Goal: Task Accomplishment & Management: Use online tool/utility

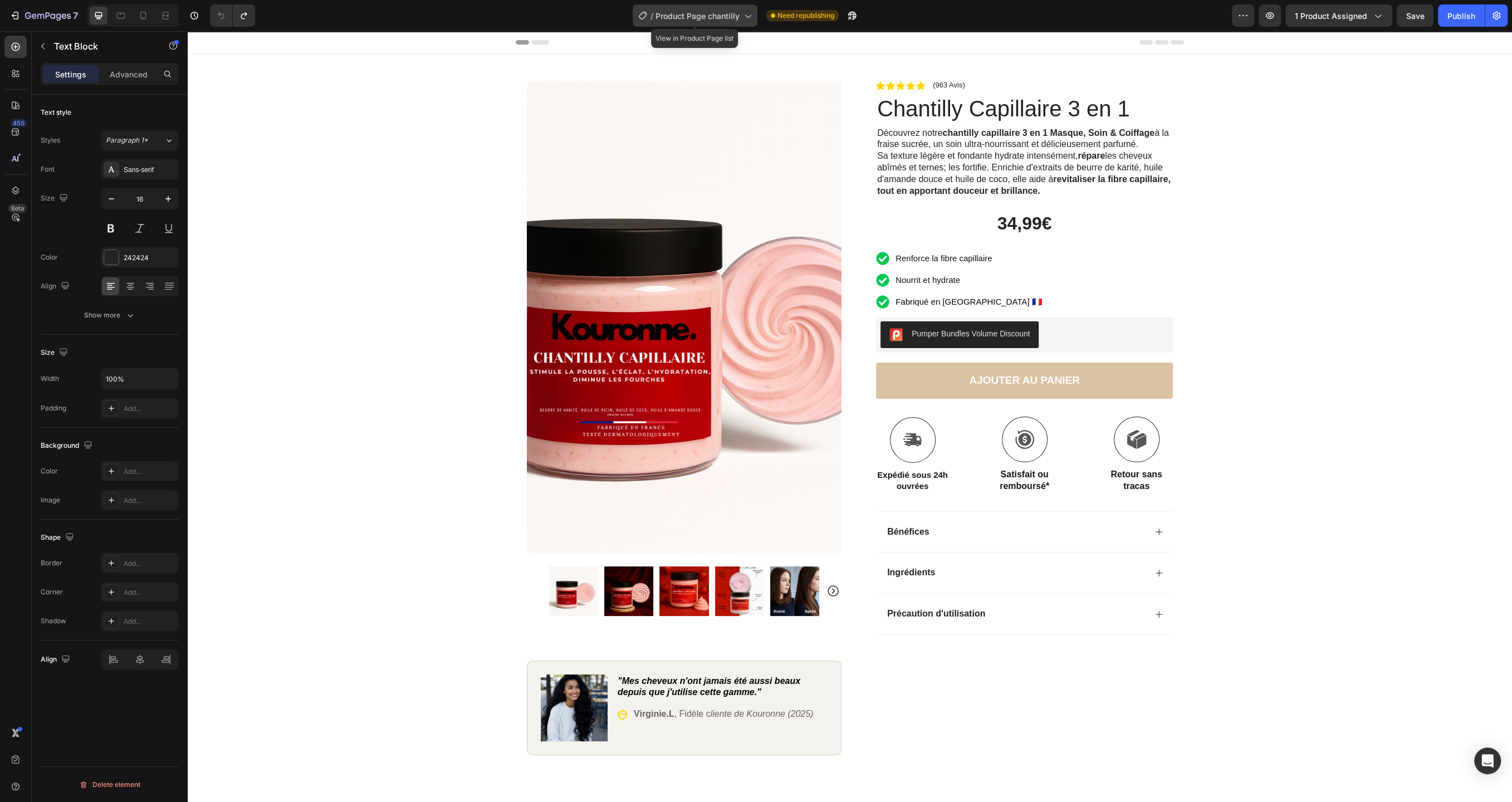
click at [733, 11] on span "Product Page chantilly" at bounding box center [697, 16] width 84 height 12
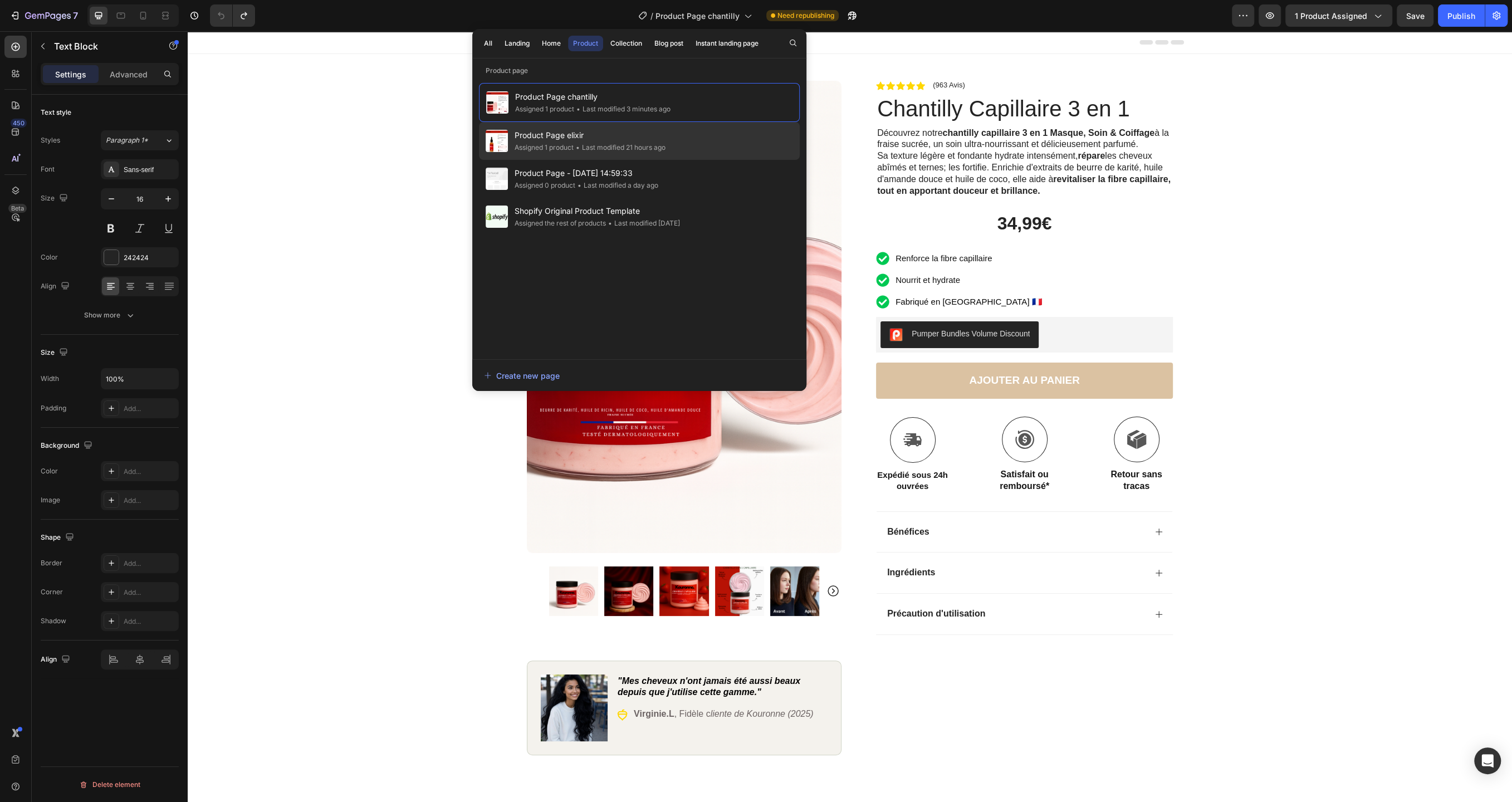
click at [636, 143] on div "• Last modified 21 hours ago" at bounding box center [619, 147] width 92 height 11
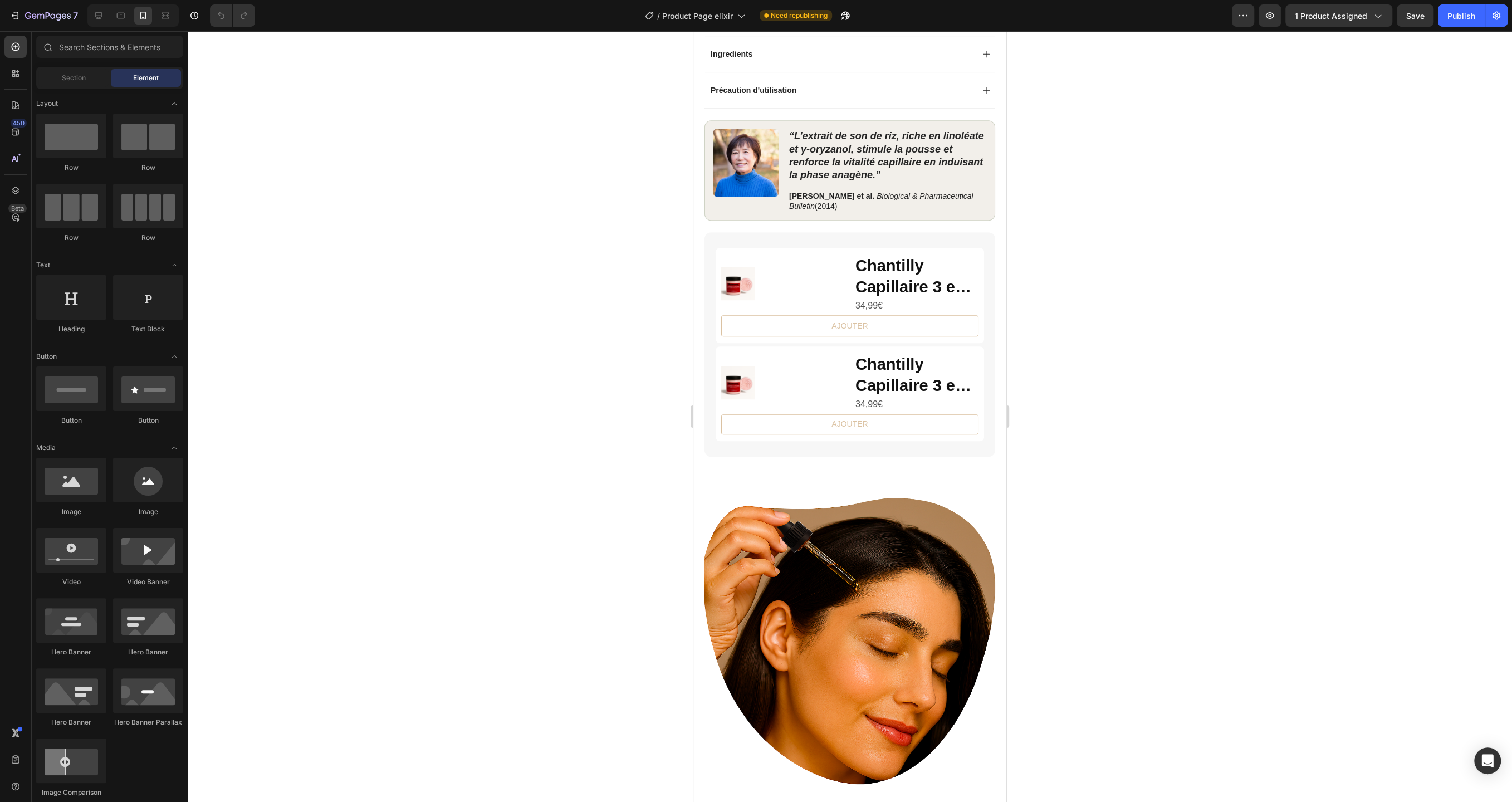
scroll to position [874, 0]
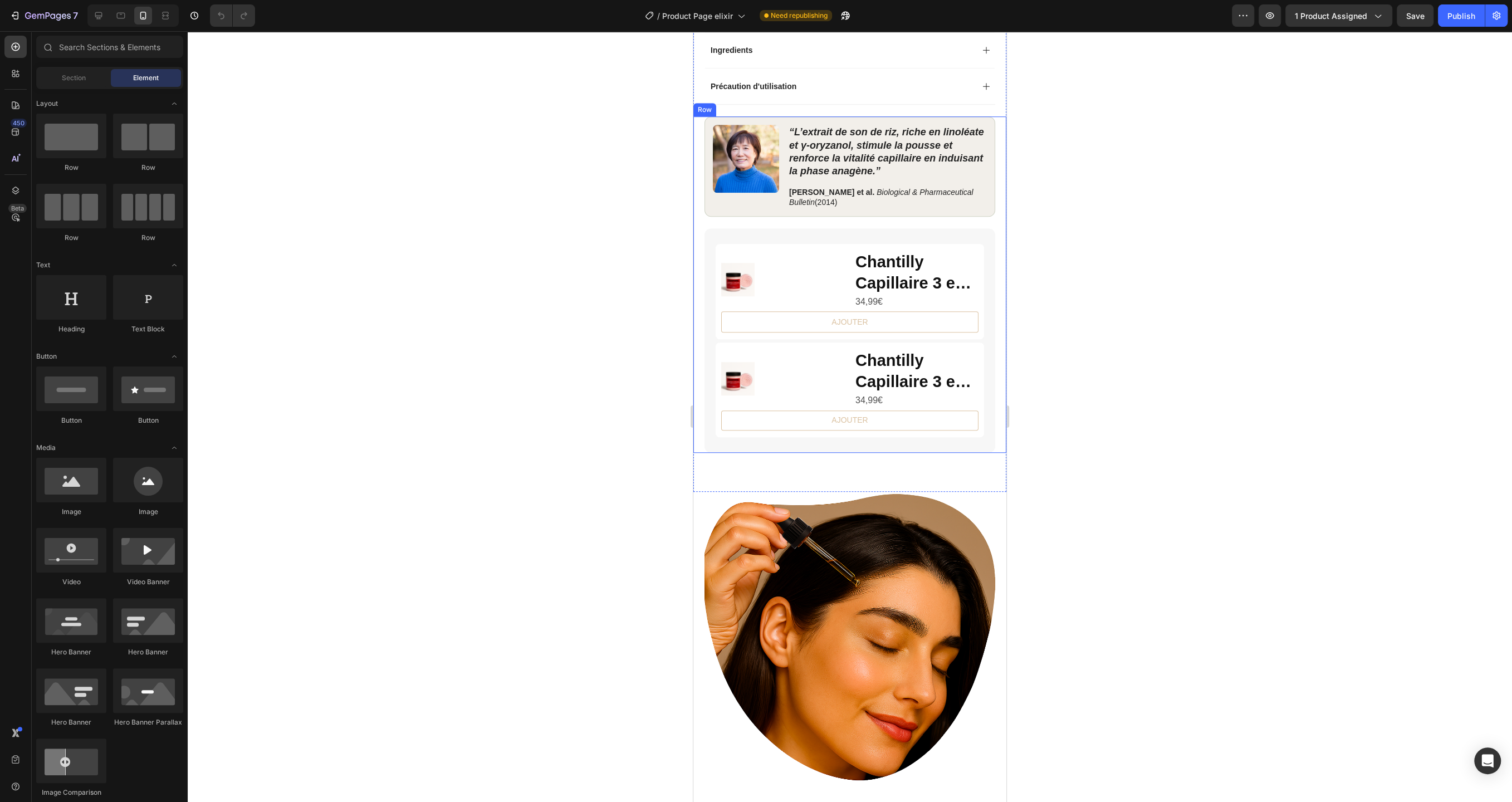
click at [697, 149] on div "Image “L’extrait de son de riz, riche en linoléate et γ‑oryzanol, stimule la po…" at bounding box center [849, 284] width 313 height 336
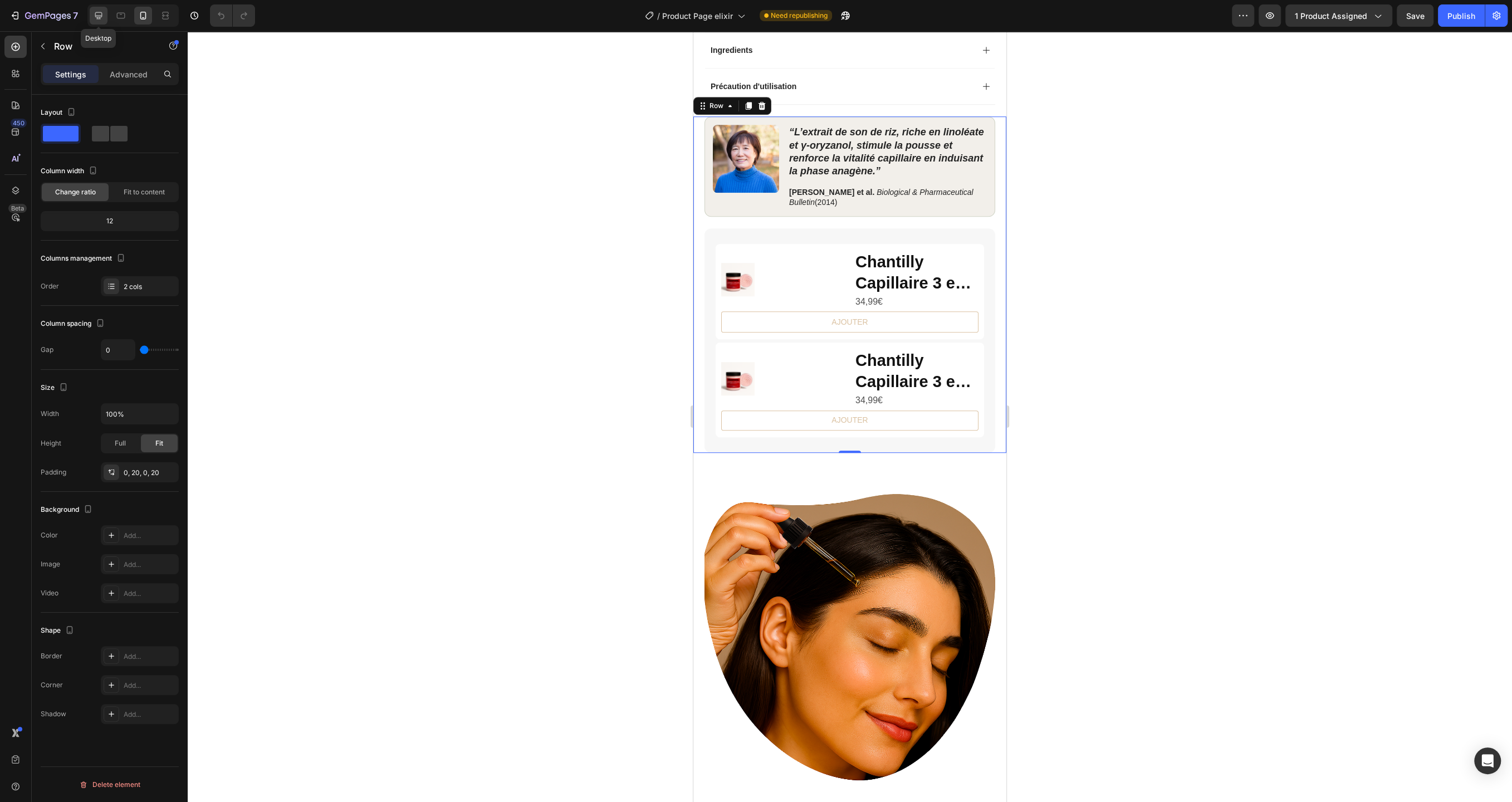
click at [98, 18] on icon at bounding box center [98, 15] width 11 height 11
type input "30"
type input "1200"
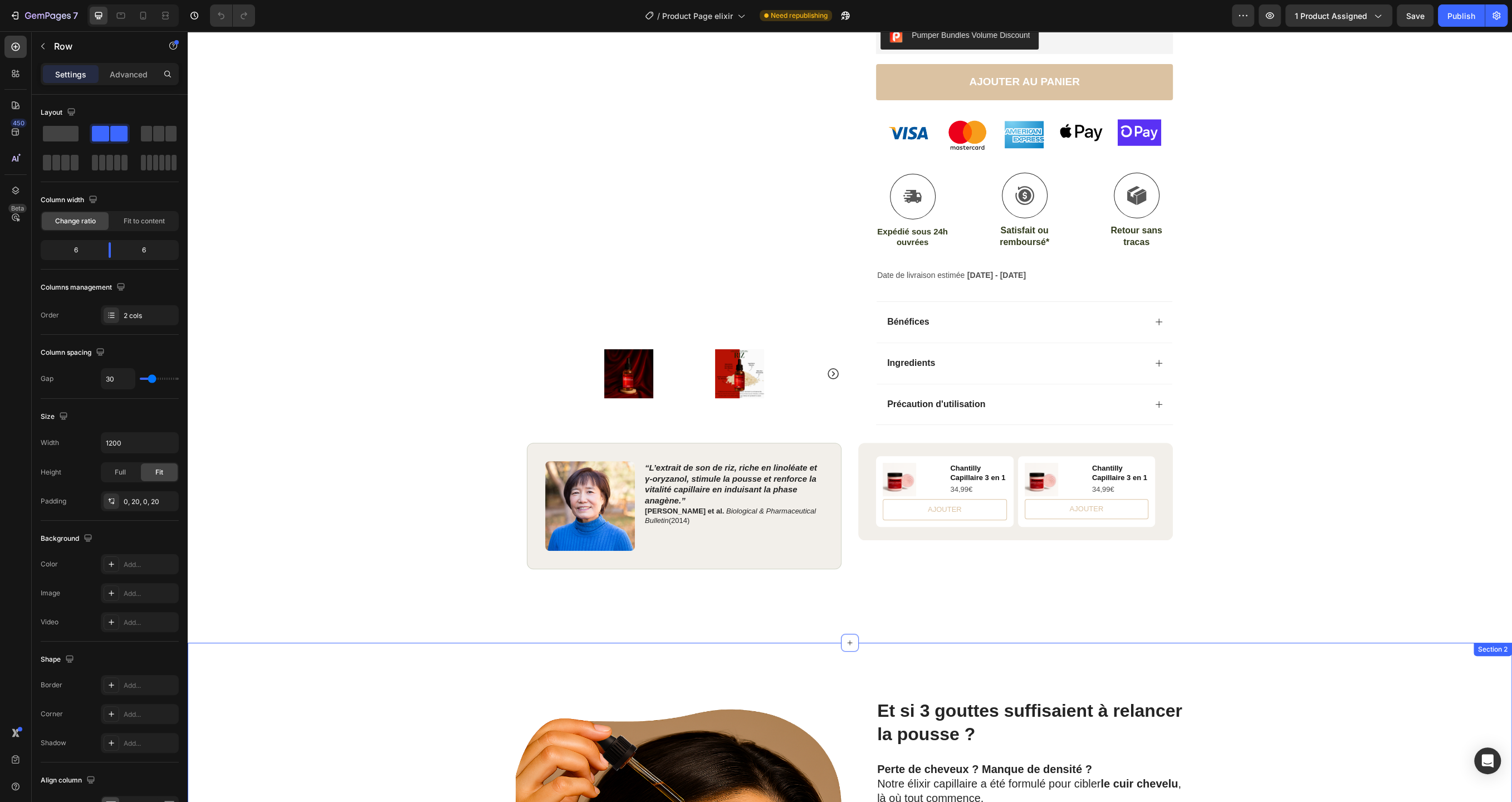
scroll to position [278, 0]
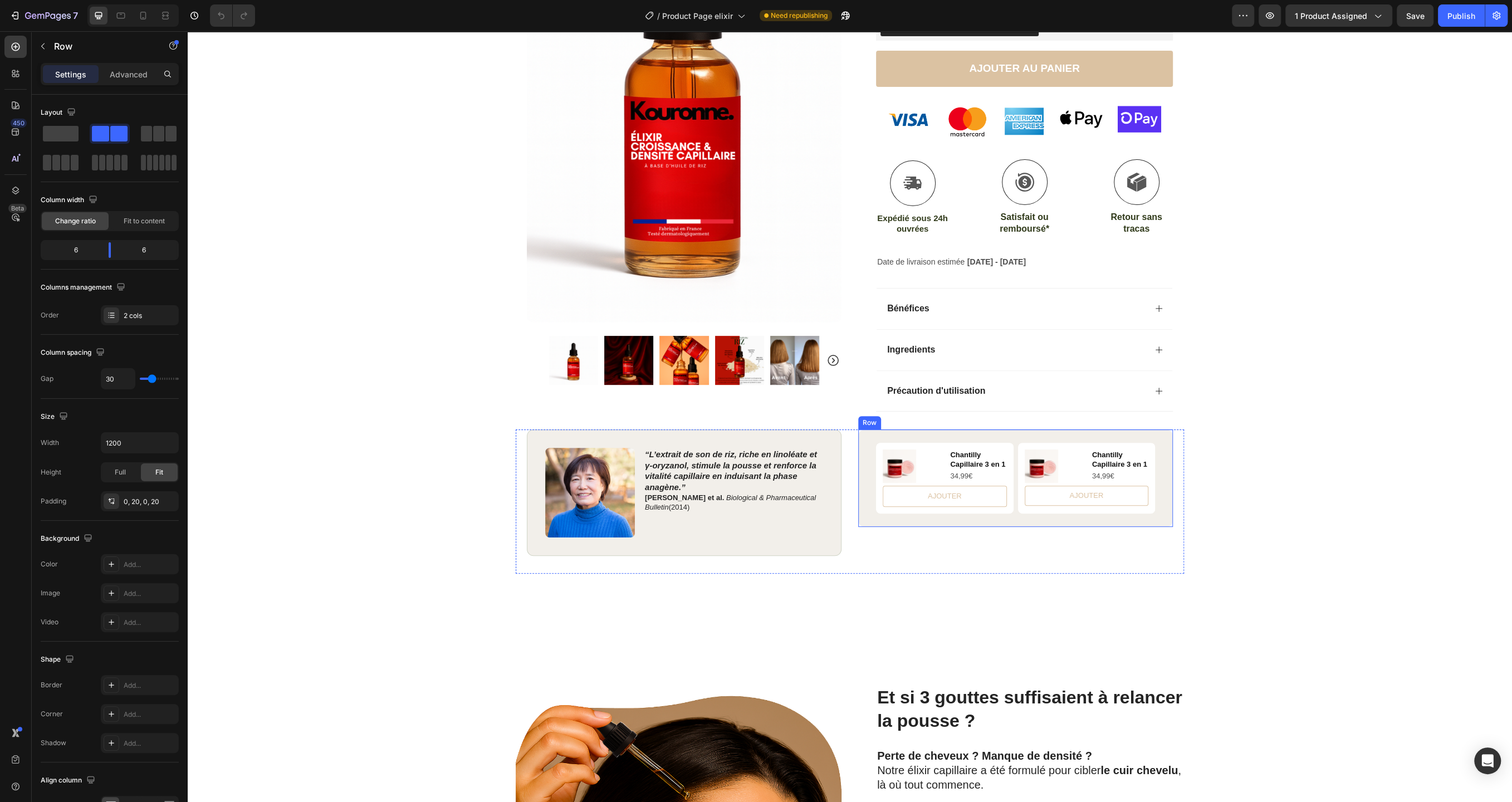
click at [877, 433] on div "Product Images Chantilly Capillaire 3 en 1 Product Title 34,99€ Product Price P…" at bounding box center [1015, 478] width 315 height 97
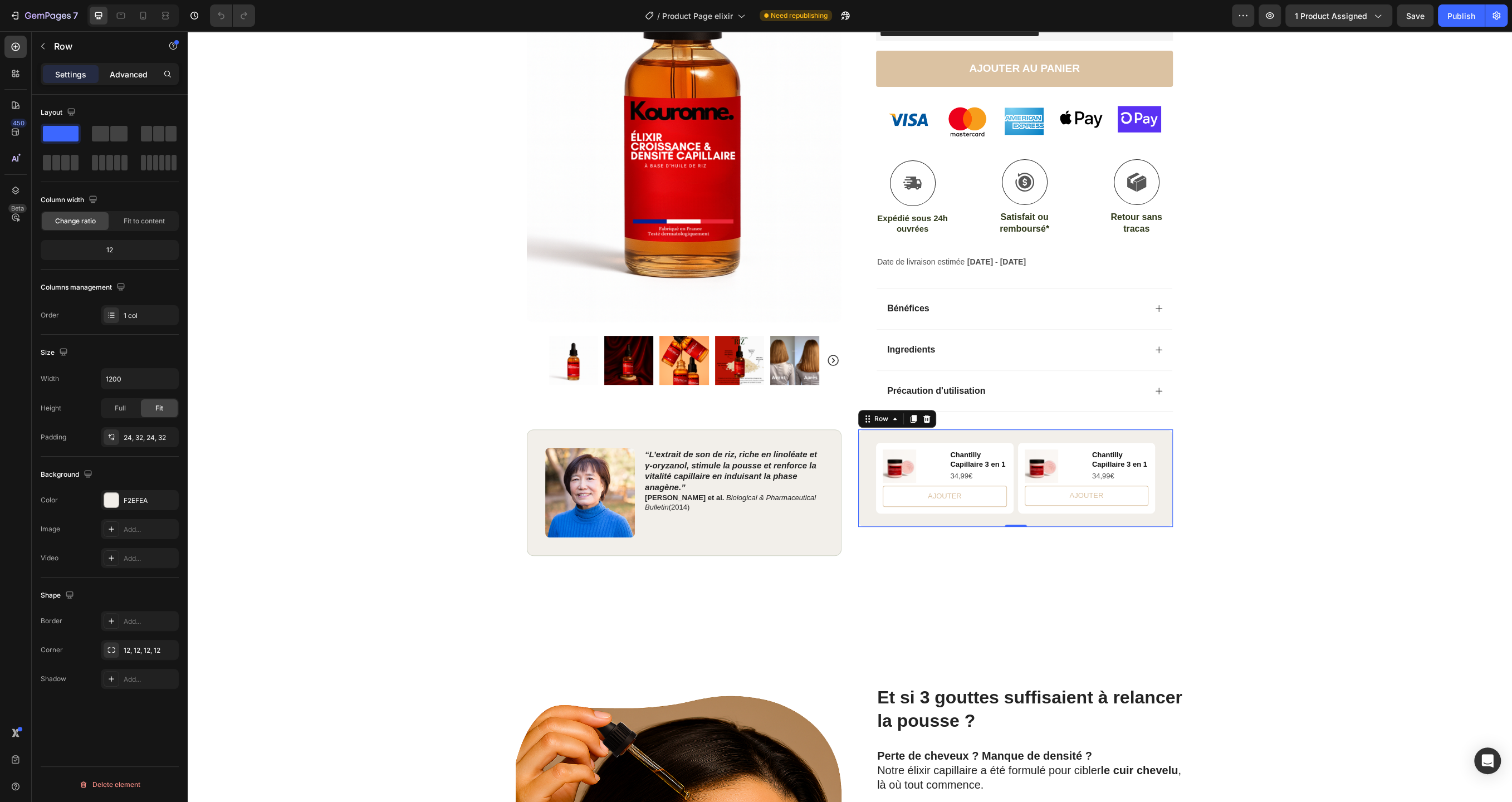
click at [134, 70] on p "Advanced" at bounding box center [129, 75] width 38 height 12
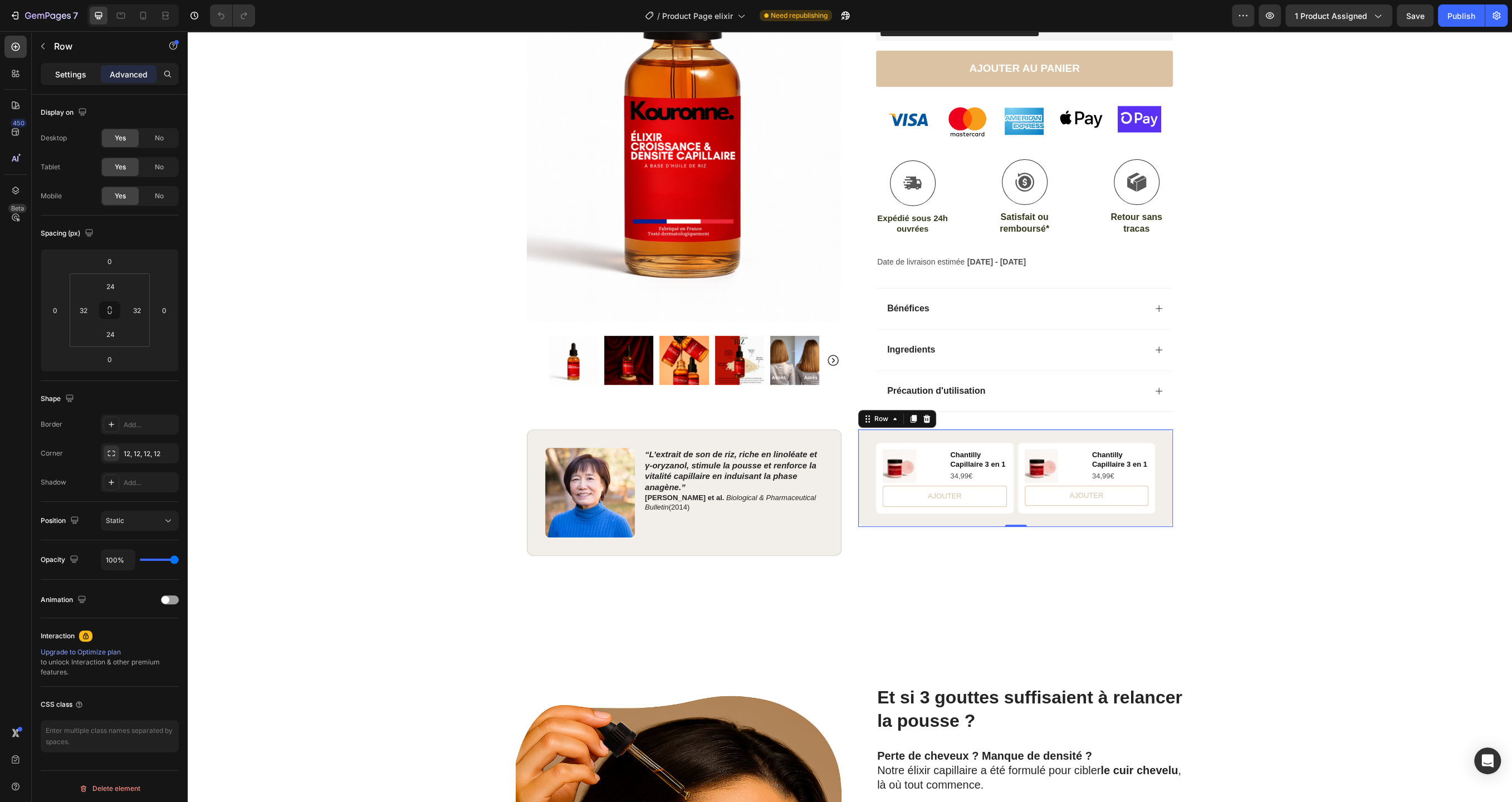
click at [75, 71] on p "Settings" at bounding box center [70, 75] width 31 height 12
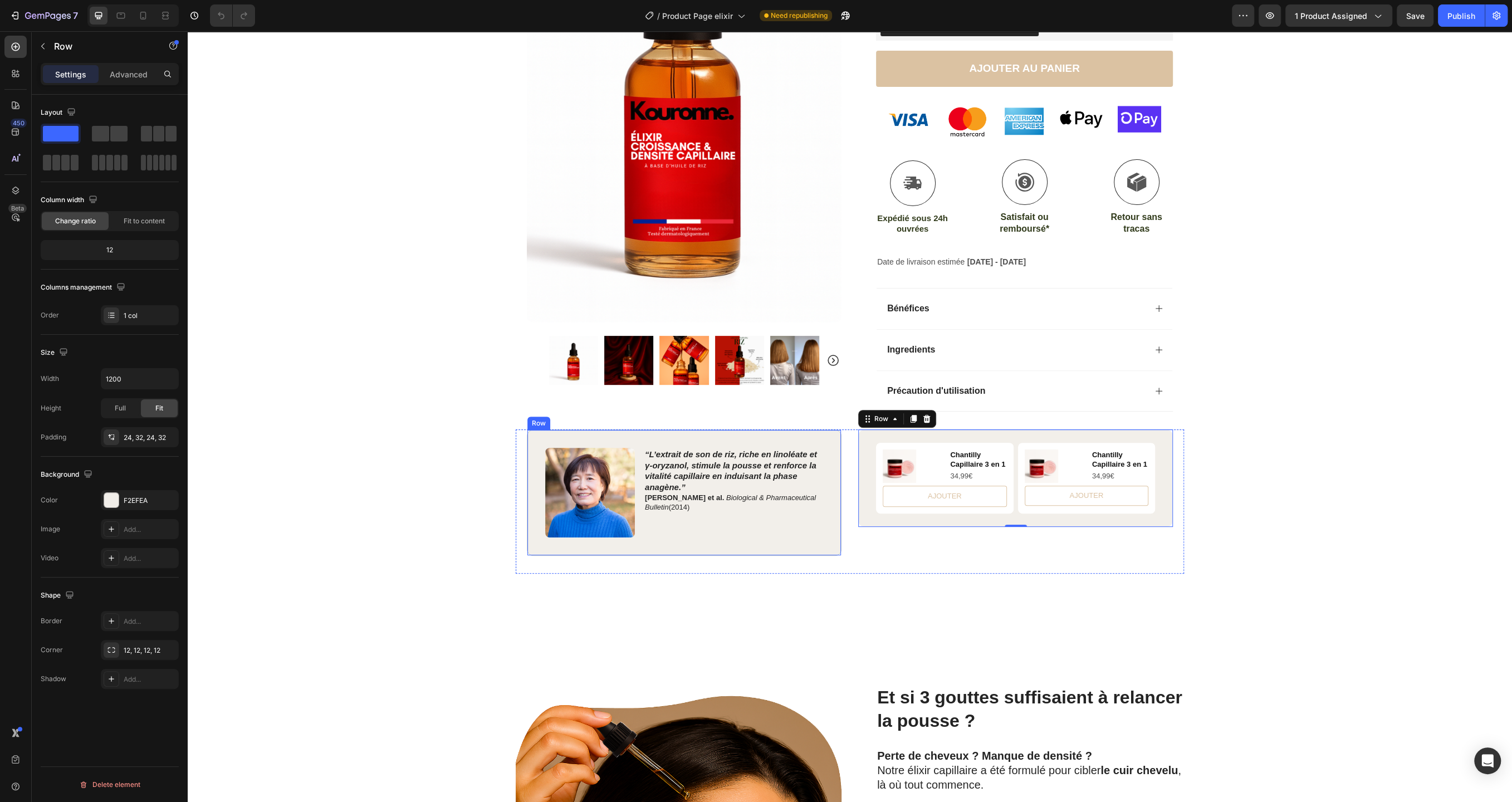
click at [769, 538] on div "Image “L’extrait de son de riz, riche en linoléate et γ‑oryzanol, stimule la po…" at bounding box center [684, 493] width 315 height 126
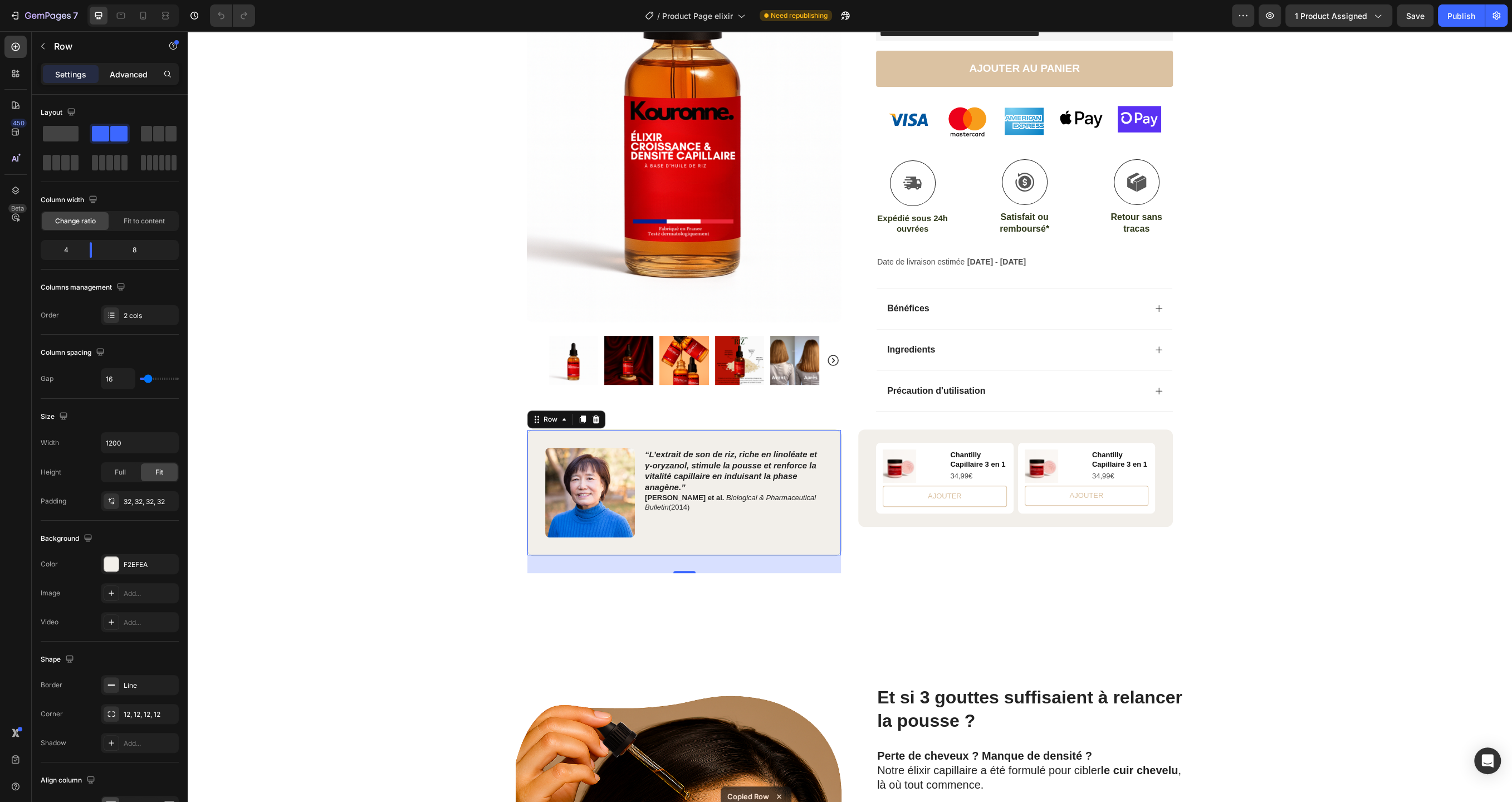
click at [124, 69] on p "Advanced" at bounding box center [129, 75] width 38 height 12
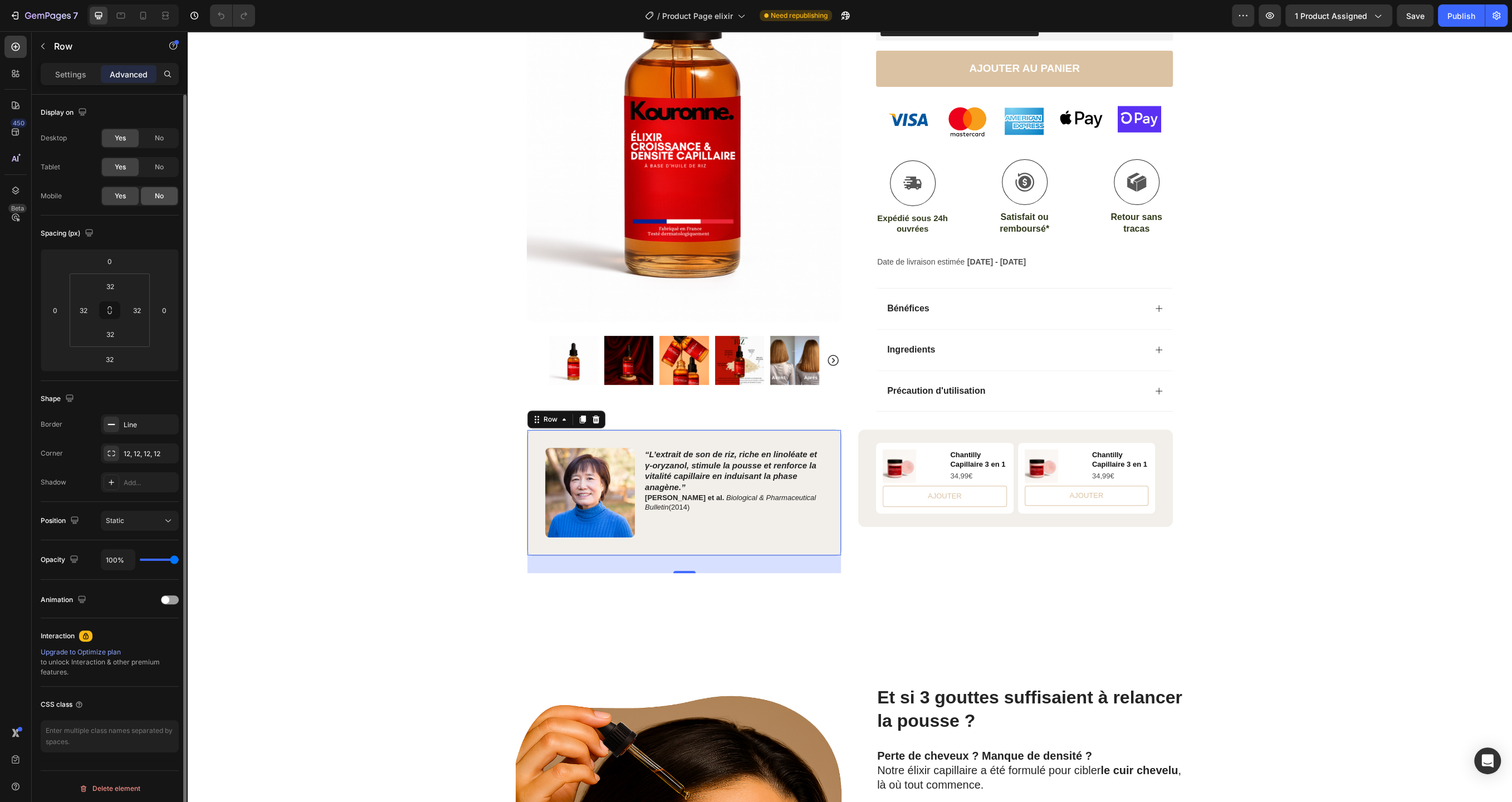
click at [154, 193] on div "No" at bounding box center [159, 196] width 37 height 18
click at [143, 11] on icon at bounding box center [143, 15] width 11 height 11
type input "21"
type input "14"
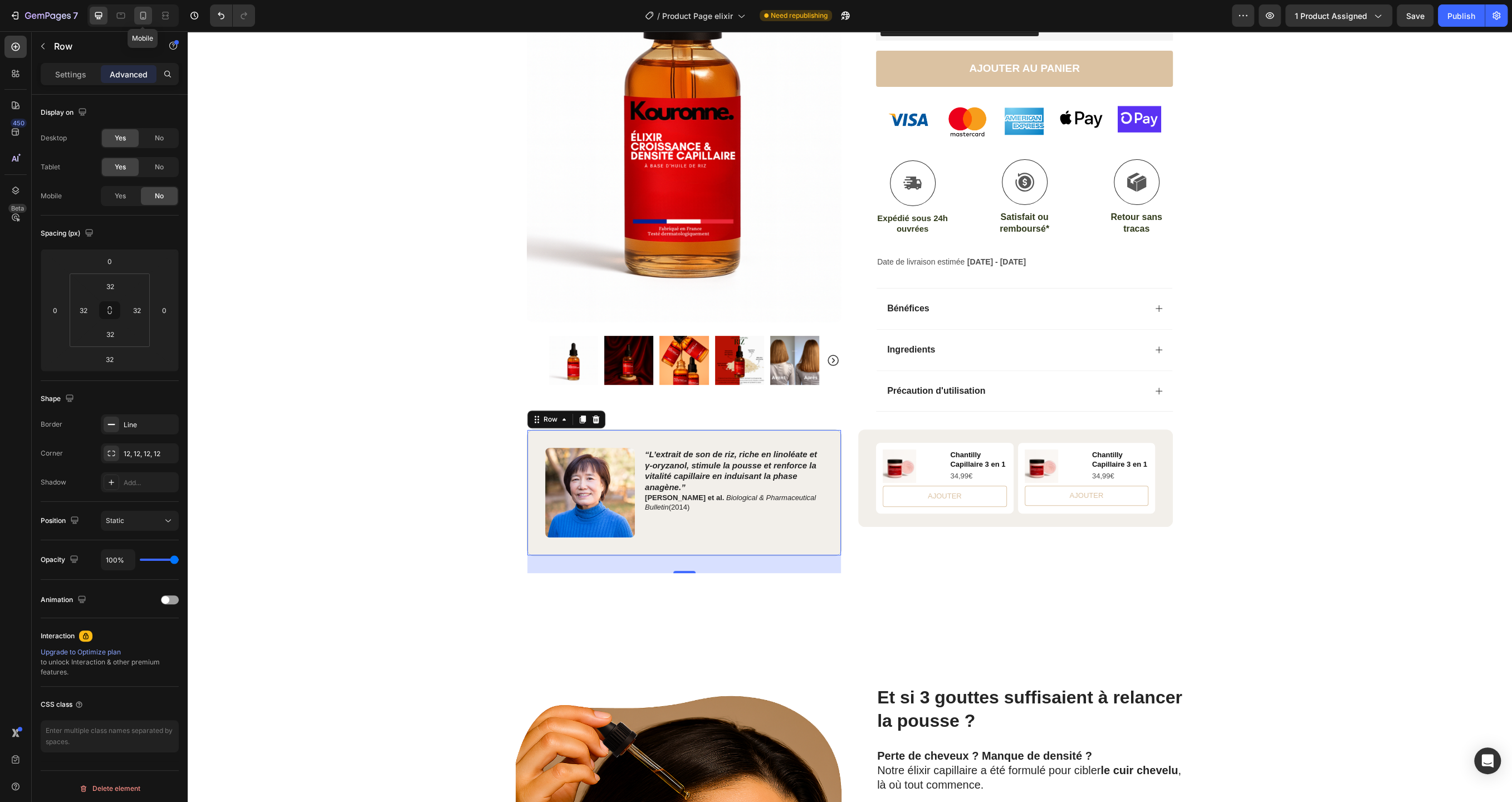
type input "14"
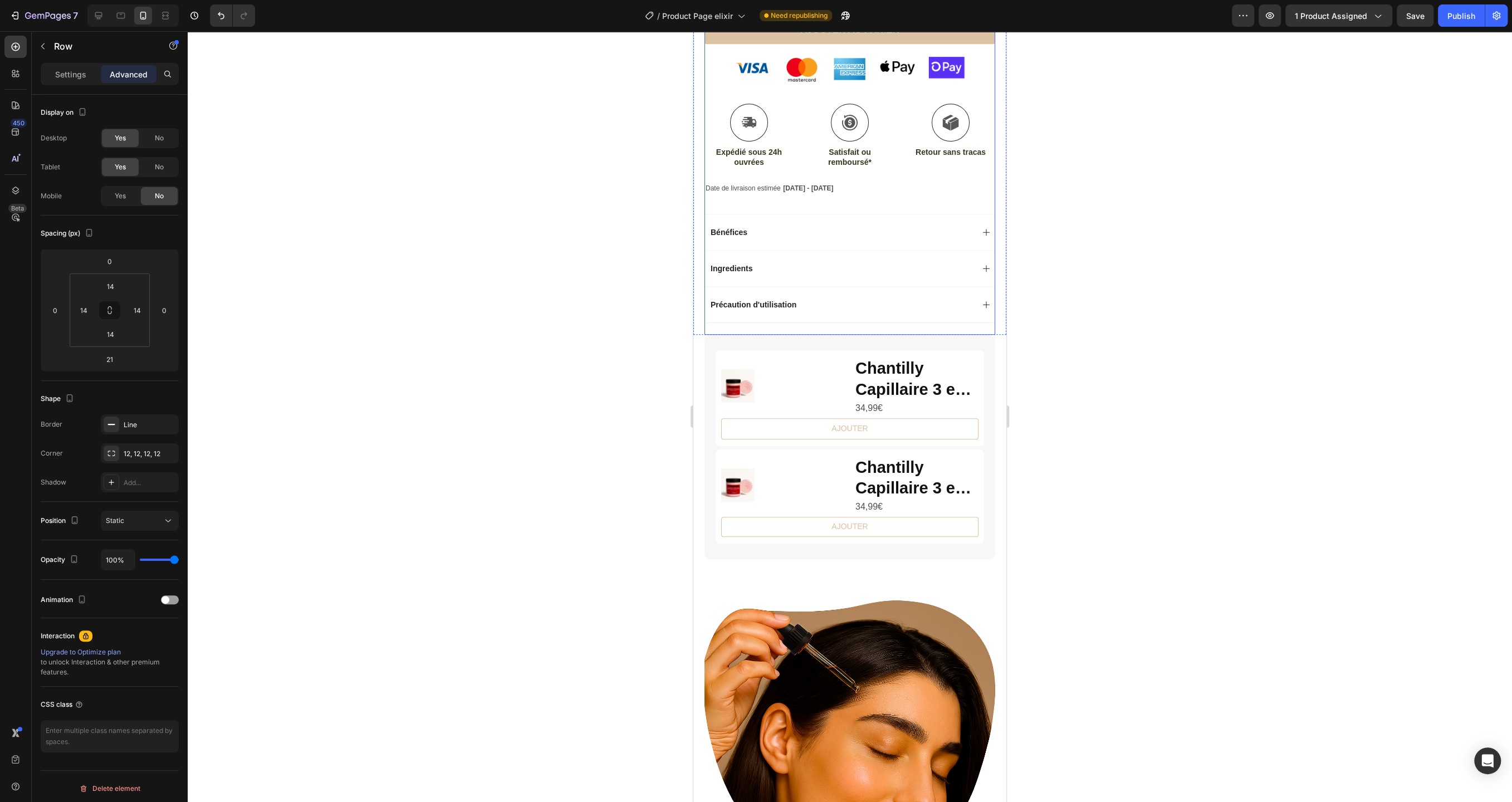
scroll to position [672, 0]
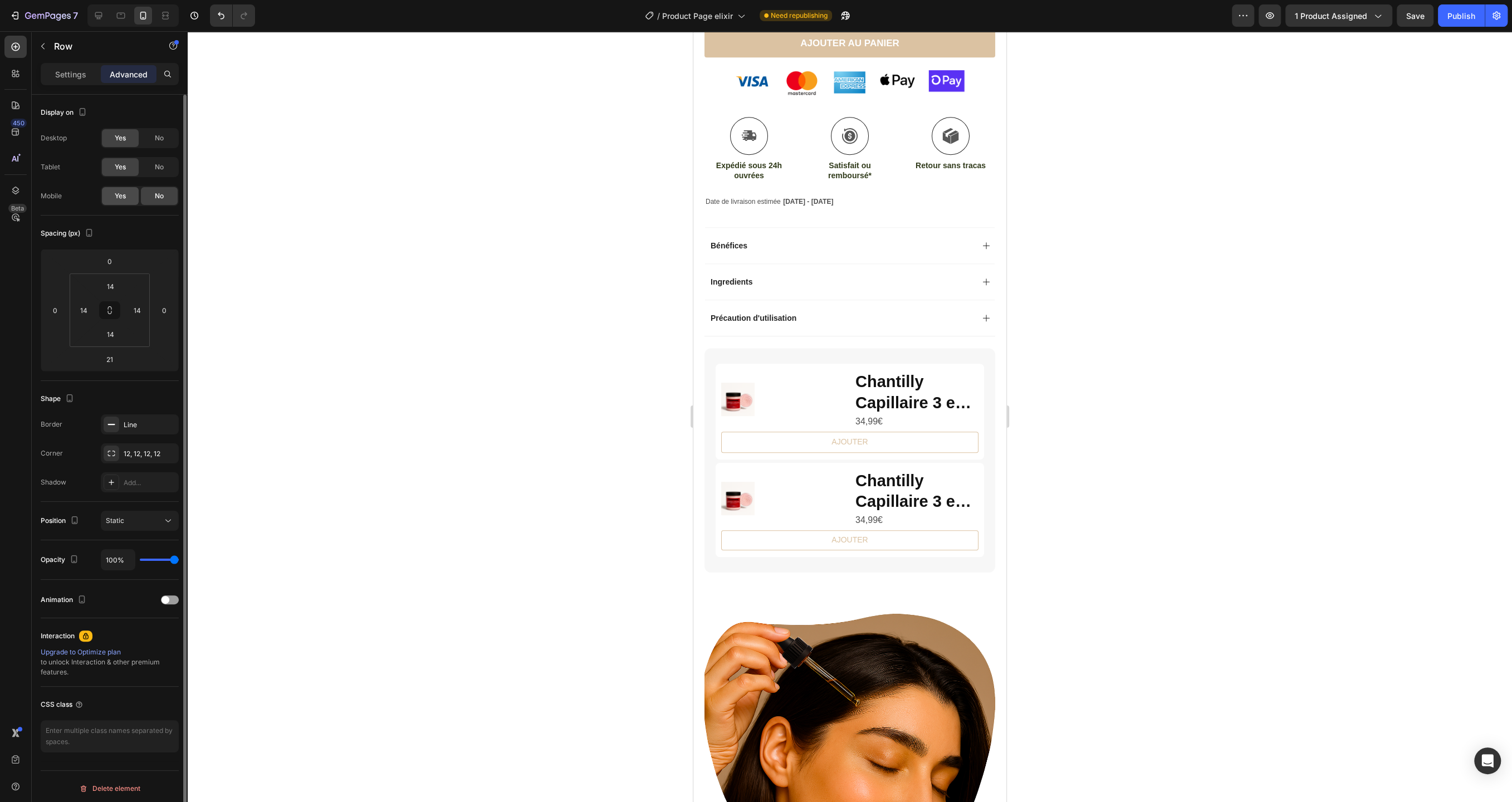
click at [122, 194] on span "Yes" at bounding box center [120, 196] width 11 height 10
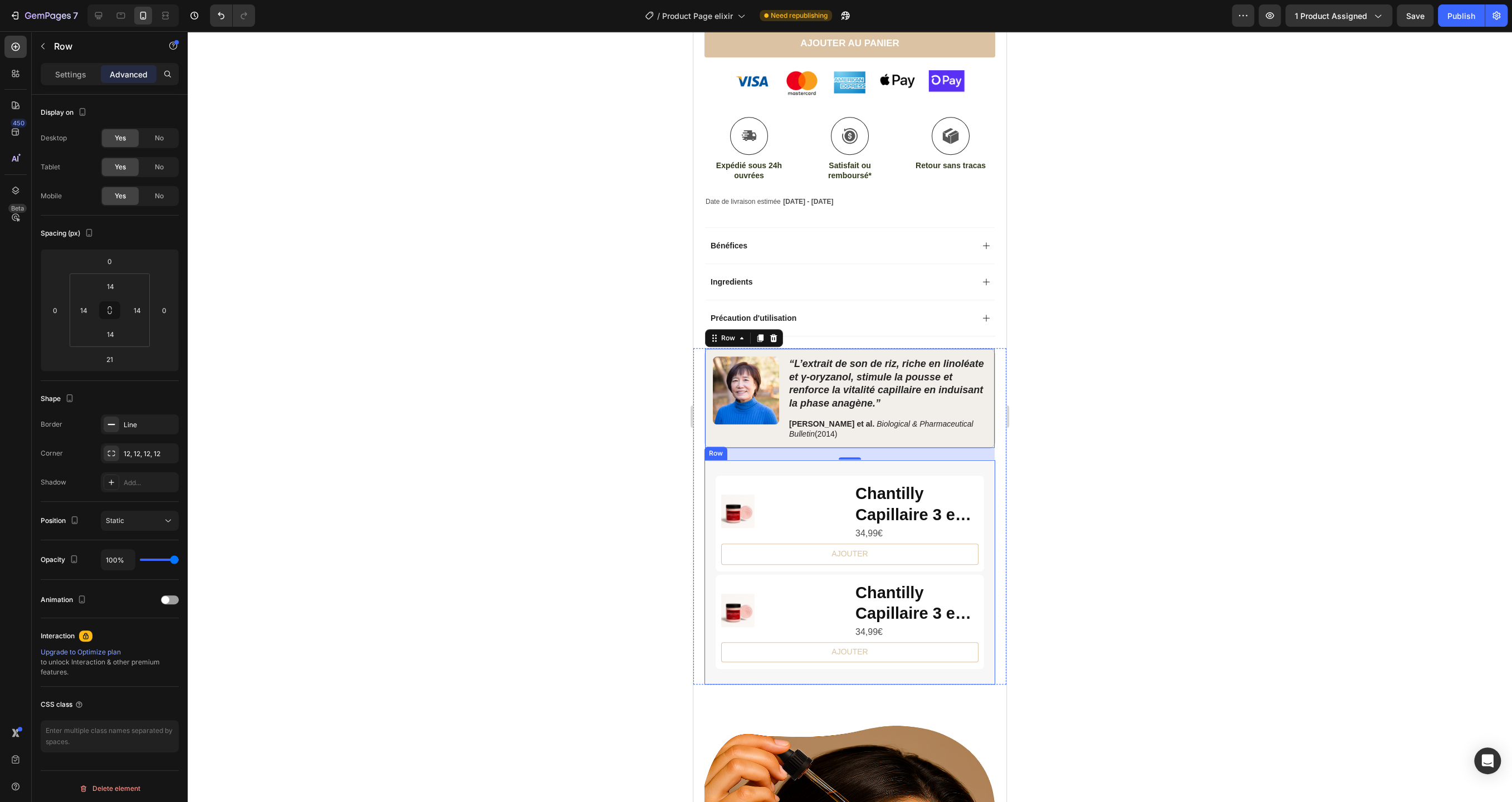
click at [708, 463] on div "Product Images Chantilly Capillaire 3 en 1 Product Title 34,99€ Product Price P…" at bounding box center [849, 572] width 291 height 224
click at [708, 428] on div "Image “L’extrait de son de riz, riche en linoléate et γ‑oryzanol, stimule la po…" at bounding box center [849, 398] width 291 height 100
click at [708, 466] on div "Product Images Chantilly Capillaire 3 en 1 Product Title 34,99€ Product Price P…" at bounding box center [849, 572] width 291 height 224
click at [709, 426] on div "Image “L’extrait de son de riz, riche en linoléate et γ‑oryzanol, stimule la po…" at bounding box center [849, 398] width 291 height 100
click at [103, 19] on icon at bounding box center [98, 15] width 11 height 11
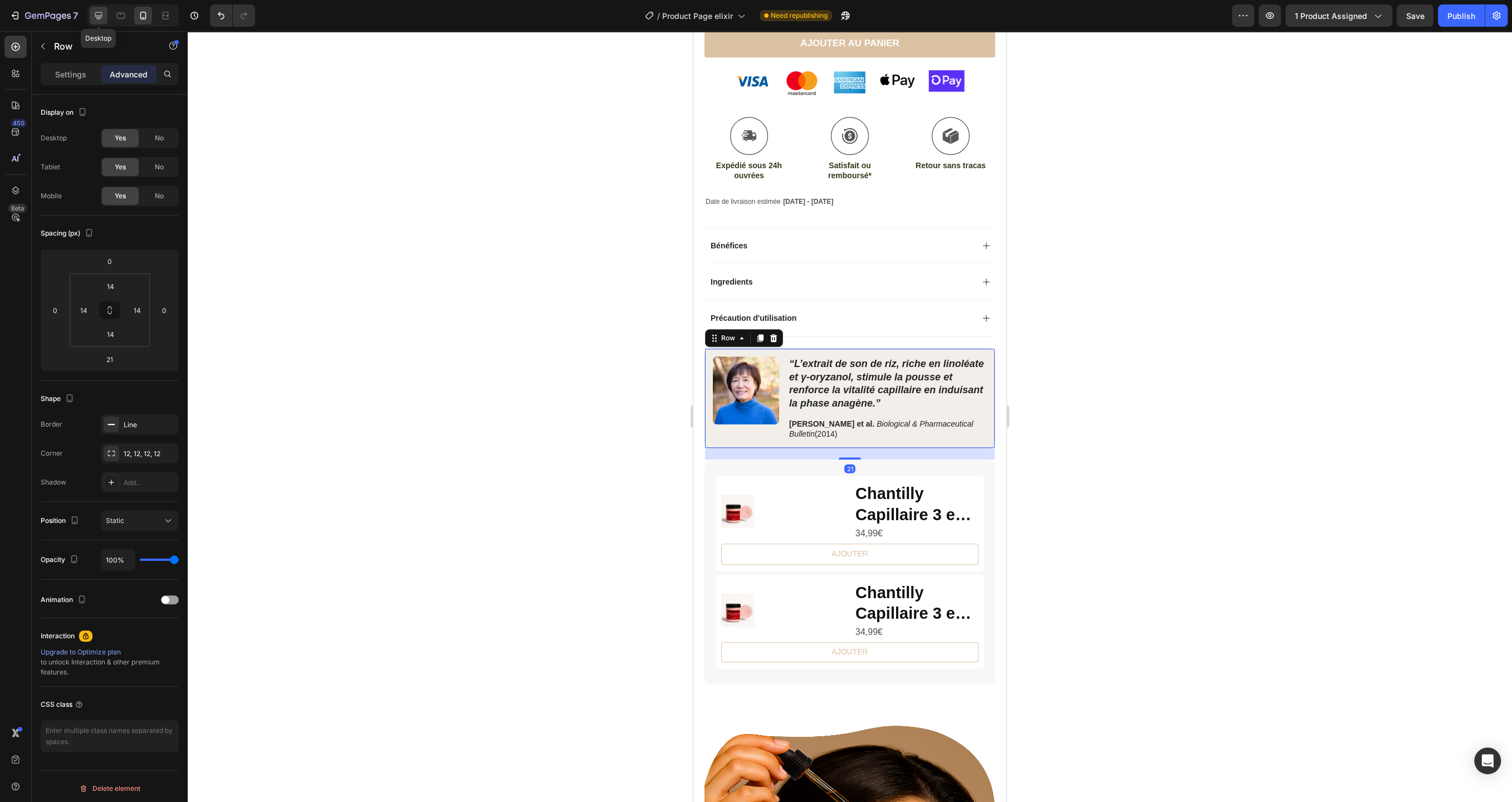
type input "32"
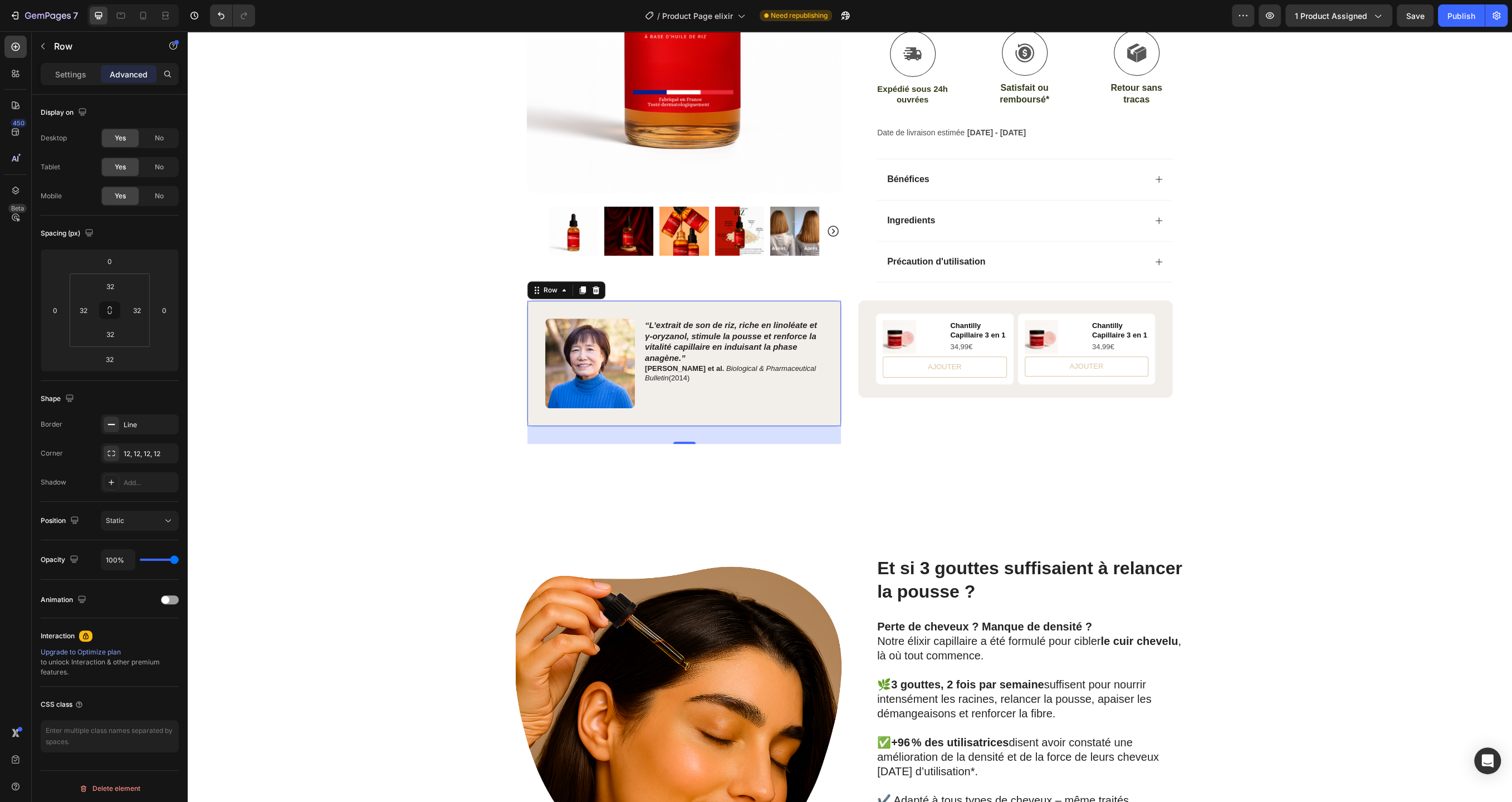
scroll to position [362, 0]
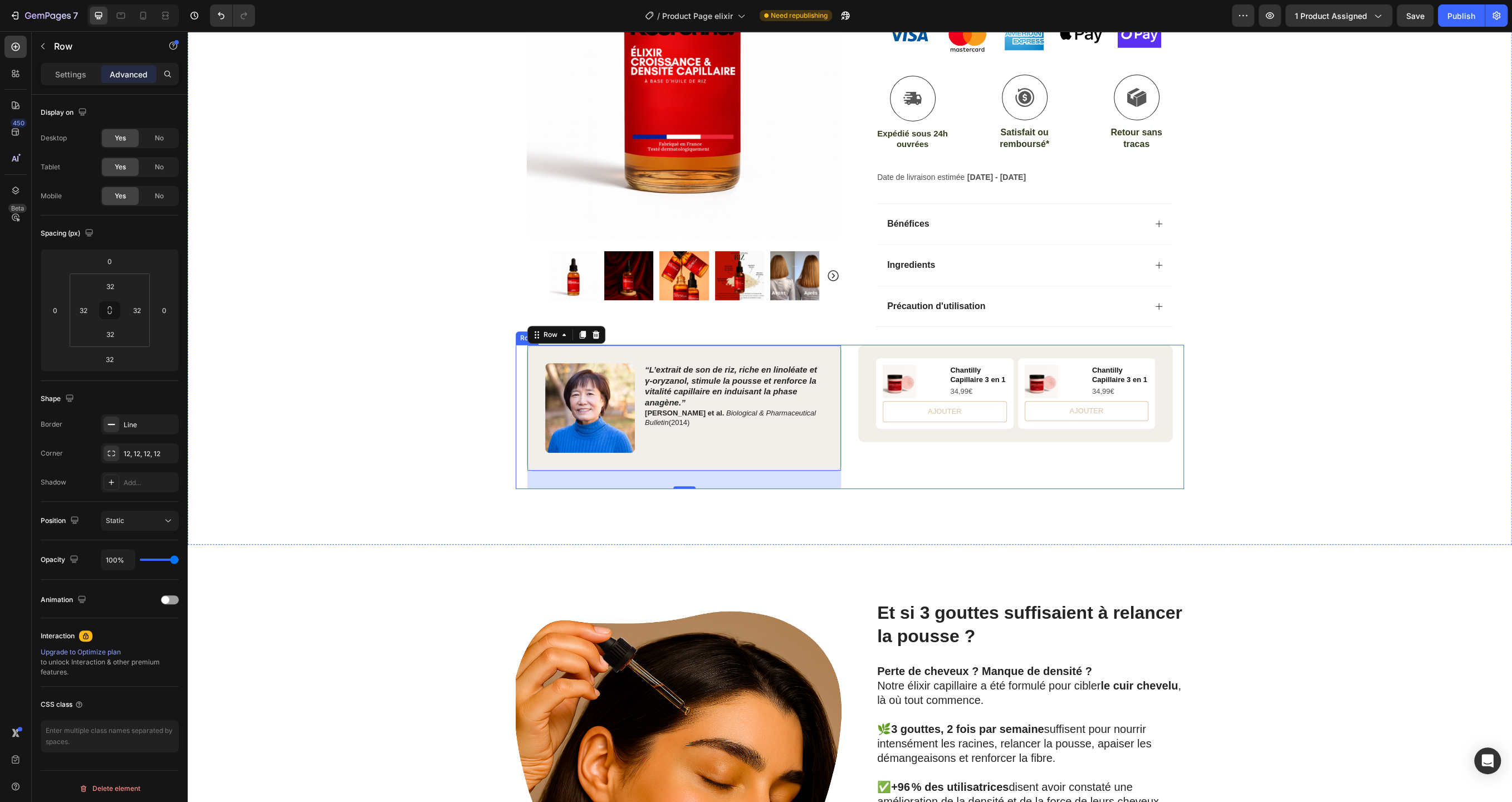
click at [851, 359] on div "Image “L’extrait de son de riz, riche en linoléate et γ‑oryzanol, stimule la po…" at bounding box center [850, 417] width 669 height 144
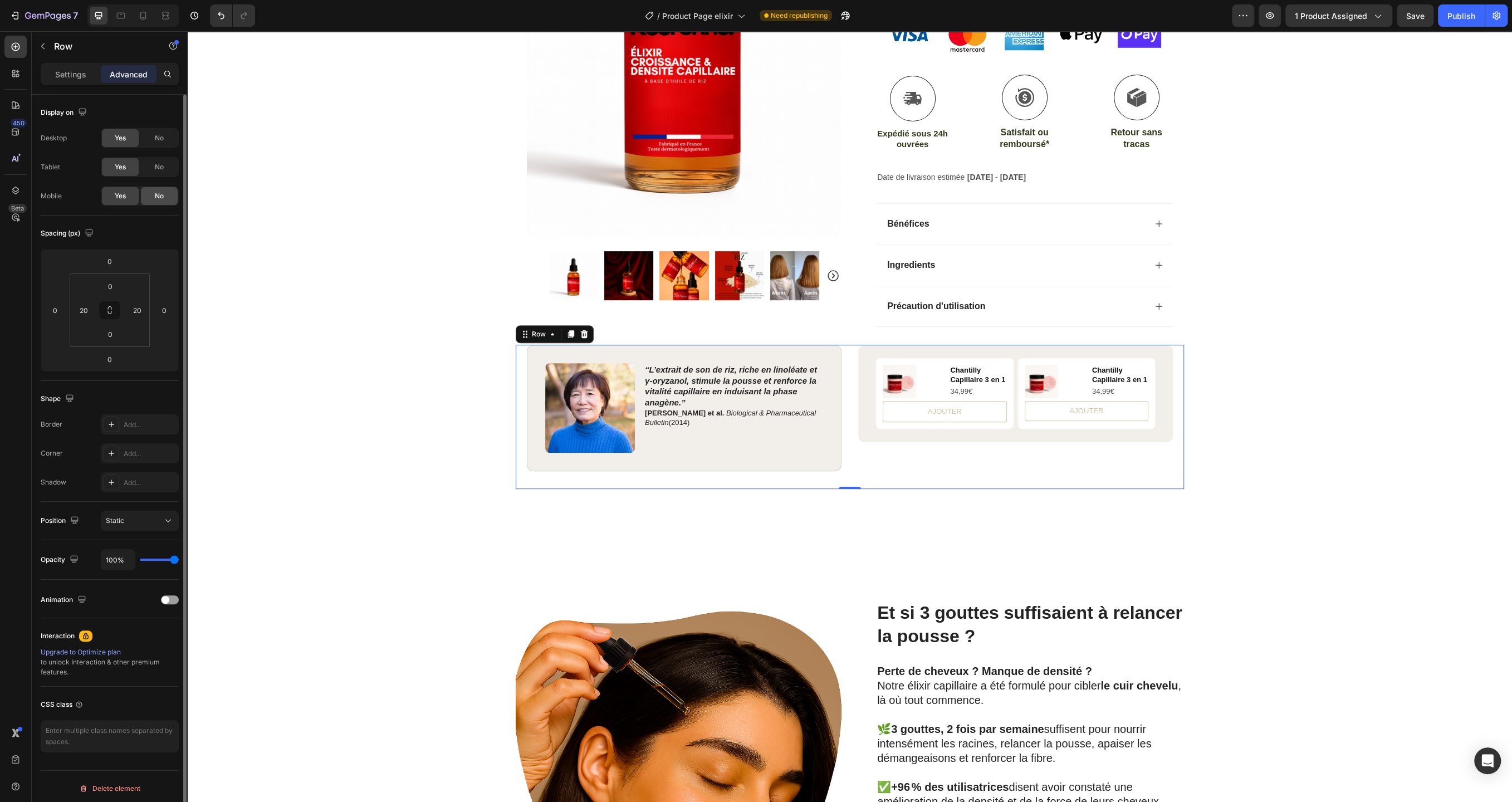
click at [158, 204] on div "No" at bounding box center [159, 196] width 37 height 18
click at [145, 22] on div at bounding box center [143, 15] width 18 height 18
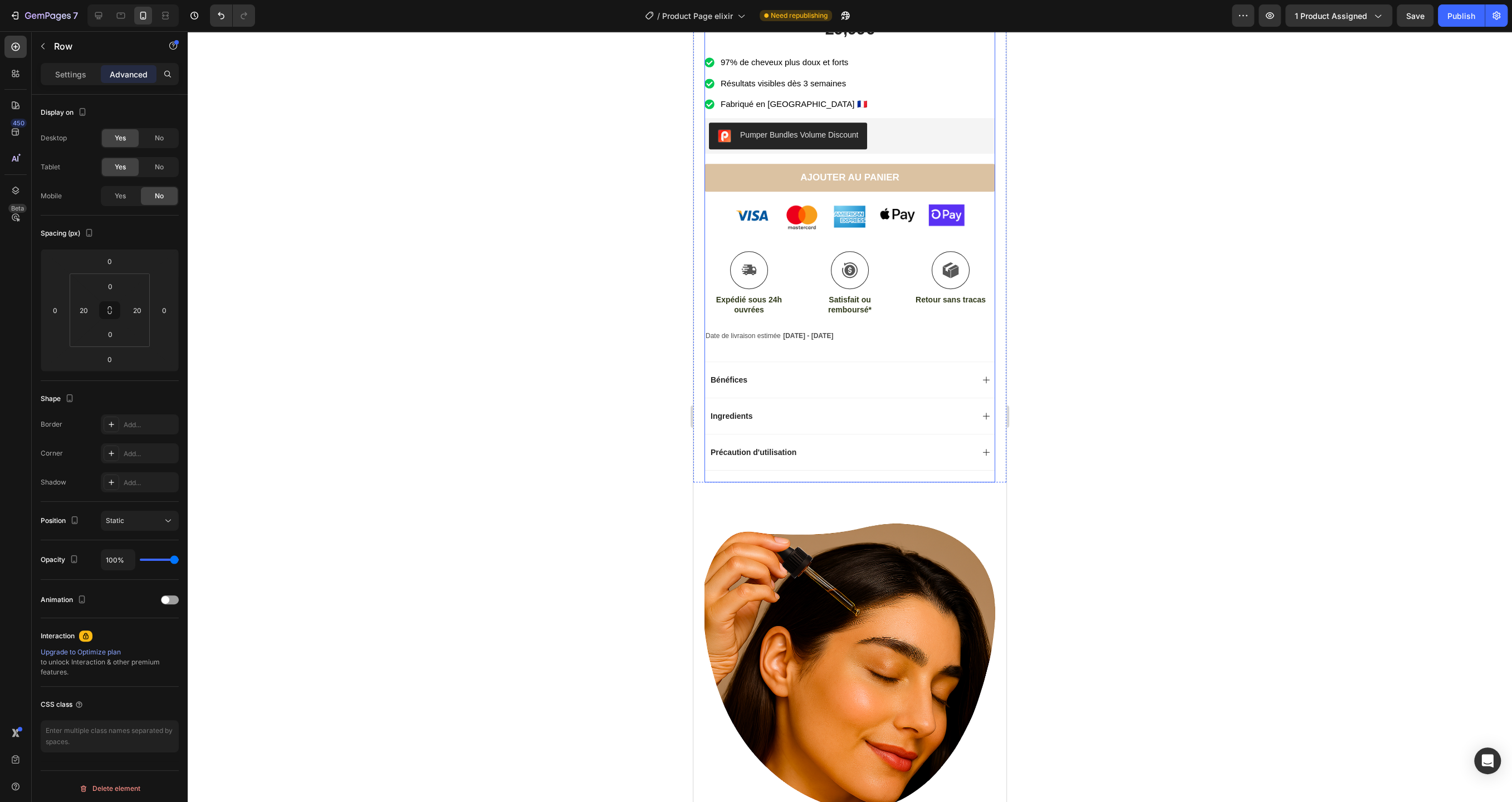
scroll to position [517, 0]
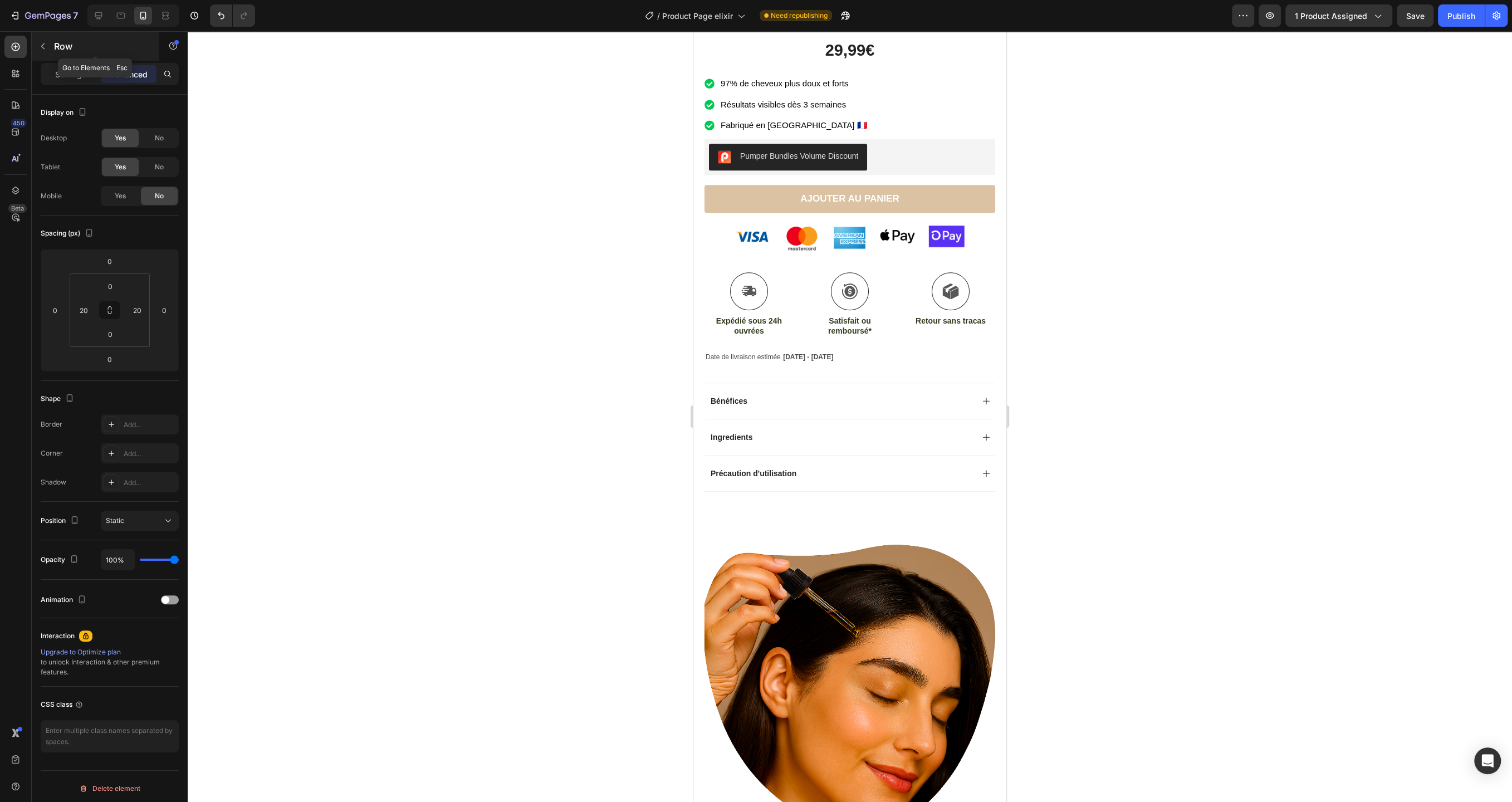
click at [49, 46] on button "button" at bounding box center [43, 46] width 18 height 18
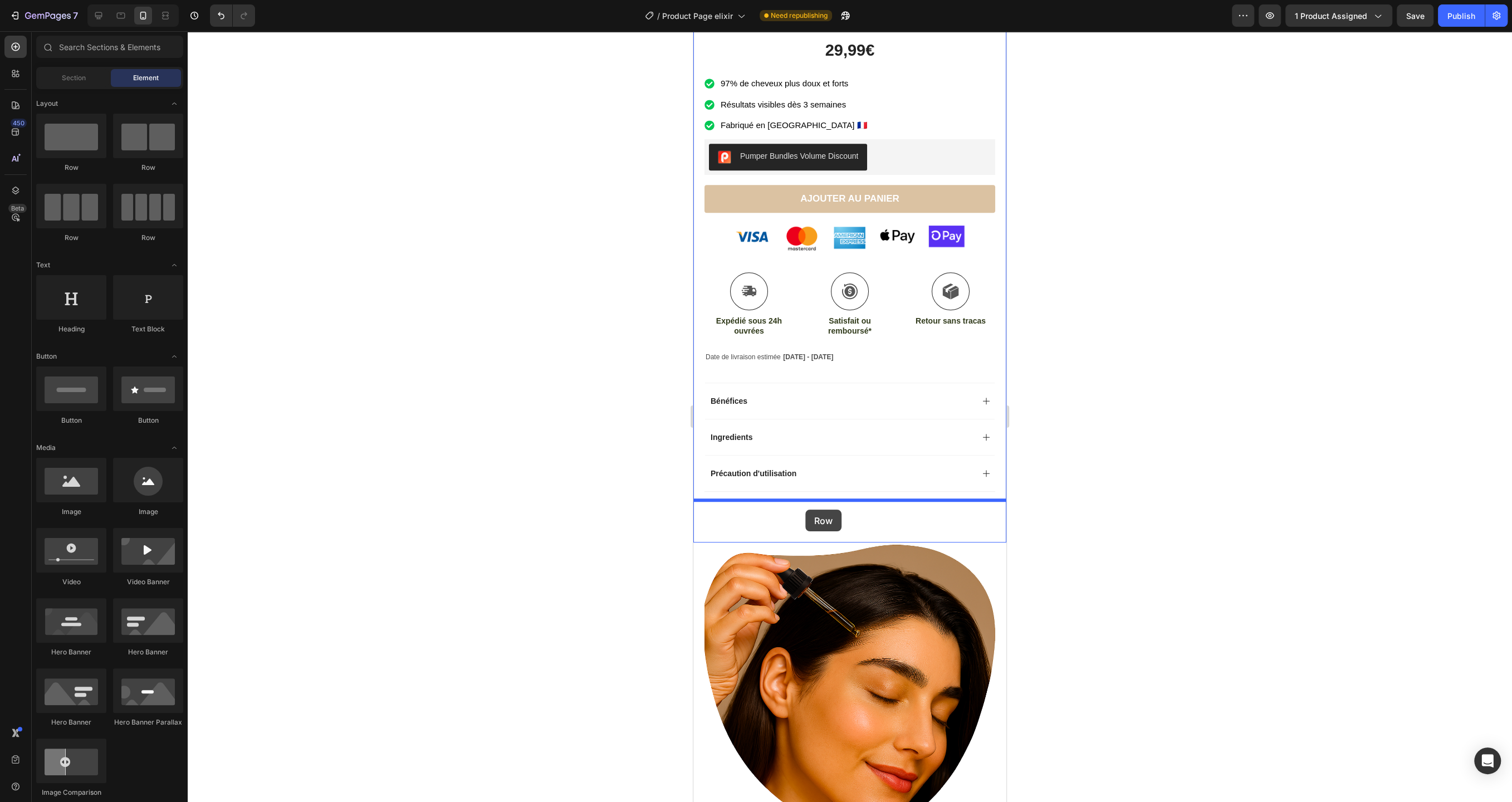
drag, startPoint x: 836, startPoint y: 180, endPoint x: 805, endPoint y: 510, distance: 331.5
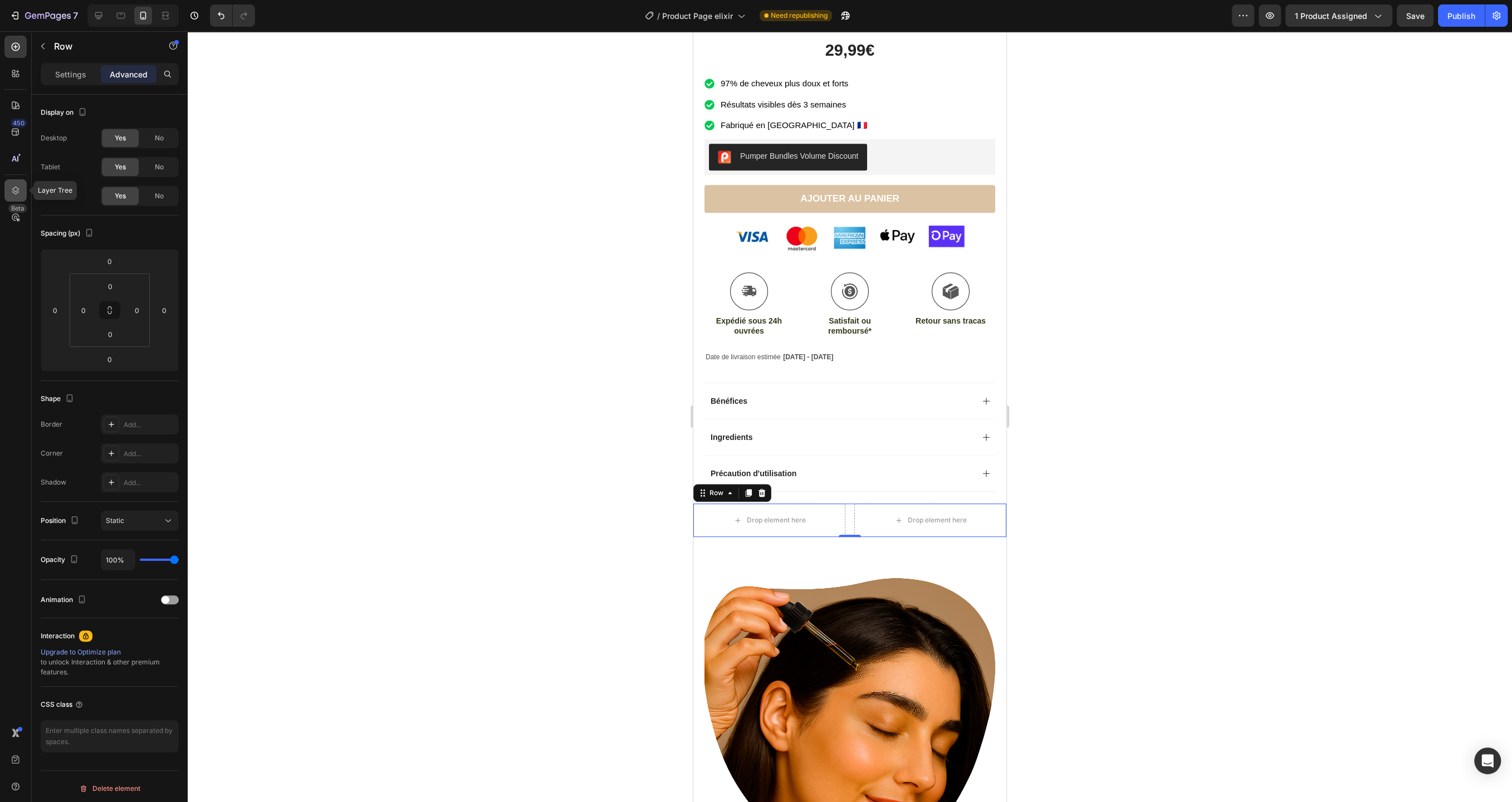
click at [20, 191] on icon at bounding box center [15, 190] width 11 height 11
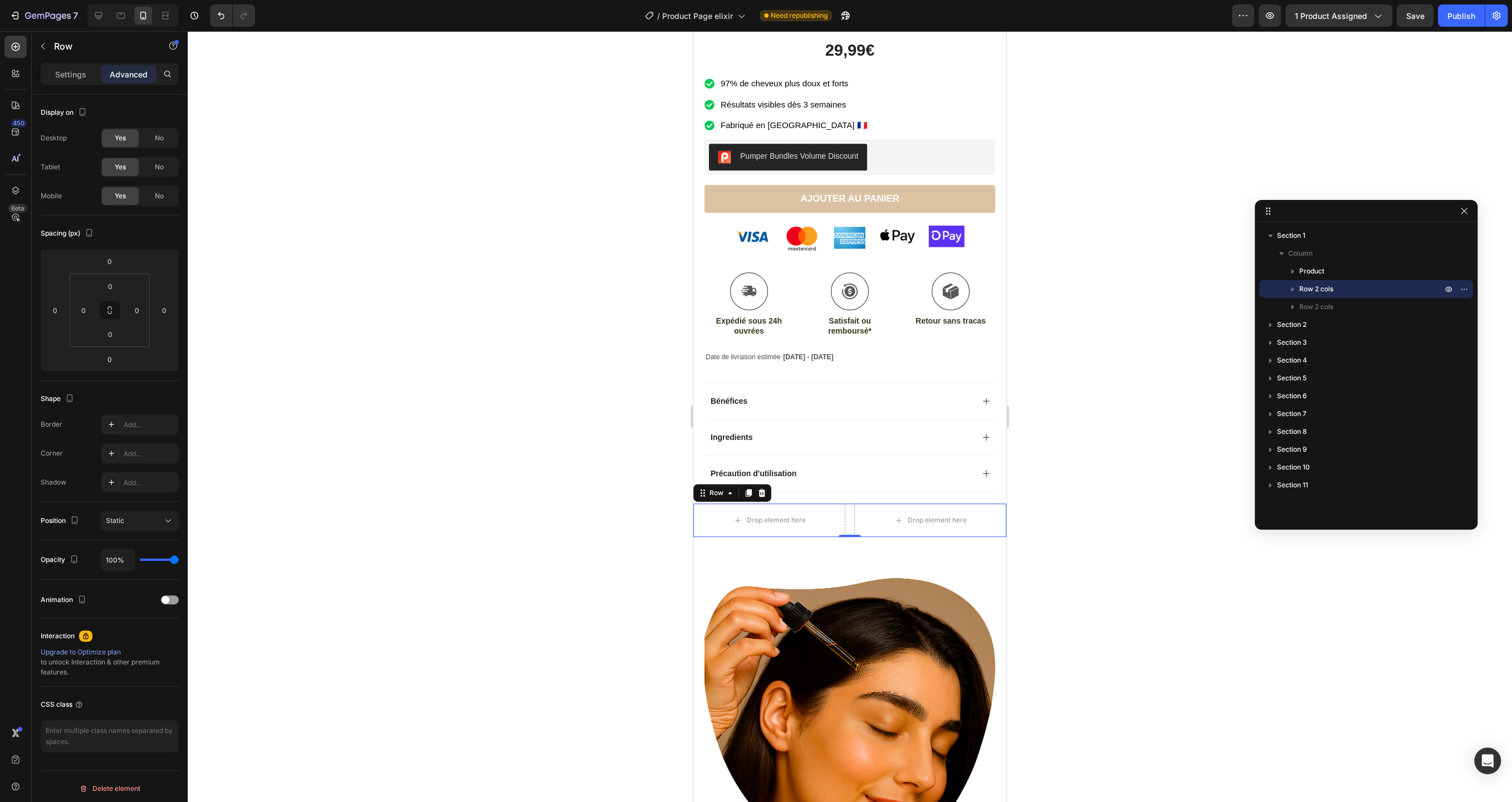
drag, startPoint x: 621, startPoint y: 50, endPoint x: 1299, endPoint y: 214, distance: 697.6
click at [159, 133] on span "No" at bounding box center [159, 138] width 9 height 10
click at [81, 70] on p "Settings" at bounding box center [70, 75] width 31 height 12
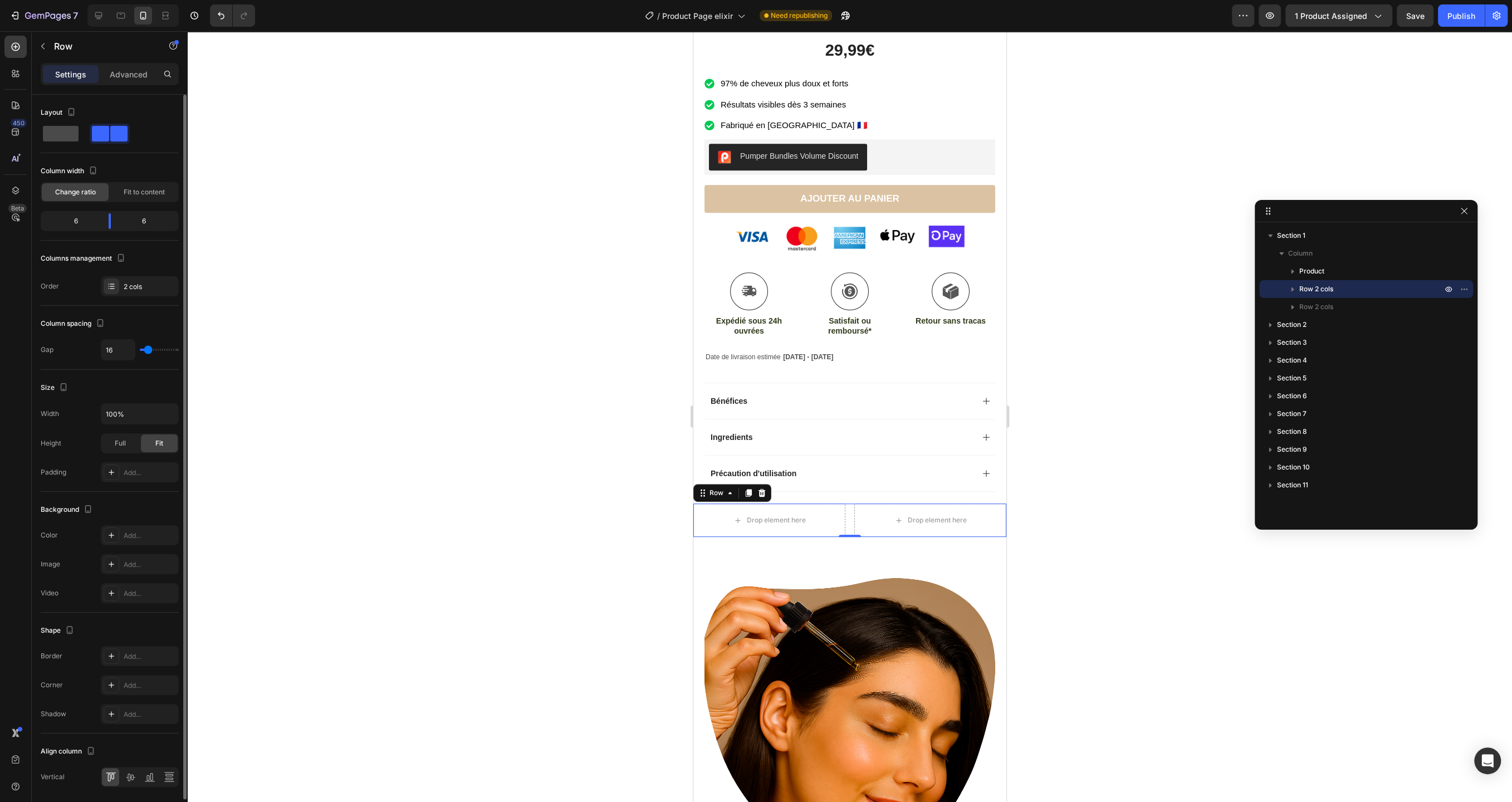
click at [56, 138] on span at bounding box center [60, 133] width 36 height 16
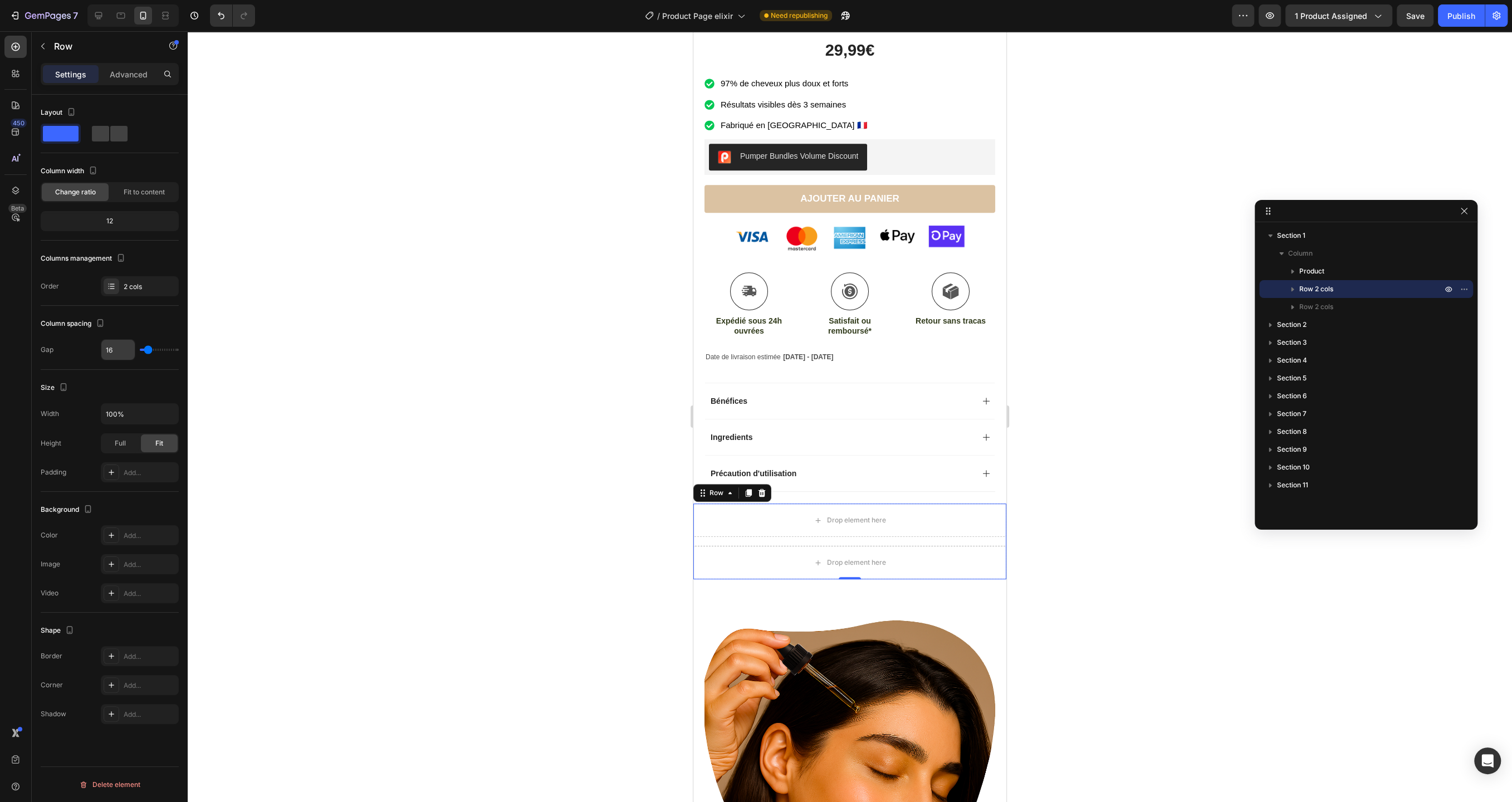
drag, startPoint x: 152, startPoint y: 351, endPoint x: 120, endPoint y: 349, distance: 32.1
click at [120, 349] on div "16" at bounding box center [140, 350] width 78 height 21
click at [135, 468] on div "Add..." at bounding box center [150, 473] width 52 height 10
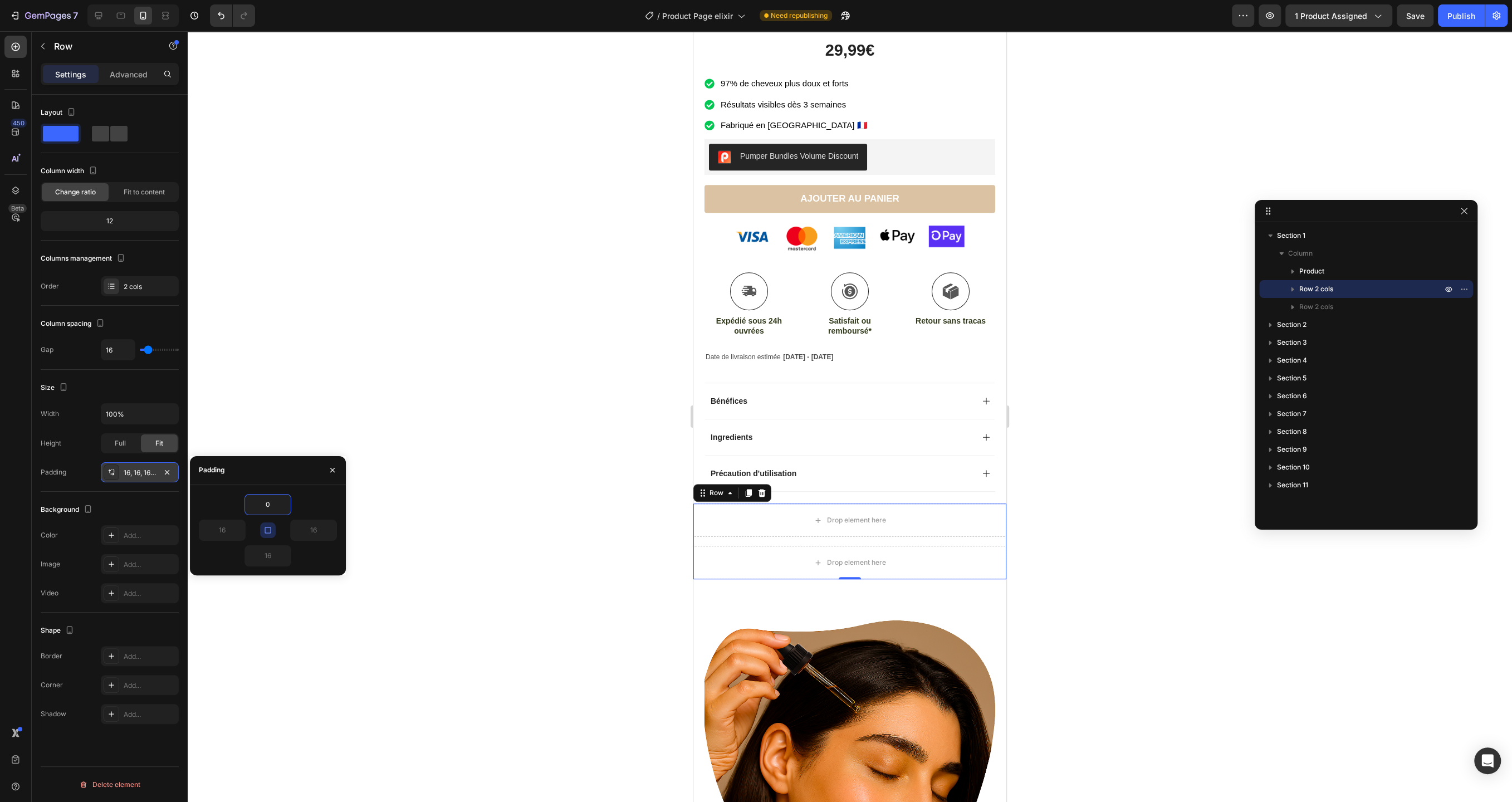
type input "0"
click at [271, 533] on icon "button" at bounding box center [268, 530] width 9 height 9
type input "0"
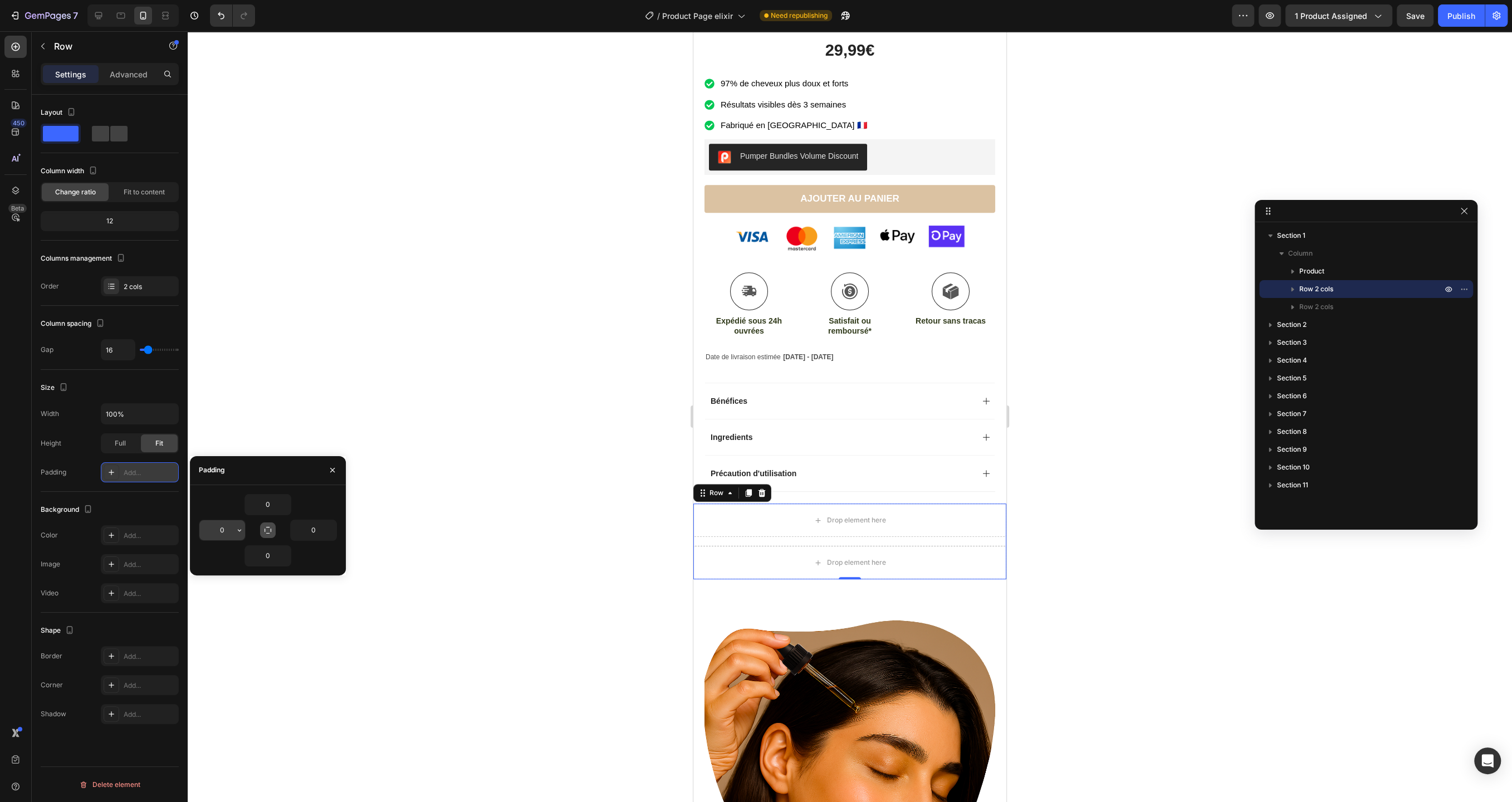
click at [222, 533] on input "0" at bounding box center [222, 530] width 46 height 20
type input "20"
click at [312, 525] on input "0" at bounding box center [313, 530] width 46 height 20
type input "20"
type input "0"
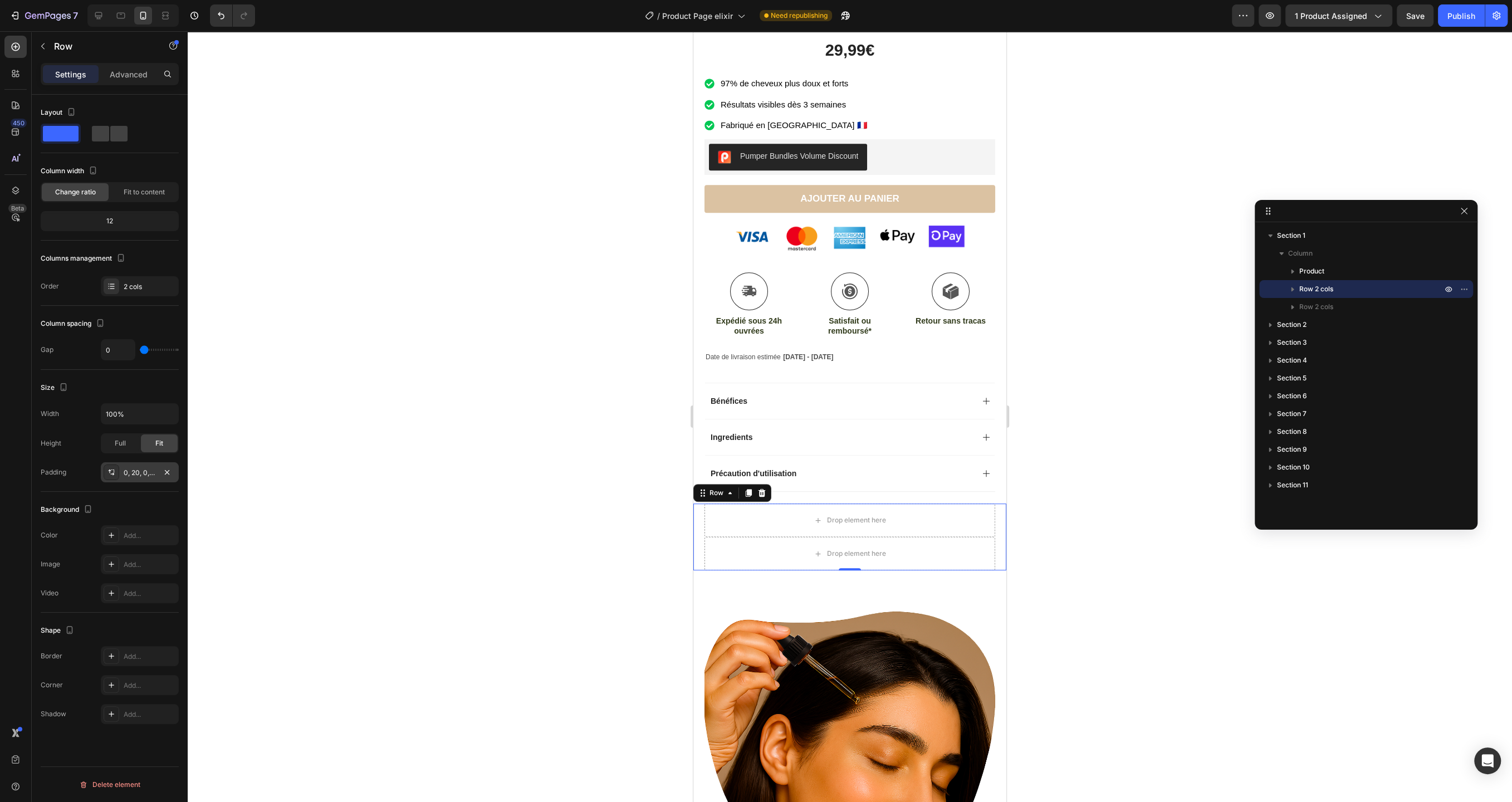
drag, startPoint x: 147, startPoint y: 346, endPoint x: 100, endPoint y: 340, distance: 47.4
type input "0"
click at [140, 349] on input "range" at bounding box center [159, 350] width 39 height 2
click at [45, 46] on icon "button" at bounding box center [42, 46] width 9 height 9
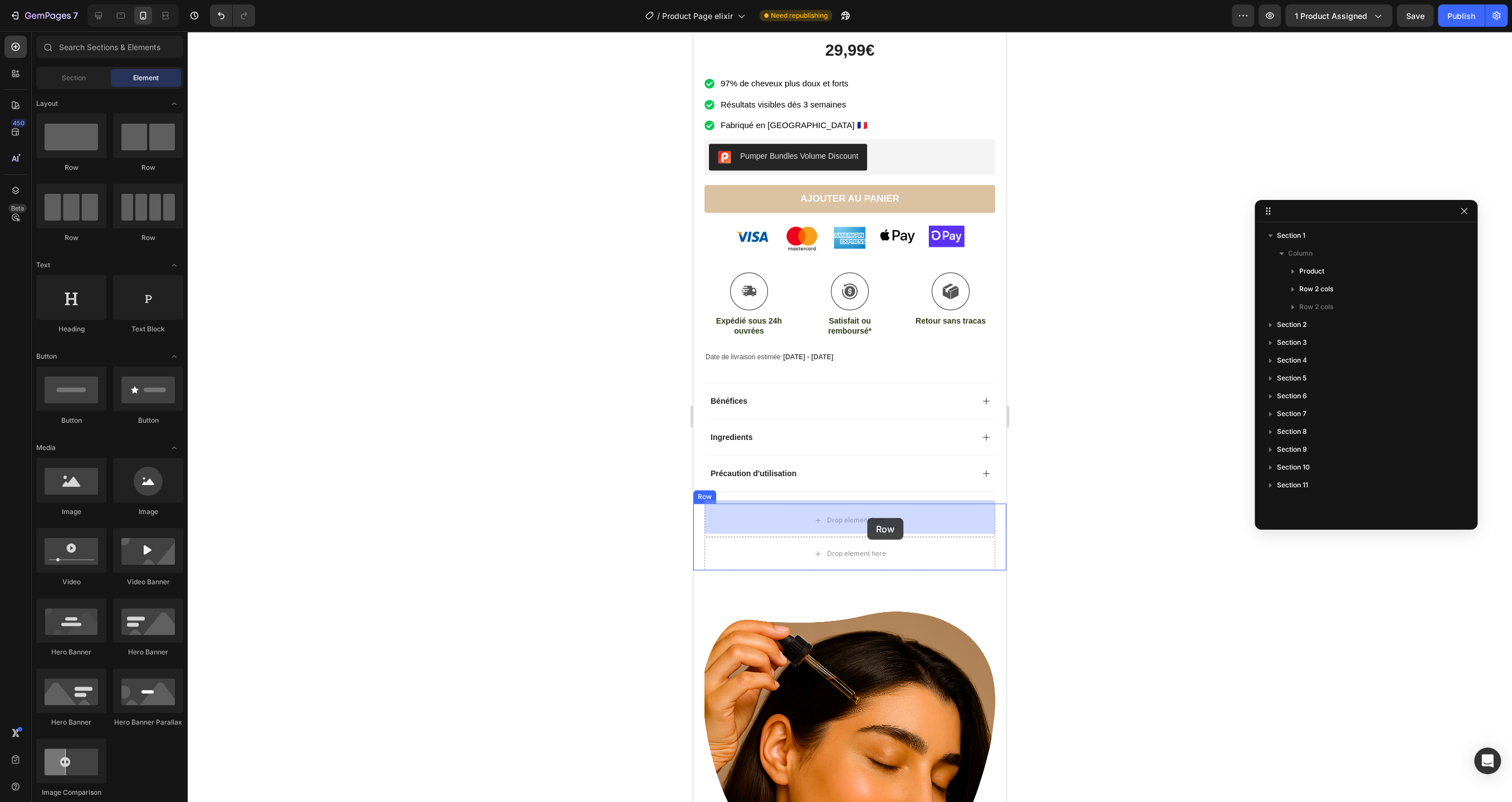
drag, startPoint x: 764, startPoint y: 159, endPoint x: 867, endPoint y: 518, distance: 373.5
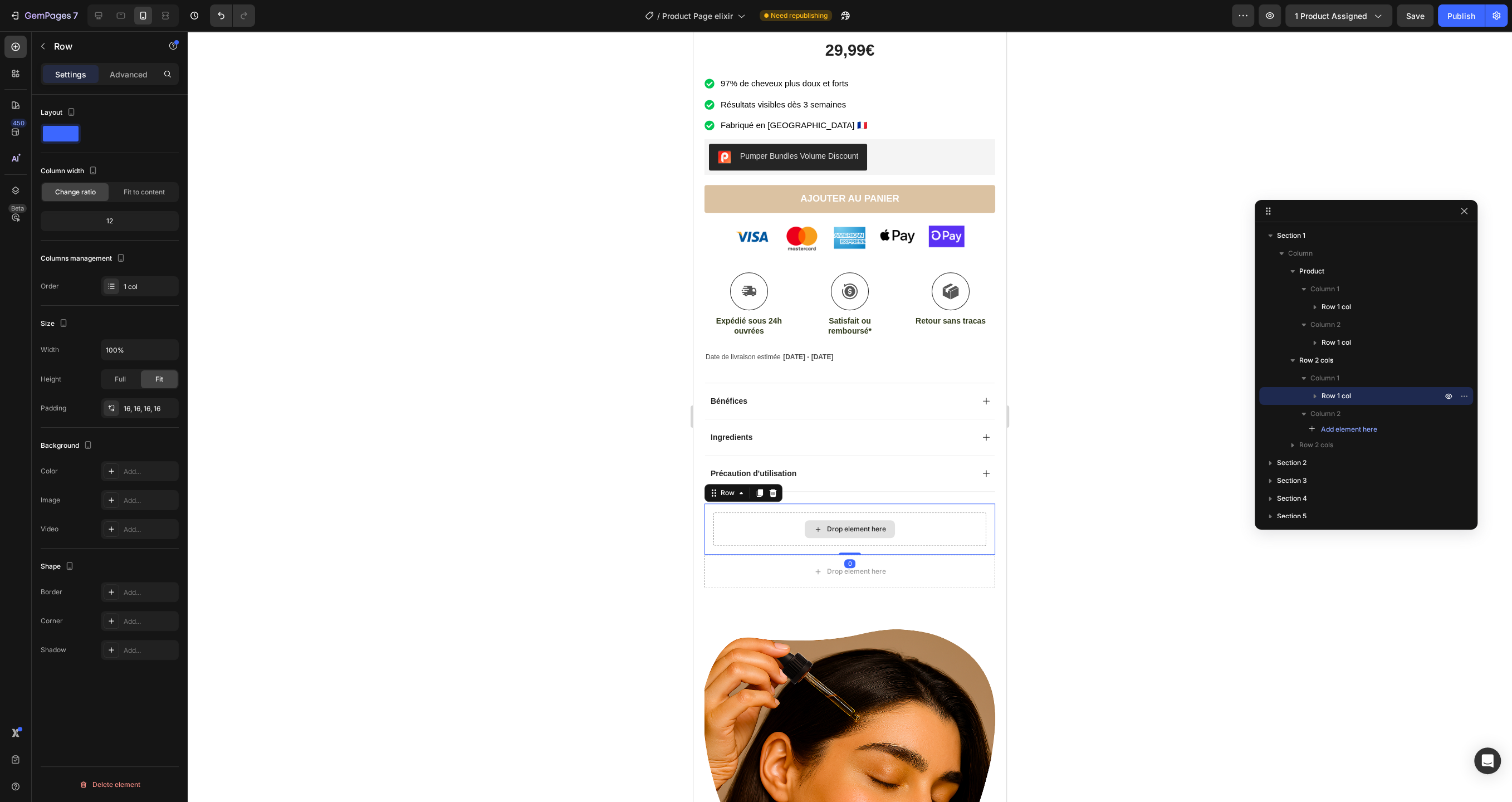
click at [918, 524] on div "Drop element here" at bounding box center [849, 529] width 273 height 33
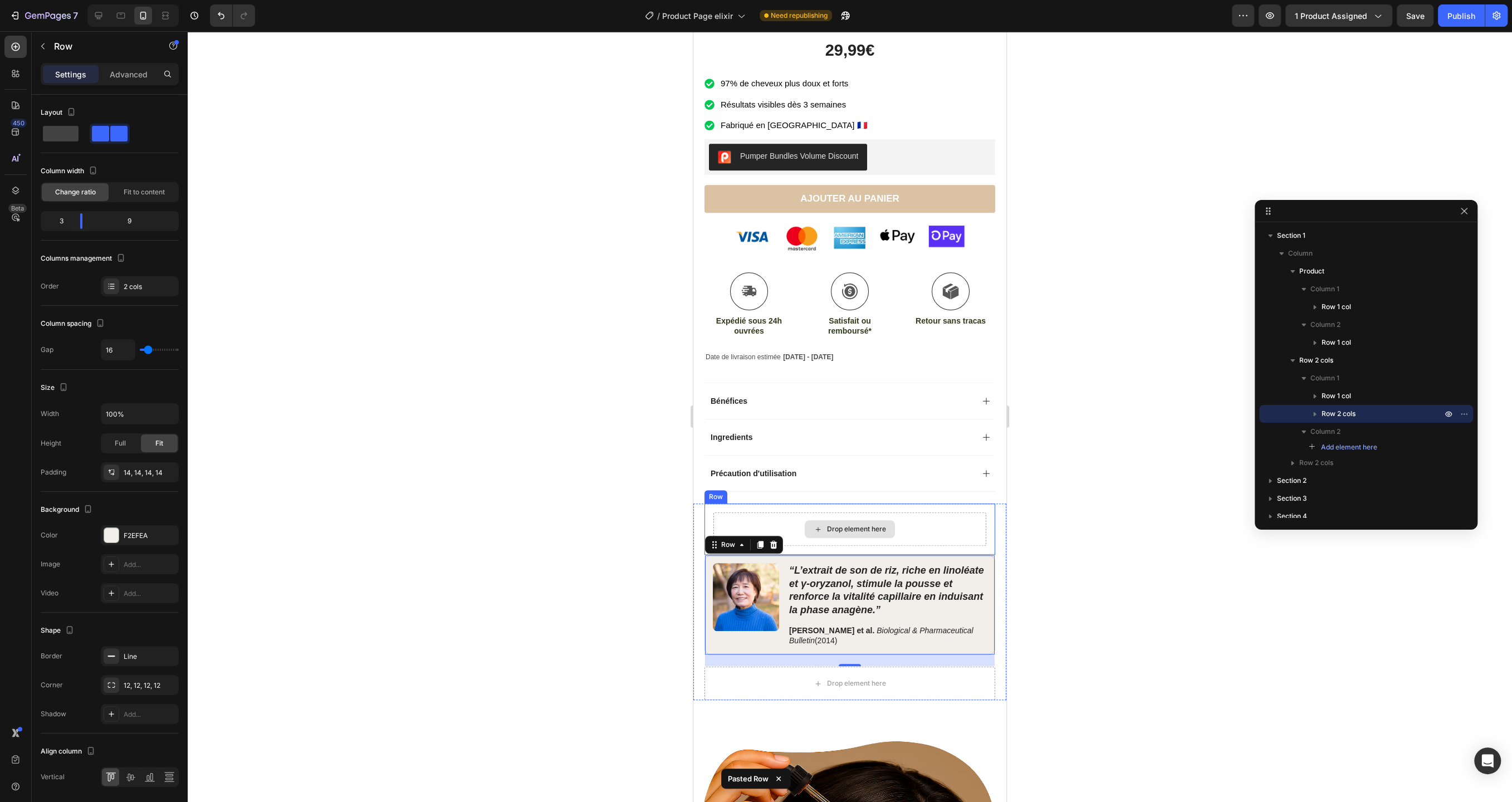
click at [923, 531] on div "Drop element here" at bounding box center [849, 529] width 273 height 33
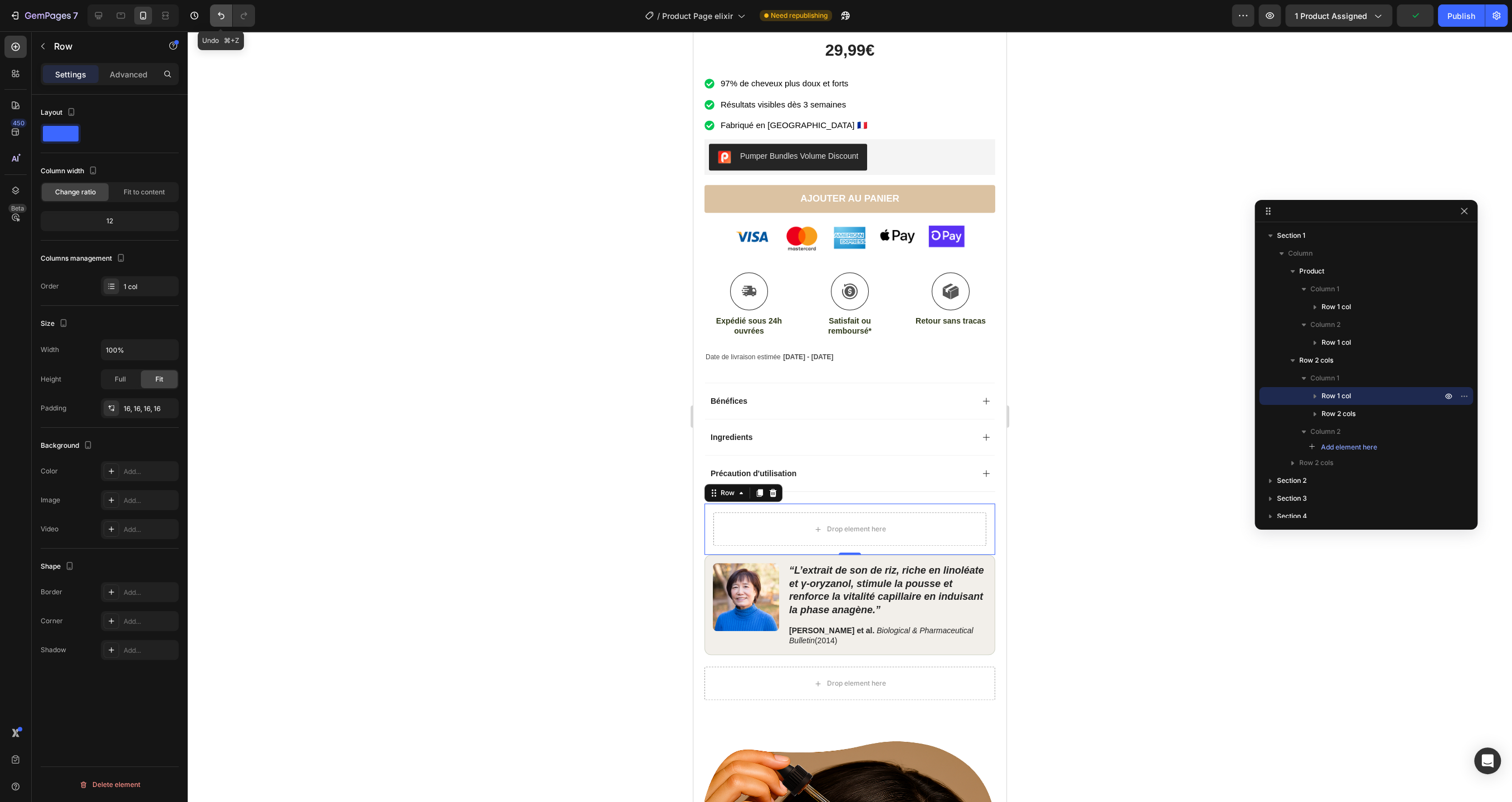
click at [220, 15] on icon "Undo/Redo" at bounding box center [221, 15] width 11 height 11
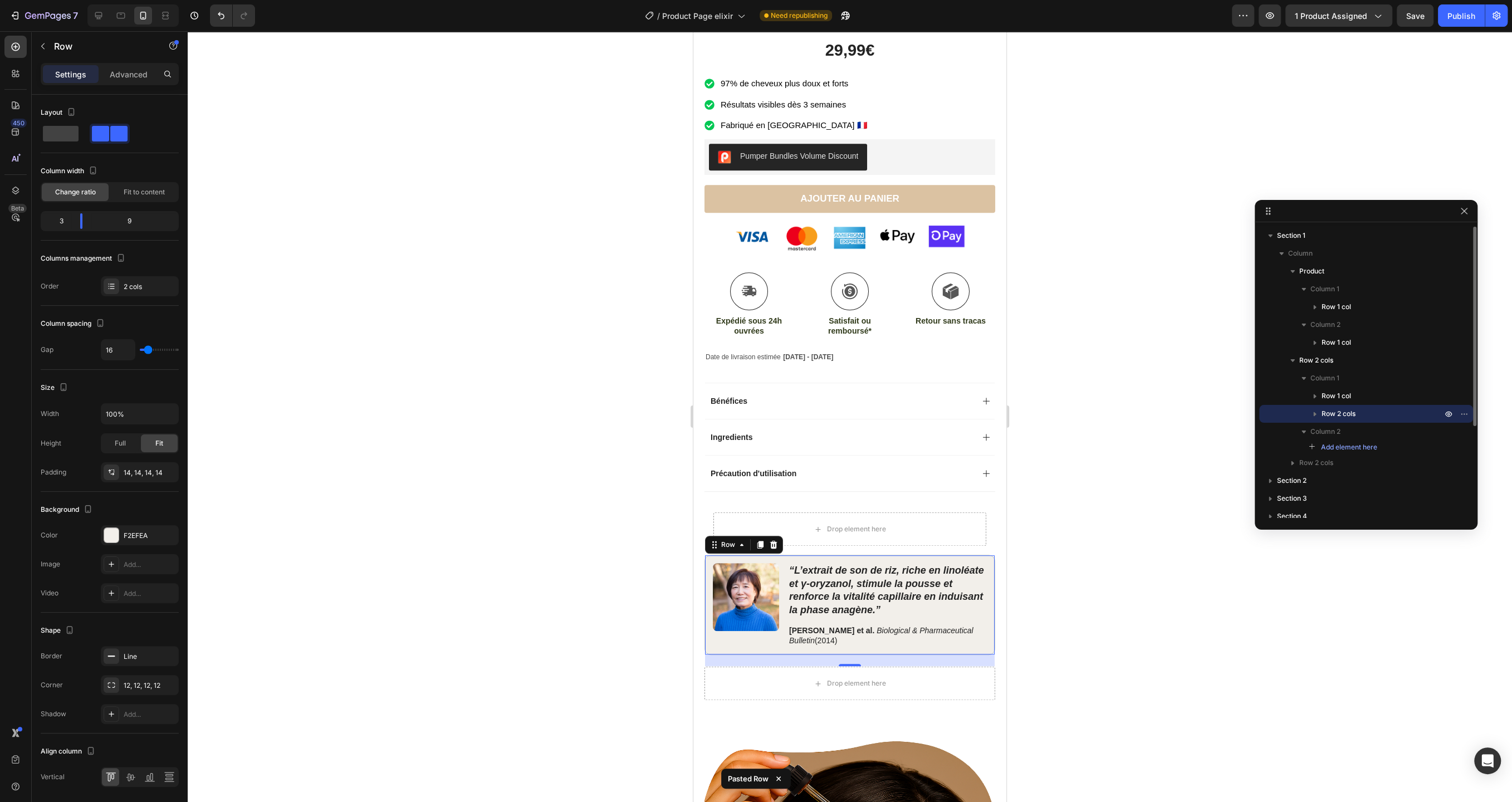
click at [1319, 416] on icon "button" at bounding box center [1315, 413] width 11 height 11
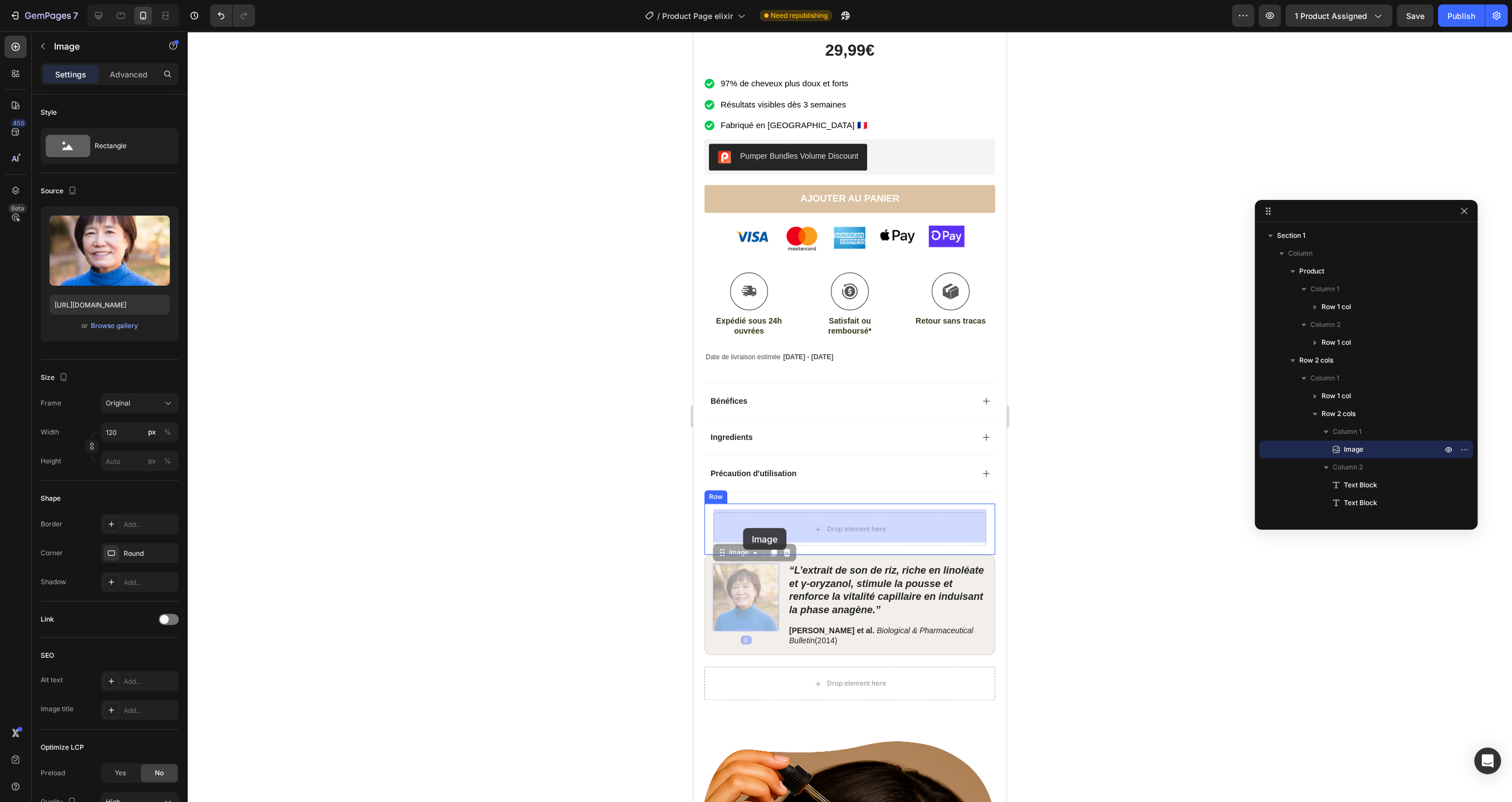
drag, startPoint x: 751, startPoint y: 599, endPoint x: 743, endPoint y: 528, distance: 71.4
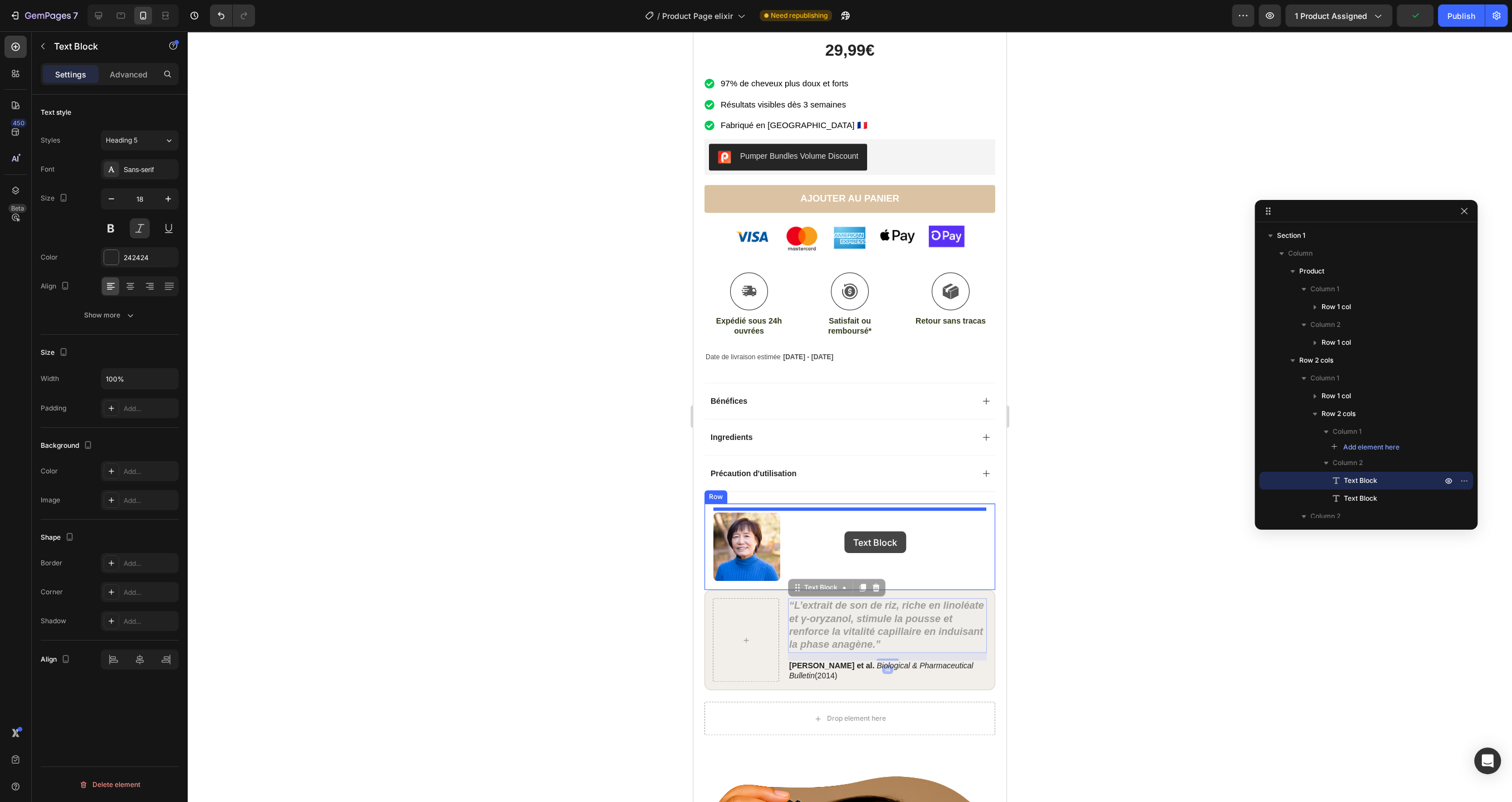
drag, startPoint x: 849, startPoint y: 615, endPoint x: 844, endPoint y: 531, distance: 84.1
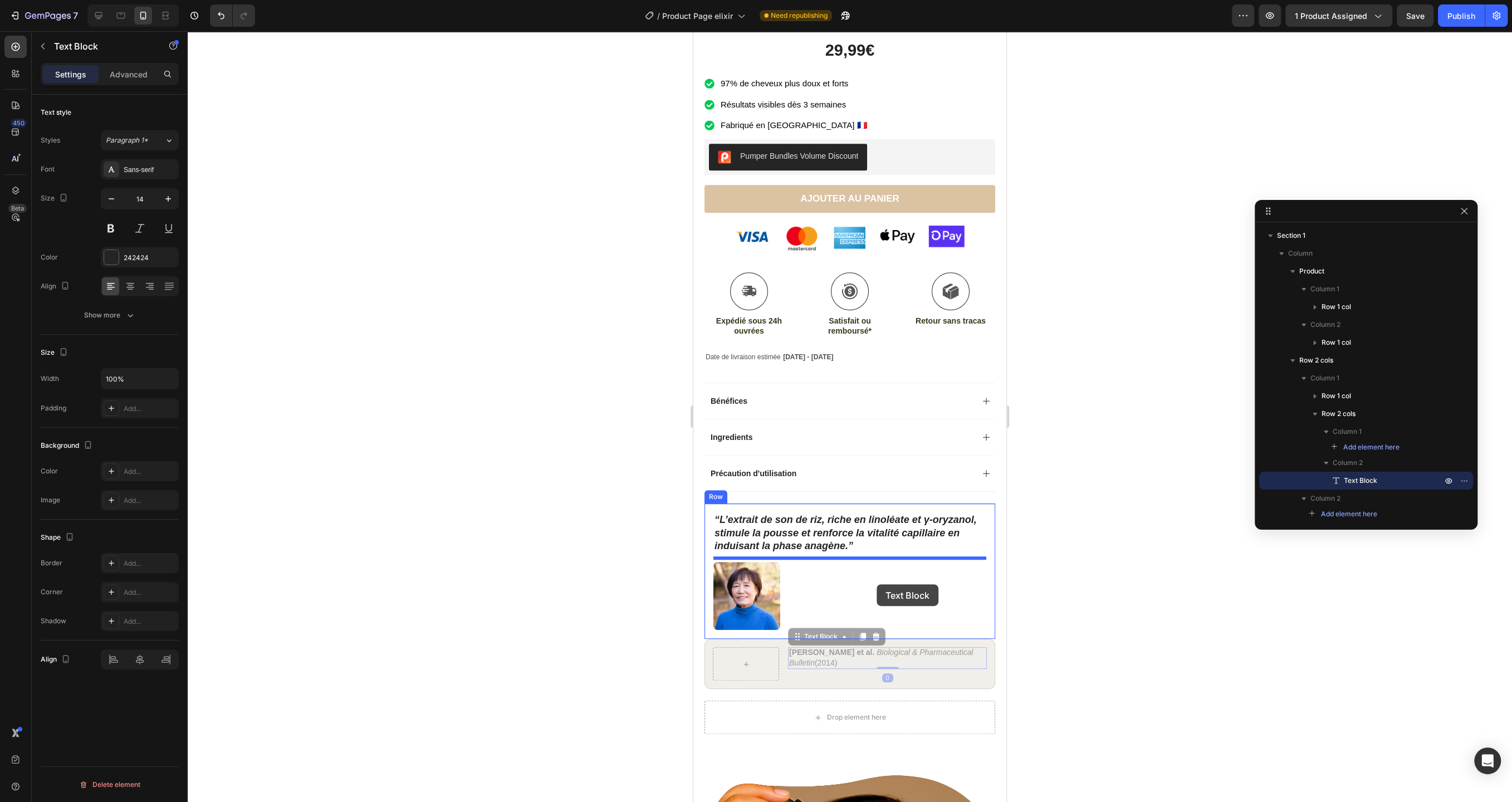
drag, startPoint x: 881, startPoint y: 652, endPoint x: 876, endPoint y: 584, distance: 68.2
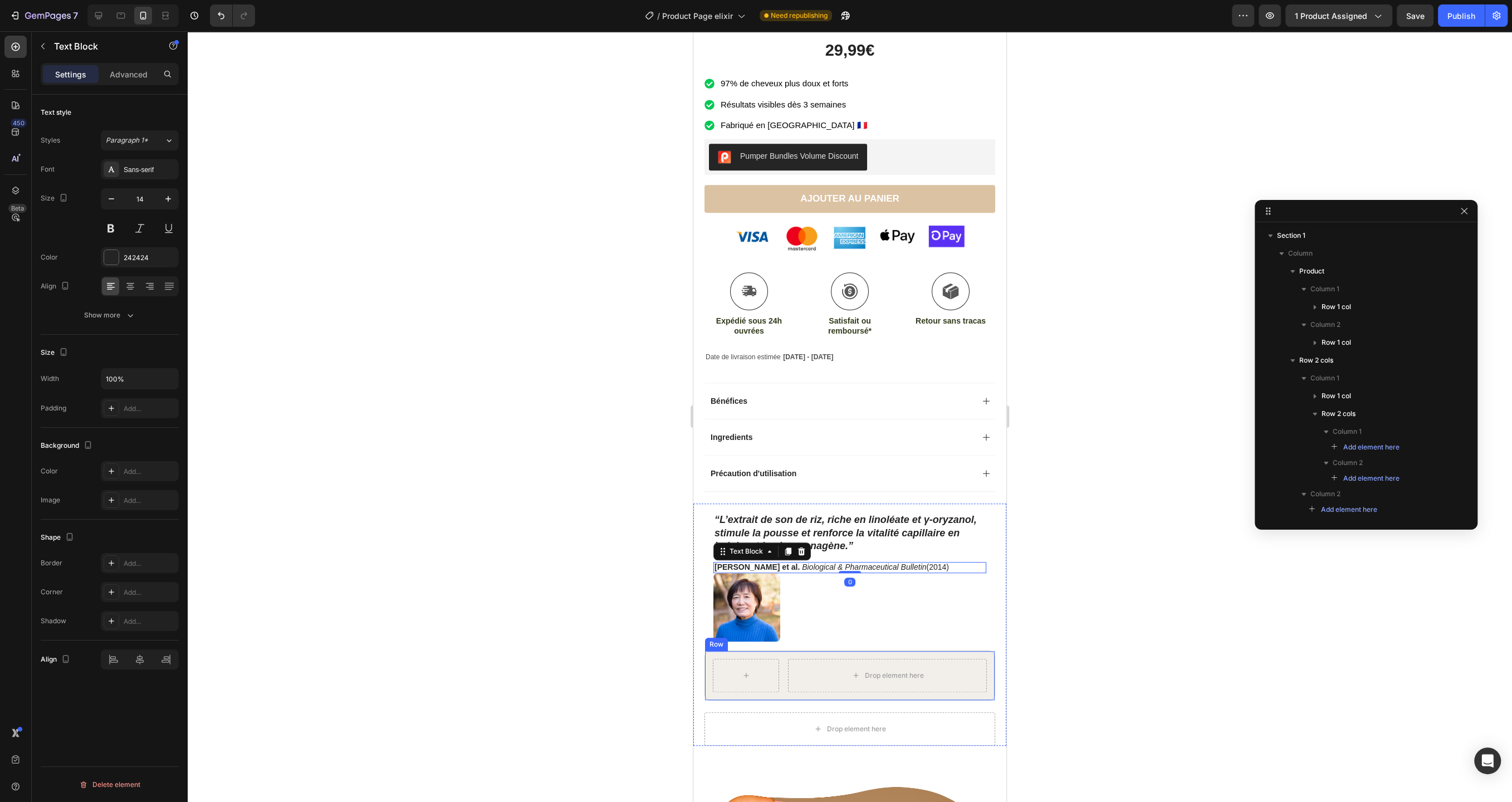
click at [787, 689] on div "Drop element here Row" at bounding box center [849, 675] width 291 height 50
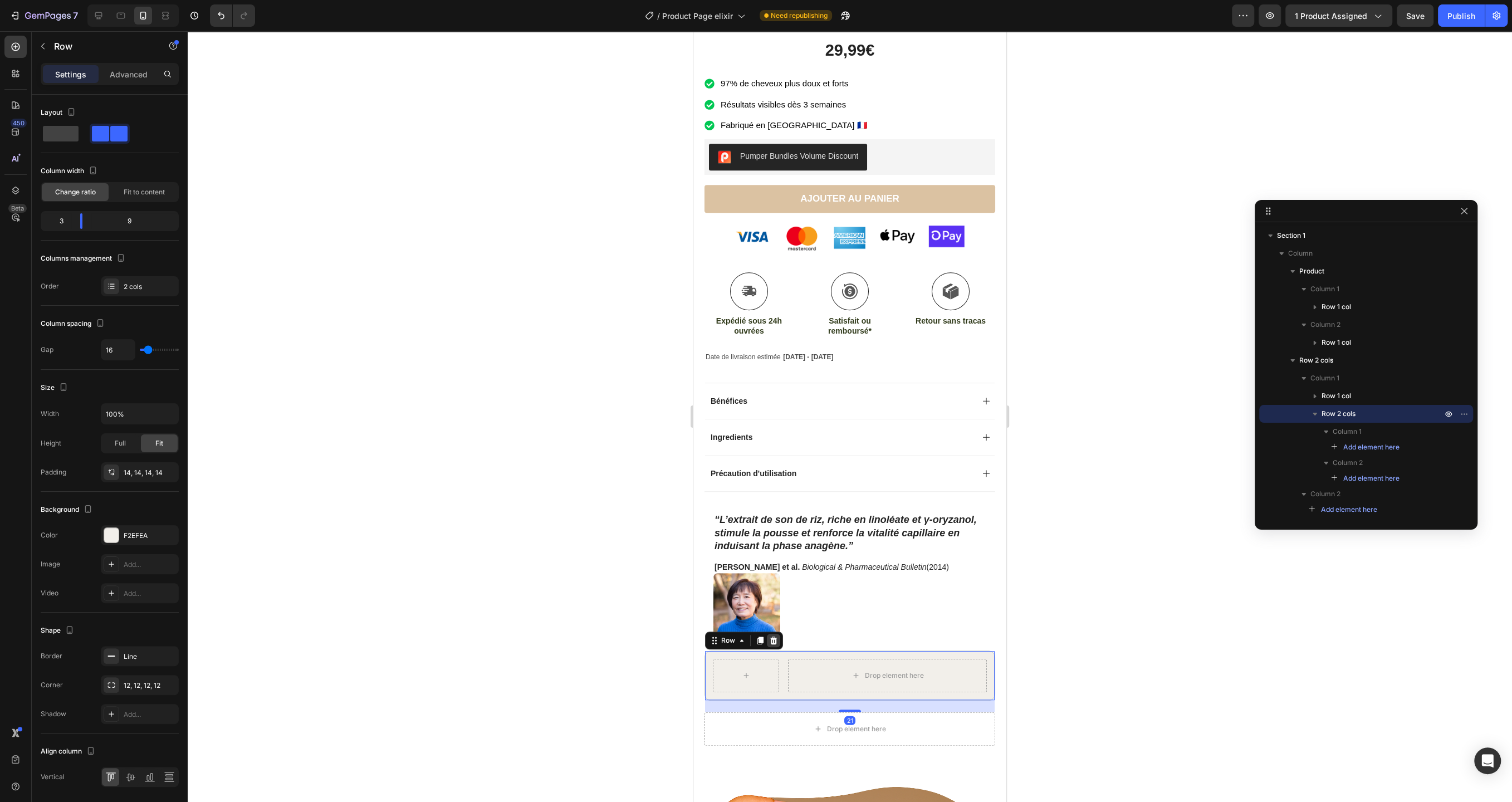
click at [770, 636] on icon at bounding box center [773, 641] width 9 height 9
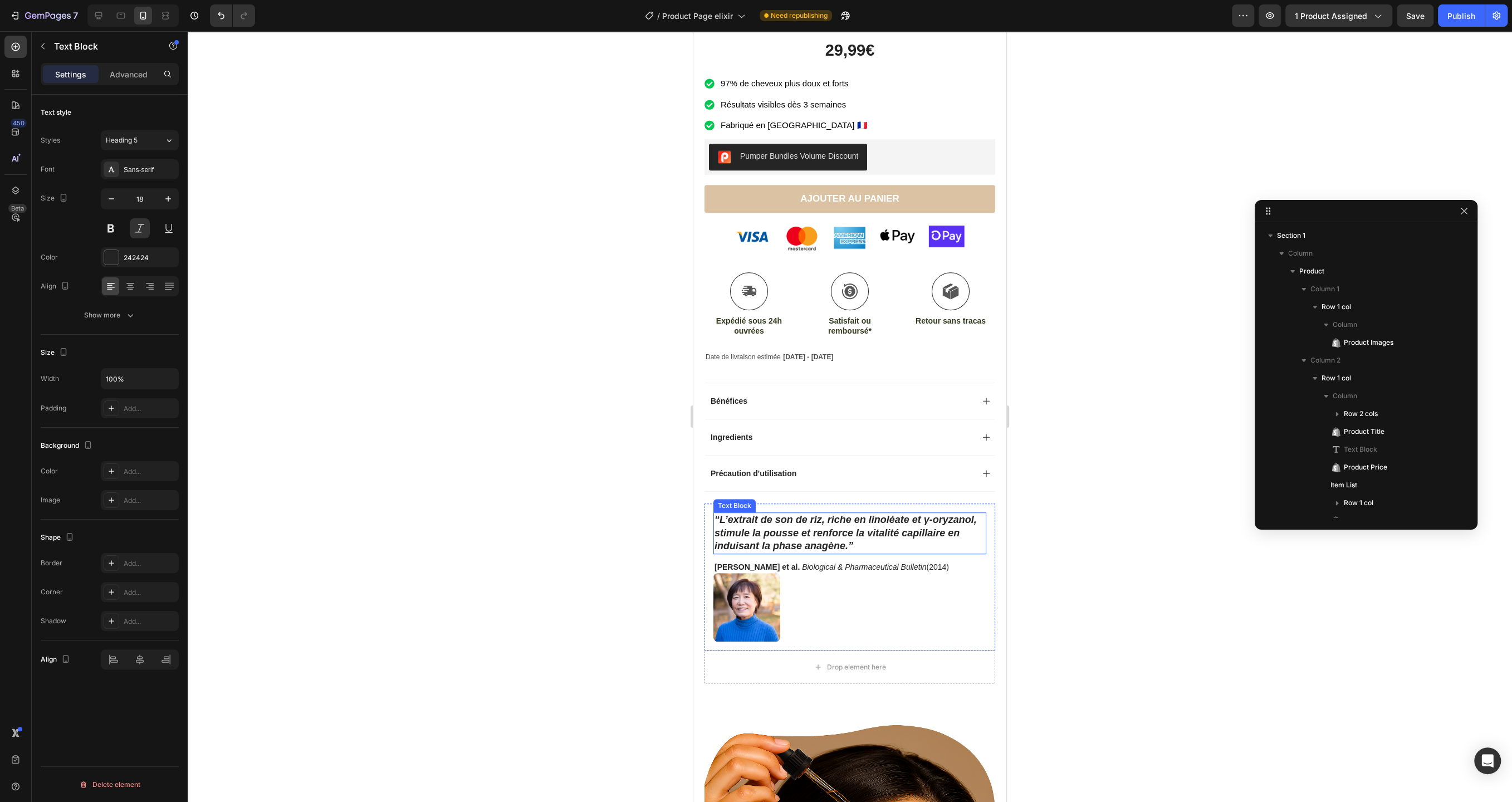
scroll to position [335, 0]
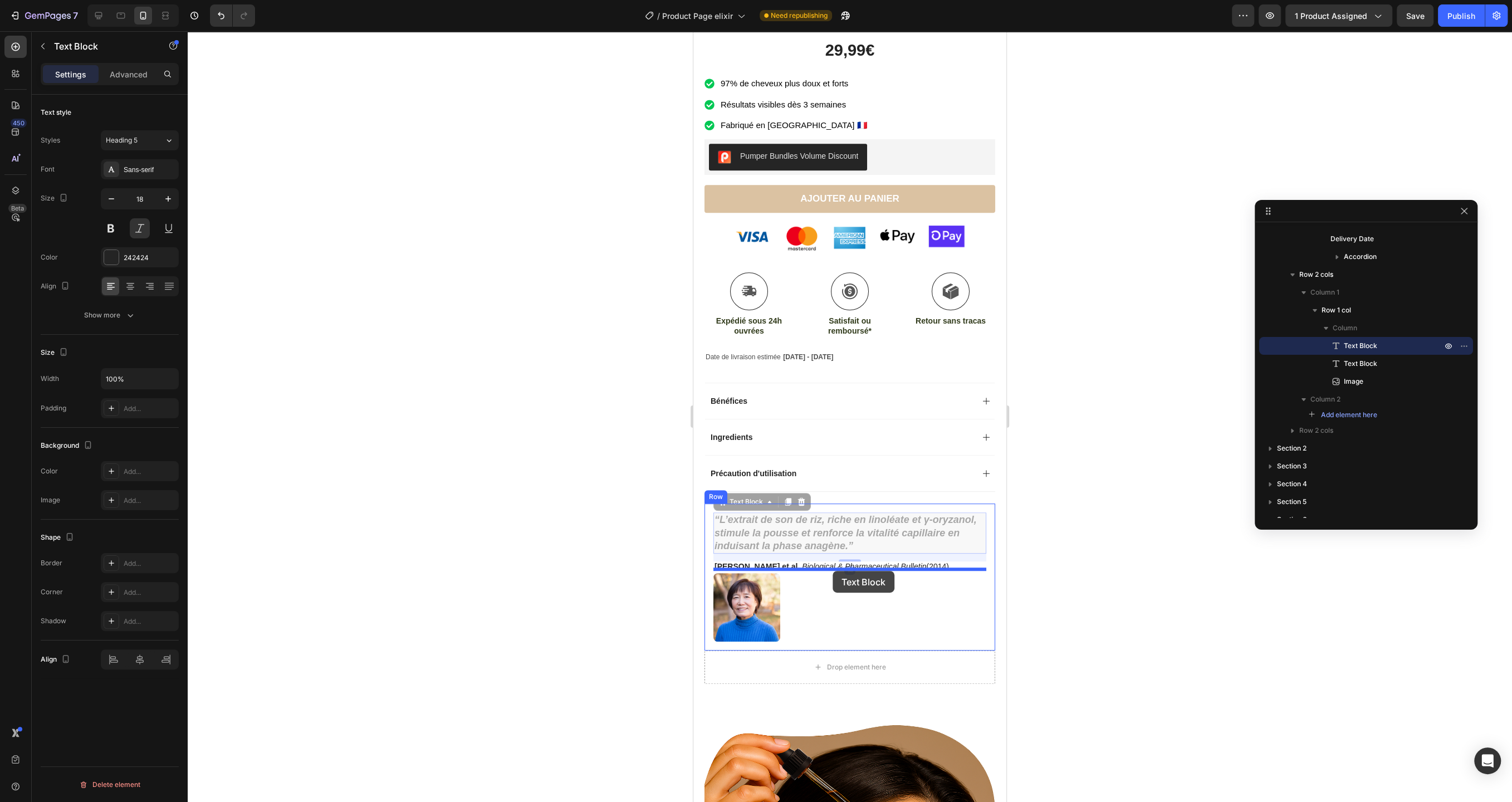
drag, startPoint x: 789, startPoint y: 529, endPoint x: 832, endPoint y: 571, distance: 60.1
drag, startPoint x: 827, startPoint y: 510, endPoint x: 832, endPoint y: 567, distance: 57.2
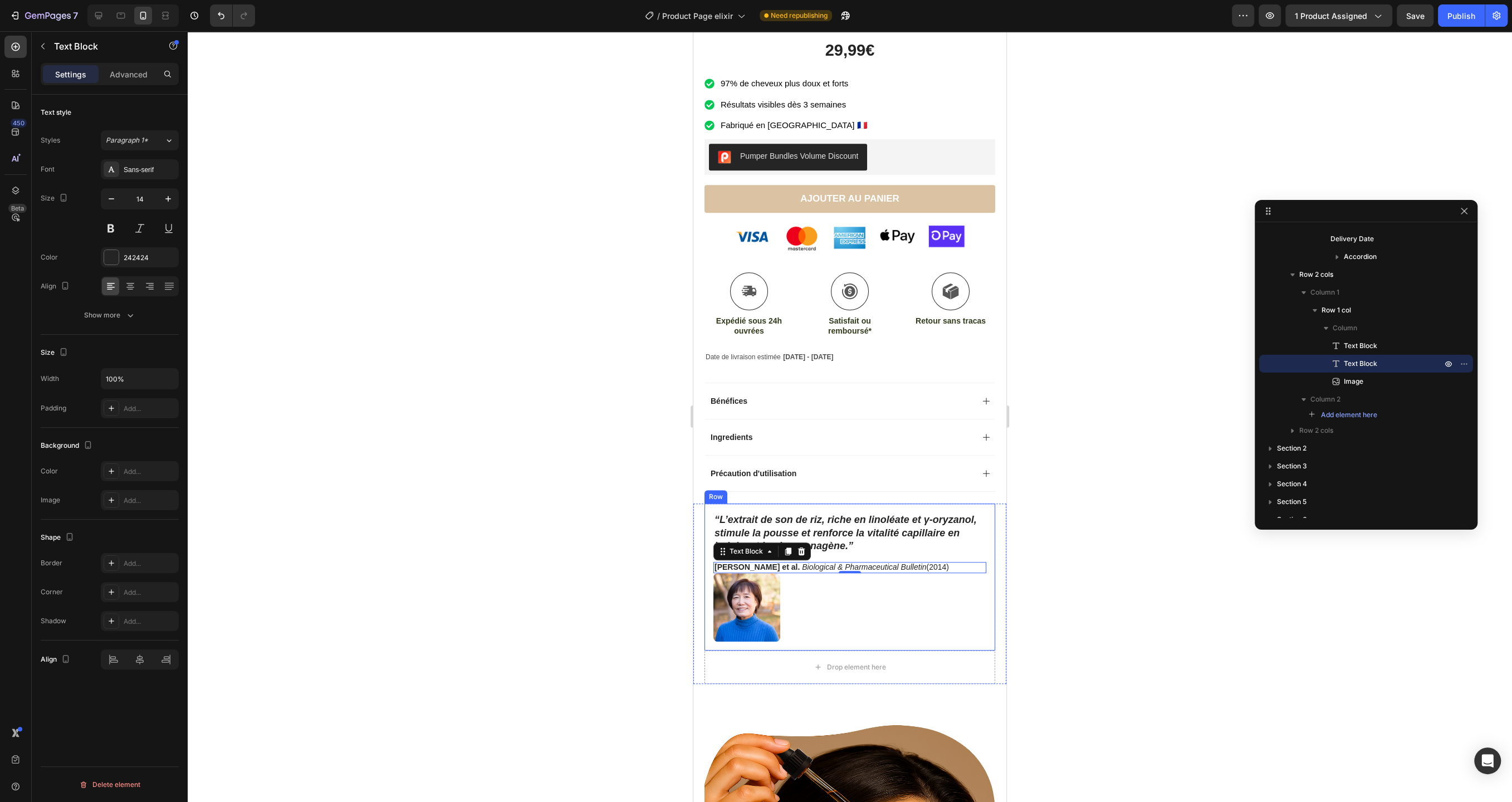
click at [990, 517] on div "“L’extrait de son de riz, riche en linoléate et γ‑oryzanol, stimule la pousse e…" at bounding box center [849, 577] width 291 height 147
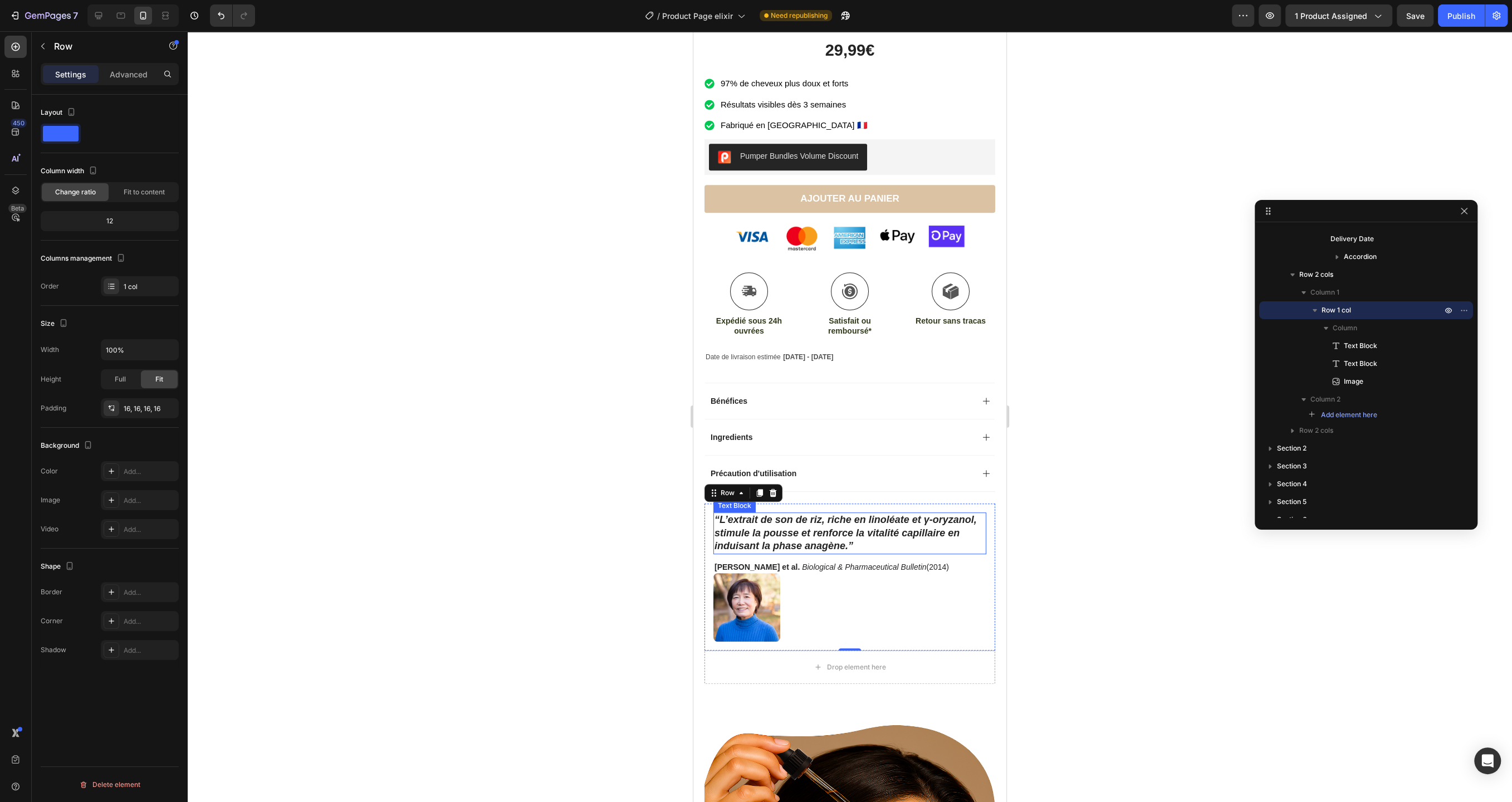
click at [889, 537] on p "“L’extrait de son de riz, riche en linoléate et γ‑oryzanol, stimule la pousse e…" at bounding box center [849, 533] width 271 height 39
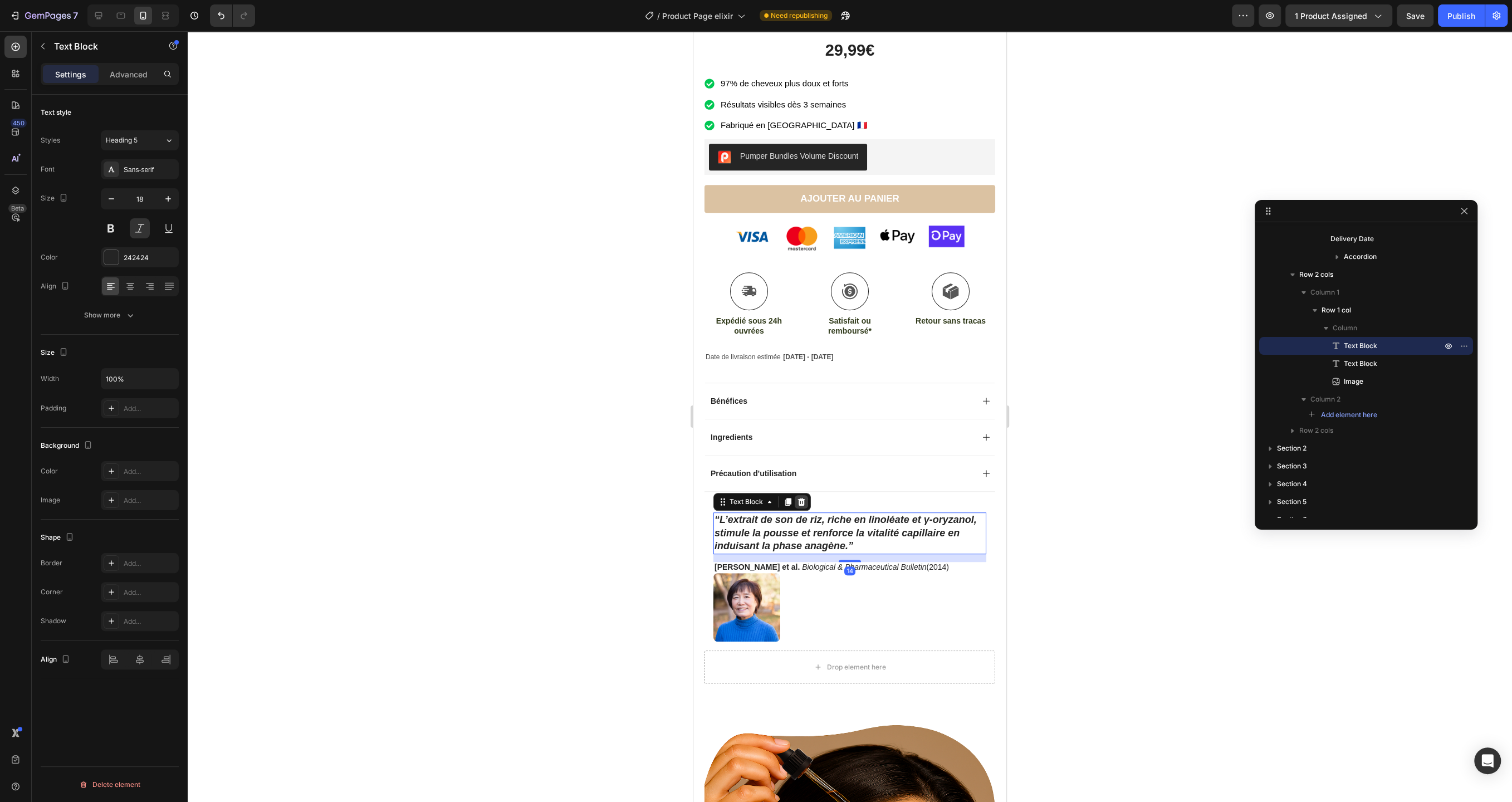
click at [802, 498] on icon at bounding box center [802, 501] width 7 height 8
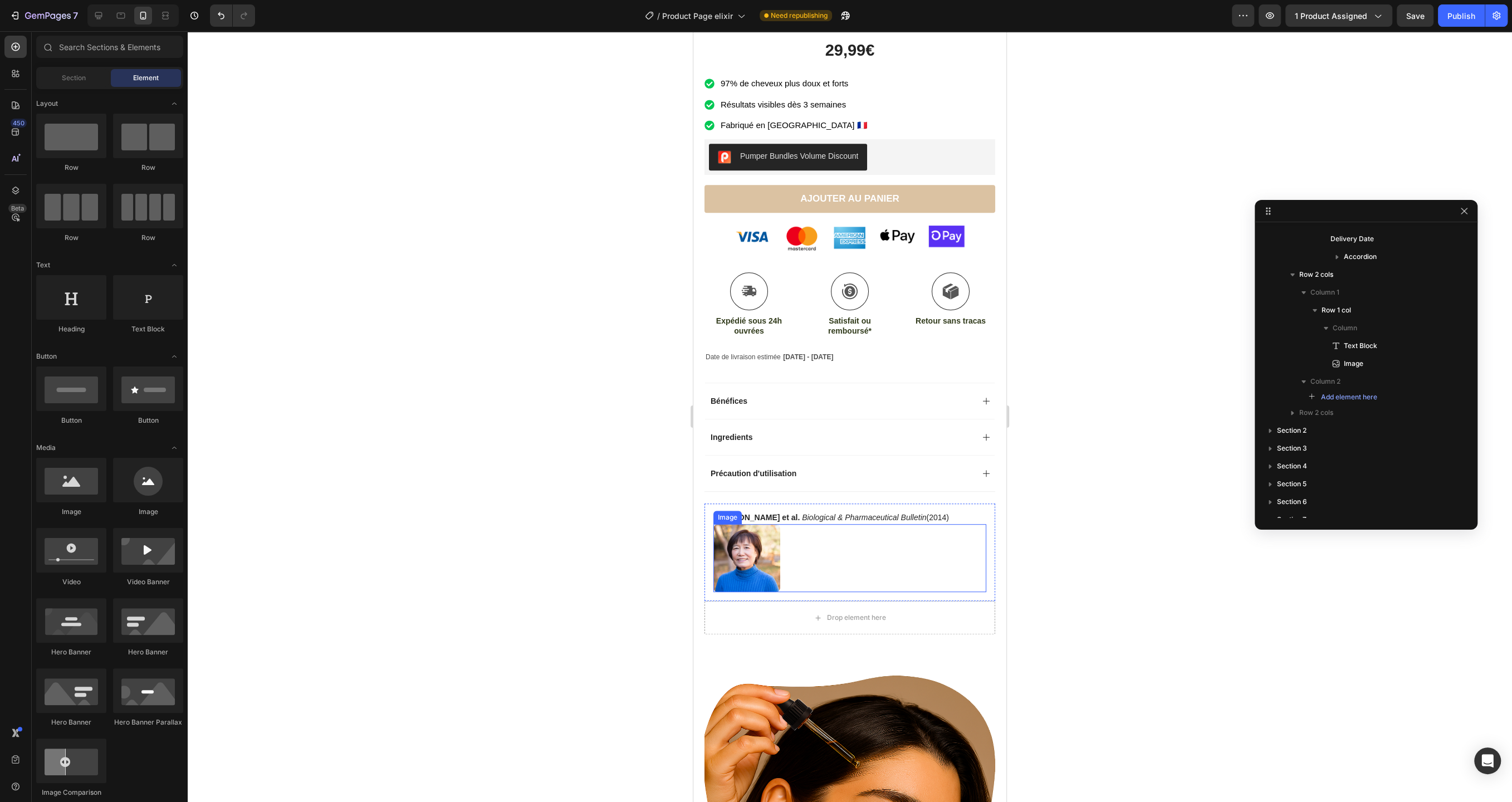
click at [826, 545] on div at bounding box center [849, 558] width 273 height 69
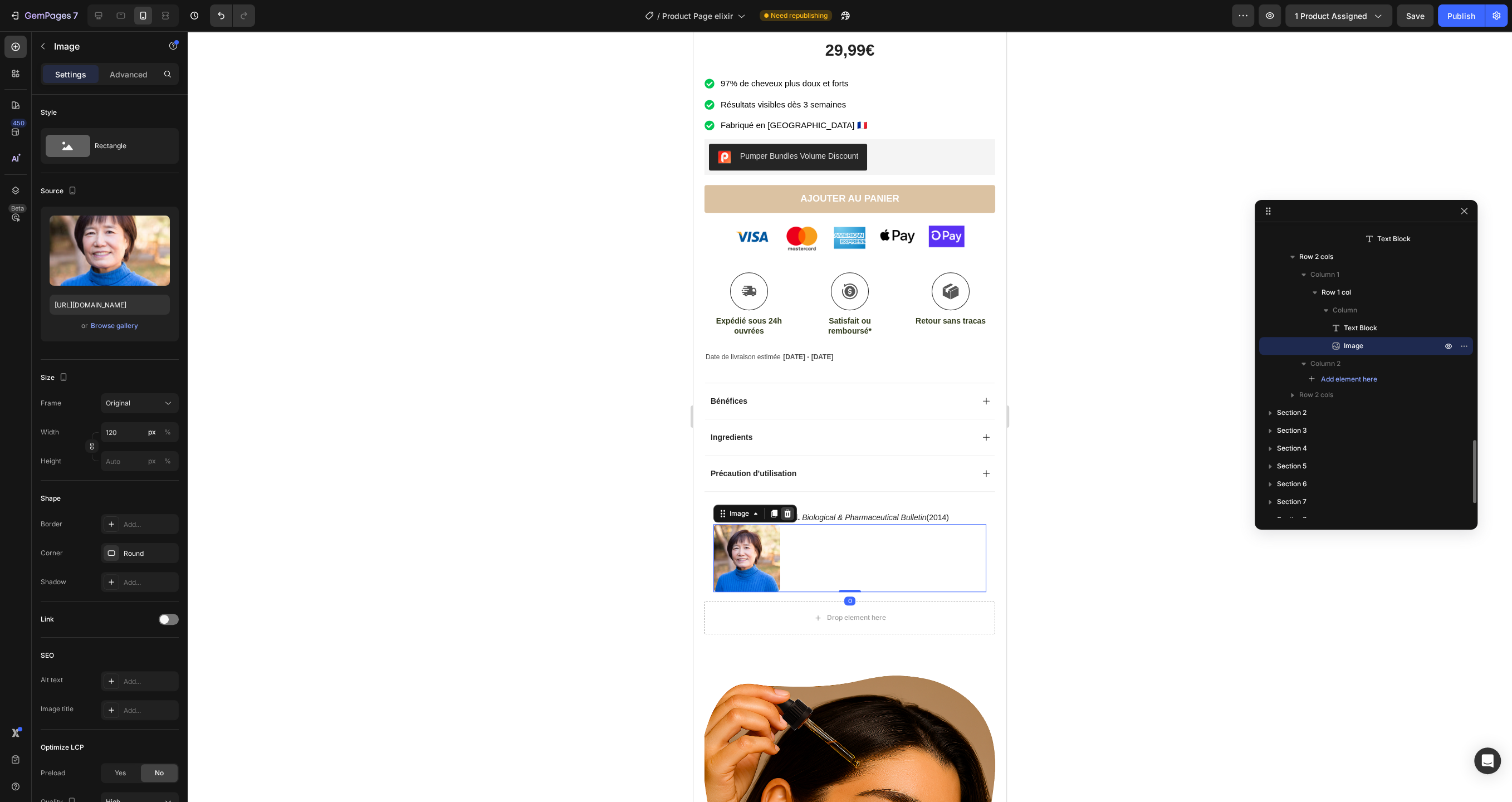
click at [787, 509] on icon at bounding box center [788, 513] width 7 height 8
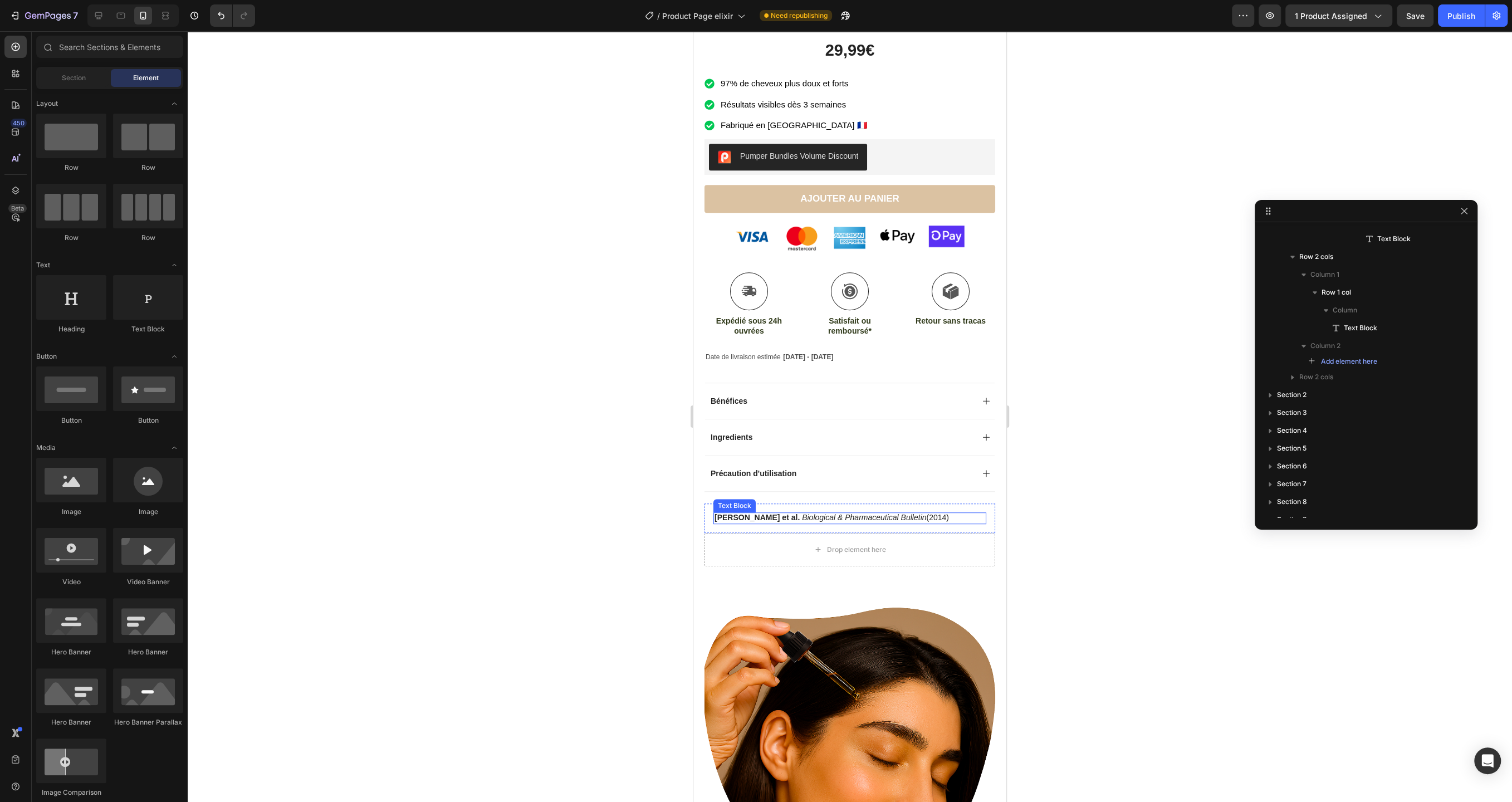
click at [848, 513] on icon "Biological & Pharmaceutical Bulletin" at bounding box center [864, 517] width 124 height 9
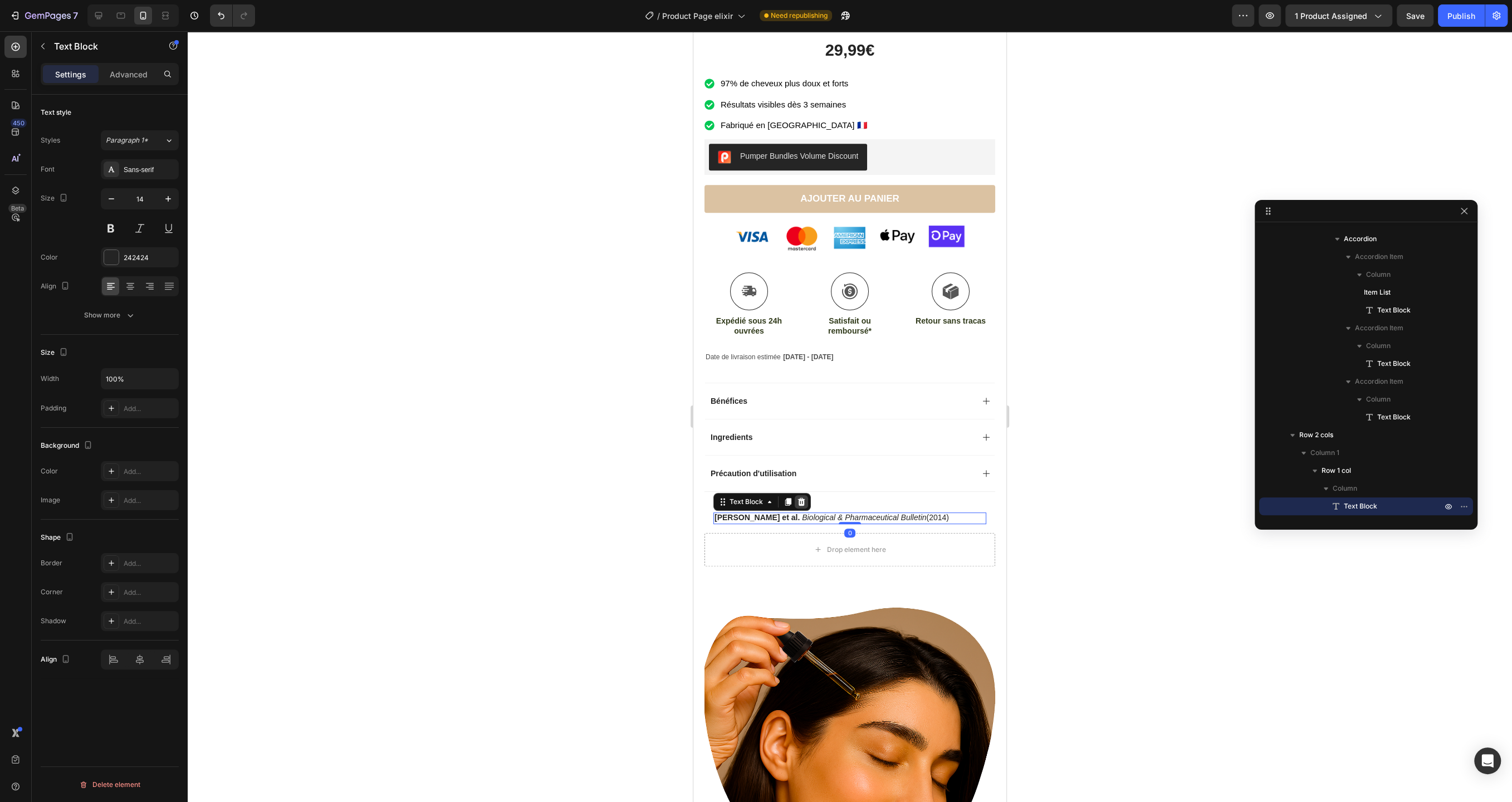
click at [801, 498] on icon at bounding box center [802, 501] width 7 height 8
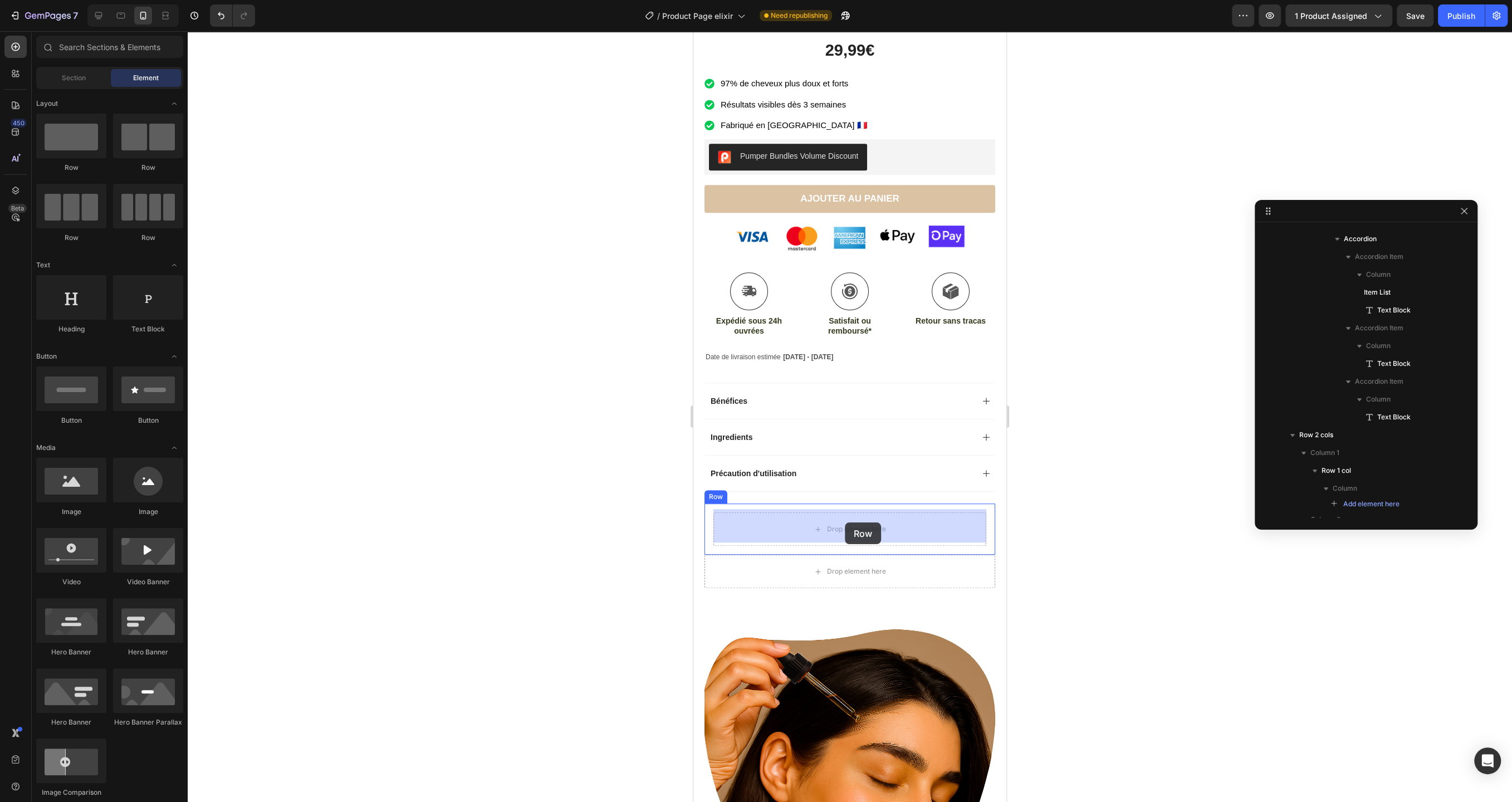
drag, startPoint x: 840, startPoint y: 182, endPoint x: 845, endPoint y: 523, distance: 341.0
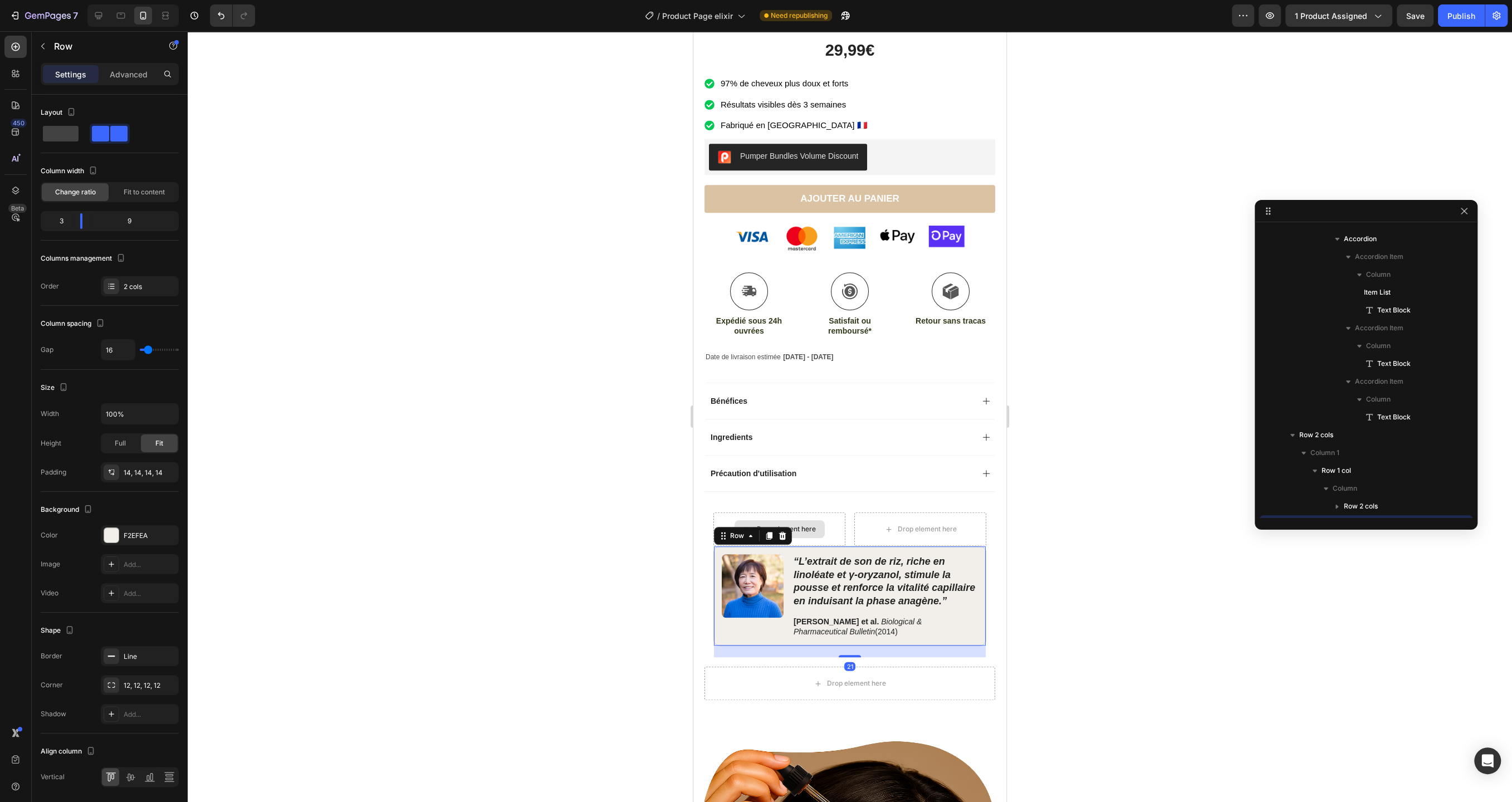
scroll to position [1155, 0]
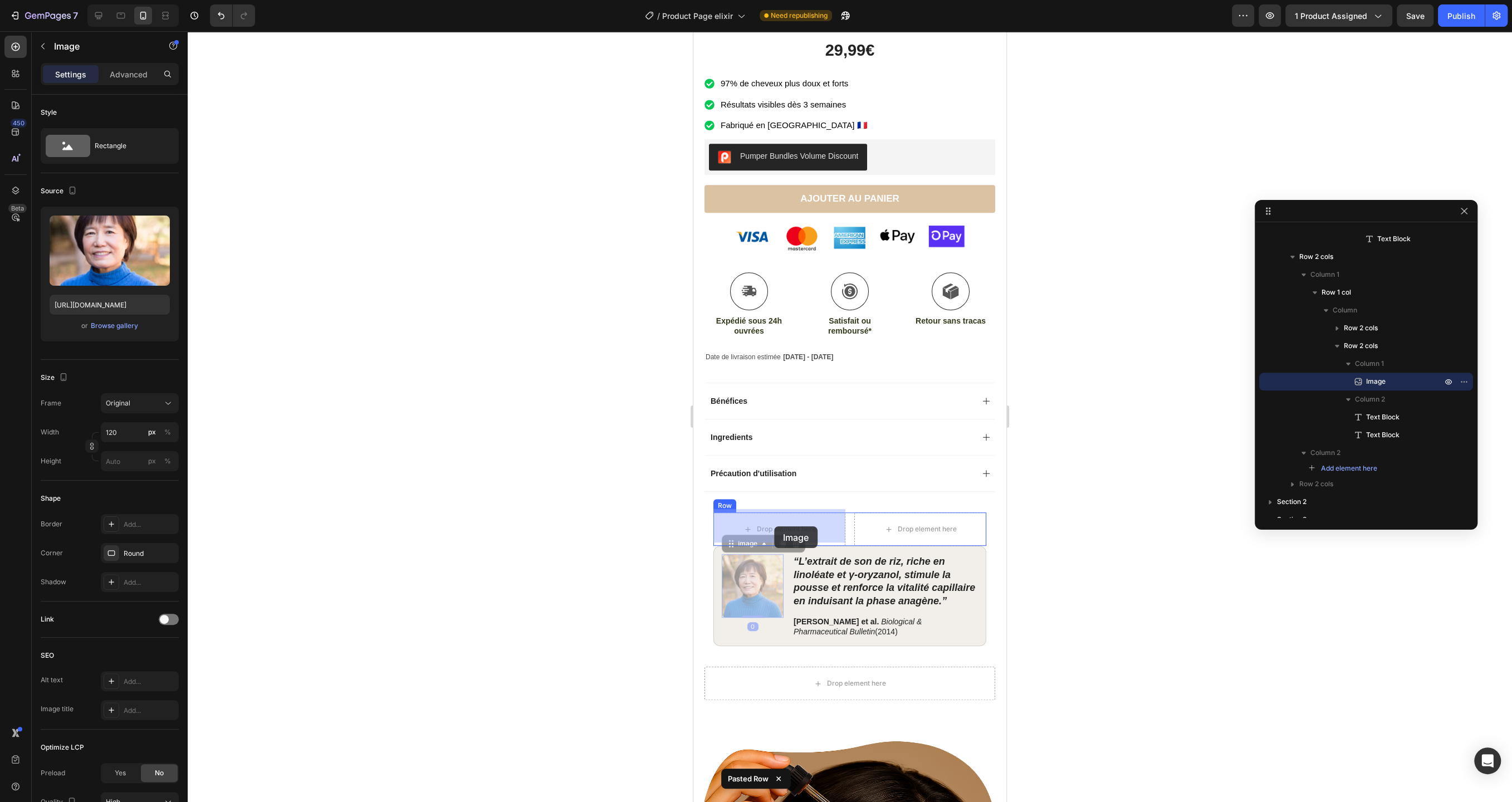
drag, startPoint x: 760, startPoint y: 579, endPoint x: 774, endPoint y: 527, distance: 53.9
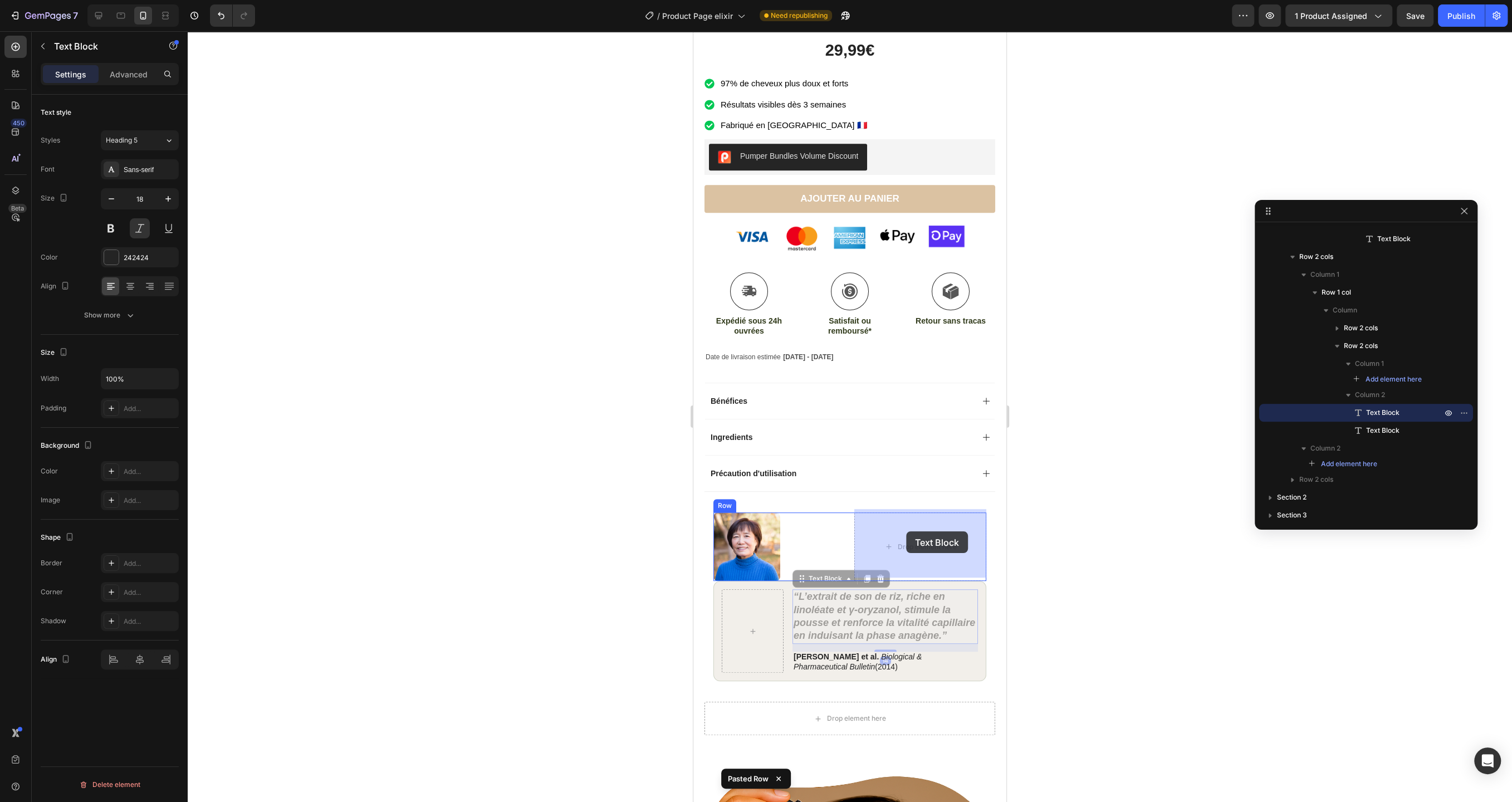
drag, startPoint x: 843, startPoint y: 615, endPoint x: 906, endPoint y: 531, distance: 105.0
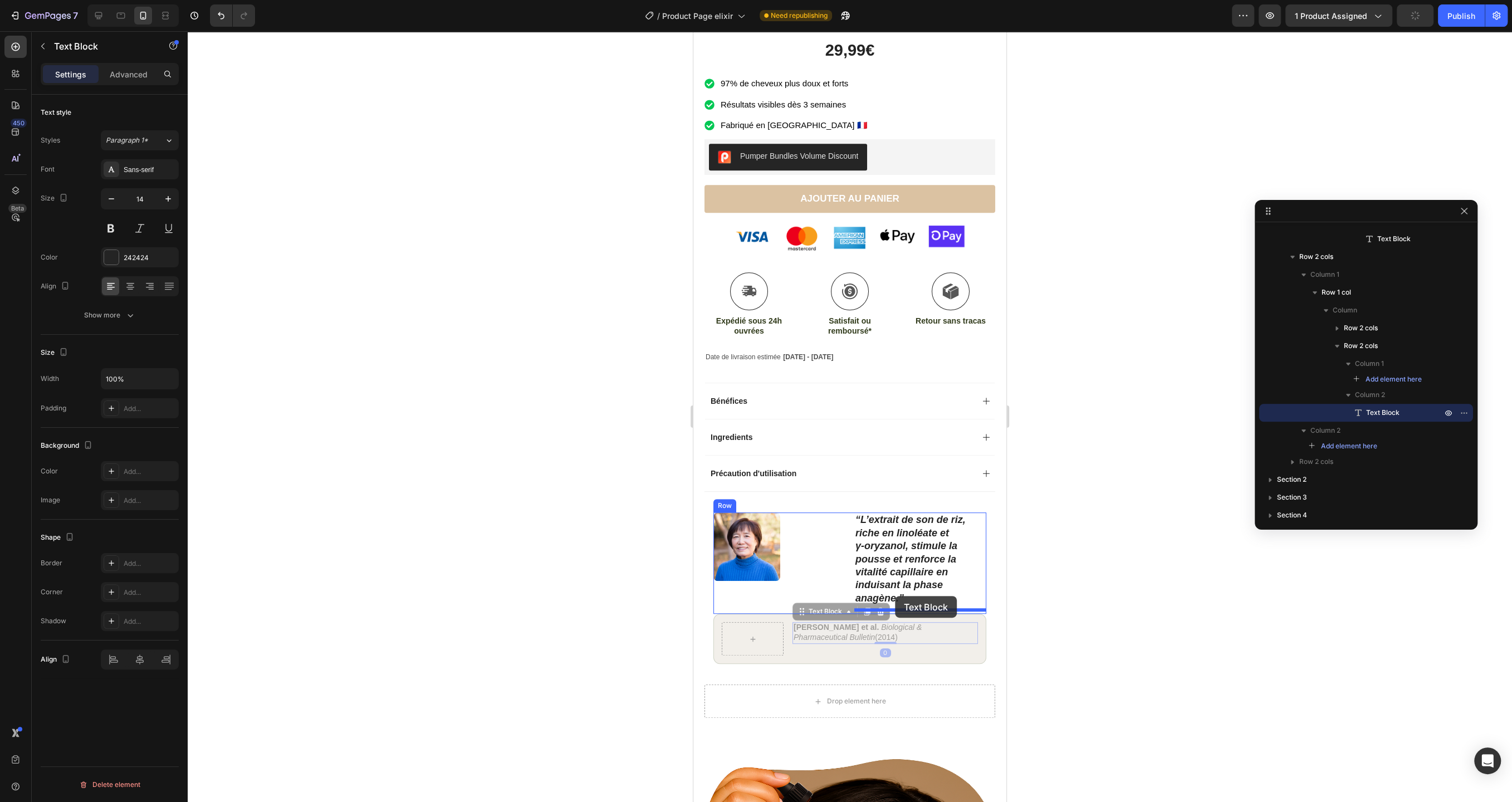
drag, startPoint x: 861, startPoint y: 628, endPoint x: 895, endPoint y: 596, distance: 46.7
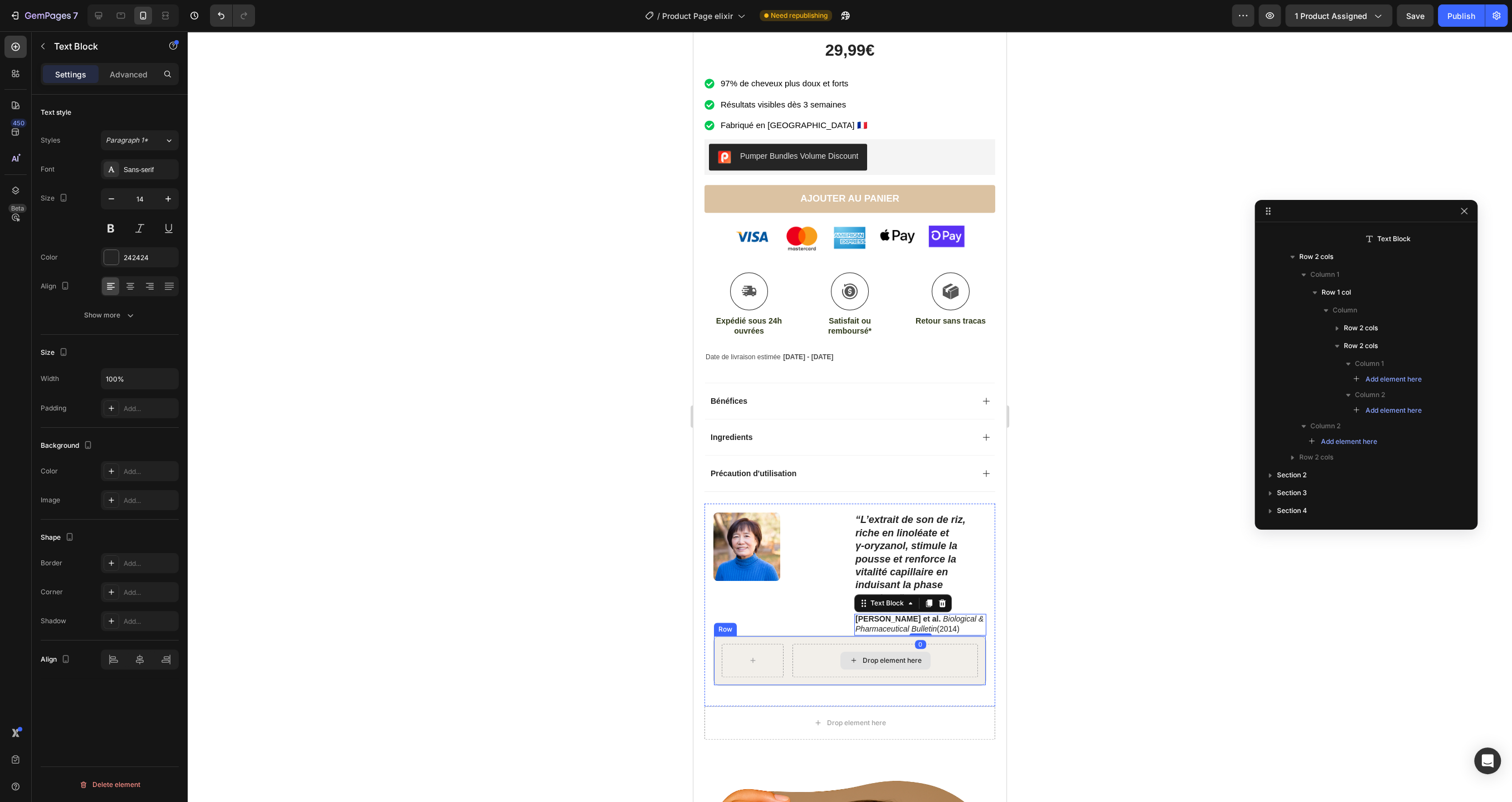
click at [795, 646] on div "Drop element here" at bounding box center [885, 661] width 185 height 33
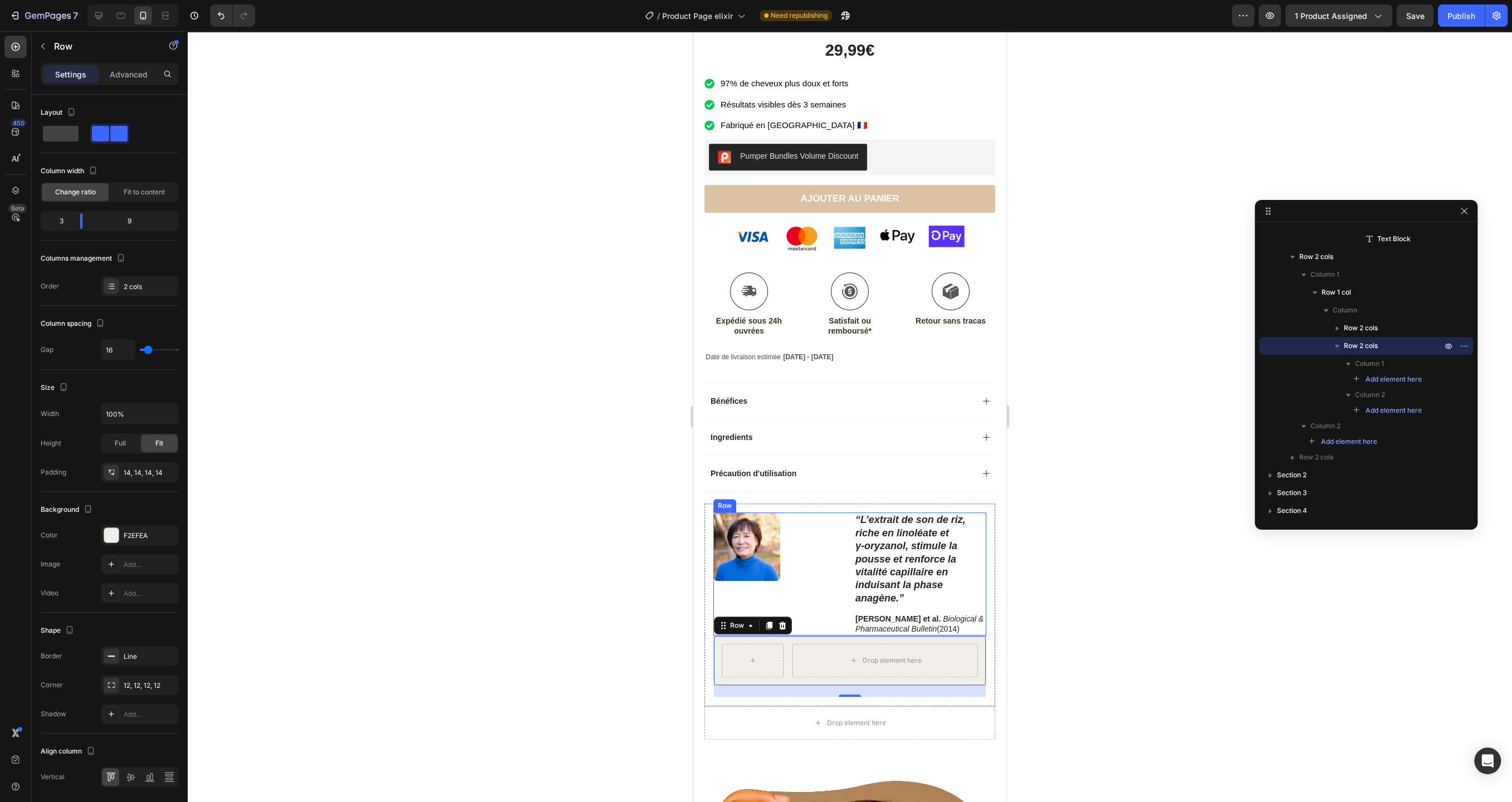
click at [840, 566] on div "Image" at bounding box center [779, 574] width 132 height 123
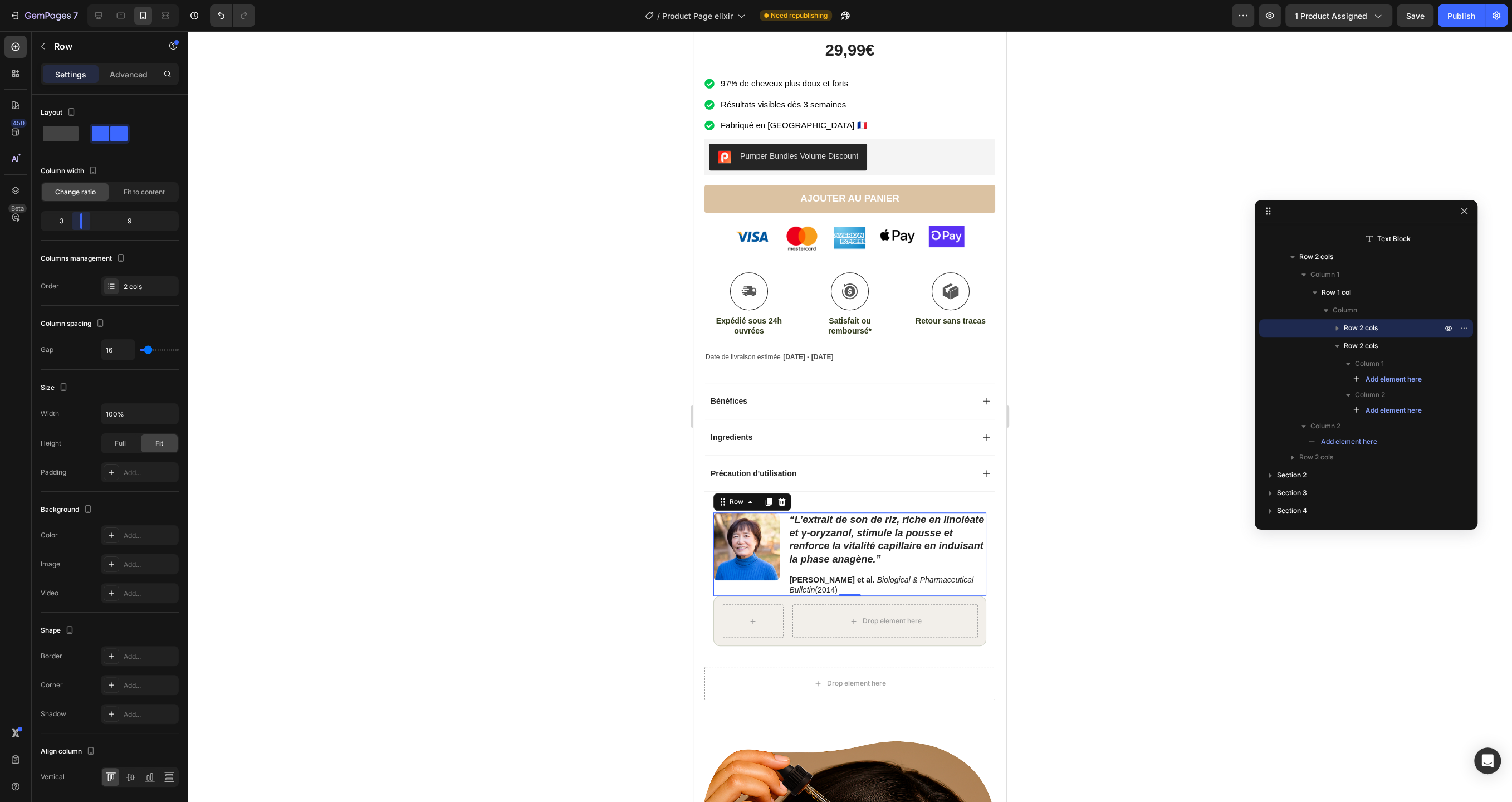
drag, startPoint x: 108, startPoint y: 223, endPoint x: 79, endPoint y: 224, distance: 29.0
click at [79, 0] on body "7 Version history / Product Page elixir Need republishing Preview 1 product ass…" at bounding box center [756, 0] width 1512 height 0
click at [792, 615] on div "Drop element here" at bounding box center [885, 621] width 185 height 33
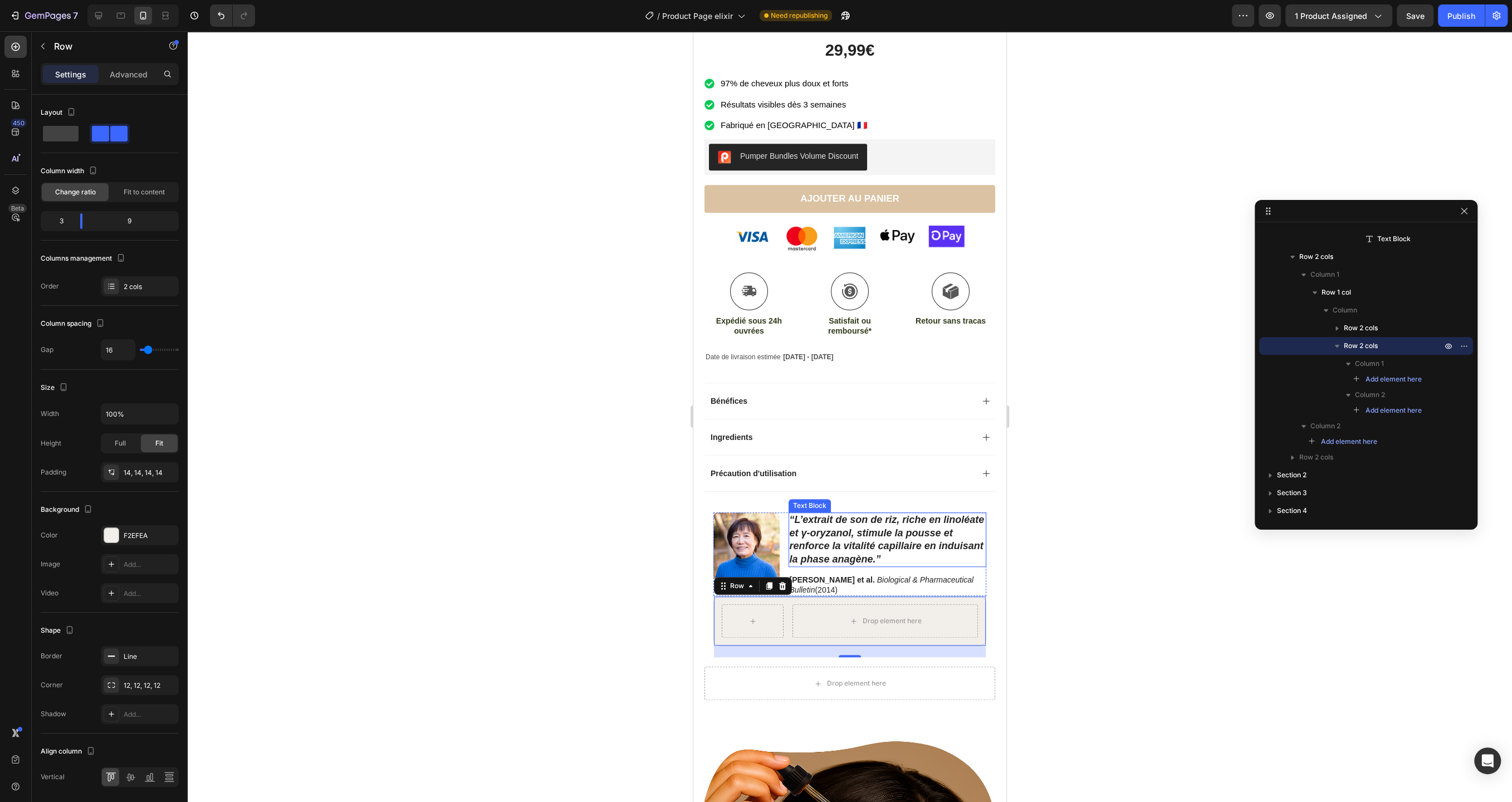
click at [793, 550] on p "“L’extrait de son de riz, riche en linoléate et γ‑oryzanol, stimule la pousse e…" at bounding box center [887, 540] width 196 height 52
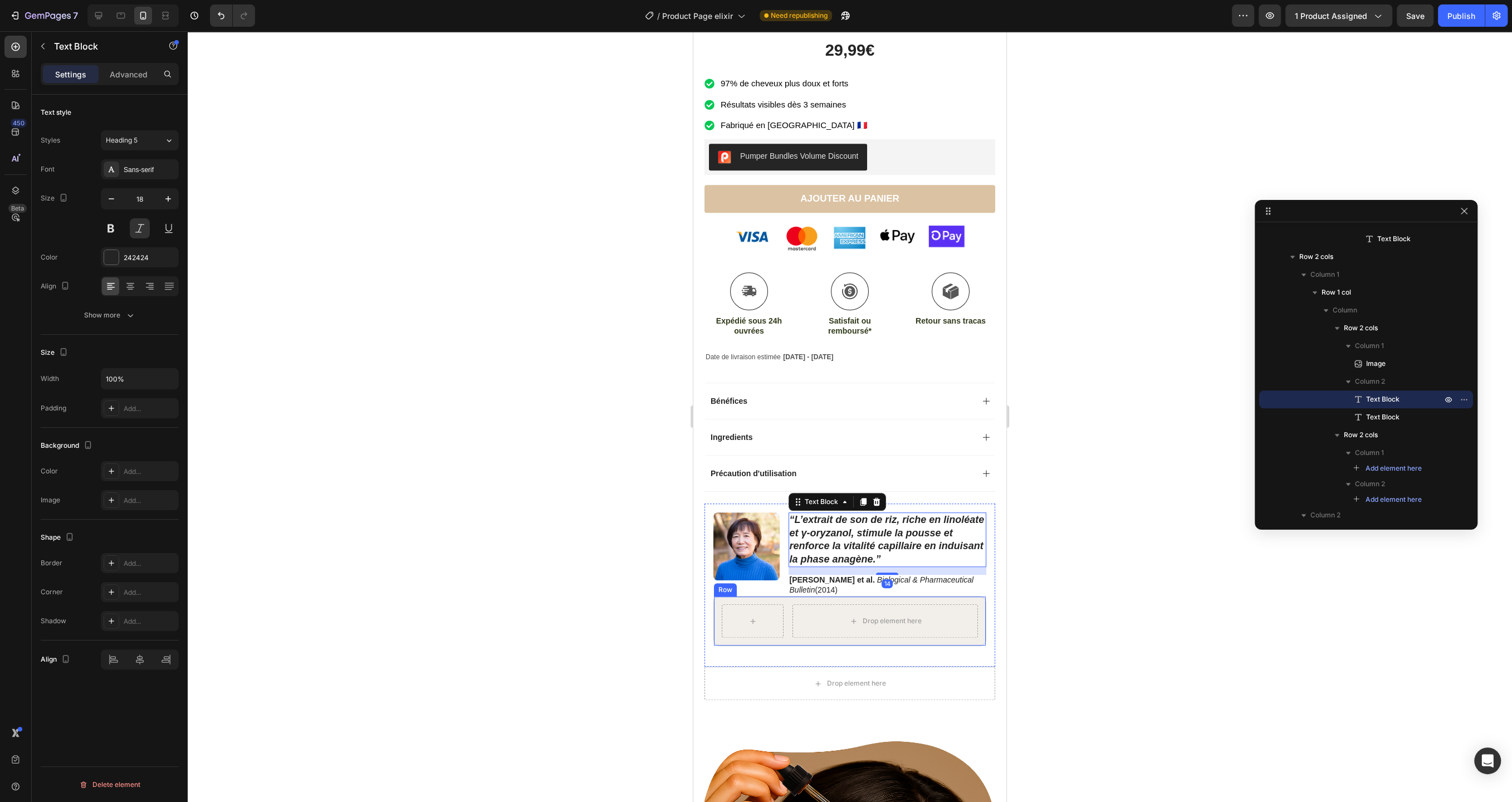
click at [790, 606] on div "Drop element here Row" at bounding box center [849, 621] width 273 height 50
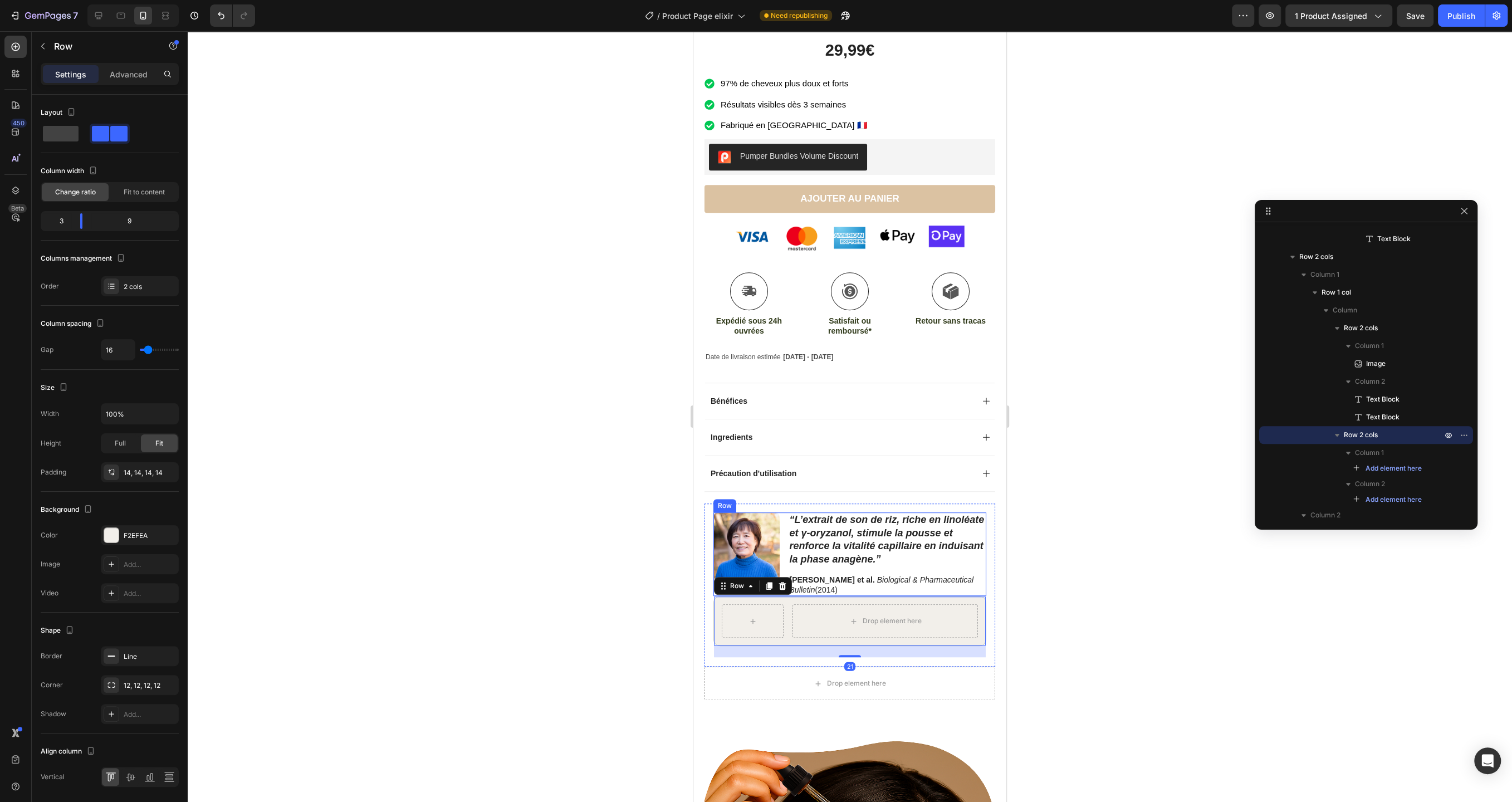
click at [783, 522] on div "Image “L’extrait de son de riz, riche en linoléate et γ‑oryzanol, stimule la po…" at bounding box center [849, 554] width 273 height 83
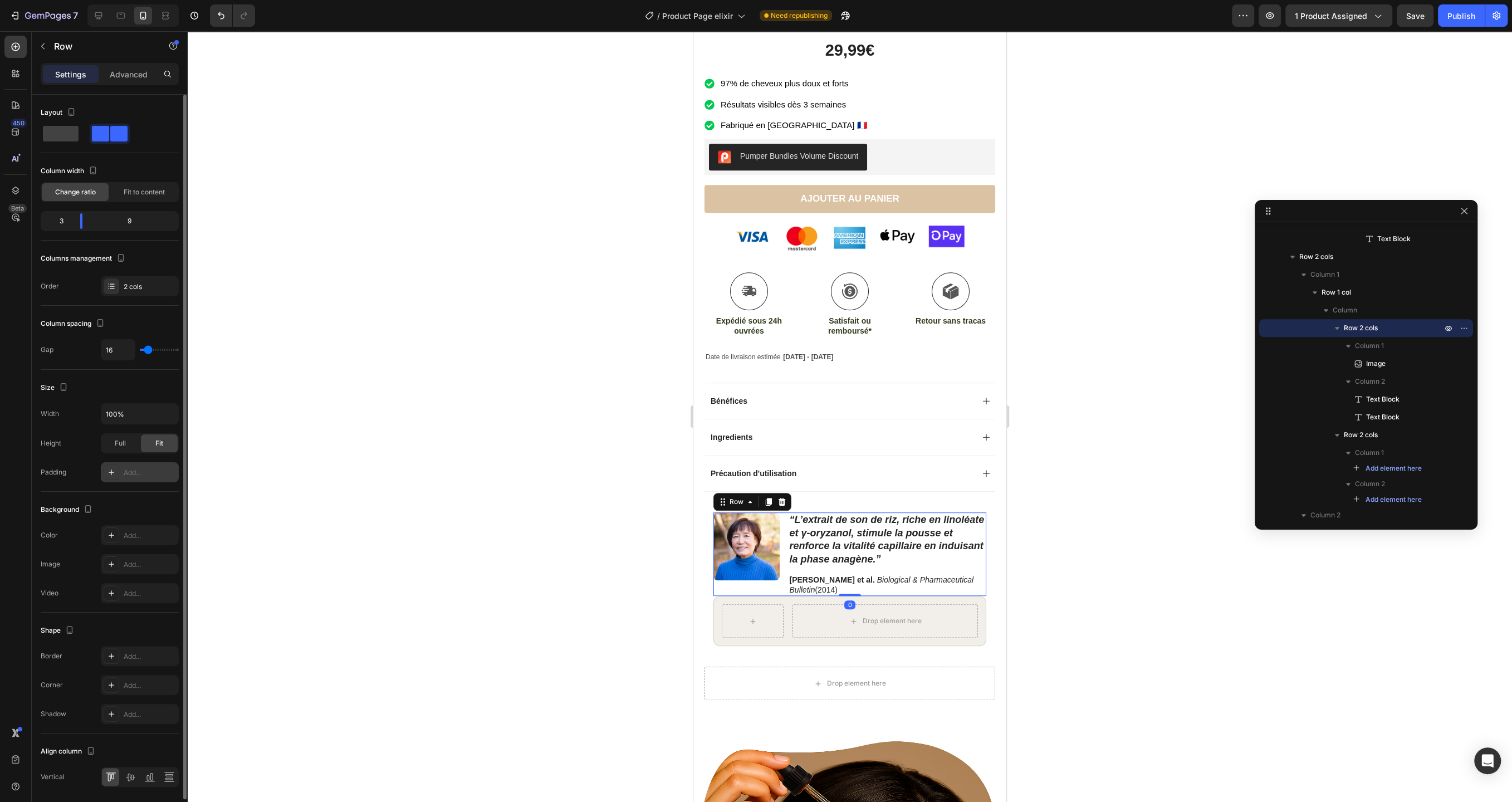
click at [149, 468] on div "Add..." at bounding box center [150, 473] width 52 height 10
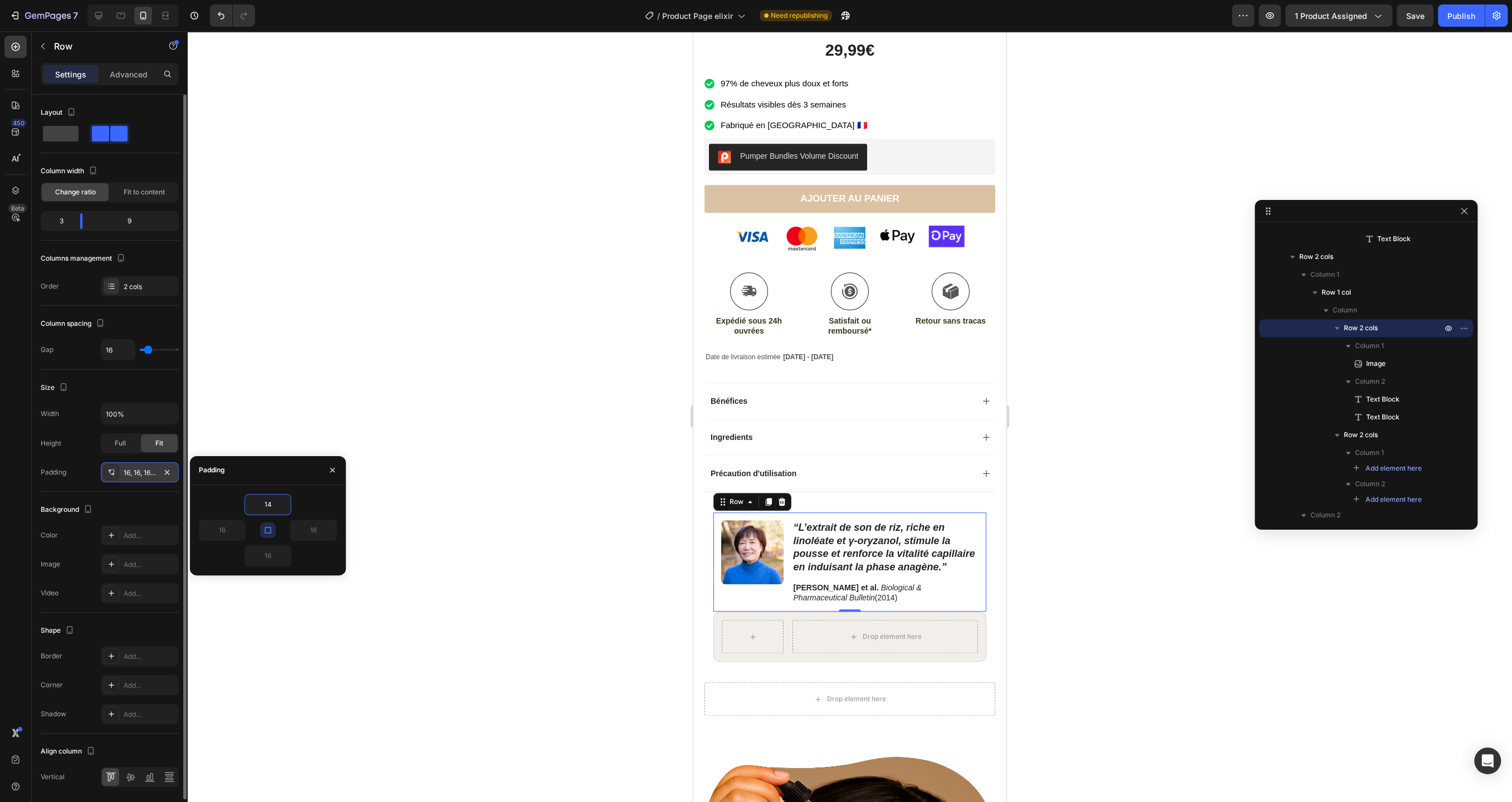
type input "14"
click at [268, 535] on button "button" at bounding box center [268, 530] width 16 height 16
type input "14"
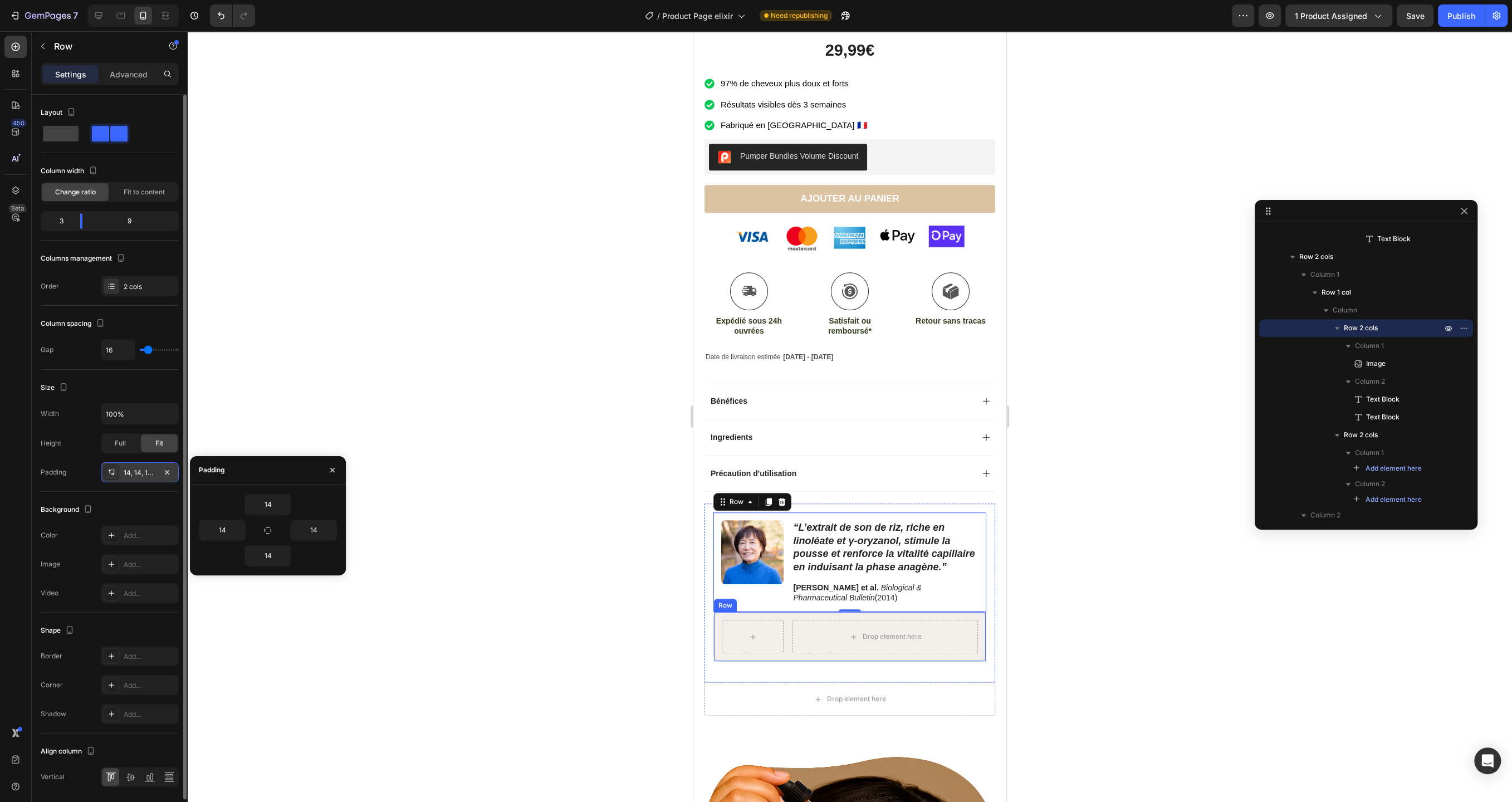
click at [785, 647] on div "Drop element here Row" at bounding box center [849, 636] width 273 height 50
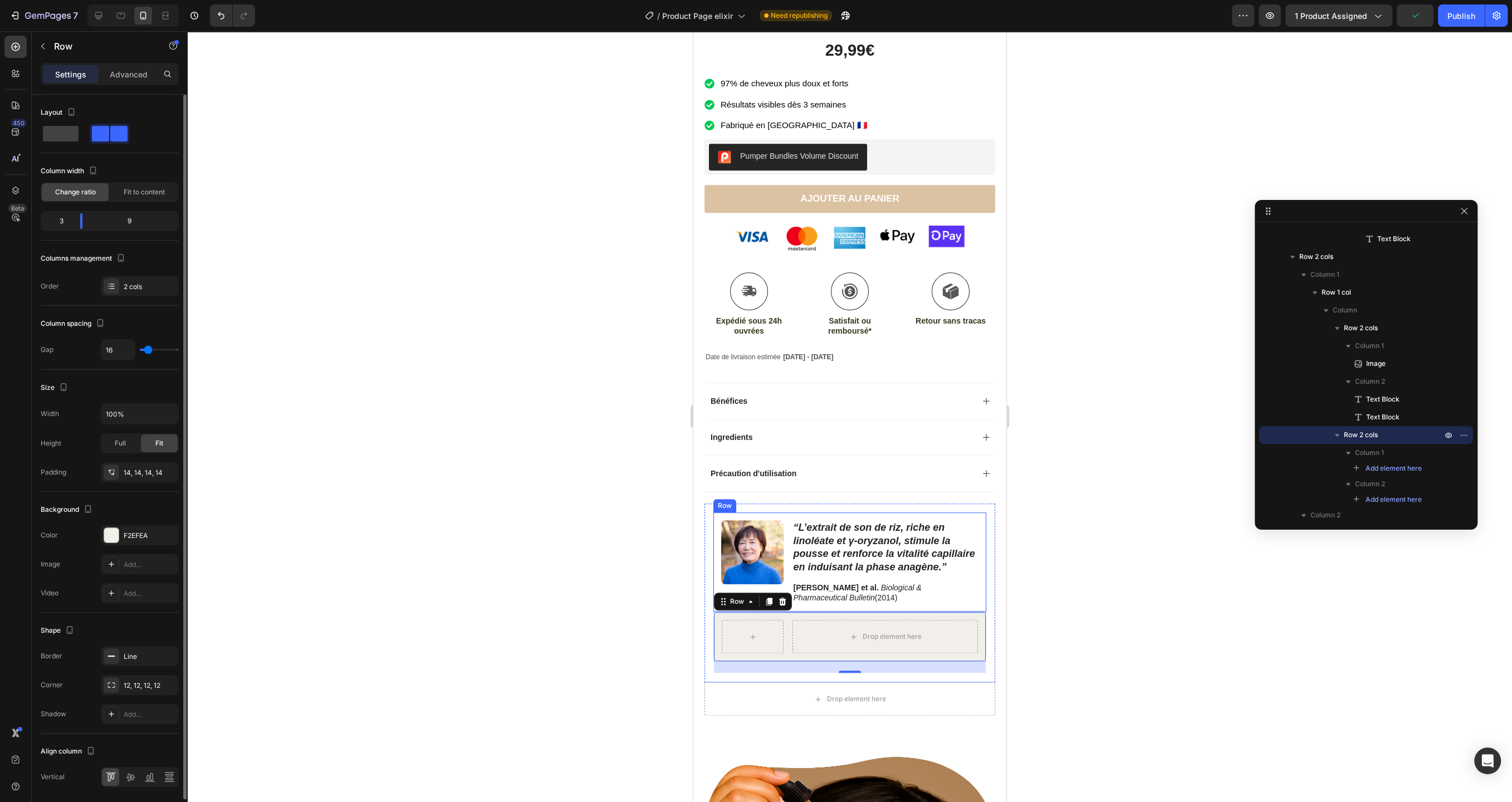
click at [789, 564] on div "Image “L’extrait de son de riz, riche en linoléate et γ‑oryzanol, stimule la po…" at bounding box center [849, 562] width 273 height 99
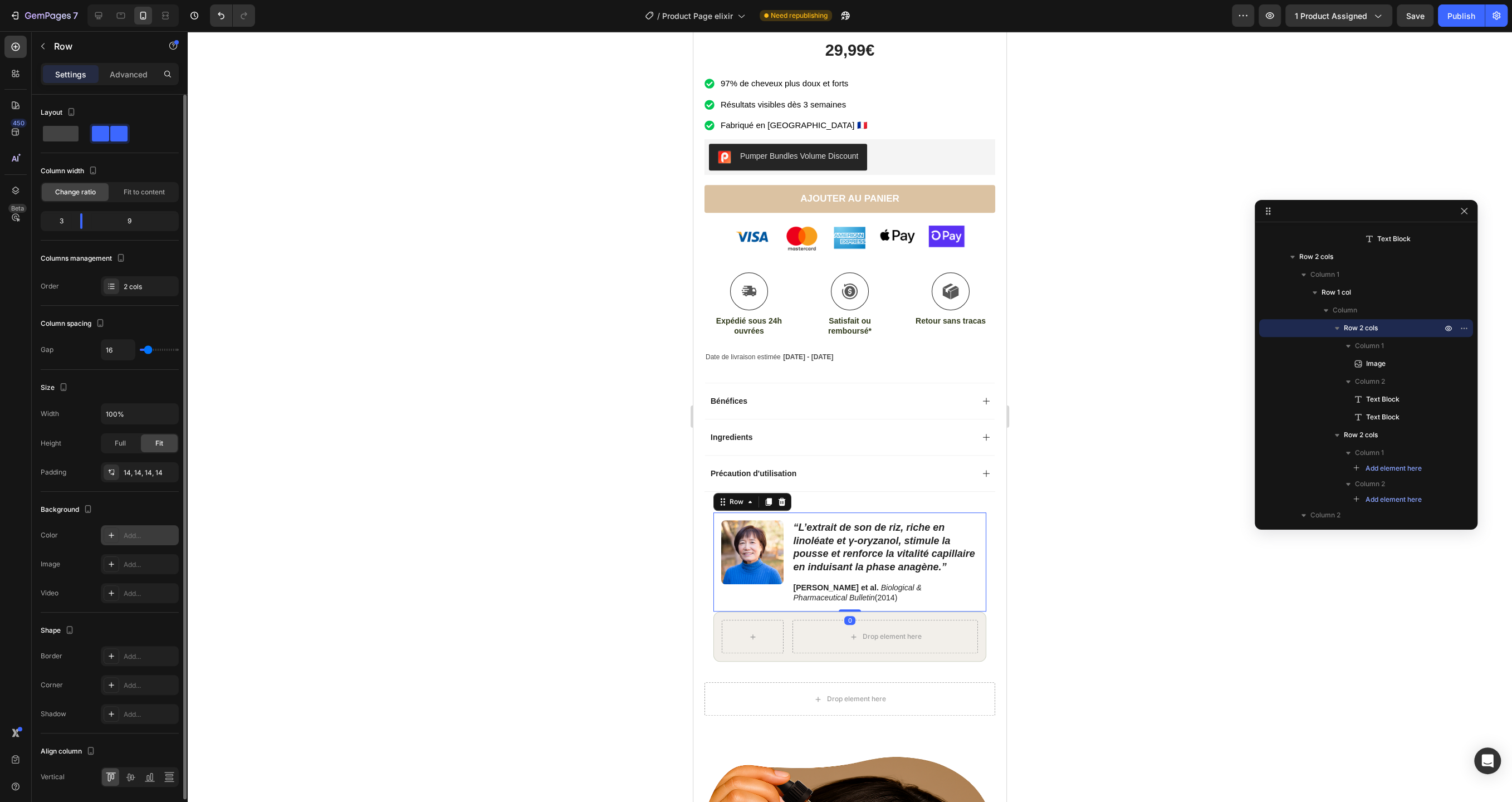
click at [137, 531] on div "Add..." at bounding box center [150, 535] width 52 height 10
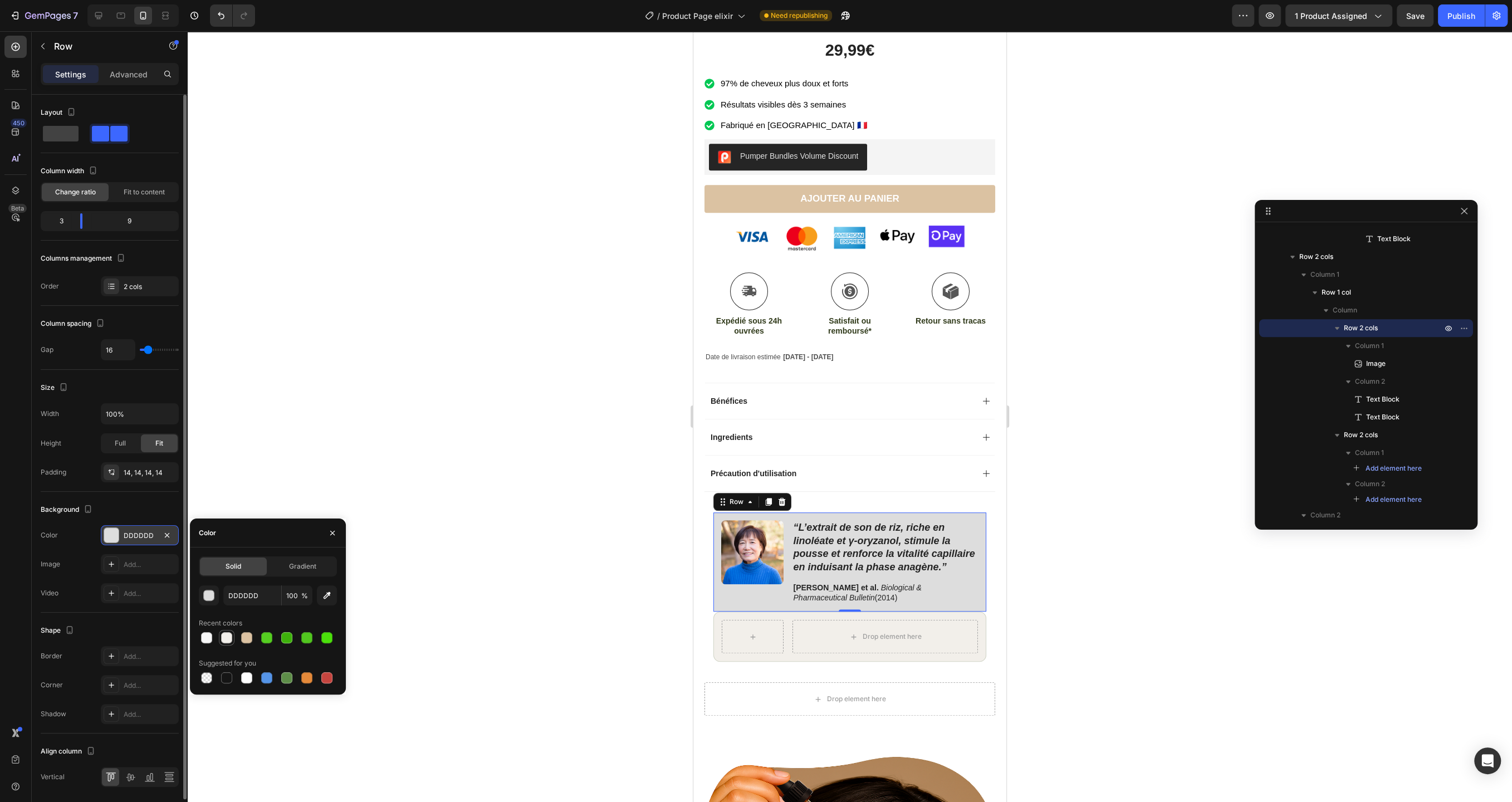
click at [225, 642] on div at bounding box center [227, 638] width 11 height 11
type input "F2EFEA"
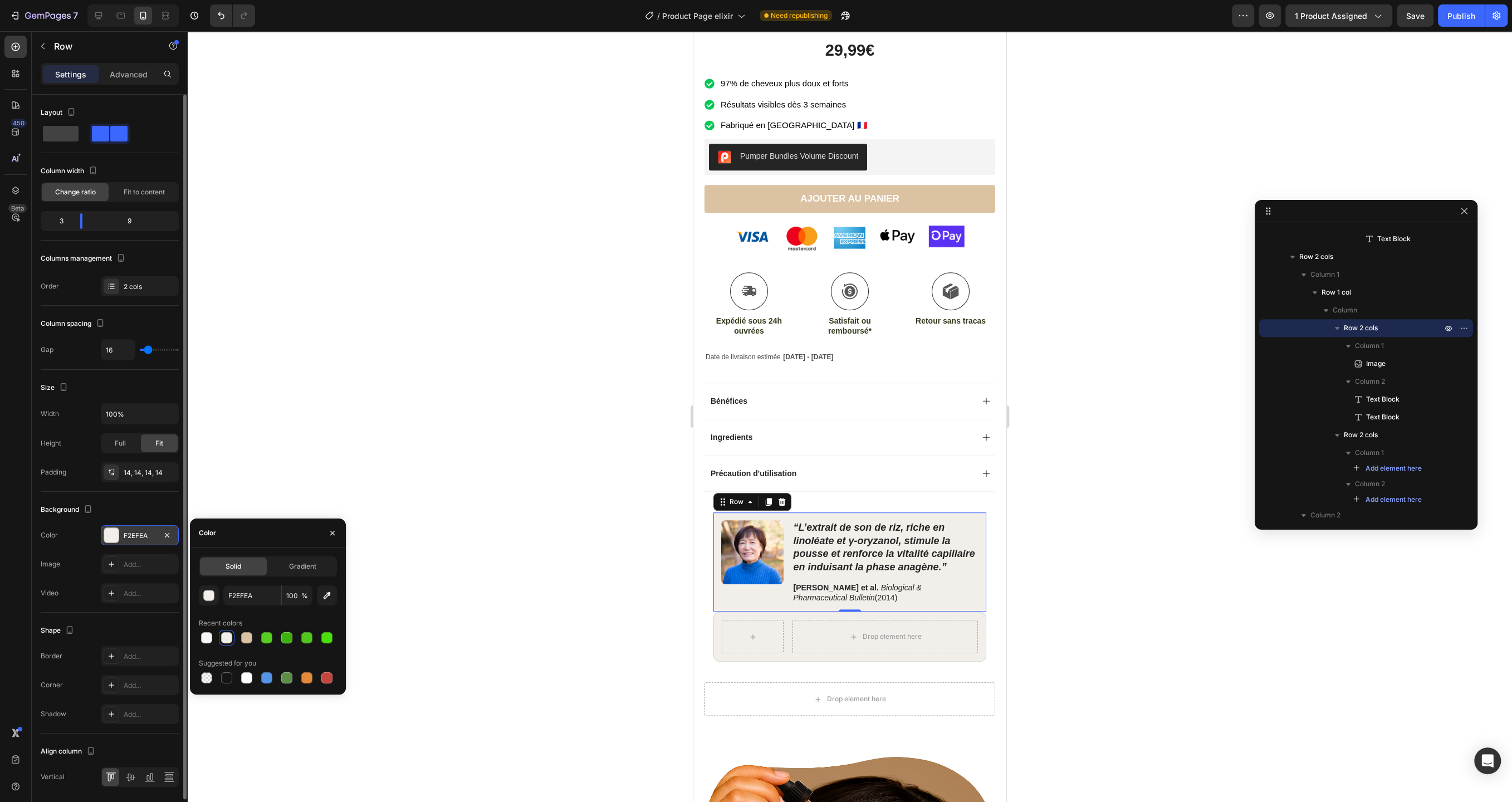
click at [492, 591] on div at bounding box center [850, 416] width 1324 height 771
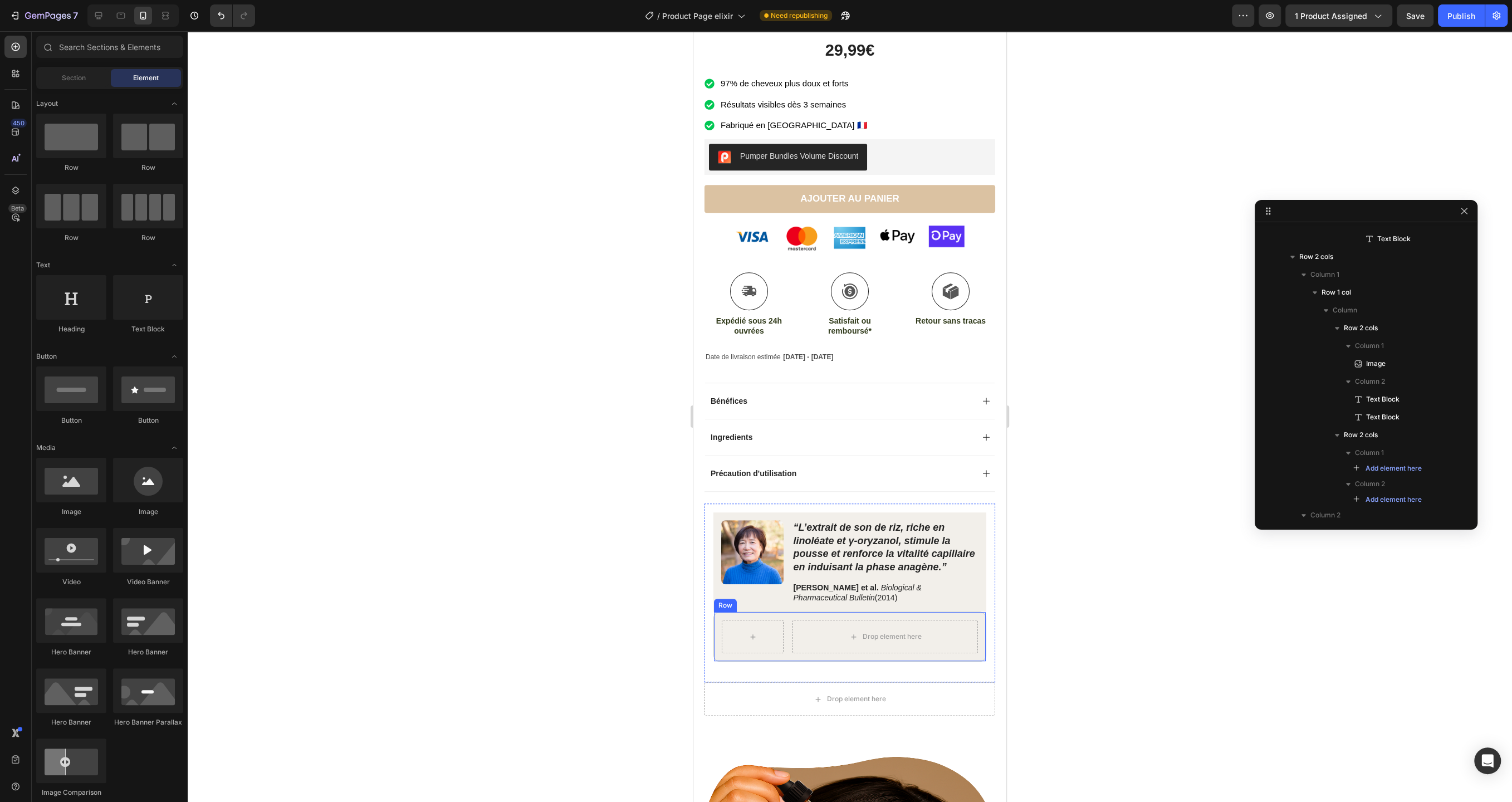
click at [787, 638] on div "Drop element here Row" at bounding box center [849, 636] width 273 height 50
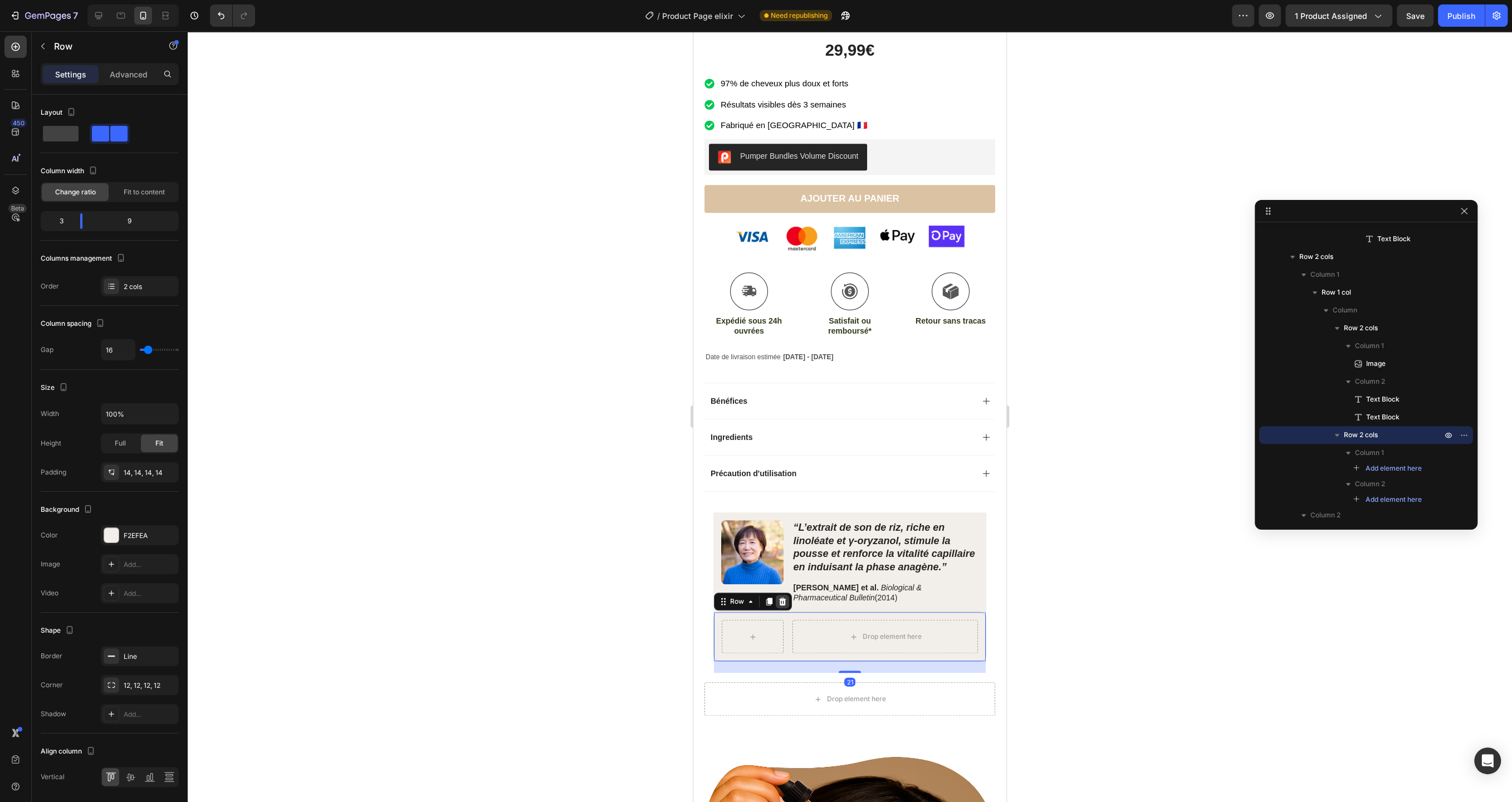
click at [785, 599] on icon at bounding box center [782, 601] width 9 height 9
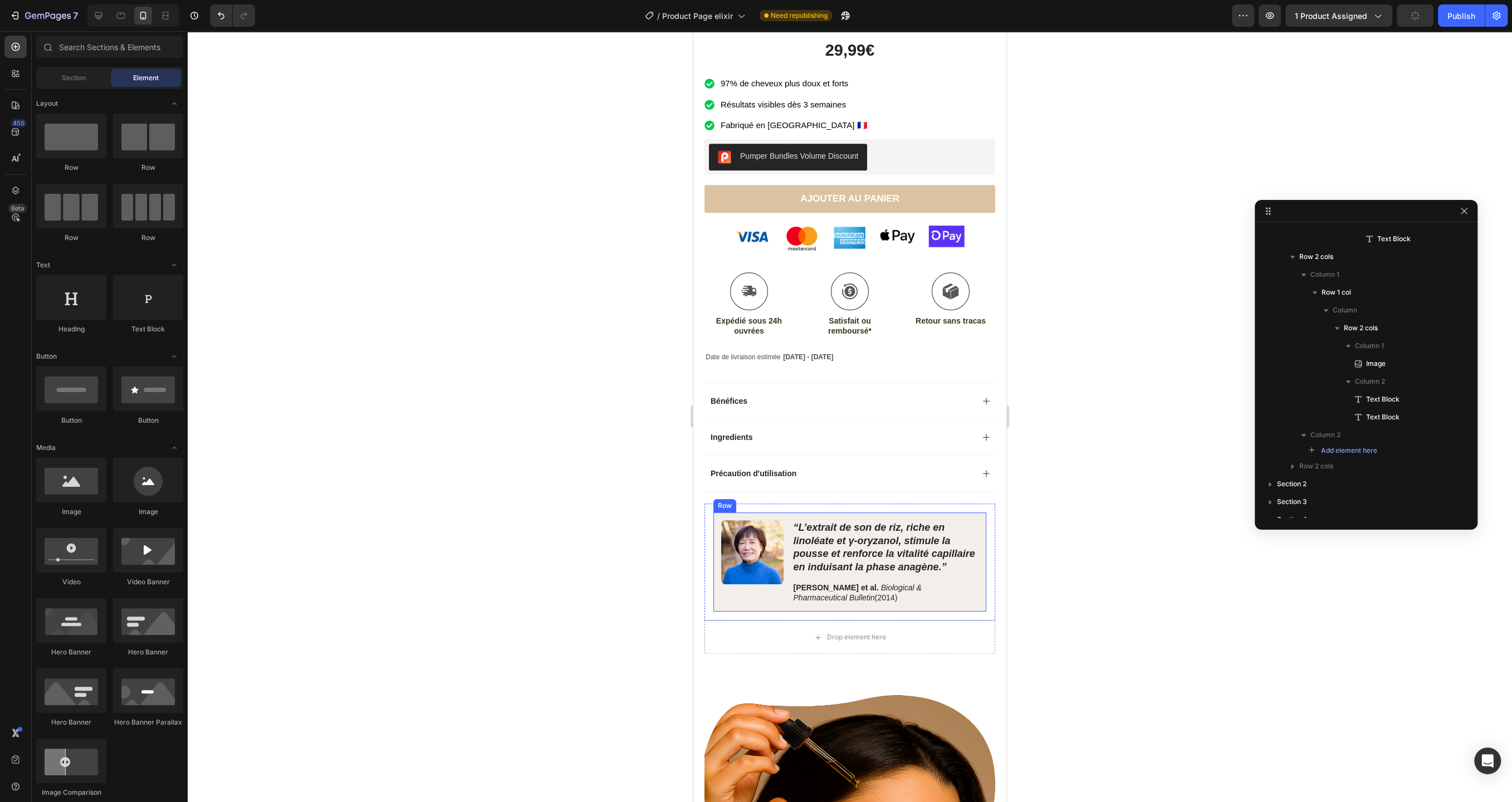
click at [741, 600] on div "Image" at bounding box center [752, 562] width 62 height 83
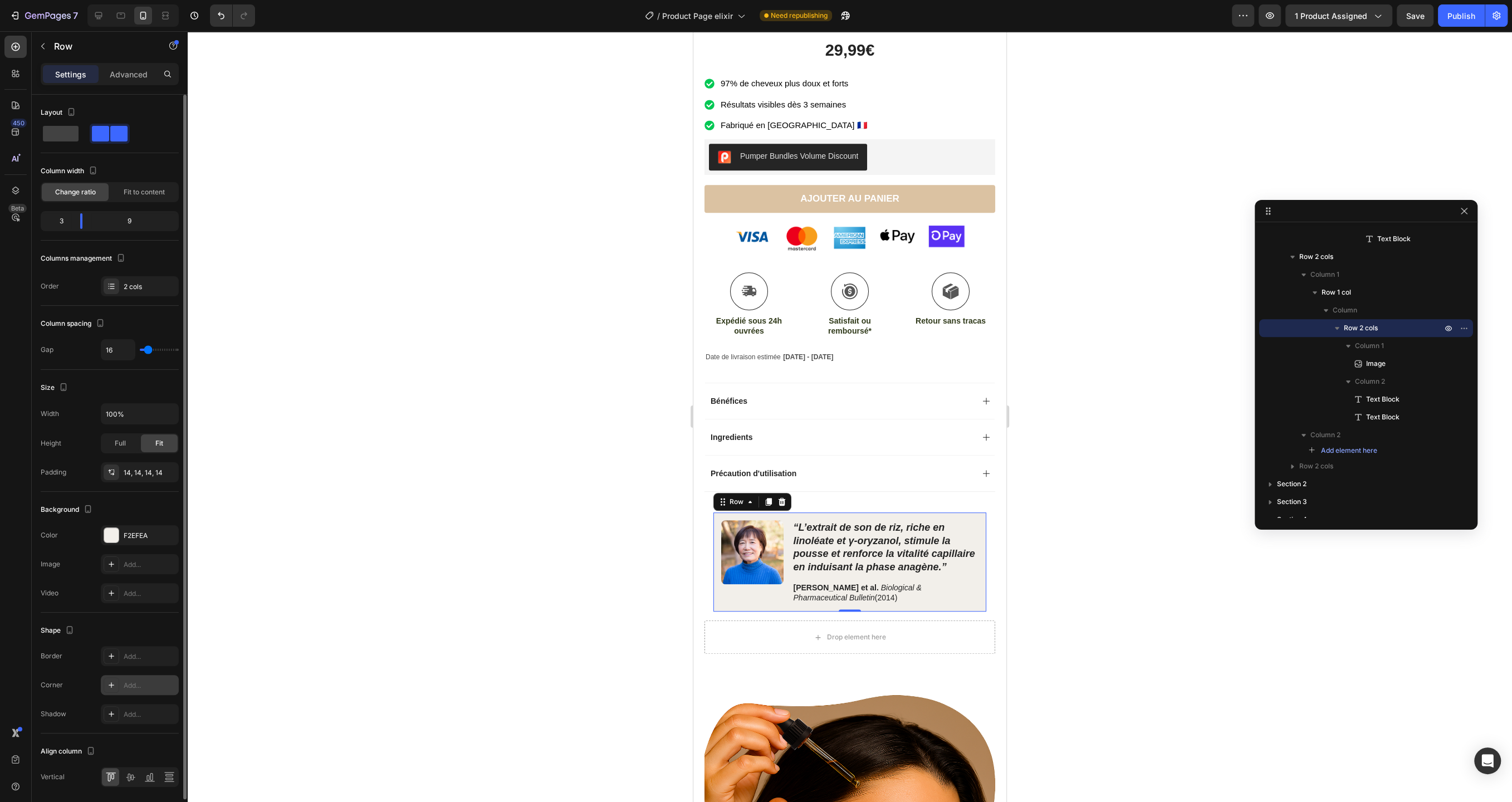
click at [143, 682] on div "Add..." at bounding box center [150, 685] width 52 height 10
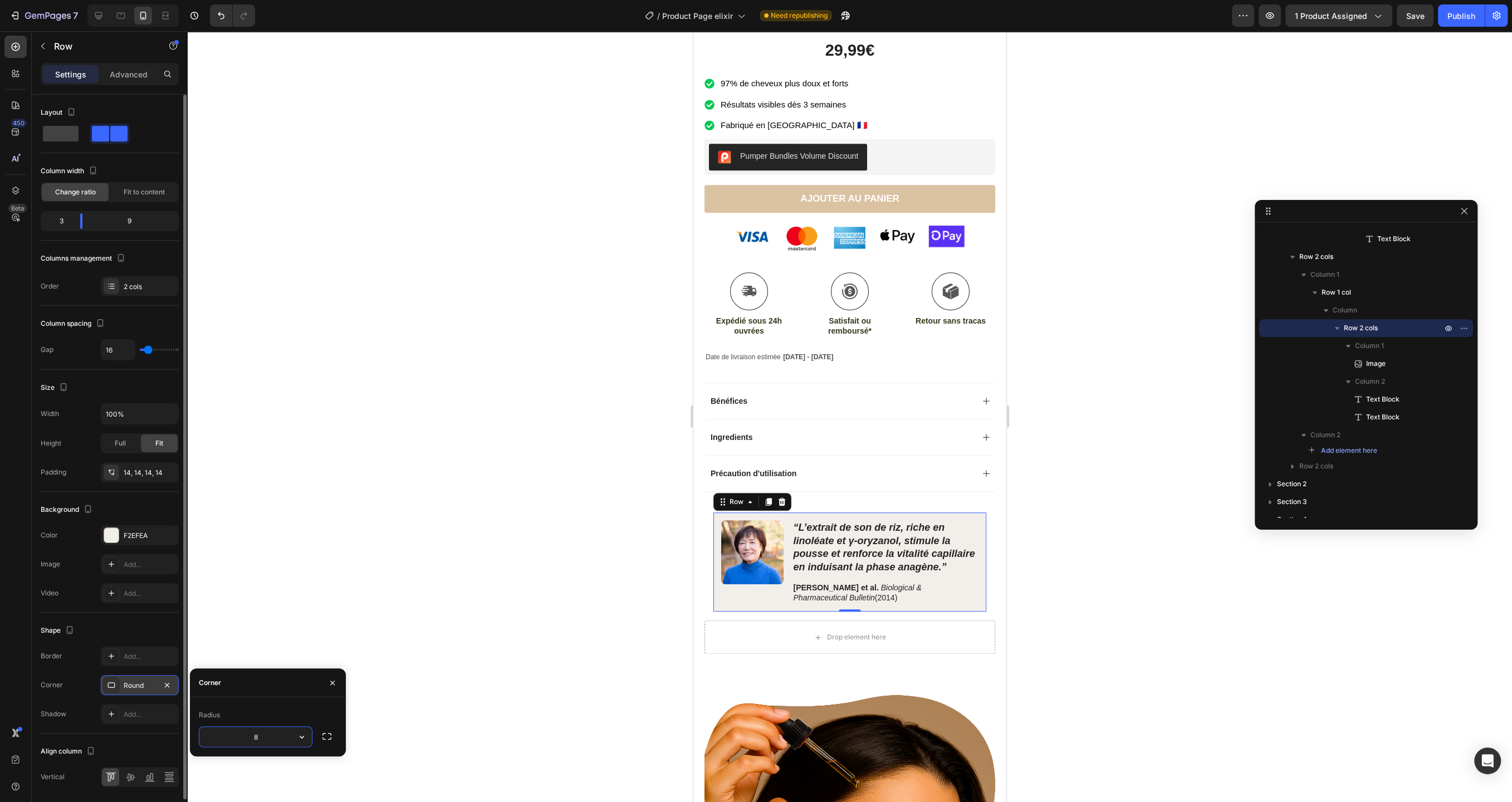
click at [317, 606] on div at bounding box center [850, 416] width 1324 height 771
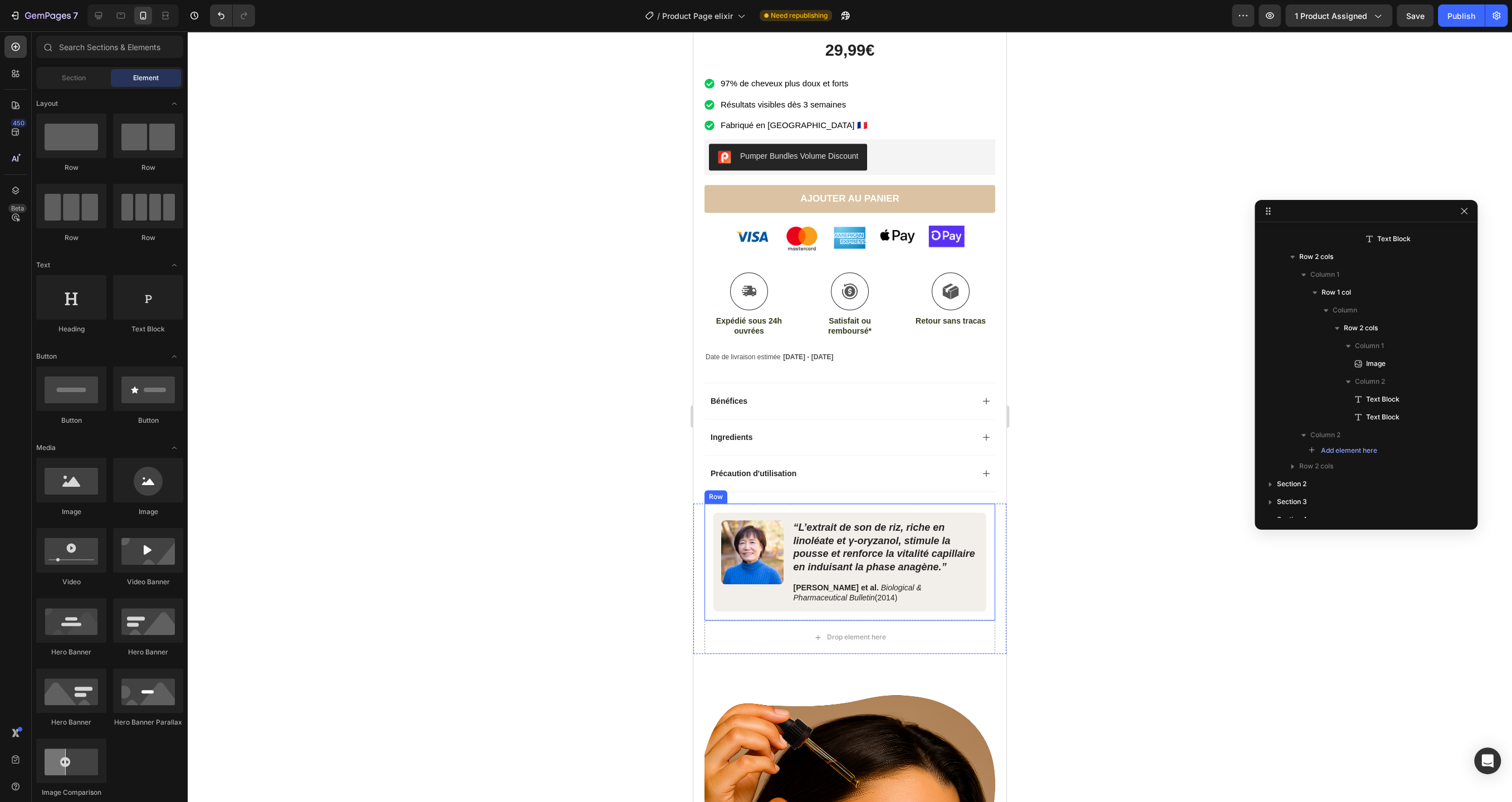
click at [989, 508] on div "Image “L’extrait de son de riz, riche en linoléate et γ‑oryzanol, stimule la po…" at bounding box center [849, 562] width 291 height 117
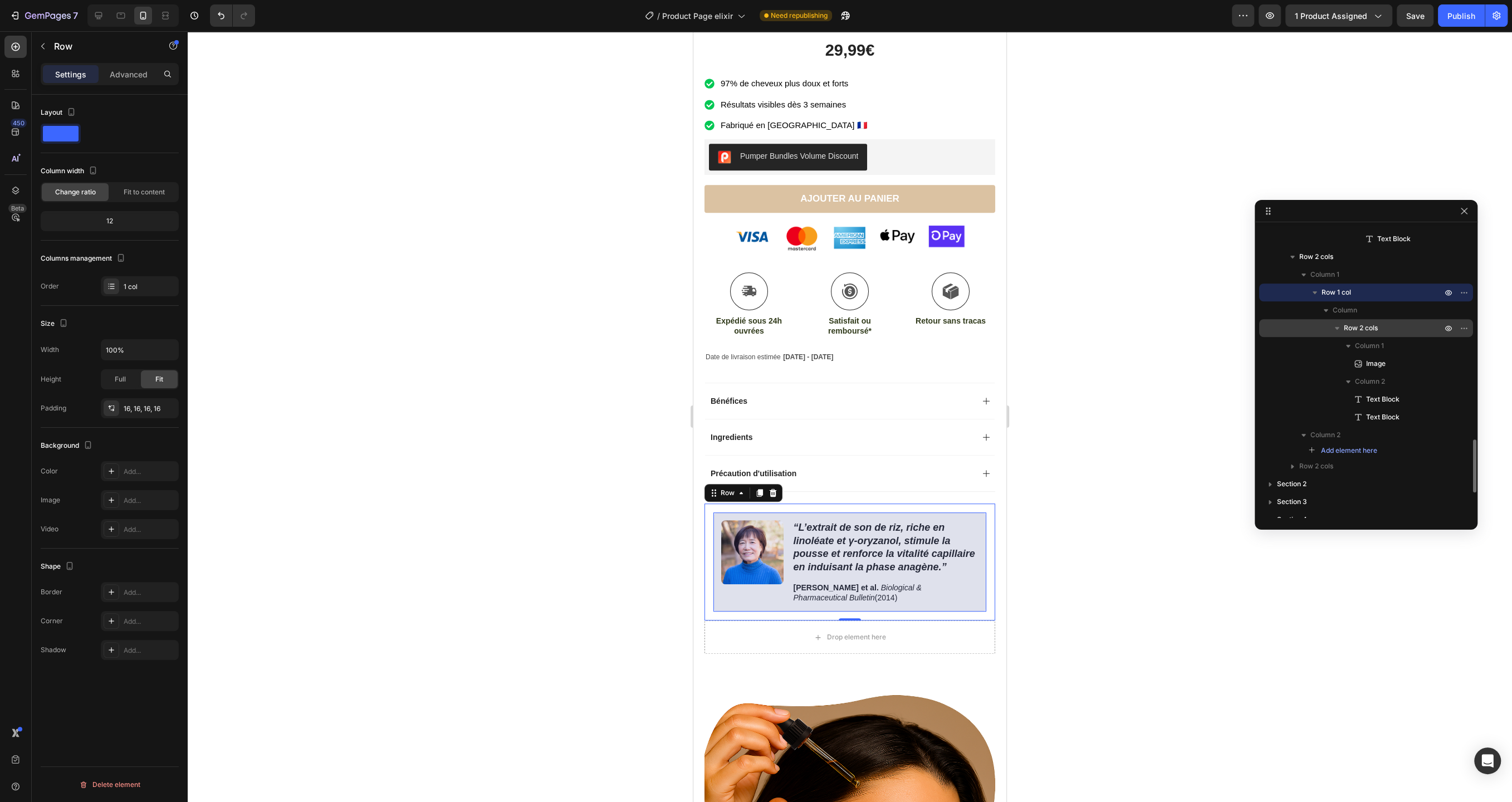
click at [1353, 332] on span "Row 2 cols" at bounding box center [1361, 328] width 34 height 11
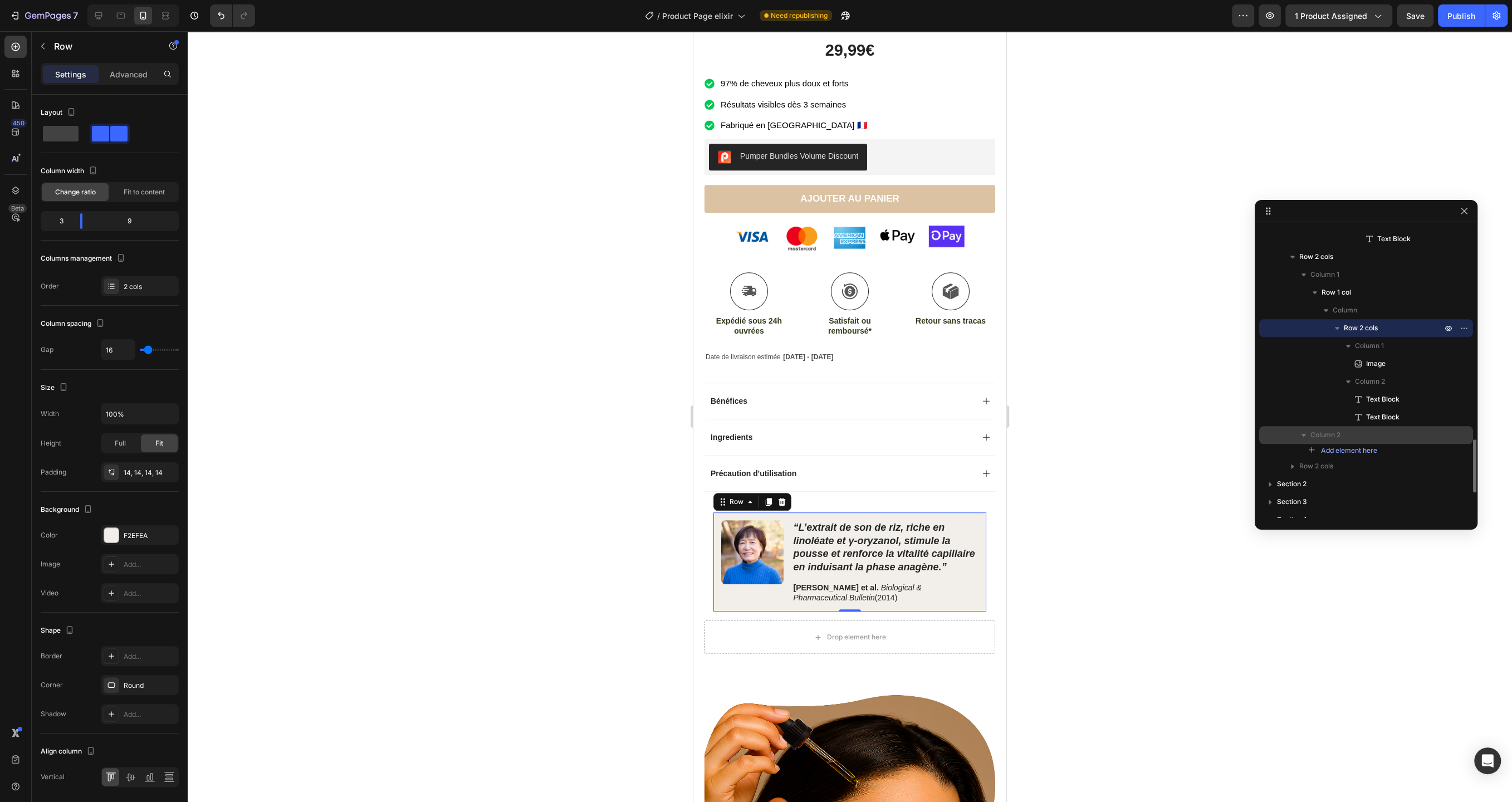
click at [1341, 436] on p "Column 2" at bounding box center [1378, 435] width 134 height 11
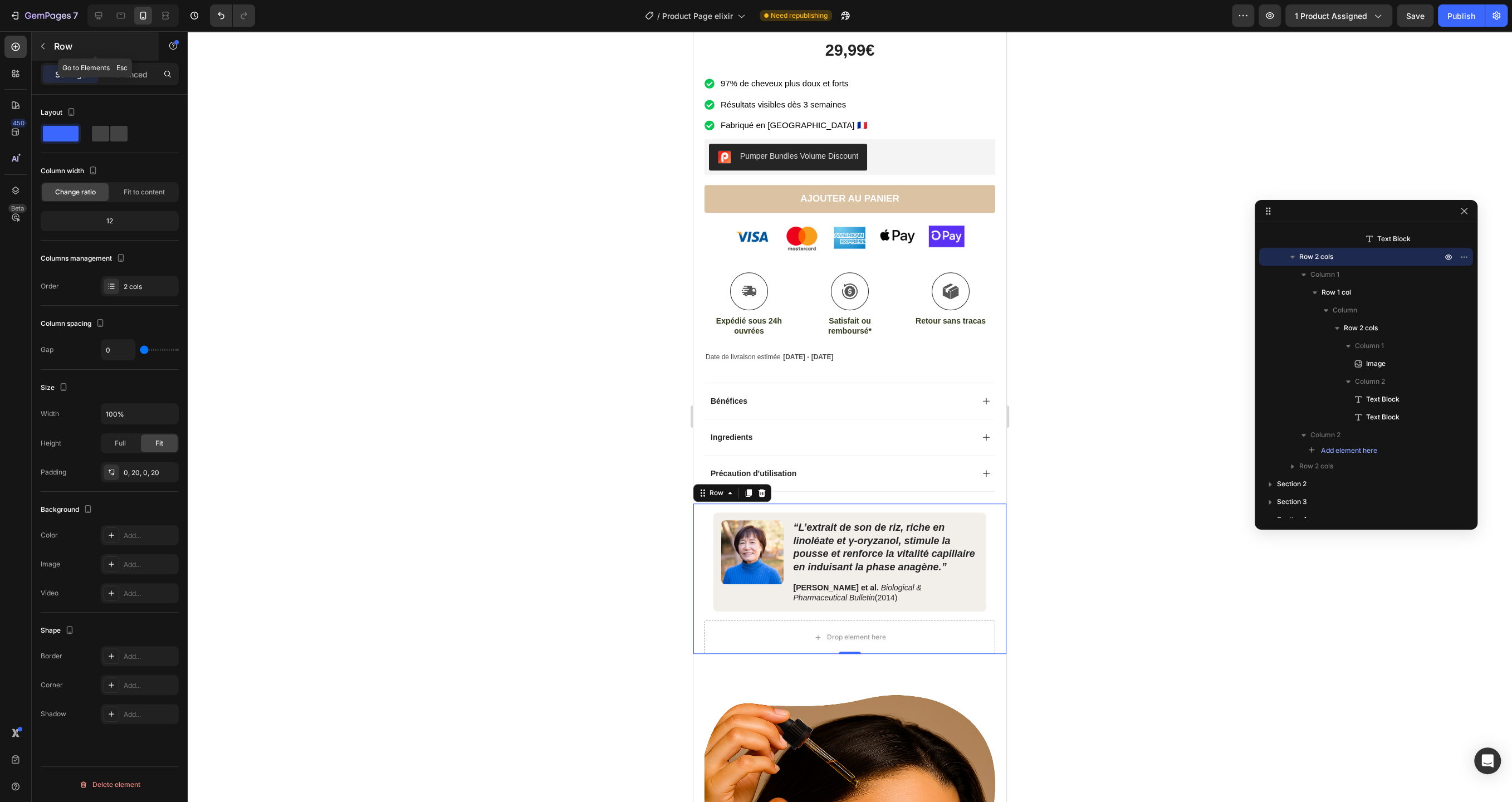
click at [42, 46] on icon "button" at bounding box center [43, 46] width 4 height 6
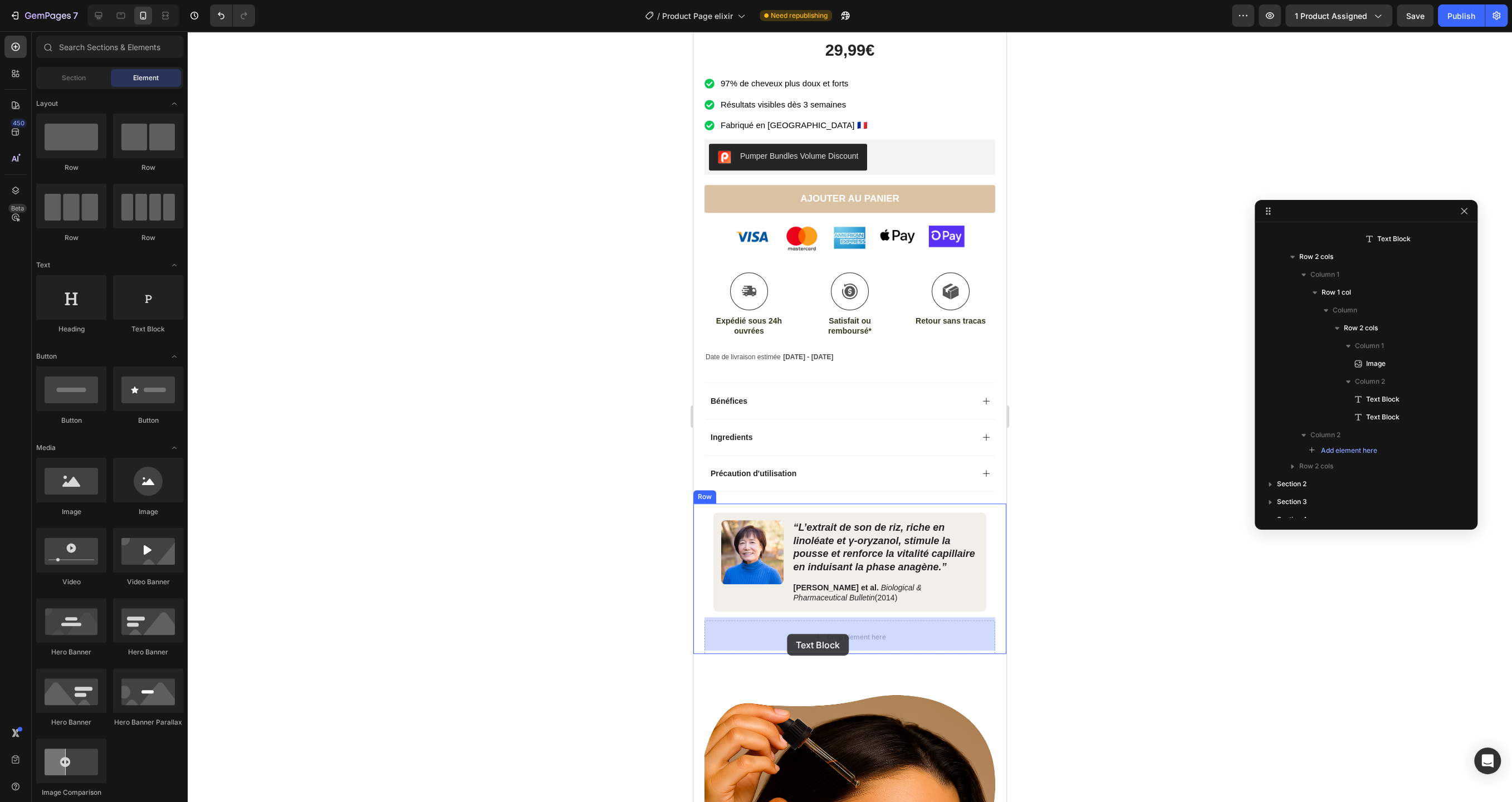
drag, startPoint x: 846, startPoint y: 331, endPoint x: 787, endPoint y: 634, distance: 308.7
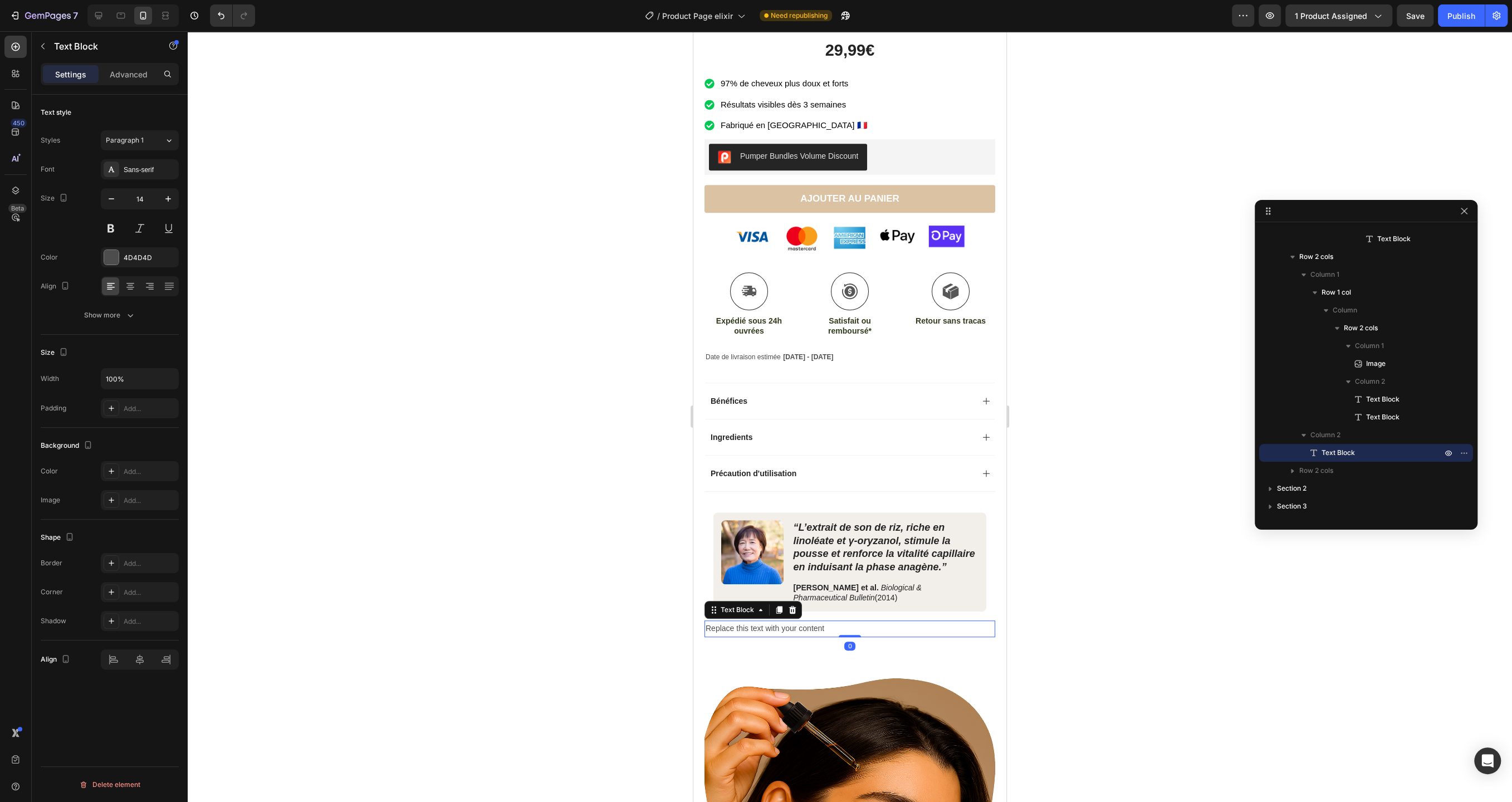
click at [794, 625] on div "Replace this text with your content" at bounding box center [849, 629] width 291 height 16
click at [47, 48] on icon "button" at bounding box center [42, 46] width 9 height 9
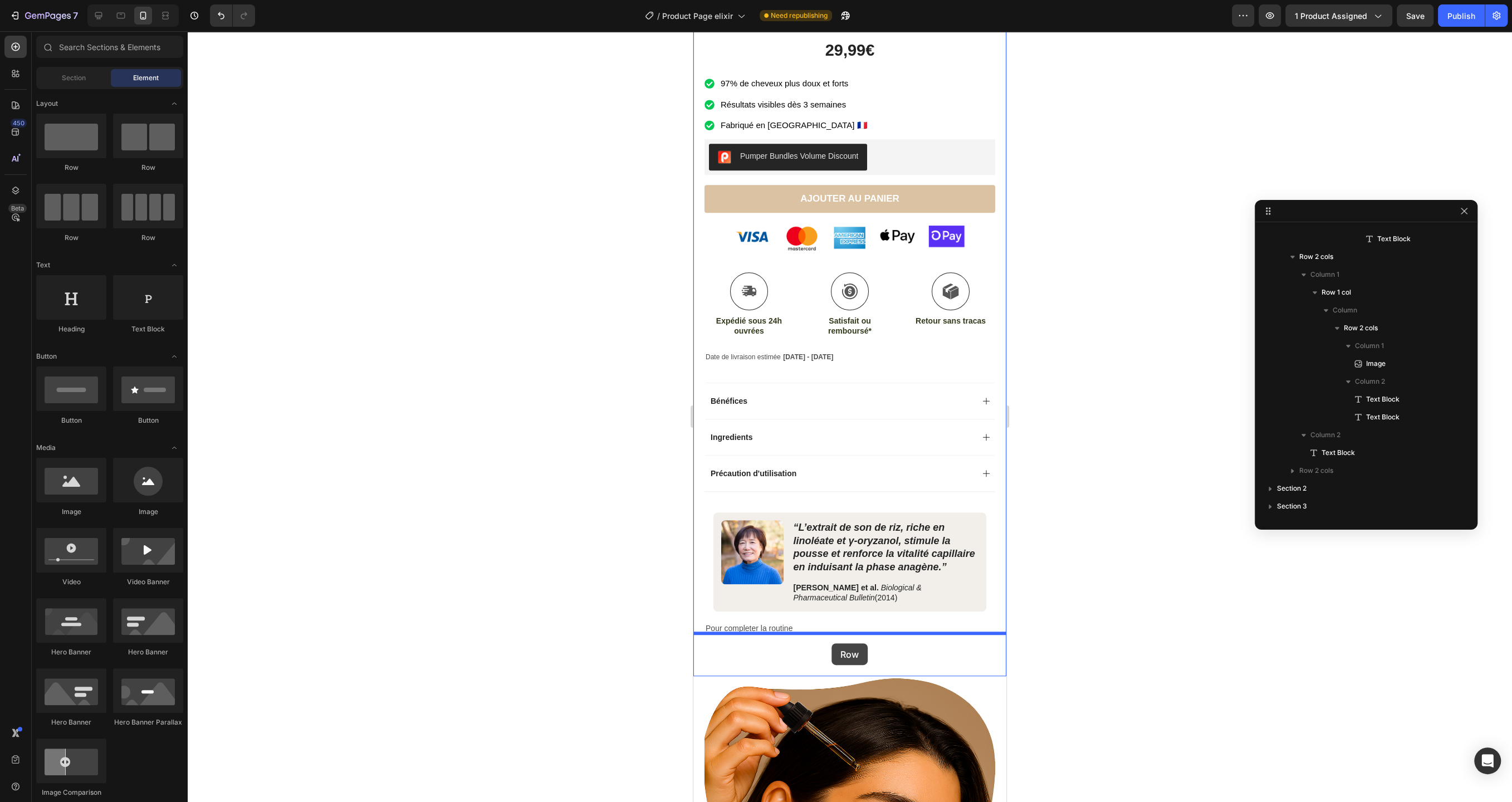
drag, startPoint x: 841, startPoint y: 166, endPoint x: 832, endPoint y: 643, distance: 477.1
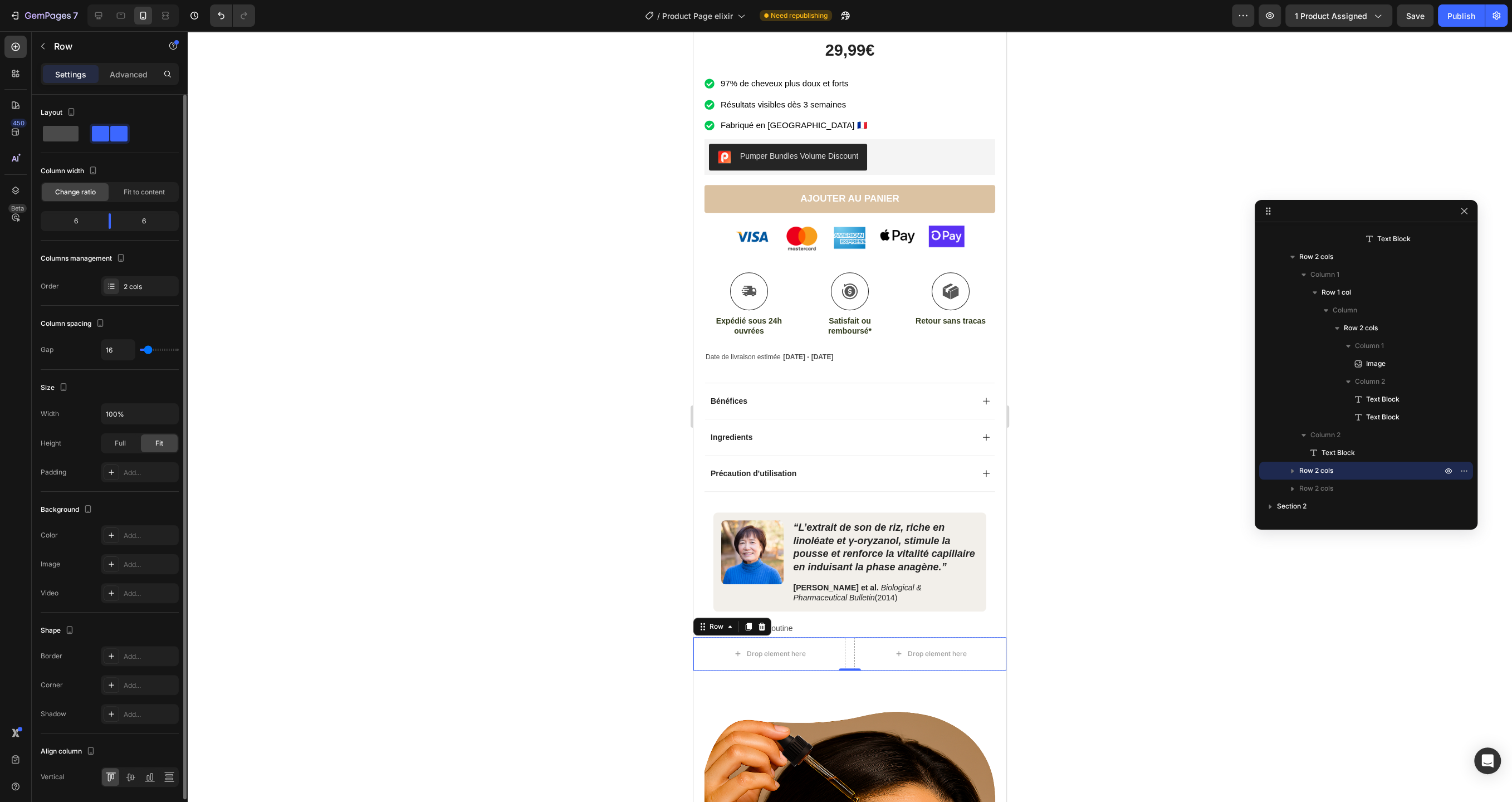
click at [57, 136] on span at bounding box center [60, 133] width 36 height 16
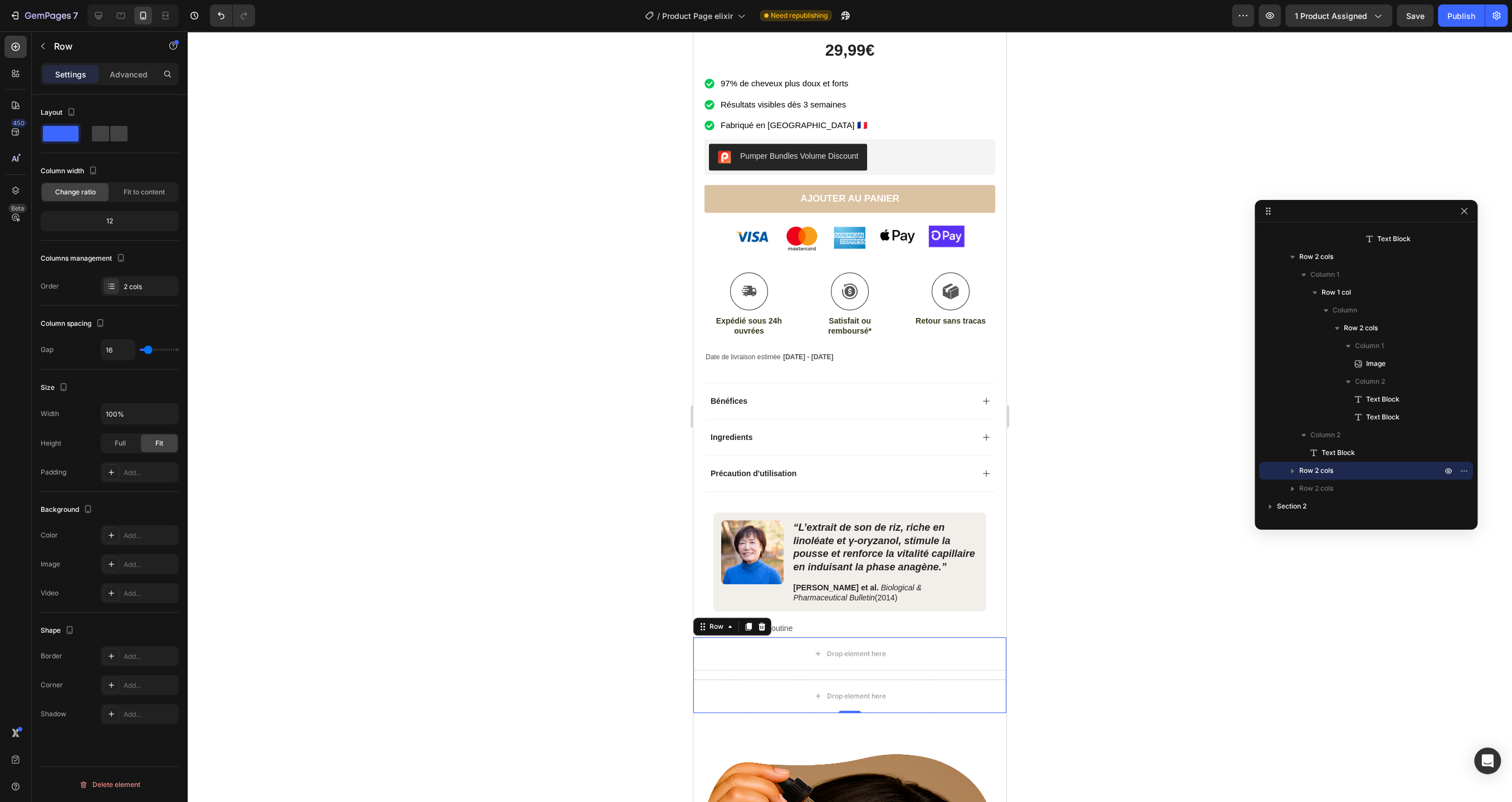
type input "0"
drag, startPoint x: 147, startPoint y: 352, endPoint x: 107, endPoint y: 352, distance: 40.0
type input "0"
click at [140, 351] on input "range" at bounding box center [159, 350] width 39 height 2
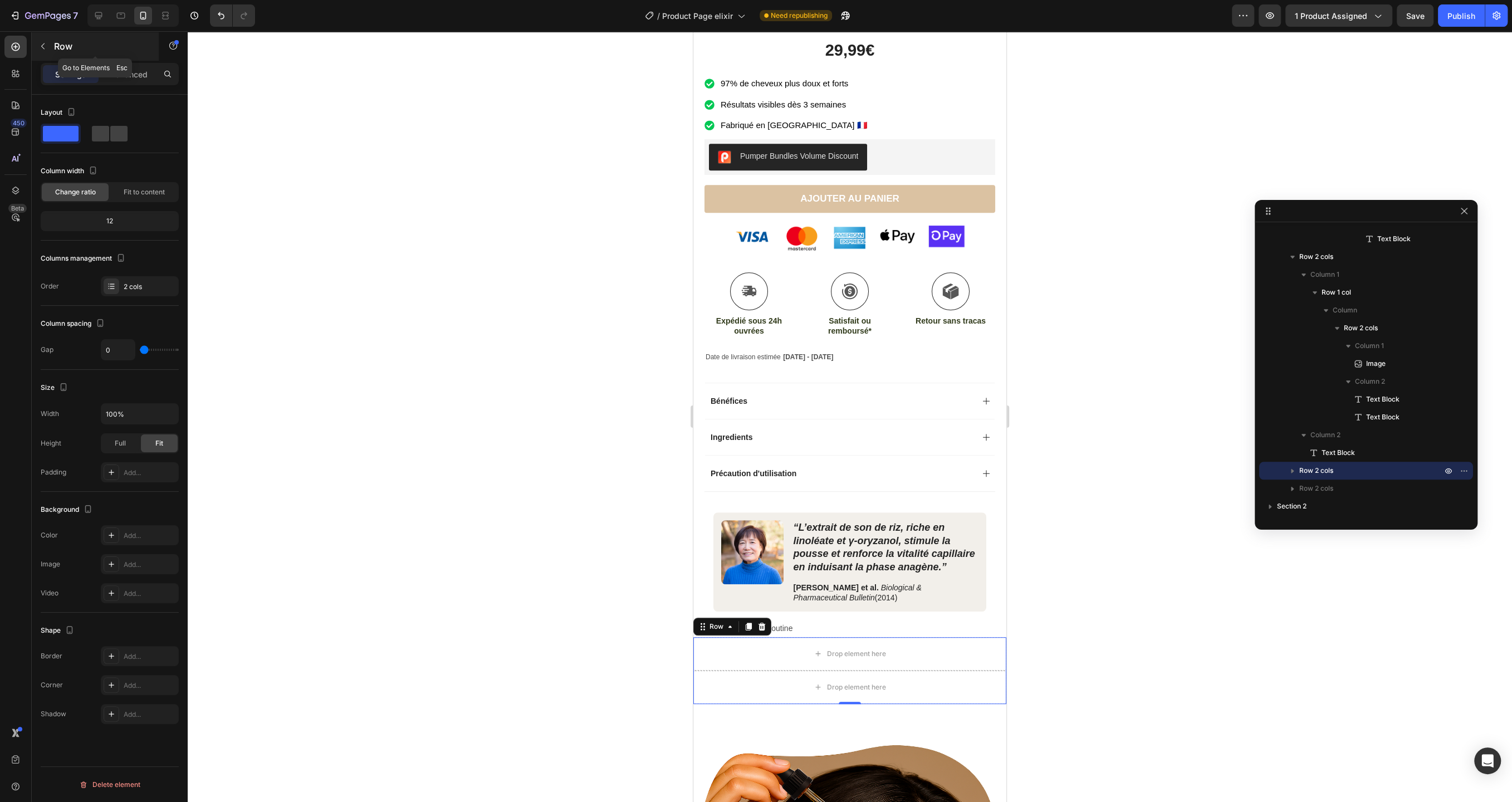
click at [52, 42] on div "Row" at bounding box center [95, 46] width 127 height 29
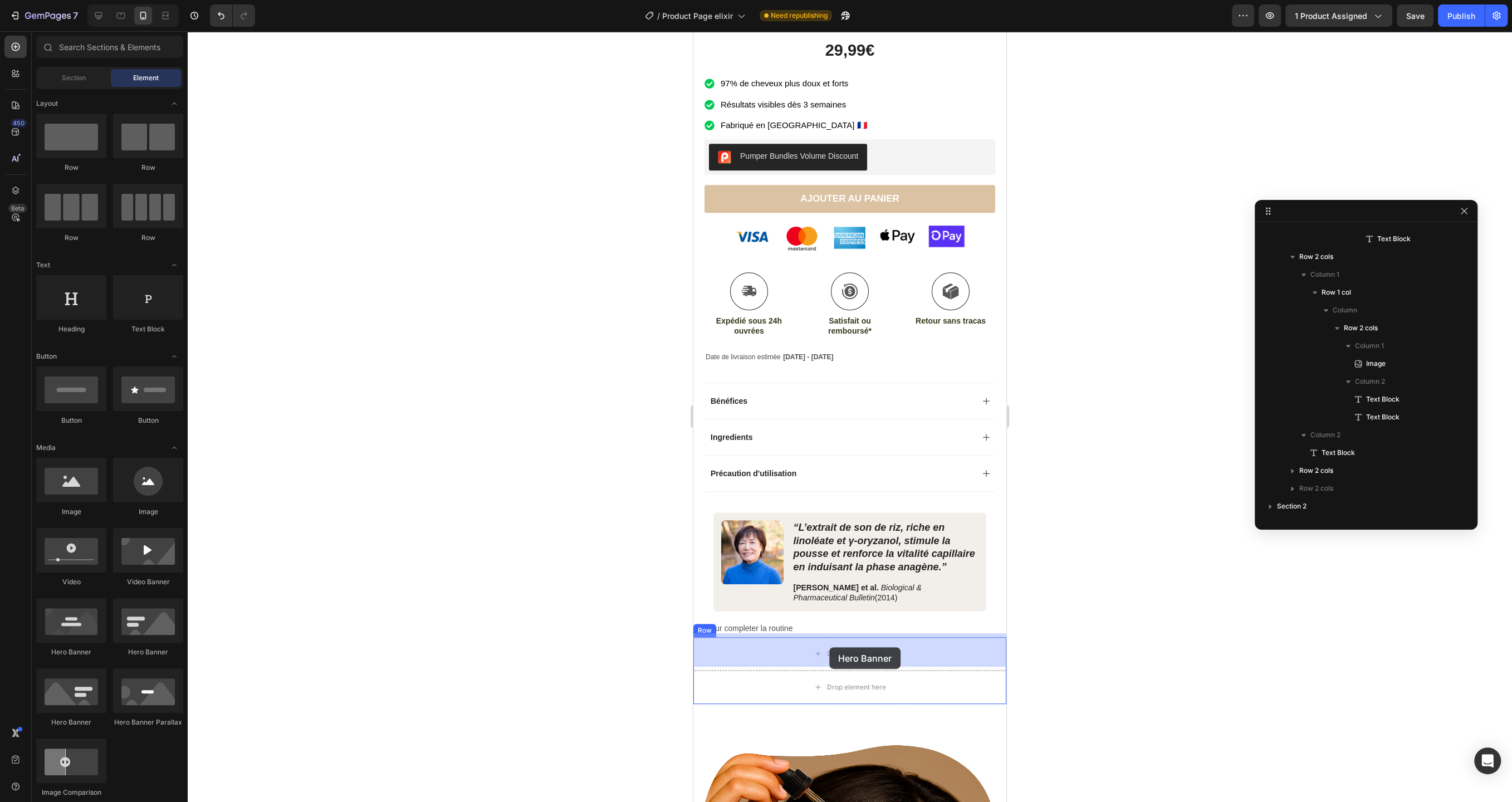
drag, startPoint x: 775, startPoint y: 652, endPoint x: 829, endPoint y: 648, distance: 54.1
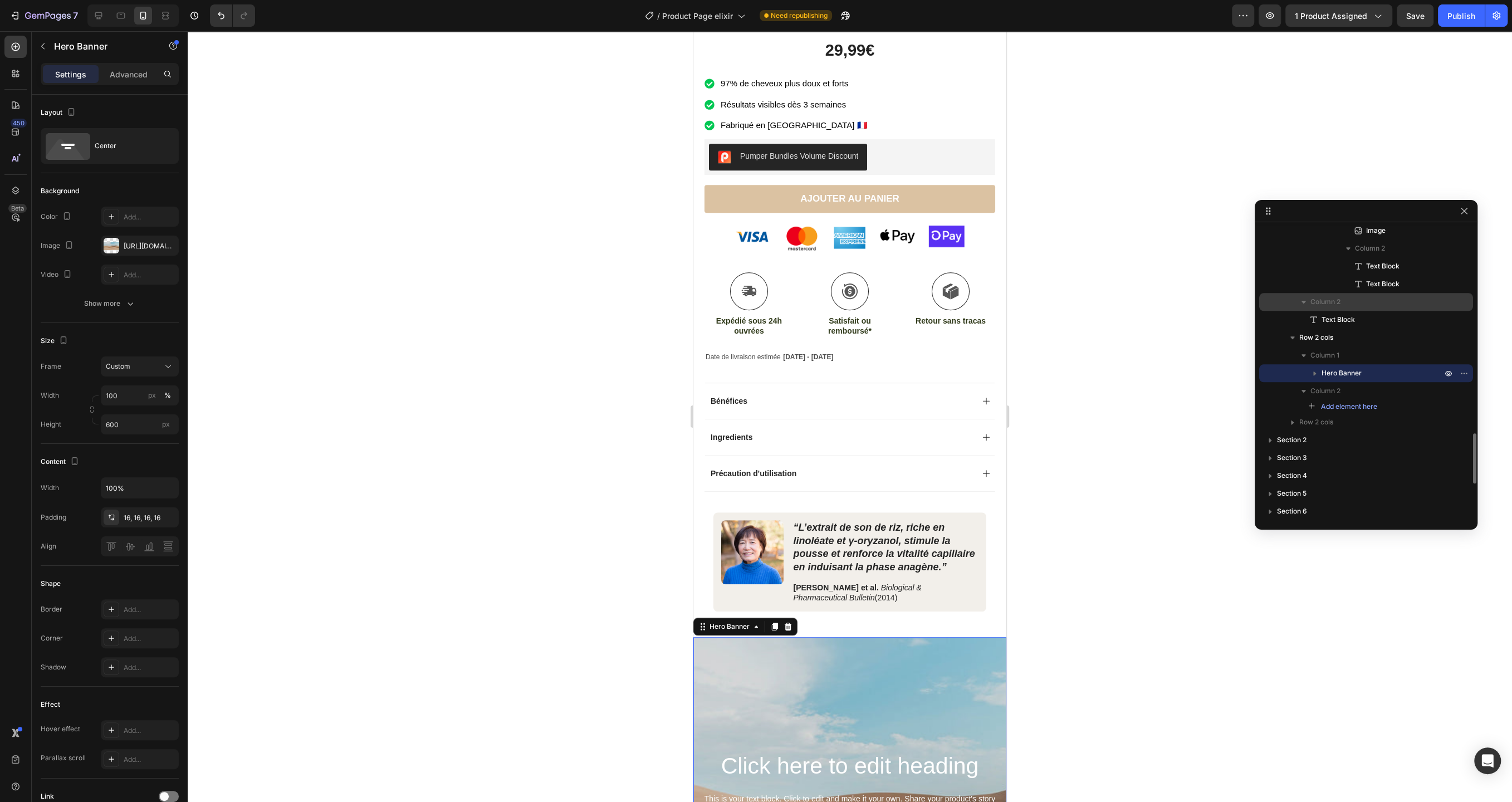
scroll to position [1300, 0]
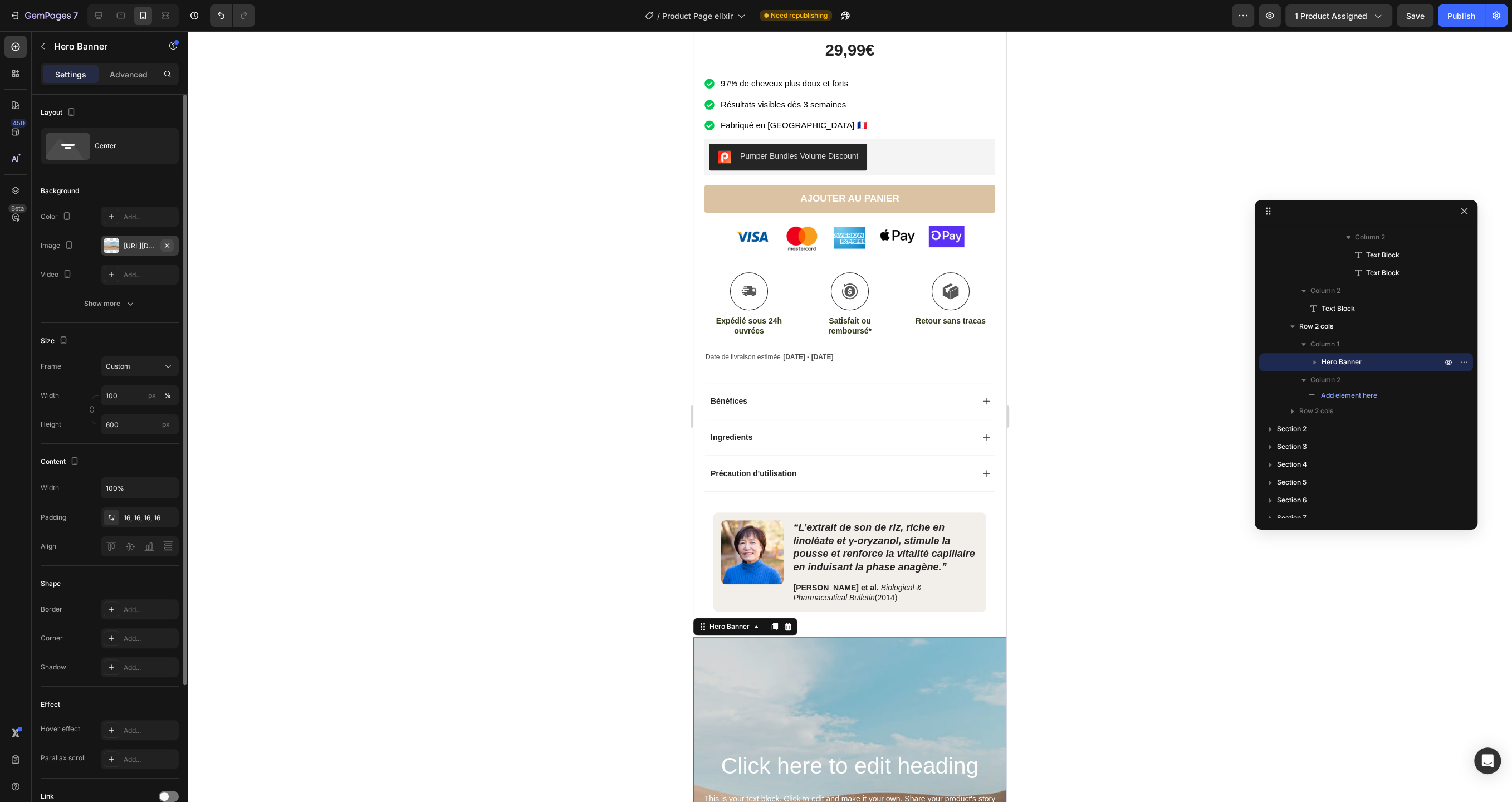
click at [169, 244] on icon "button" at bounding box center [167, 245] width 9 height 9
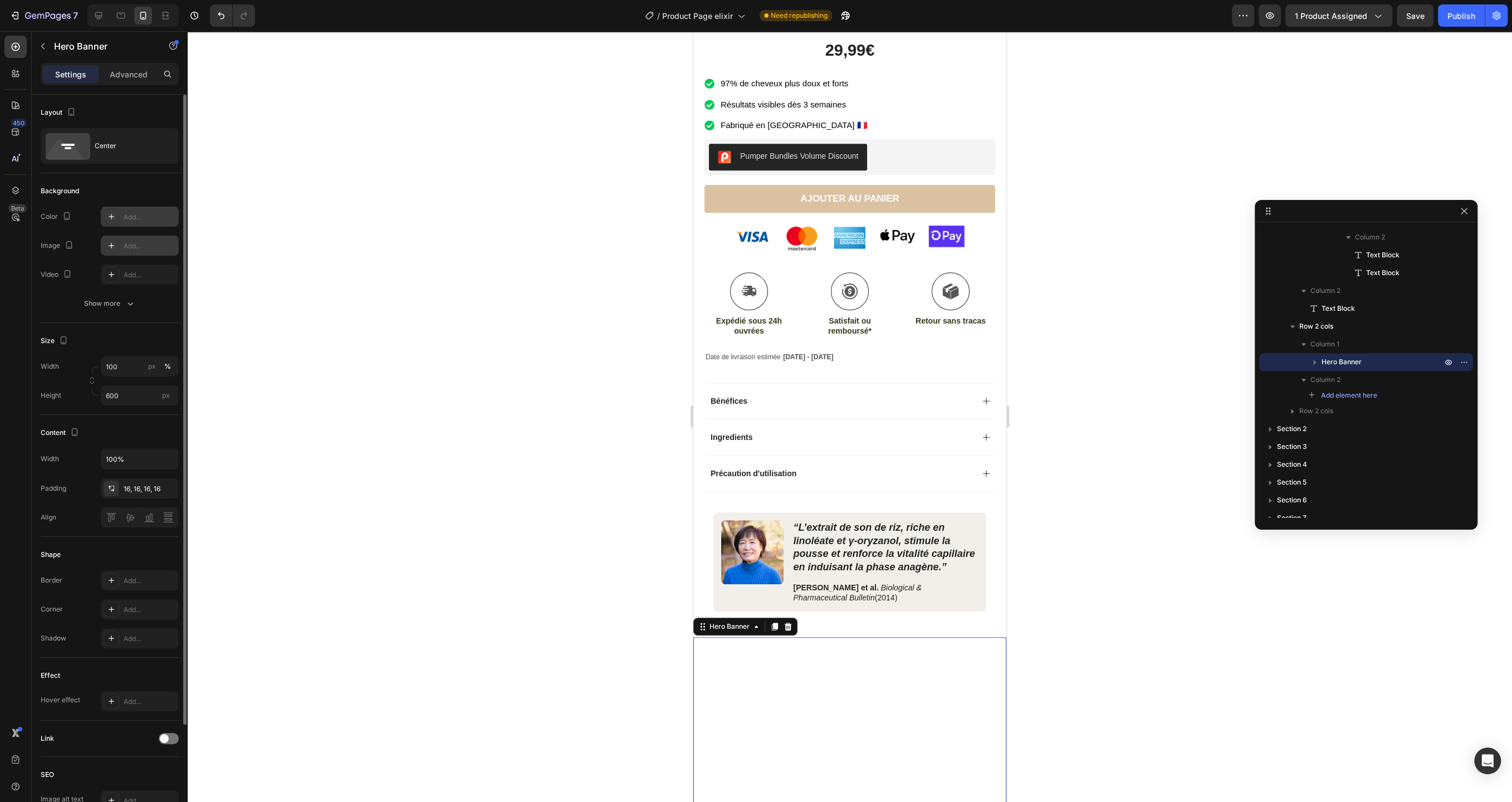
click at [140, 217] on div "Add..." at bounding box center [150, 217] width 52 height 10
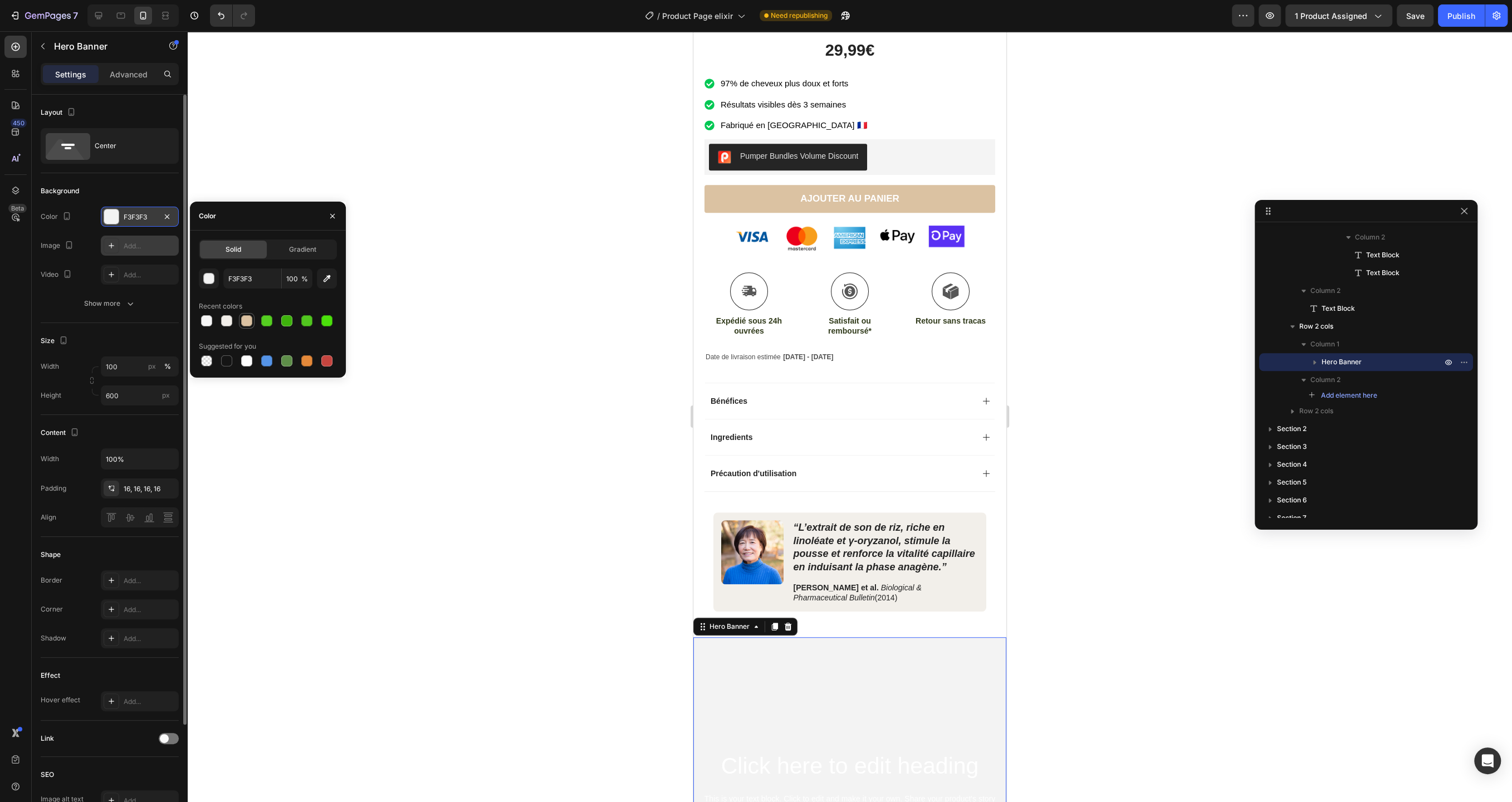
click at [246, 316] on div at bounding box center [247, 321] width 11 height 11
type input "DBC2A2"
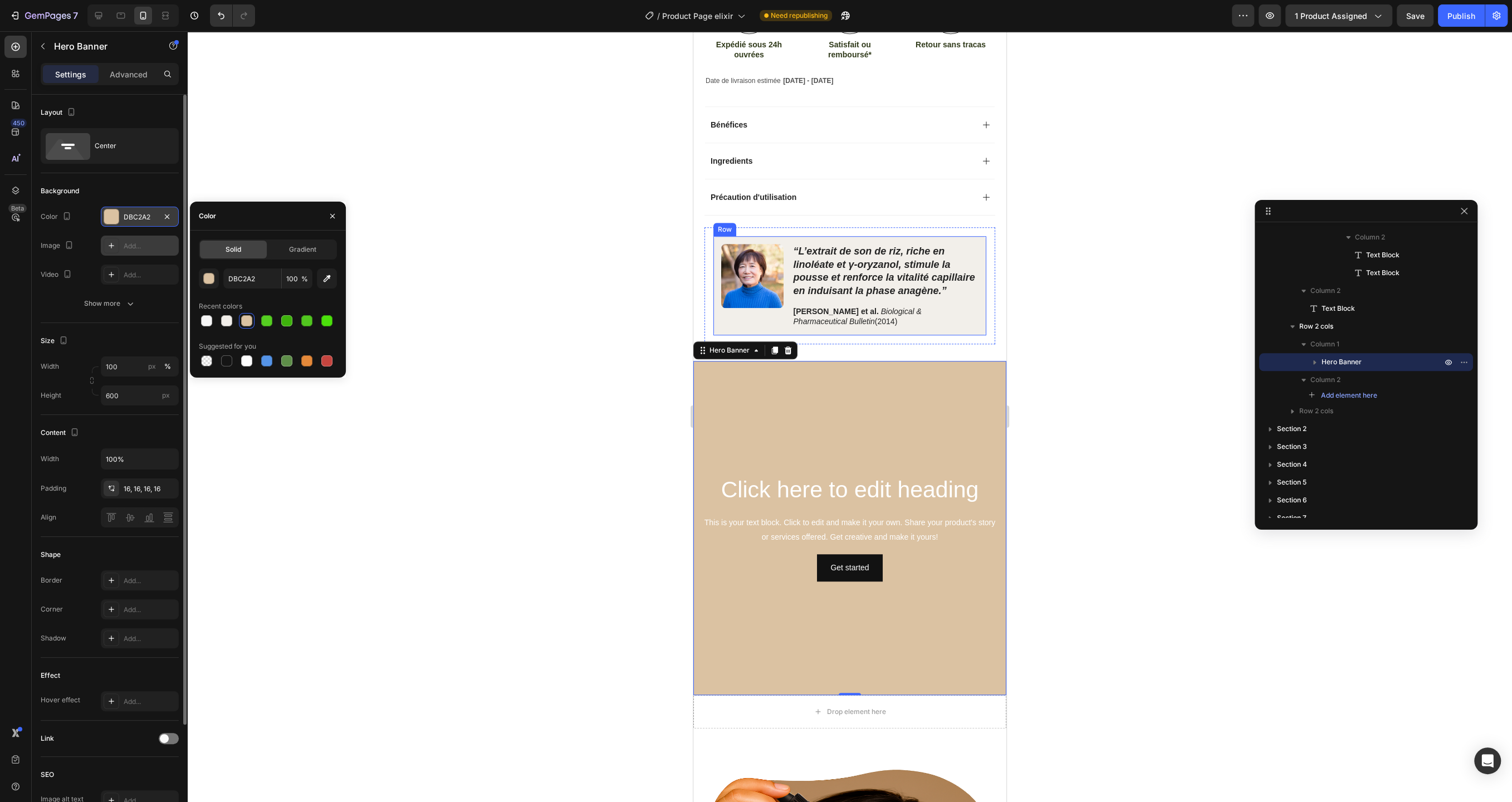
scroll to position [822, 0]
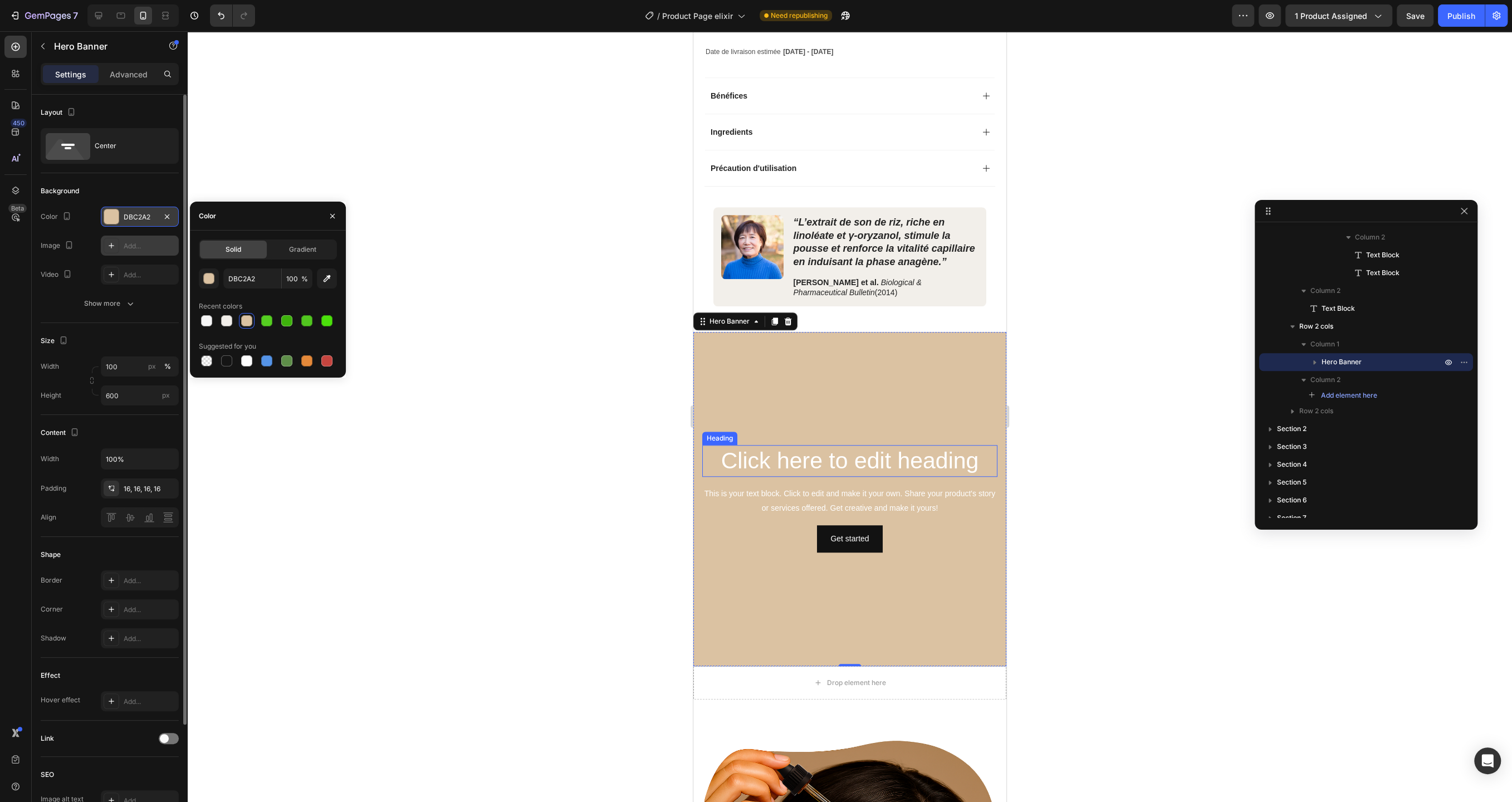
click at [893, 461] on h2 "Click here to edit heading" at bounding box center [849, 461] width 295 height 32
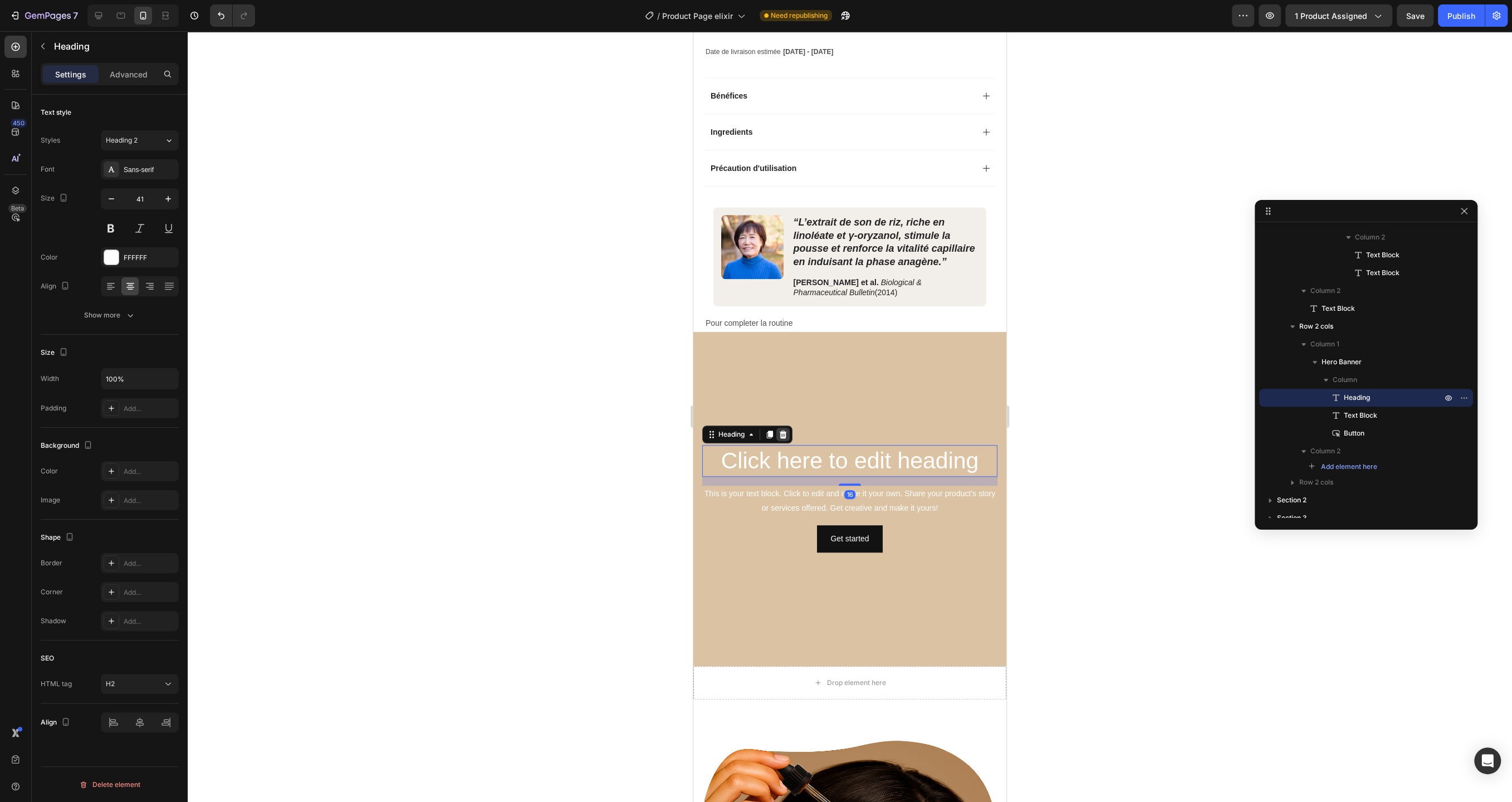
click at [785, 430] on icon at bounding box center [783, 434] width 7 height 8
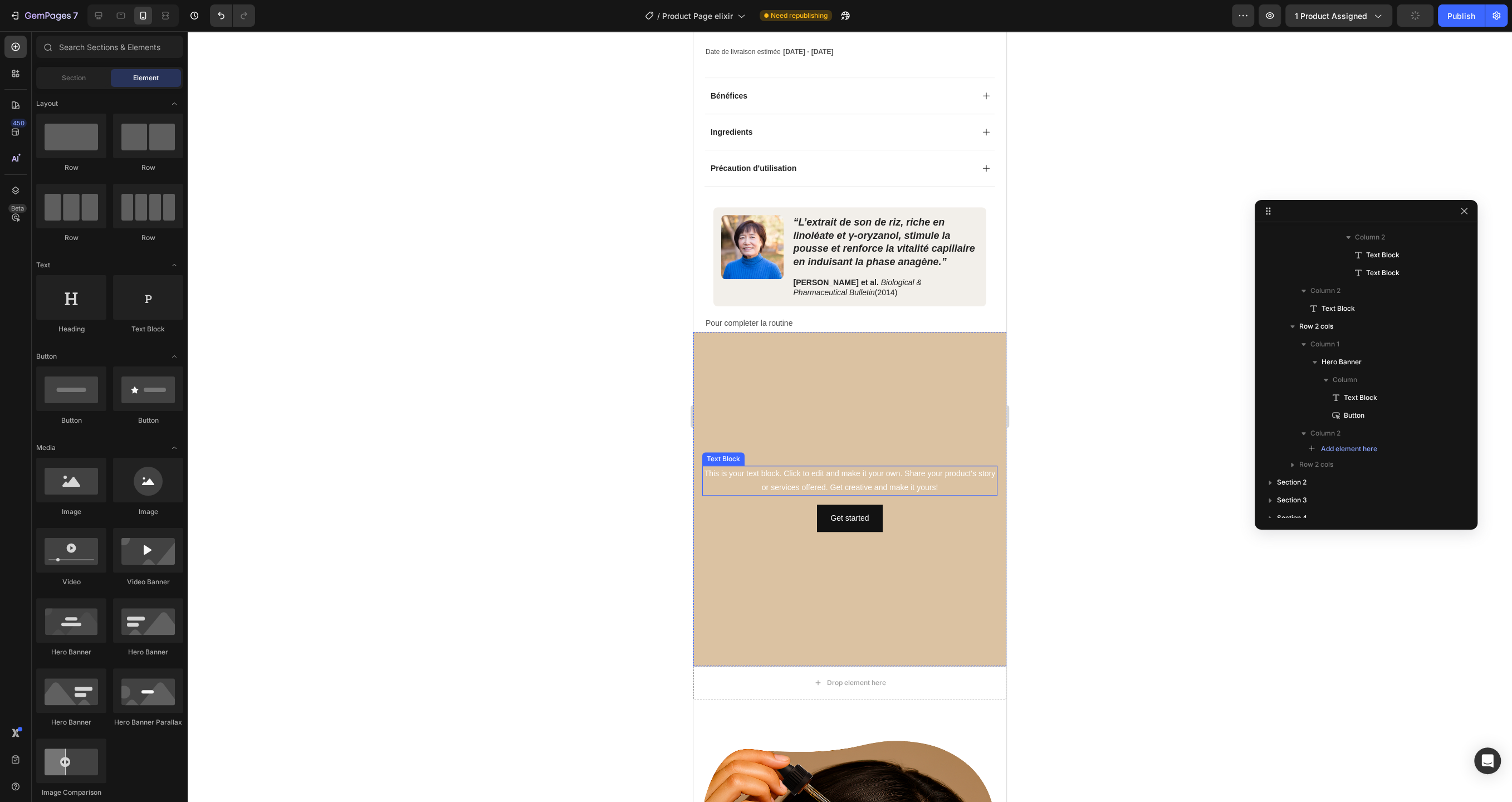
click at [848, 471] on div "This is your text block. Click to edit and make it your own. Share your product…" at bounding box center [849, 480] width 295 height 30
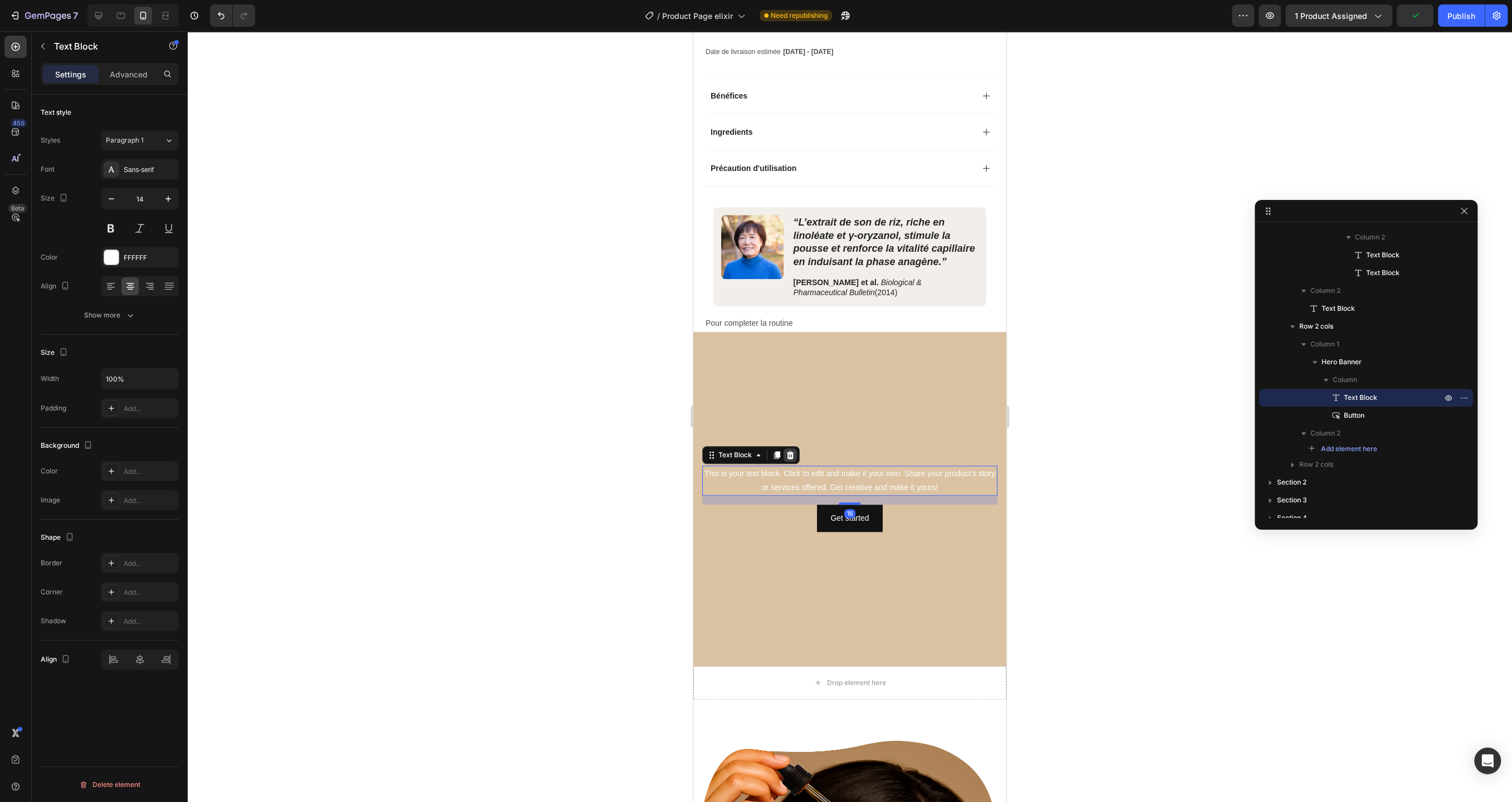
click at [789, 449] on div at bounding box center [790, 455] width 14 height 14
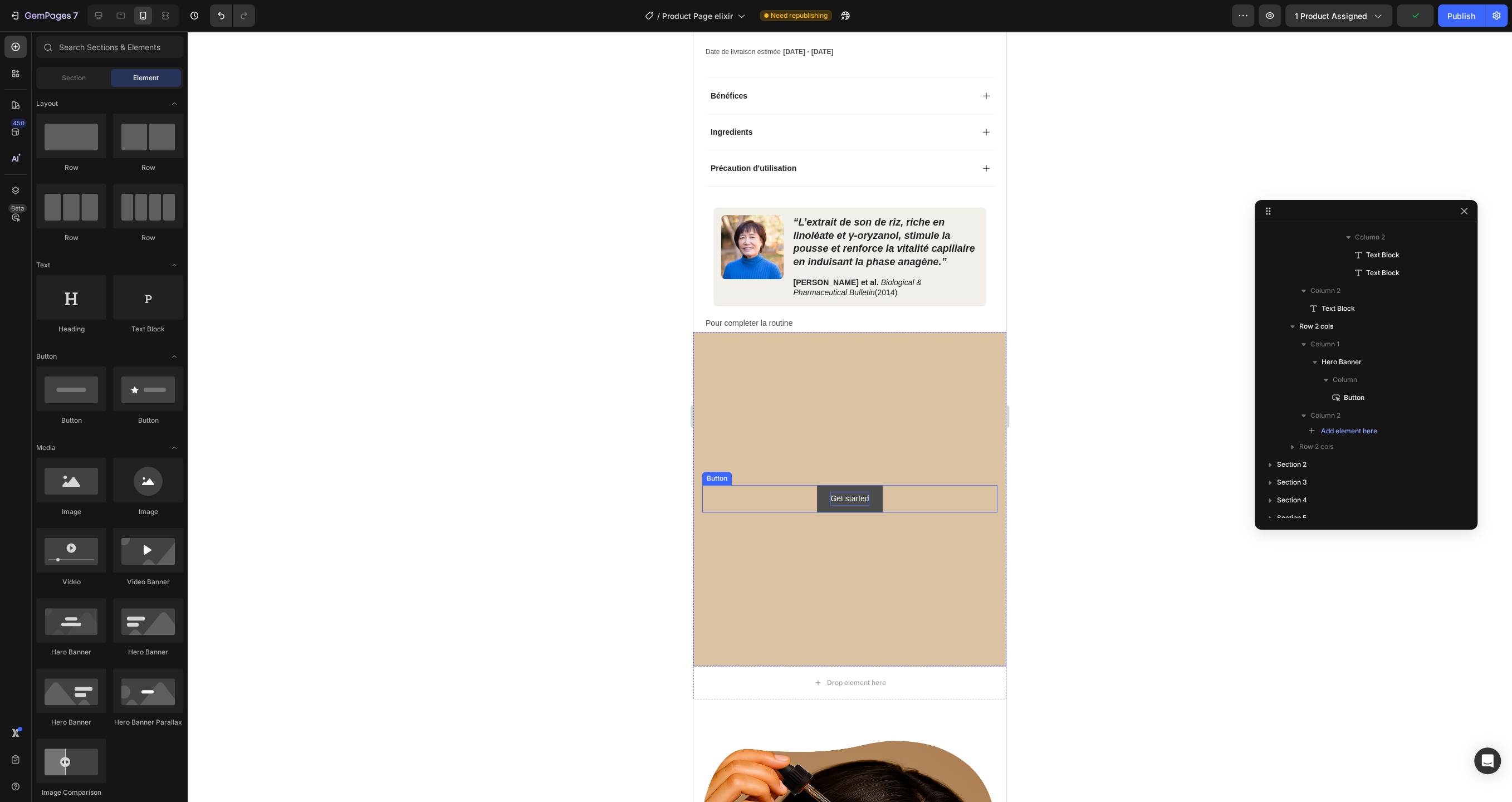
click at [855, 497] on div "Get started" at bounding box center [849, 499] width 38 height 14
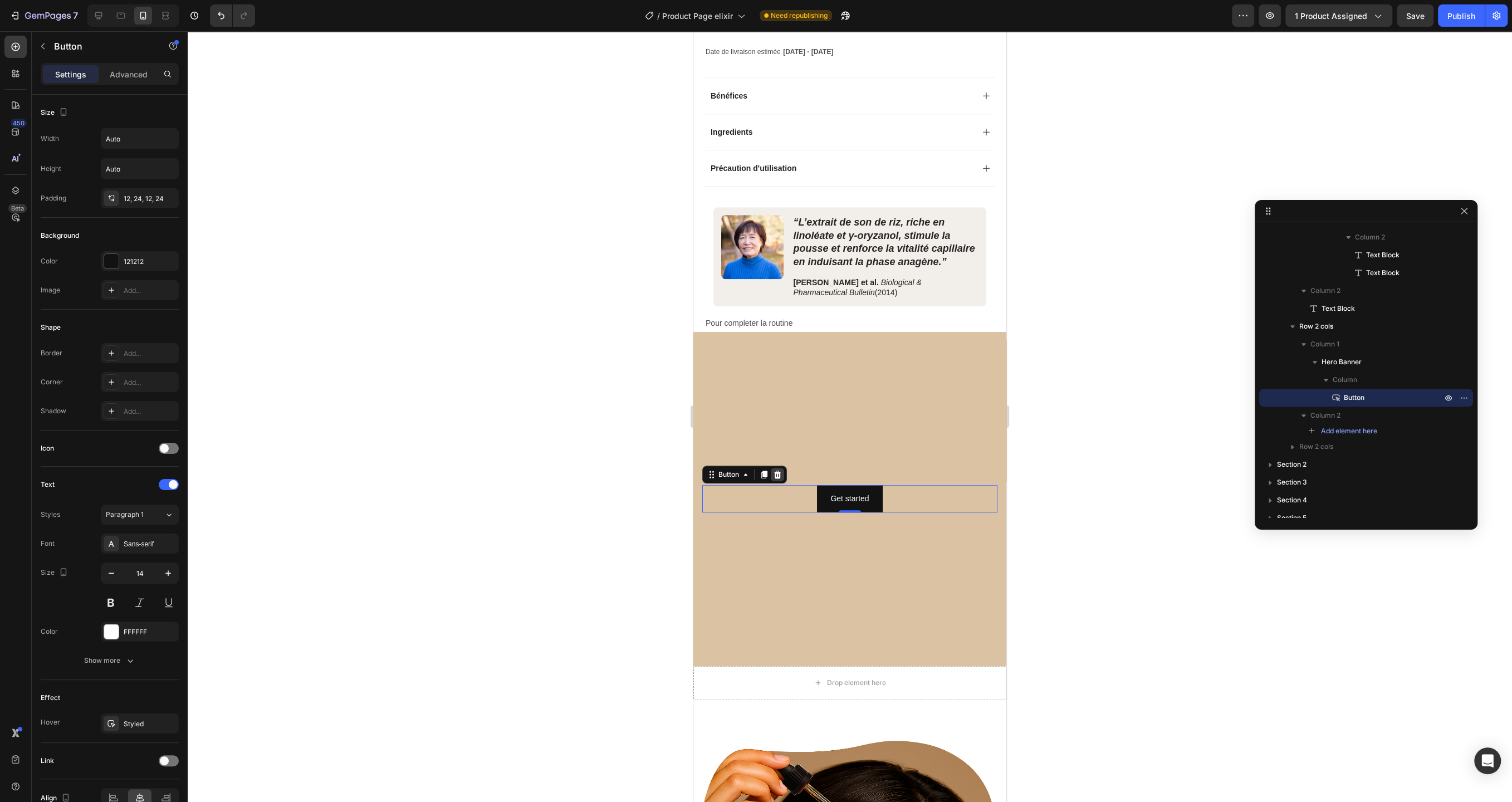
click at [780, 471] on icon at bounding box center [777, 474] width 9 height 9
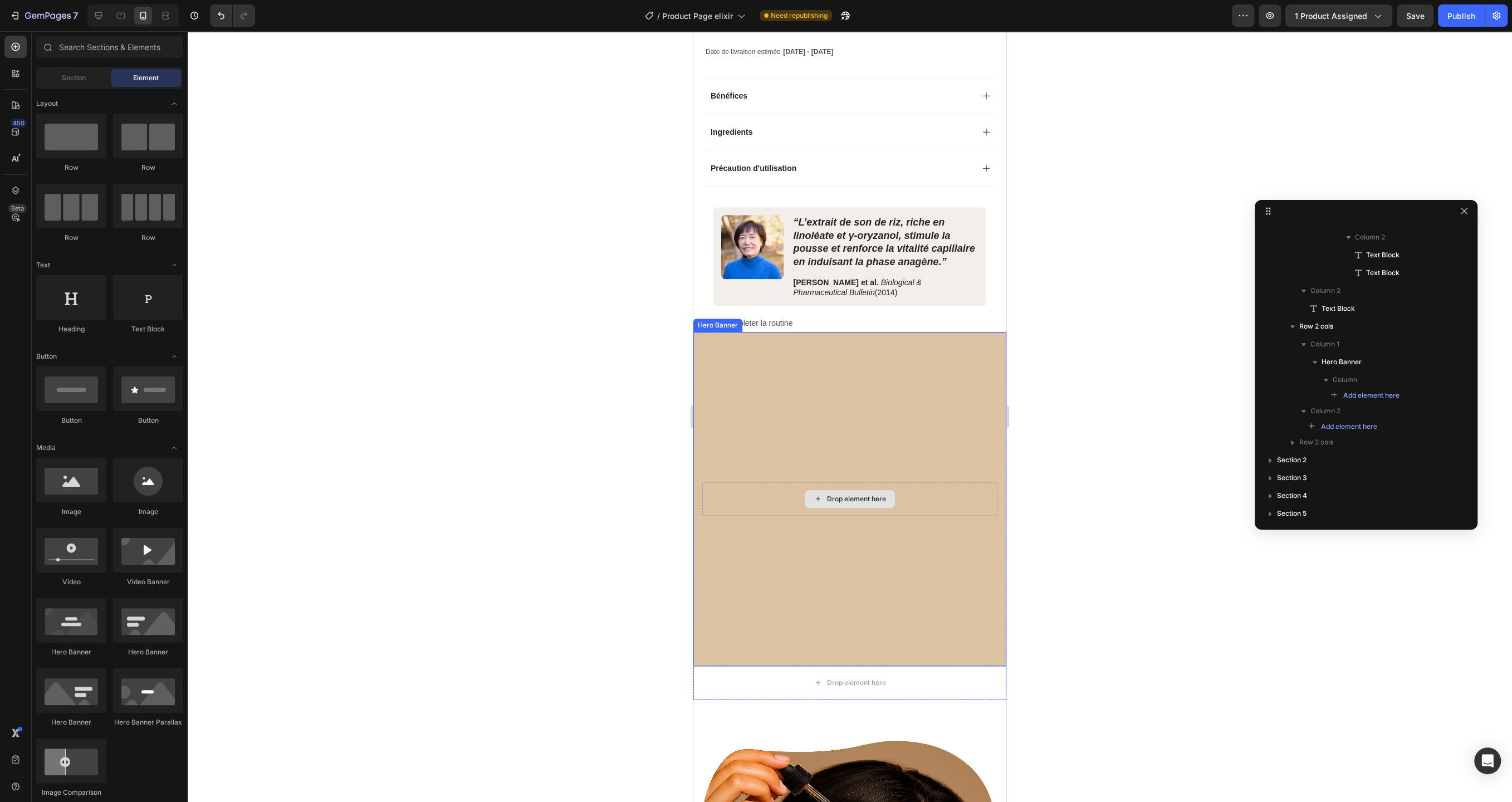
click at [768, 497] on div "Drop element here" at bounding box center [849, 499] width 295 height 33
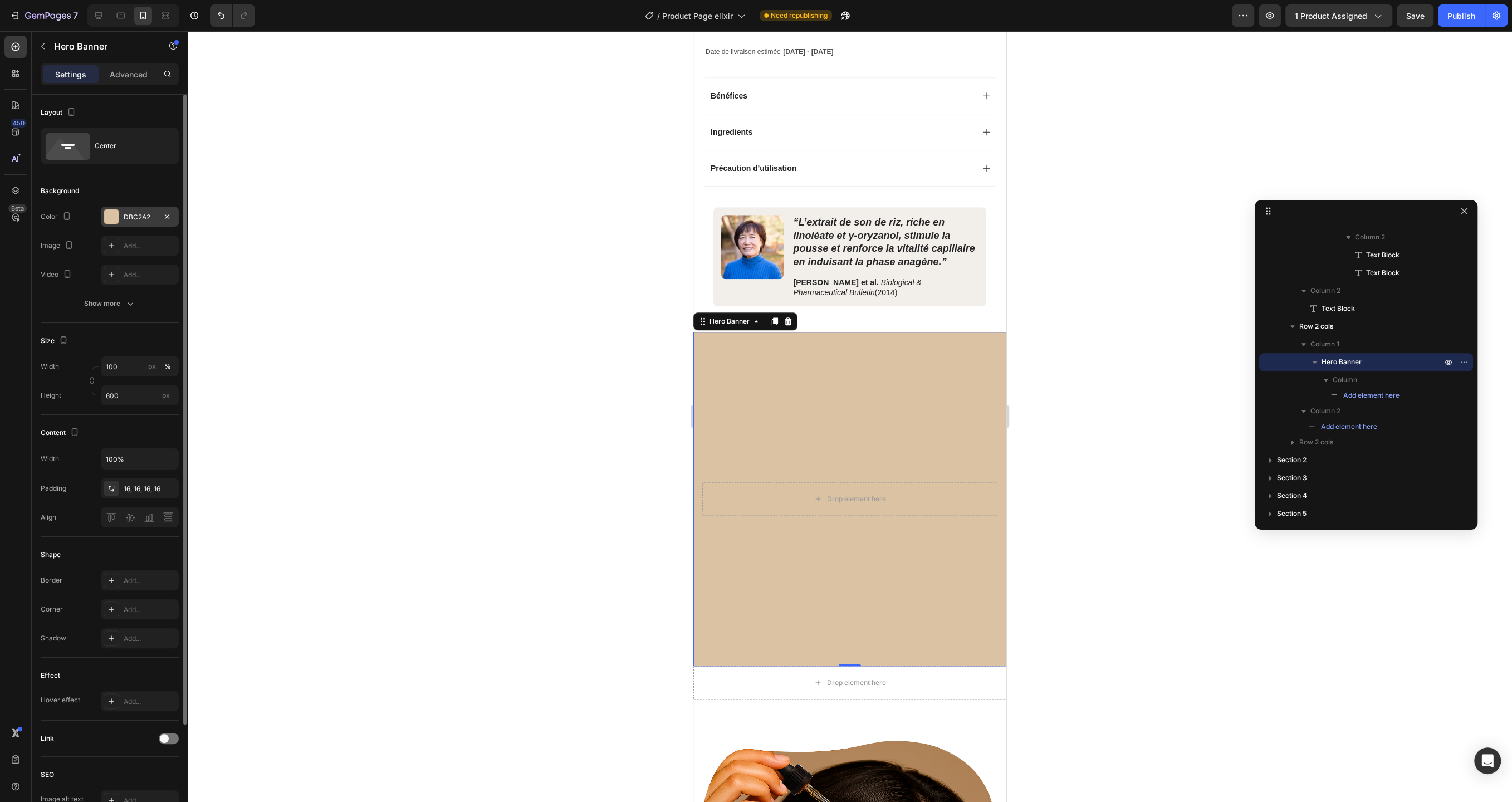
click at [127, 218] on div "DBC2A2" at bounding box center [140, 217] width 32 height 10
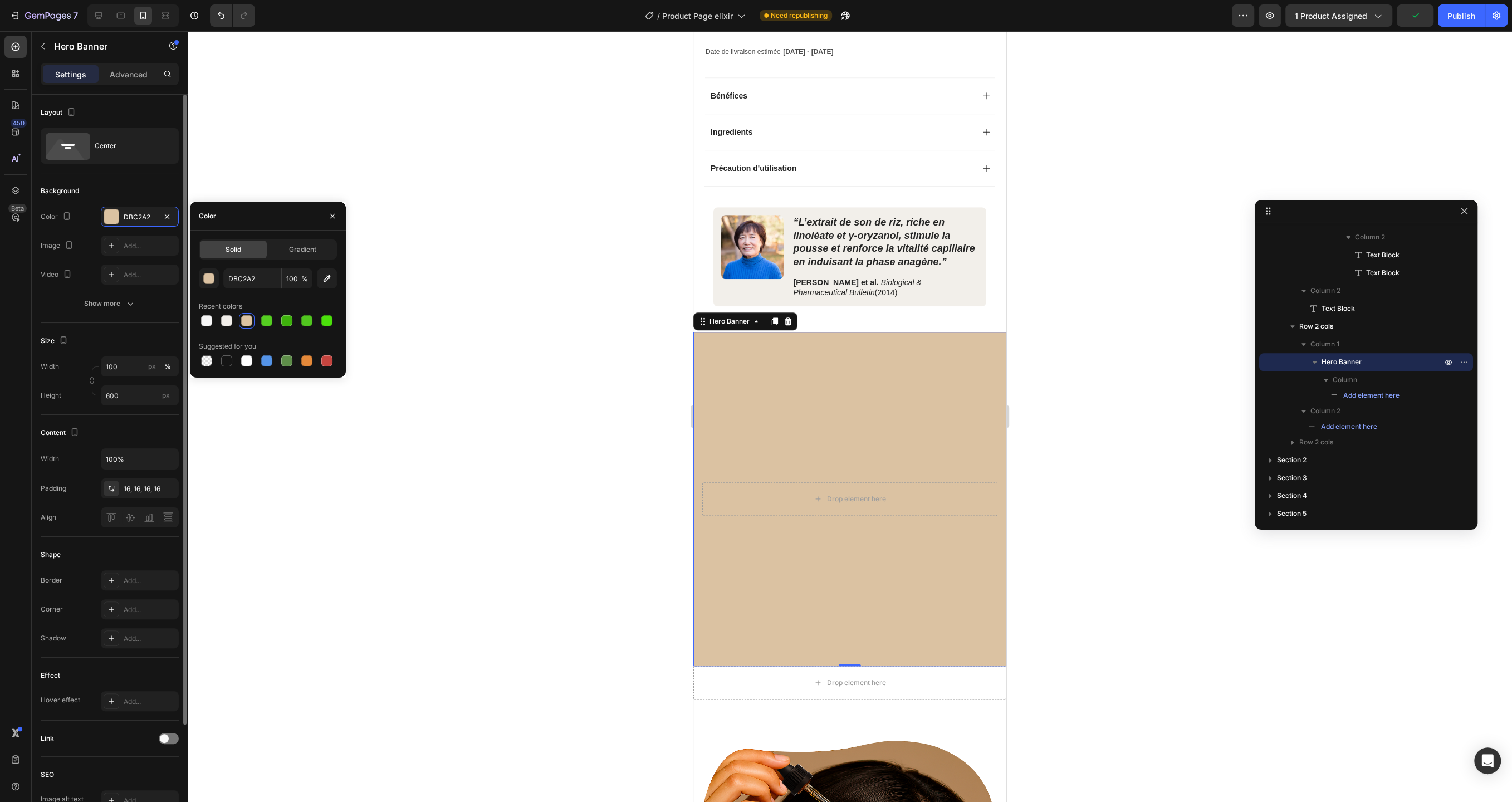
click at [88, 229] on div "The changes might be hidden by the video. Color DBC2A2 Image Add... Video Add..." at bounding box center [109, 245] width 138 height 78
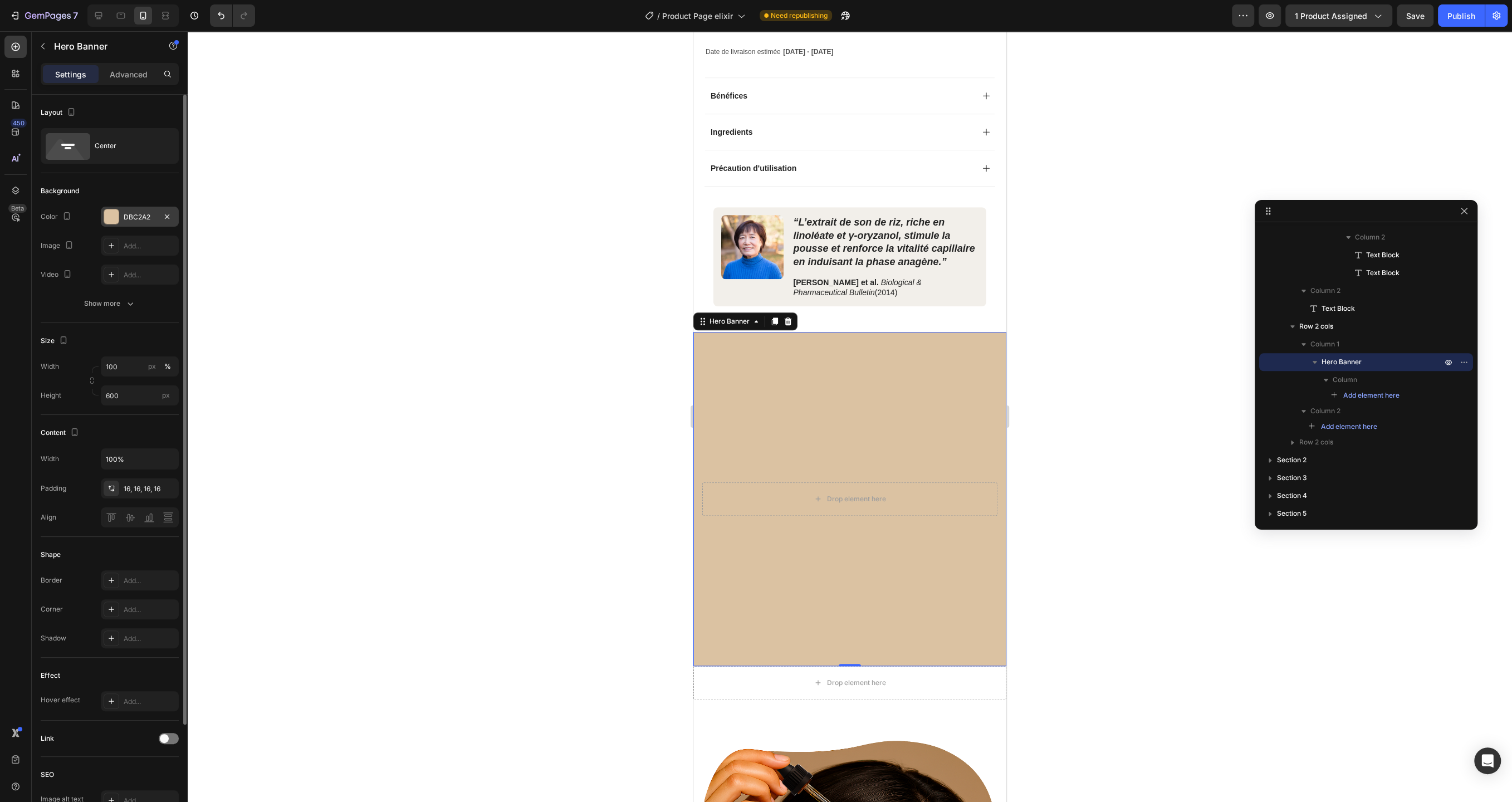
click at [131, 219] on div "DBC2A2" at bounding box center [140, 217] width 32 height 10
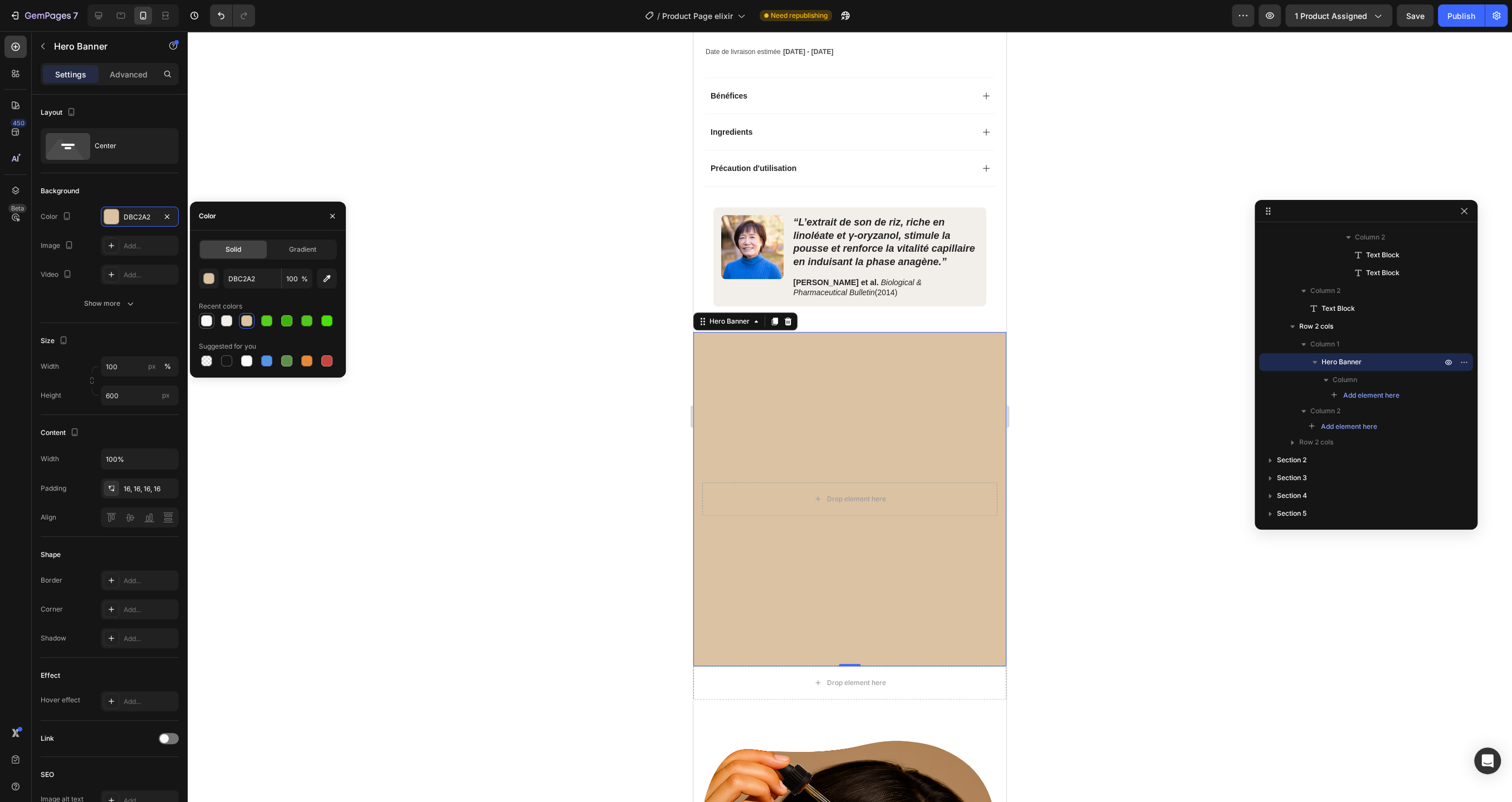
click at [203, 317] on div at bounding box center [207, 321] width 11 height 11
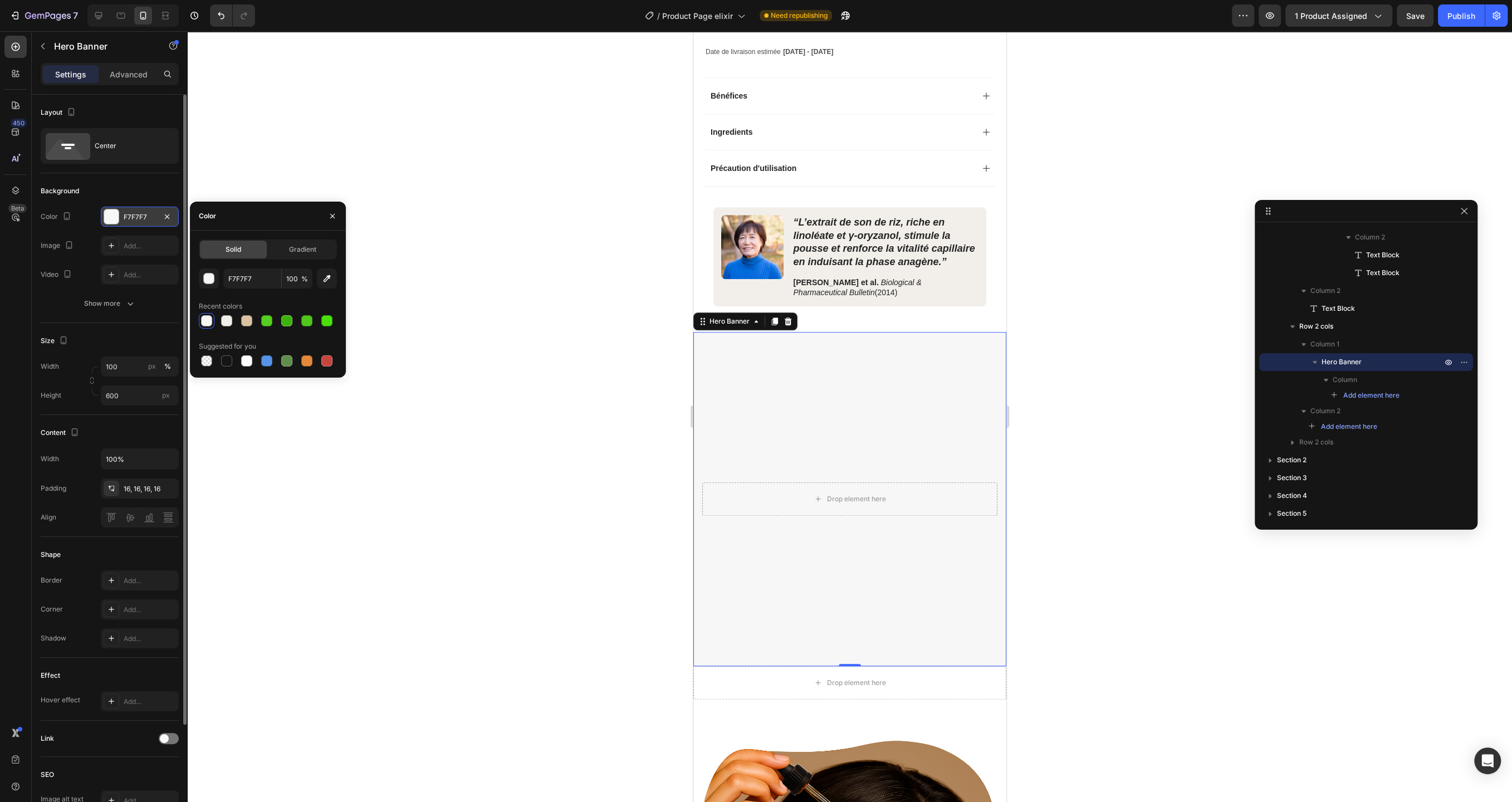
click at [136, 223] on div "F7F7F7" at bounding box center [140, 217] width 78 height 20
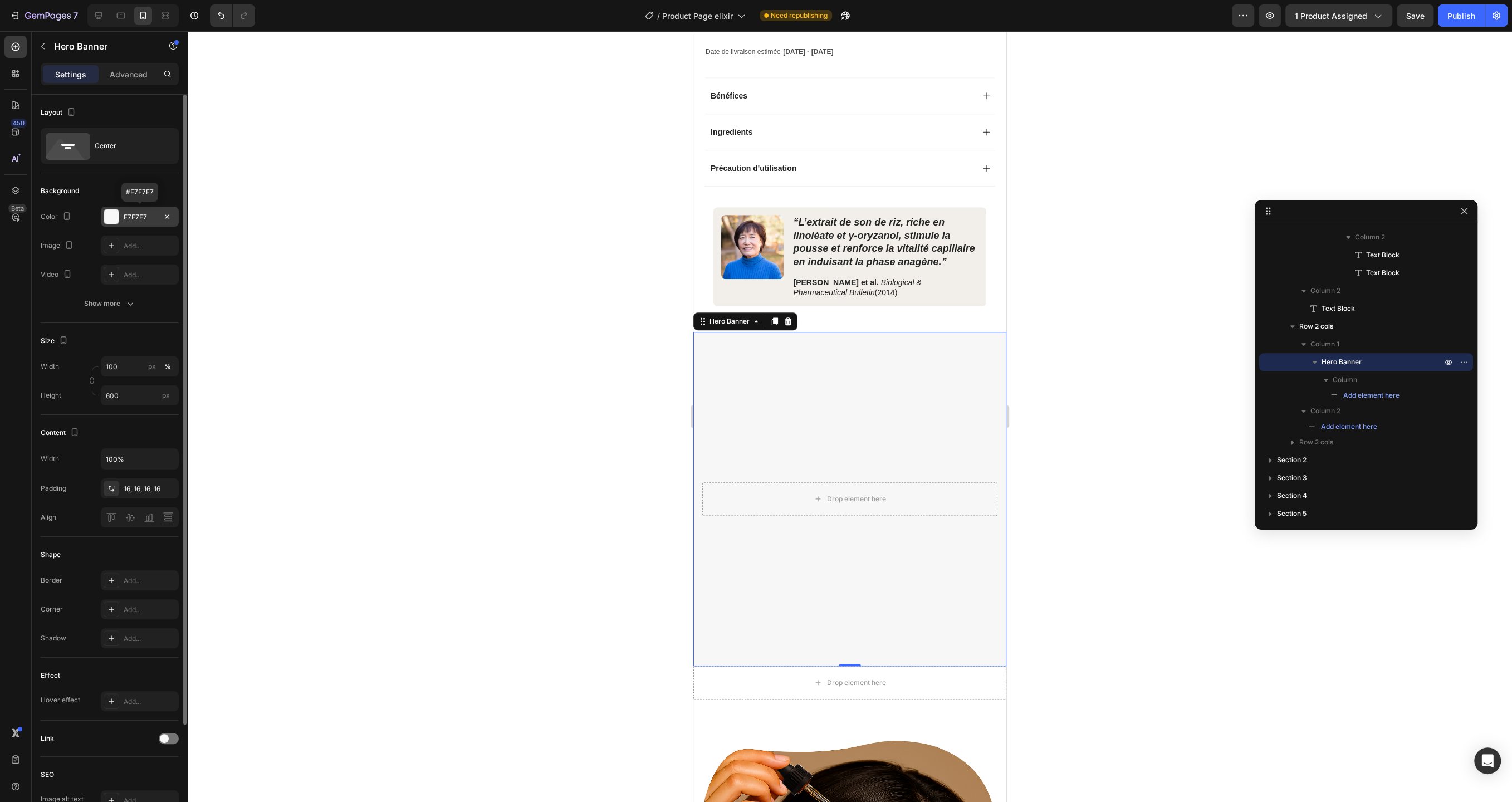
click at [136, 215] on div "F7F7F7" at bounding box center [140, 217] width 32 height 10
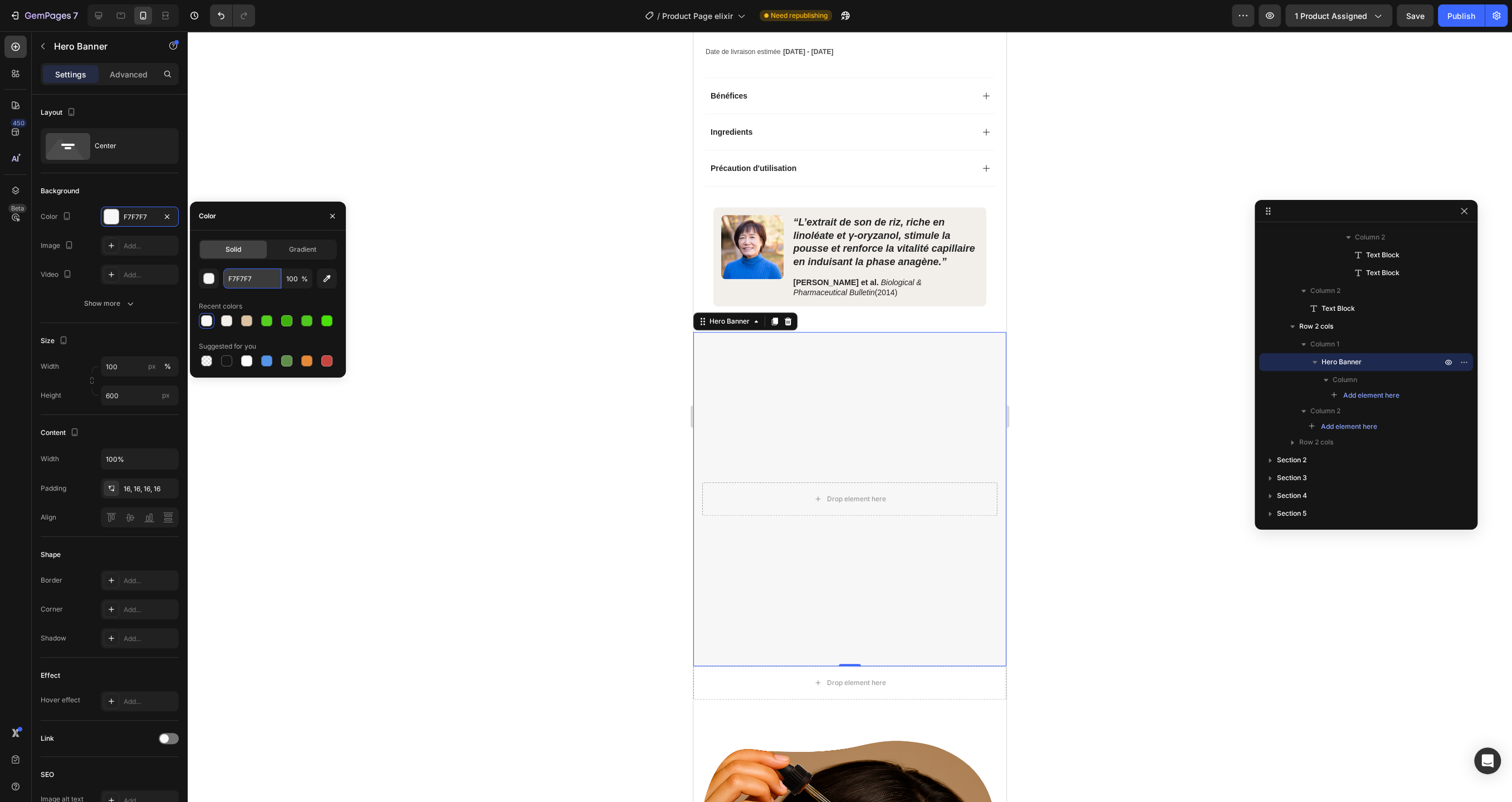
click at [240, 279] on input "F7F7F7" at bounding box center [252, 278] width 58 height 20
type input "FFFFFF"
click at [121, 299] on div "Show more" at bounding box center [110, 304] width 52 height 11
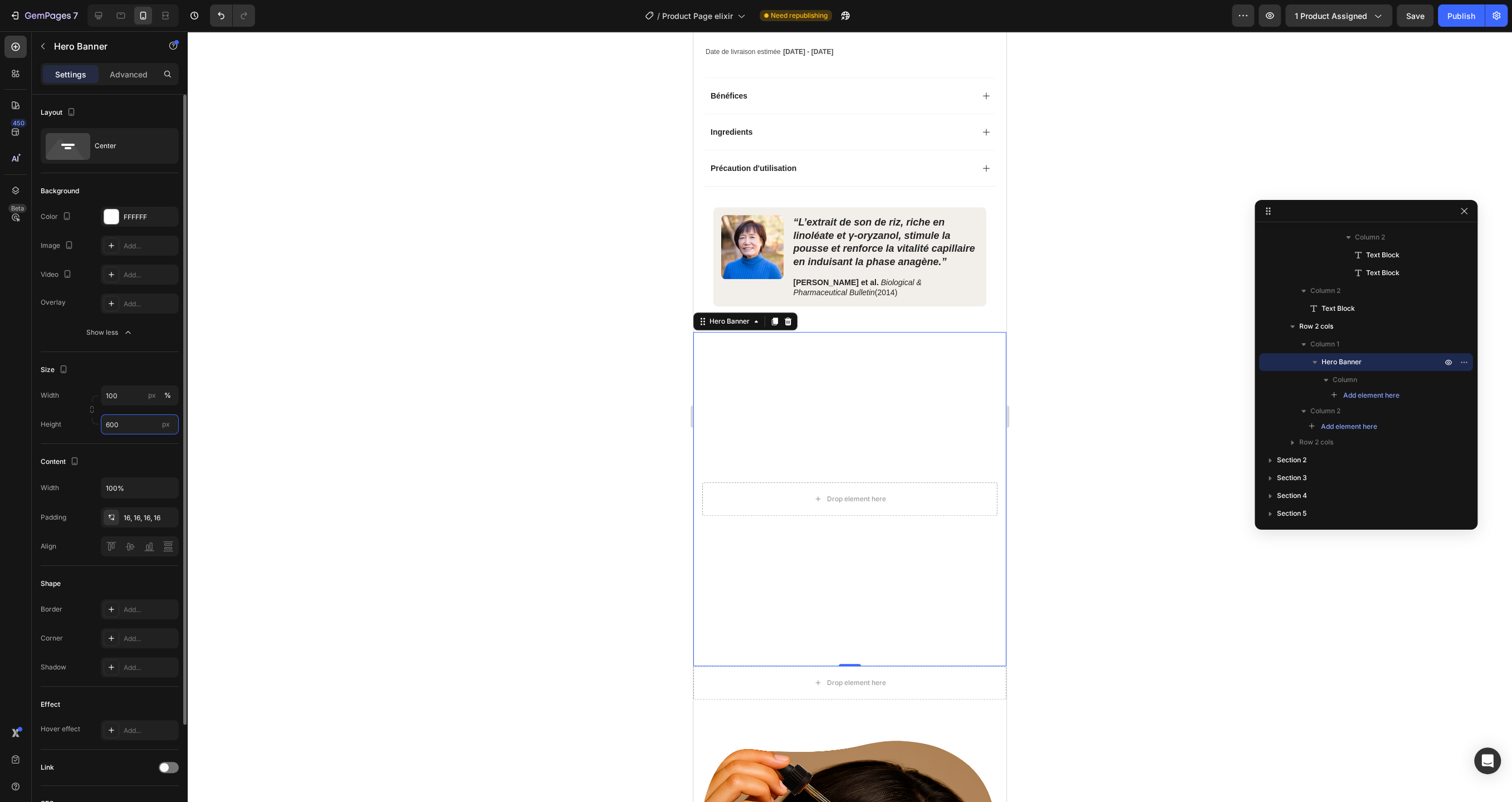
click at [133, 423] on input "600" at bounding box center [140, 424] width 78 height 20
click at [131, 451] on span "Fit content" at bounding box center [122, 450] width 33 height 10
type input "Auto"
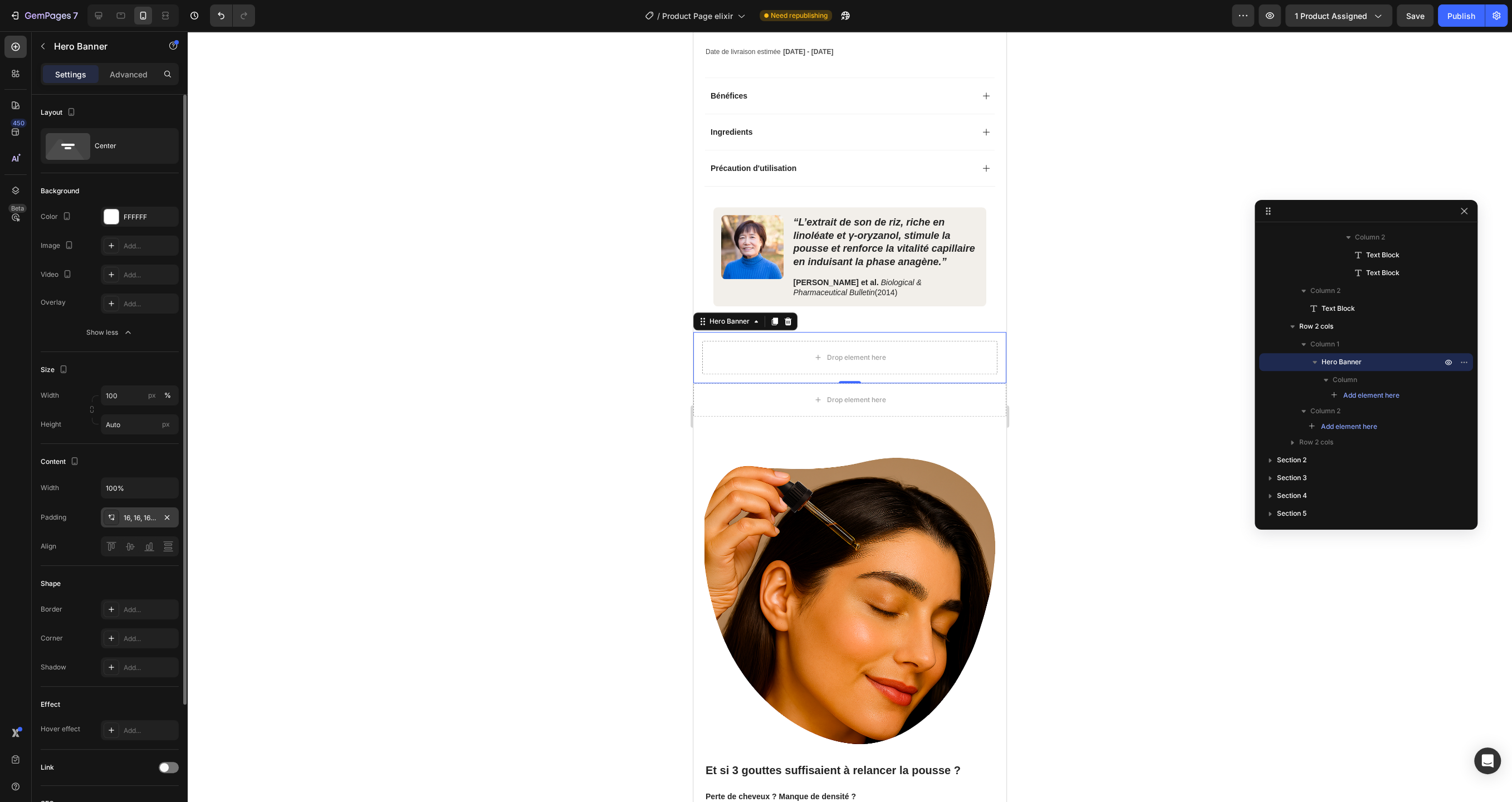
click at [133, 519] on div "16, 16, 16, 16" at bounding box center [140, 518] width 32 height 10
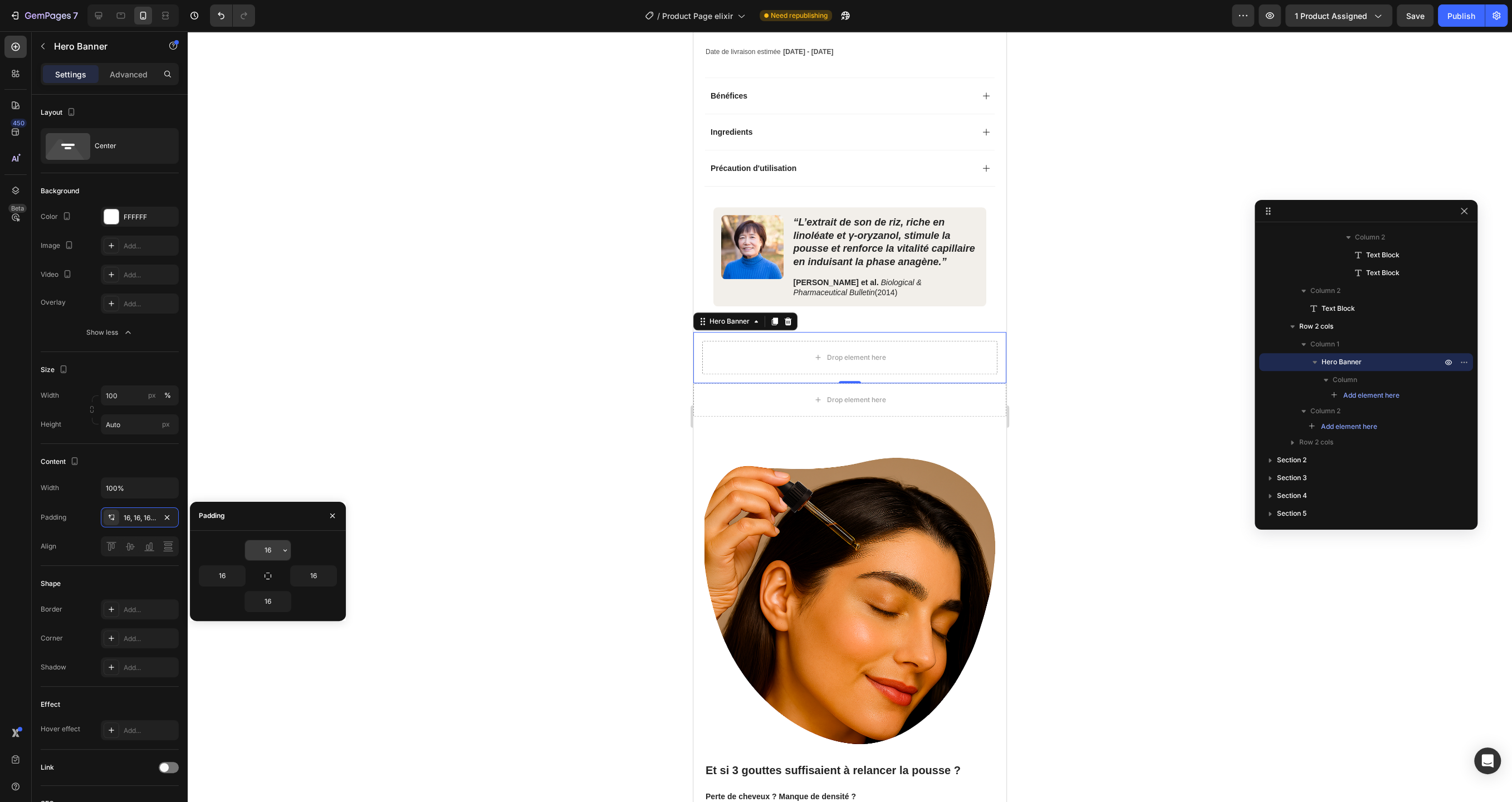
click at [278, 548] on input "16" at bounding box center [268, 550] width 46 height 20
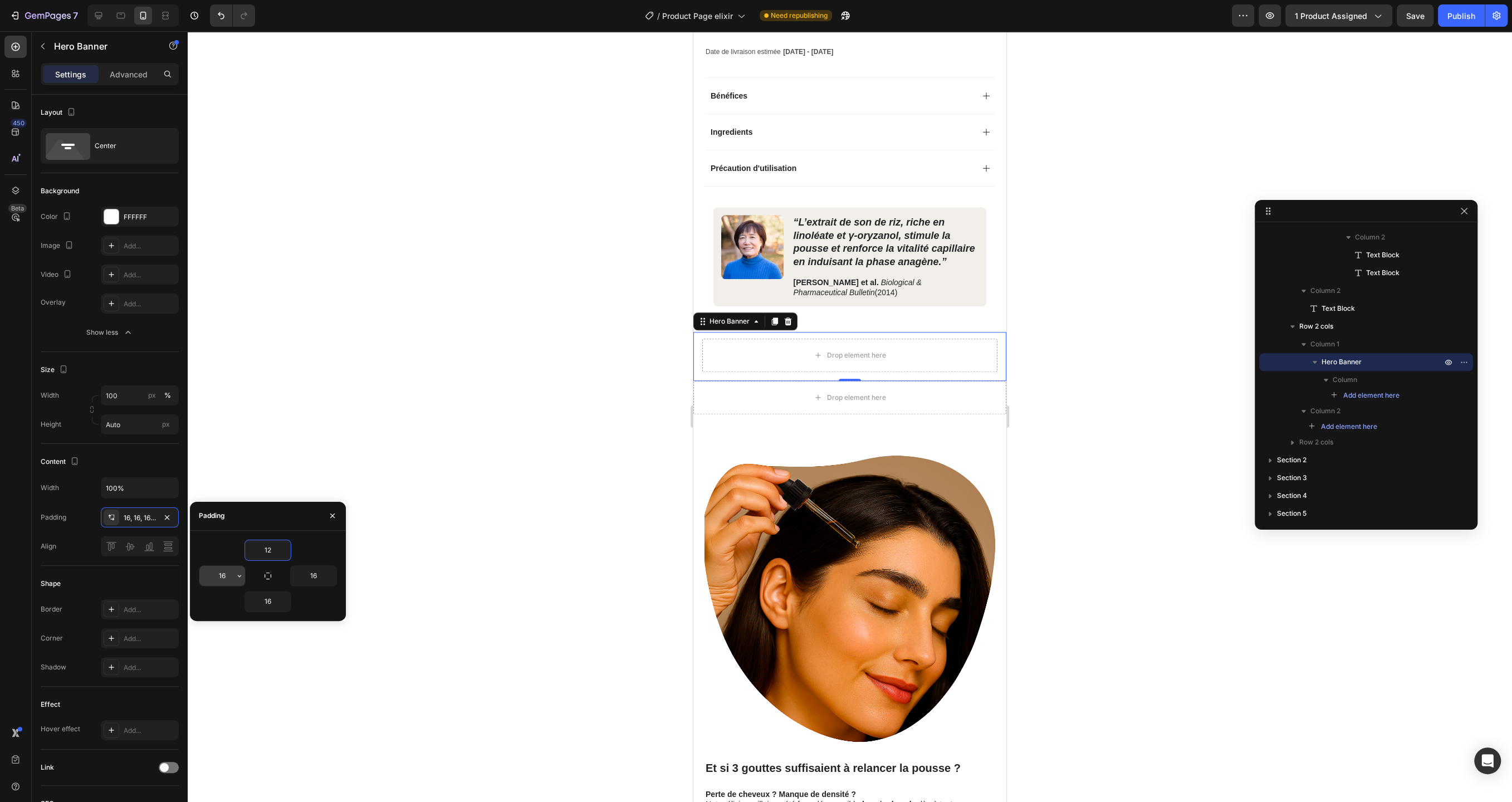
type input "12"
click at [229, 574] on input "16" at bounding box center [222, 576] width 46 height 20
type input "10"
click at [315, 575] on input "16" at bounding box center [313, 576] width 46 height 20
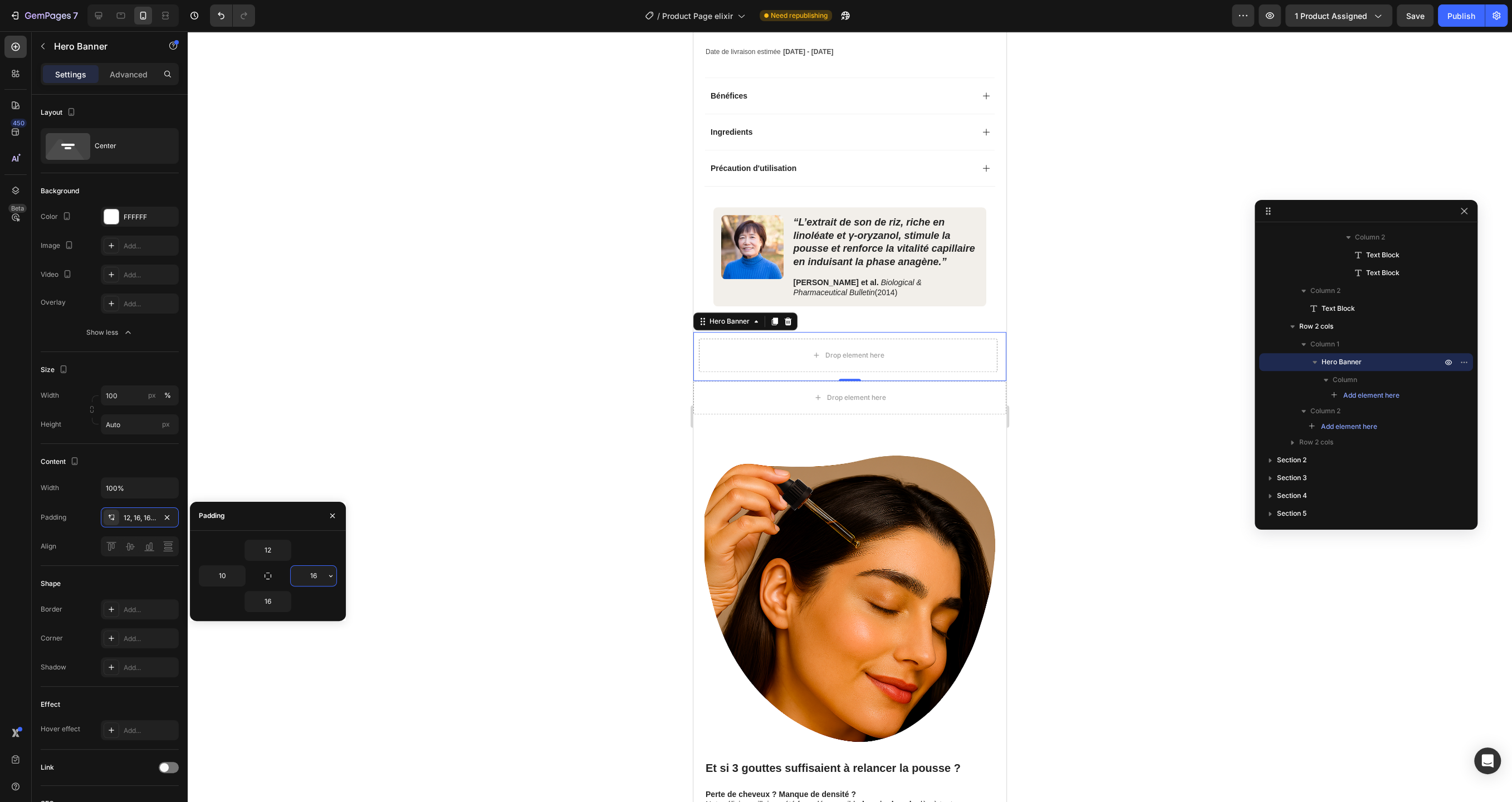
click at [315, 575] on input "16" at bounding box center [313, 576] width 46 height 20
type input "10"
click at [268, 602] on input "16" at bounding box center [268, 602] width 46 height 20
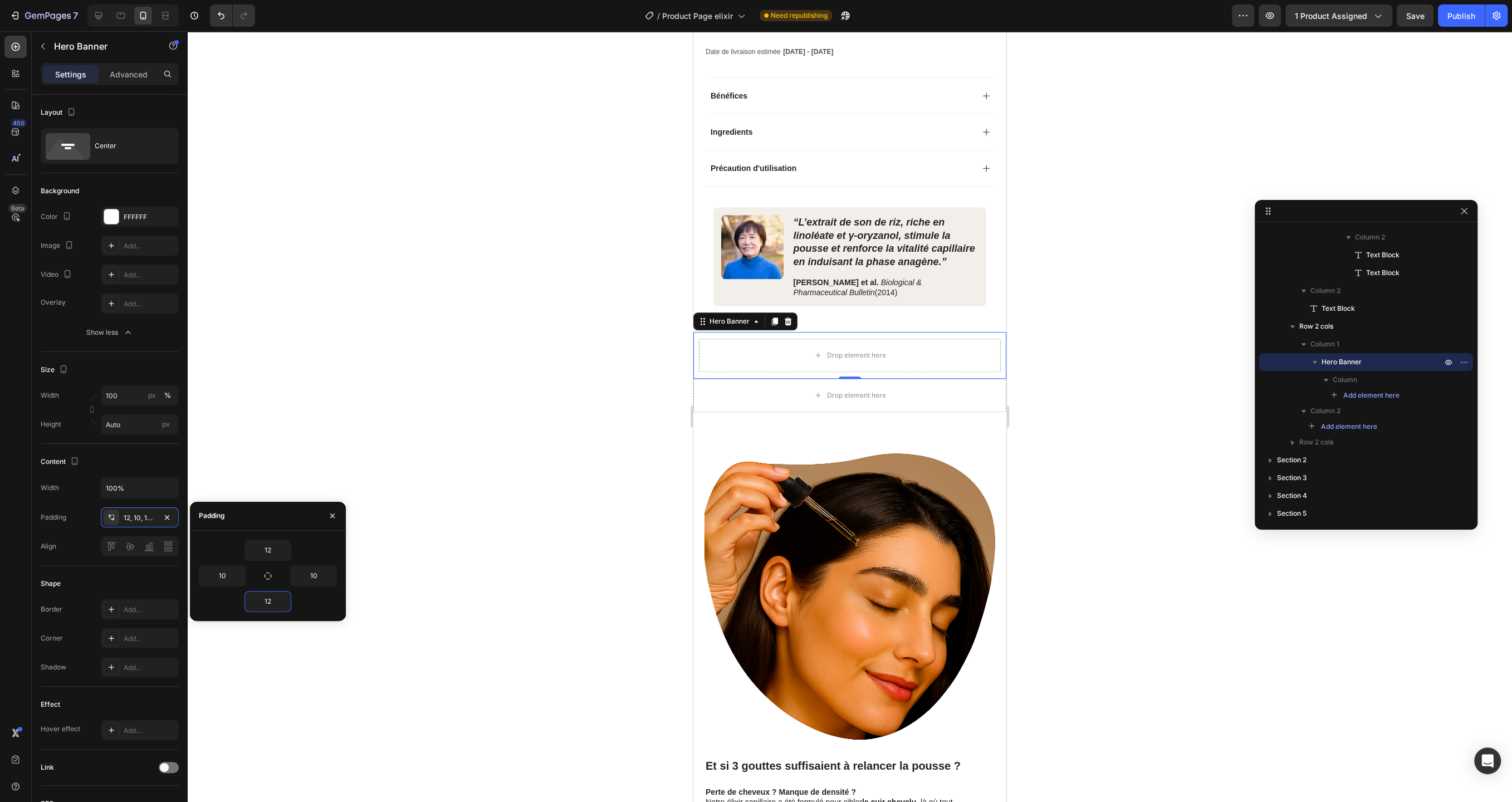
type input "12"
click at [144, 636] on div "Add..." at bounding box center [150, 639] width 52 height 10
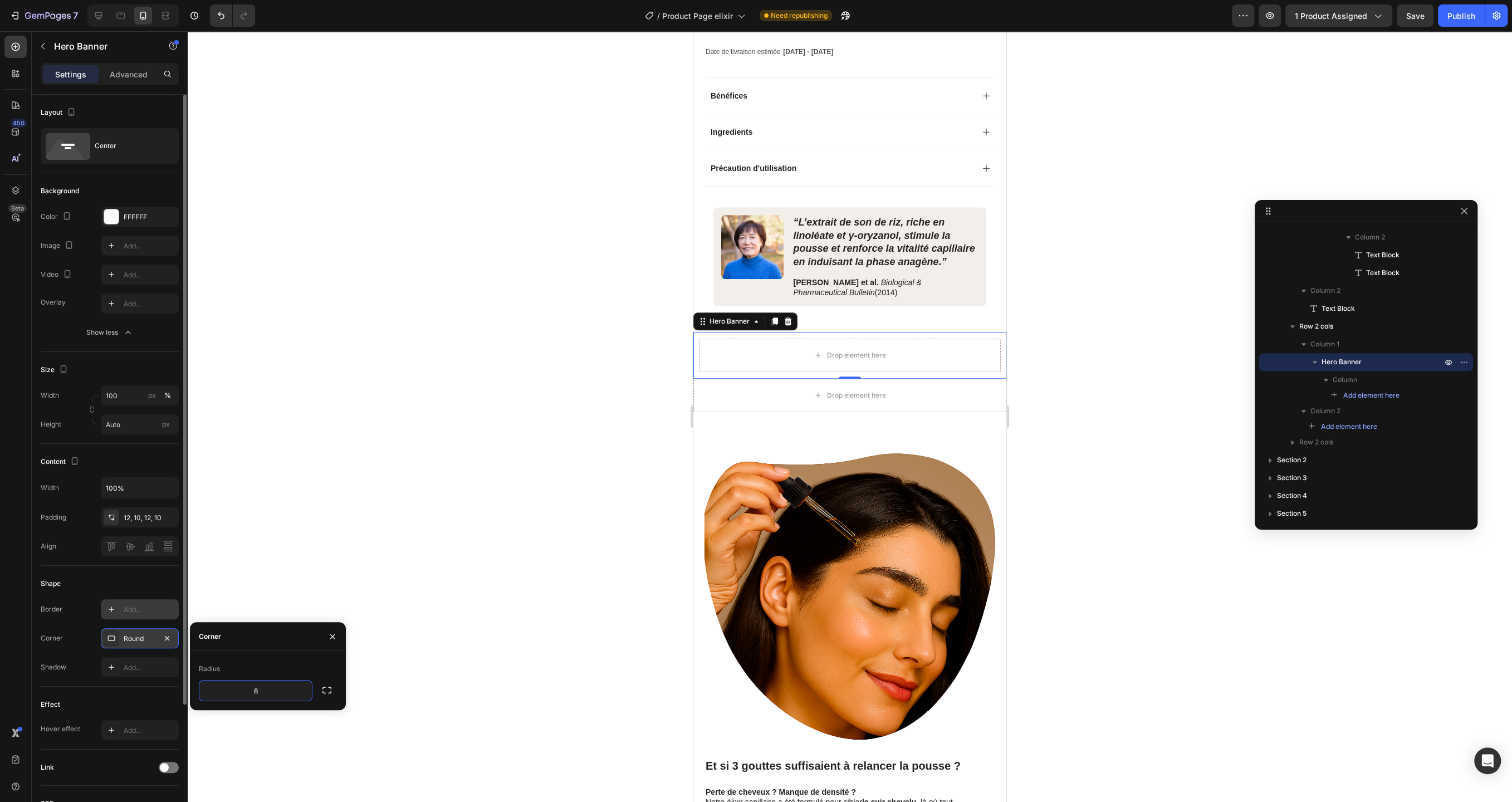
scroll to position [156, 0]
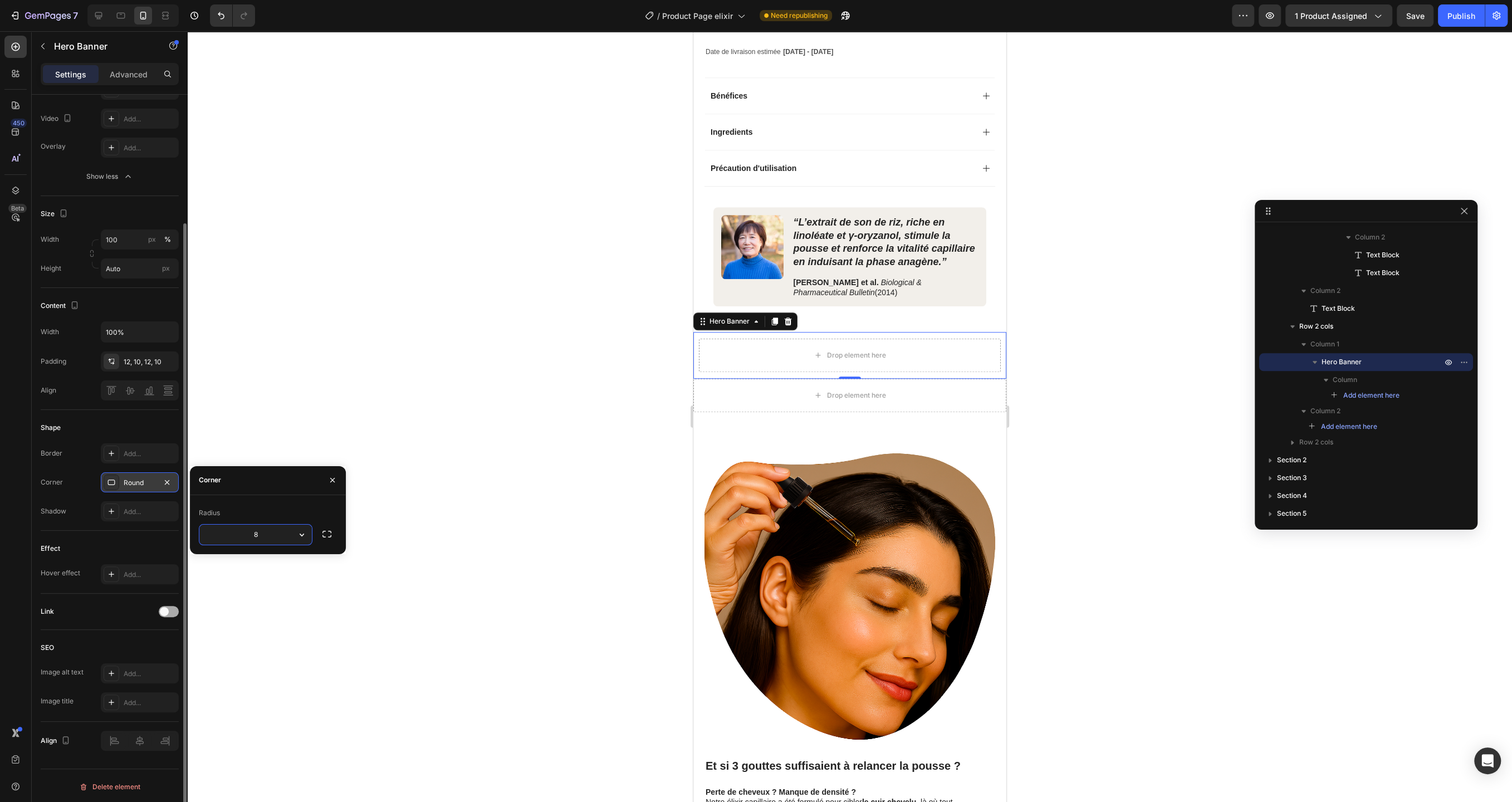
click at [171, 606] on div at bounding box center [168, 611] width 20 height 11
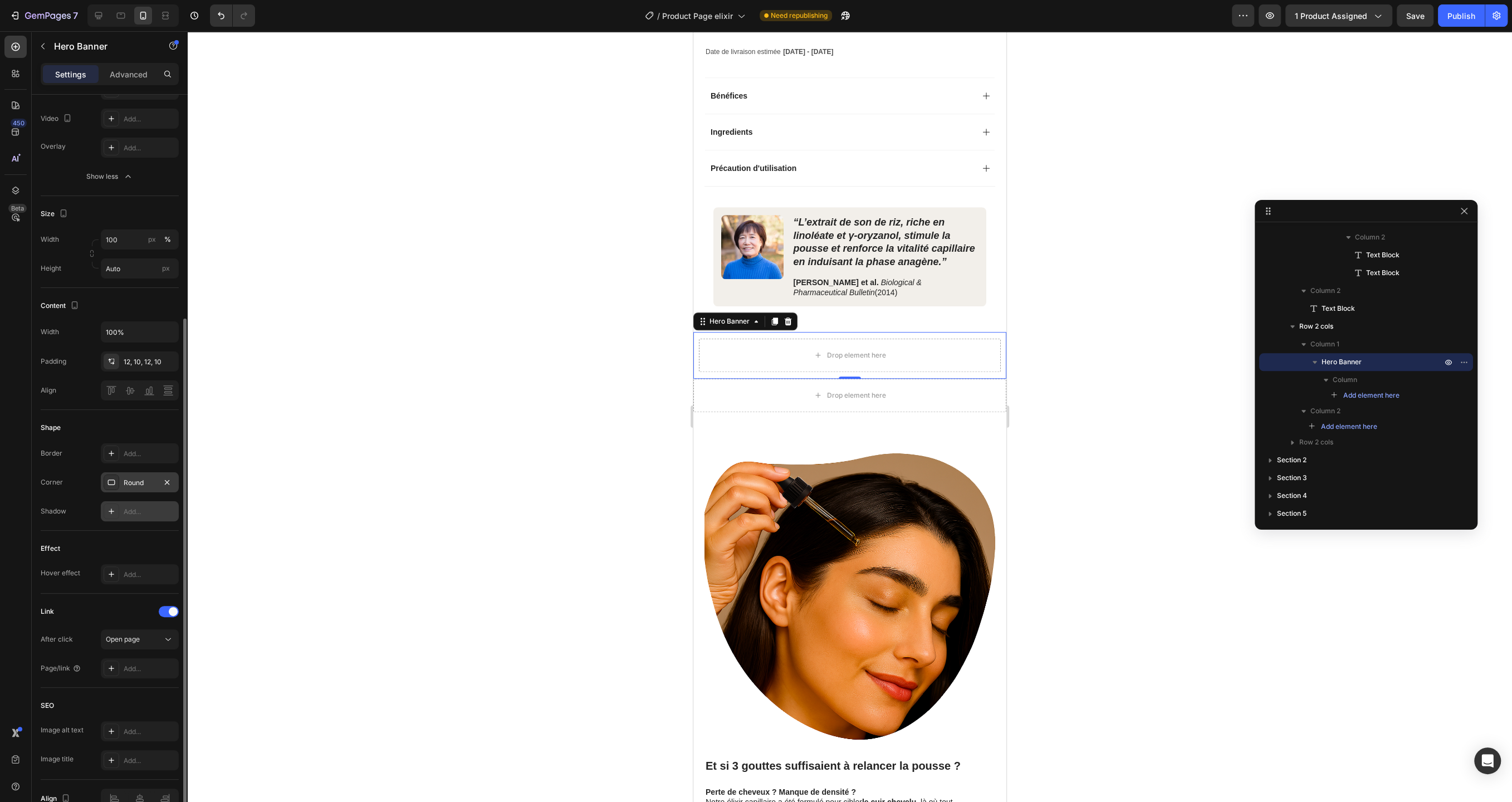
scroll to position [214, 0]
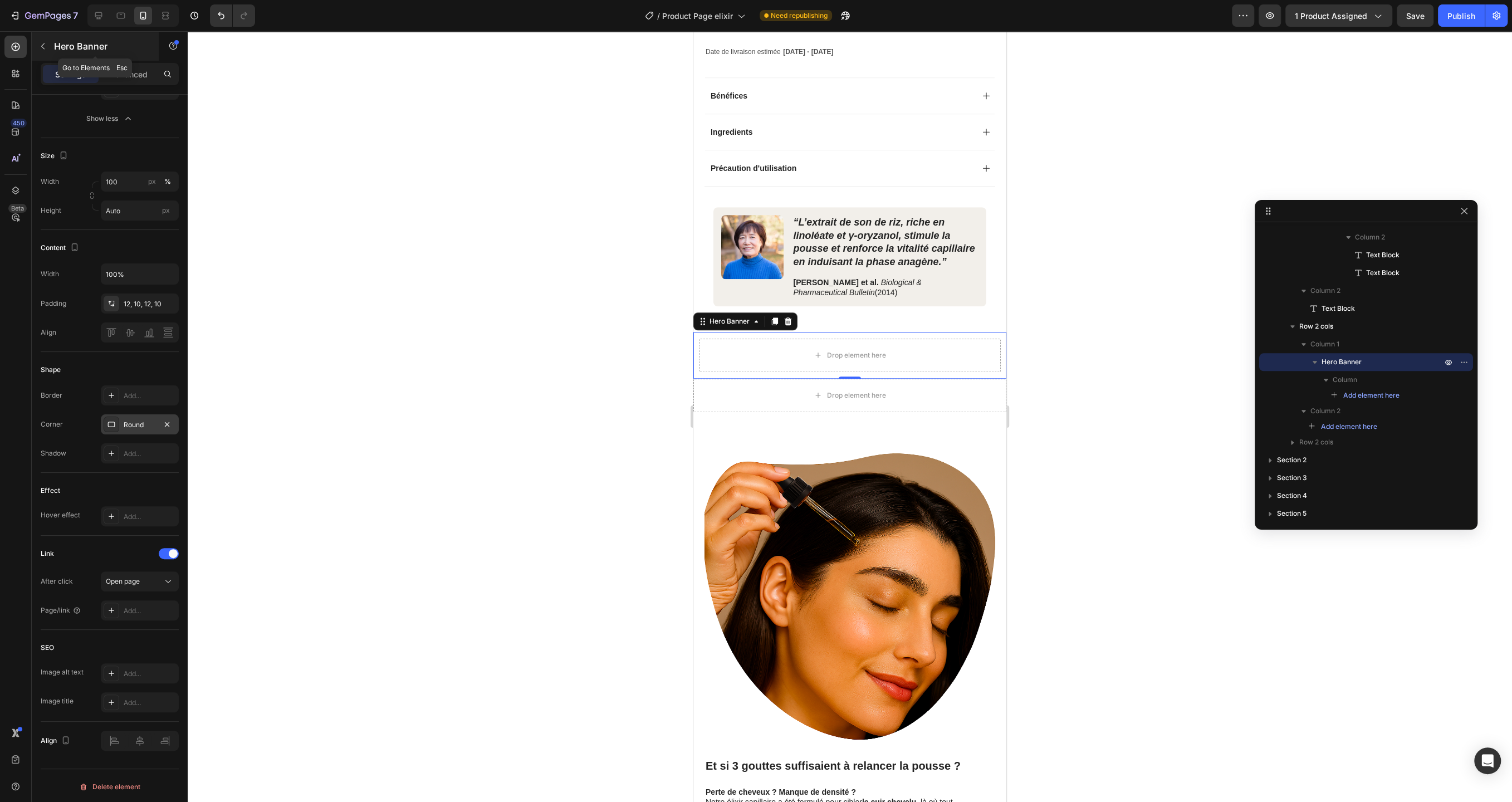
click at [50, 43] on button "button" at bounding box center [43, 46] width 18 height 18
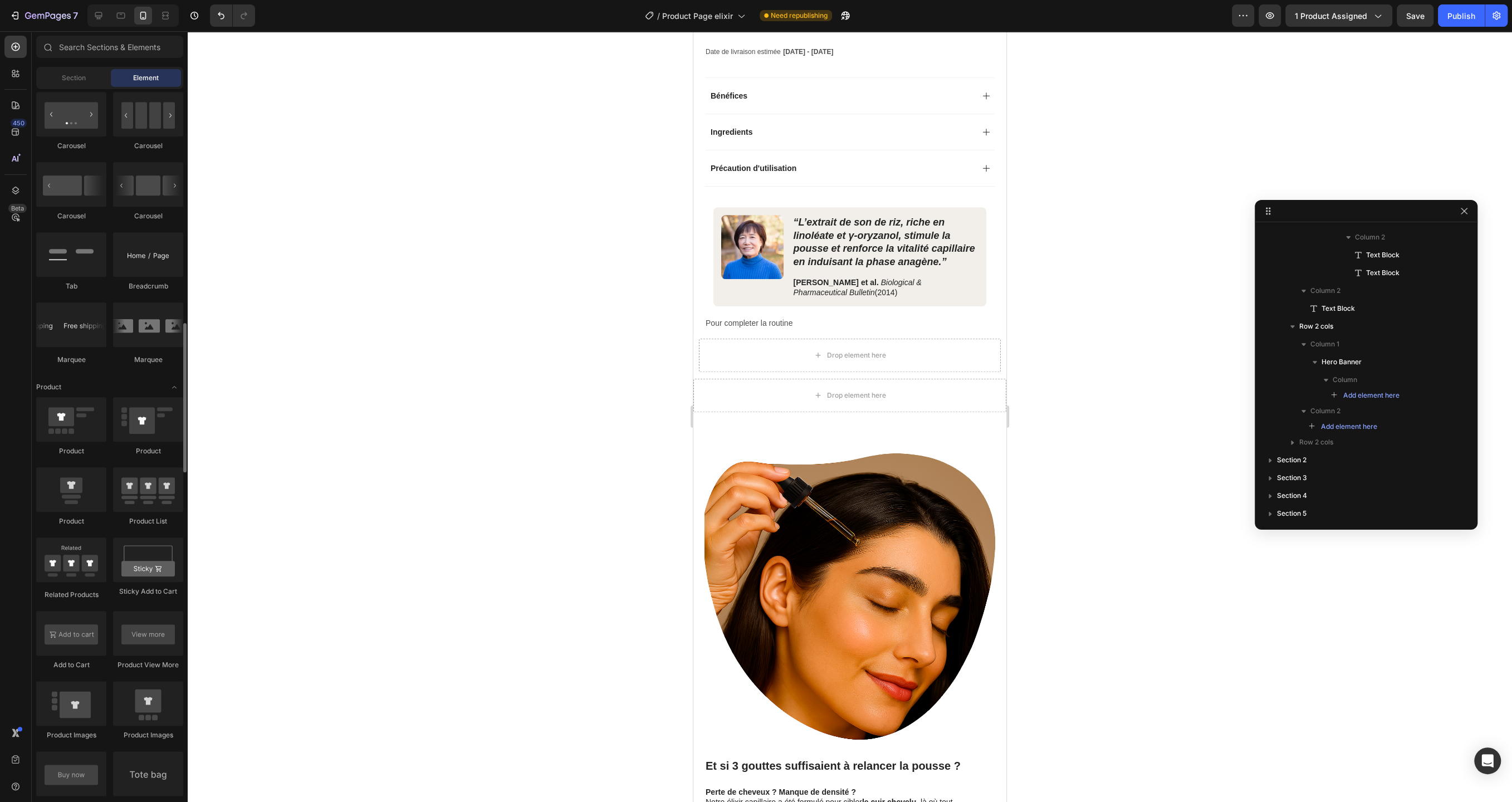
scroll to position [1153, 0]
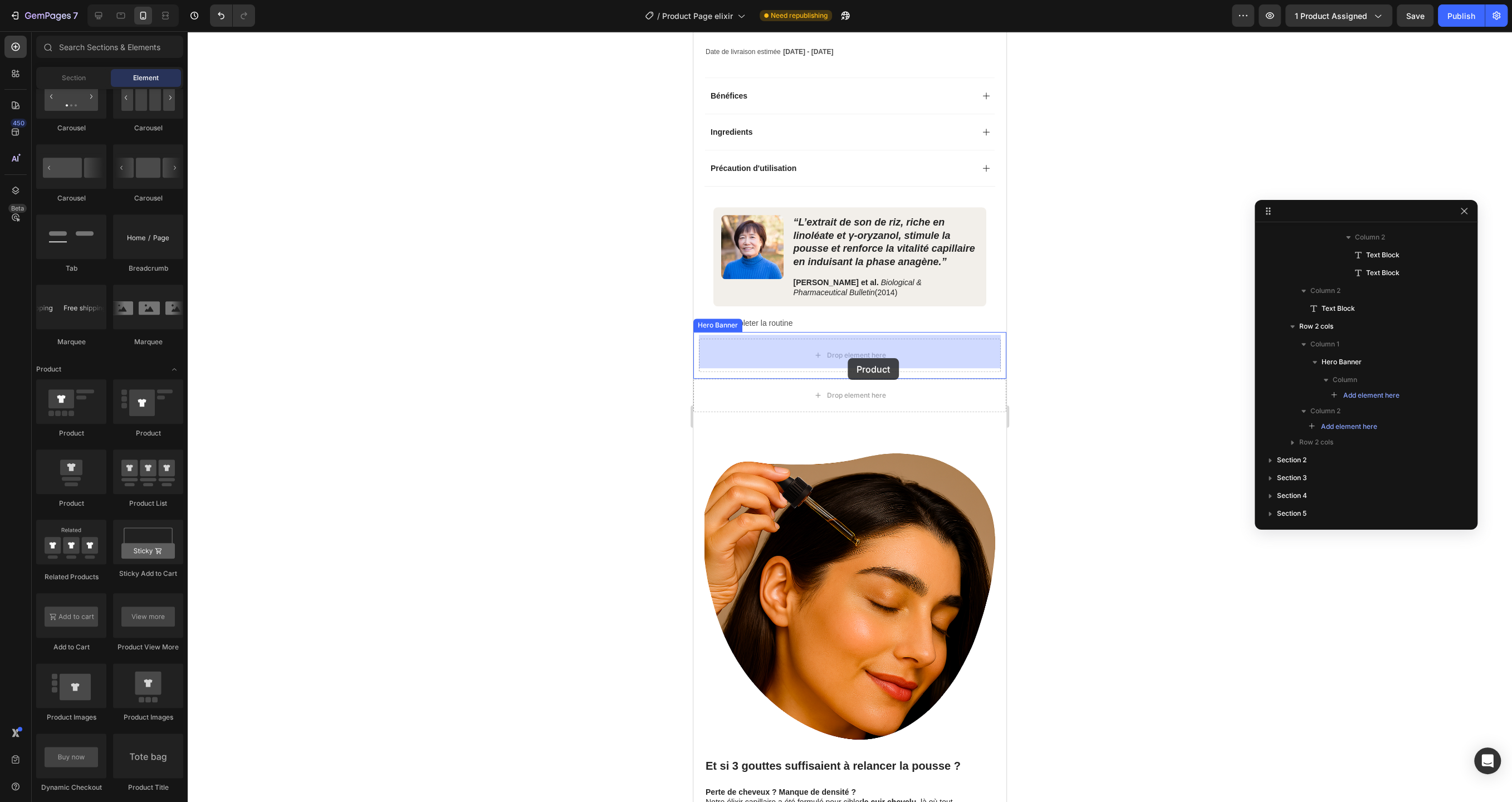
drag, startPoint x: 768, startPoint y: 442, endPoint x: 848, endPoint y: 358, distance: 116.0
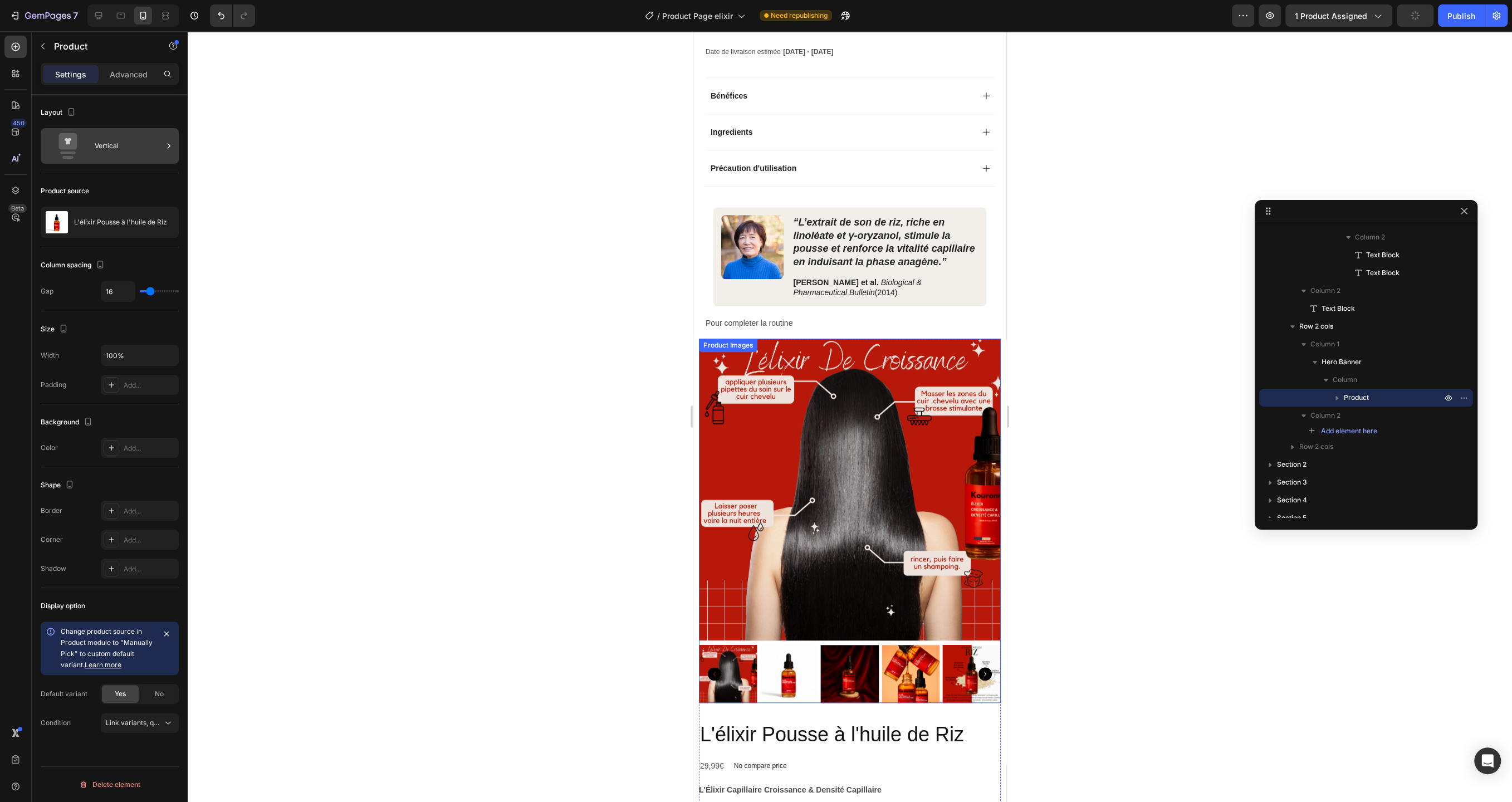
click at [126, 152] on div "Vertical" at bounding box center [129, 146] width 68 height 26
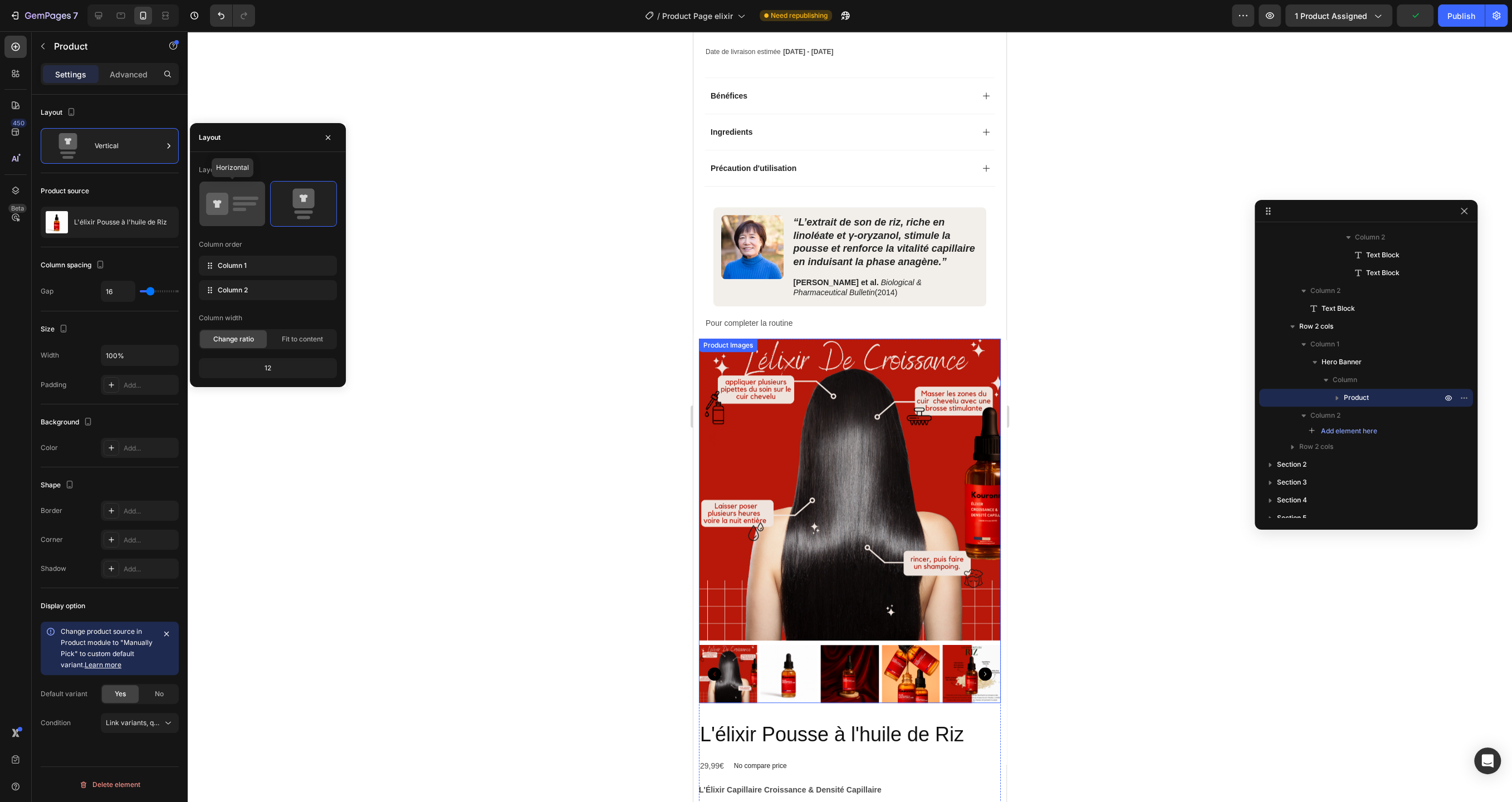
click at [247, 205] on icon at bounding box center [232, 204] width 52 height 31
type input "32"
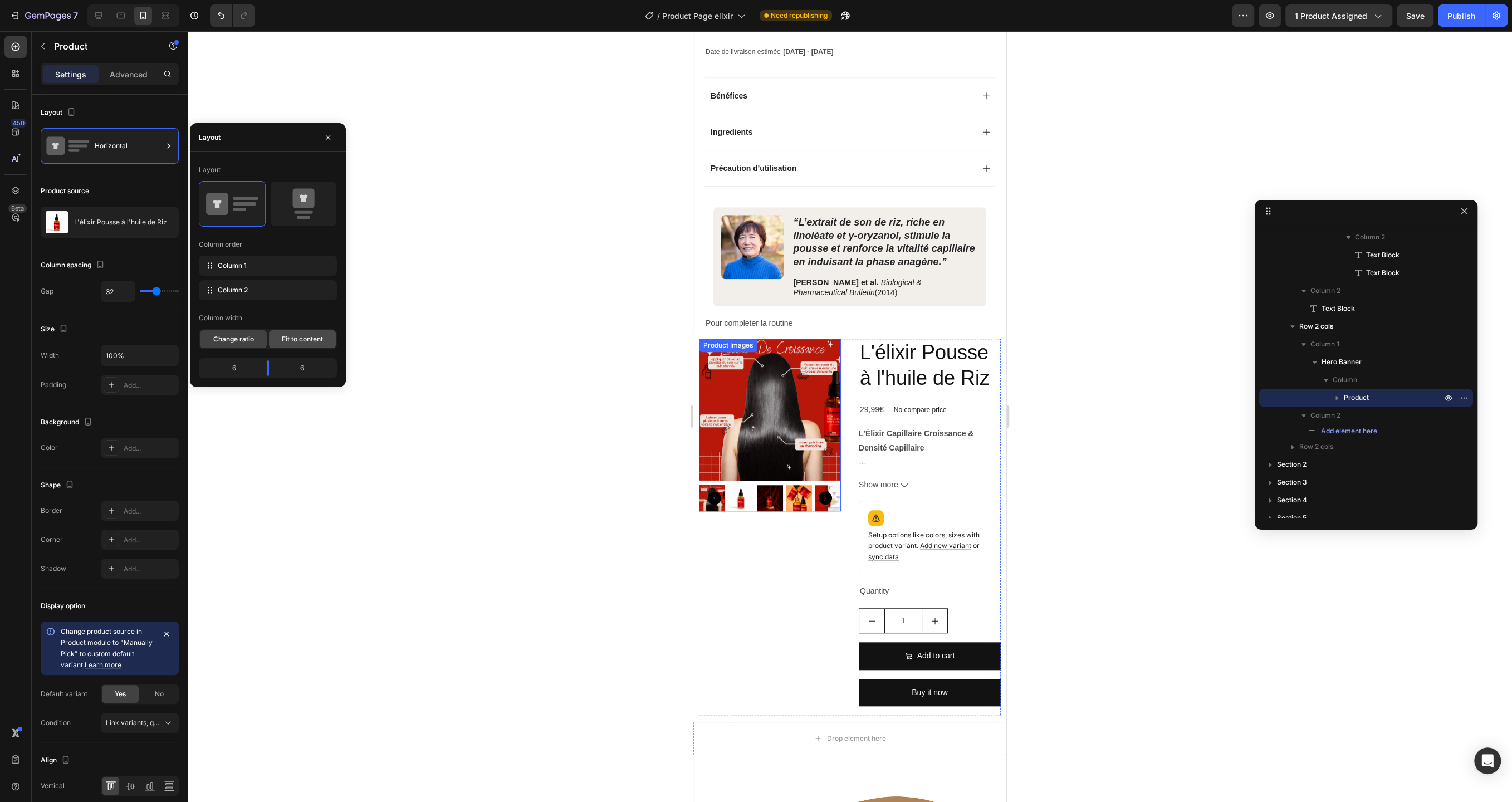
click at [293, 341] on span "Fit to content" at bounding box center [302, 339] width 41 height 10
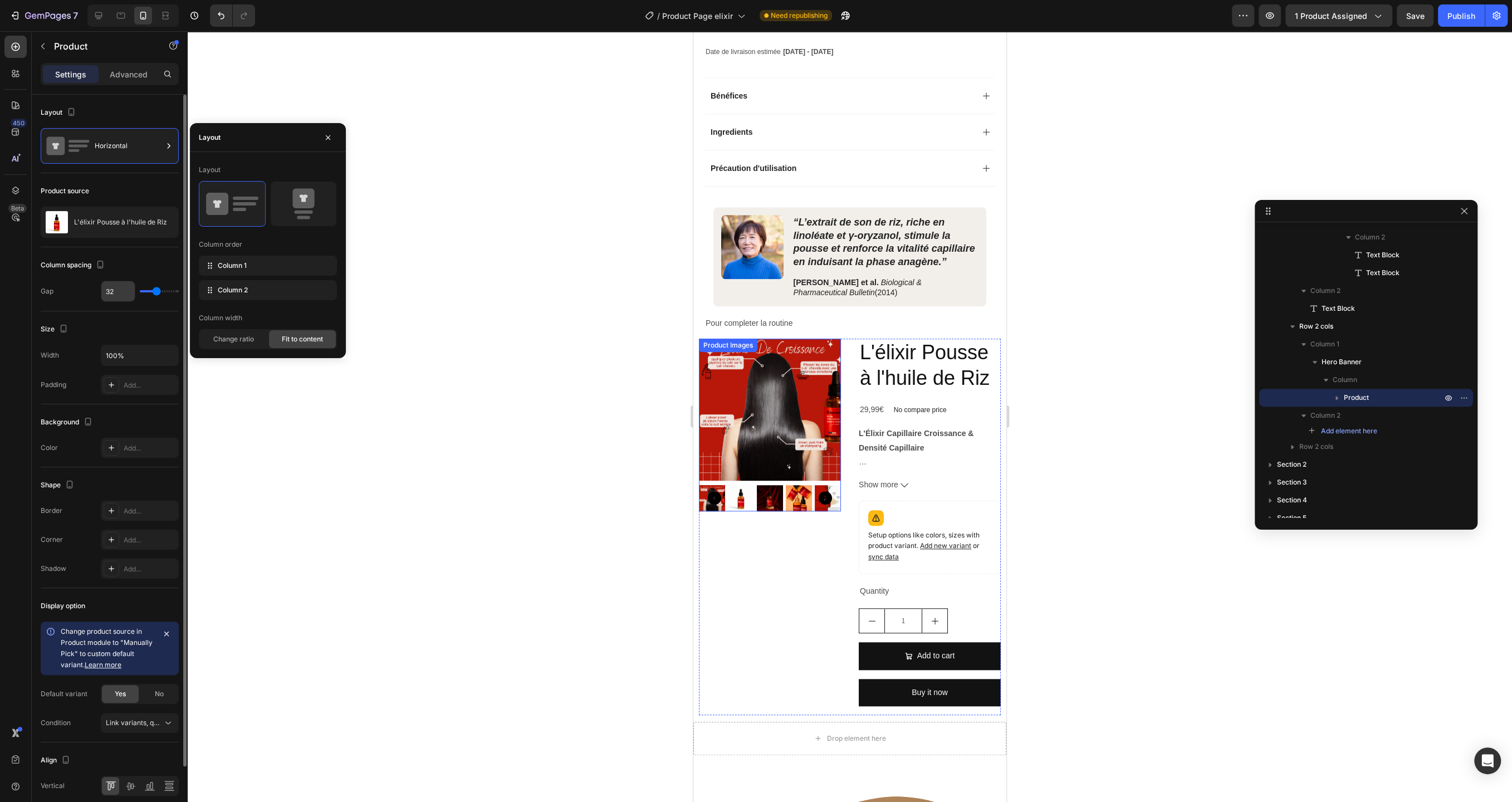
click at [119, 288] on input "32" at bounding box center [118, 291] width 33 height 20
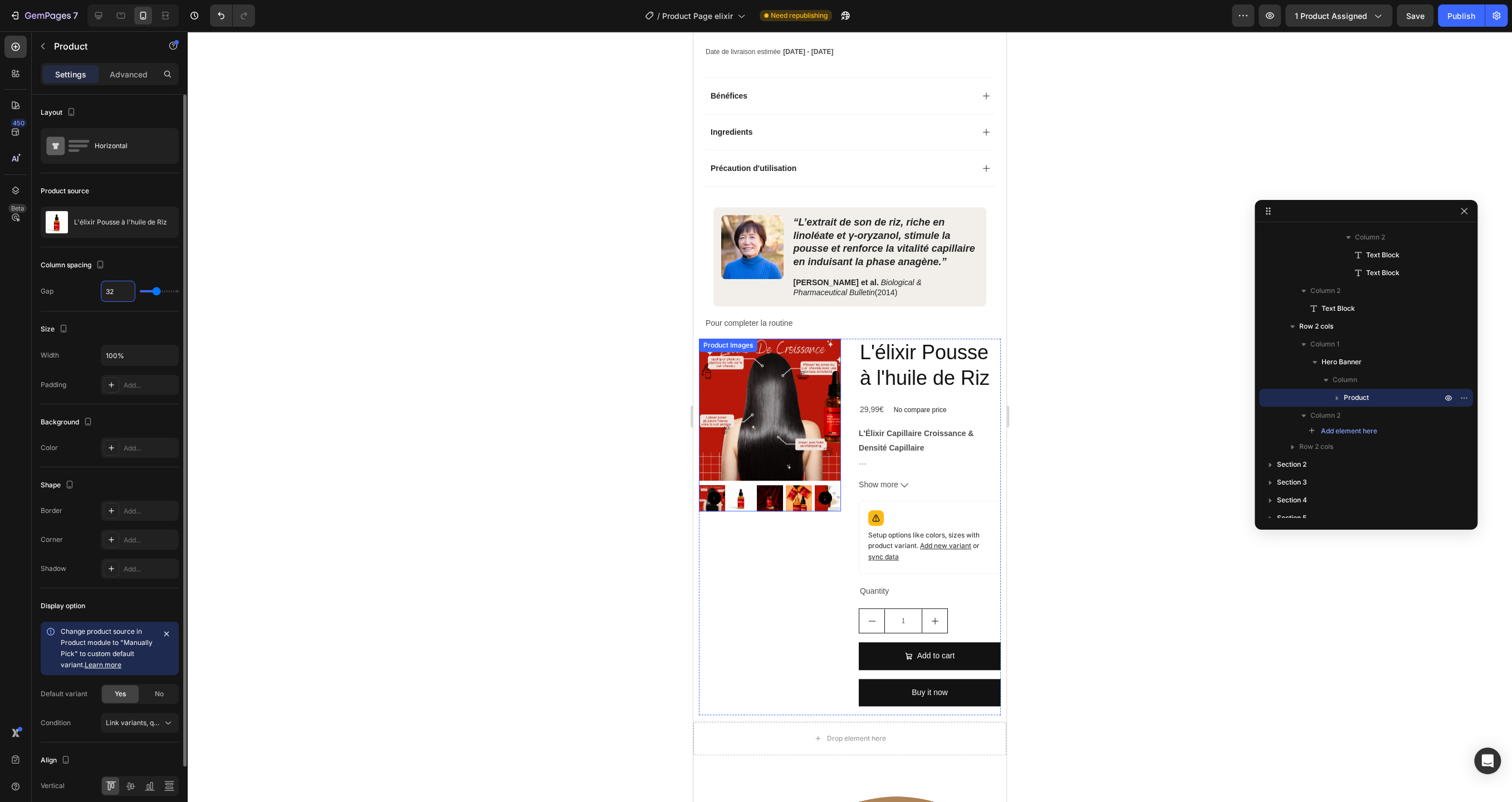
type input "8"
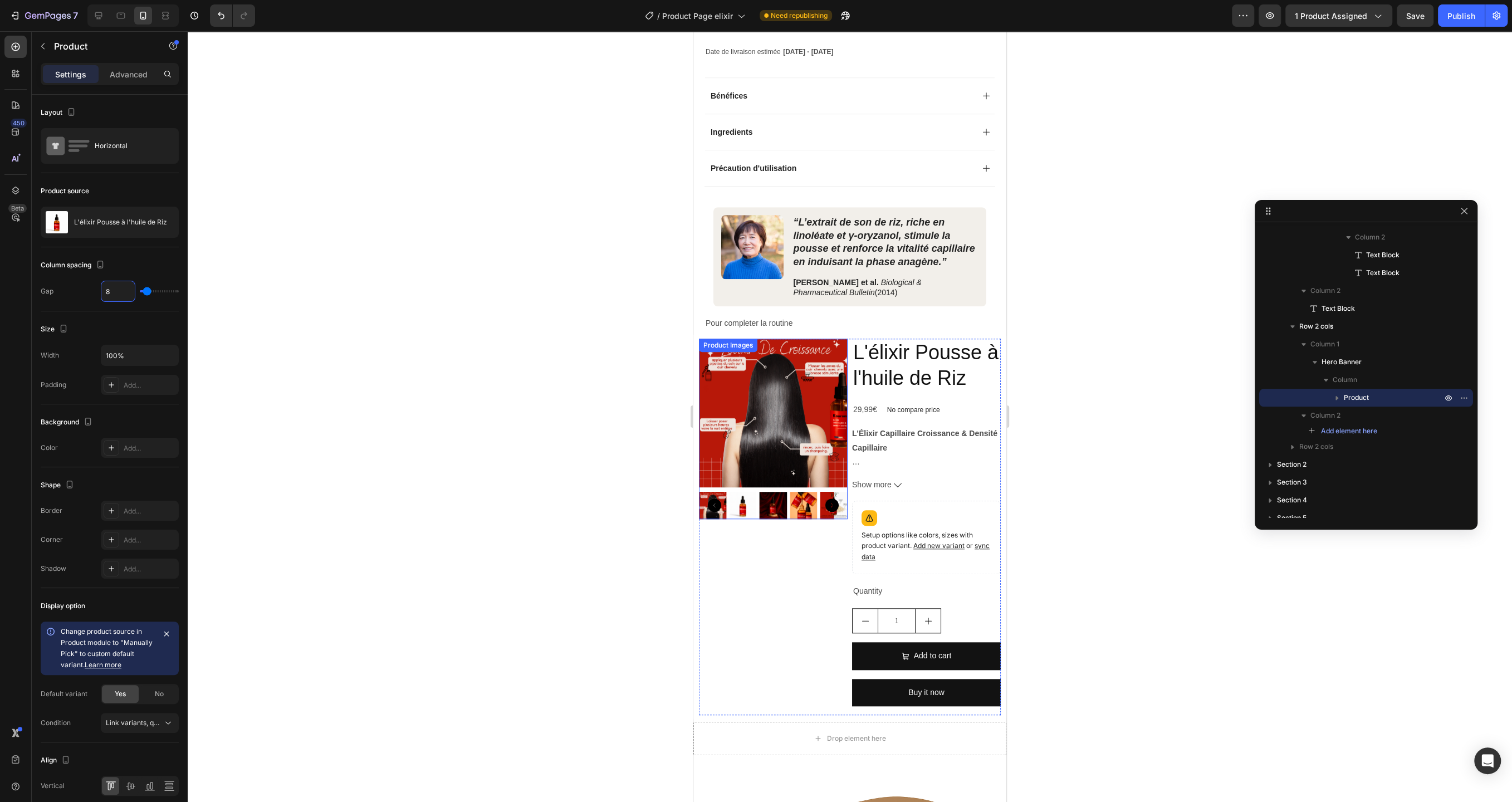
type input "8"
click at [167, 629] on icon "button" at bounding box center [166, 633] width 9 height 9
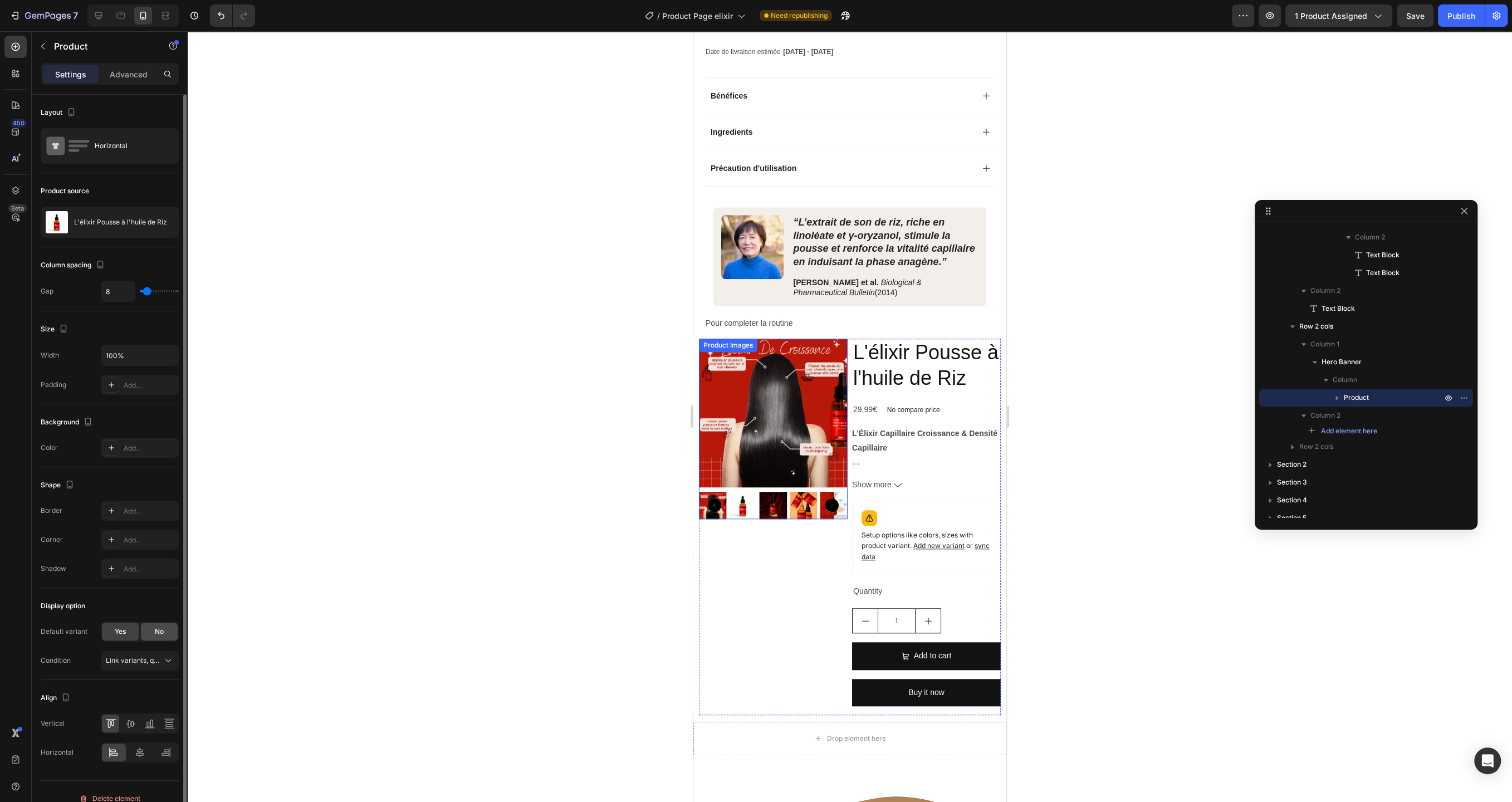
click at [146, 623] on div "No" at bounding box center [159, 632] width 37 height 18
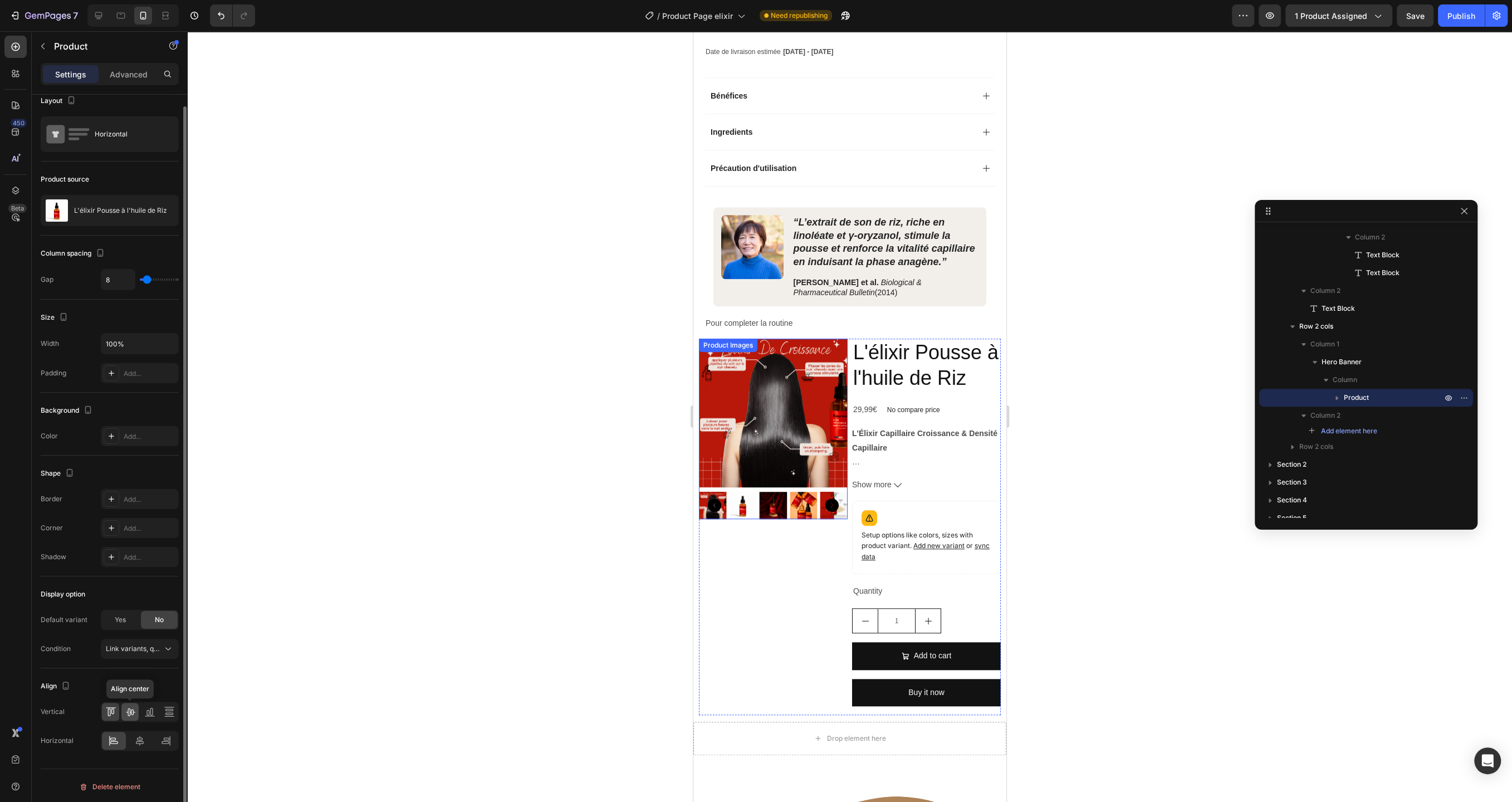
click at [129, 709] on icon at bounding box center [130, 712] width 9 height 8
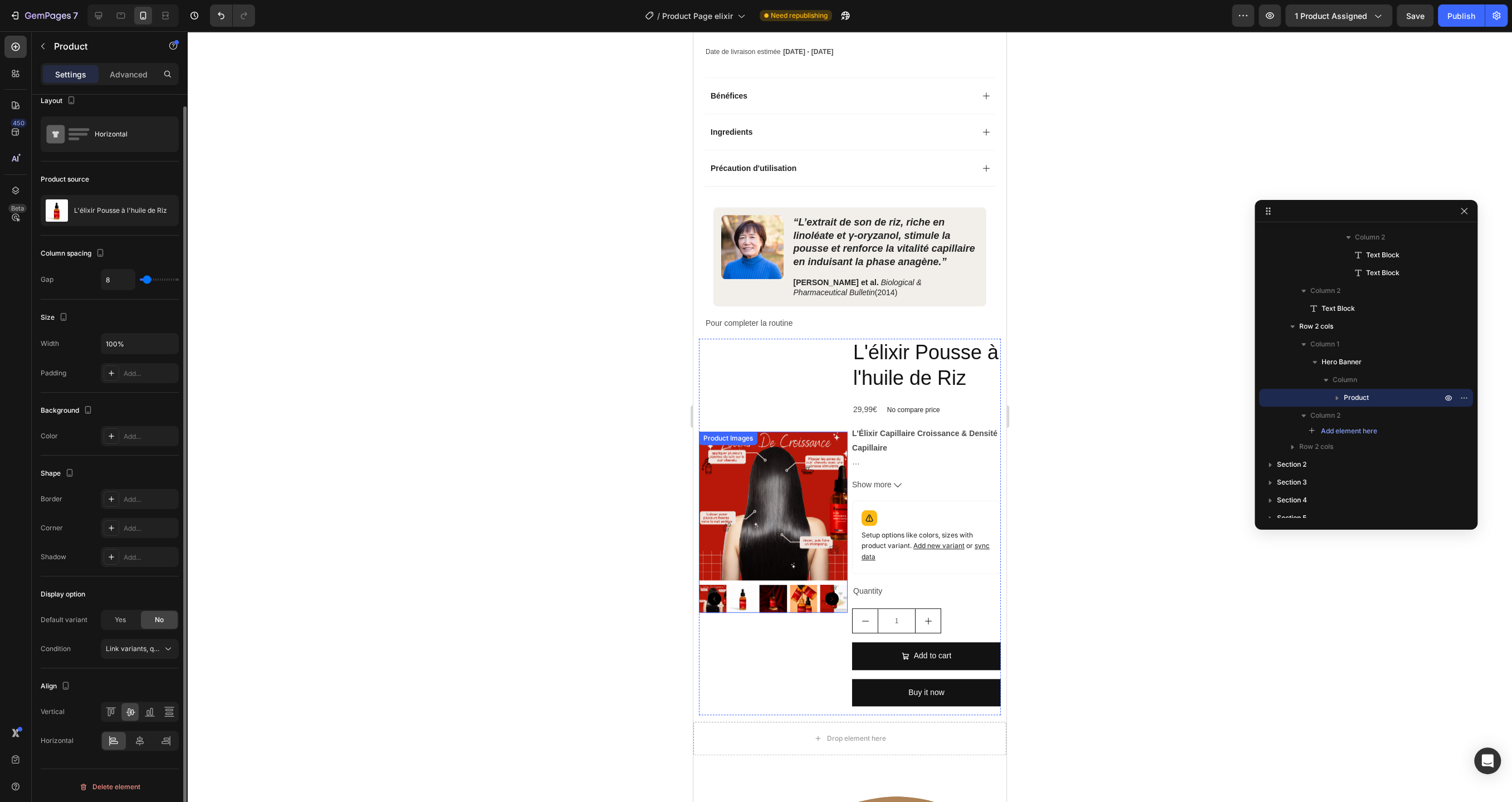
scroll to position [0, 0]
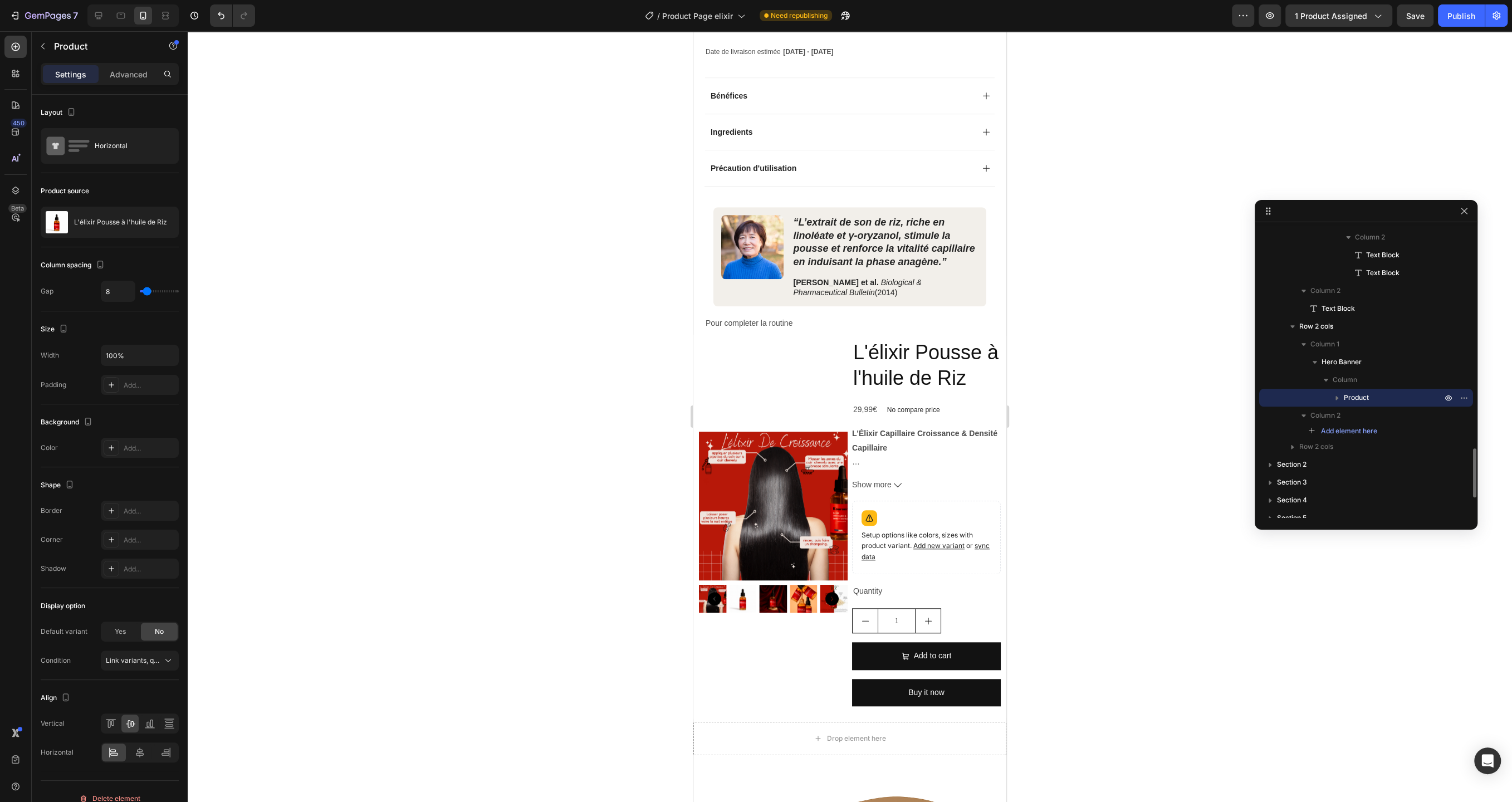
click at [1339, 398] on icon "button" at bounding box center [1337, 397] width 11 height 11
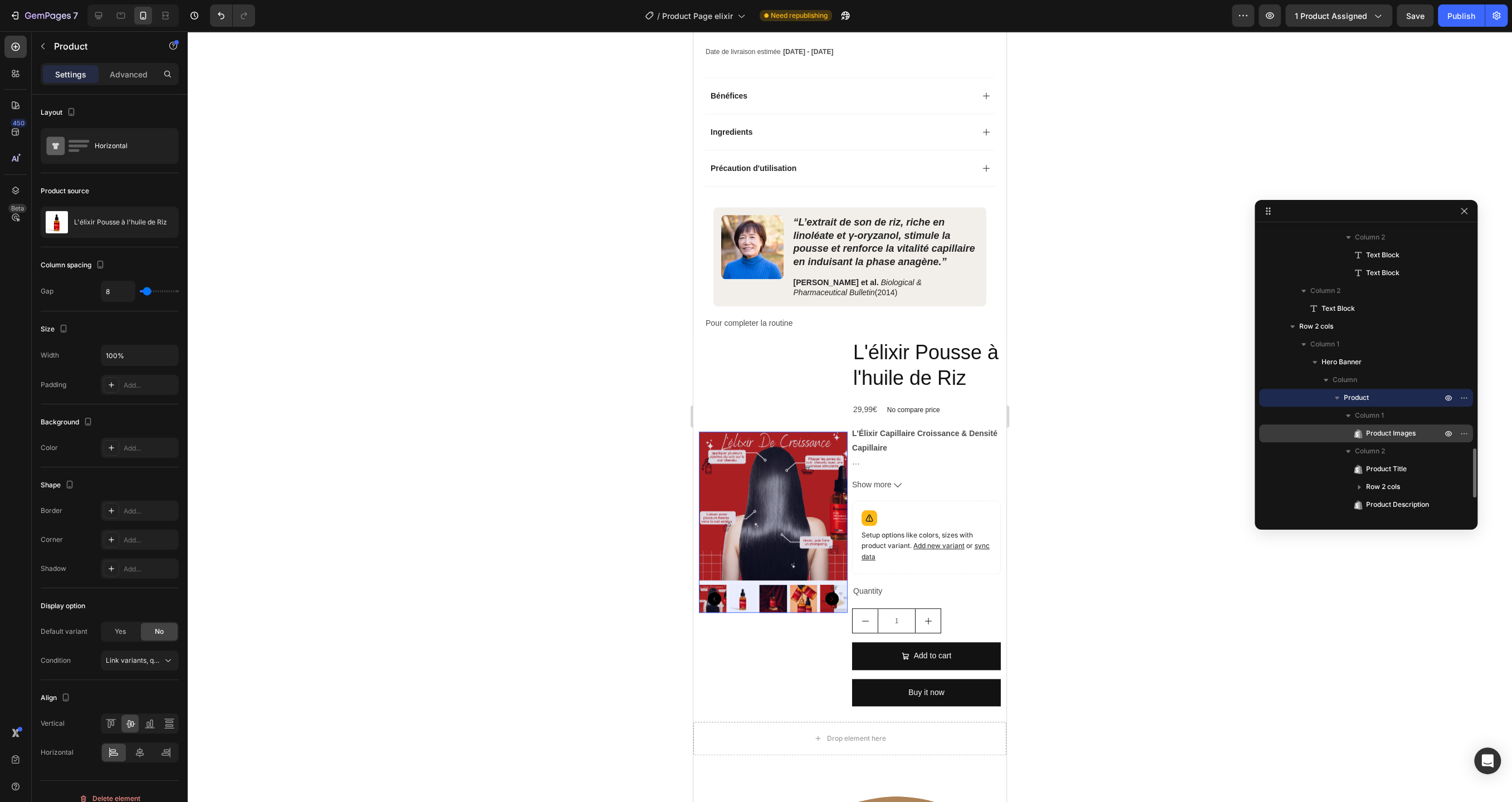
click at [1362, 432] on icon at bounding box center [1358, 433] width 11 height 11
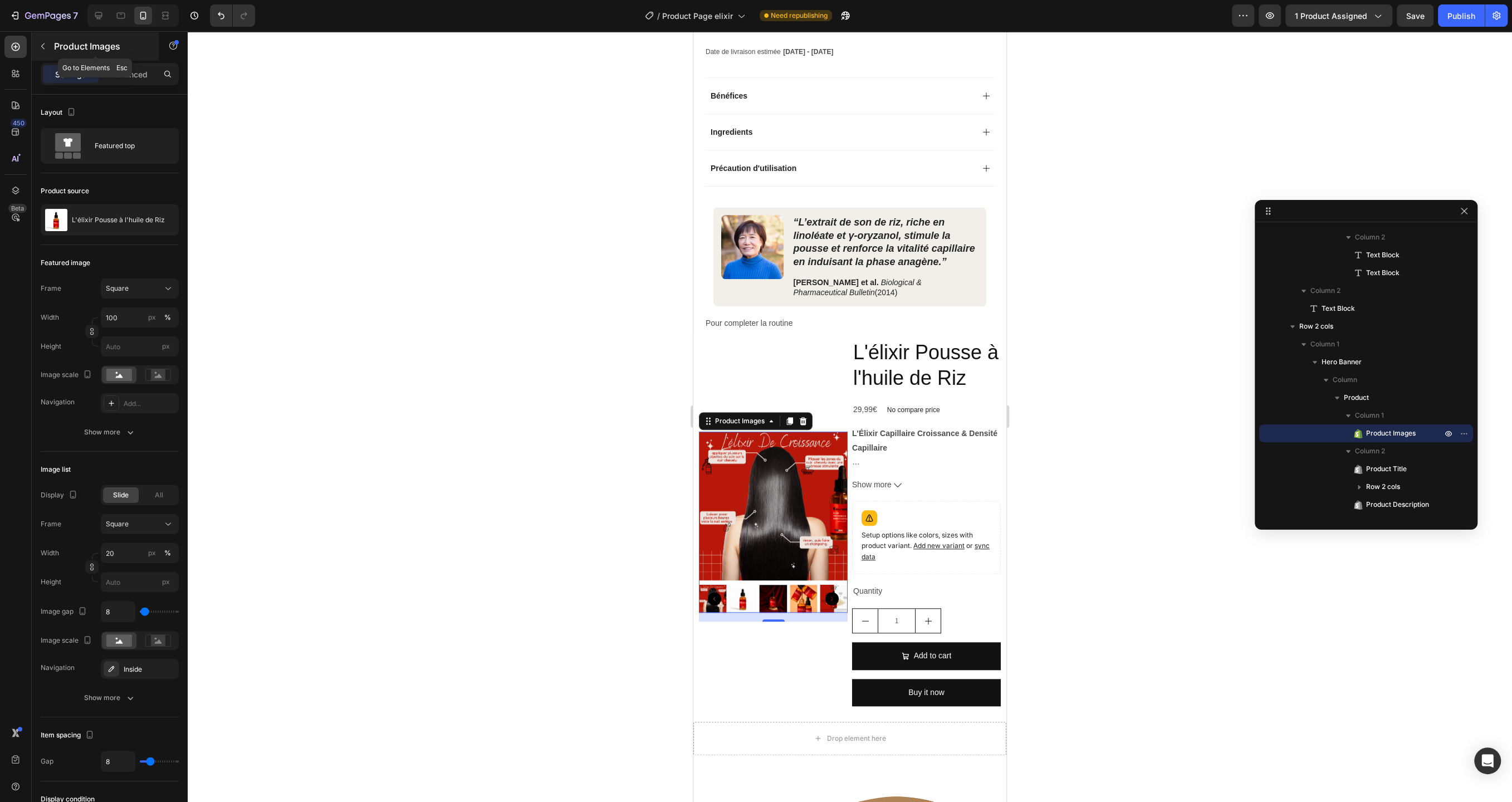
click at [46, 45] on icon "button" at bounding box center [42, 46] width 9 height 9
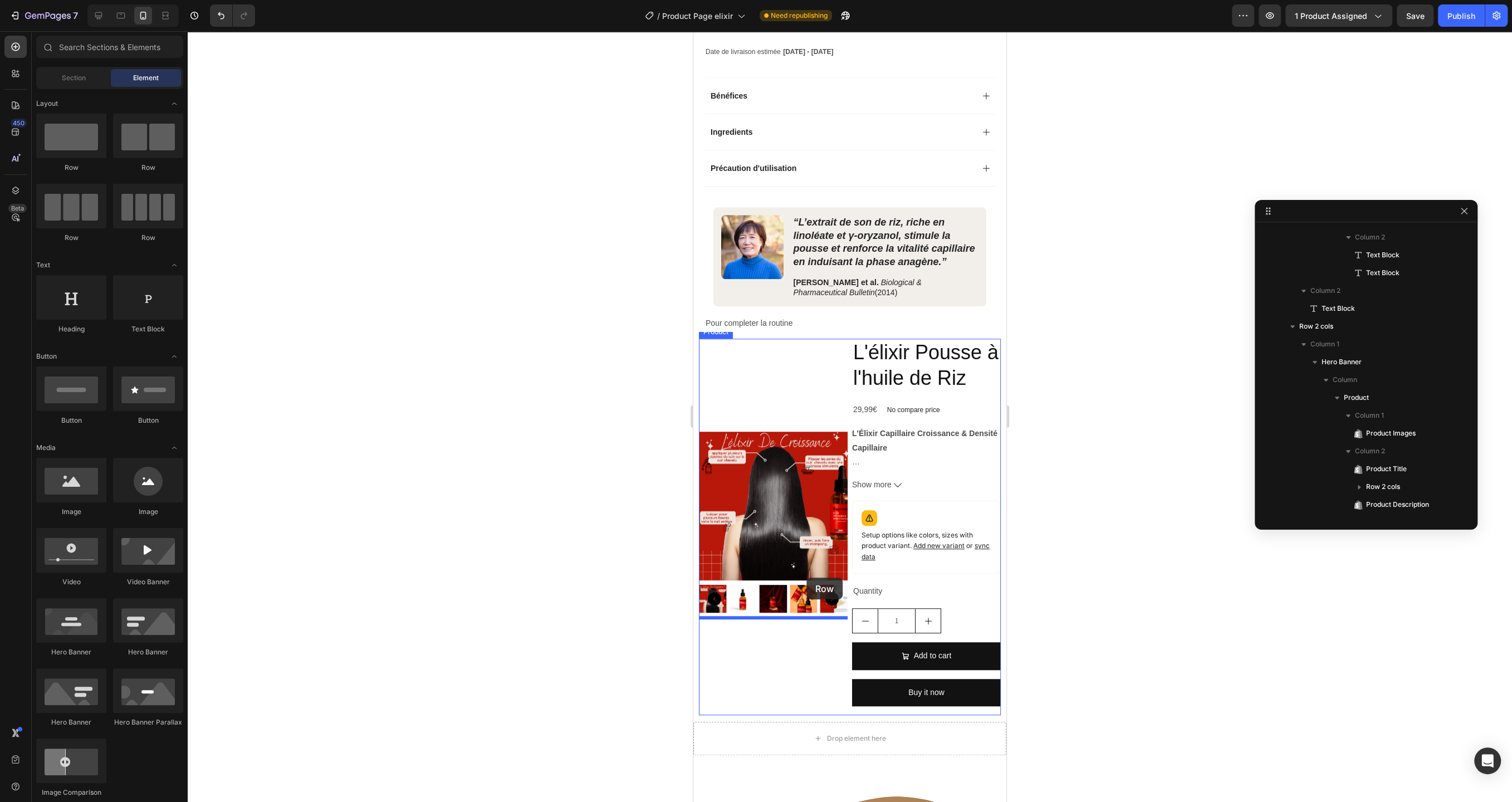
drag, startPoint x: 840, startPoint y: 177, endPoint x: 806, endPoint y: 578, distance: 402.4
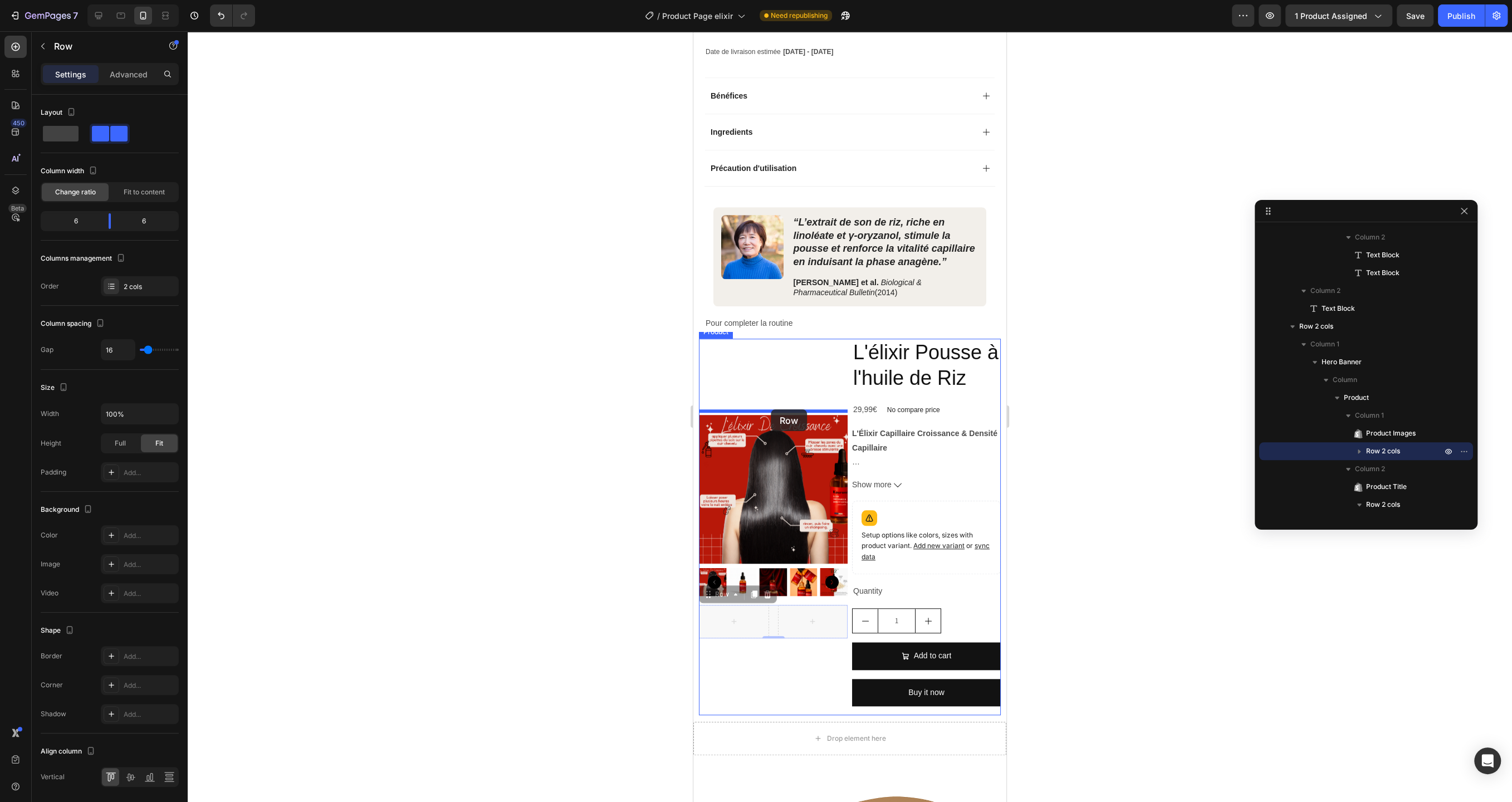
drag, startPoint x: 768, startPoint y: 604, endPoint x: 771, endPoint y: 409, distance: 195.0
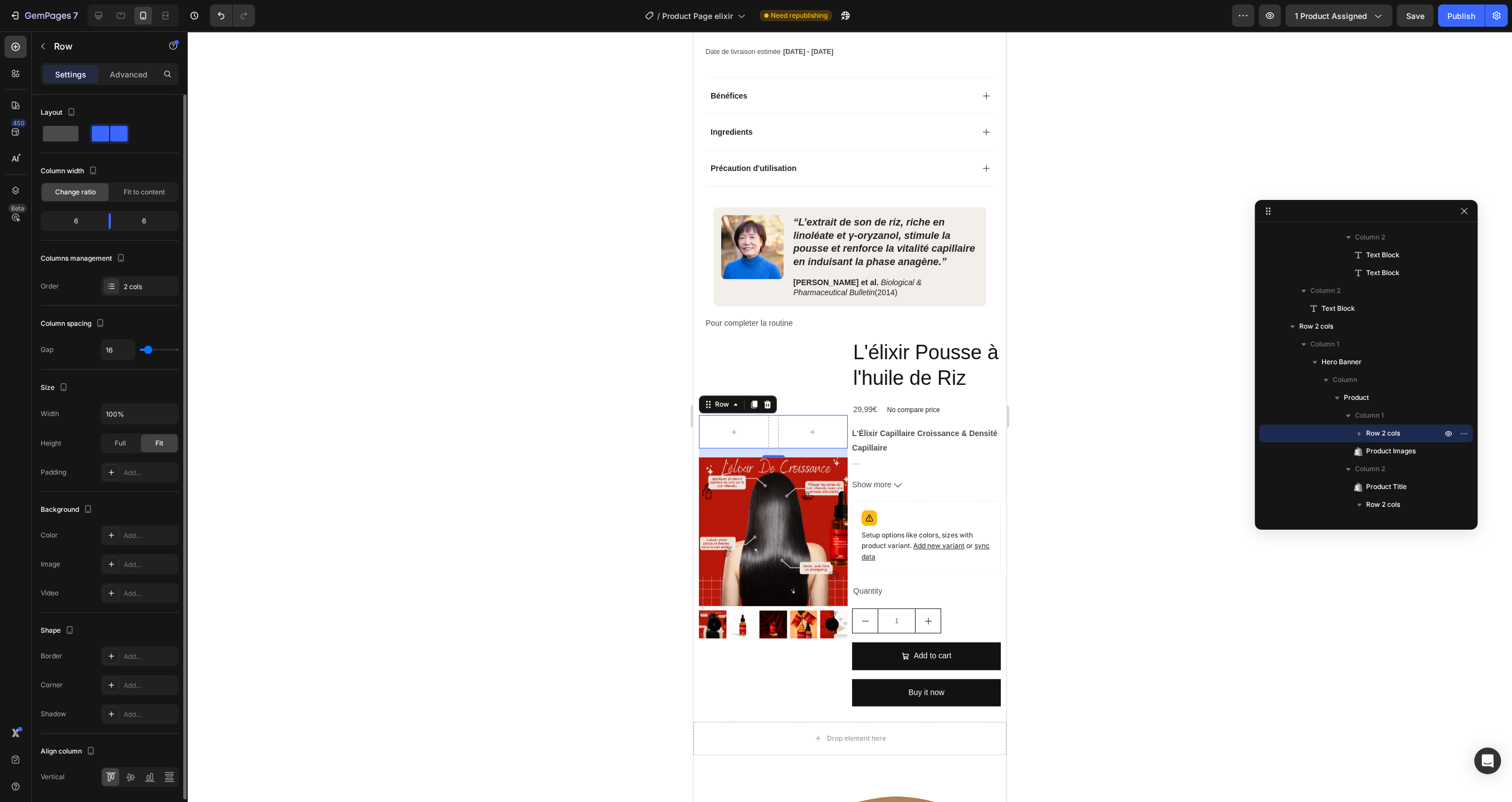
click at [64, 128] on span at bounding box center [60, 133] width 36 height 16
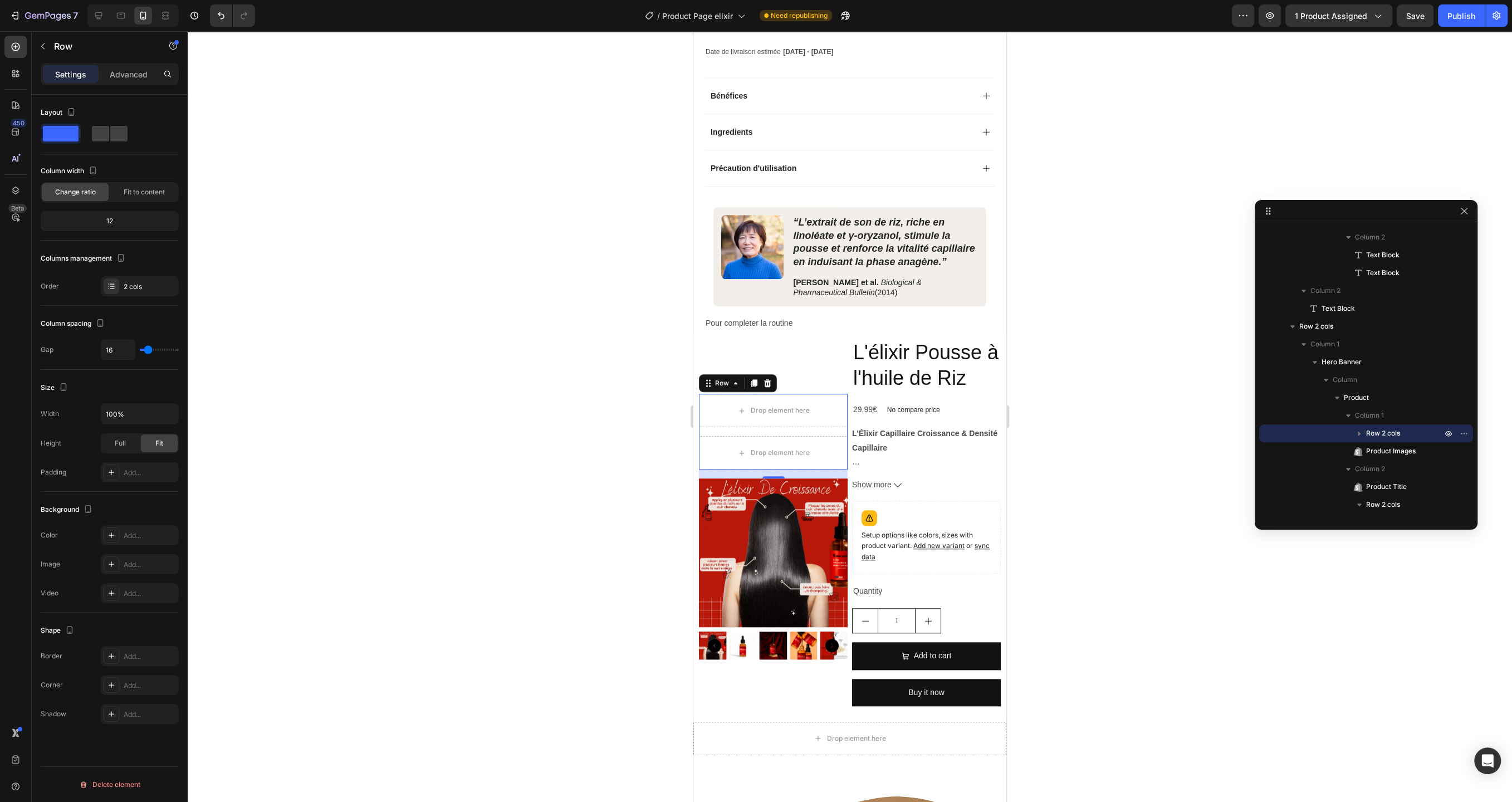
type input "0"
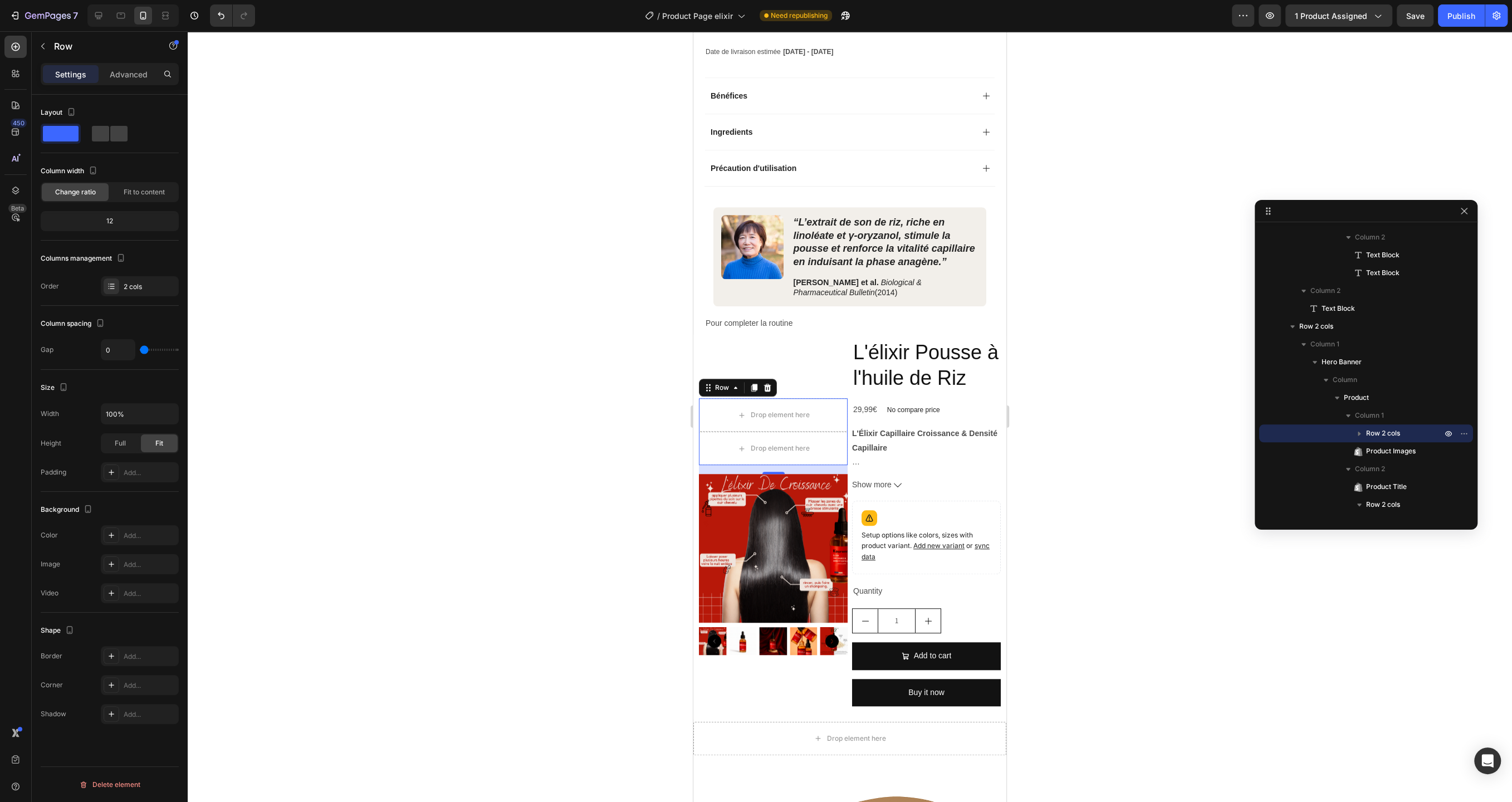
drag, startPoint x: 147, startPoint y: 350, endPoint x: 93, endPoint y: 345, distance: 54.2
type input "0"
click at [140, 349] on input "range" at bounding box center [159, 350] width 39 height 2
click at [757, 526] on img at bounding box center [773, 548] width 148 height 149
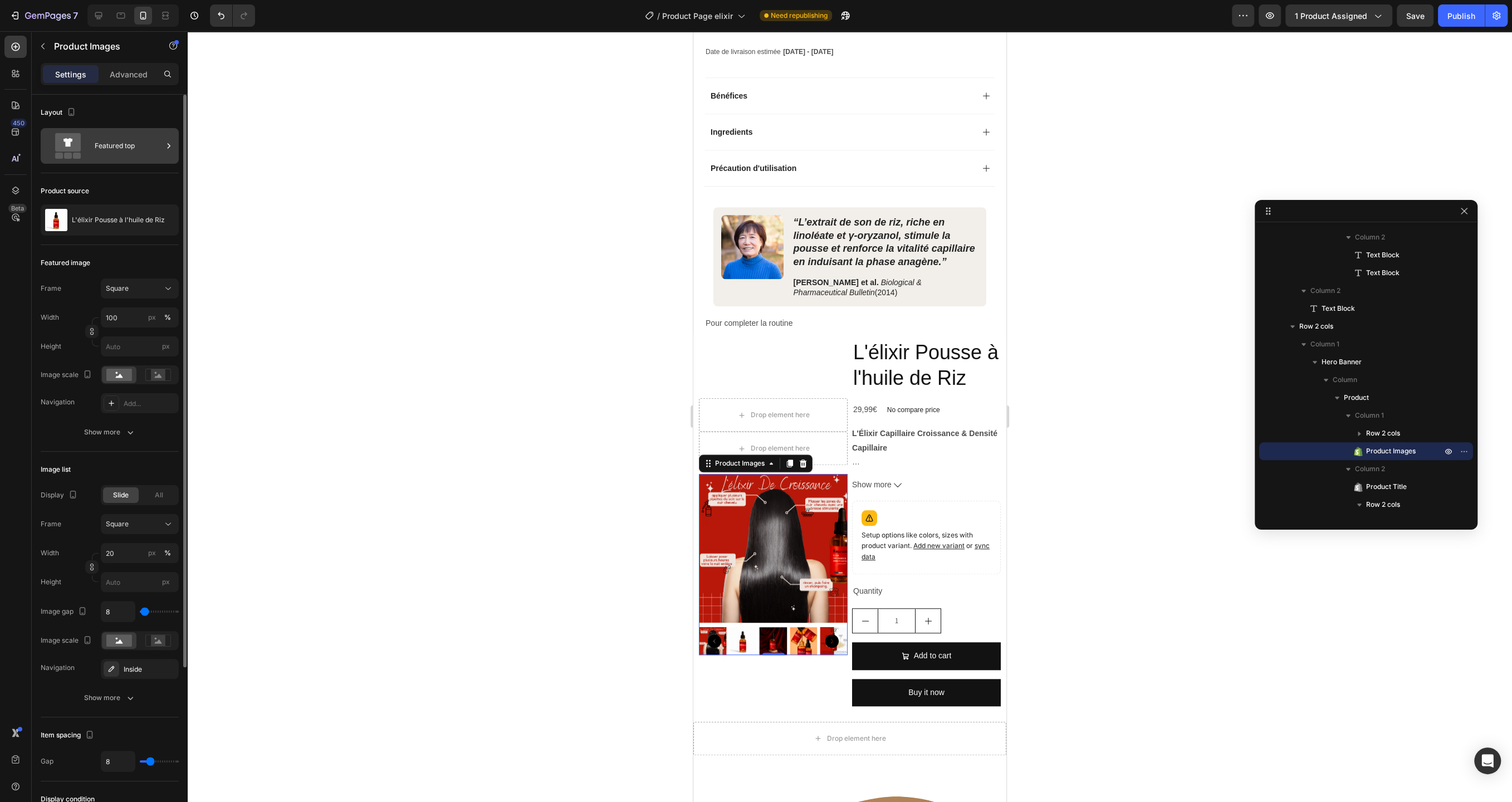
click at [130, 139] on div "Featured top" at bounding box center [129, 146] width 68 height 26
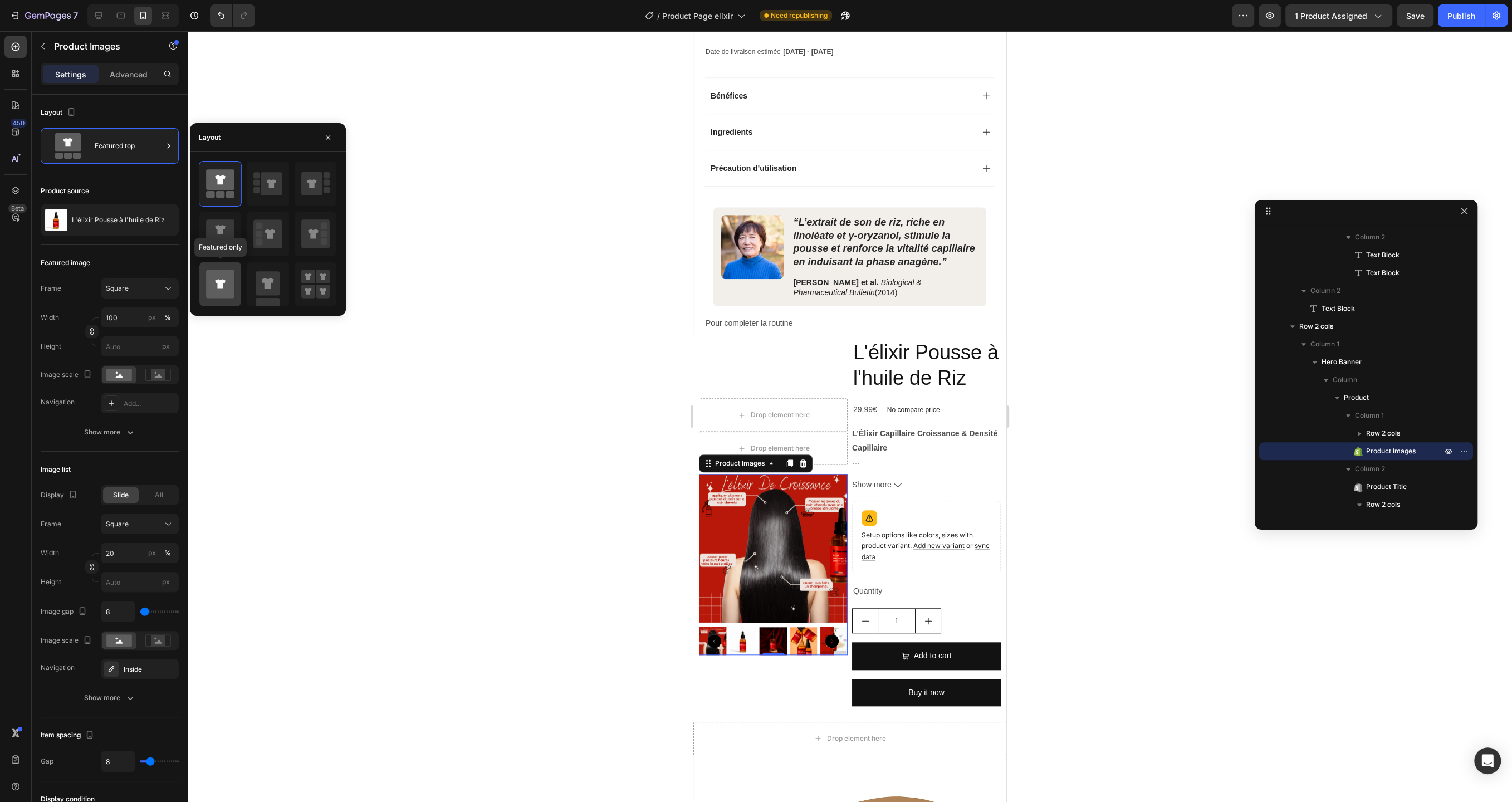
click at [222, 296] on icon at bounding box center [220, 284] width 28 height 28
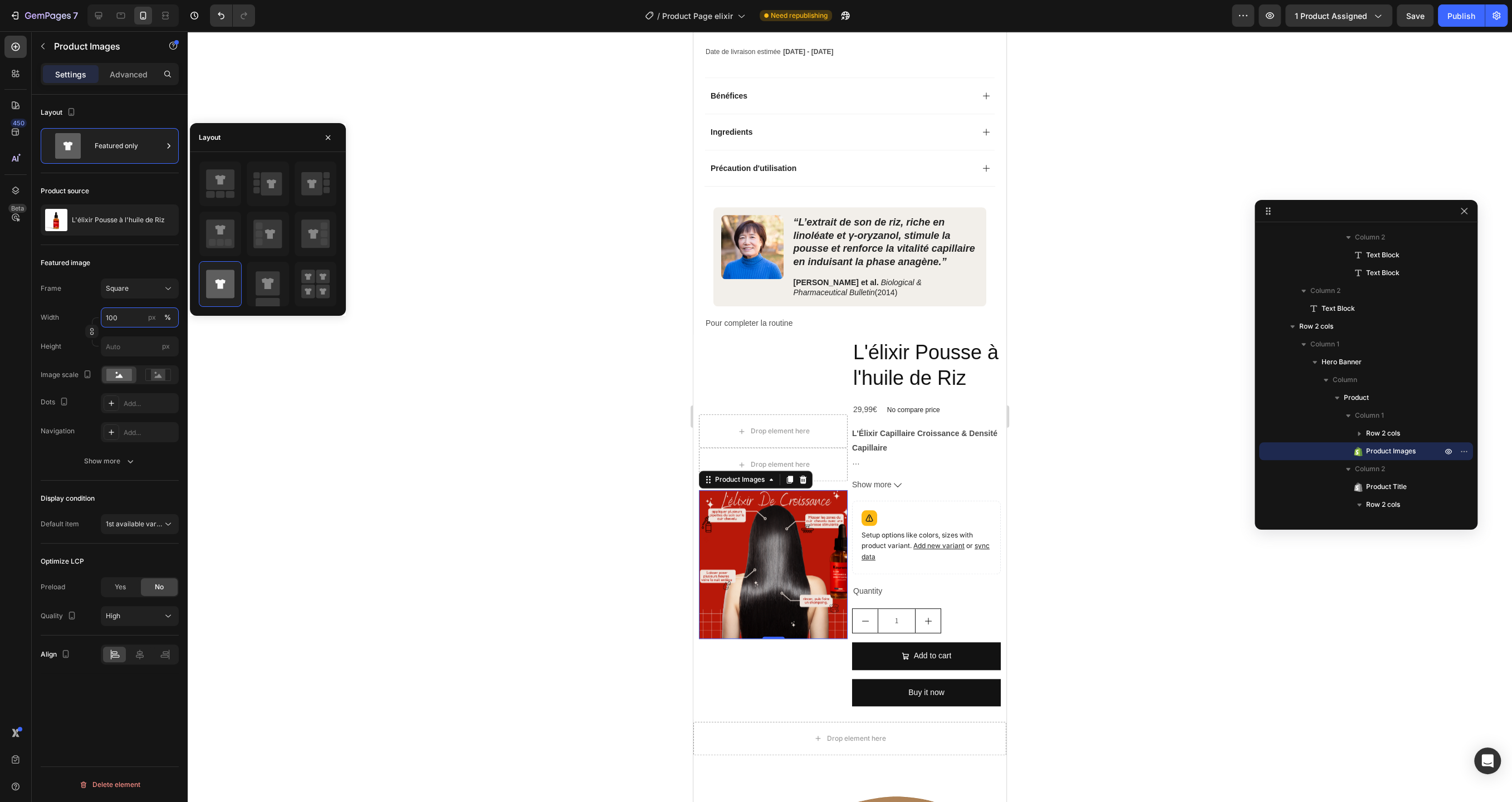
click at [131, 314] on input "100" at bounding box center [140, 318] width 78 height 20
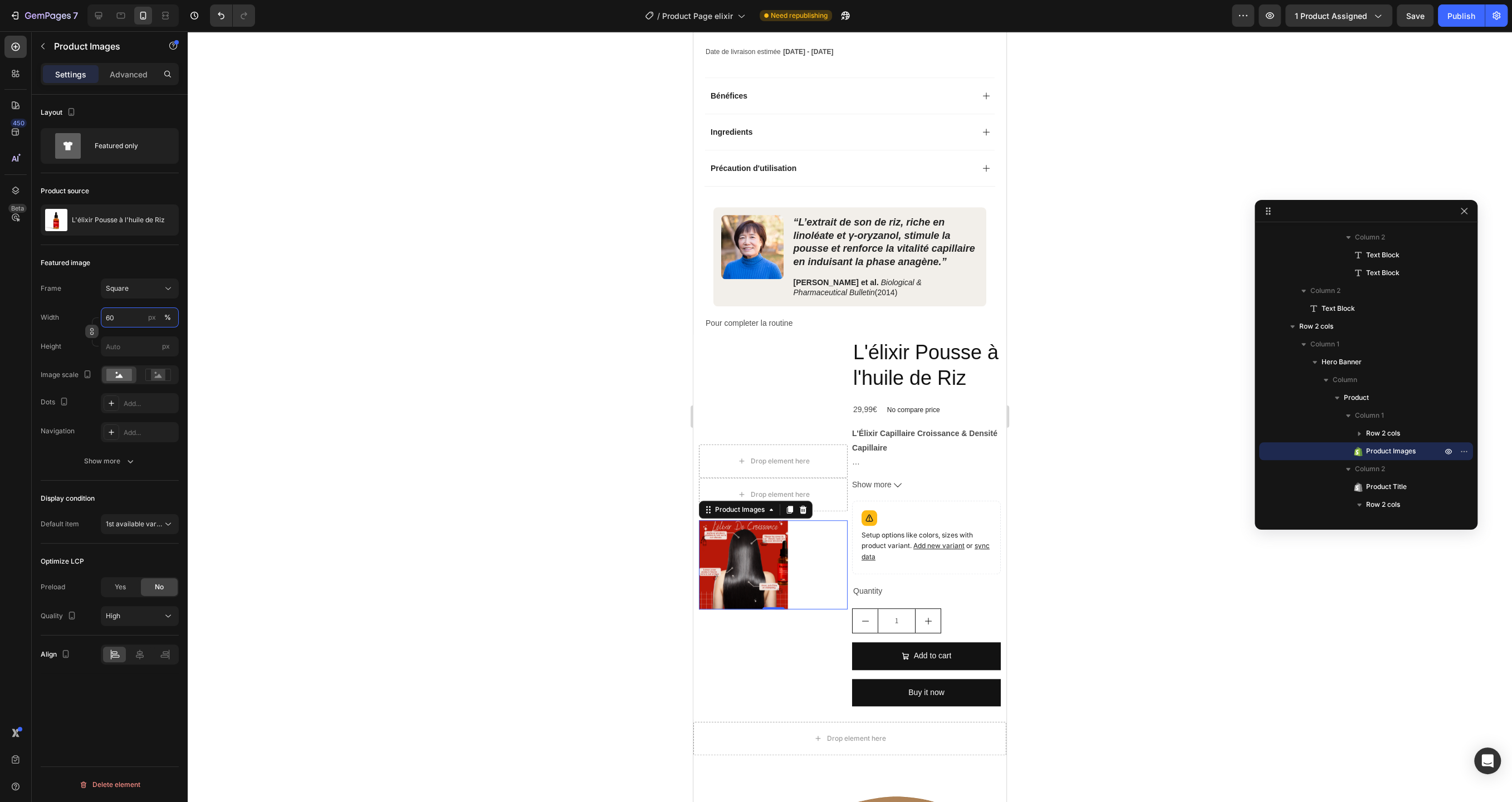
type input "60"
click at [95, 336] on button "button" at bounding box center [92, 331] width 14 height 14
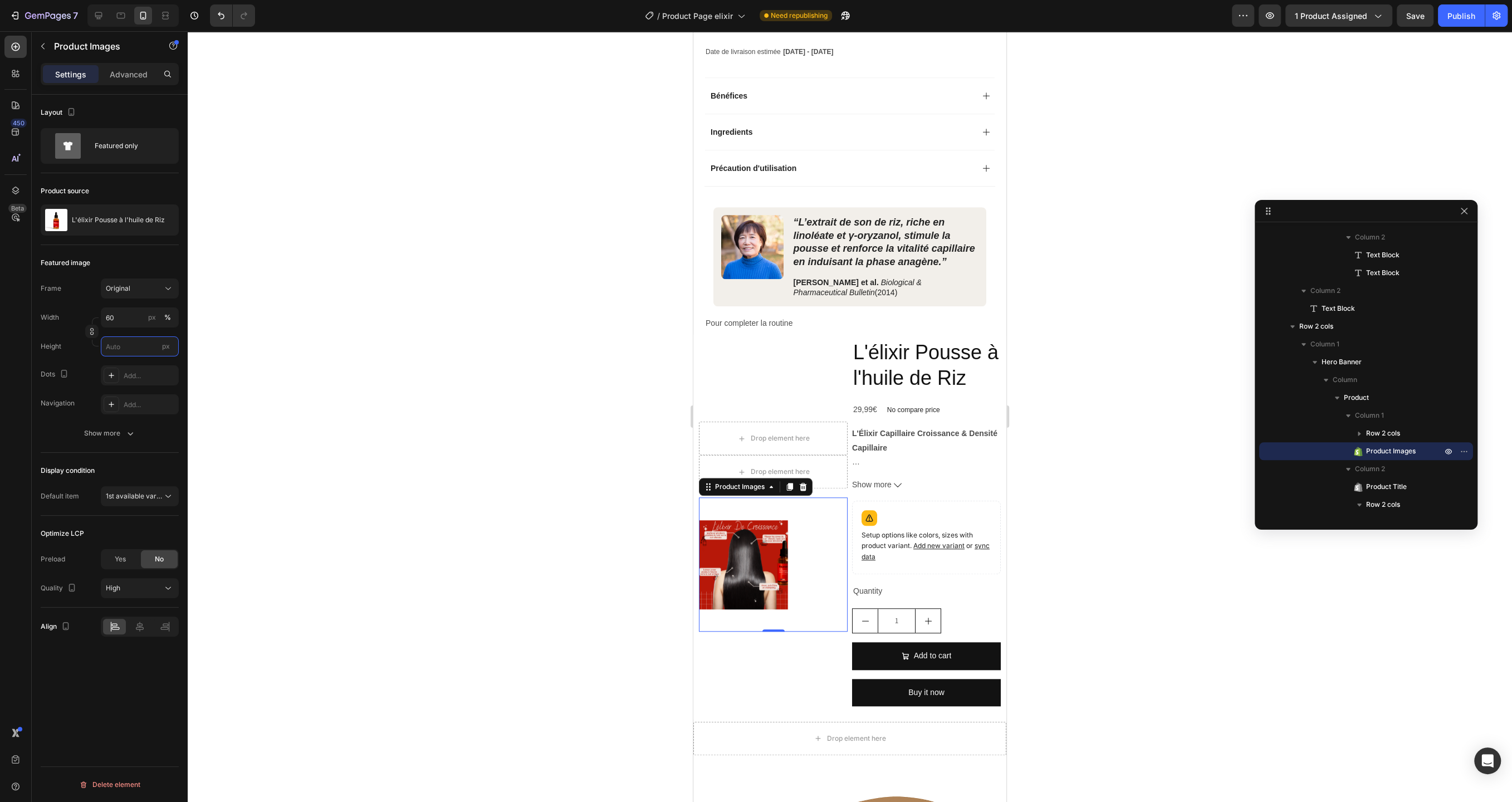
click at [119, 352] on input "px" at bounding box center [140, 346] width 78 height 20
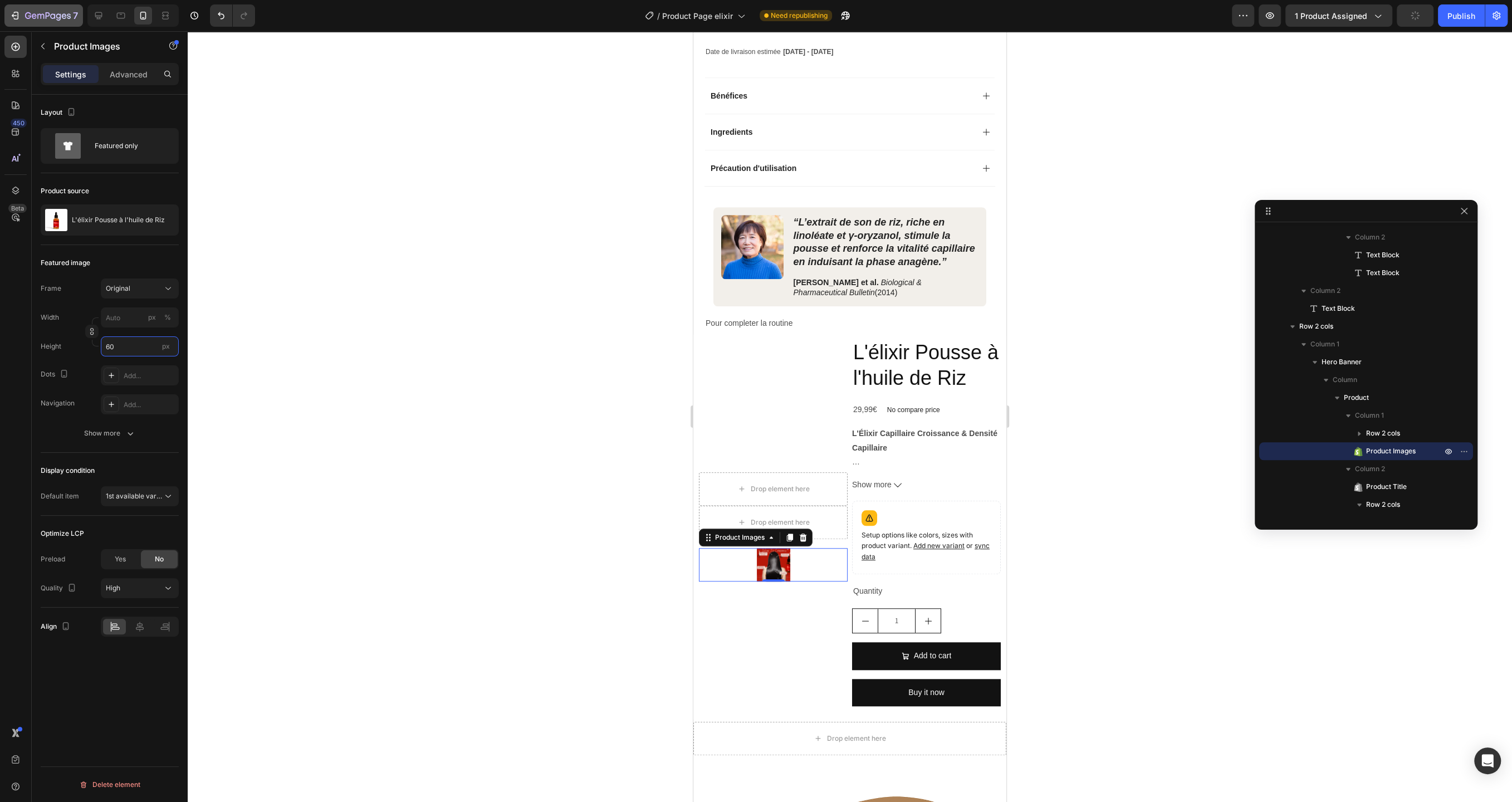
type input "60"
click at [148, 321] on div "px" at bounding box center [151, 317] width 8 height 10
click at [134, 321] on input "px %" at bounding box center [140, 318] width 78 height 20
type input "6"
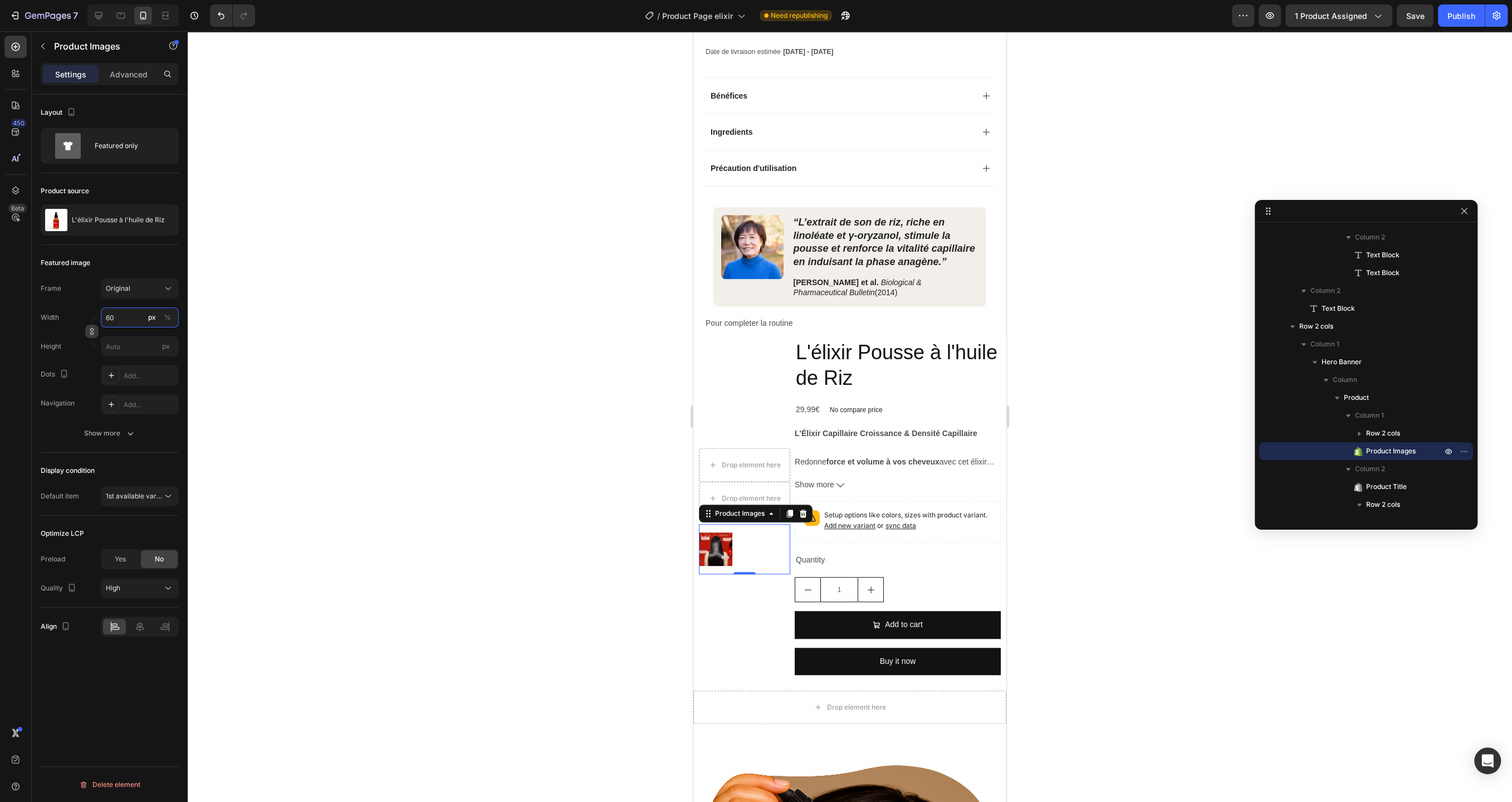
type input "60"
click at [86, 330] on button "button" at bounding box center [92, 331] width 14 height 14
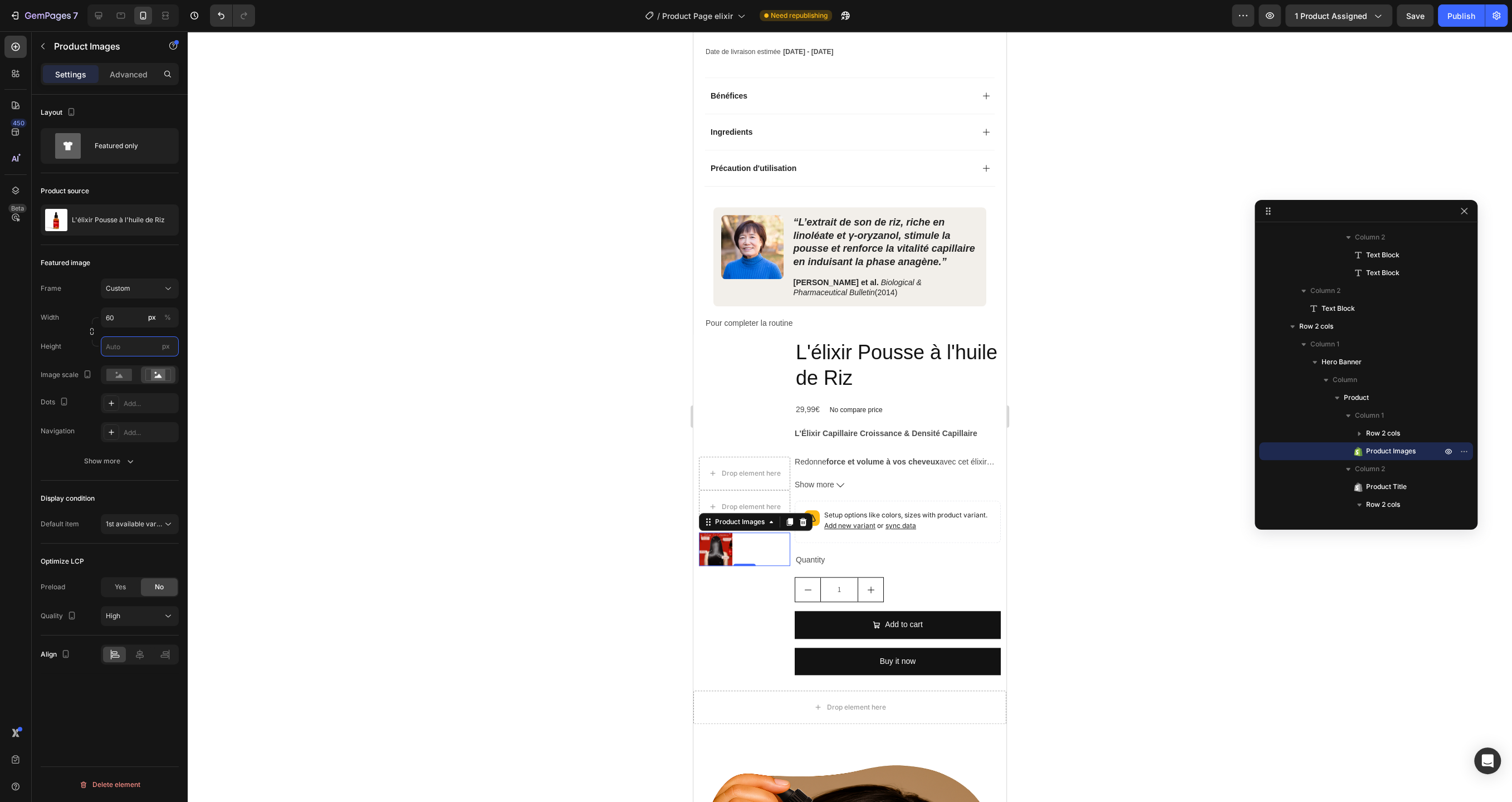
click at [127, 352] on input "px" at bounding box center [140, 346] width 78 height 20
type input "60"
click at [120, 469] on button "Show more" at bounding box center [109, 461] width 138 height 20
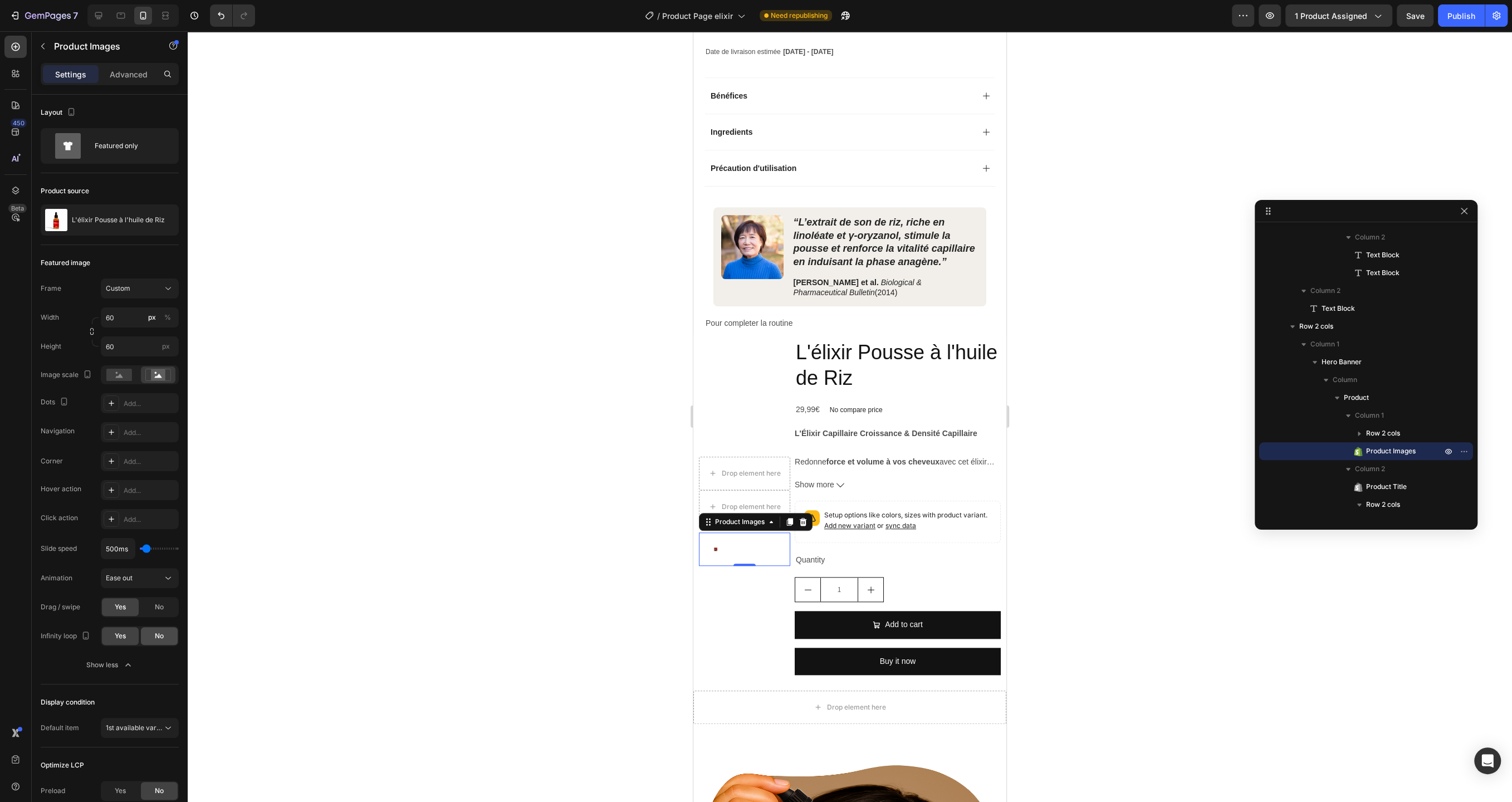
click at [160, 635] on span "No" at bounding box center [159, 636] width 9 height 10
click at [124, 343] on input "px" at bounding box center [140, 346] width 78 height 20
type input "60"
click at [143, 319] on input "60" at bounding box center [140, 318] width 78 height 20
click at [136, 340] on p "Full 100%" at bounding box center [137, 343] width 65 height 10
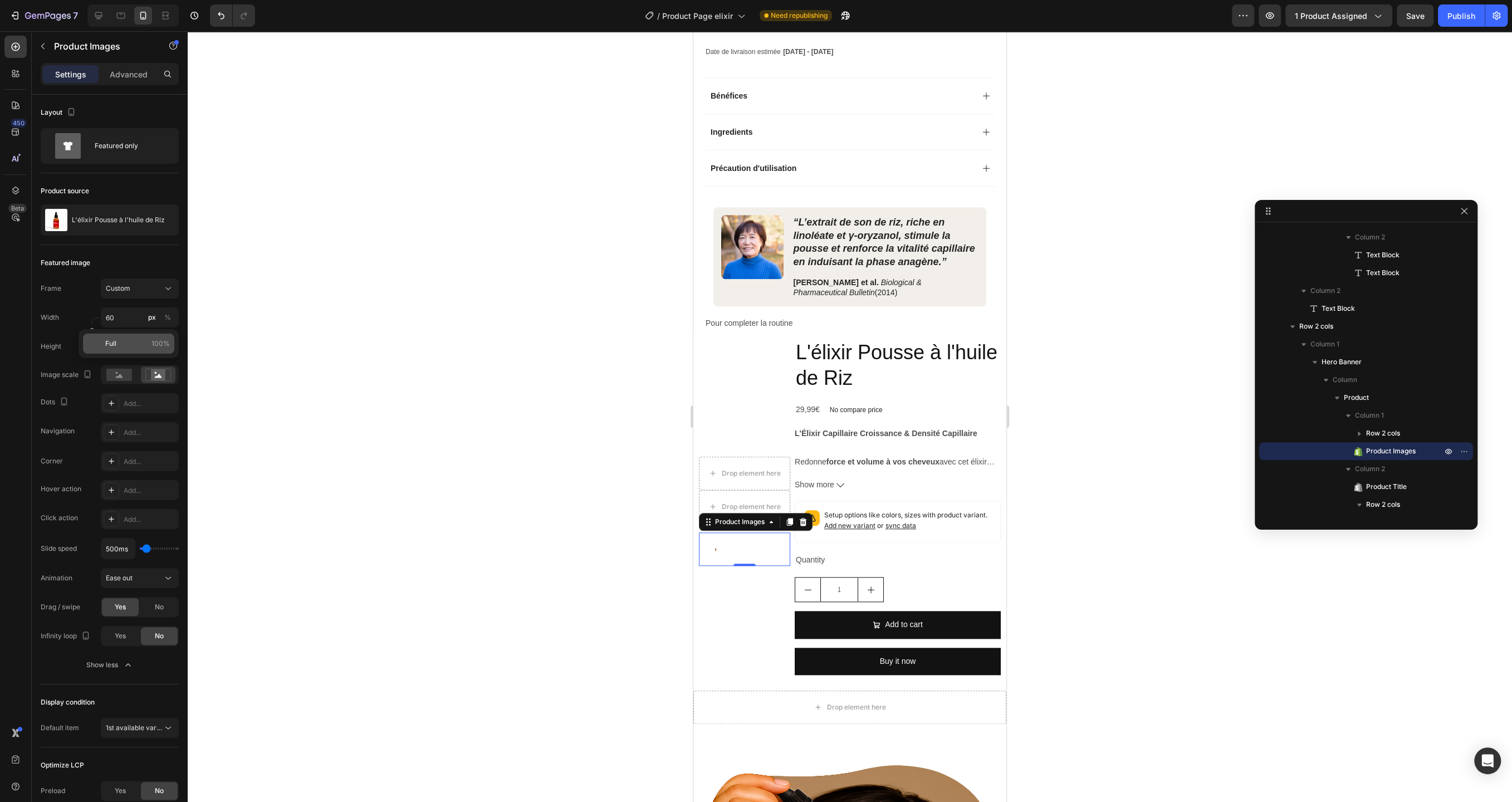
type input "100"
type input "6"
click at [154, 294] on button "Custom" at bounding box center [140, 288] width 78 height 20
click at [146, 312] on div "Square" at bounding box center [137, 315] width 65 height 11
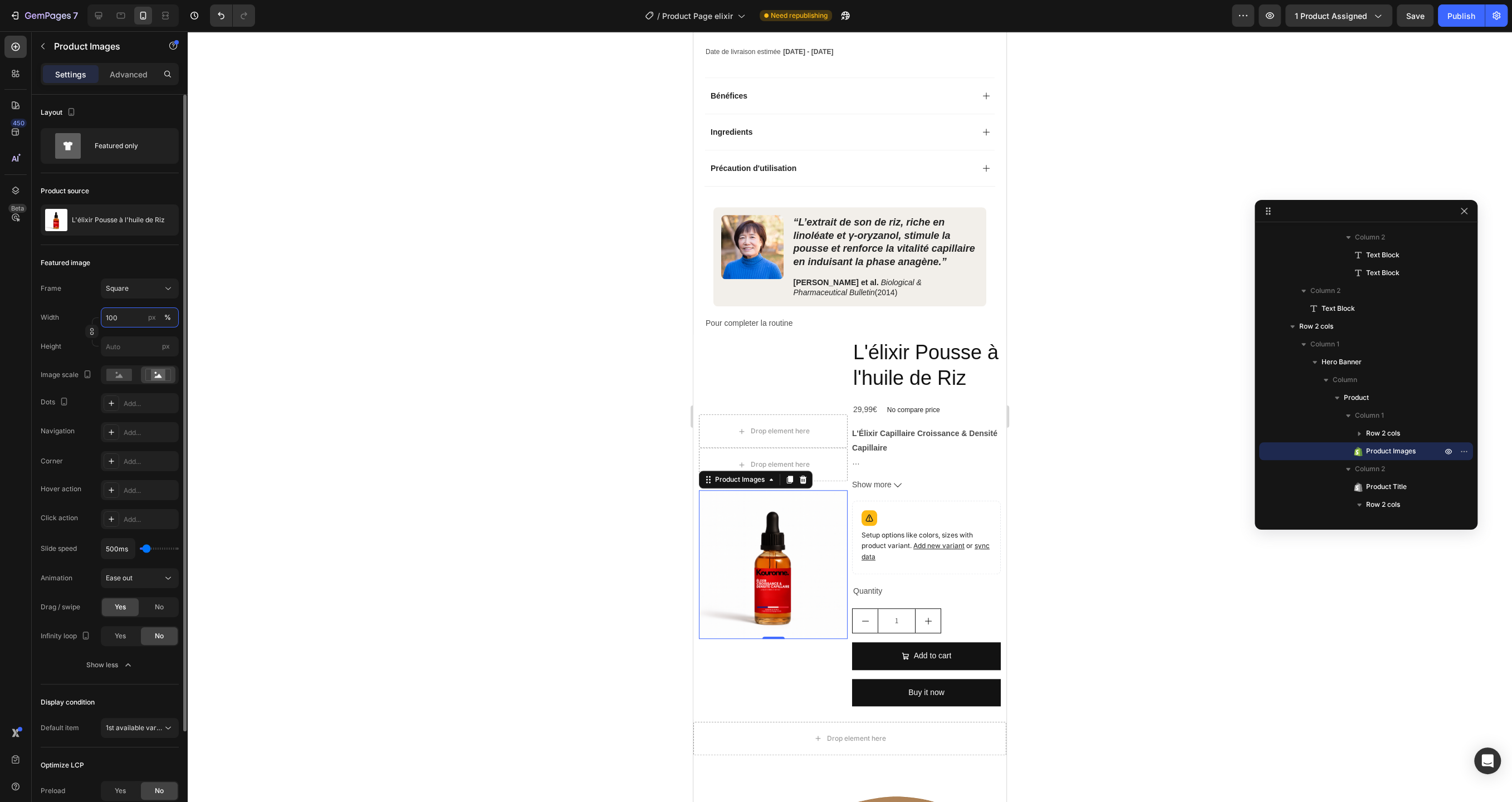
click at [137, 322] on input "100" at bounding box center [140, 318] width 78 height 20
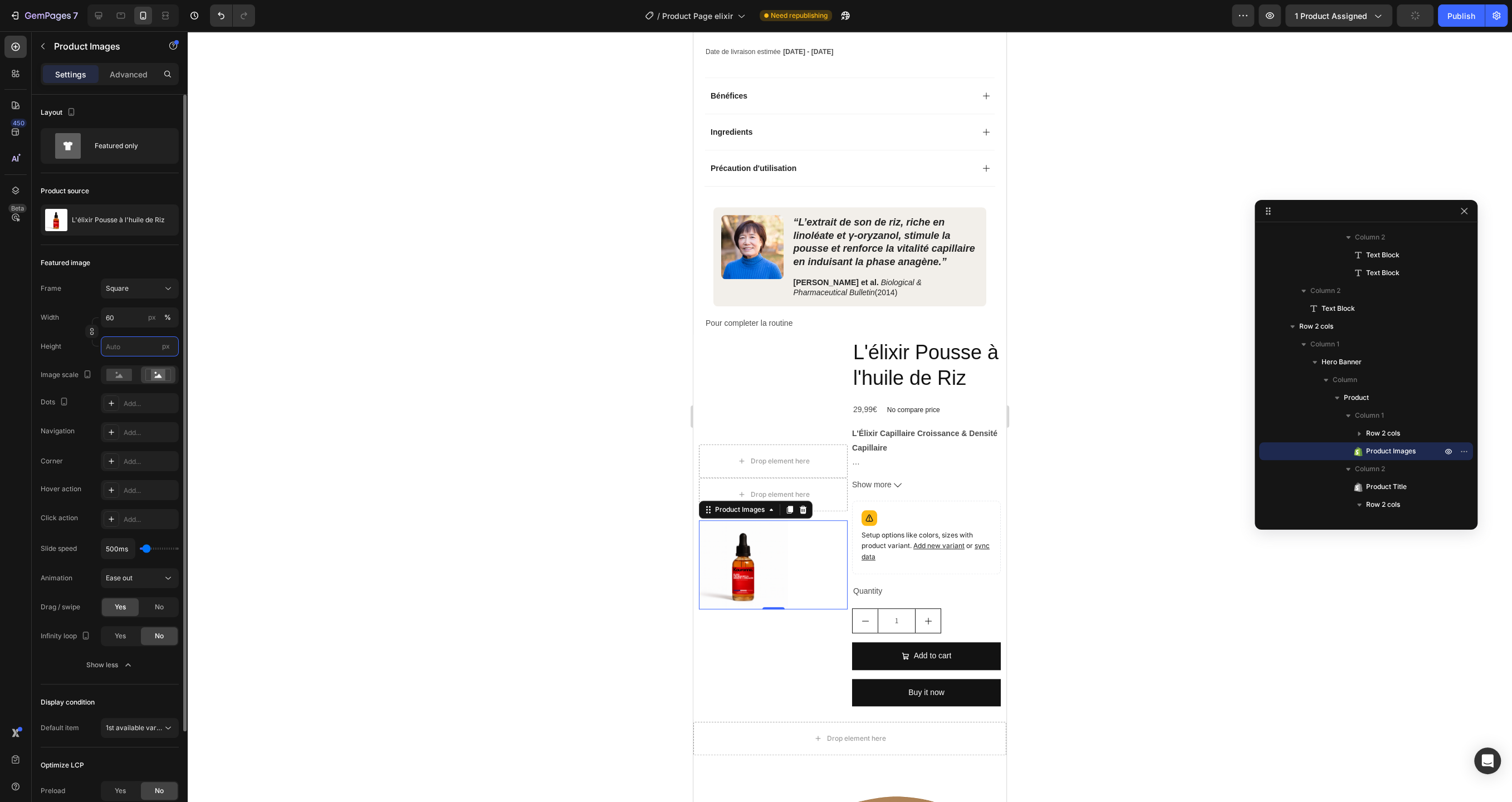
click at [132, 349] on input "px" at bounding box center [140, 346] width 78 height 20
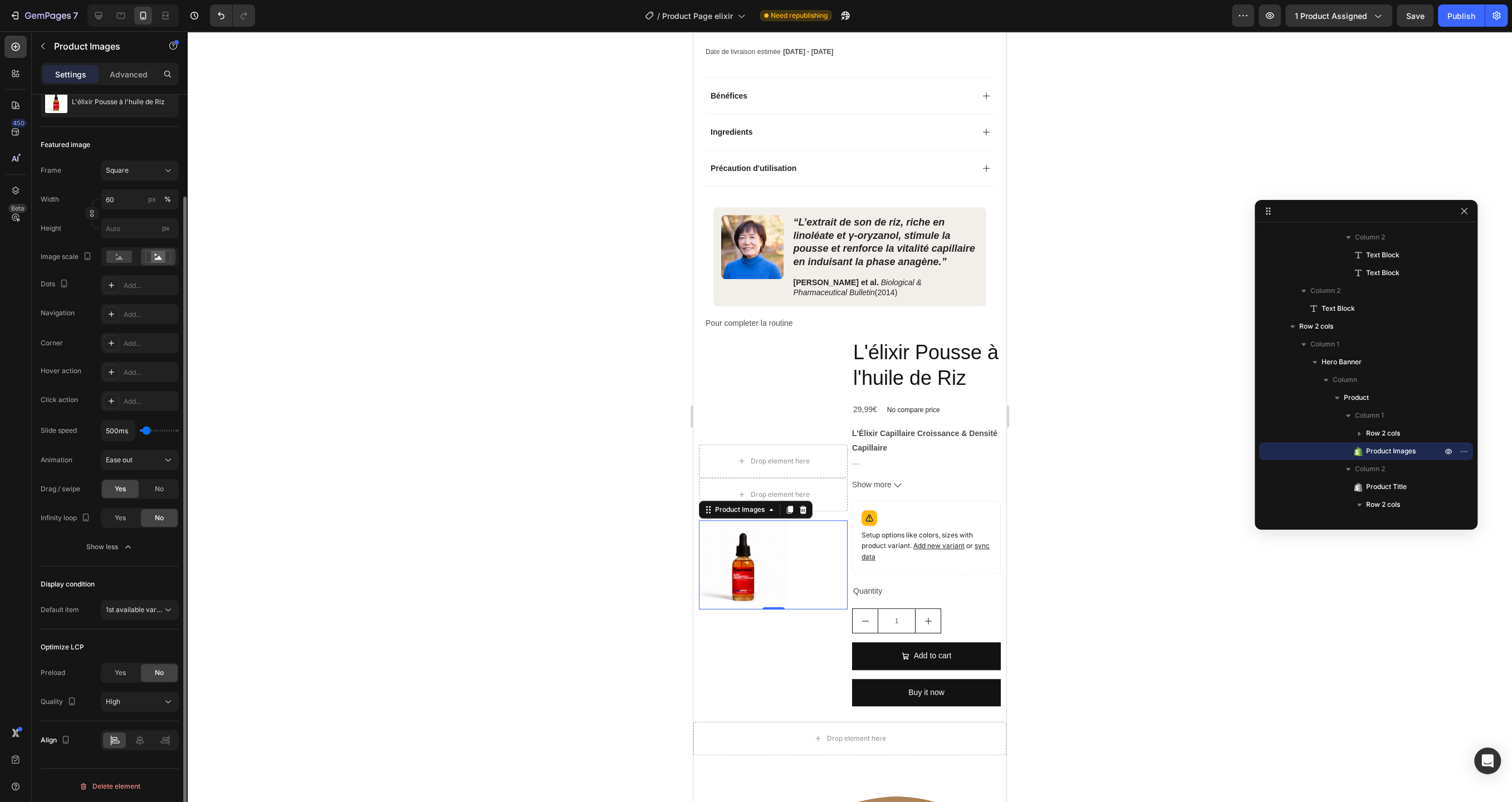
click at [156, 618] on div "1st available variant" at bounding box center [140, 610] width 78 height 20
click at [163, 607] on icon at bounding box center [168, 609] width 11 height 11
click at [141, 655] on p "1st image" at bounding box center [137, 656] width 63 height 10
click at [1414, 24] on button "Save" at bounding box center [1415, 16] width 37 height 22
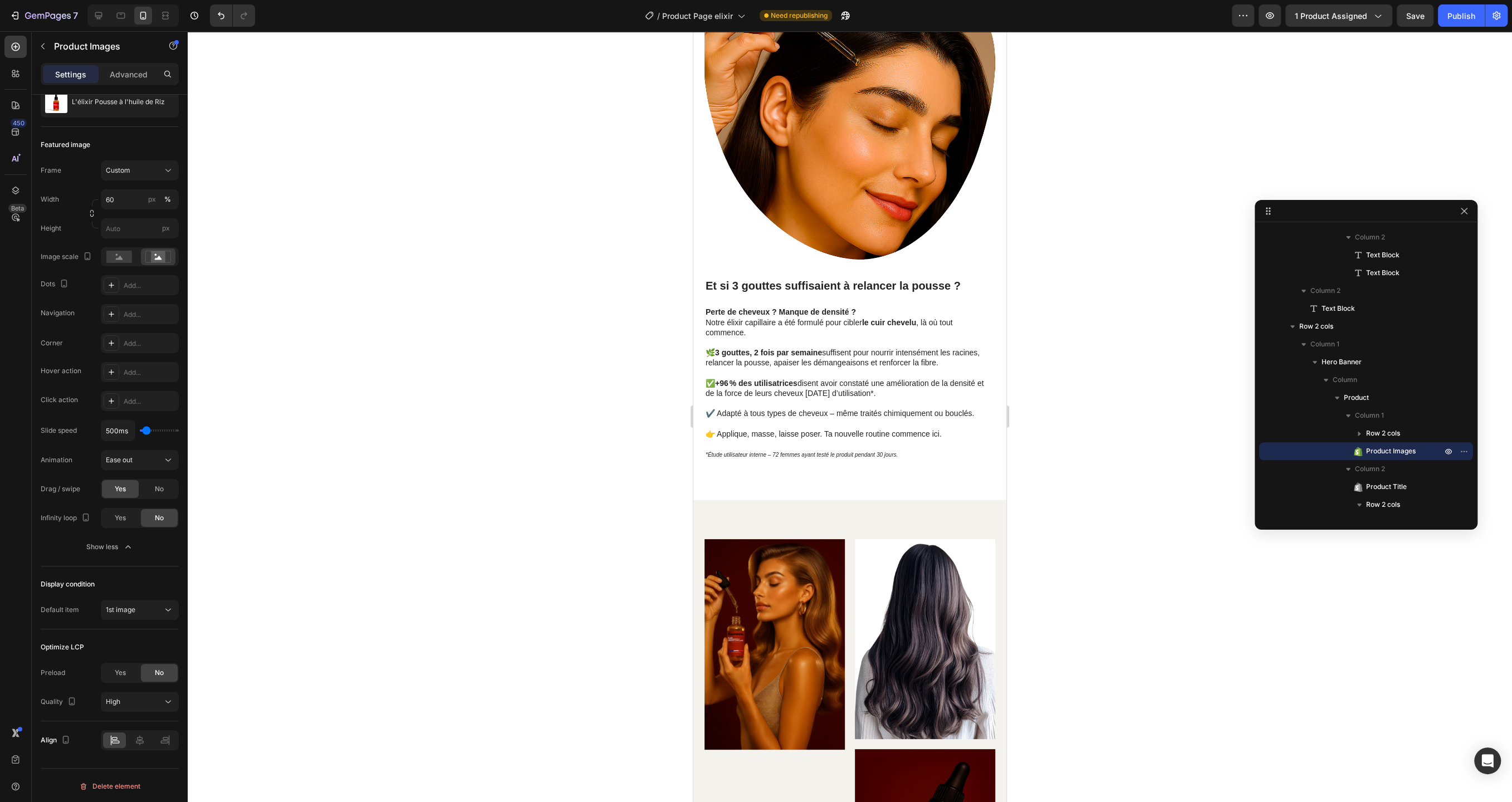
scroll to position [0, 0]
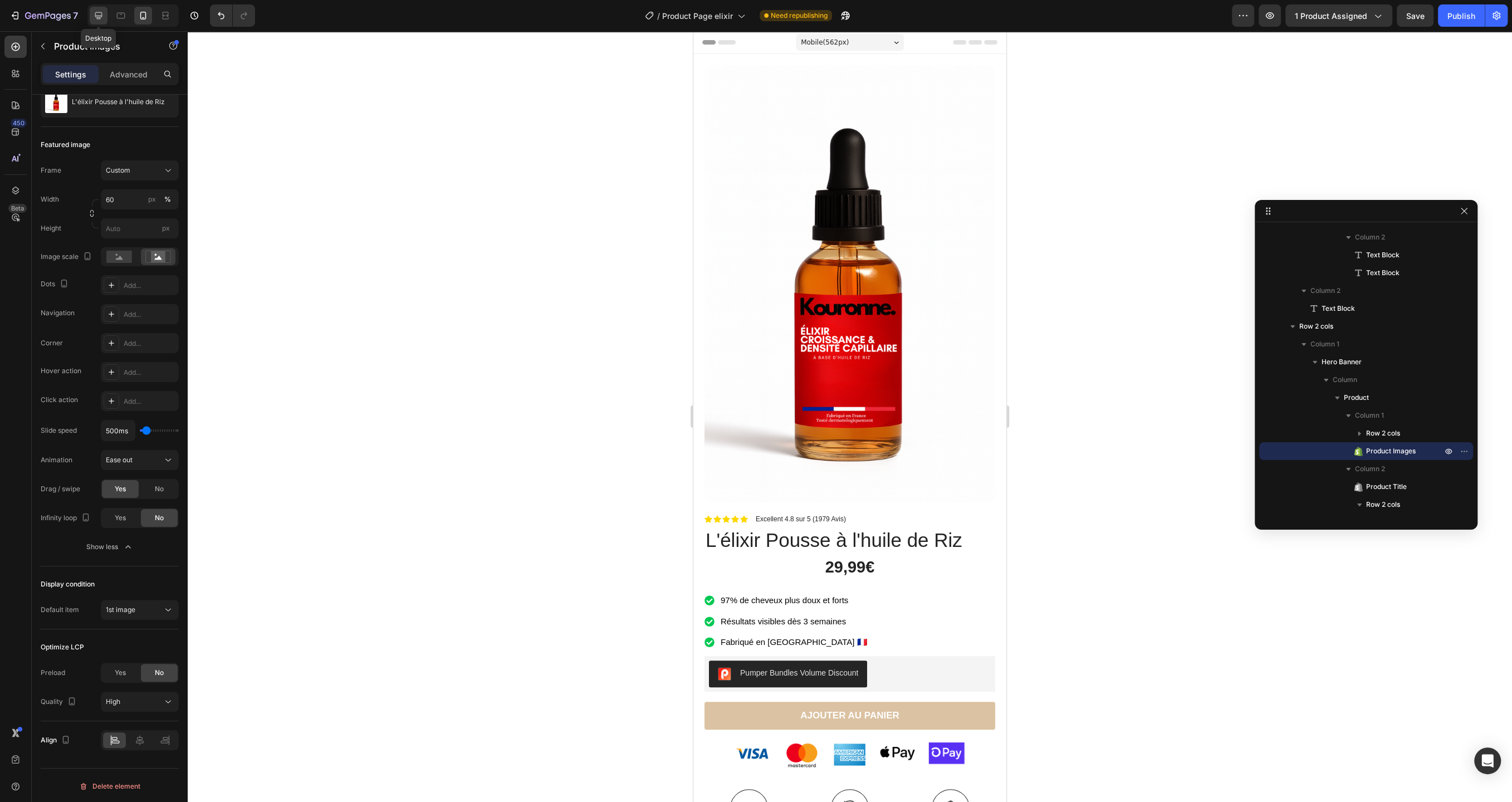
click at [103, 14] on icon at bounding box center [98, 15] width 11 height 11
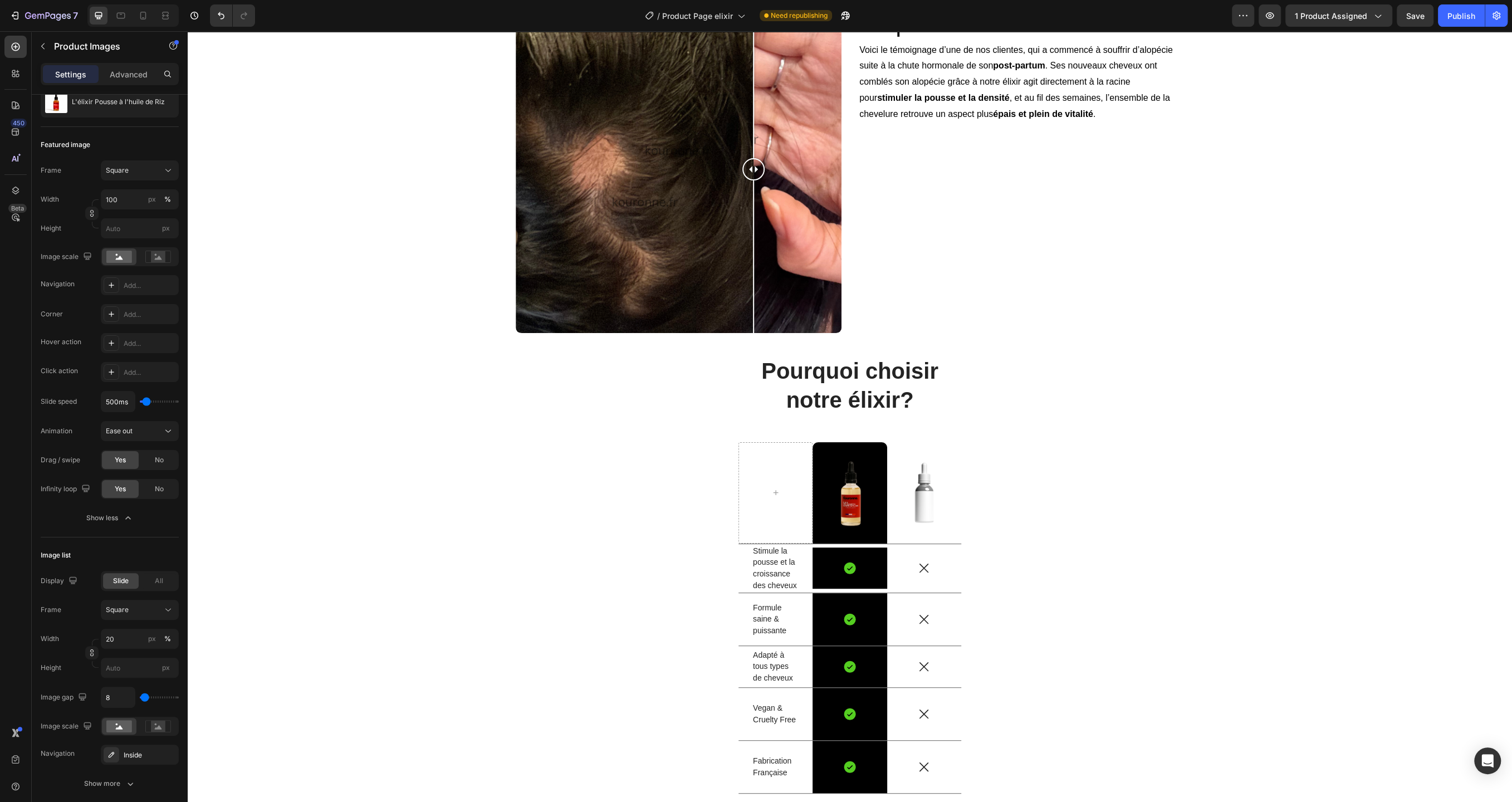
scroll to position [4159, 0]
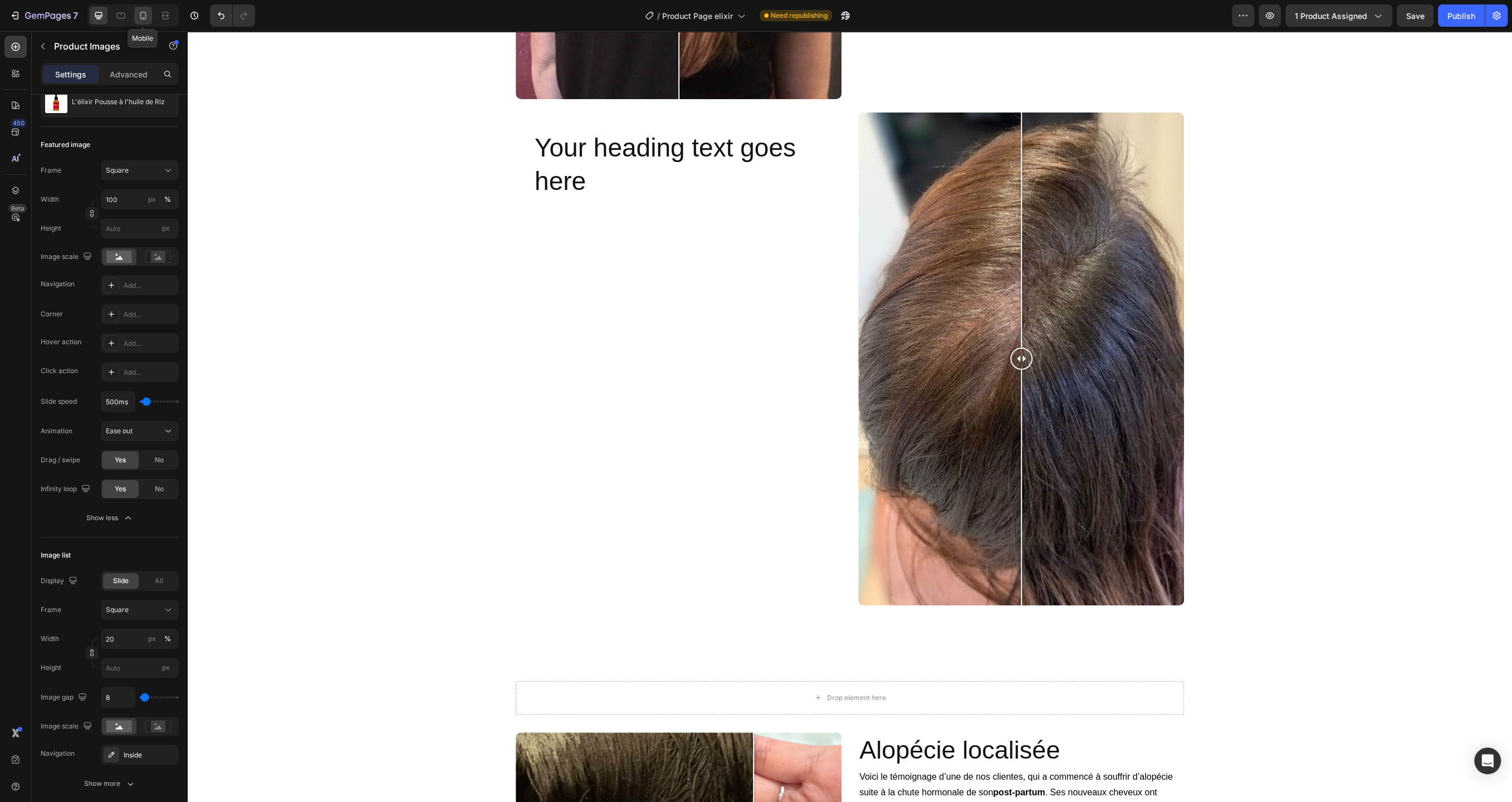
click at [139, 19] on icon at bounding box center [143, 15] width 11 height 11
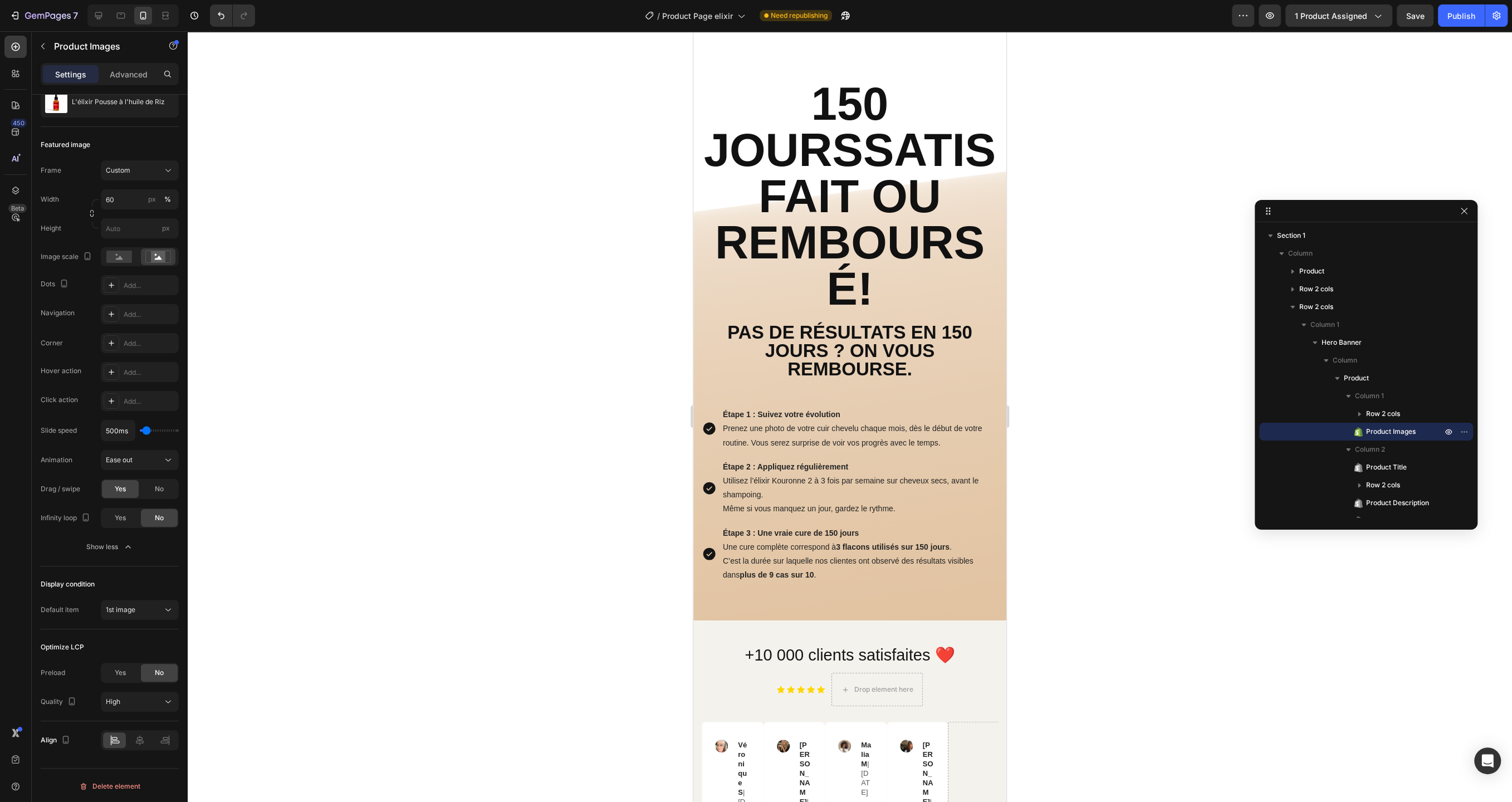
scroll to position [5529, 0]
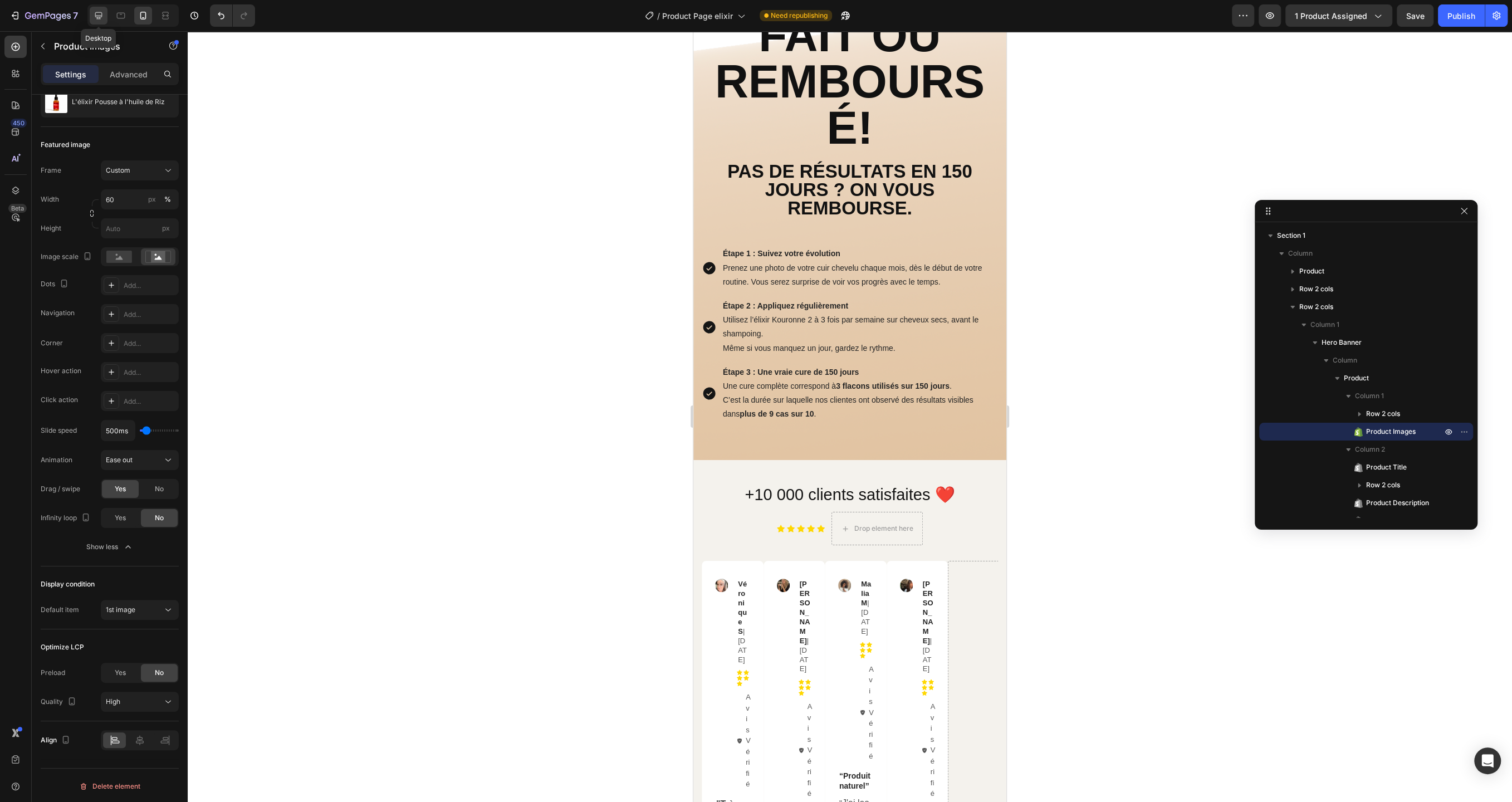
click at [92, 13] on div at bounding box center [99, 15] width 18 height 18
type input "100"
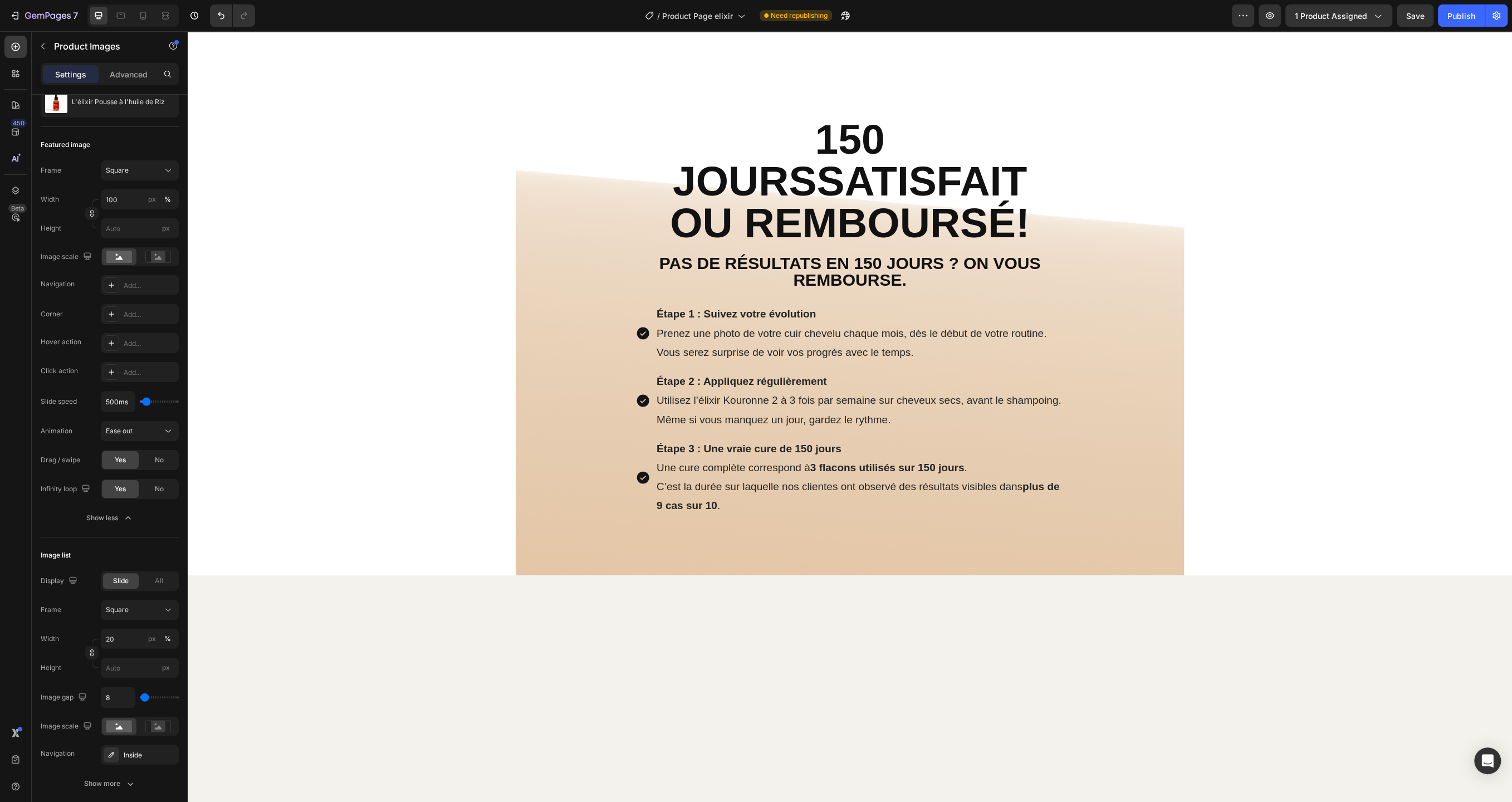
scroll to position [5272, 0]
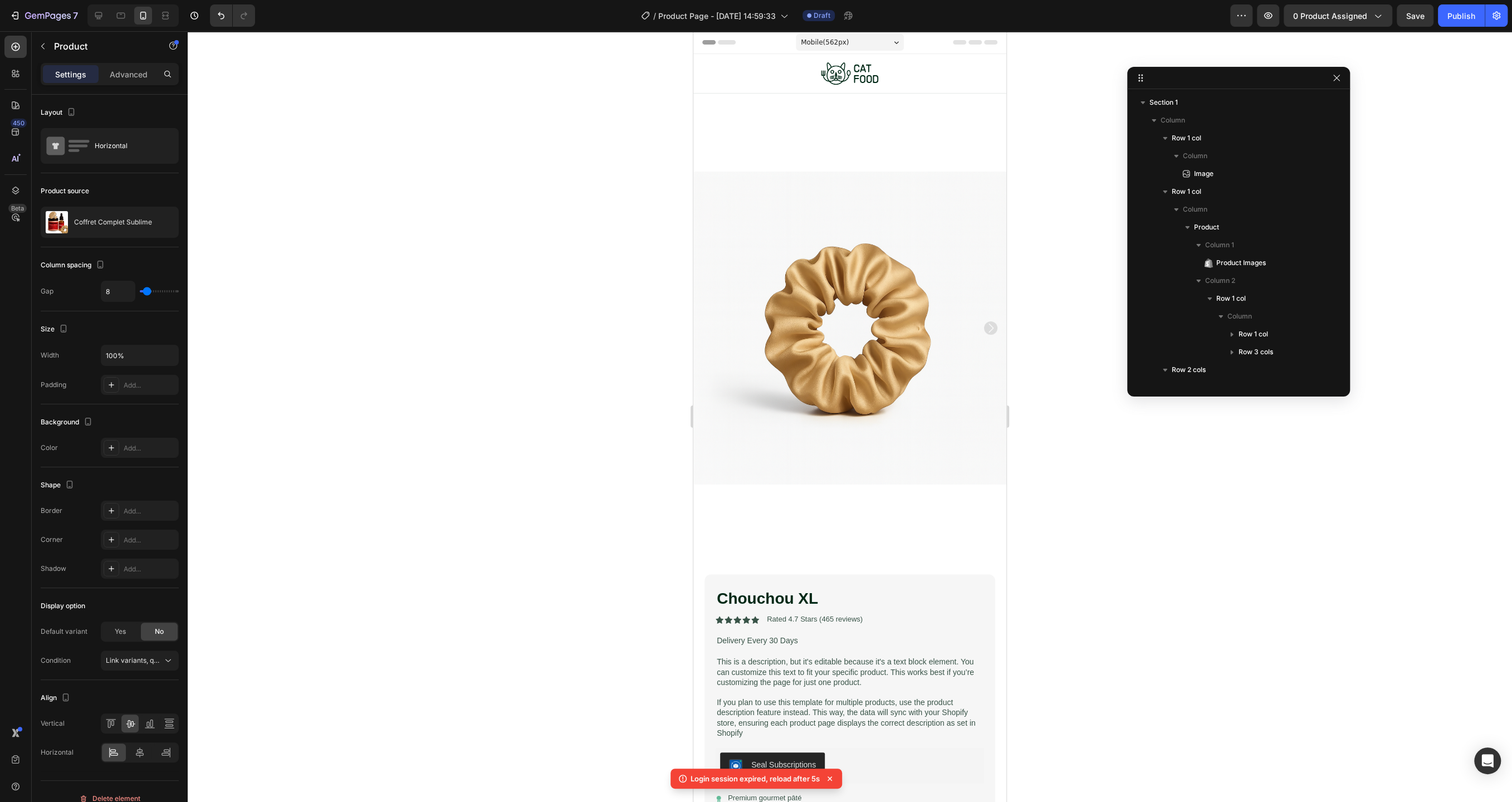
scroll to position [624, 0]
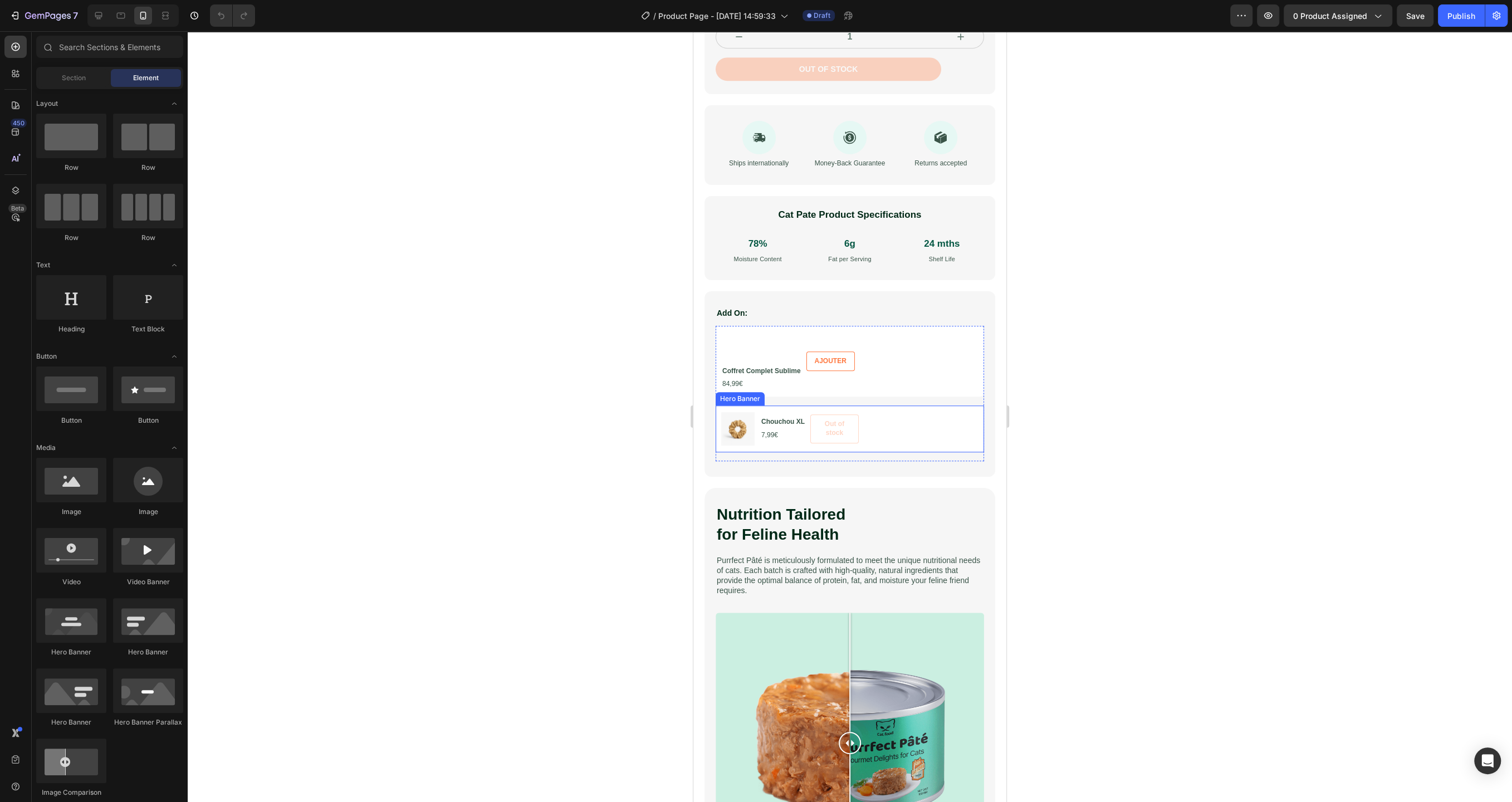
scroll to position [787, 0]
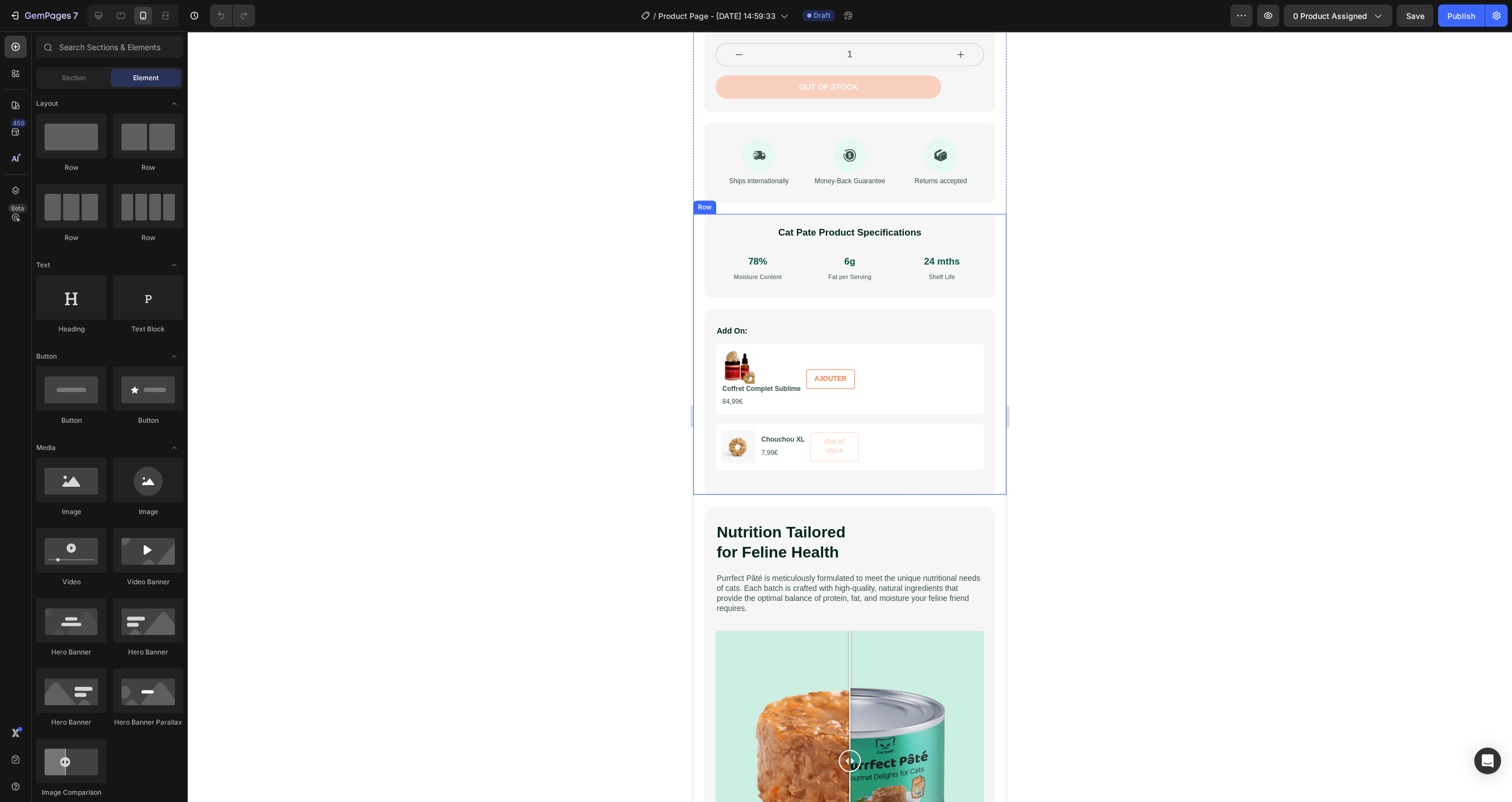
click at [698, 275] on div "Cat Pate Product Specifications Heading 78% Text Block Moisture Content Text Bl…" at bounding box center [849, 354] width 313 height 281
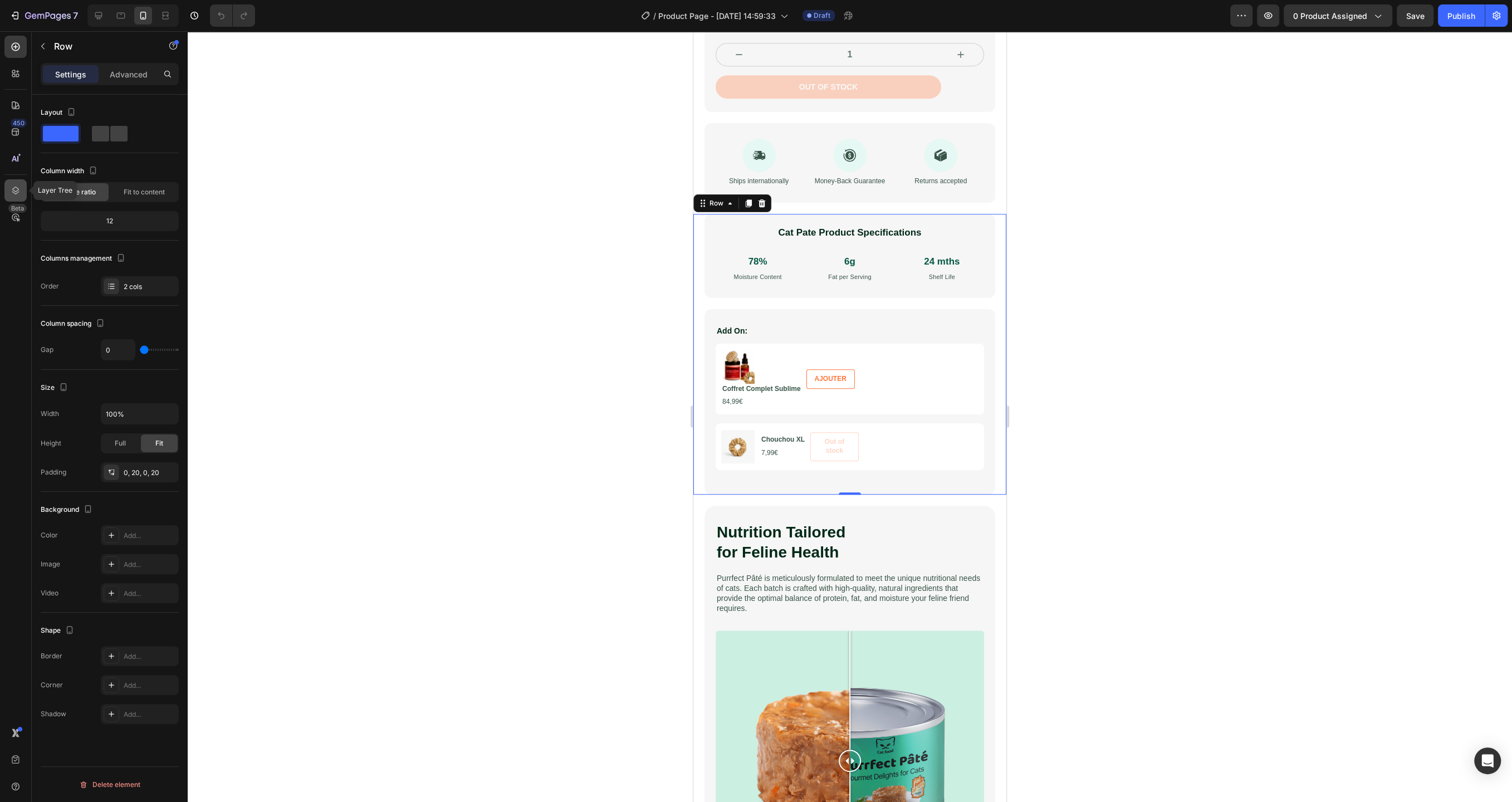
click at [9, 190] on div at bounding box center [16, 191] width 22 height 22
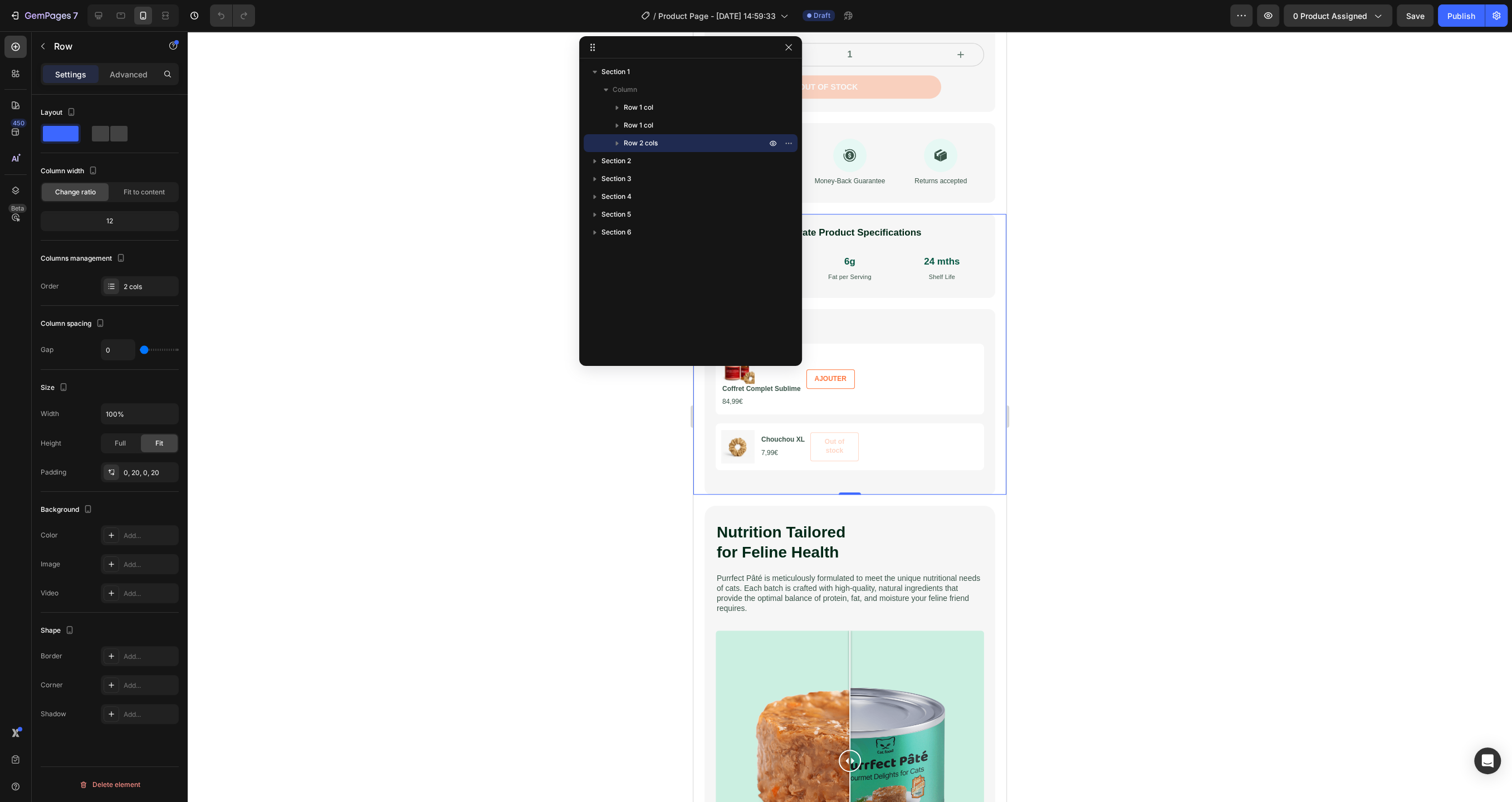
click at [619, 145] on icon "button" at bounding box center [617, 143] width 11 height 11
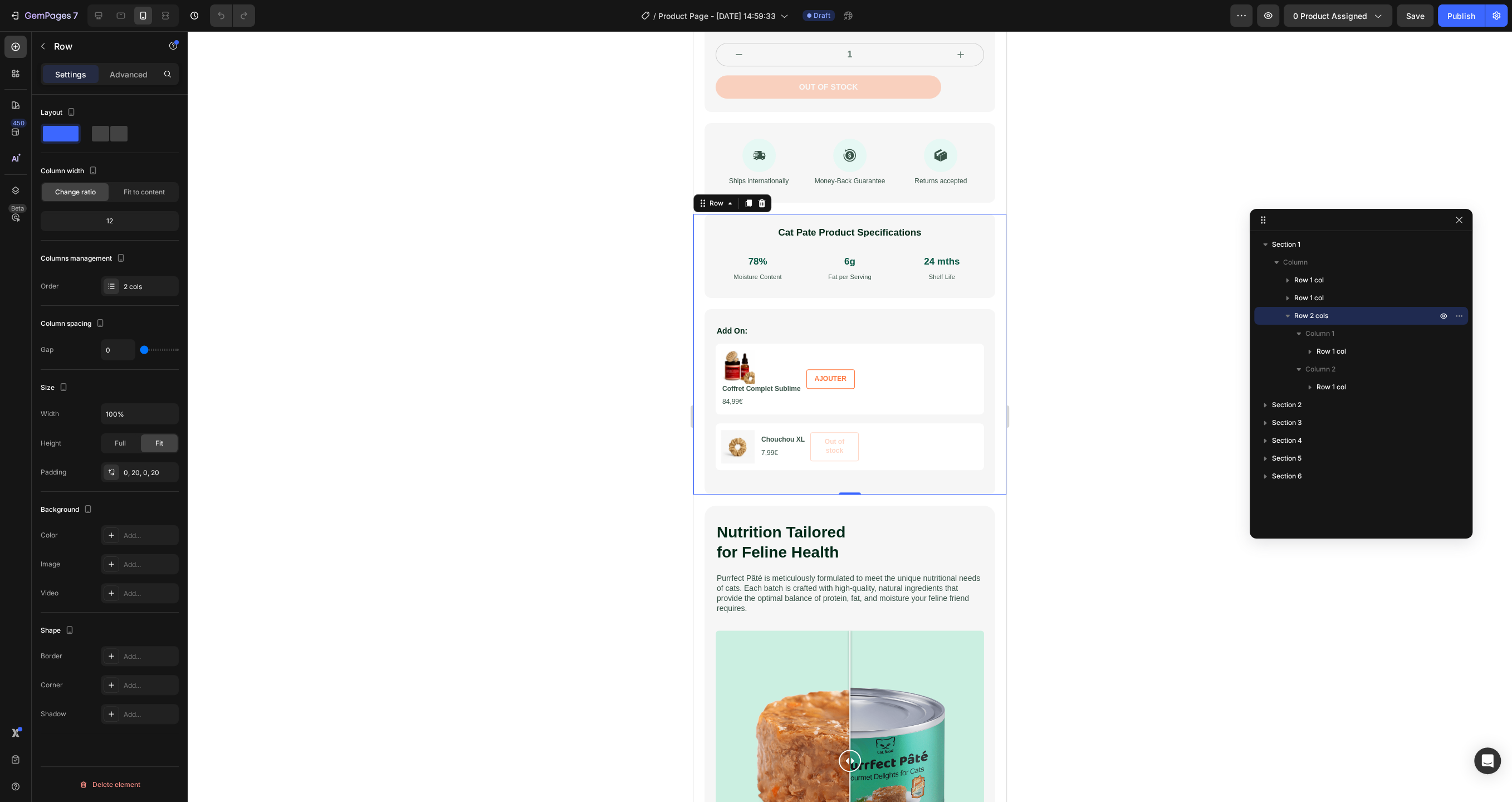
drag, startPoint x: 629, startPoint y: 55, endPoint x: 1300, endPoint y: 227, distance: 692.7
click at [1334, 335] on p "Column 1" at bounding box center [1372, 333] width 134 height 11
click at [1318, 336] on span "Column 1" at bounding box center [1319, 333] width 29 height 11
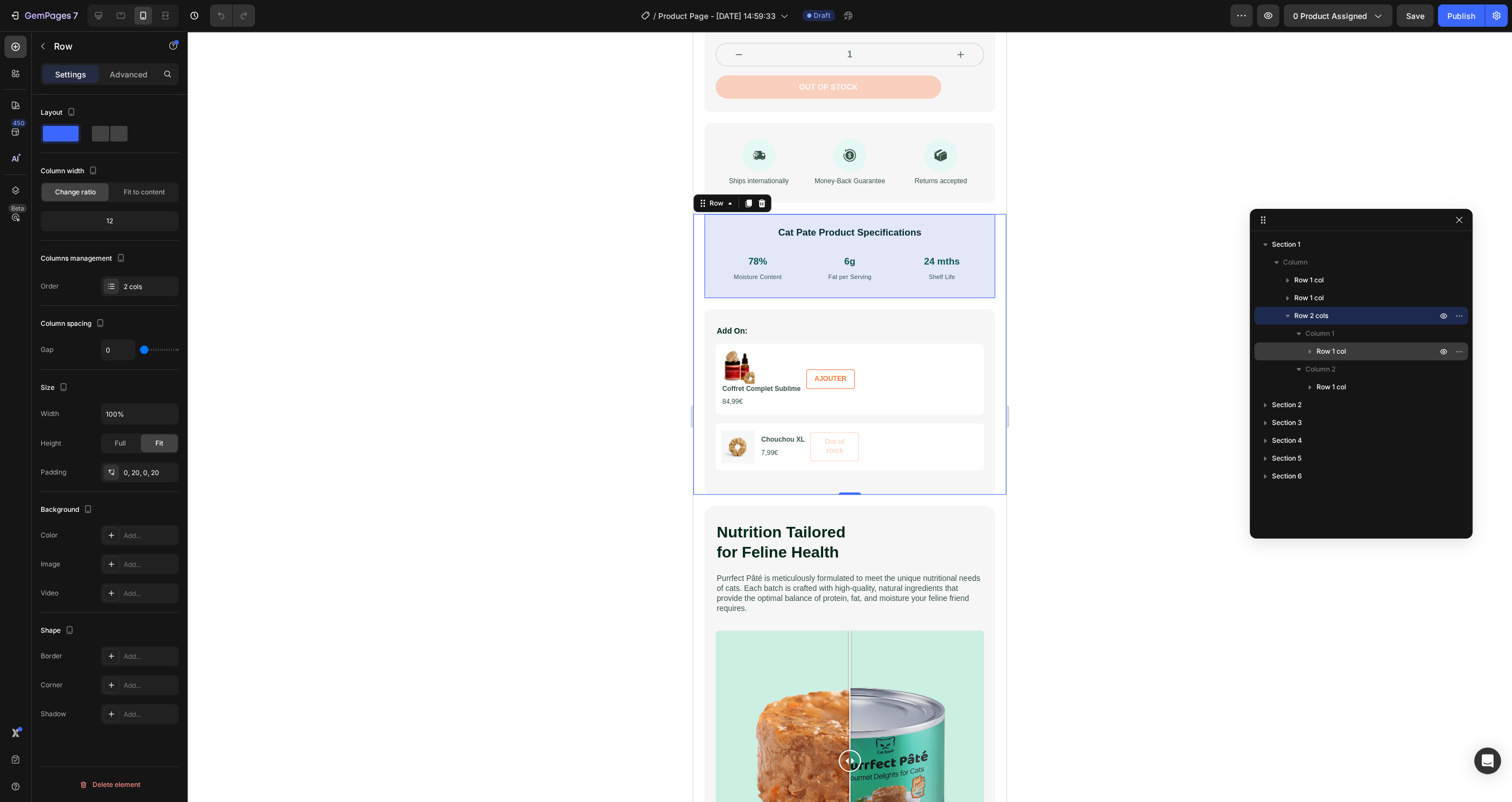
click at [1314, 351] on icon "button" at bounding box center [1310, 351] width 11 height 11
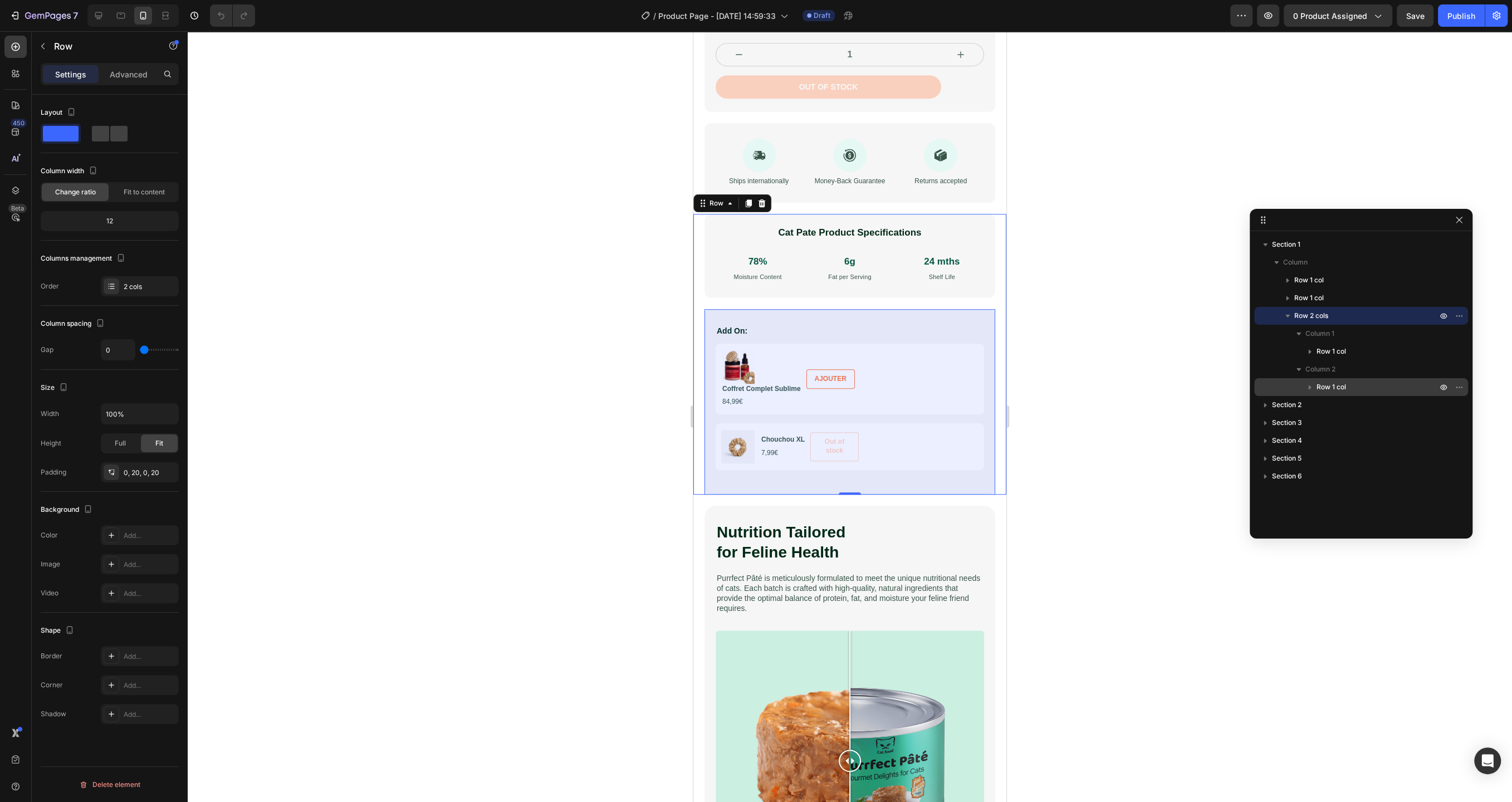
click at [1321, 387] on span "Row 1 col" at bounding box center [1331, 387] width 29 height 11
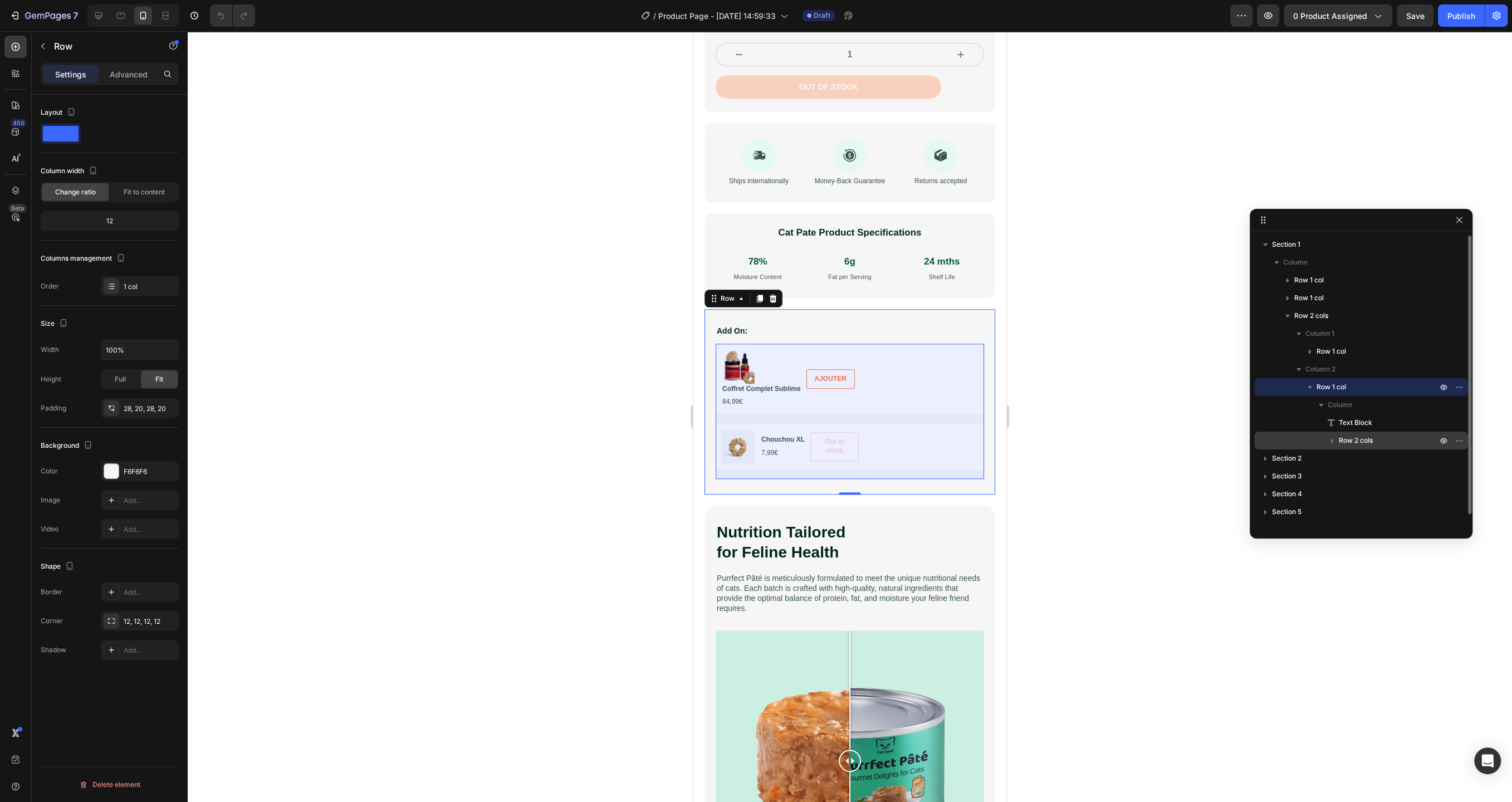
click at [1346, 445] on span "Row 2 cols" at bounding box center [1356, 440] width 34 height 11
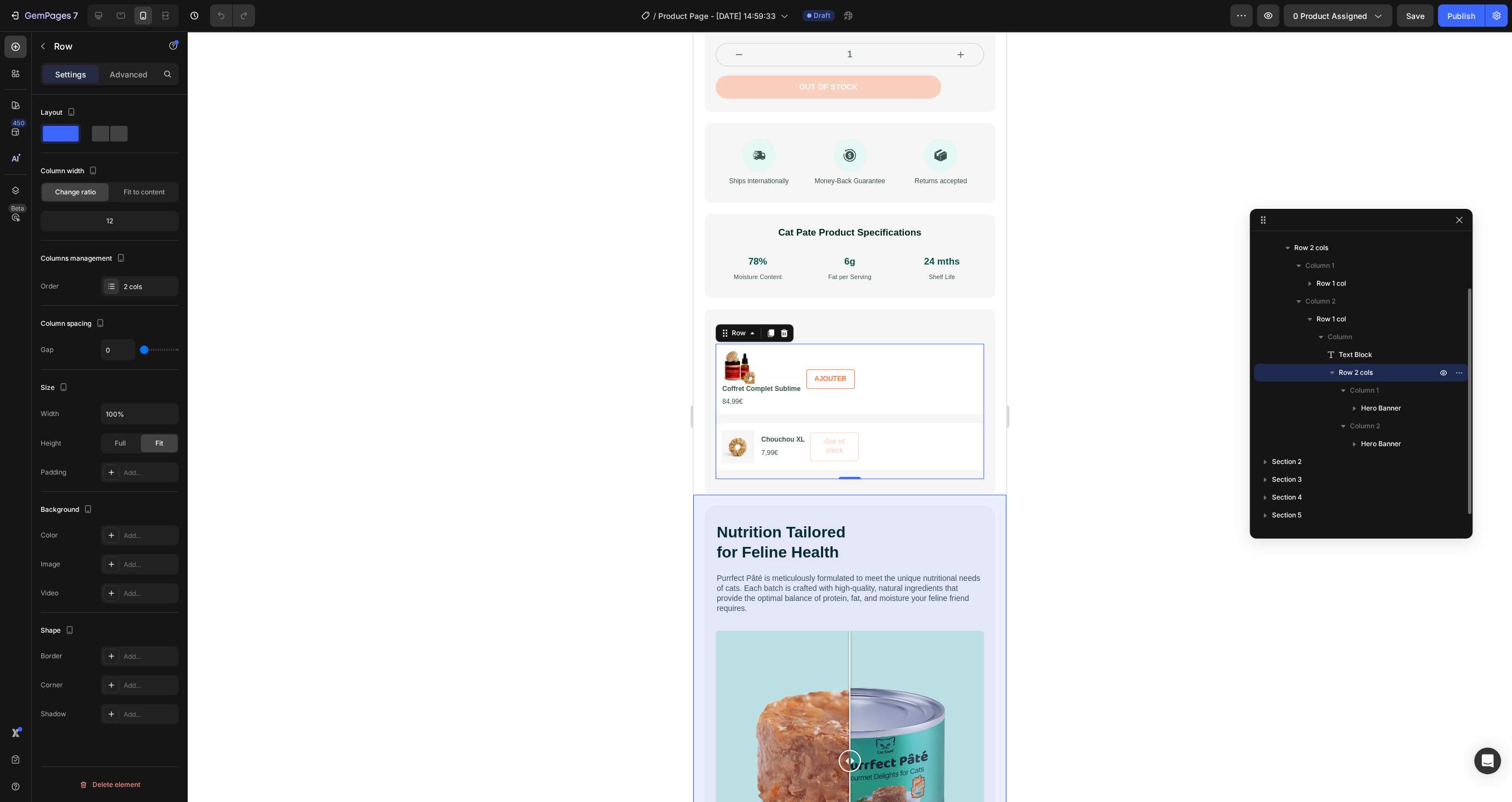
scroll to position [82, 0]
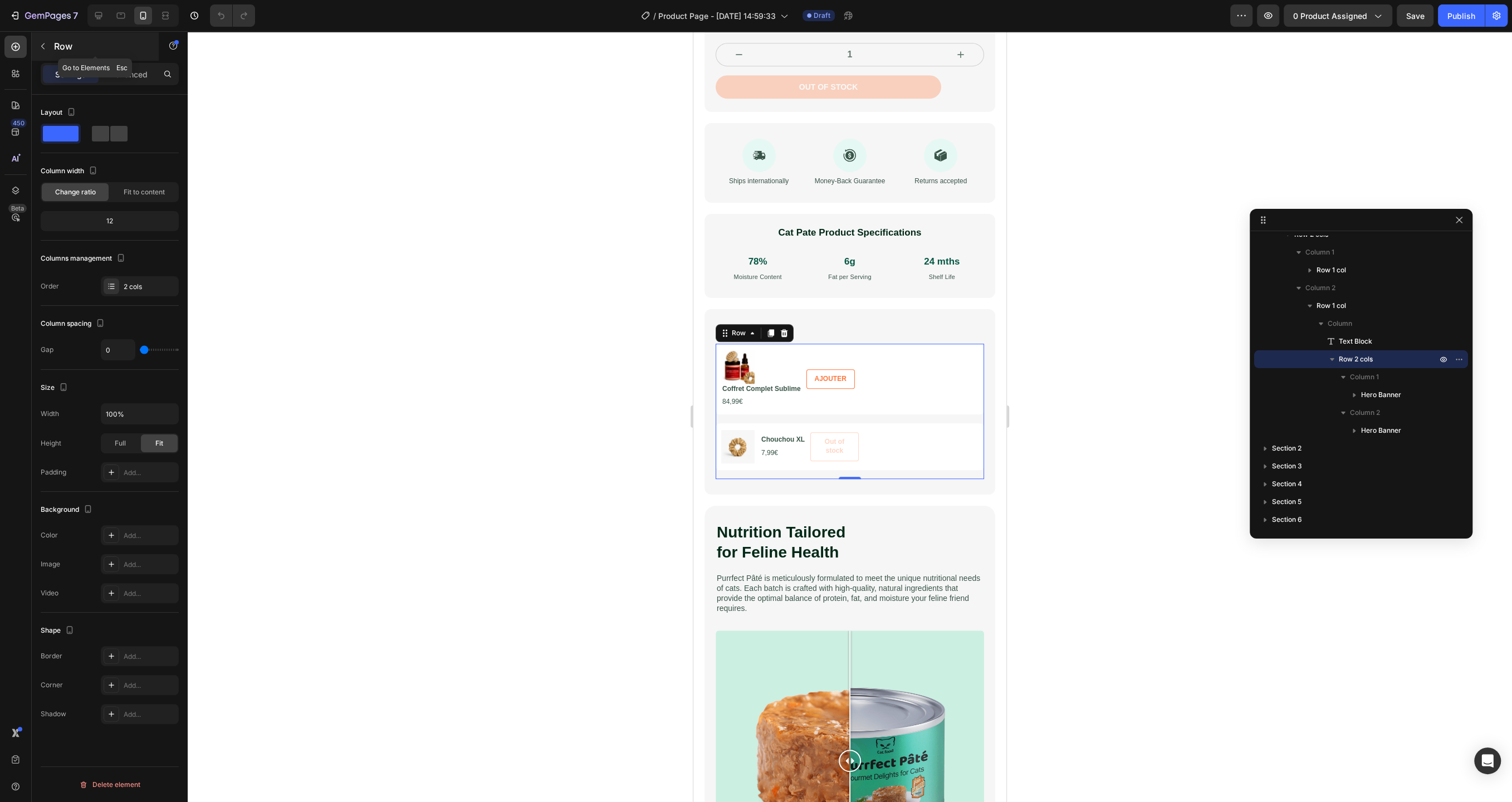
click at [43, 49] on icon "button" at bounding box center [42, 46] width 9 height 9
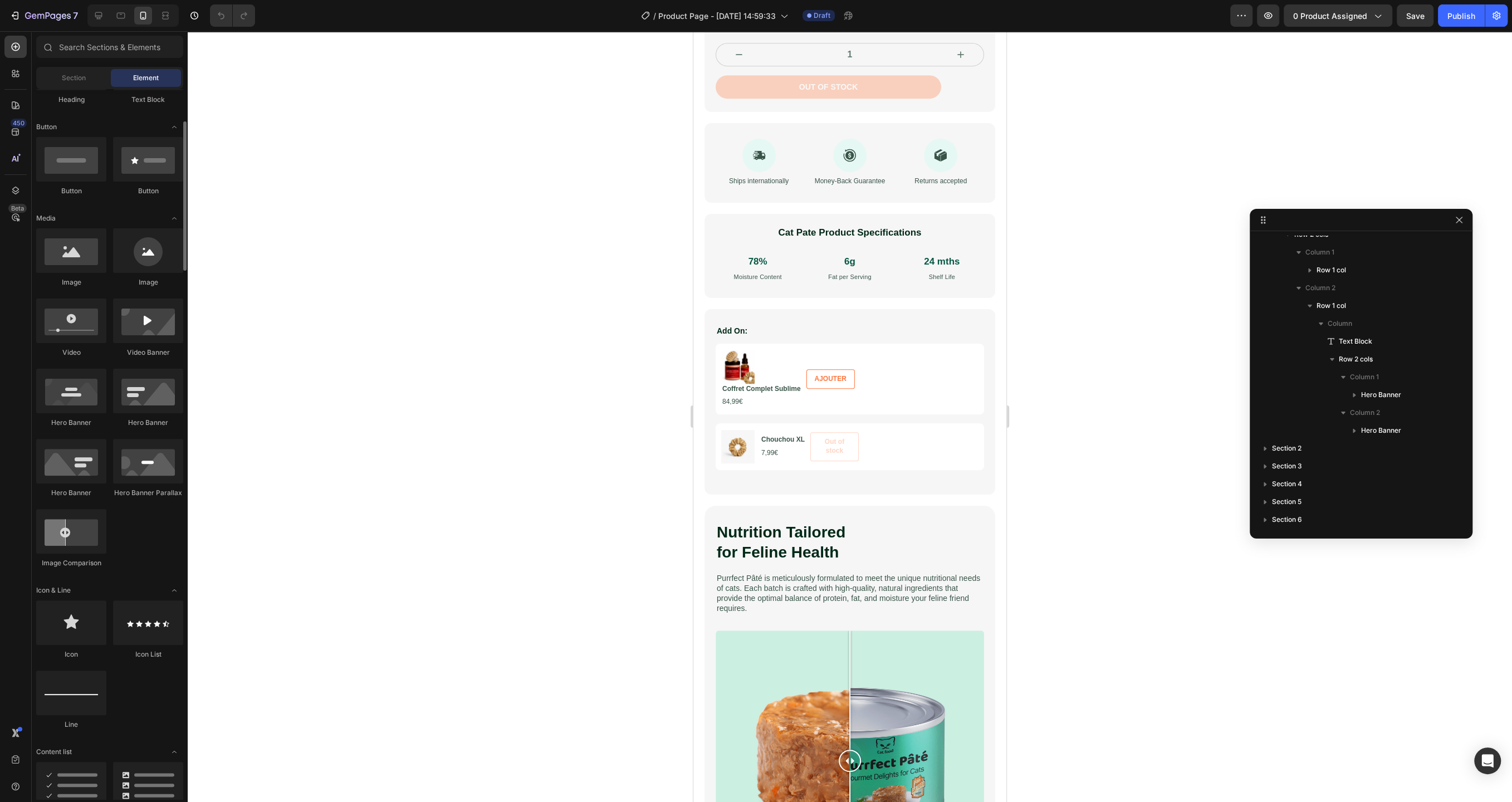
scroll to position [230, 0]
drag, startPoint x: 92, startPoint y: 387, endPoint x: 57, endPoint y: 338, distance: 60.2
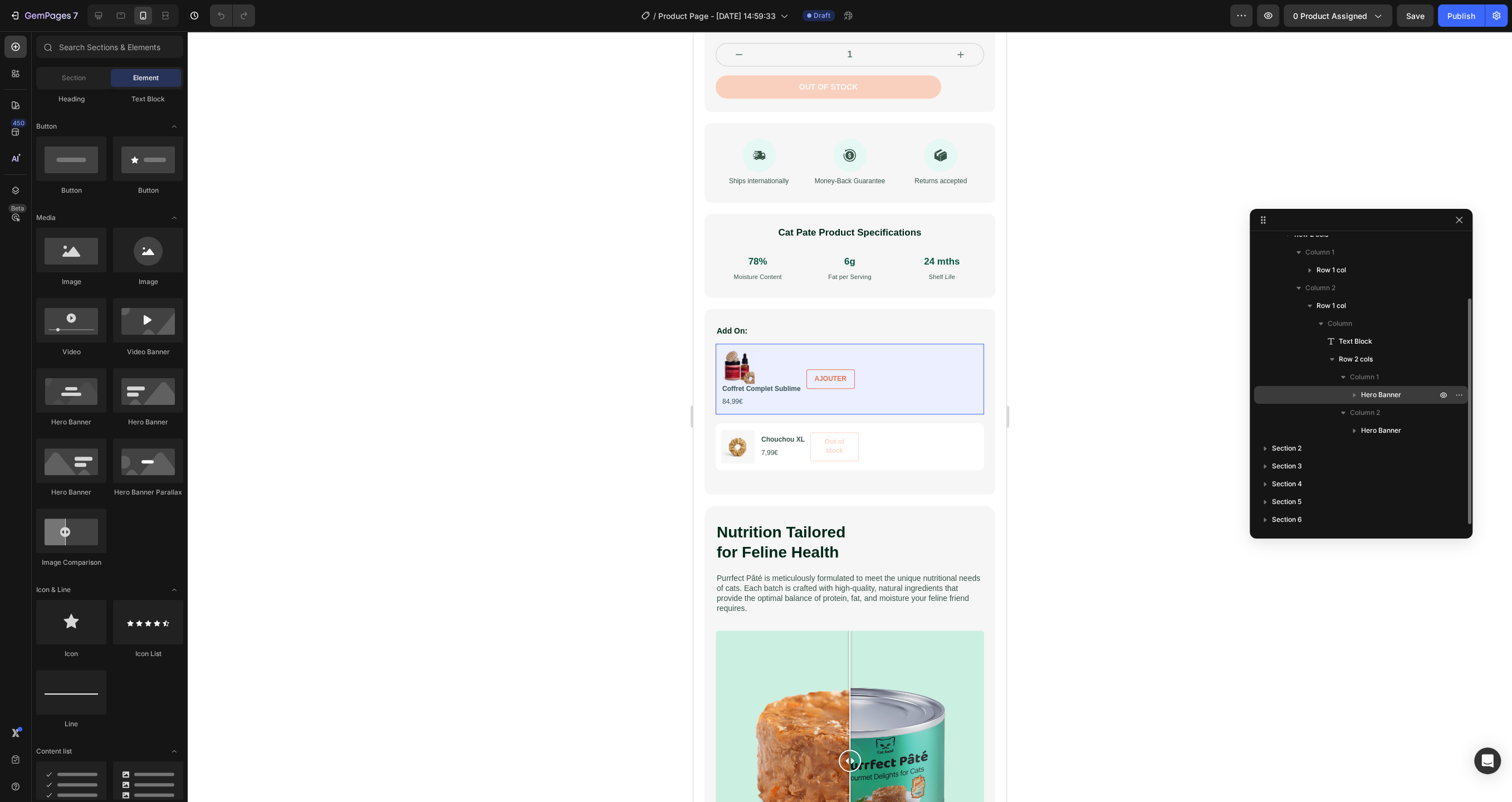
click at [1379, 393] on span "Hero Banner" at bounding box center [1381, 395] width 40 height 11
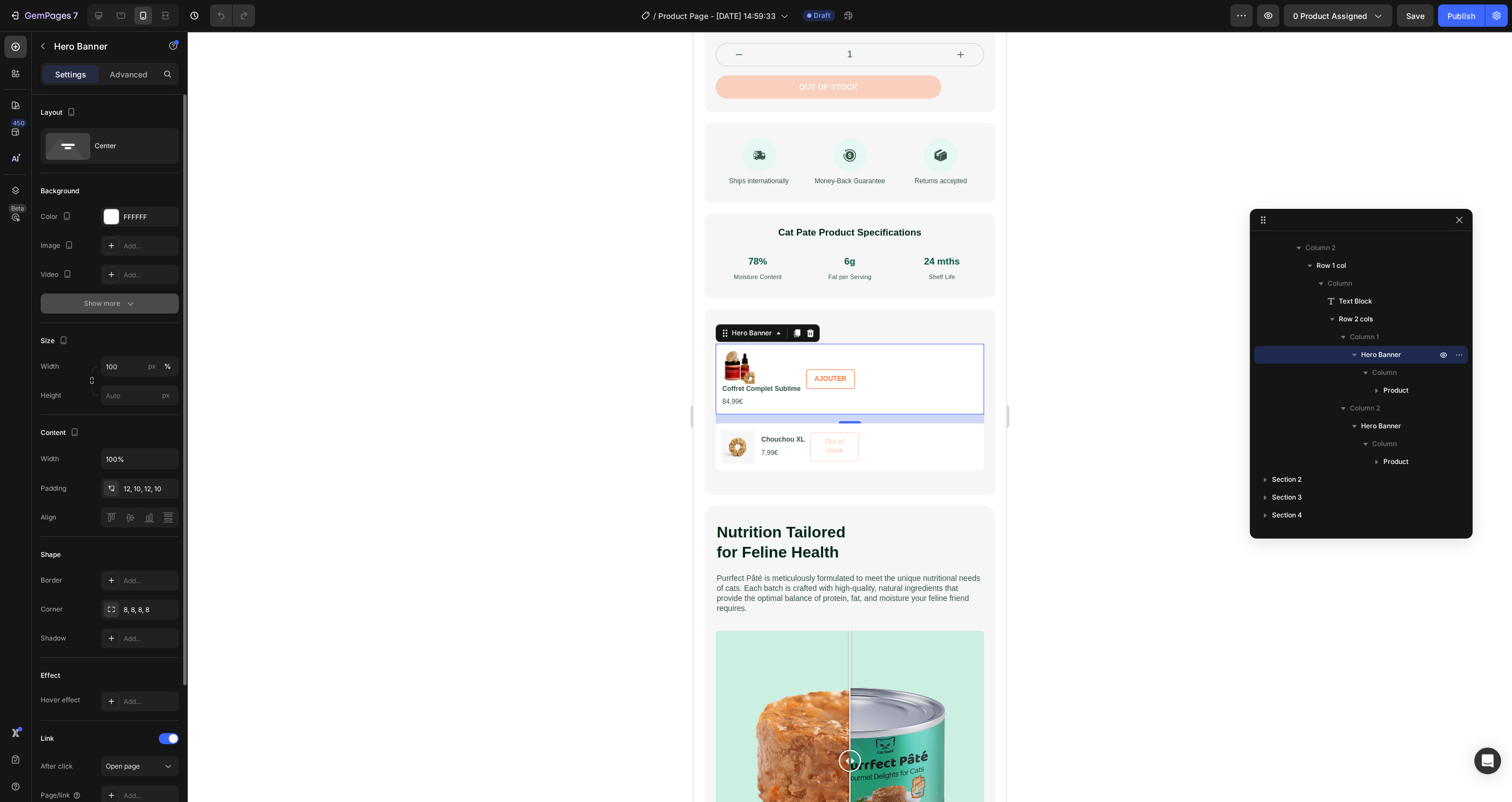
click at [110, 309] on button "Show more" at bounding box center [109, 304] width 138 height 20
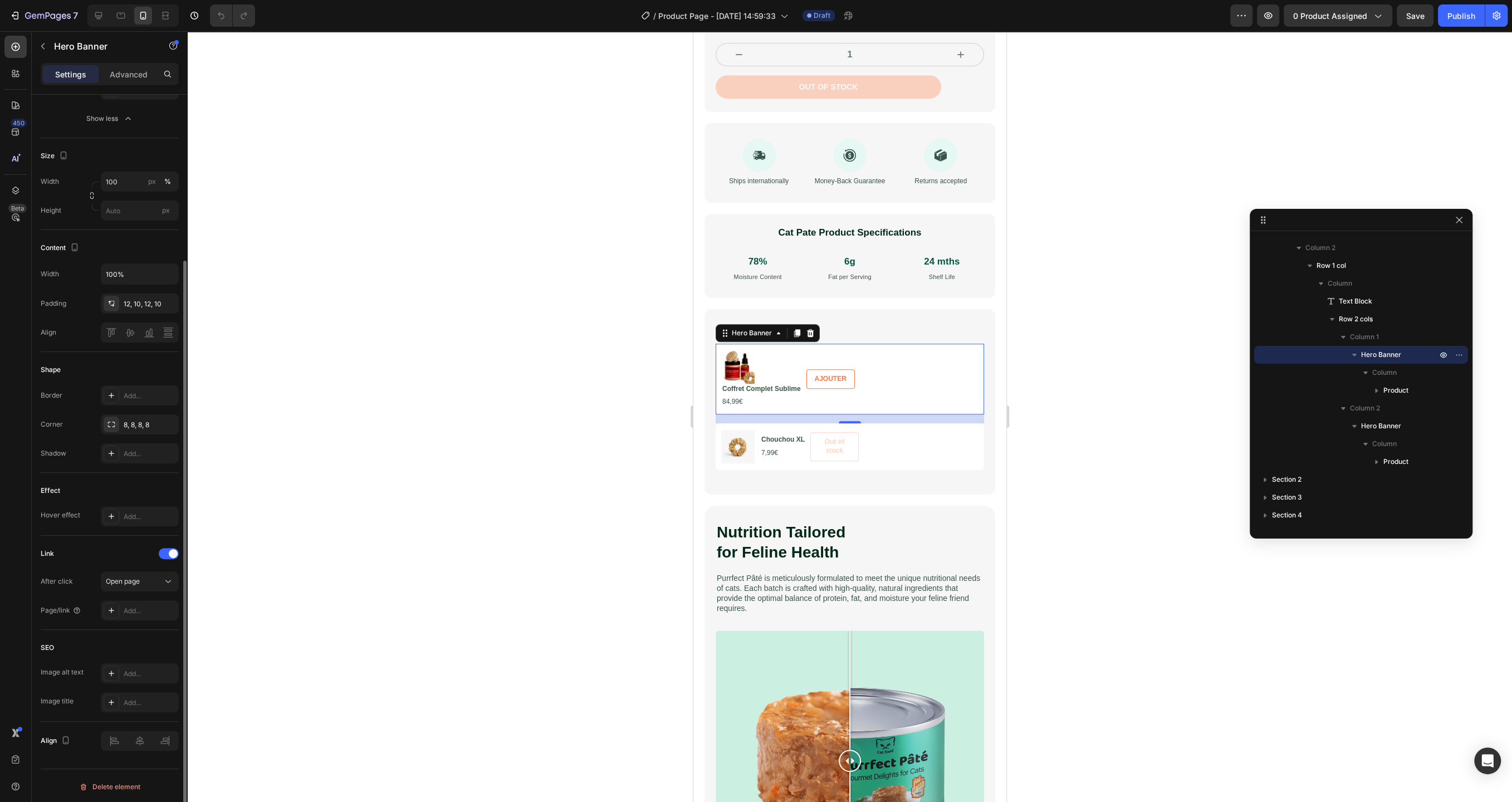
scroll to position [0, 0]
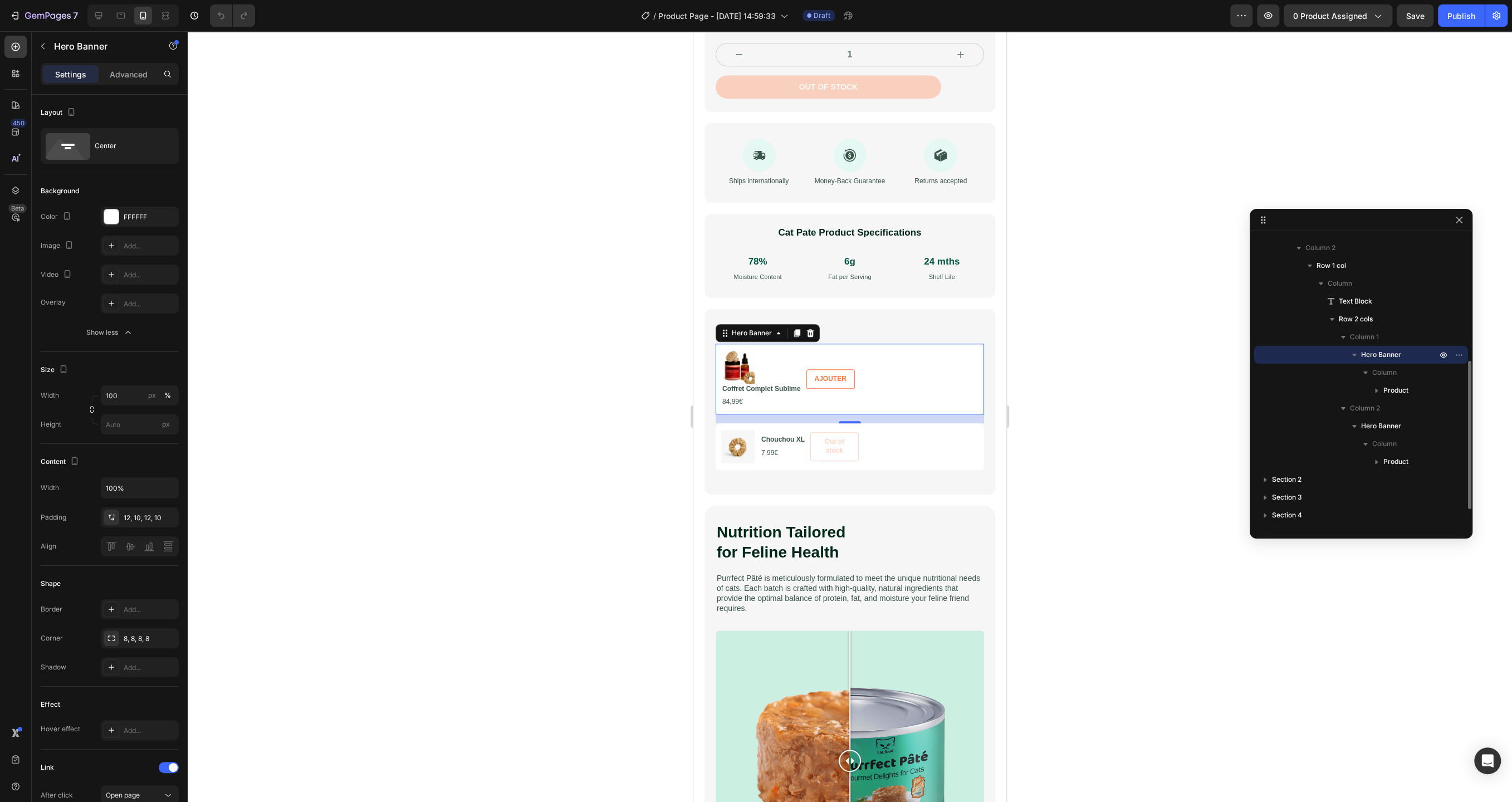
click at [1358, 355] on icon "button" at bounding box center [1354, 355] width 11 height 11
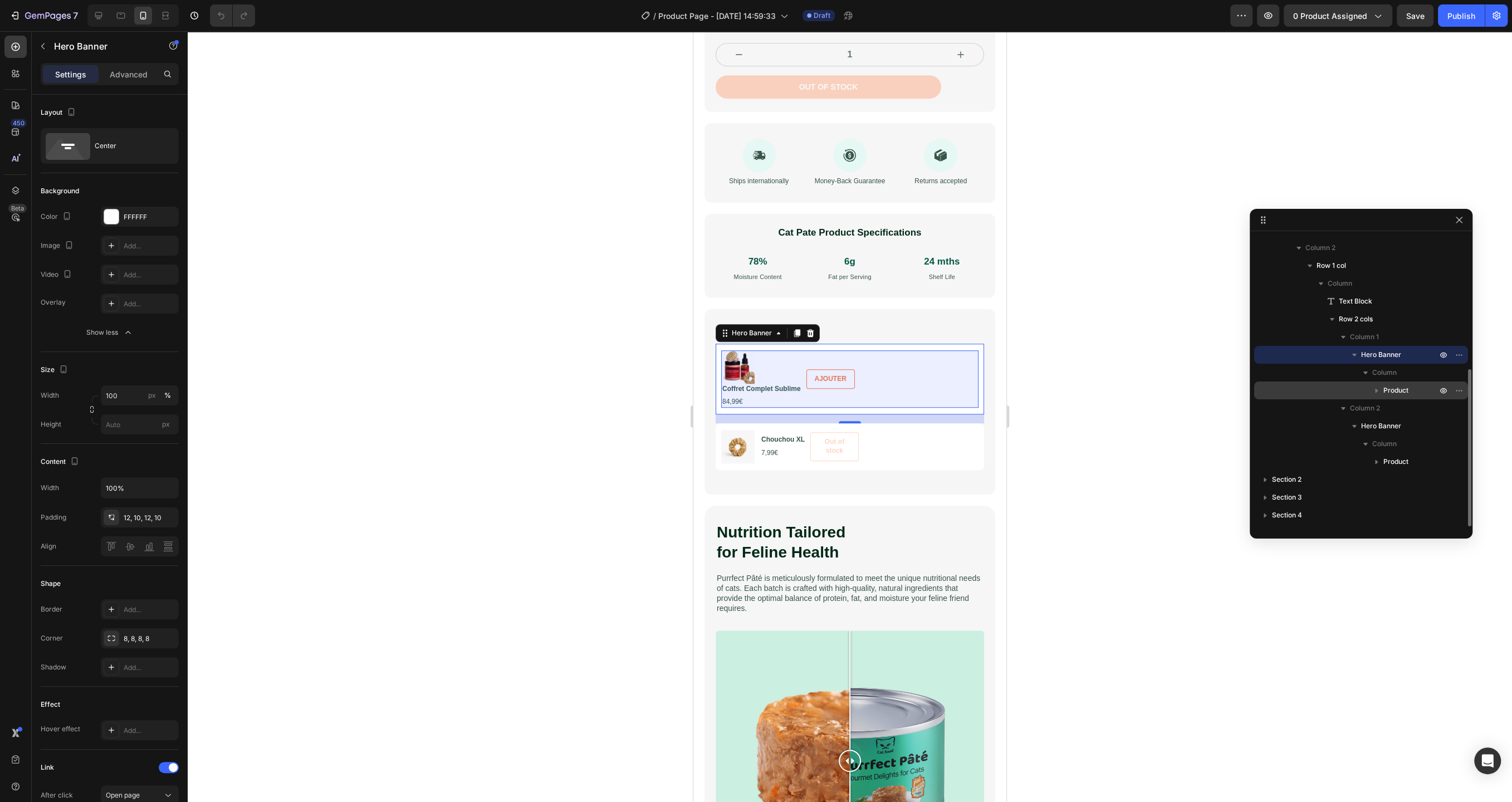
click at [1376, 393] on icon "button" at bounding box center [1376, 390] width 11 height 11
click at [1395, 387] on span "Product" at bounding box center [1396, 390] width 25 height 11
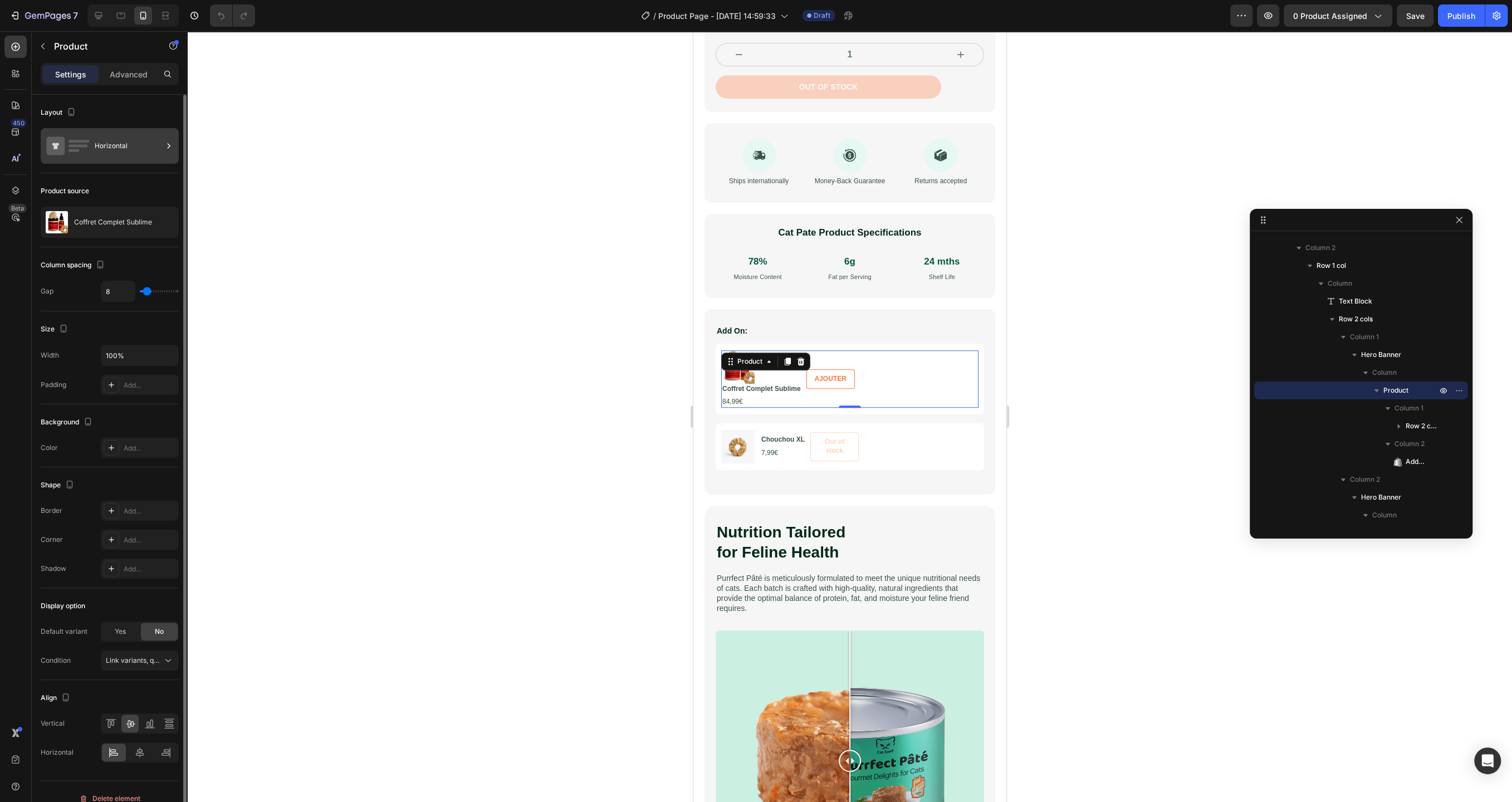
click at [112, 156] on div "Horizontal" at bounding box center [129, 146] width 68 height 26
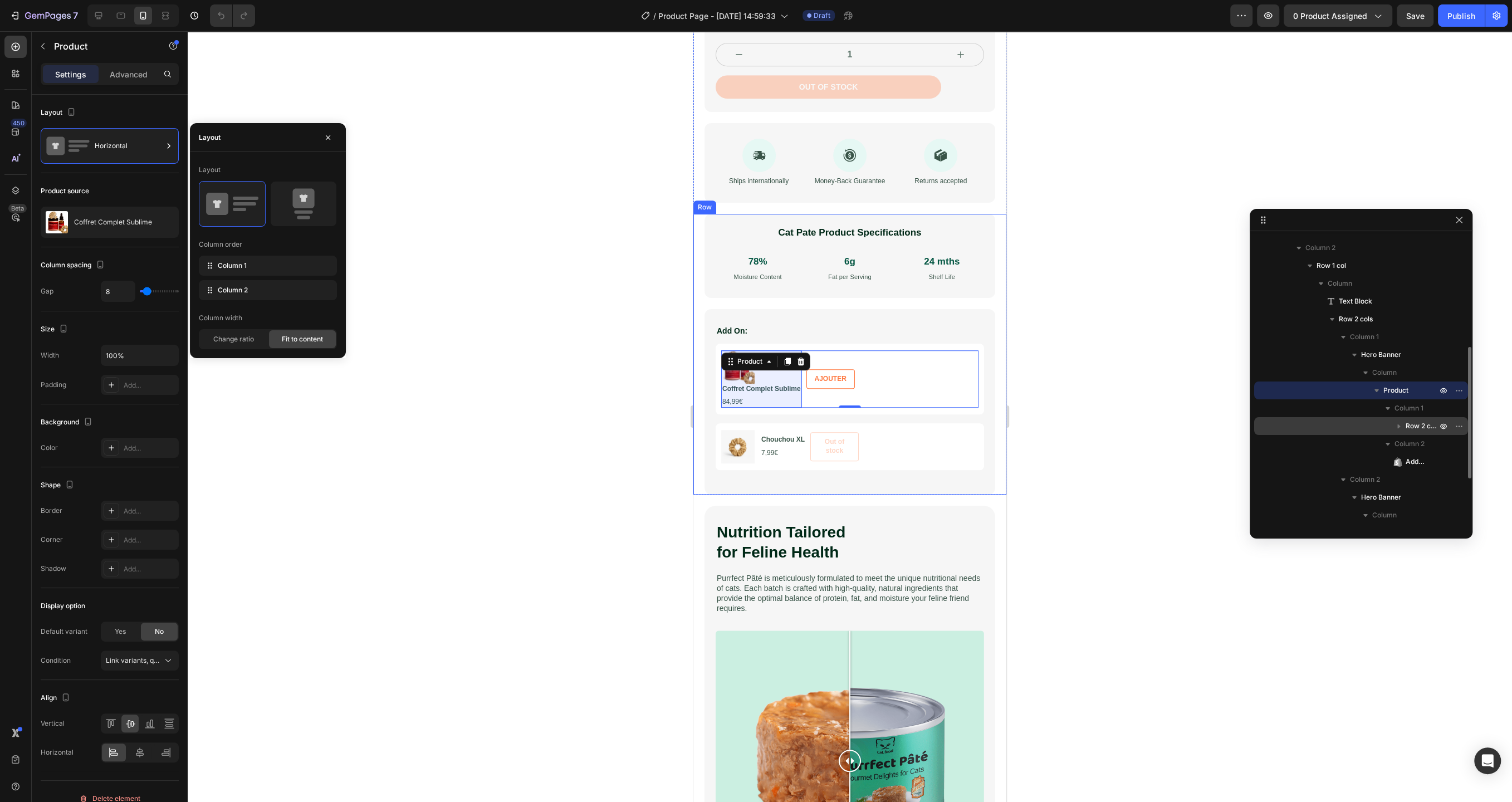
click at [1400, 427] on icon "button" at bounding box center [1399, 426] width 11 height 11
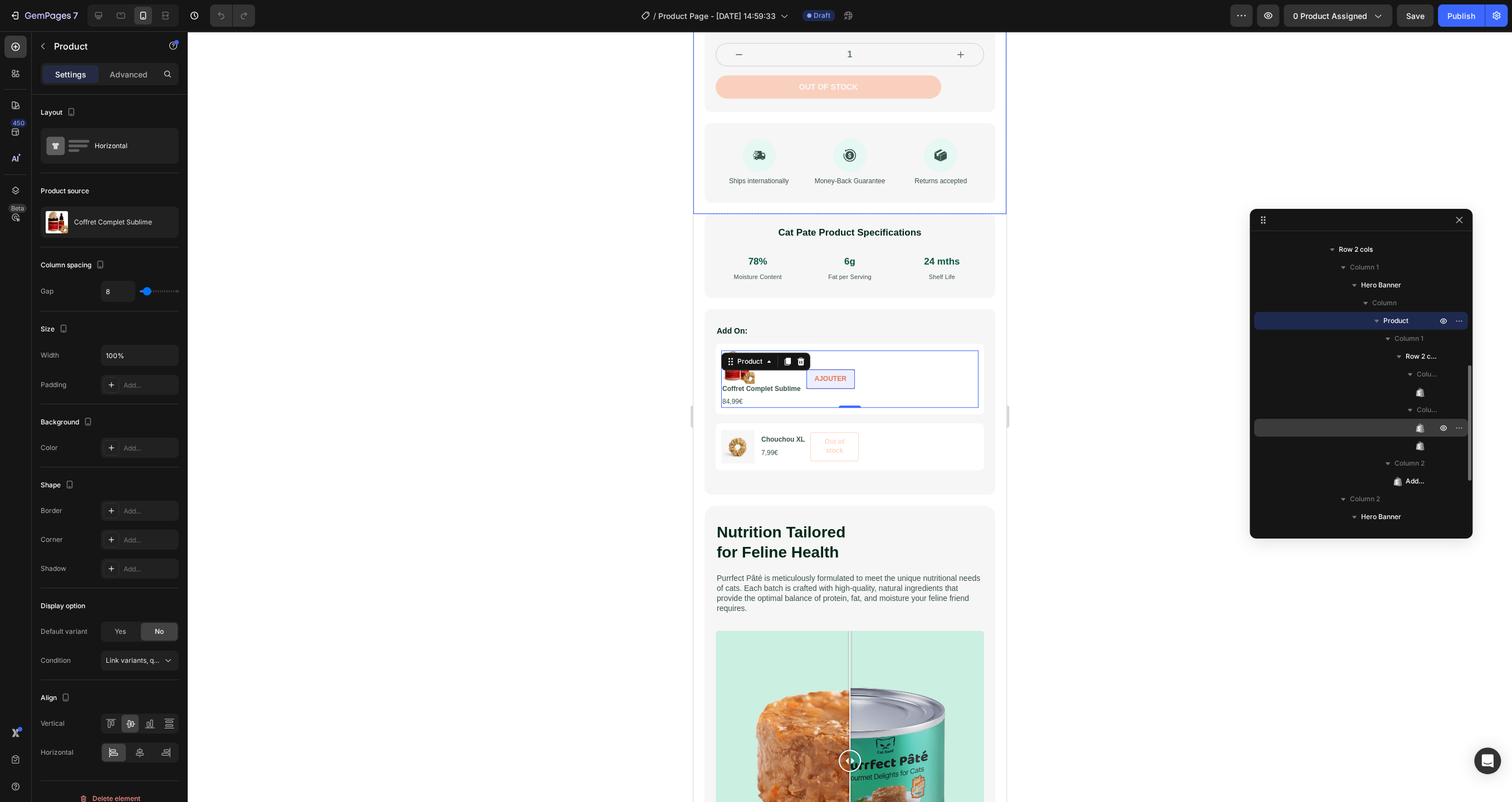
scroll to position [319, 0]
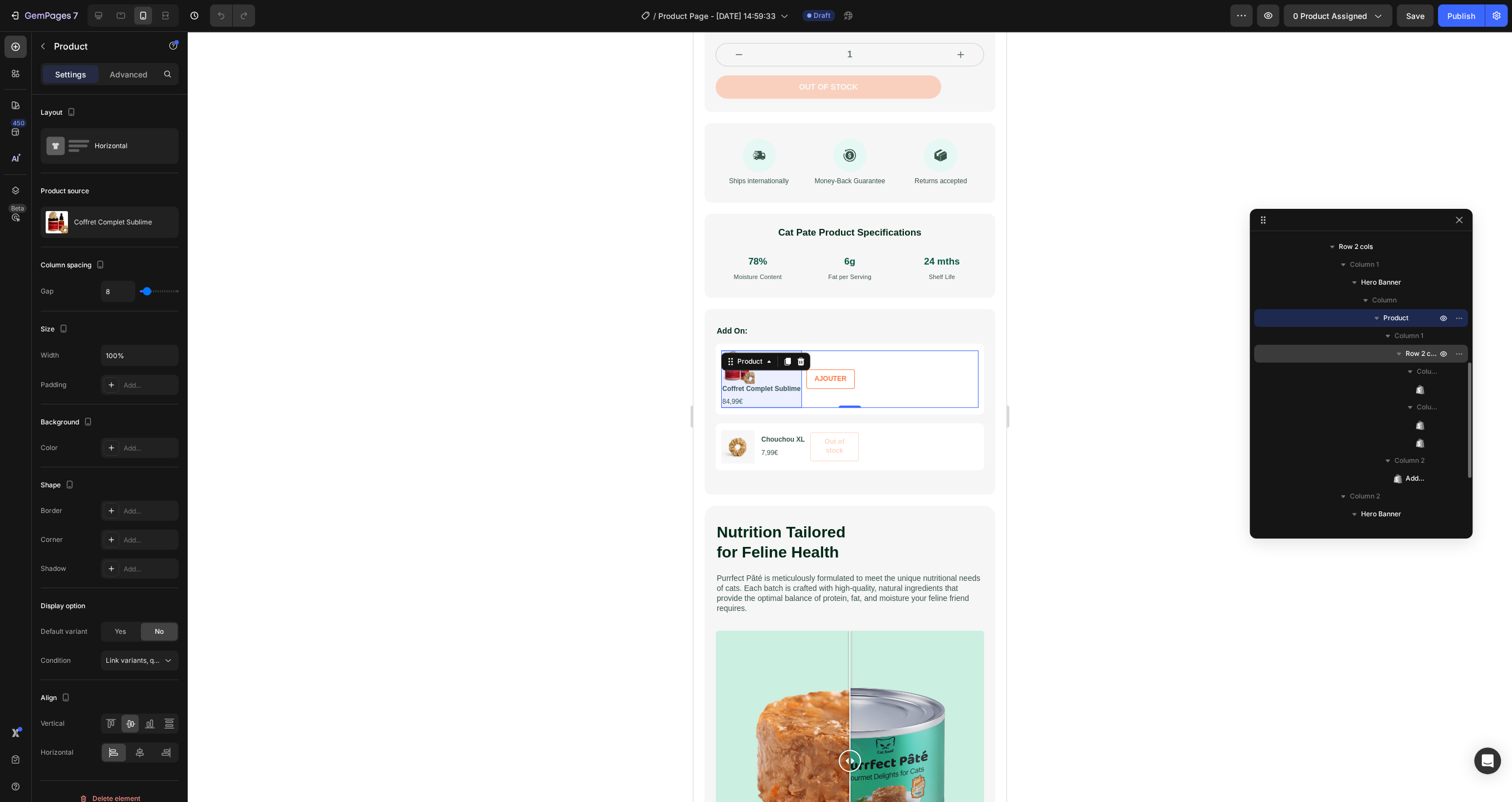
click at [1419, 352] on span "Row 2 cols" at bounding box center [1422, 353] width 33 height 11
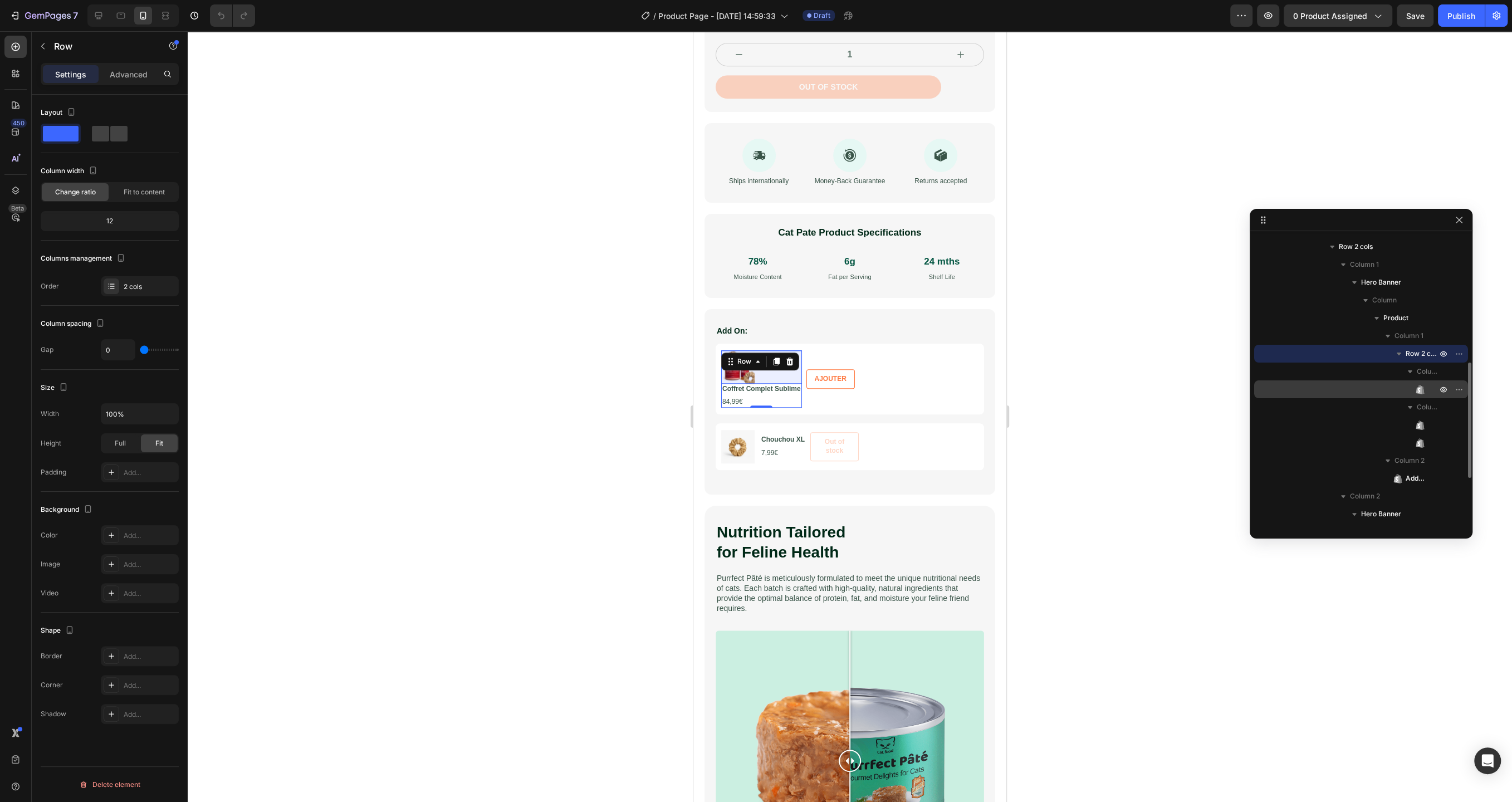
click at [1420, 385] on icon at bounding box center [1420, 389] width 11 height 11
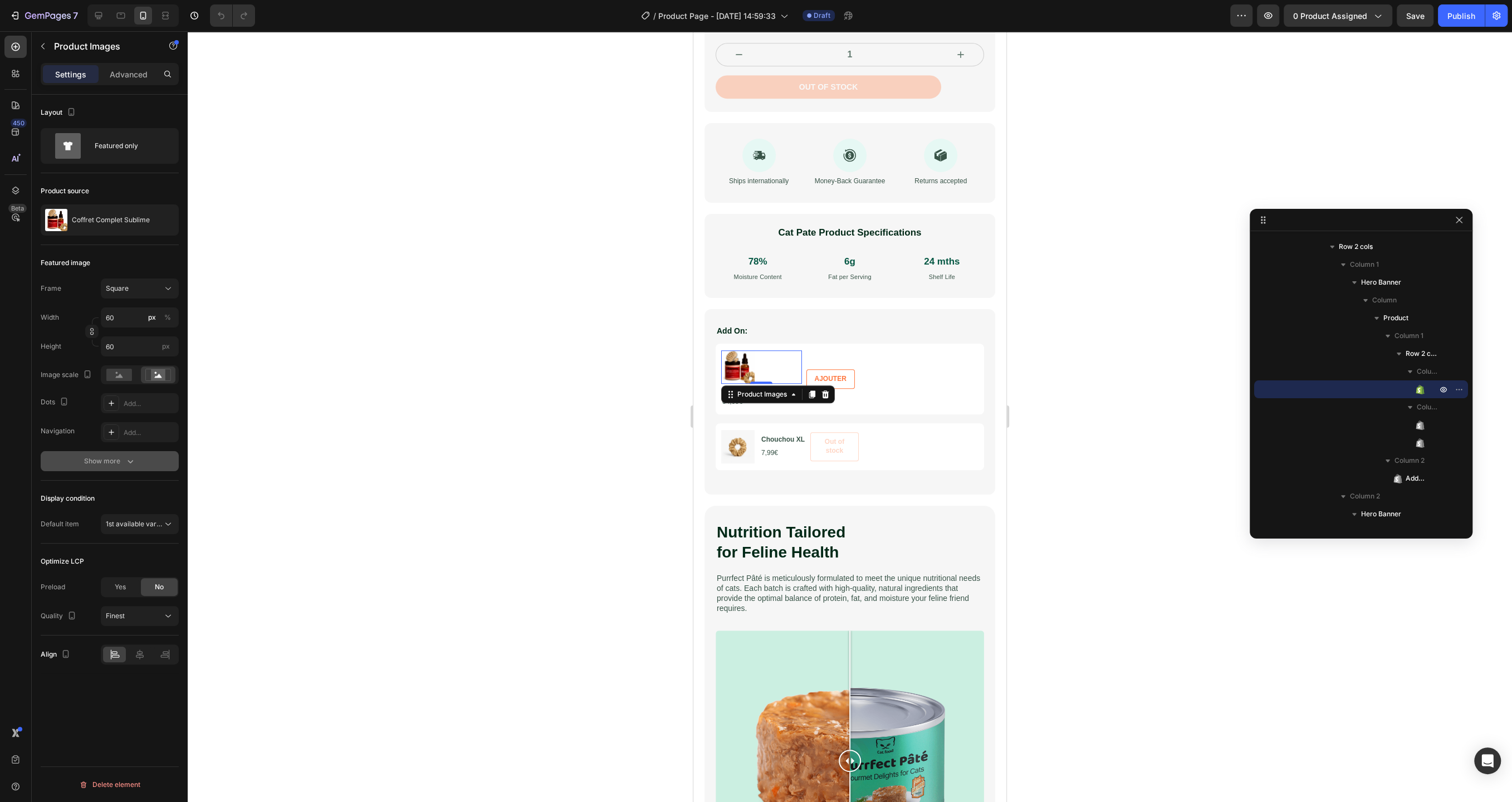
click at [116, 465] on div "Show more" at bounding box center [110, 461] width 52 height 11
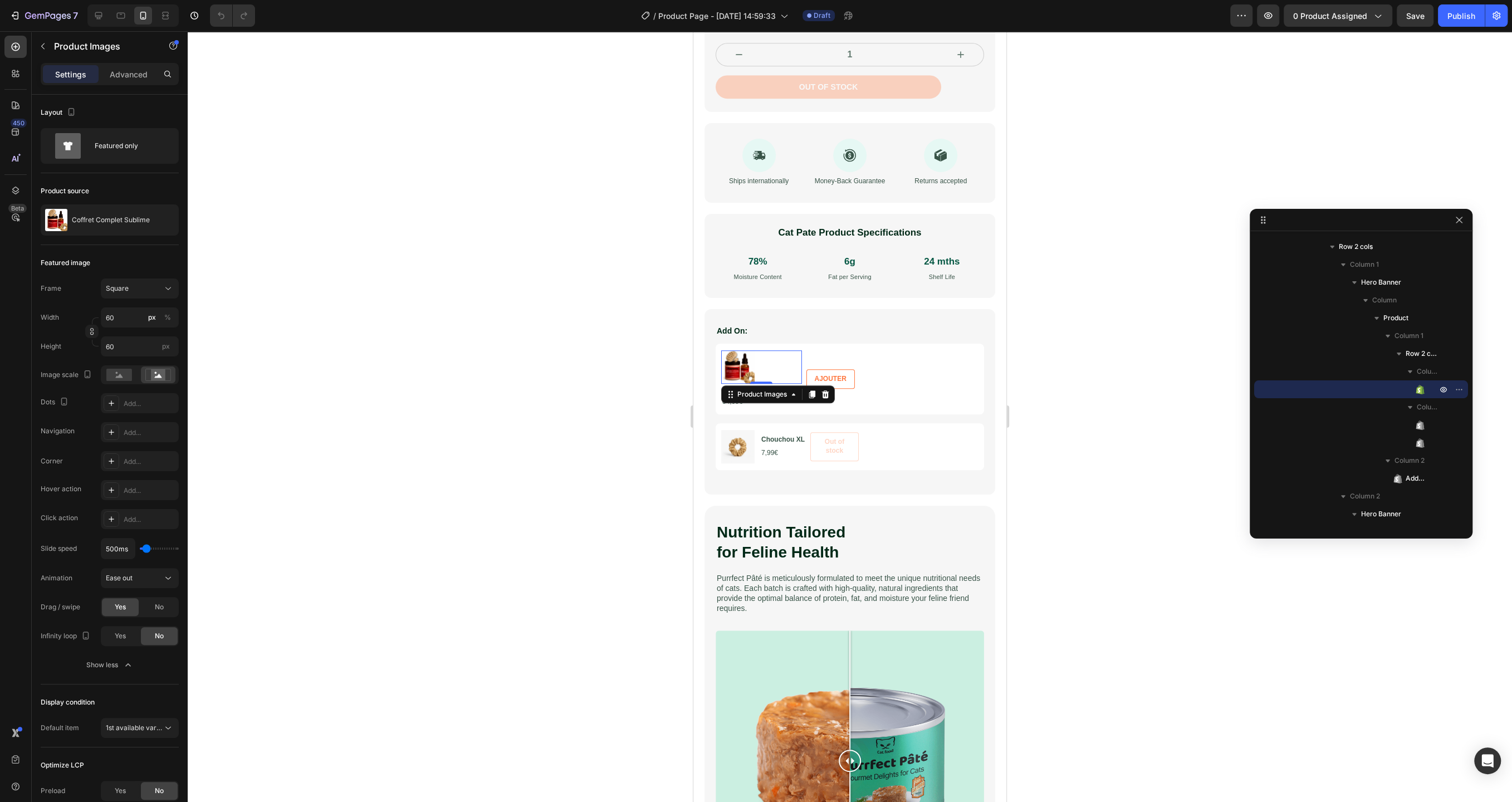
click at [465, 418] on div at bounding box center [850, 416] width 1324 height 771
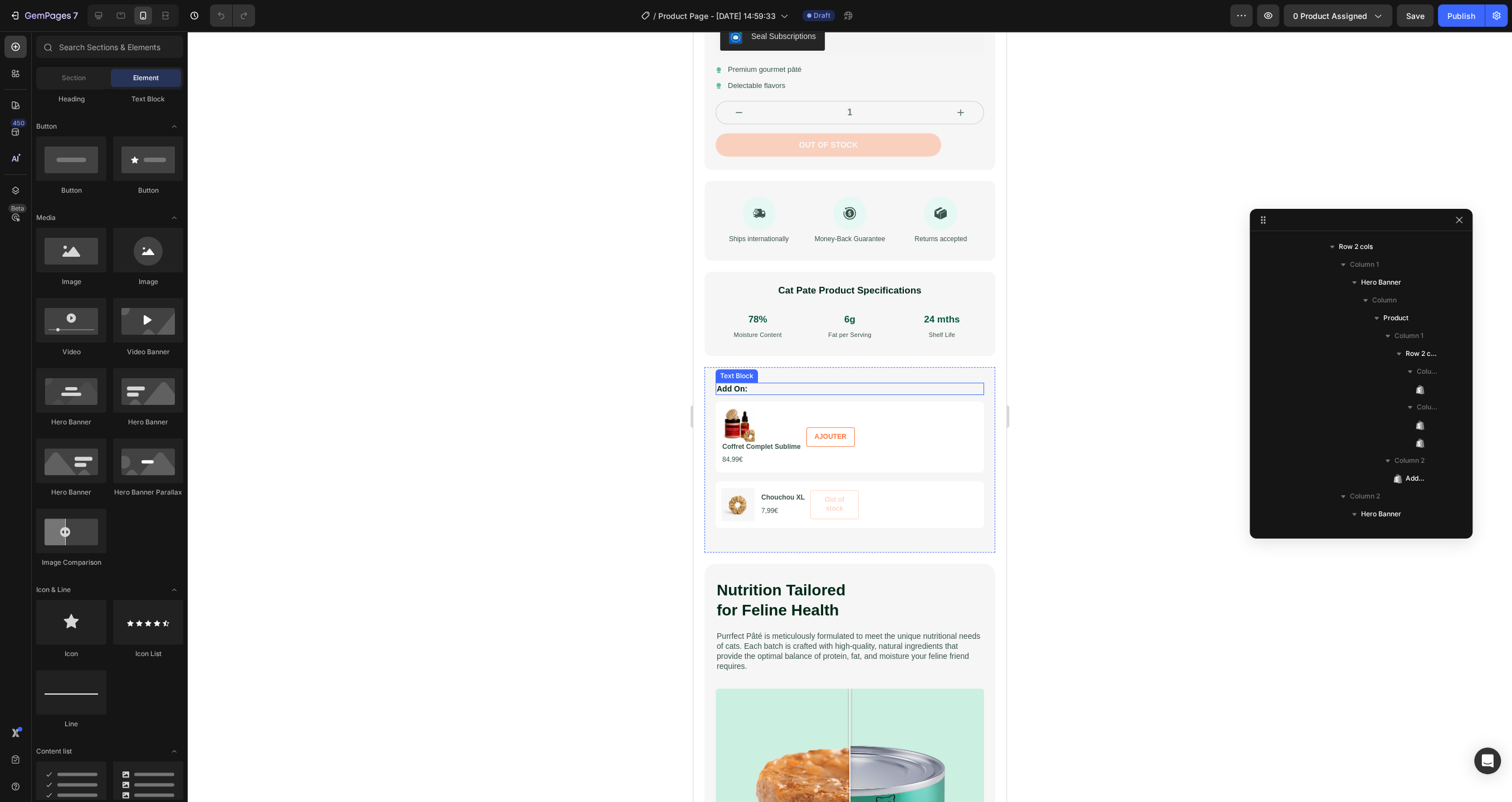
scroll to position [738, 0]
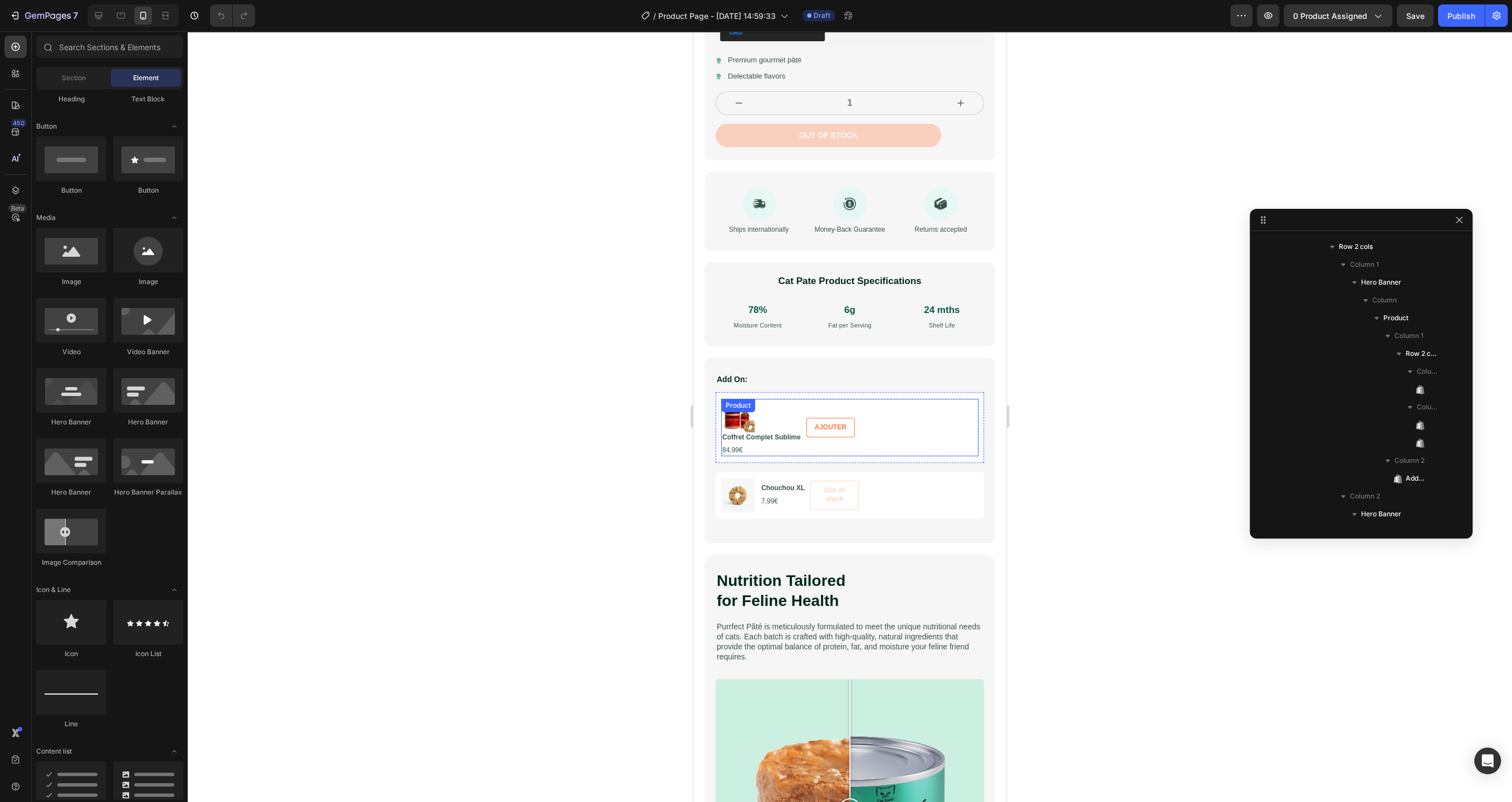
click at [892, 433] on div "Product Images Coffret Complet Sublime Product Title 84,99€ Product Price Produ…" at bounding box center [850, 427] width 257 height 58
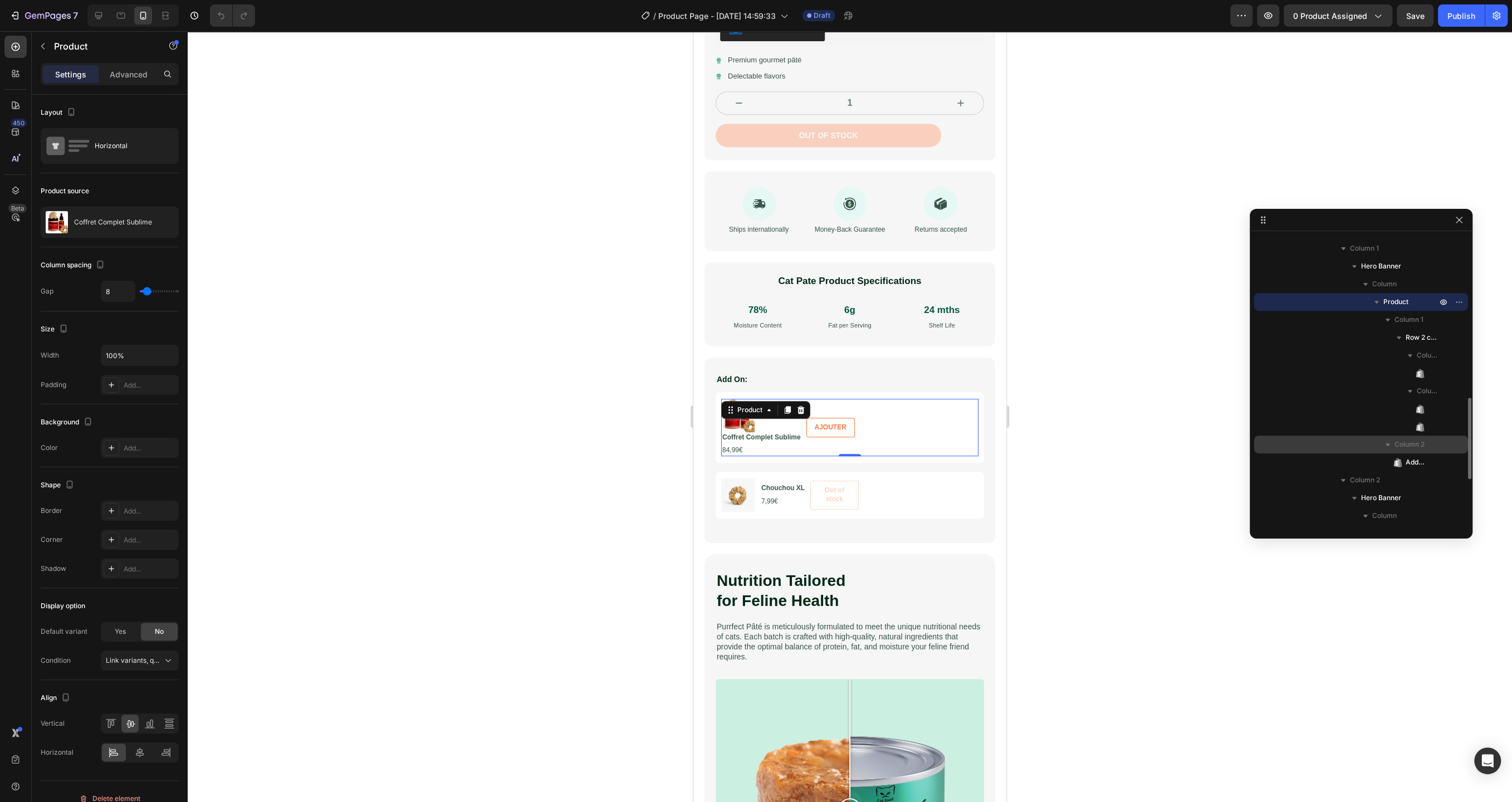
scroll to position [569, 0]
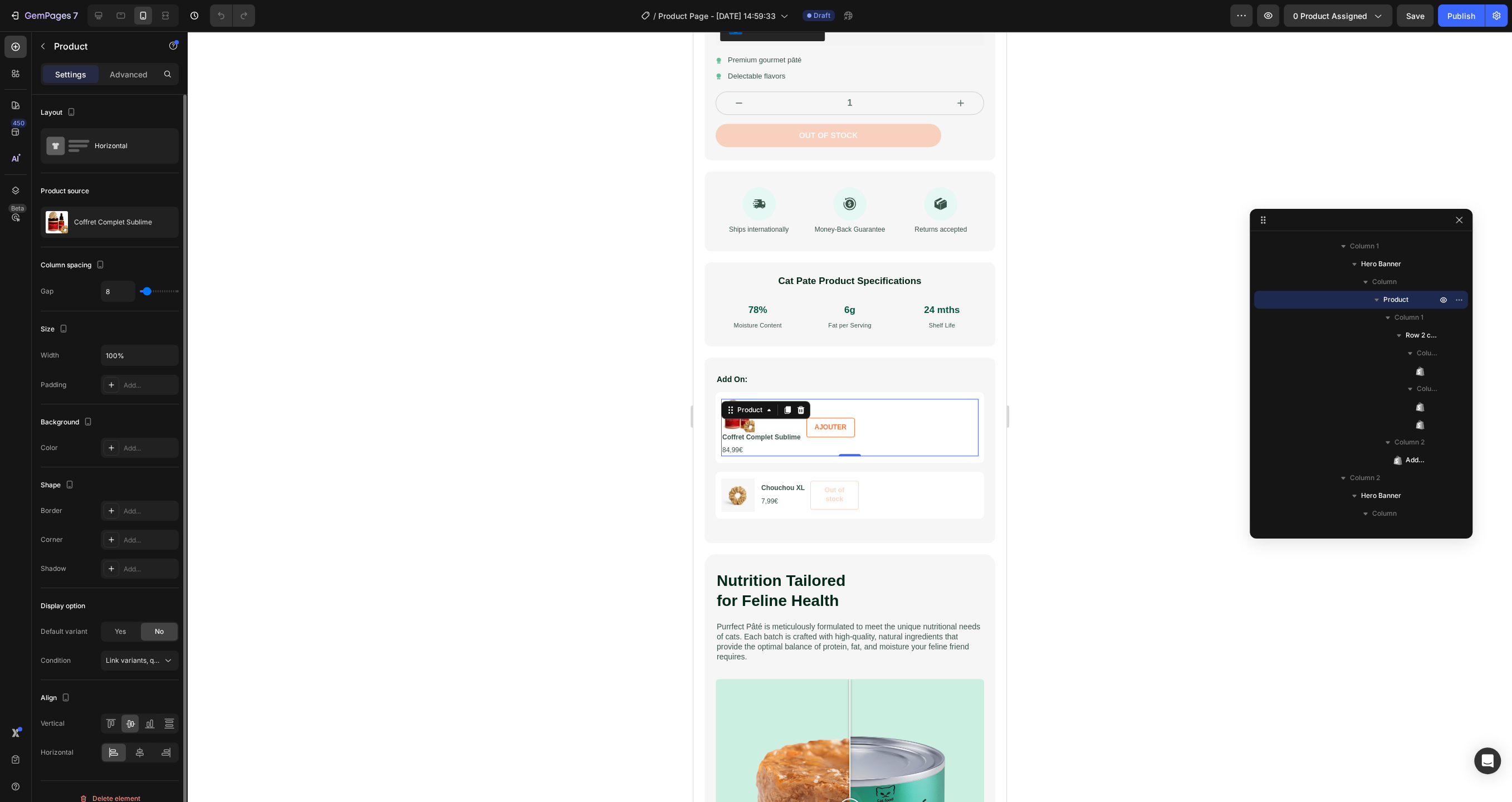
type input "20"
type input "24"
type input "25"
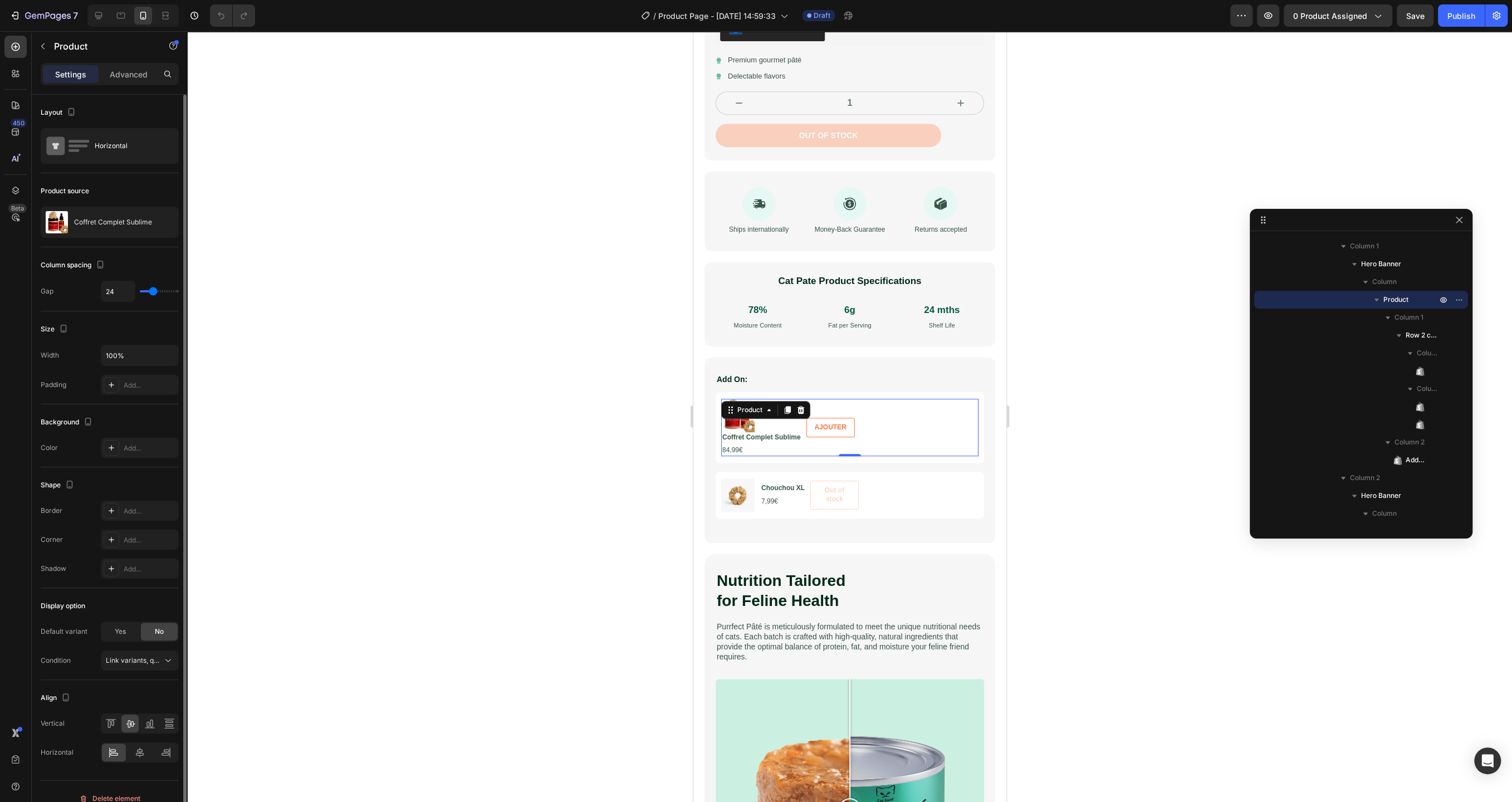
type input "25"
type input "26"
type input "27"
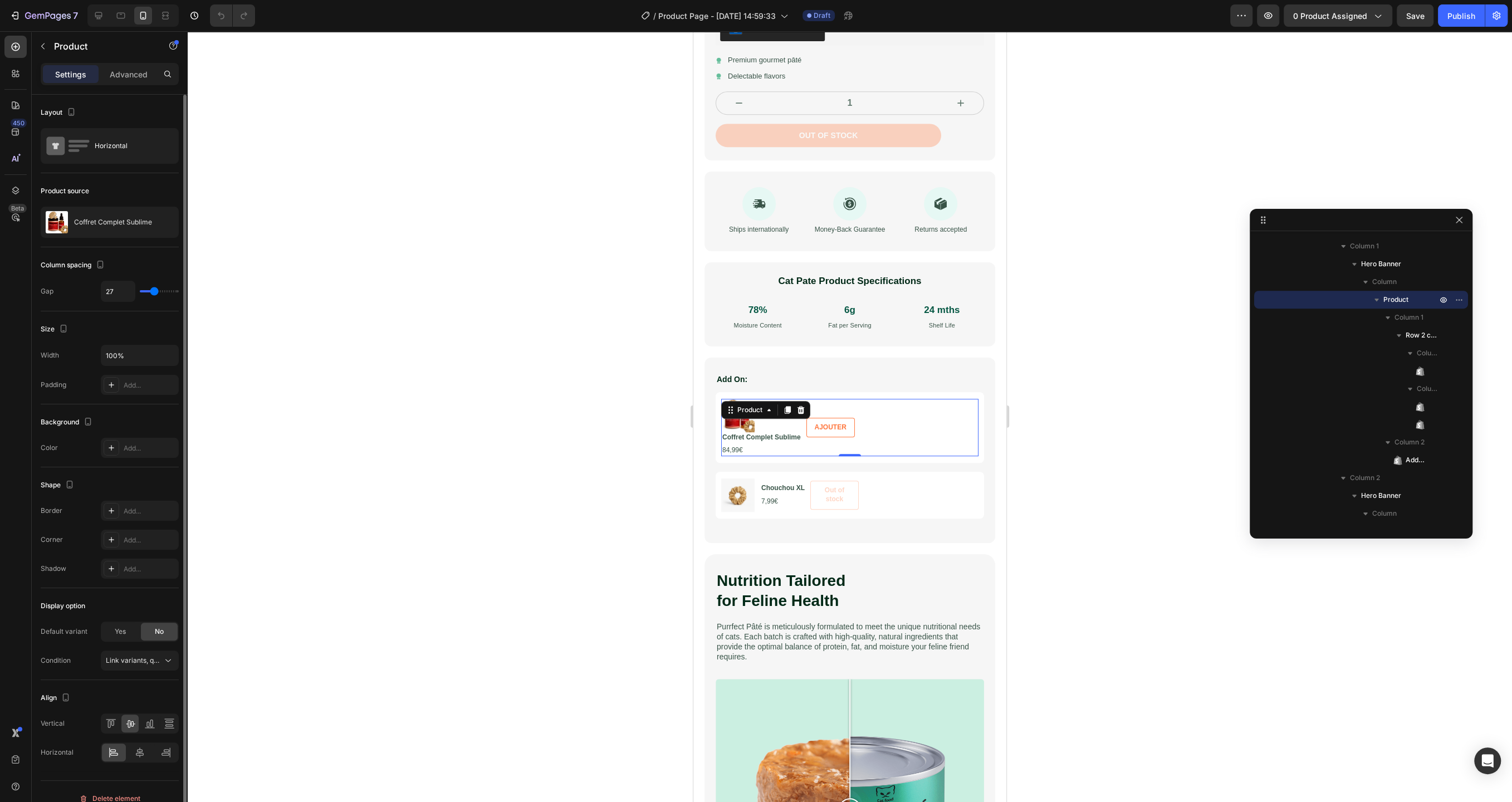
type input "28"
type input "29"
type input "30"
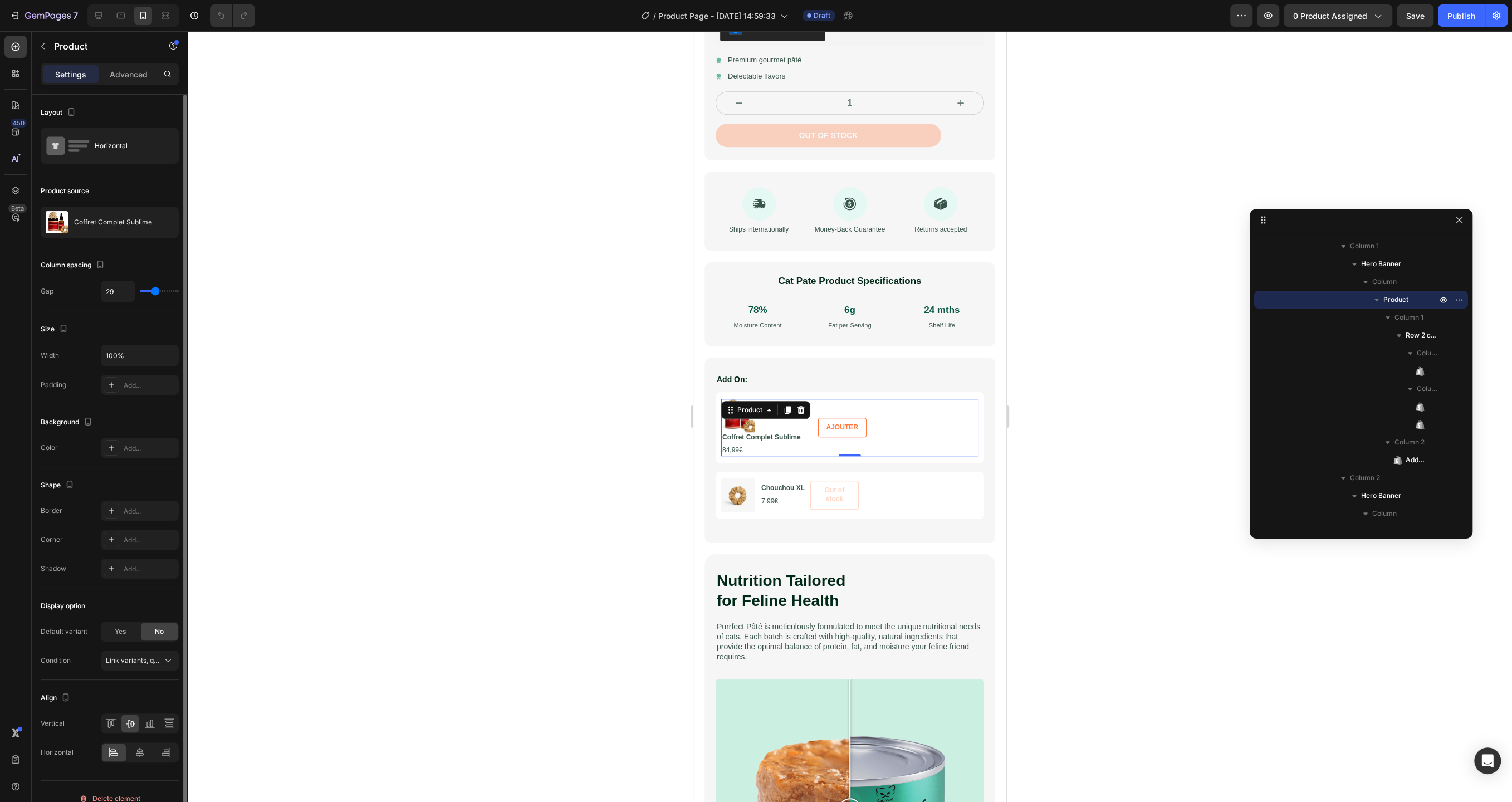
type input "30"
type input "32"
type input "33"
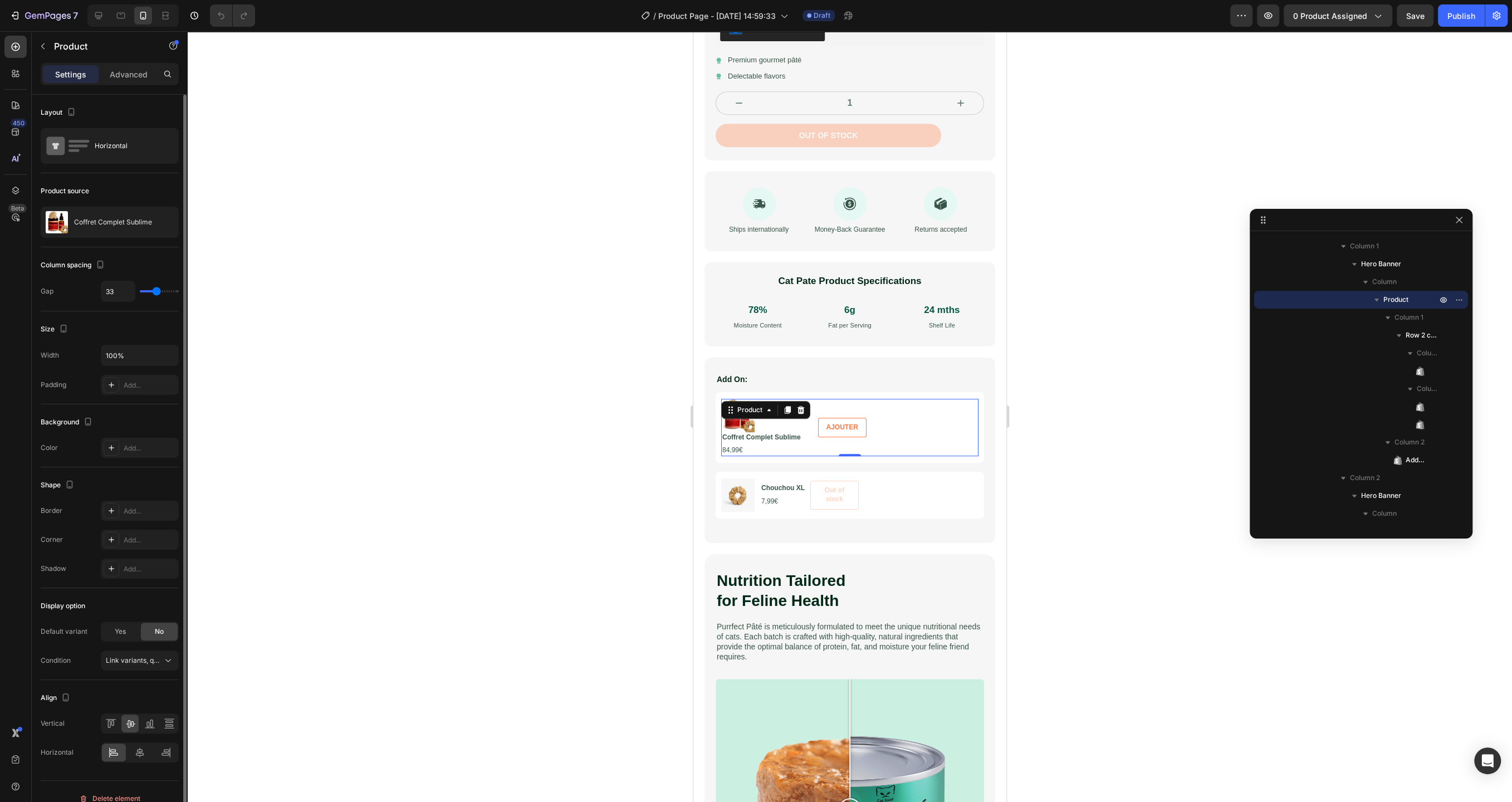
type input "35"
type input "37"
type input "39"
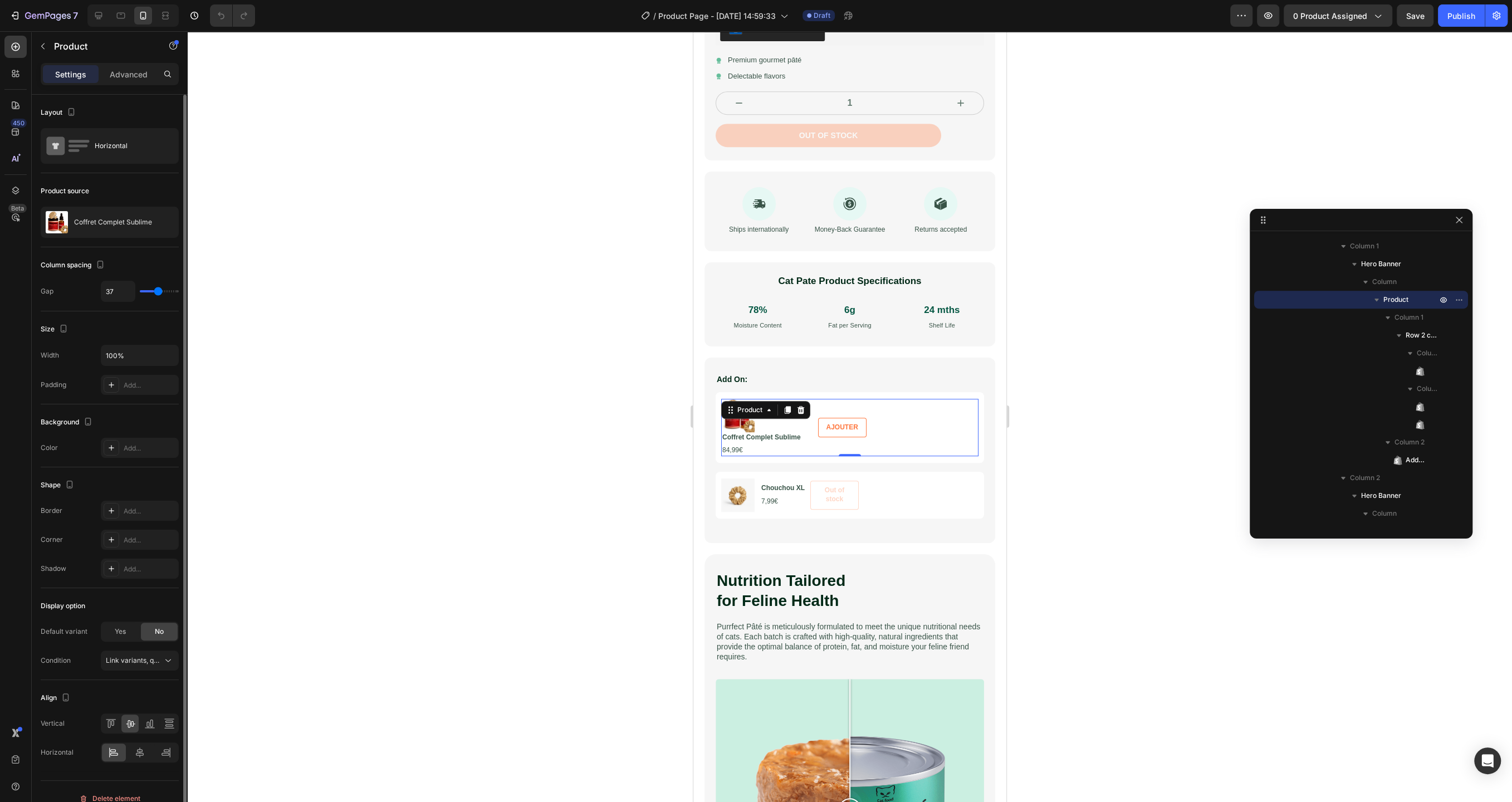
type input "39"
type input "42"
type input "44"
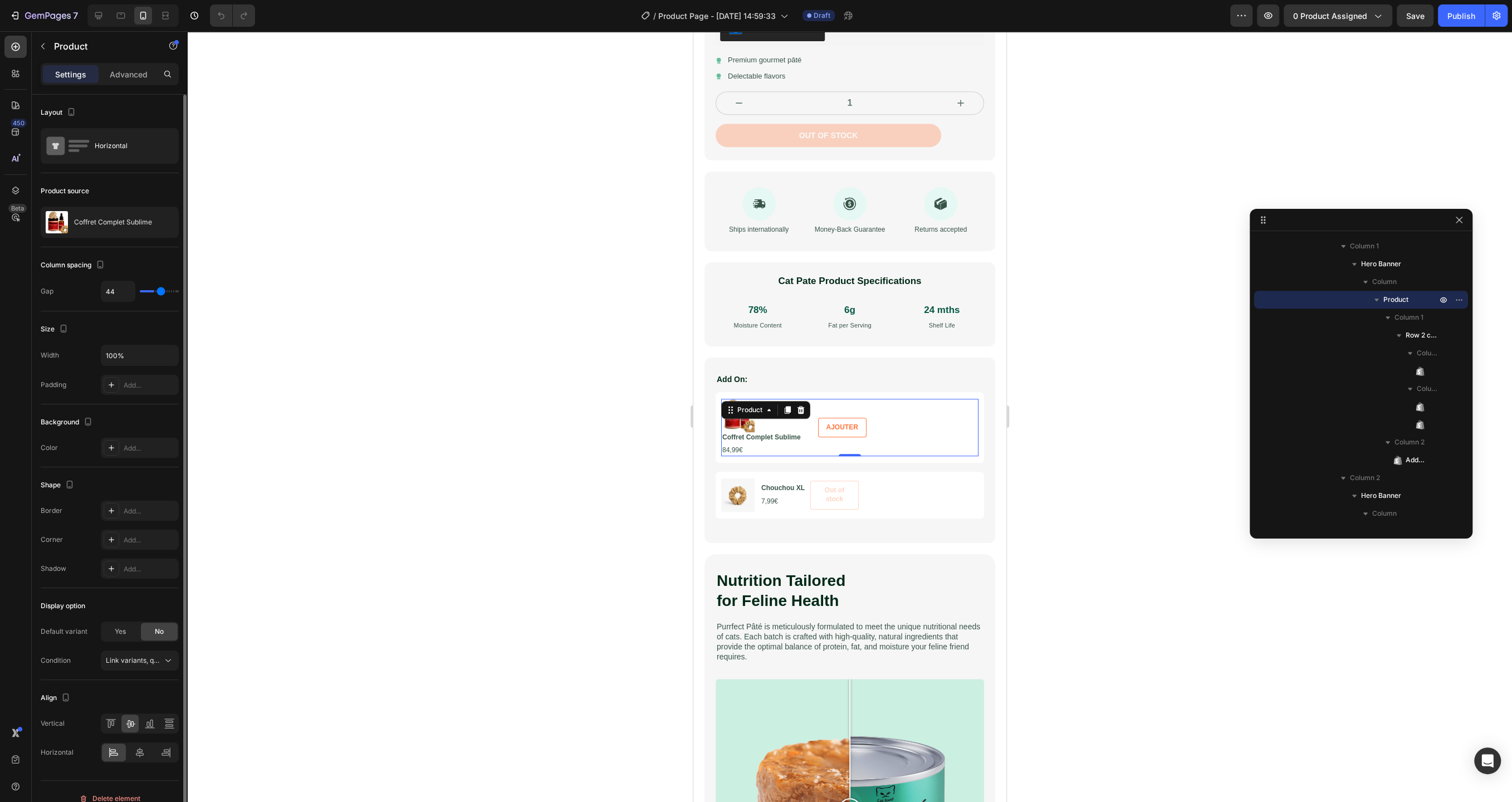
type input "45"
type input "46"
type input "47"
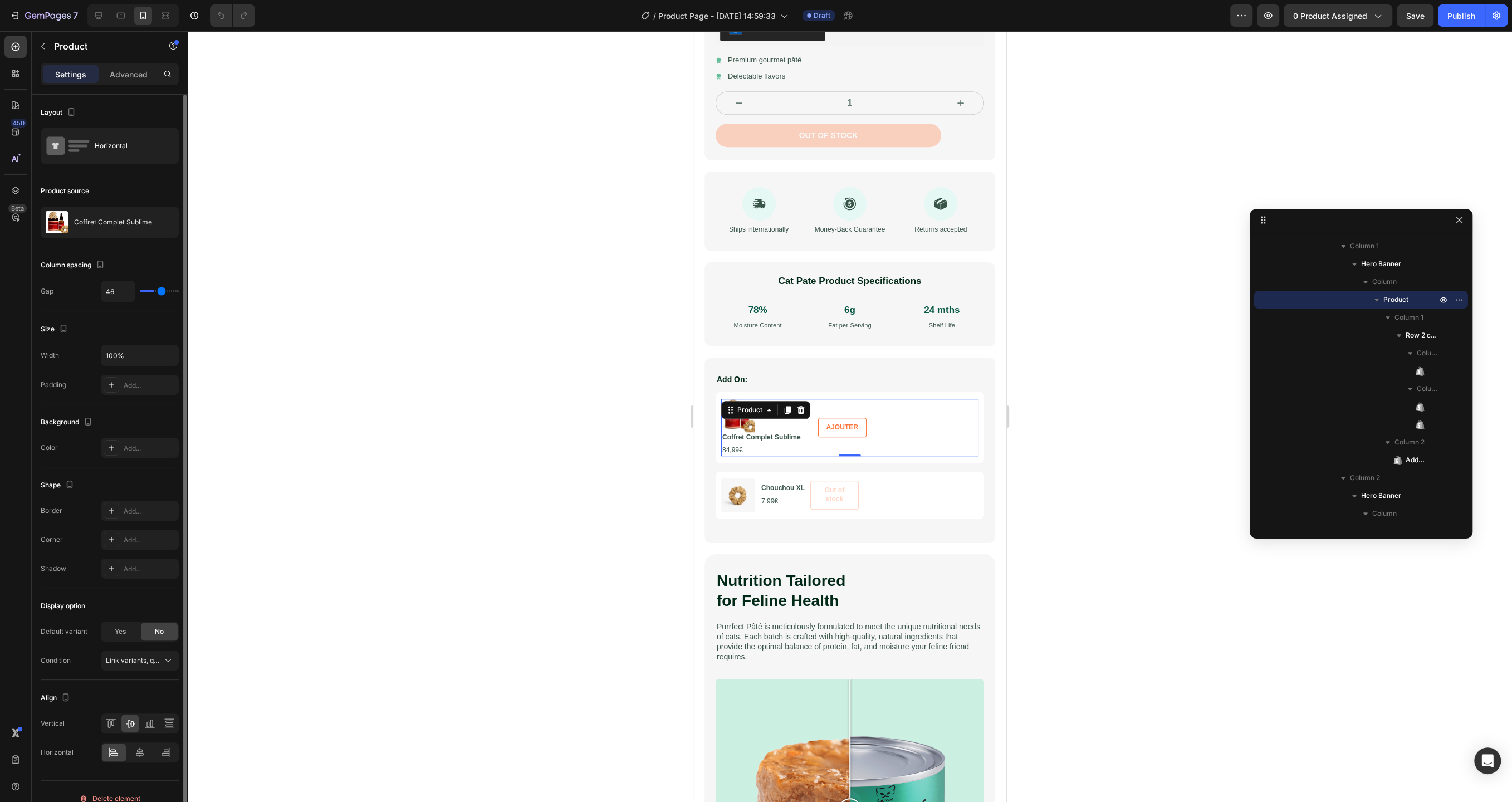
type input "47"
type input "48"
type input "49"
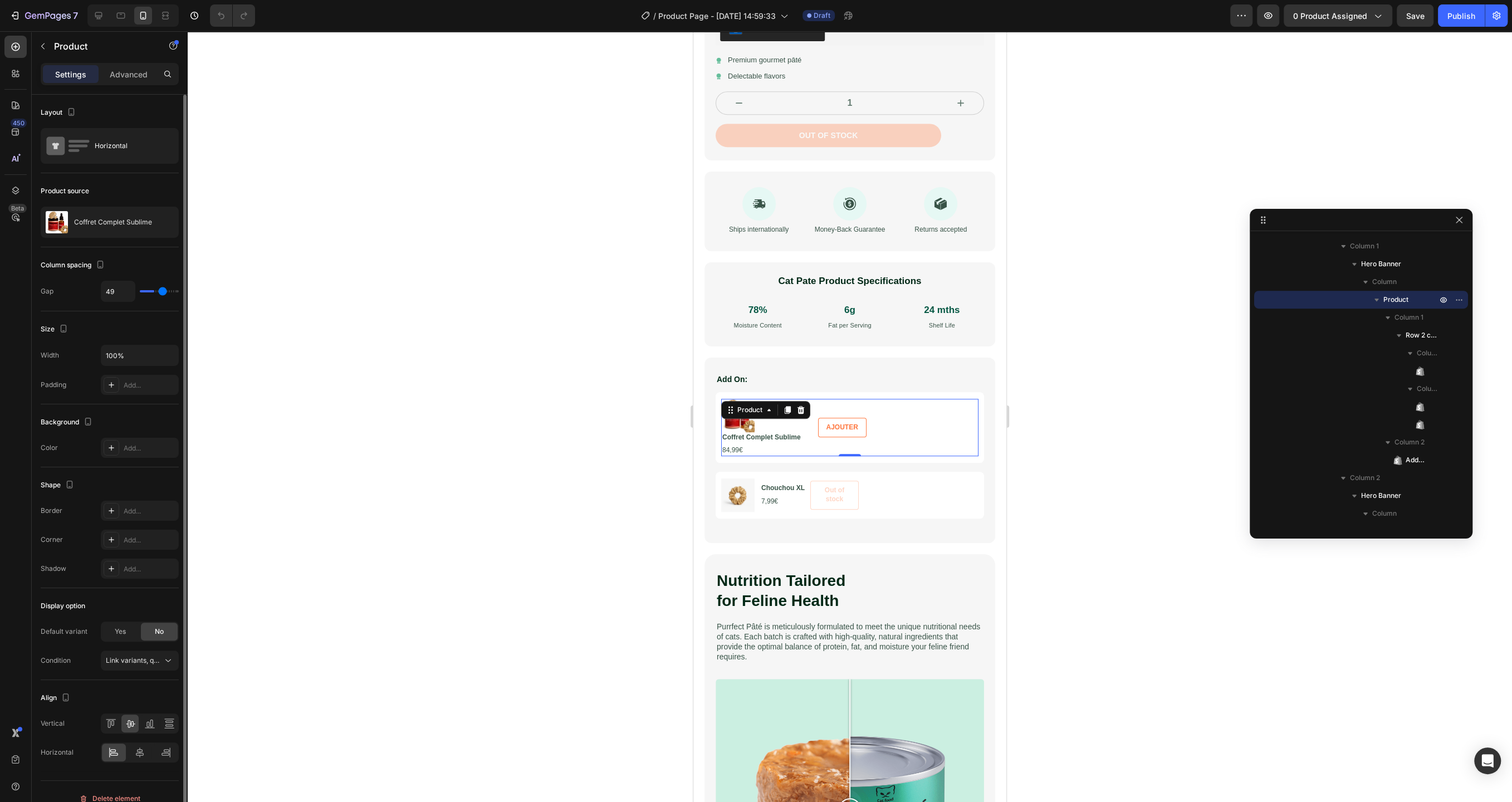
type input "50"
type input "51"
type input "52"
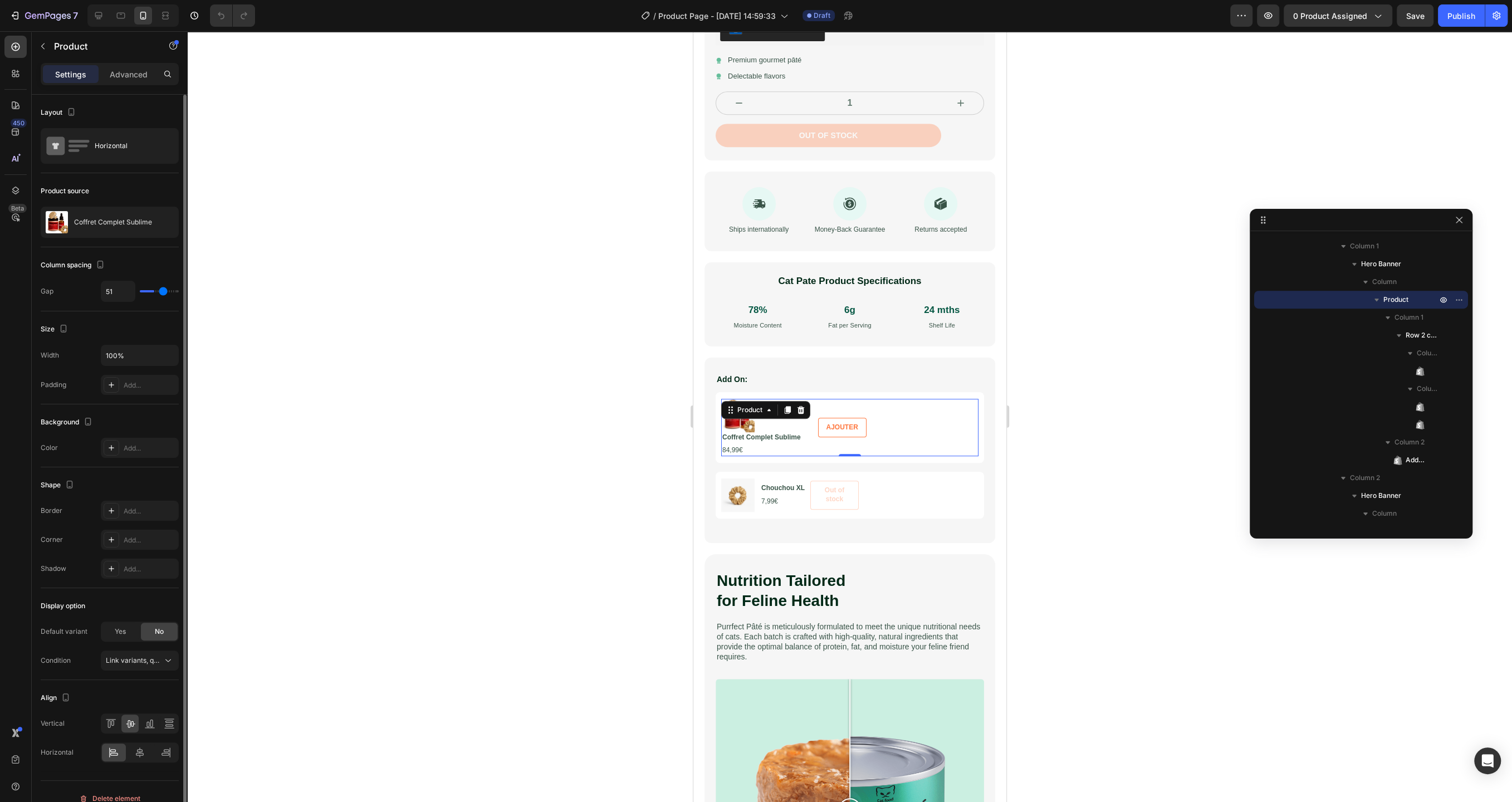
type input "52"
type input "53"
type input "54"
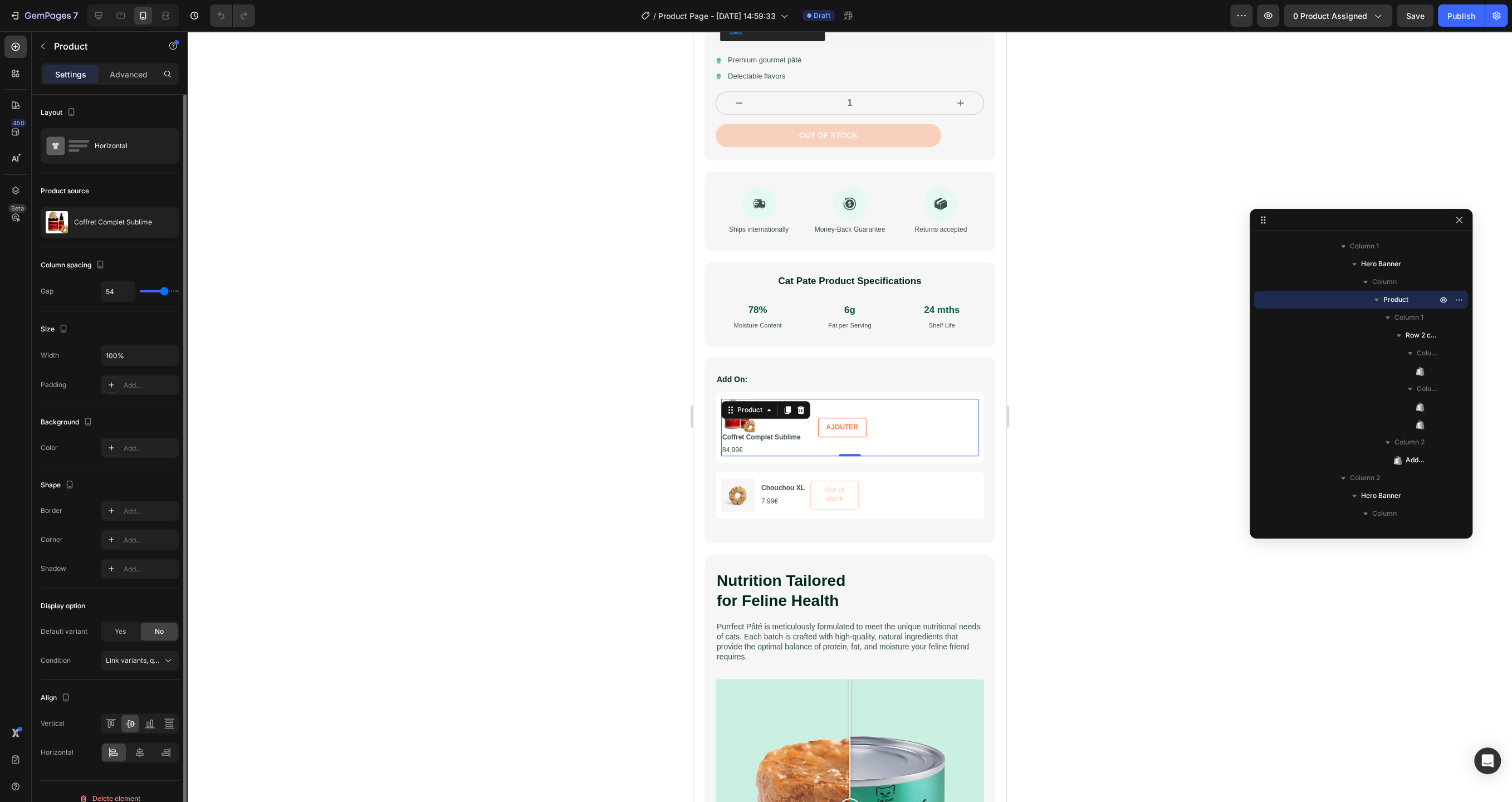
type input "55"
type input "56"
type input "57"
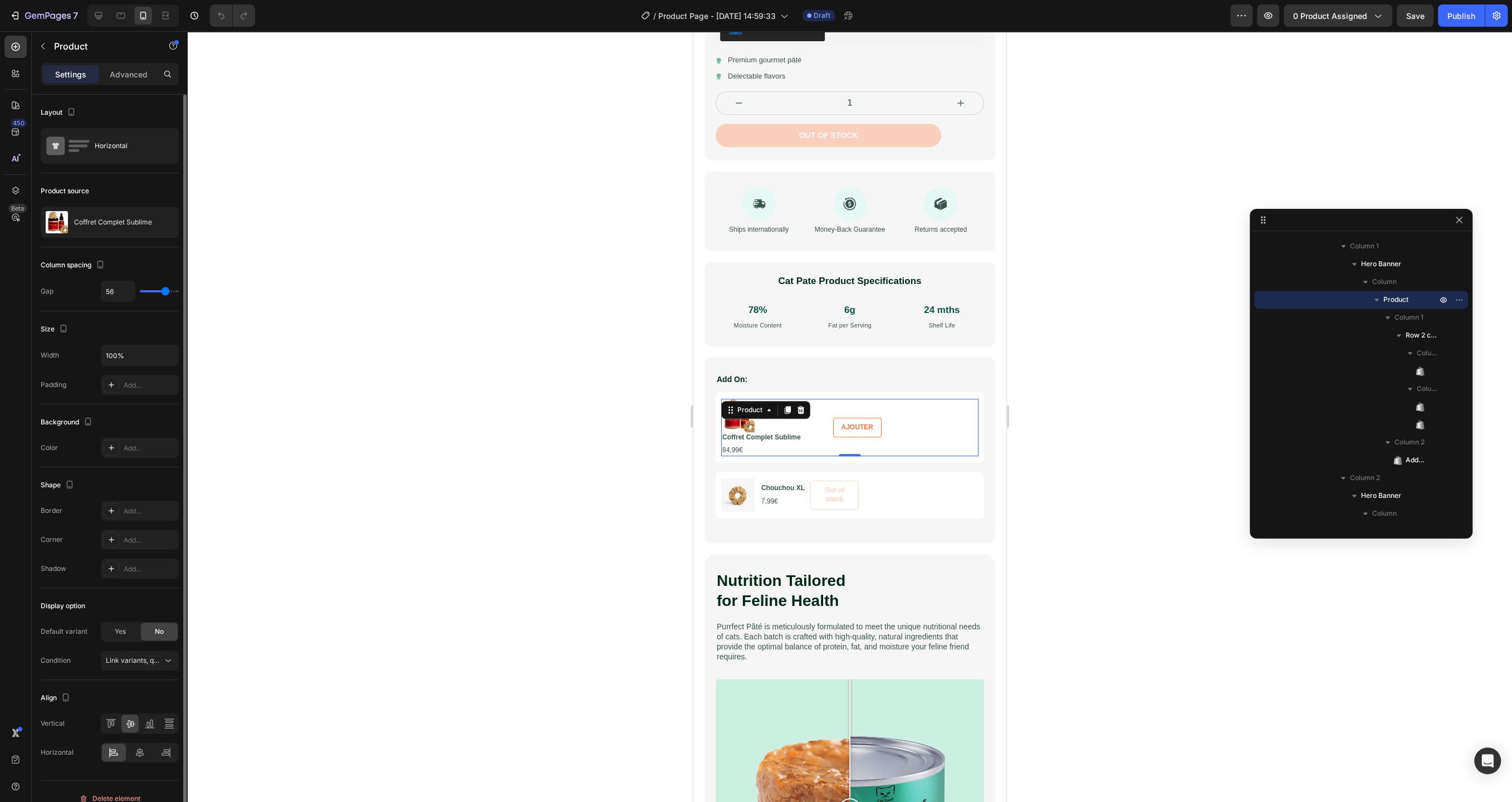
type input "57"
type input "58"
type input "60"
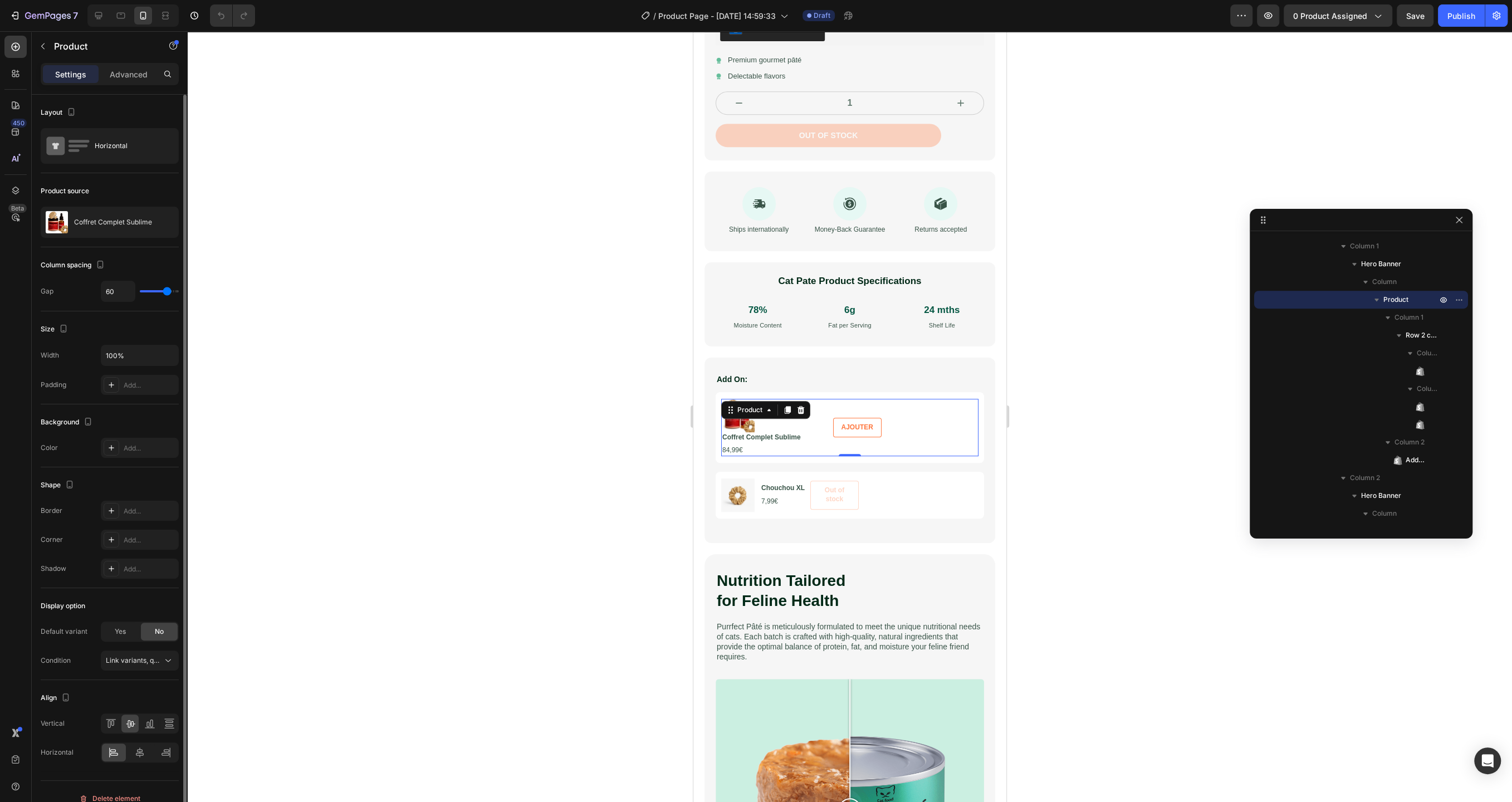
type input "61"
type input "63"
type input "65"
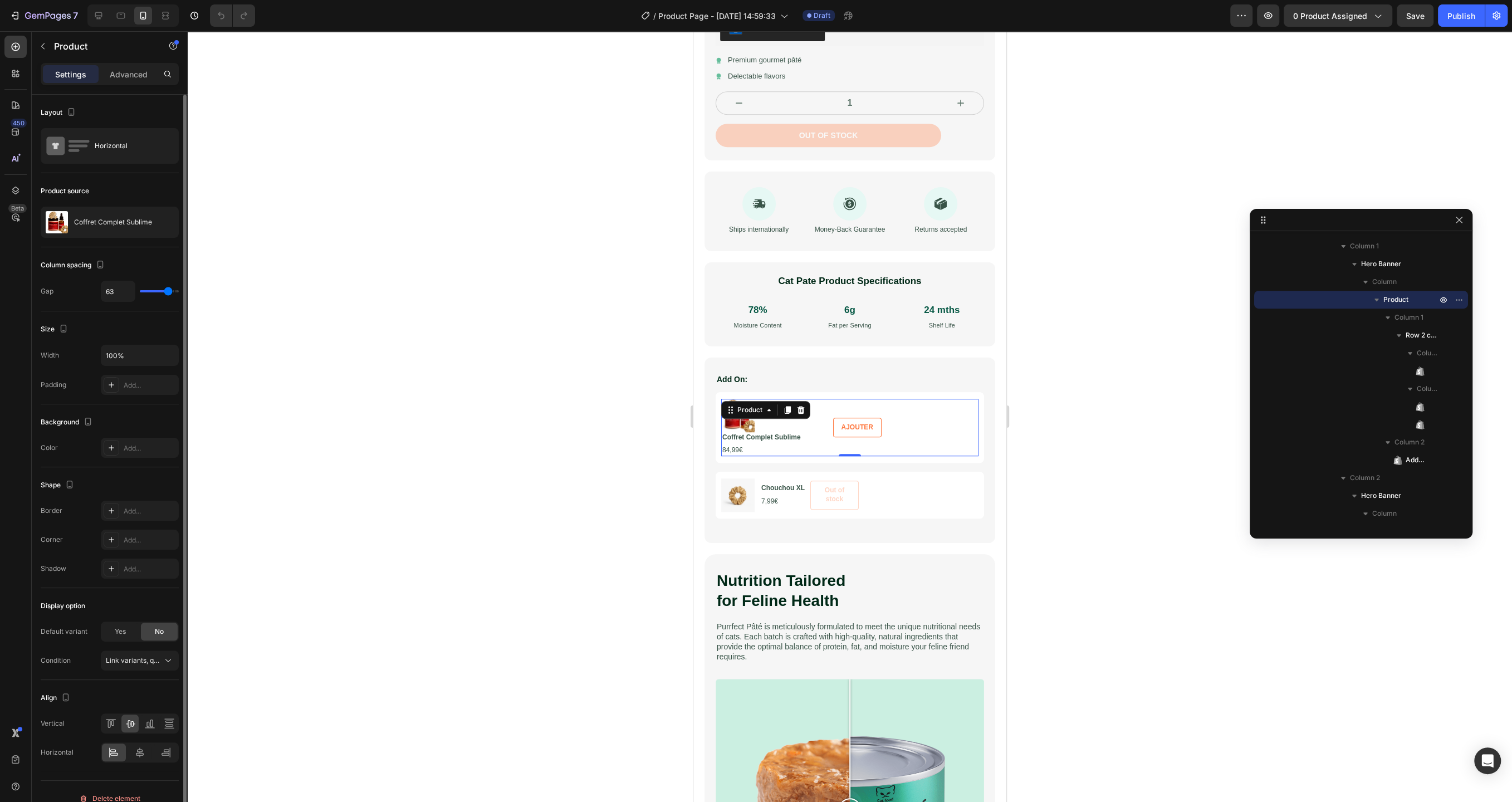
type input "65"
type input "66"
type input "67"
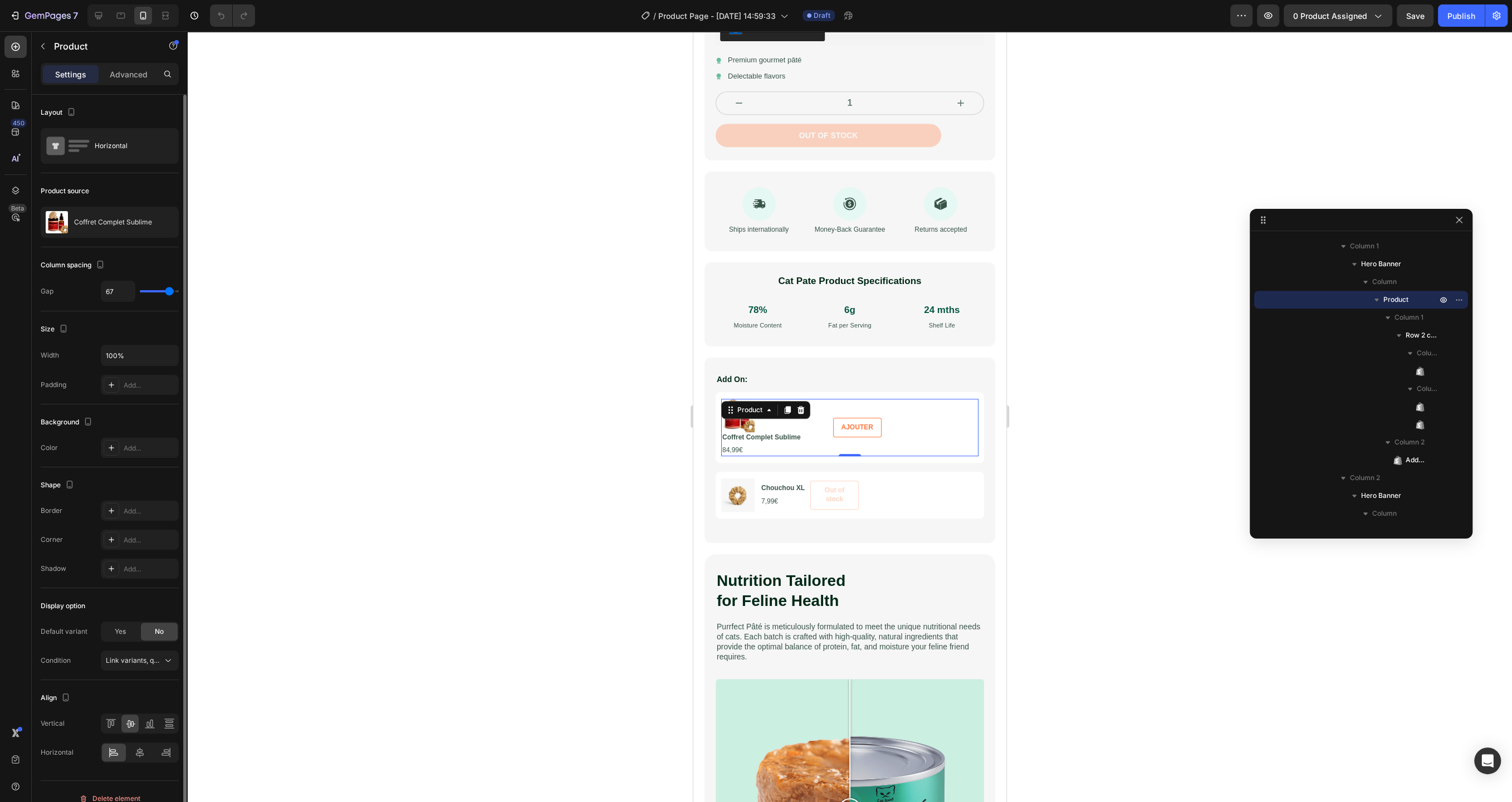
type input "68"
type input "69"
type input "70"
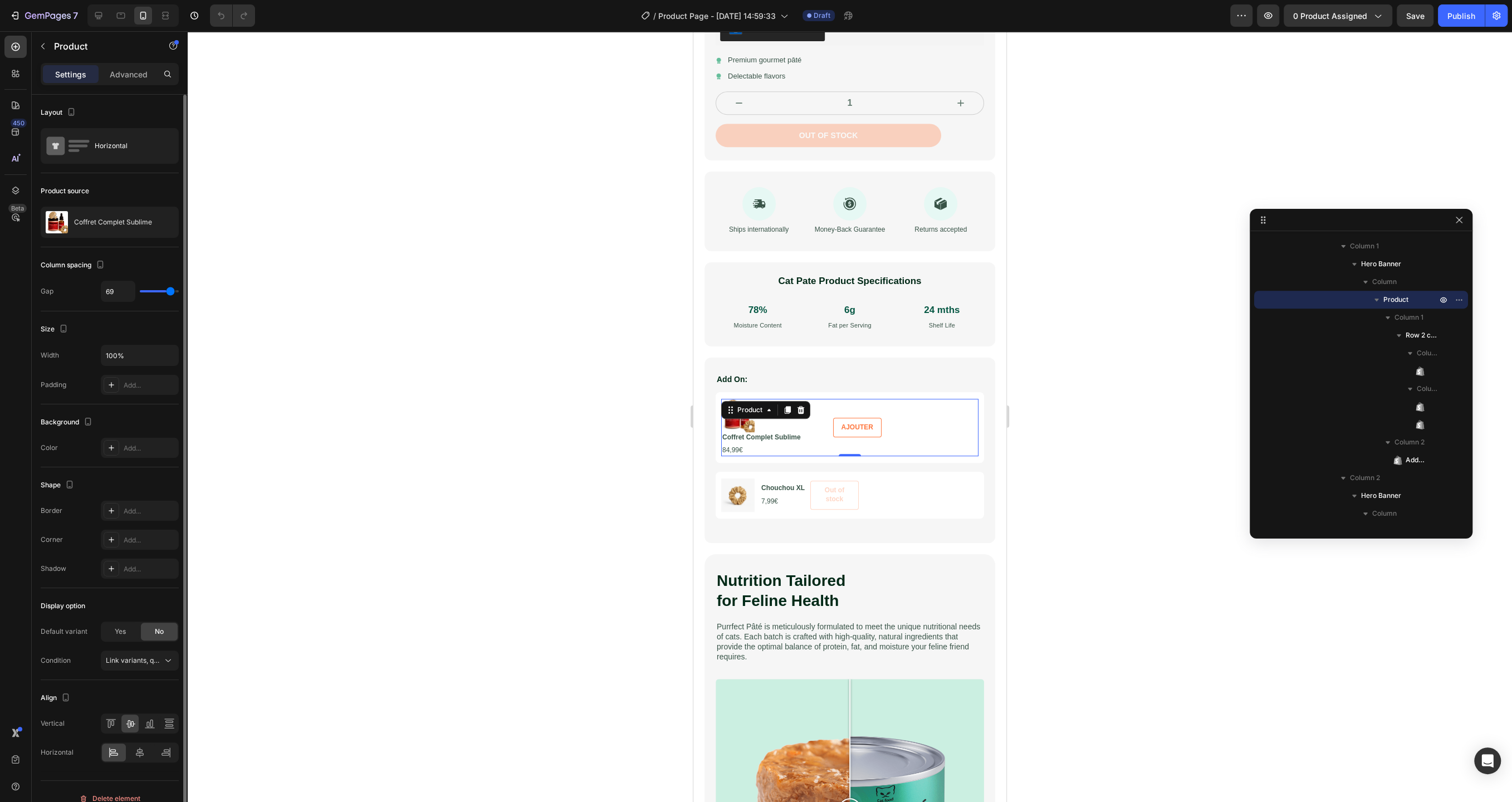
type input "70"
type input "71"
type input "73"
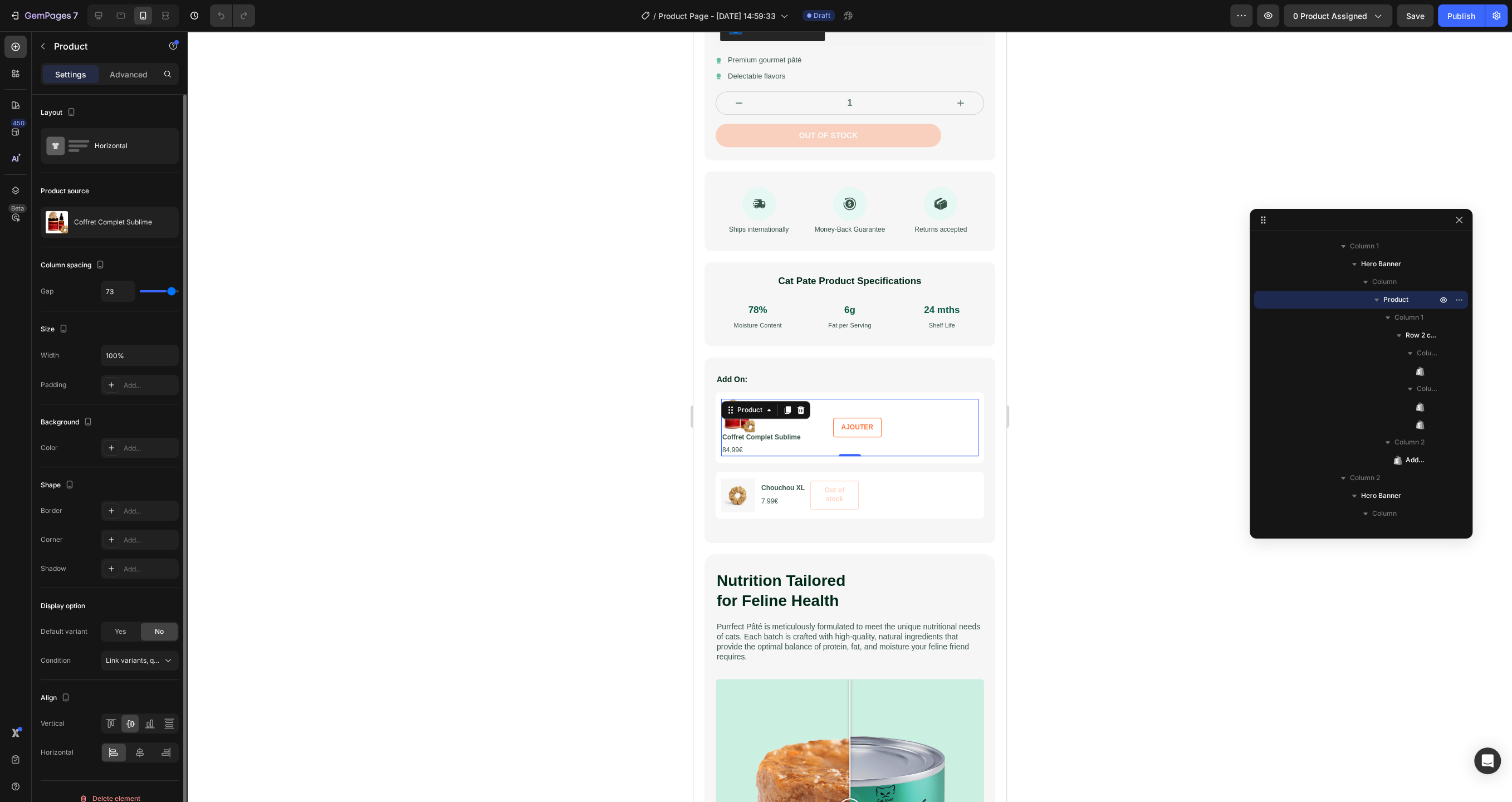
type input "74"
type input "75"
type input "76"
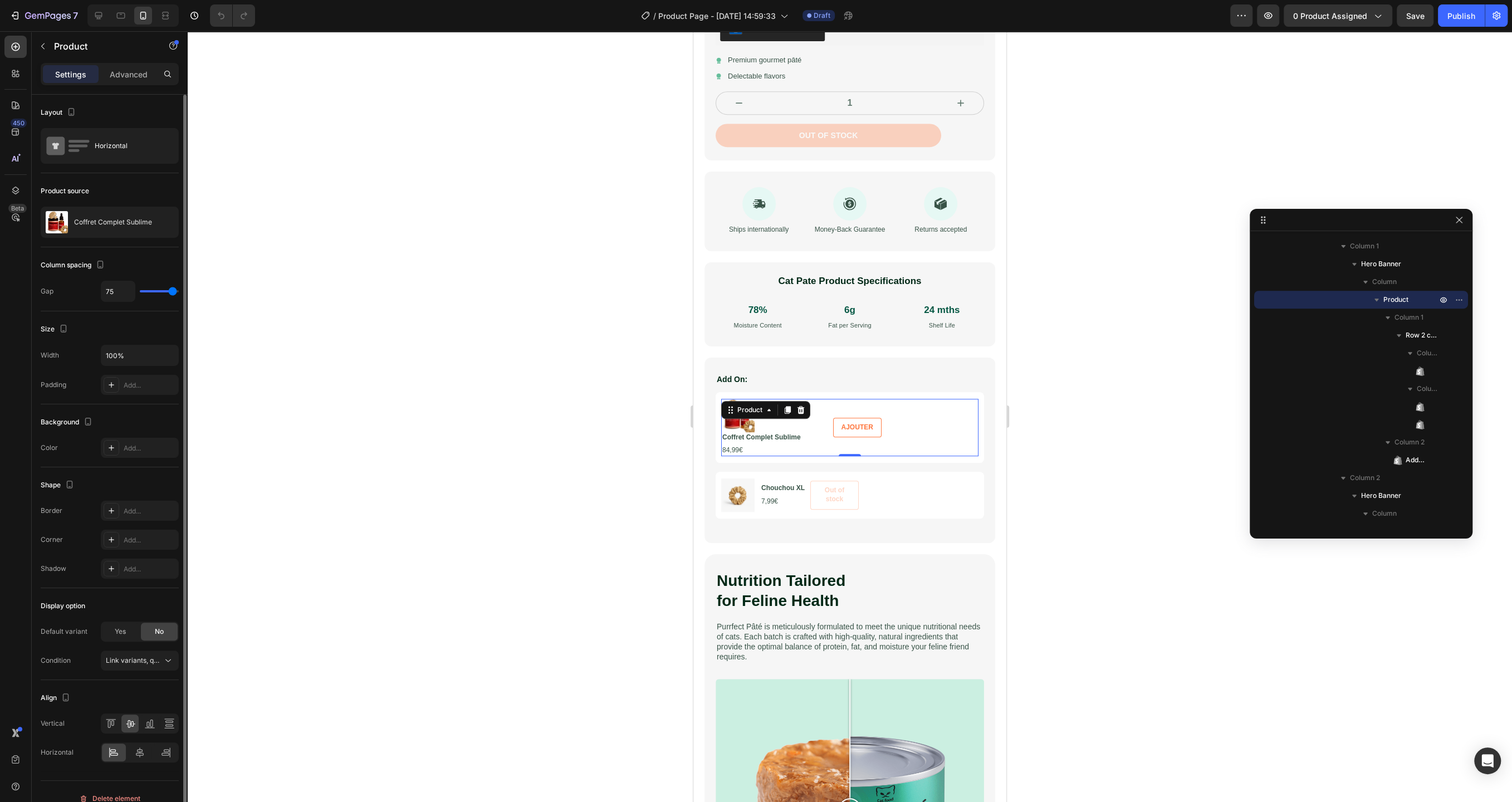
type input "76"
type input "77"
type input "78"
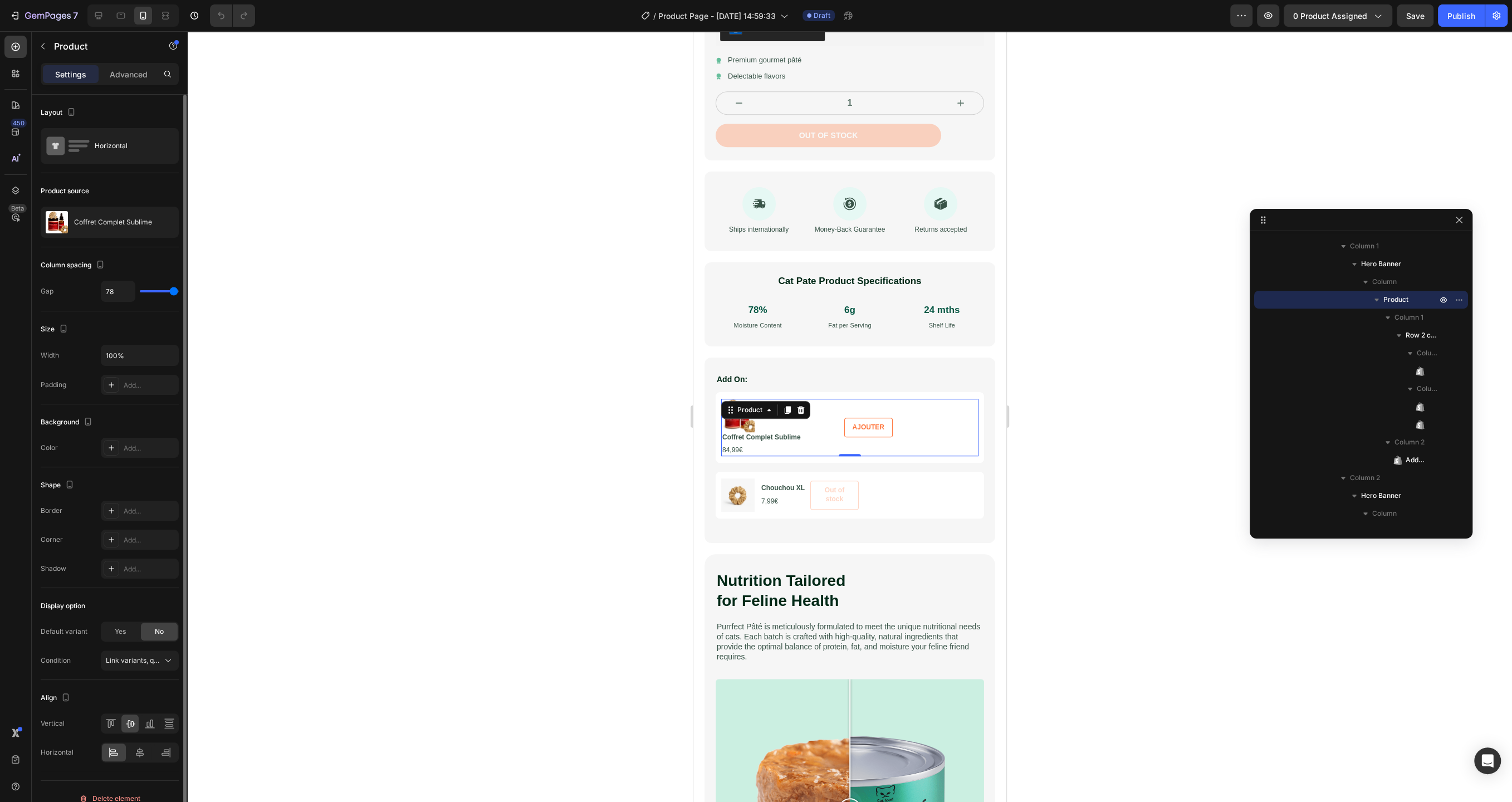
type input "79"
type input "80"
type input "57"
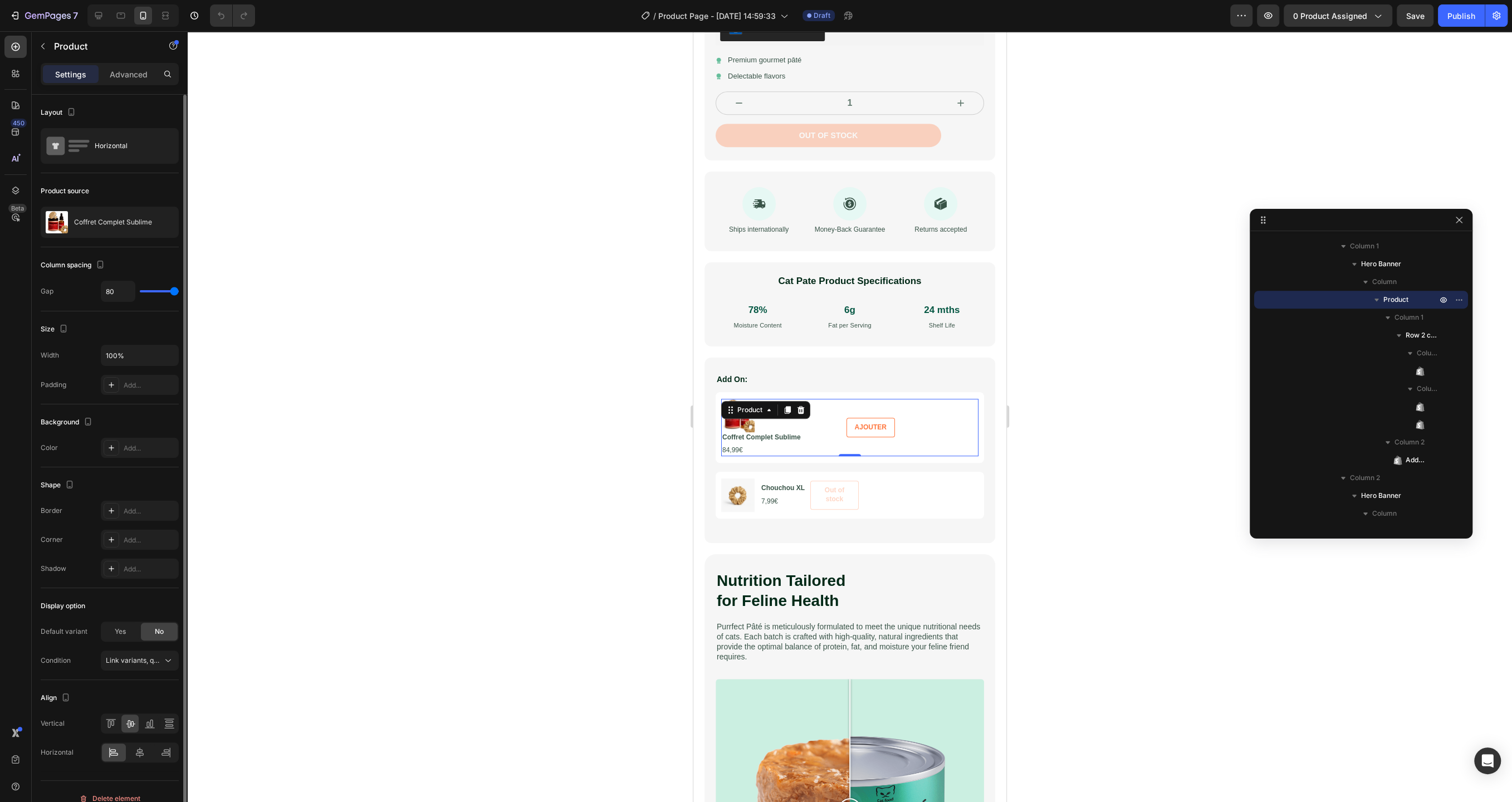
type input "57"
type input "25"
type input "18"
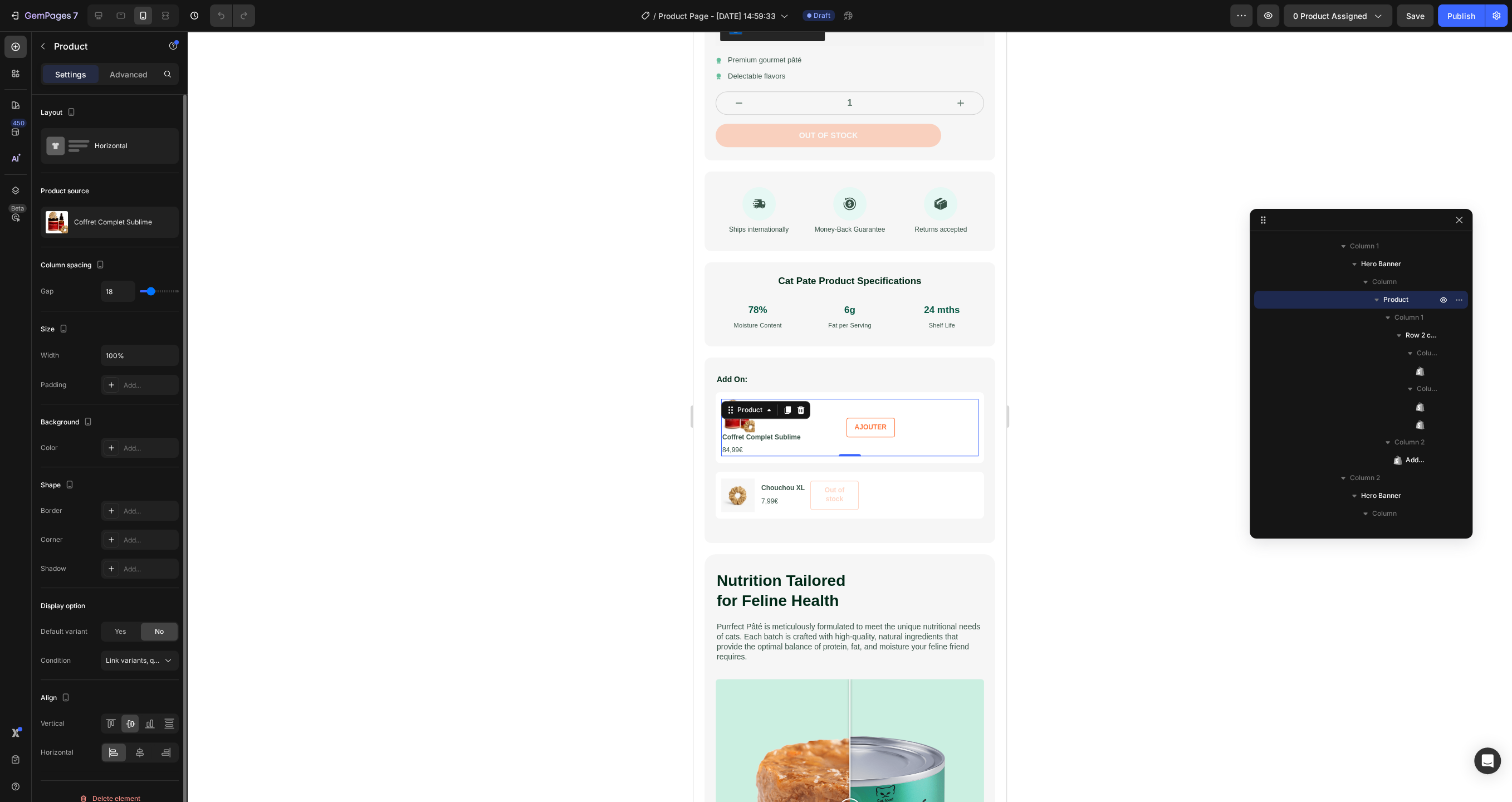
type input "12"
type input "6"
type input "0"
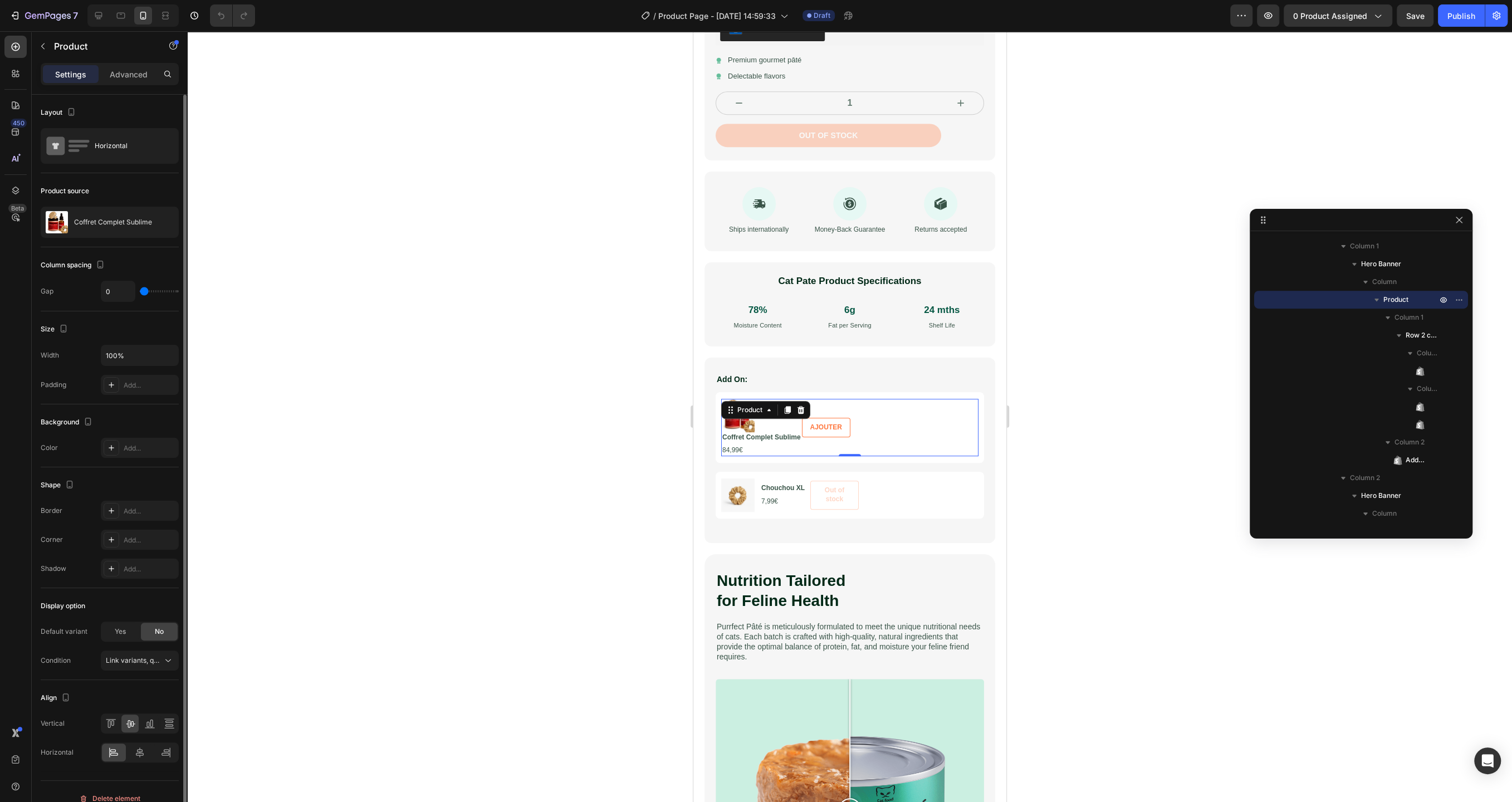
drag, startPoint x: 147, startPoint y: 289, endPoint x: 116, endPoint y: 292, distance: 31.1
type input "0"
click at [140, 292] on input "range" at bounding box center [159, 291] width 39 height 2
click at [212, 13] on button "Undo/Redo" at bounding box center [221, 16] width 22 height 22
type input "8"
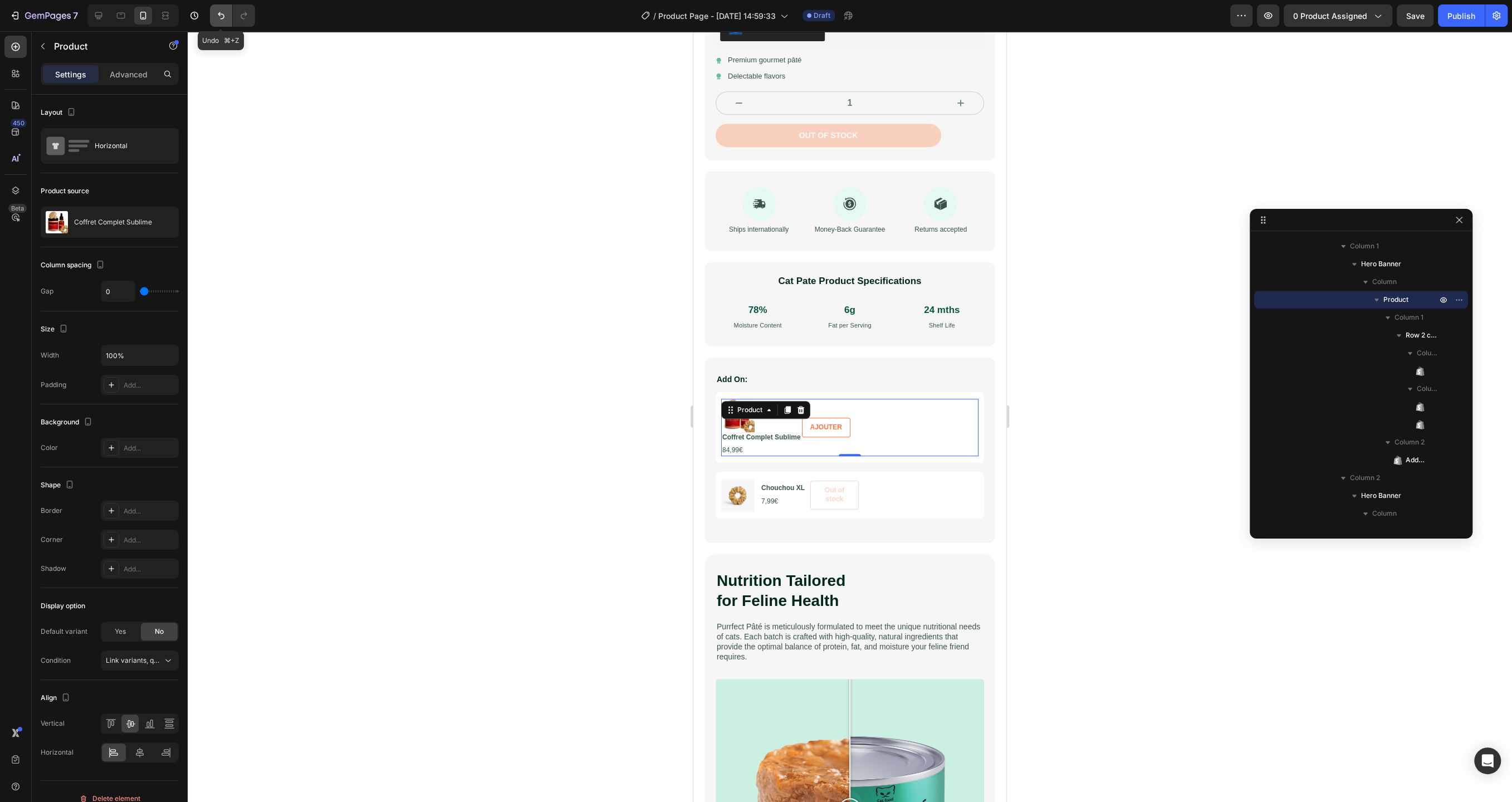
type input "8"
click at [288, 204] on div at bounding box center [850, 416] width 1324 height 771
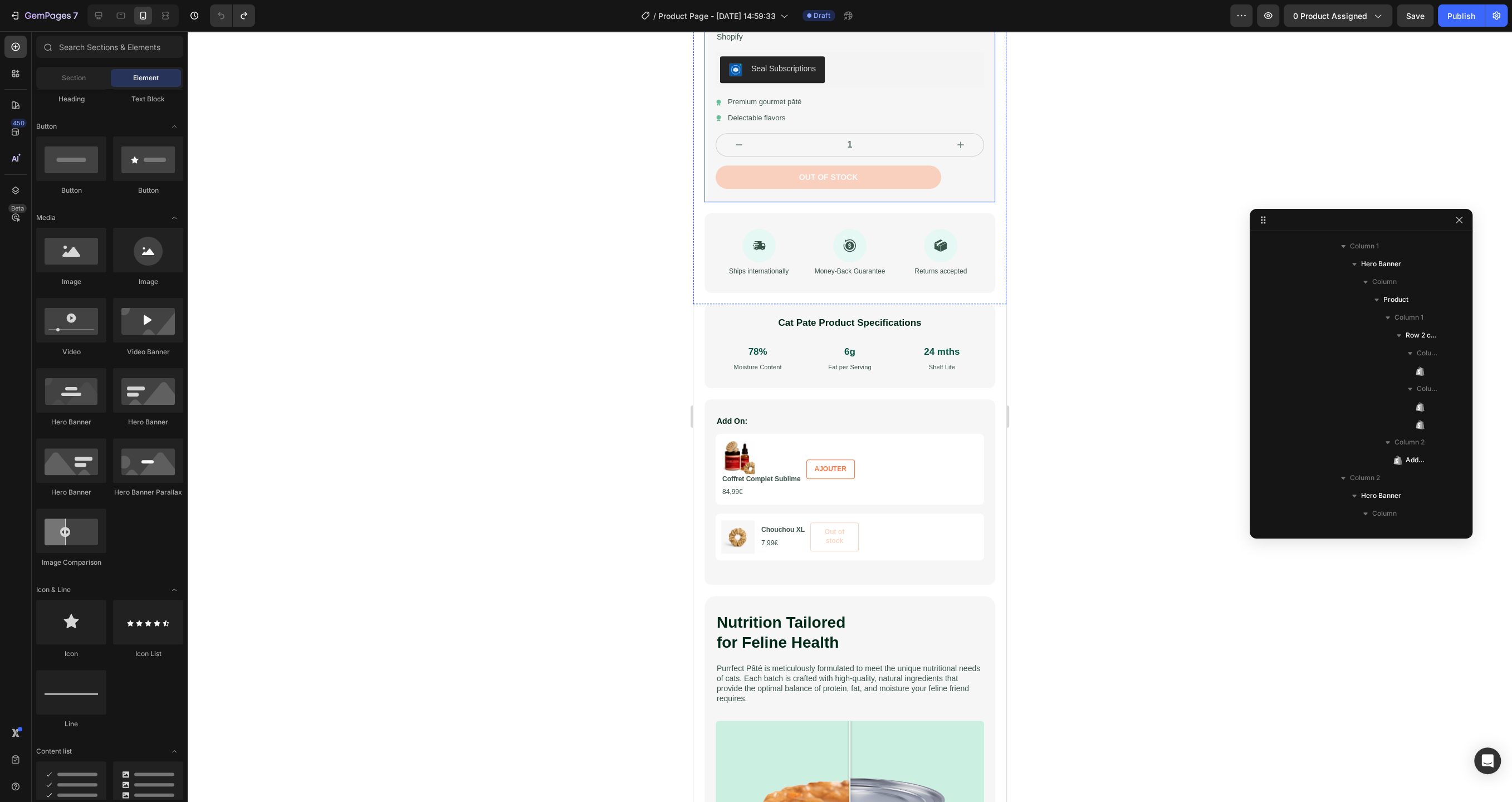
scroll to position [707, 0]
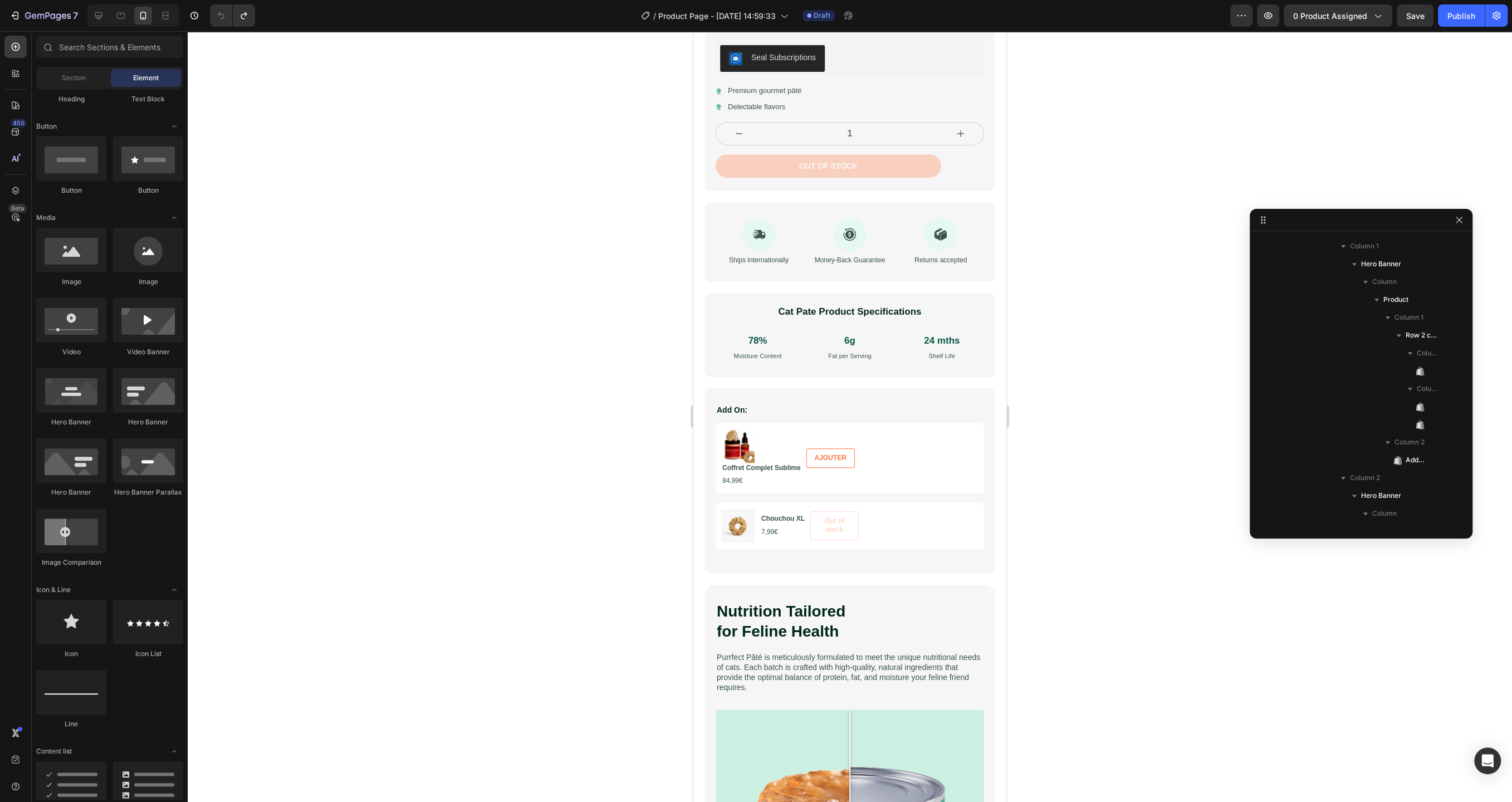
click at [657, 312] on div at bounding box center [850, 416] width 1324 height 771
click at [729, 443] on img at bounding box center [738, 446] width 33 height 33
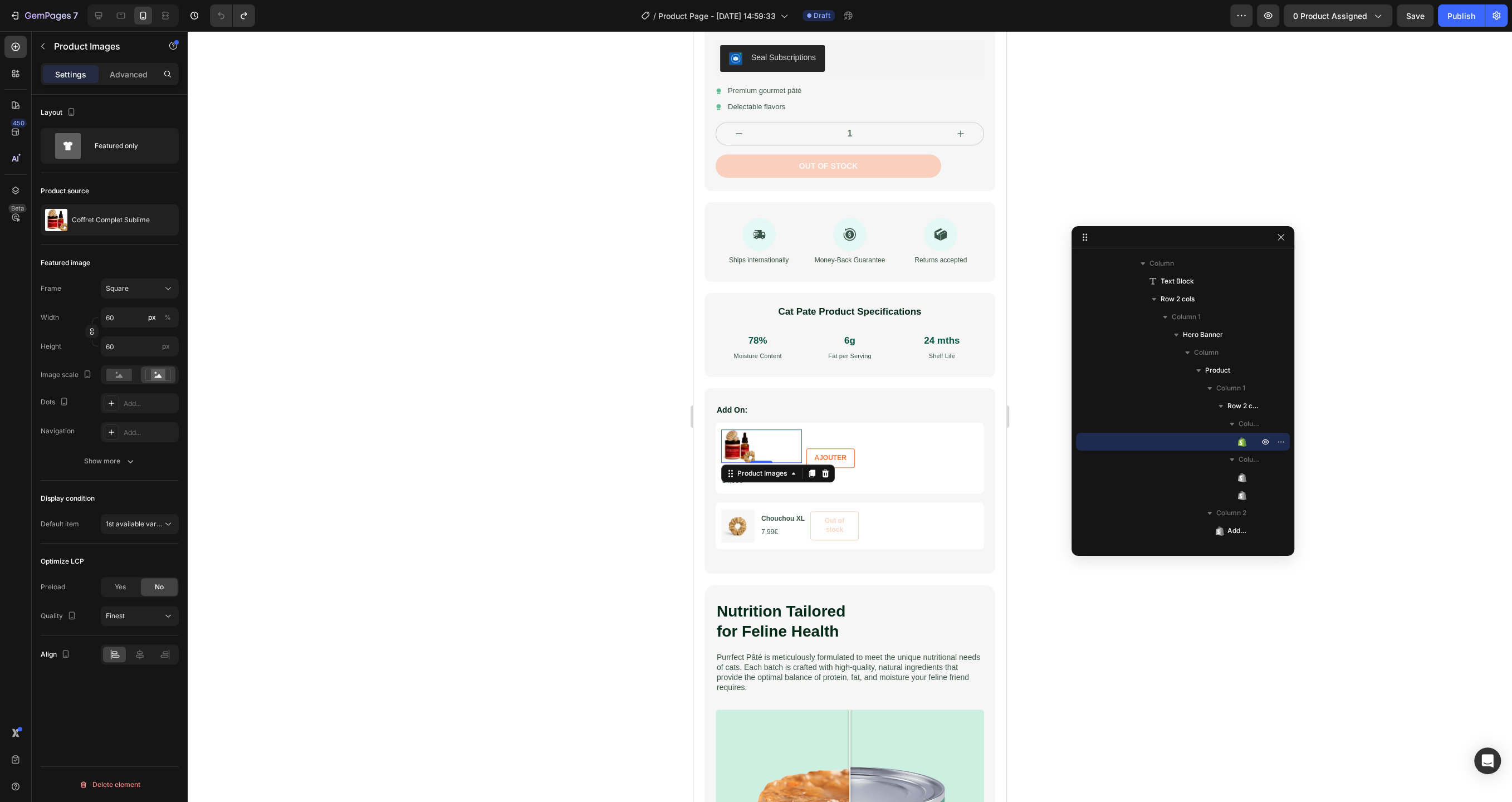
drag, startPoint x: 1358, startPoint y: 220, endPoint x: 1179, endPoint y: 237, distance: 179.8
drag, startPoint x: 1293, startPoint y: 391, endPoint x: 1382, endPoint y: 378, distance: 89.9
click at [1246, 456] on span "Column 2" at bounding box center [1250, 457] width 22 height 11
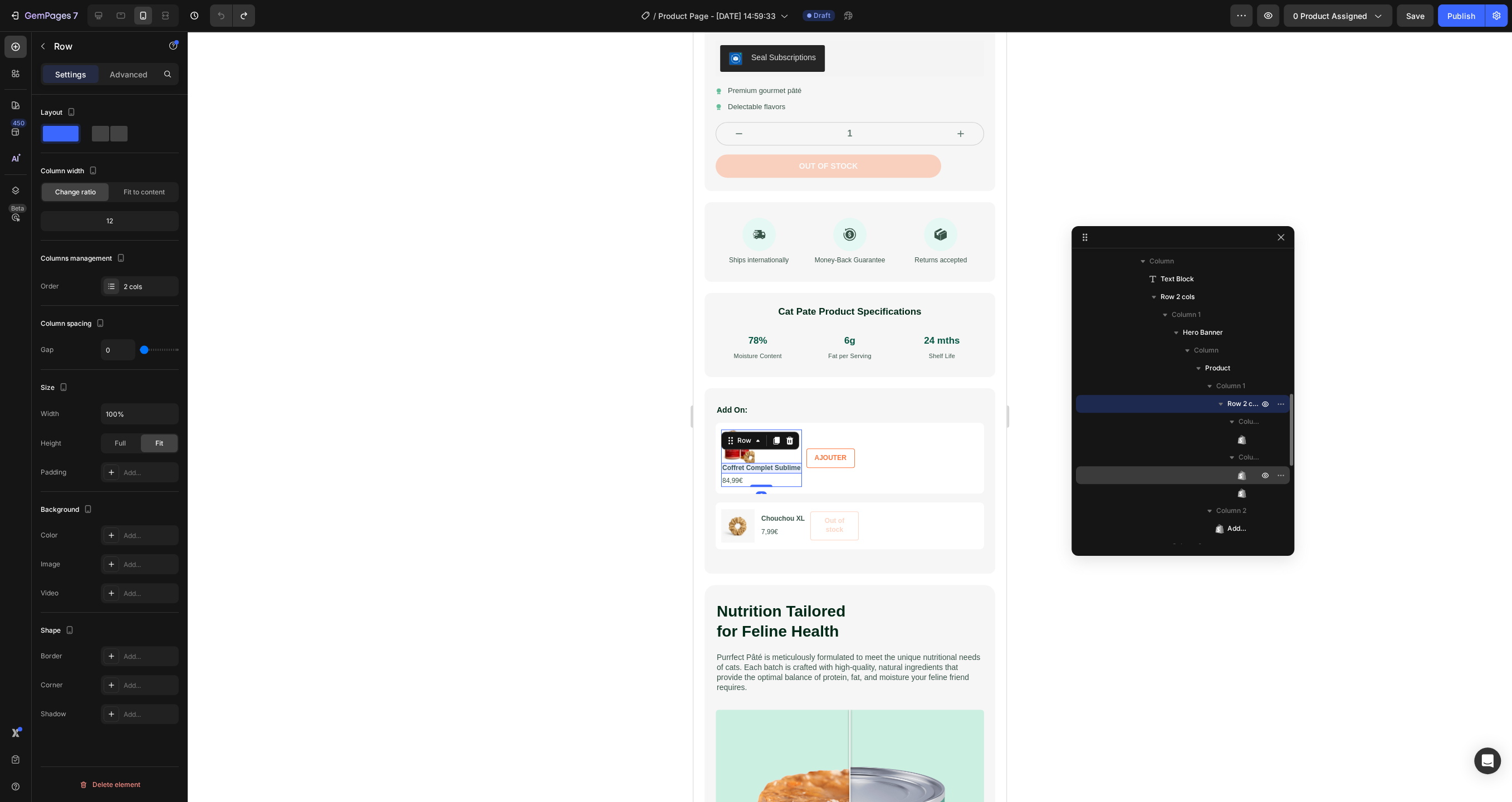
click at [1248, 476] on div "Product Title" at bounding box center [1183, 475] width 205 height 18
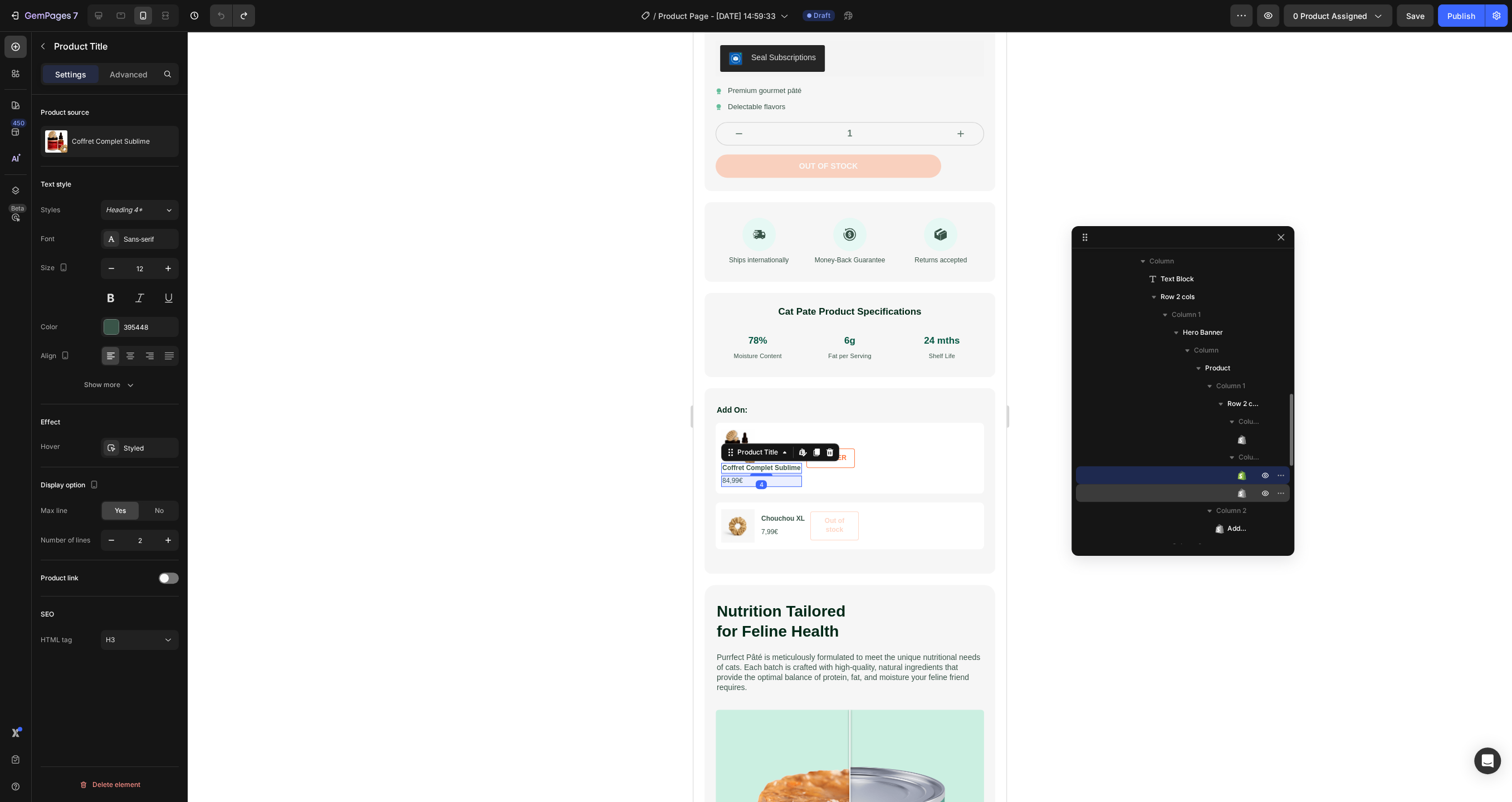
click at [1250, 493] on div "Product Price" at bounding box center [1183, 493] width 205 height 18
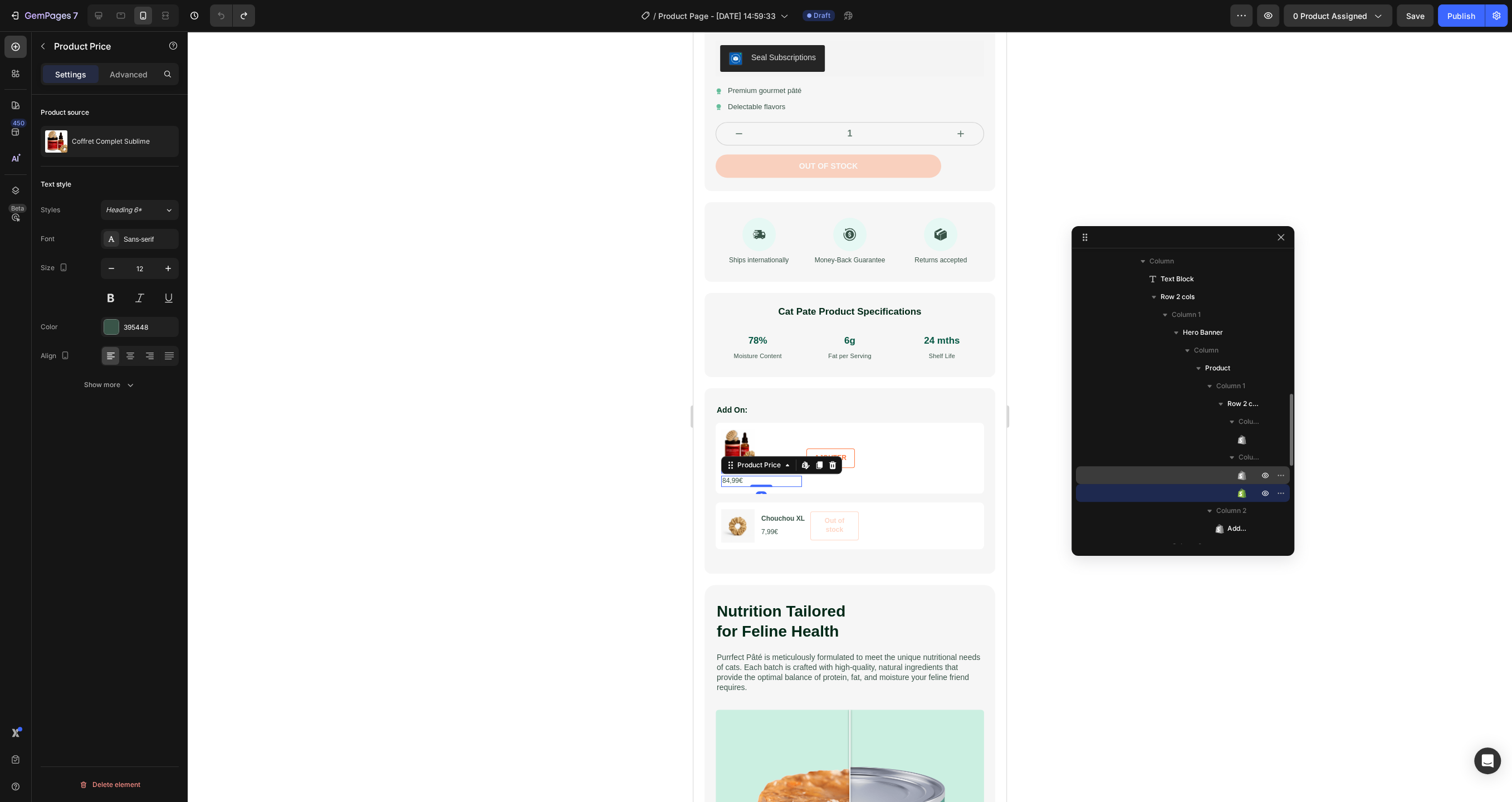
click at [1249, 476] on div "Product Title" at bounding box center [1183, 475] width 205 height 18
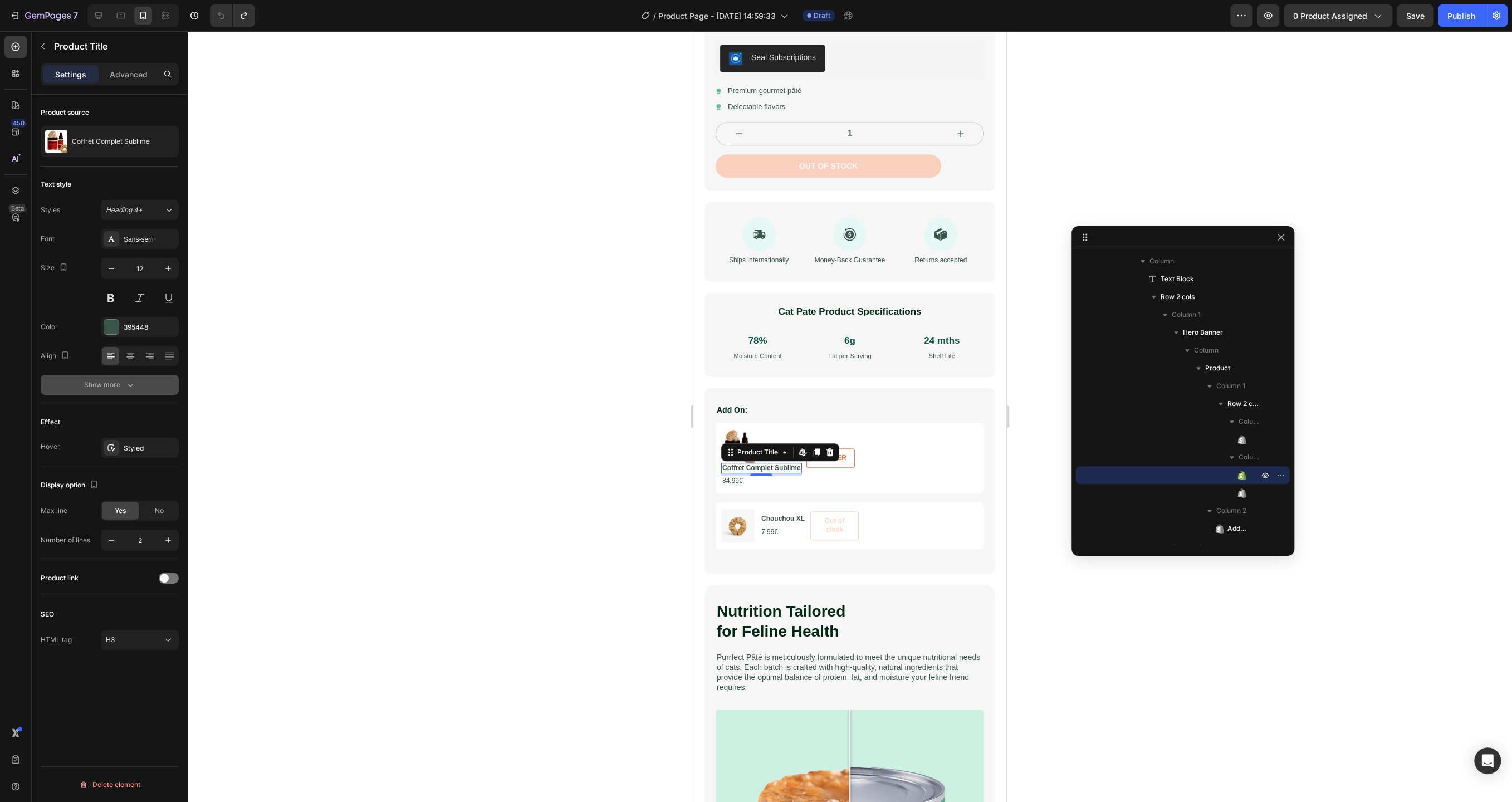
click at [123, 386] on div "Show more" at bounding box center [110, 385] width 52 height 11
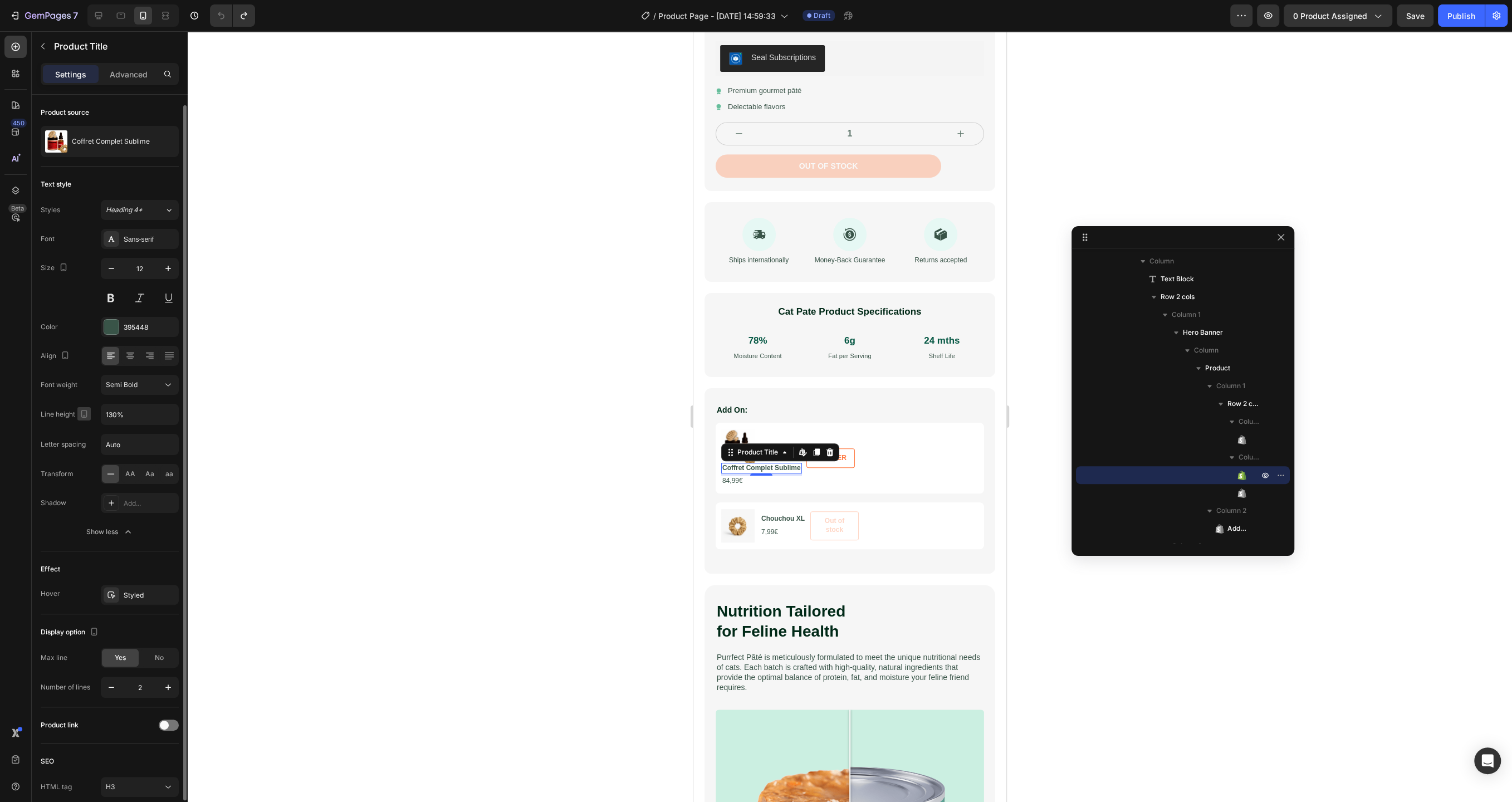
scroll to position [46, 0]
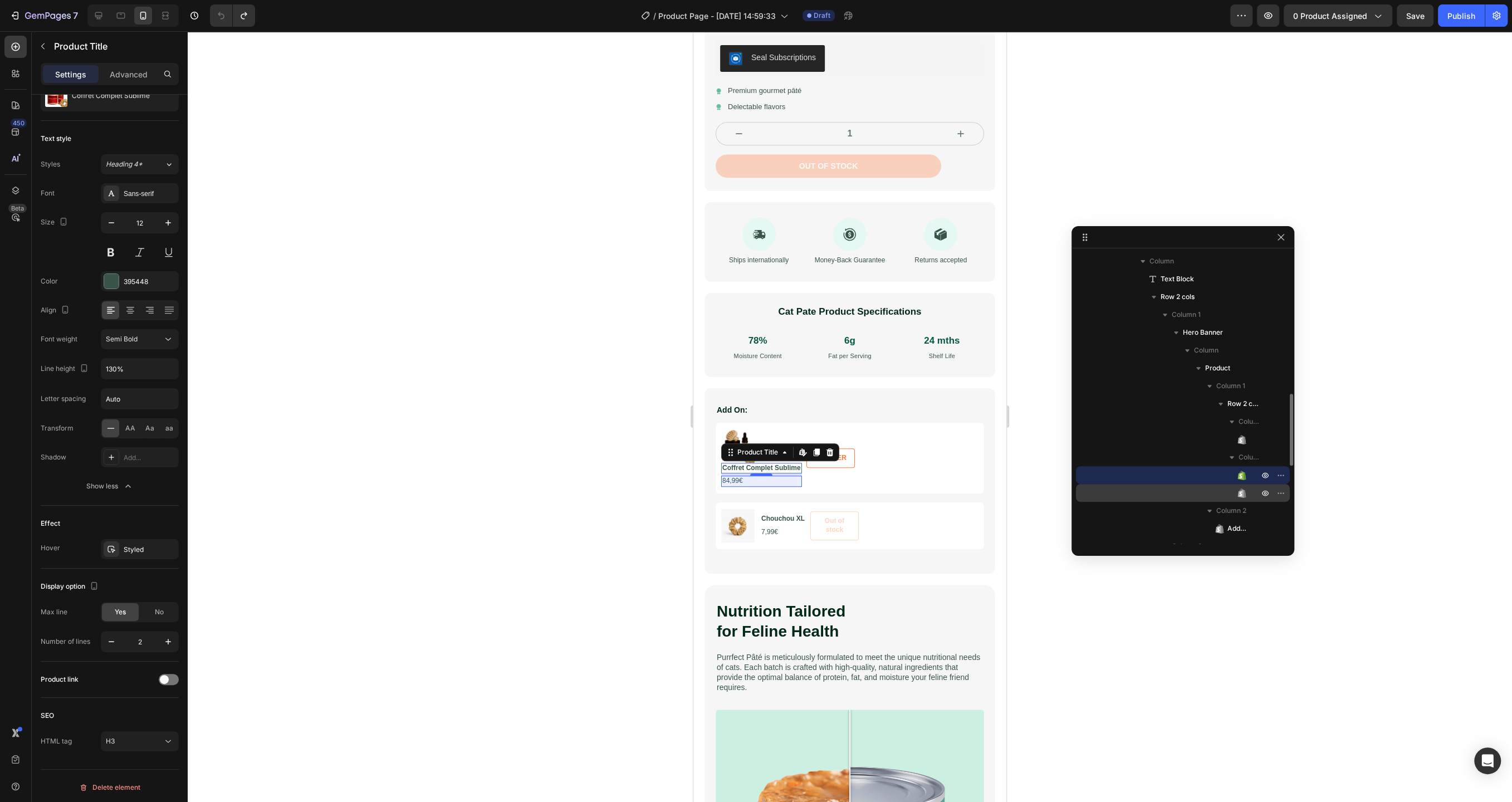
click at [1244, 496] on icon at bounding box center [1245, 493] width 2 height 8
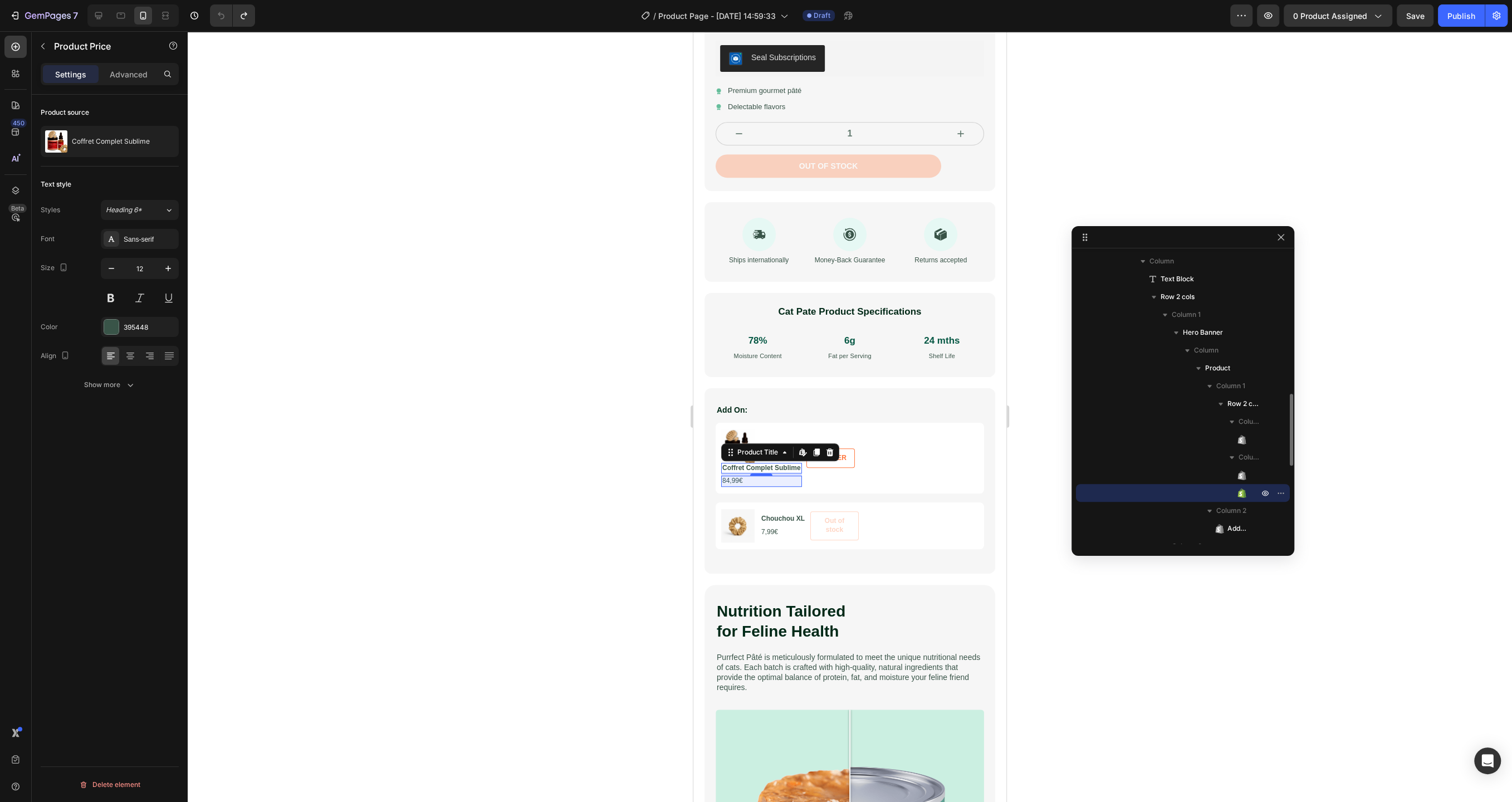
scroll to position [0, 0]
click at [104, 383] on div "Show more" at bounding box center [110, 385] width 52 height 11
click at [741, 440] on img at bounding box center [738, 446] width 33 height 33
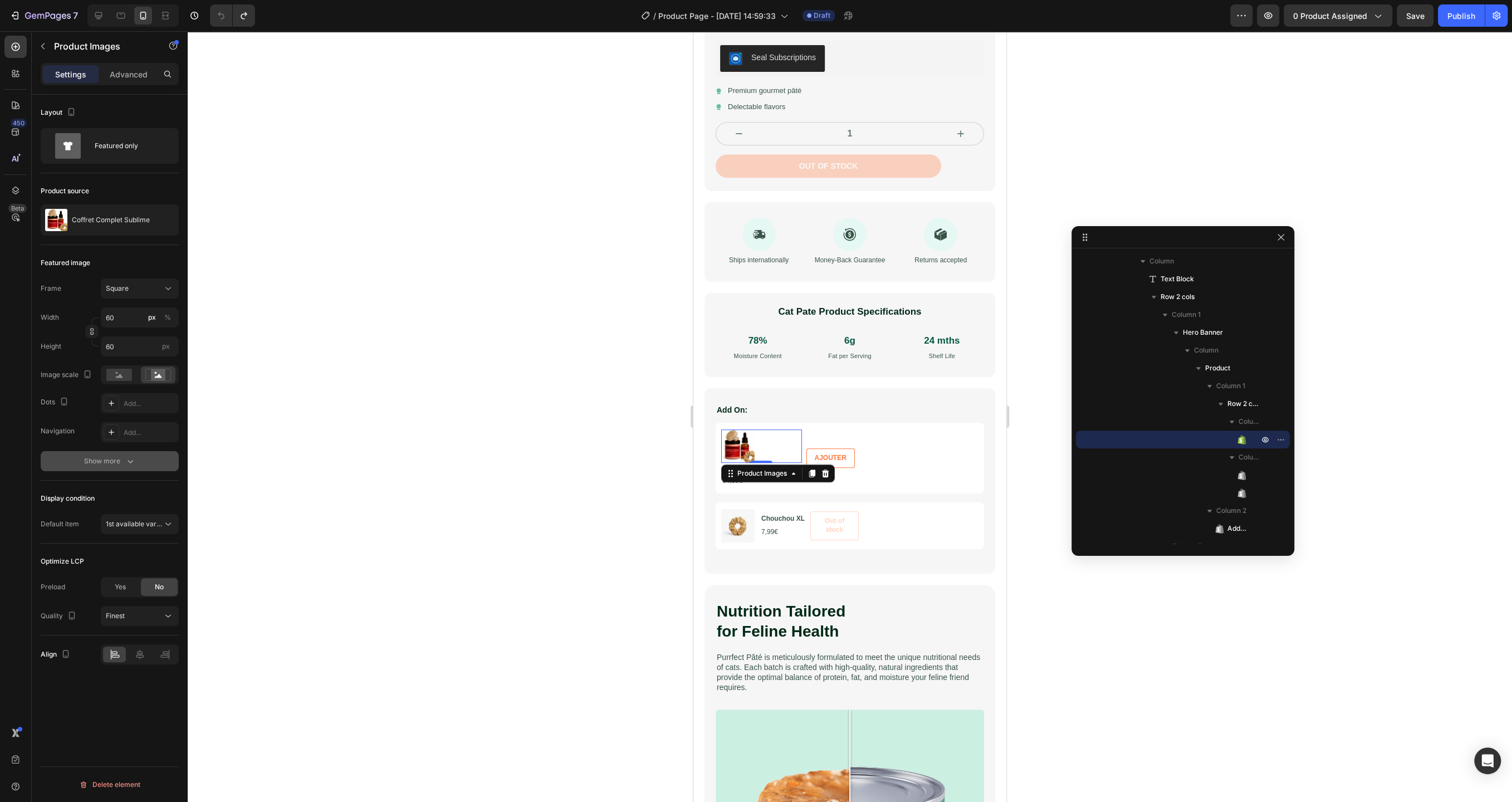
click at [113, 466] on div "Show more" at bounding box center [110, 461] width 52 height 11
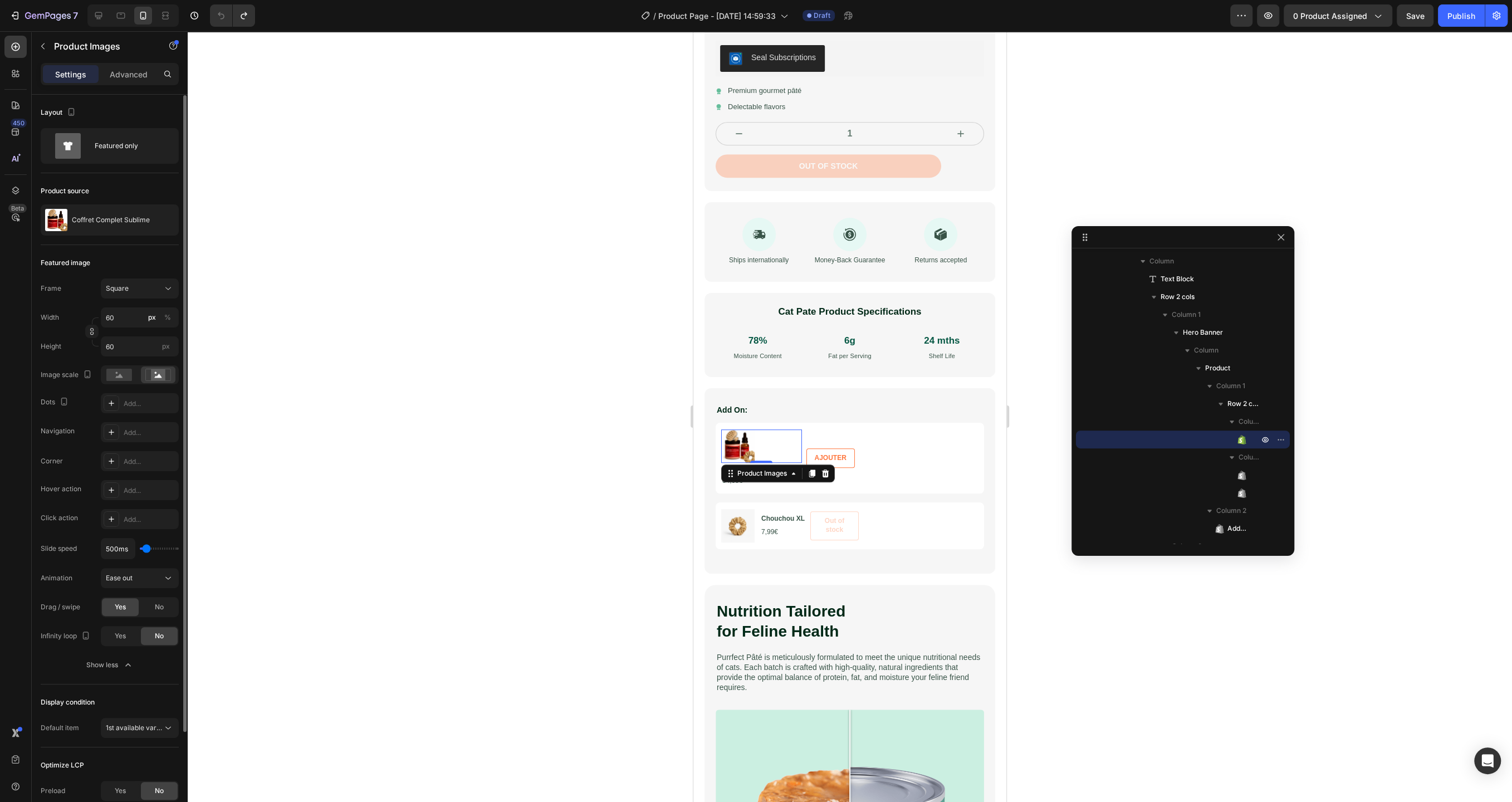
scroll to position [118, 0]
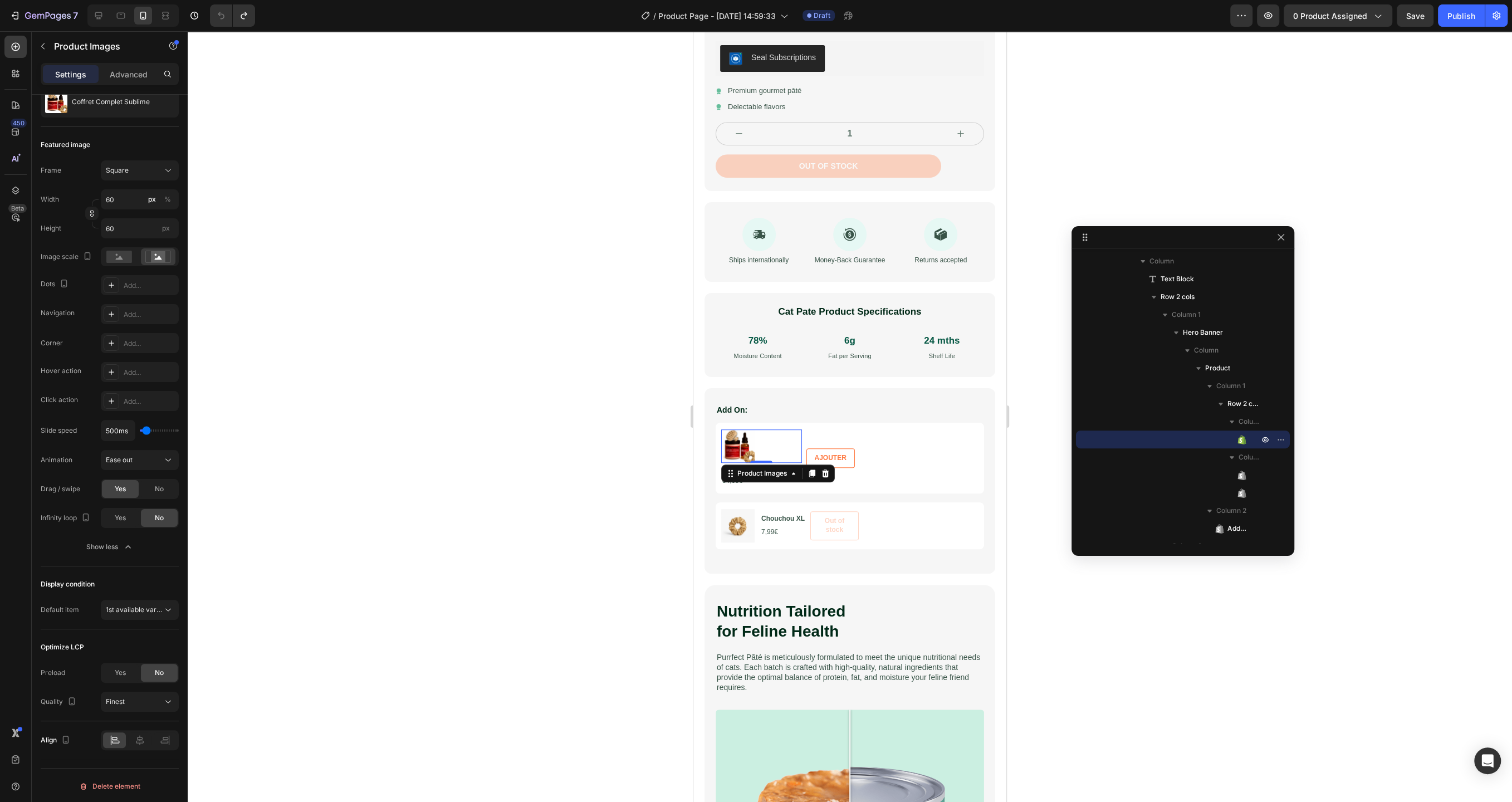
click at [461, 241] on div at bounding box center [850, 416] width 1324 height 771
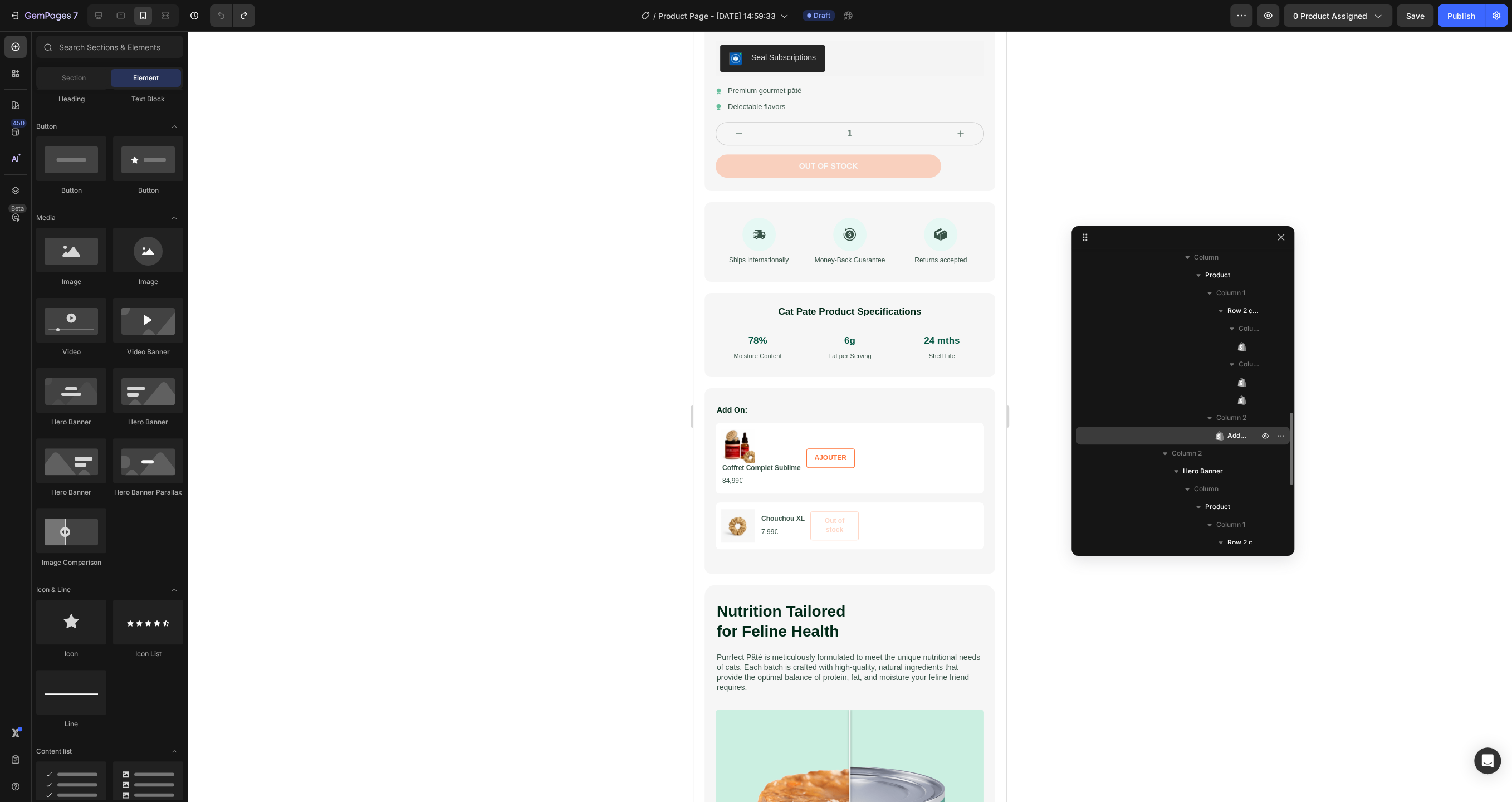
scroll to position [669, 0]
click at [1234, 434] on span "Add to Cart" at bounding box center [1237, 431] width 20 height 11
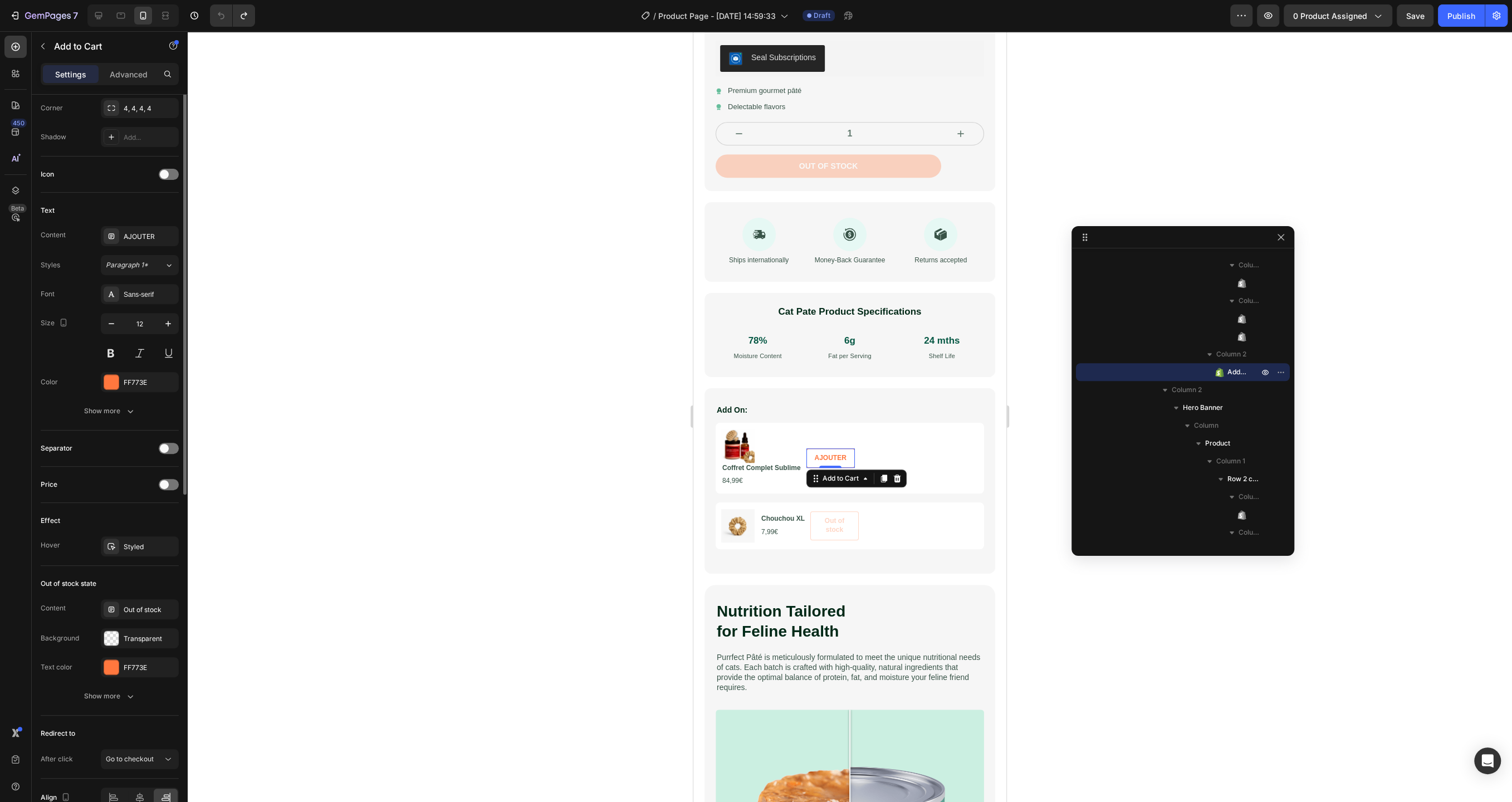
scroll to position [451, 0]
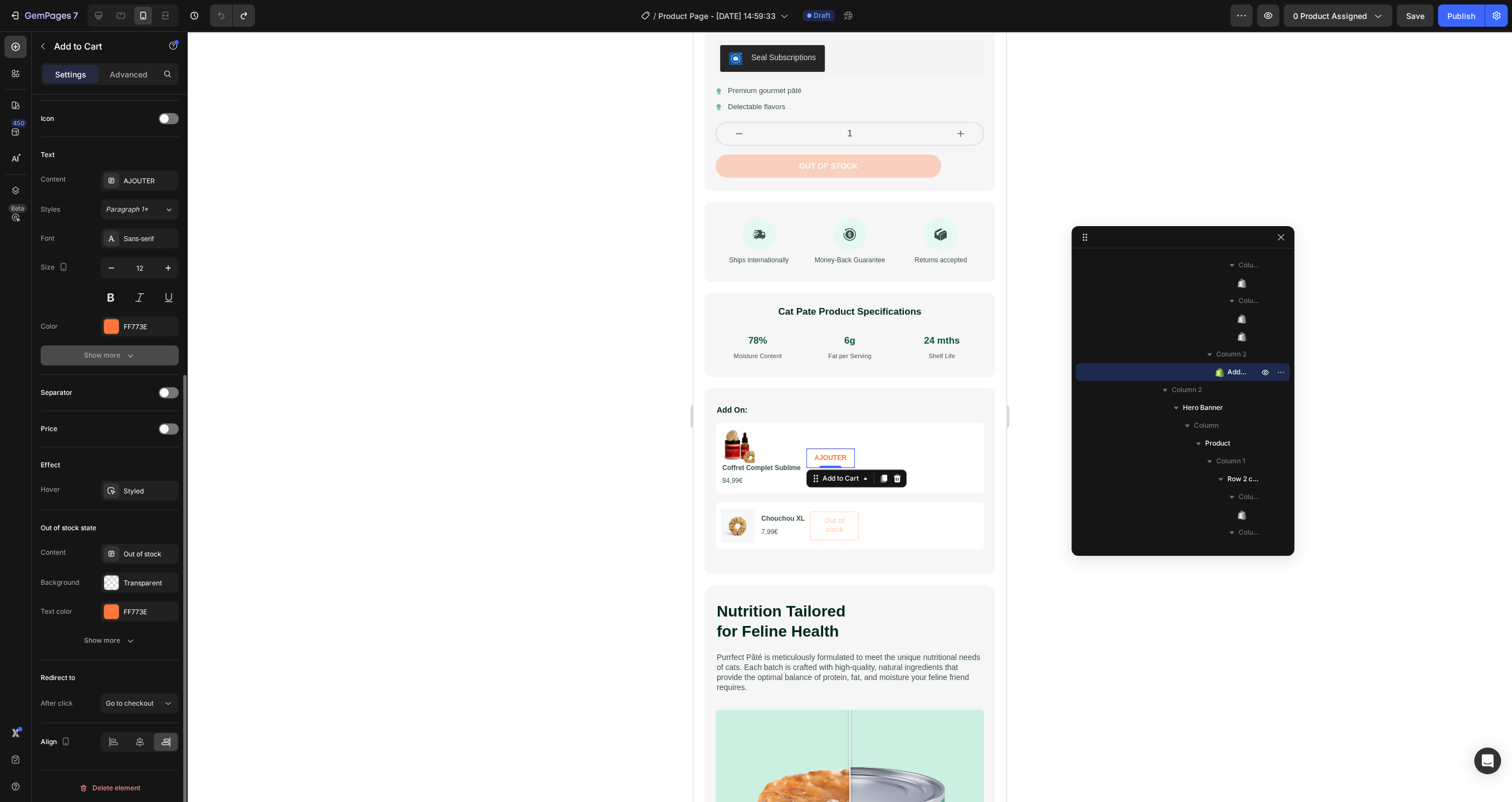
click at [123, 346] on button "Show more" at bounding box center [109, 355] width 138 height 20
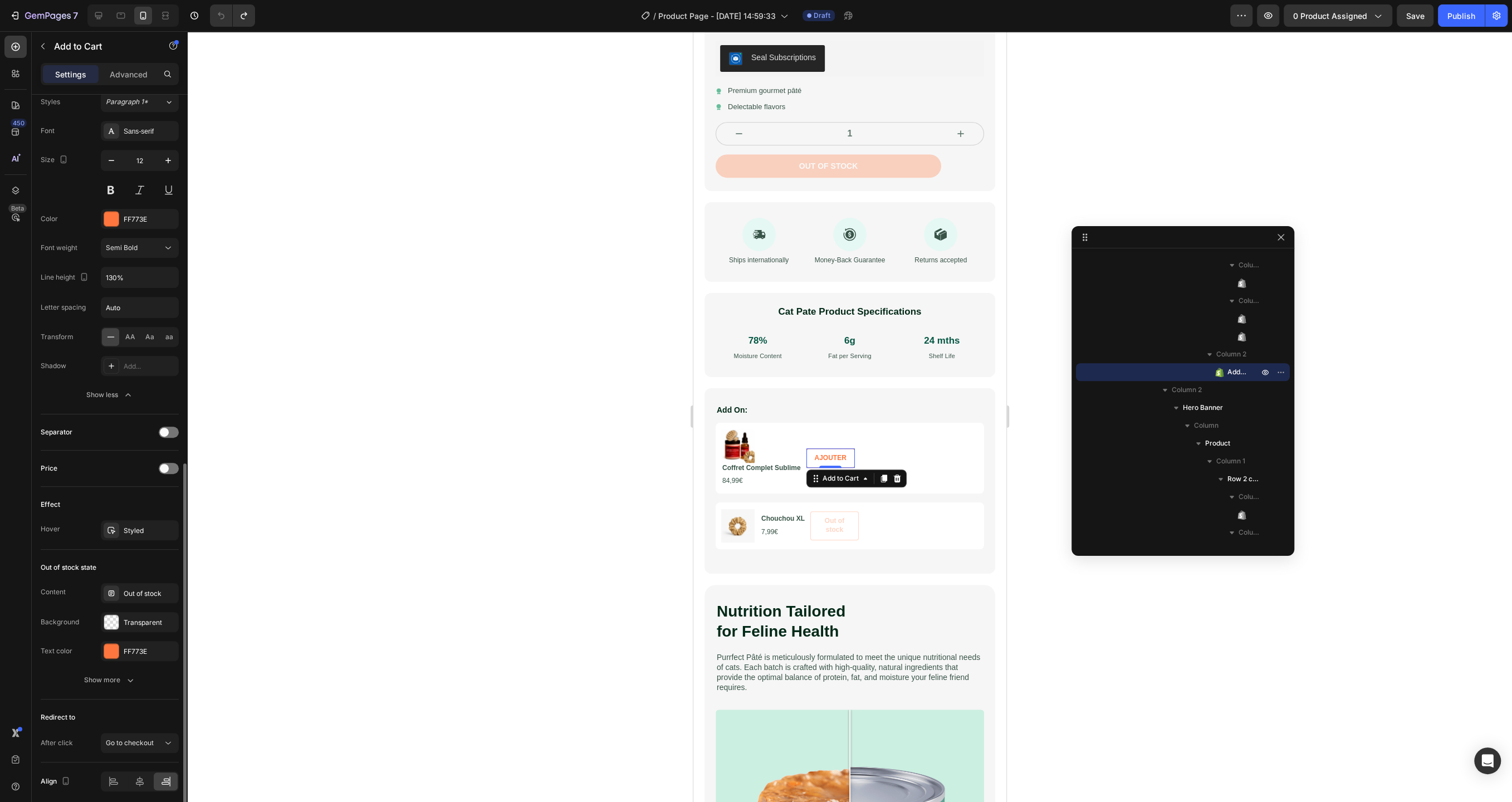
scroll to position [597, 0]
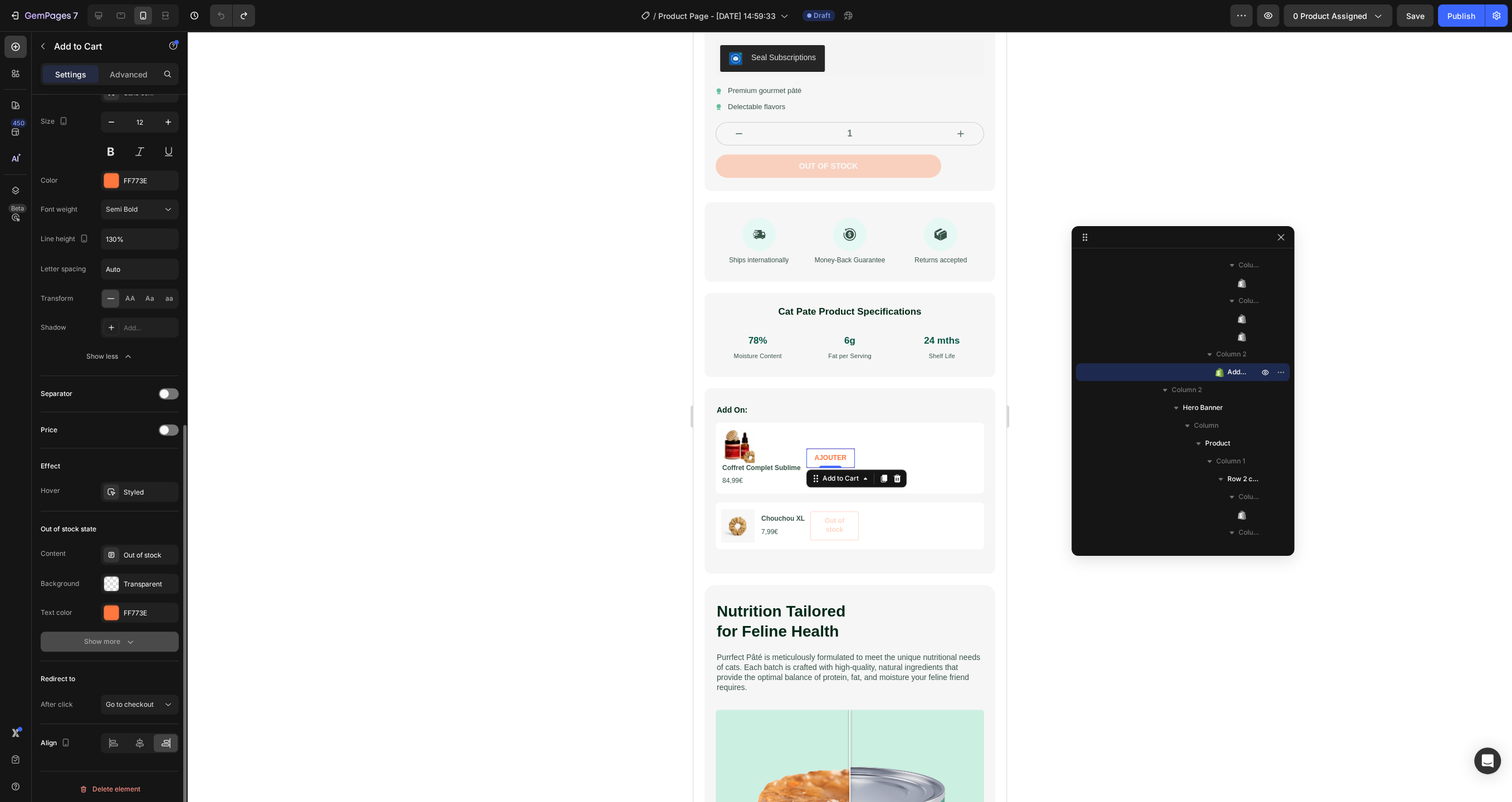
click at [112, 639] on div "Show more" at bounding box center [110, 642] width 52 height 11
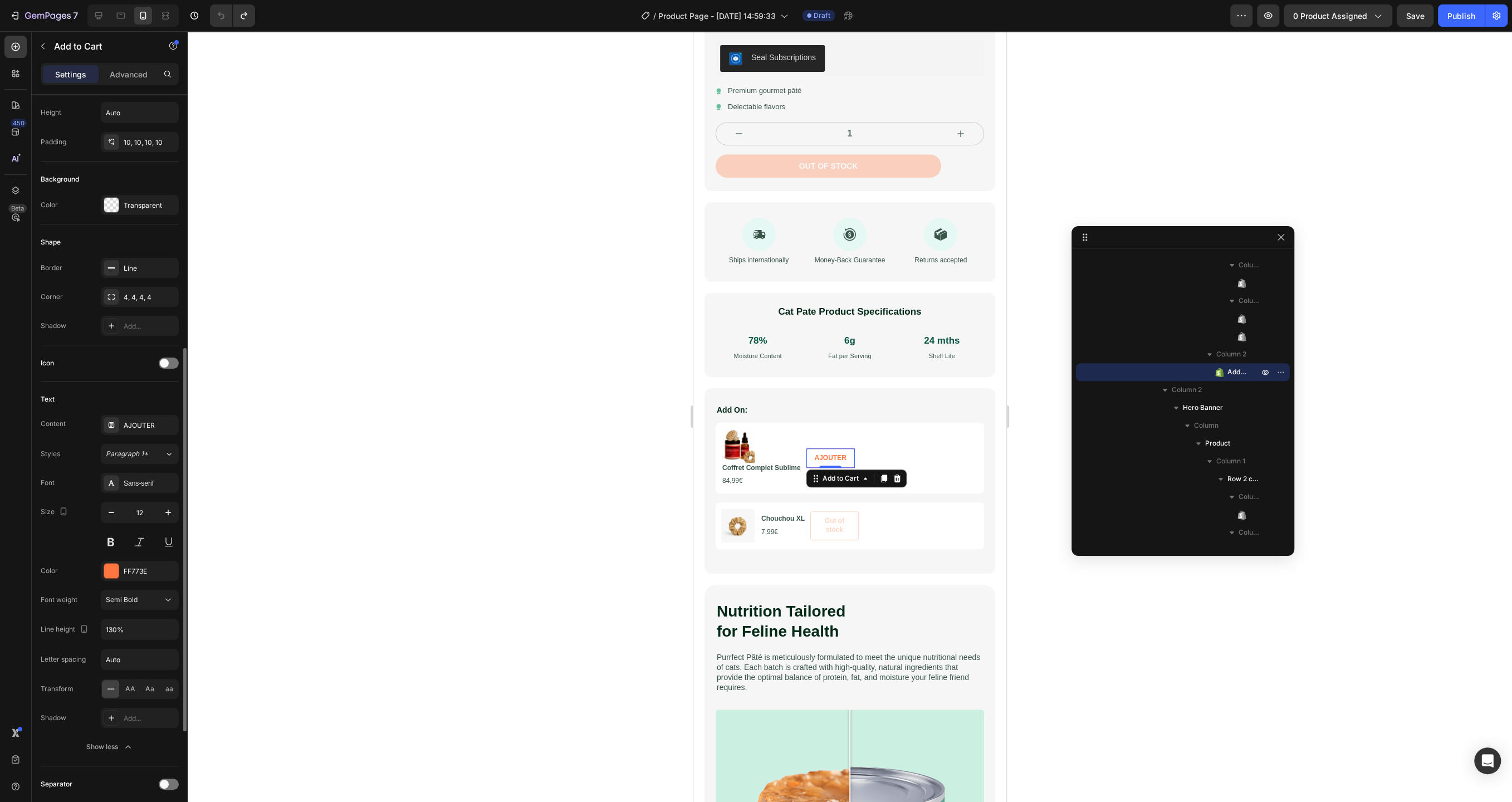
scroll to position [0, 0]
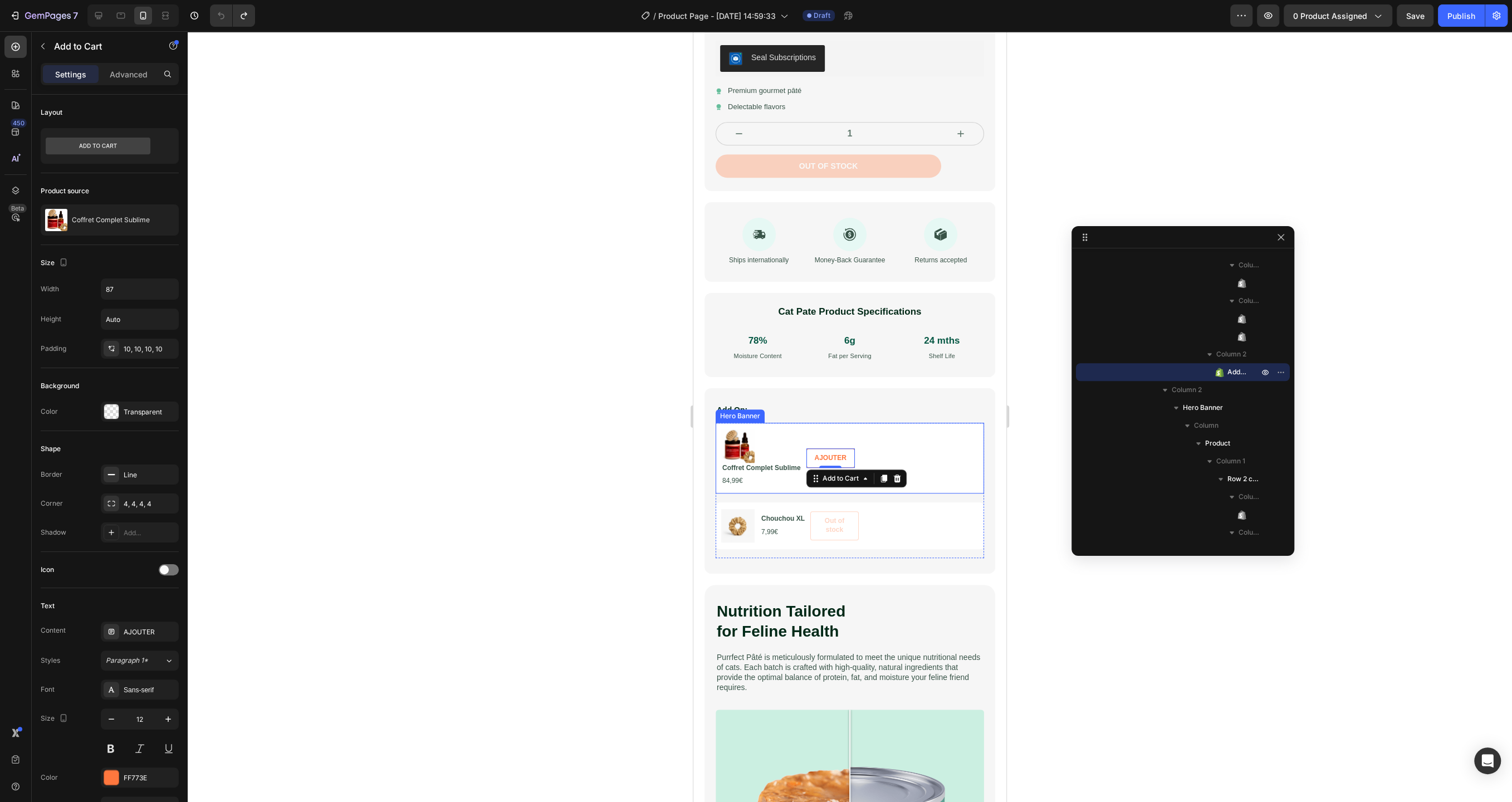
click at [776, 423] on div "Product Images Coffret Complet Sublime Product Title 84,99€ Product Price Produ…" at bounding box center [849, 458] width 268 height 70
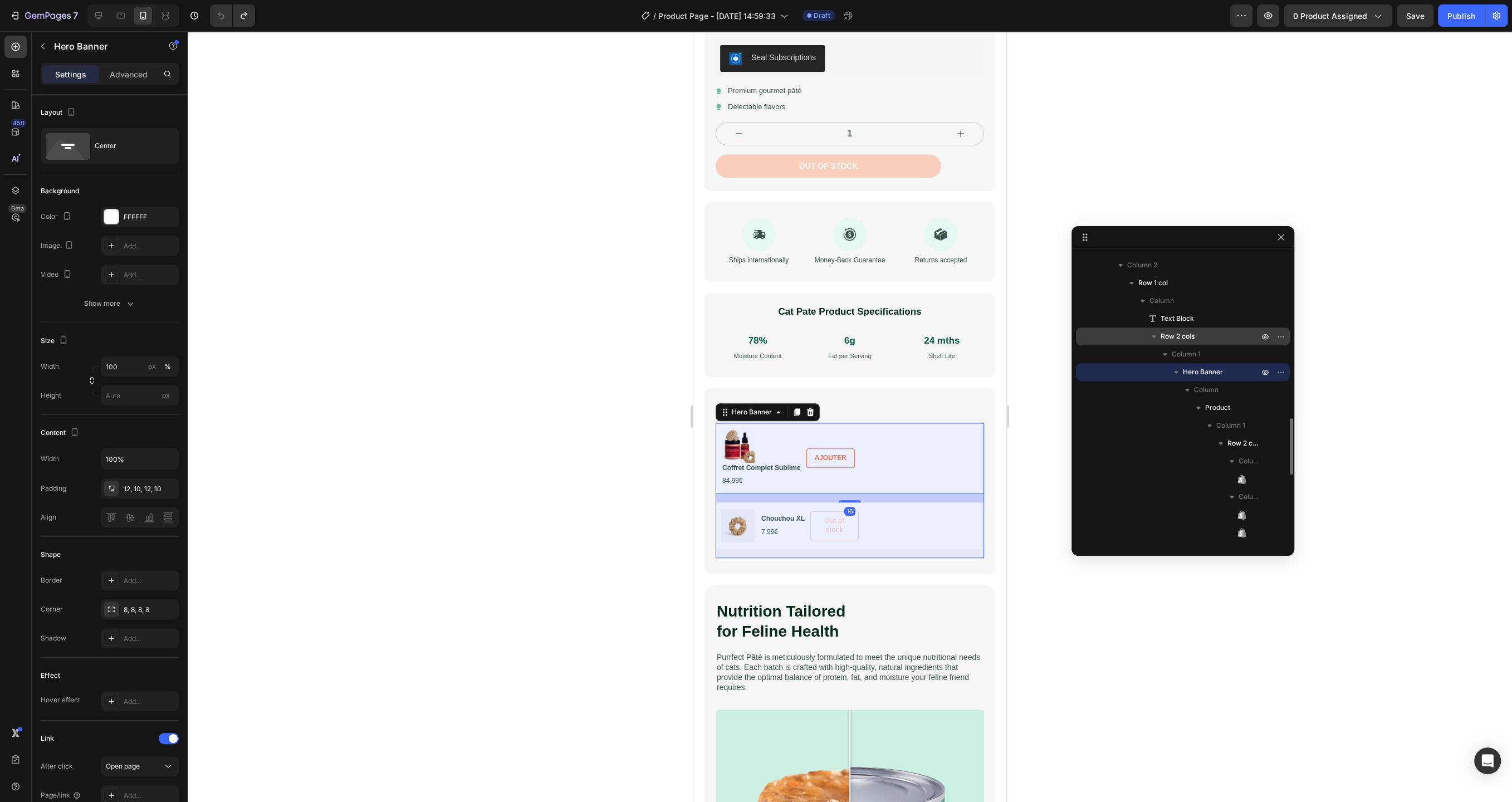
click at [1174, 335] on span "Row 2 cols" at bounding box center [1177, 336] width 34 height 11
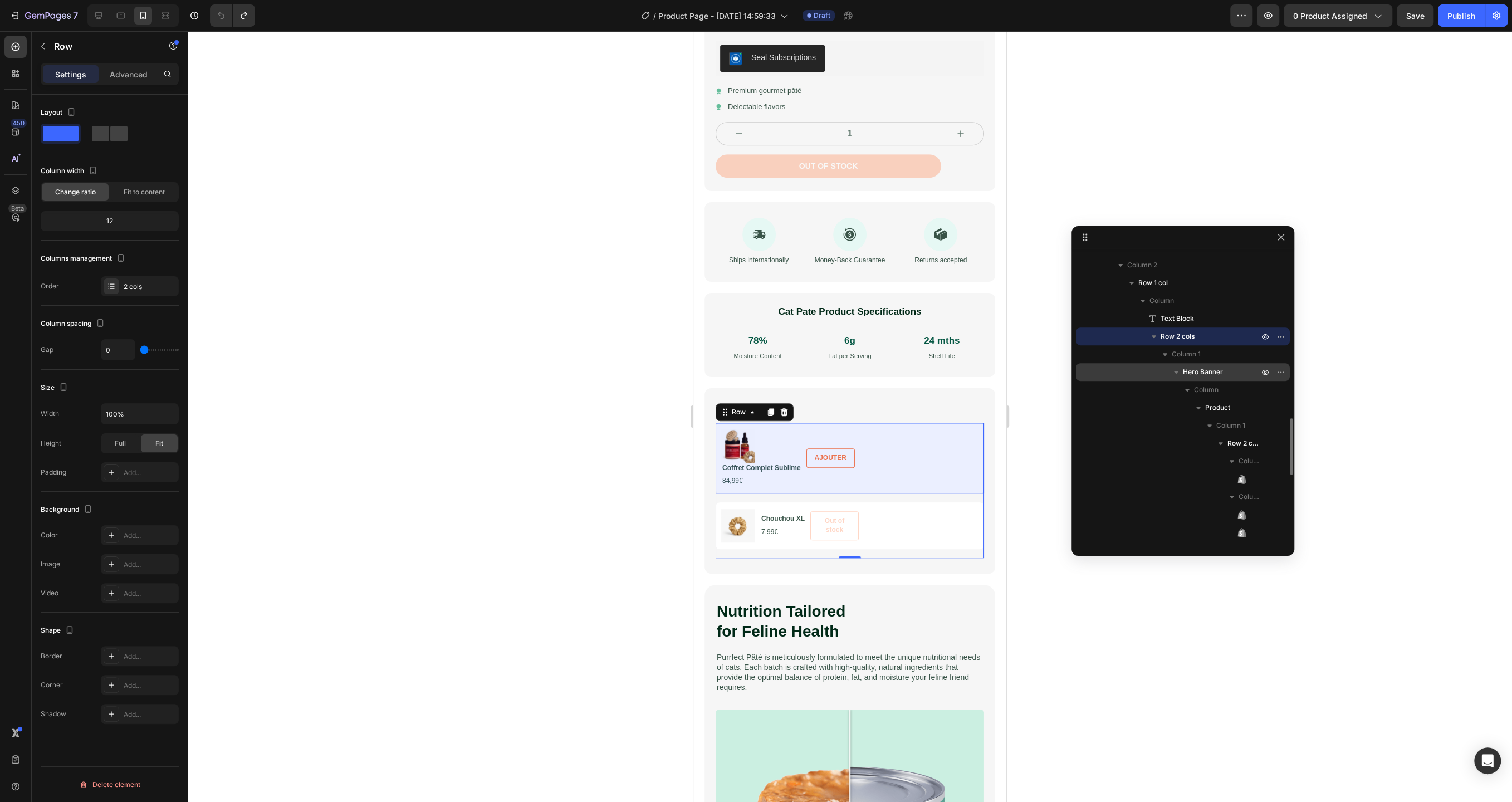
click at [1198, 373] on span "Hero Banner" at bounding box center [1203, 372] width 40 height 11
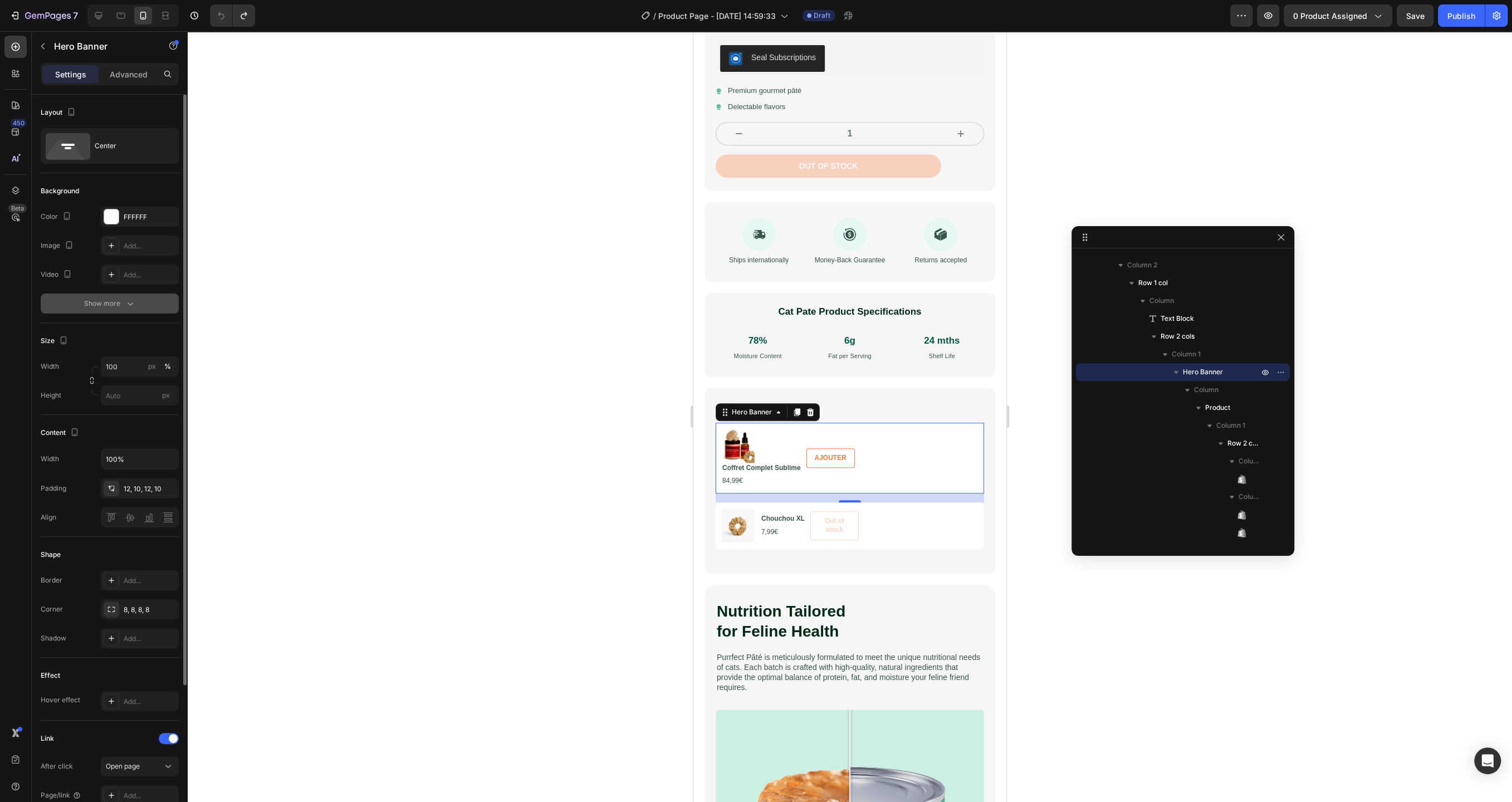
click at [125, 301] on icon "button" at bounding box center [130, 304] width 11 height 11
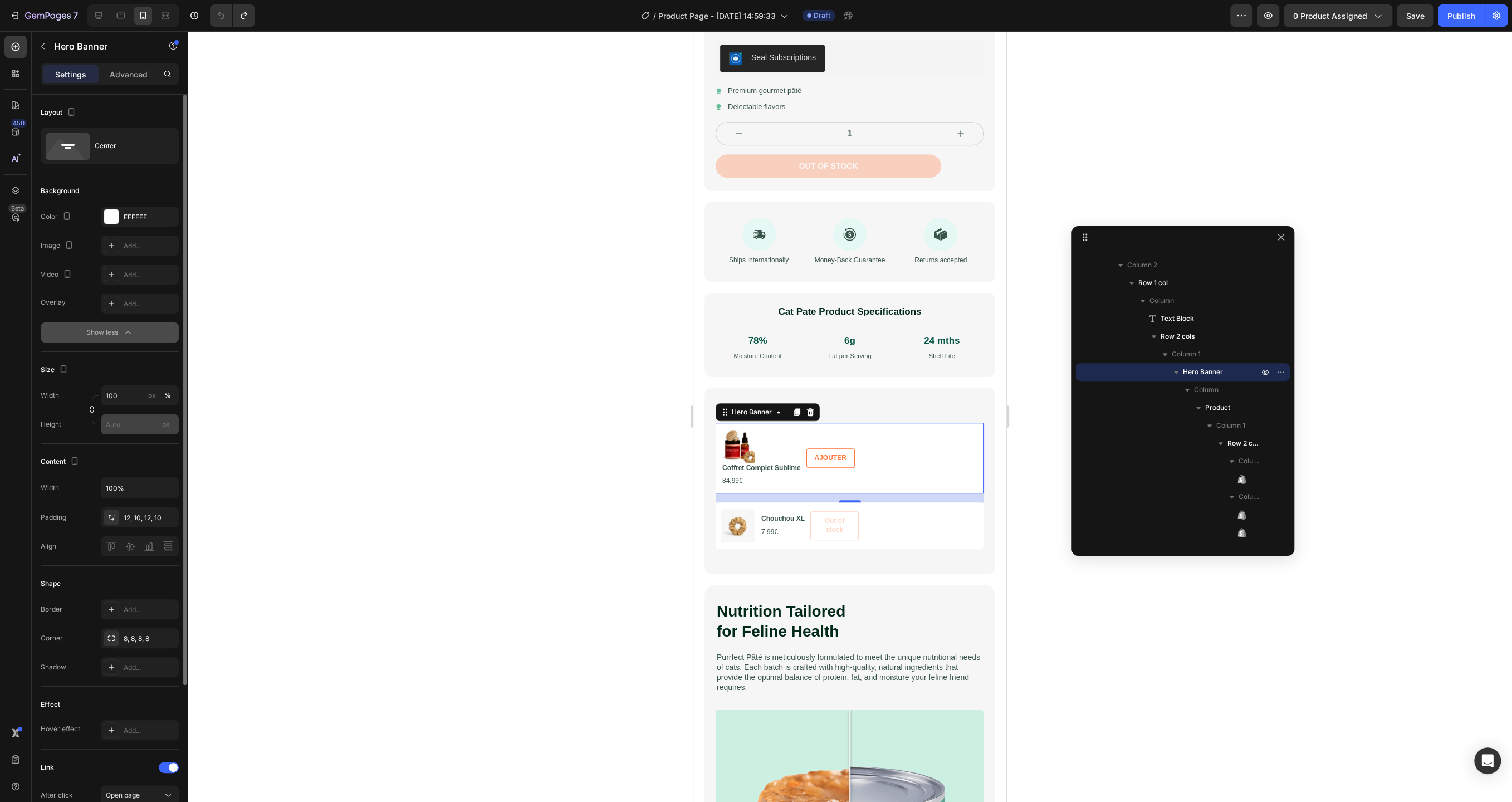
scroll to position [214, 0]
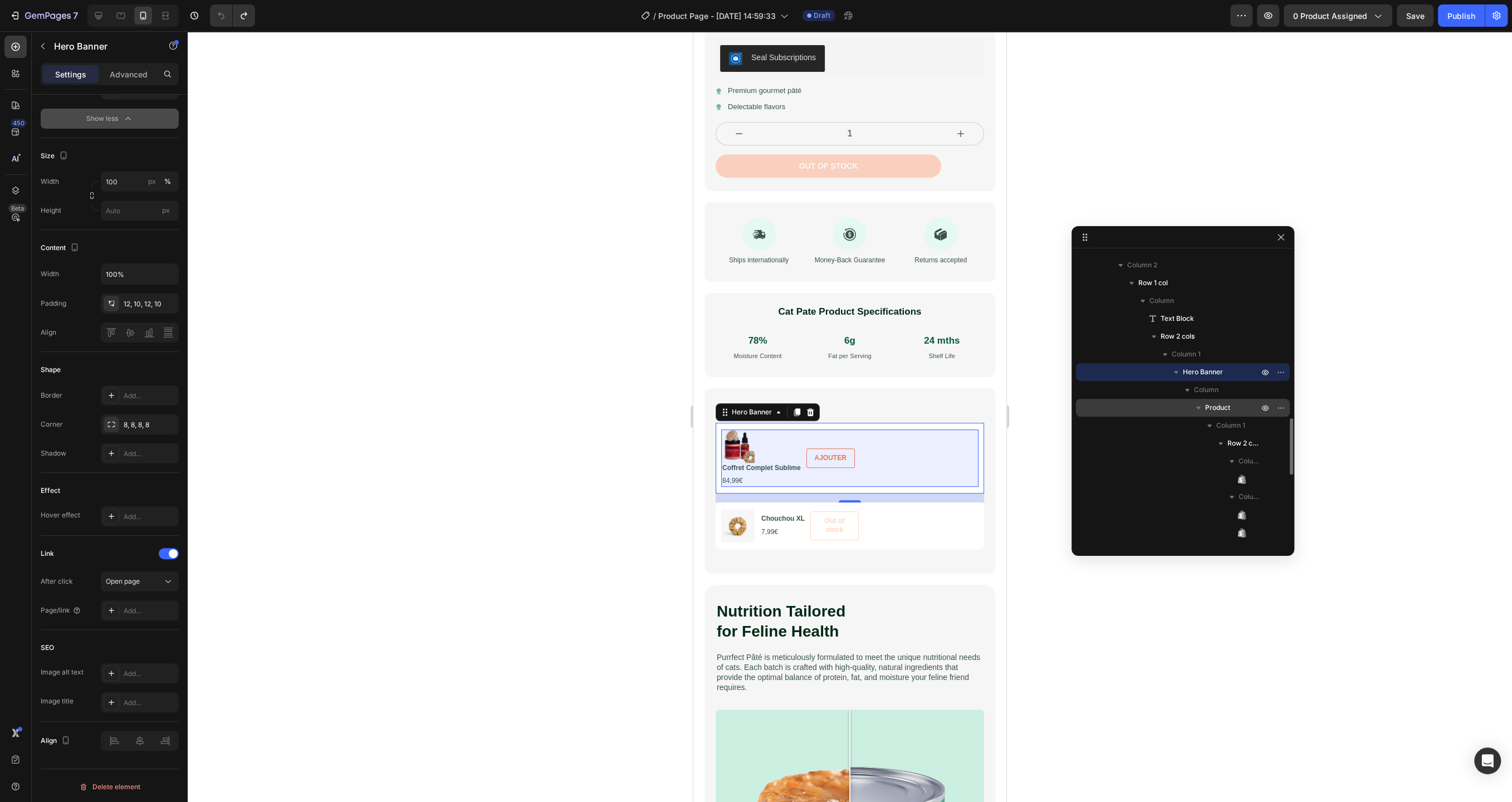
click at [1223, 411] on span "Product" at bounding box center [1217, 407] width 25 height 11
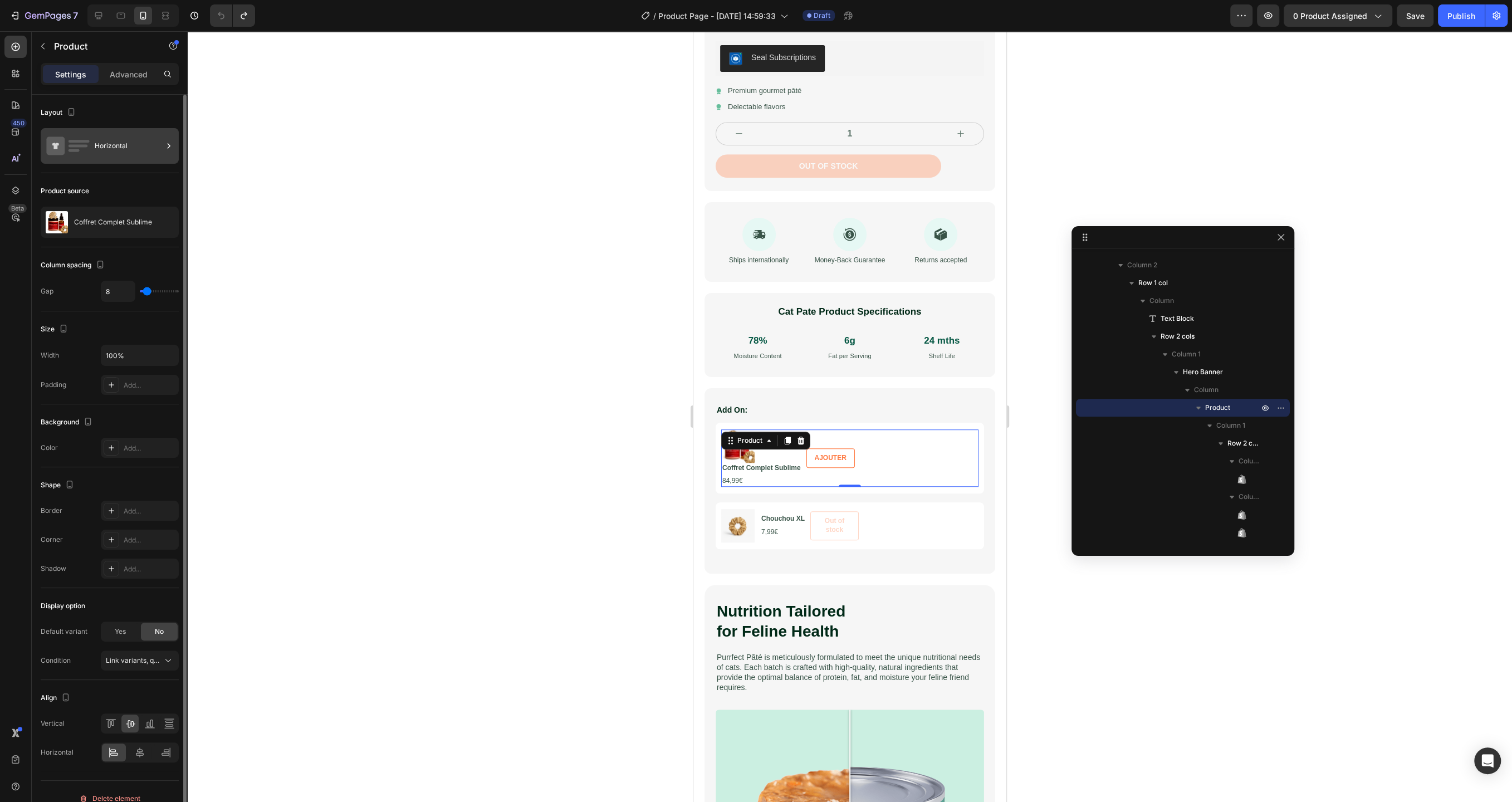
click at [134, 136] on div "Horizontal" at bounding box center [129, 146] width 68 height 26
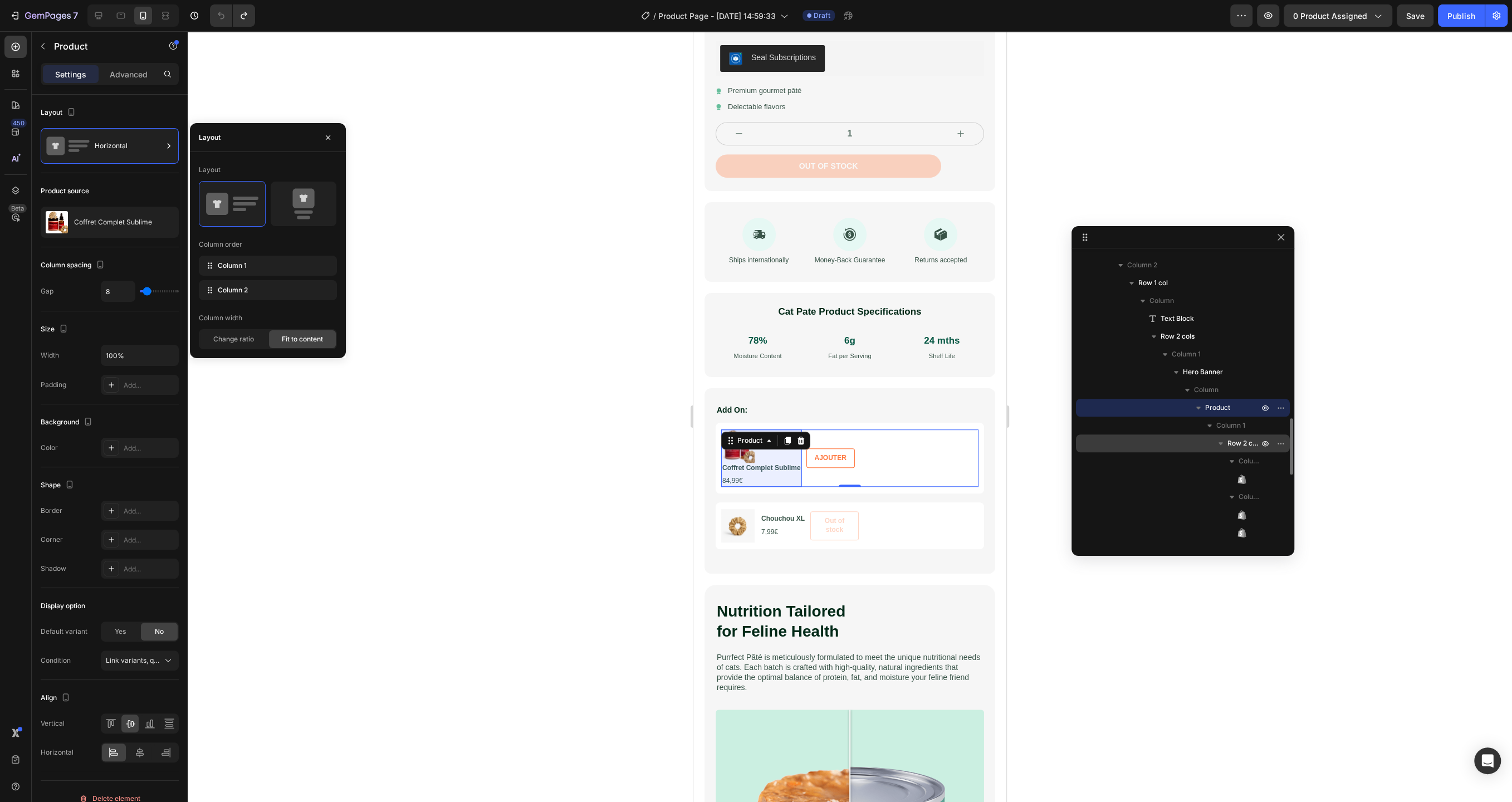
click at [1230, 439] on span "Row 2 cols" at bounding box center [1244, 443] width 33 height 11
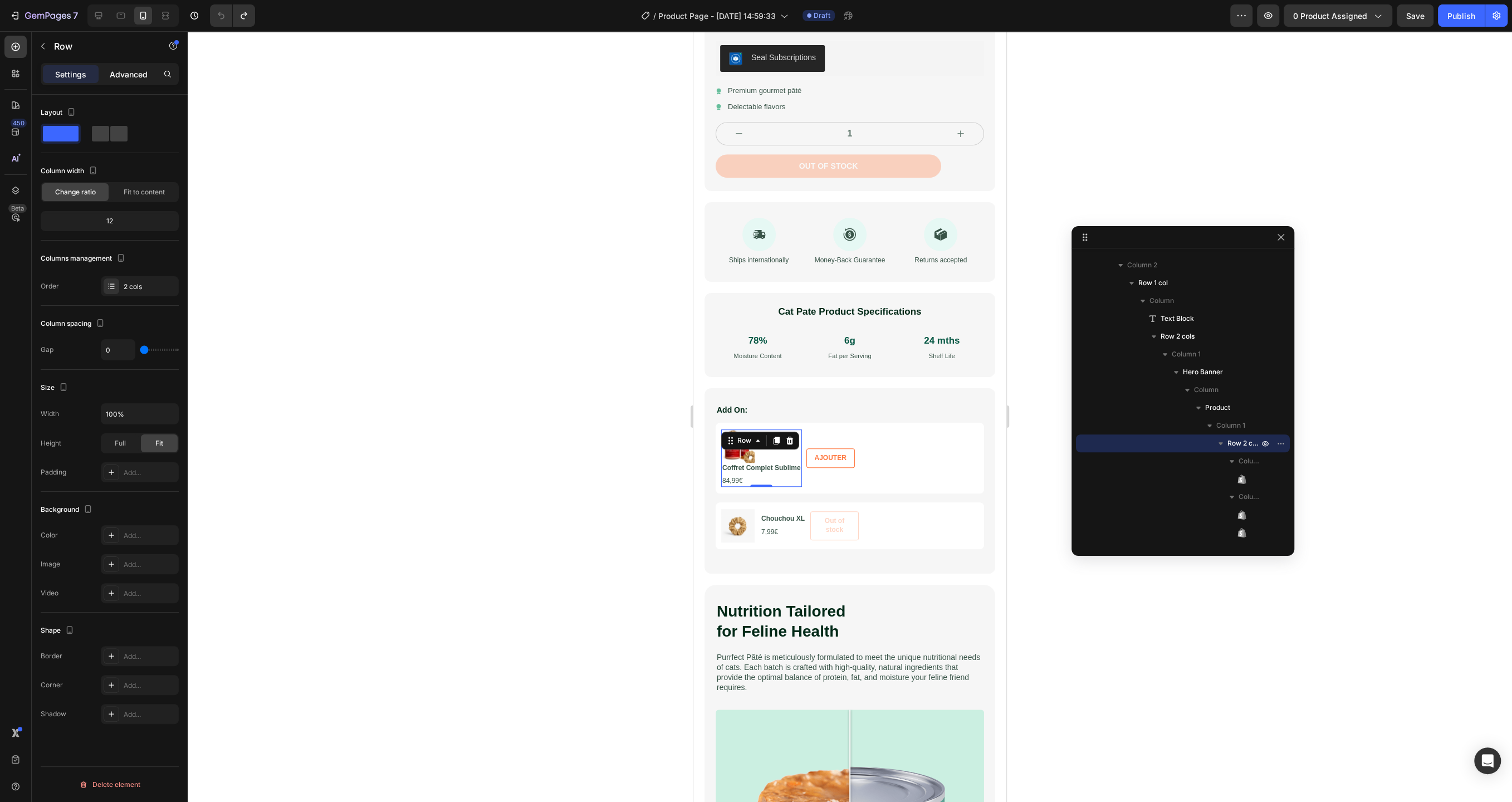
click at [120, 65] on div "Advanced" at bounding box center [129, 74] width 56 height 18
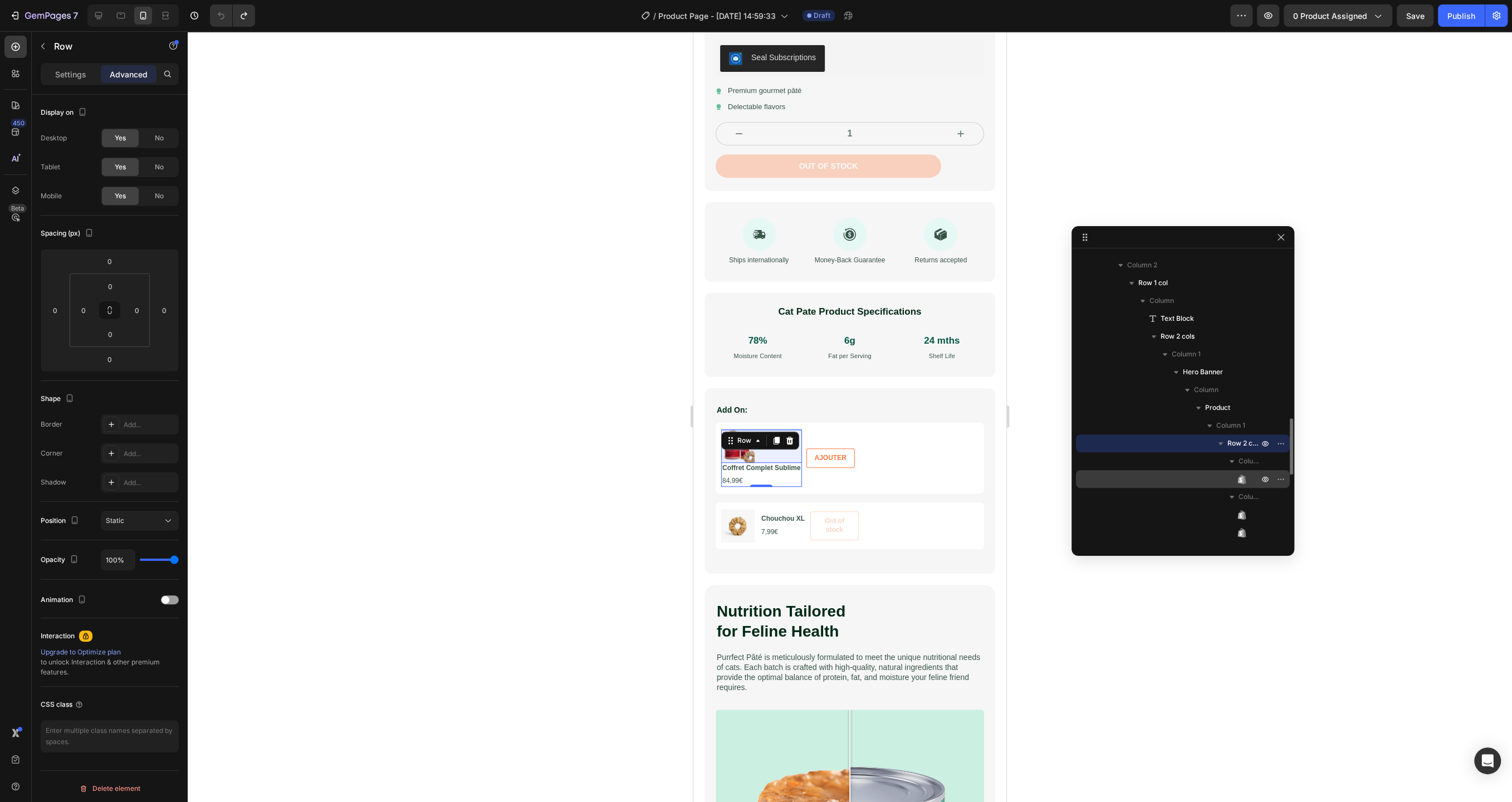
click at [1251, 481] on div "Product Images" at bounding box center [1183, 479] width 205 height 18
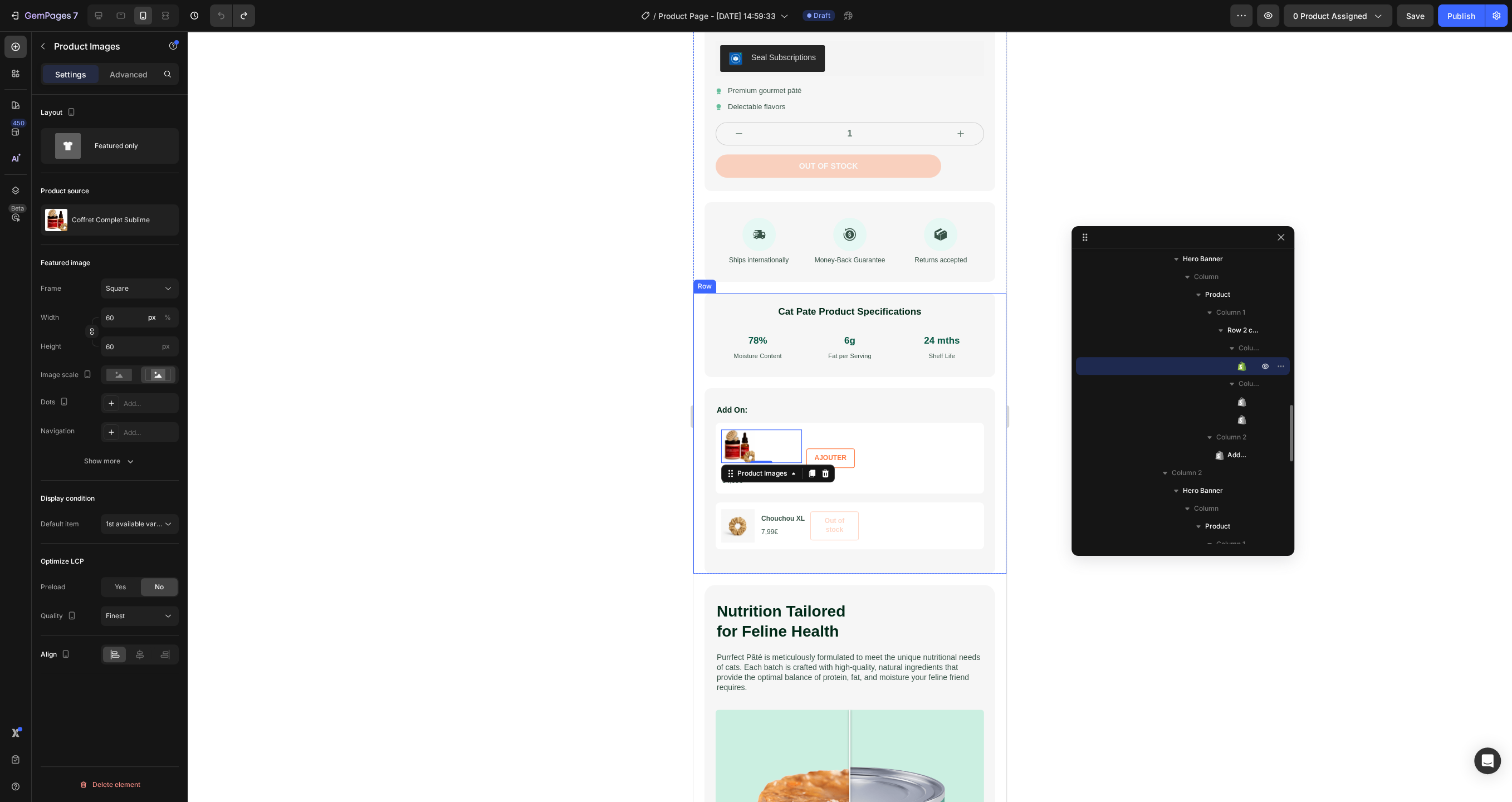
scroll to position [979, 0]
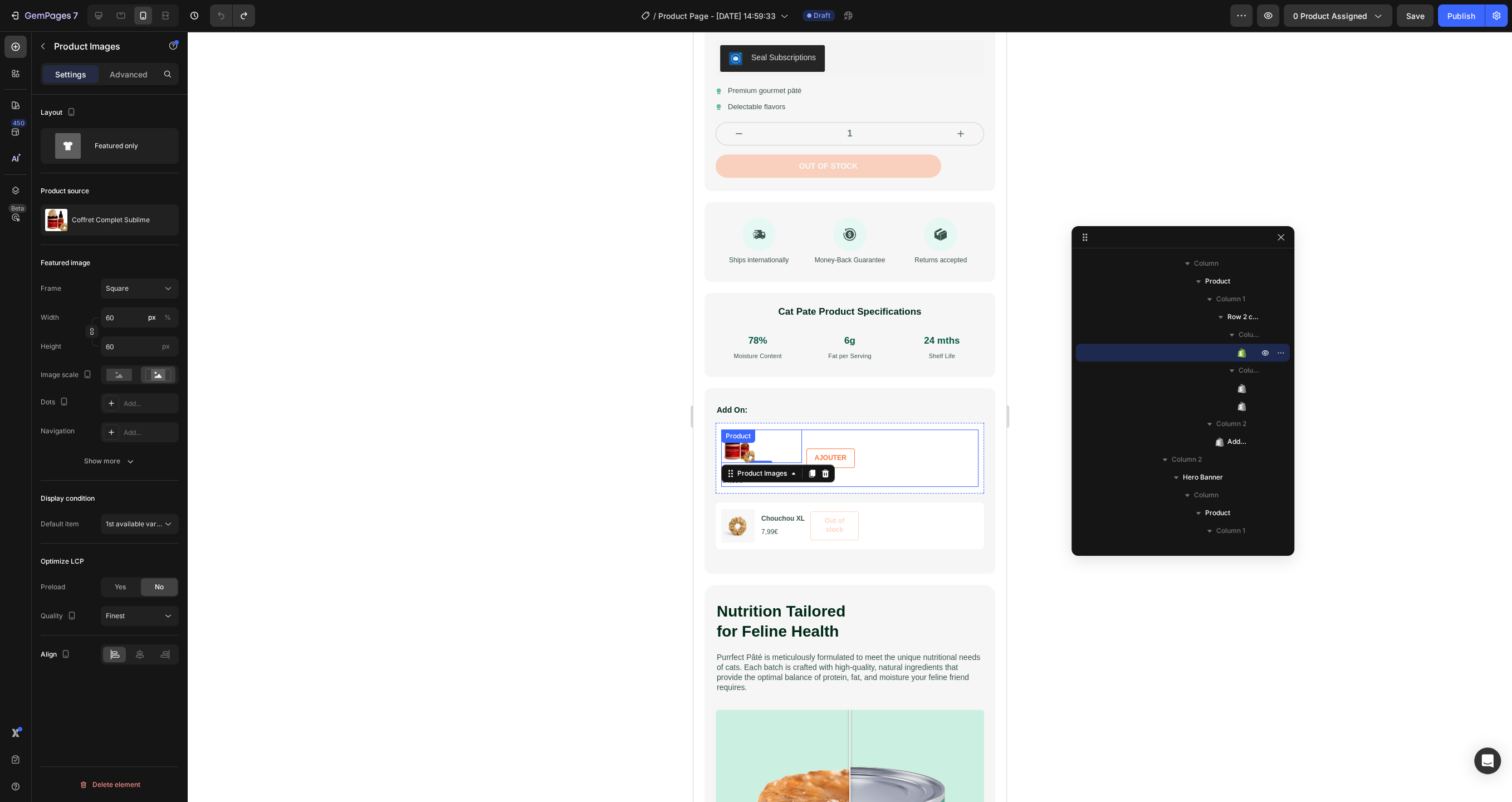
click at [963, 443] on div "Product Images 0 Coffret Complet Sublime Product Title 84,99€ Product Price Pro…" at bounding box center [850, 459] width 257 height 58
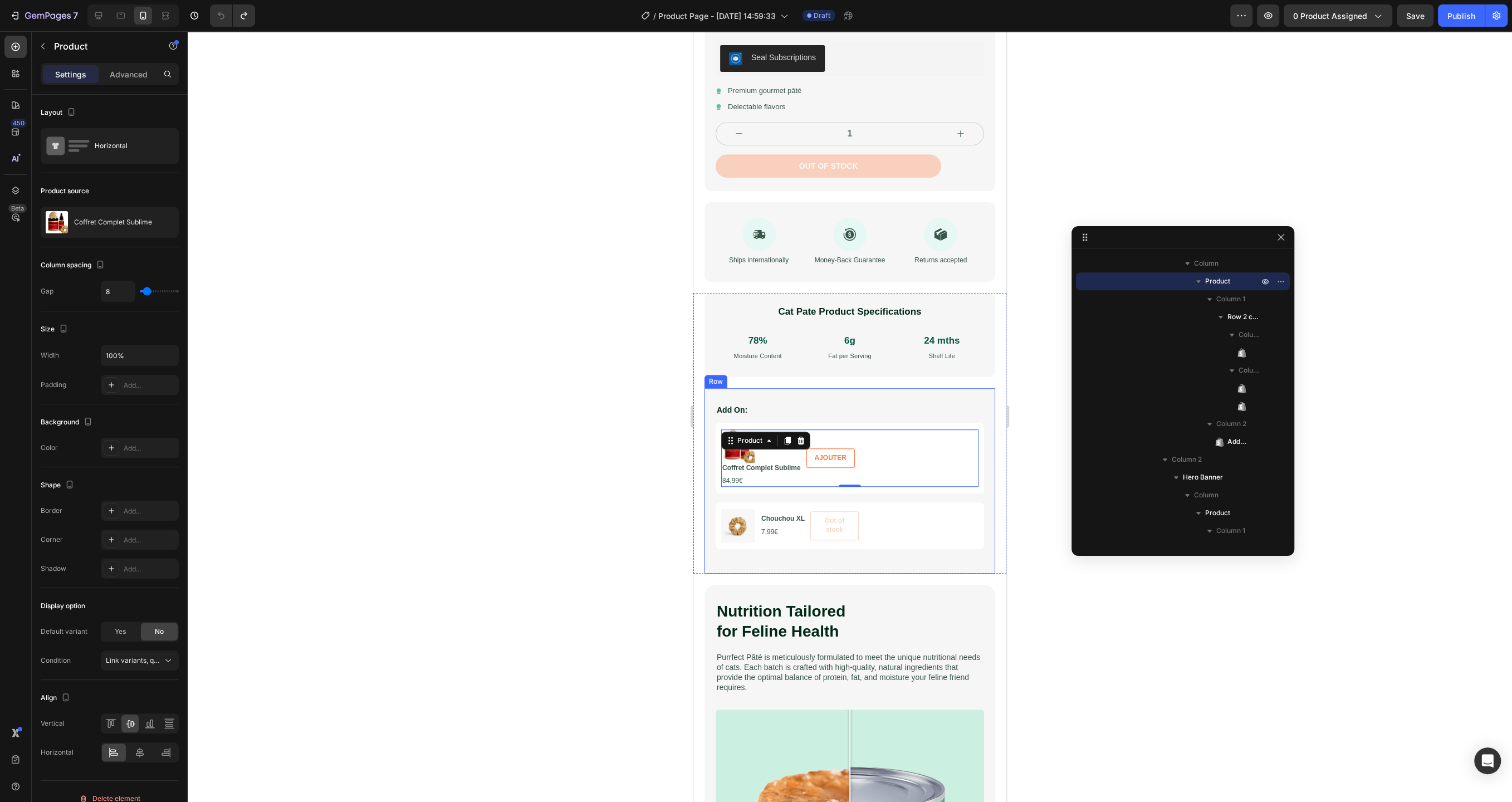
click at [844, 397] on div "Add On: Text Block Product Images Coffret Complet Sublime Product Title 84,99€ …" at bounding box center [849, 481] width 291 height 186
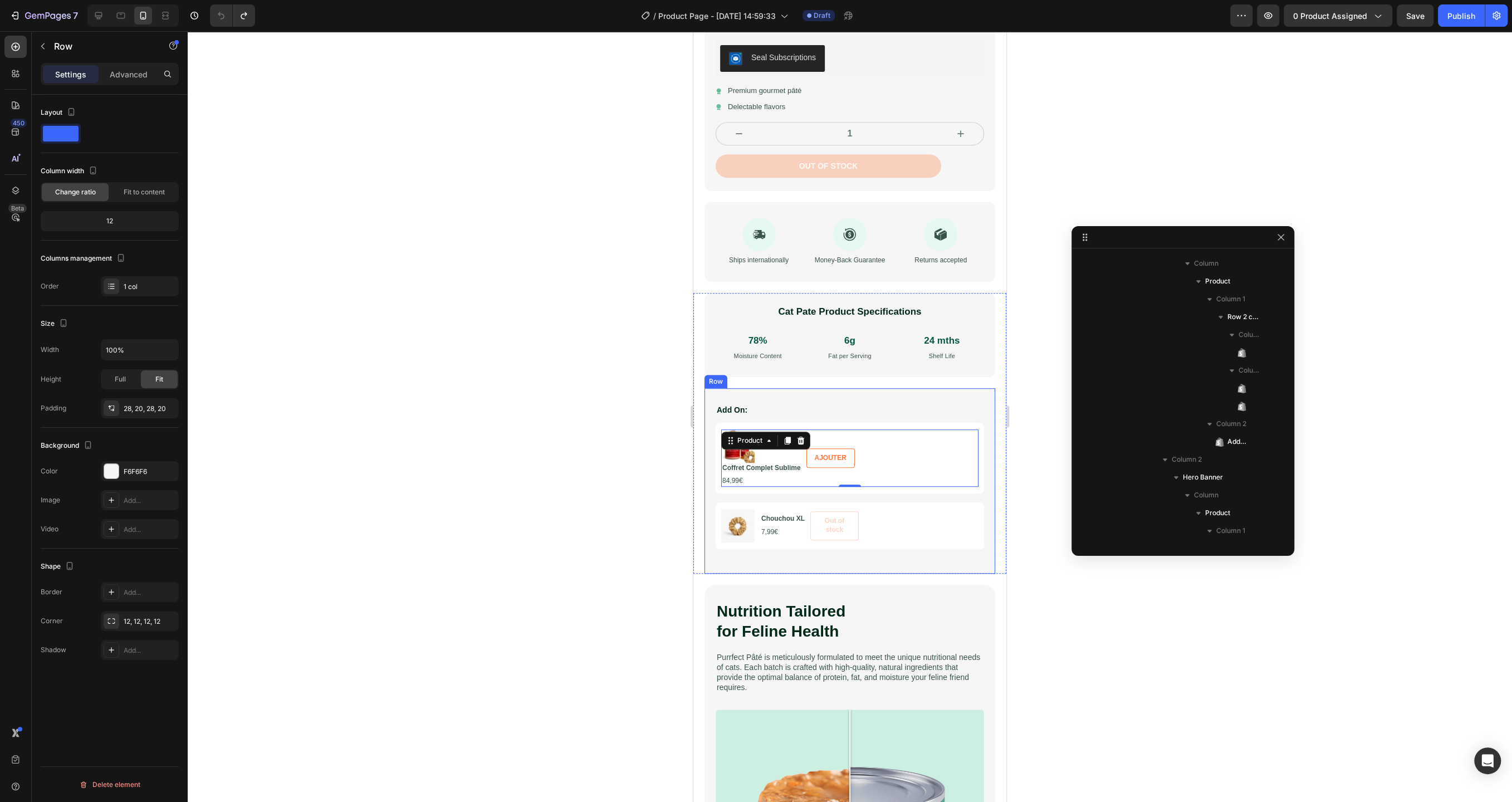
scroll to position [763, 0]
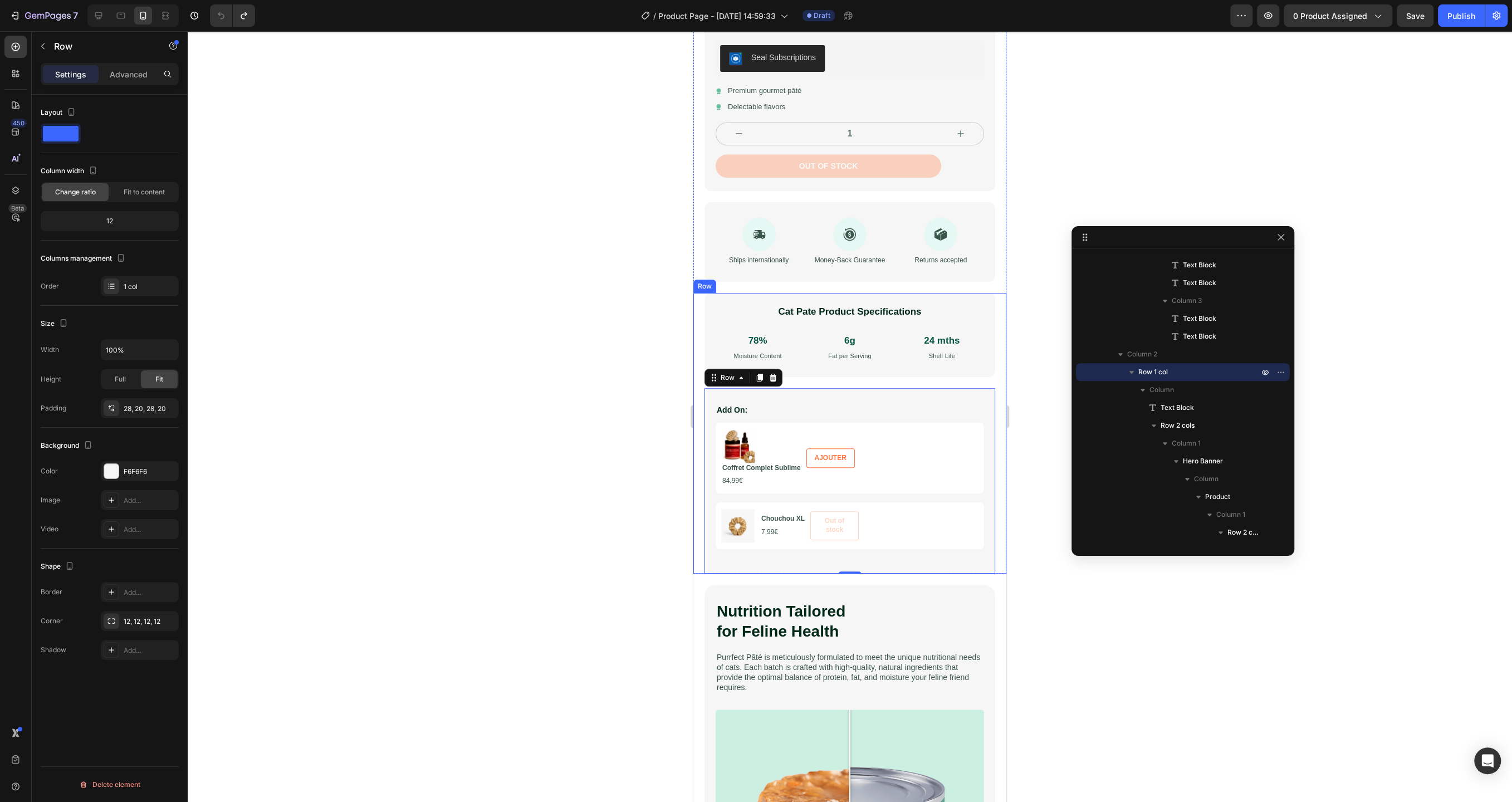
click at [1000, 369] on div "Cat Pate Product Specifications Heading 78% Text Block Moisture Content Text Bl…" at bounding box center [849, 433] width 313 height 281
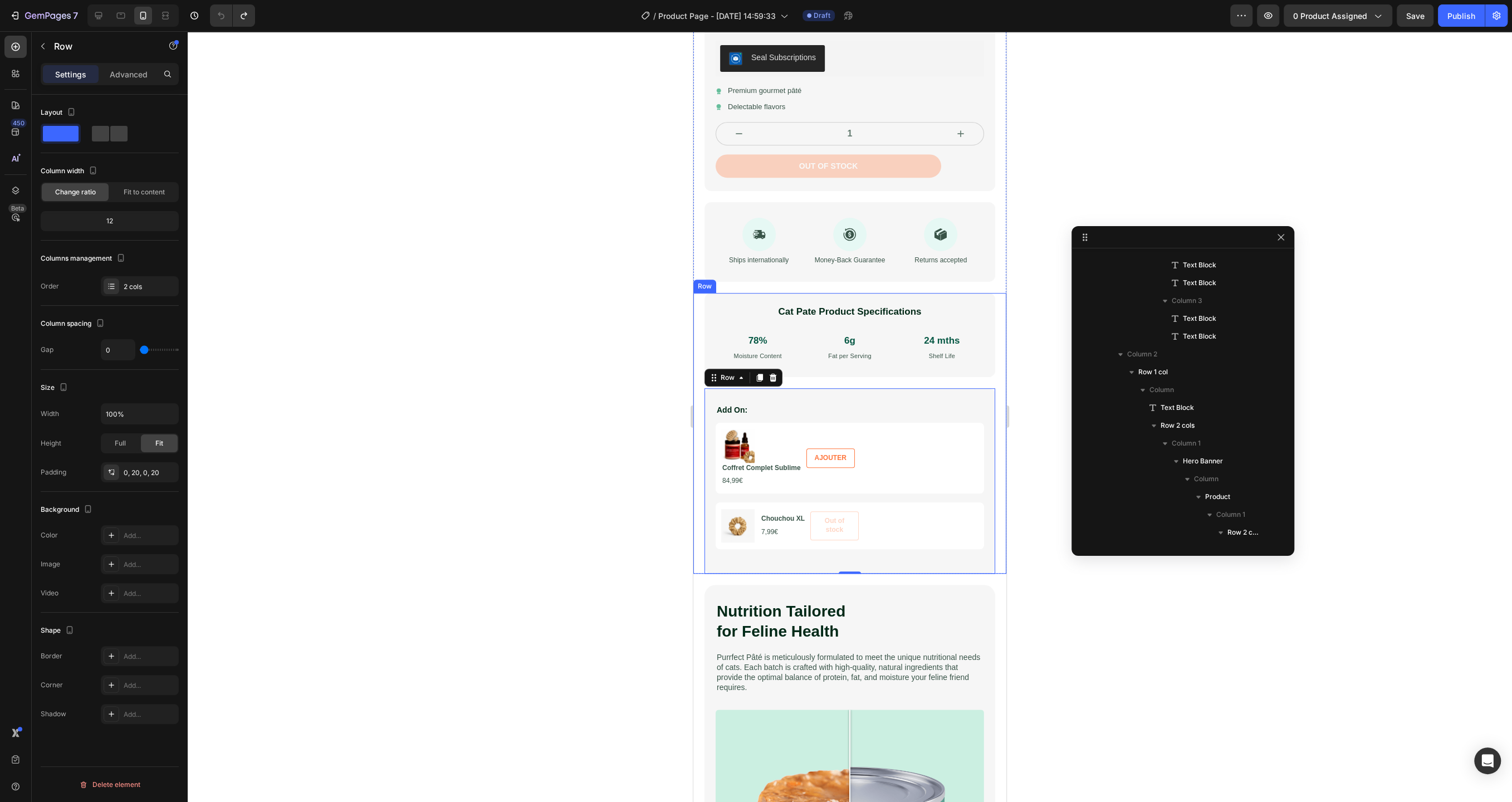
scroll to position [478, 0]
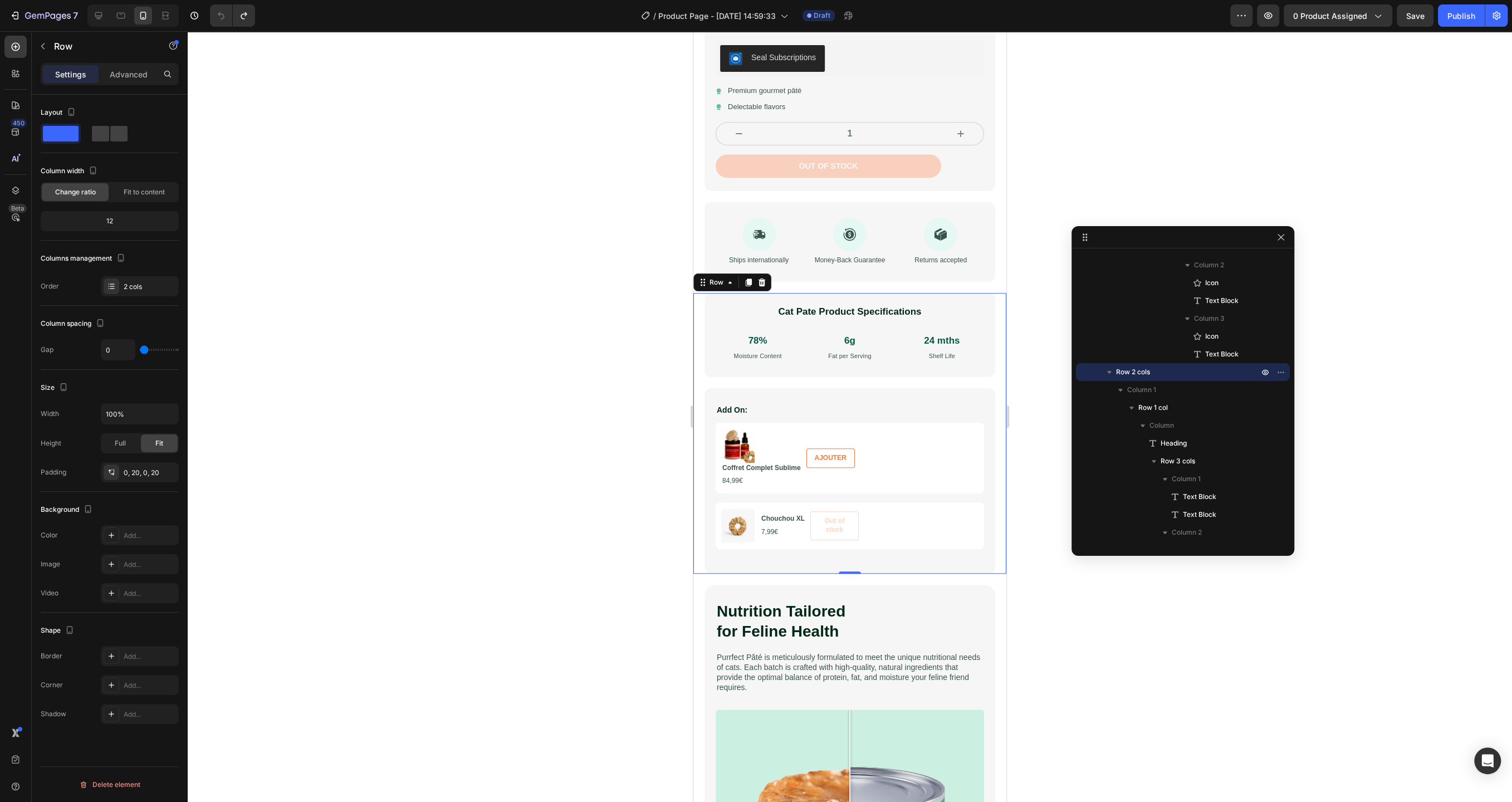
click at [503, 385] on div at bounding box center [850, 416] width 1324 height 771
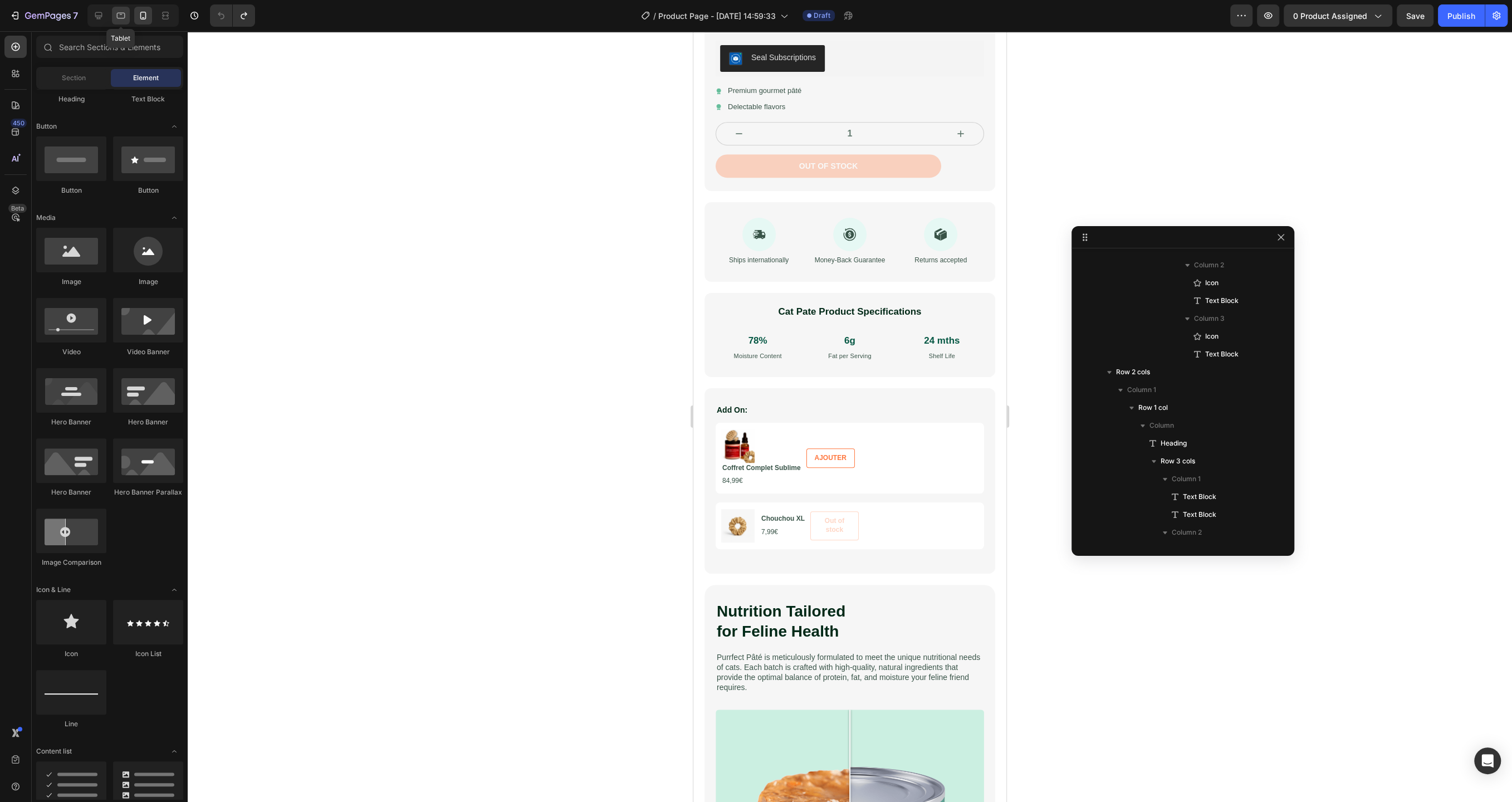
click at [118, 16] on icon at bounding box center [120, 15] width 11 height 11
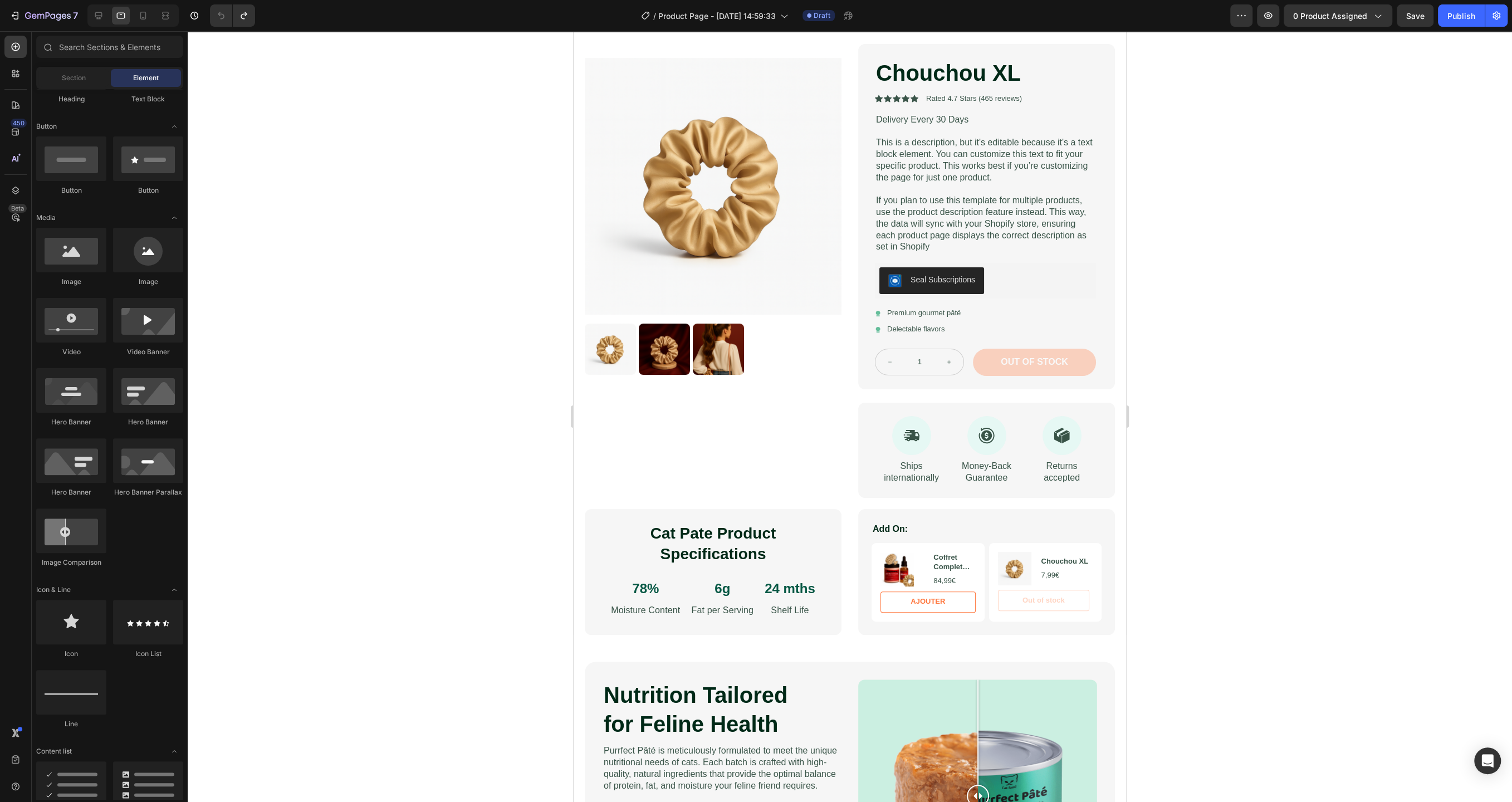
scroll to position [83, 0]
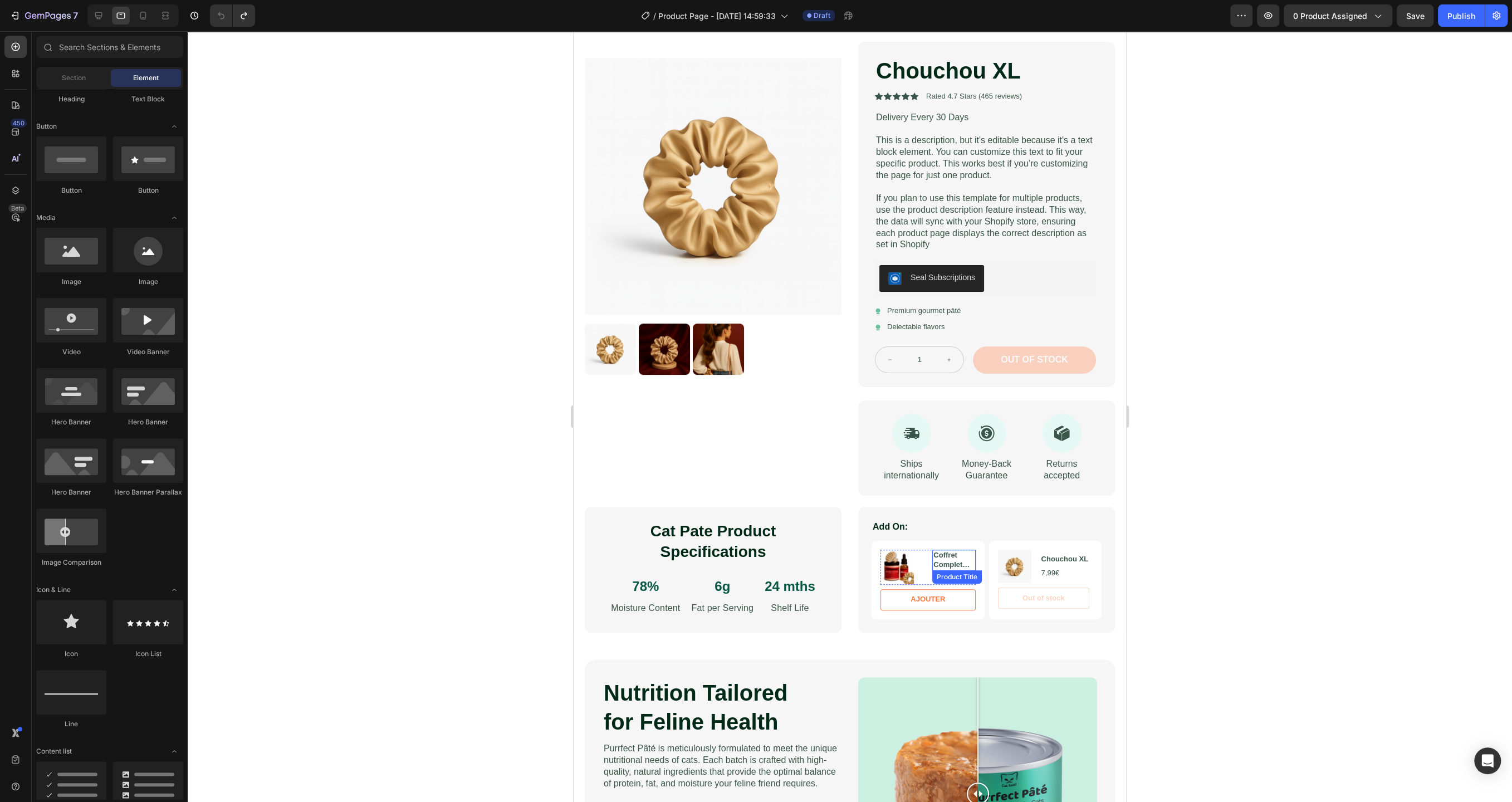
click at [952, 564] on h3 "Coffret Complet Sublime" at bounding box center [953, 560] width 43 height 21
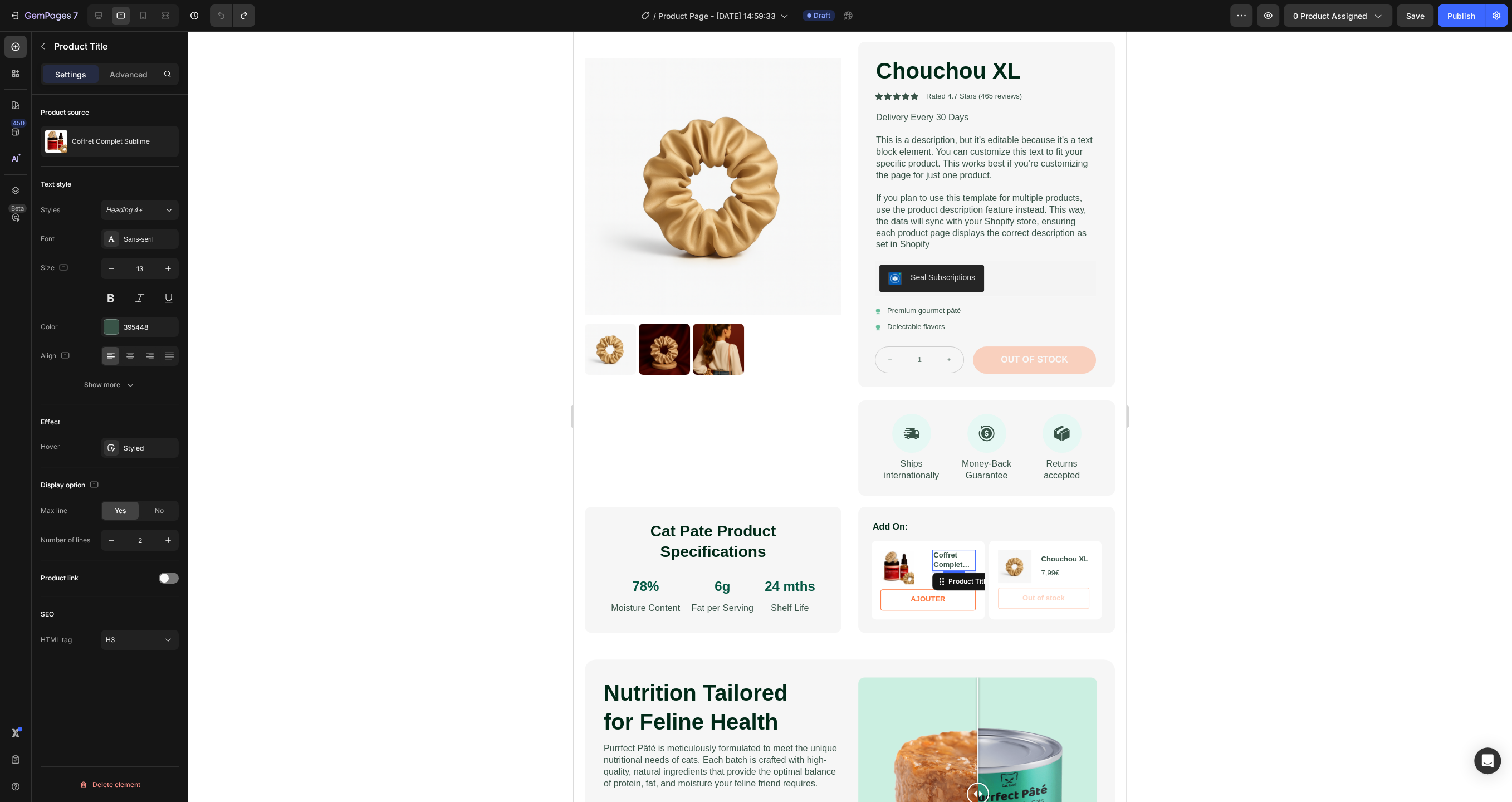
click at [467, 452] on div at bounding box center [850, 416] width 1324 height 771
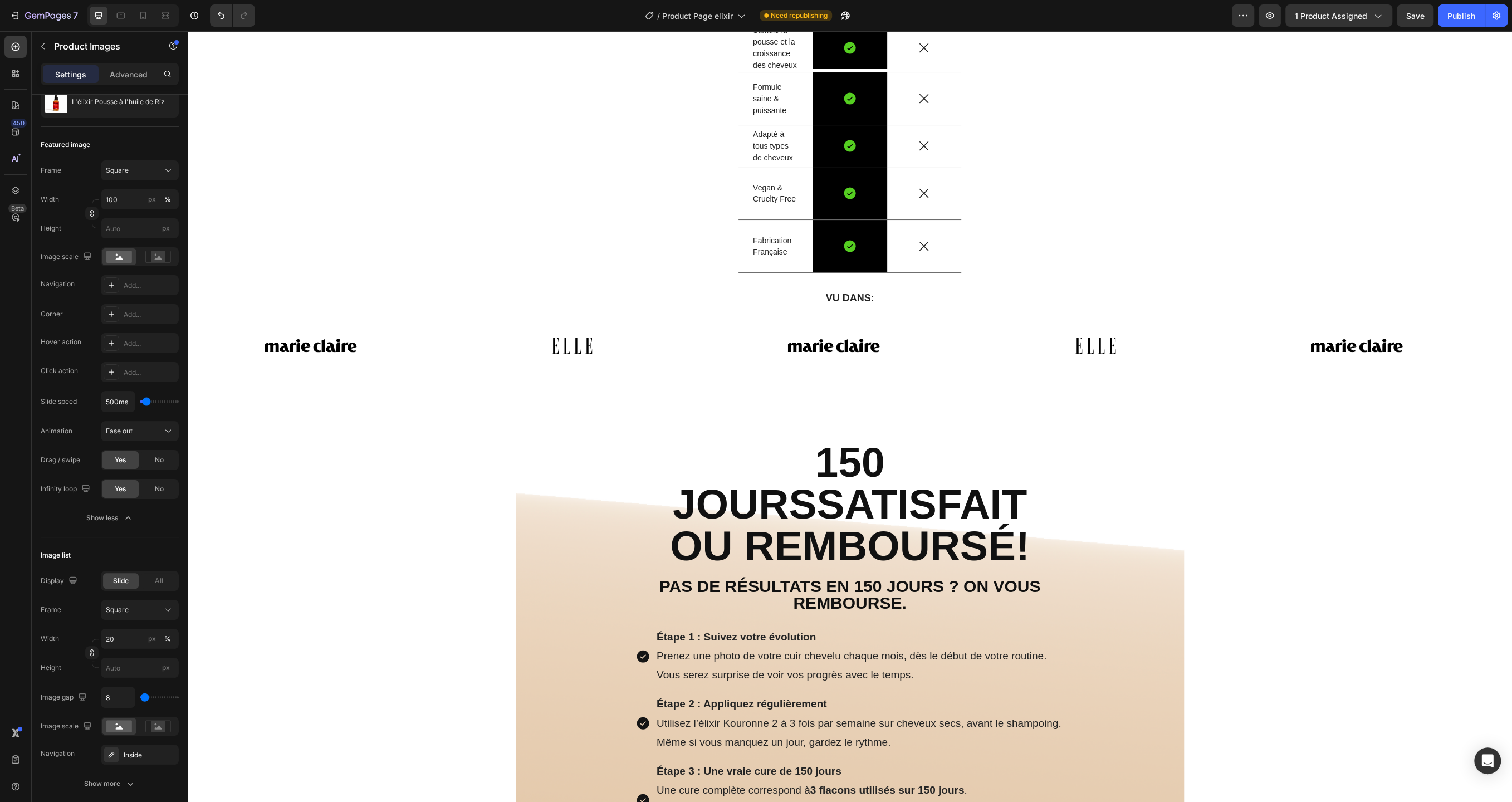
scroll to position [4584, 0]
click at [725, 12] on span "Product Page elixir" at bounding box center [697, 16] width 70 height 12
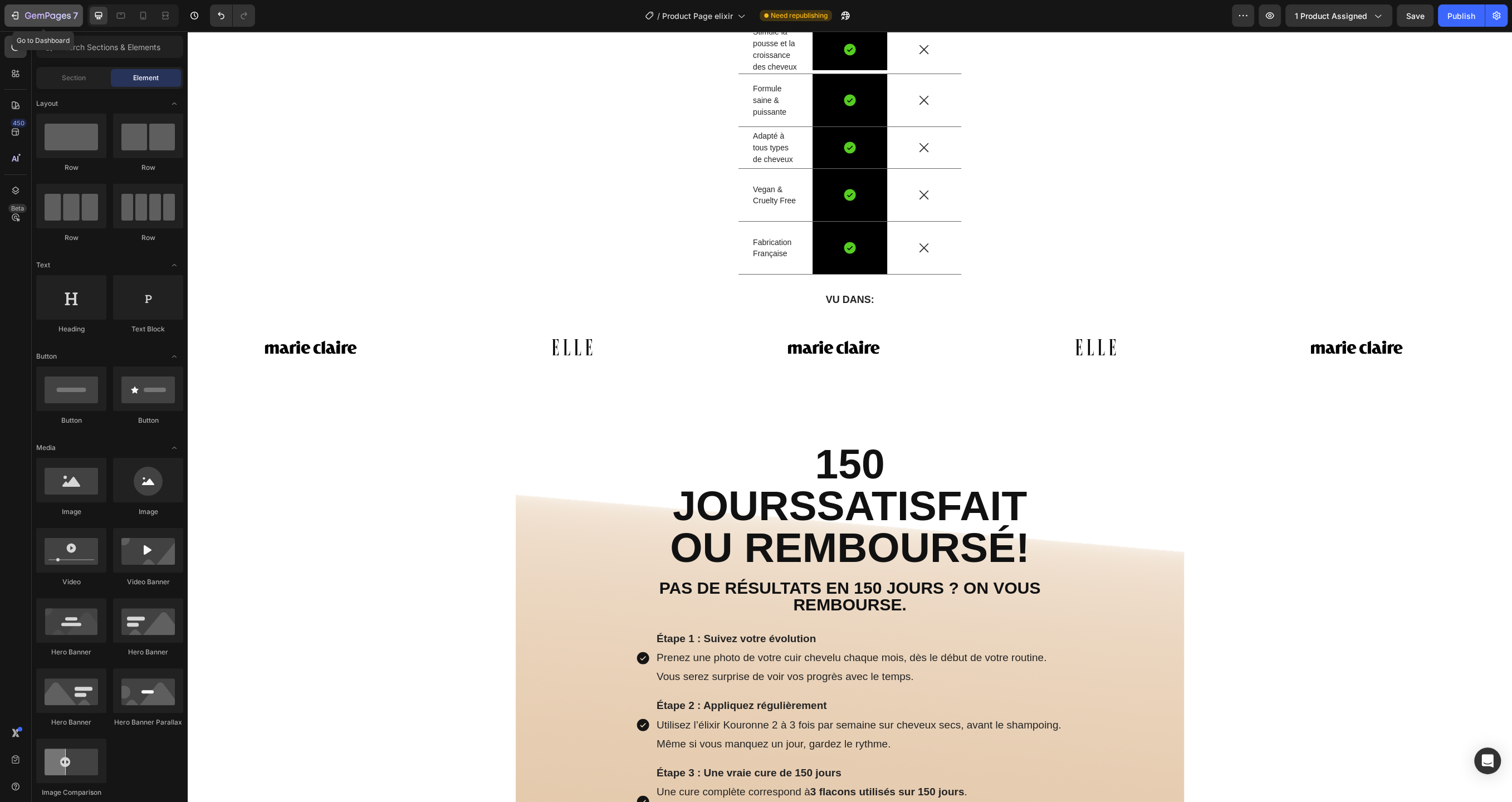
click at [41, 20] on icon "button" at bounding box center [48, 16] width 46 height 9
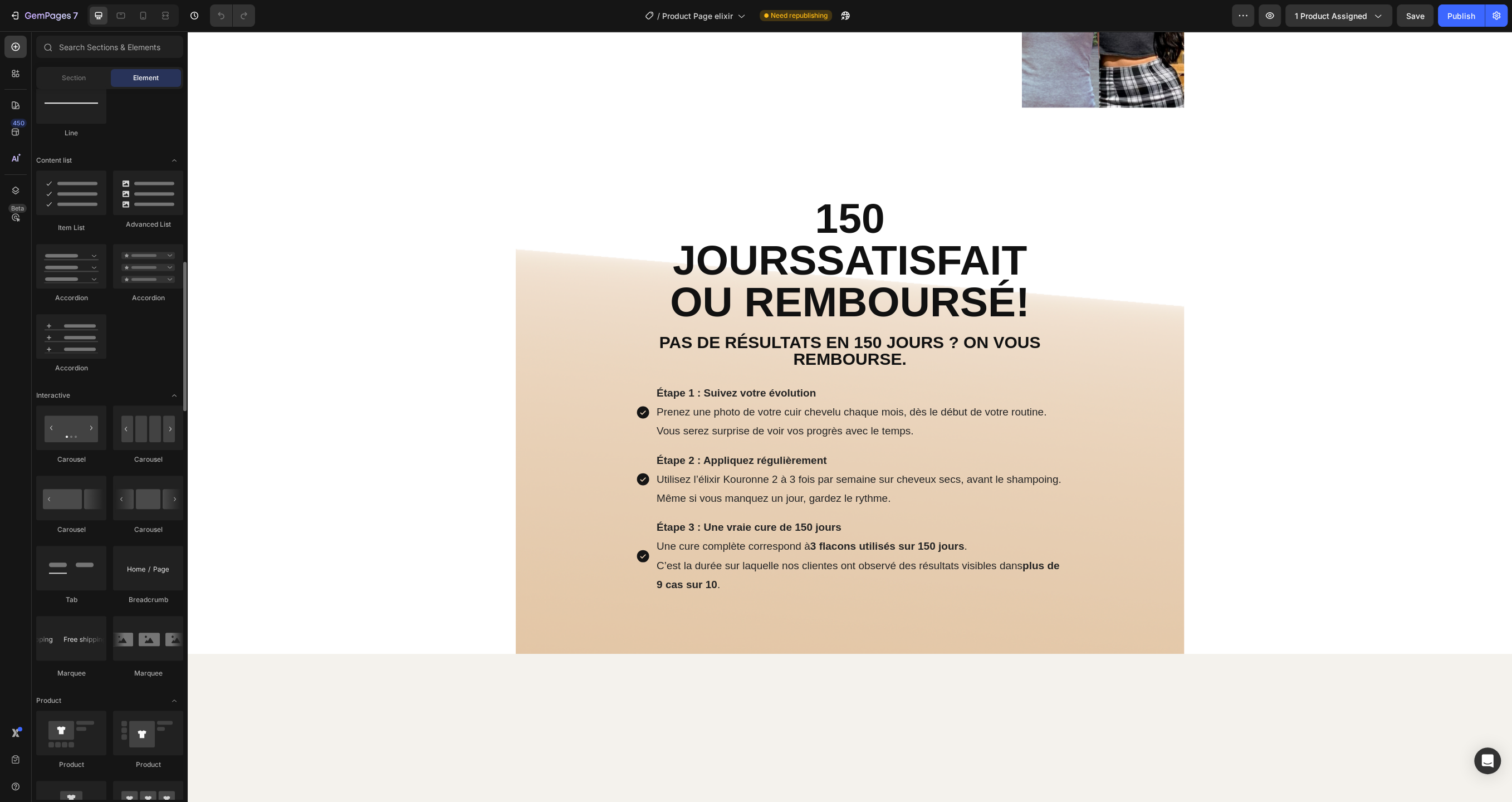
scroll to position [823, 0]
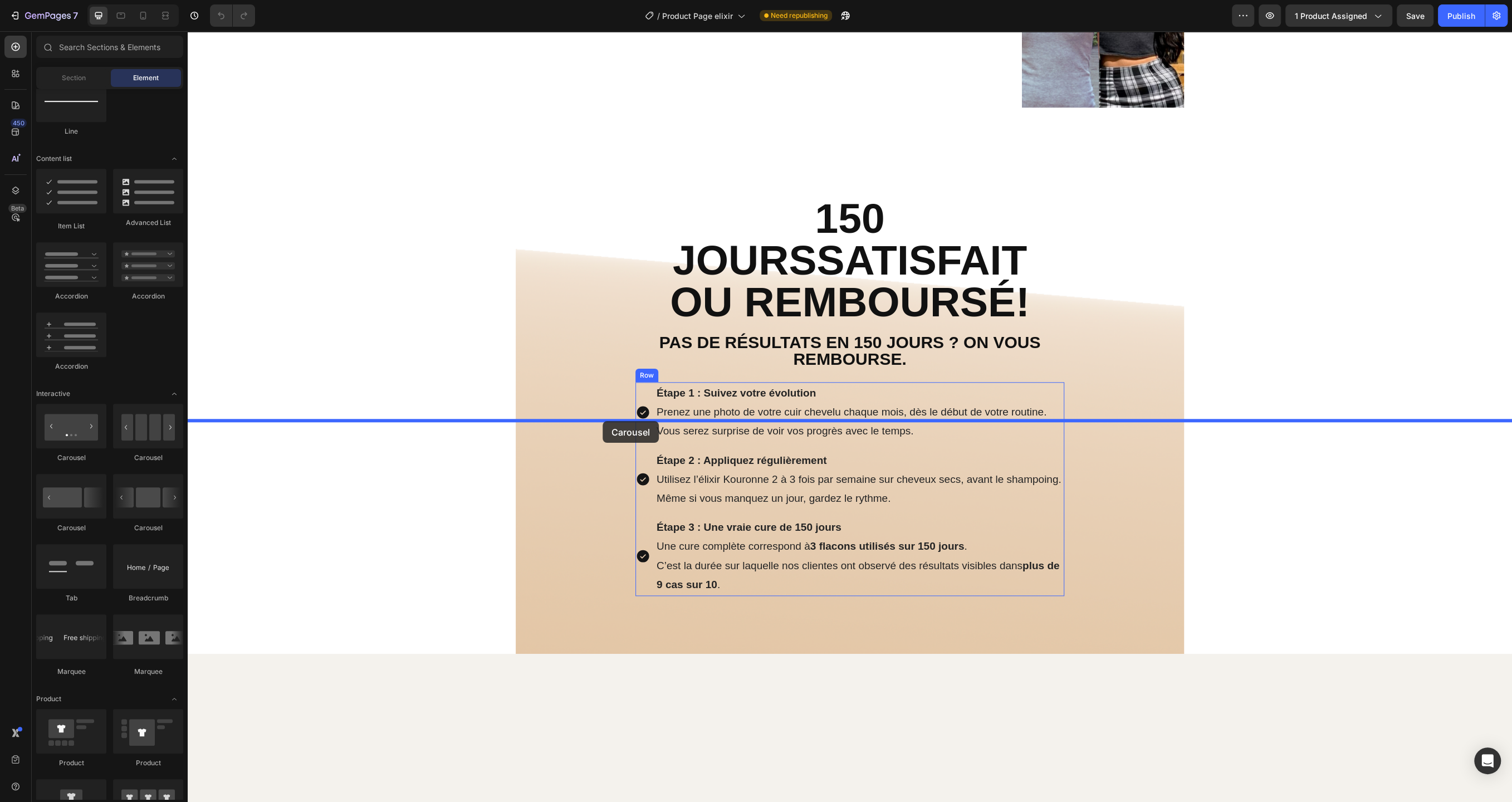
drag, startPoint x: 208, startPoint y: 440, endPoint x: 603, endPoint y: 421, distance: 395.5
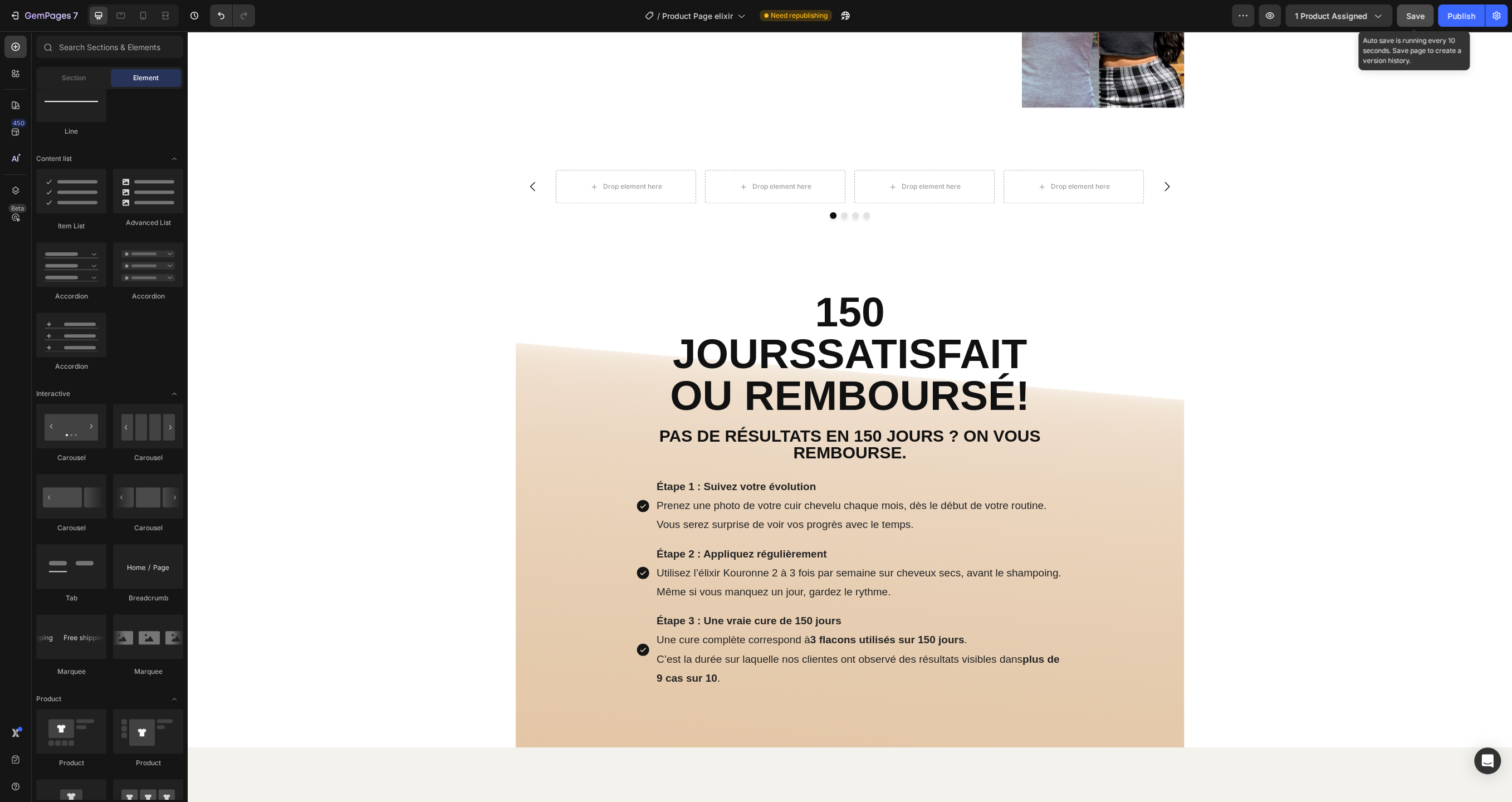
click at [1413, 10] on div "Save" at bounding box center [1415, 16] width 18 height 12
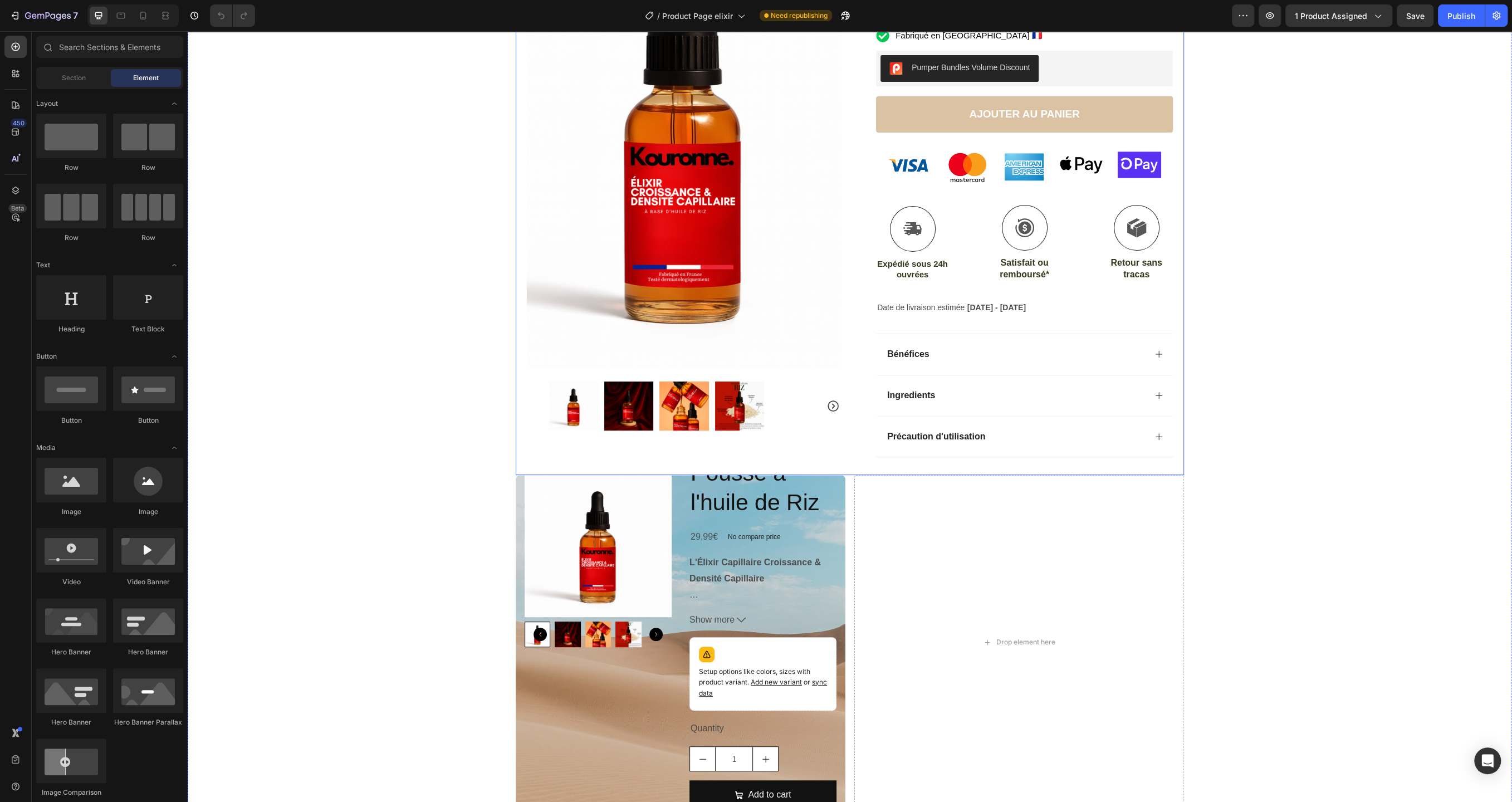
scroll to position [232, 0]
click at [146, 13] on icon at bounding box center [143, 15] width 6 height 8
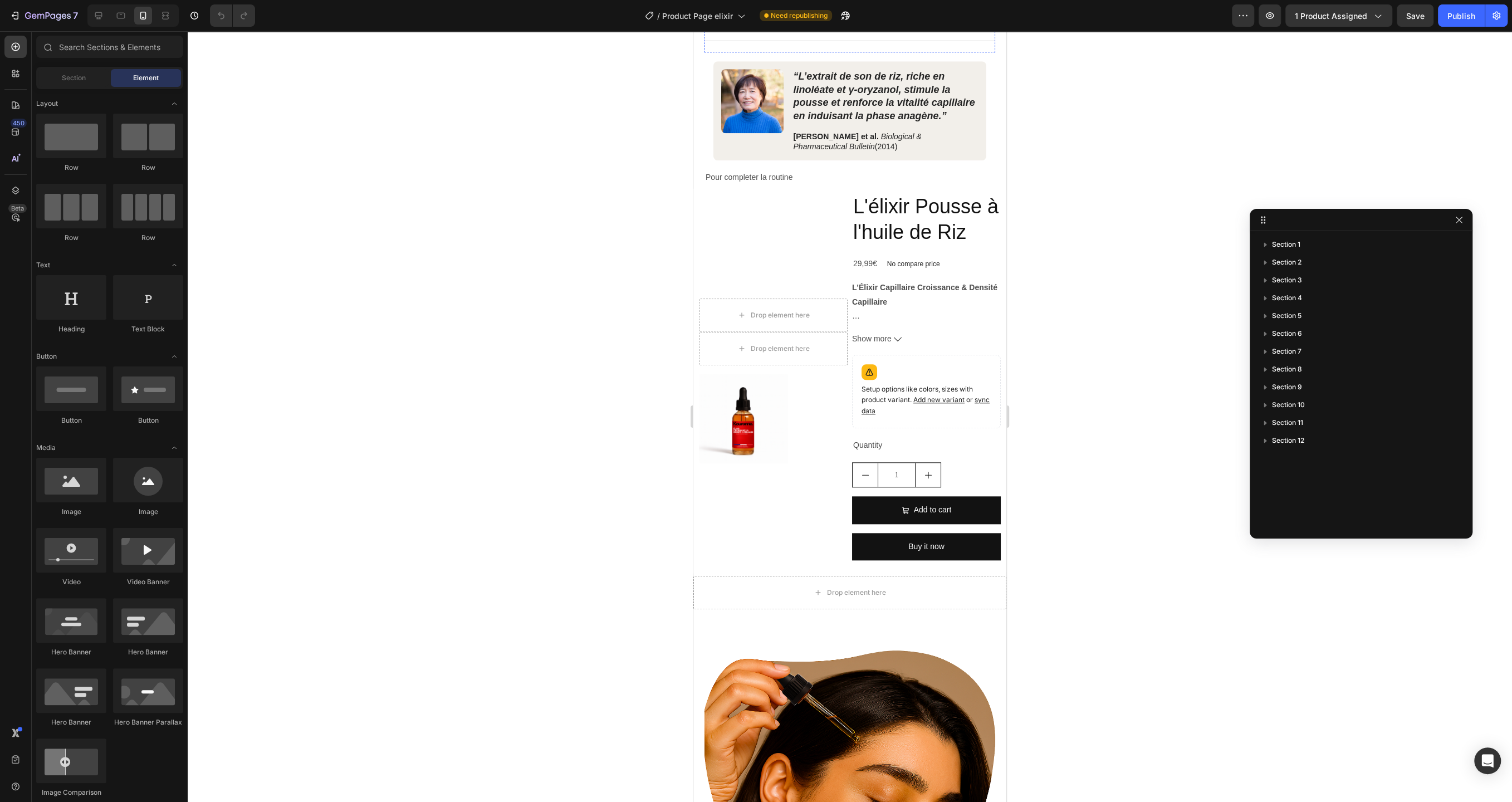
scroll to position [977, 0]
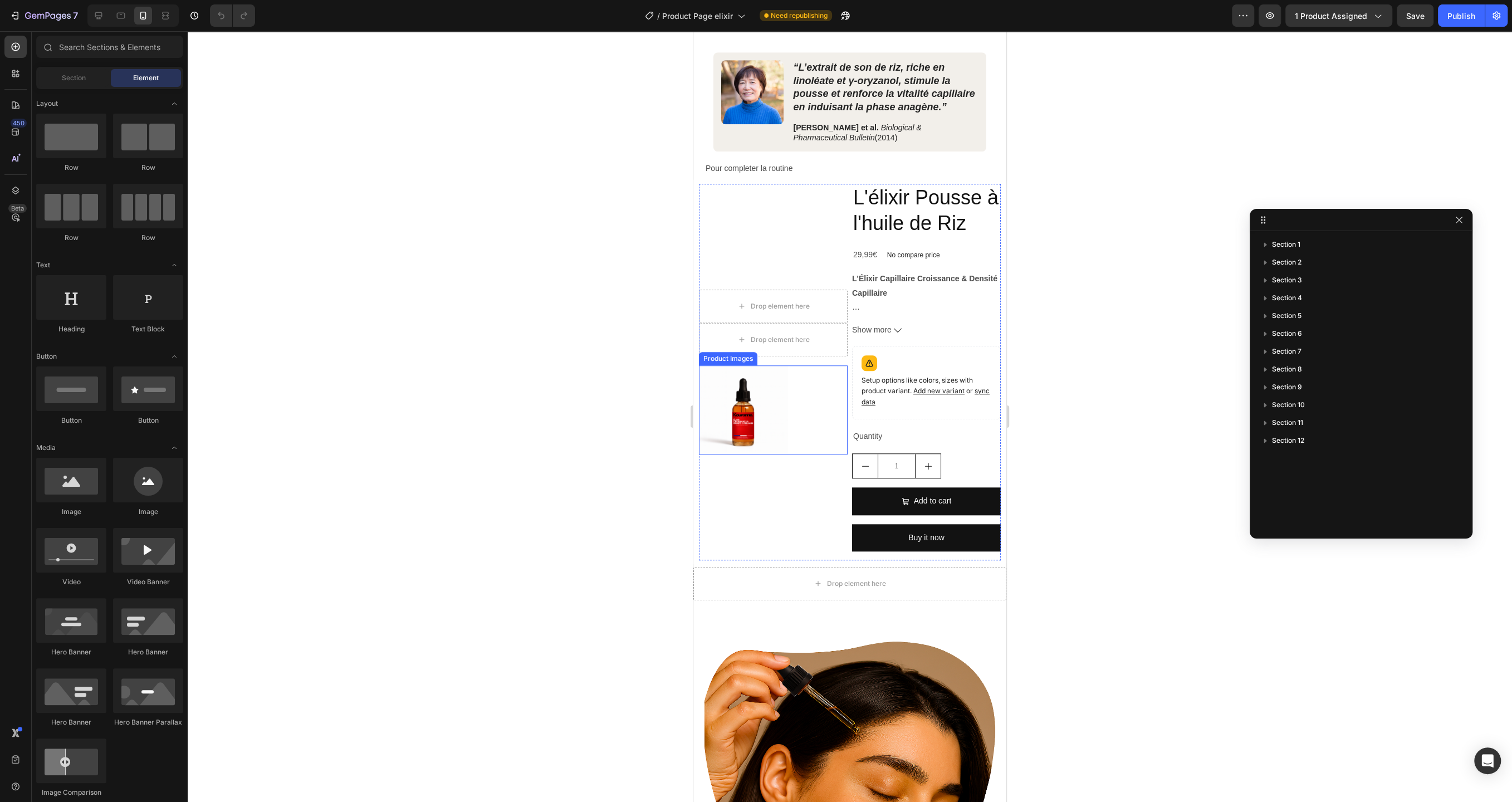
click at [766, 384] on img at bounding box center [744, 410] width 89 height 89
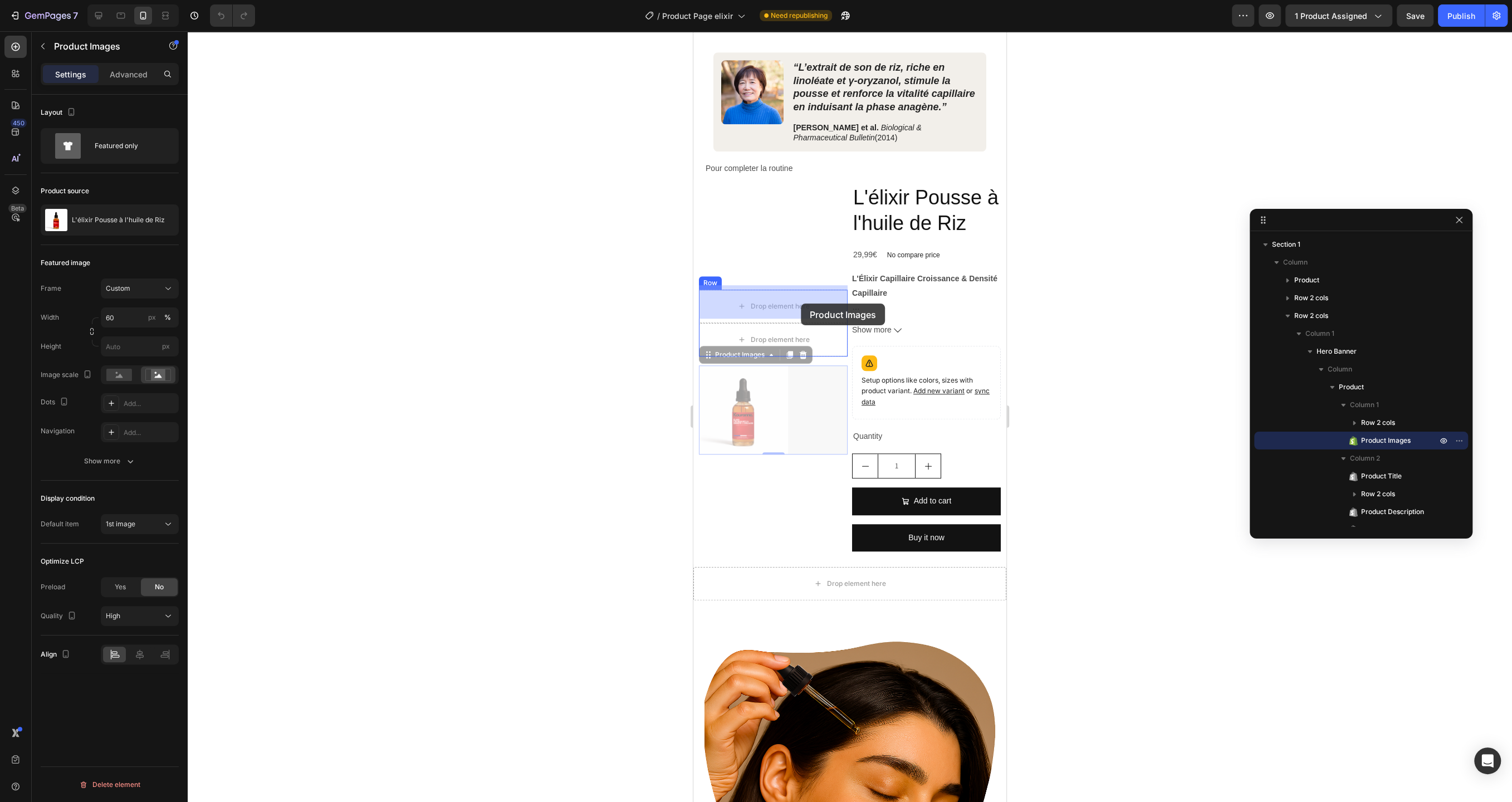
drag, startPoint x: 809, startPoint y: 416, endPoint x: 801, endPoint y: 304, distance: 112.3
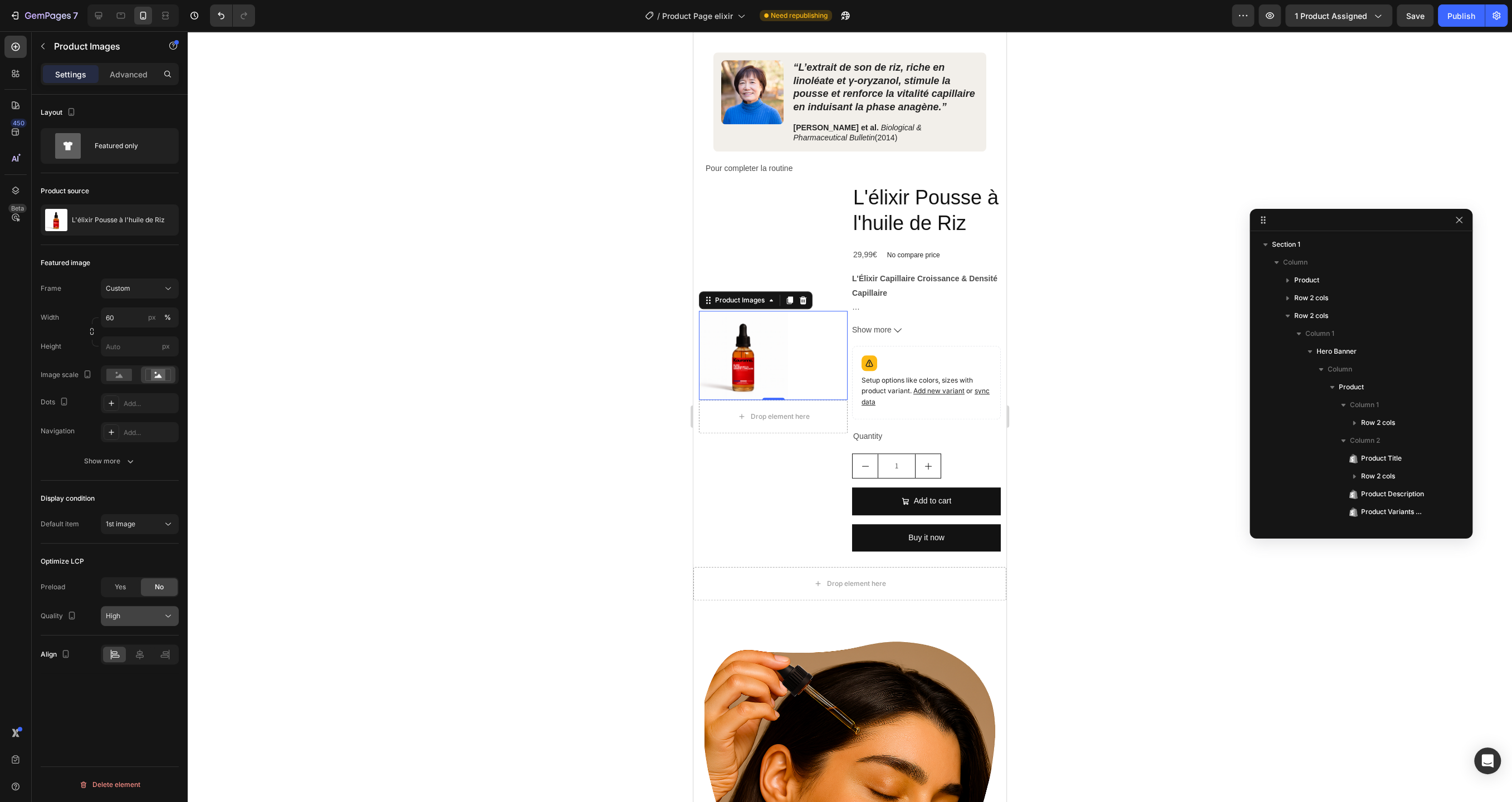
click at [131, 616] on div "High" at bounding box center [134, 616] width 57 height 10
click at [131, 645] on p "Finest" at bounding box center [137, 642] width 63 height 10
click at [788, 363] on img at bounding box center [744, 355] width 89 height 89
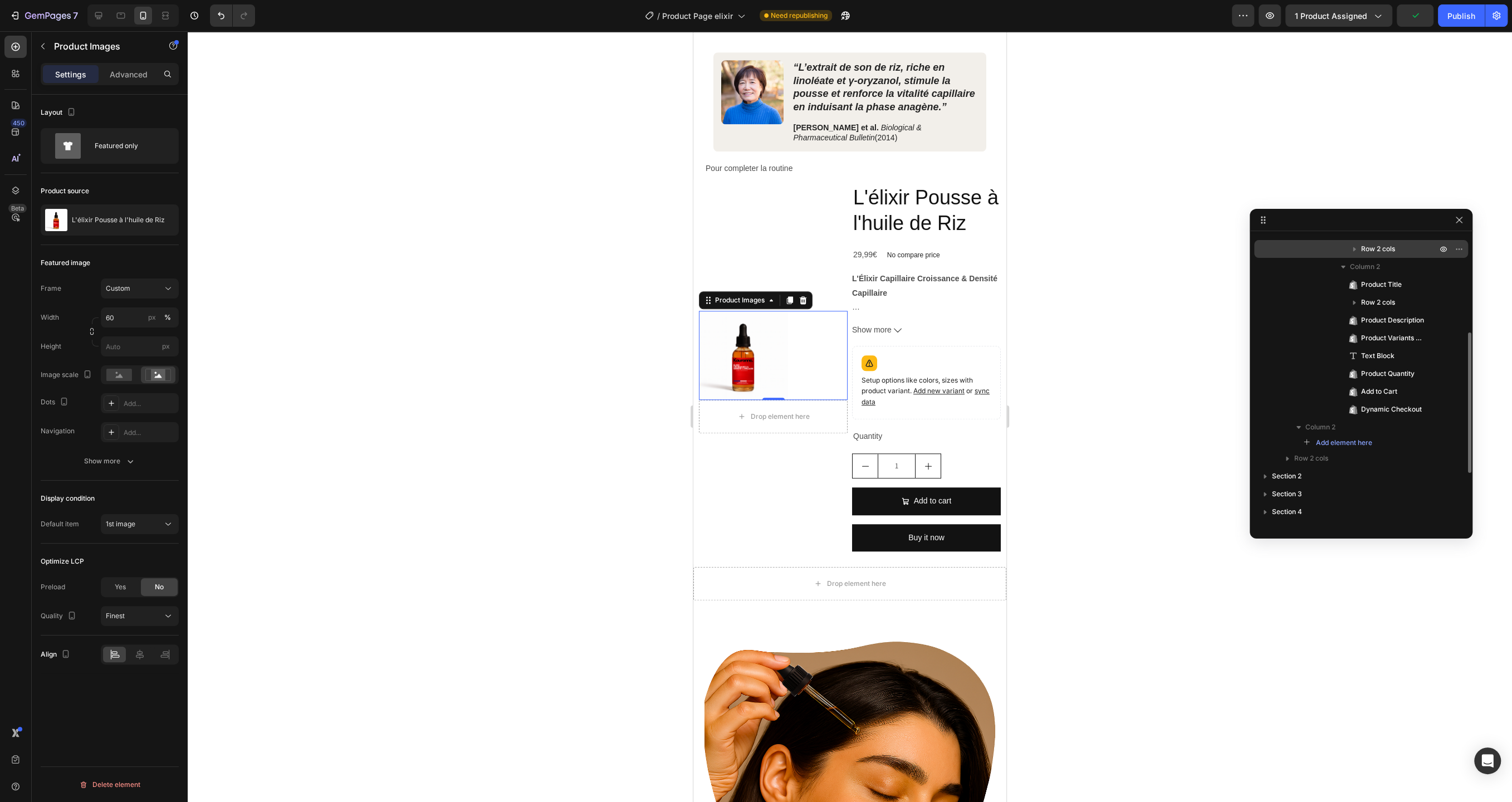
scroll to position [311, 0]
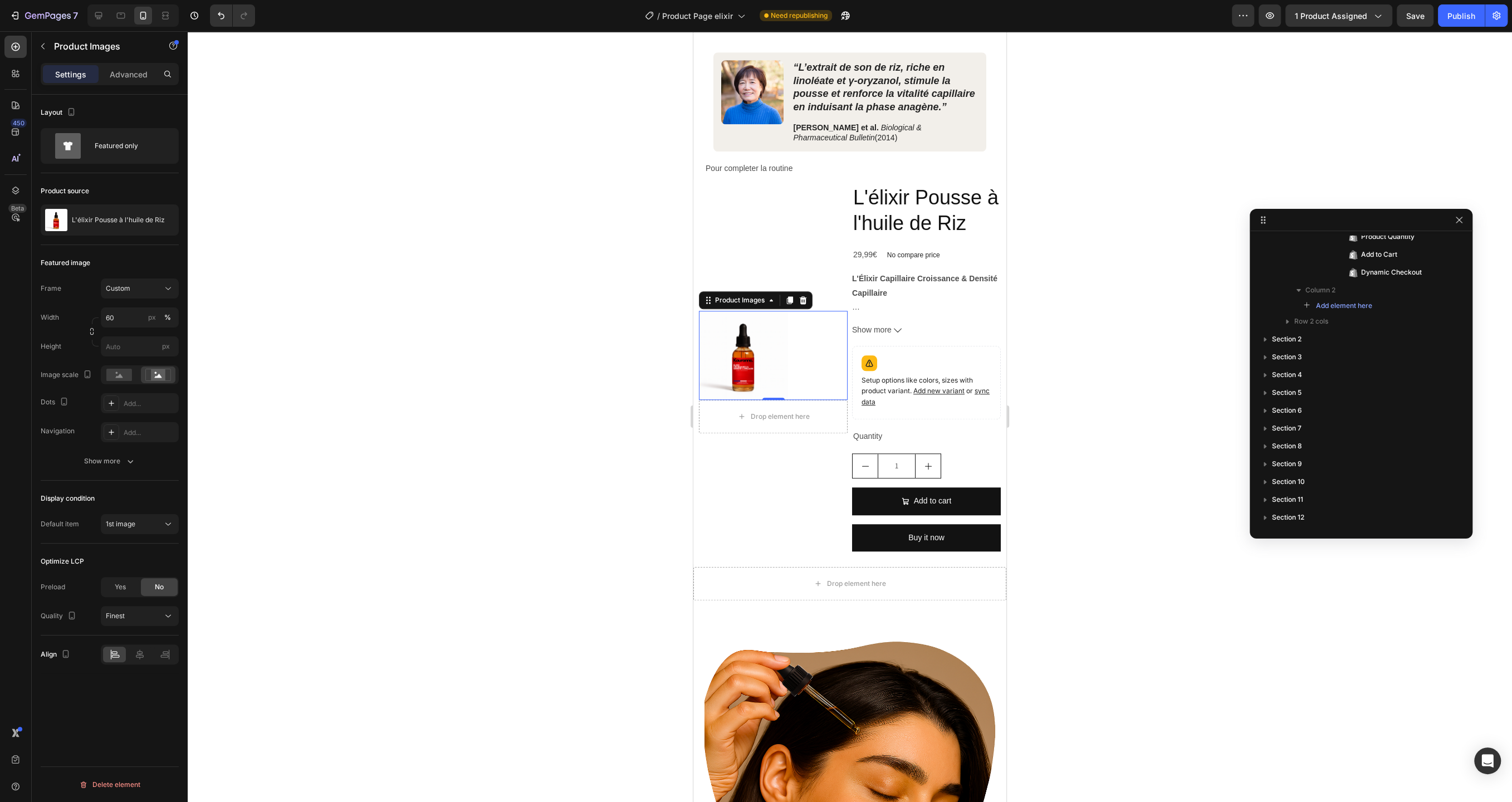
click at [805, 356] on div at bounding box center [773, 355] width 148 height 89
click at [765, 414] on div "Drop element here" at bounding box center [780, 416] width 59 height 9
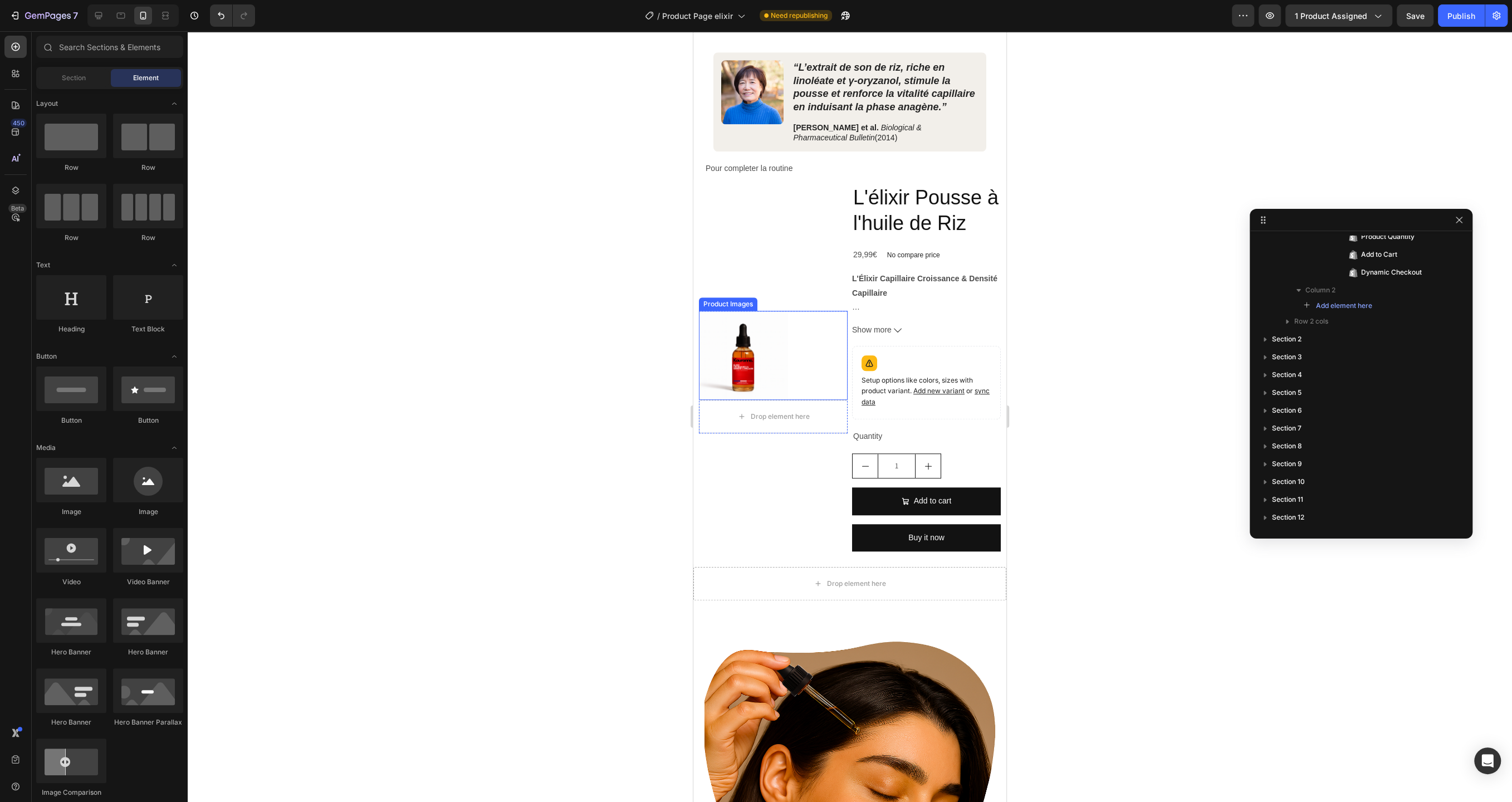
click at [789, 358] on div at bounding box center [773, 355] width 148 height 89
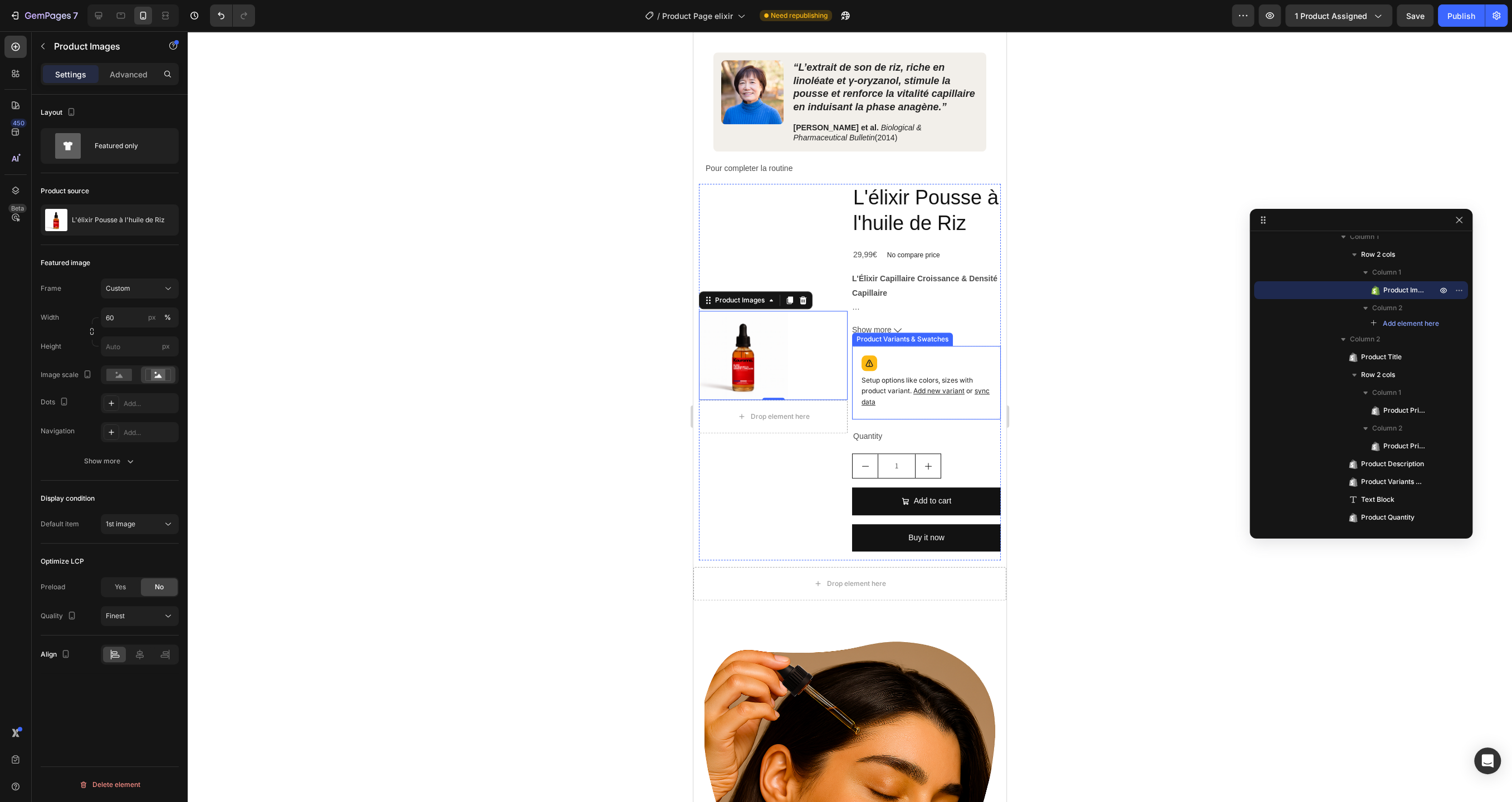
click at [968, 362] on div "Setup options like colors, sizes with product variant. Add new variant or sync …" at bounding box center [926, 383] width 139 height 63
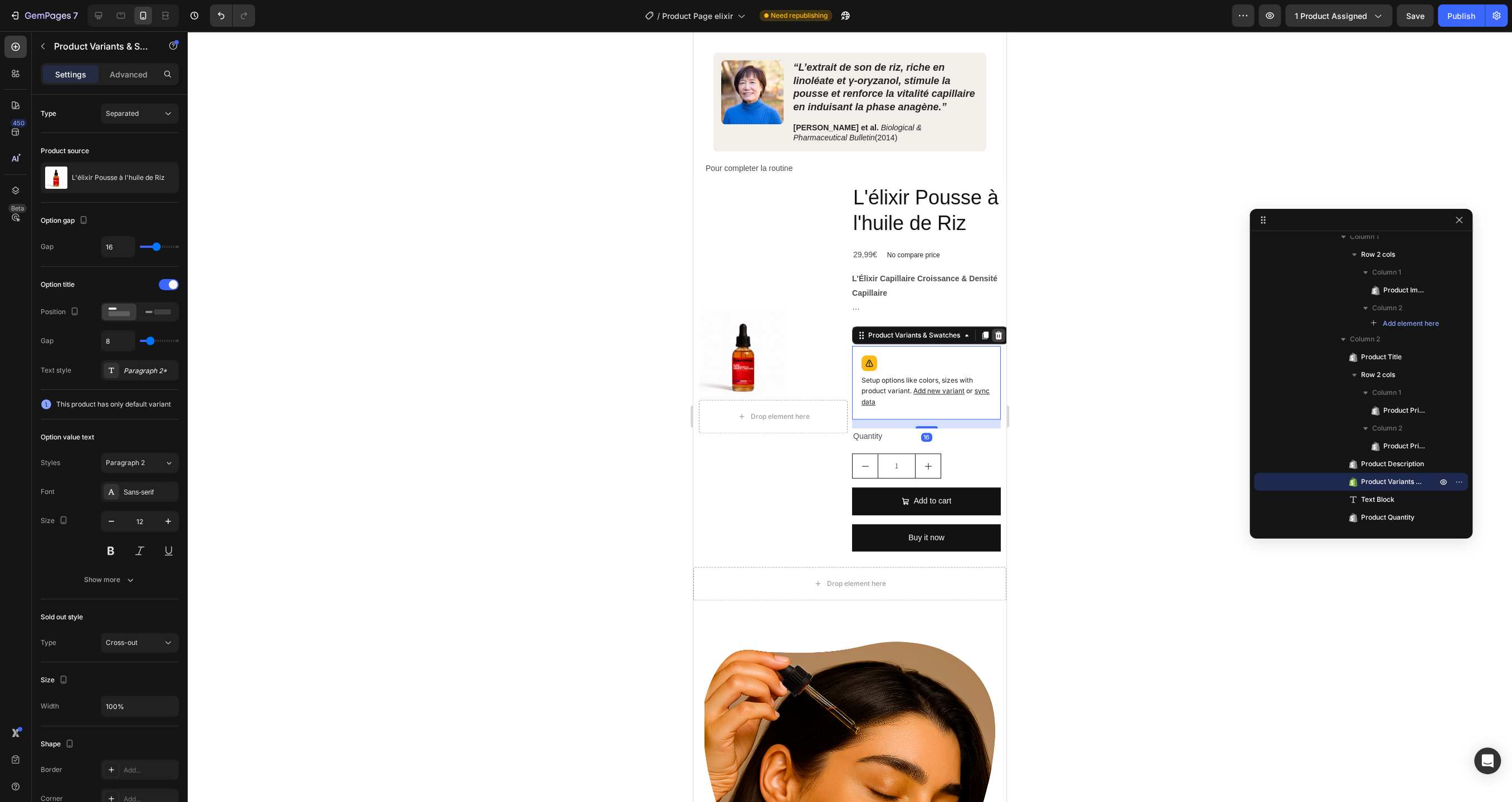
click at [1000, 335] on icon at bounding box center [999, 335] width 7 height 8
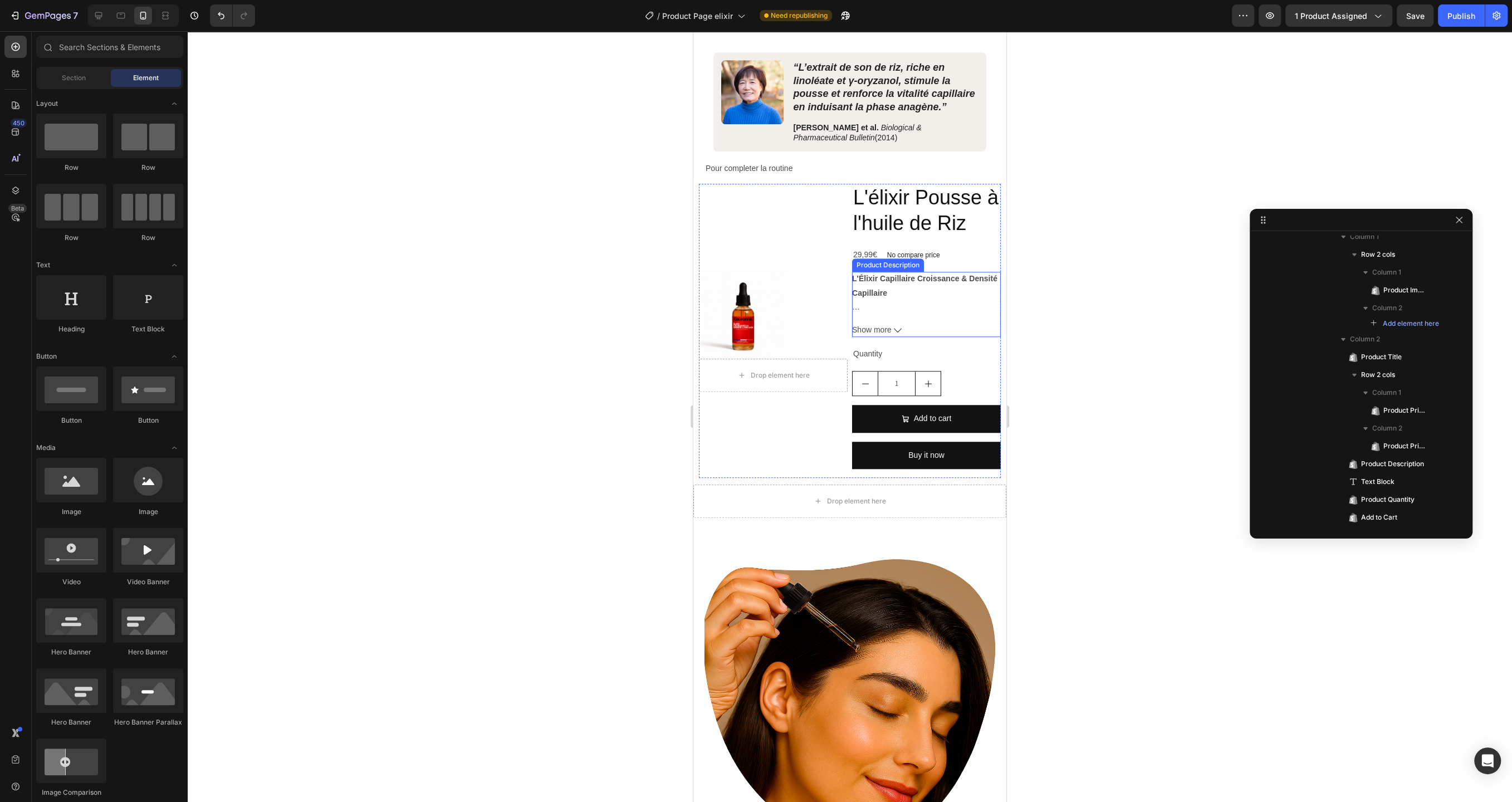
click at [944, 292] on div "L'Élixir Capillaire Croissance & Densité Capillaire Redonne force et volume à v…" at bounding box center [926, 293] width 148 height 42
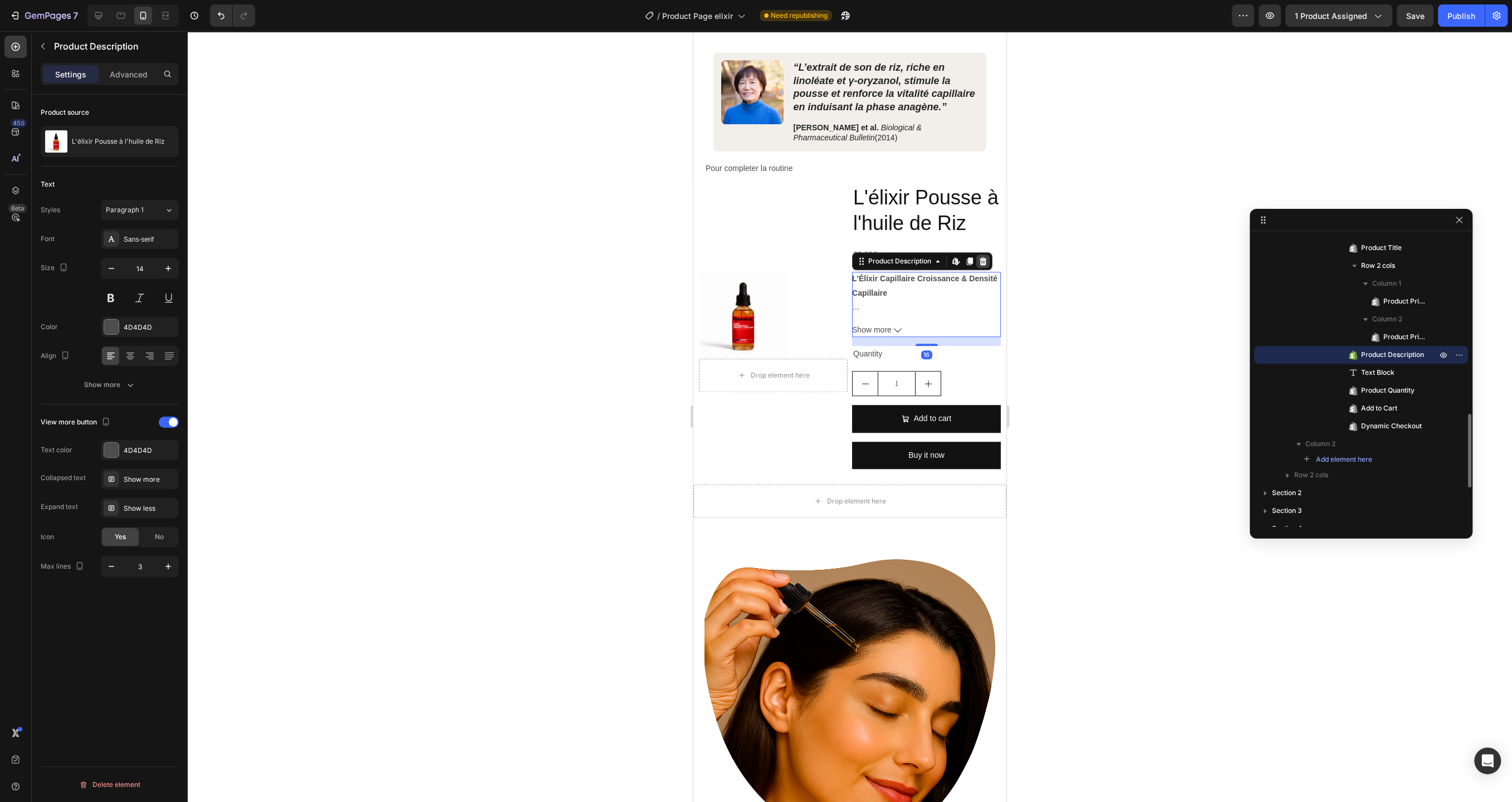
click at [984, 257] on icon at bounding box center [983, 261] width 7 height 8
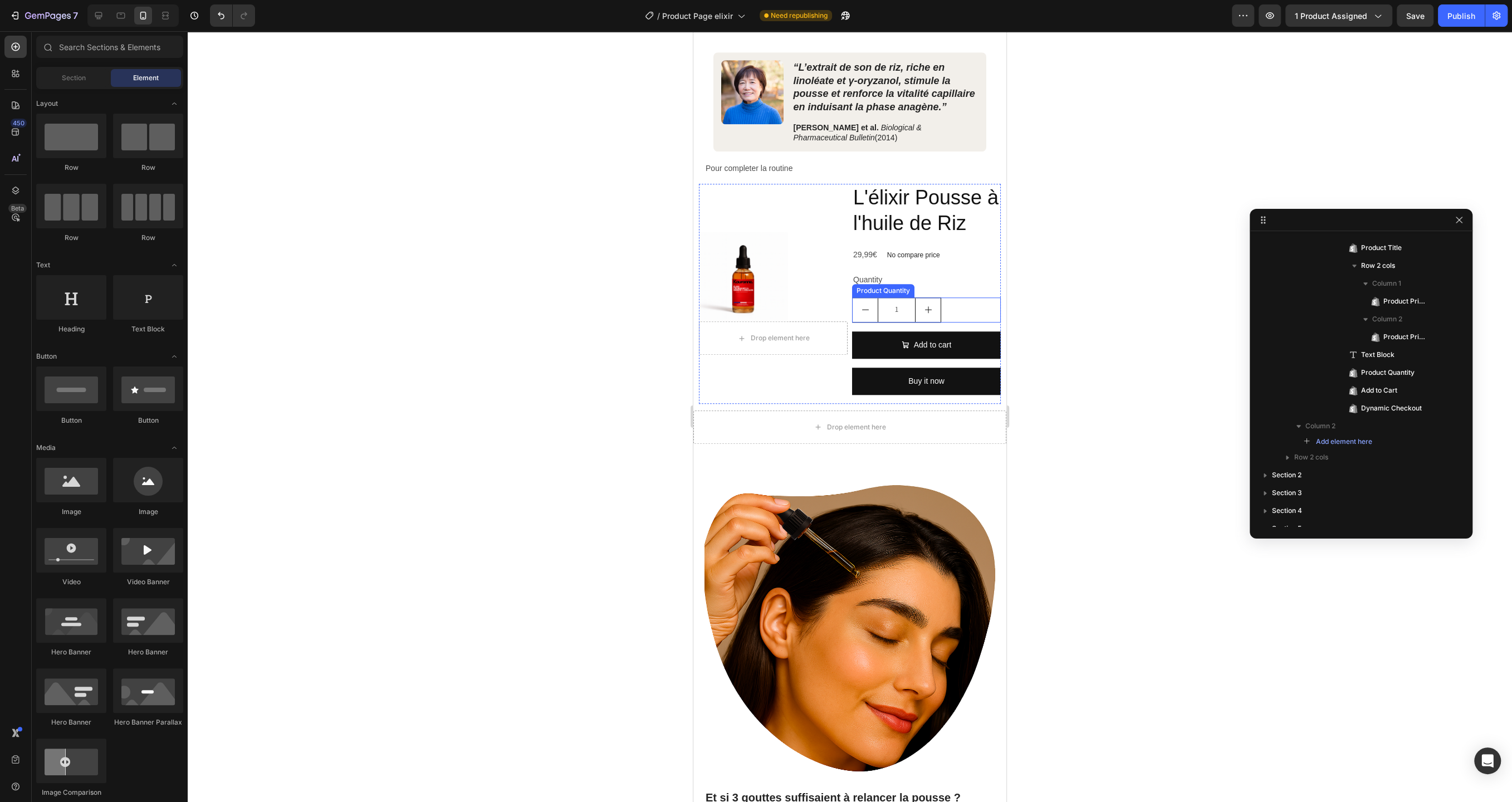
click at [954, 305] on div "1" at bounding box center [926, 310] width 148 height 25
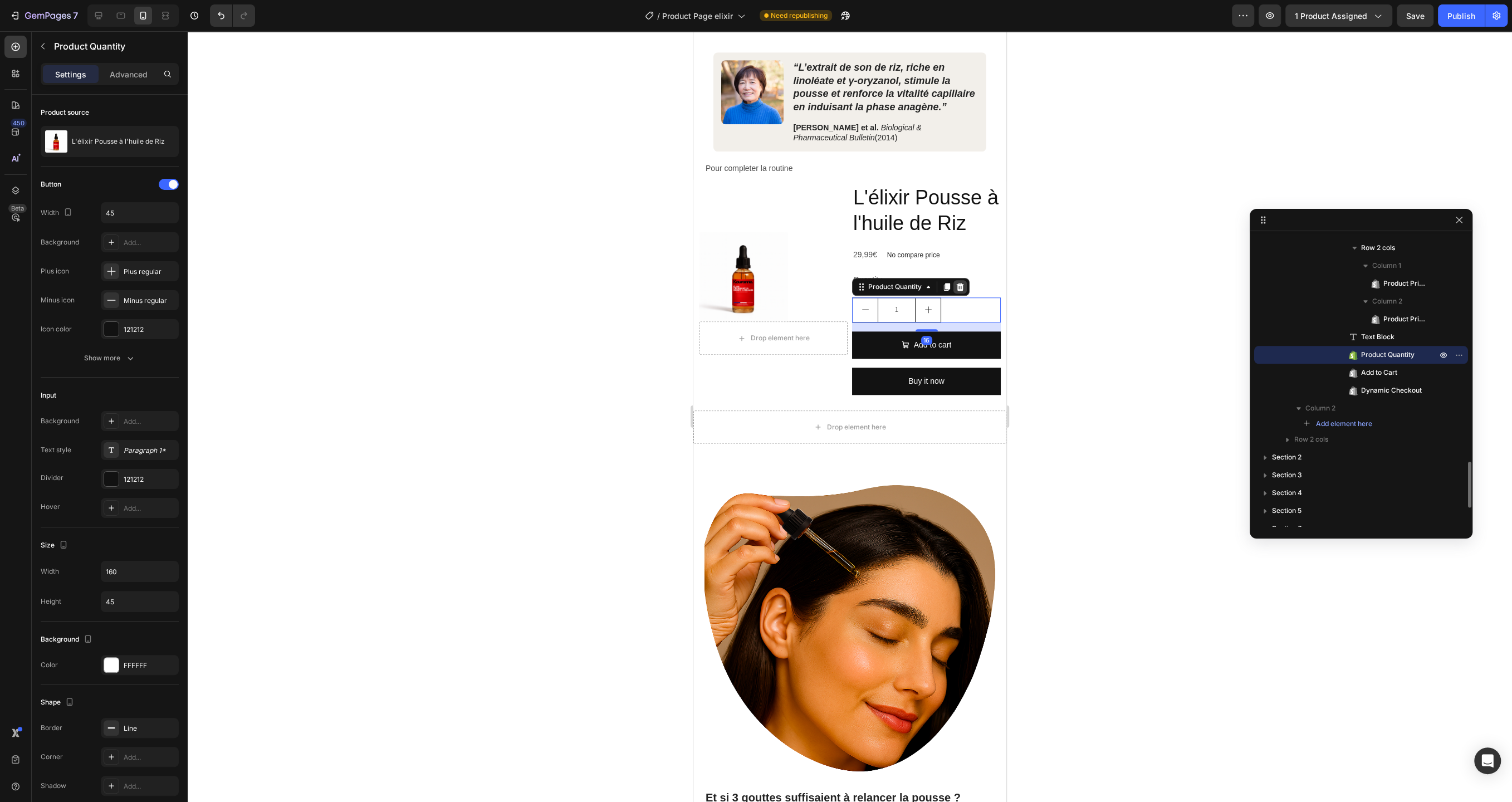
click at [962, 280] on div at bounding box center [960, 287] width 14 height 14
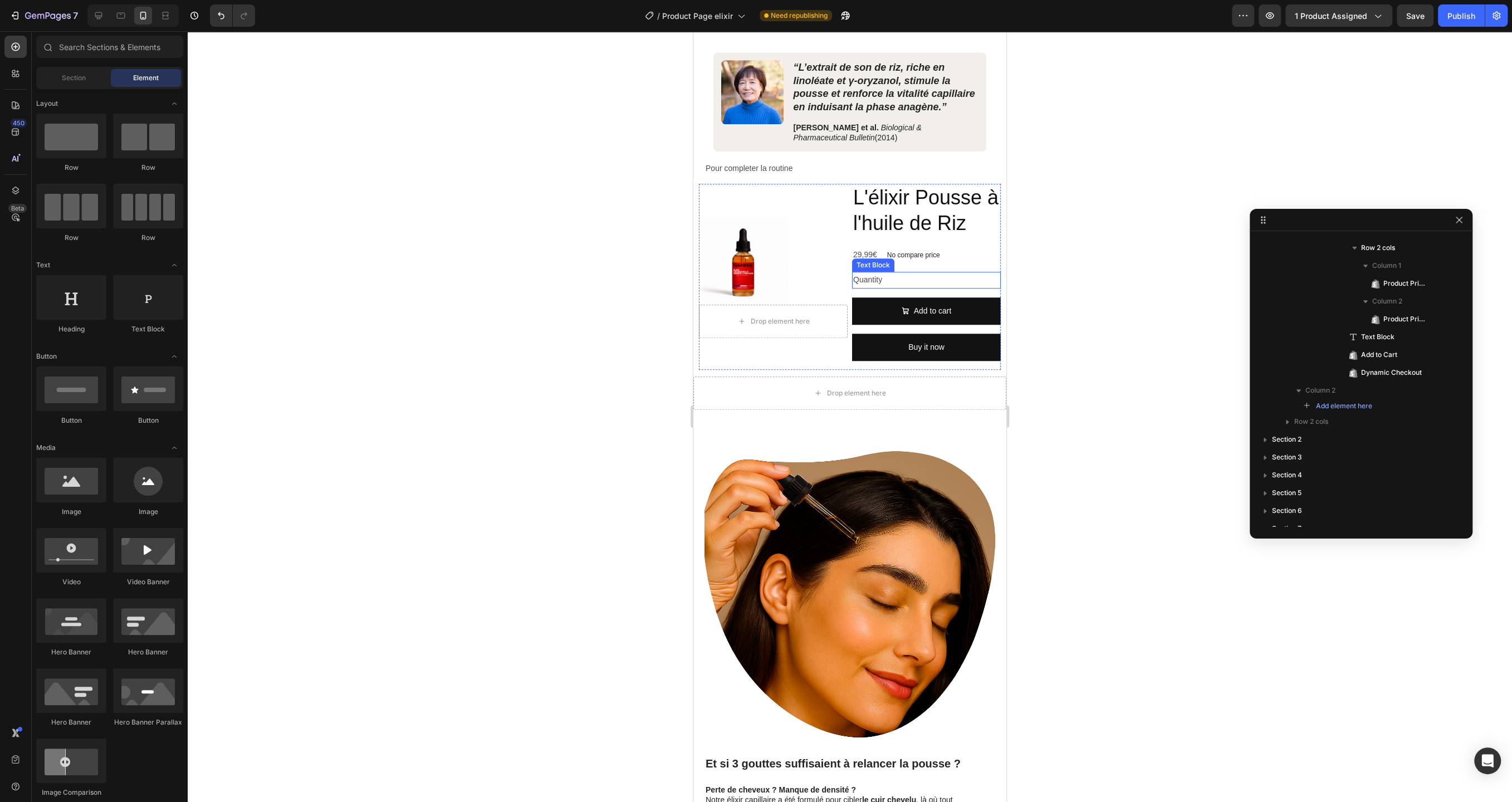
click at [906, 272] on div "Quantity" at bounding box center [926, 280] width 148 height 16
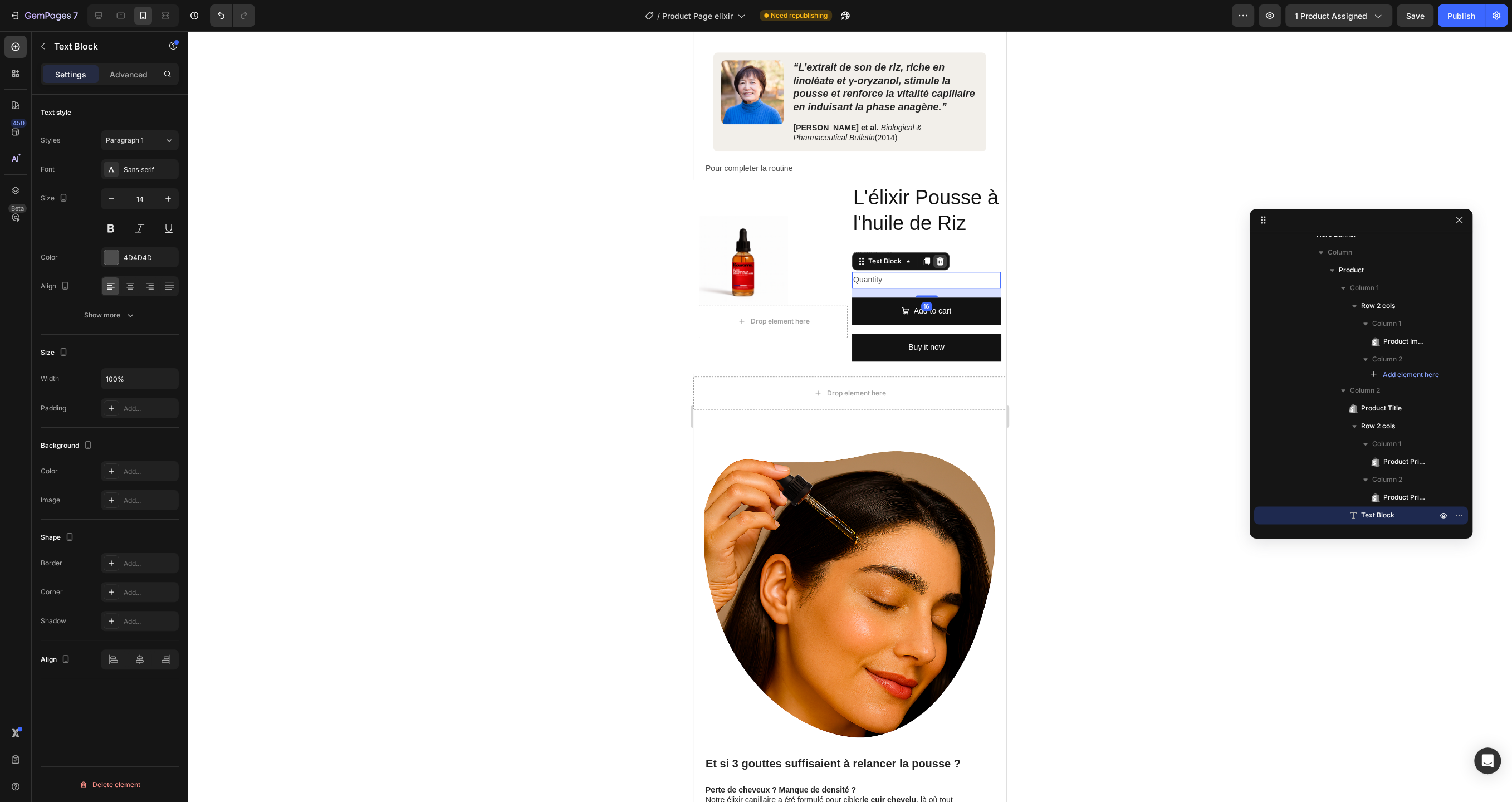
click at [944, 255] on div at bounding box center [940, 261] width 14 height 14
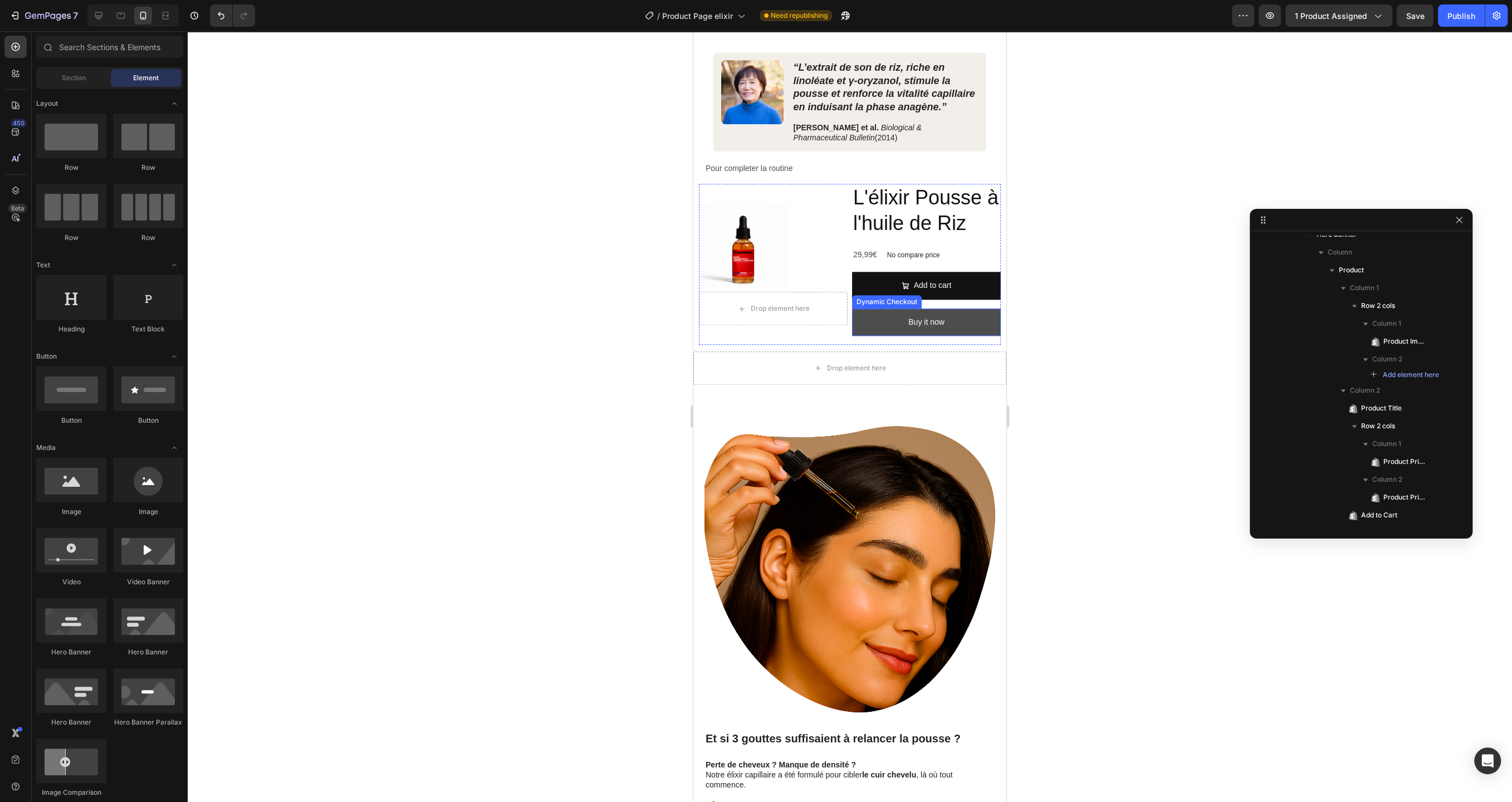
click at [949, 319] on button "Buy it now" at bounding box center [926, 322] width 148 height 27
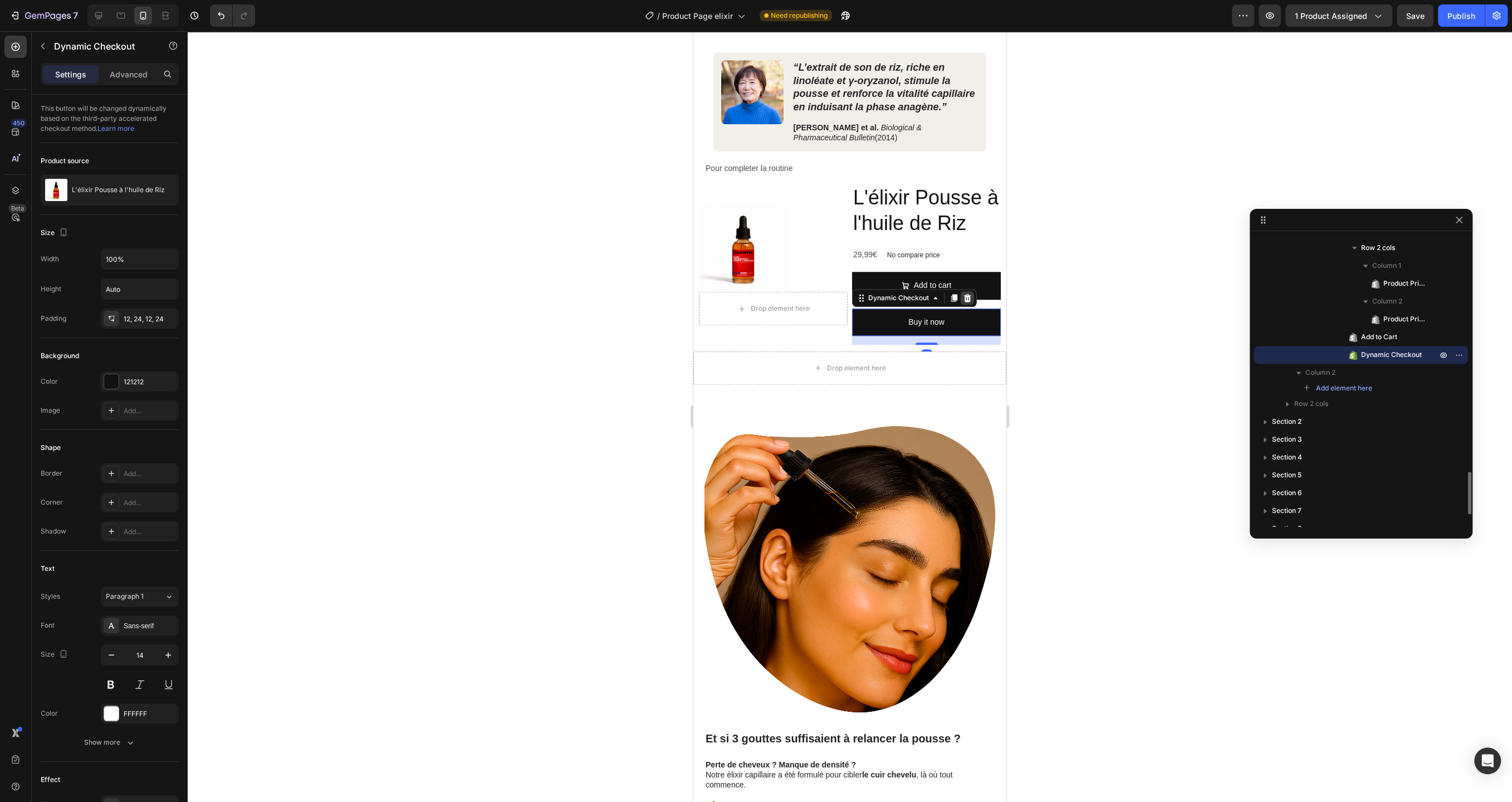
click at [967, 294] on icon at bounding box center [967, 298] width 9 height 9
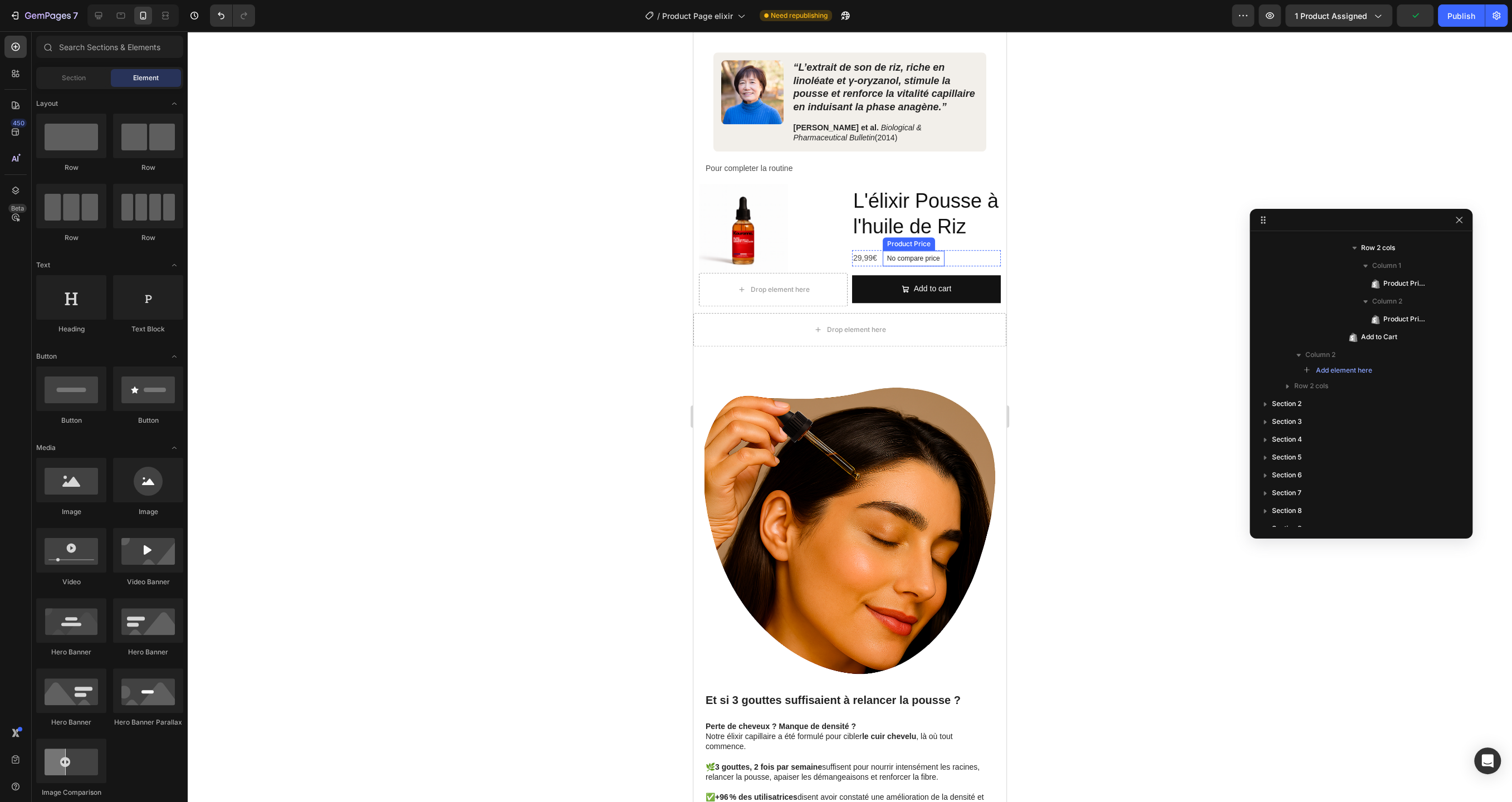
click at [927, 259] on div "No compare price" at bounding box center [913, 258] width 62 height 16
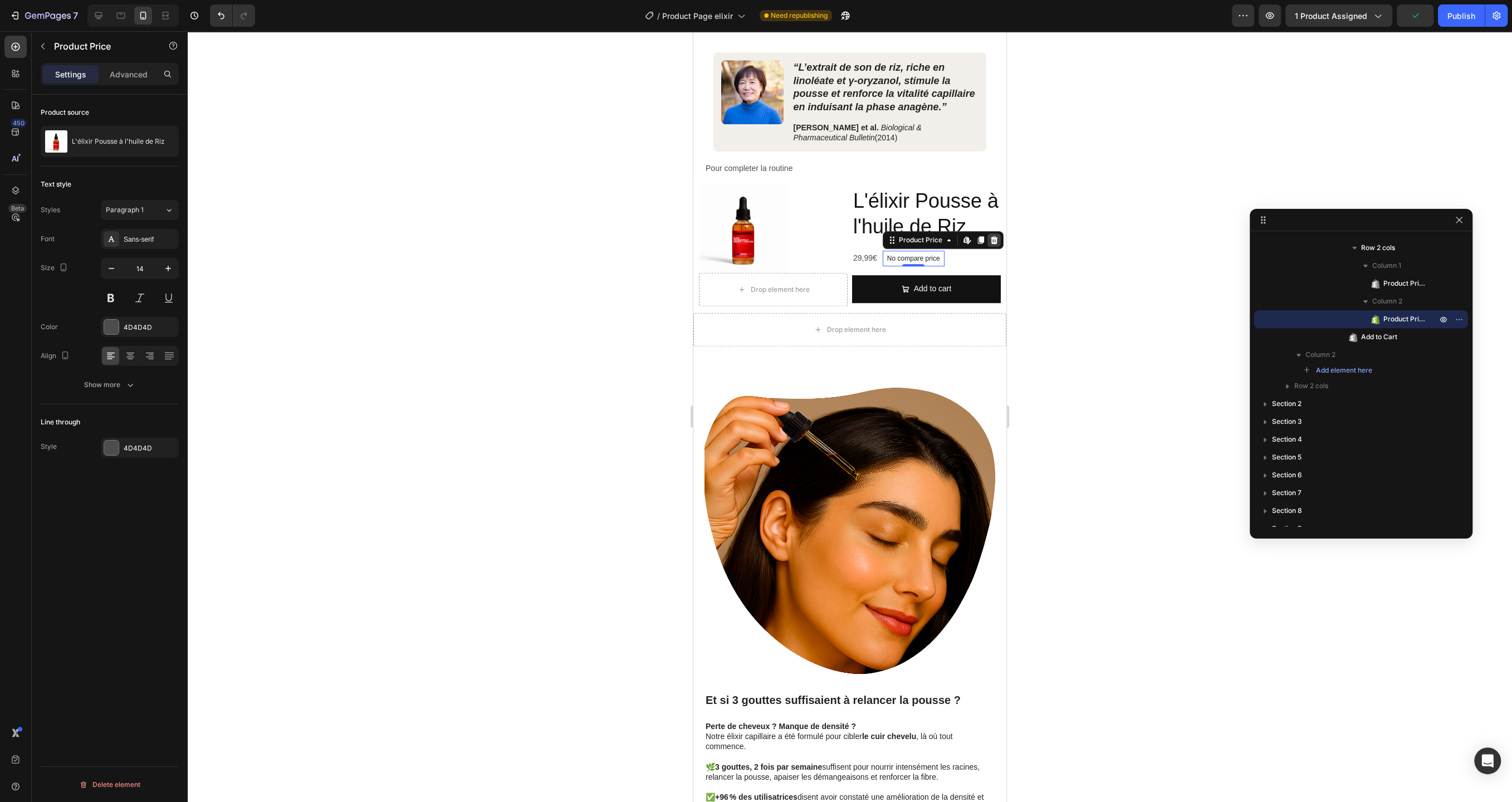
click at [994, 236] on icon at bounding box center [994, 240] width 9 height 9
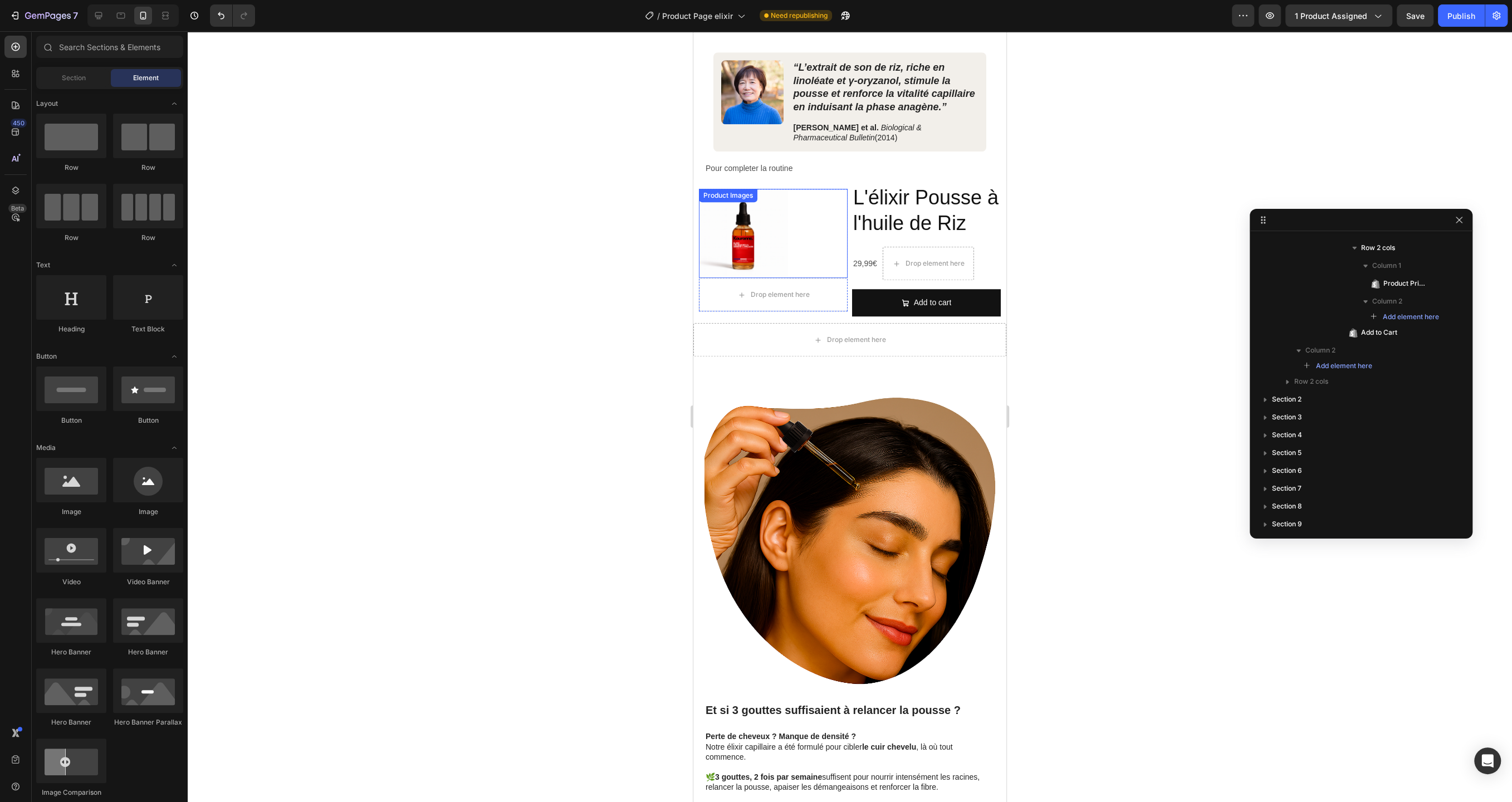
click at [795, 244] on div at bounding box center [773, 234] width 148 height 89
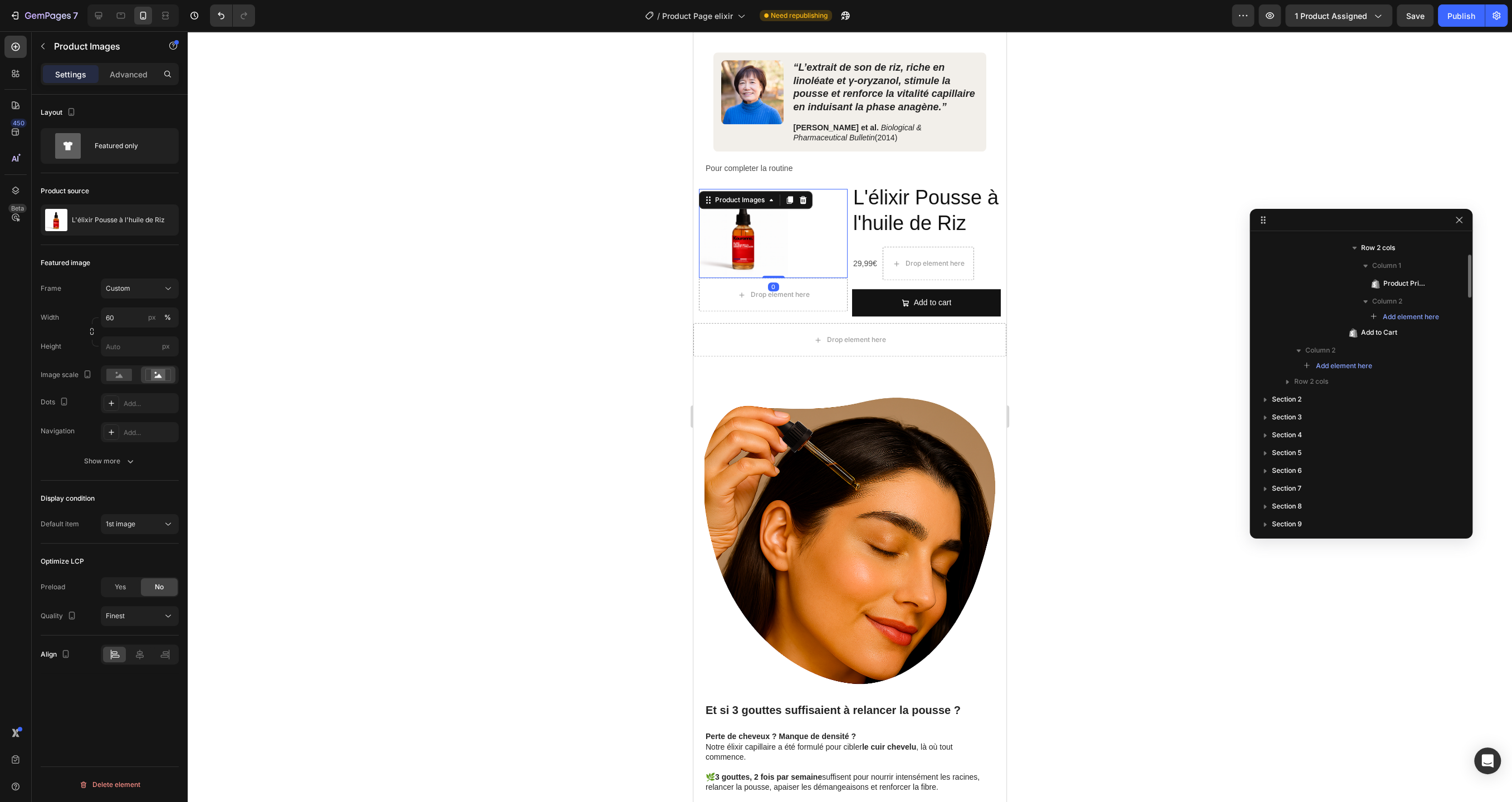
scroll to position [1423, 0]
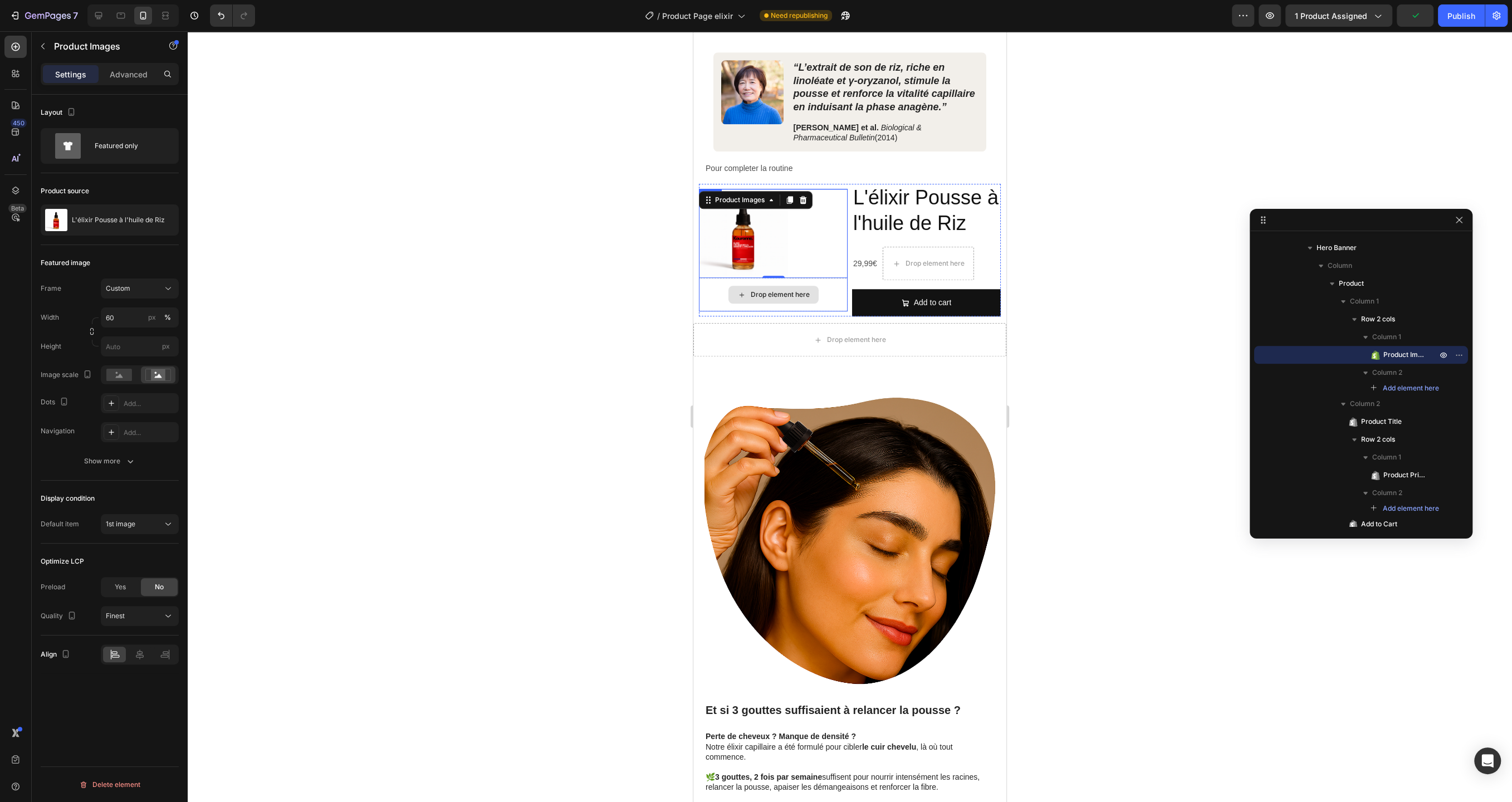
click at [820, 292] on div "Drop element here" at bounding box center [773, 294] width 148 height 33
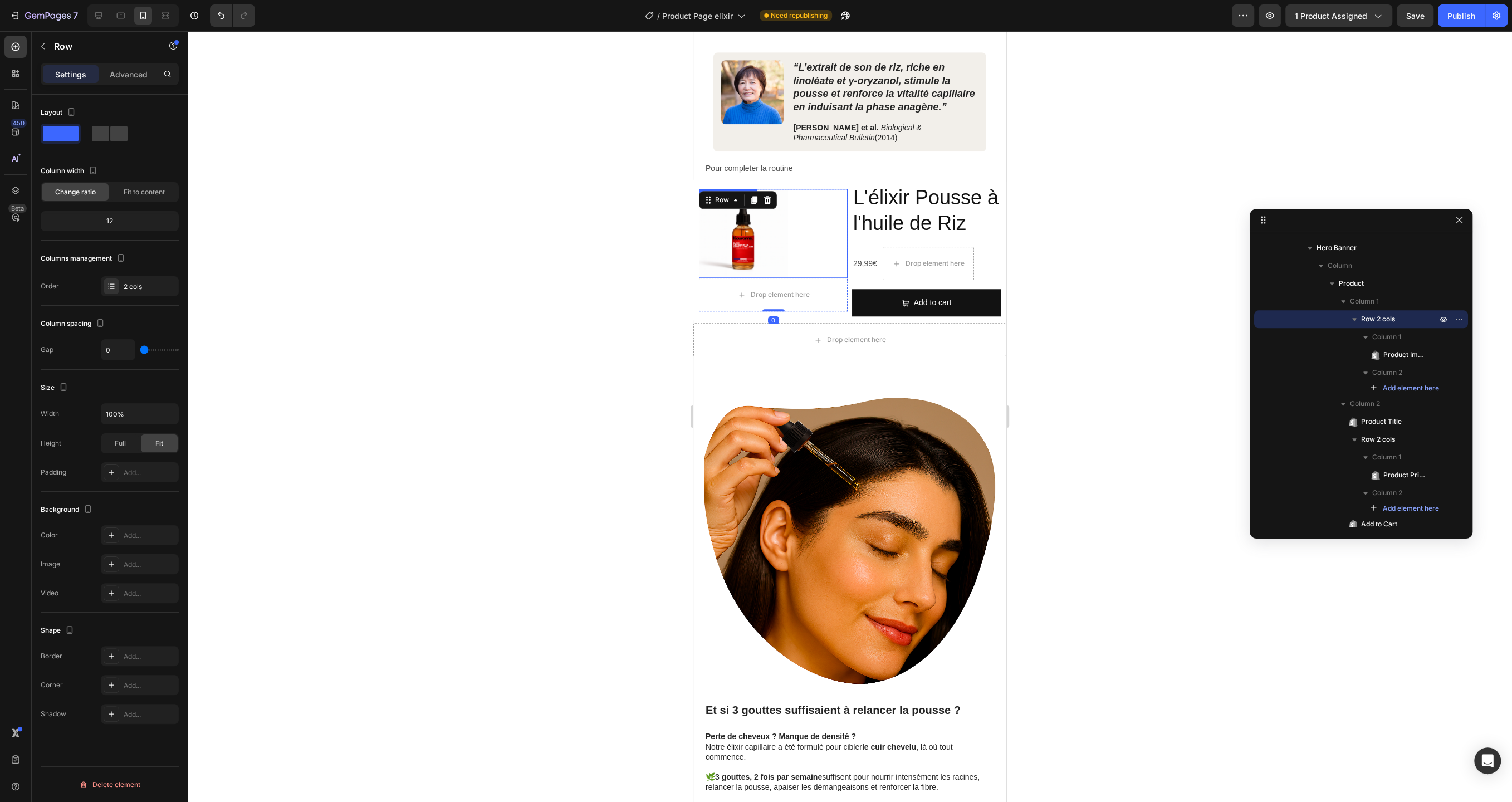
click at [824, 239] on div at bounding box center [773, 234] width 148 height 89
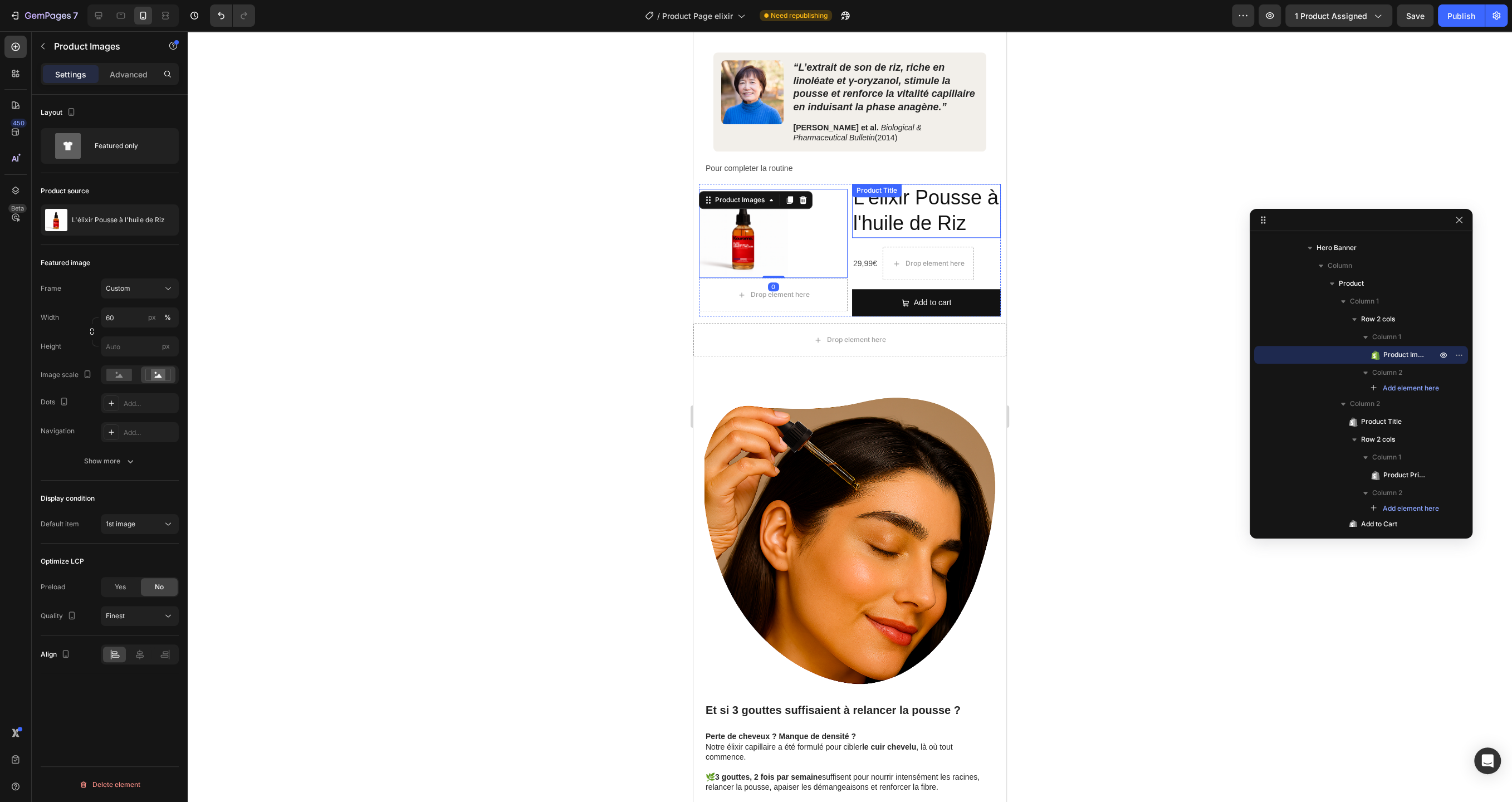
click at [900, 221] on h2 "L'élixir Pousse à l'huile de Riz" at bounding box center [926, 211] width 148 height 55
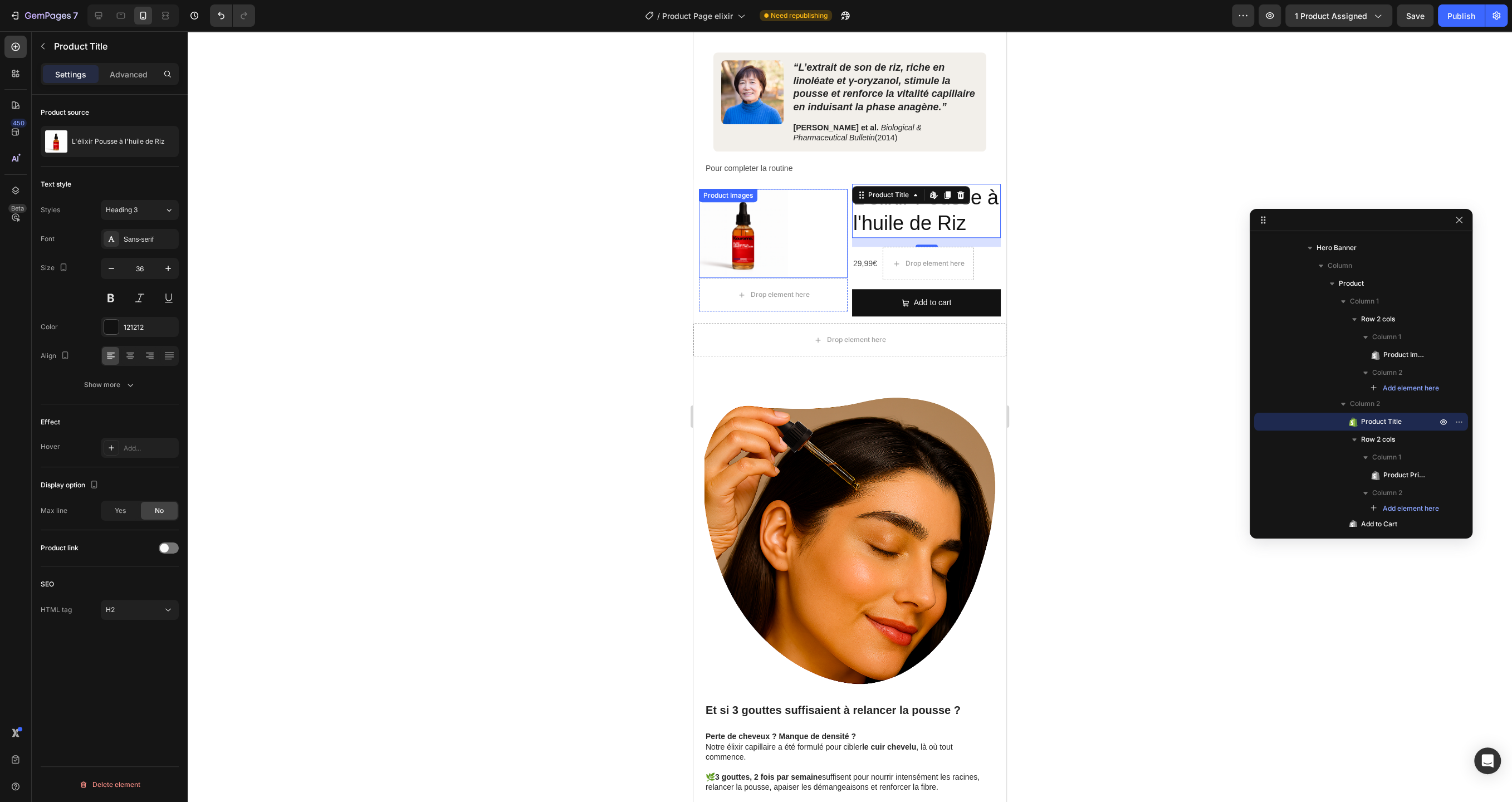
click at [811, 263] on div at bounding box center [773, 234] width 148 height 89
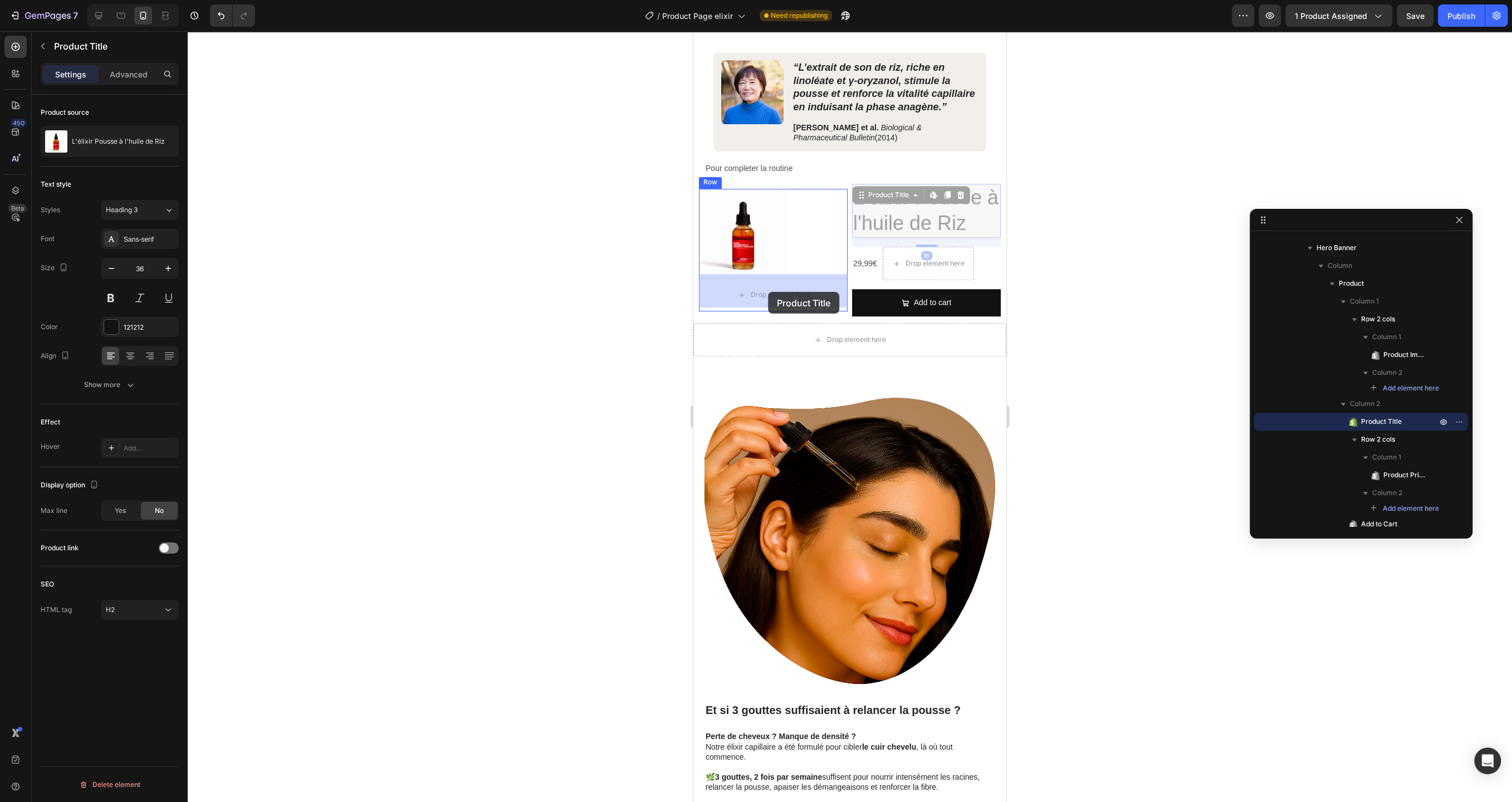
drag, startPoint x: 917, startPoint y: 195, endPoint x: 768, endPoint y: 292, distance: 177.8
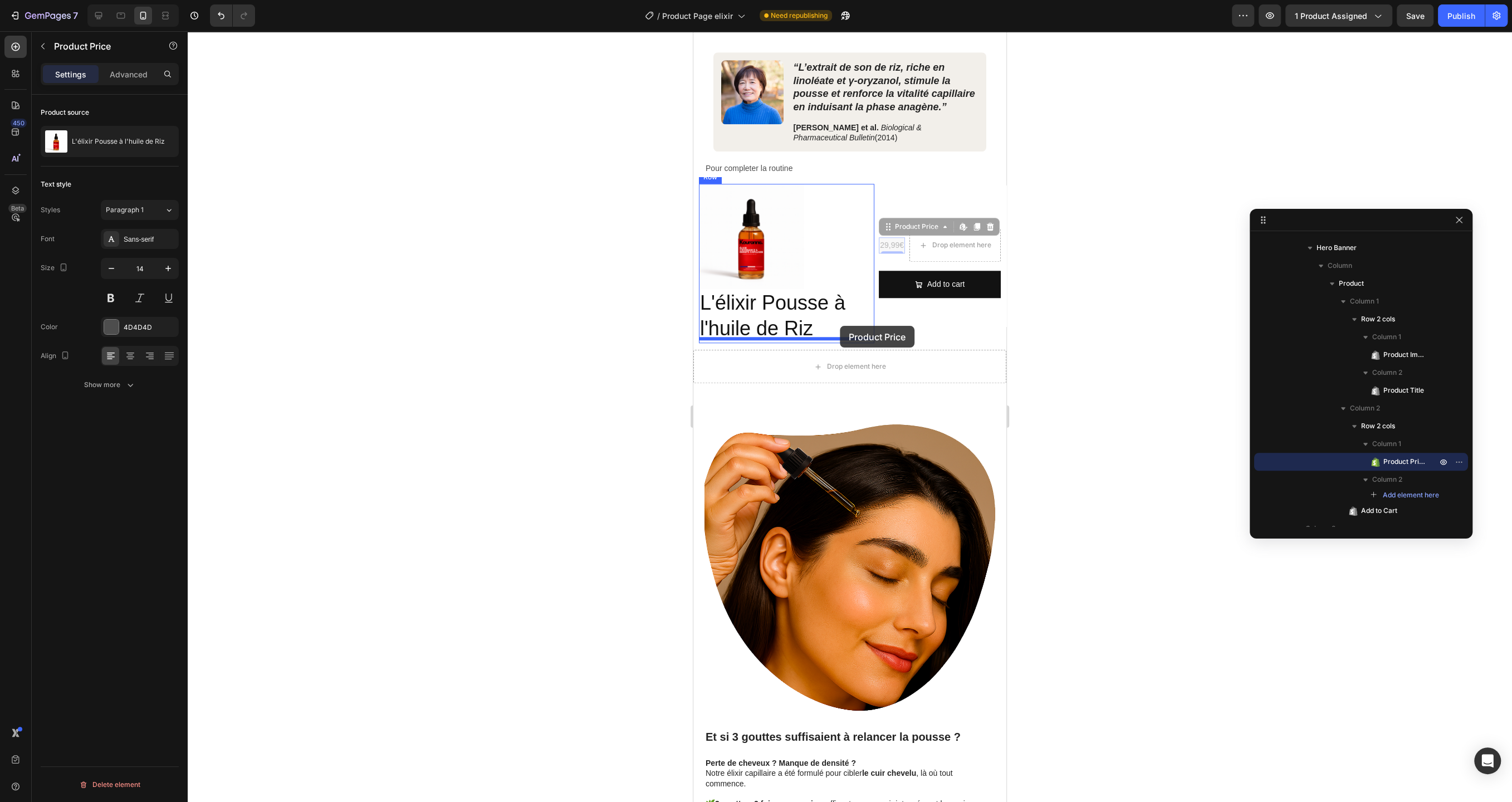
drag, startPoint x: 892, startPoint y: 242, endPoint x: 840, endPoint y: 326, distance: 98.8
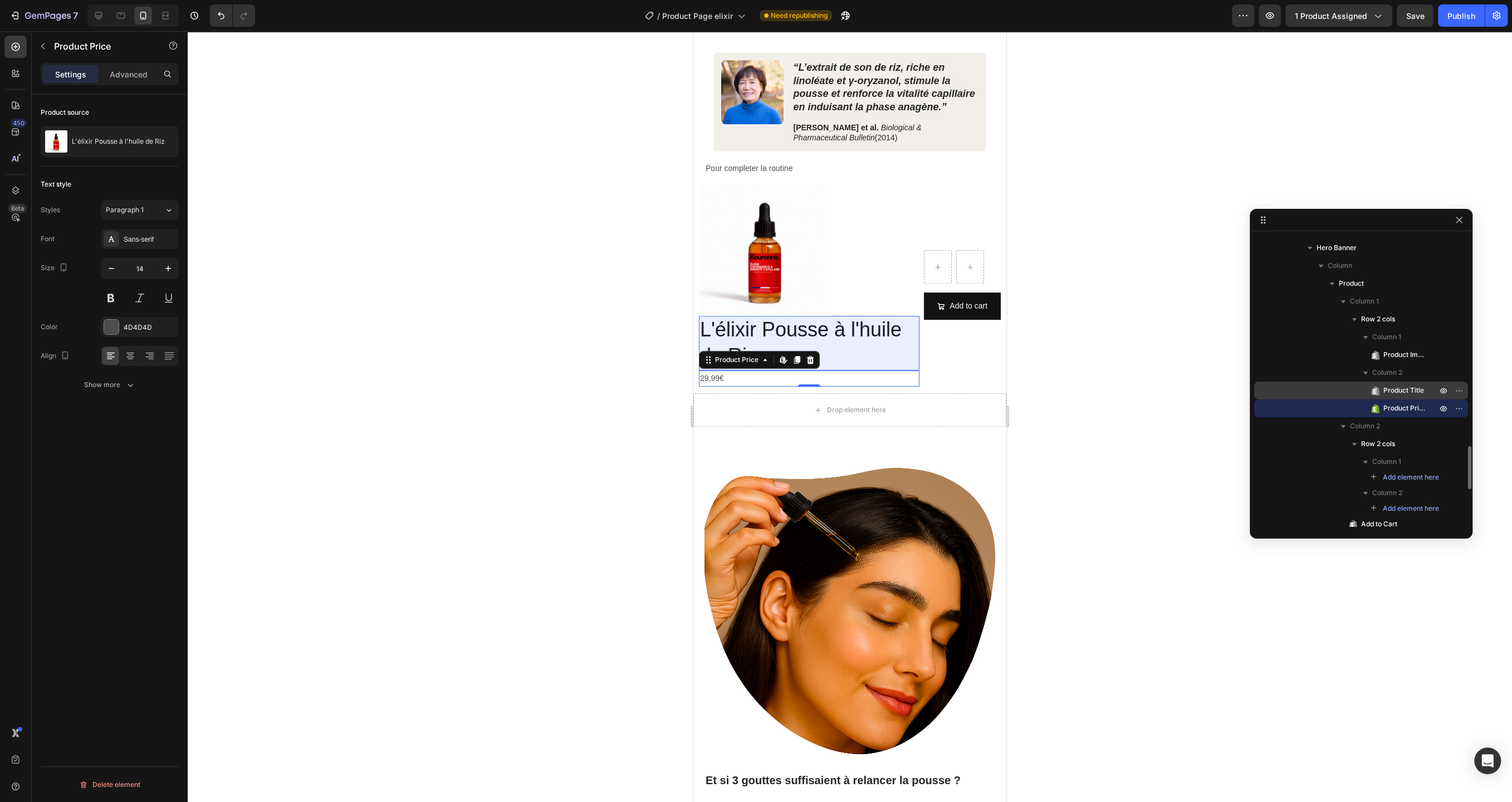
click at [1390, 390] on span "Product Title" at bounding box center [1403, 390] width 41 height 11
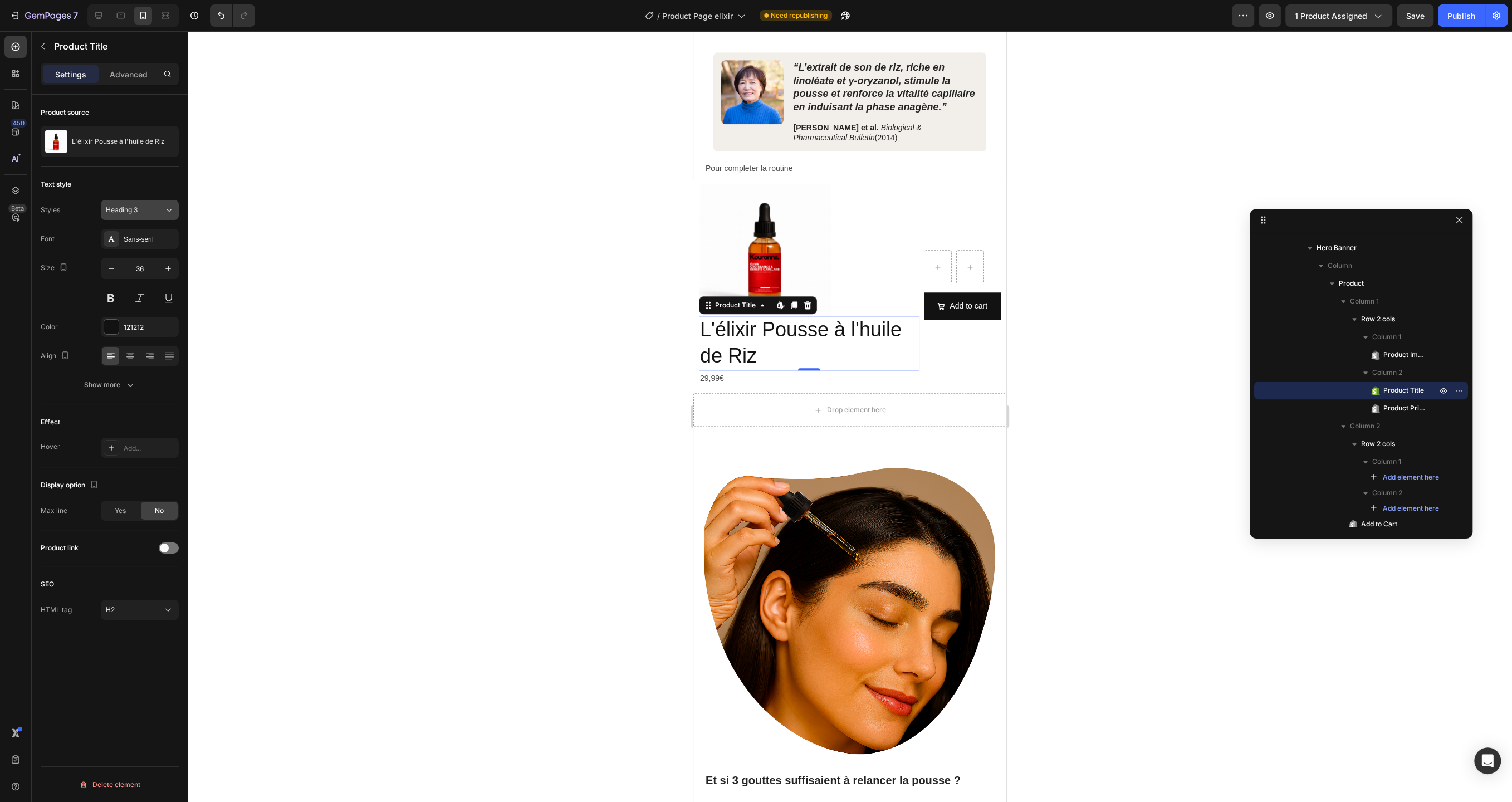
click at [148, 212] on div "Heading 3" at bounding box center [128, 210] width 45 height 10
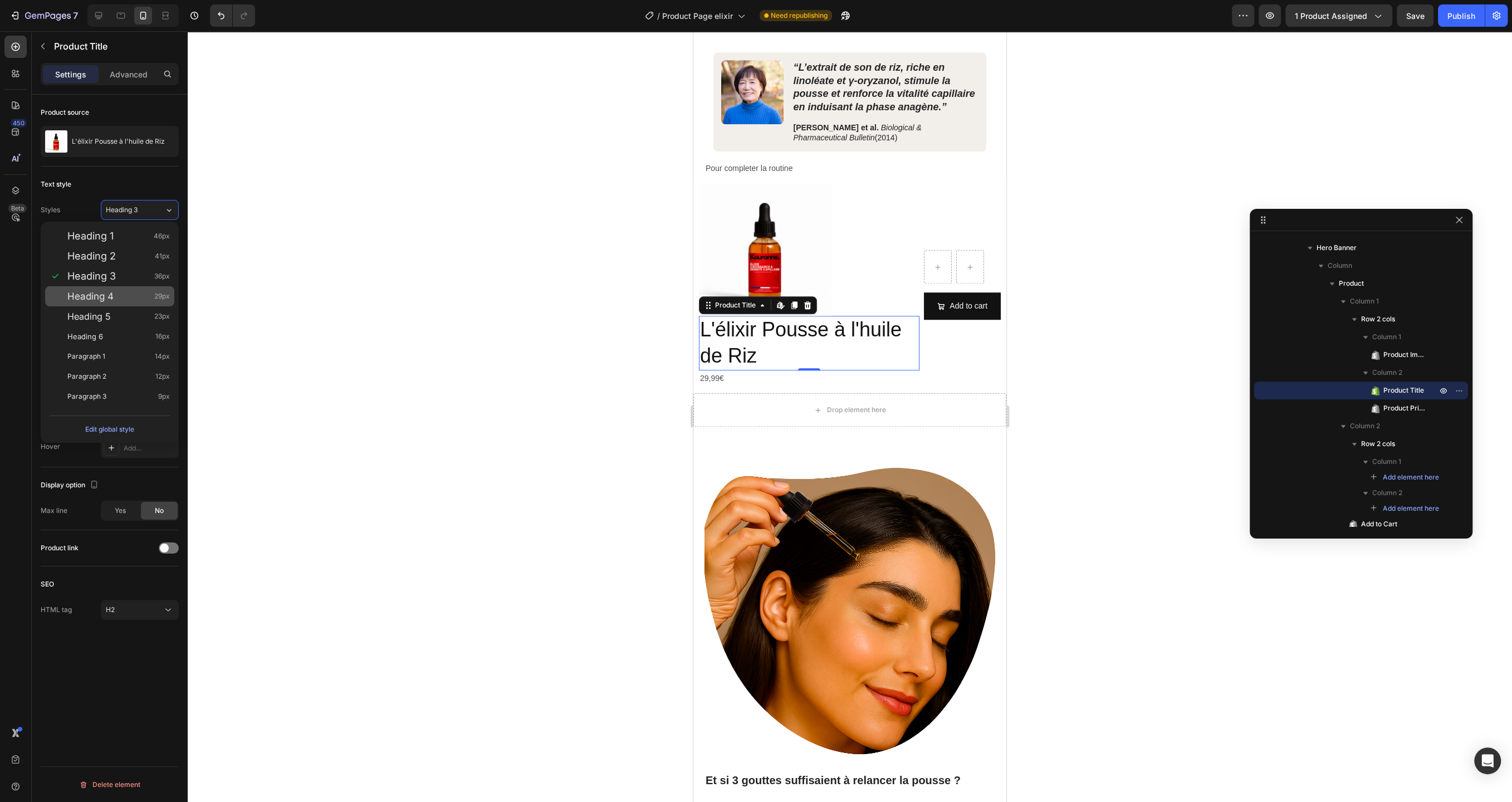
click at [128, 292] on div "Heading 4 29px" at bounding box center [119, 296] width 103 height 11
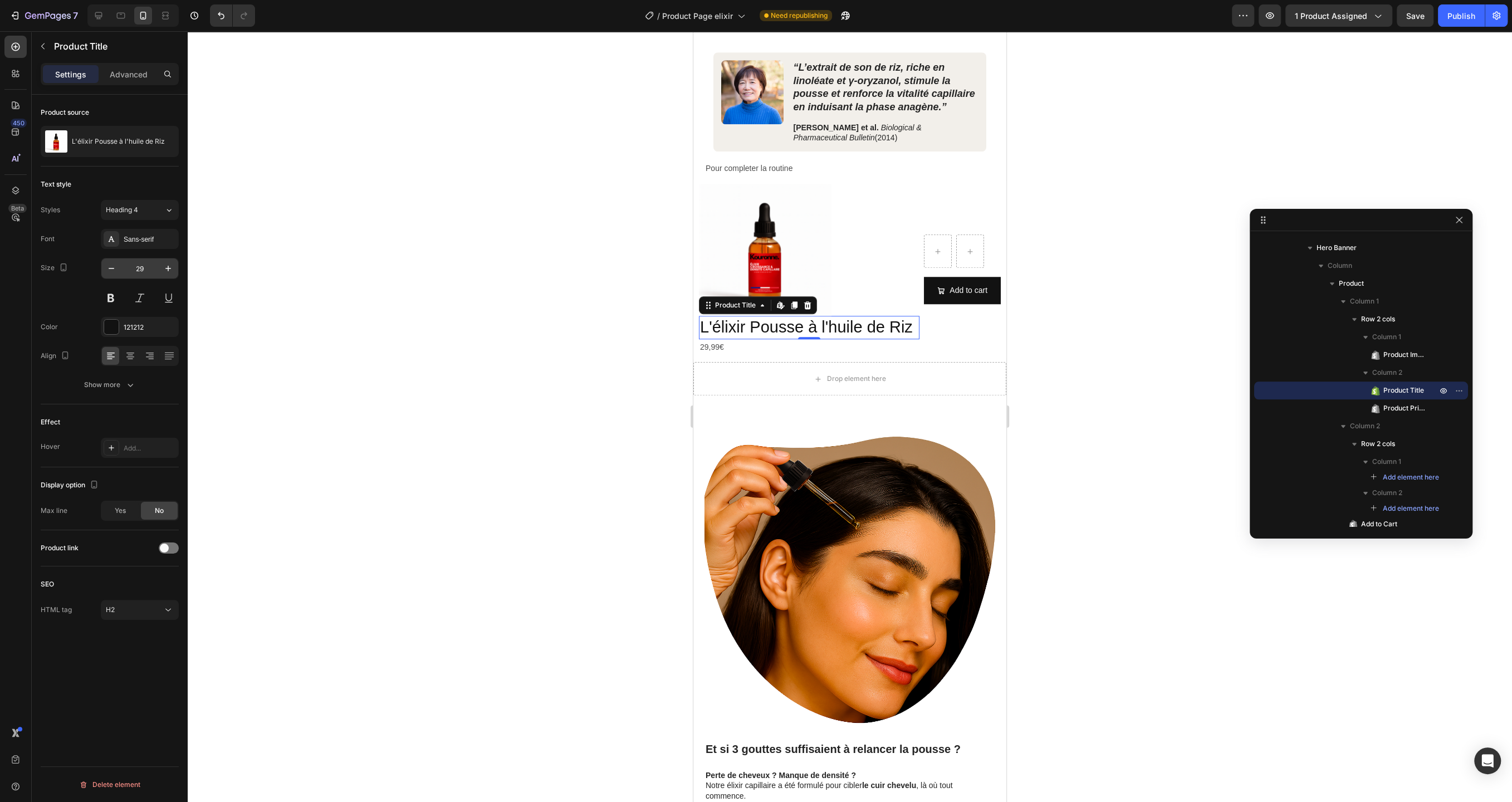
click at [152, 272] on input "29" at bounding box center [140, 268] width 37 height 20
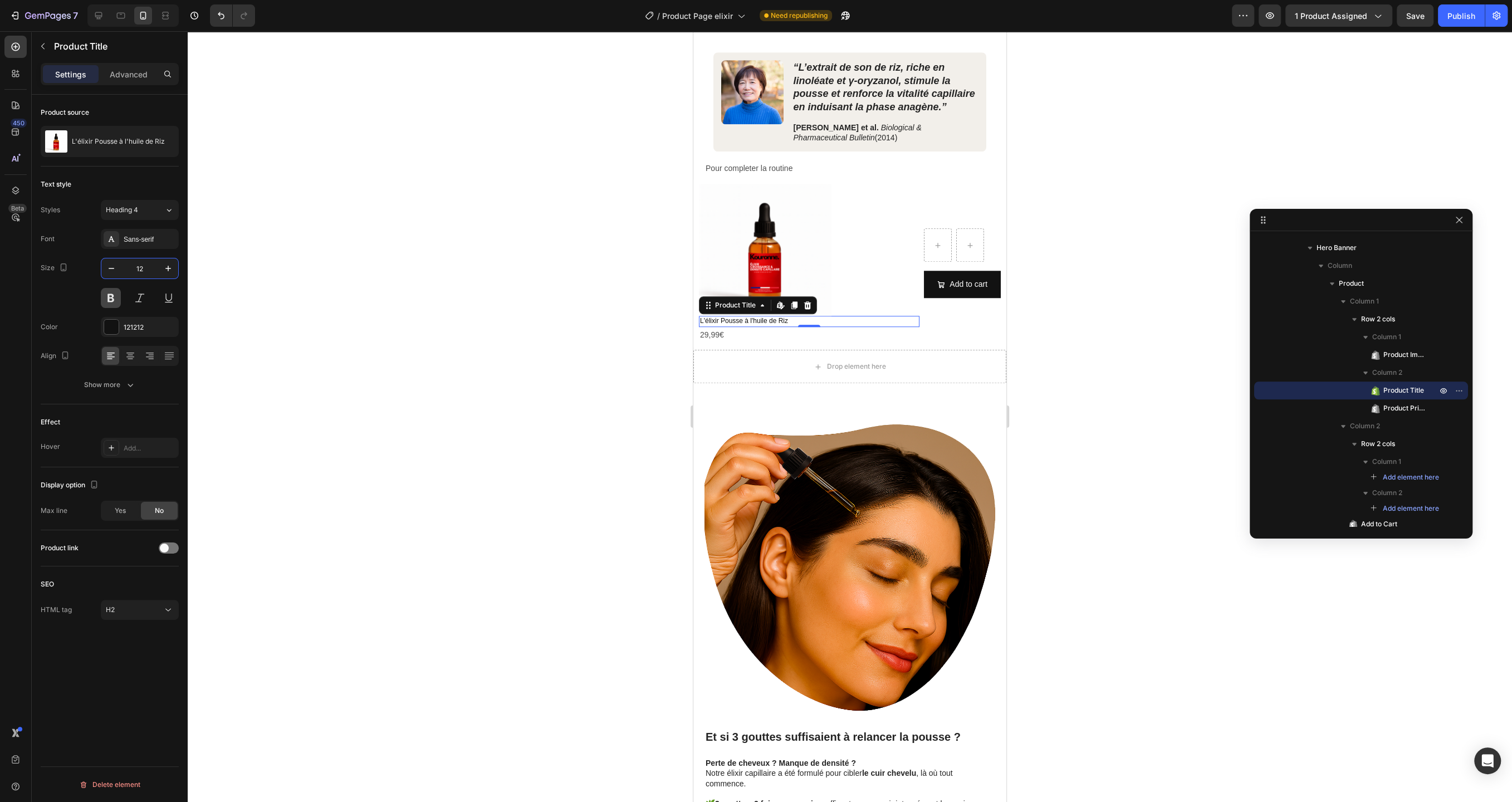
type input "12"
click at [104, 298] on button at bounding box center [111, 298] width 20 height 20
click at [123, 387] on div "Show more" at bounding box center [110, 385] width 52 height 11
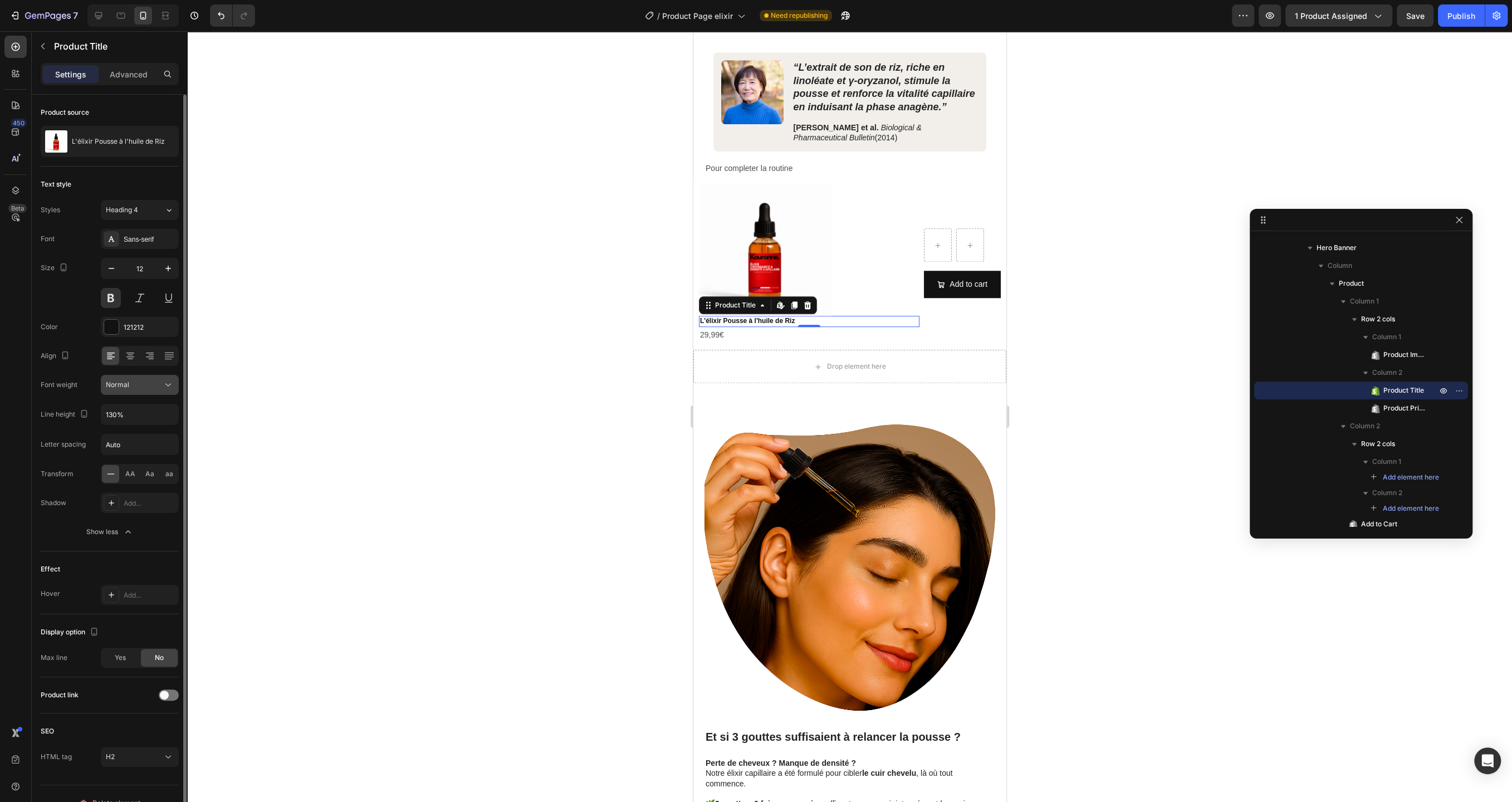
click at [164, 379] on icon at bounding box center [168, 385] width 11 height 11
click at [139, 493] on p "Semi Bold" at bounding box center [135, 496] width 59 height 10
click at [129, 599] on div "Add..." at bounding box center [140, 595] width 78 height 20
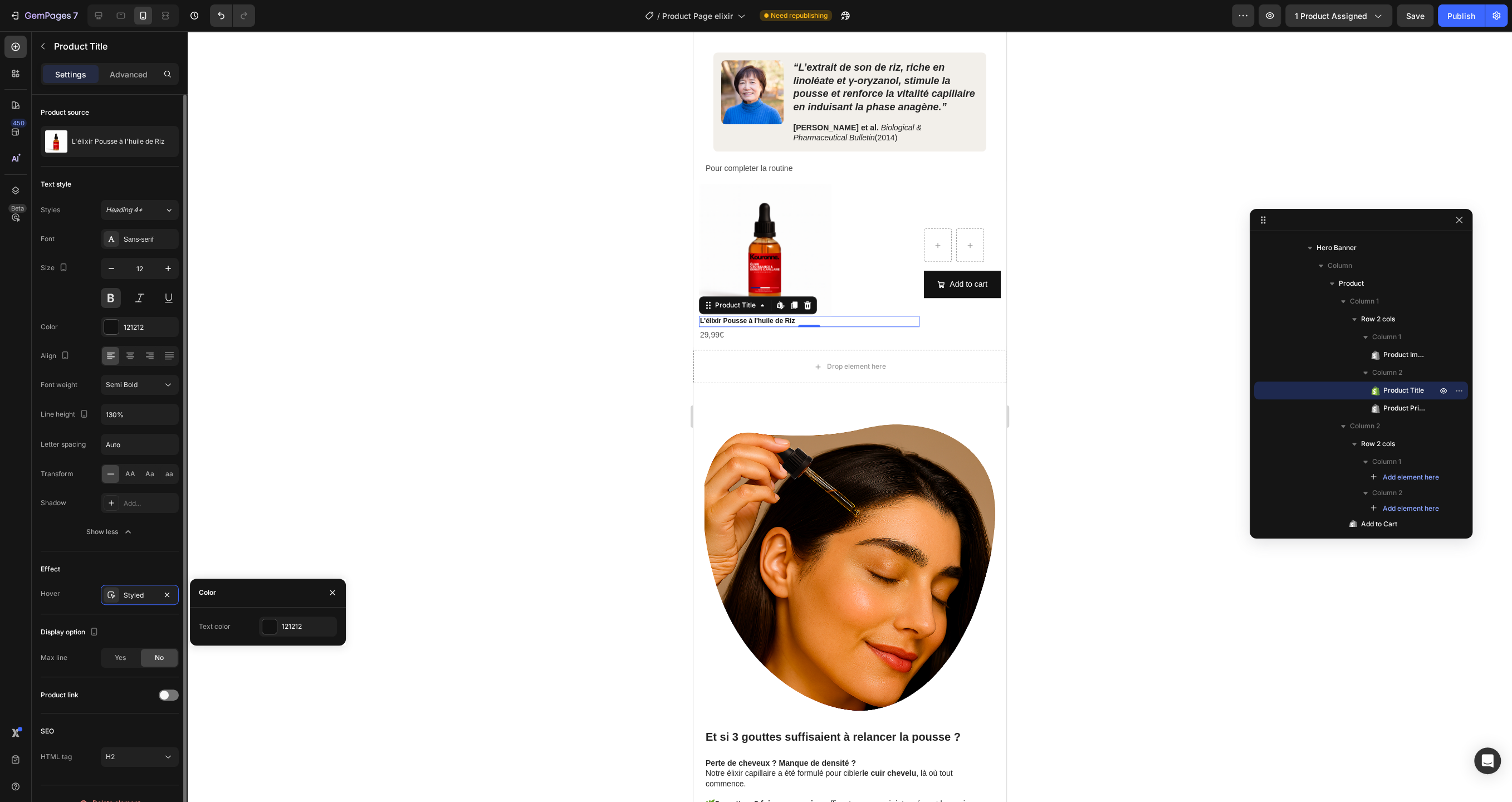
click at [147, 567] on div "Effect" at bounding box center [109, 569] width 138 height 18
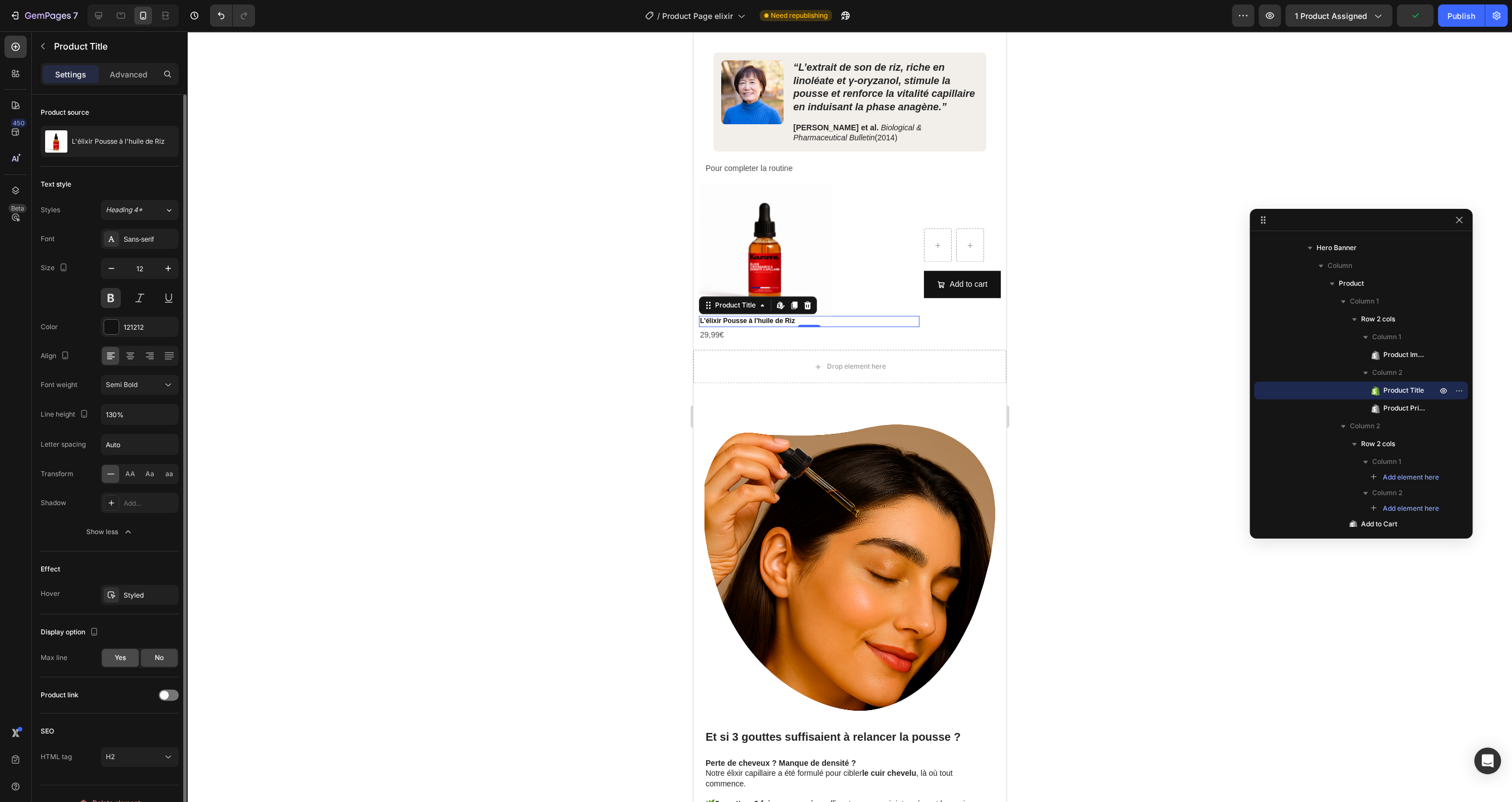
click at [116, 658] on span "Yes" at bounding box center [120, 658] width 11 height 10
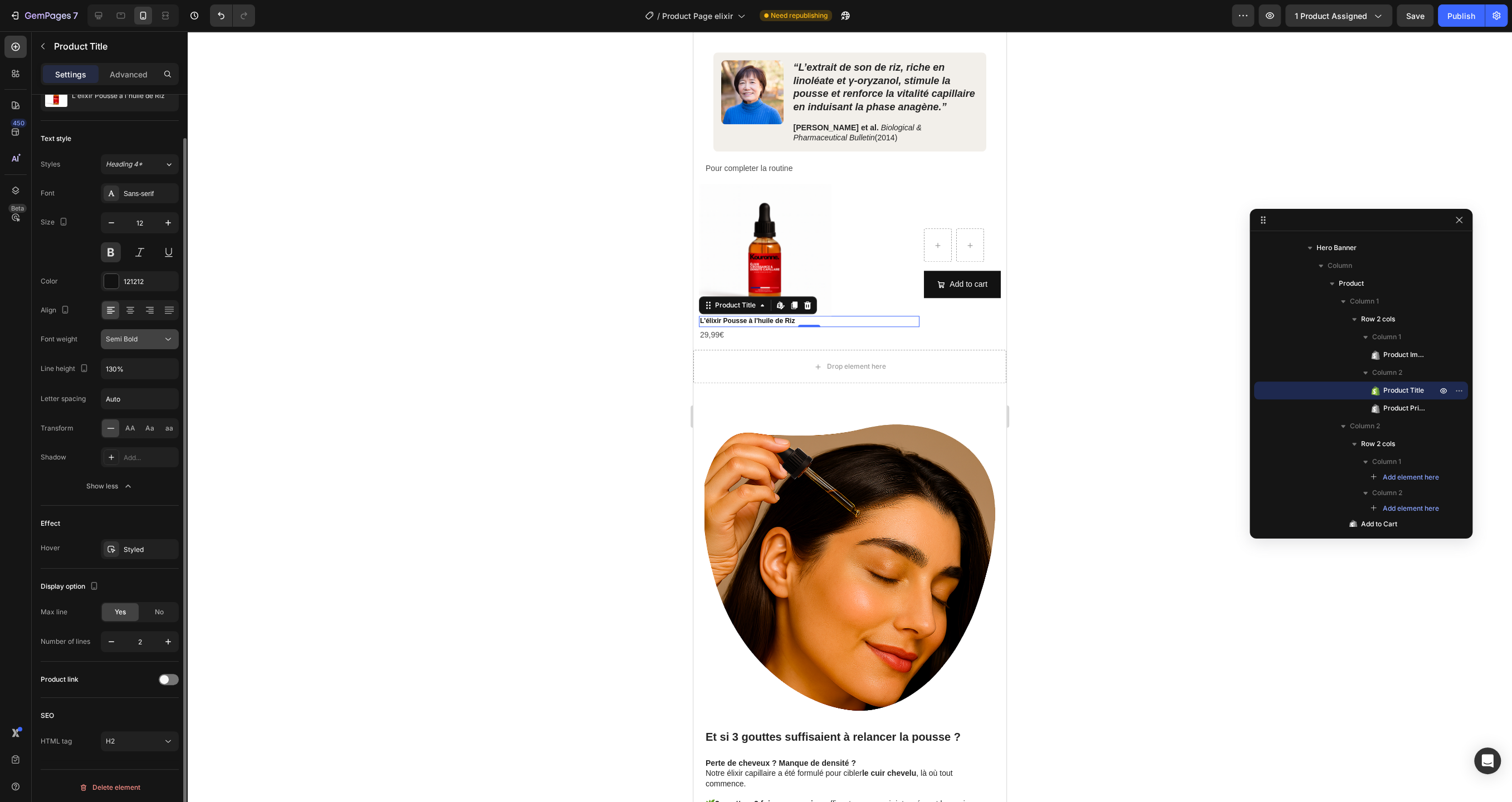
scroll to position [0, 0]
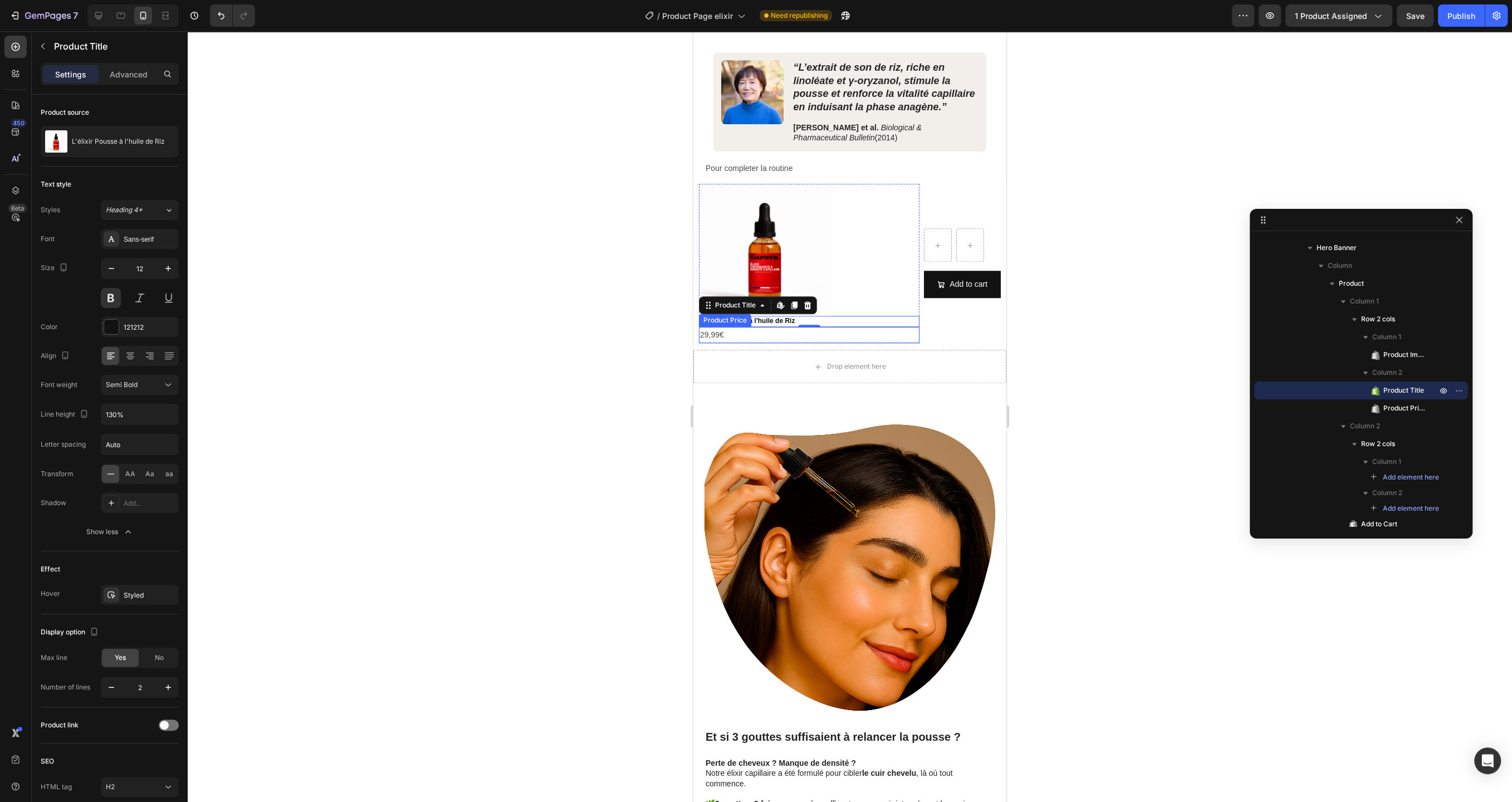
click at [718, 332] on div "29,99€" at bounding box center [809, 335] width 221 height 16
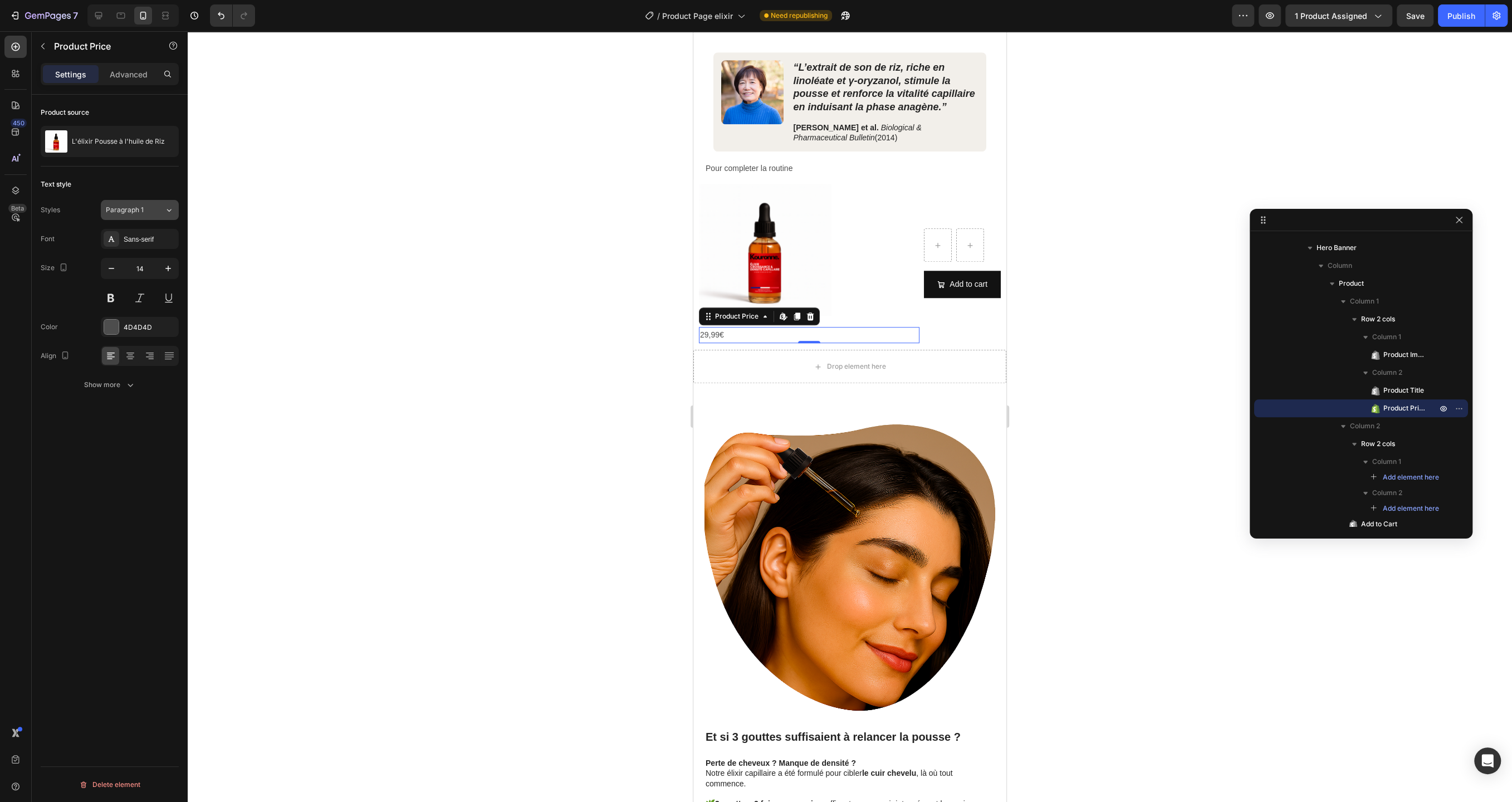
click at [155, 200] on button "Paragraph 1" at bounding box center [140, 210] width 78 height 20
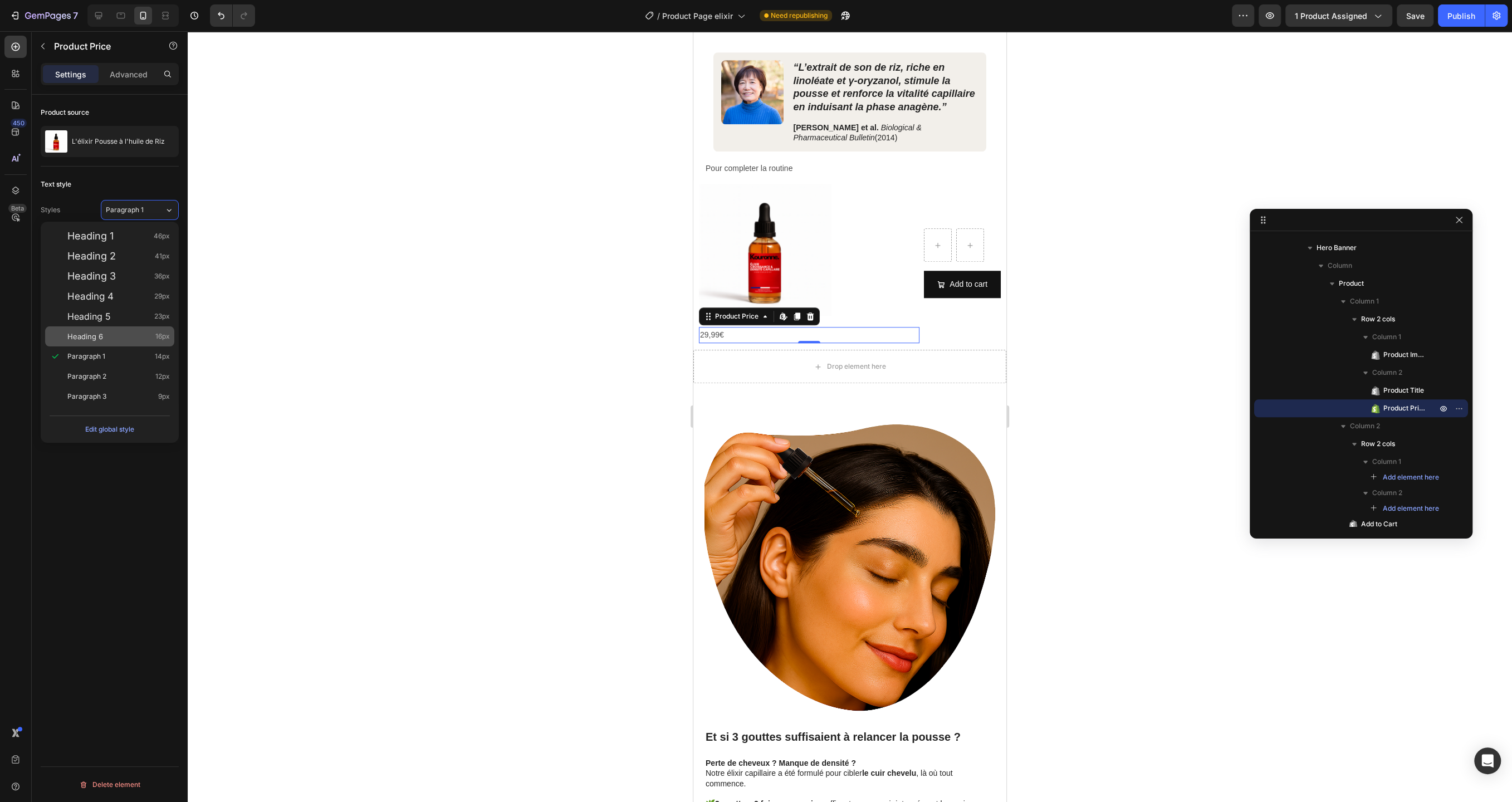
click at [120, 329] on div "Heading 6 16px" at bounding box center [110, 336] width 129 height 20
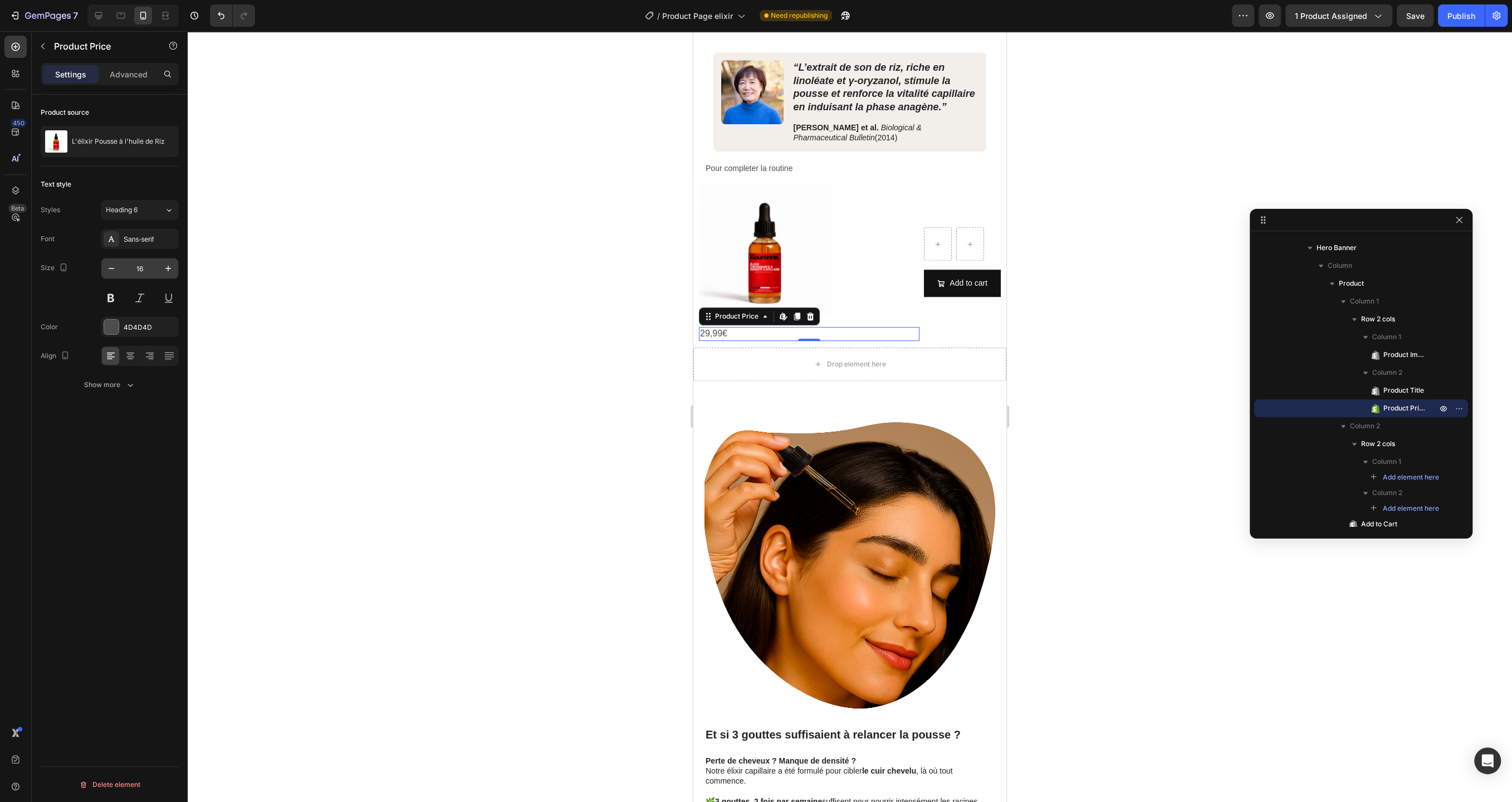
click at [155, 277] on input "16" at bounding box center [140, 268] width 37 height 20
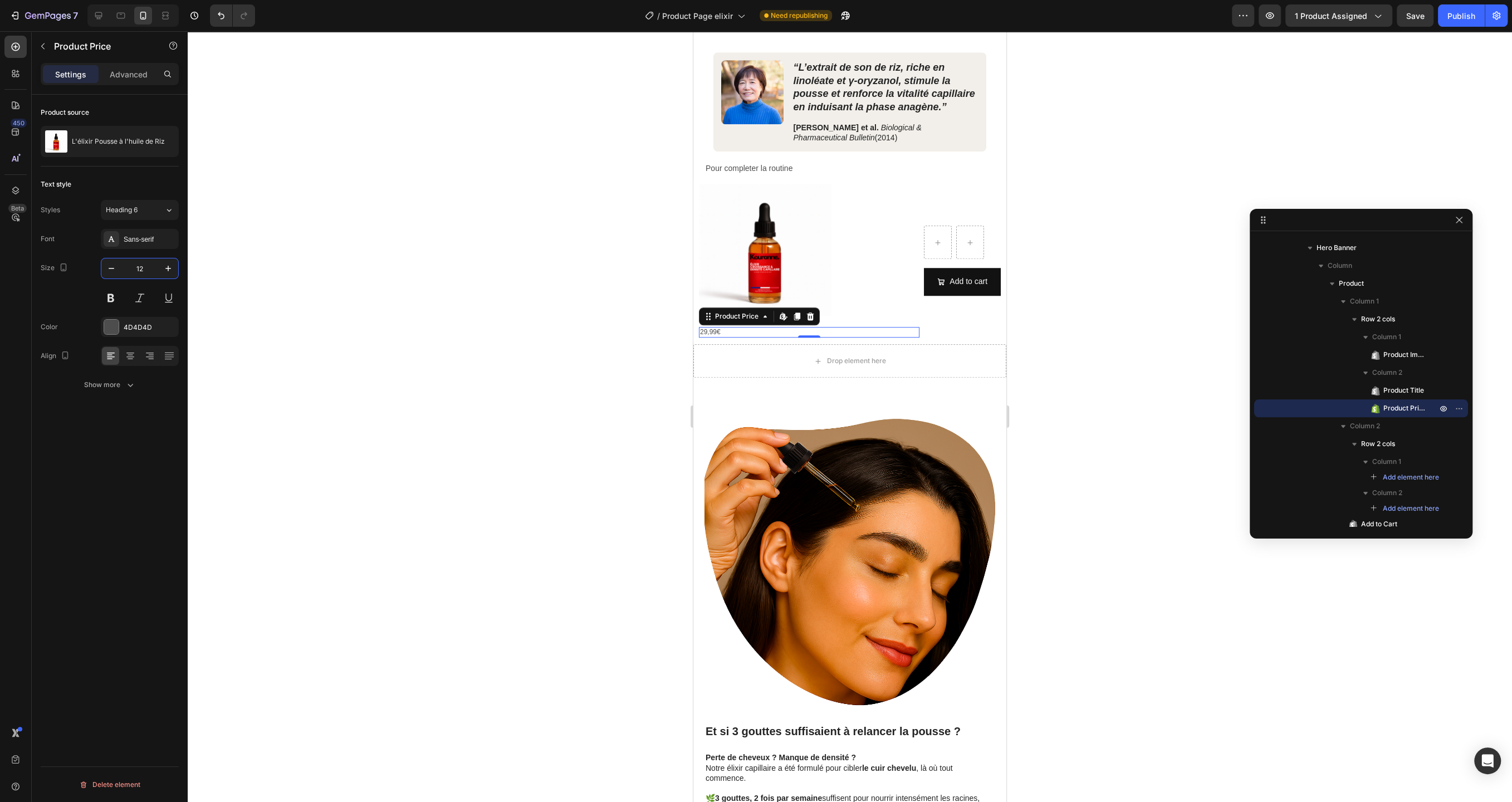
type input "12"
click at [104, 385] on div "Show more" at bounding box center [110, 385] width 52 height 11
click at [771, 253] on img at bounding box center [765, 250] width 133 height 133
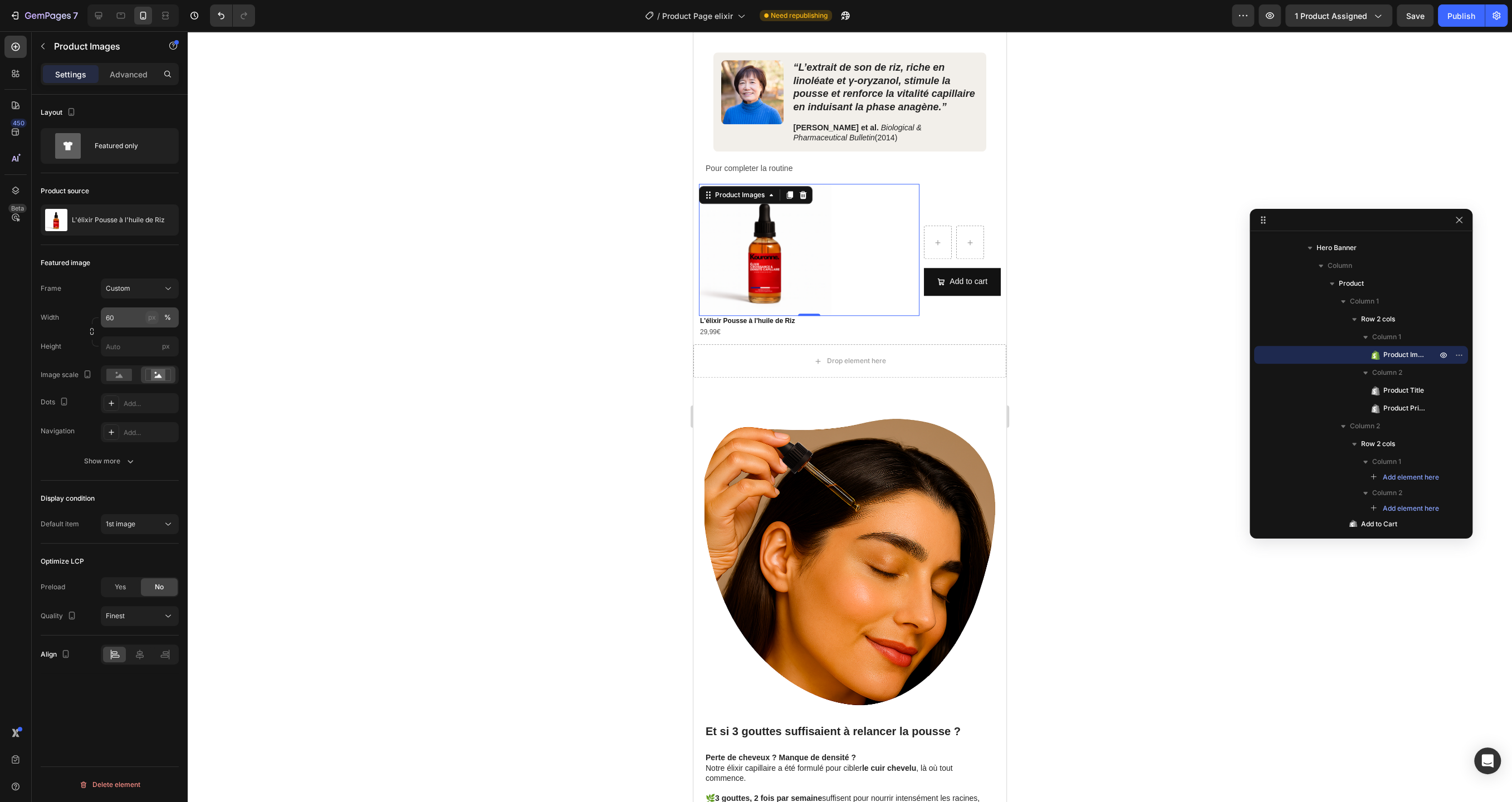
click at [154, 320] on div "px" at bounding box center [151, 317] width 8 height 10
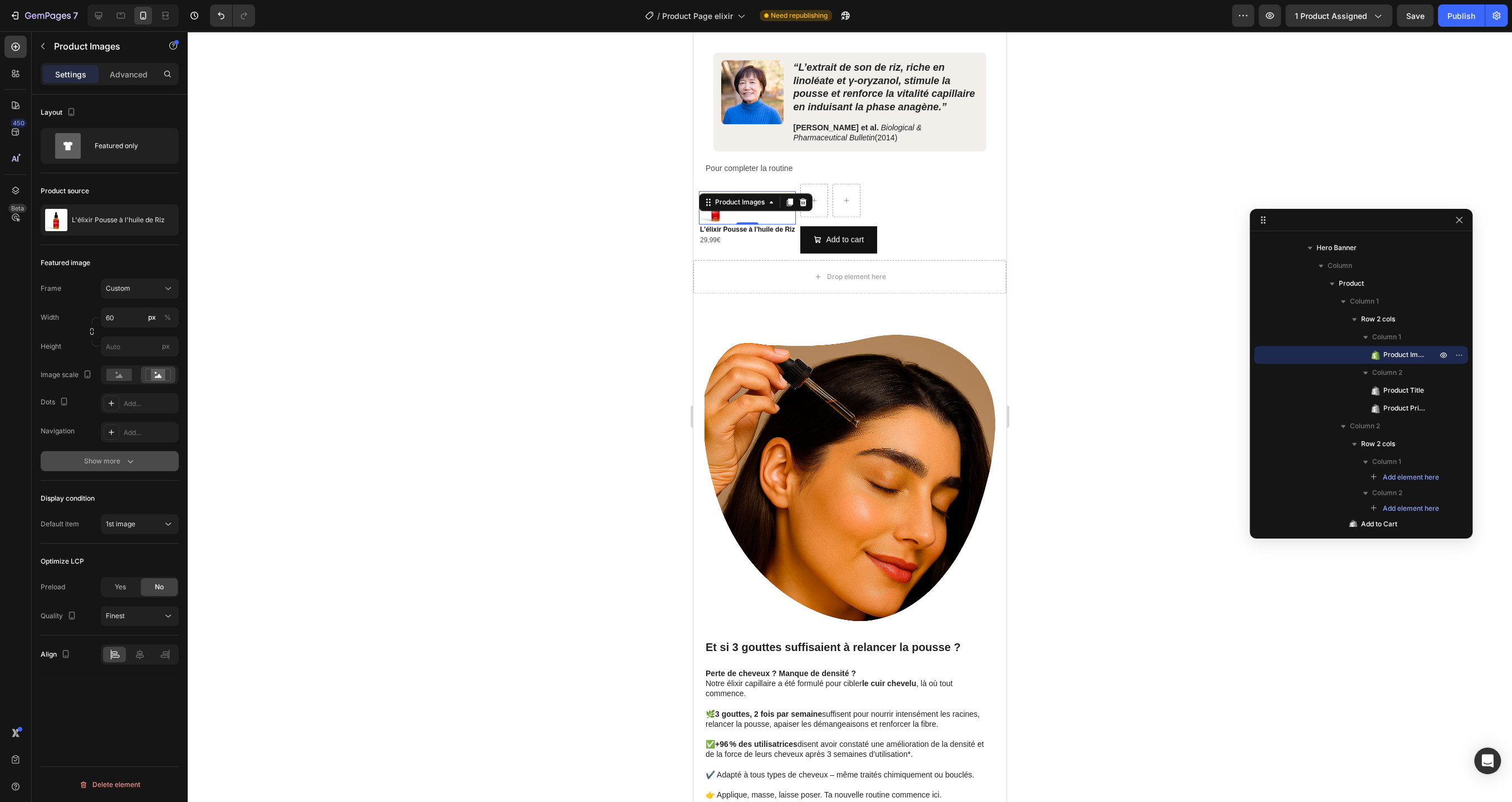
click at [119, 466] on button "Show more" at bounding box center [109, 461] width 138 height 20
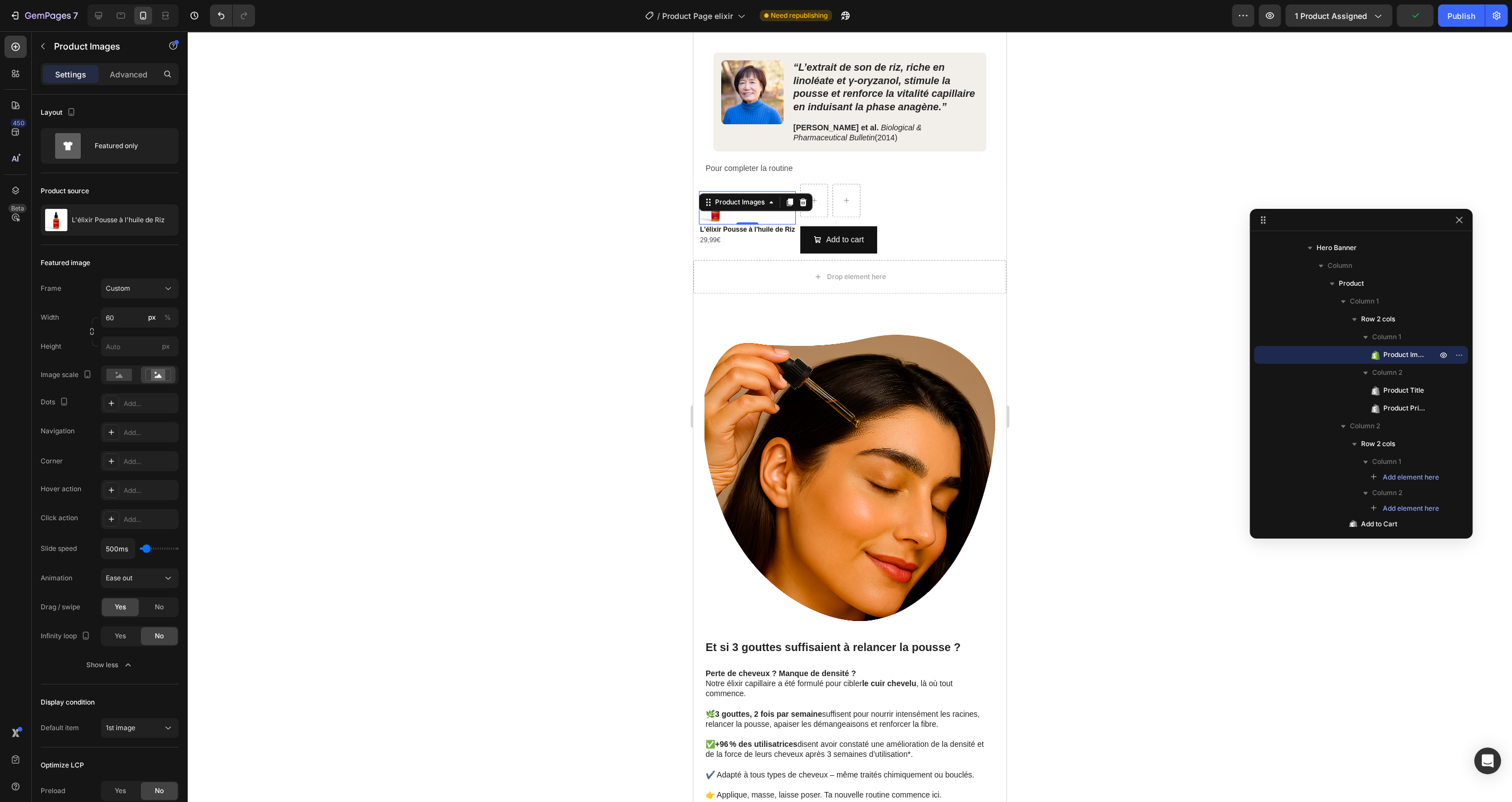
scroll to position [118, 0]
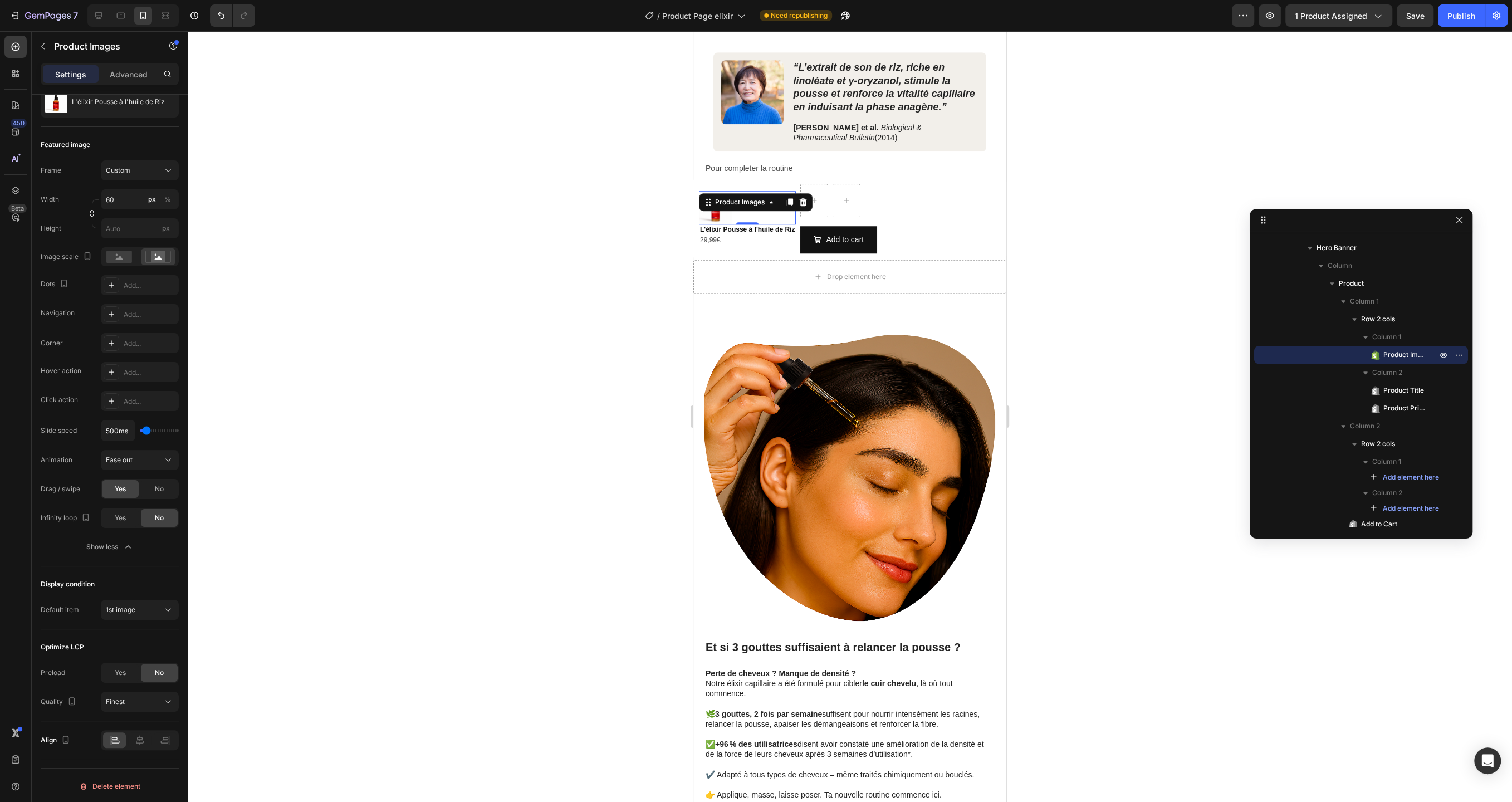
click at [616, 282] on div at bounding box center [850, 416] width 1324 height 771
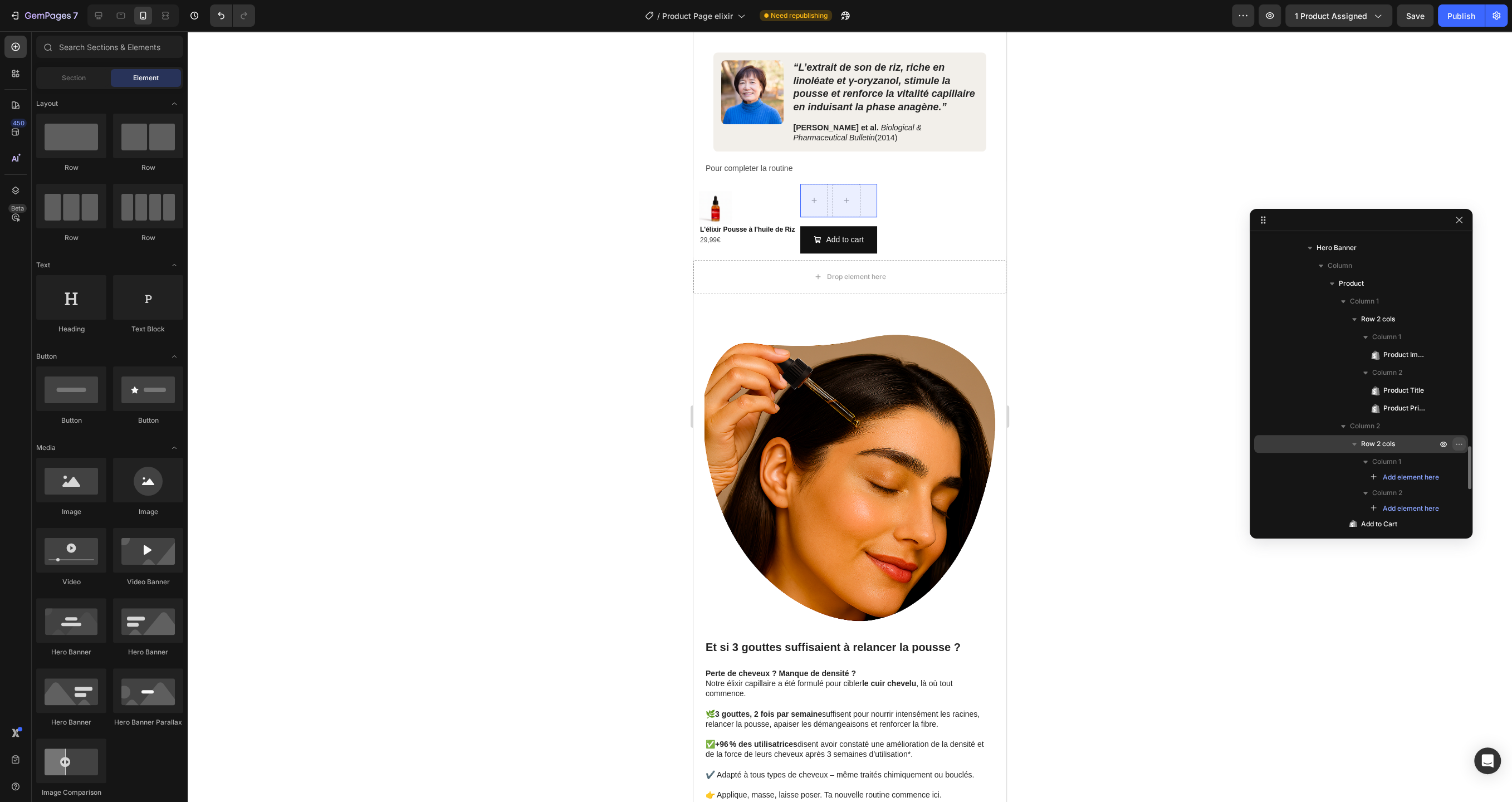
click at [1459, 445] on icon "button" at bounding box center [1459, 444] width 9 height 9
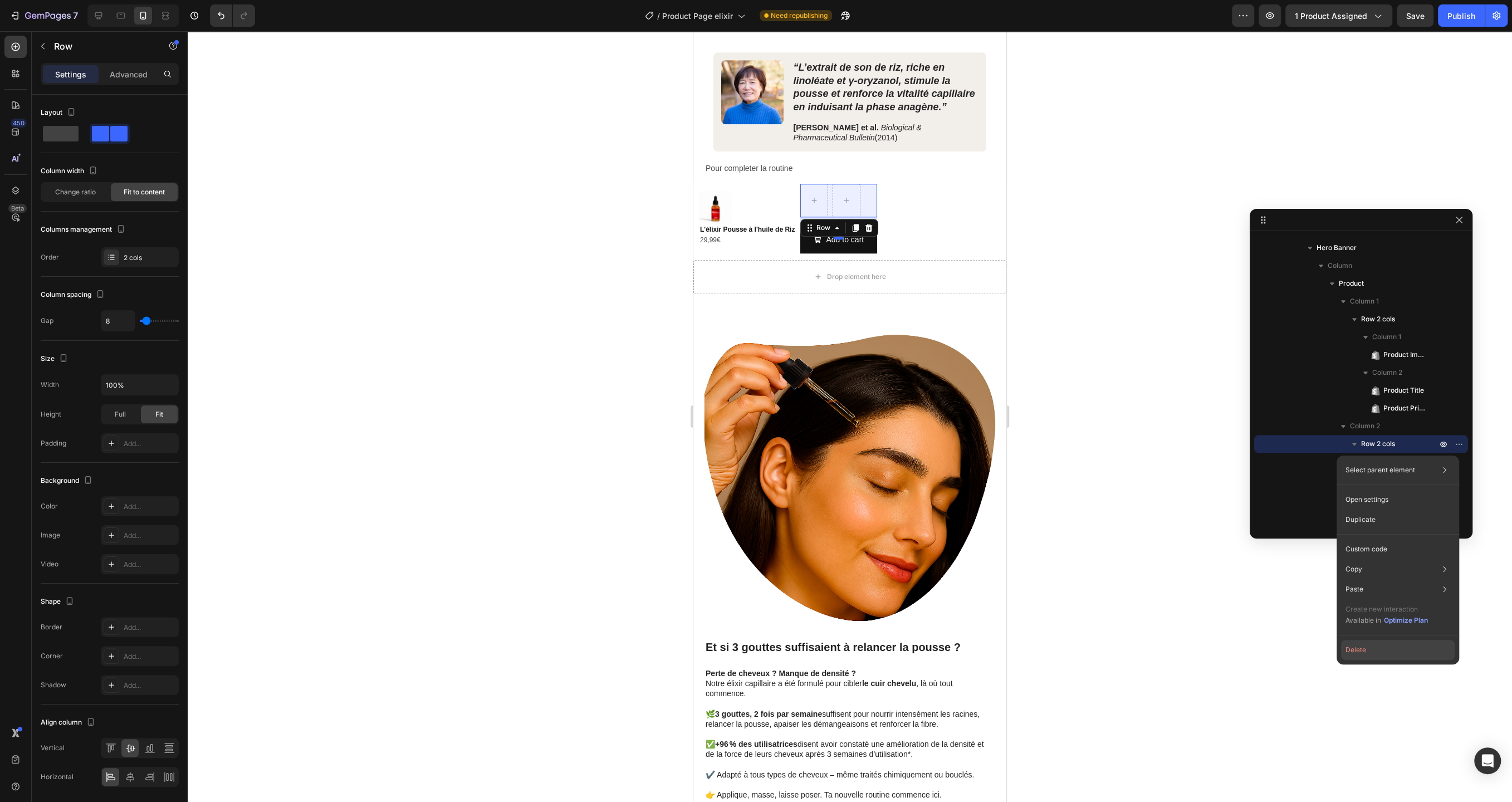
click at [1404, 648] on button "Delete" at bounding box center [1398, 650] width 114 height 20
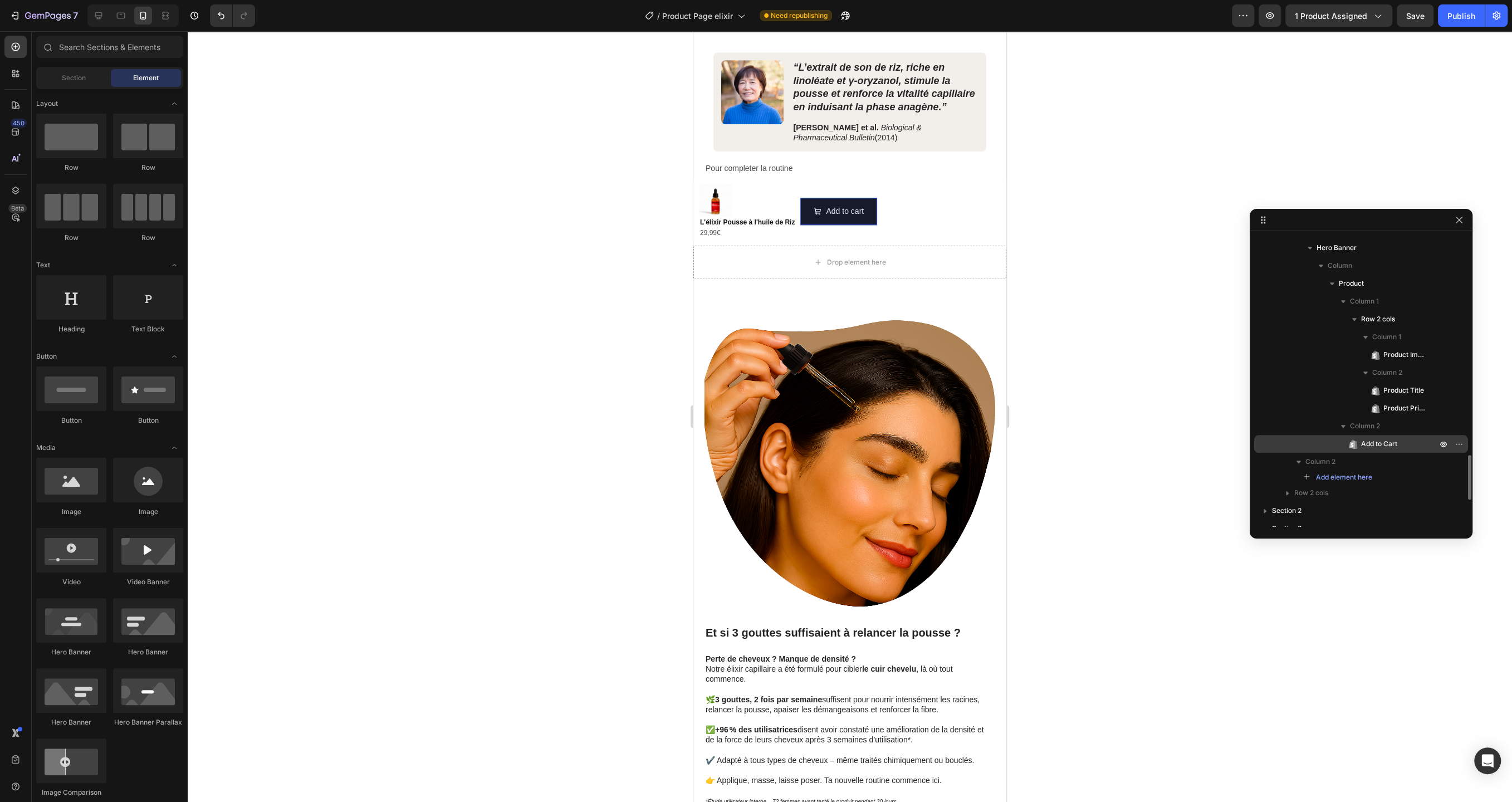
click at [1373, 439] on span "Add to Cart" at bounding box center [1379, 444] width 36 height 11
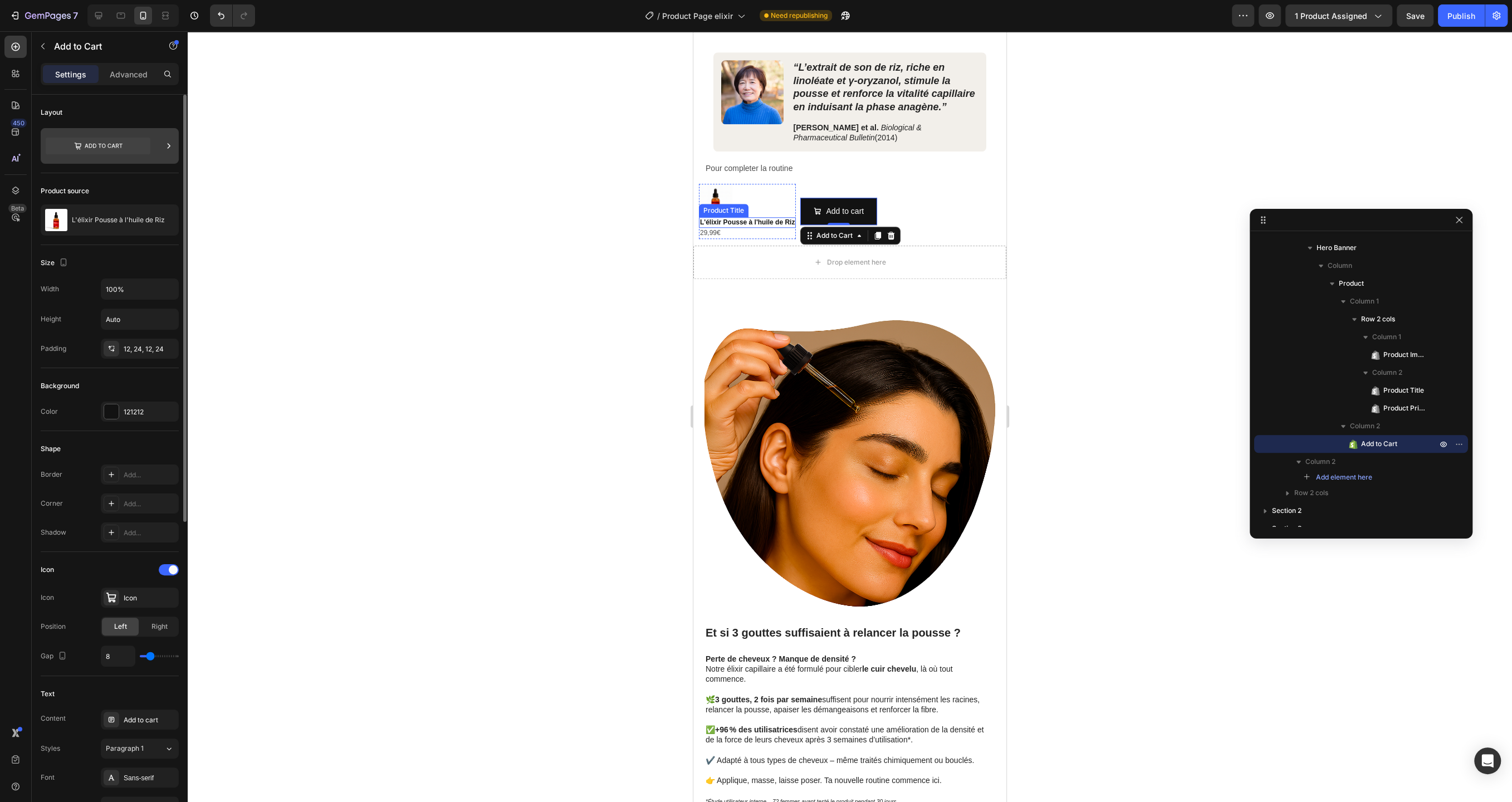
click at [124, 142] on icon at bounding box center [98, 146] width 104 height 16
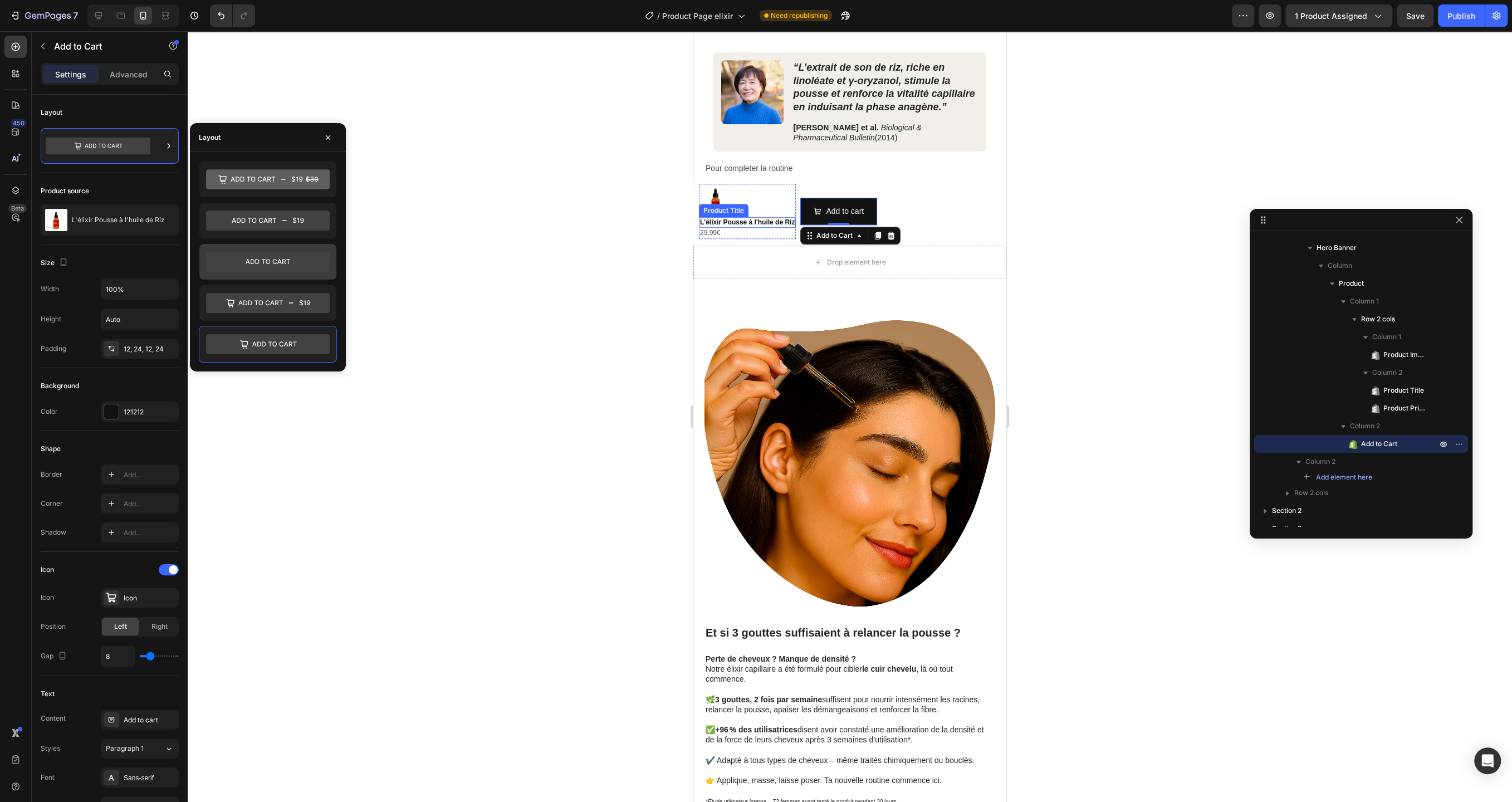
click at [272, 269] on icon at bounding box center [268, 262] width 124 height 20
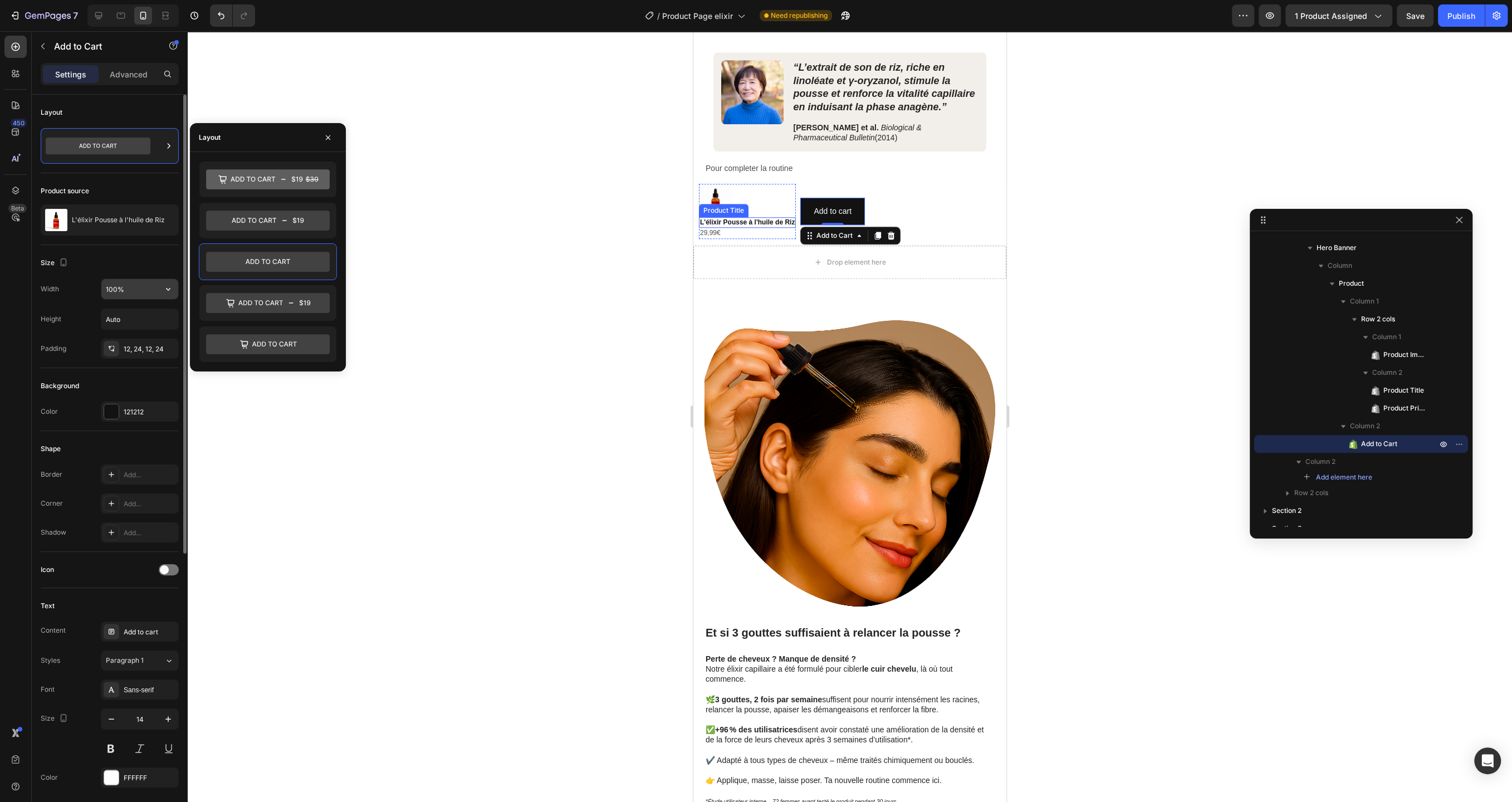
click at [130, 294] on input "100%" at bounding box center [140, 289] width 77 height 20
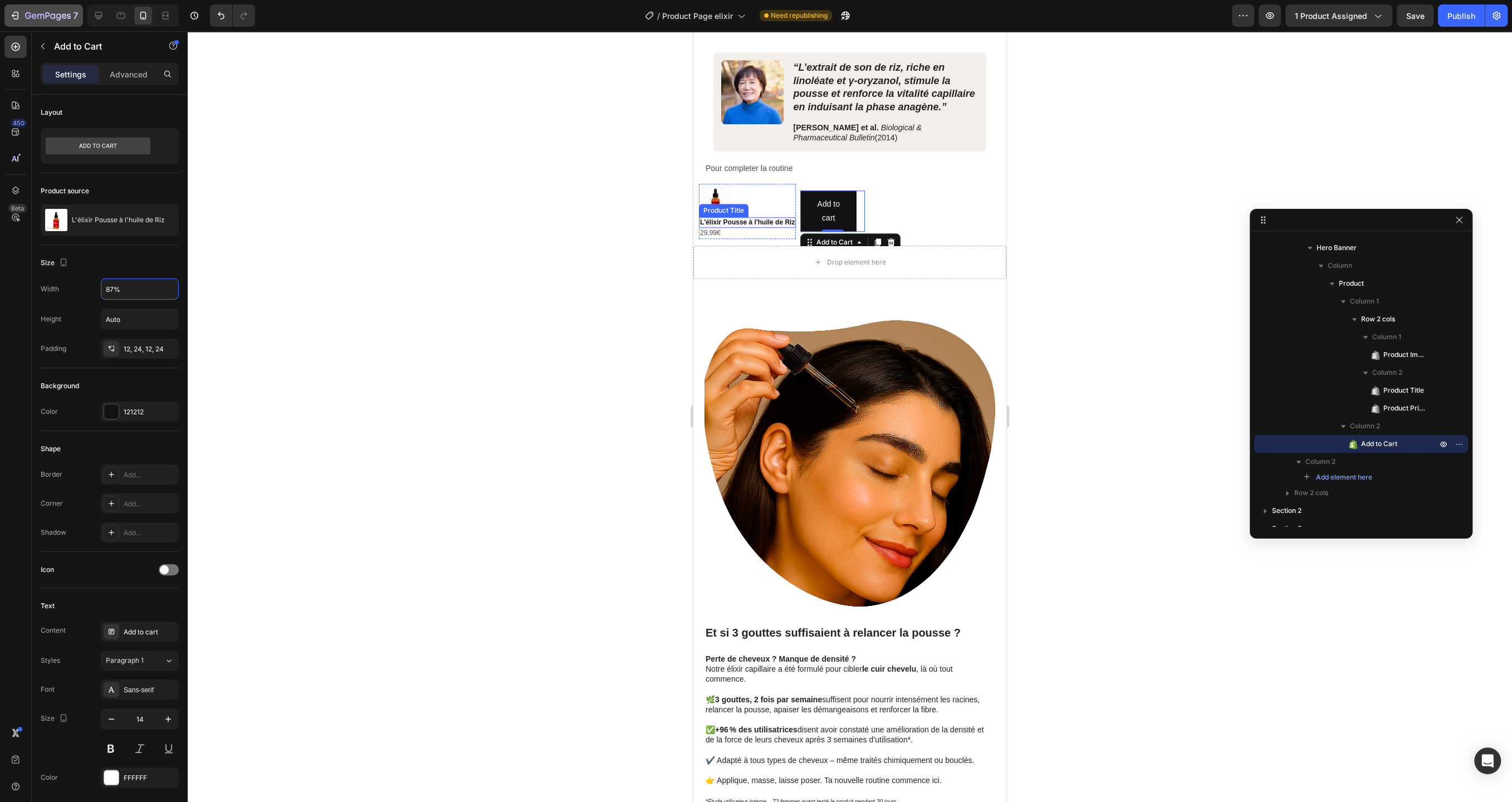
type input "87%"
click at [146, 354] on div "12, 24, 12, 24" at bounding box center [140, 349] width 78 height 20
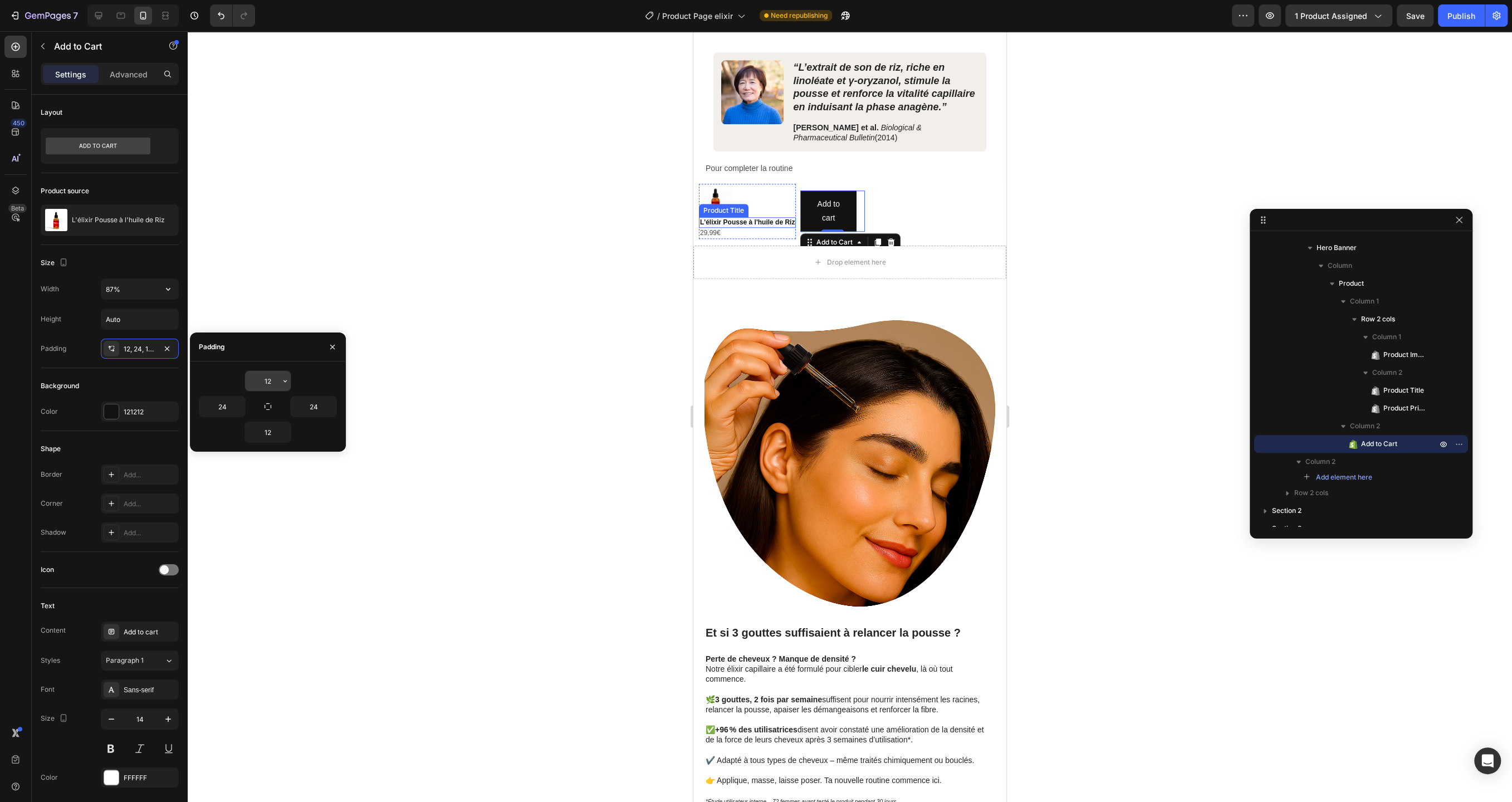
click at [269, 380] on input "12" at bounding box center [268, 381] width 46 height 20
type input "10"
click at [269, 410] on icon "button" at bounding box center [268, 406] width 9 height 9
type input "10"
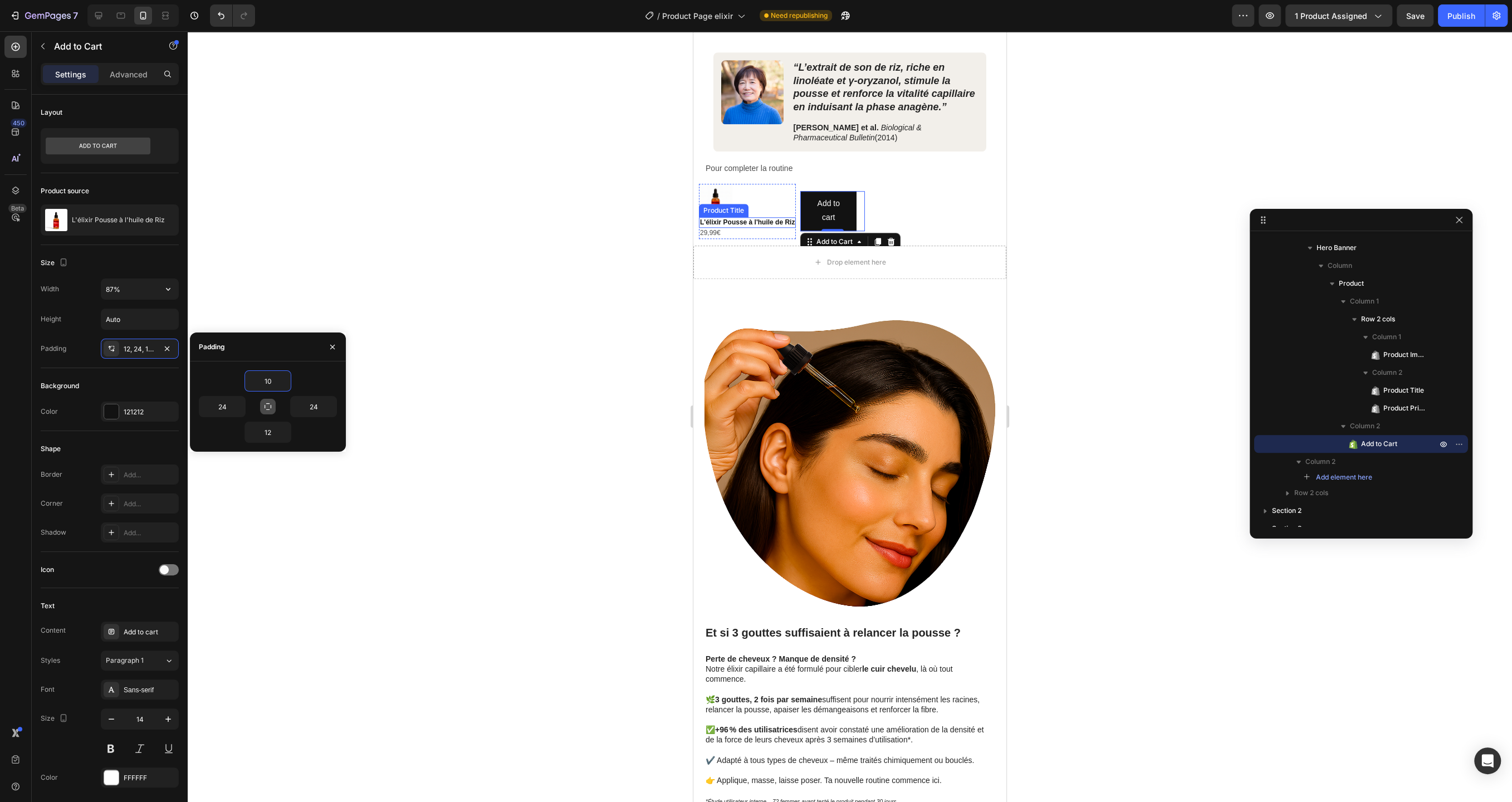
type input "10"
click at [144, 407] on div "121212" at bounding box center [140, 412] width 32 height 10
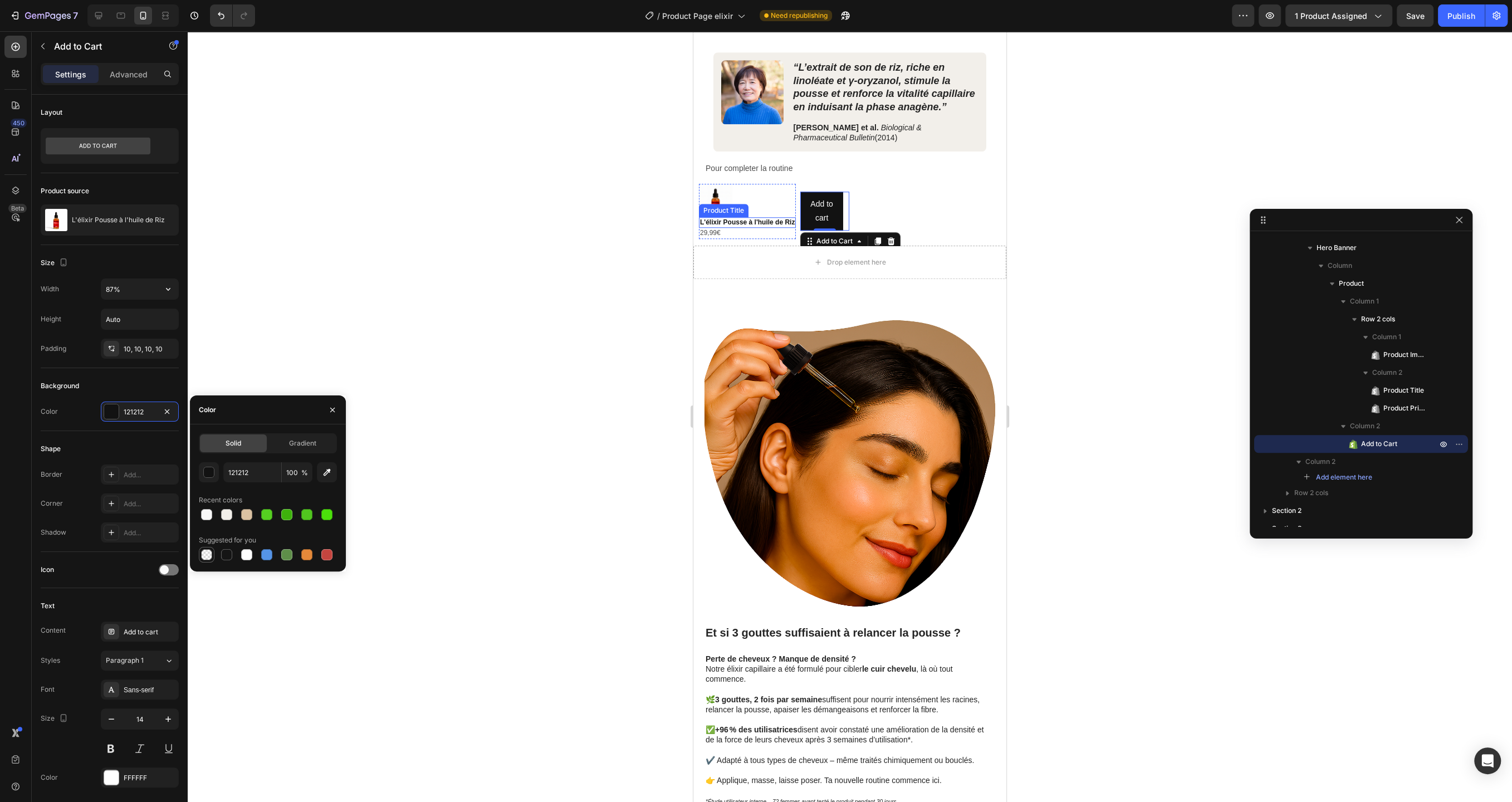
click at [206, 553] on div at bounding box center [207, 555] width 11 height 11
type input "000000"
type input "0"
click at [138, 477] on div "Add..." at bounding box center [150, 475] width 52 height 10
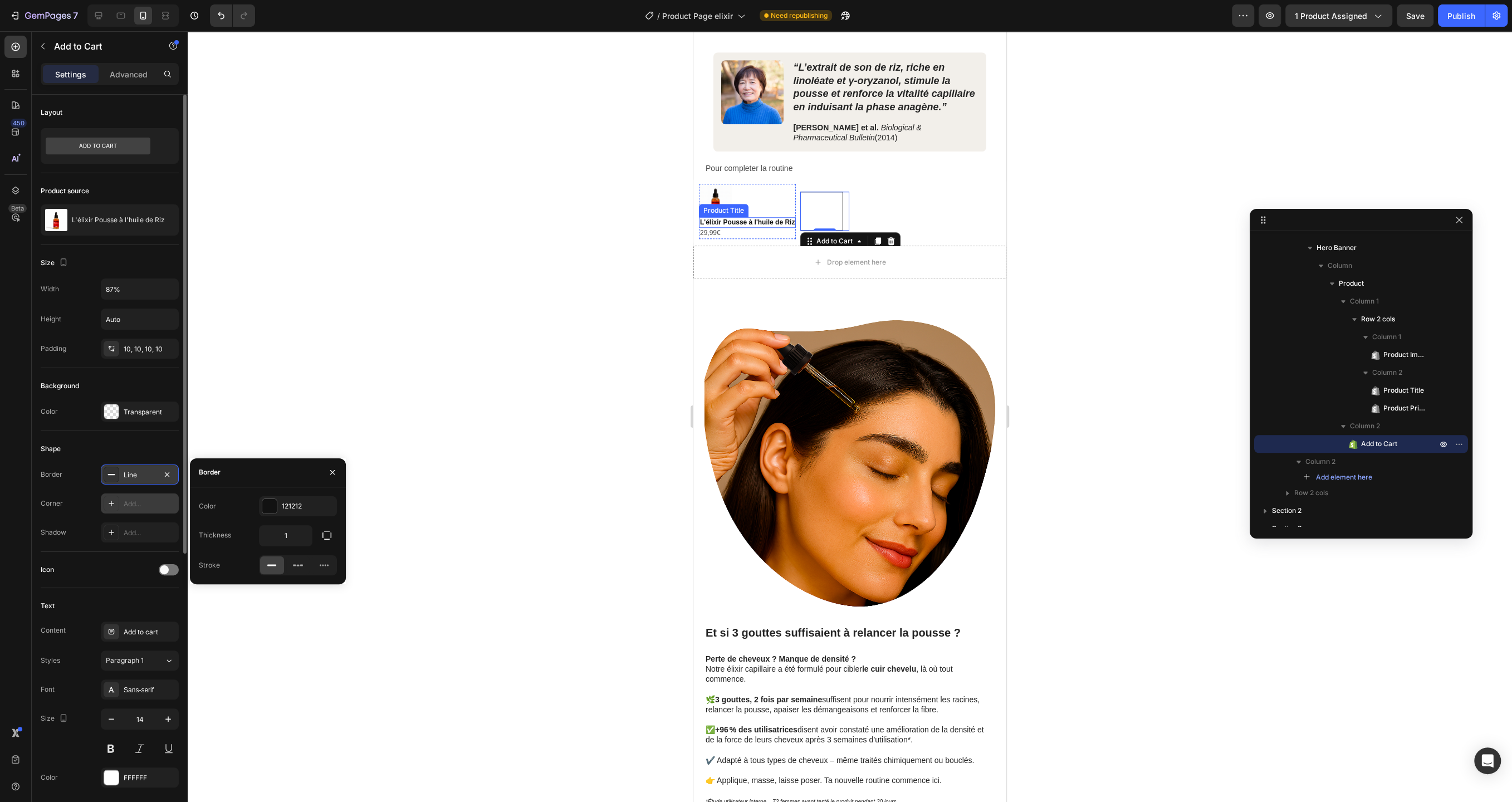
click at [151, 499] on div "Add..." at bounding box center [150, 504] width 52 height 10
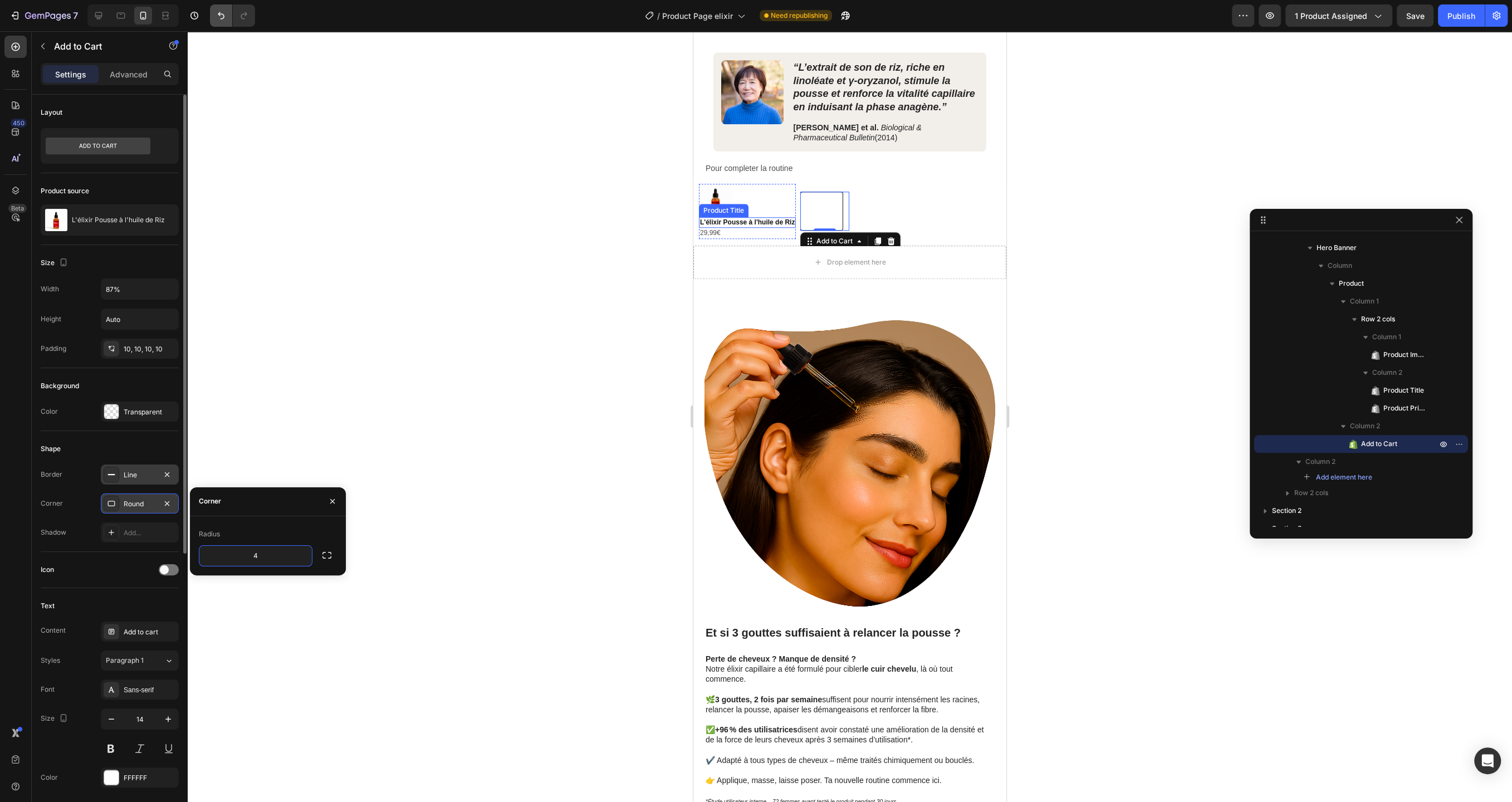
type input "4"
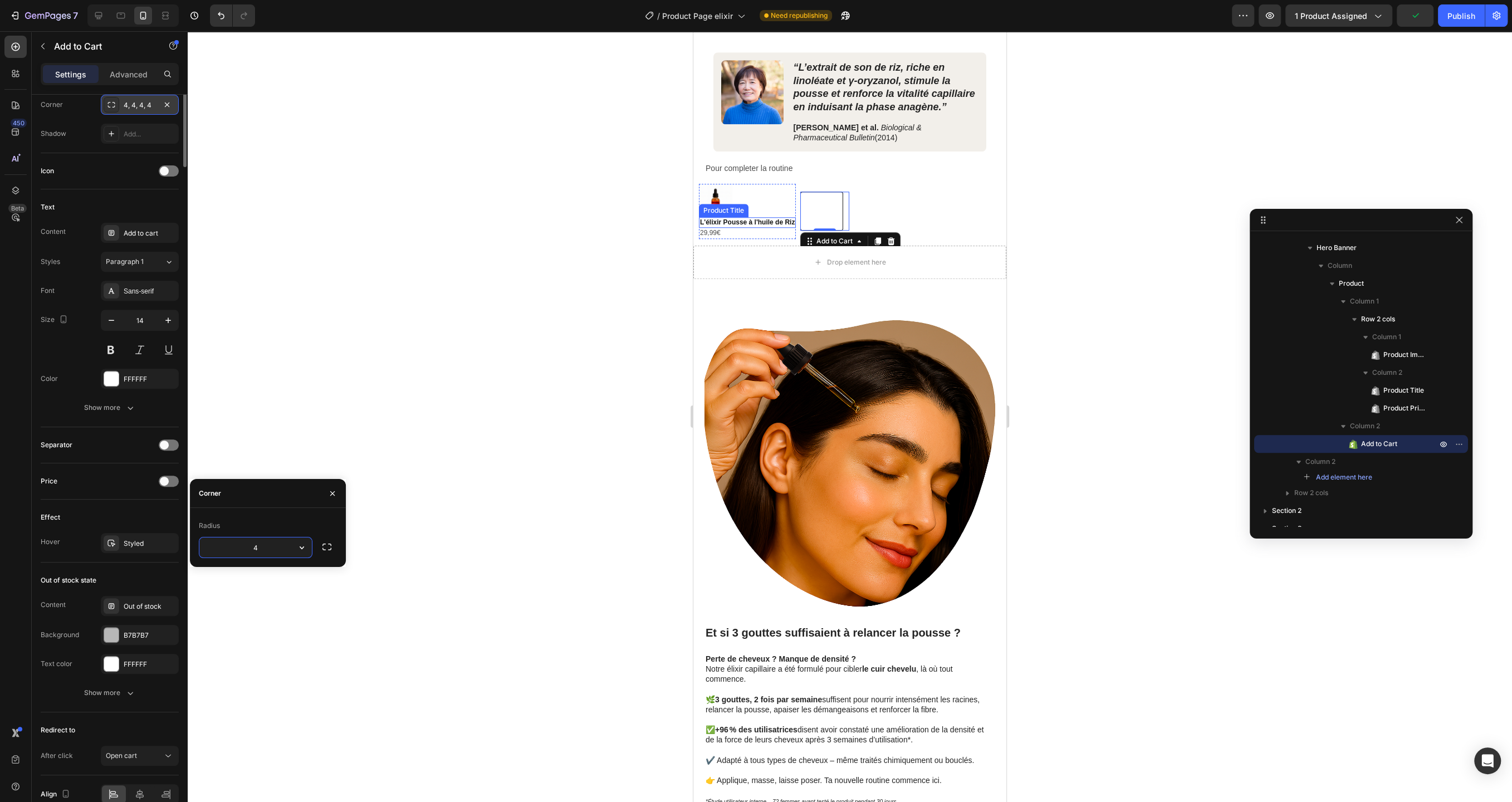
scroll to position [451, 0]
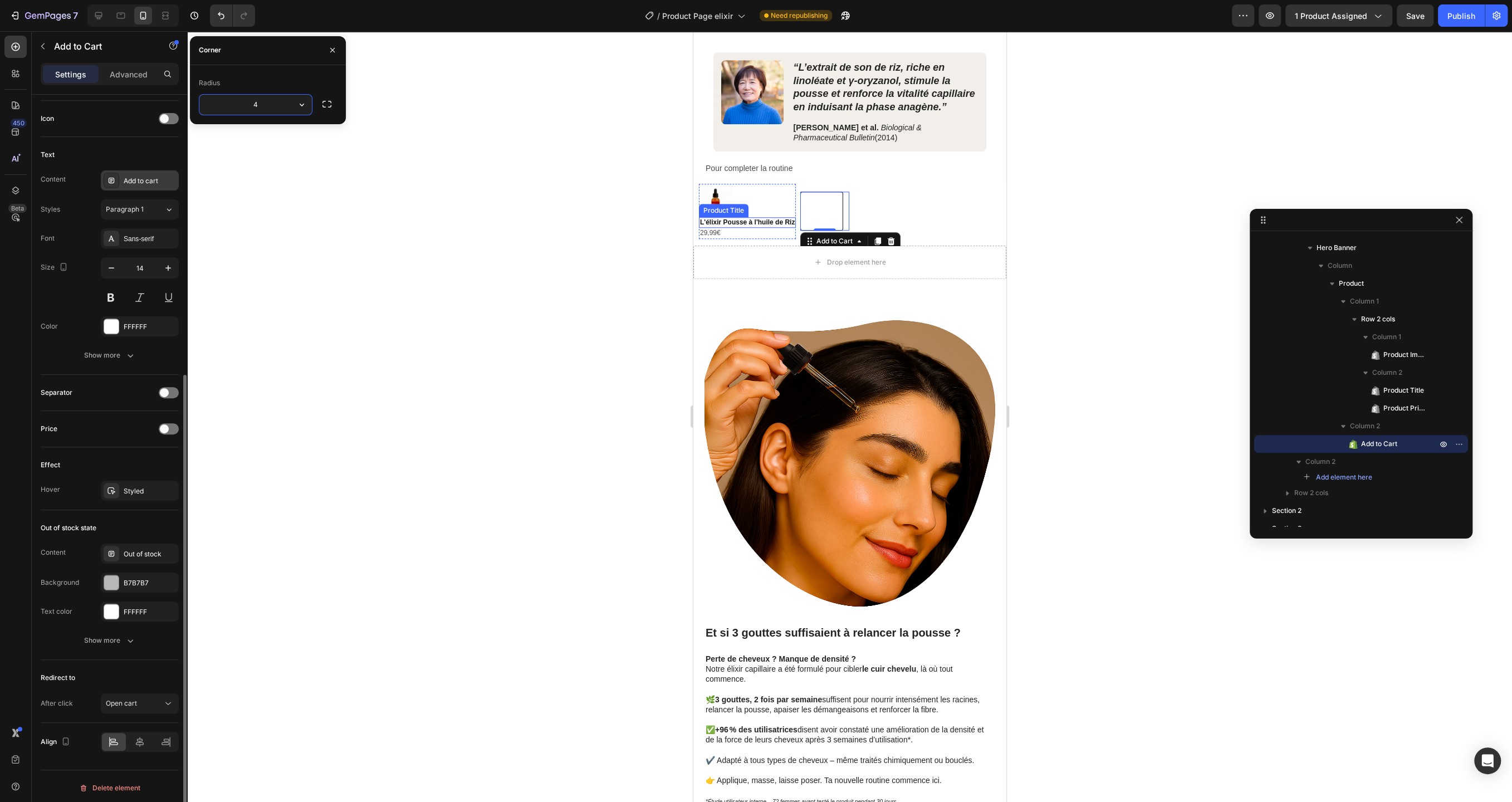
click at [141, 176] on div "Add to cart" at bounding box center [150, 181] width 52 height 10
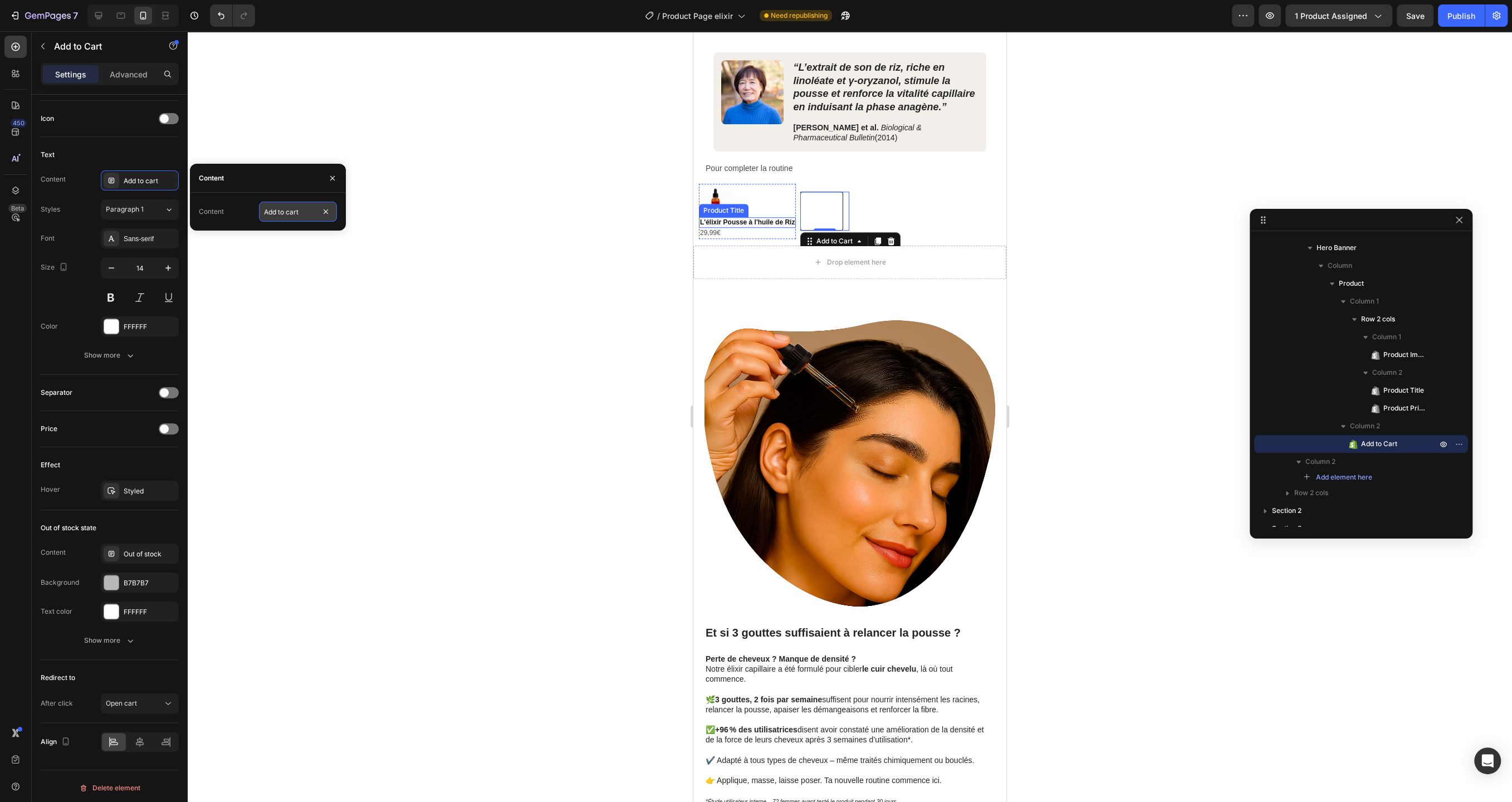
click at [306, 215] on input "Add to cart" at bounding box center [298, 211] width 78 height 20
type input "AJOUTER"
click at [147, 272] on input "14" at bounding box center [140, 268] width 37 height 20
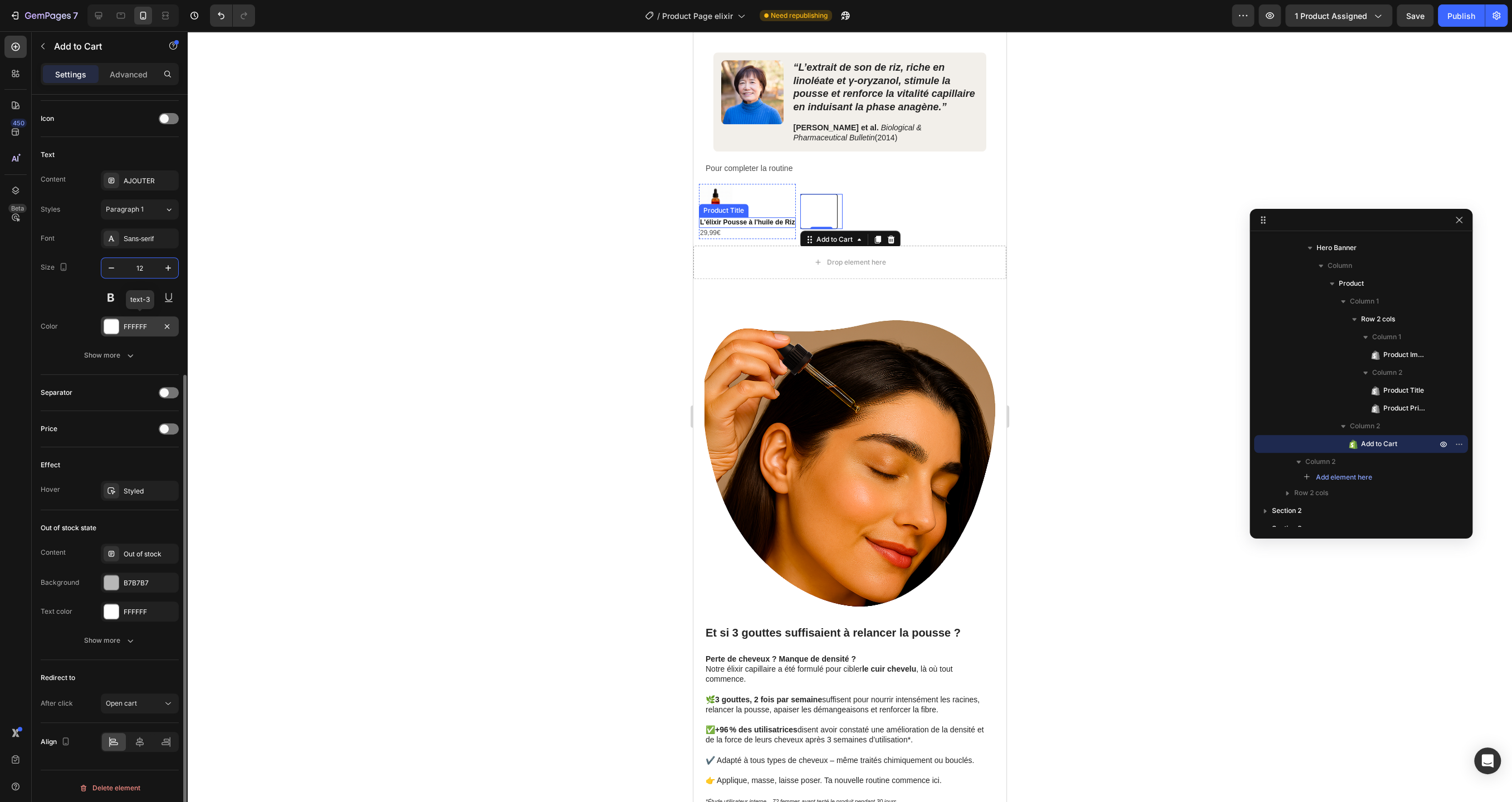
type input "12"
click at [140, 324] on div "FFFFFF" at bounding box center [140, 326] width 32 height 10
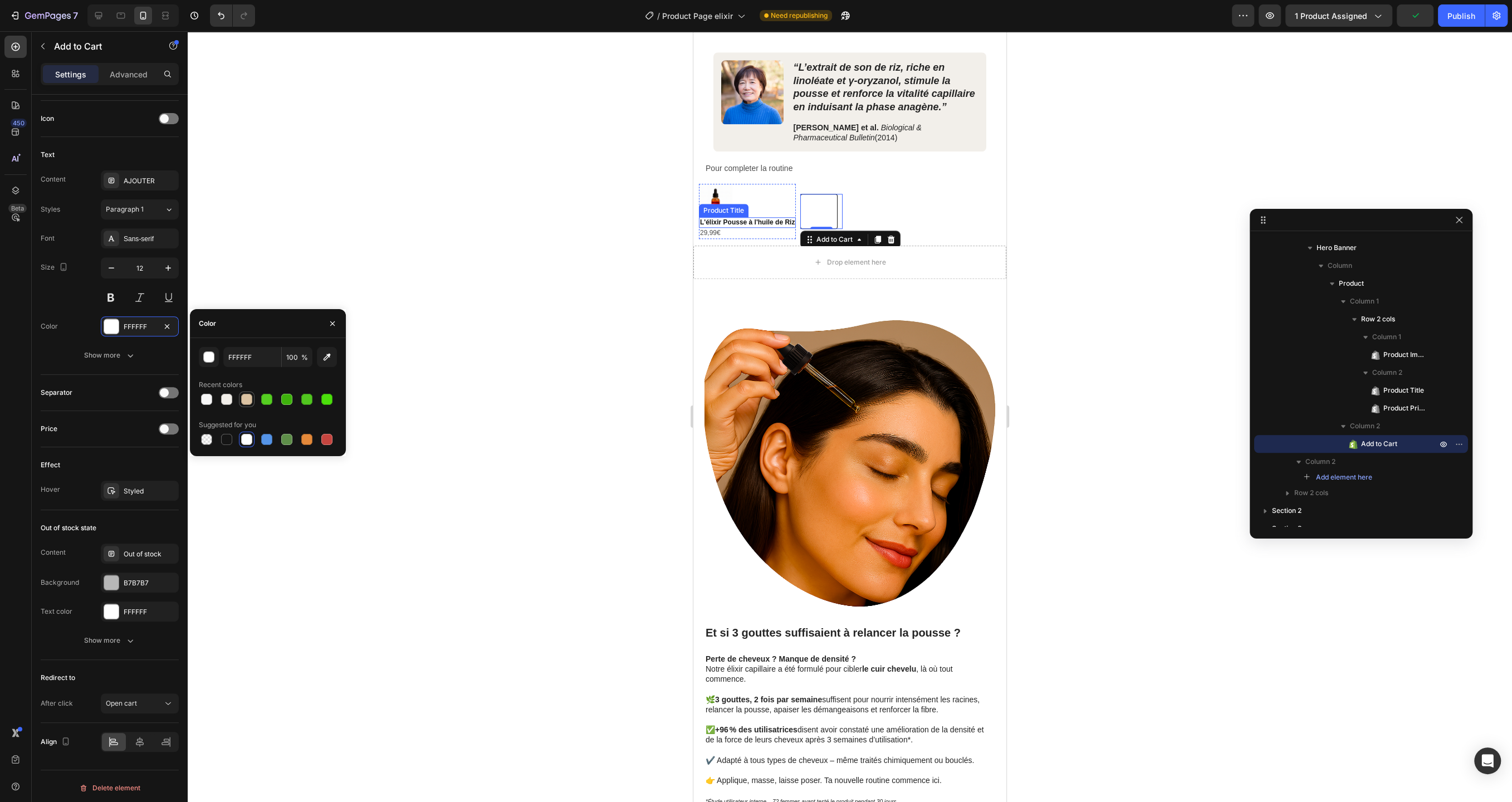
click at [243, 399] on div at bounding box center [247, 399] width 11 height 11
type input "DBC2A2"
click at [150, 351] on button "Show more" at bounding box center [109, 355] width 138 height 20
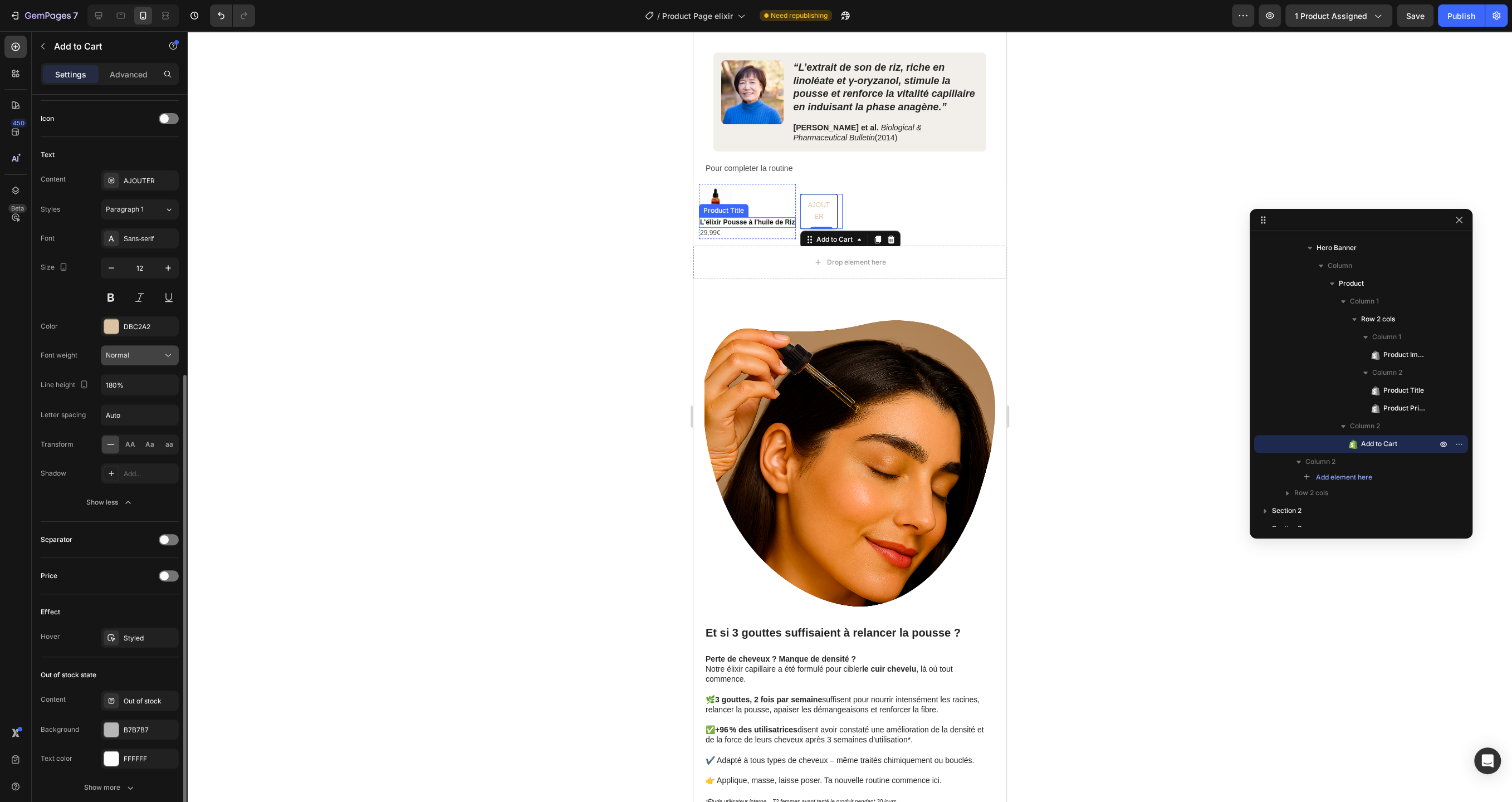
click at [147, 351] on div "Normal" at bounding box center [134, 355] width 57 height 10
click at [136, 462] on span "Semi Bold" at bounding box center [122, 464] width 32 height 10
click at [133, 385] on input "180%" at bounding box center [140, 385] width 77 height 20
type input "130%"
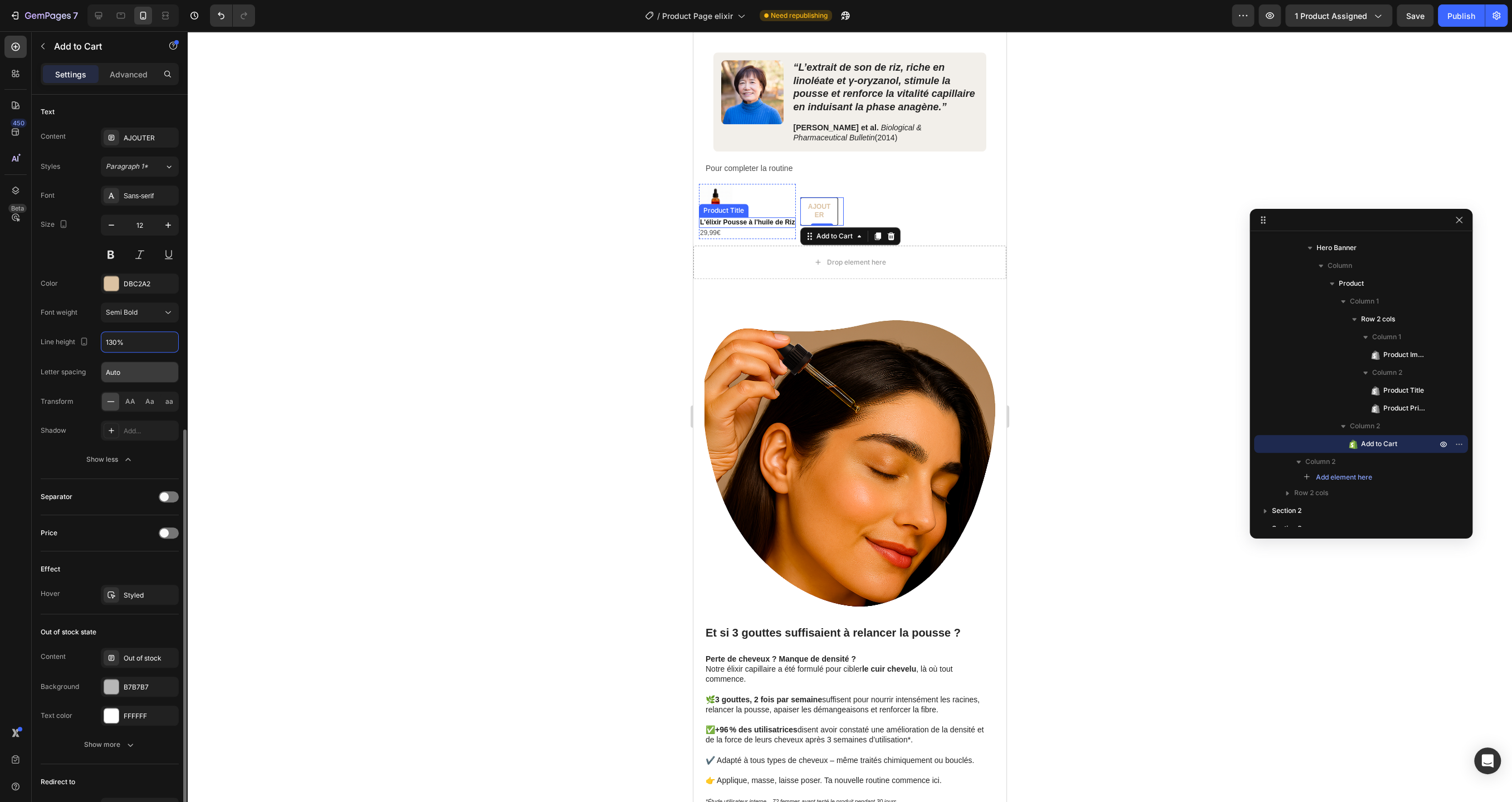
scroll to position [597, 0]
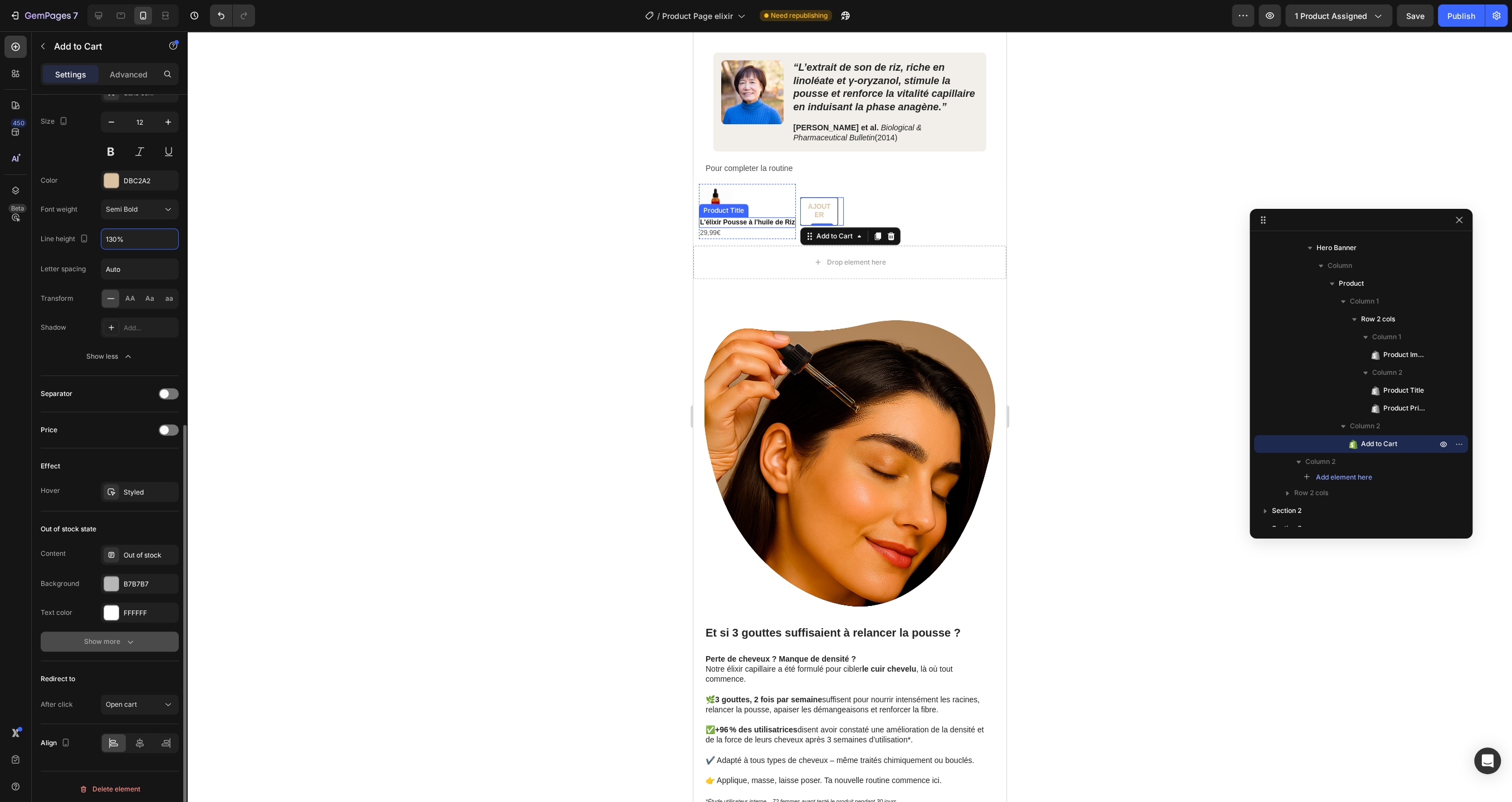
click at [112, 644] on button "Show more" at bounding box center [109, 642] width 138 height 20
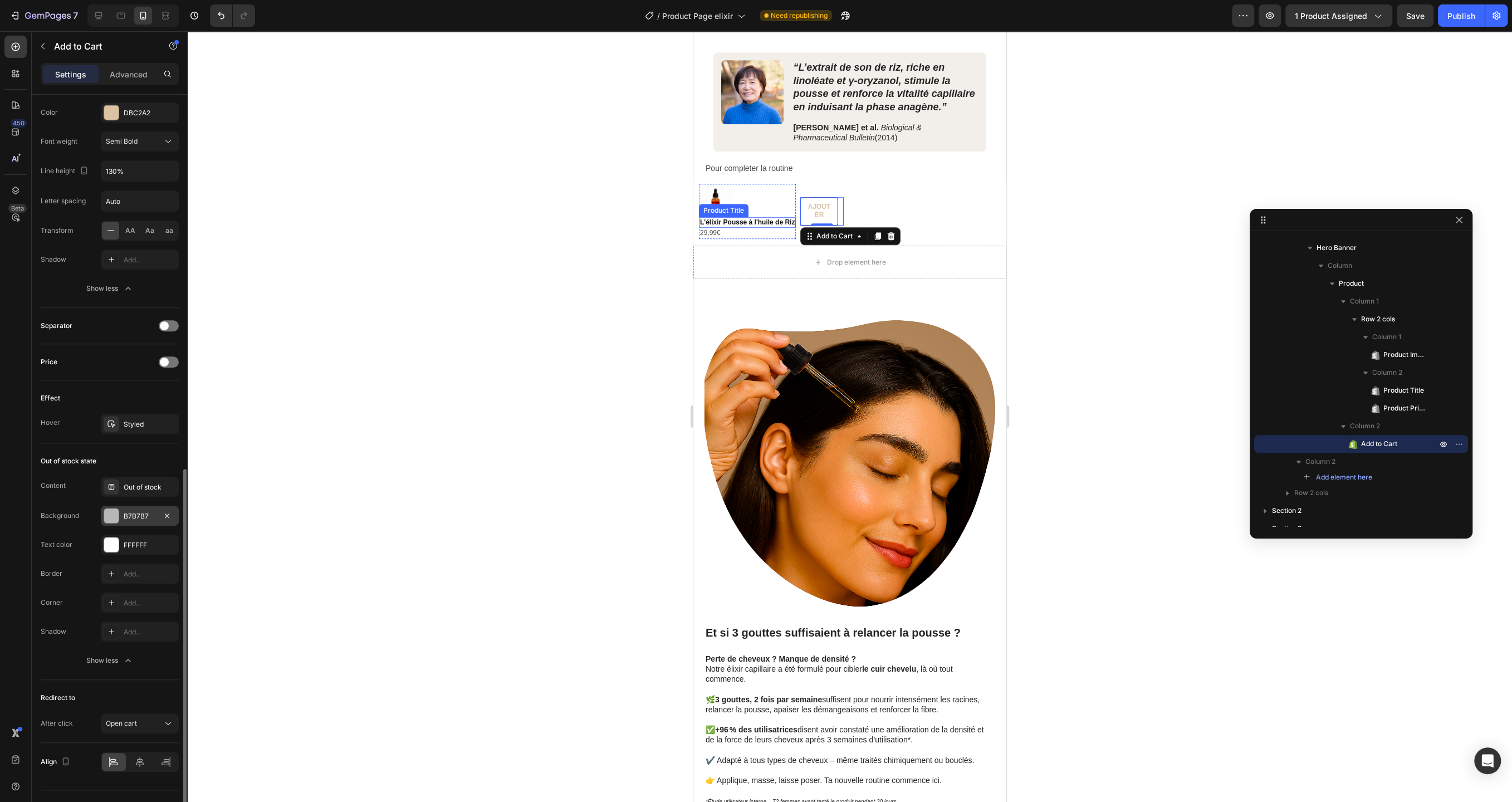
scroll to position [684, 0]
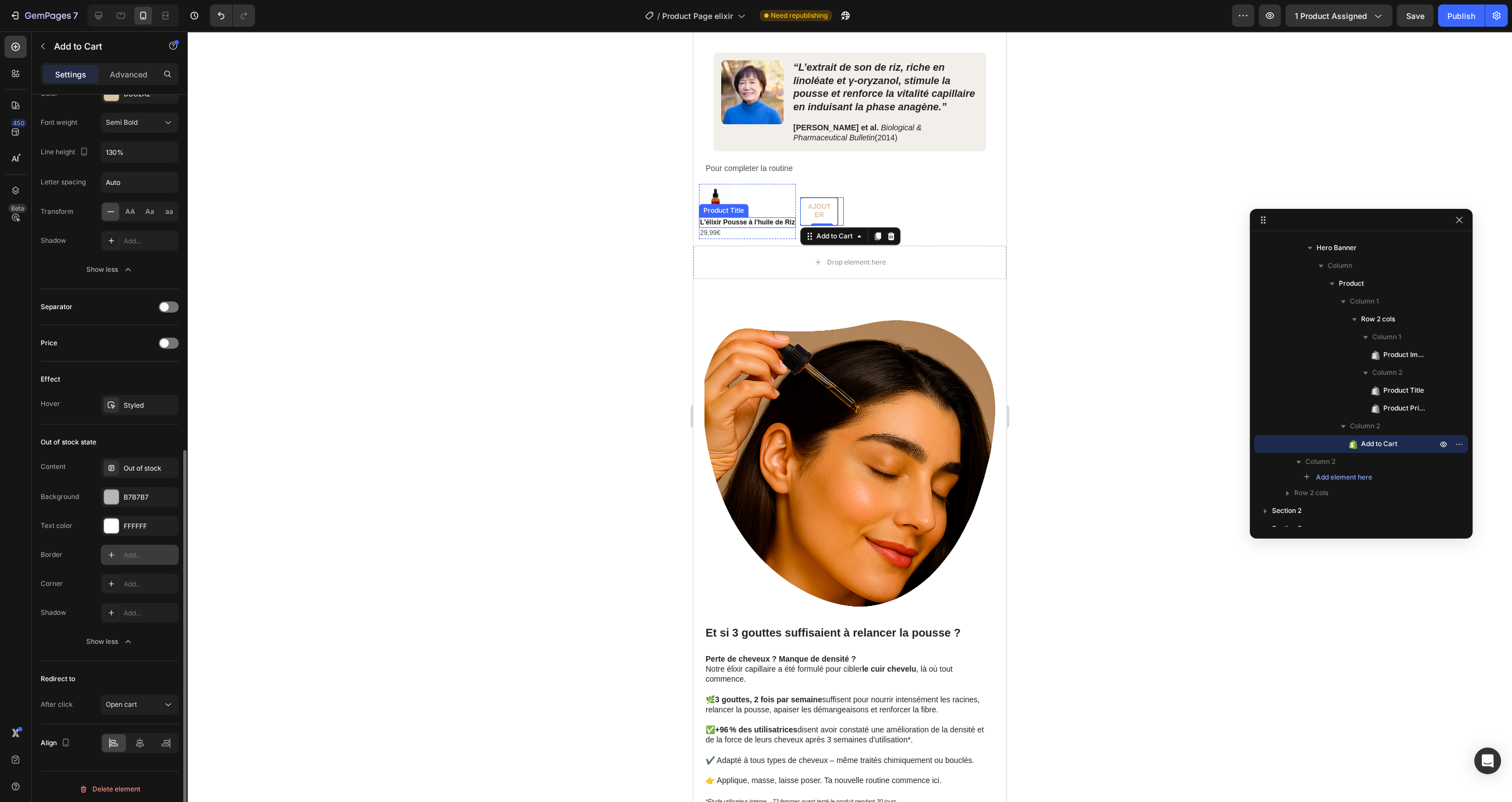
click at [137, 550] on div "Add..." at bounding box center [150, 555] width 52 height 10
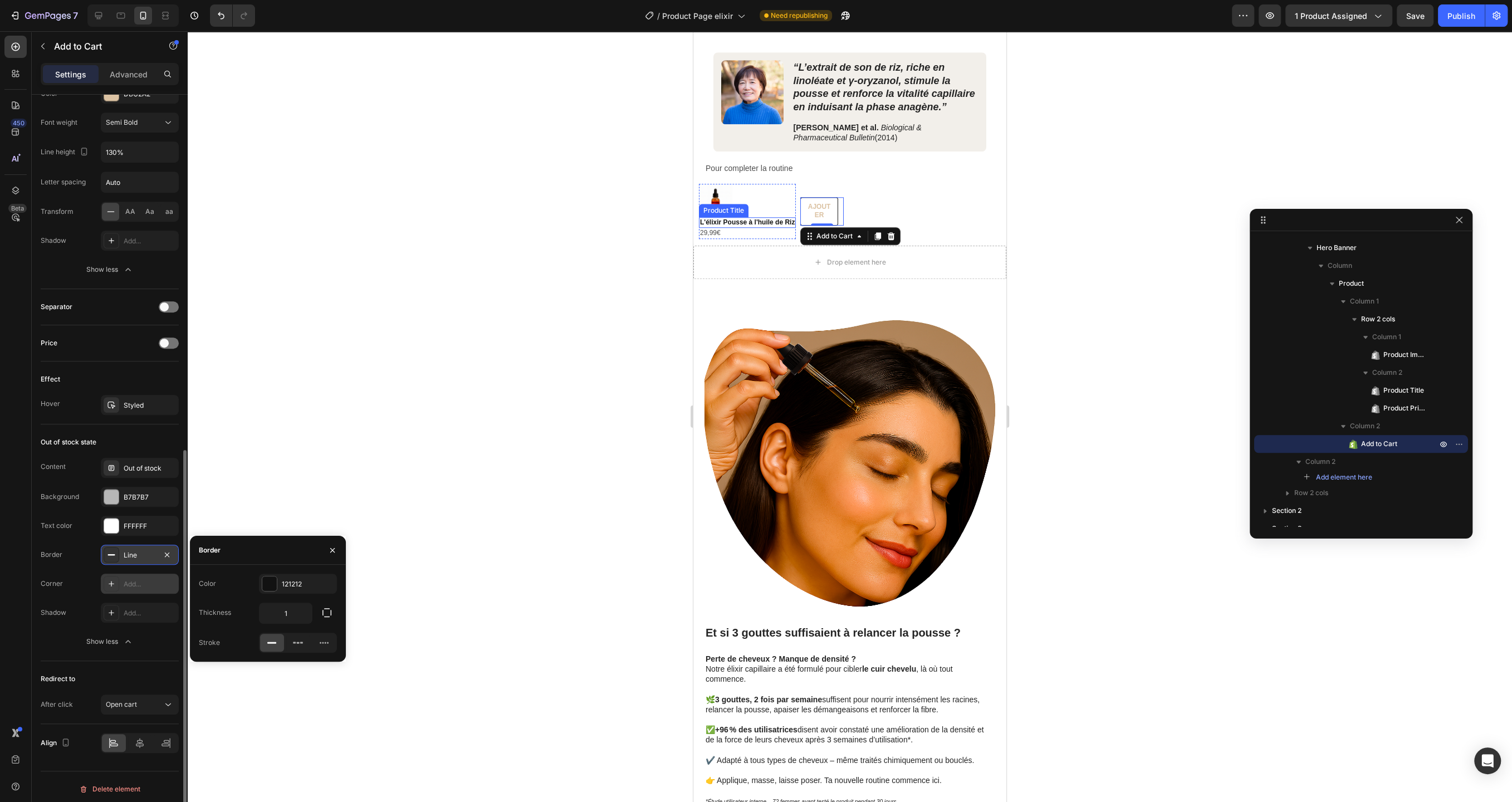
click at [140, 579] on div "Add..." at bounding box center [150, 584] width 52 height 10
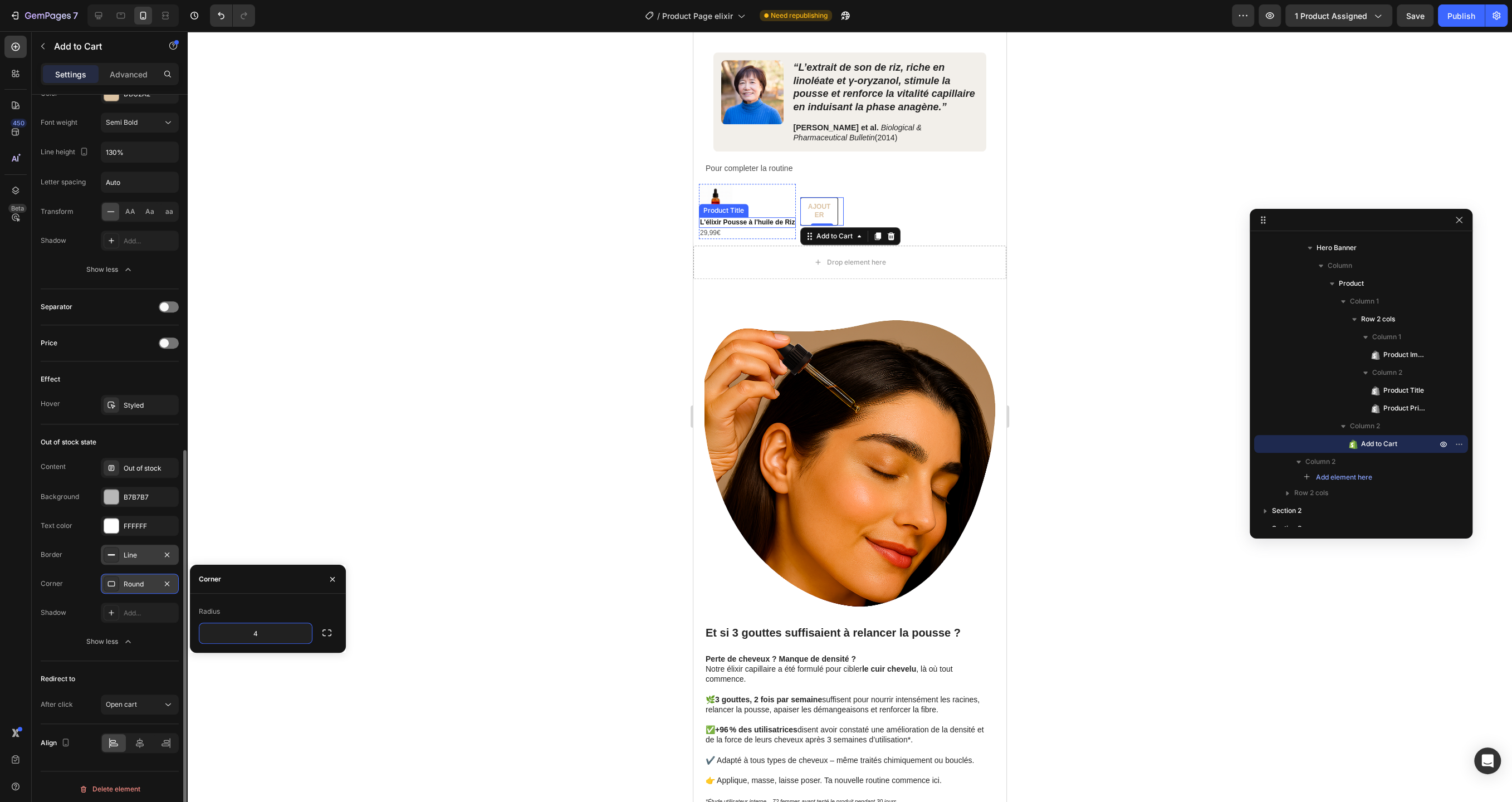
type input "4"
click at [164, 734] on div at bounding box center [166, 743] width 24 height 18
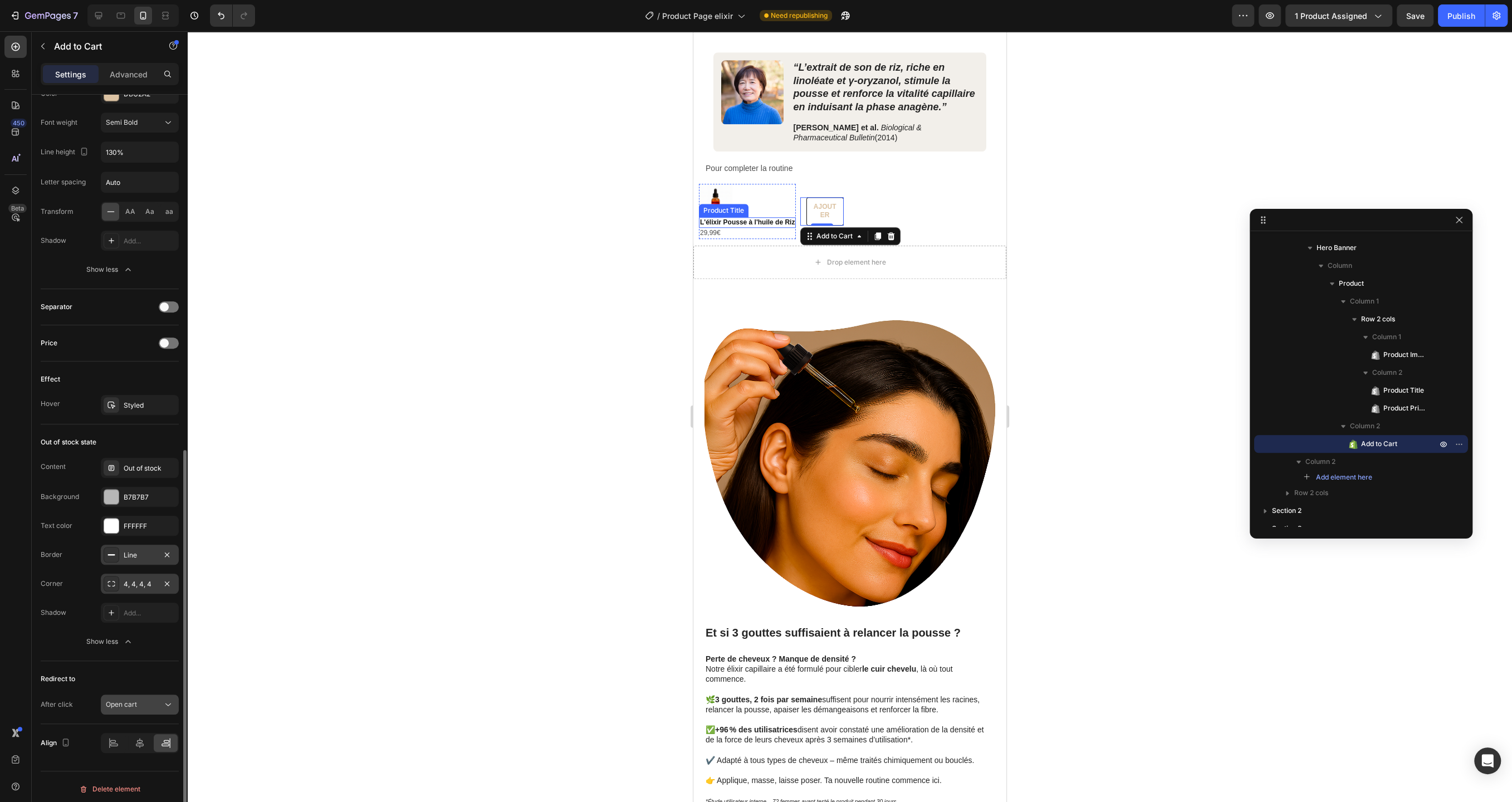
click at [159, 695] on button "Open cart" at bounding box center [140, 705] width 78 height 20
click at [154, 749] on p "Go to checkout" at bounding box center [137, 749] width 63 height 10
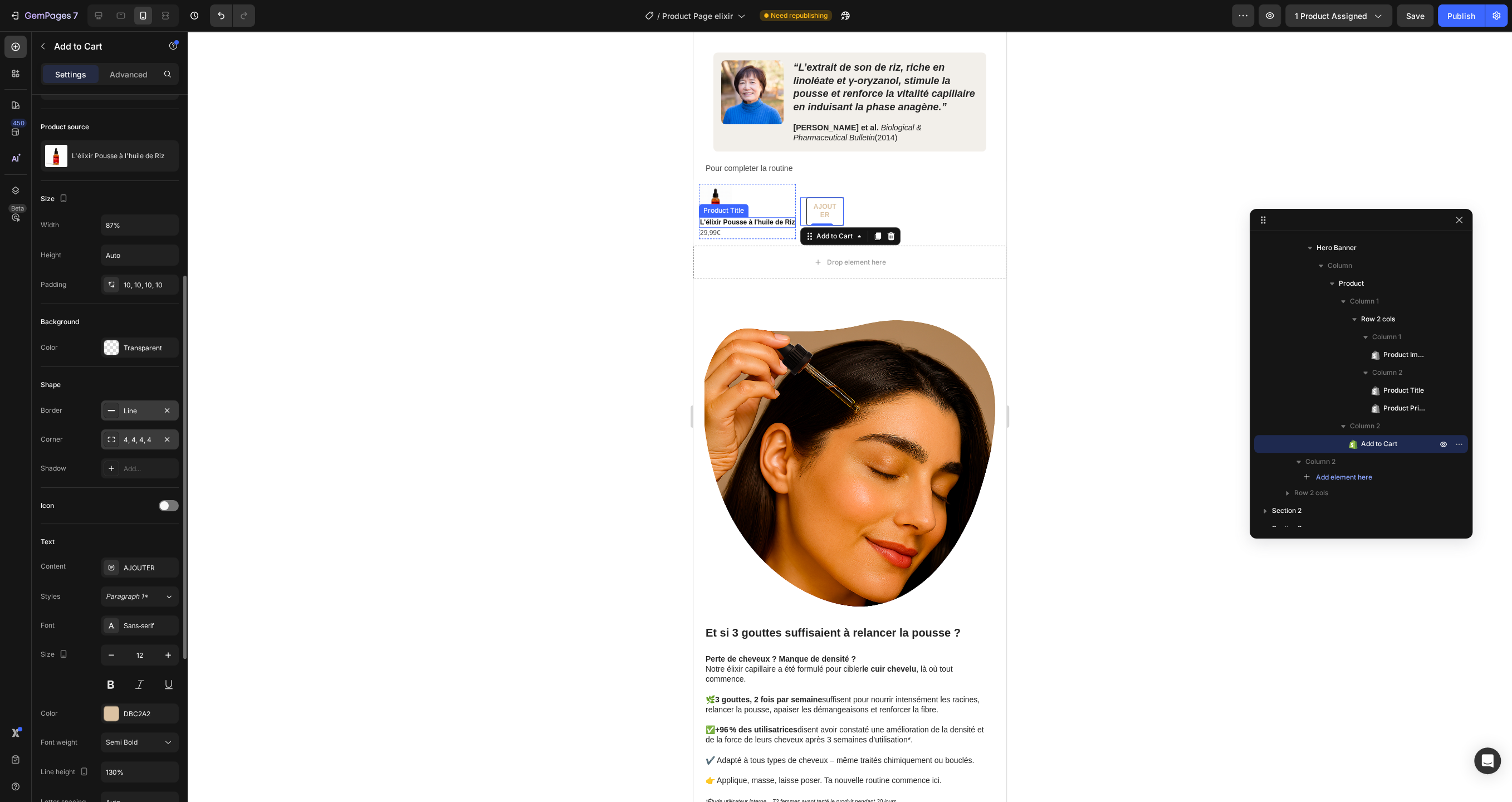
scroll to position [0, 0]
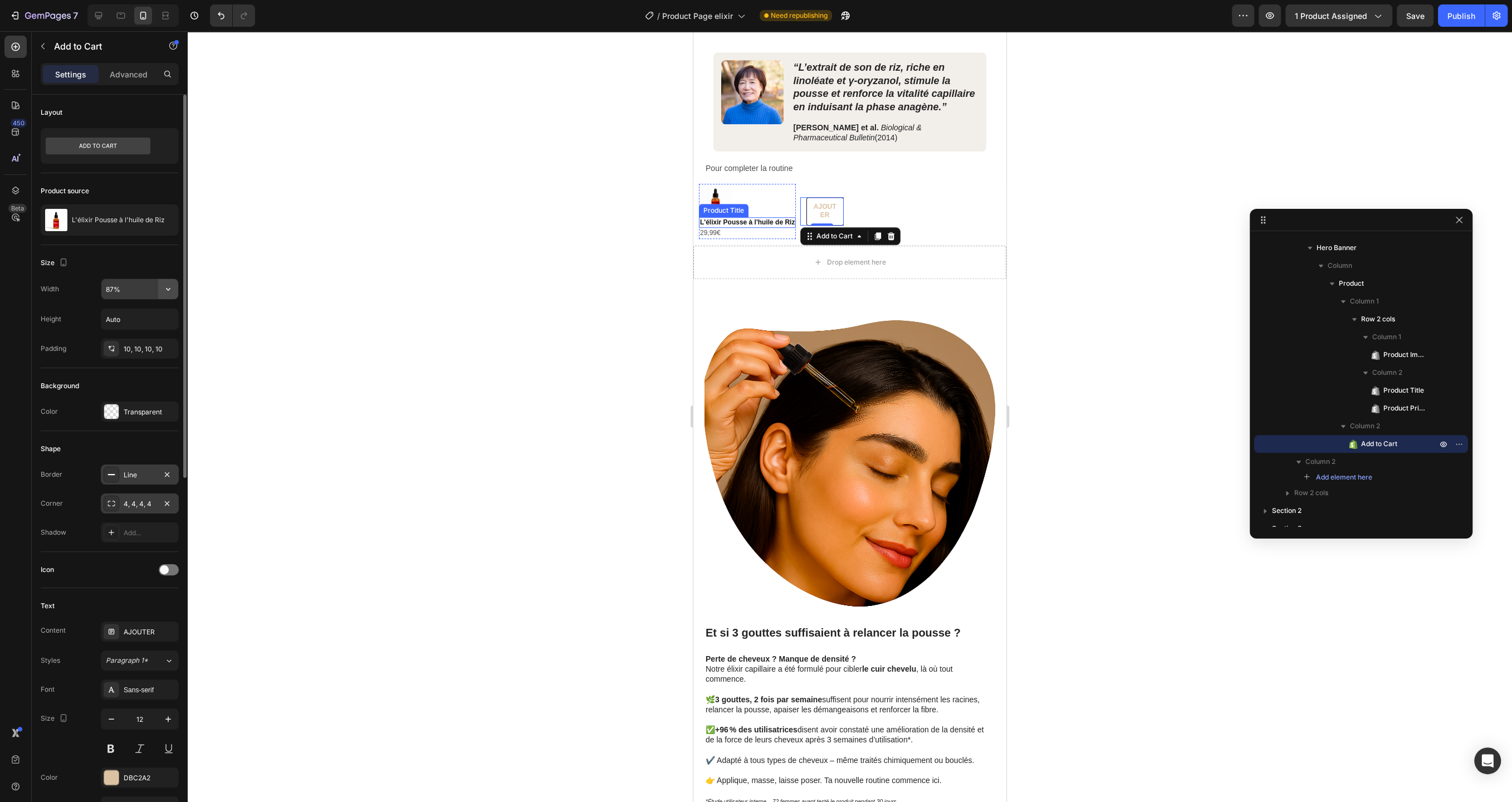
click at [171, 287] on icon "button" at bounding box center [168, 289] width 11 height 11
click at [145, 314] on p "Fit content Auto" at bounding box center [137, 316] width 63 height 10
click at [139, 290] on input "Auto" at bounding box center [140, 289] width 77 height 20
type input "87"
click at [137, 254] on div "Size" at bounding box center [109, 263] width 138 height 18
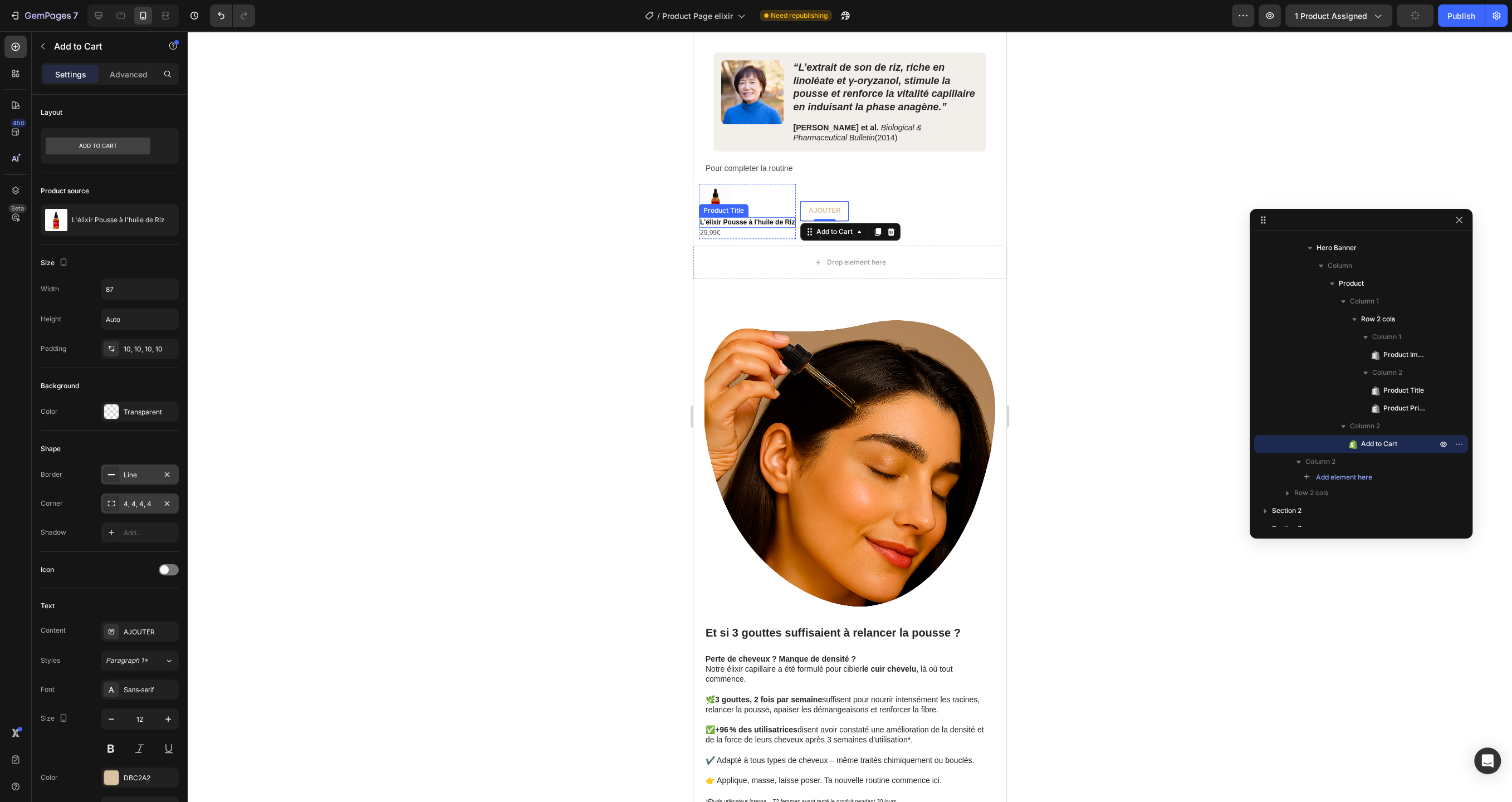
click at [396, 163] on div at bounding box center [850, 416] width 1324 height 771
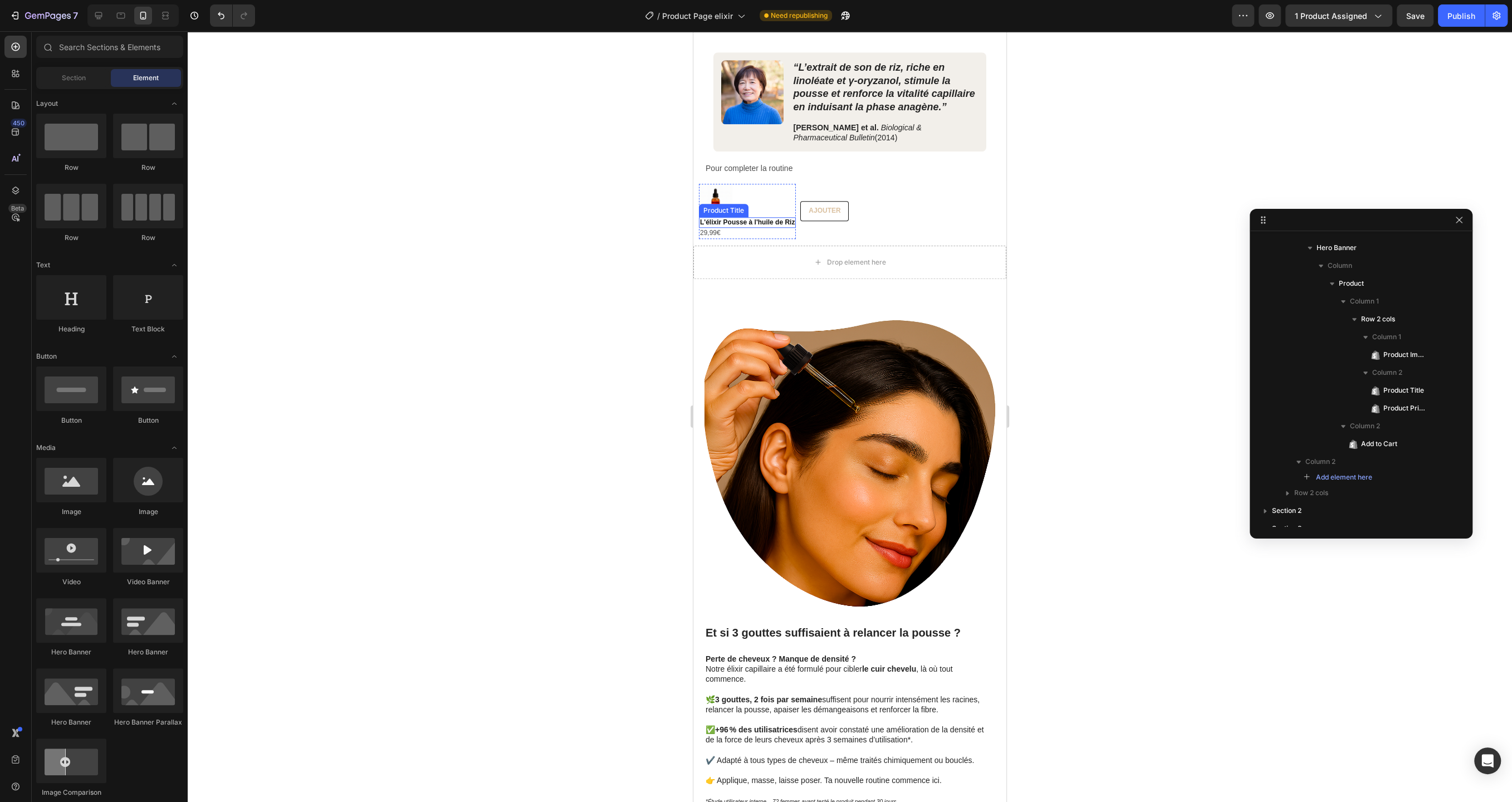
click at [626, 256] on div at bounding box center [850, 416] width 1324 height 771
click at [667, 251] on div at bounding box center [850, 416] width 1324 height 771
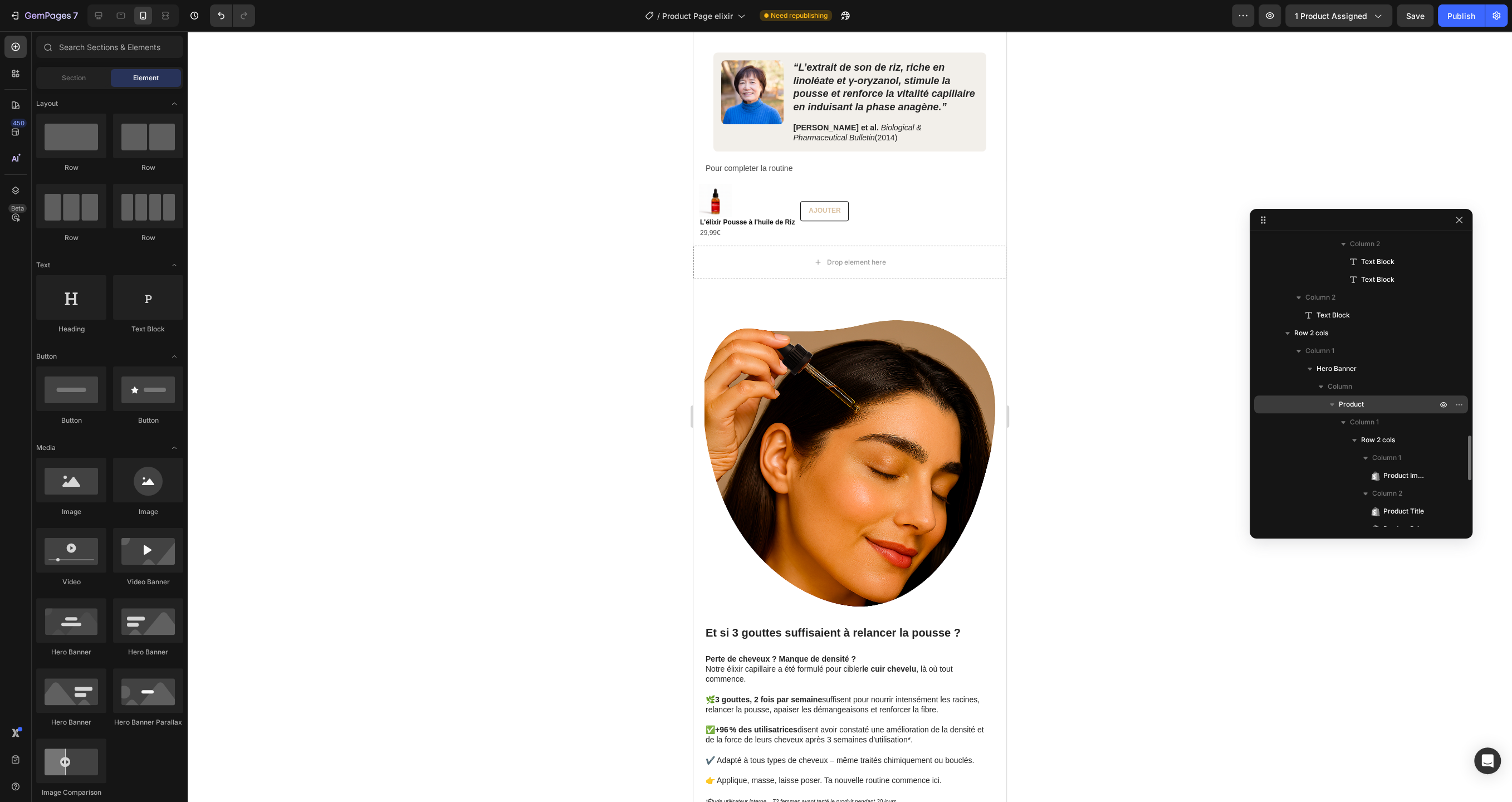
scroll to position [1301, 0]
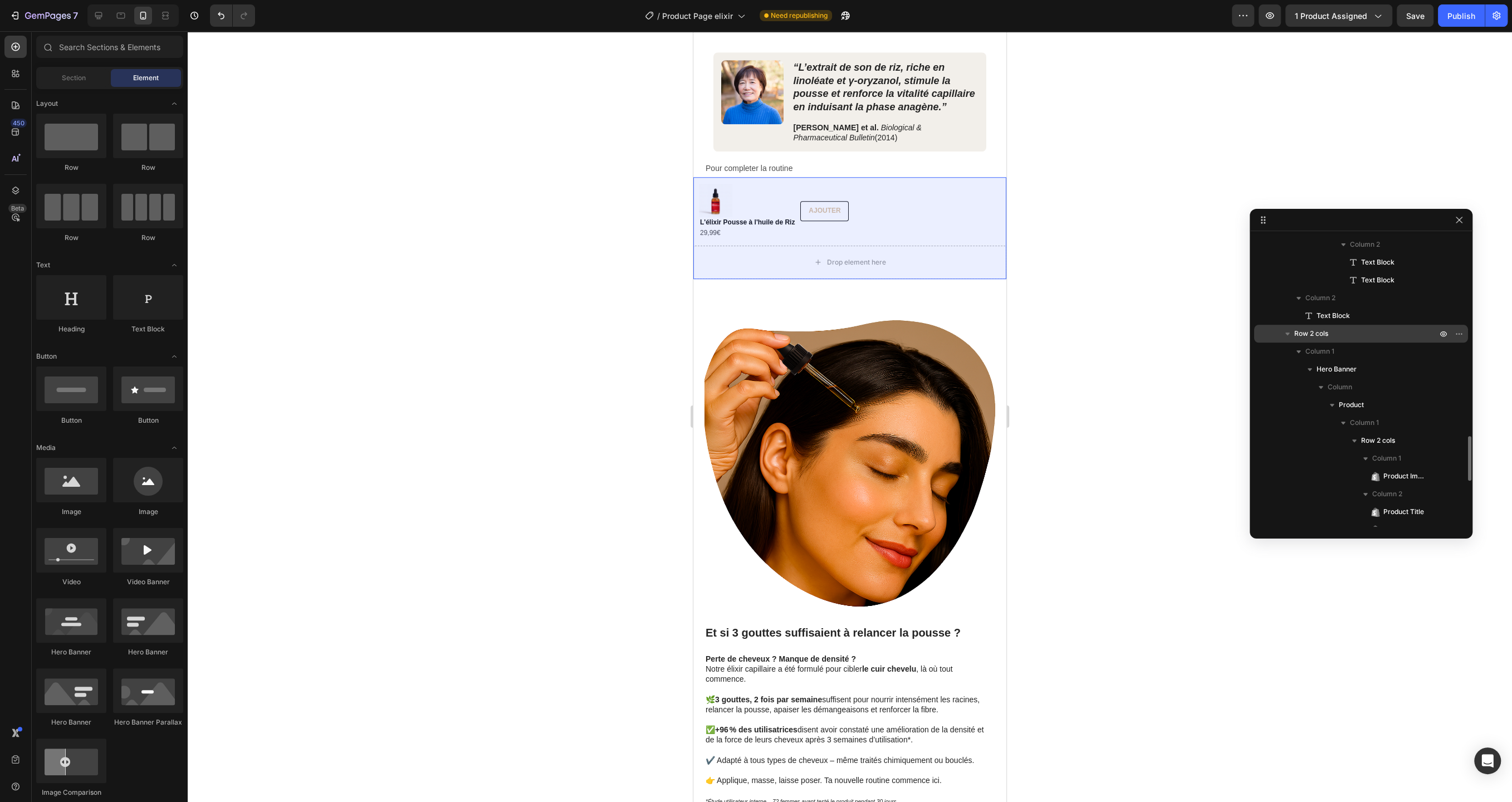
click at [1332, 334] on p "Row 2 cols" at bounding box center [1366, 333] width 145 height 11
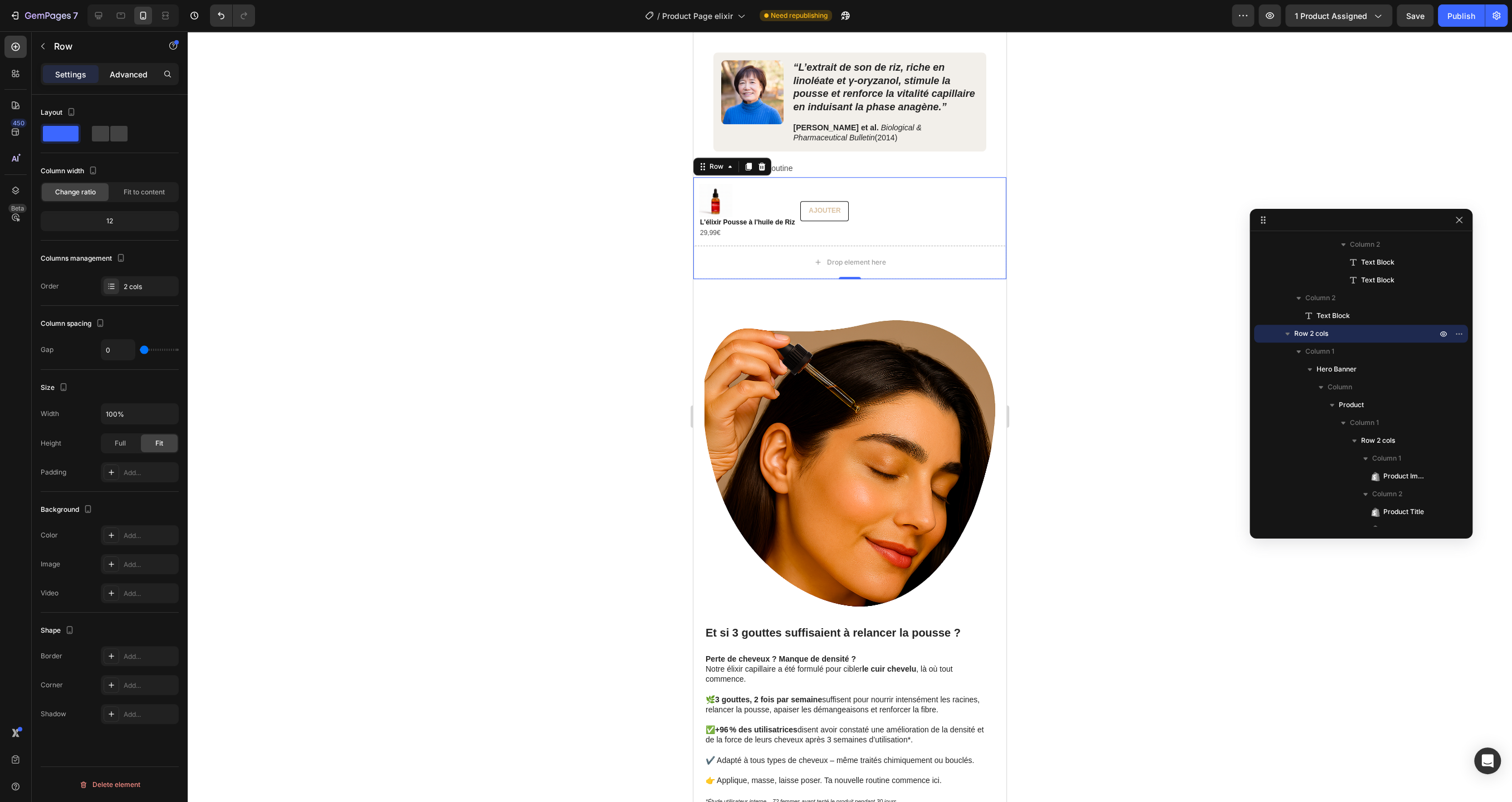
click at [127, 70] on p "Advanced" at bounding box center [129, 75] width 38 height 12
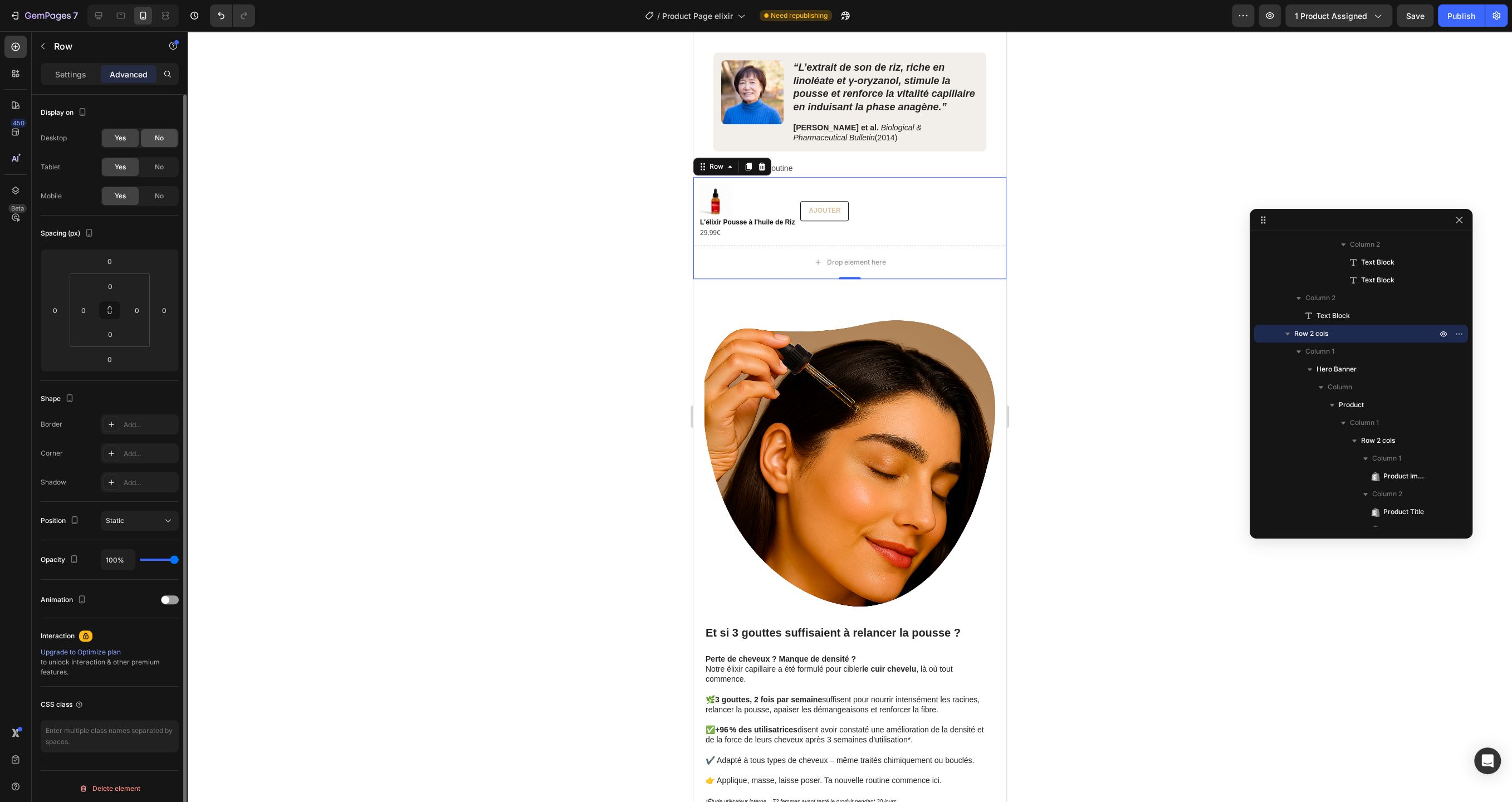
click at [158, 136] on span "No" at bounding box center [159, 138] width 9 height 10
click at [157, 171] on div "No" at bounding box center [159, 167] width 37 height 18
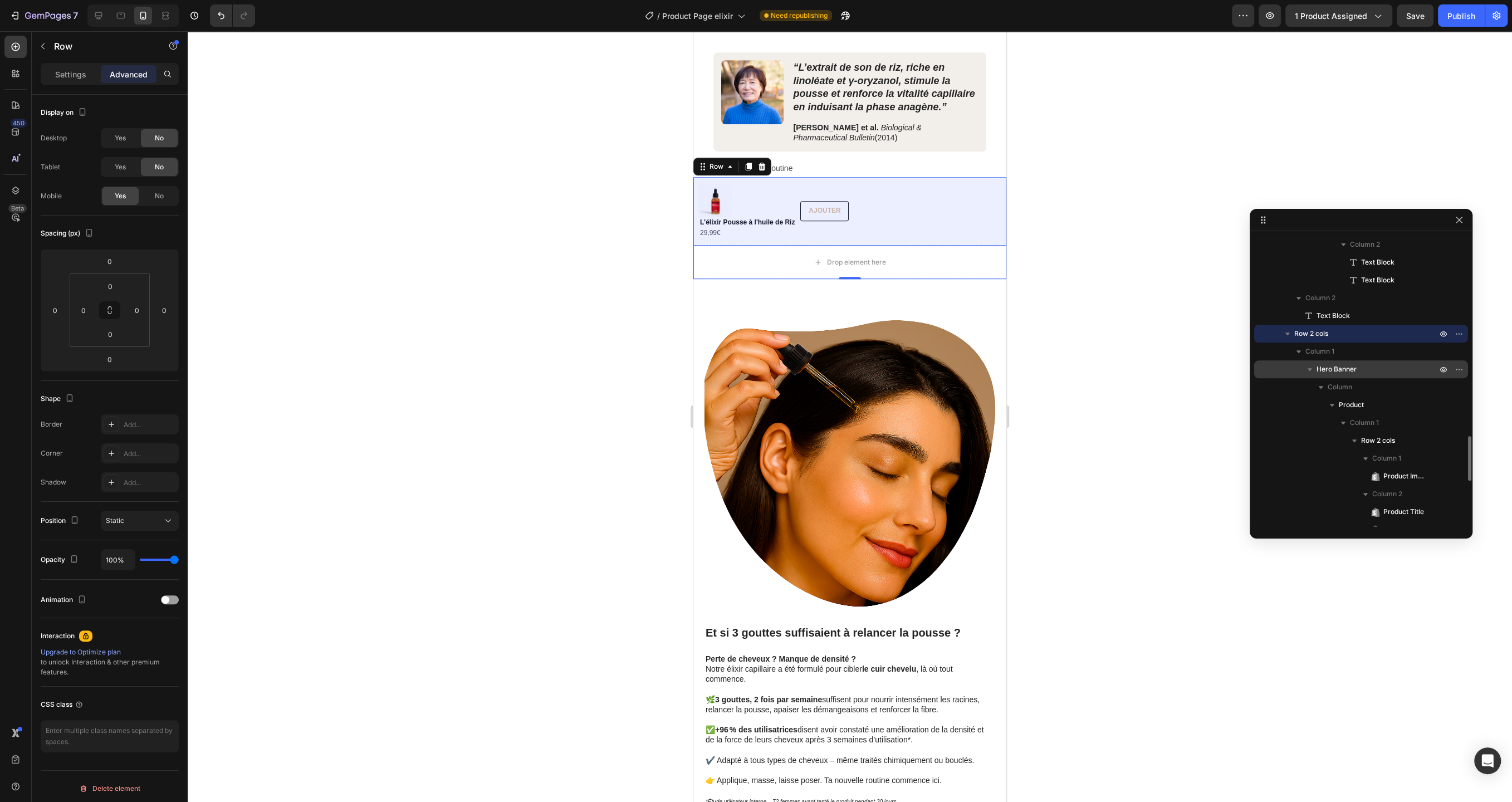
click at [1342, 368] on span "Hero Banner" at bounding box center [1337, 369] width 40 height 11
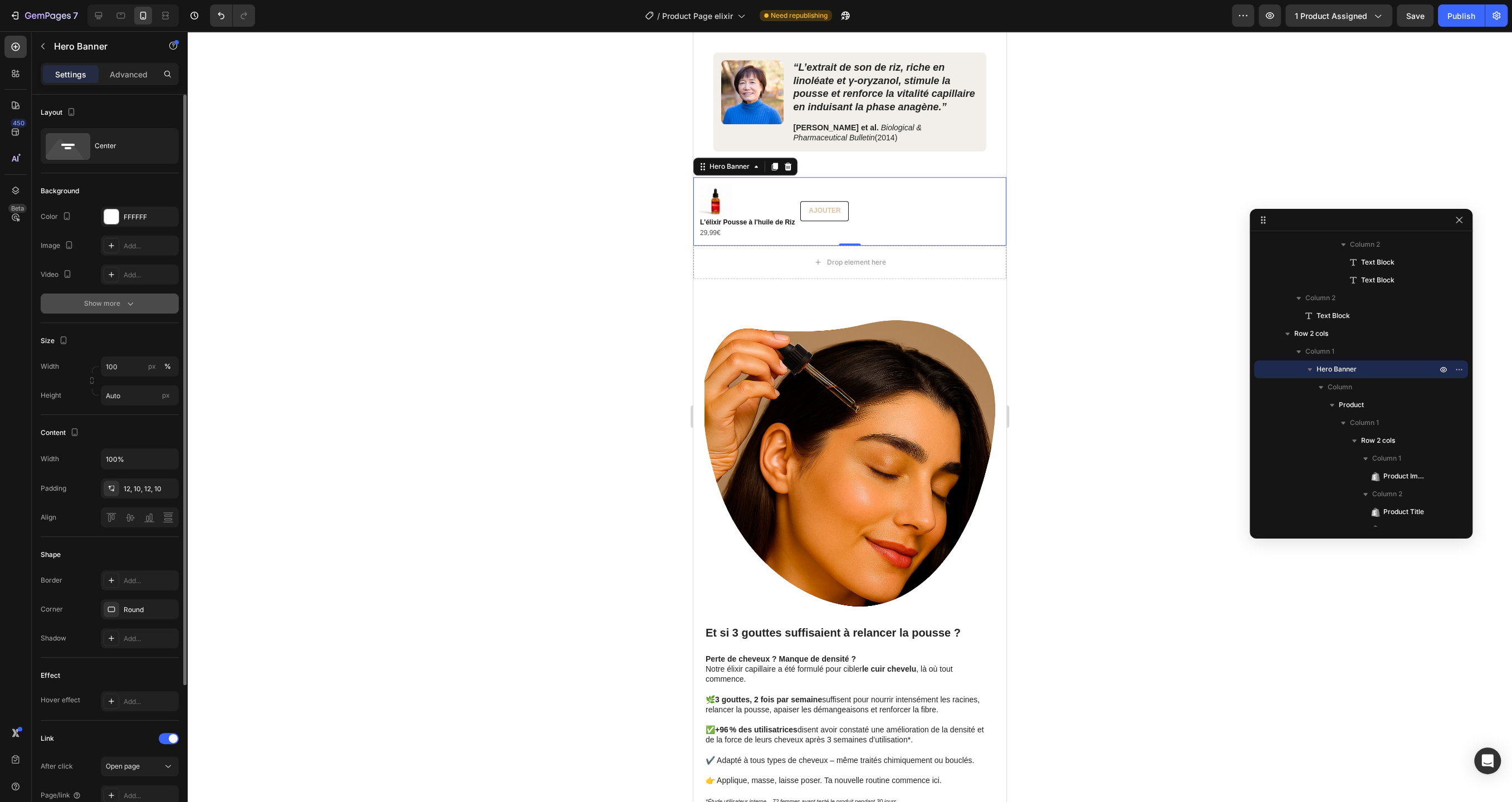
click at [125, 302] on icon "button" at bounding box center [130, 304] width 11 height 11
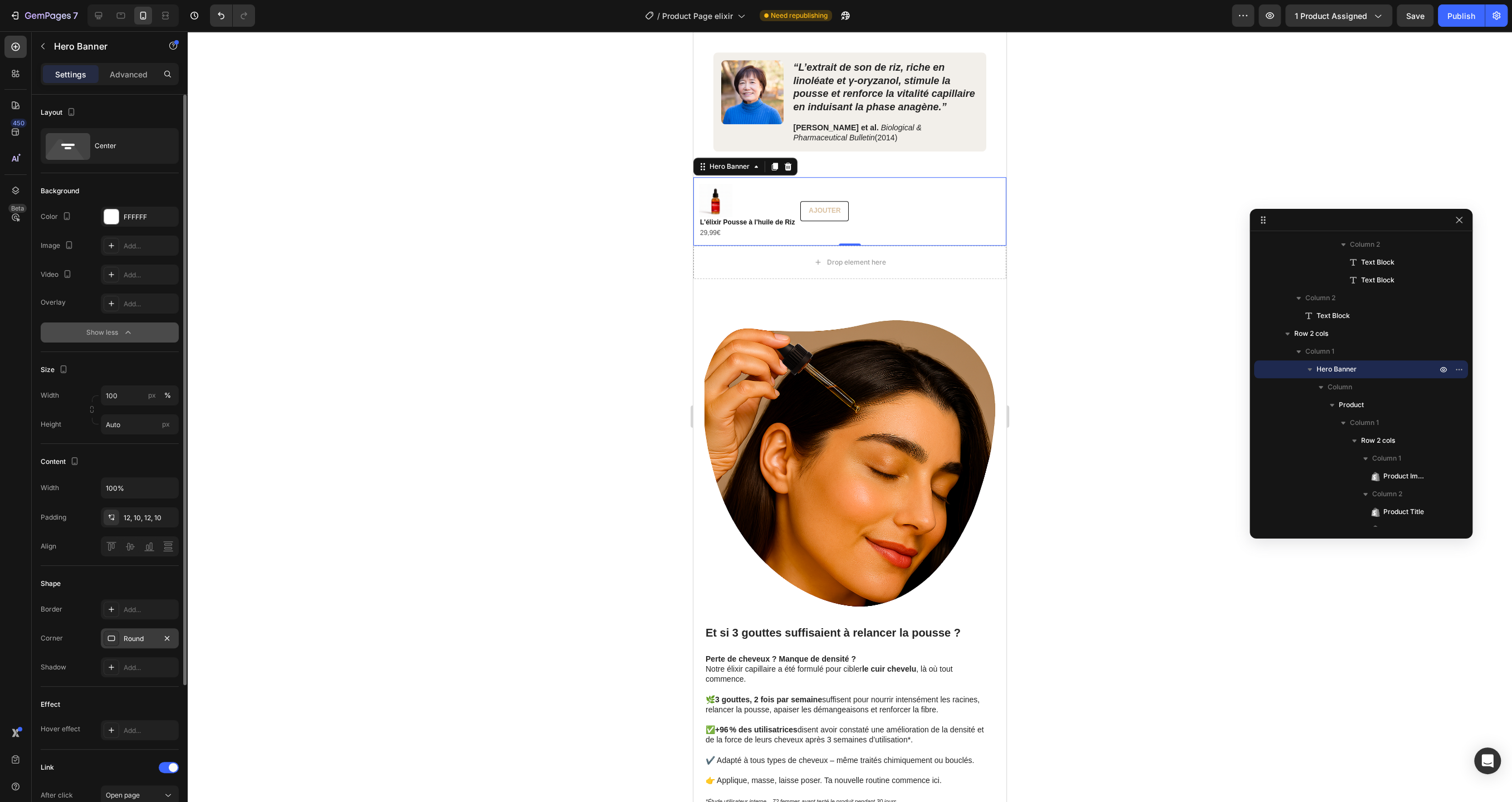
click at [142, 634] on div "Round" at bounding box center [140, 639] width 32 height 10
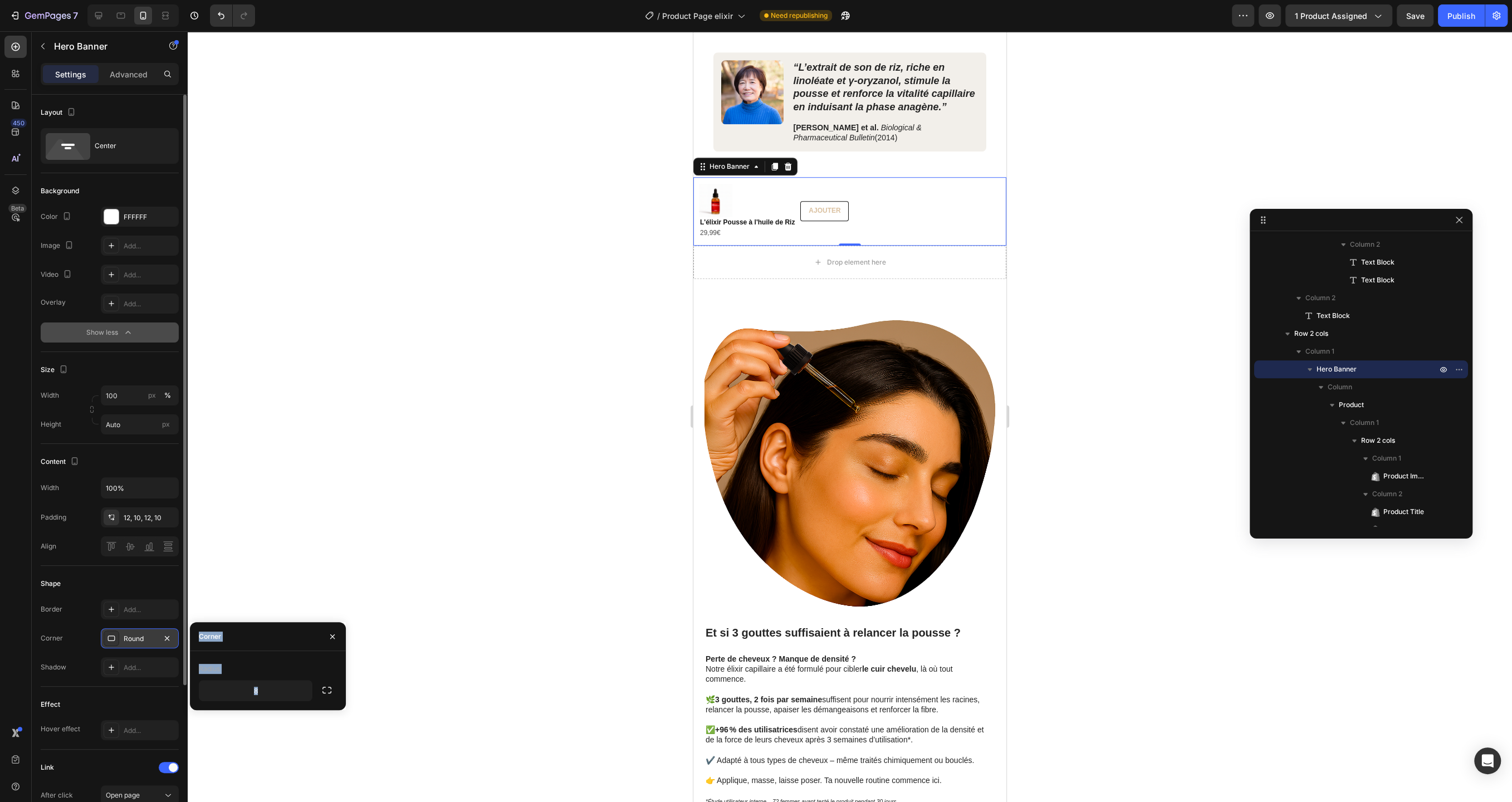
click at [142, 634] on div "Round" at bounding box center [140, 639] width 32 height 10
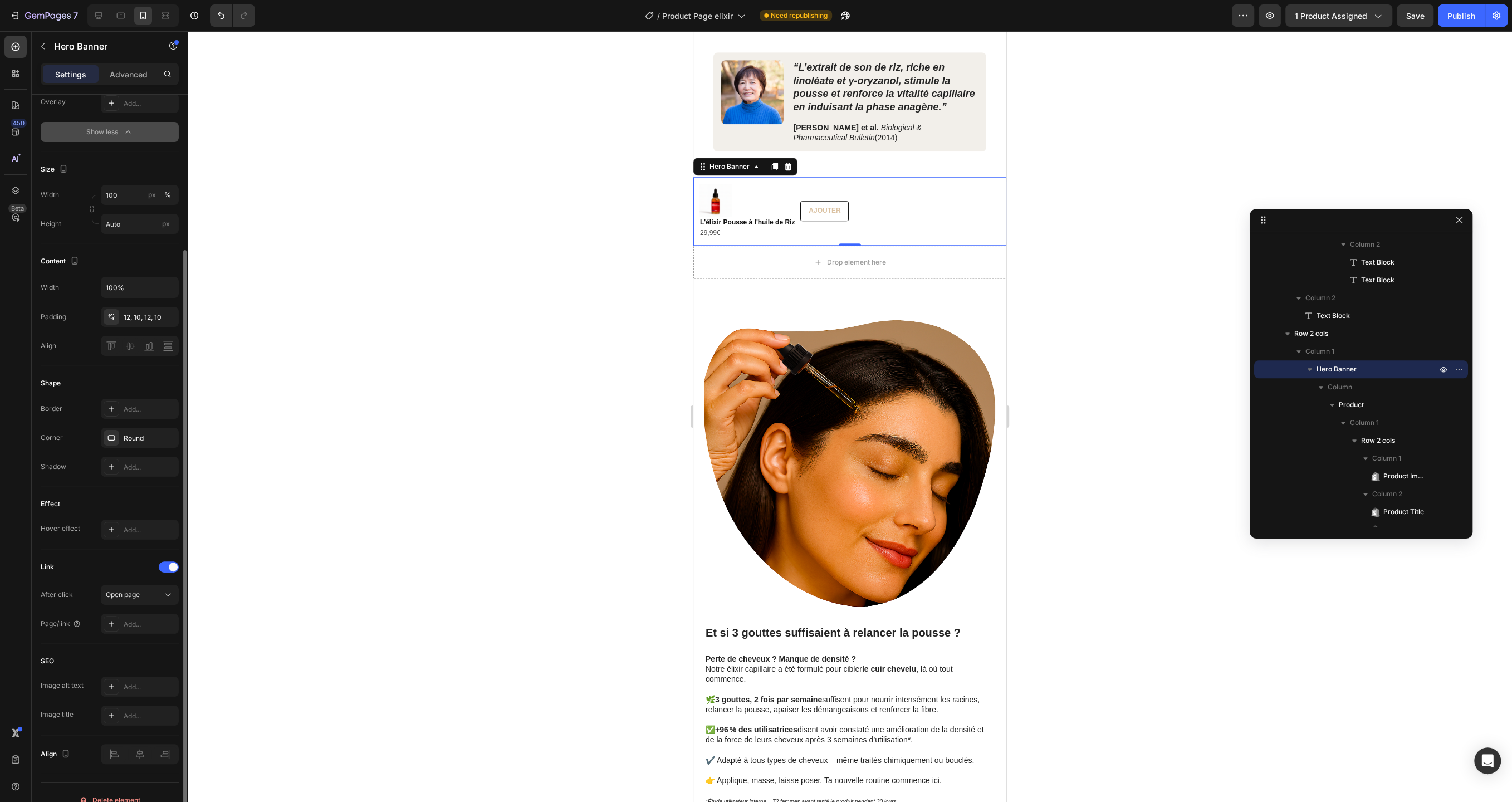
scroll to position [214, 0]
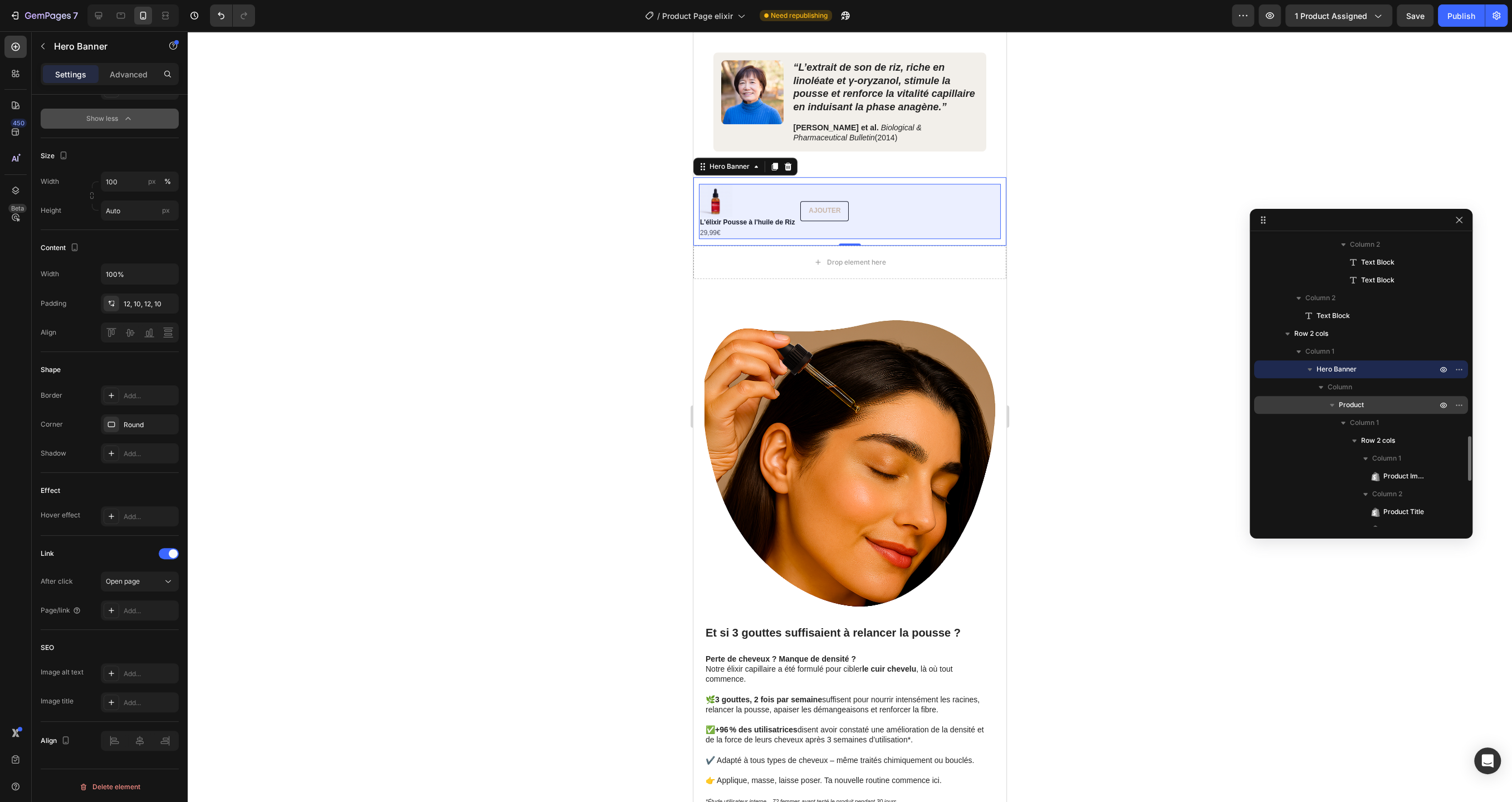
click at [1354, 401] on span "Product" at bounding box center [1351, 405] width 25 height 11
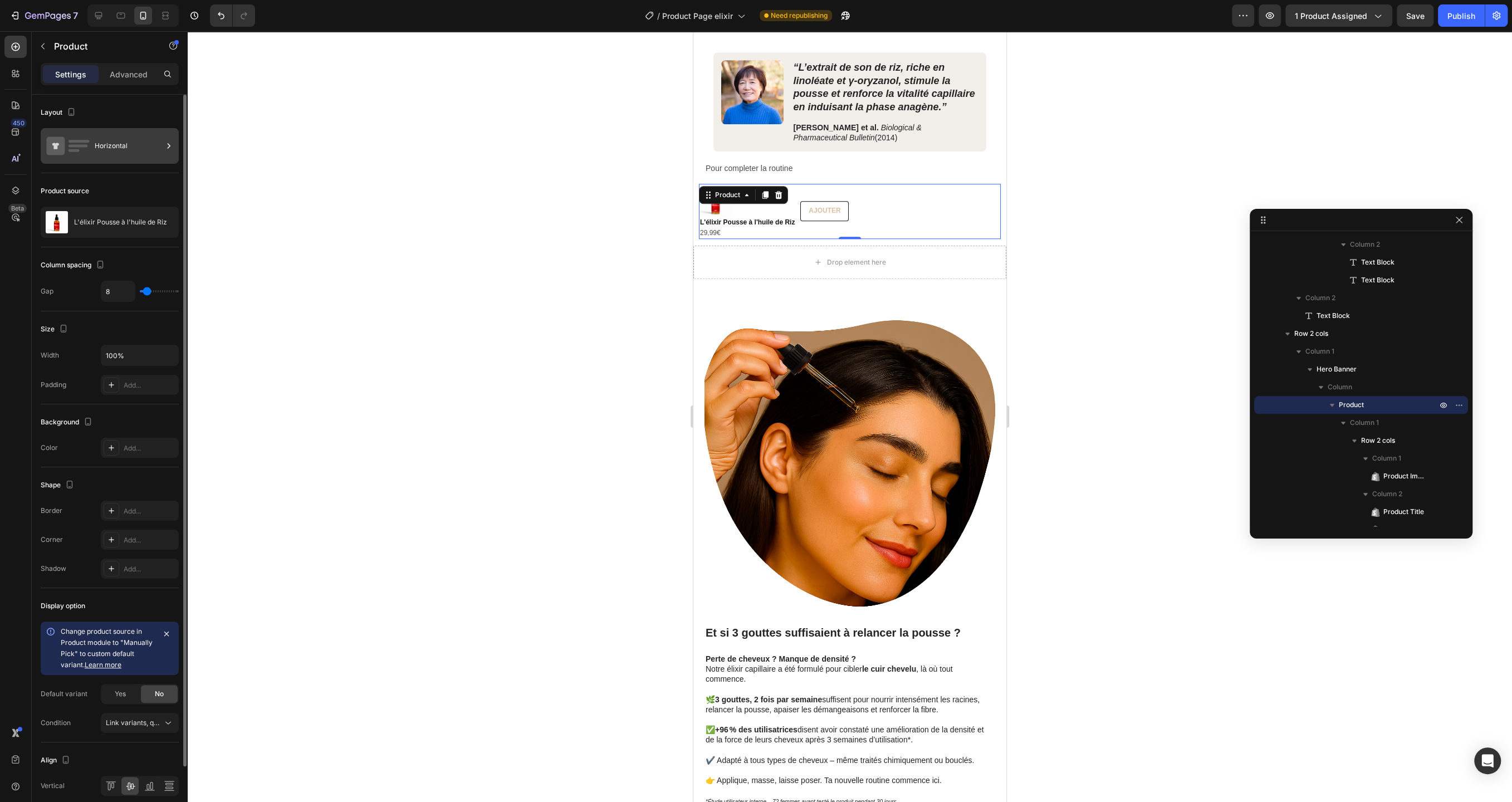
click at [140, 158] on div "Horizontal" at bounding box center [129, 146] width 68 height 26
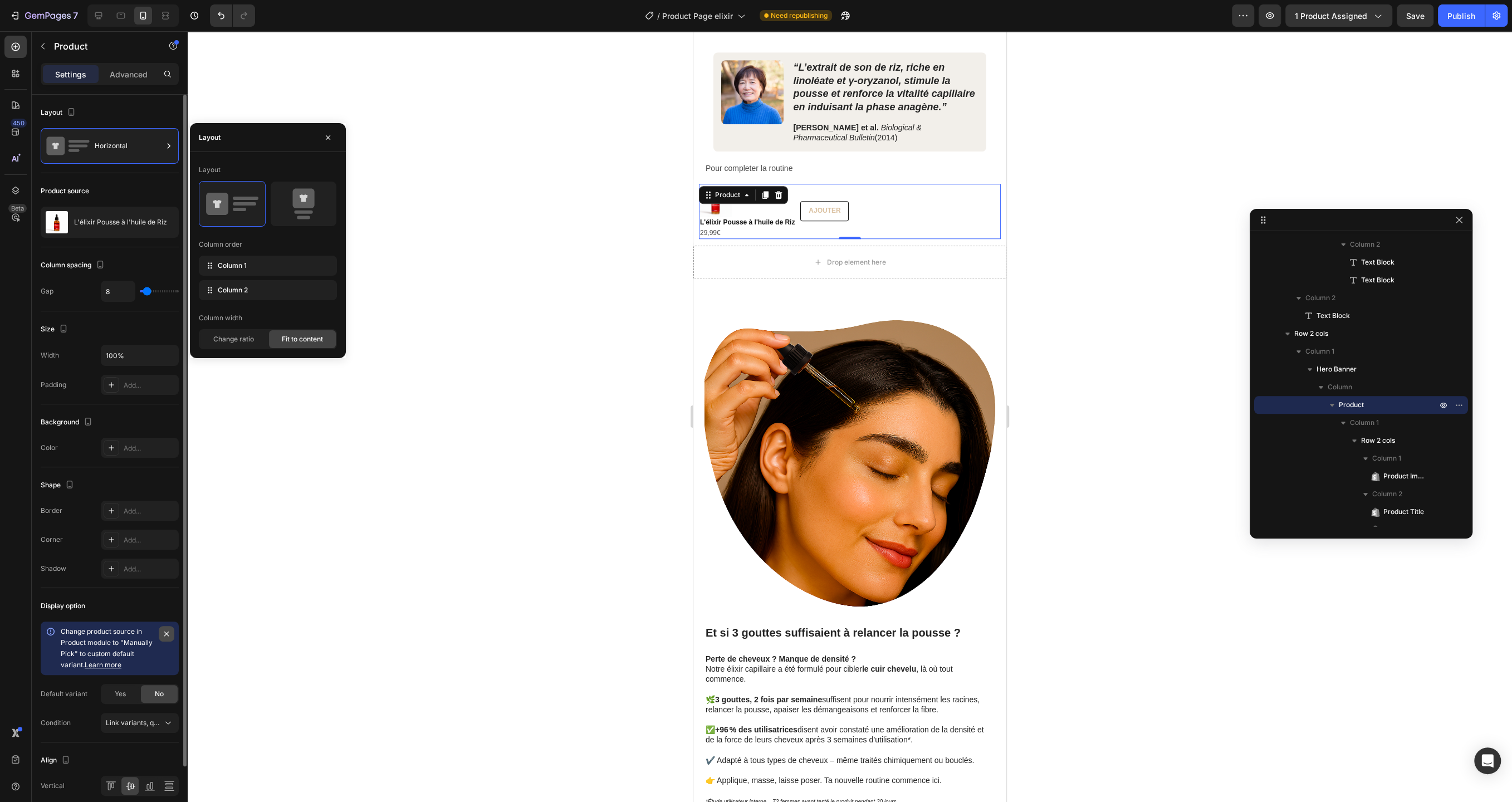
click at [164, 626] on button "button" at bounding box center [166, 633] width 16 height 16
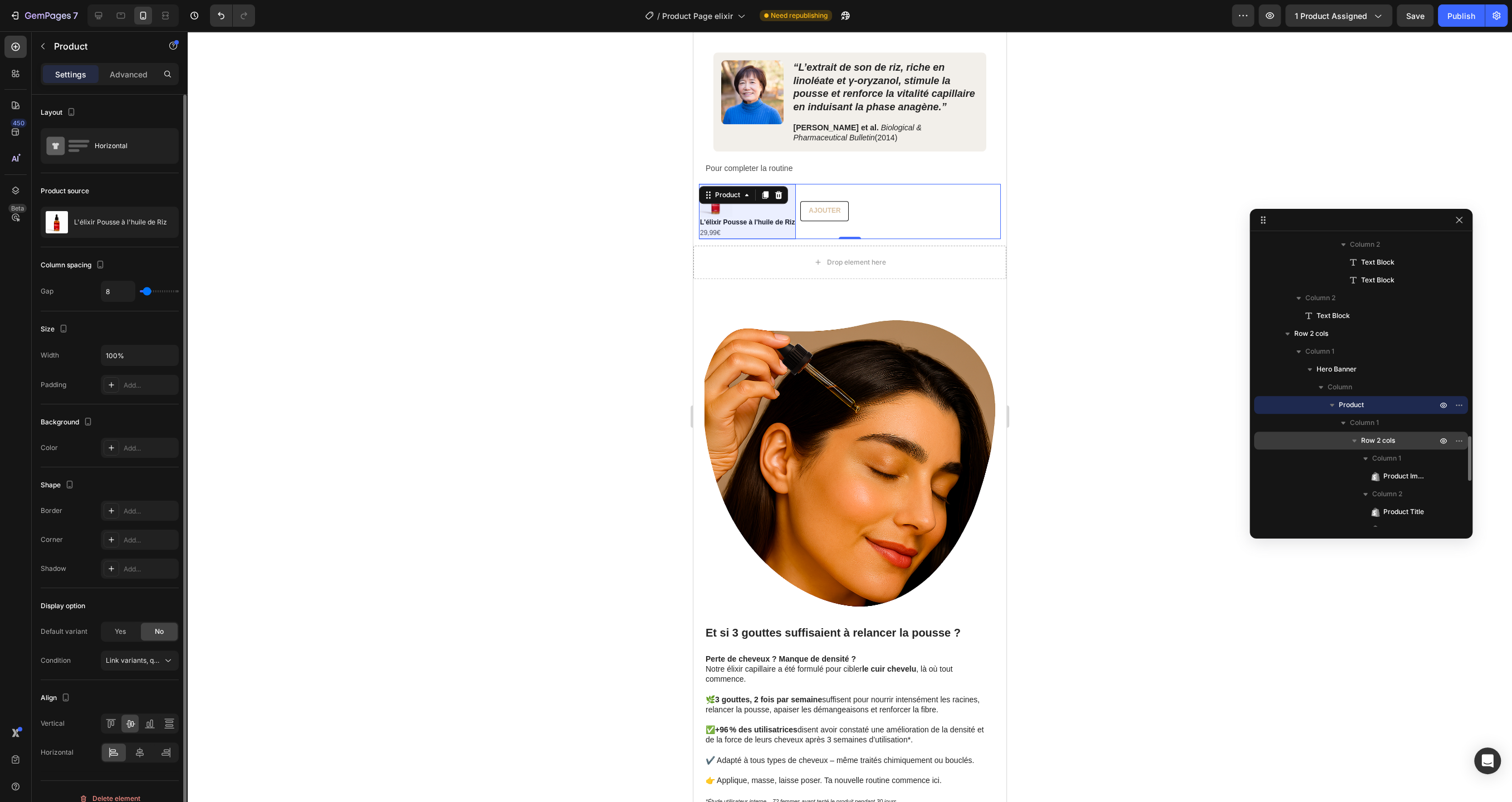
click at [1375, 433] on div "Row 2 cols" at bounding box center [1361, 440] width 205 height 18
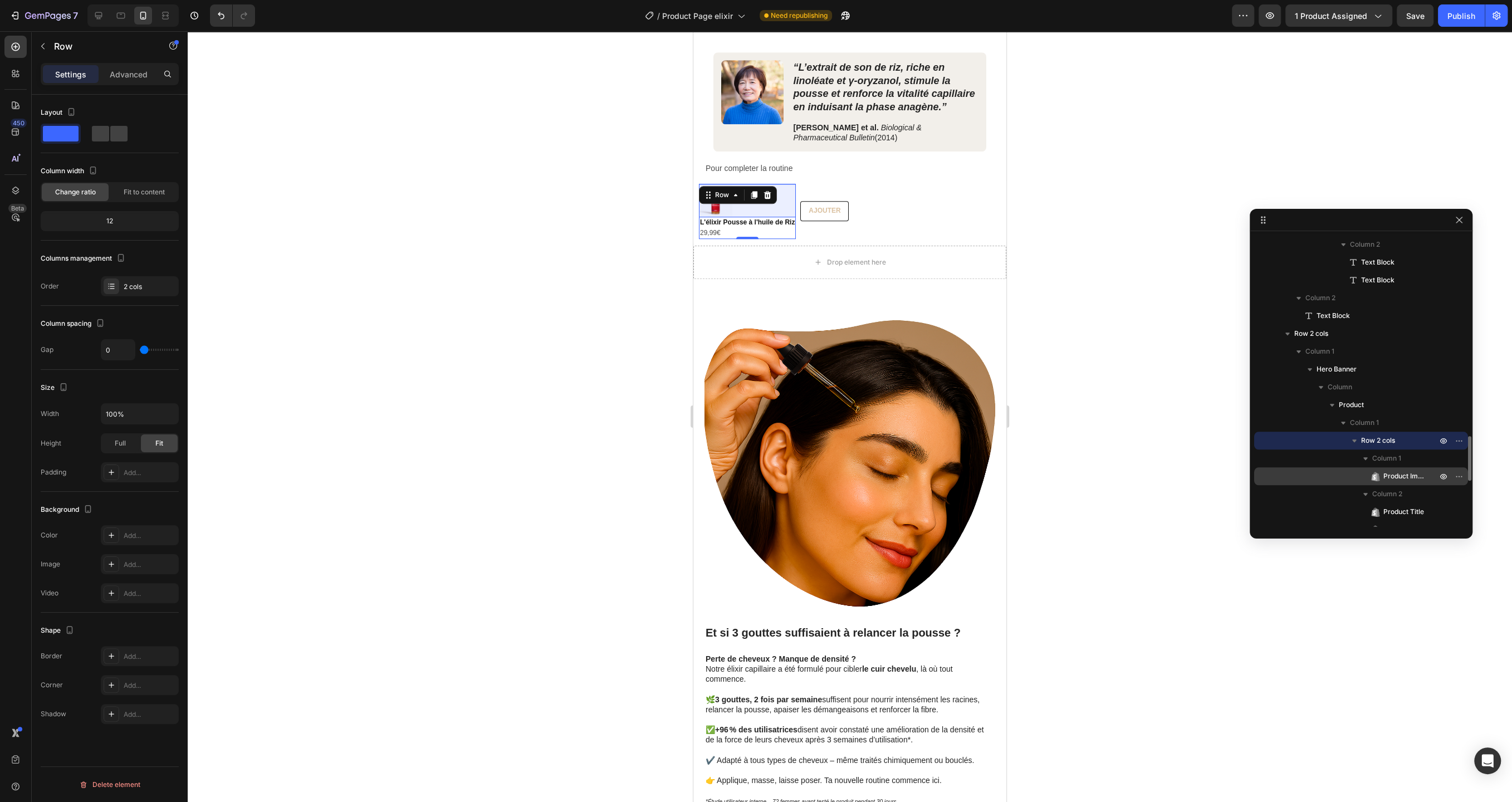
click at [1399, 477] on span "Product Images" at bounding box center [1405, 476] width 42 height 11
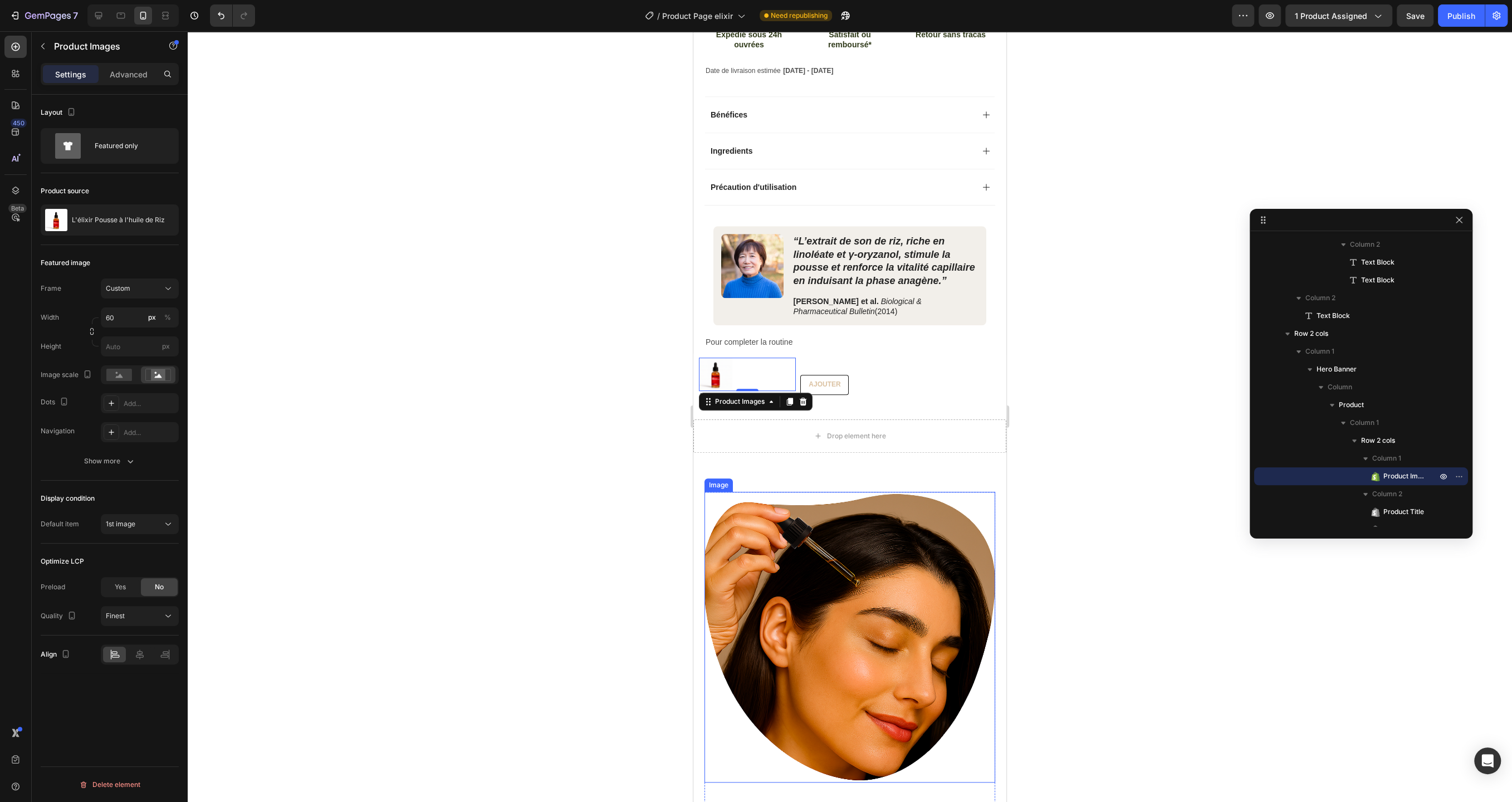
scroll to position [780, 0]
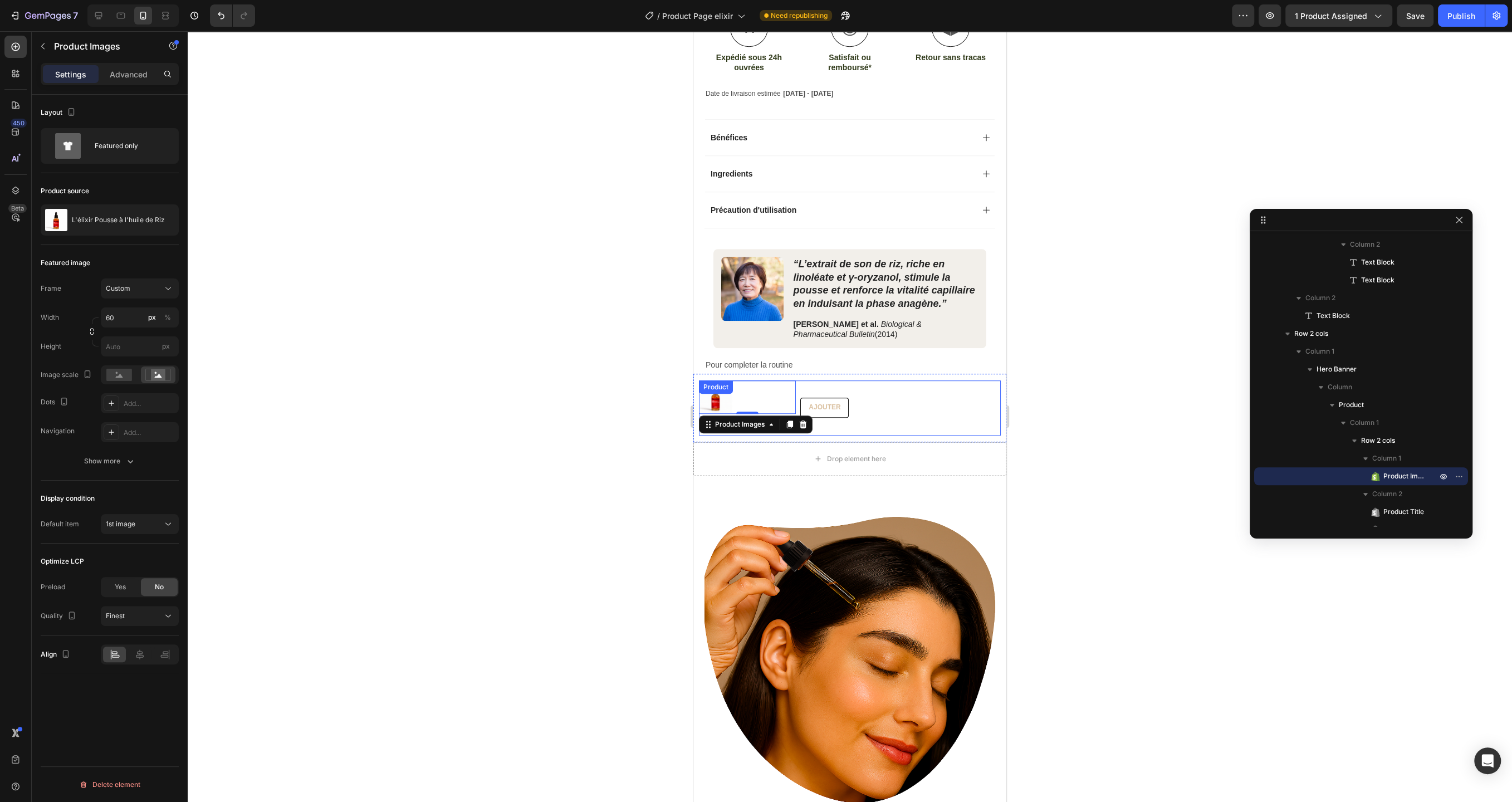
click at [965, 396] on div "Product Images 0 L'élixir Pousse à l'huile de Riz Product Title 29,99€ Product …" at bounding box center [850, 408] width 302 height 55
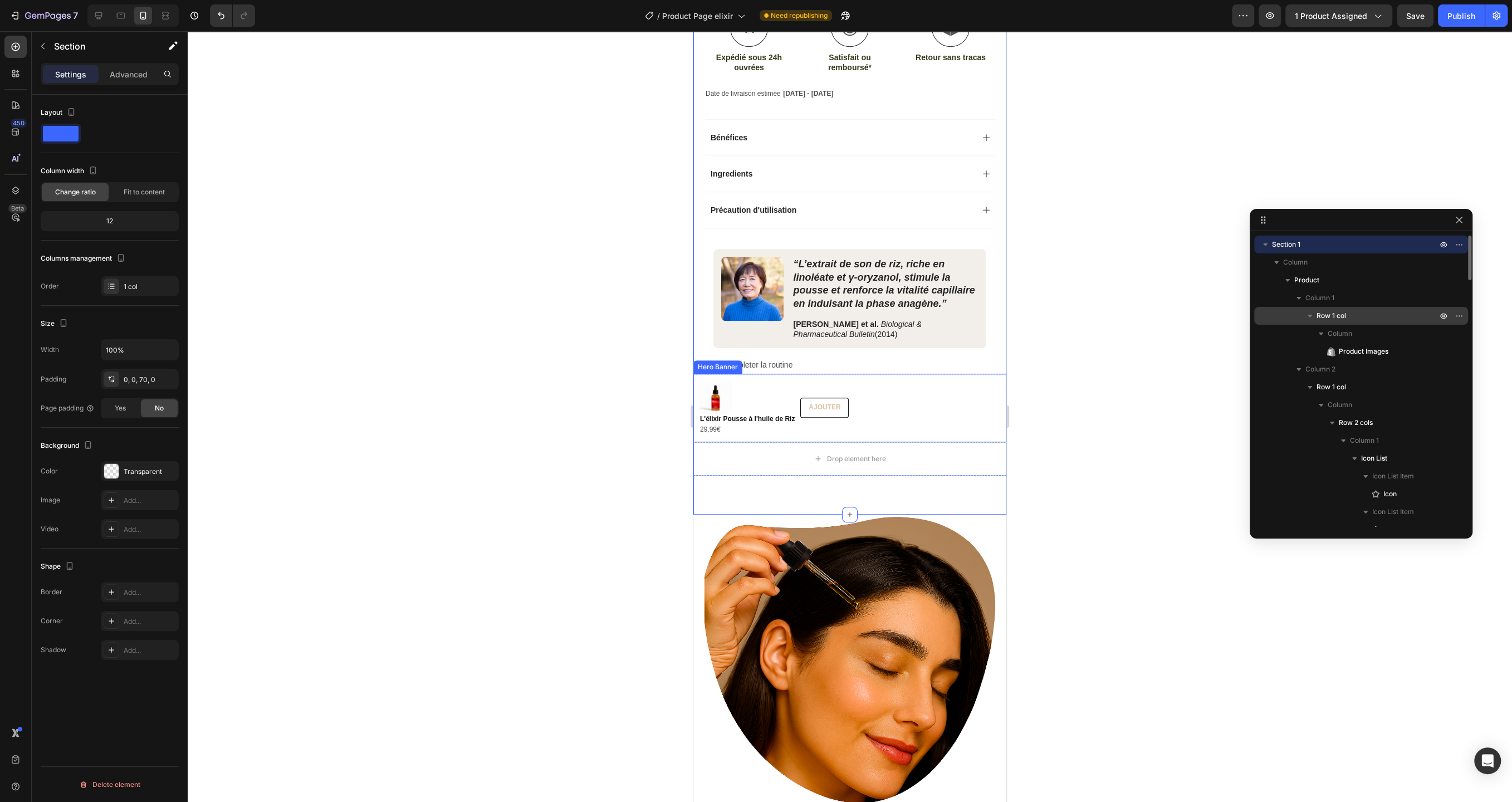
click at [1323, 316] on span "Row 1 col" at bounding box center [1331, 315] width 29 height 11
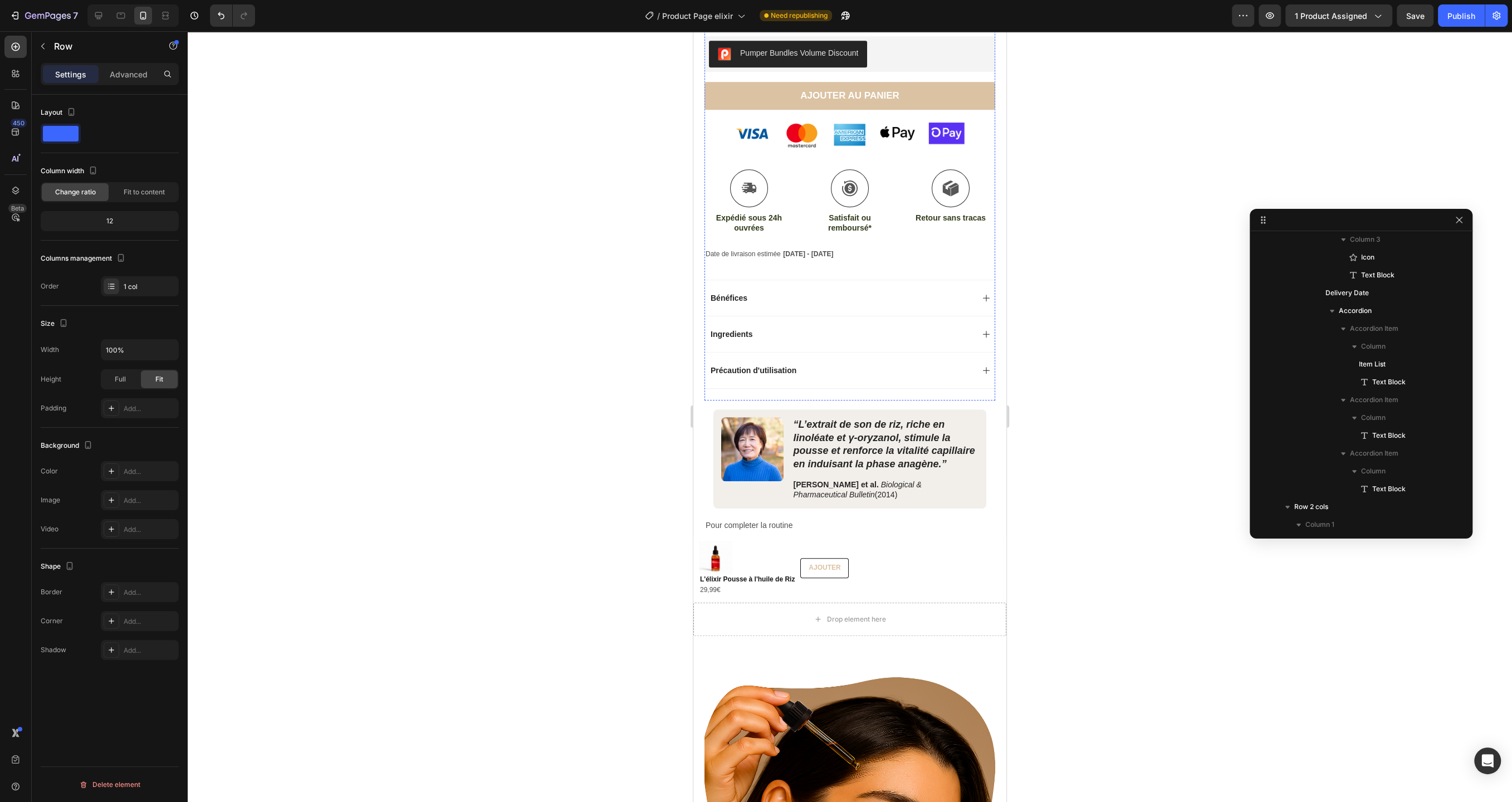
scroll to position [640, 0]
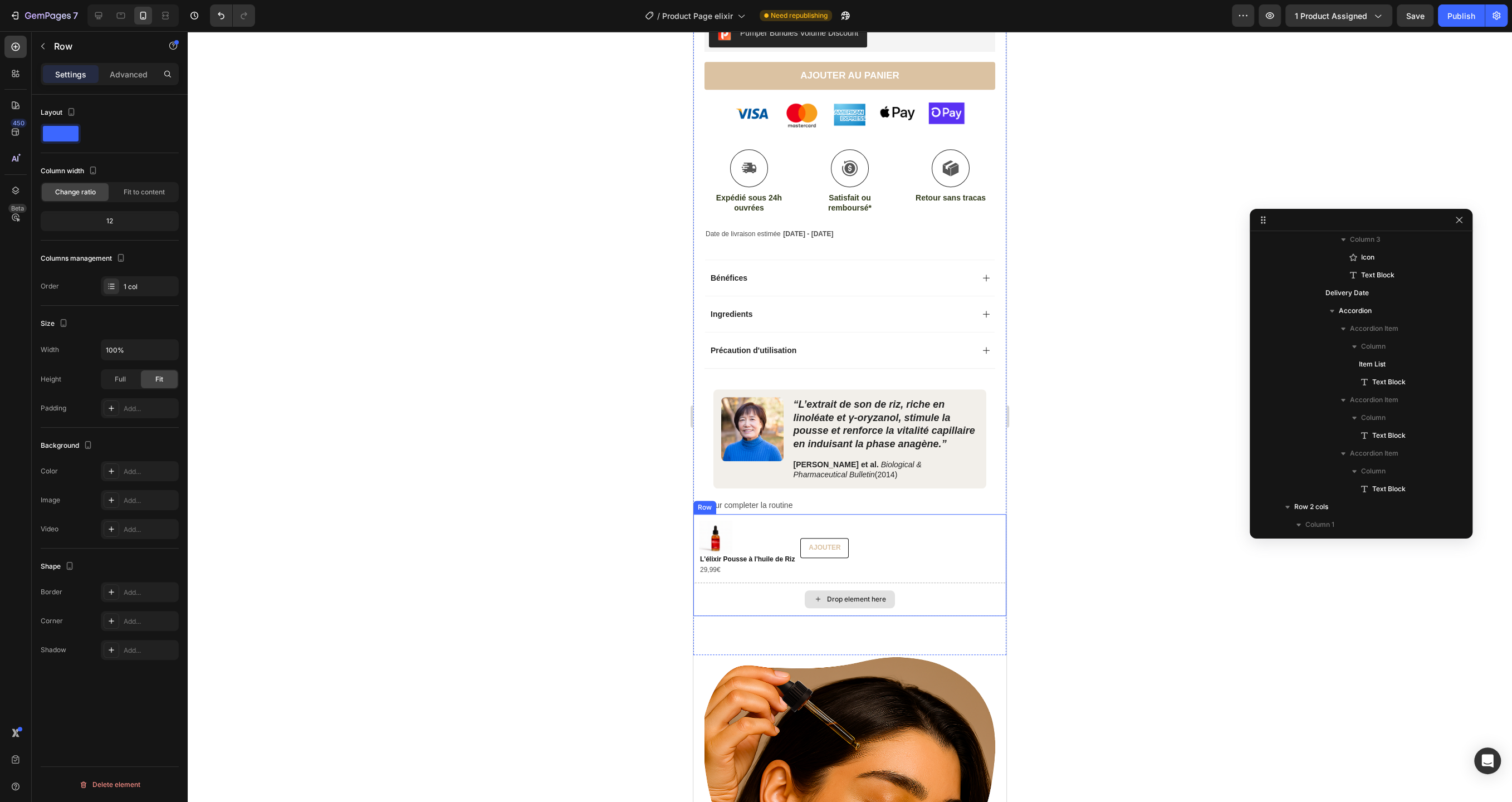
click at [954, 608] on div "Drop element here" at bounding box center [849, 599] width 313 height 33
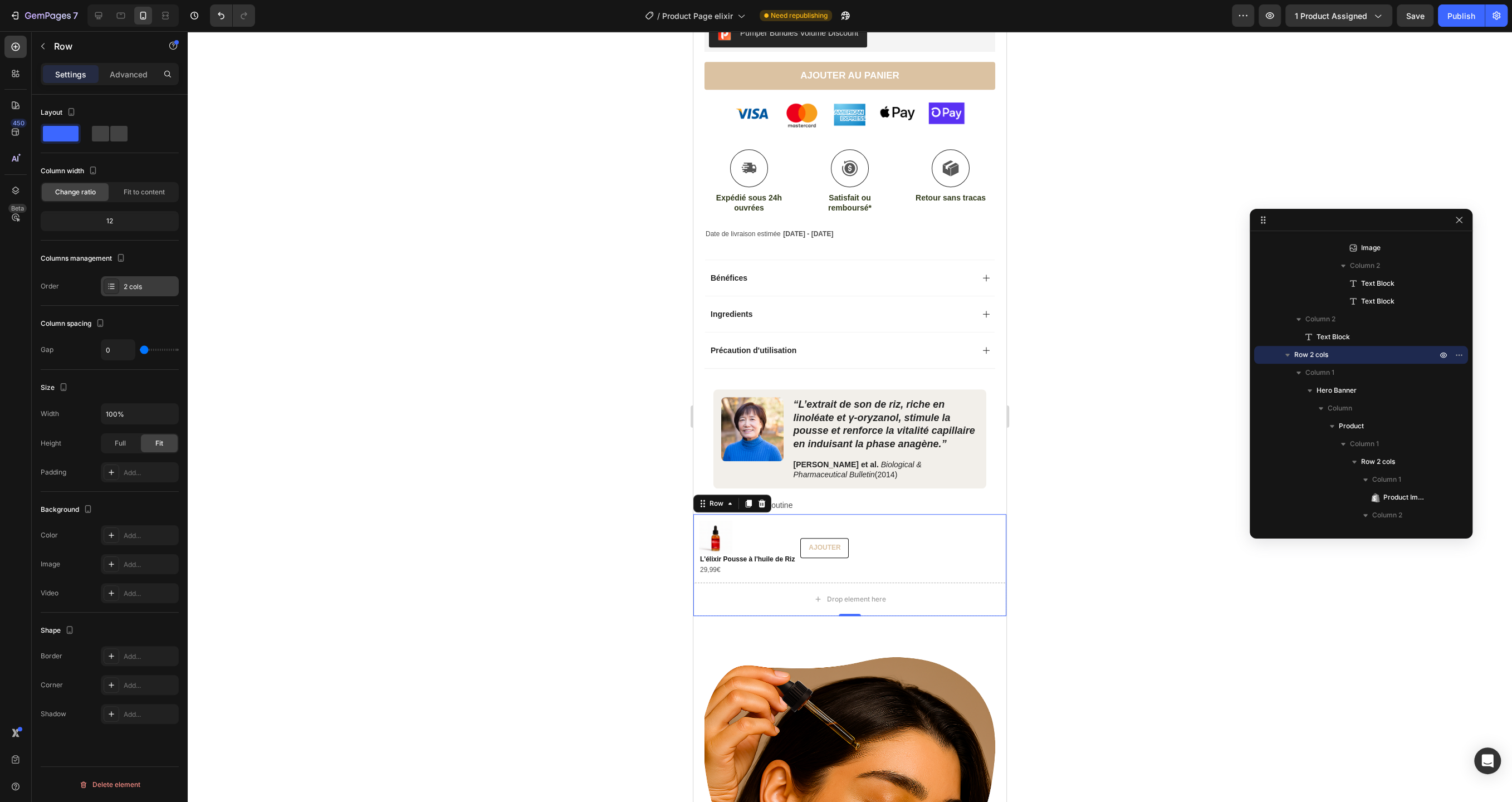
click at [132, 286] on div "2 cols" at bounding box center [150, 287] width 52 height 10
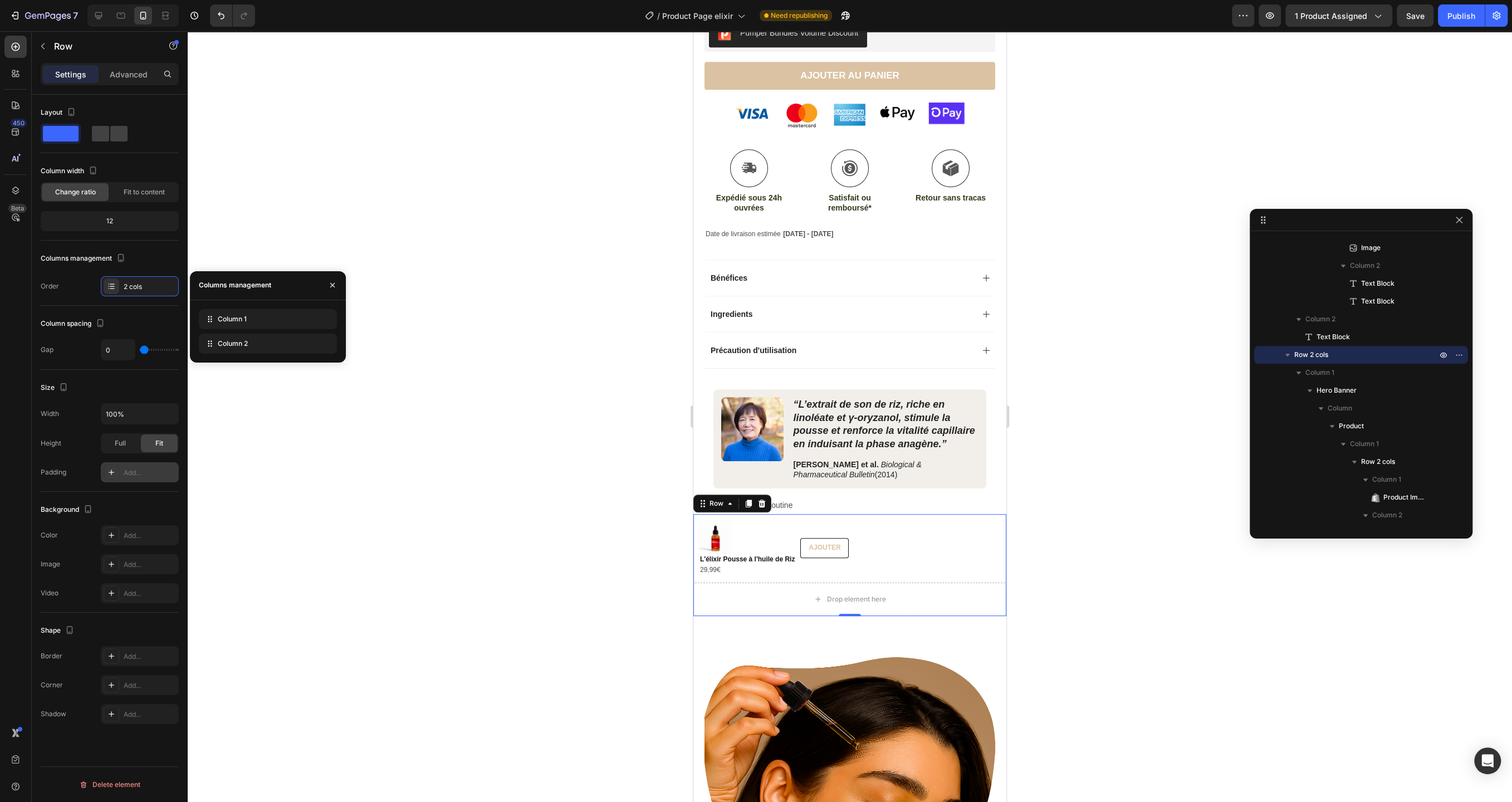
click at [136, 468] on div "Add..." at bounding box center [150, 473] width 52 height 10
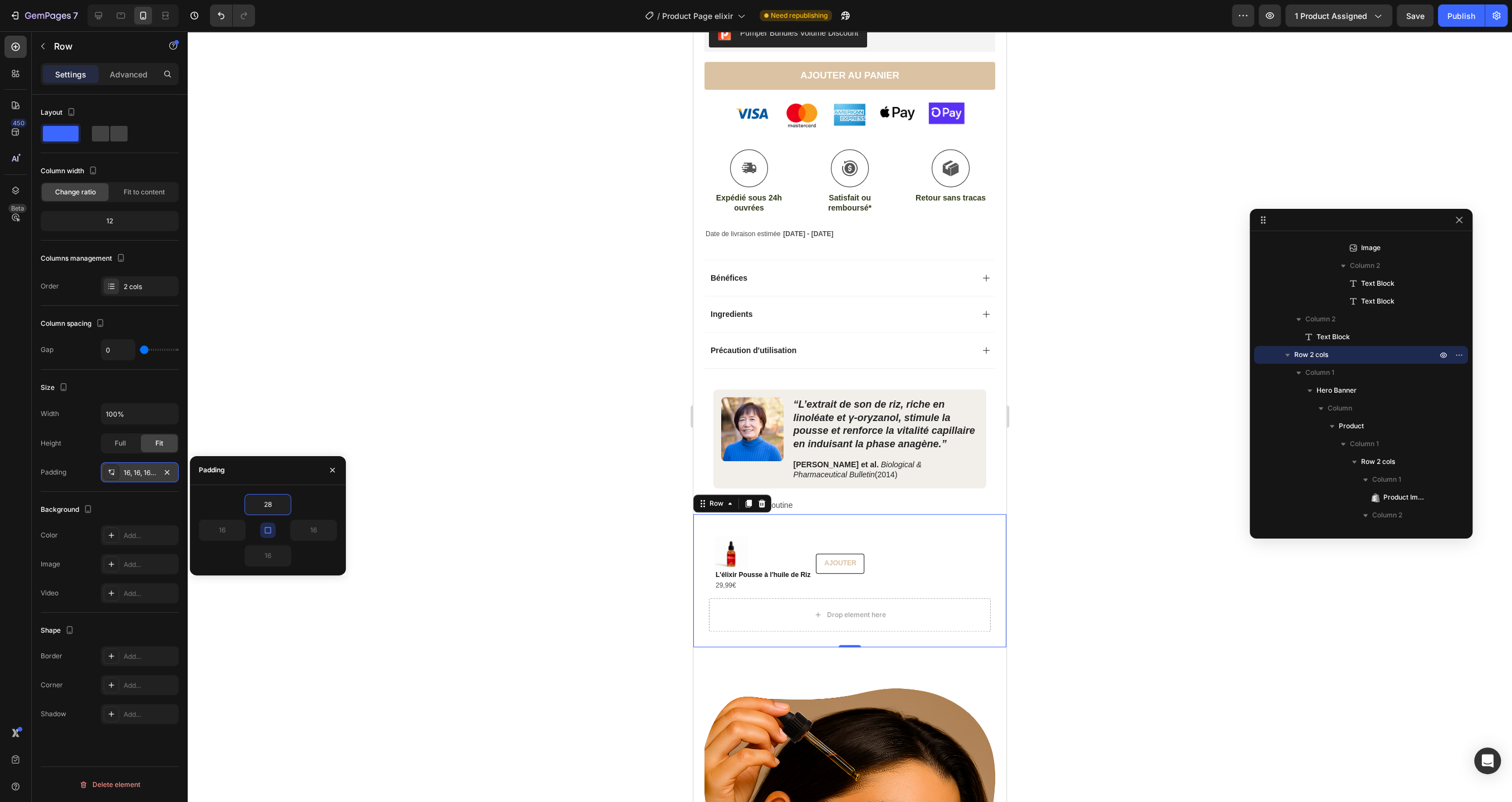
type input "28"
click at [266, 532] on icon "button" at bounding box center [268, 530] width 6 height 6
type input "28"
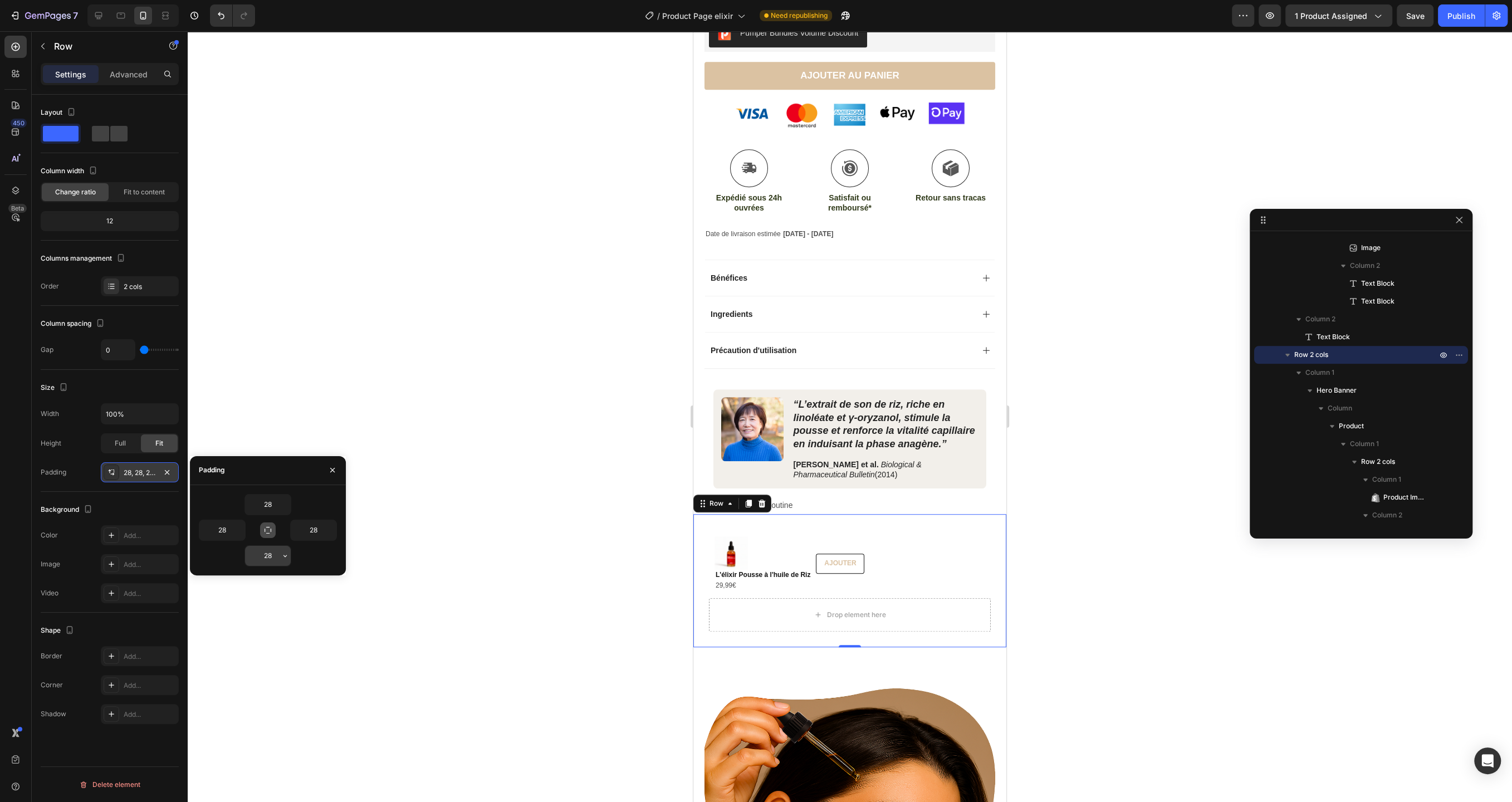
click at [271, 563] on input "28" at bounding box center [268, 556] width 46 height 20
click at [225, 531] on input "28" at bounding box center [222, 530] width 46 height 20
type input "20"
click at [309, 530] on input "28" at bounding box center [313, 530] width 46 height 20
type input "20"
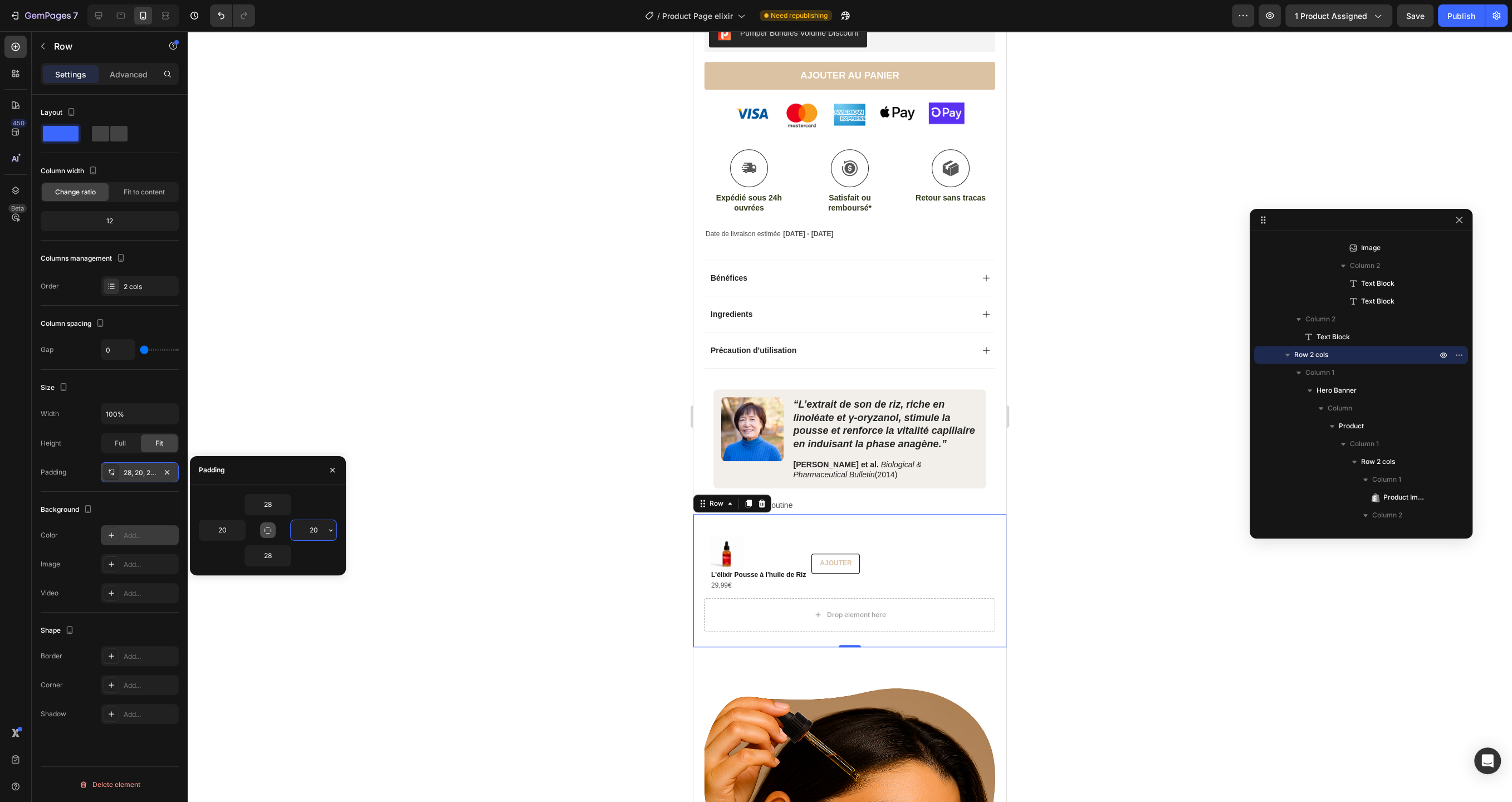
click at [133, 531] on div "Add..." at bounding box center [150, 535] width 52 height 10
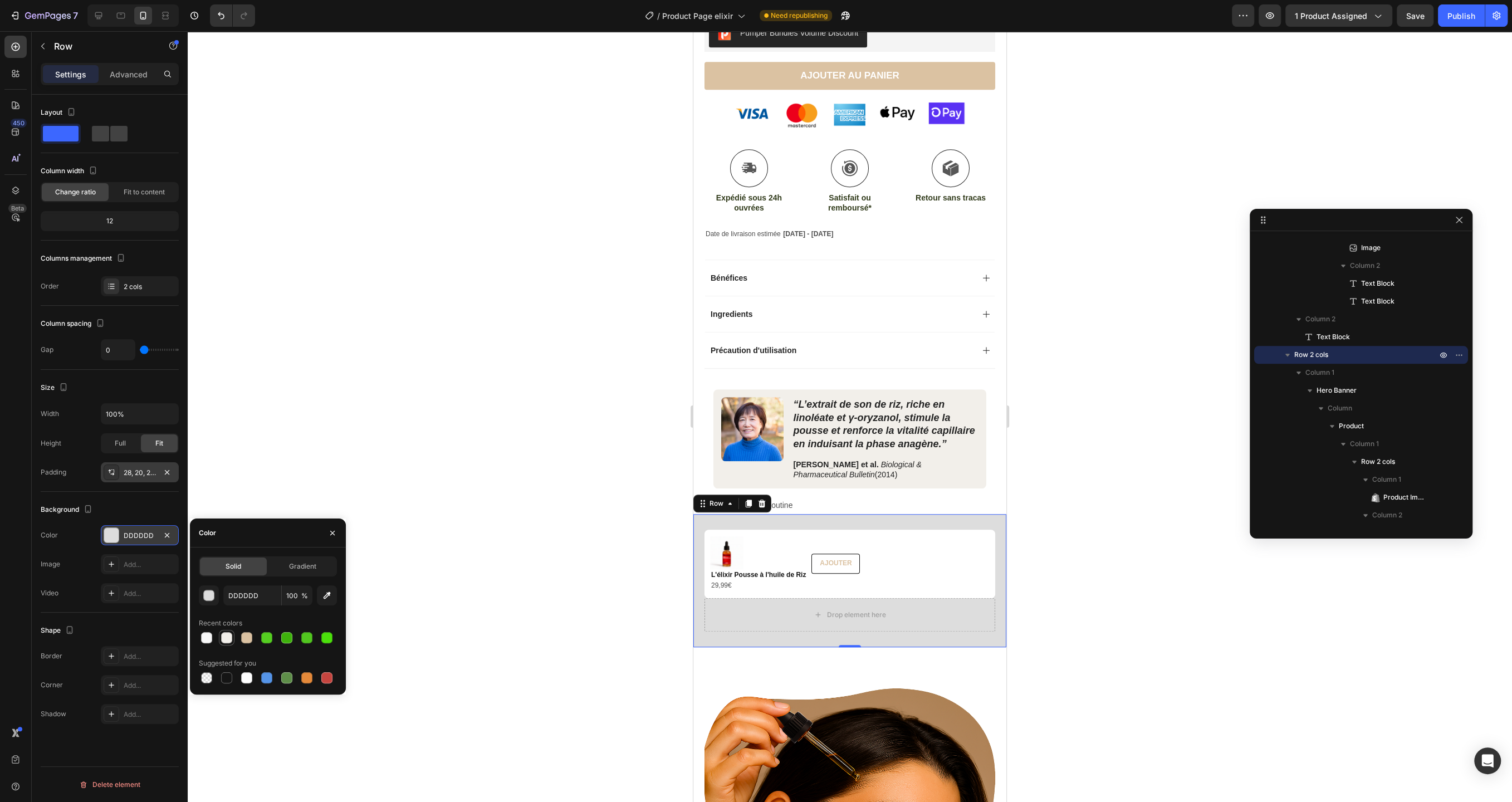
click at [224, 641] on div at bounding box center [227, 638] width 11 height 11
type input "F2EFEA"
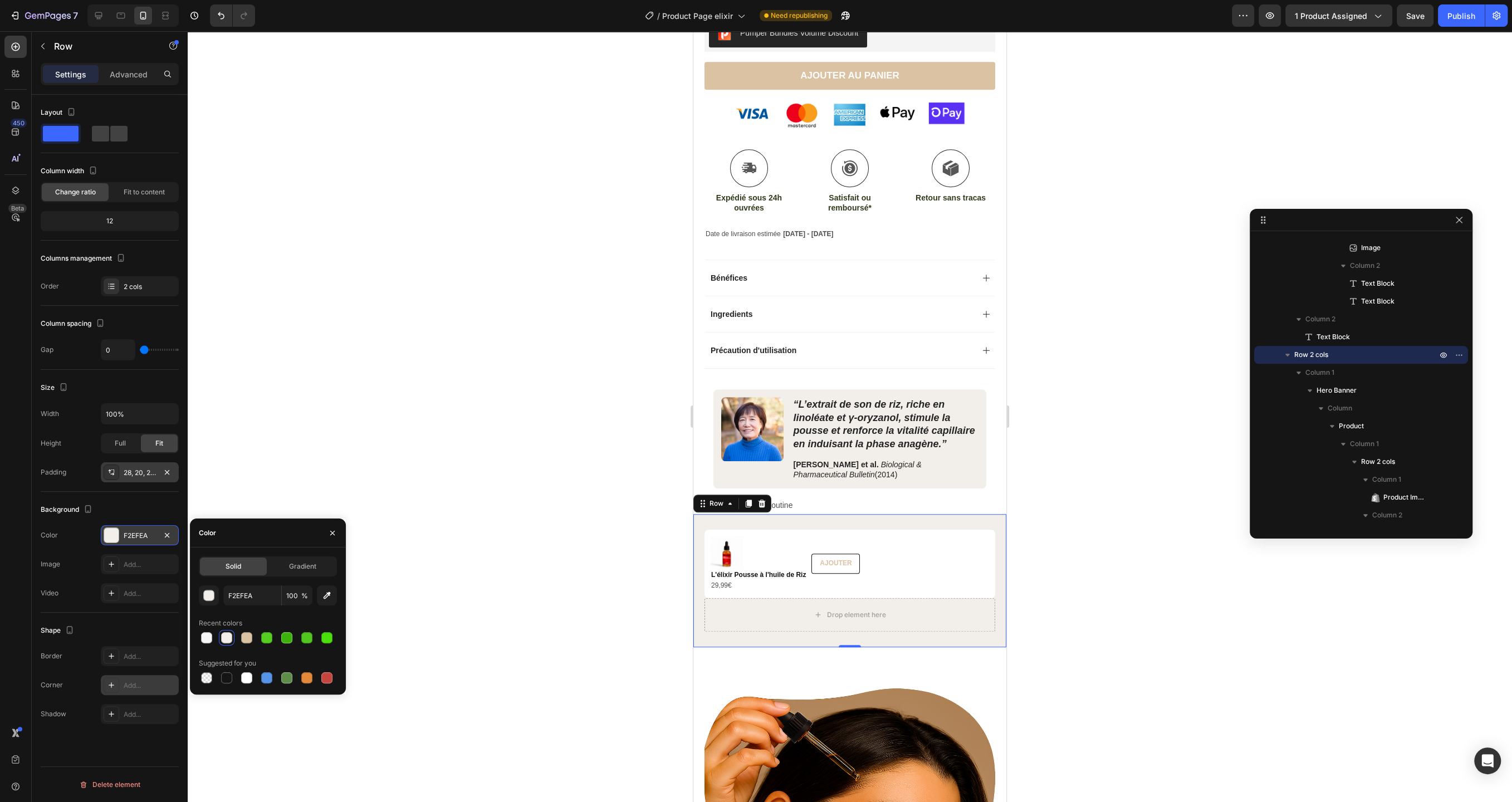
click at [140, 685] on div "Add..." at bounding box center [150, 685] width 52 height 10
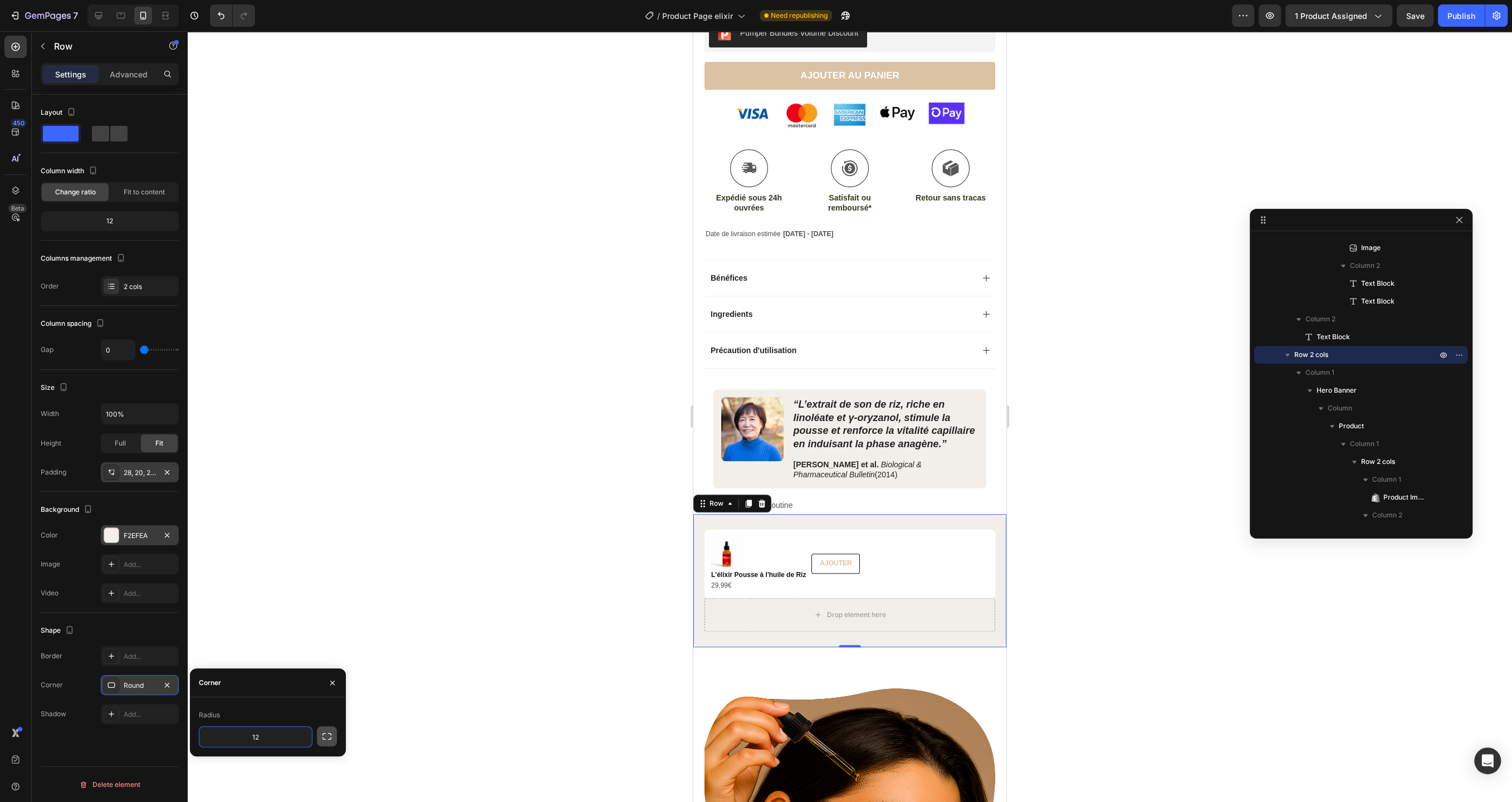
type input "12"
click at [332, 737] on button "button" at bounding box center [327, 736] width 20 height 20
click at [296, 585] on div at bounding box center [850, 416] width 1324 height 771
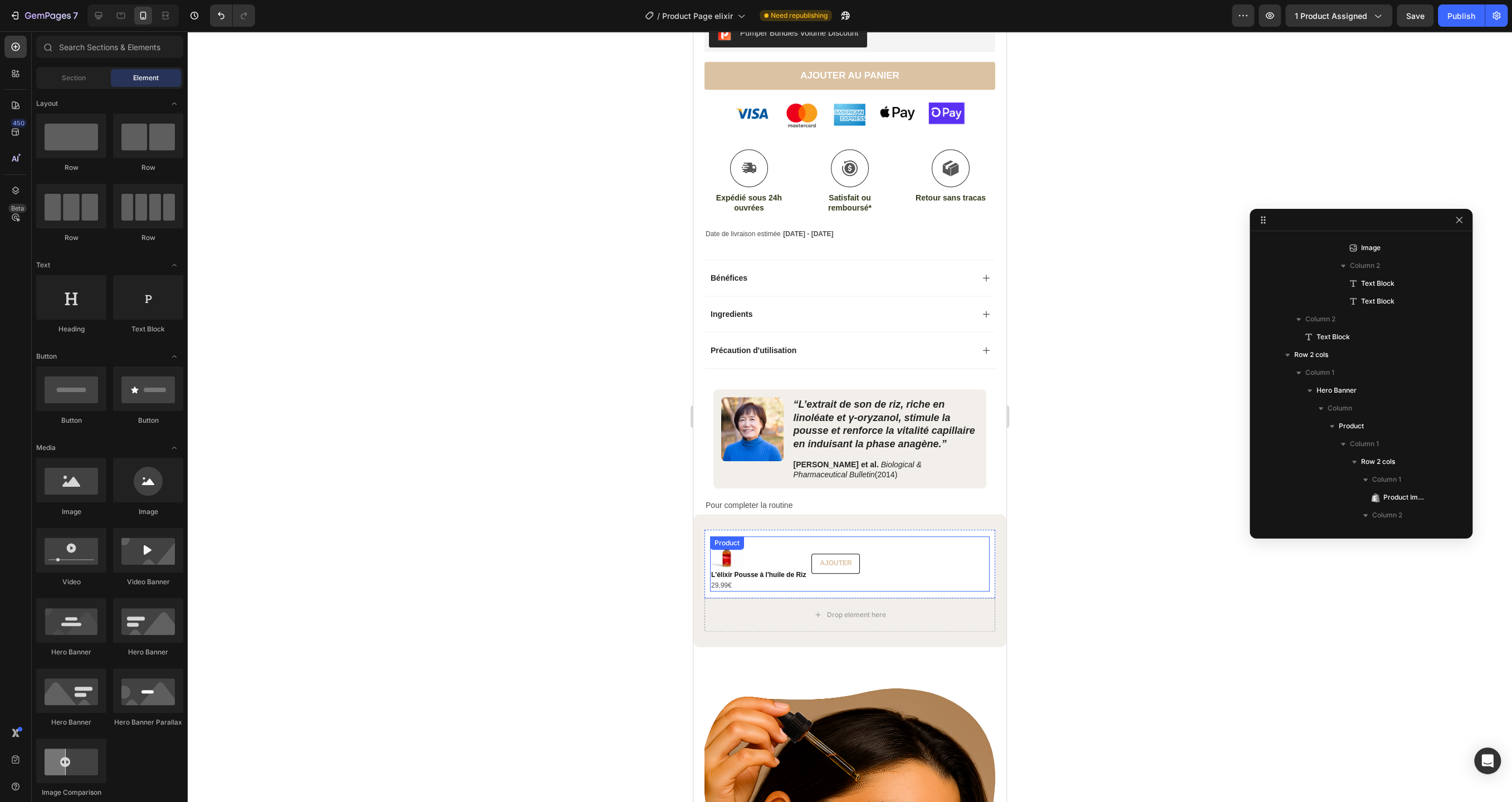
click at [908, 538] on div "Product Images L'élixir Pousse à l'huile de Riz Product Title 29,99€ Product Pr…" at bounding box center [850, 564] width 279 height 55
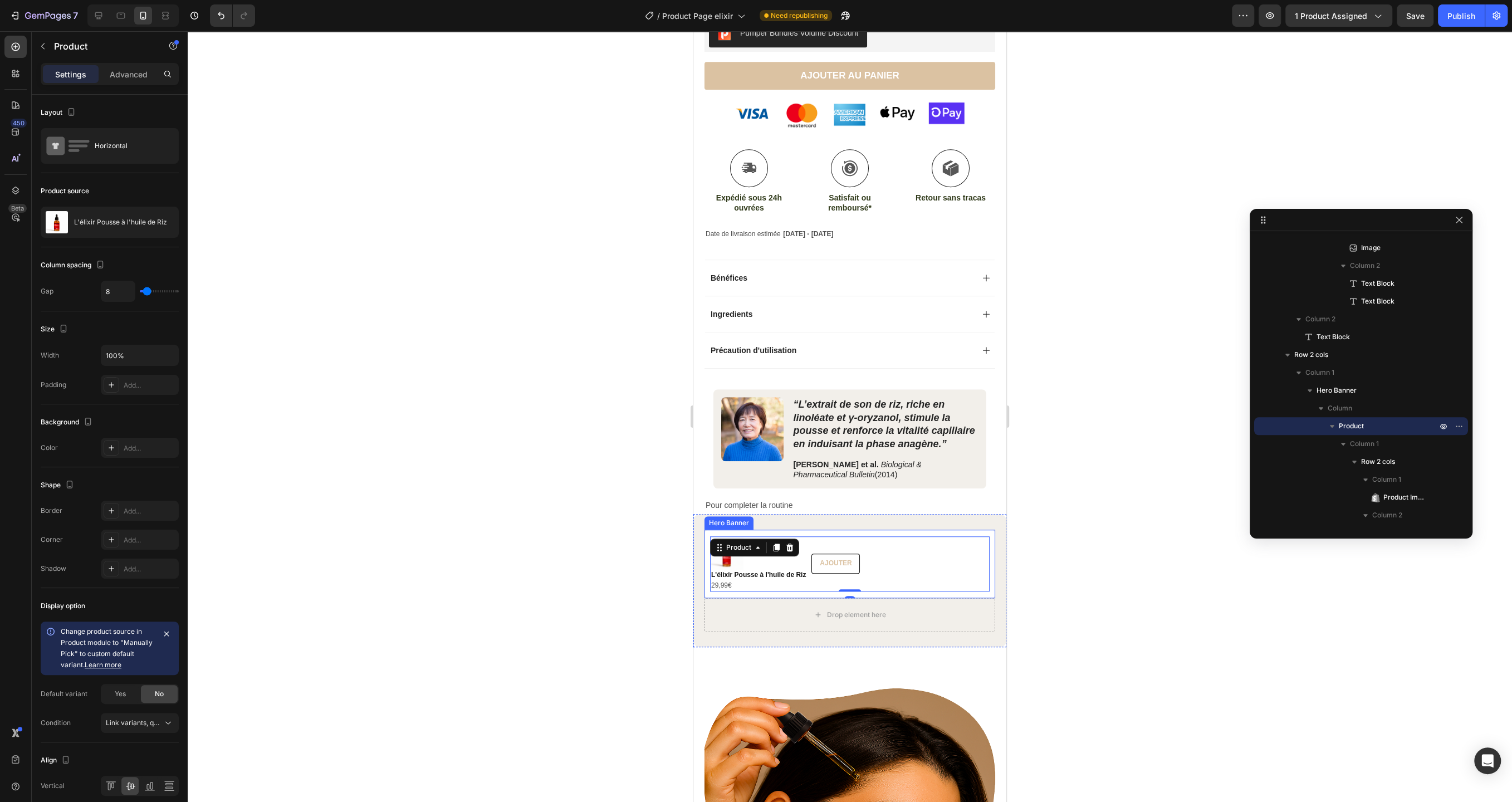
click at [897, 530] on div "Product Images L'élixir Pousse à l'huile de Riz Product Title 29,99€ Product Pr…" at bounding box center [849, 564] width 291 height 69
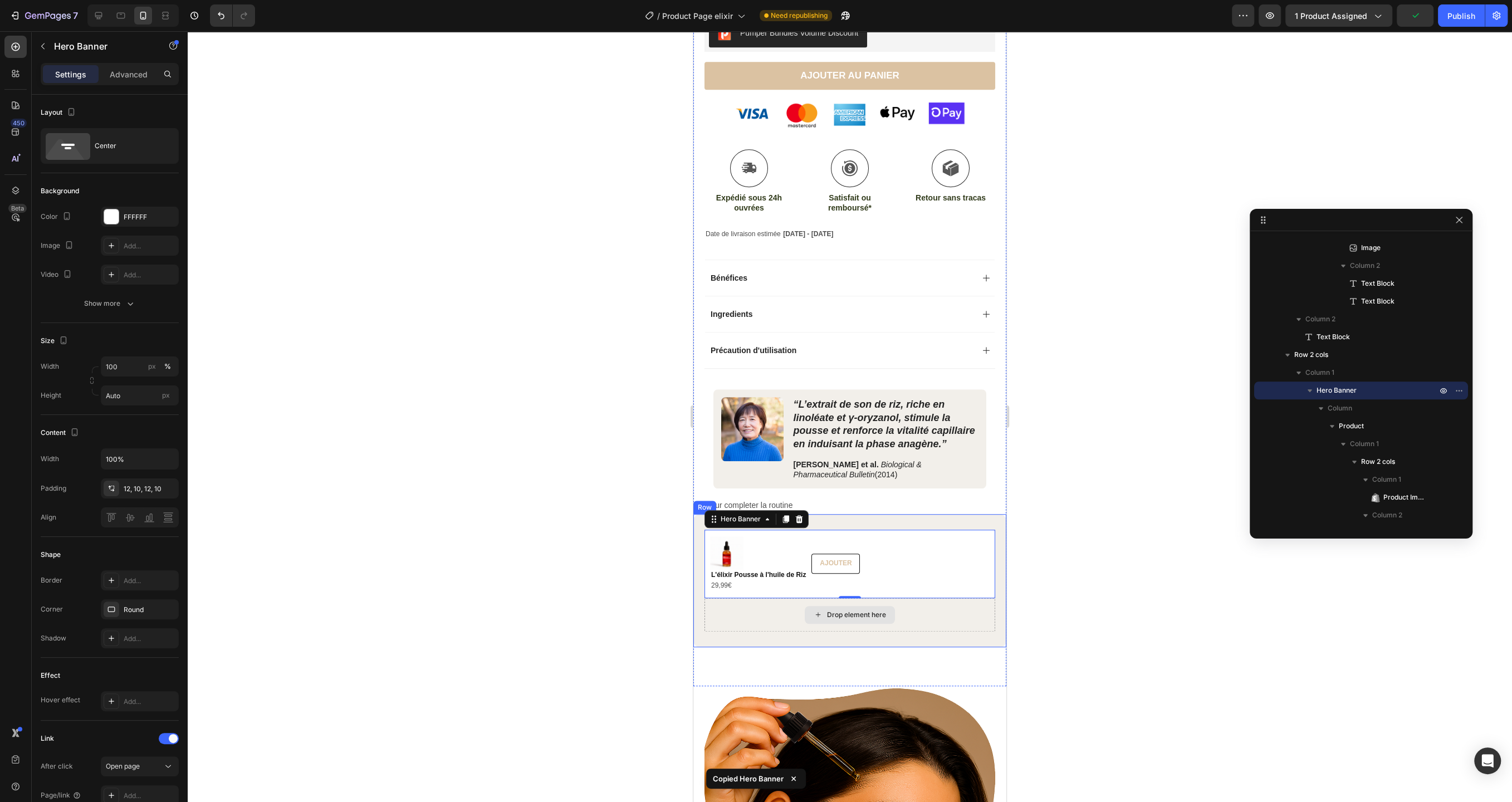
click at [916, 609] on div "Drop element here" at bounding box center [849, 615] width 291 height 33
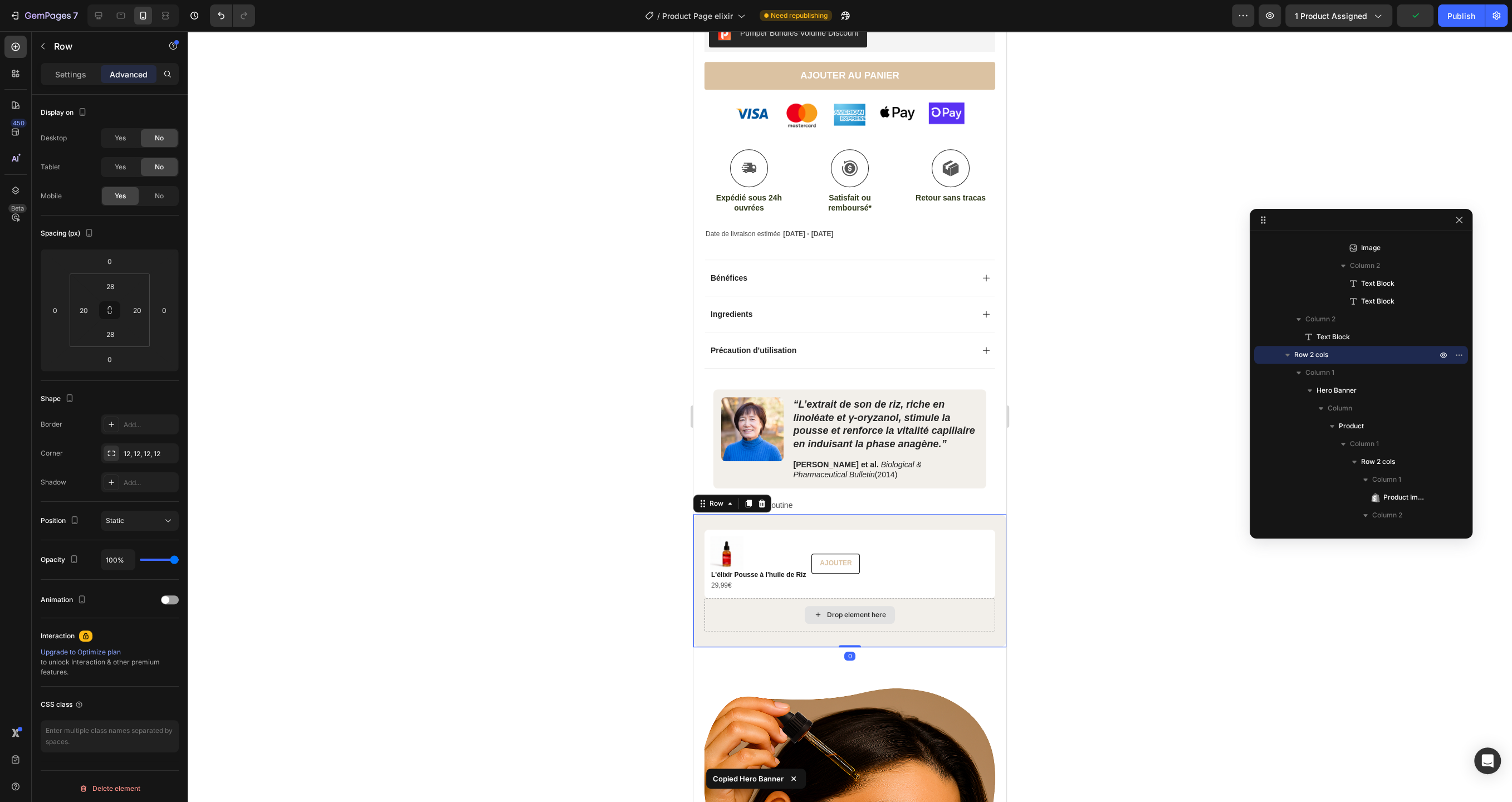
click at [916, 609] on div "Drop element here" at bounding box center [849, 615] width 291 height 33
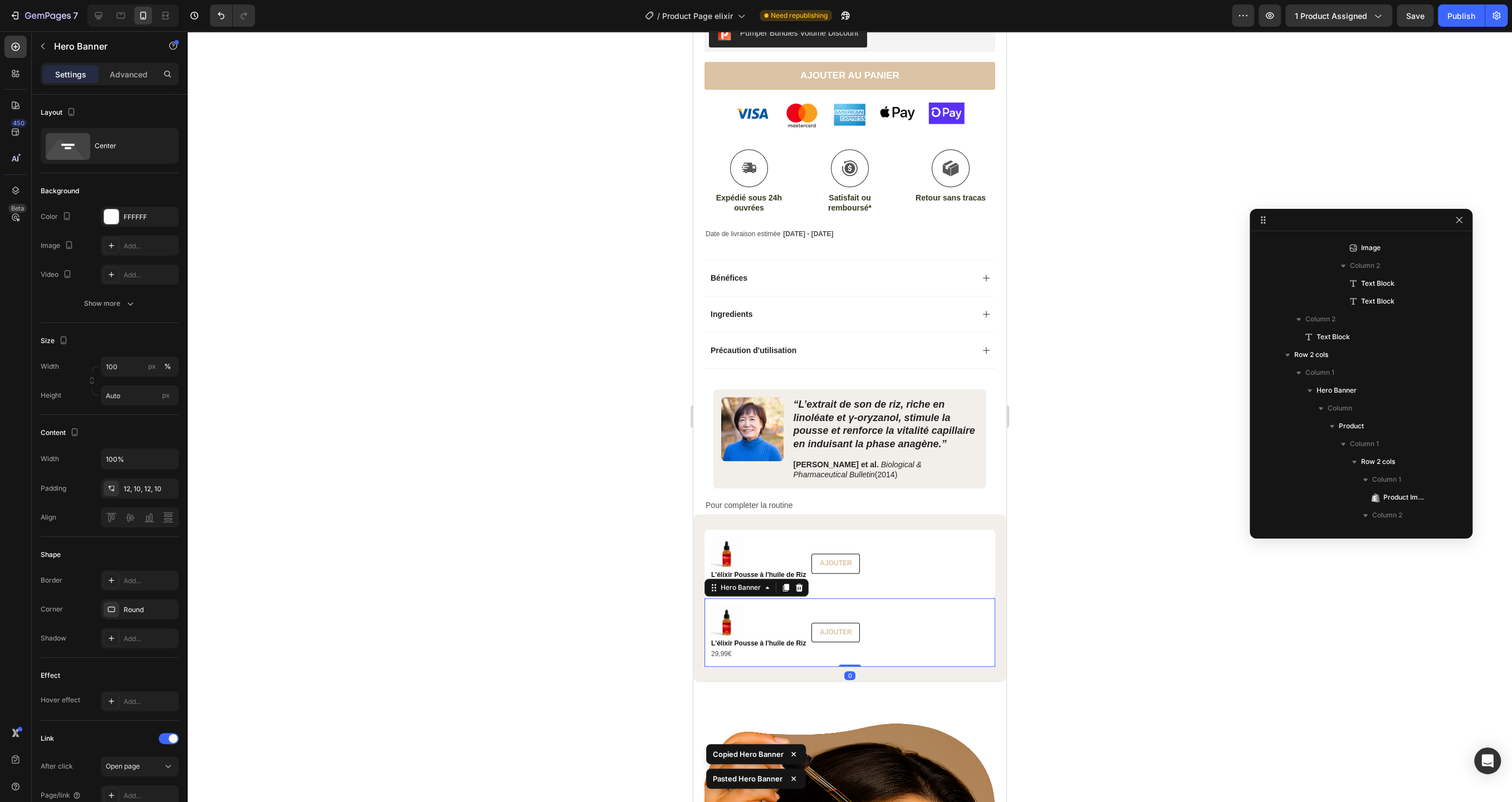
scroll to position [1548, 0]
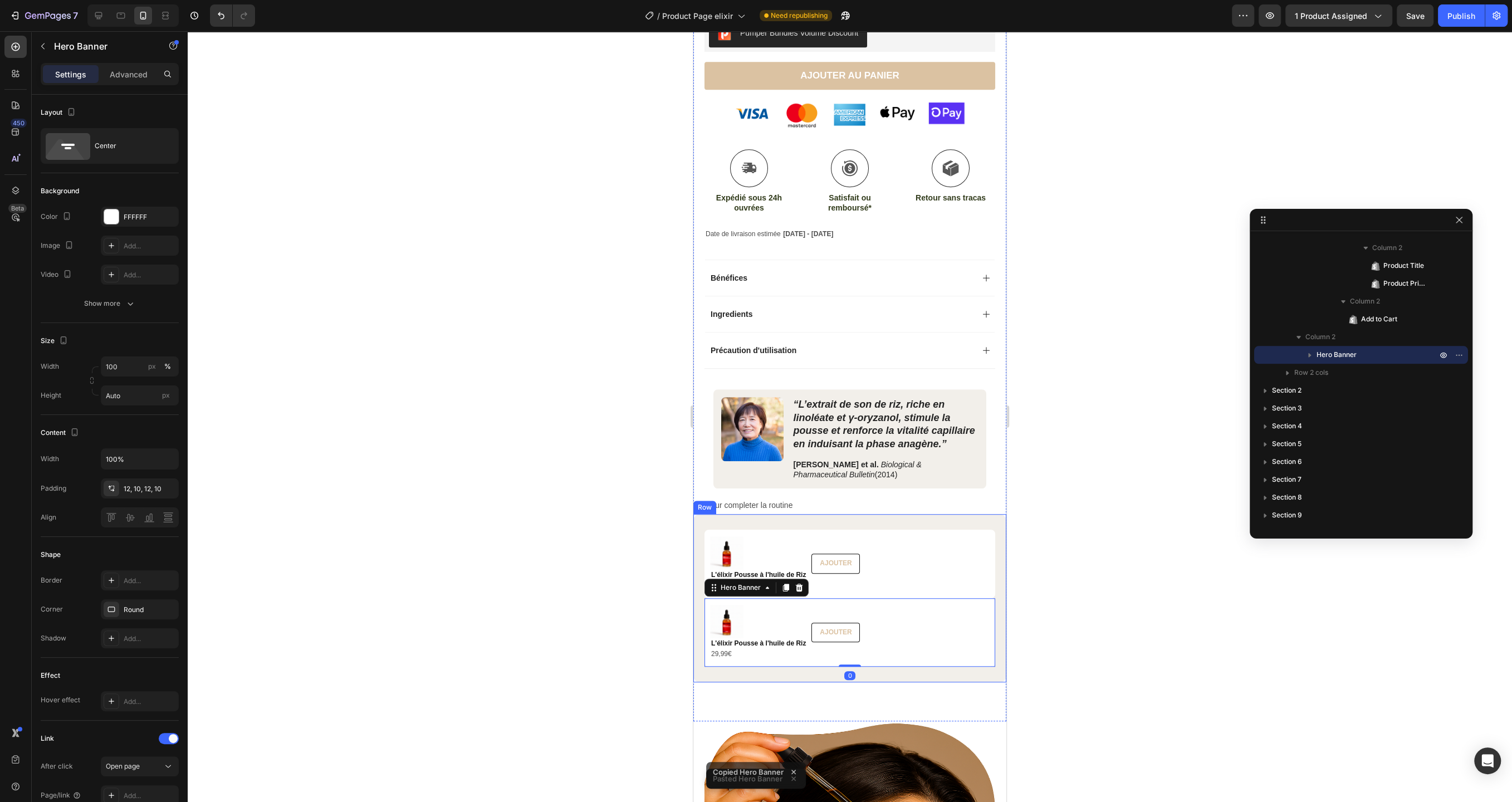
click at [1068, 589] on div at bounding box center [850, 416] width 1324 height 771
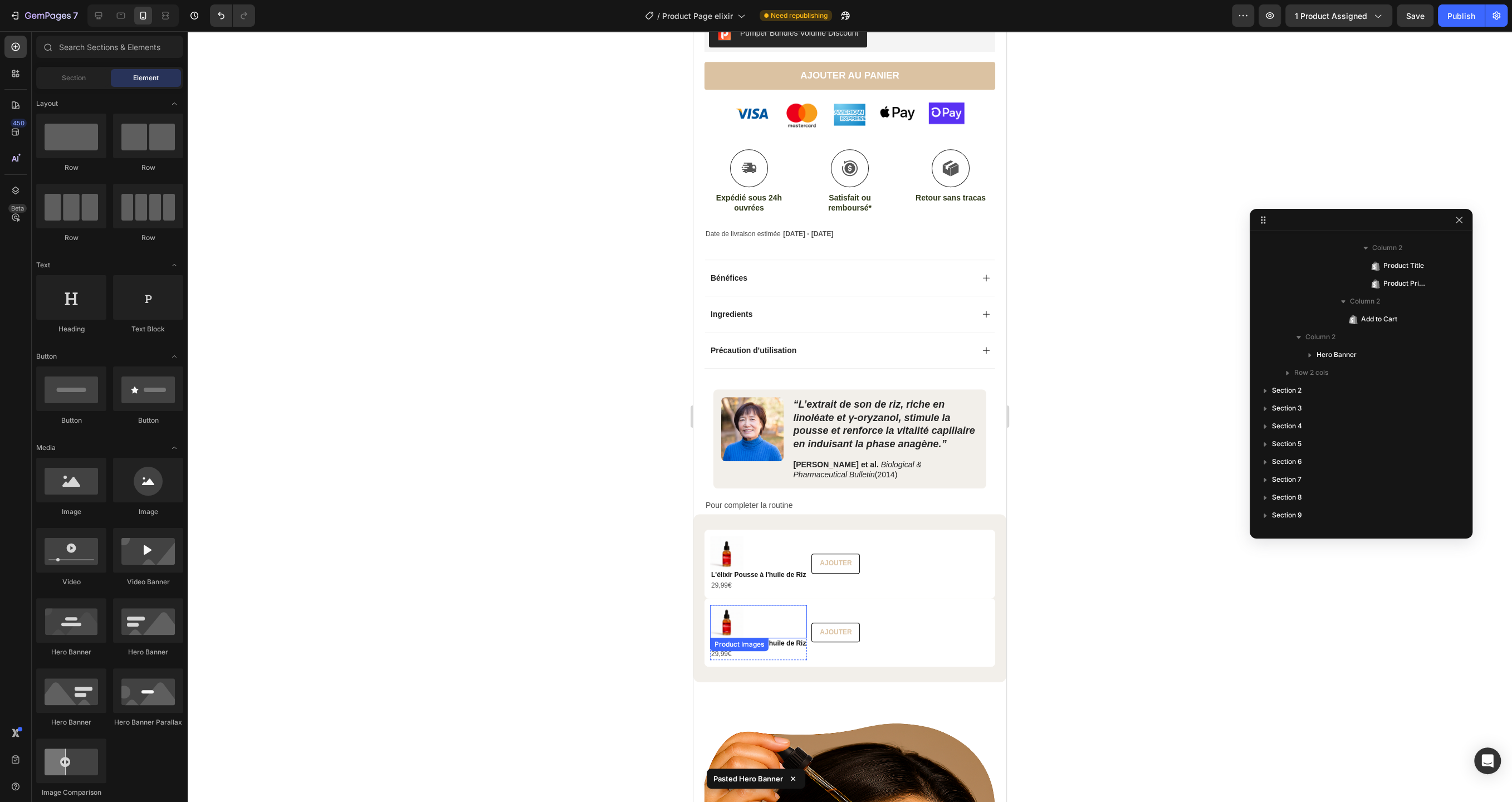
click at [724, 621] on img at bounding box center [727, 621] width 33 height 33
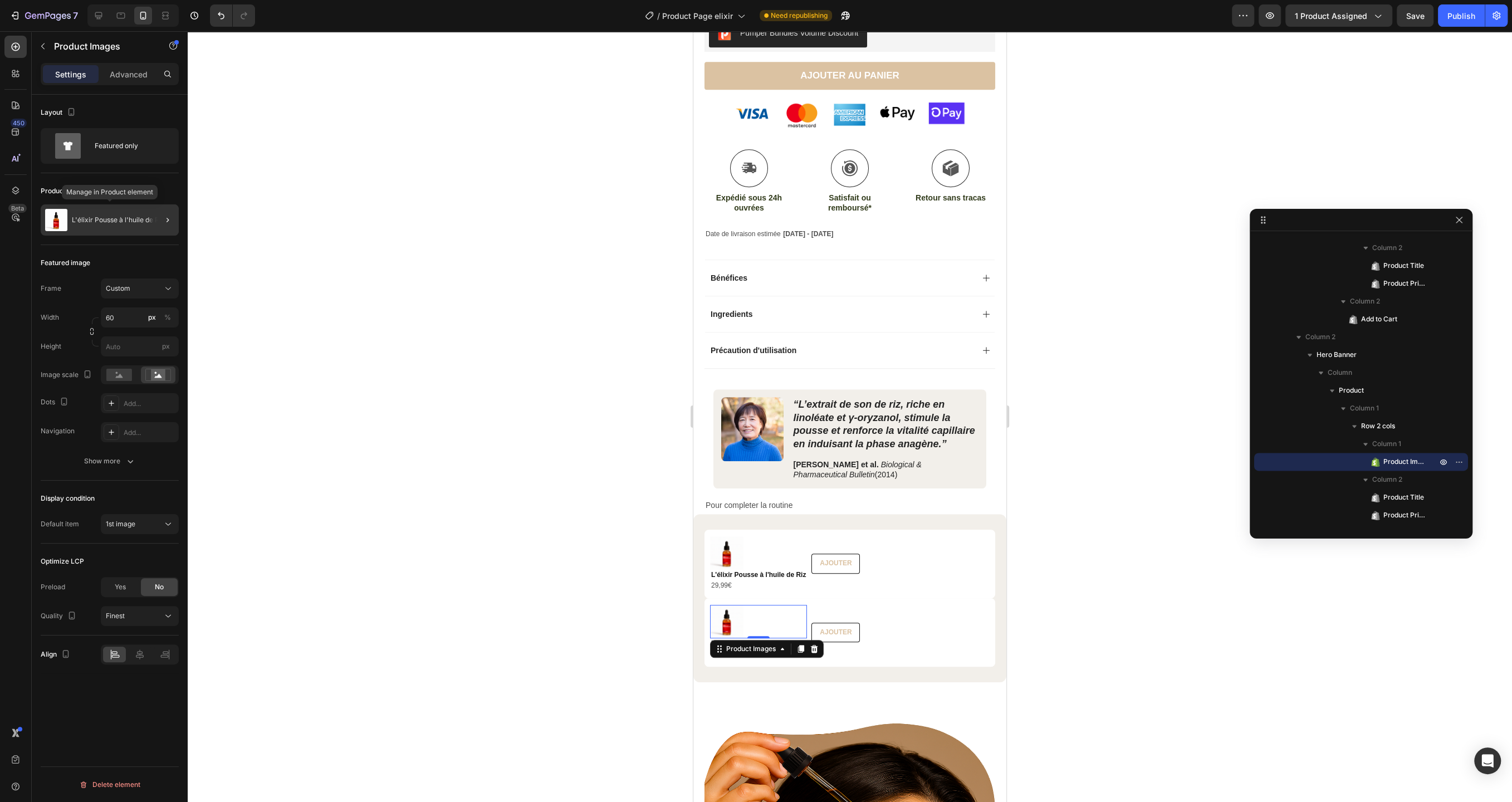
click at [77, 227] on div "L'élixir Pousse à l'huile de Riz" at bounding box center [109, 220] width 138 height 31
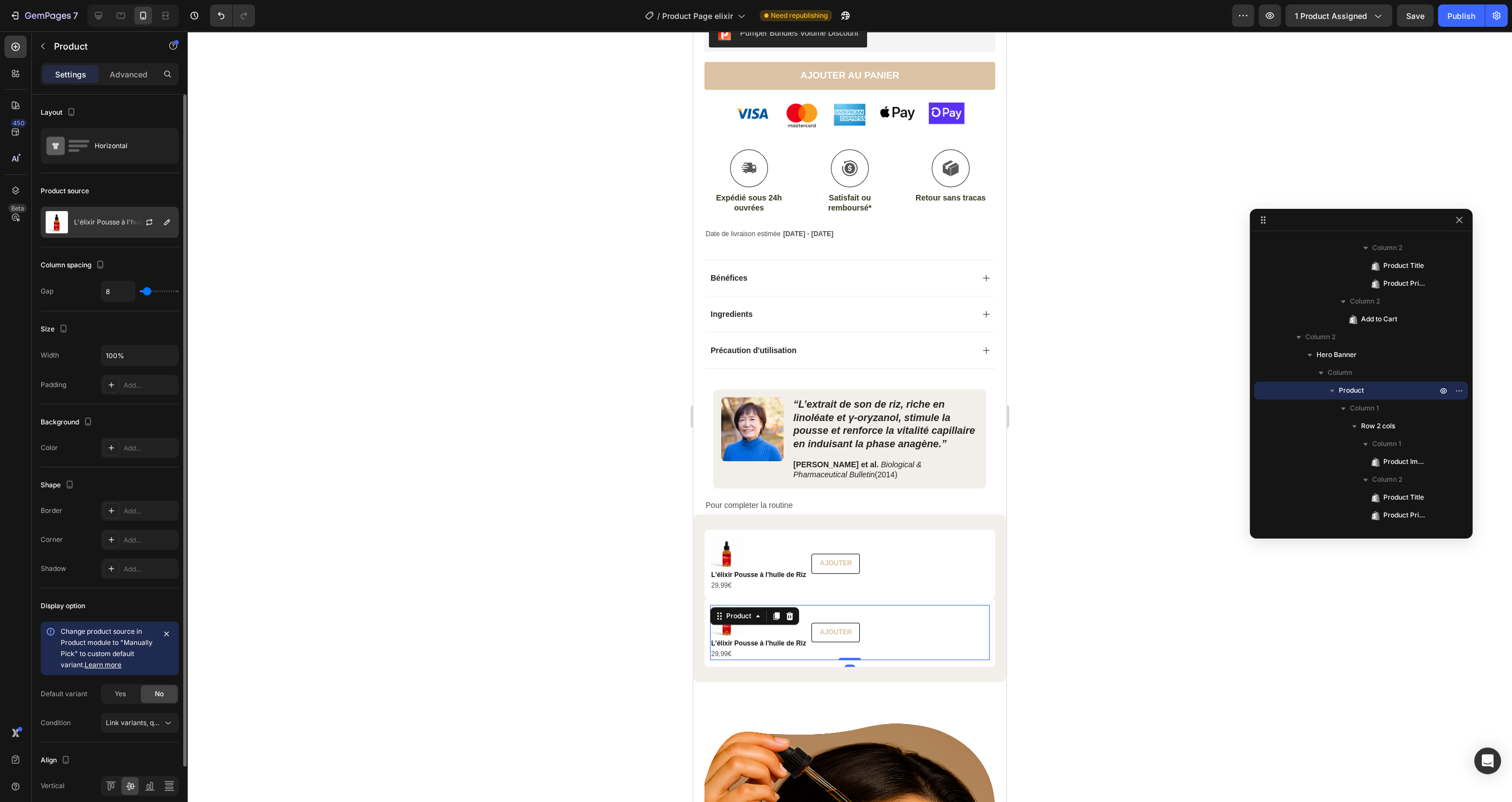
click at [116, 223] on p "L'élixir Pousse à l'huile de Riz" at bounding box center [120, 222] width 93 height 8
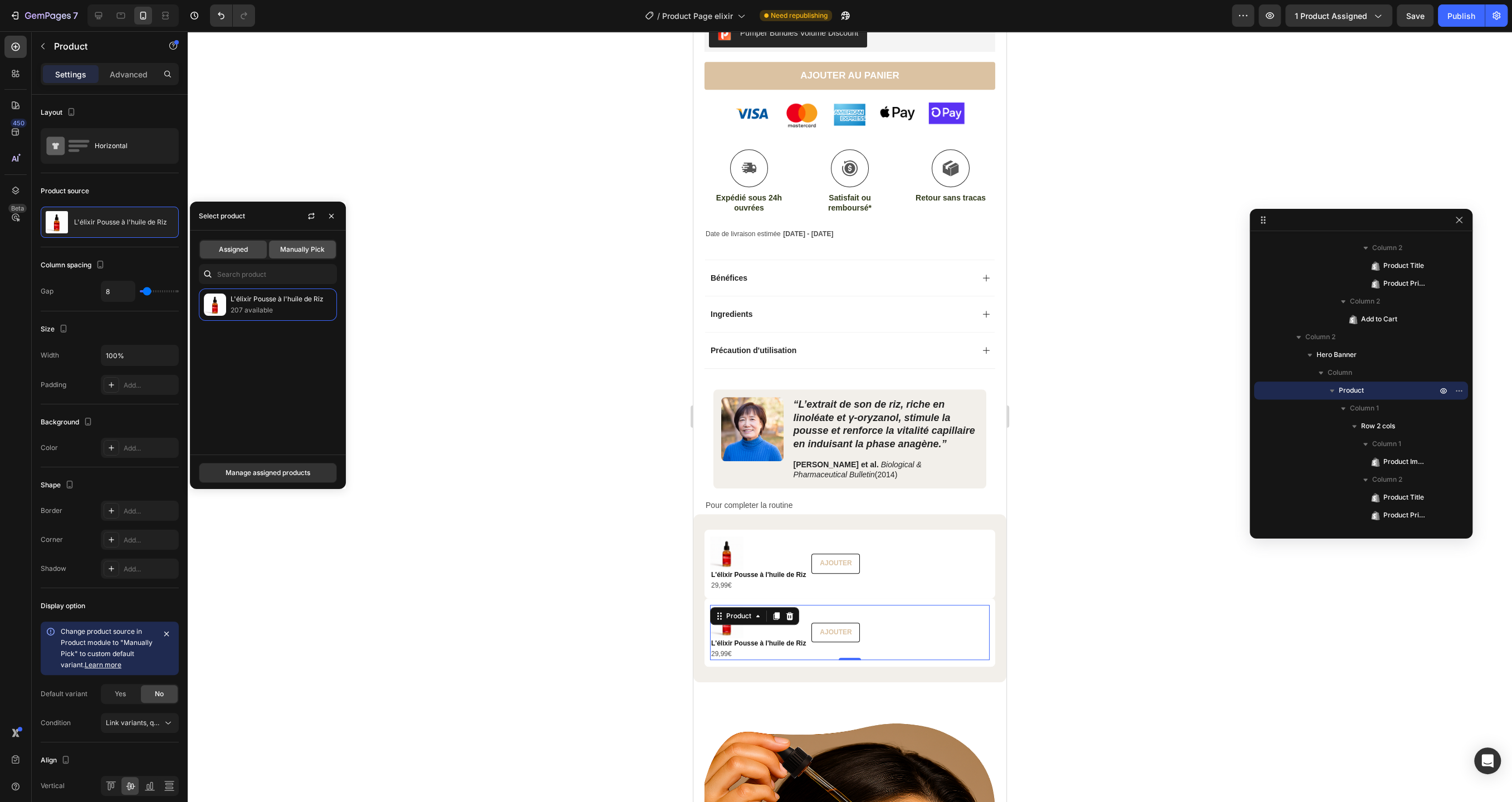
click at [298, 252] on span "Manually Pick" at bounding box center [302, 250] width 45 height 10
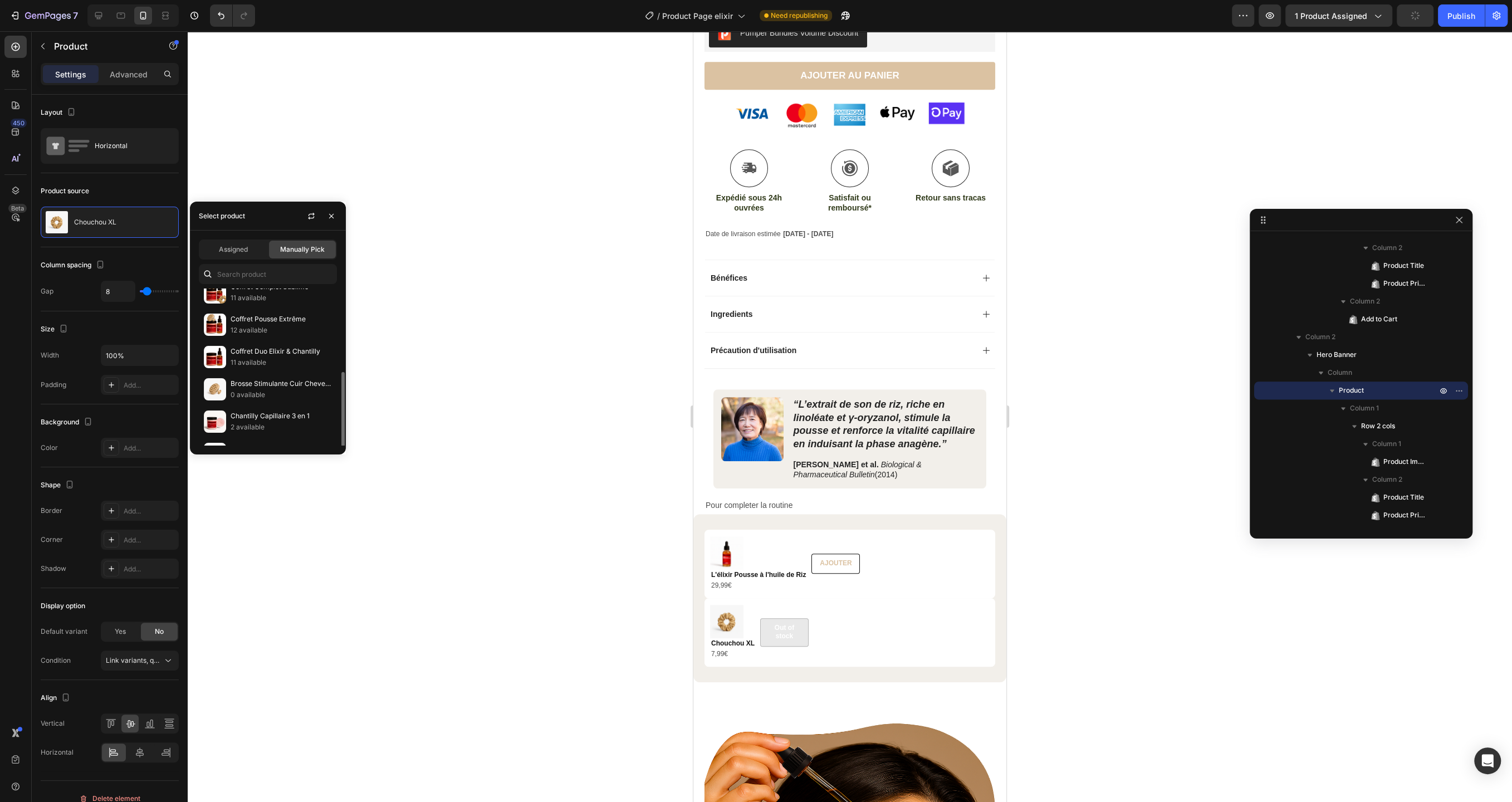
scroll to position [130, 0]
click at [295, 403] on p "2 available" at bounding box center [281, 406] width 102 height 11
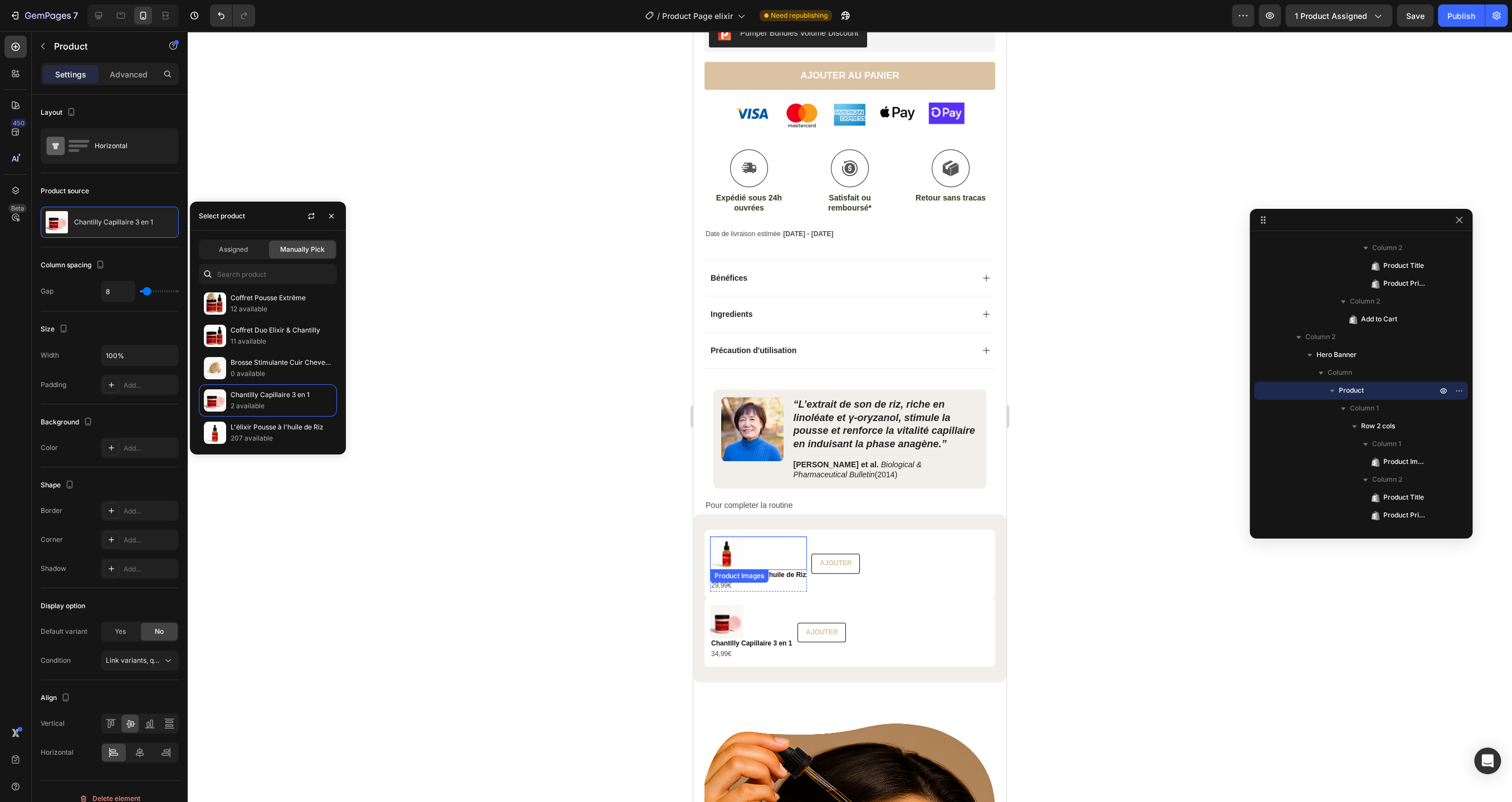
click at [727, 552] on img at bounding box center [727, 553] width 33 height 33
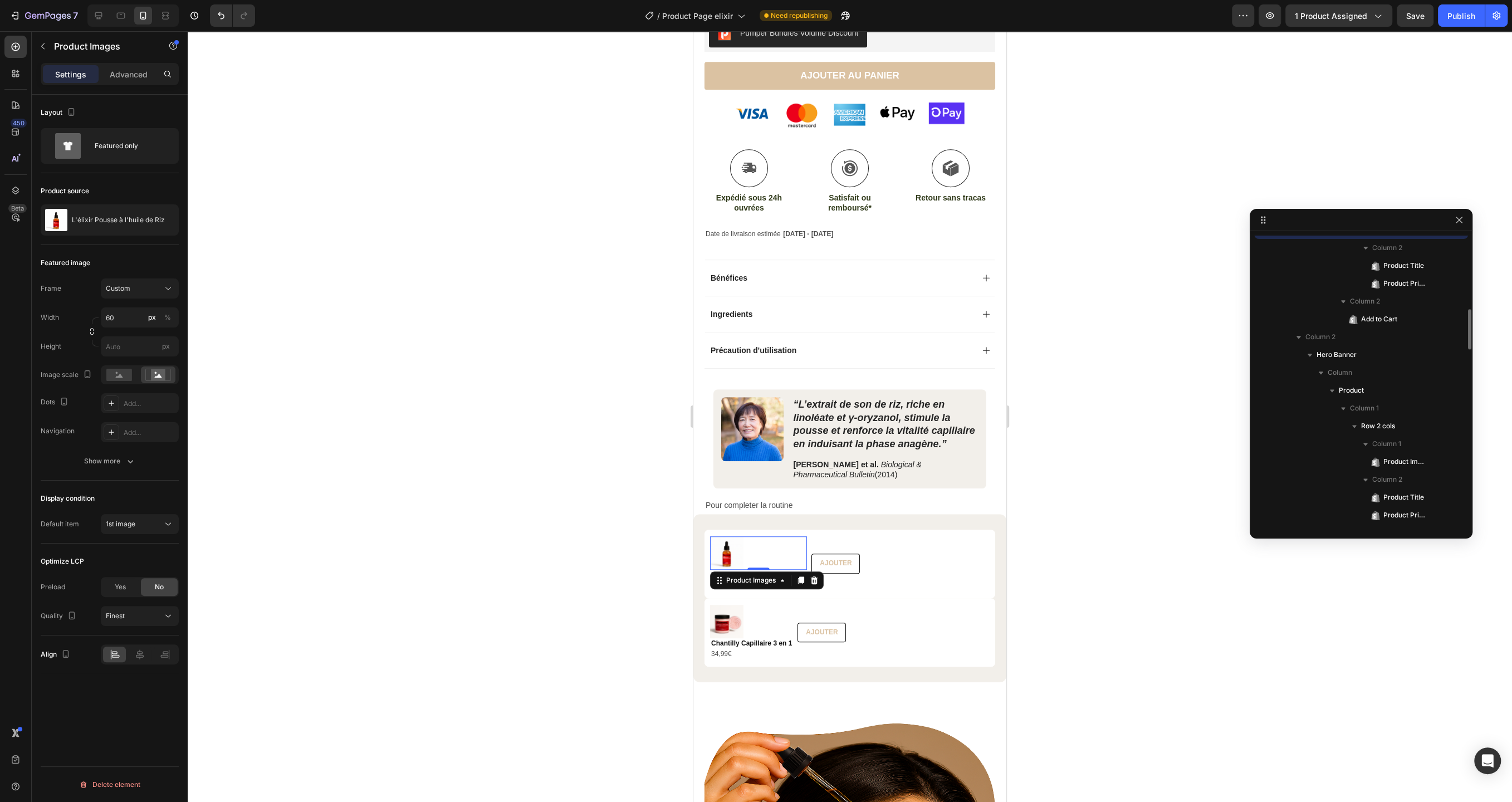
scroll to position [1423, 0]
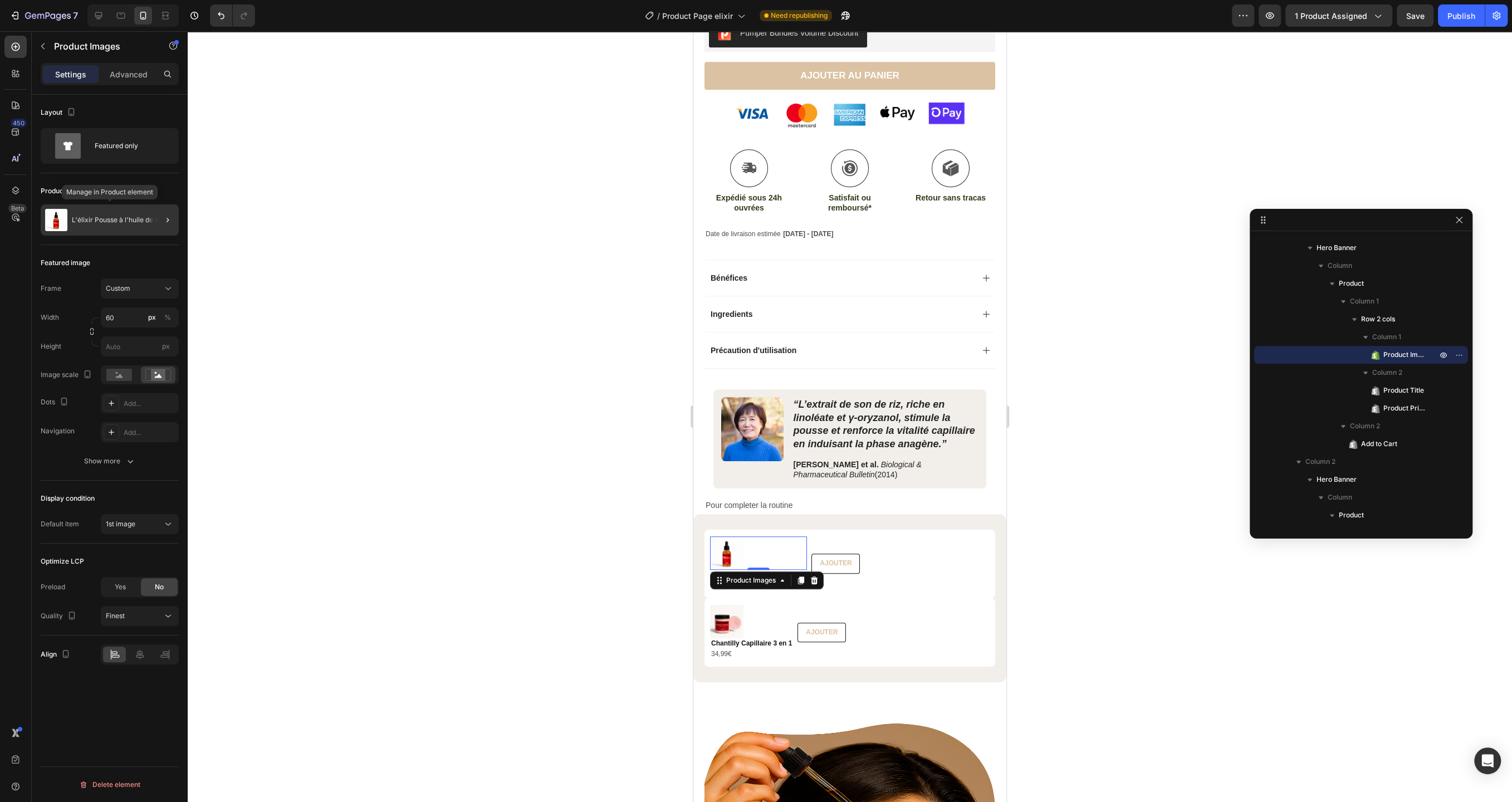
click at [86, 218] on p "L'élixir Pousse à l'huile de Riz" at bounding box center [118, 220] width 93 height 8
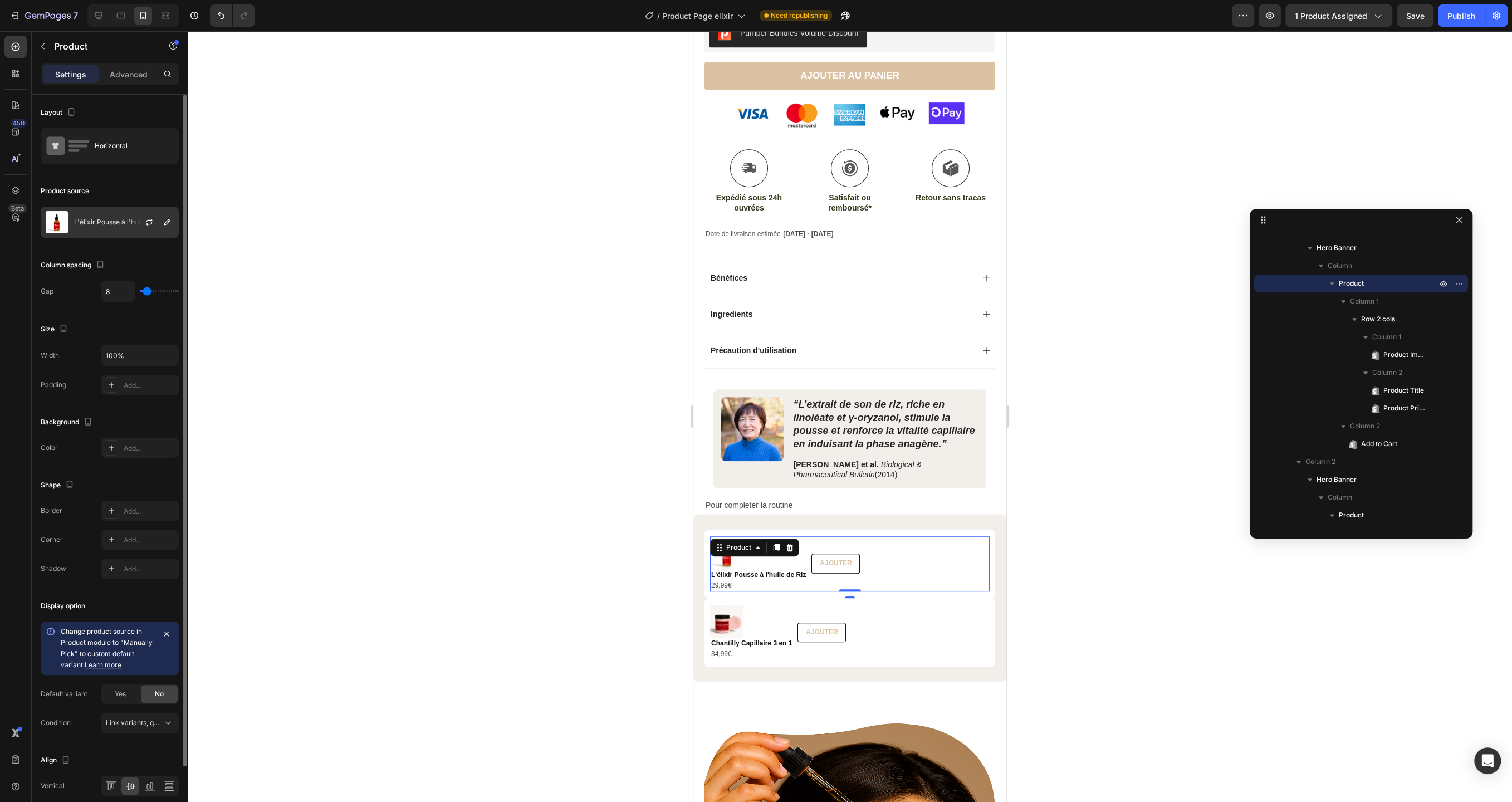
click at [103, 221] on p "L'élixir Pousse à l'huile de Riz" at bounding box center [120, 222] width 93 height 8
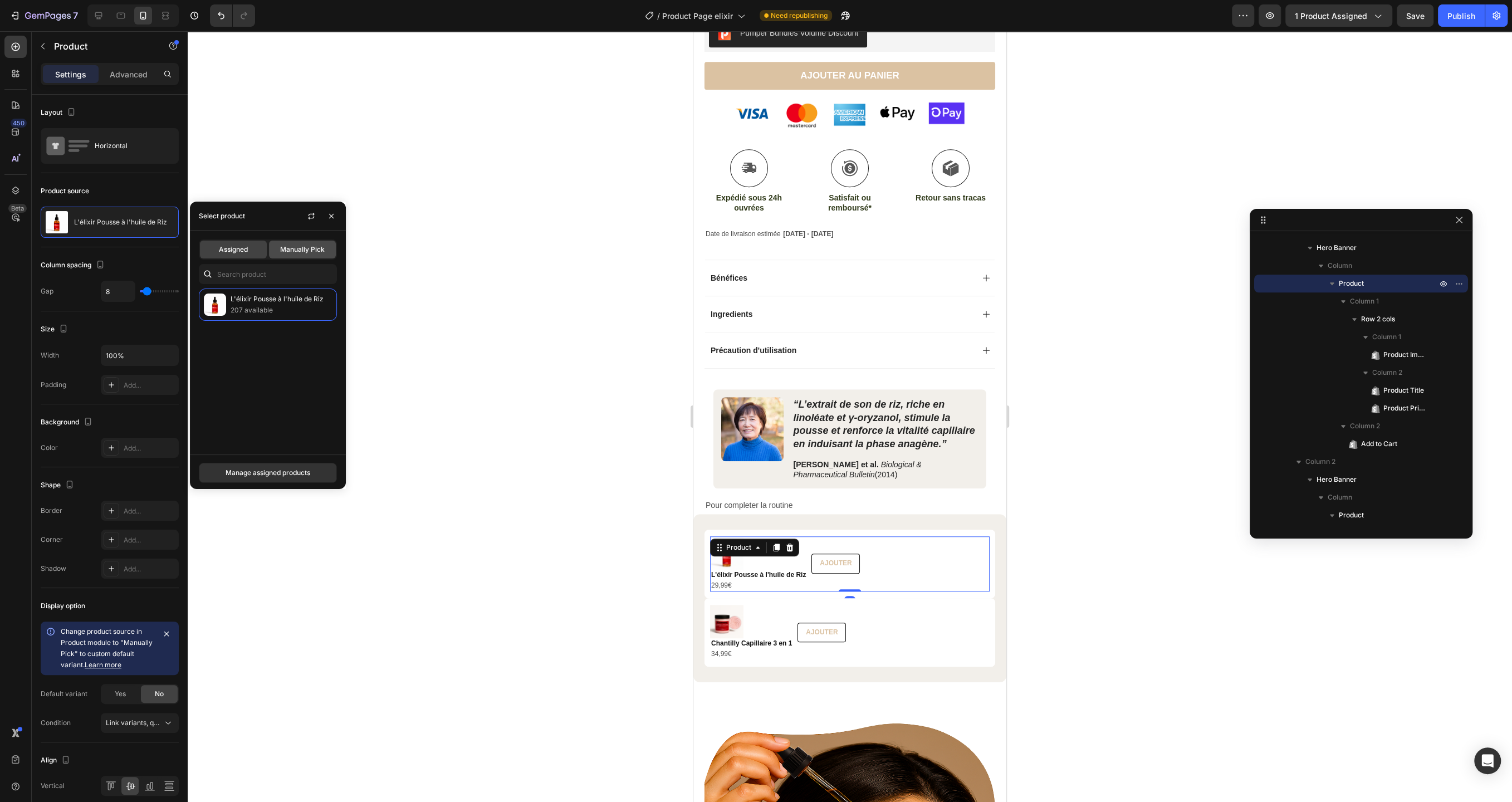
click at [290, 250] on span "Manually Pick" at bounding box center [302, 250] width 45 height 10
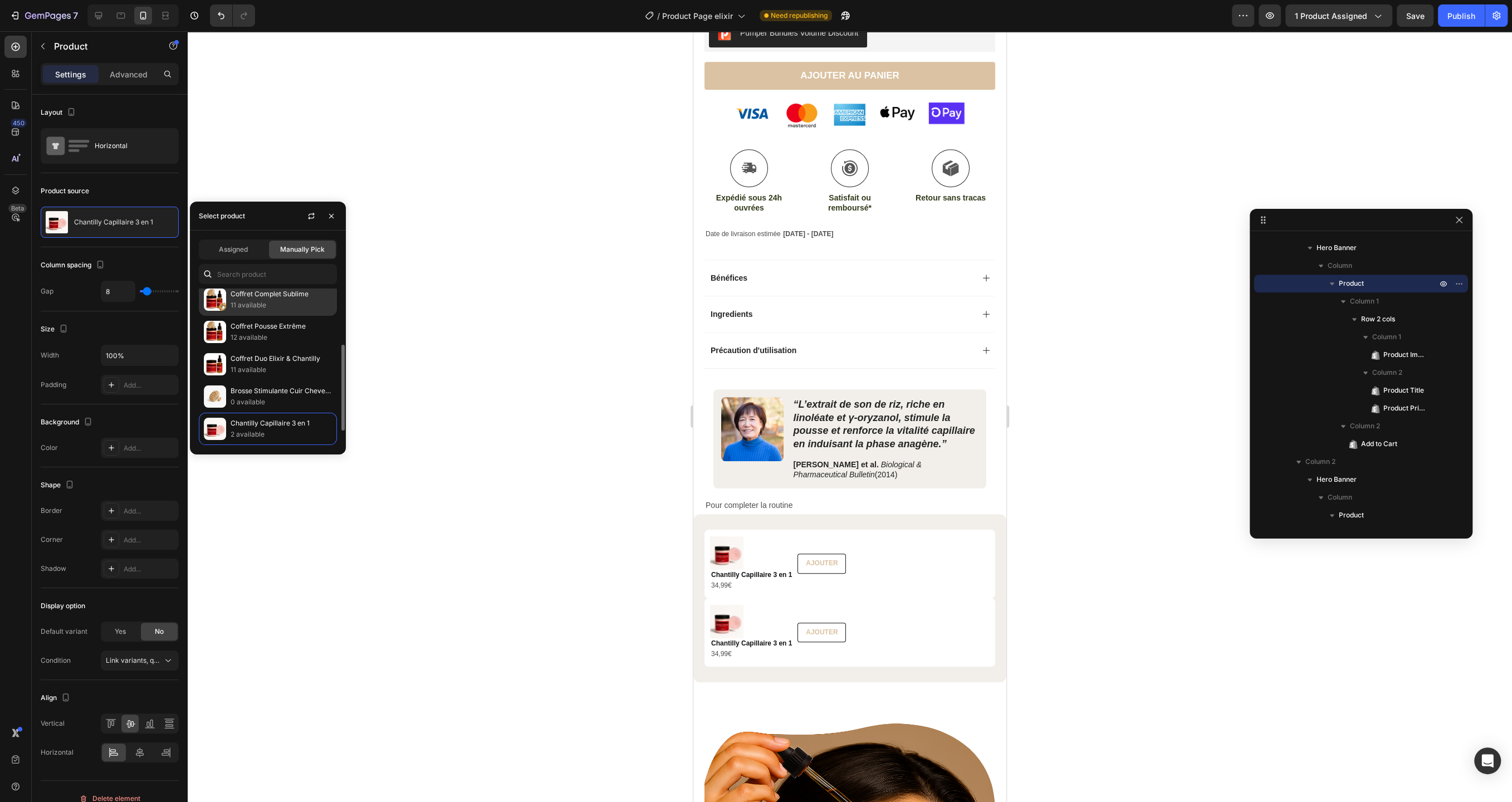
scroll to position [103, 0]
click at [256, 400] on p "0 available" at bounding box center [281, 402] width 102 height 11
click at [522, 475] on div at bounding box center [850, 416] width 1324 height 771
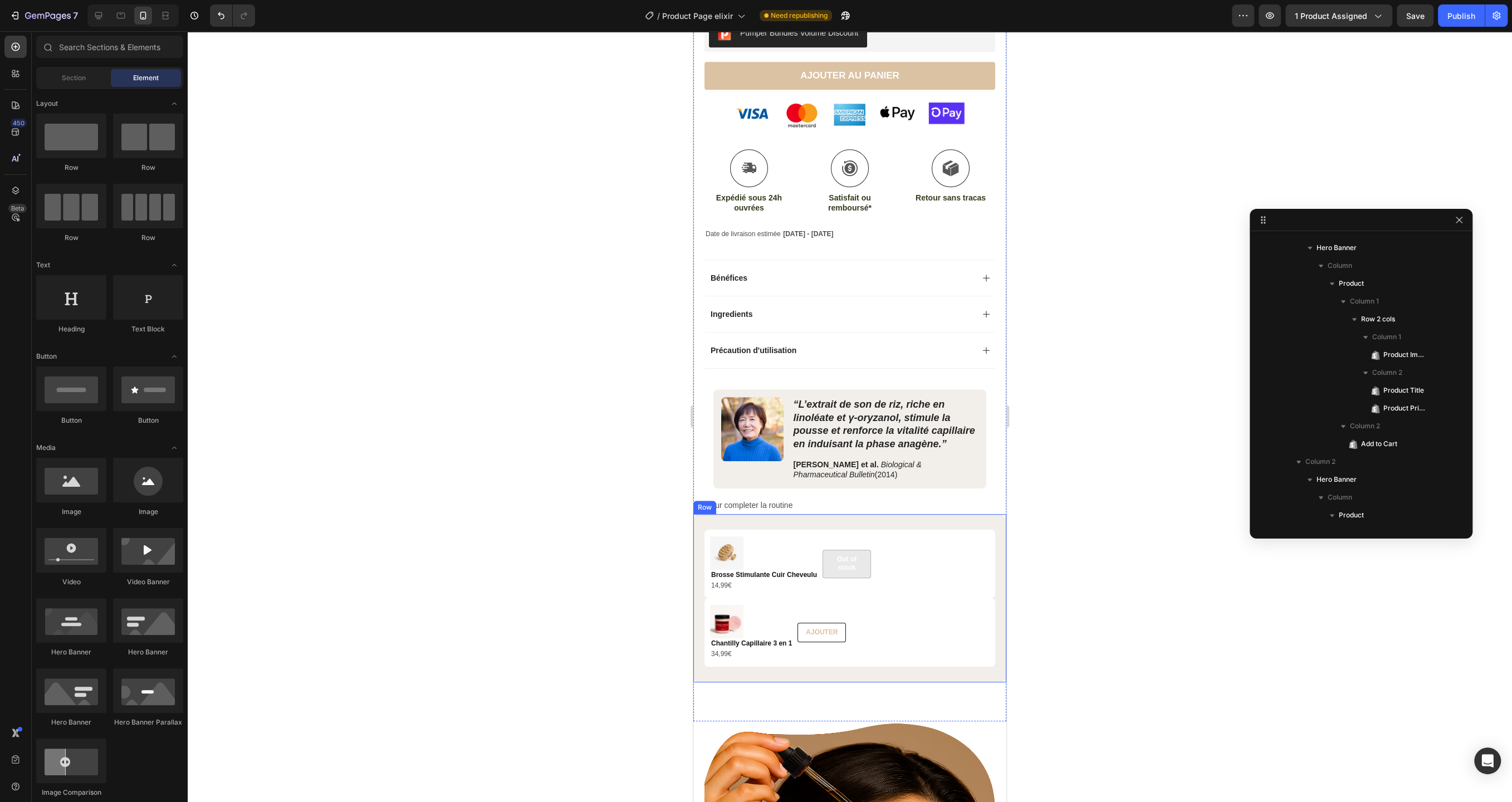
click at [951, 518] on div "Product Images Brosse Stimulante Cuir Cheveulu Product Title 14,99€ Product Pri…" at bounding box center [849, 598] width 313 height 169
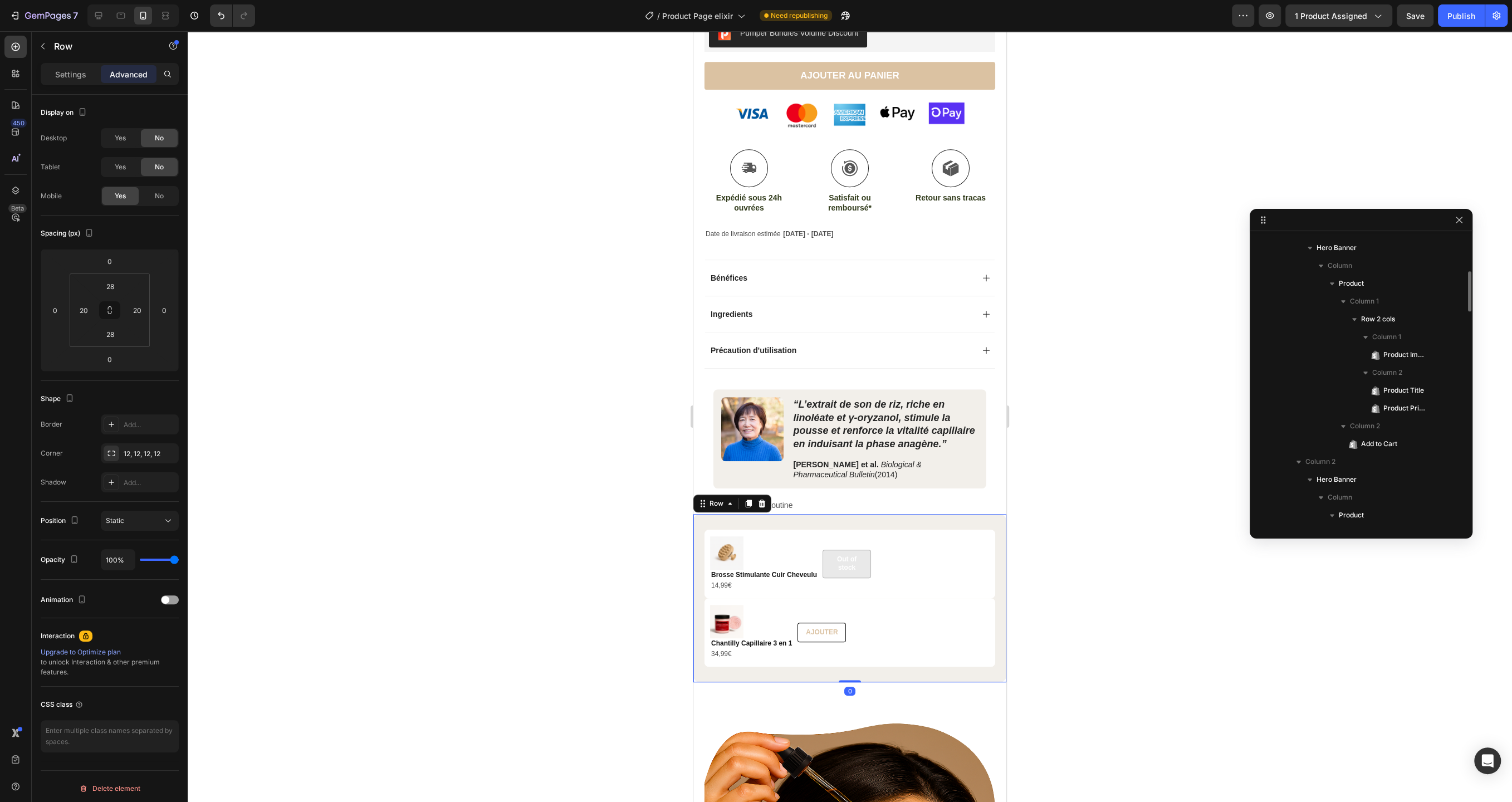
scroll to position [1280, 0]
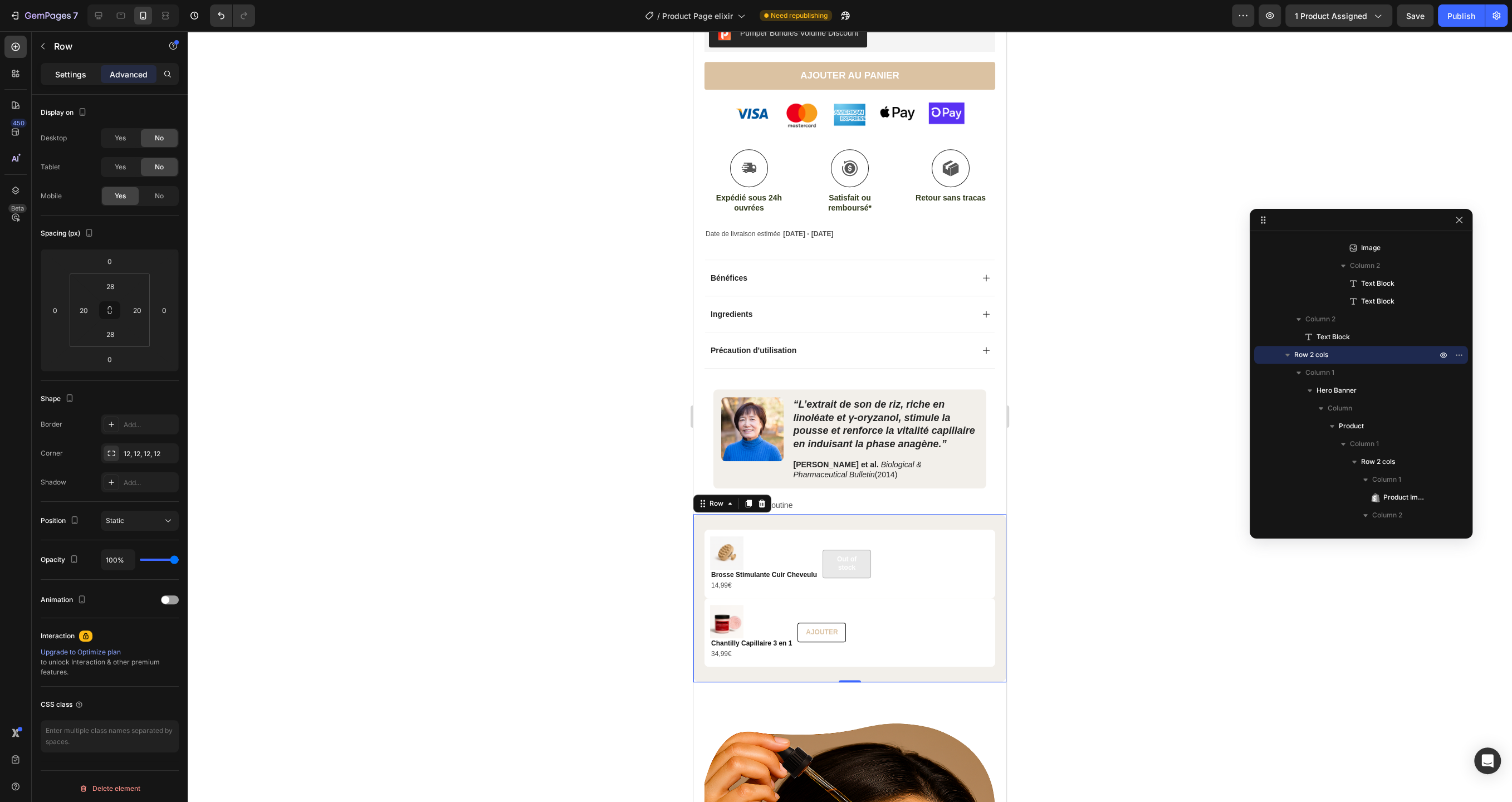
click at [53, 74] on div "Settings" at bounding box center [70, 74] width 56 height 18
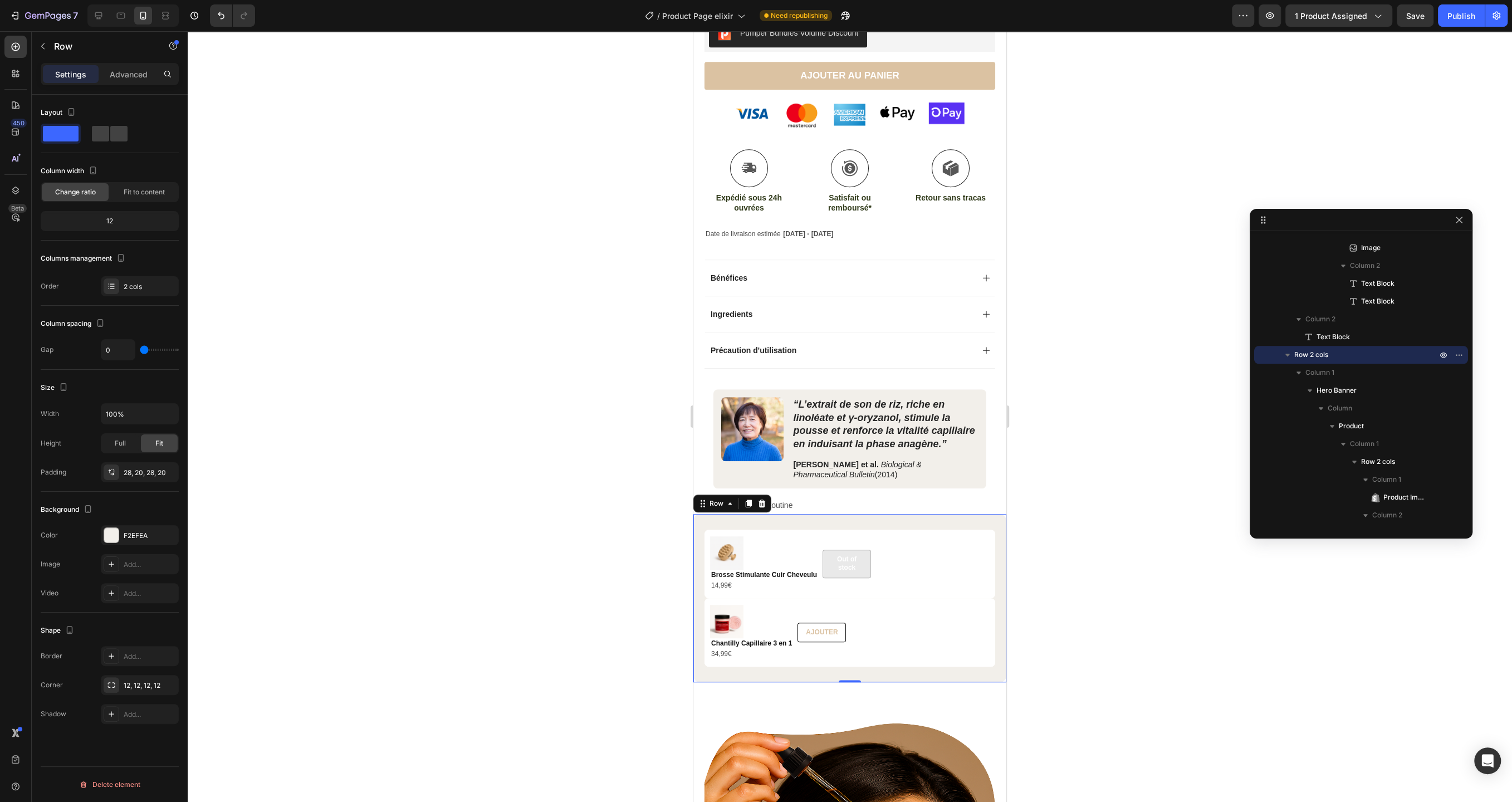
type input "17"
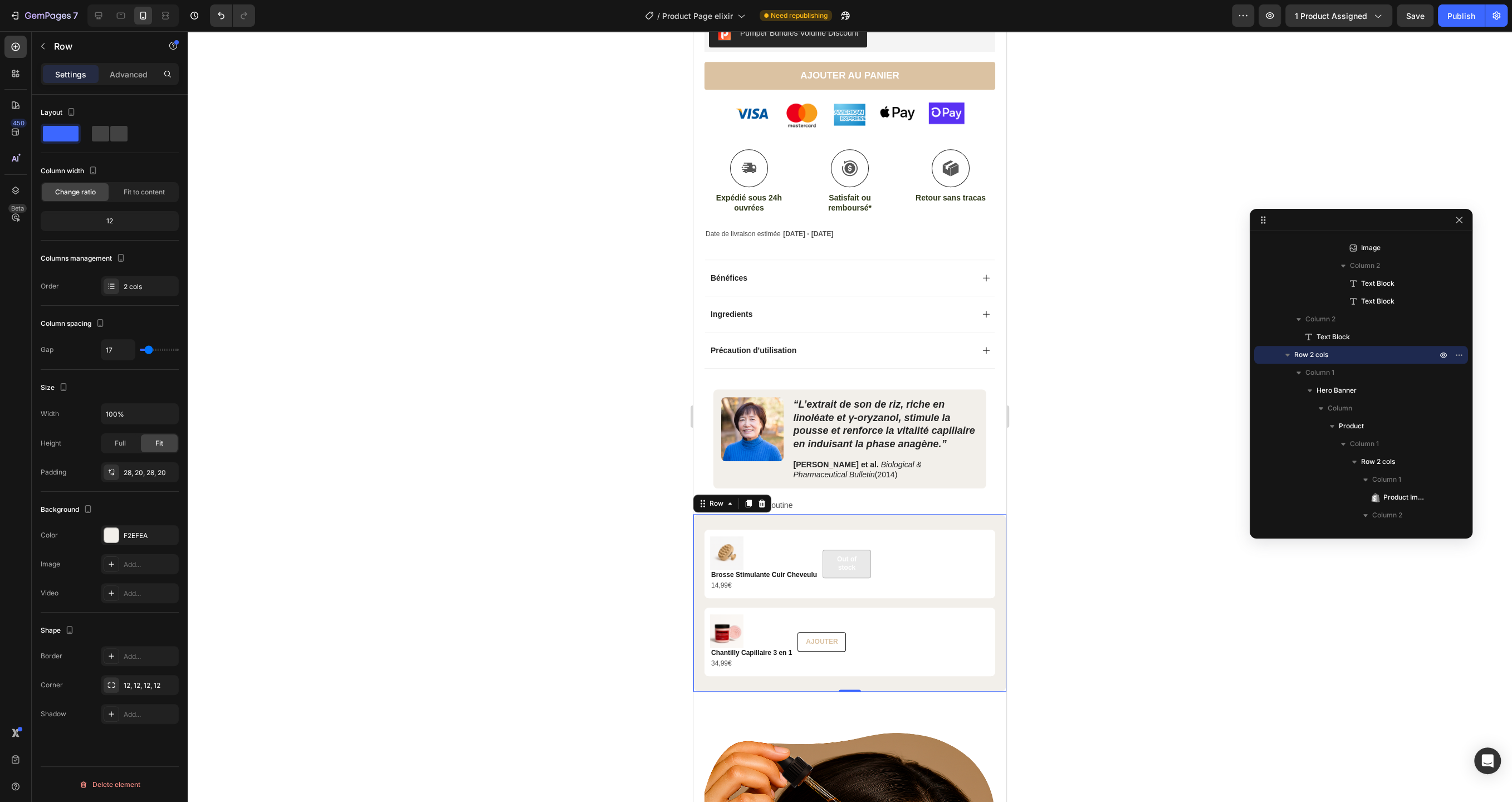
type input "18"
type input "19"
type input "20"
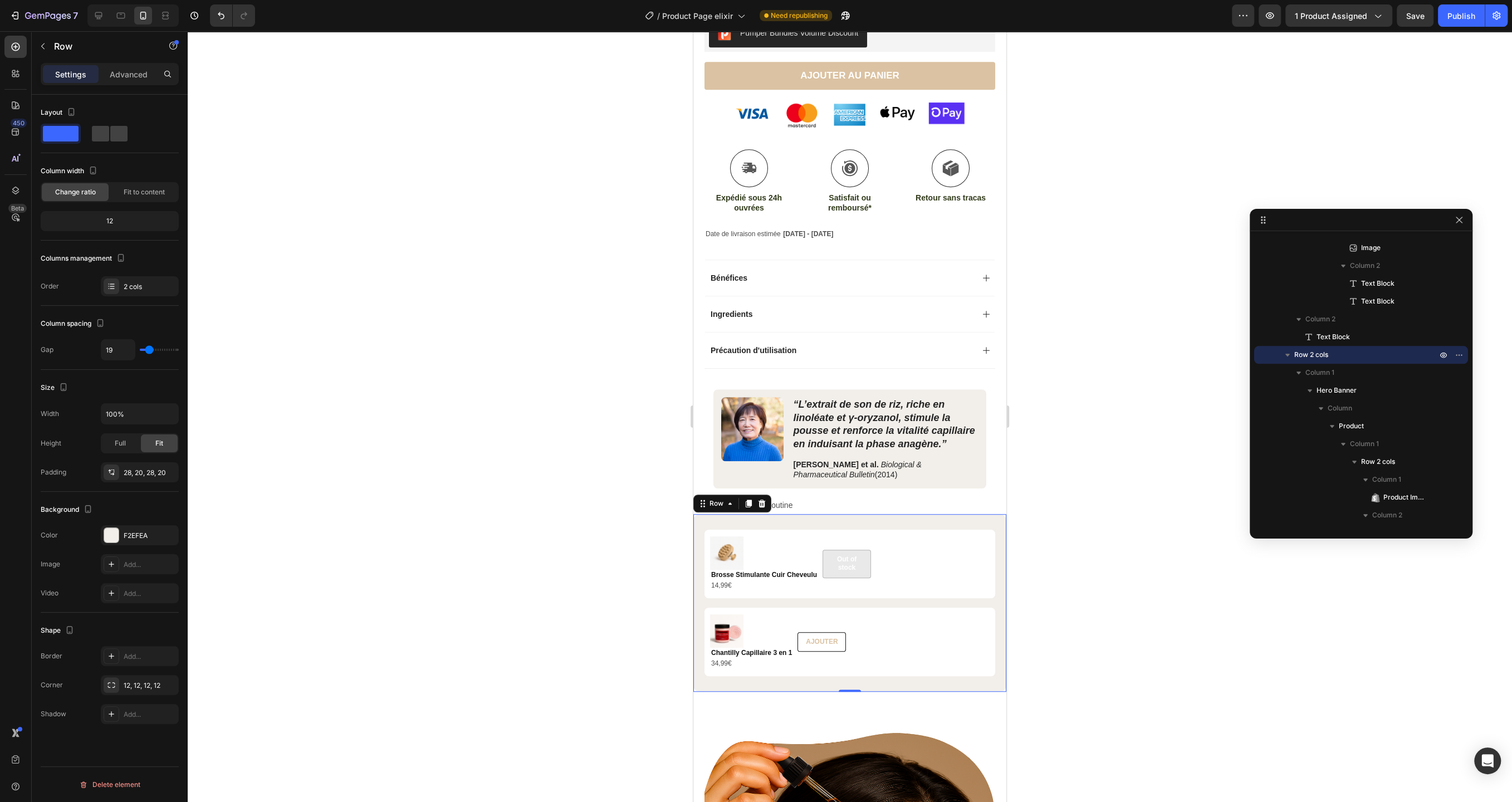
type input "20"
type input "21"
type input "22"
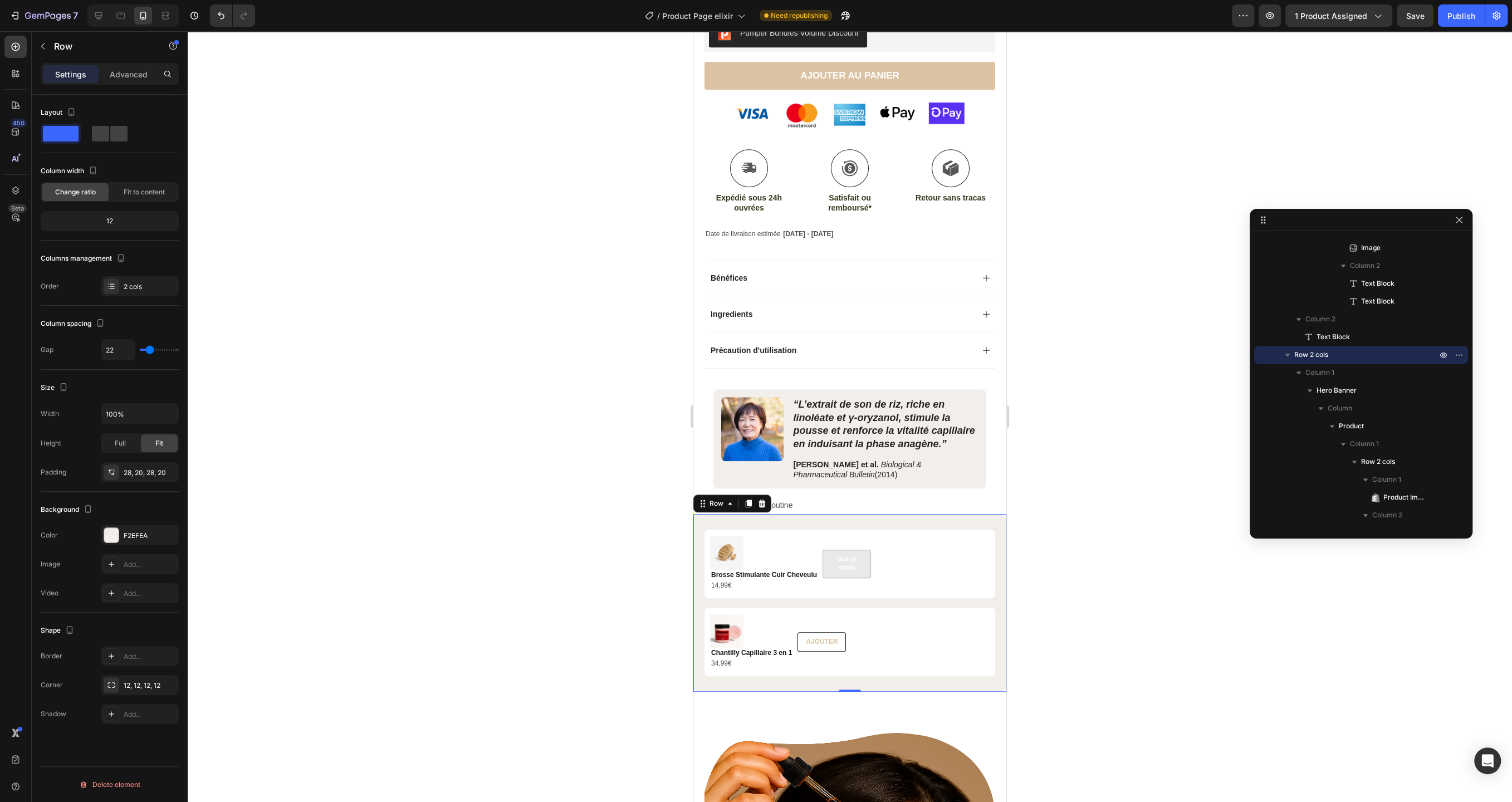
type input "23"
type input "24"
type input "25"
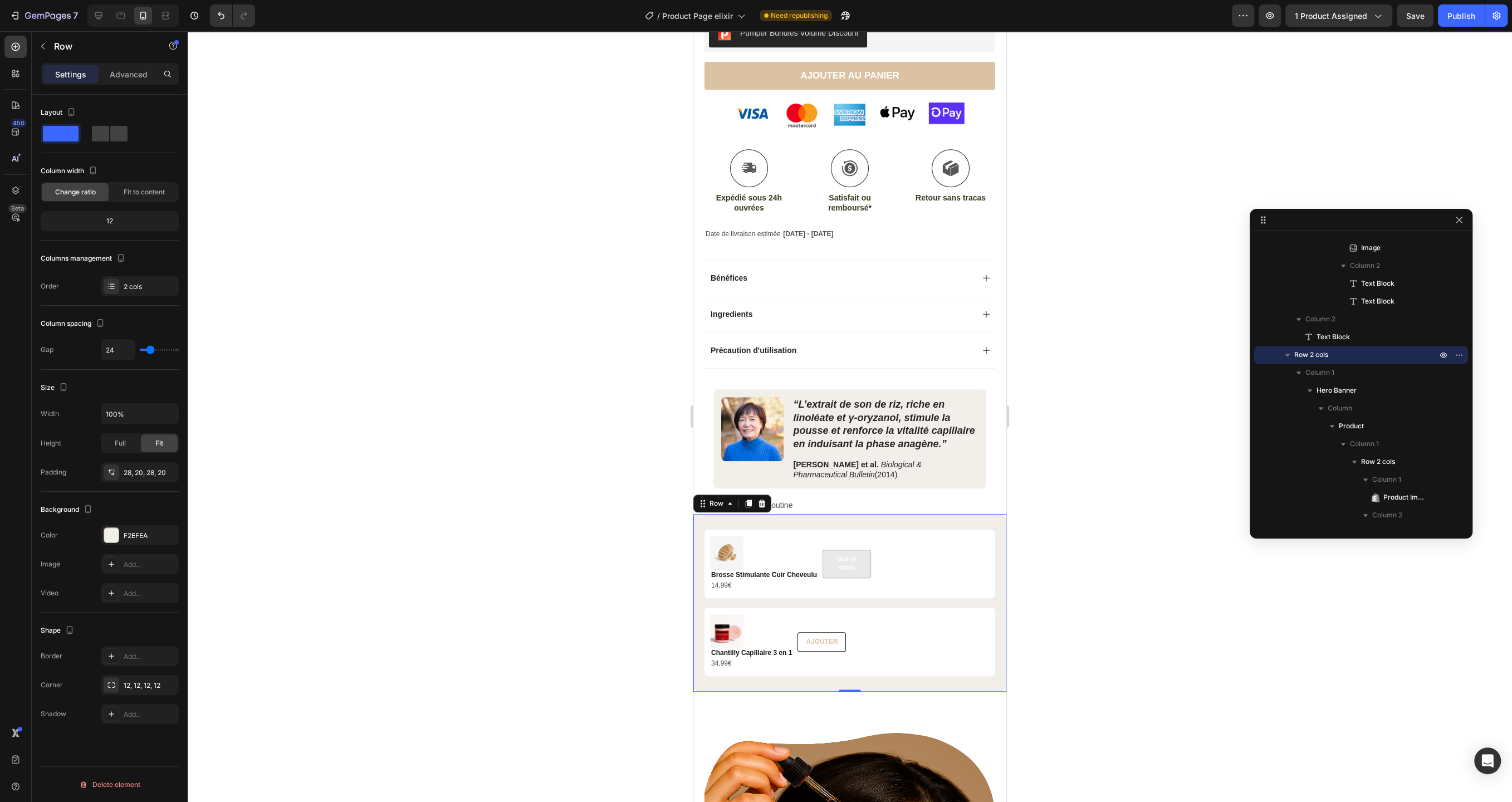
type input "25"
type input "26"
type input "23"
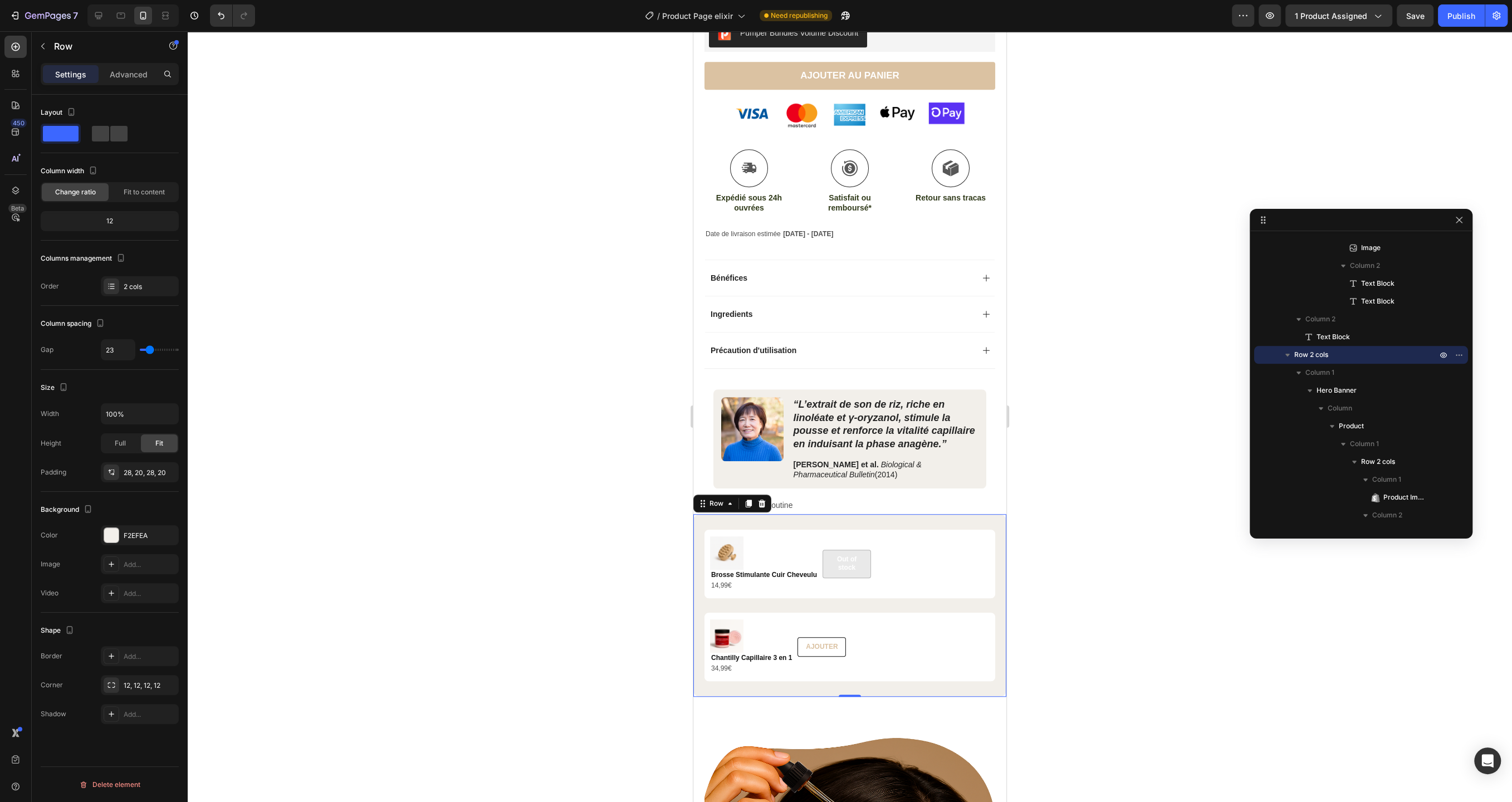
type input "21"
type input "15"
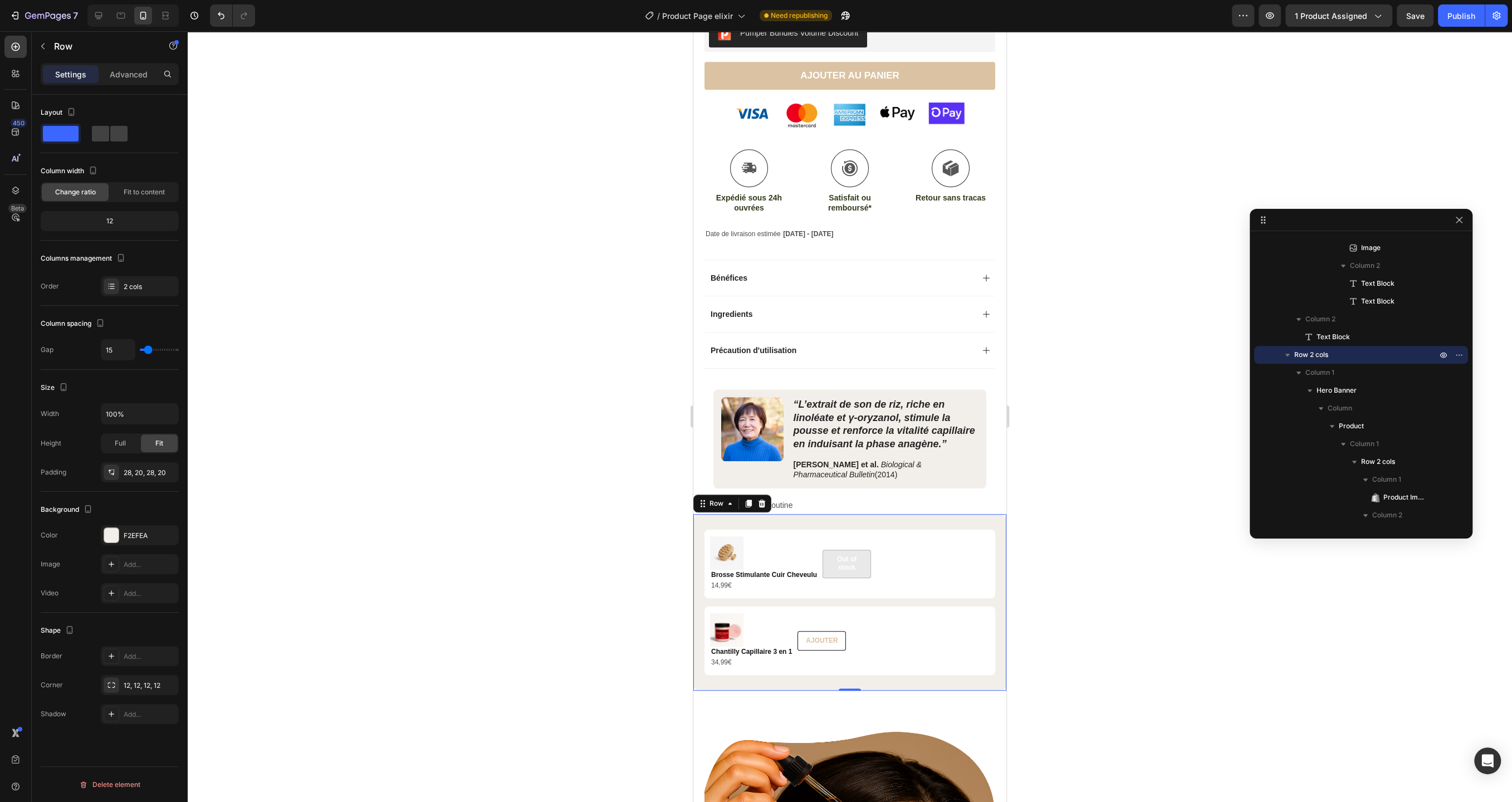
type input "14"
type input "13"
type input "9"
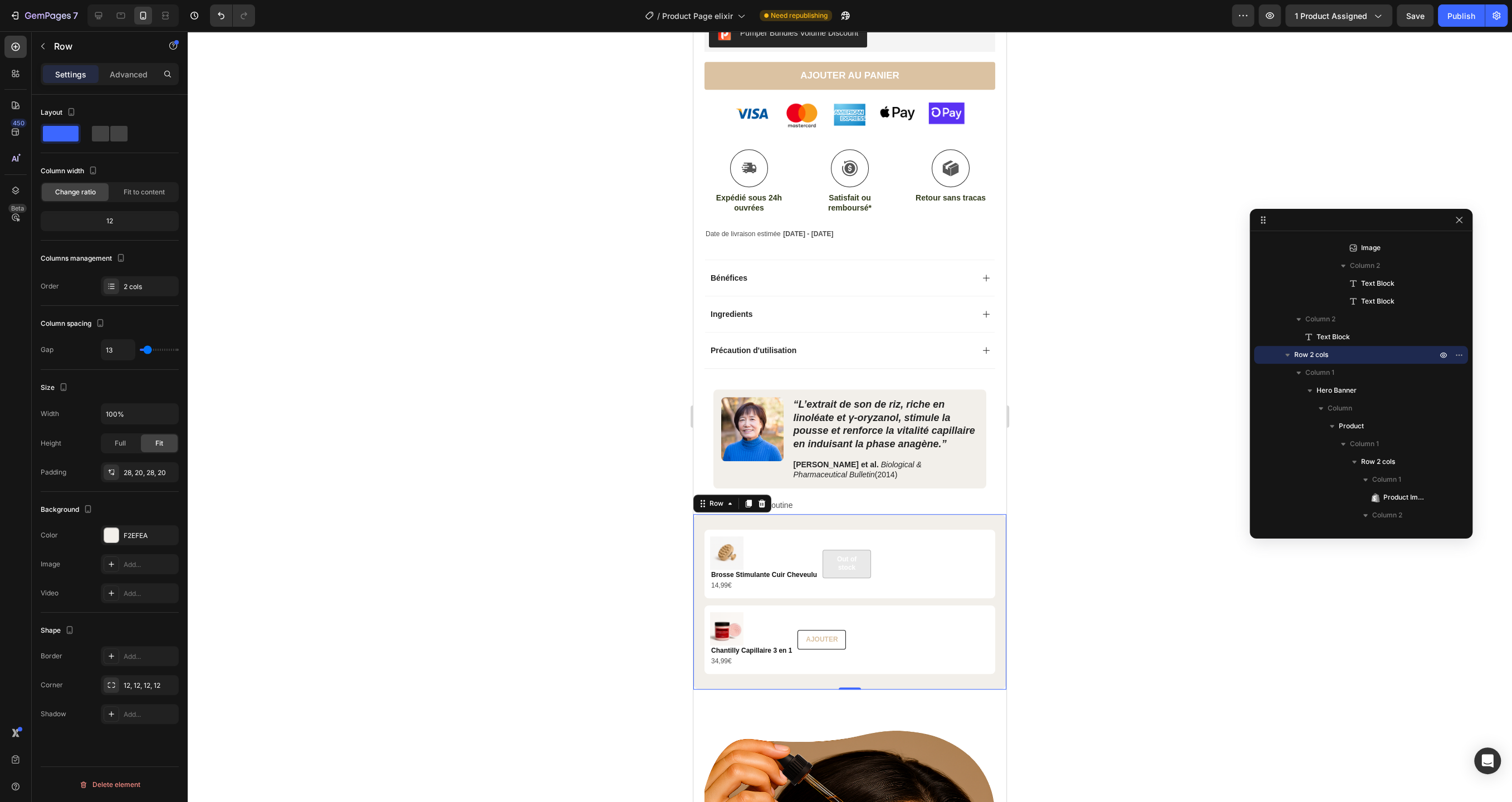
type input "9"
type input "8"
click at [146, 349] on input "range" at bounding box center [159, 350] width 39 height 2
click at [474, 386] on div at bounding box center [850, 416] width 1324 height 771
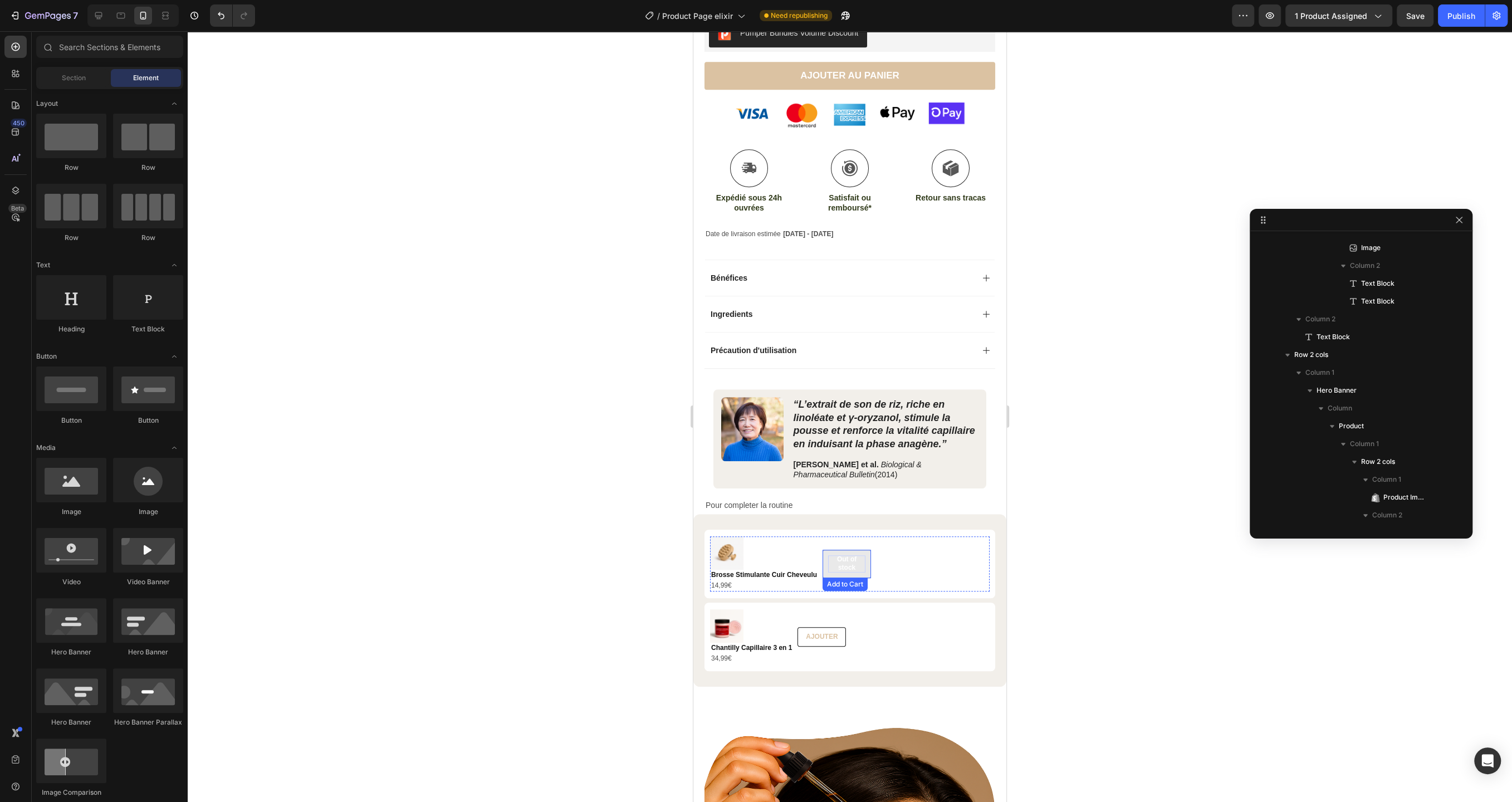
click at [849, 562] on div "Out of stock" at bounding box center [847, 564] width 38 height 17
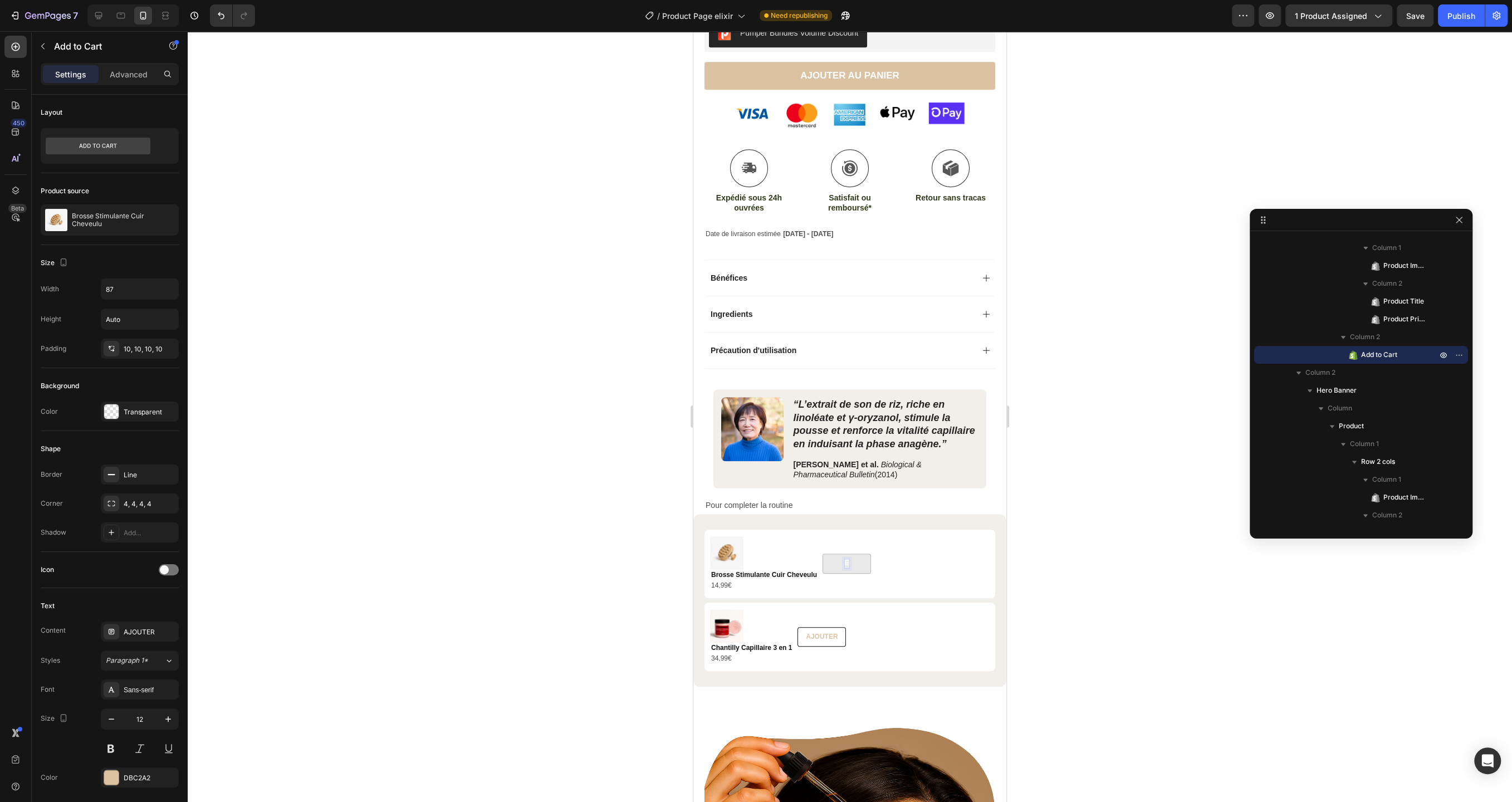
scroll to position [645, 0]
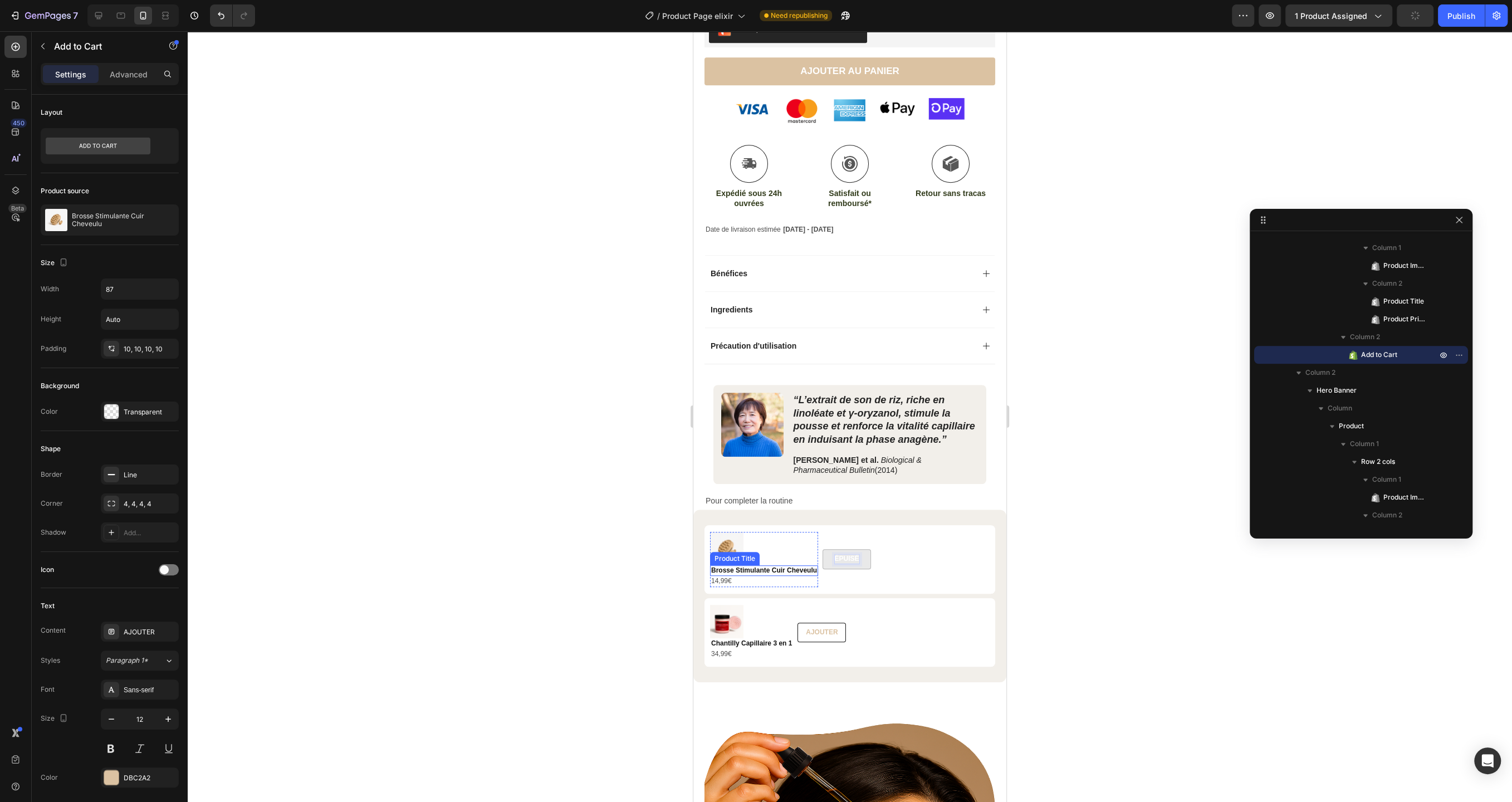
click at [590, 517] on div at bounding box center [850, 416] width 1324 height 771
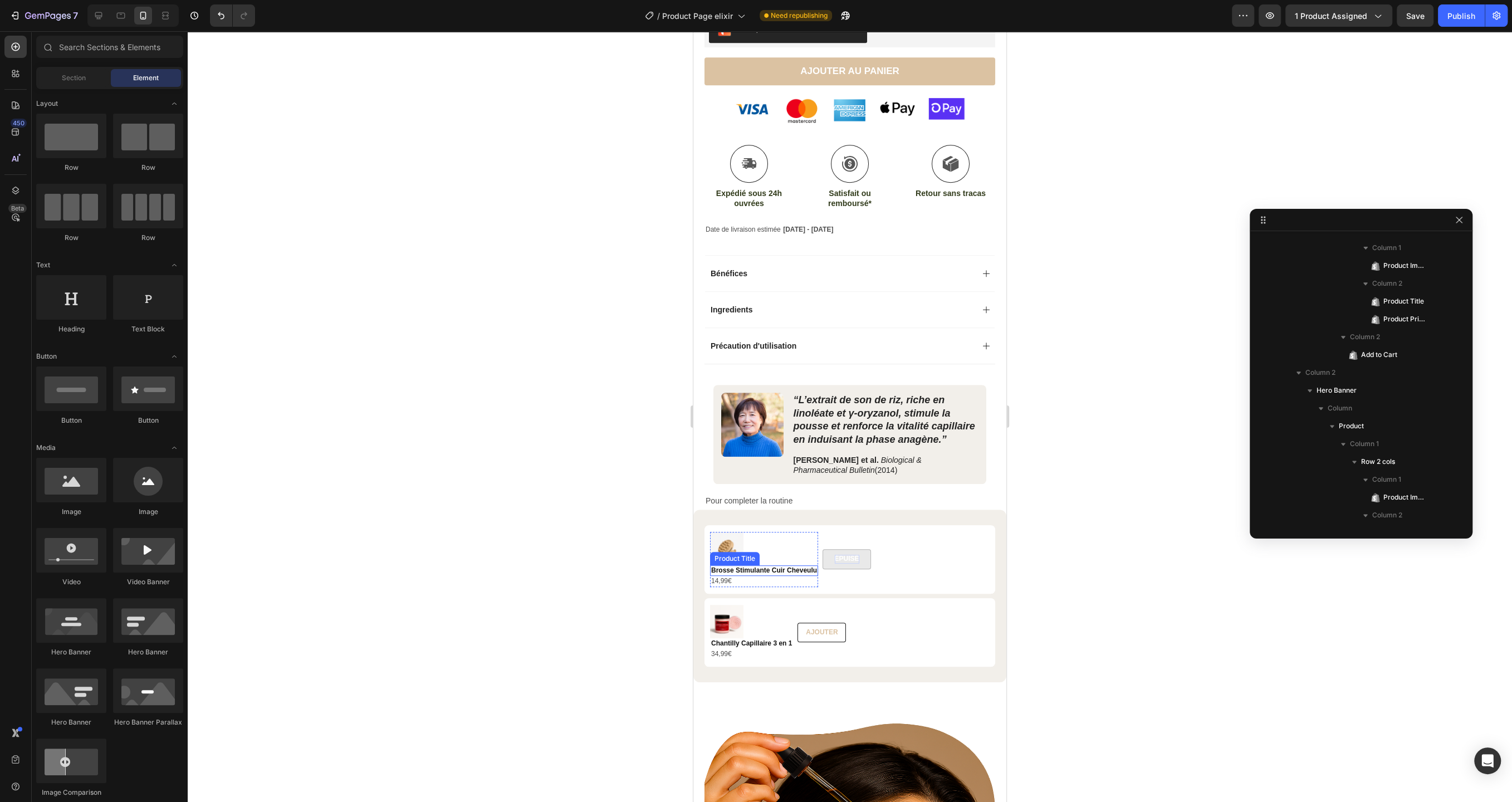
click at [522, 484] on div at bounding box center [850, 416] width 1324 height 771
click at [1074, 453] on div at bounding box center [850, 416] width 1324 height 771
click at [93, 14] on icon at bounding box center [98, 15] width 11 height 11
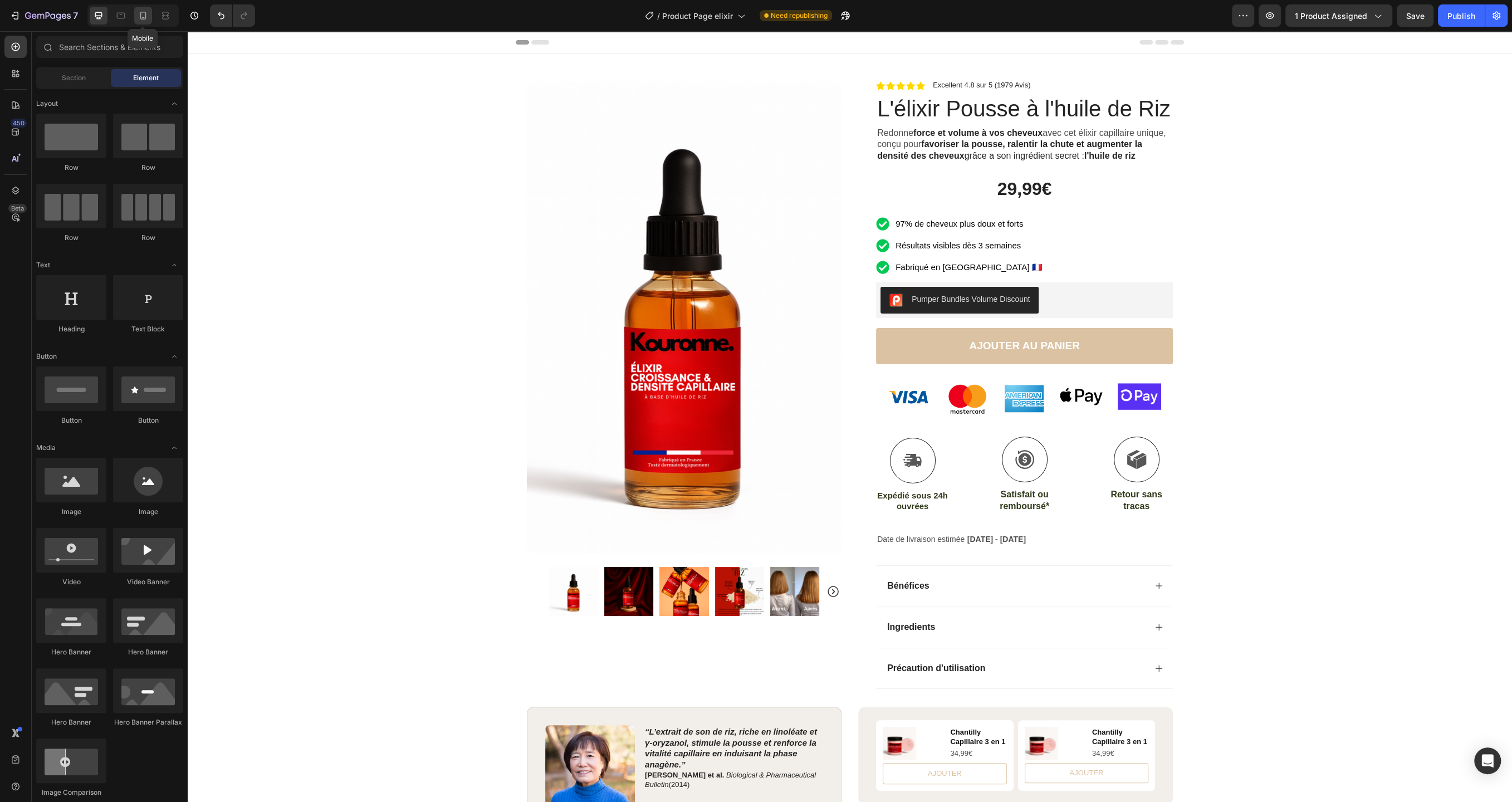
click at [139, 18] on icon at bounding box center [143, 15] width 11 height 11
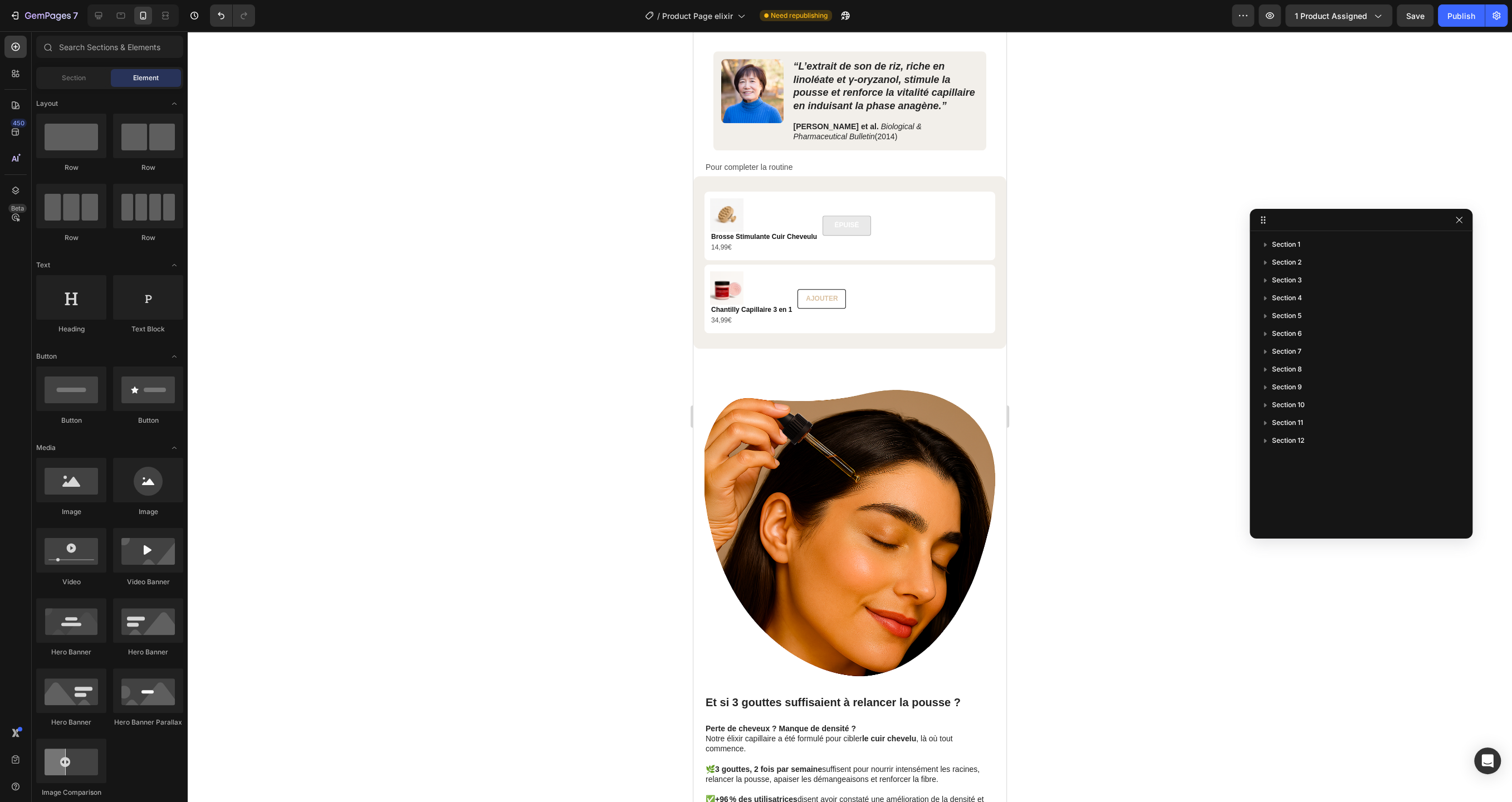
scroll to position [982, 0]
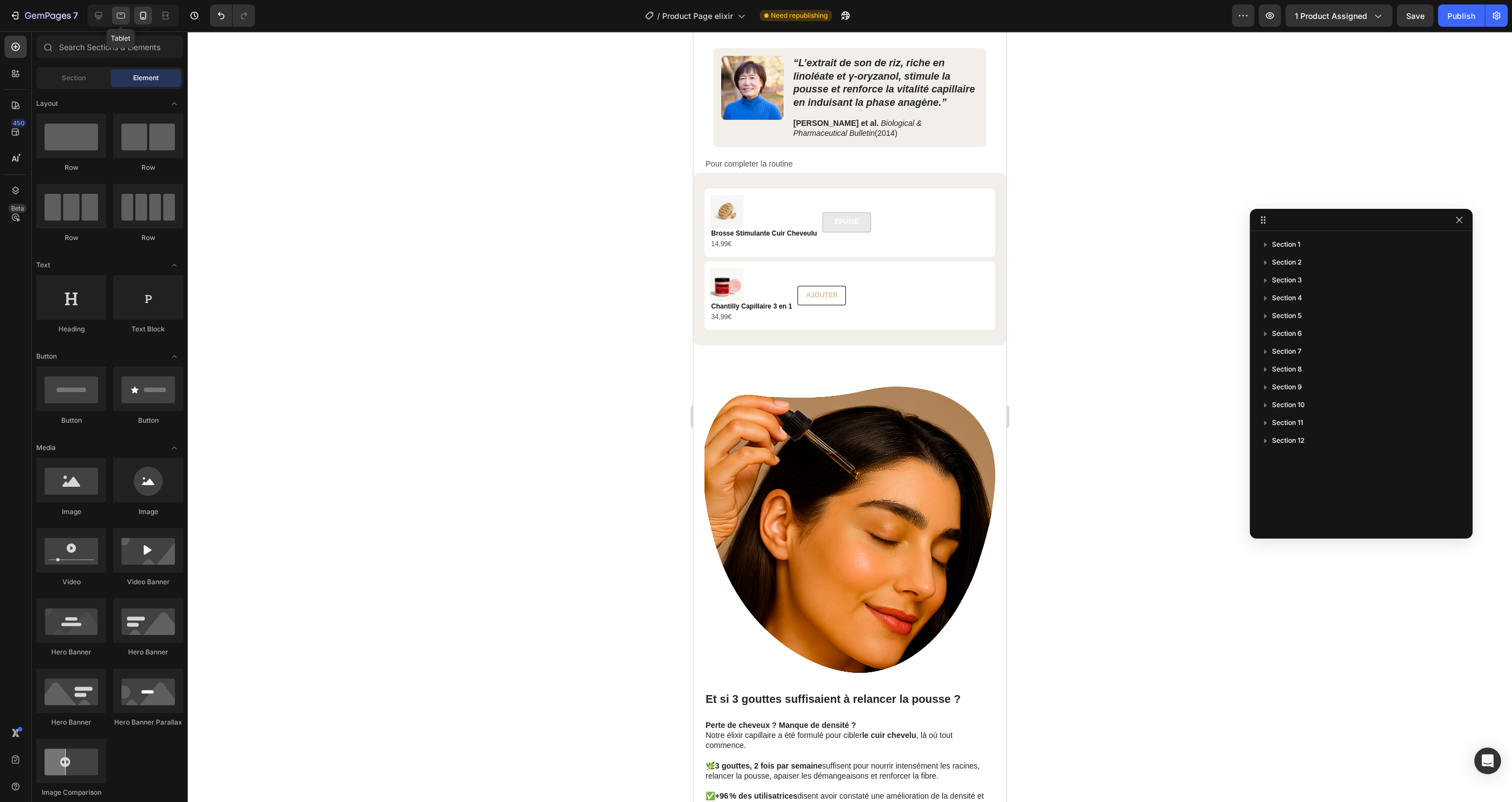
click at [119, 15] on icon at bounding box center [120, 15] width 11 height 11
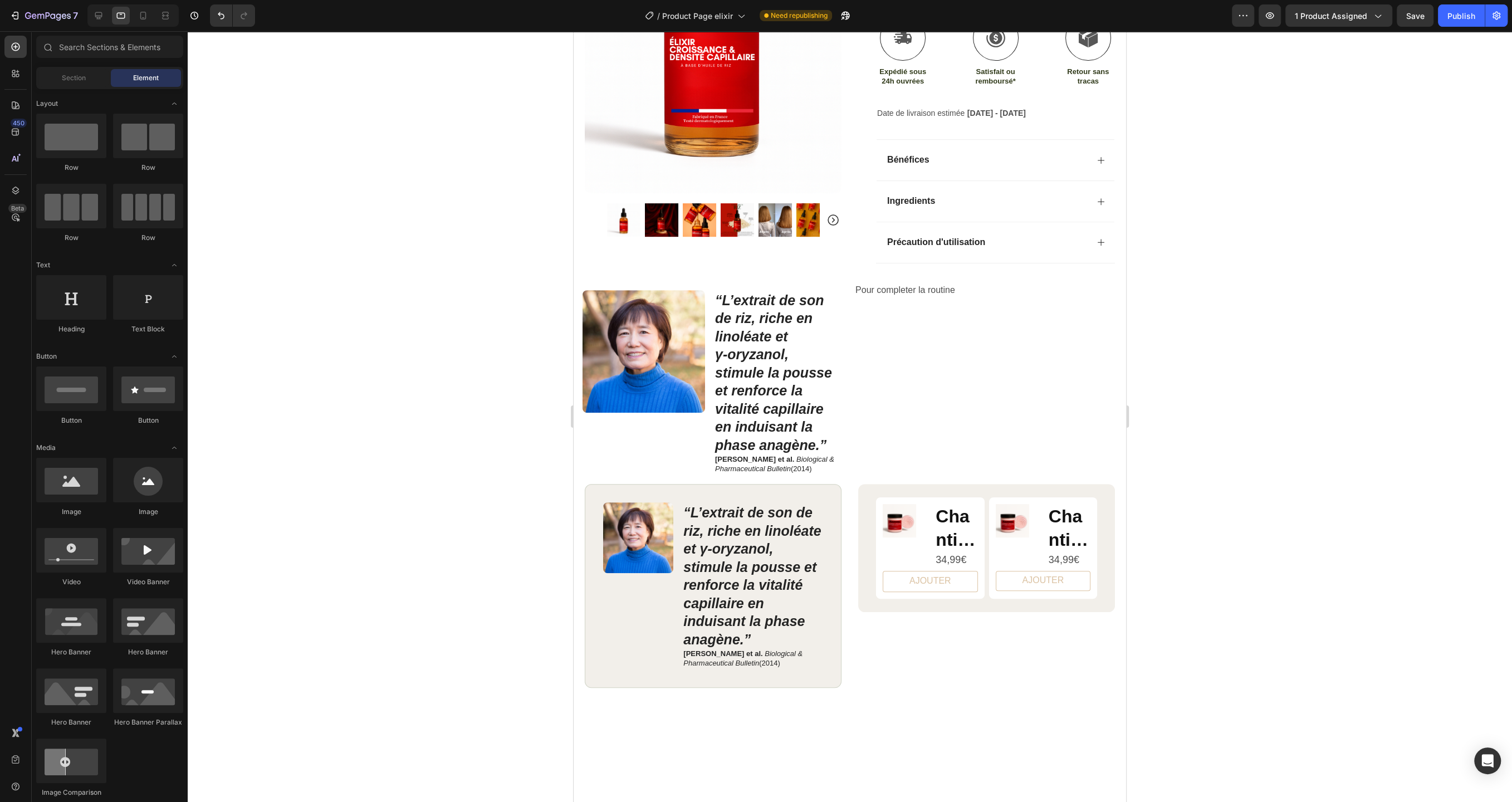
scroll to position [412, 0]
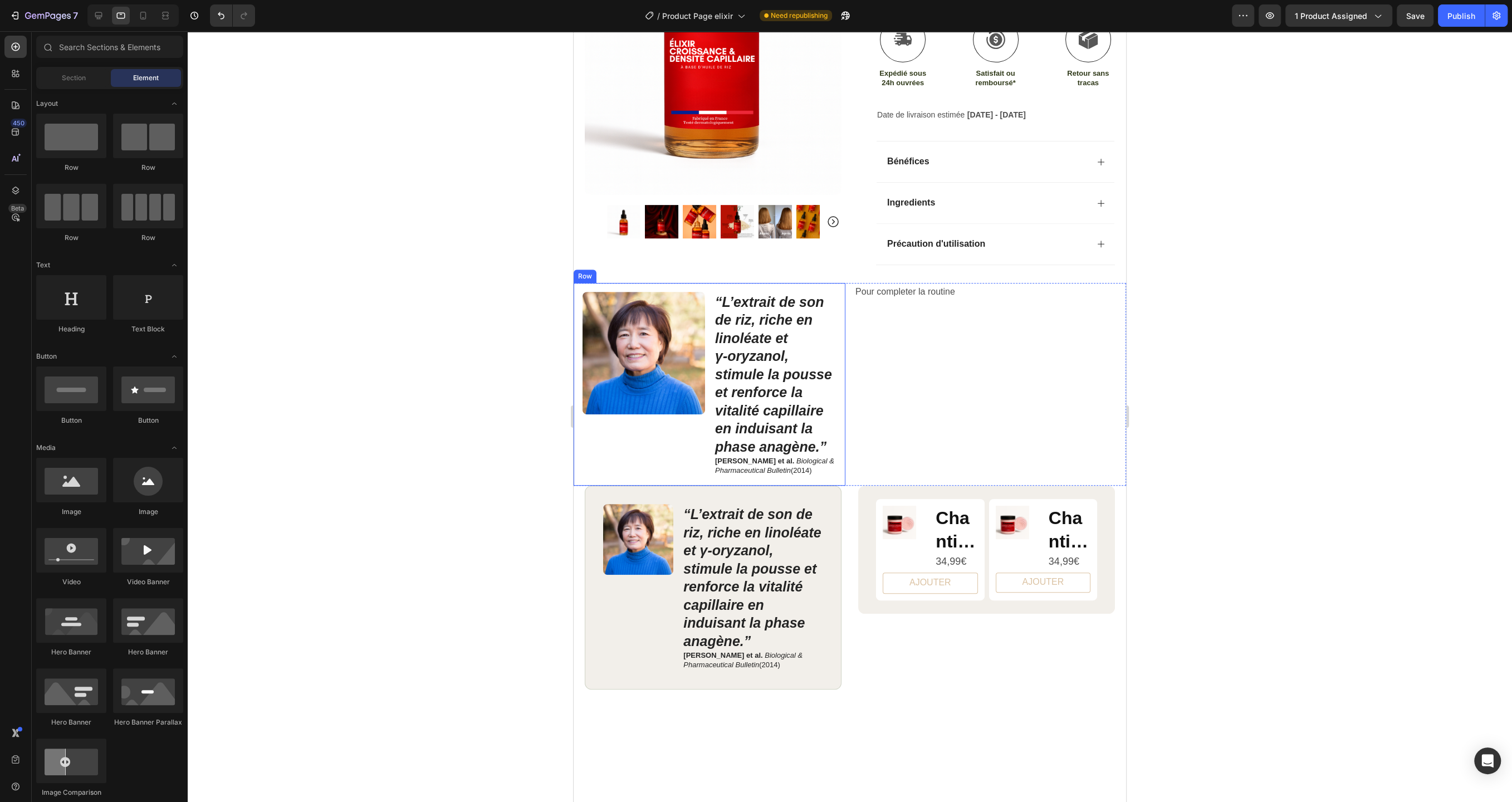
click at [701, 284] on div "Image “L’extrait de son de riz, riche en linoléate et γ‑oryzanol, stimule la po…" at bounding box center [709, 384] width 272 height 203
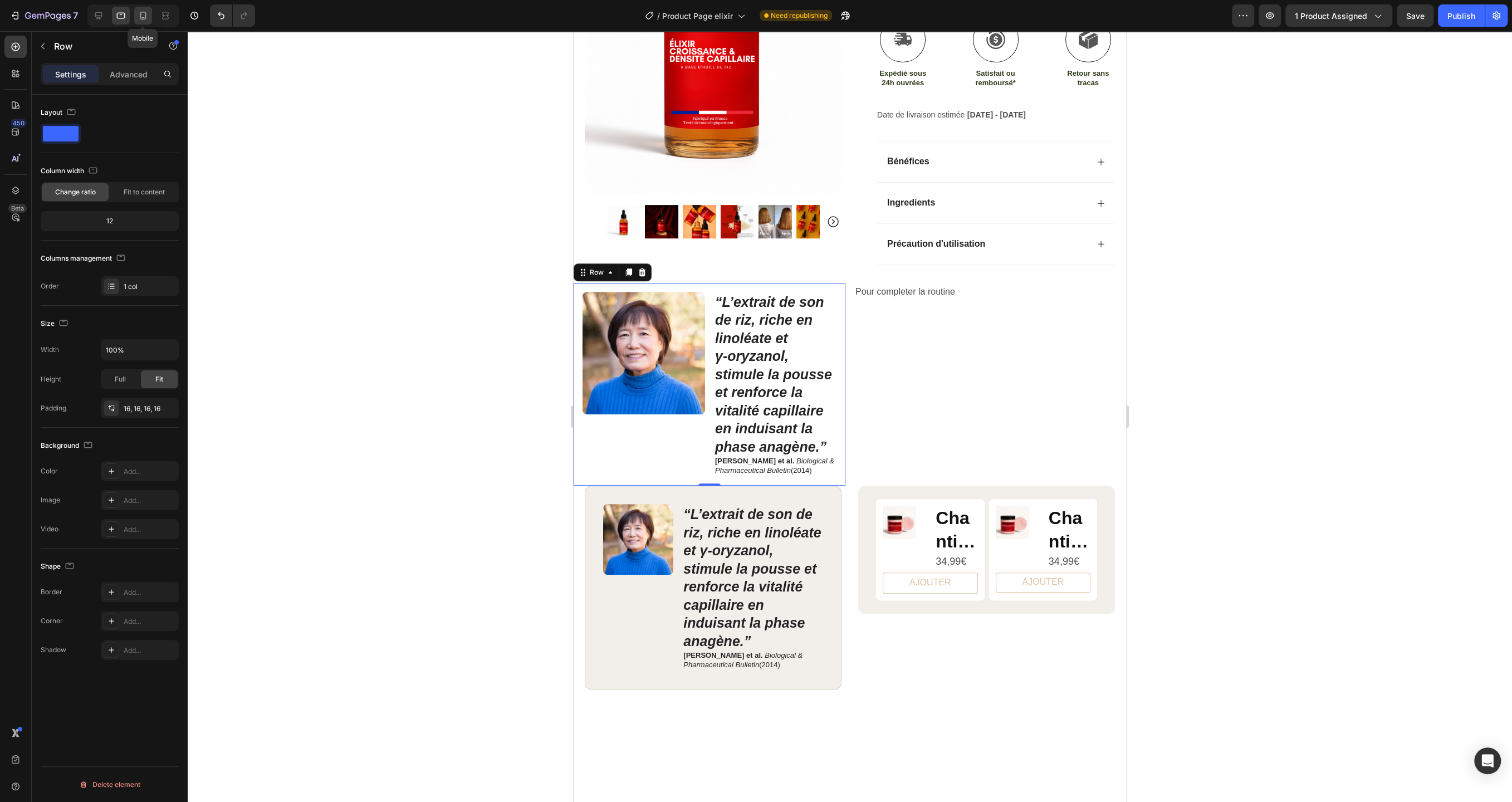
click at [141, 18] on icon at bounding box center [143, 15] width 6 height 8
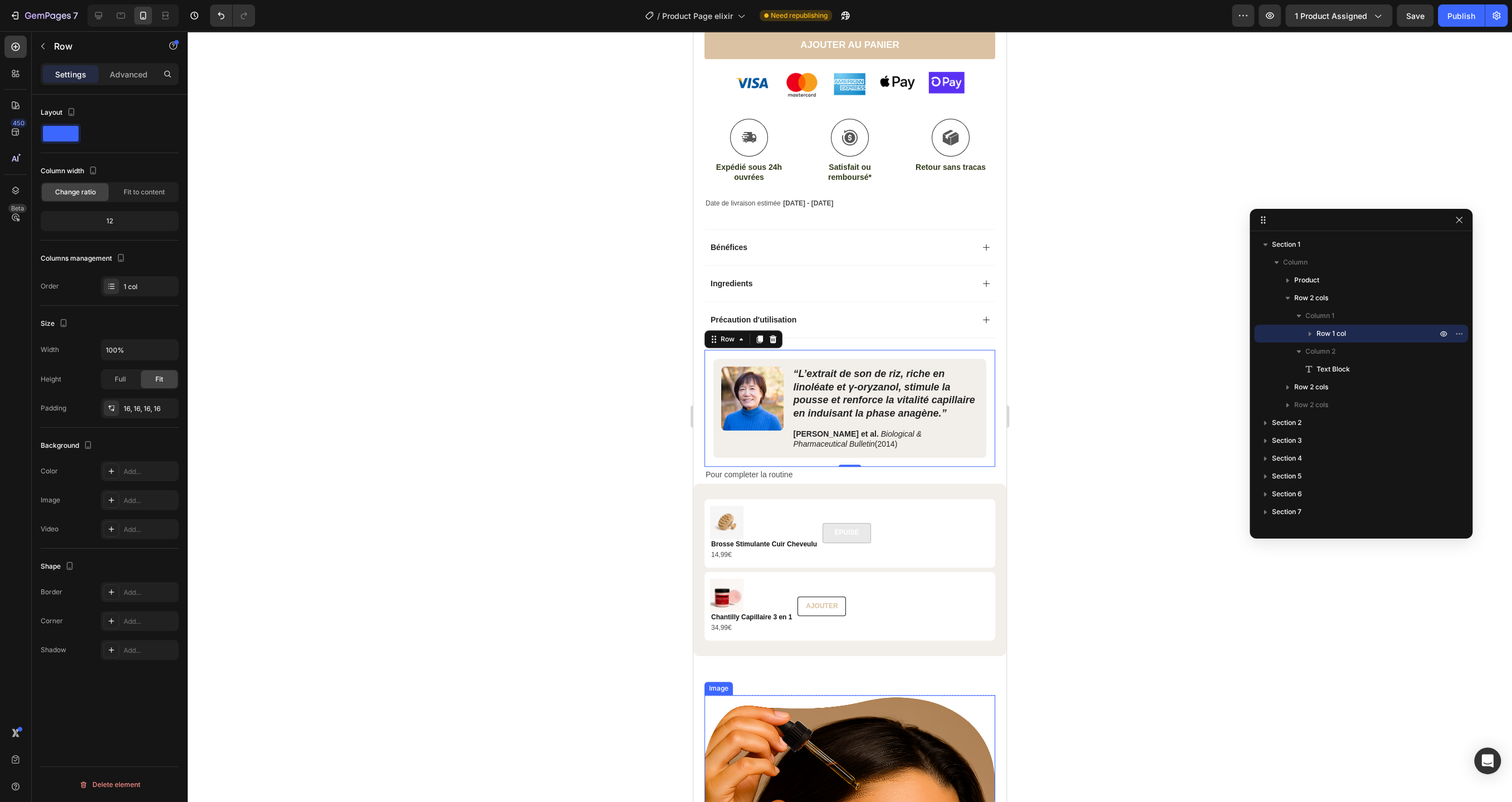
scroll to position [656, 0]
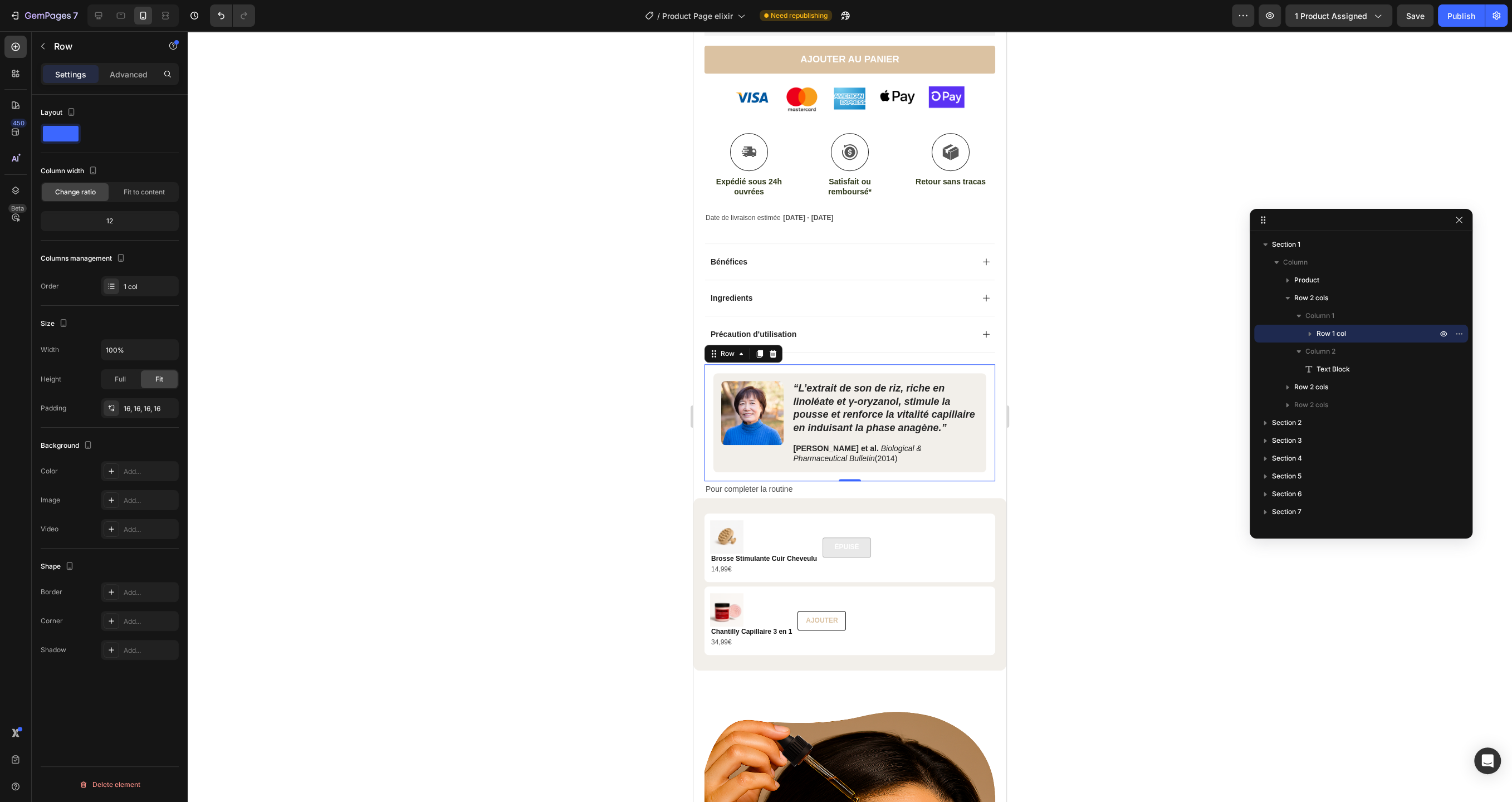
click at [858, 366] on div "Image “L’extrait de son de riz, riche en linoléate et γ‑oryzanol, stimule la po…" at bounding box center [849, 423] width 291 height 117
click at [131, 74] on p "Advanced" at bounding box center [129, 75] width 38 height 12
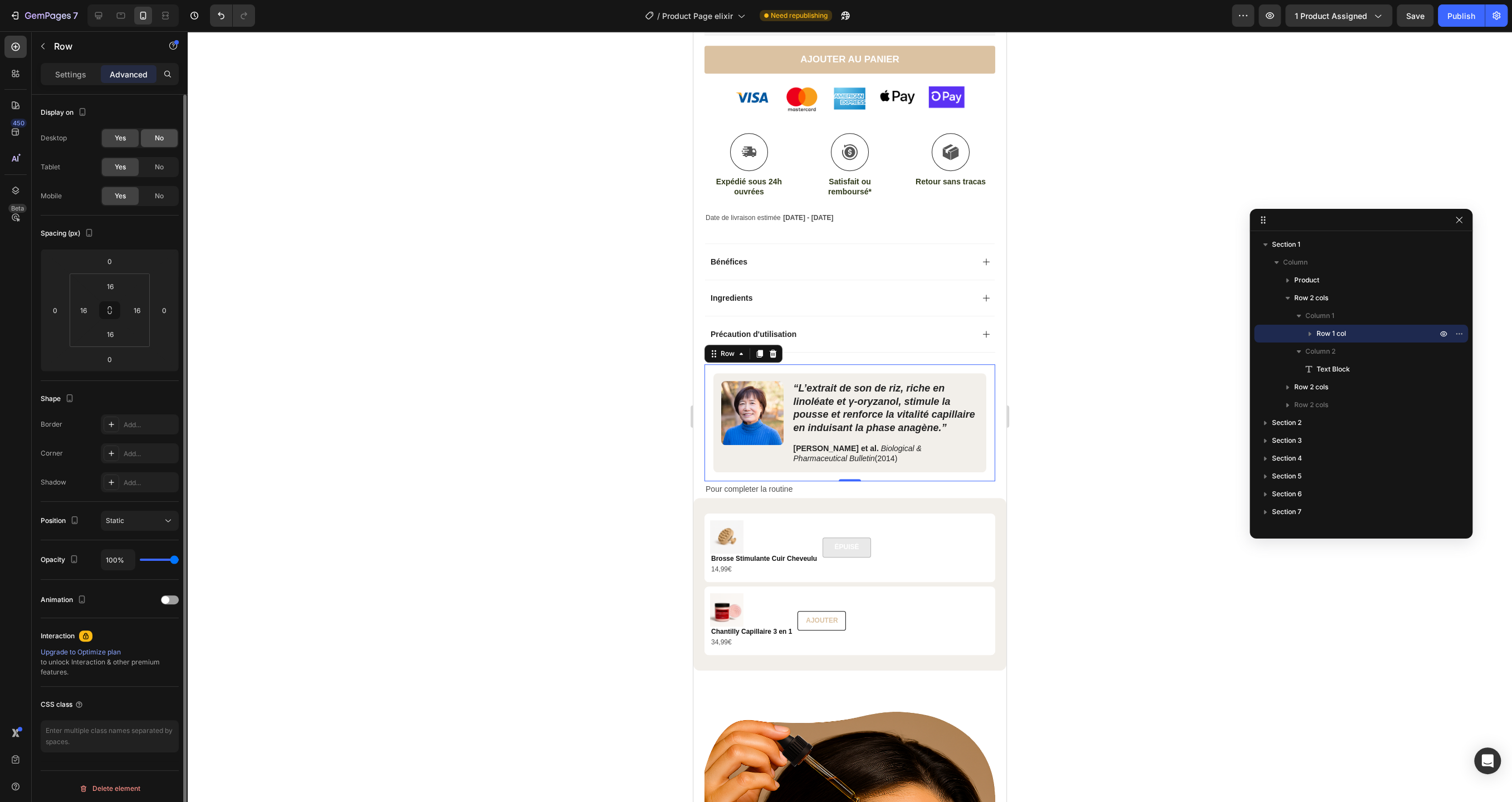
click at [163, 132] on div "No" at bounding box center [159, 138] width 37 height 18
click at [160, 171] on span "No" at bounding box center [159, 167] width 9 height 10
click at [99, 17] on icon at bounding box center [99, 16] width 7 height 7
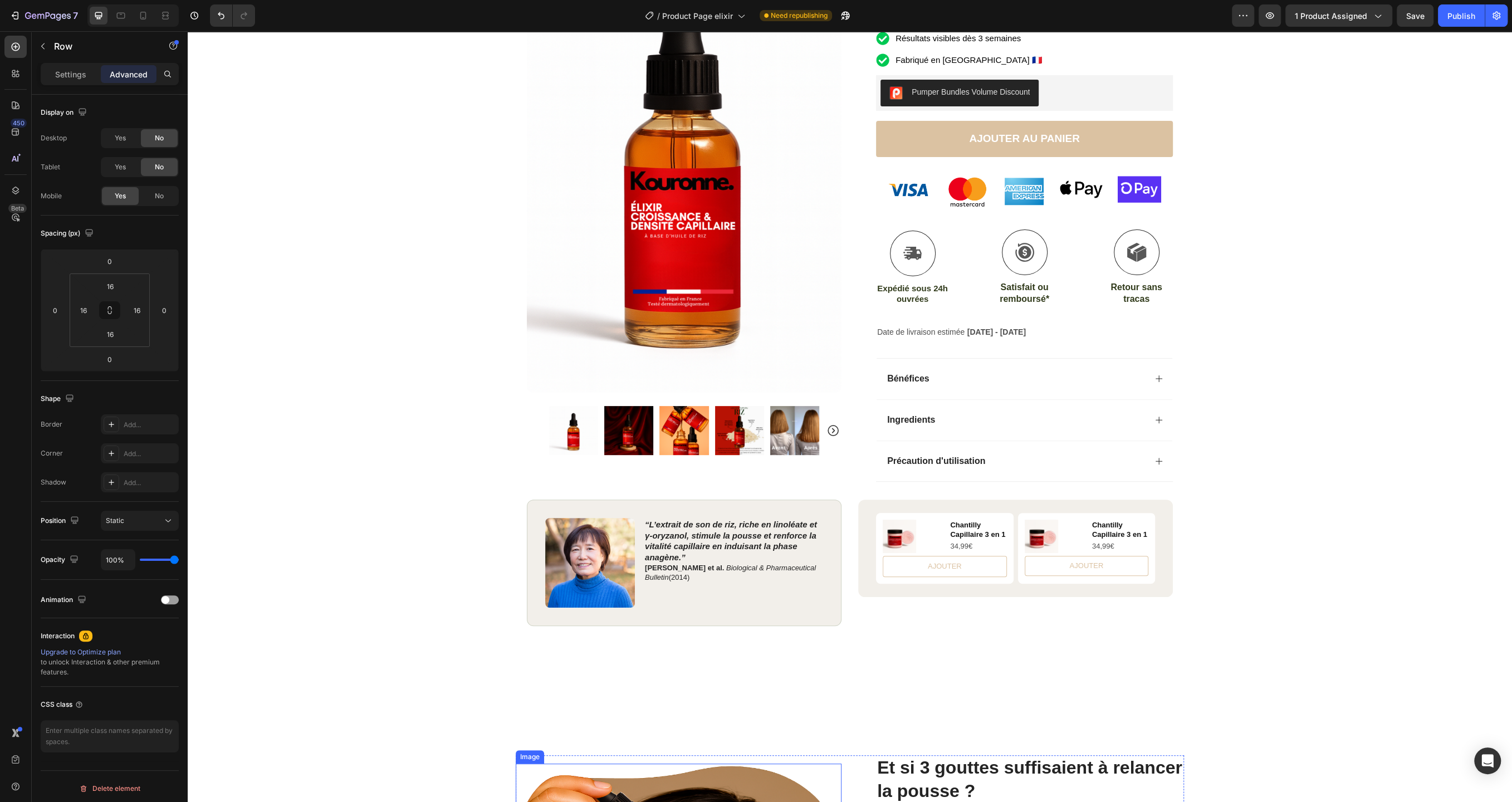
scroll to position [184, 0]
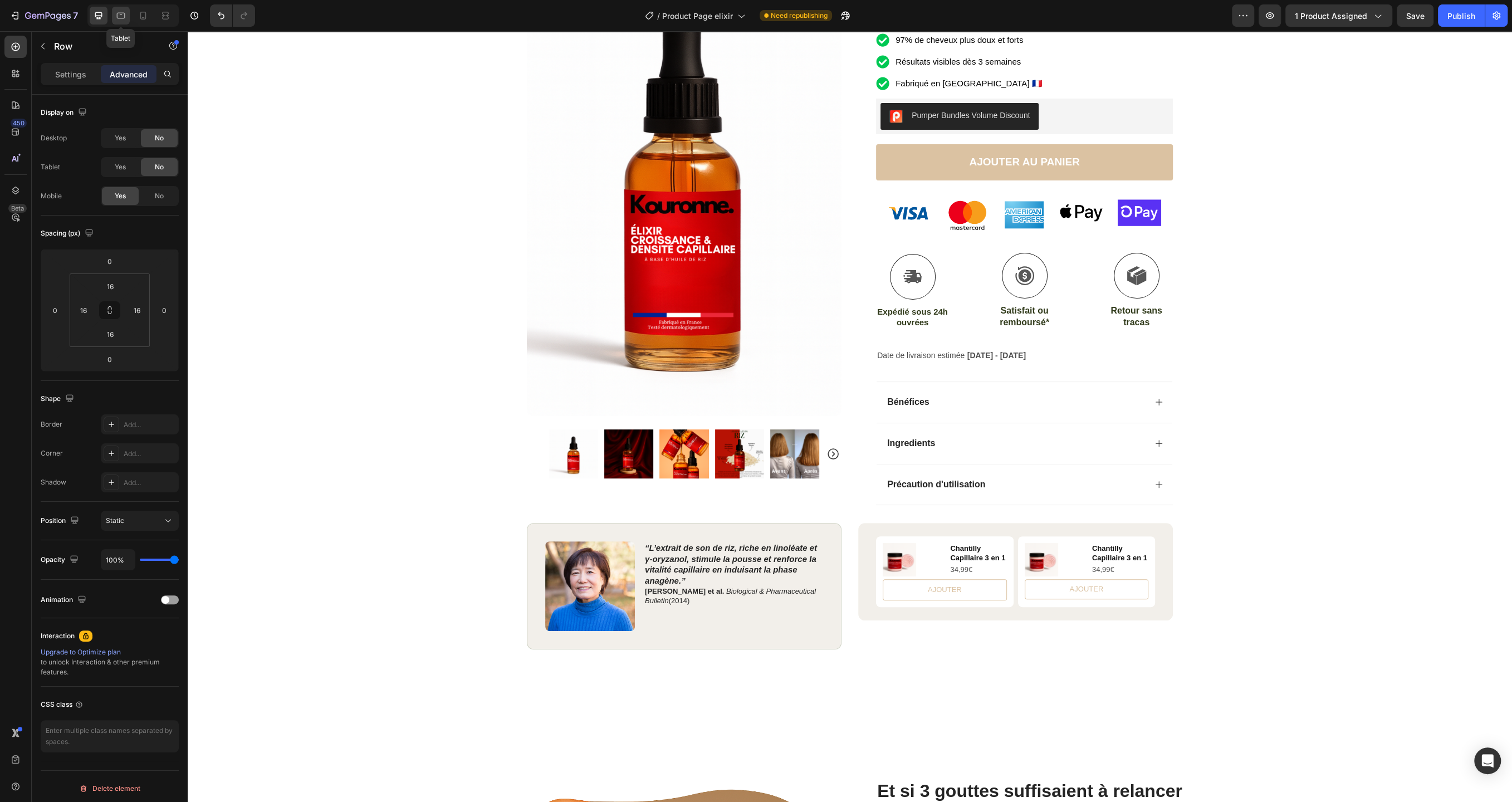
click at [115, 15] on icon at bounding box center [120, 15] width 11 height 11
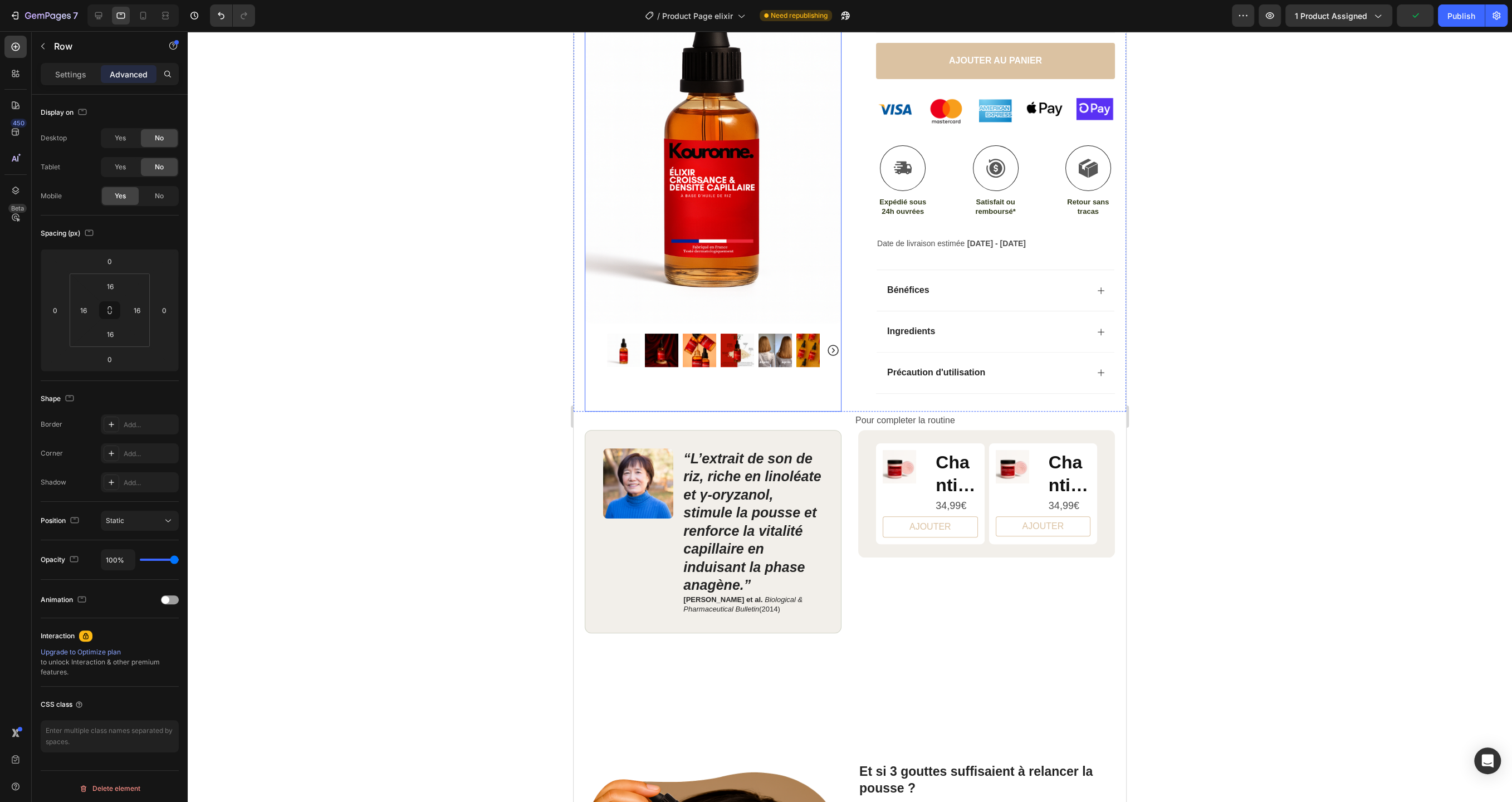
scroll to position [282, 0]
click at [763, 514] on strong "“L’extrait de son de riz, riche en linoléate et γ‑oryzanol, stimule la pousse e…" at bounding box center [752, 523] width 137 height 143
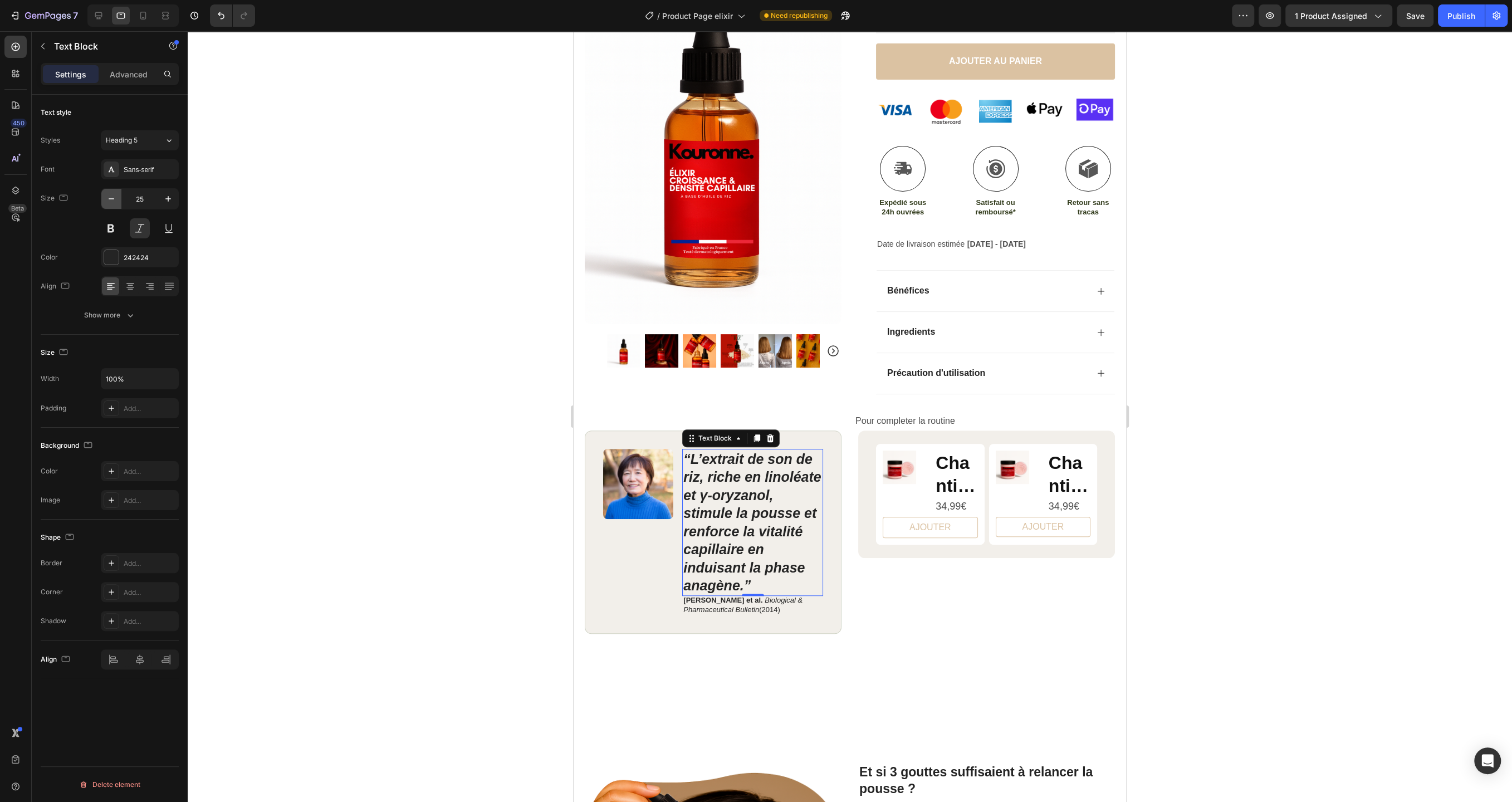
click at [113, 201] on icon "button" at bounding box center [111, 198] width 11 height 11
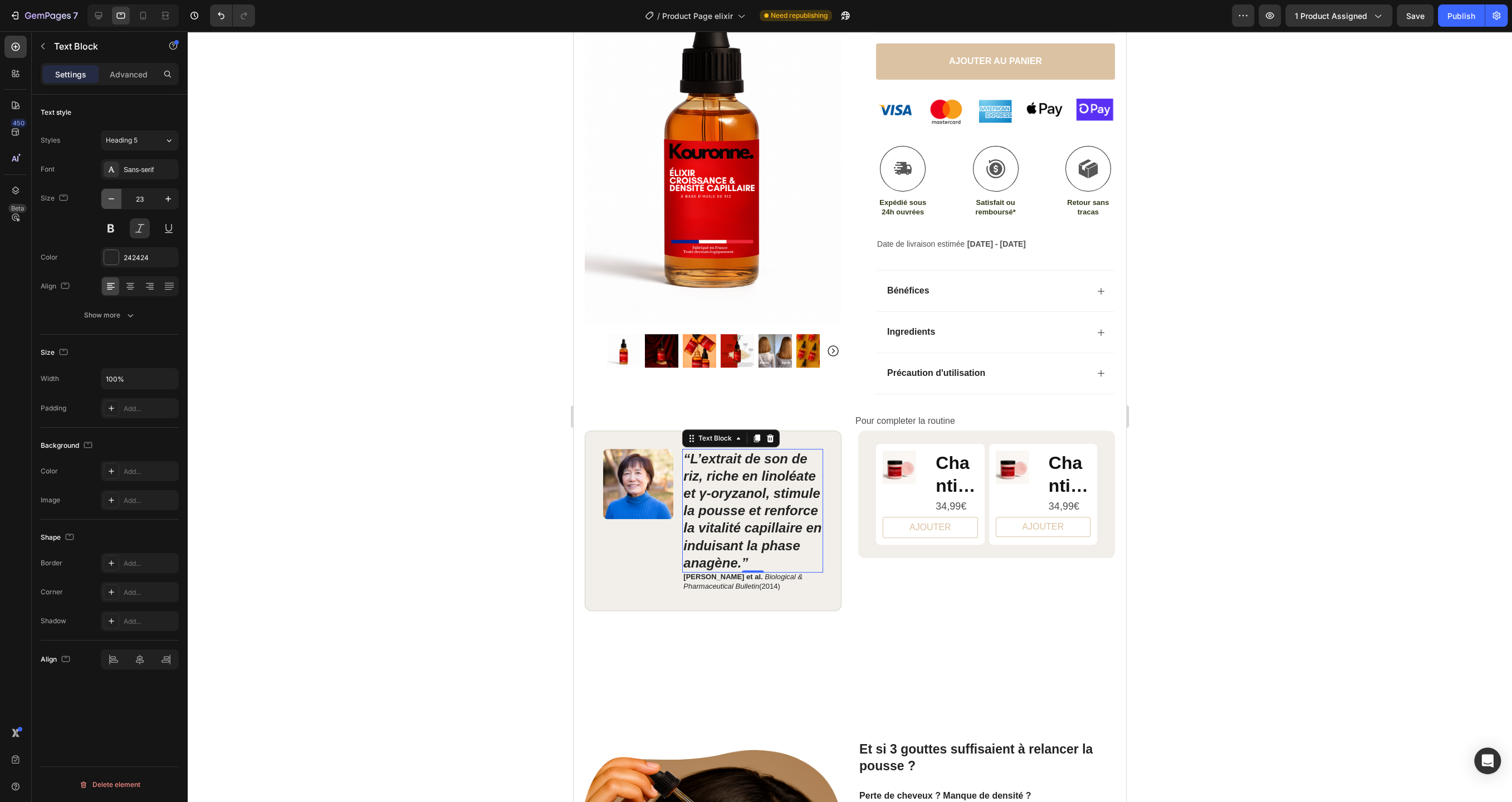
click at [113, 201] on icon "button" at bounding box center [111, 198] width 11 height 11
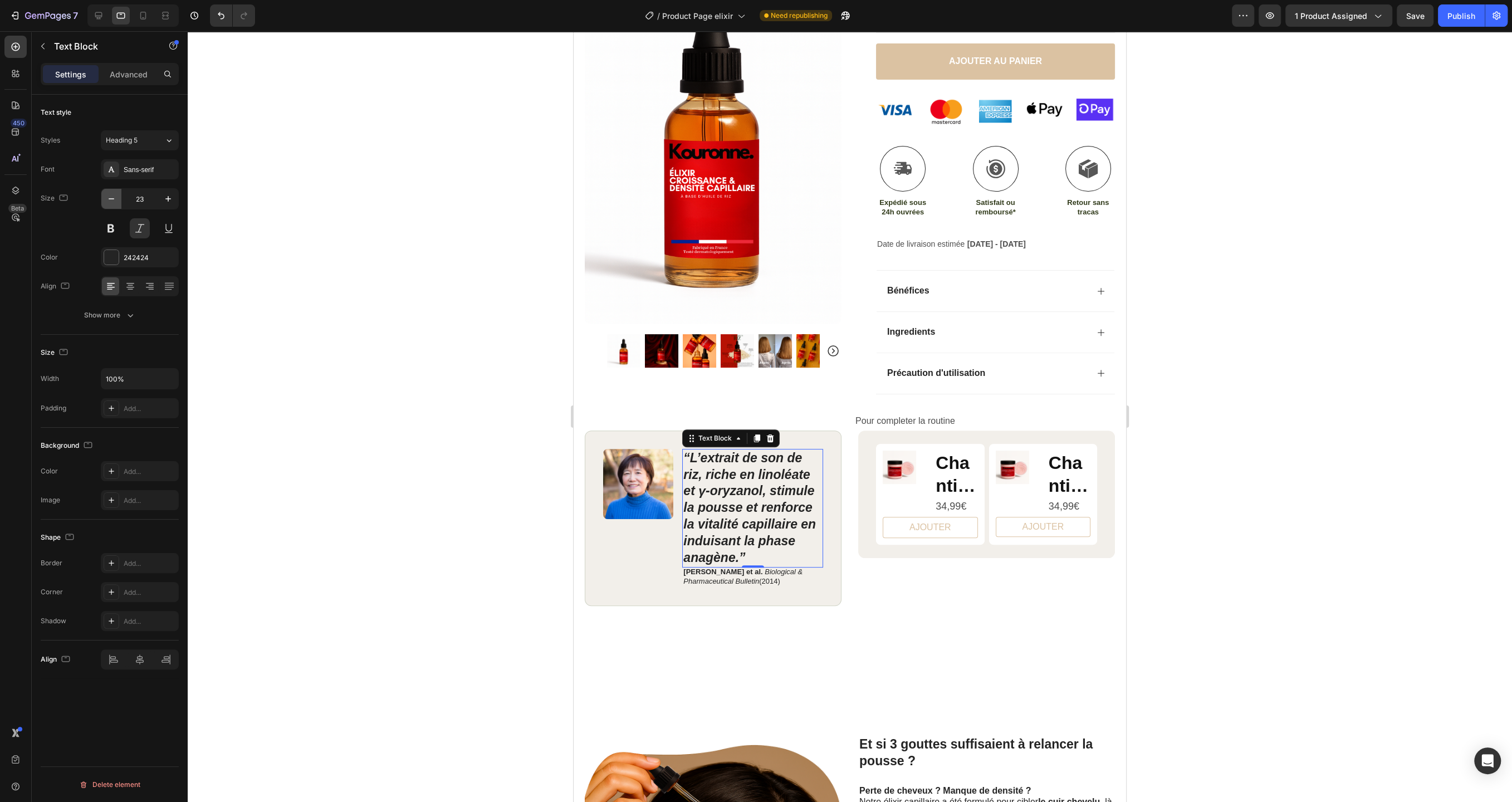
click at [113, 201] on icon "button" at bounding box center [111, 198] width 11 height 11
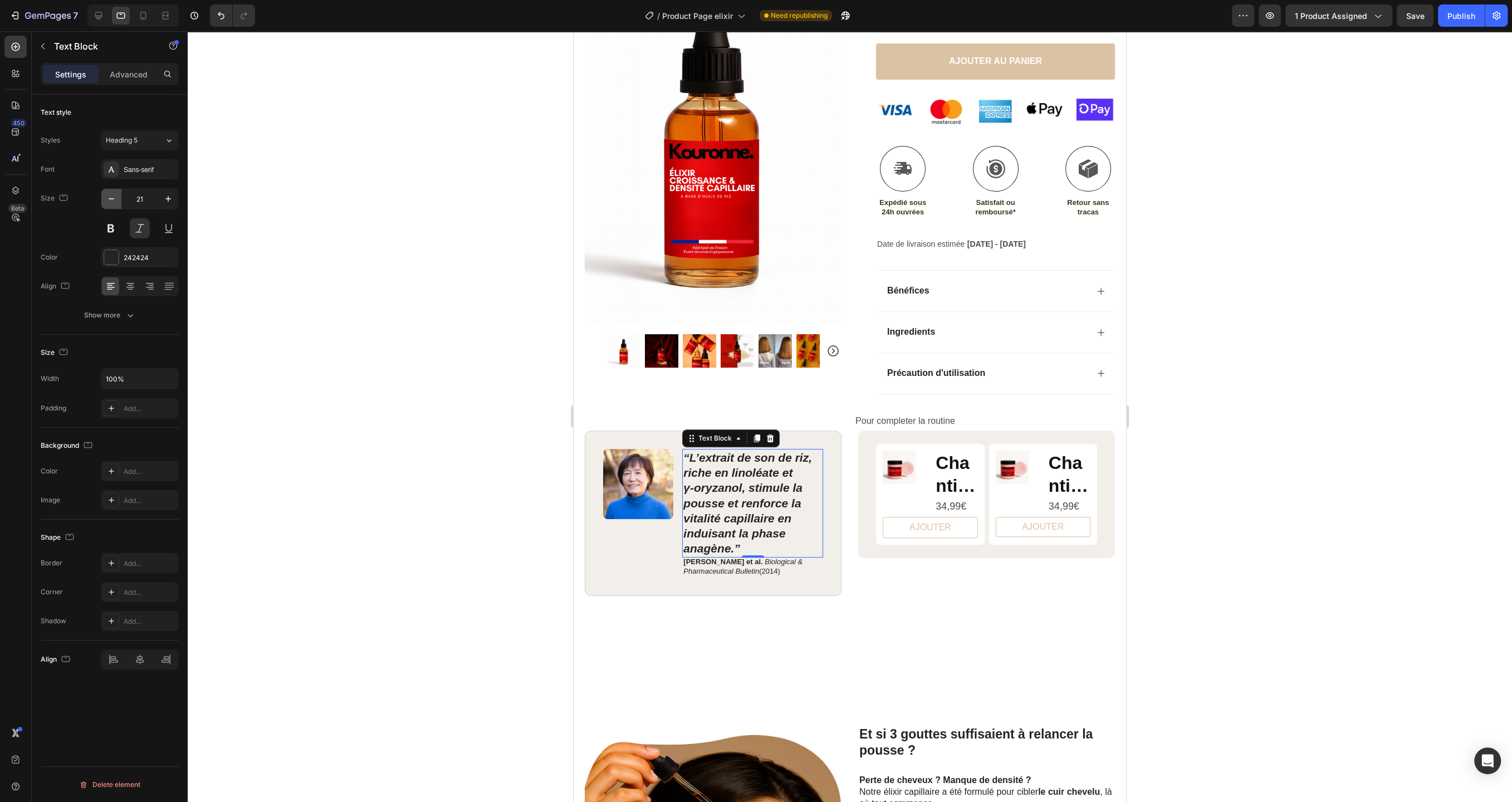
click at [113, 201] on icon "button" at bounding box center [111, 198] width 11 height 11
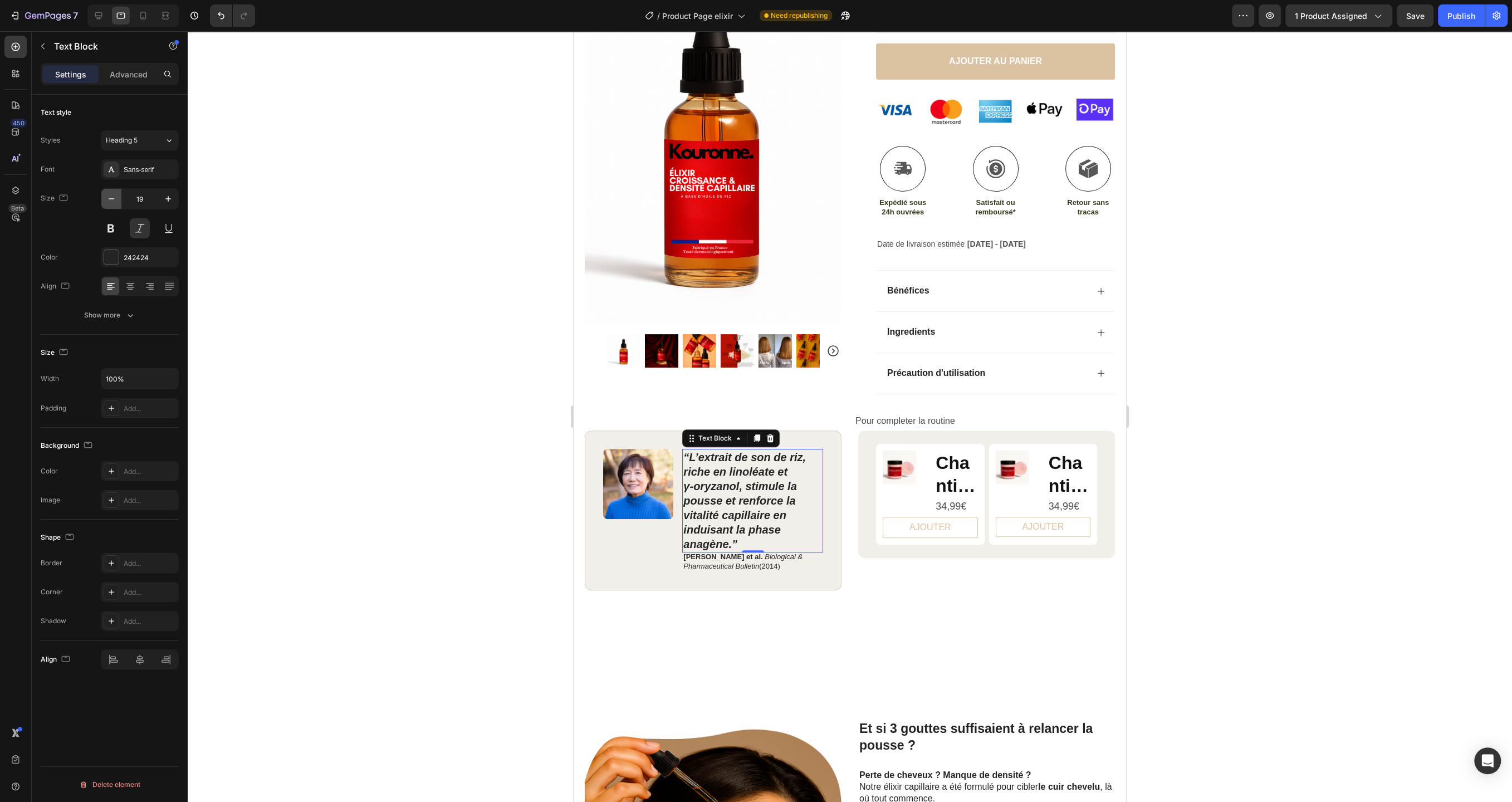
click at [113, 201] on icon "button" at bounding box center [111, 198] width 11 height 11
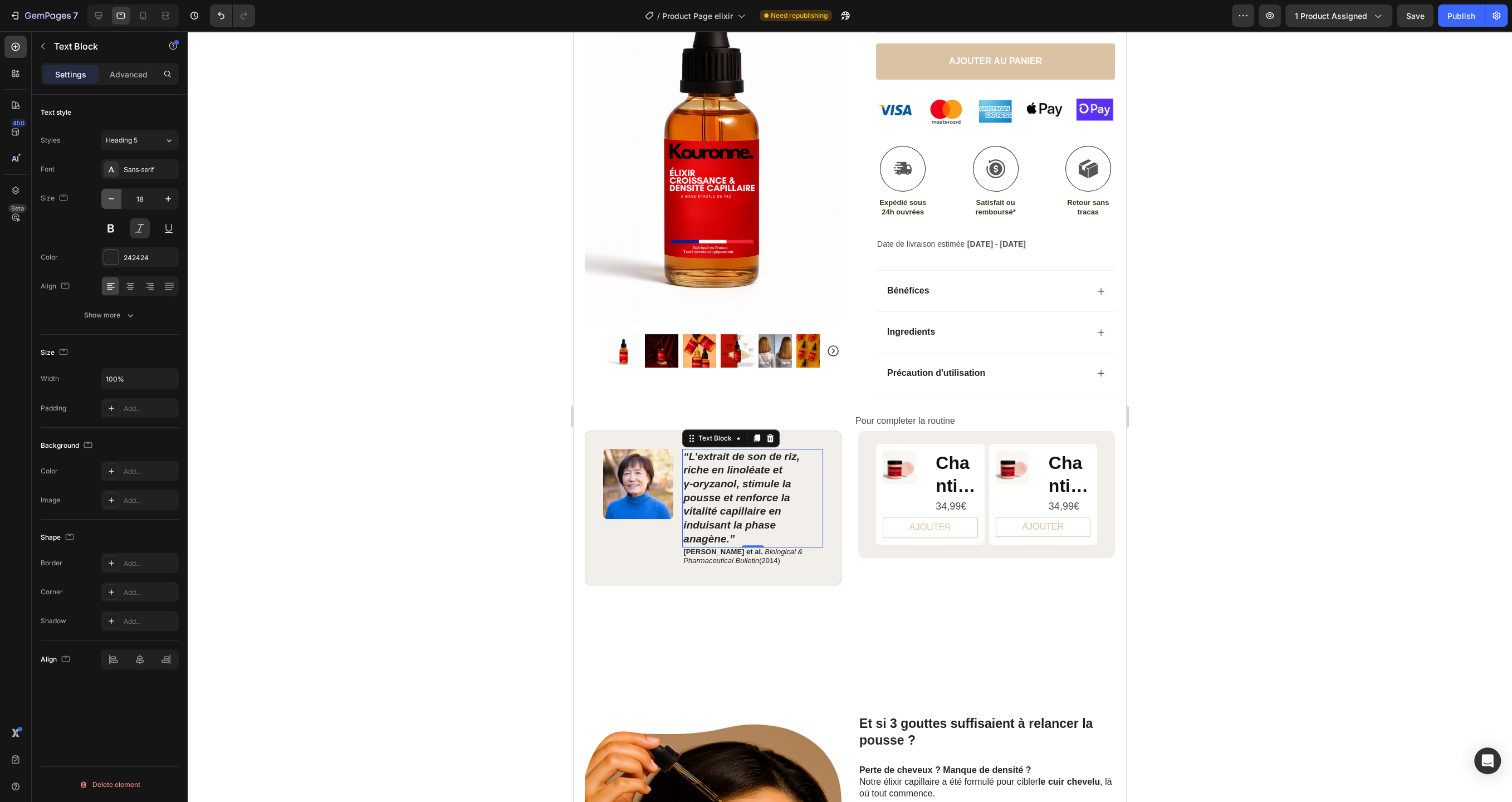
click at [113, 201] on icon "button" at bounding box center [111, 198] width 11 height 11
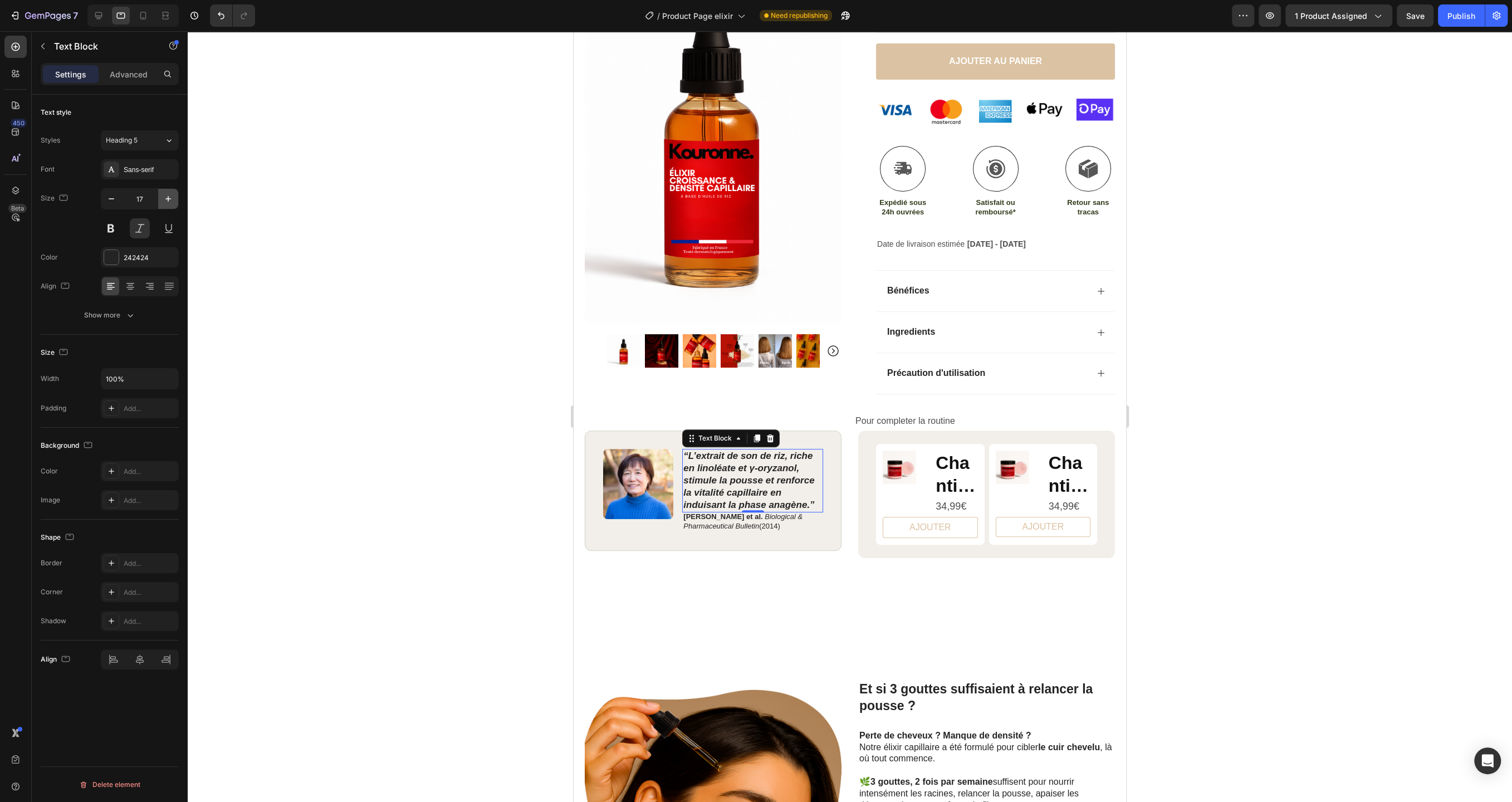
click at [166, 198] on icon "button" at bounding box center [168, 198] width 11 height 11
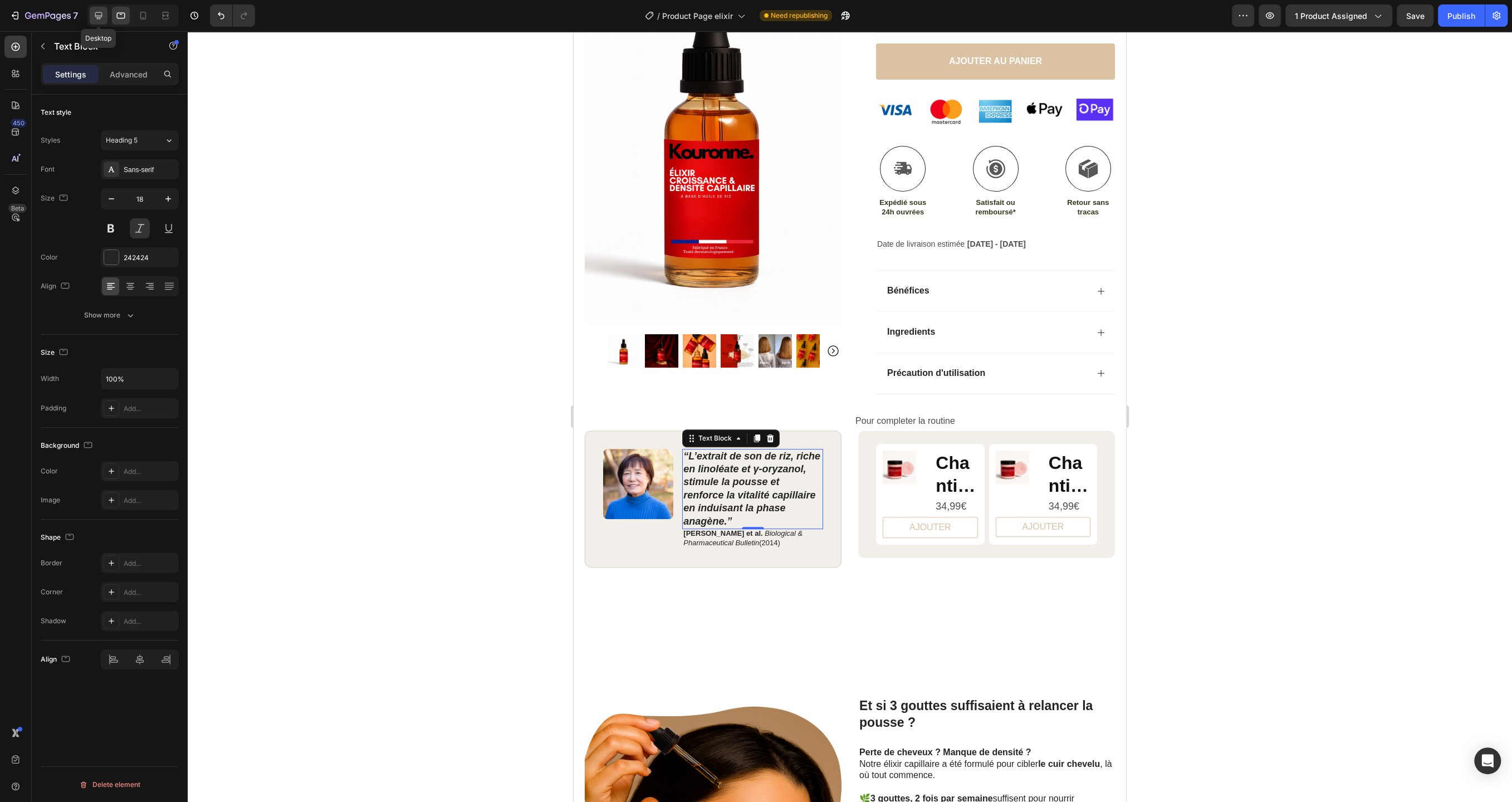
click at [100, 14] on icon at bounding box center [98, 15] width 11 height 11
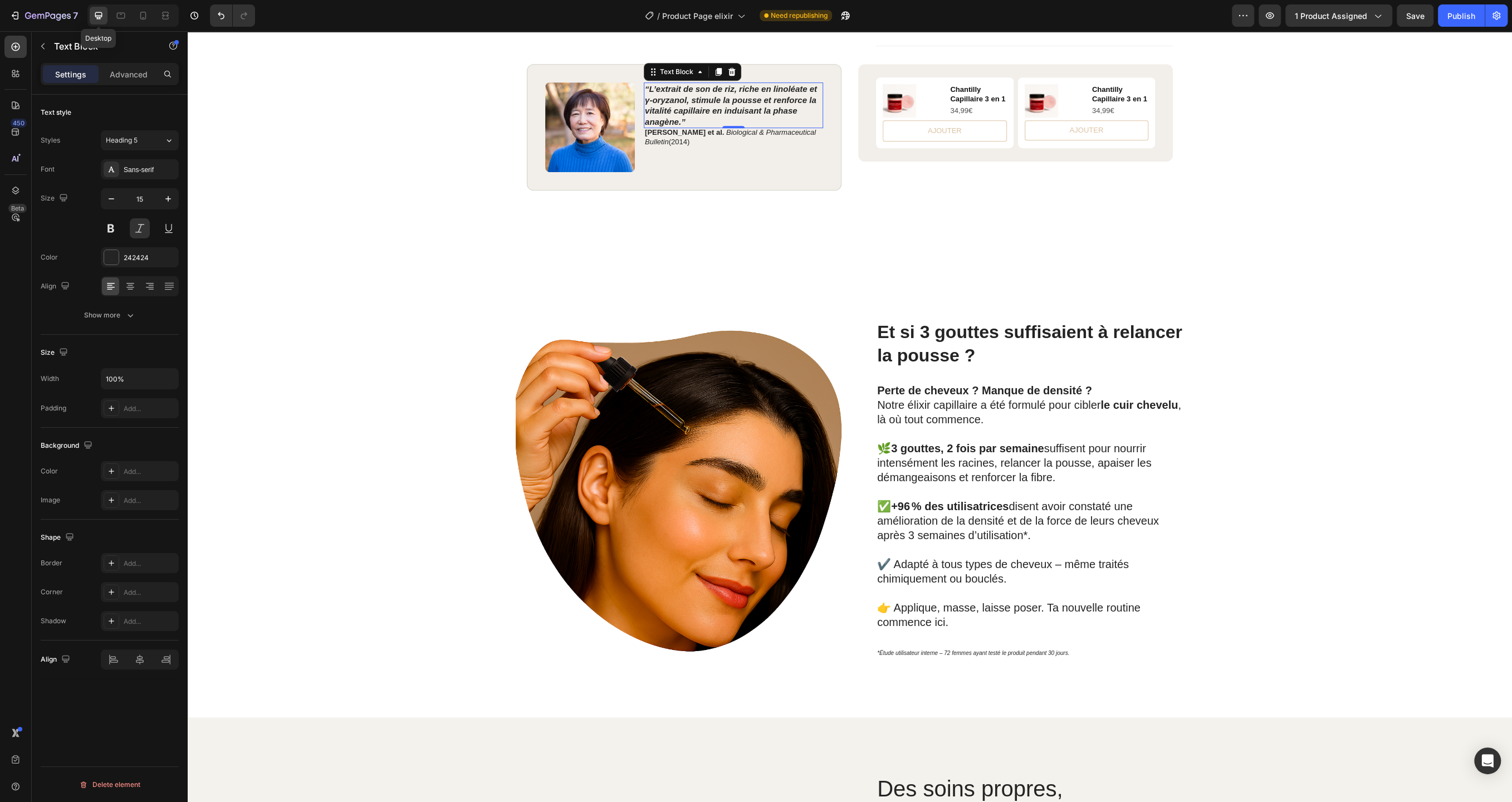
scroll to position [652, 0]
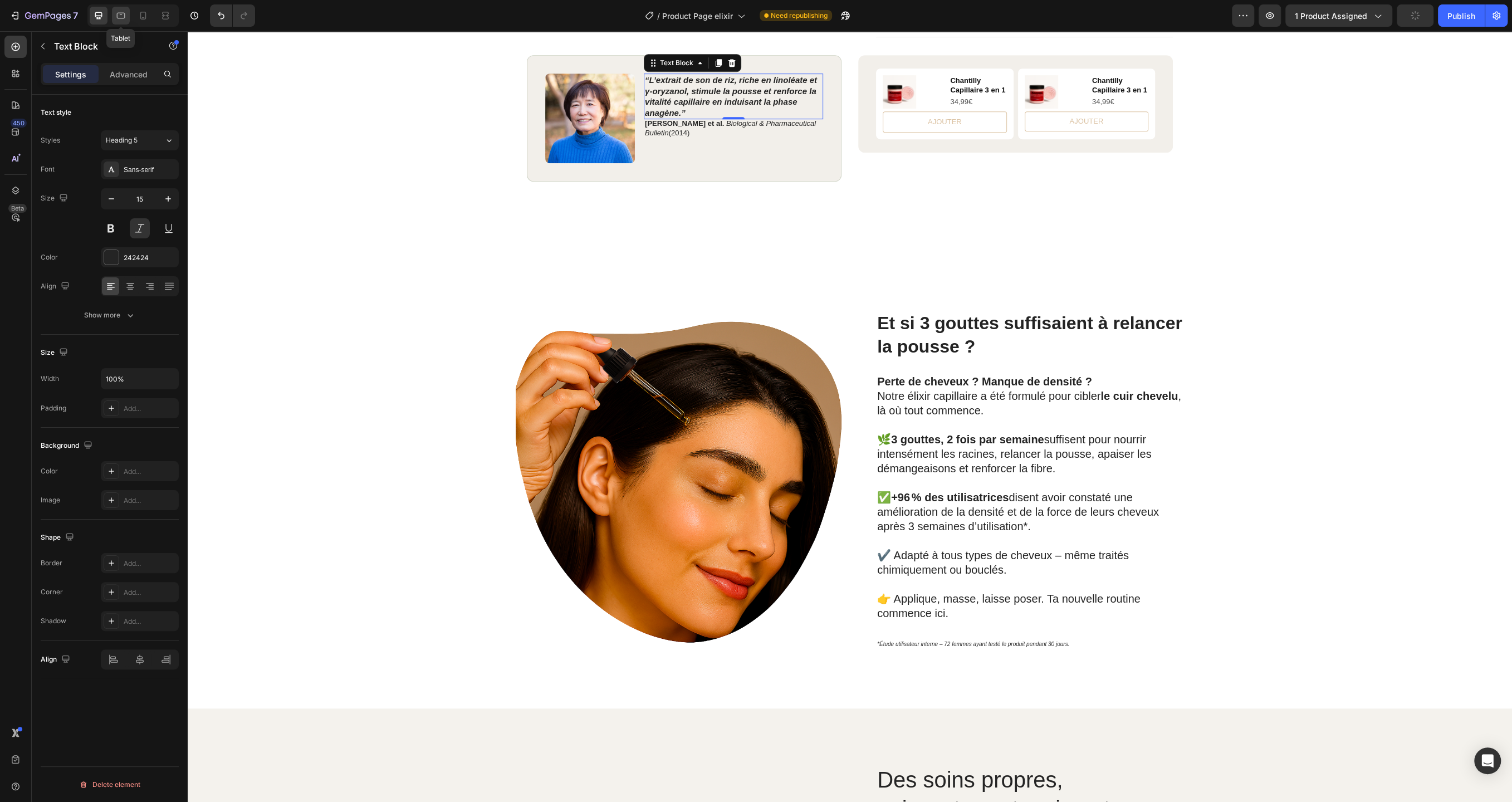
click at [118, 16] on icon at bounding box center [120, 15] width 11 height 11
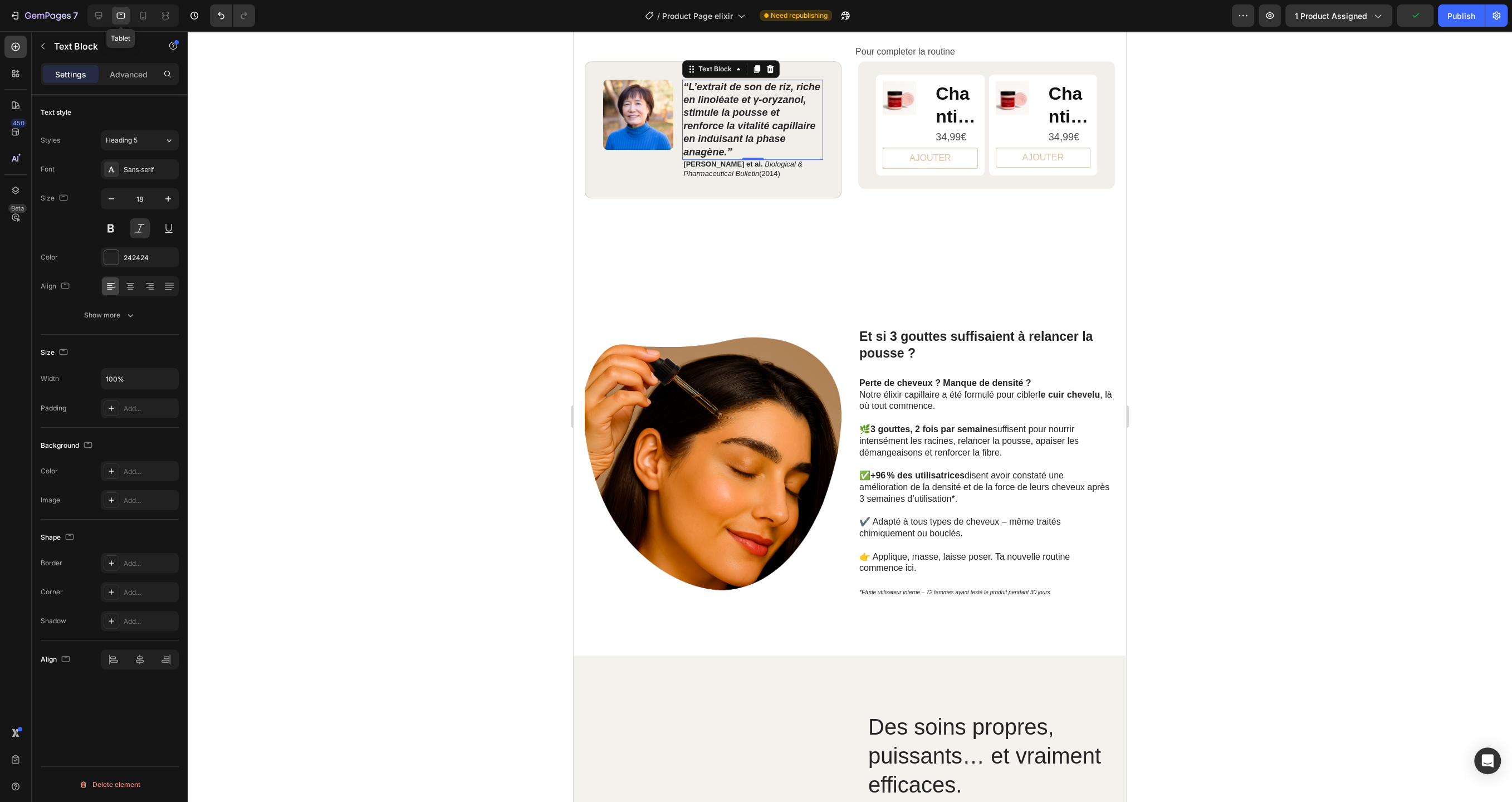
scroll to position [658, 0]
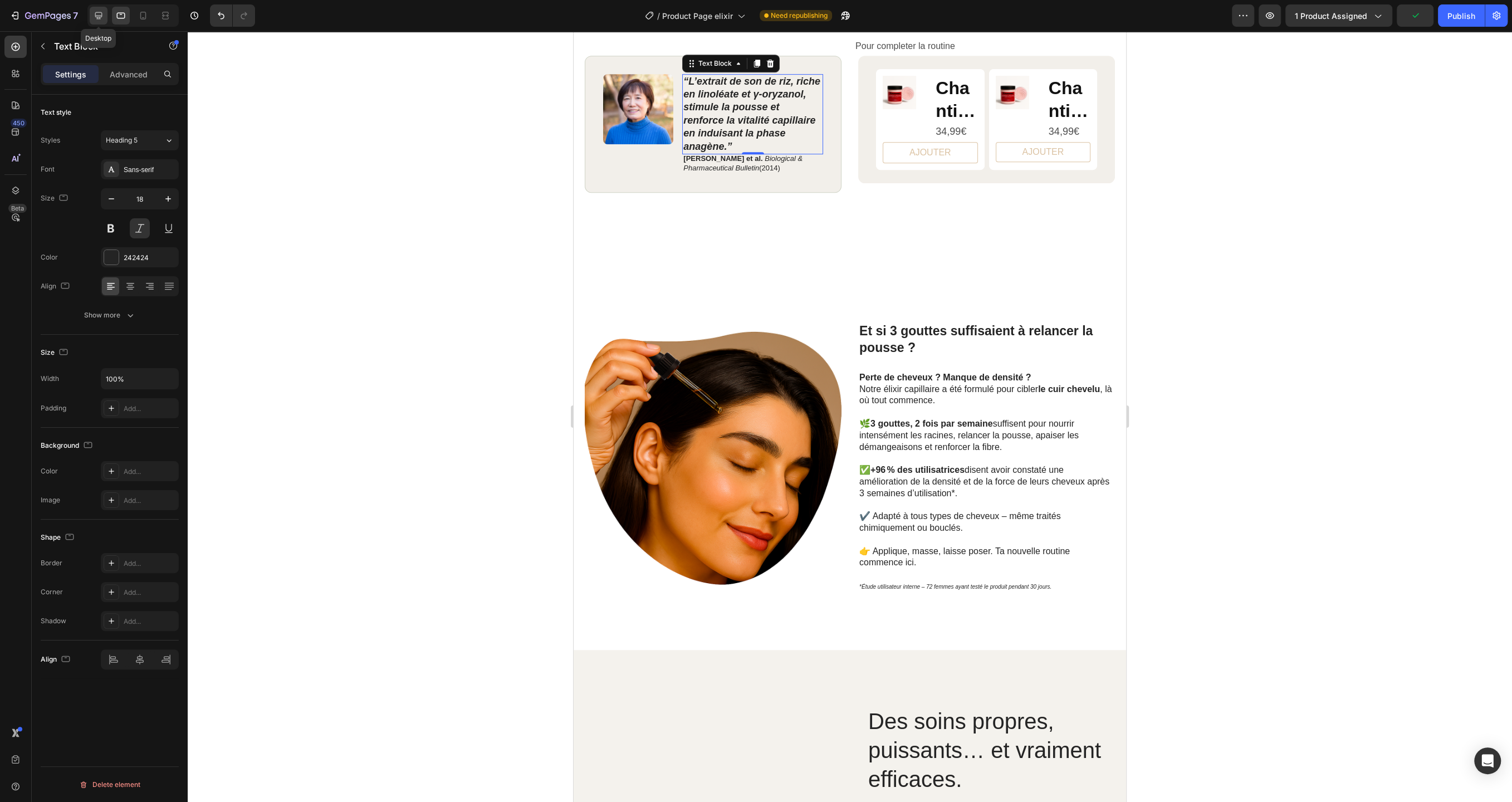
click at [96, 17] on icon at bounding box center [98, 15] width 11 height 11
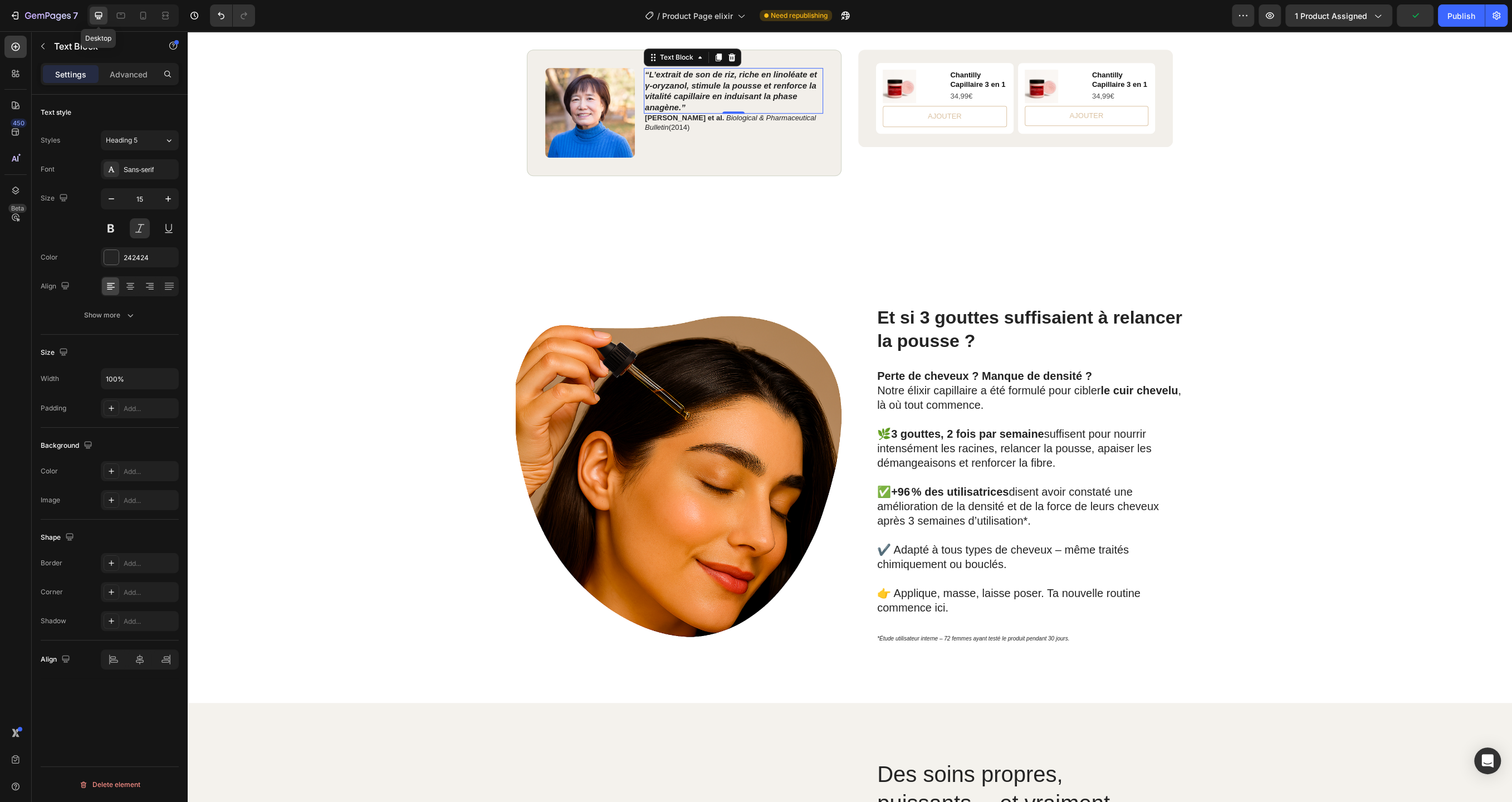
scroll to position [652, 0]
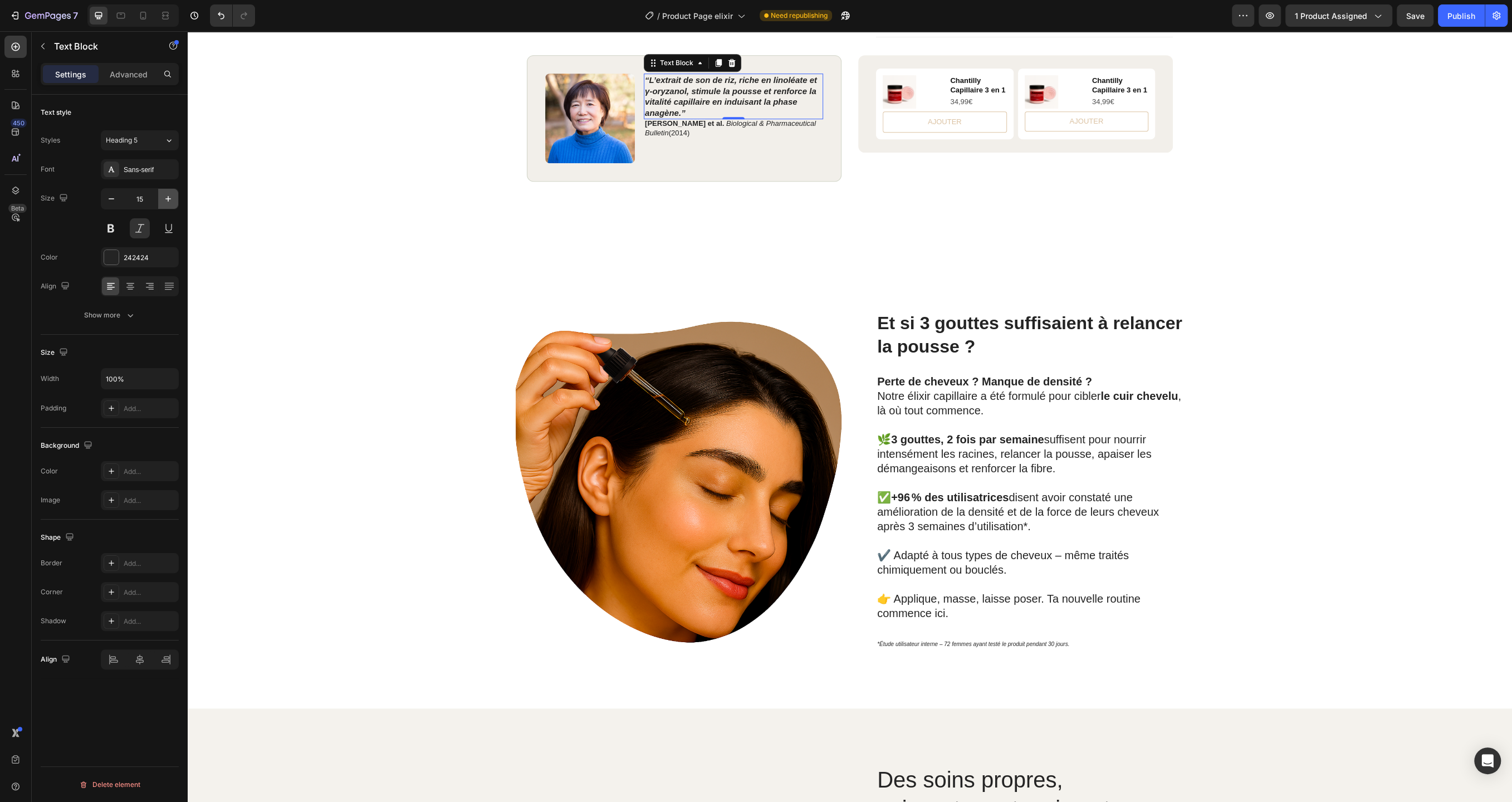
click at [163, 197] on icon "button" at bounding box center [168, 198] width 11 height 11
type input "18"
click at [117, 13] on icon at bounding box center [121, 16] width 8 height 6
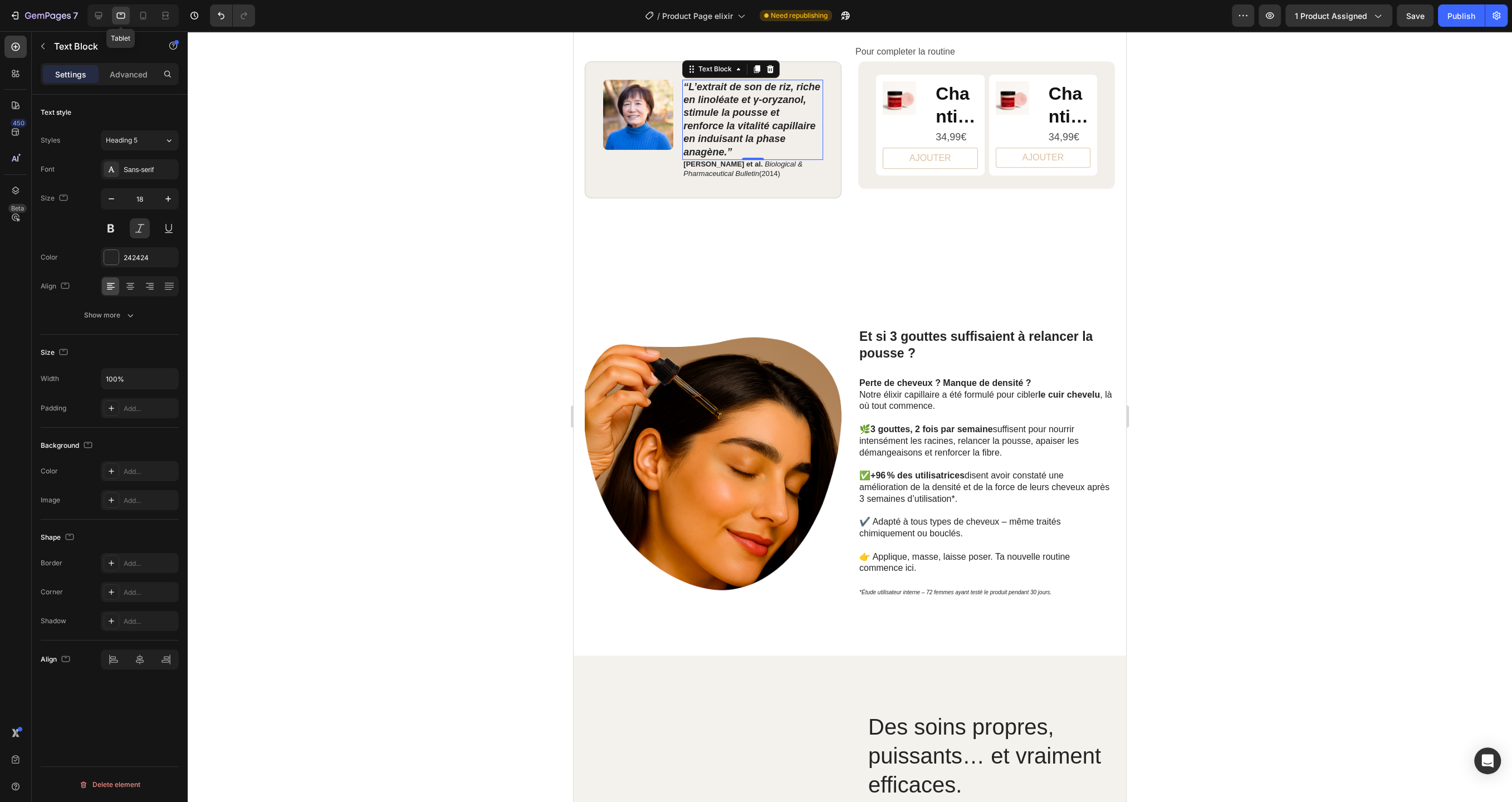
scroll to position [658, 0]
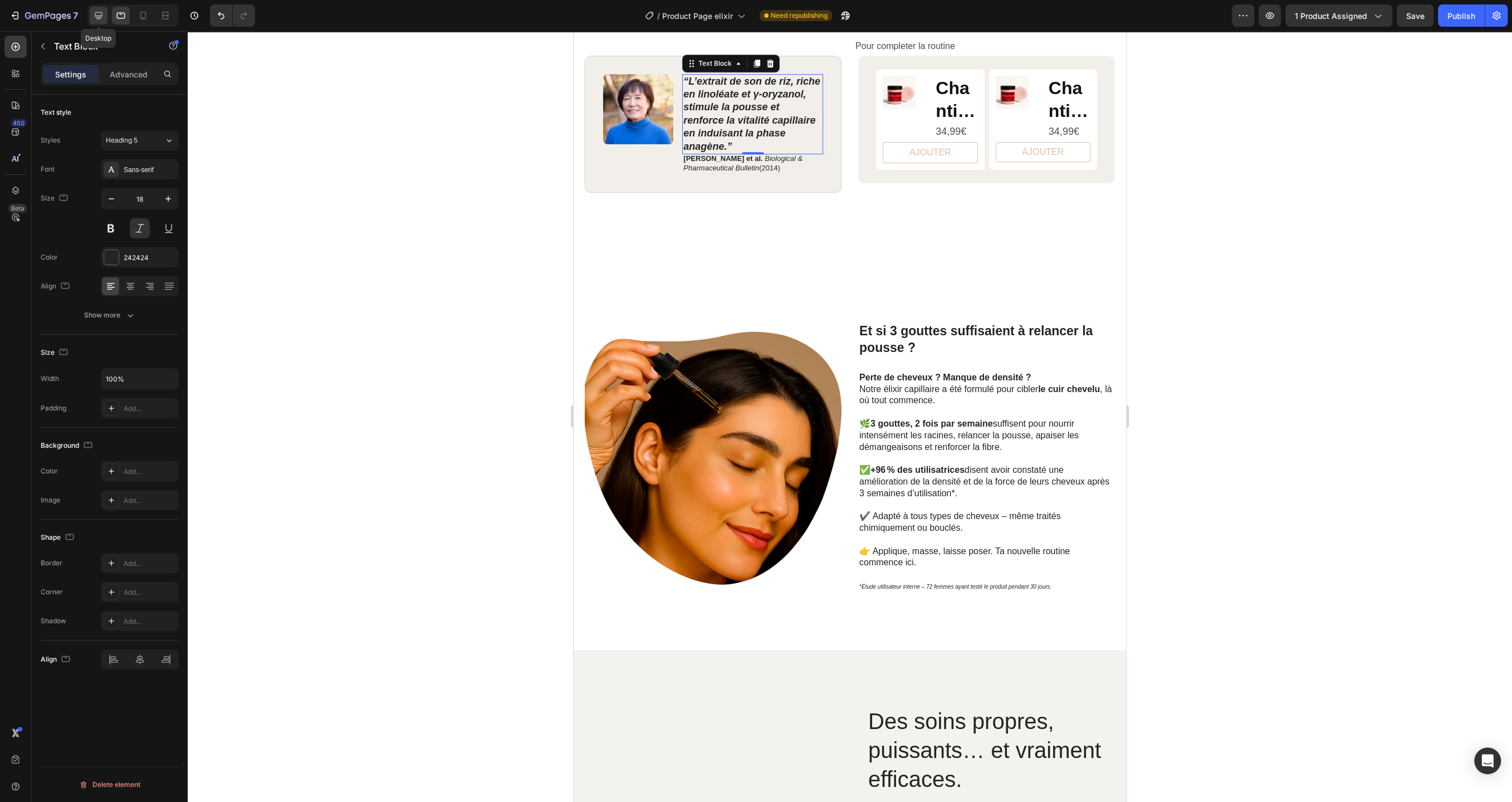
click at [97, 16] on icon at bounding box center [98, 15] width 11 height 11
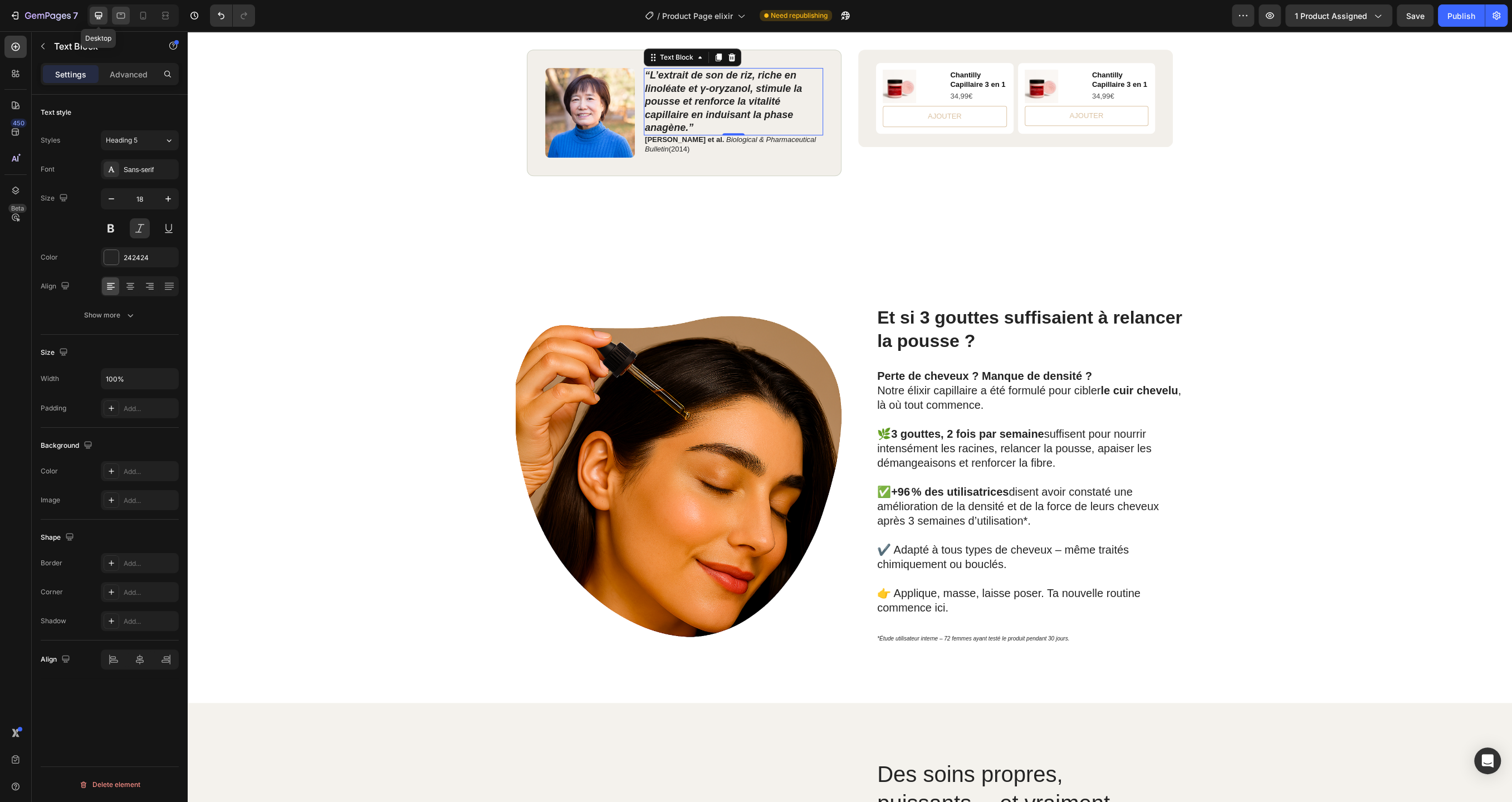
scroll to position [652, 0]
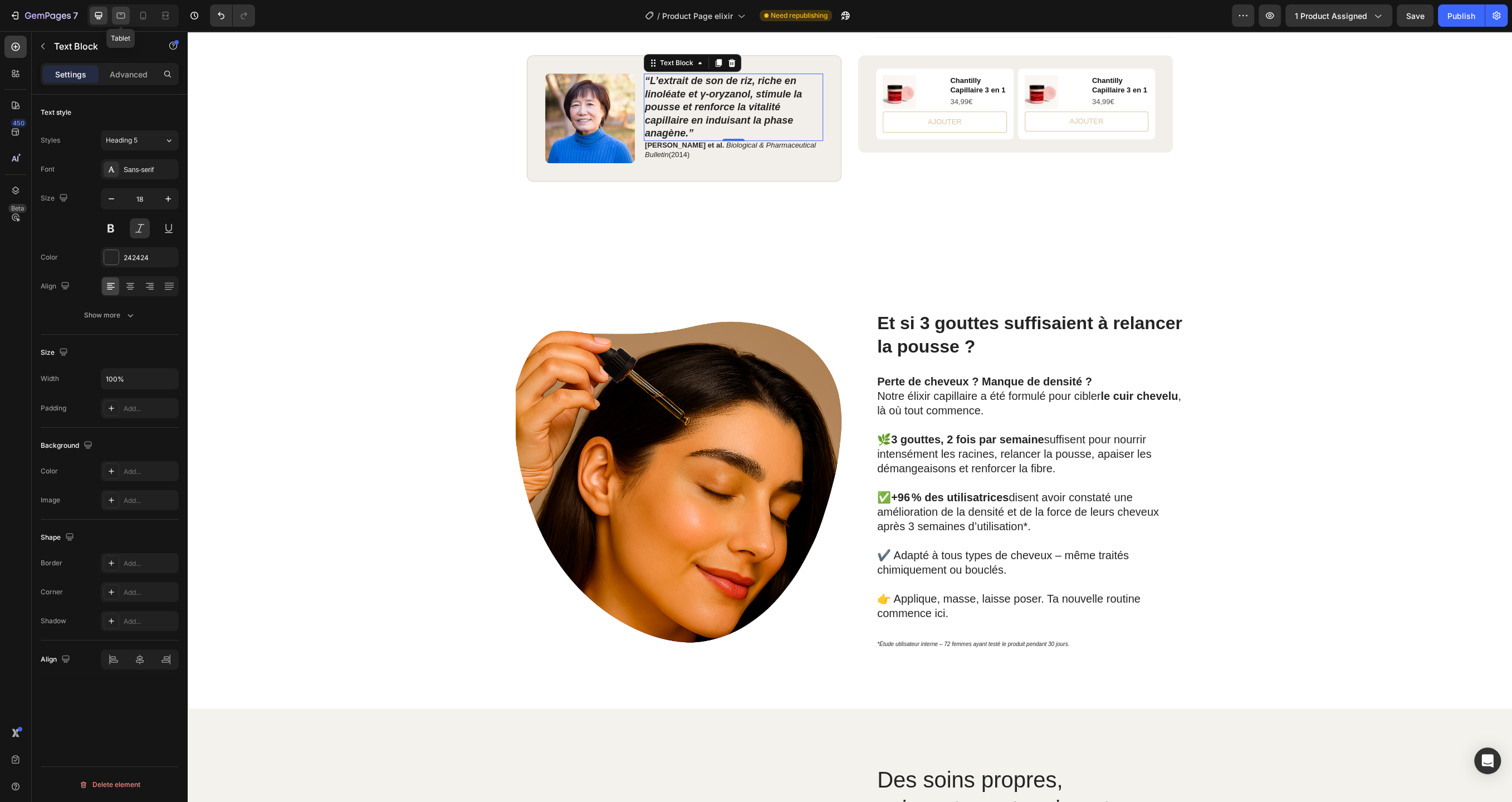
click at [120, 18] on icon at bounding box center [121, 16] width 8 height 6
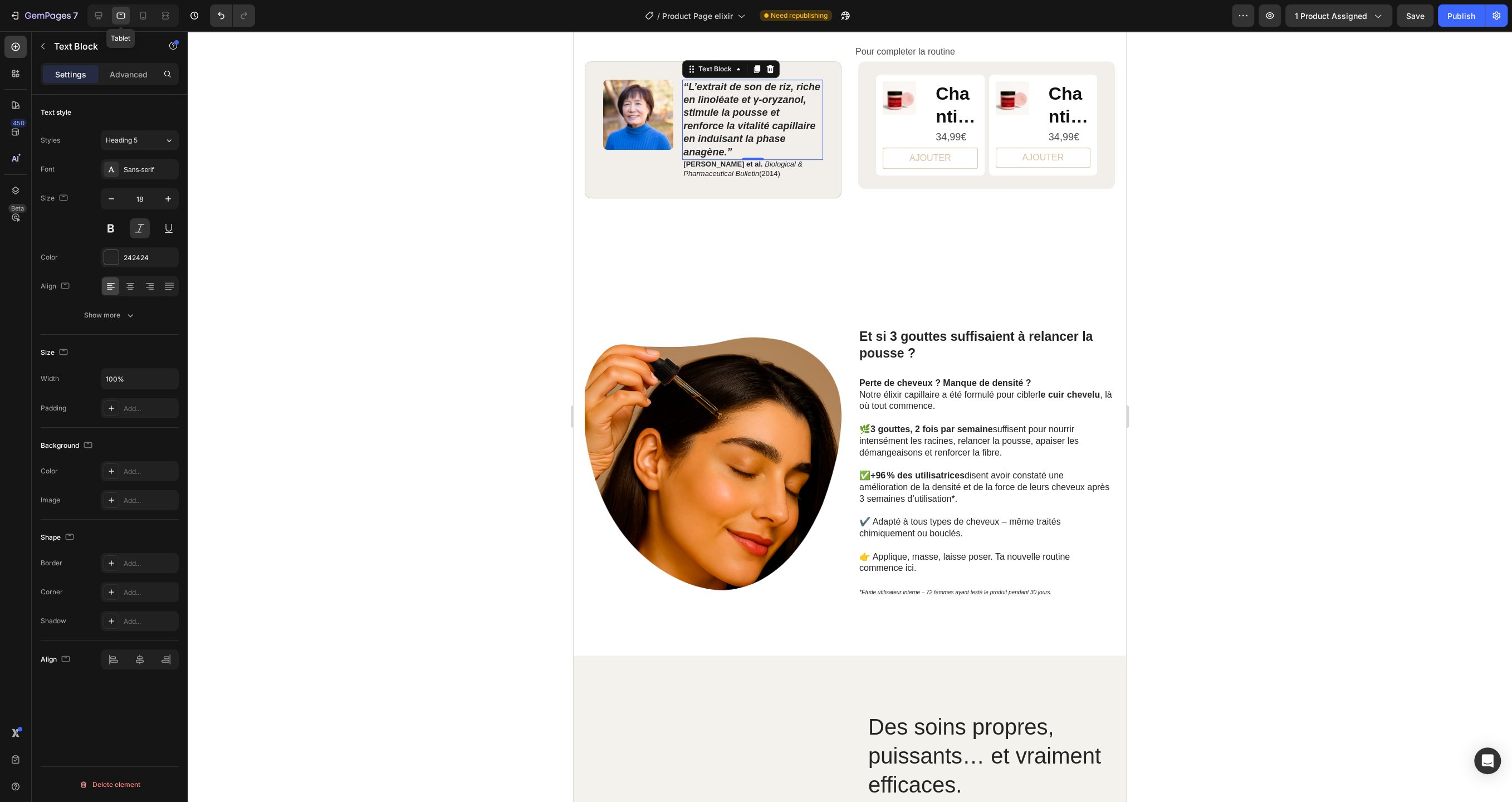
scroll to position [658, 0]
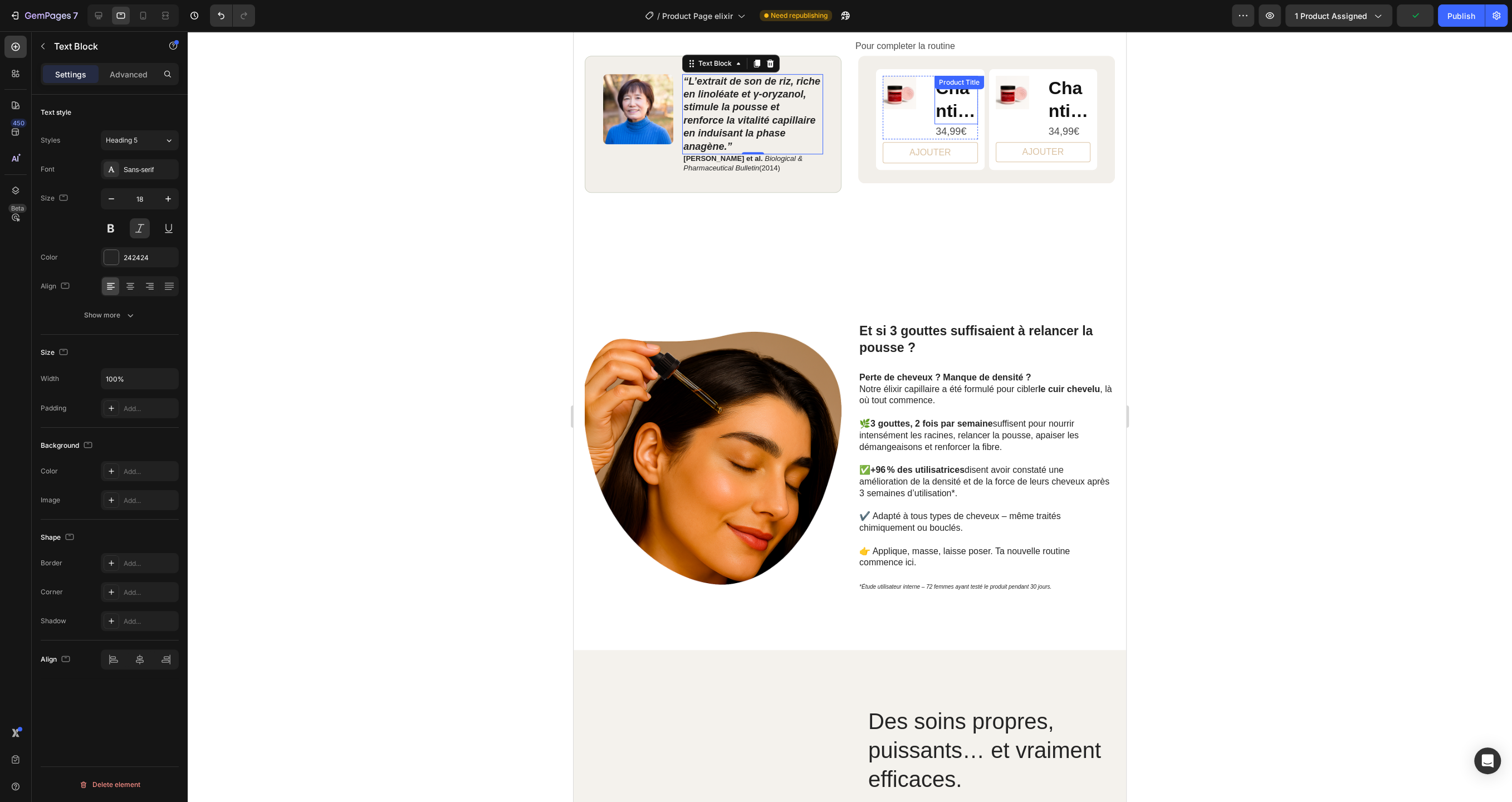
click at [953, 95] on h2 "Chantilly Capillaire 3 en 1" at bounding box center [956, 100] width 43 height 49
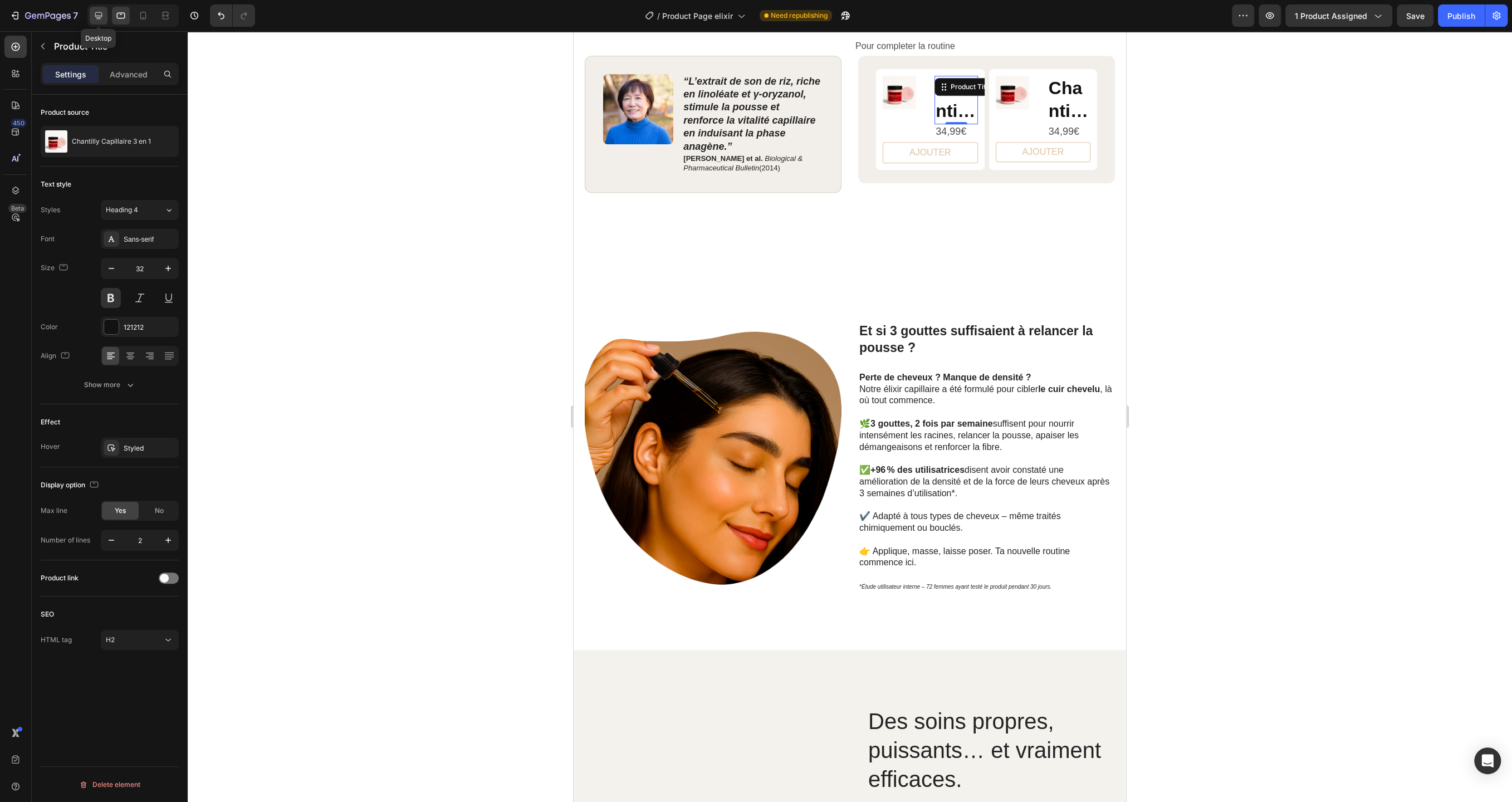
click at [94, 16] on icon at bounding box center [98, 15] width 11 height 11
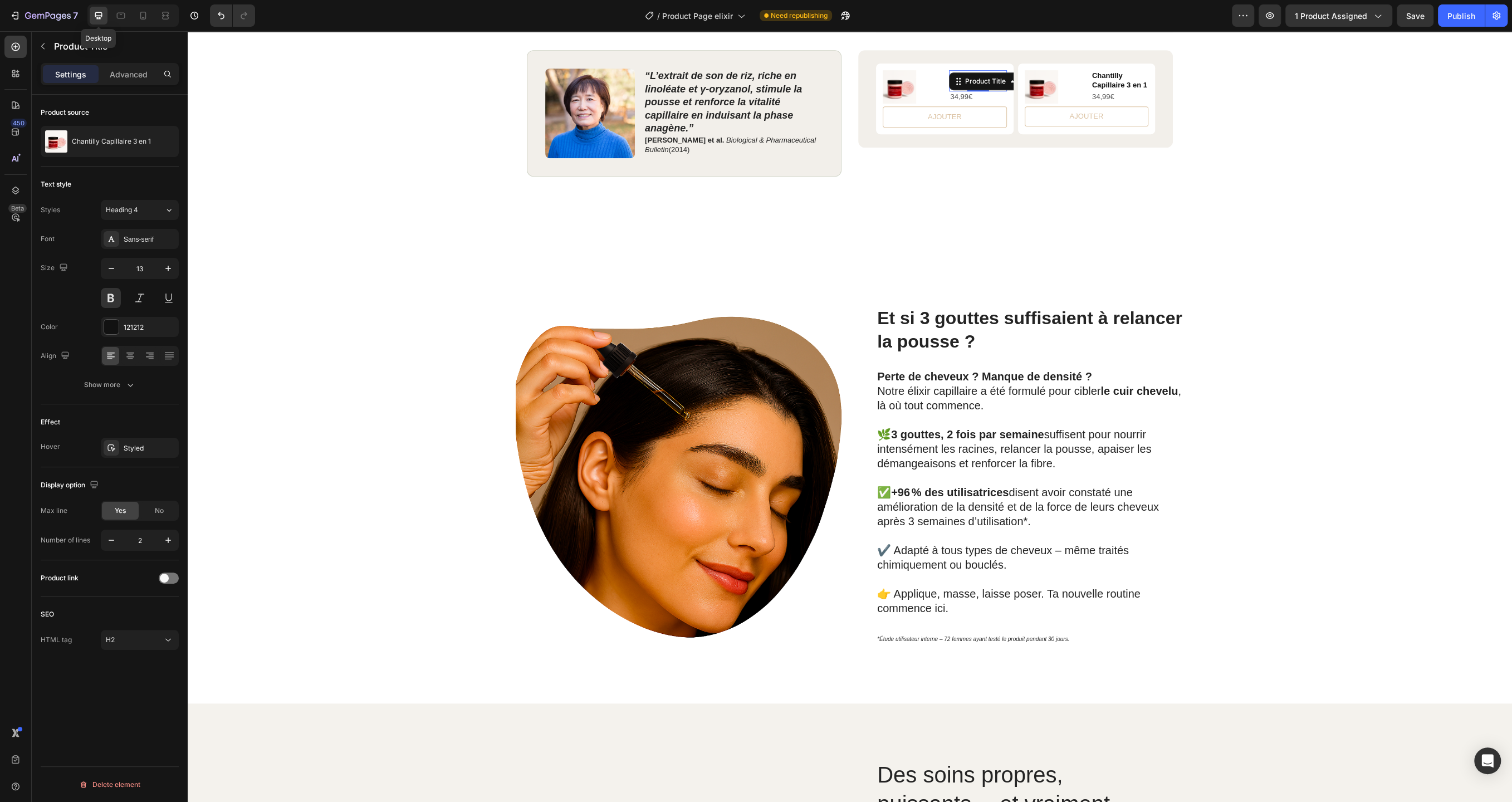
scroll to position [654, 0]
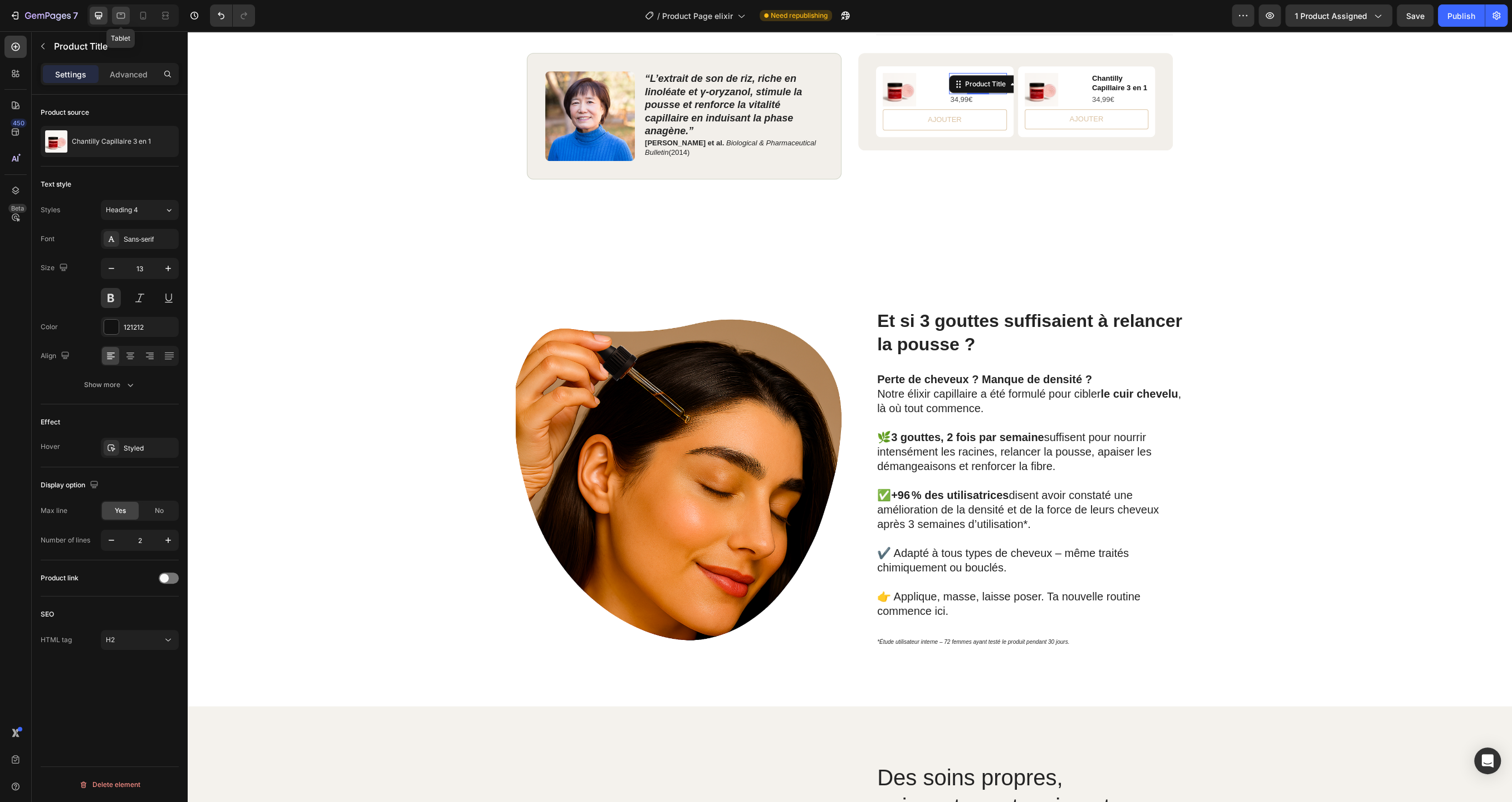
click at [120, 18] on icon at bounding box center [121, 16] width 8 height 6
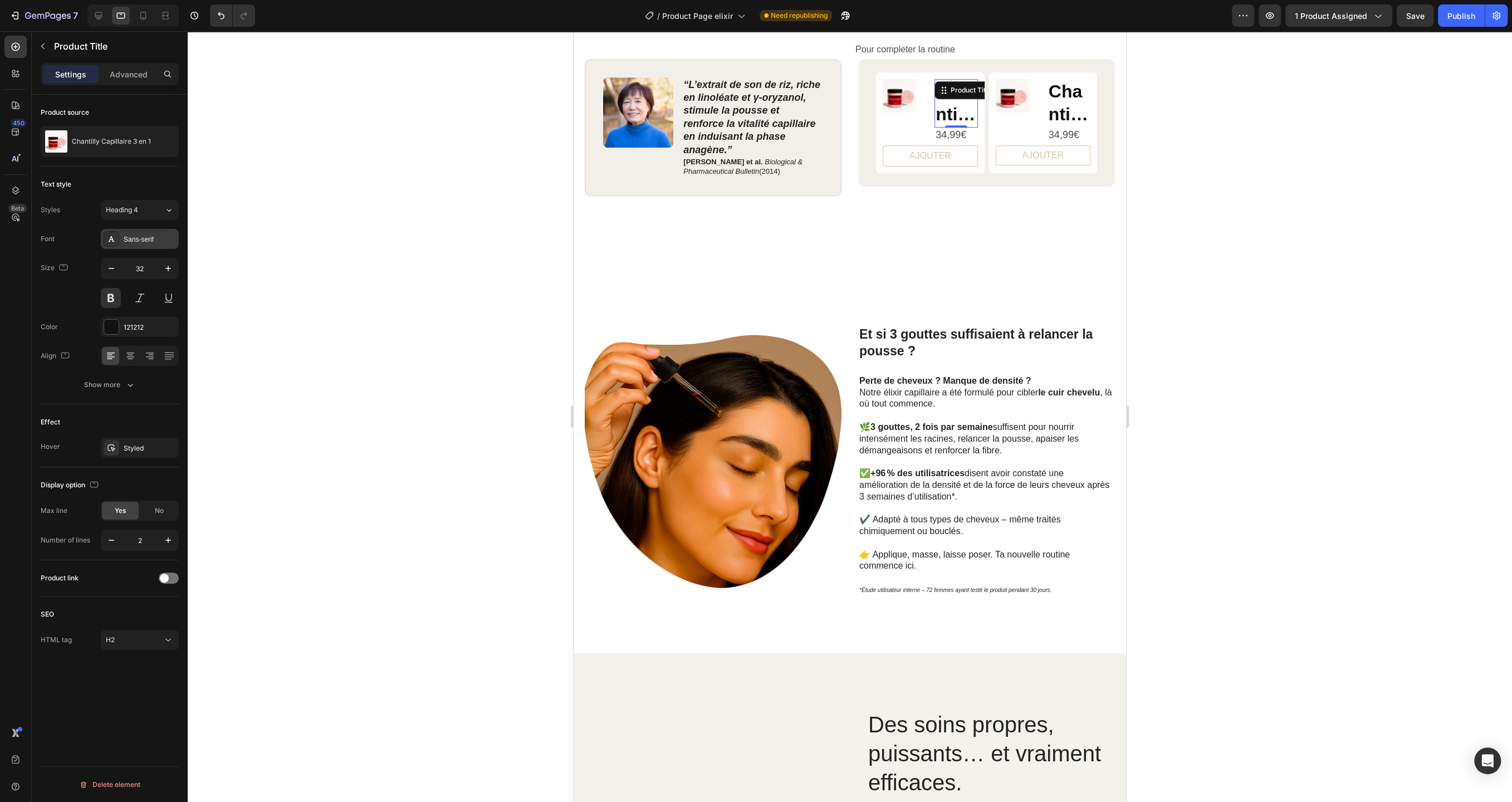
scroll to position [659, 0]
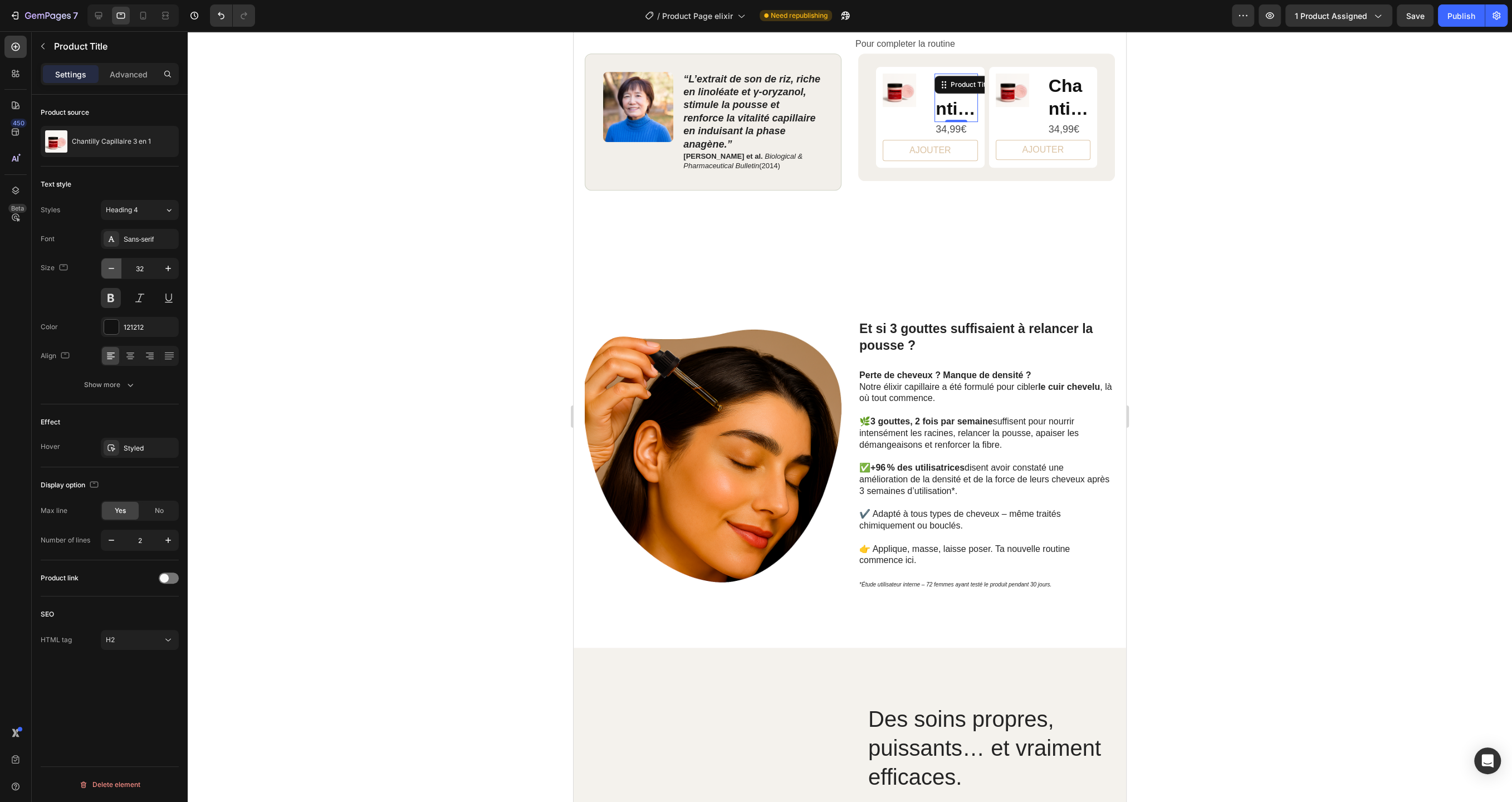
click at [110, 264] on icon "button" at bounding box center [111, 268] width 11 height 11
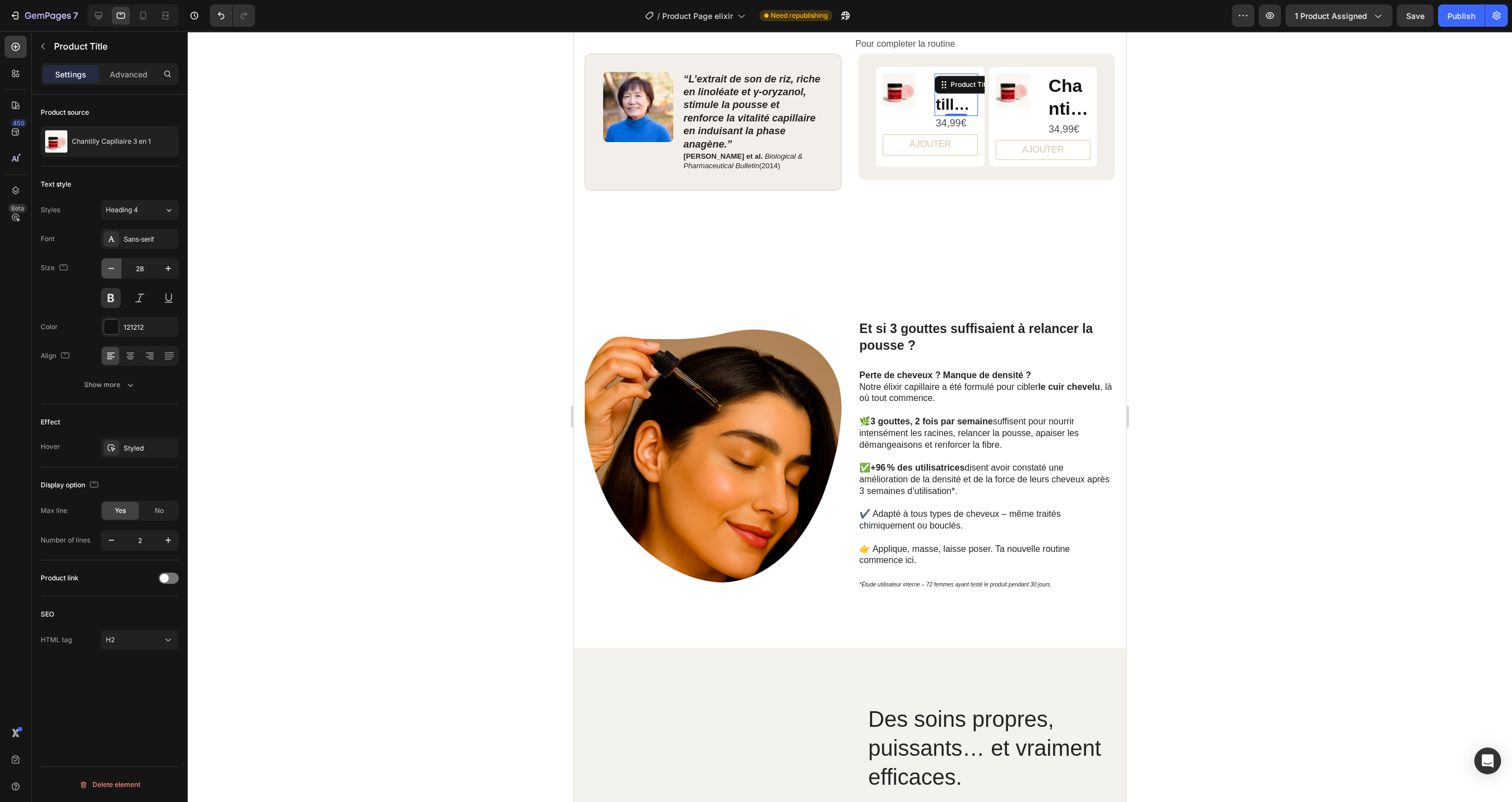
click at [110, 264] on icon "button" at bounding box center [111, 268] width 11 height 11
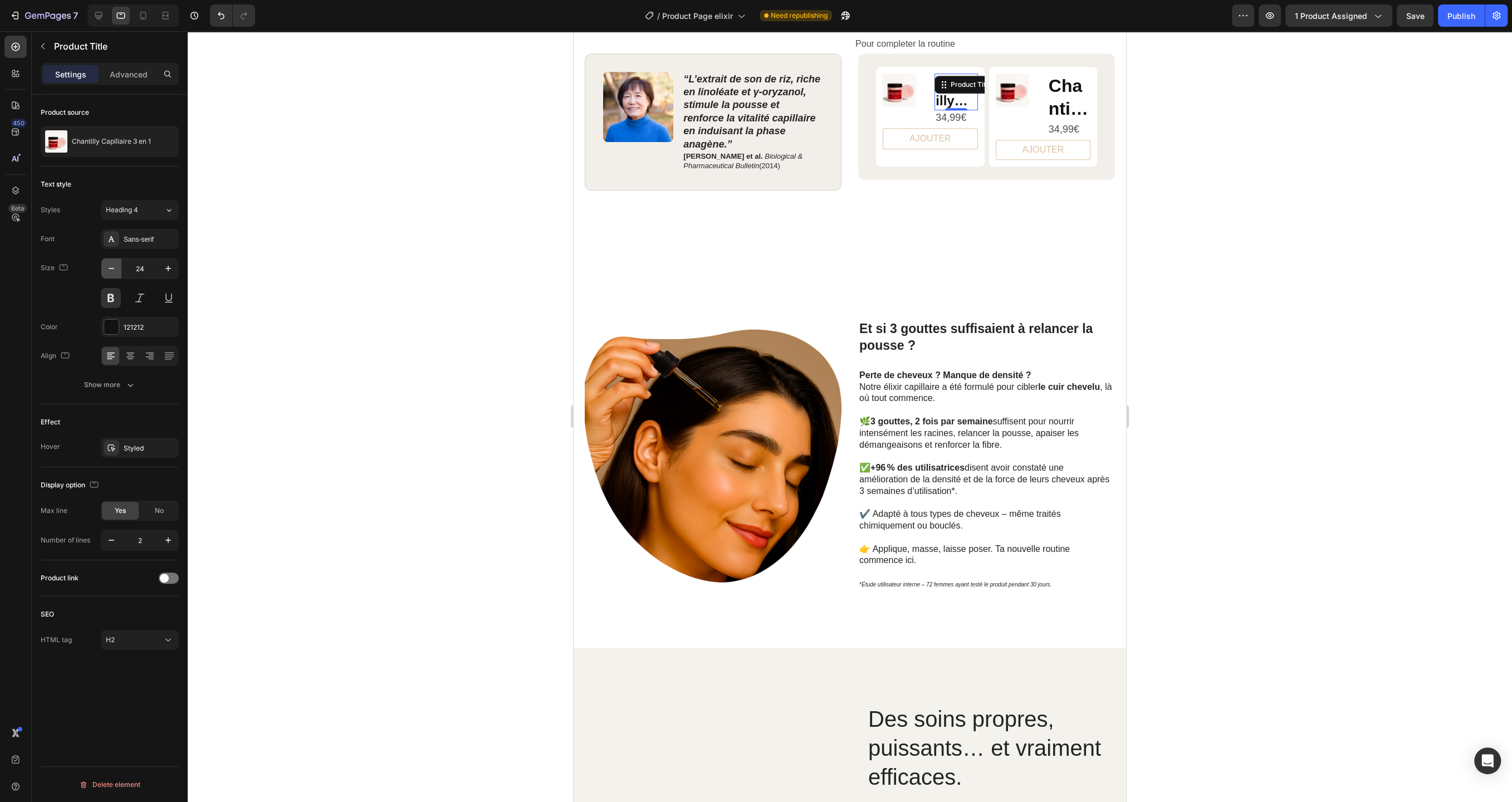
click at [110, 264] on icon "button" at bounding box center [111, 268] width 11 height 11
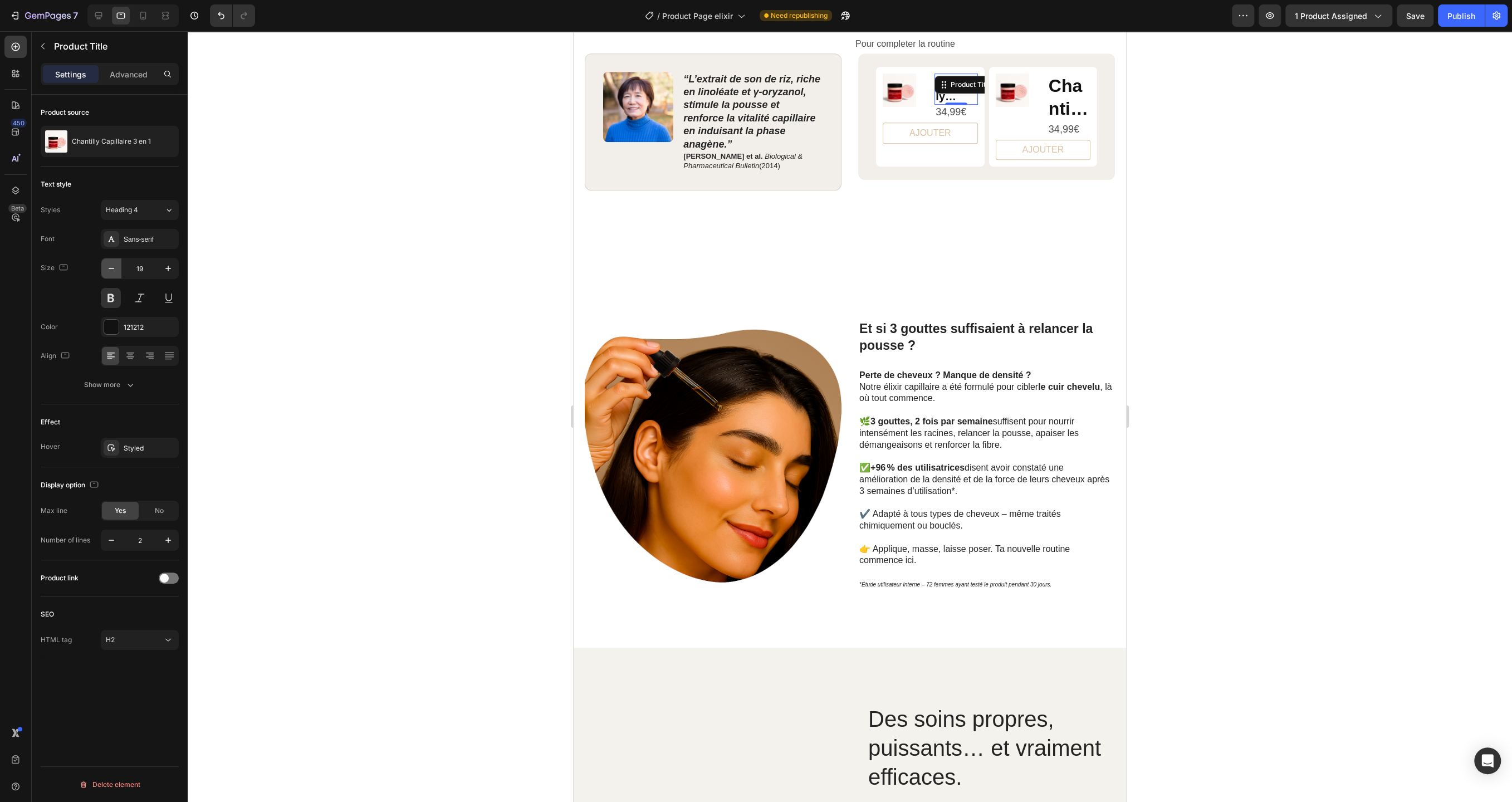
click at [110, 264] on icon "button" at bounding box center [111, 268] width 11 height 11
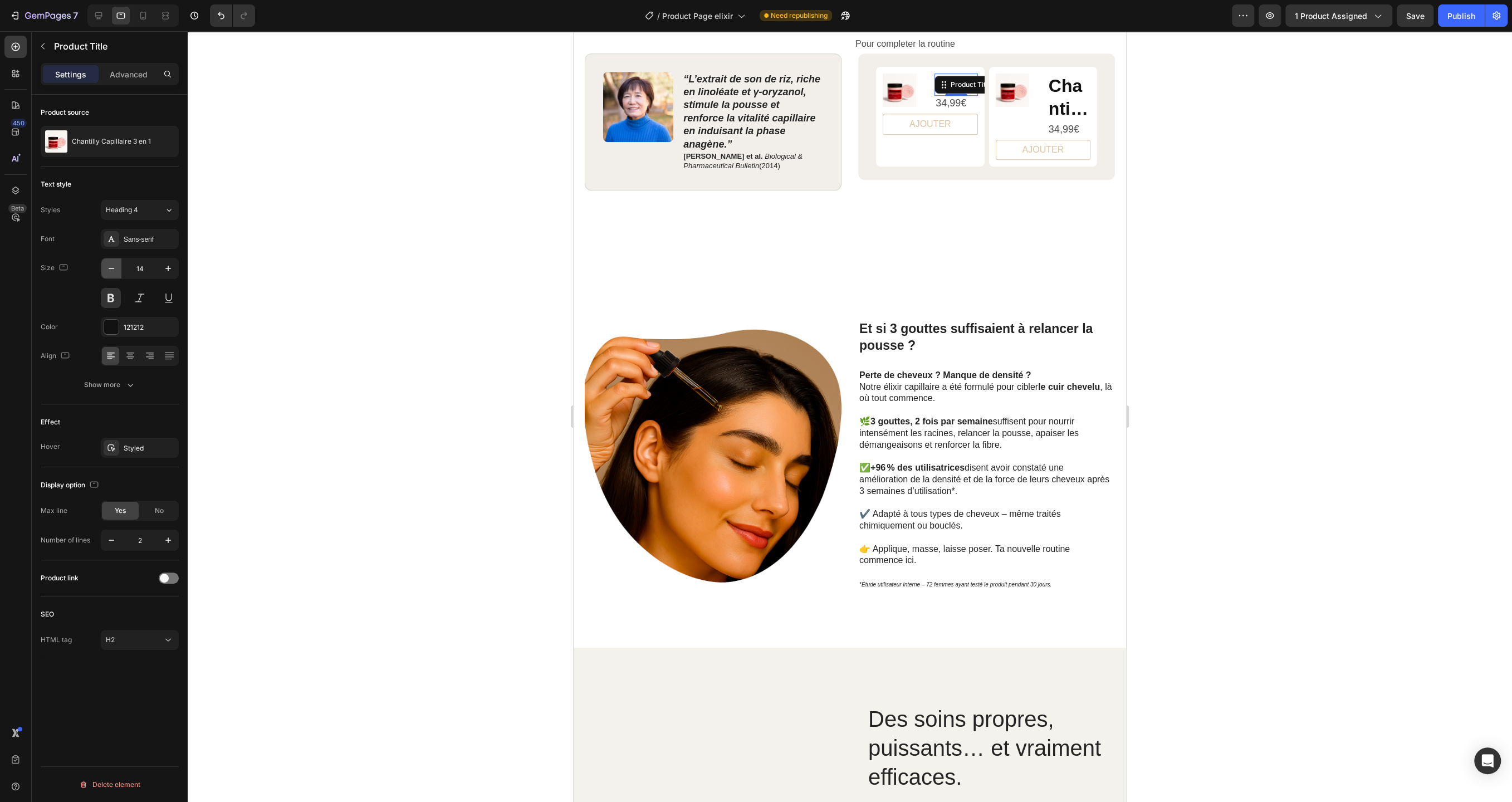
click at [110, 264] on icon "button" at bounding box center [111, 268] width 11 height 11
click at [167, 265] on icon "button" at bounding box center [168, 268] width 11 height 11
type input "13"
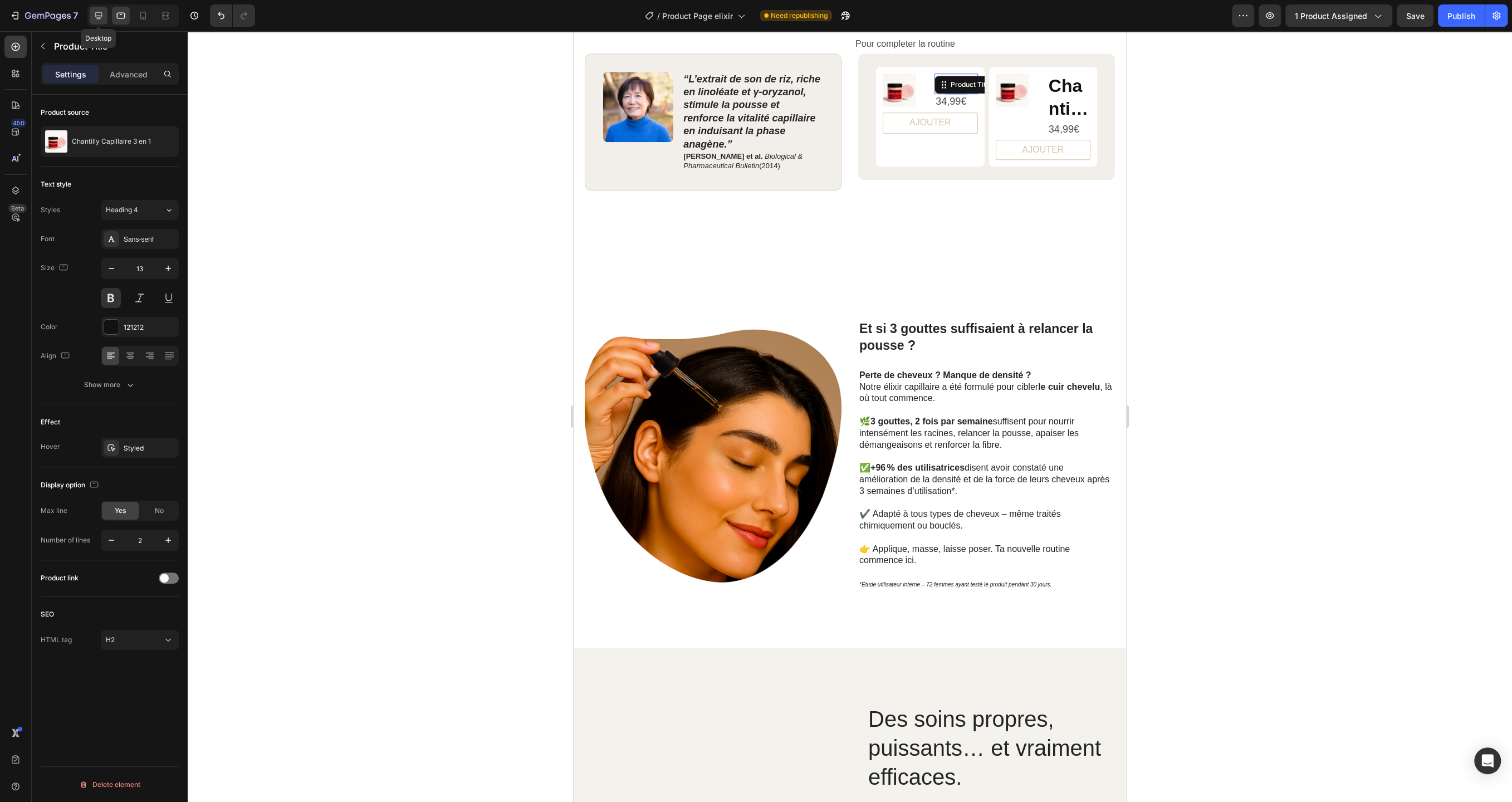
click at [99, 16] on icon at bounding box center [99, 16] width 7 height 7
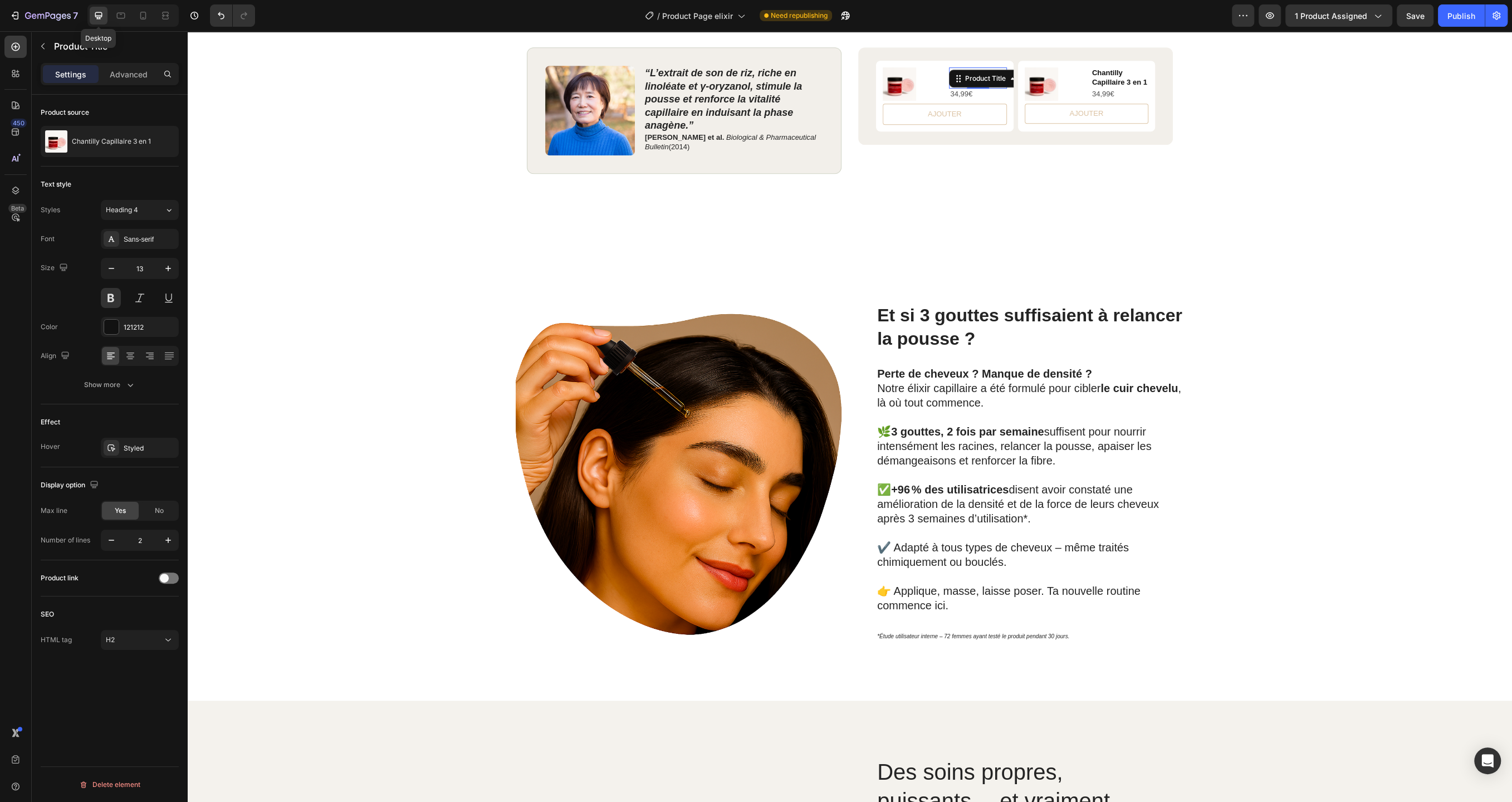
scroll to position [654, 0]
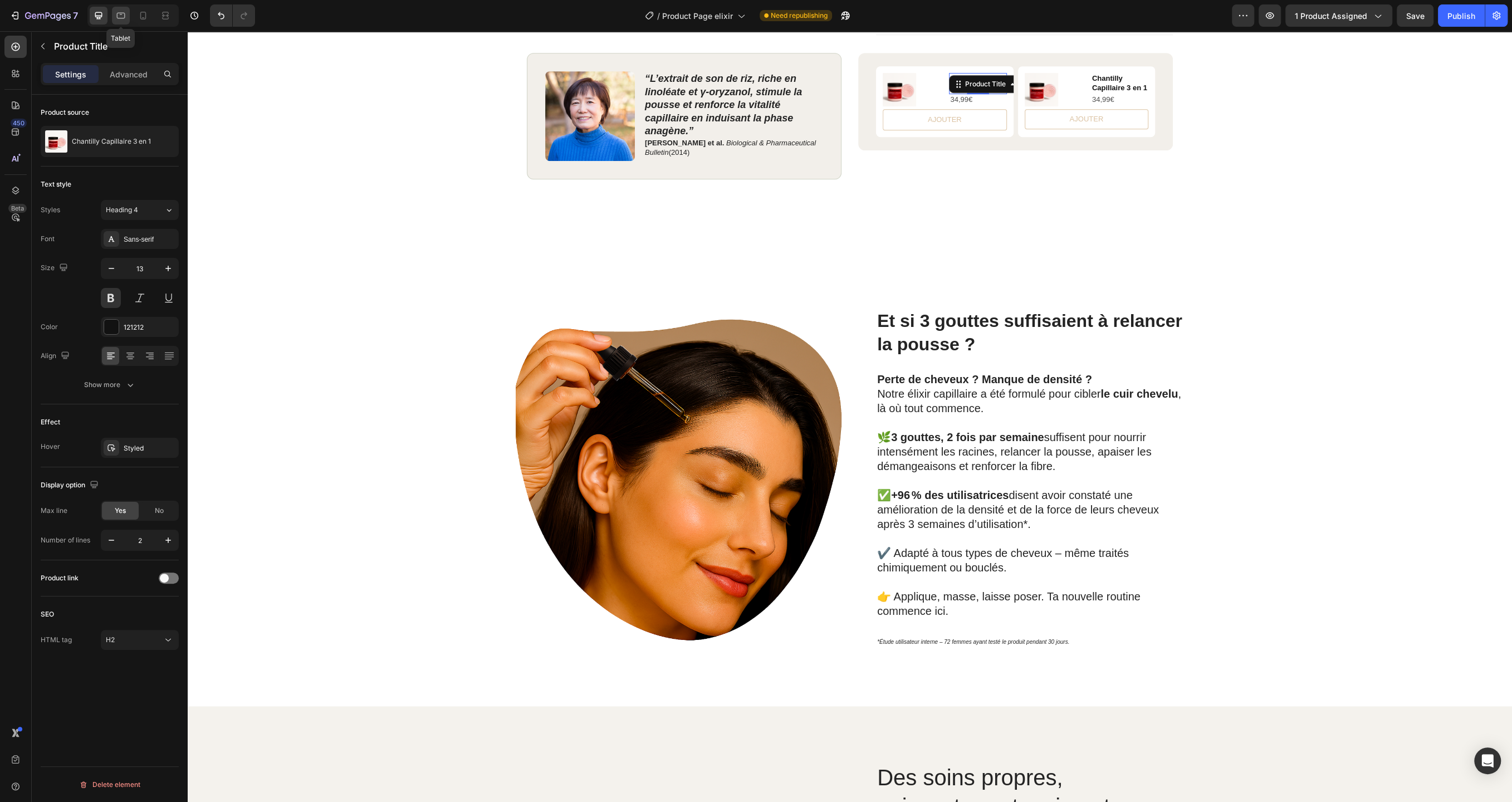
click at [113, 17] on div at bounding box center [121, 15] width 18 height 18
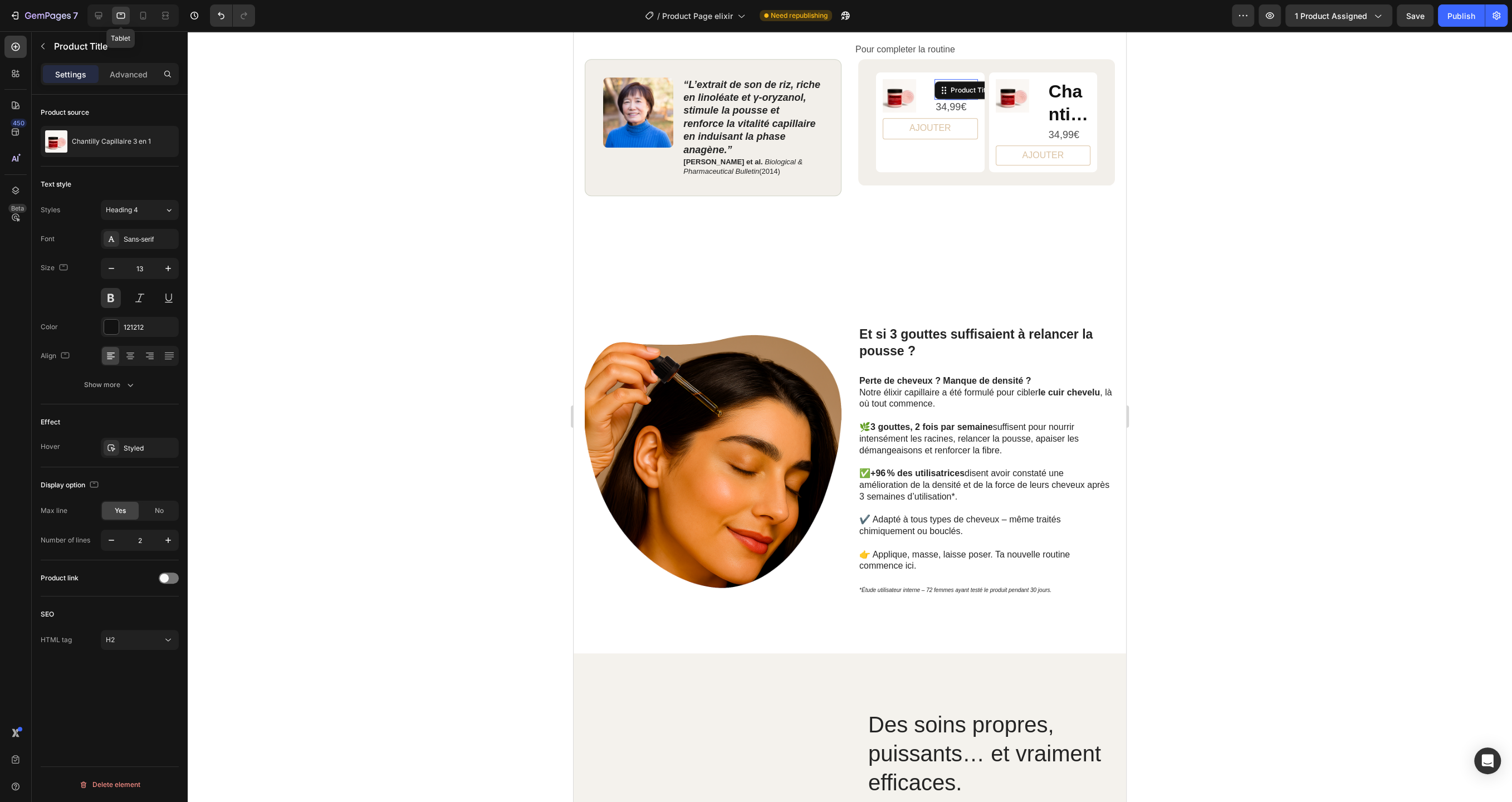
scroll to position [659, 0]
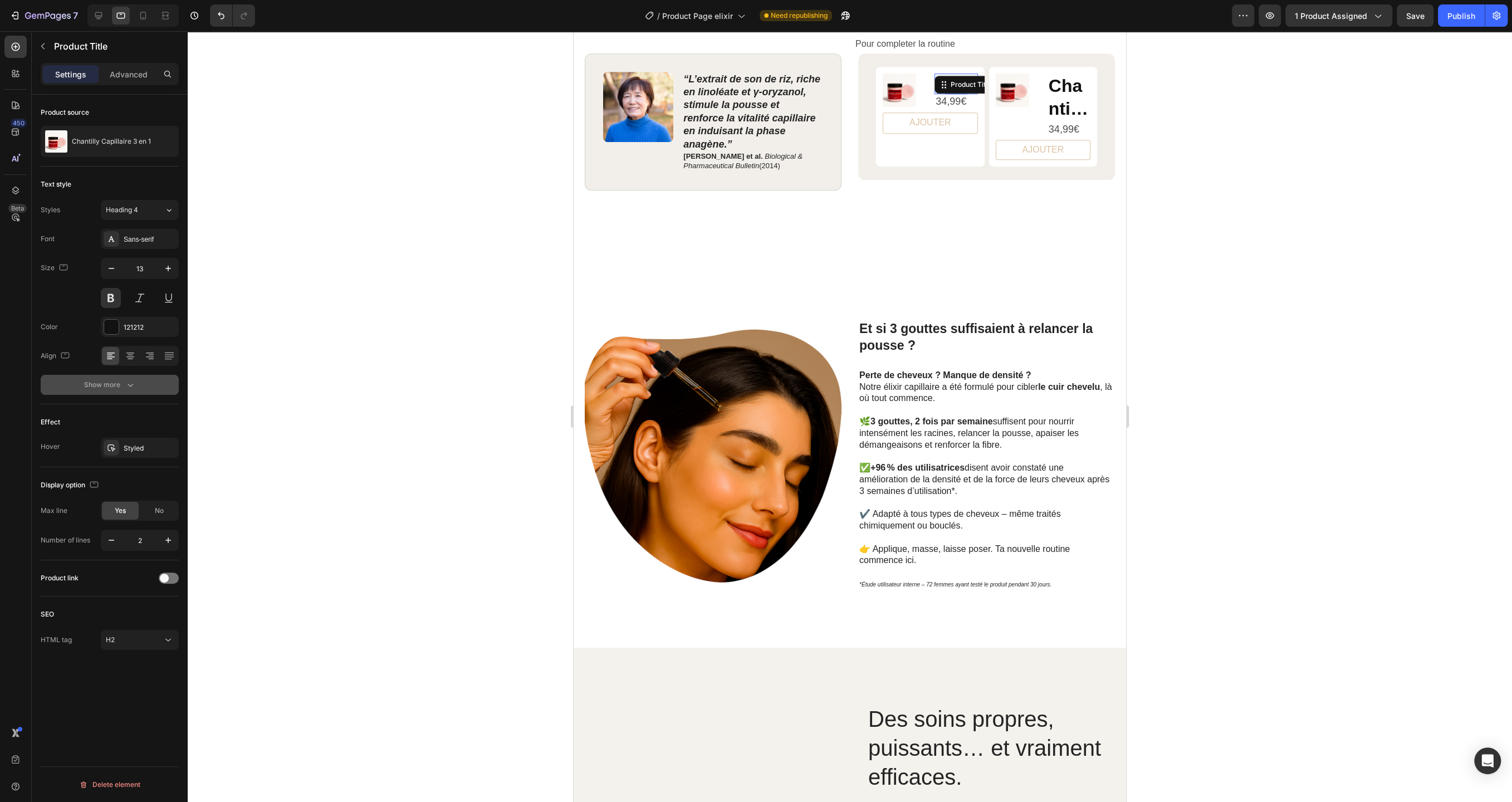
click at [122, 393] on button "Show more" at bounding box center [109, 385] width 138 height 20
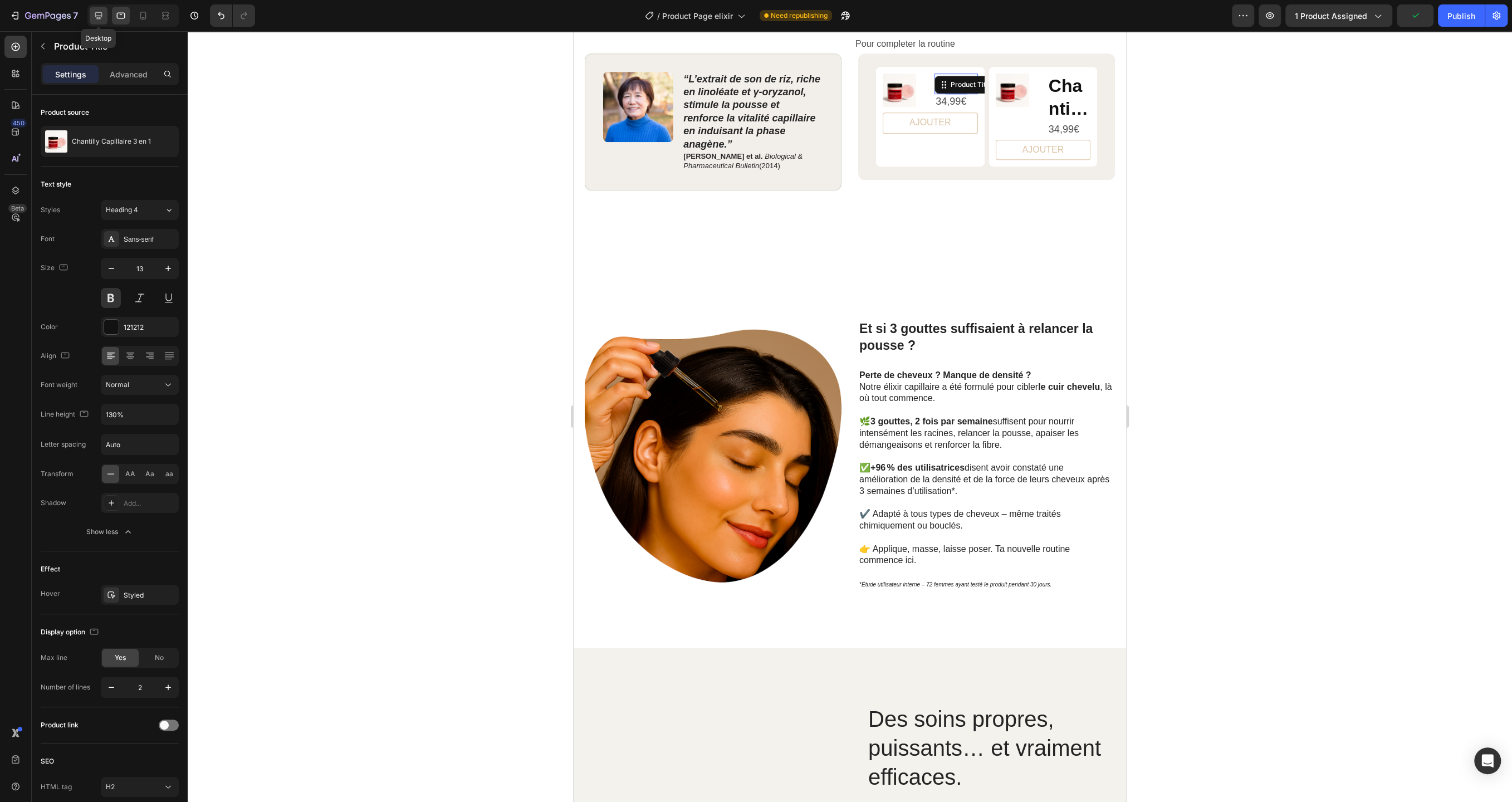
click at [98, 18] on icon at bounding box center [99, 16] width 7 height 7
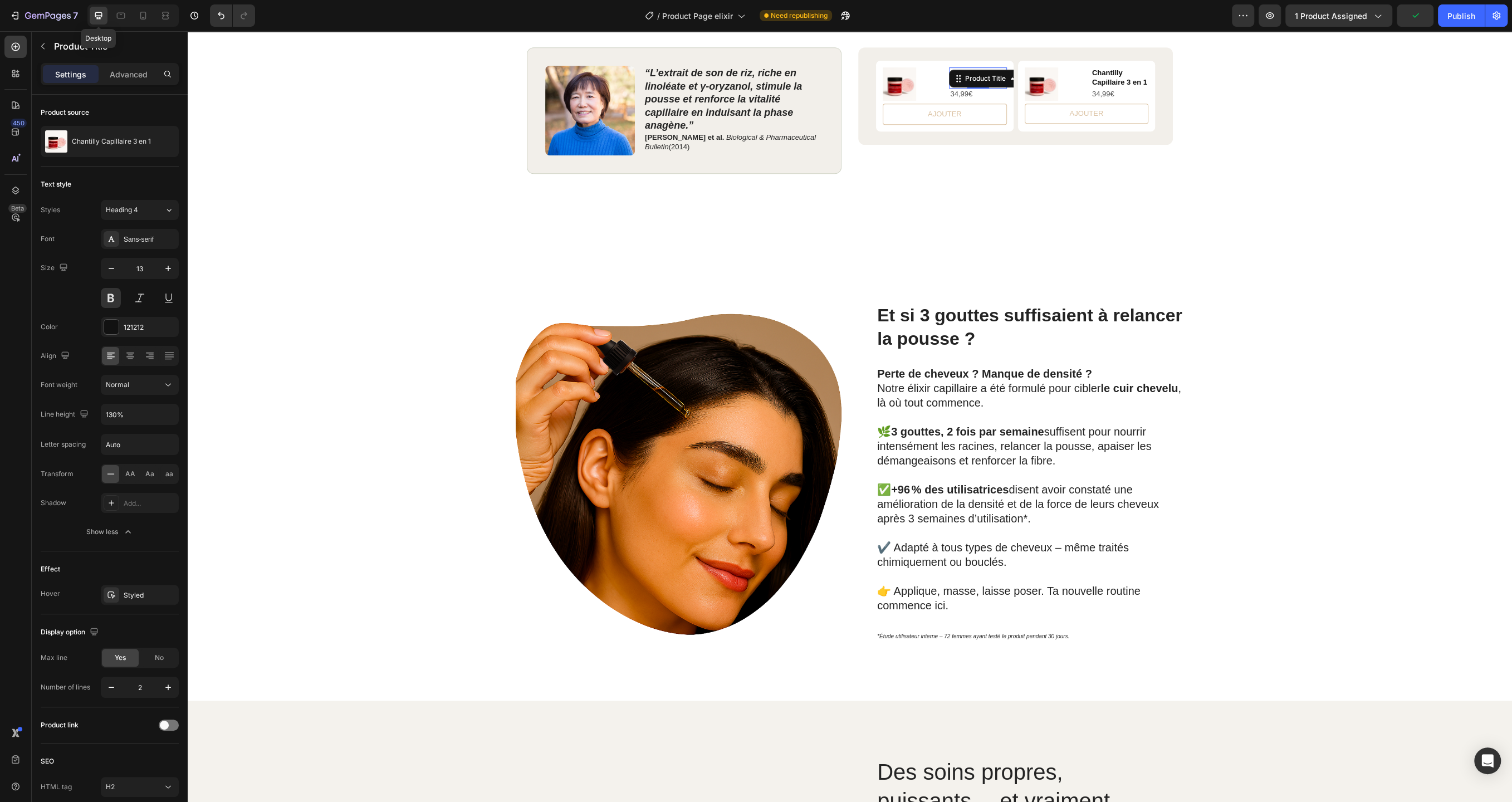
scroll to position [654, 0]
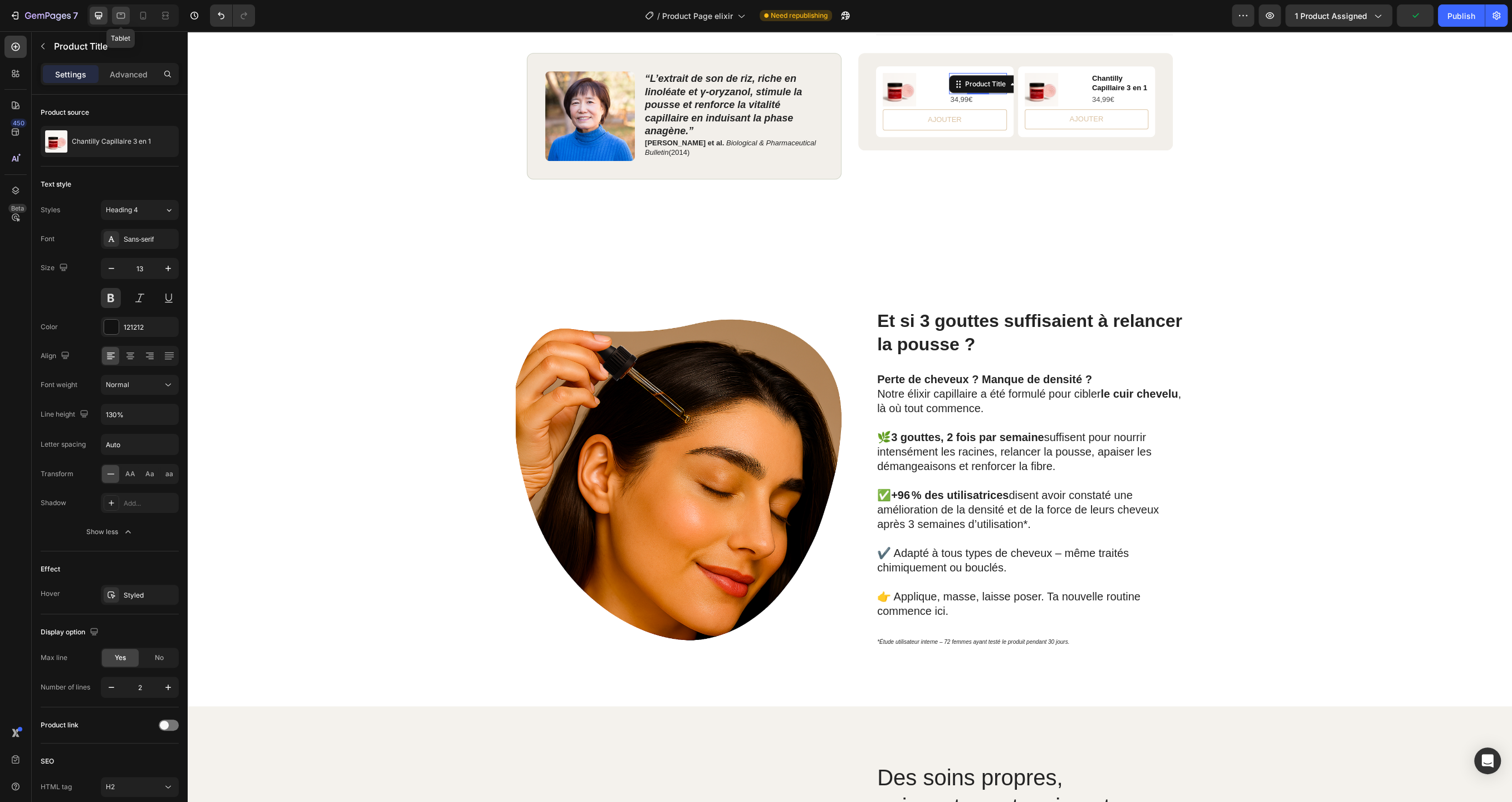
click at [117, 19] on icon at bounding box center [120, 15] width 11 height 11
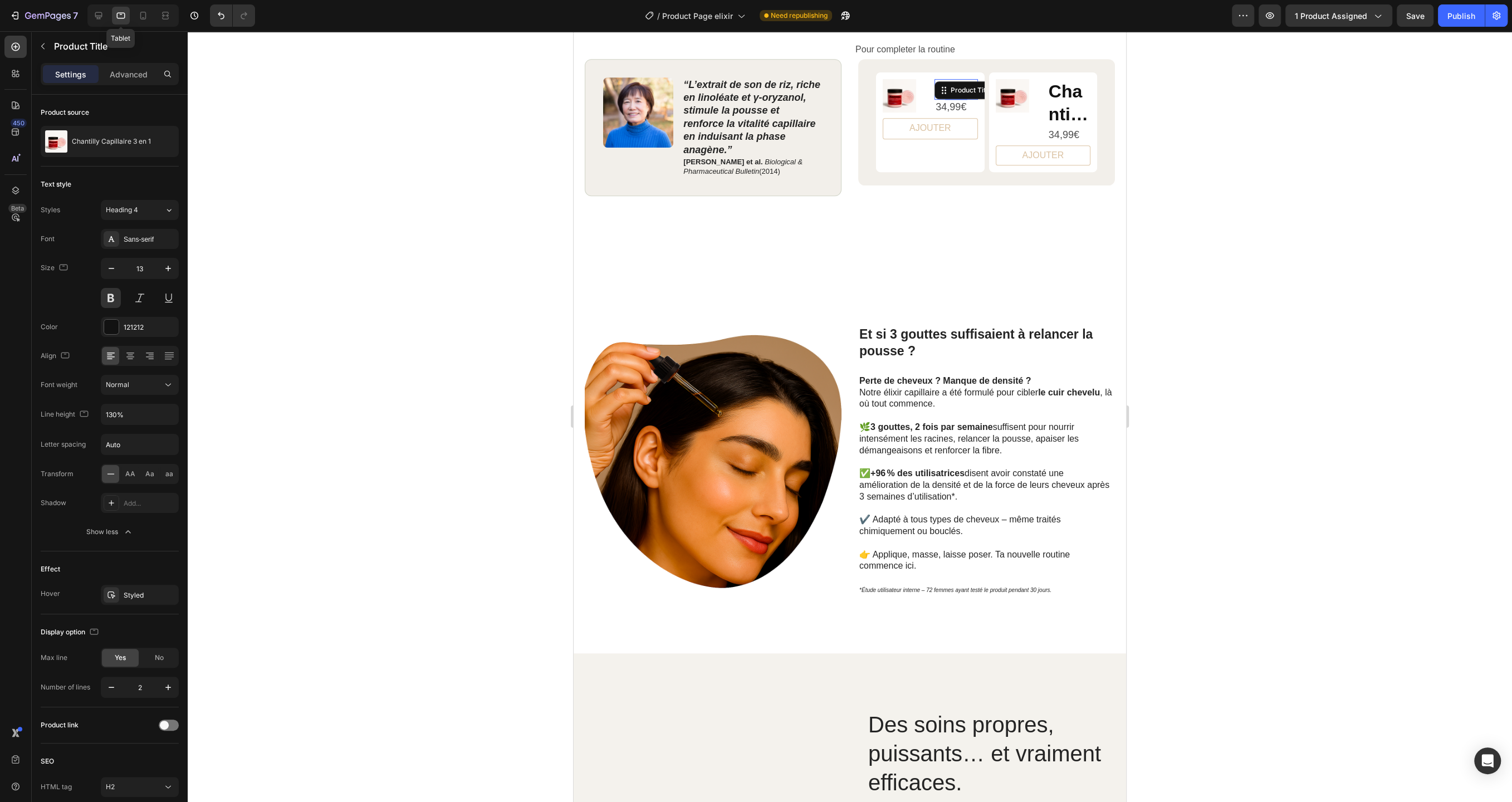
scroll to position [659, 0]
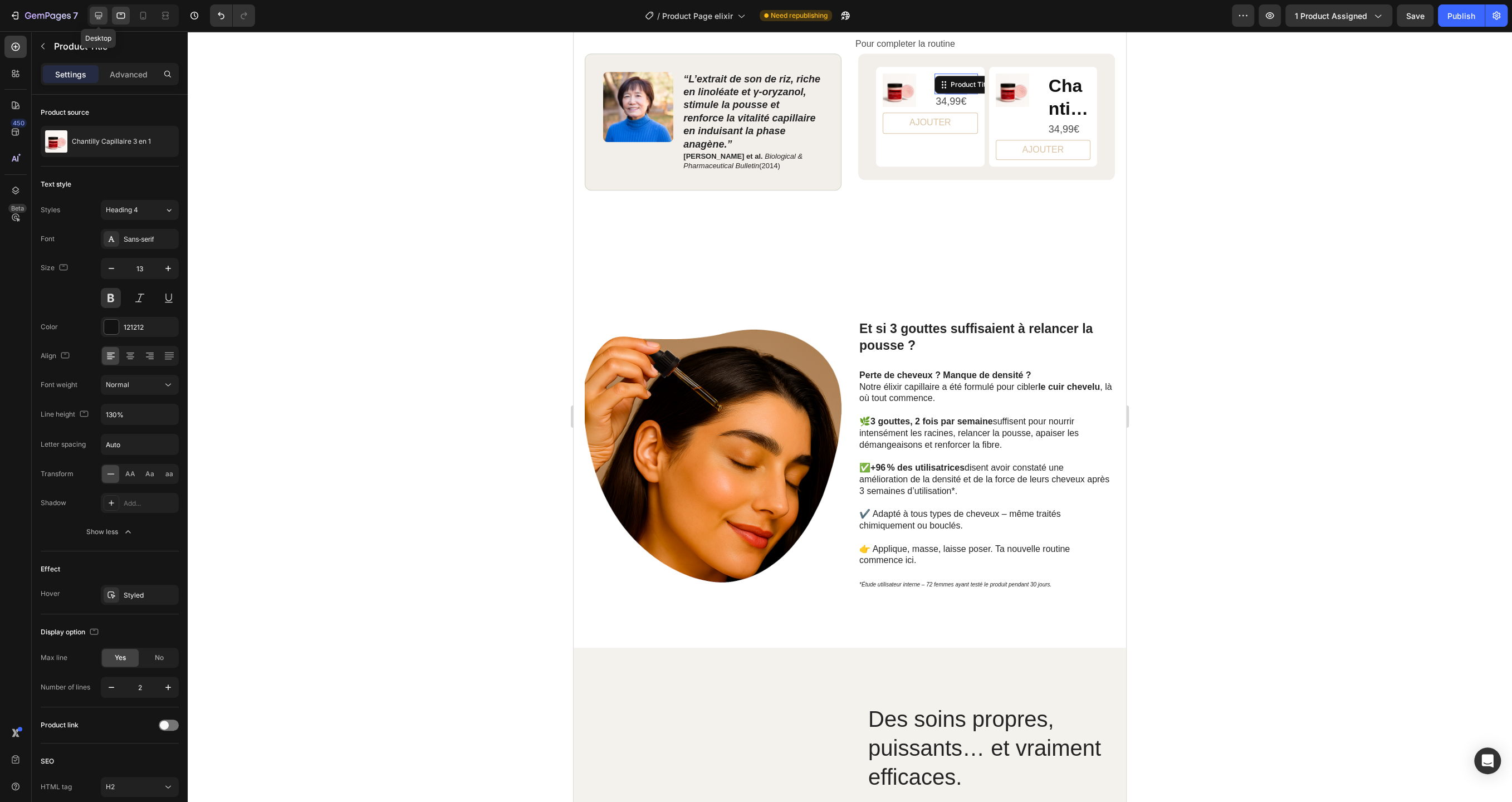
click at [100, 18] on icon at bounding box center [98, 15] width 11 height 11
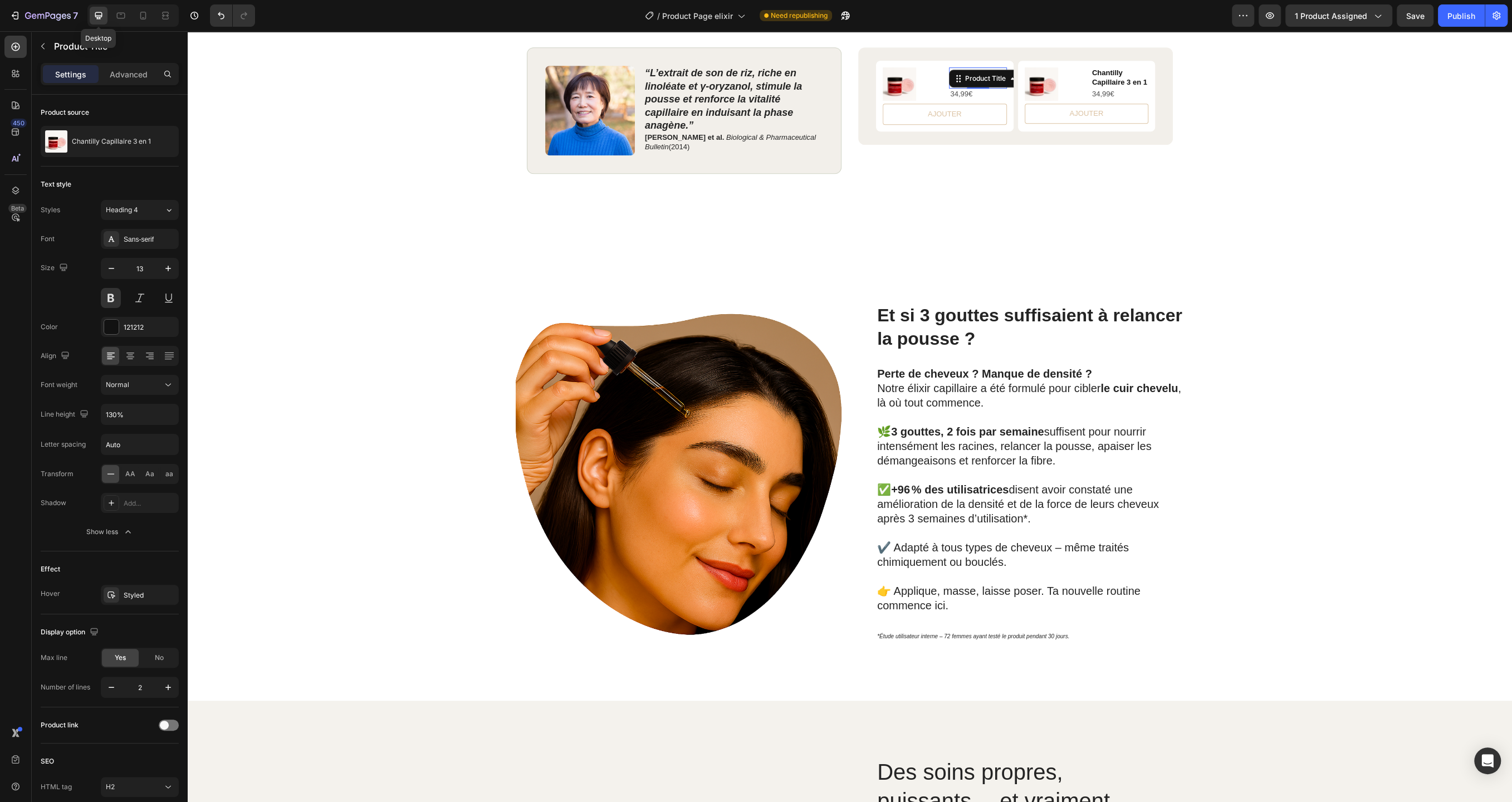
scroll to position [654, 0]
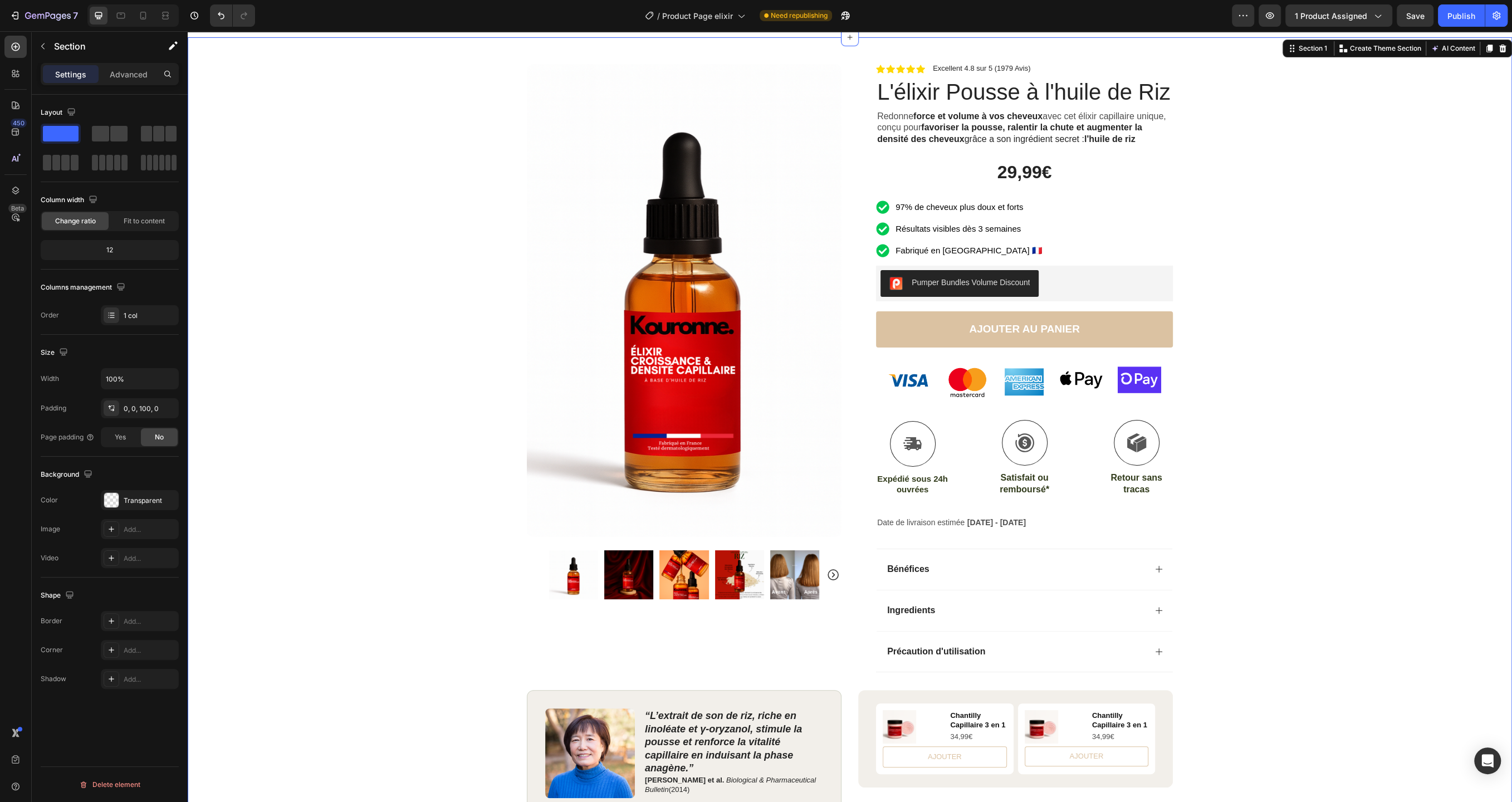
scroll to position [0, 0]
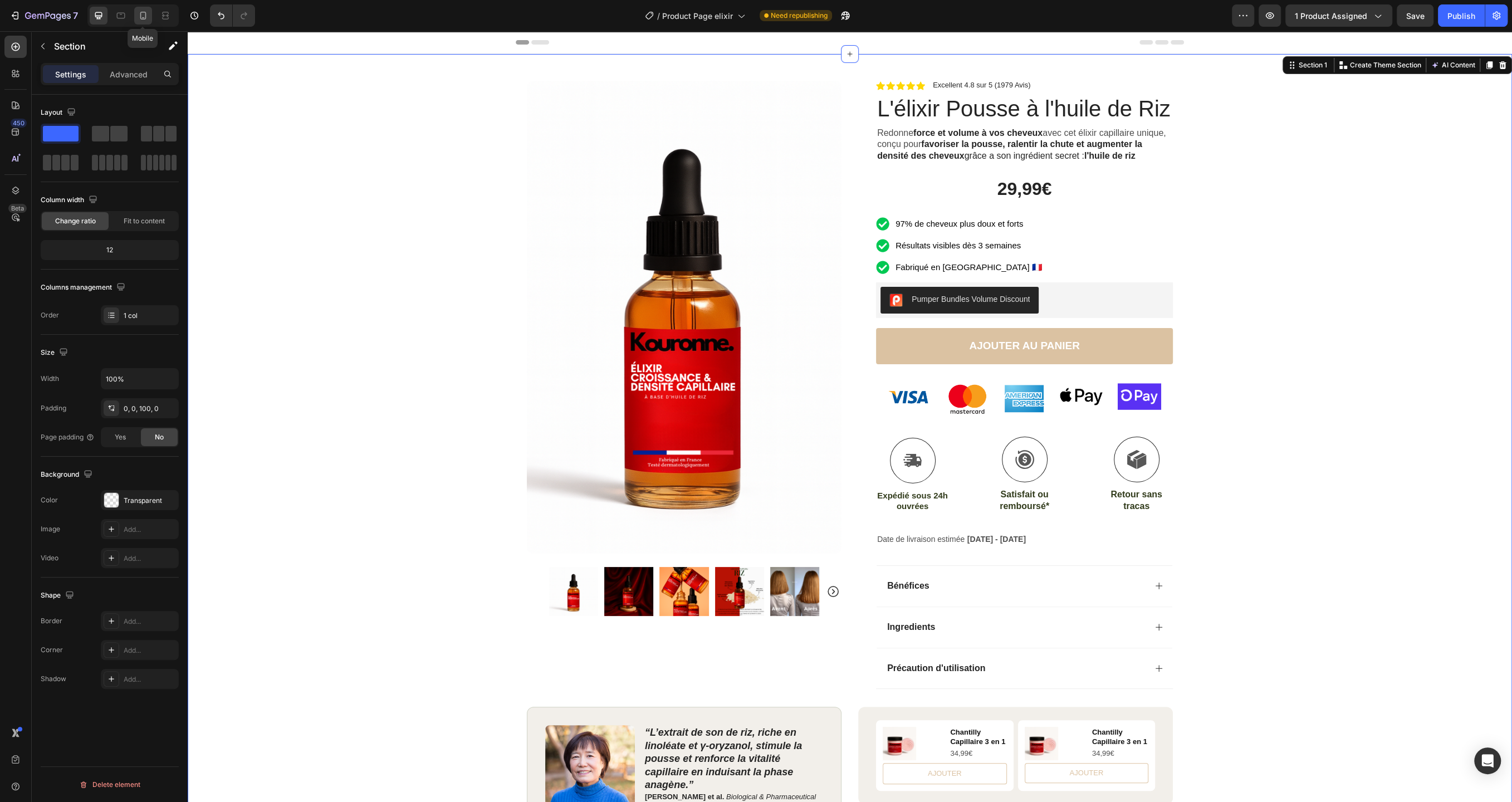
click at [146, 16] on icon at bounding box center [143, 15] width 11 height 11
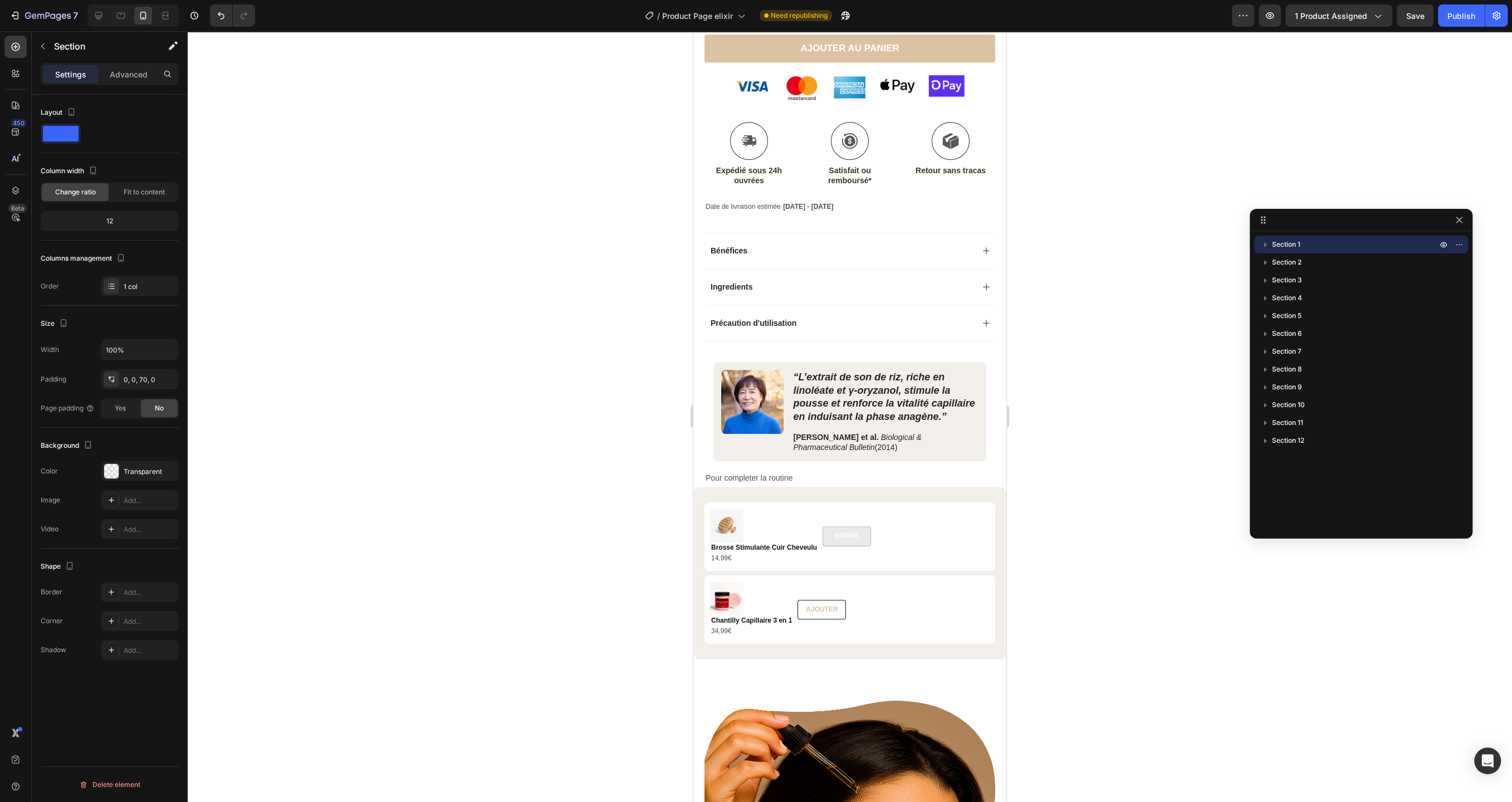
scroll to position [663, 0]
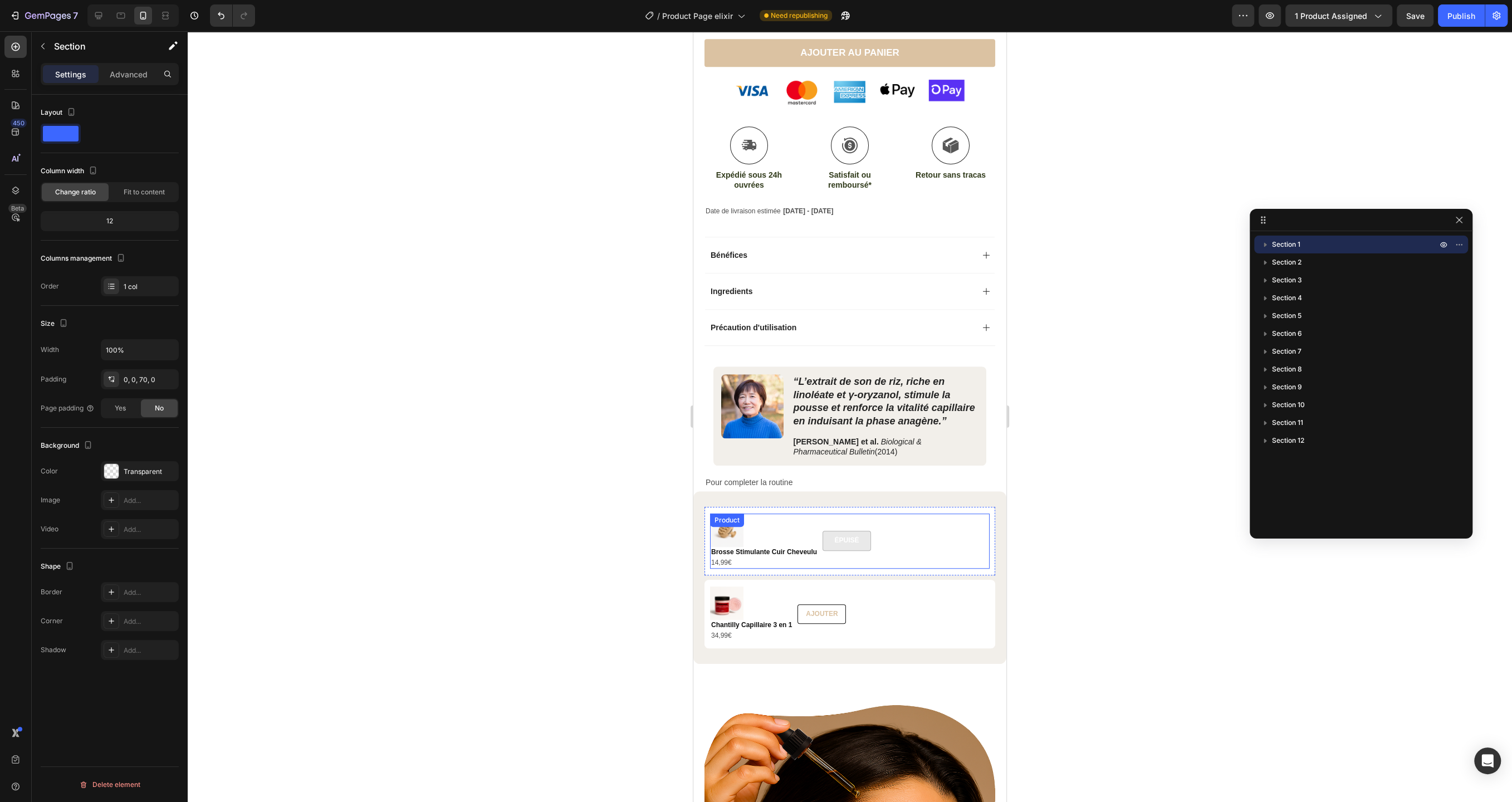
click at [922, 534] on div "Product Images Brosse Stimulante Cuir Cheveulu Product Title 14,99€ Product Pri…" at bounding box center [850, 541] width 279 height 55
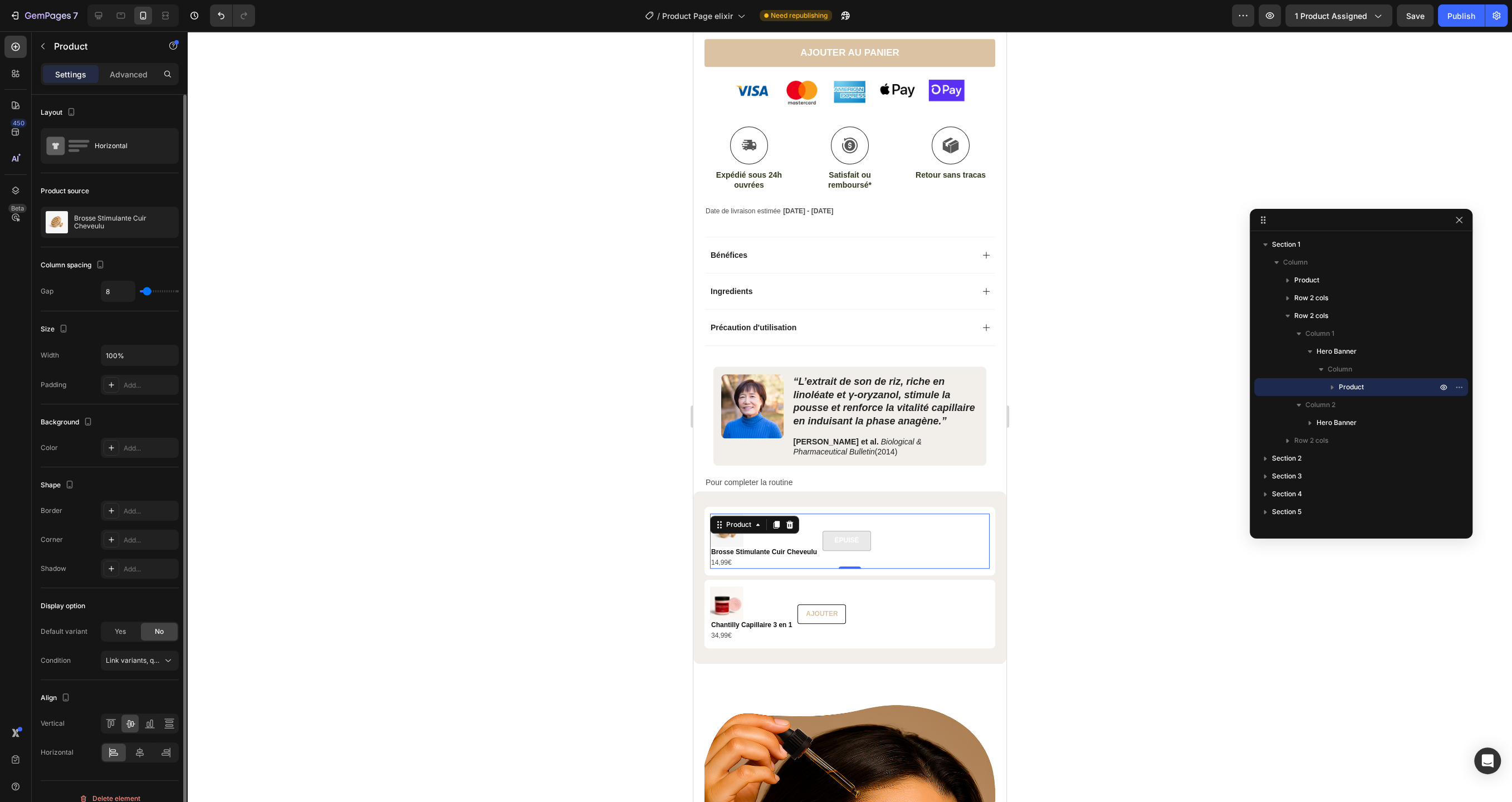
type input "9"
type input "11"
type input "13"
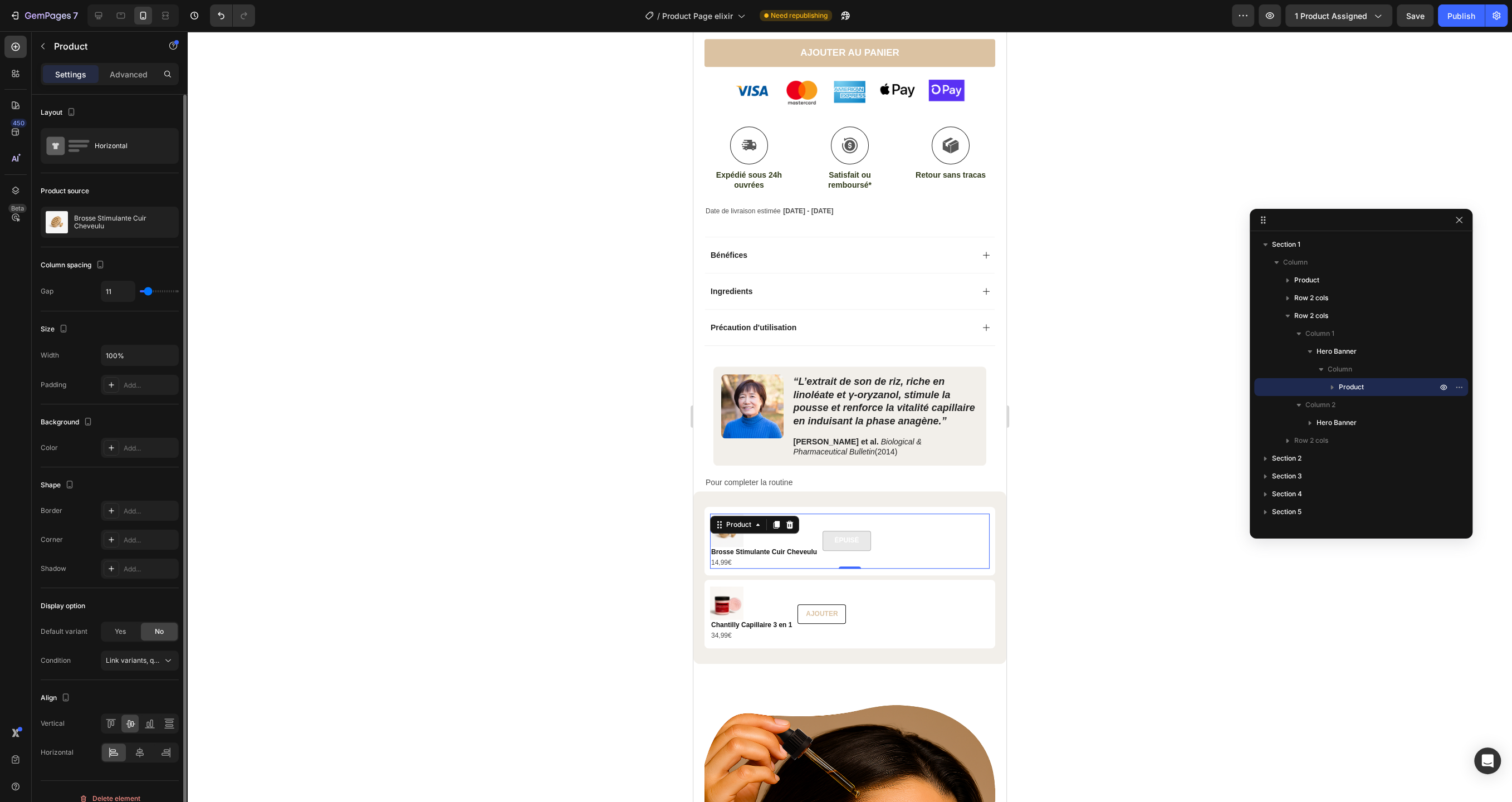
type input "13"
type input "27"
type input "29"
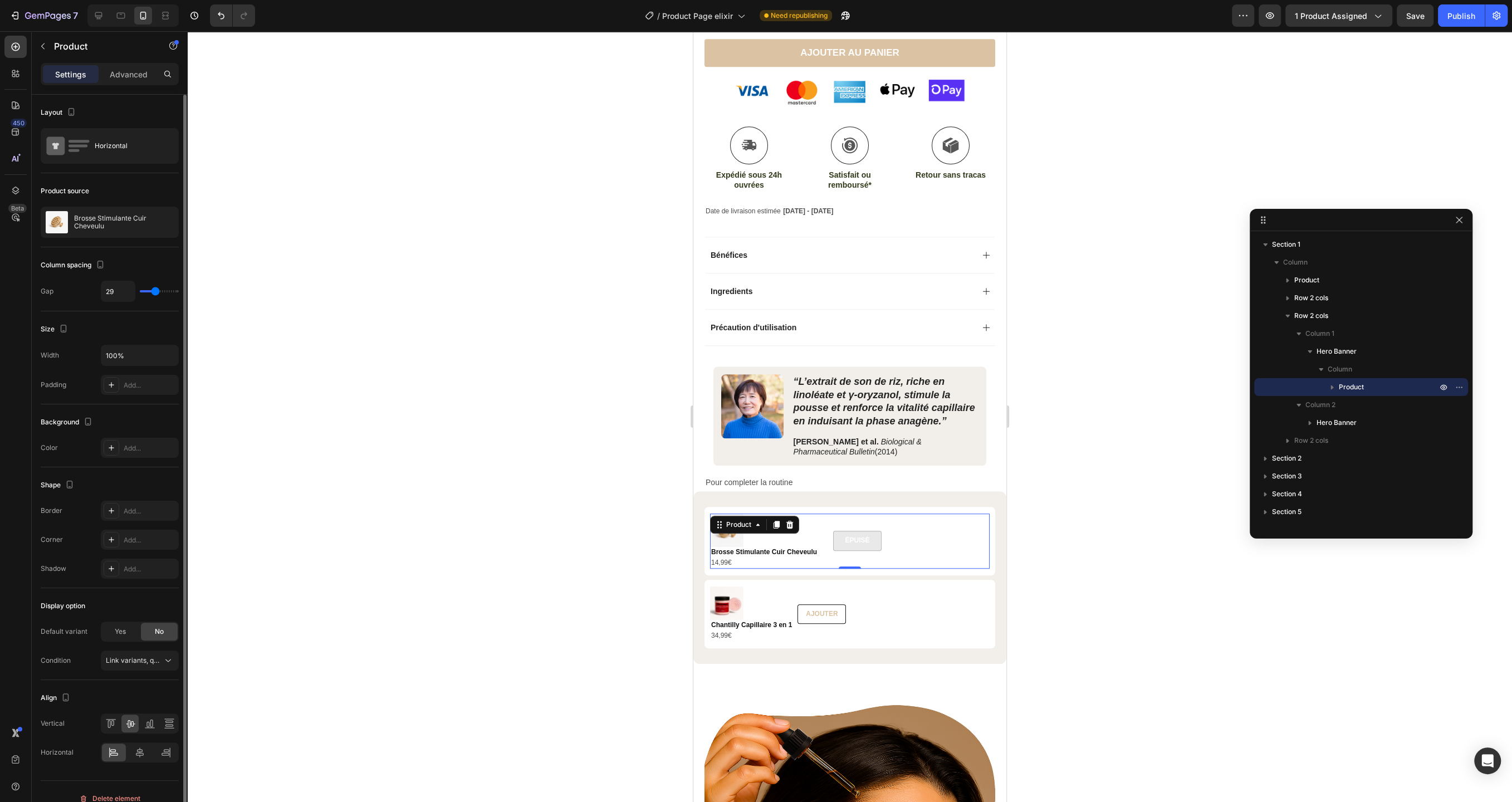
type input "30"
type input "31"
type input "32"
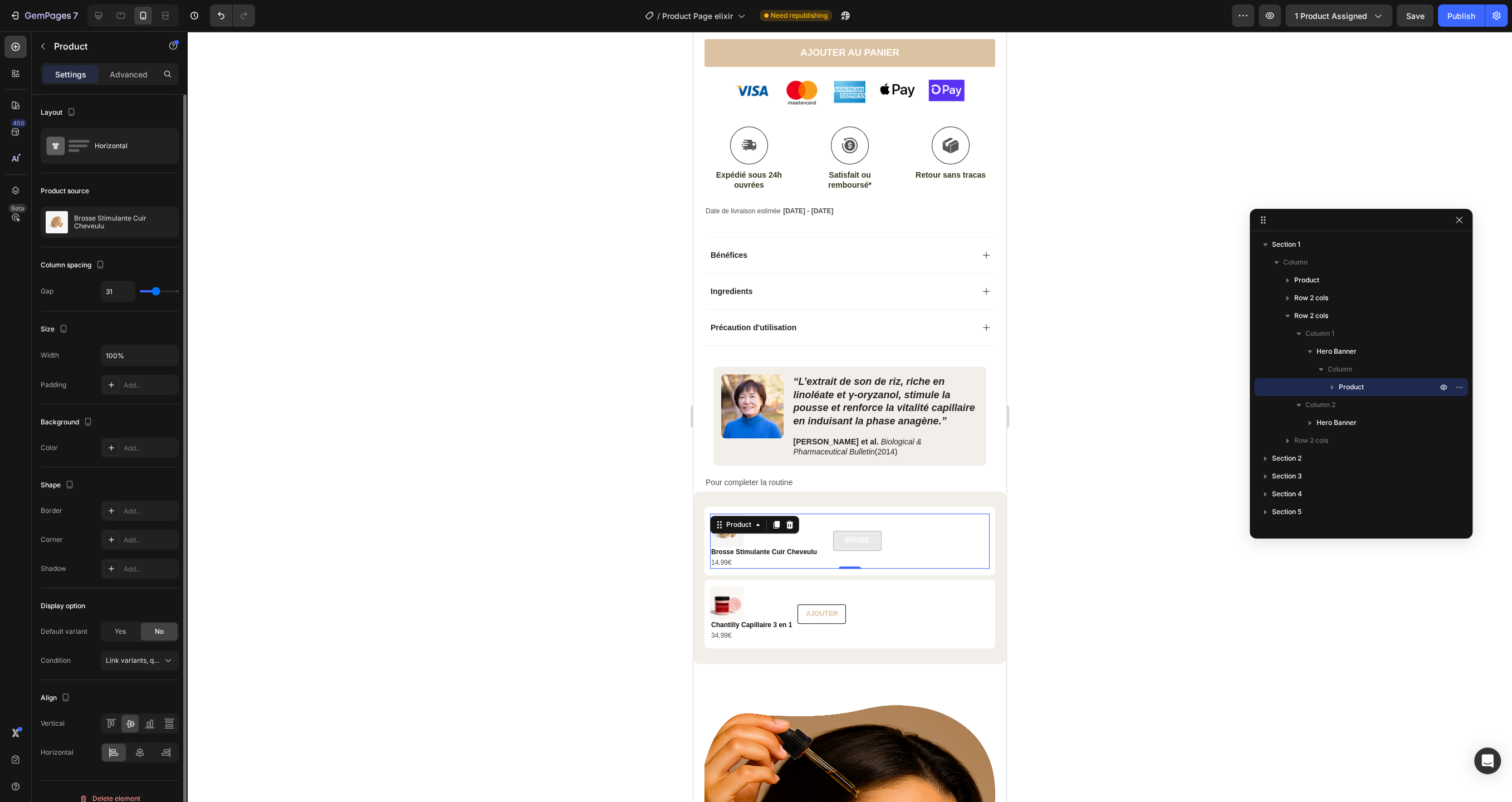
type input "32"
type input "33"
type input "35"
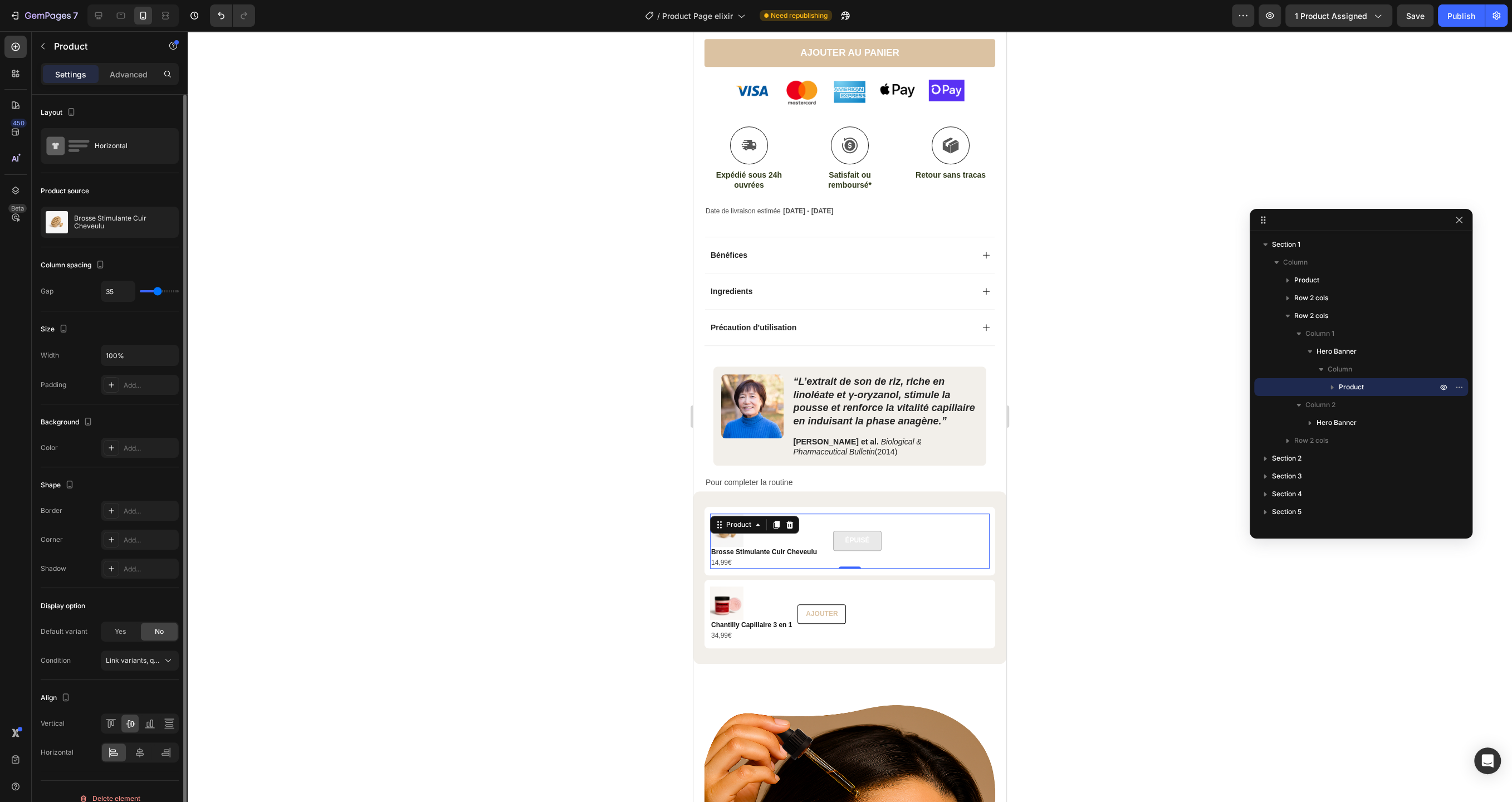
type input "37"
type input "38"
type input "39"
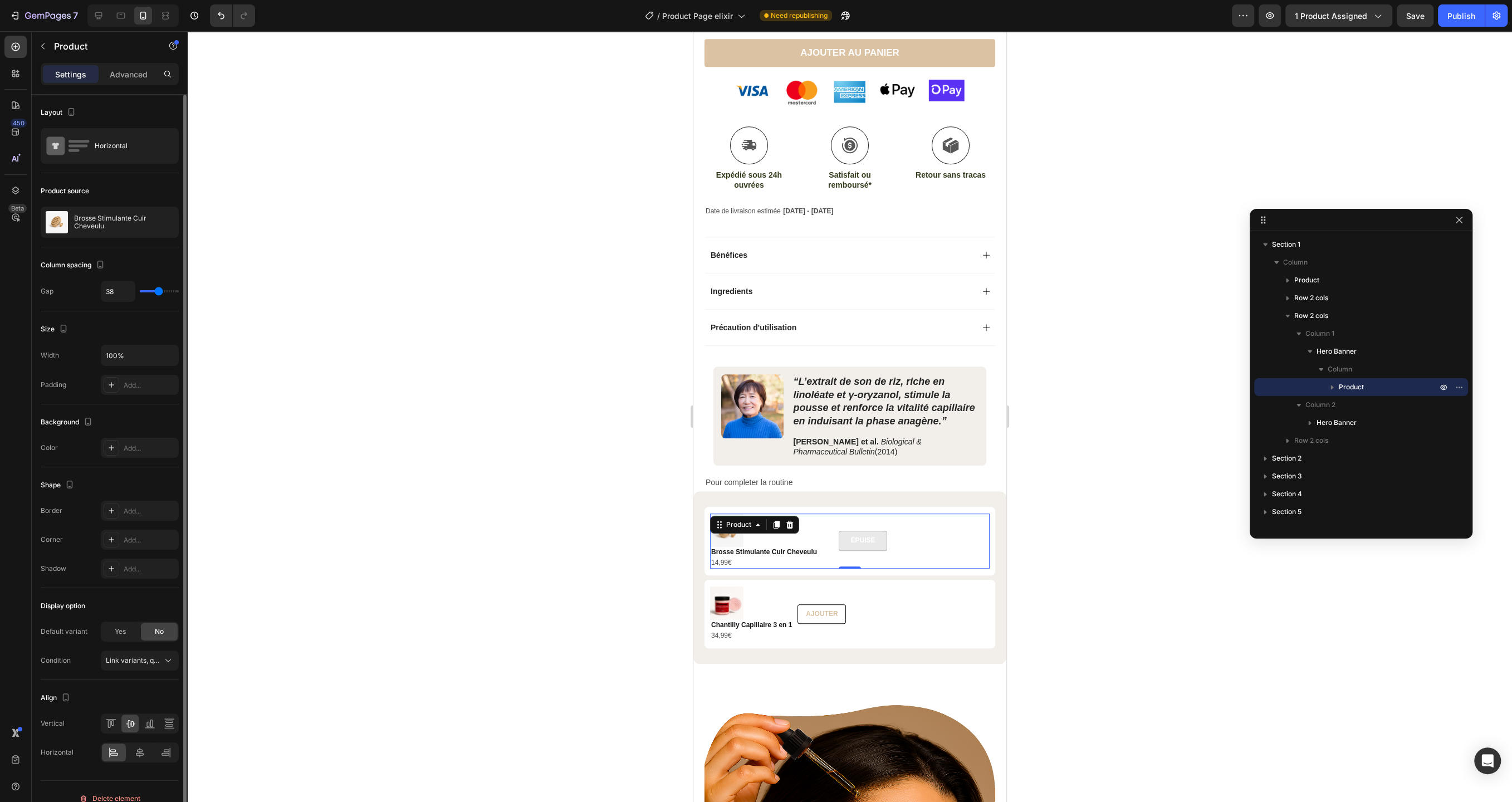
type input "39"
type input "40"
type input "41"
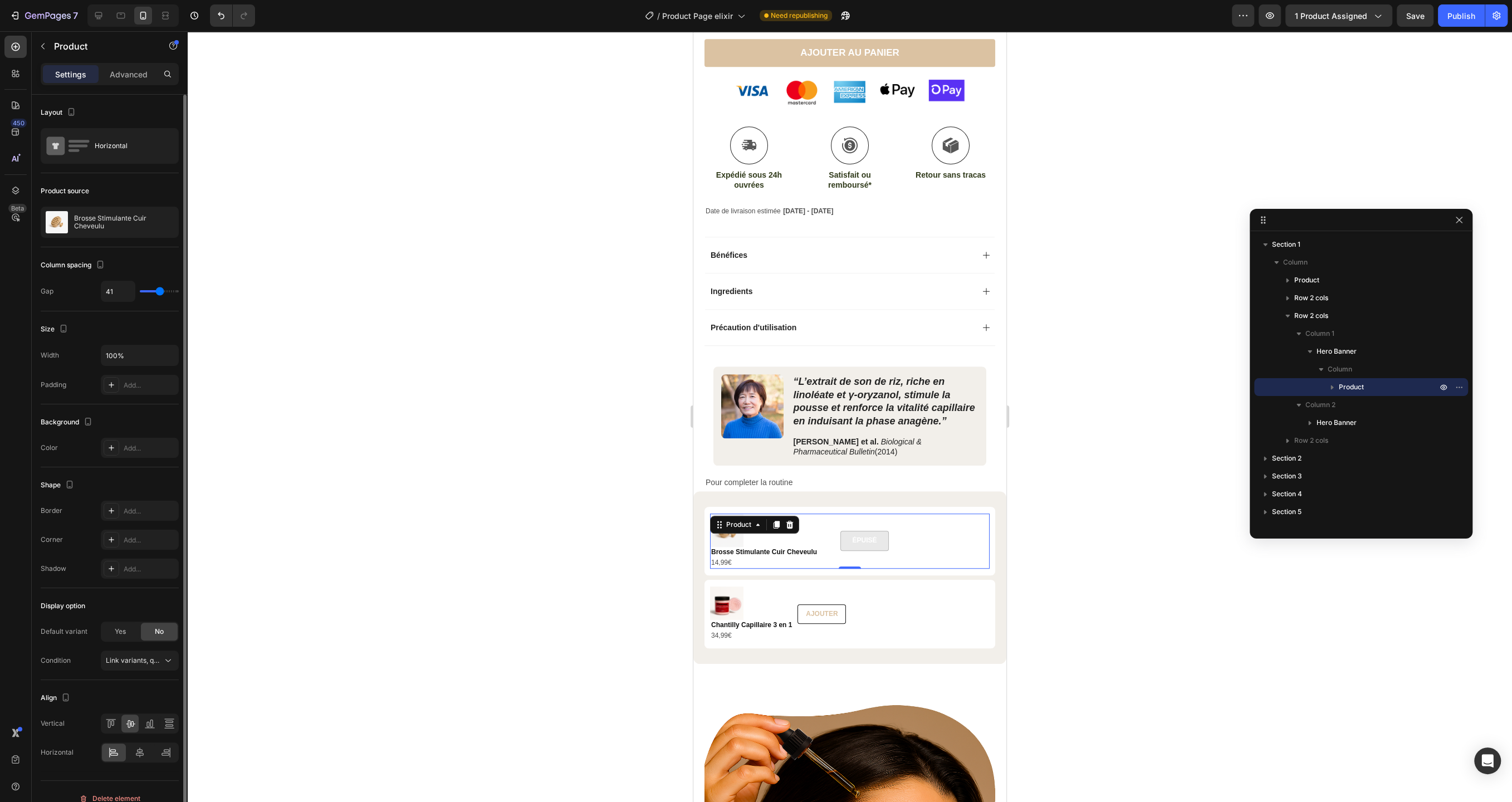
type input "42"
type input "75"
type input "80"
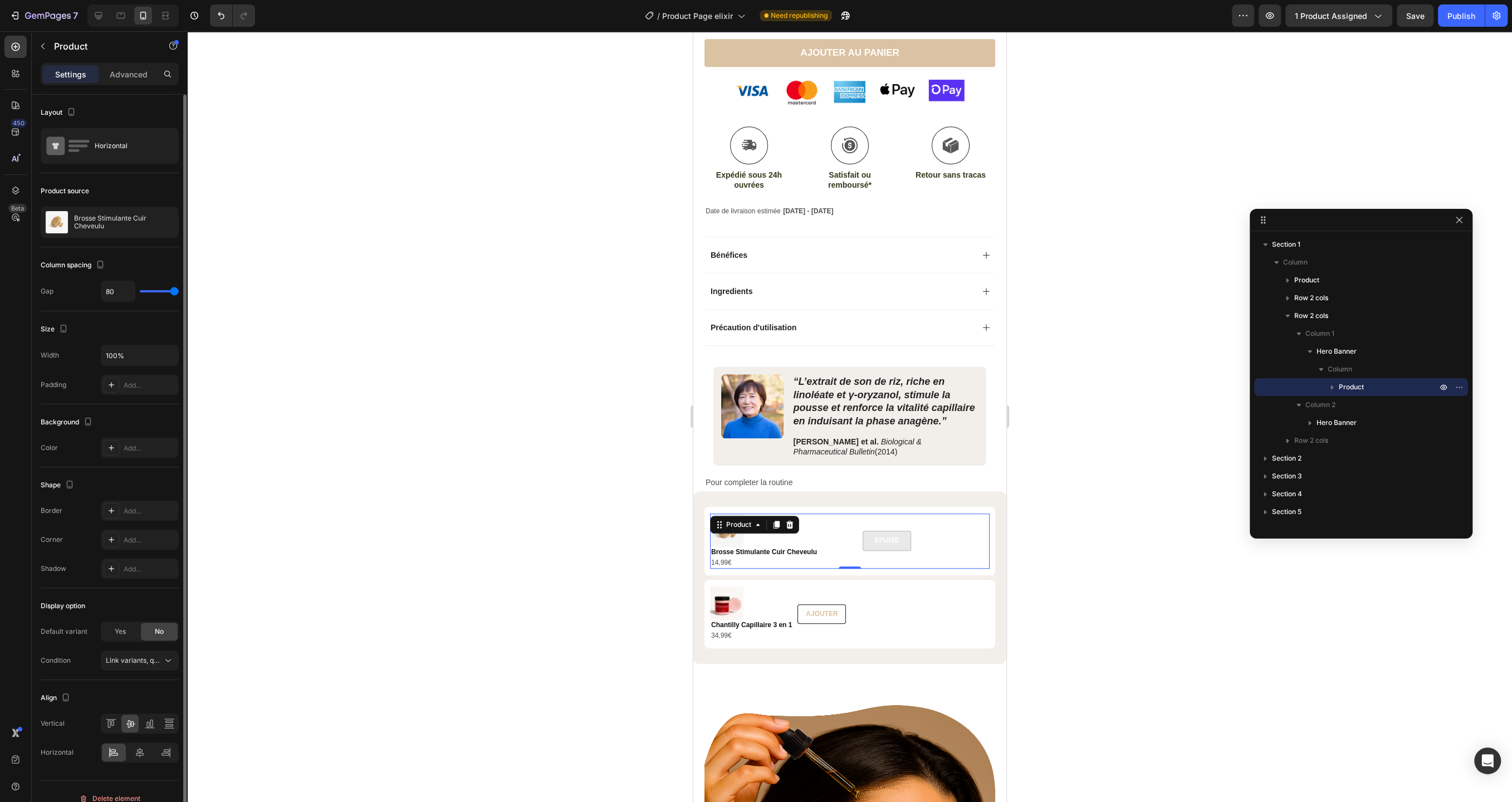
drag, startPoint x: 146, startPoint y: 289, endPoint x: 195, endPoint y: 294, distance: 49.3
type input "80"
click at [179, 292] on input "range" at bounding box center [159, 291] width 39 height 2
click at [978, 619] on div "Product Images Chantilly Capillaire 3 en 1 Product Title 34,99€ Product Price P…" at bounding box center [850, 614] width 279 height 55
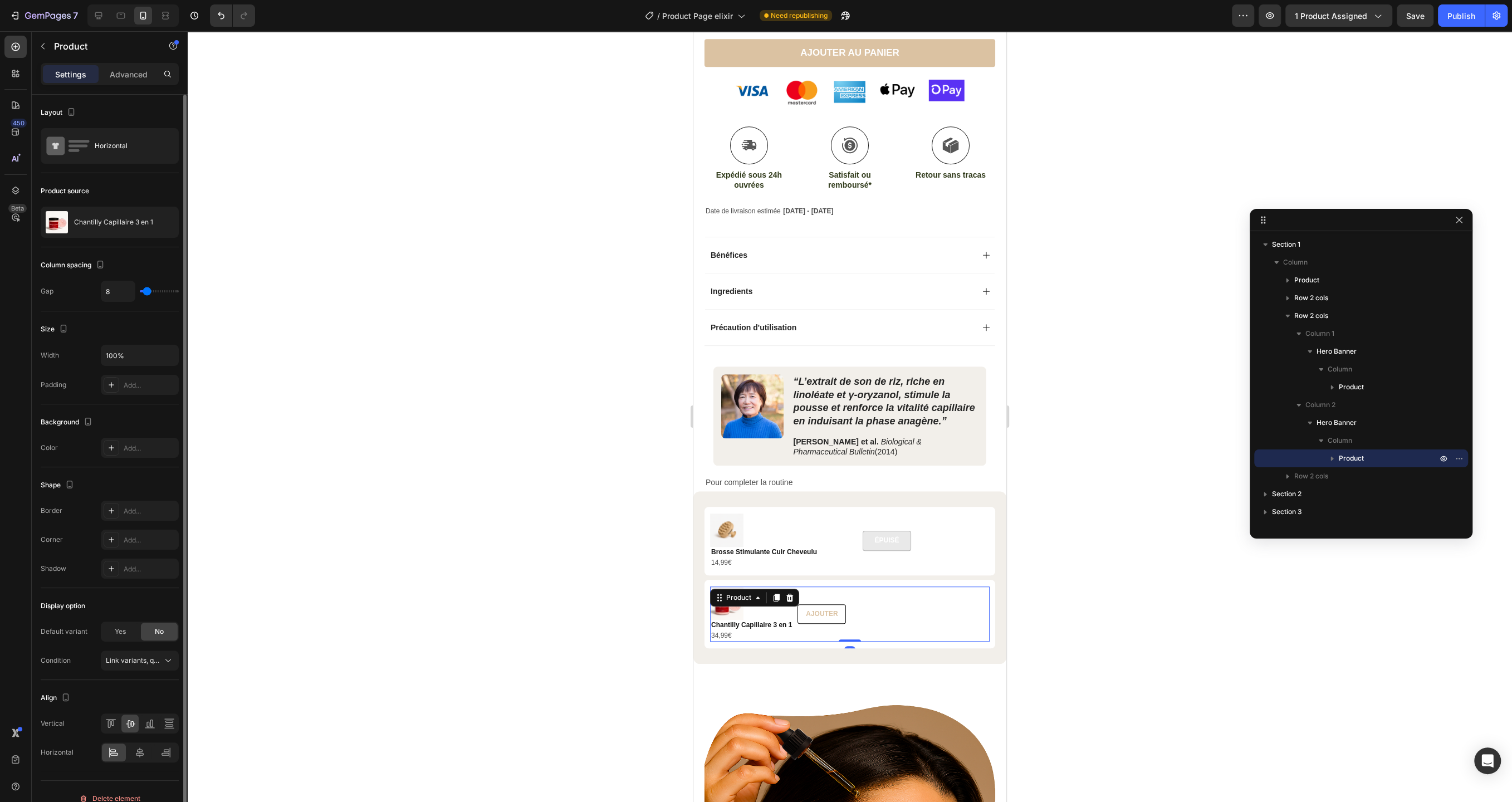
type input "80"
drag, startPoint x: 150, startPoint y: 292, endPoint x: 277, endPoint y: 297, distance: 127.1
type input "80"
click at [179, 292] on input "range" at bounding box center [159, 291] width 39 height 2
click at [275, 392] on div at bounding box center [850, 416] width 1324 height 771
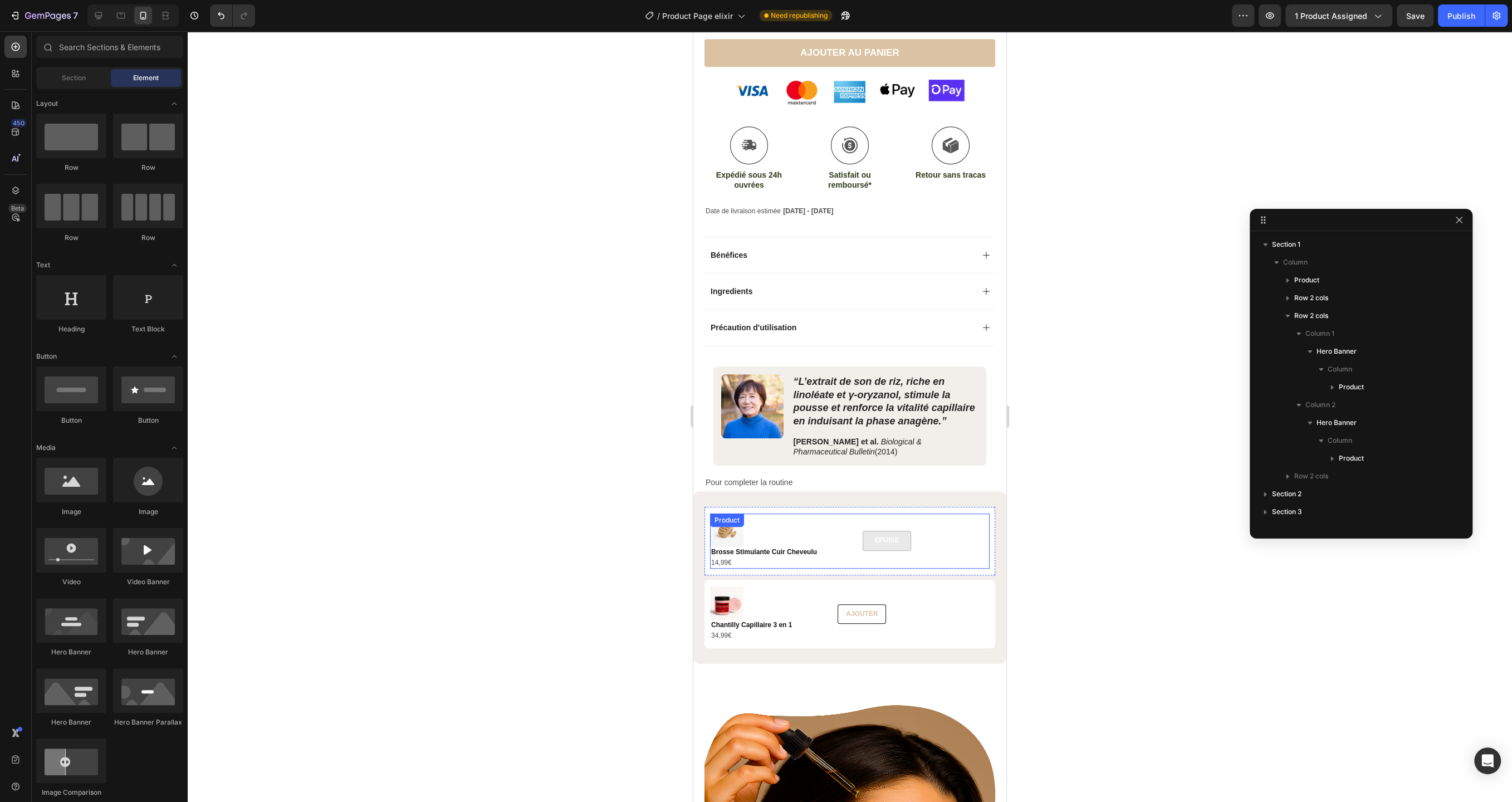
click at [940, 548] on div "Product Images Brosse Stimulante Cuir Cheveulu Product Title 14,99€ Product Pri…" at bounding box center [850, 541] width 279 height 55
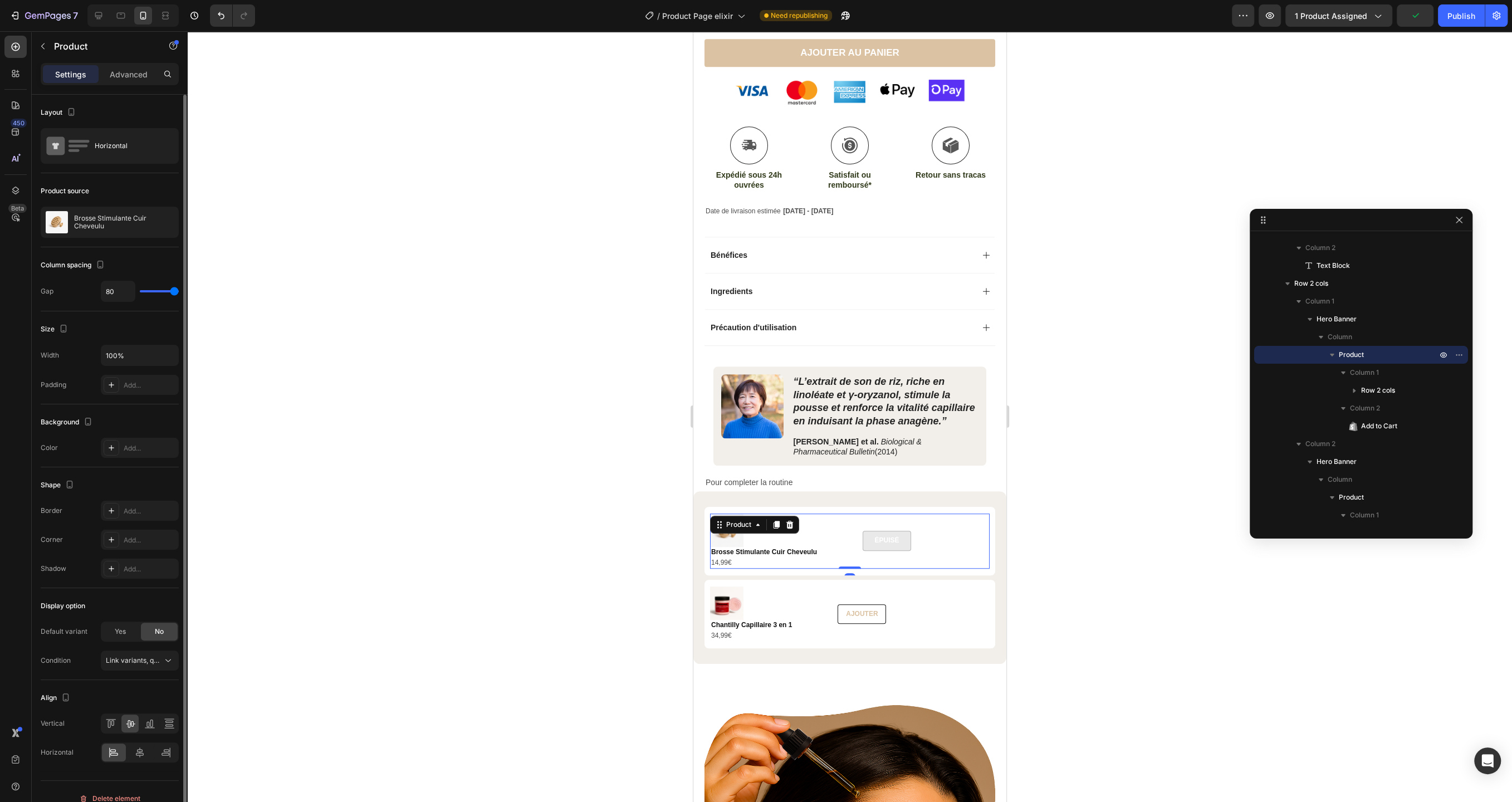
type input "42"
type input "40"
type input "38"
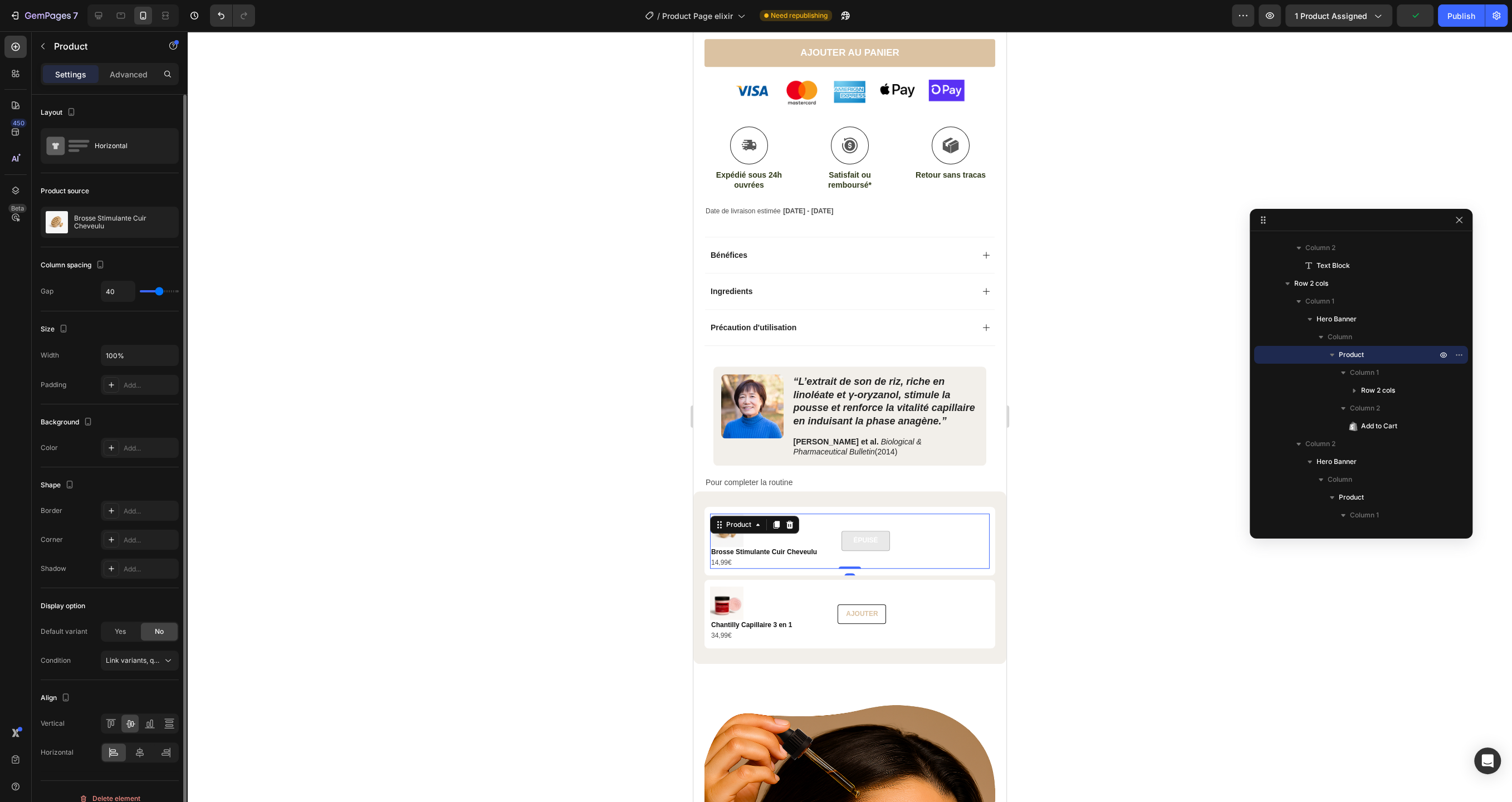
type input "38"
type input "36"
type input "35"
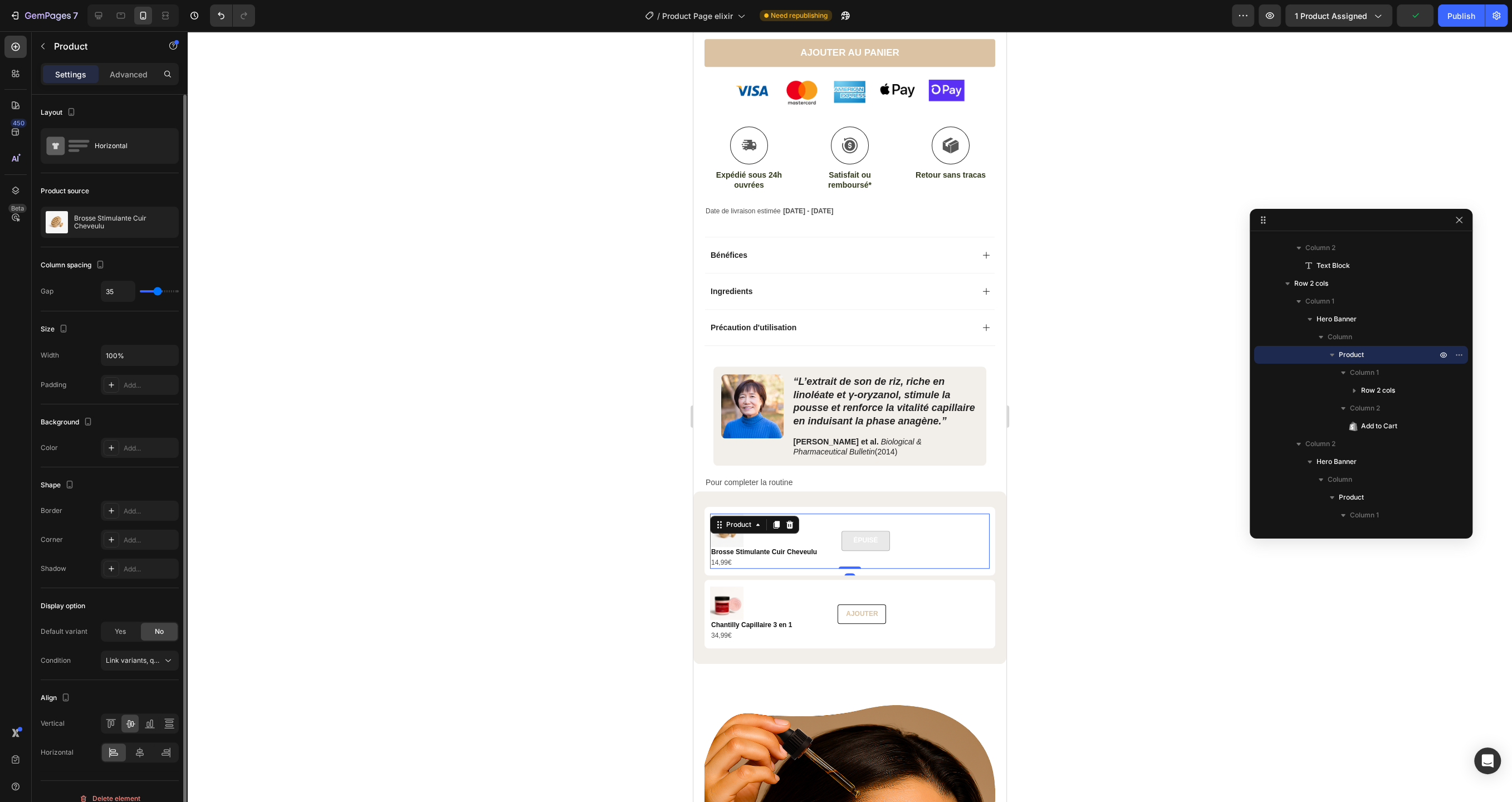
type input "34"
type input "33"
type input "31"
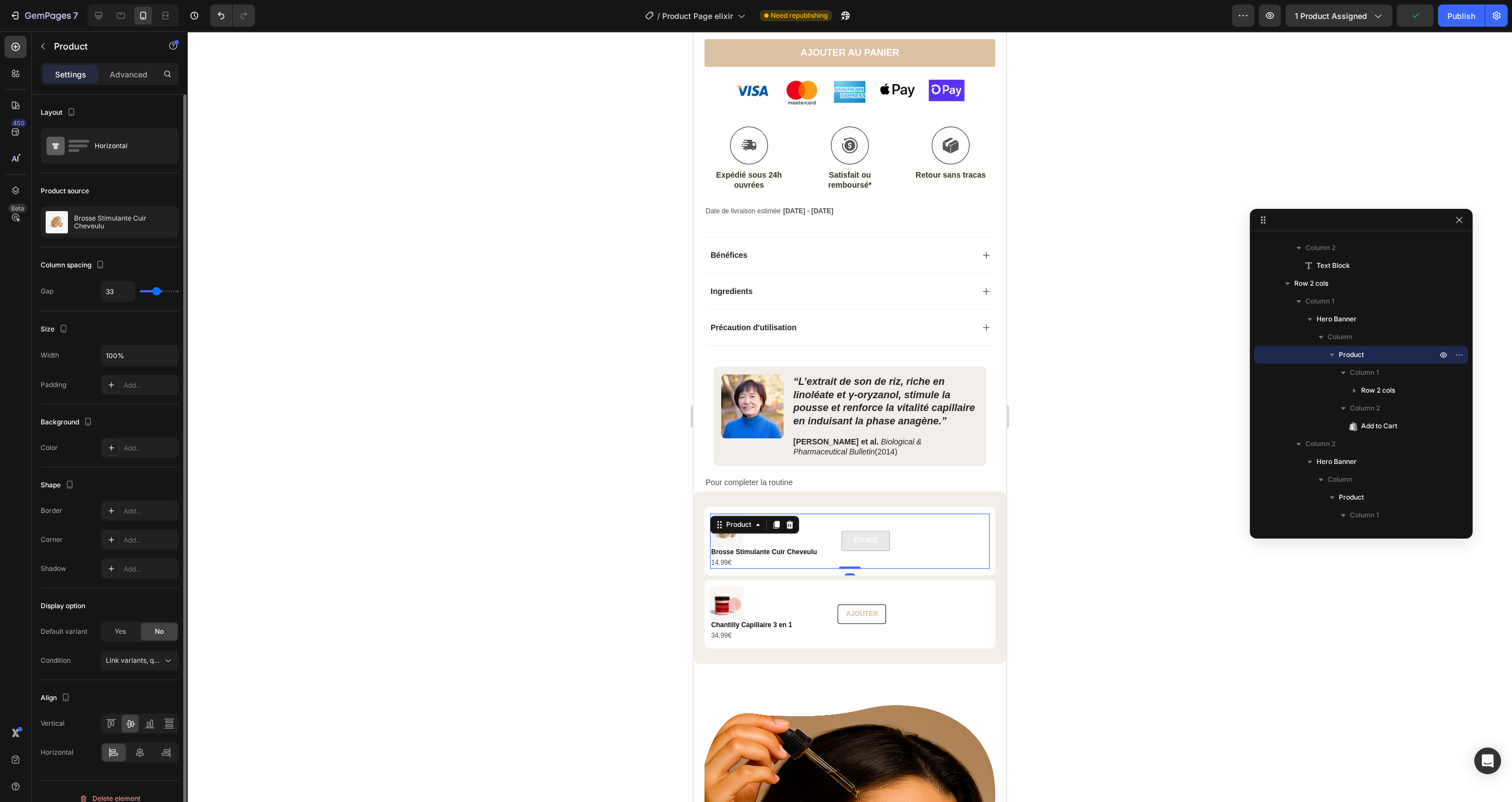
type input "31"
type input "30"
type input "29"
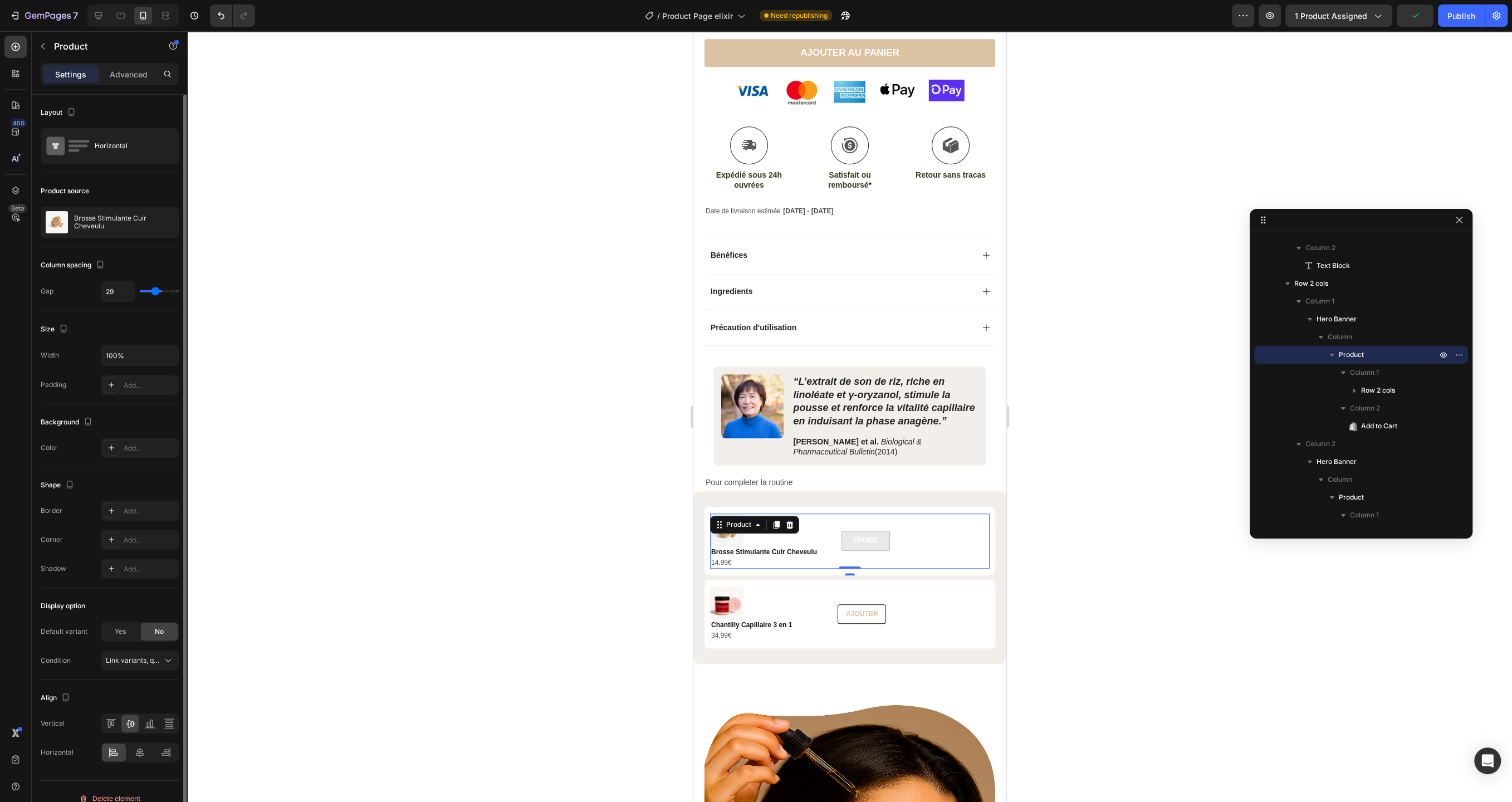
type input "28"
type input "27"
type input "26"
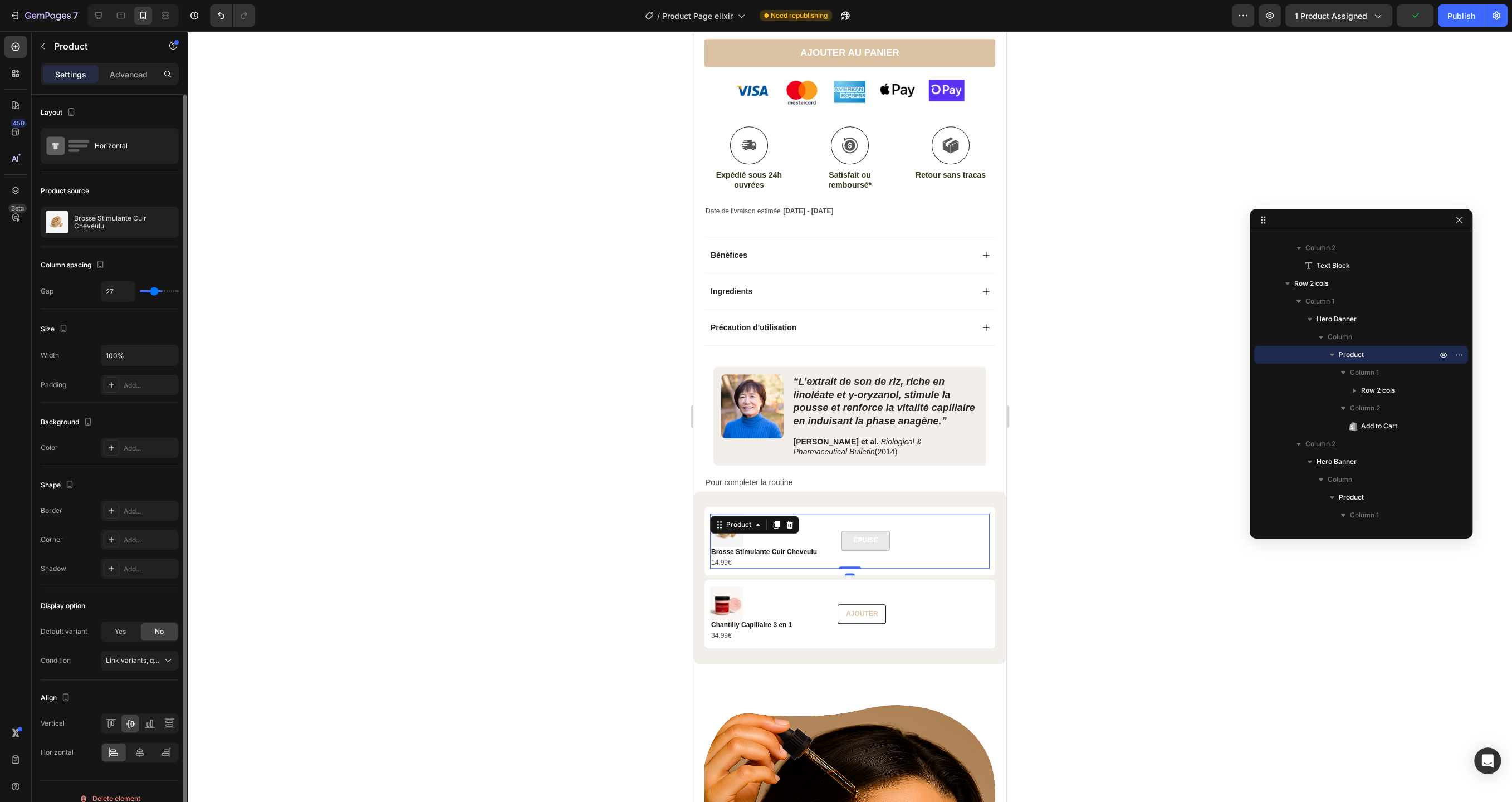
type input "26"
type input "25"
type input "24"
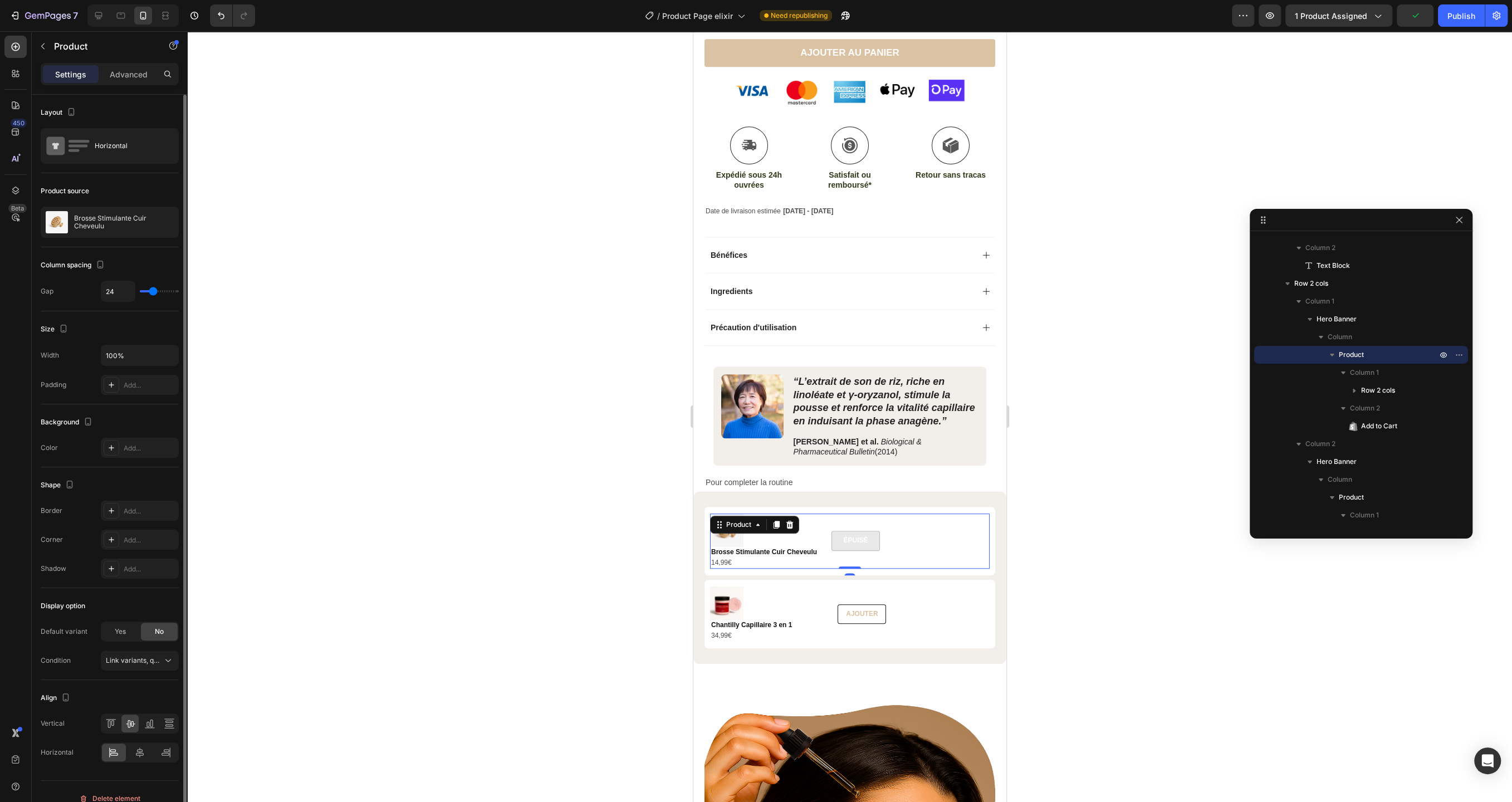
type input "23"
type input "22"
drag, startPoint x: 176, startPoint y: 288, endPoint x: 152, endPoint y: 291, distance: 24.2
type input "22"
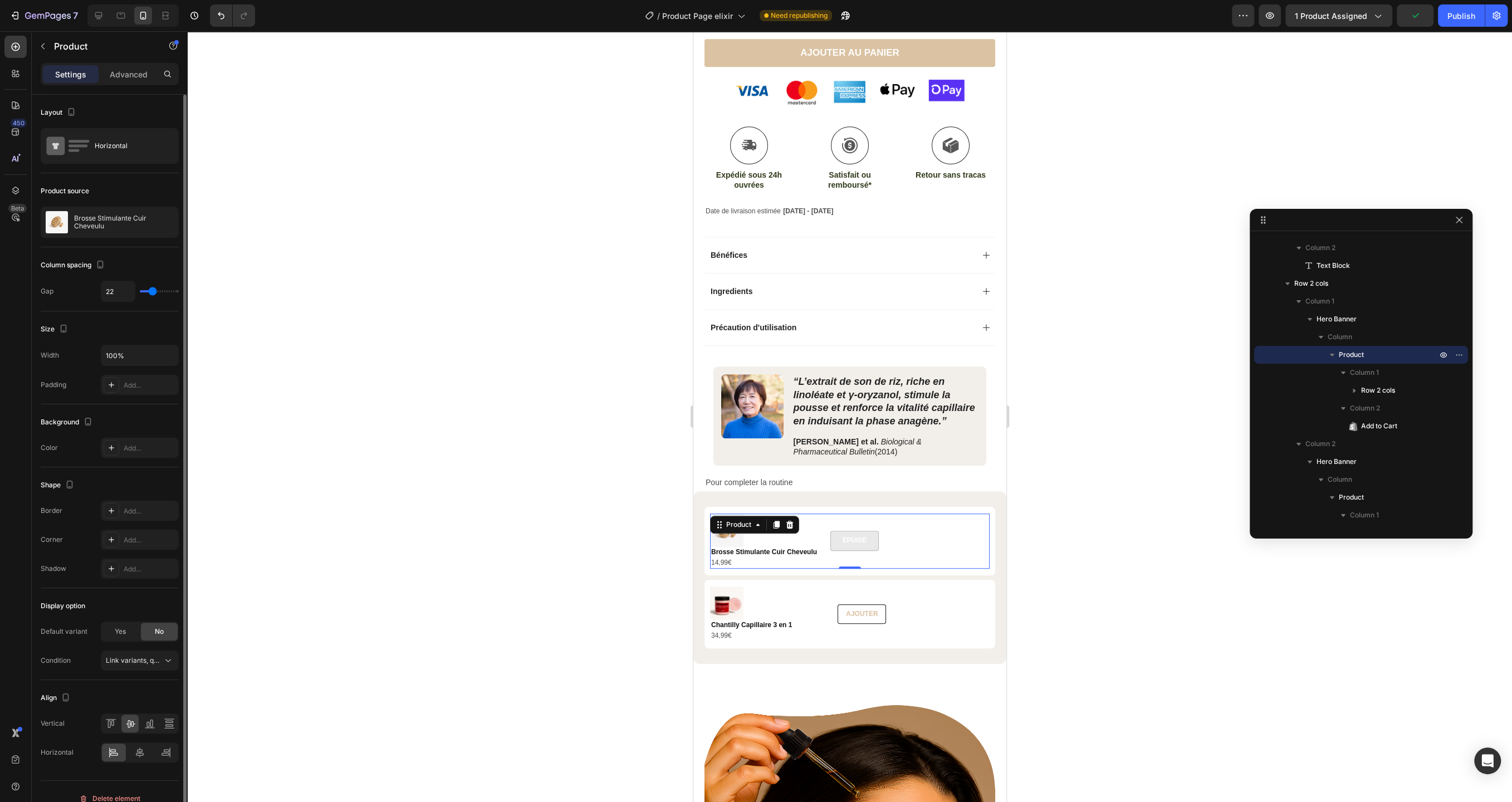
click at [152, 291] on input "range" at bounding box center [159, 291] width 39 height 2
click at [867, 612] on div "AJOUTER" at bounding box center [862, 614] width 32 height 9
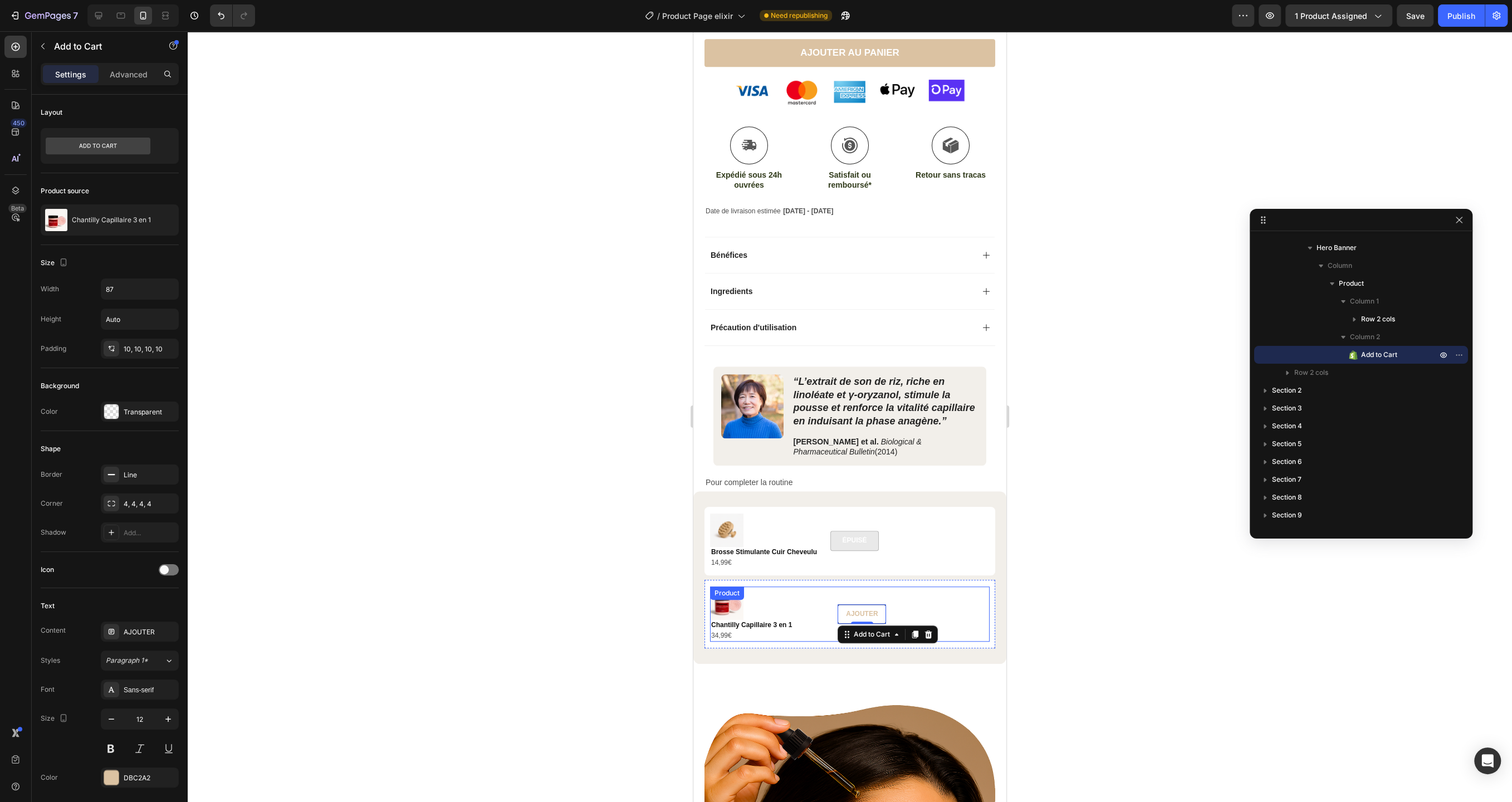
click at [961, 601] on div "Product Images Chantilly Capillaire 3 en 1 Product Title 34,99€ Product Price P…" at bounding box center [850, 614] width 279 height 55
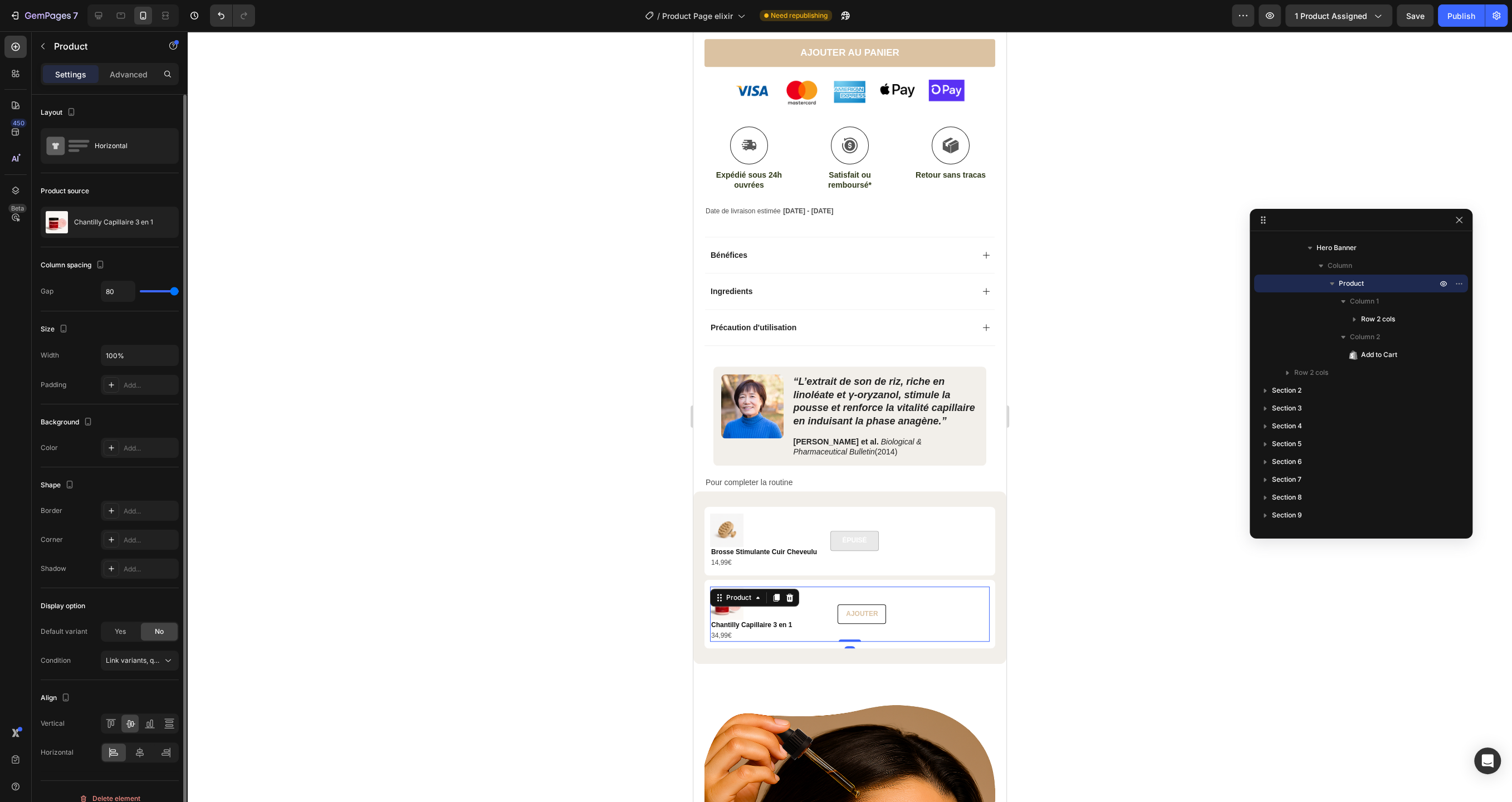
type input "70"
type input "69"
type input "68"
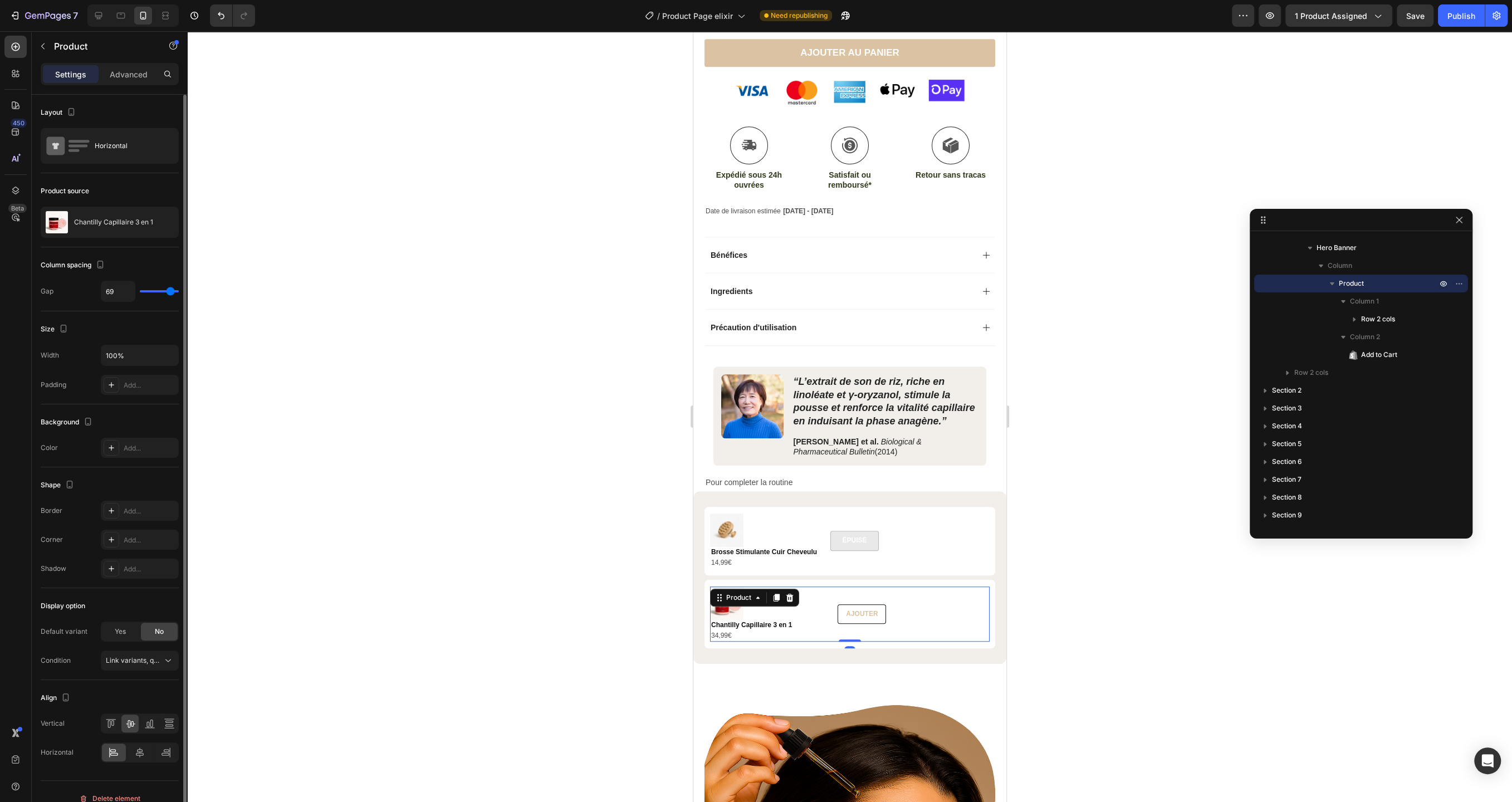
type input "68"
type input "66"
type input "62"
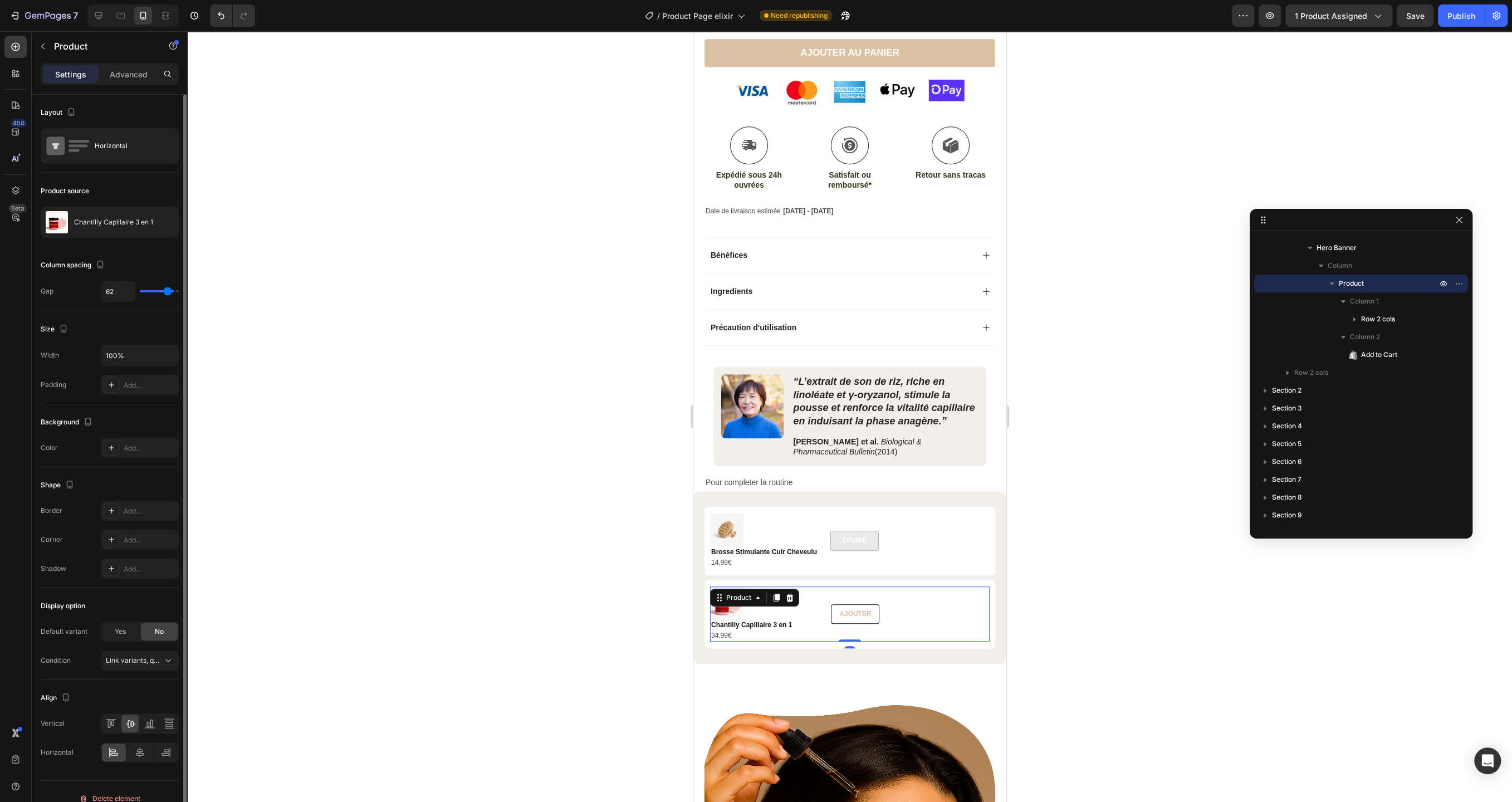
type input "61"
type input "60"
type input "59"
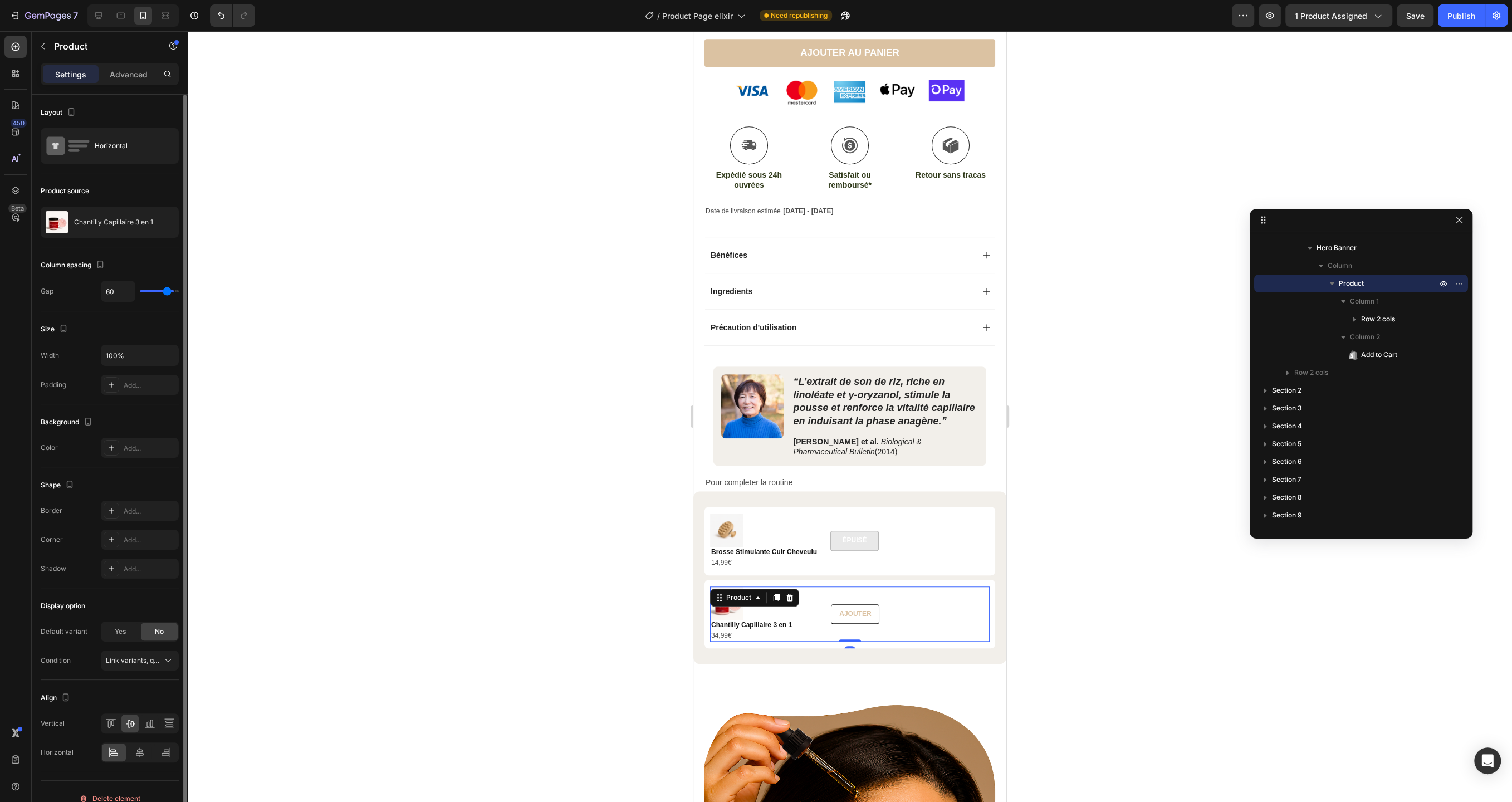
type input "59"
type input "58"
type input "57"
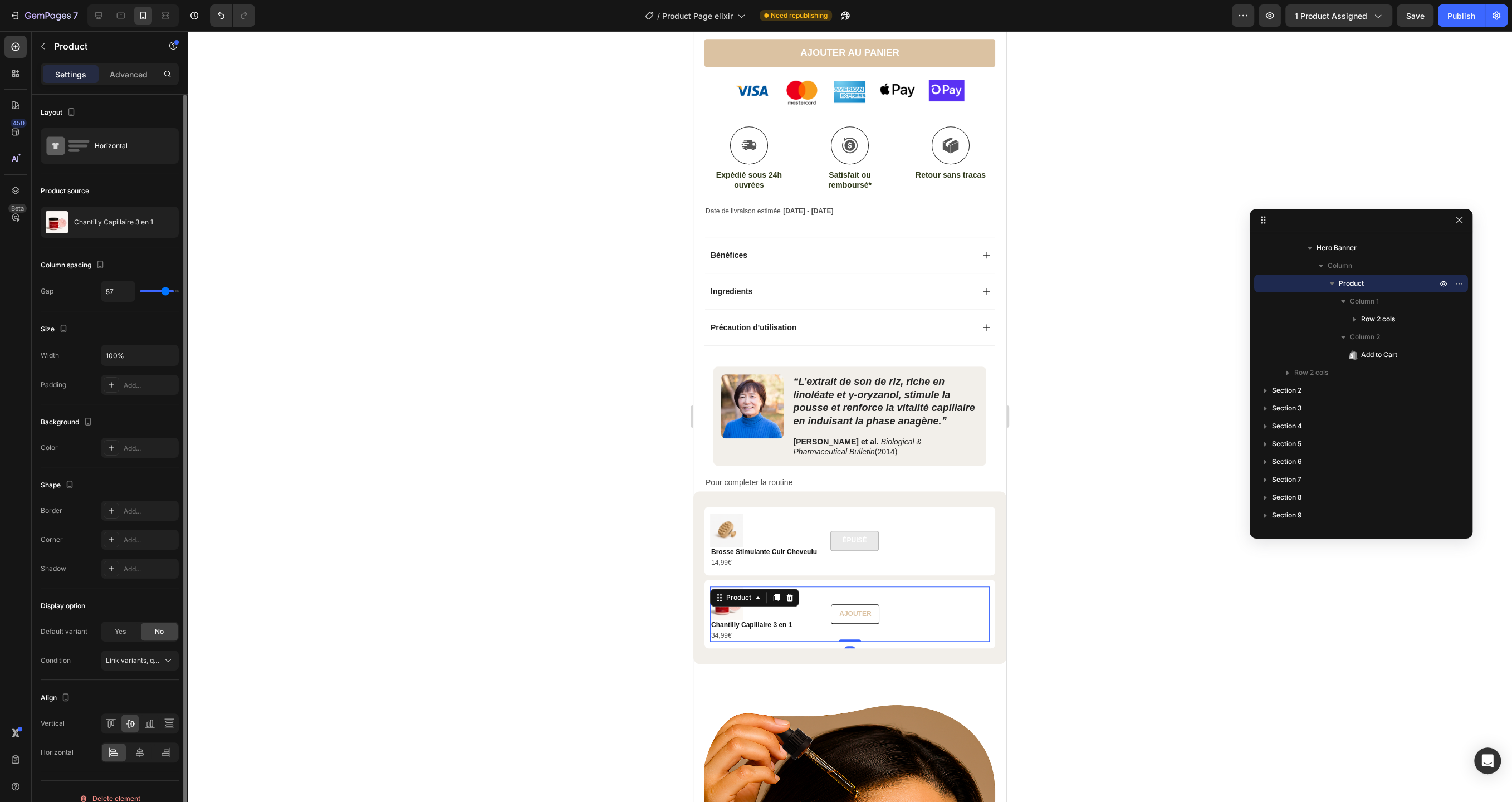
type input "56"
type input "55"
type input "53"
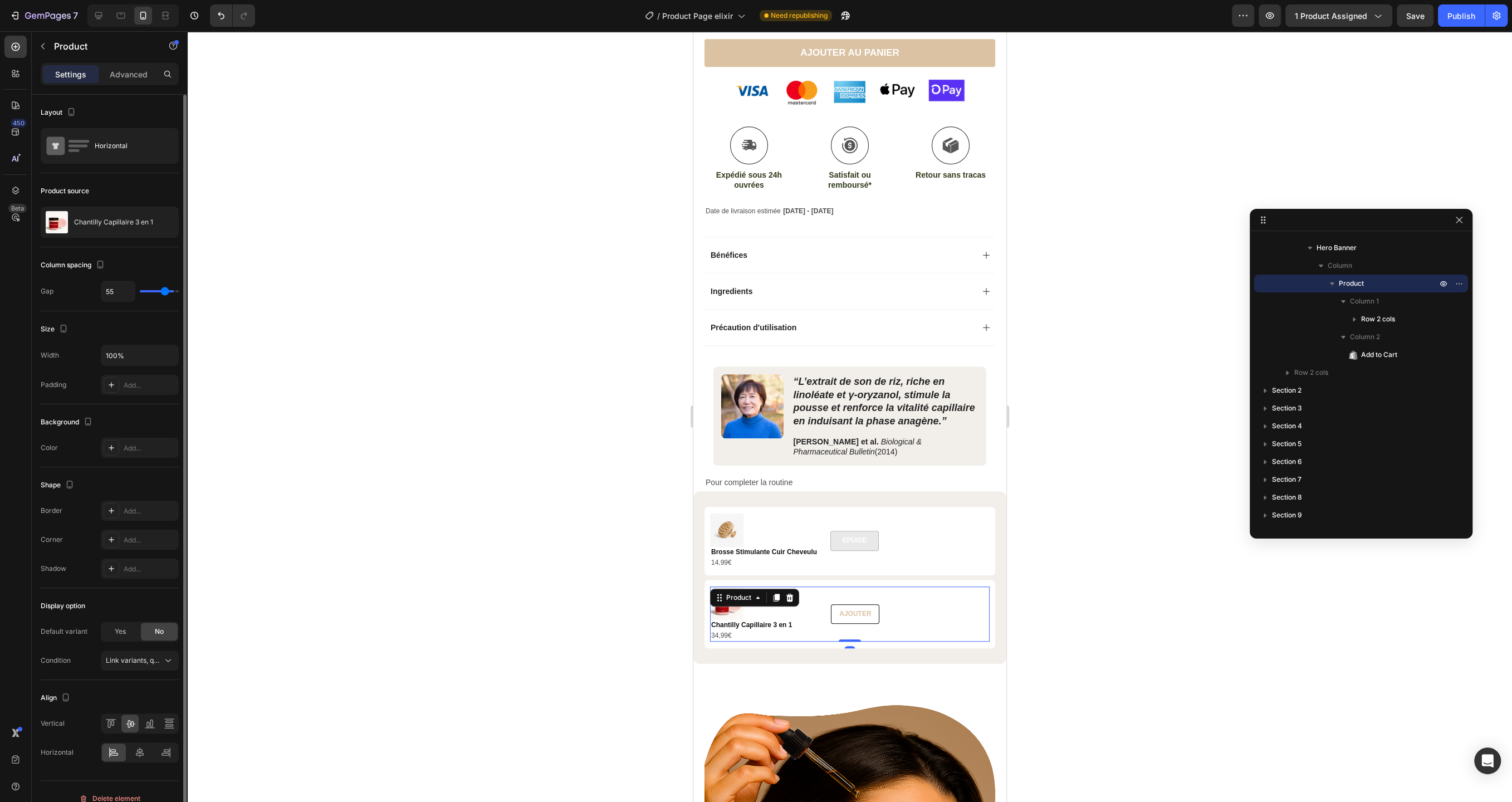
type input "53"
type input "52"
type input "50"
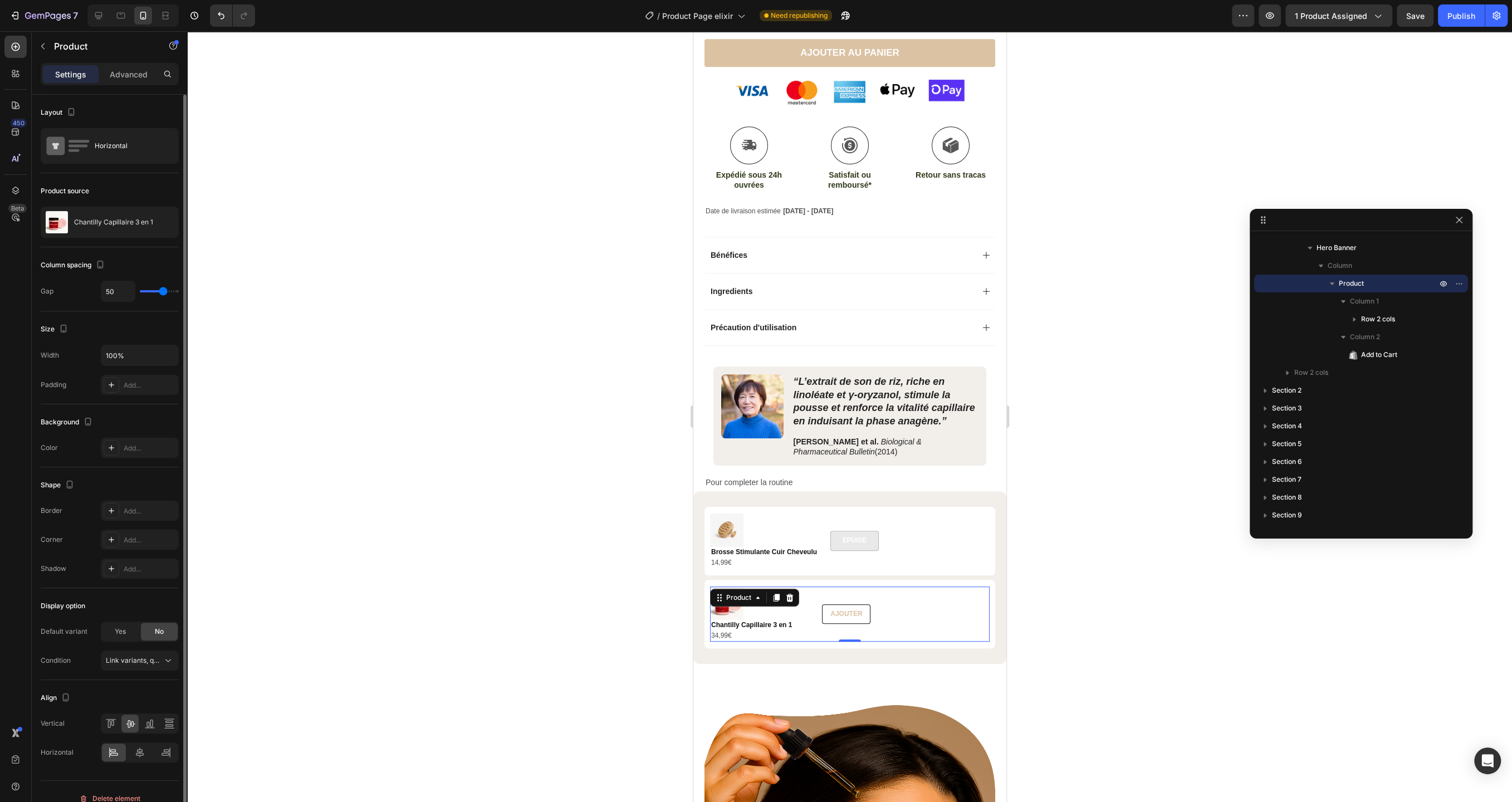
type input "39"
type input "38"
type input "37"
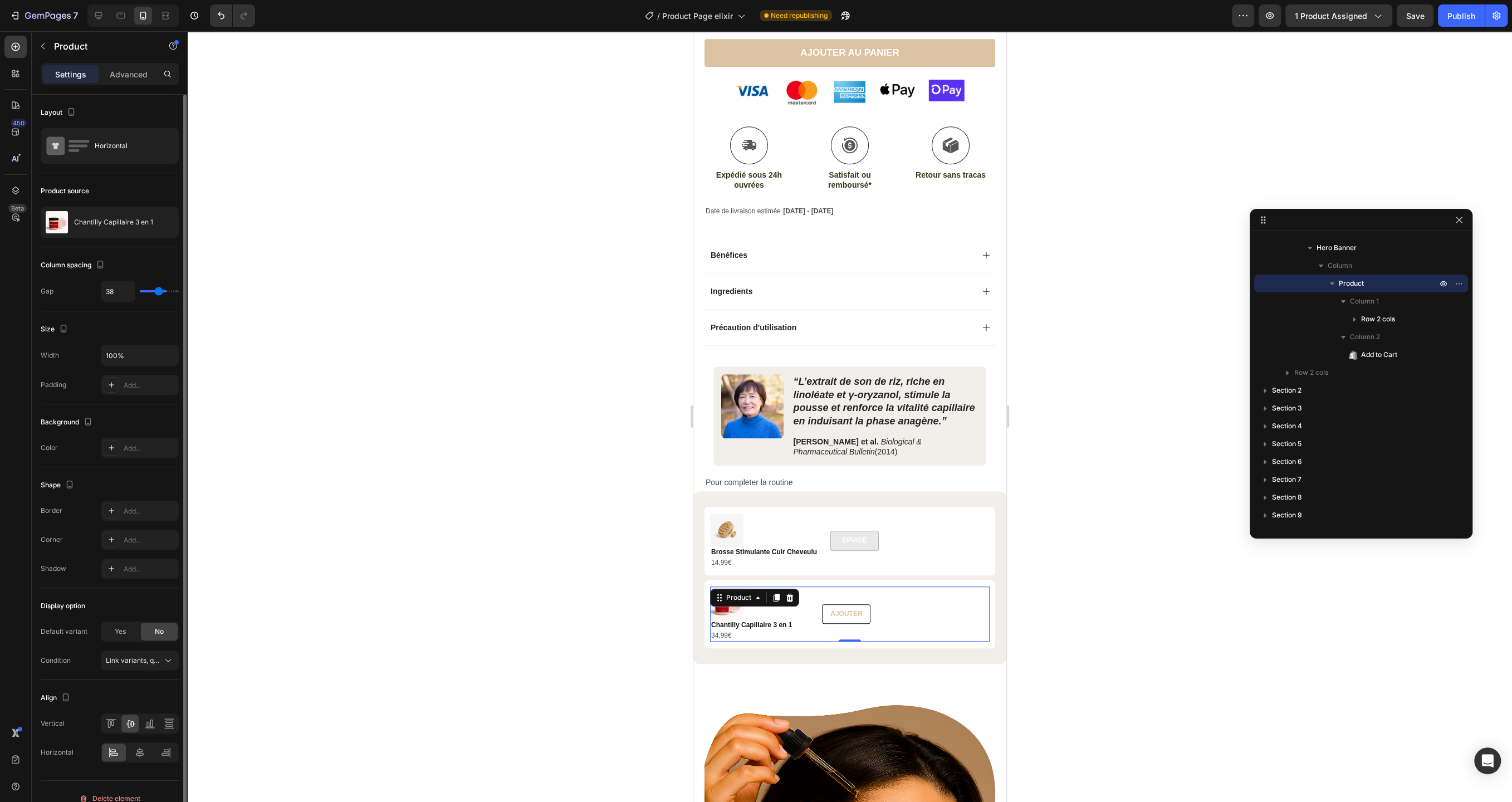
type input "37"
type input "36"
type input "35"
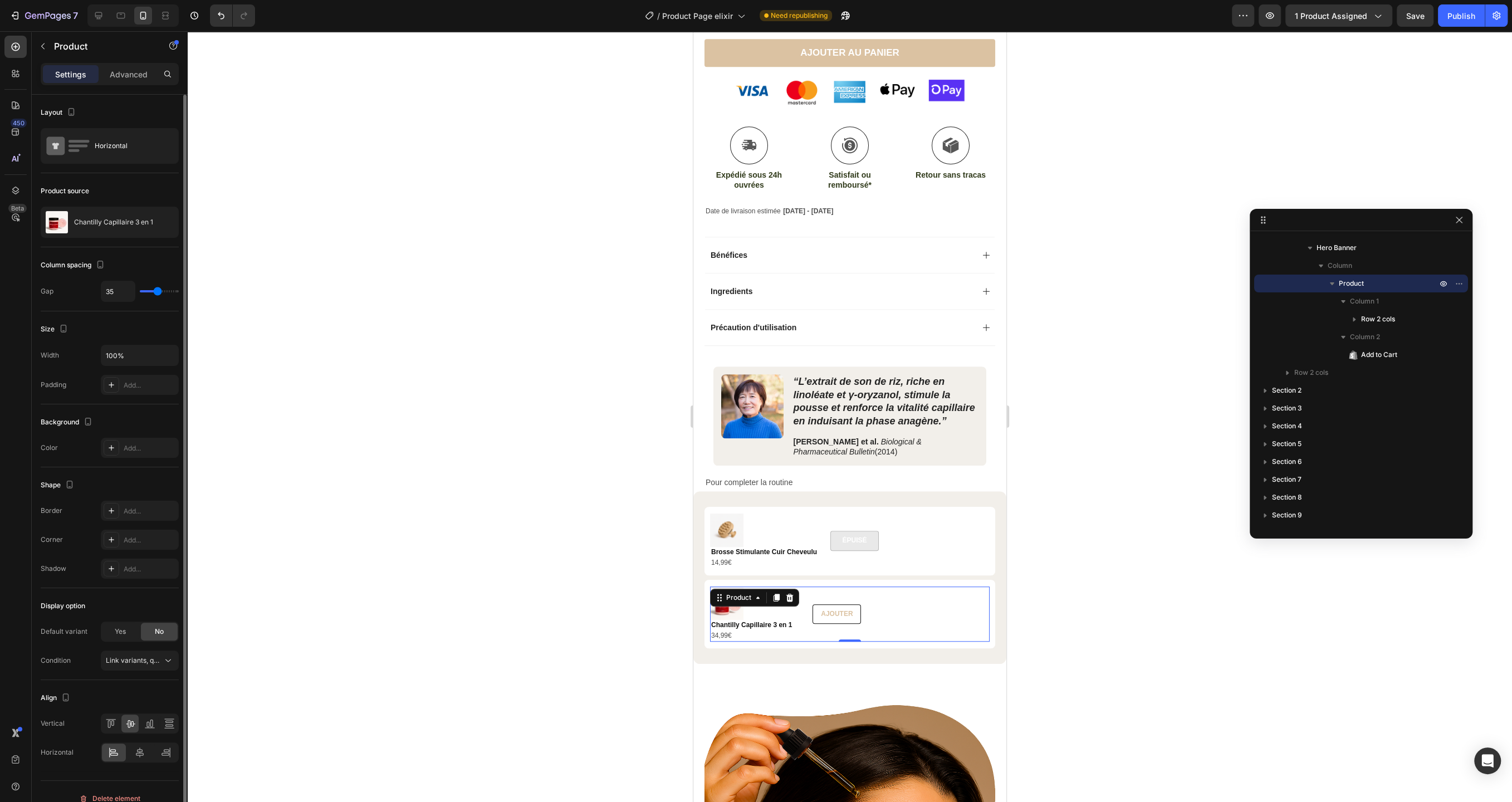
type input "34"
type input "33"
type input "32"
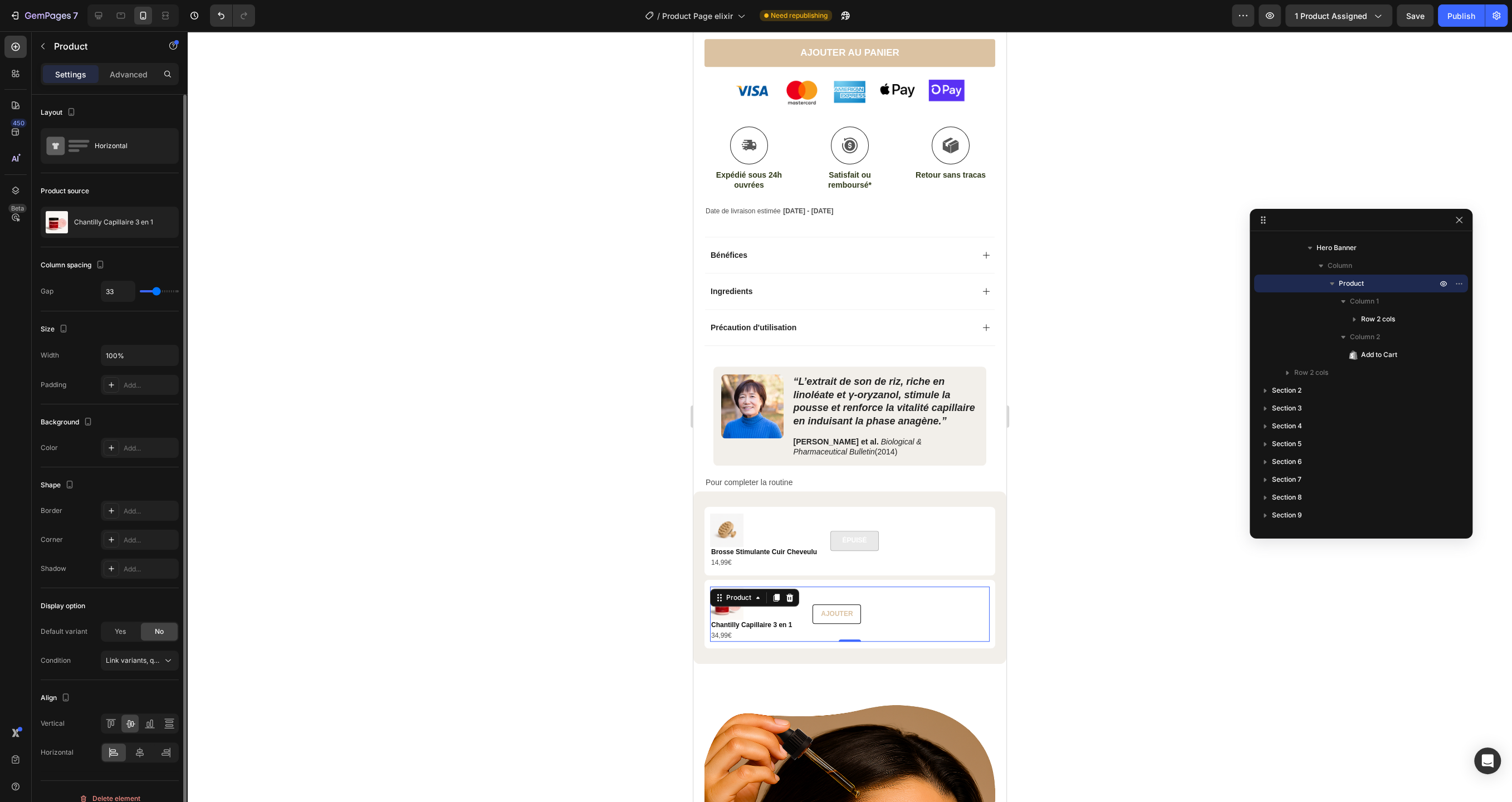
type input "32"
type input "30"
type input "29"
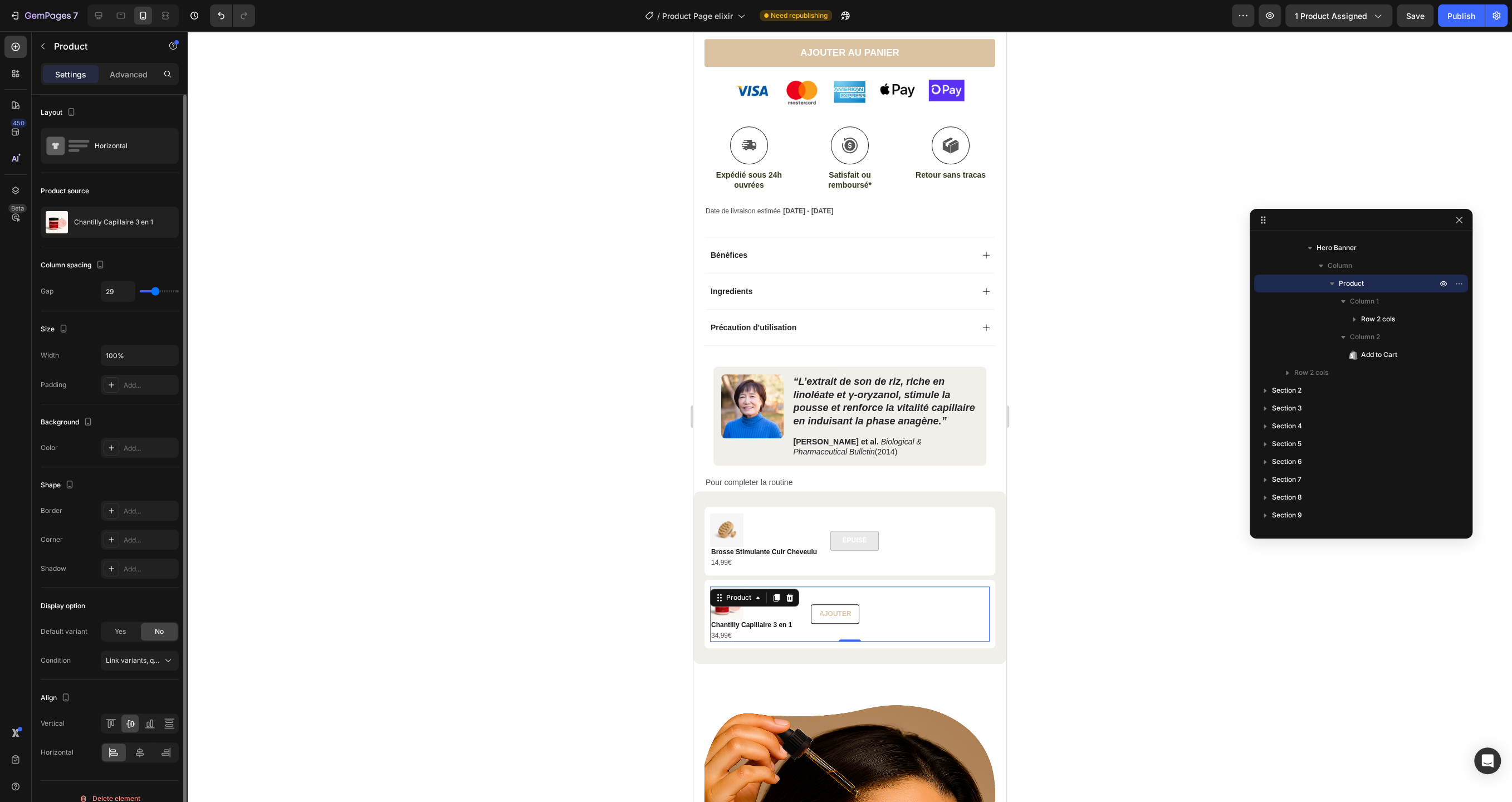
type input "28"
type input "27"
type input "26"
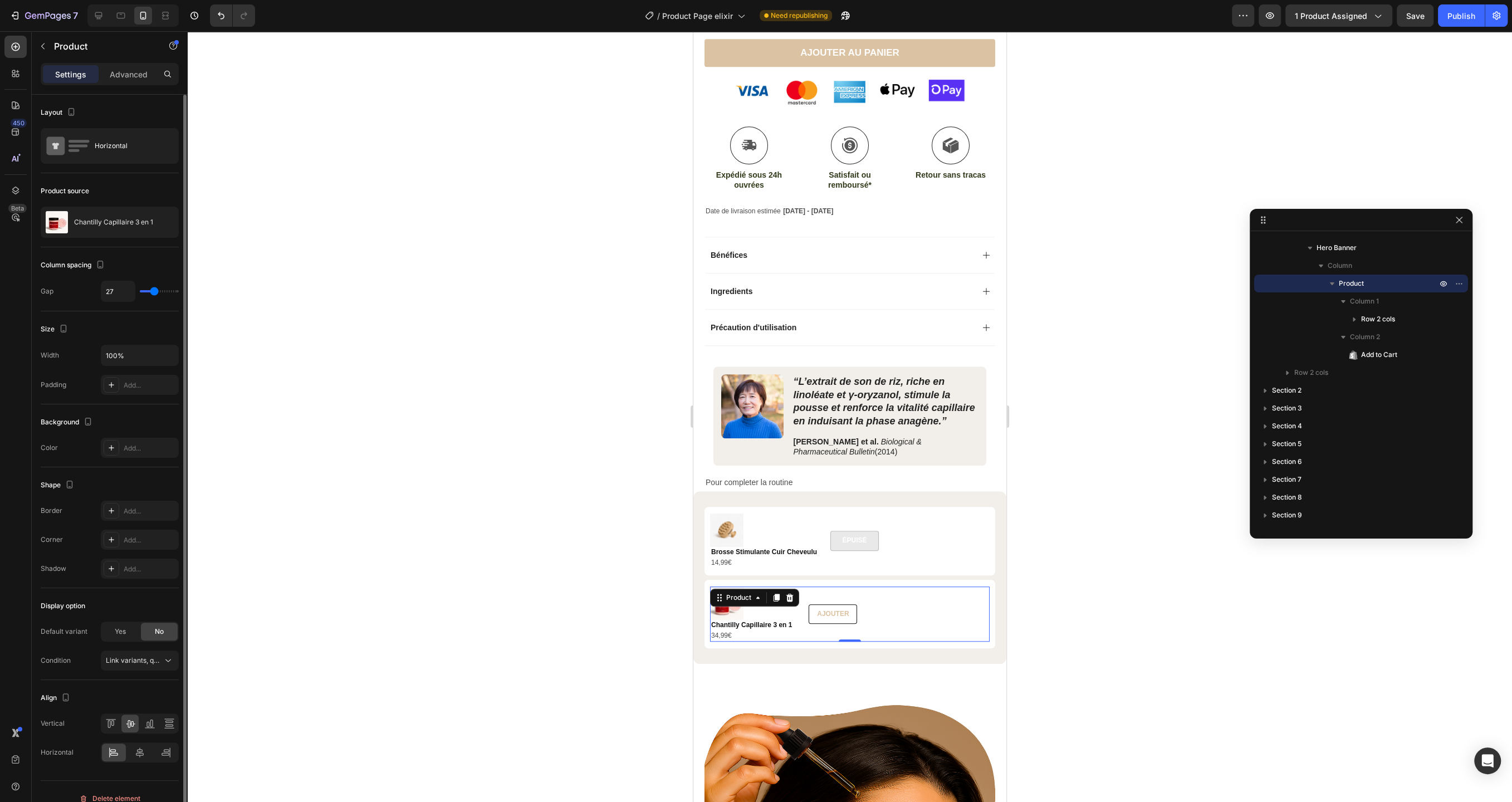
type input "26"
type input "25"
type input "24"
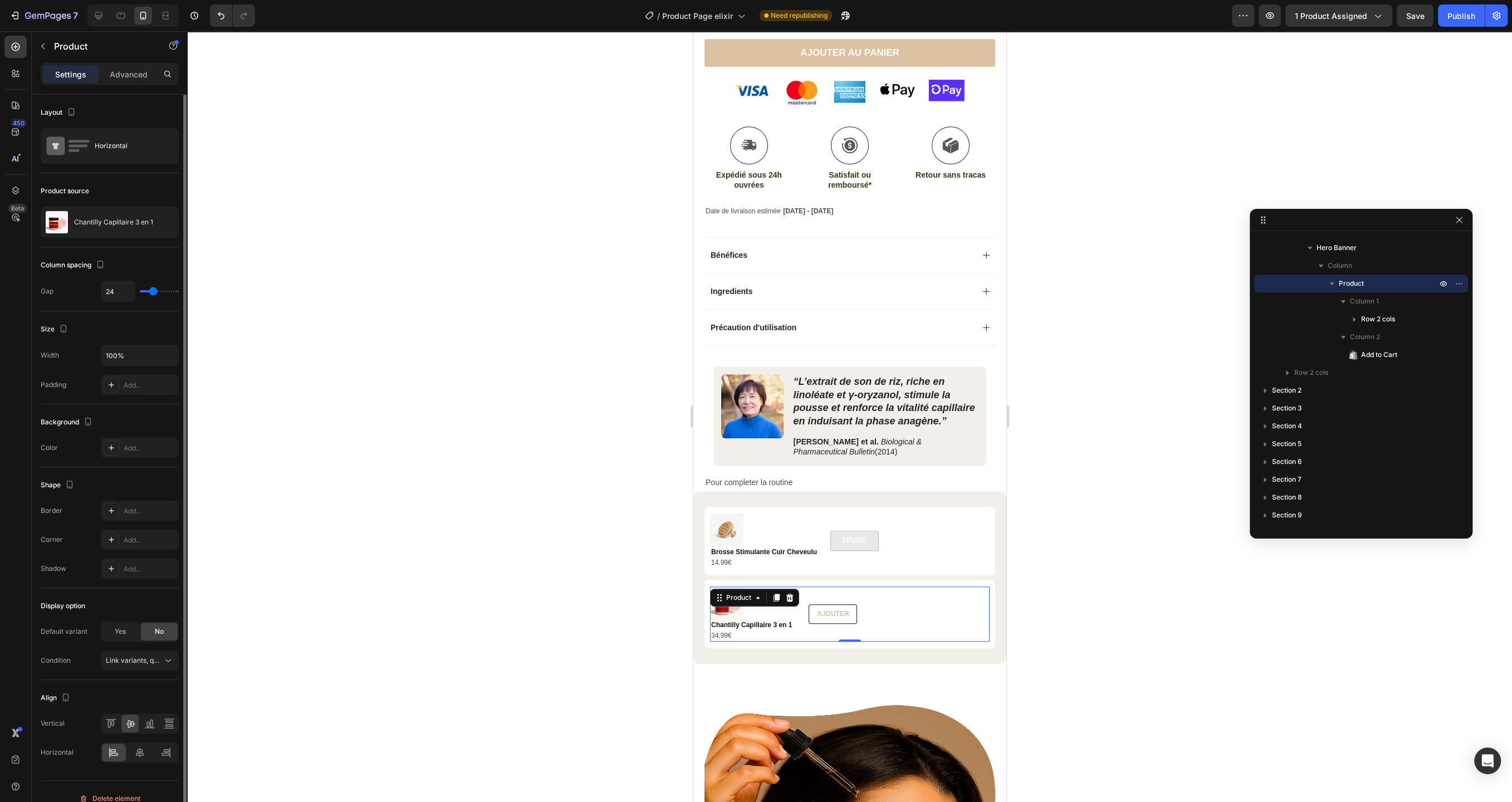
type input "23"
type input "22"
type input "20"
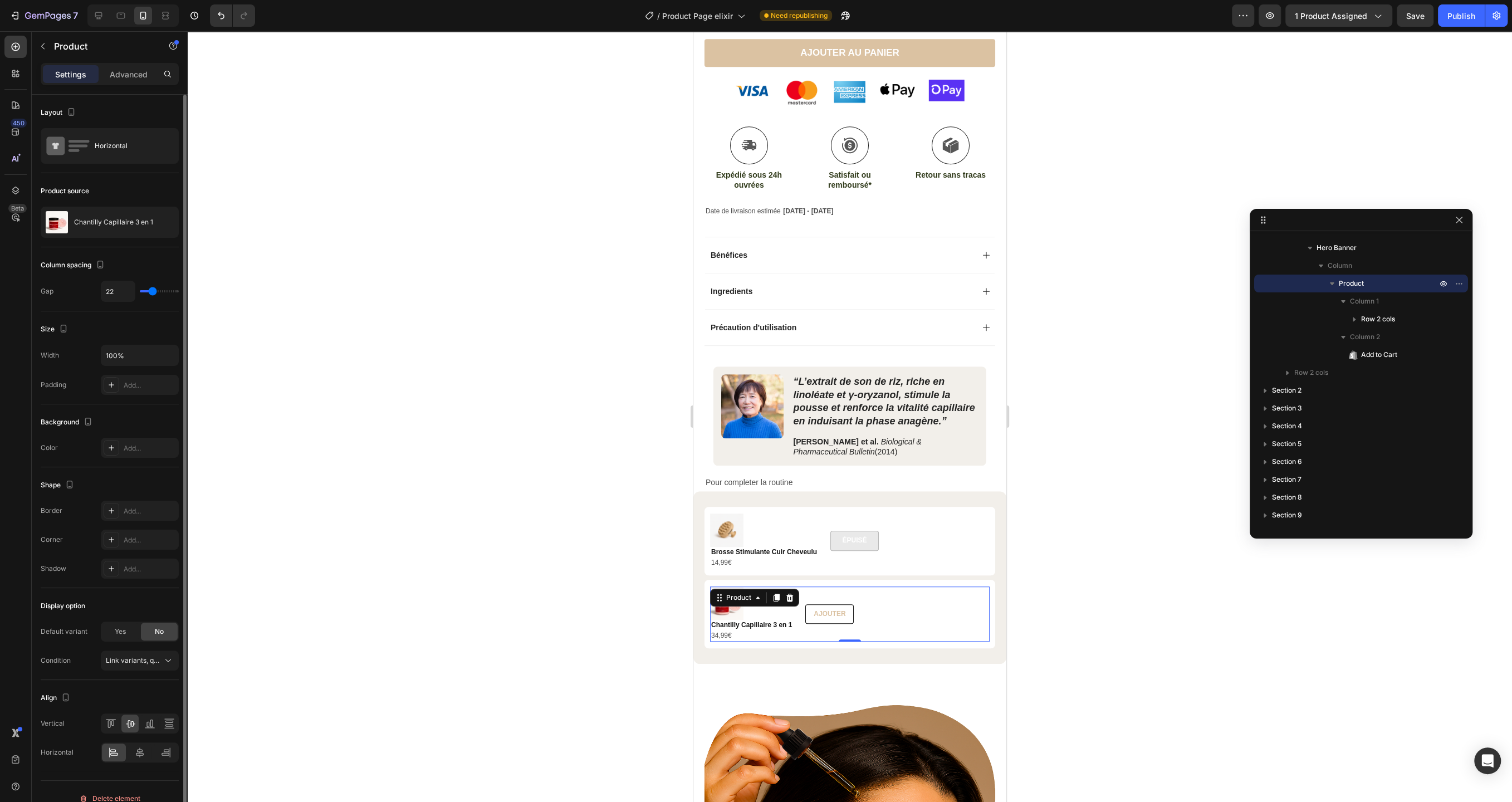
type input "20"
type input "19"
drag, startPoint x: 172, startPoint y: 288, endPoint x: 151, endPoint y: 292, distance: 21.4
type input "19"
click at [151, 292] on input "range" at bounding box center [159, 291] width 39 height 2
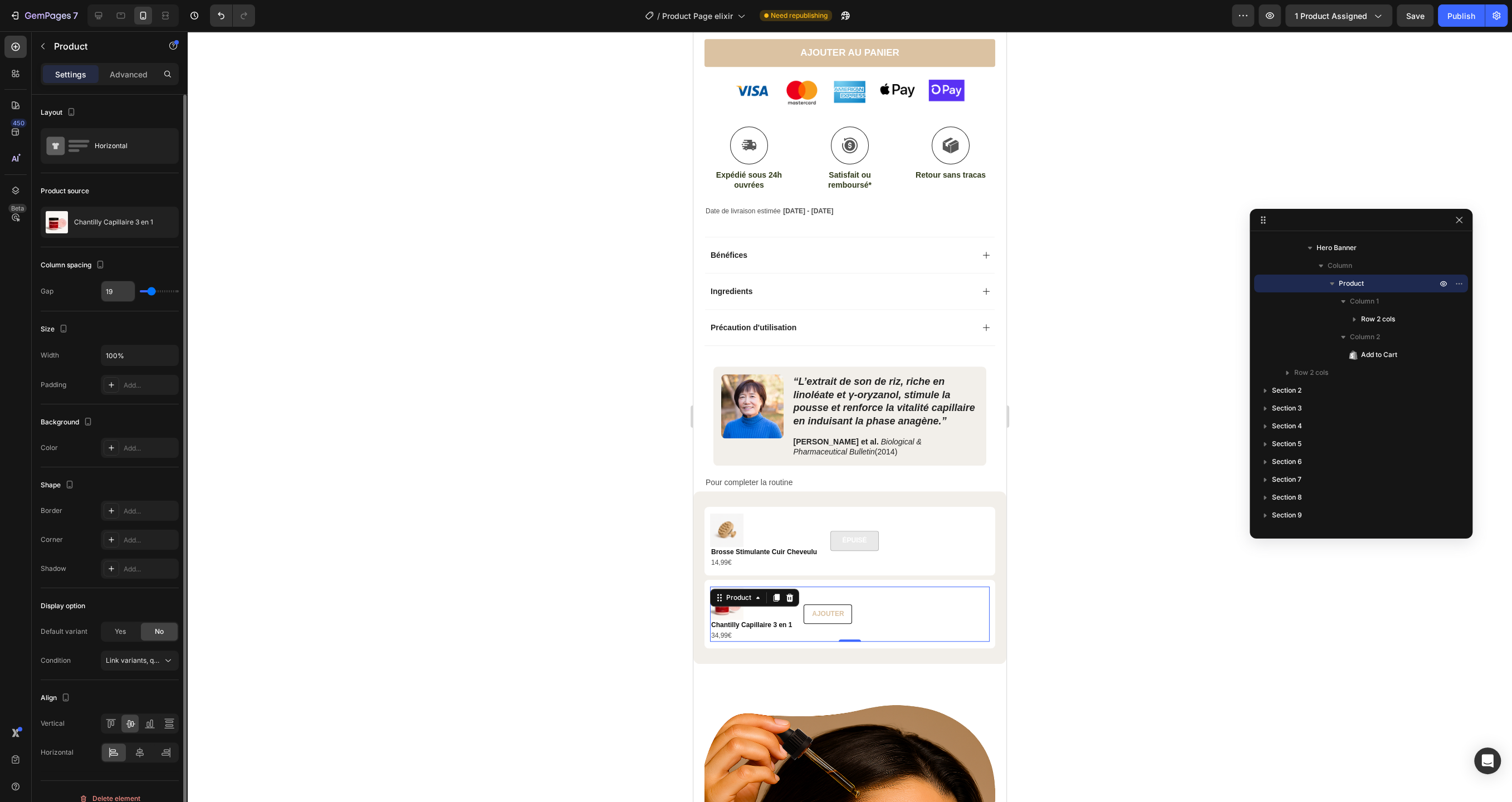
click at [129, 292] on input "19" at bounding box center [118, 291] width 33 height 20
click at [363, 284] on div at bounding box center [850, 416] width 1324 height 771
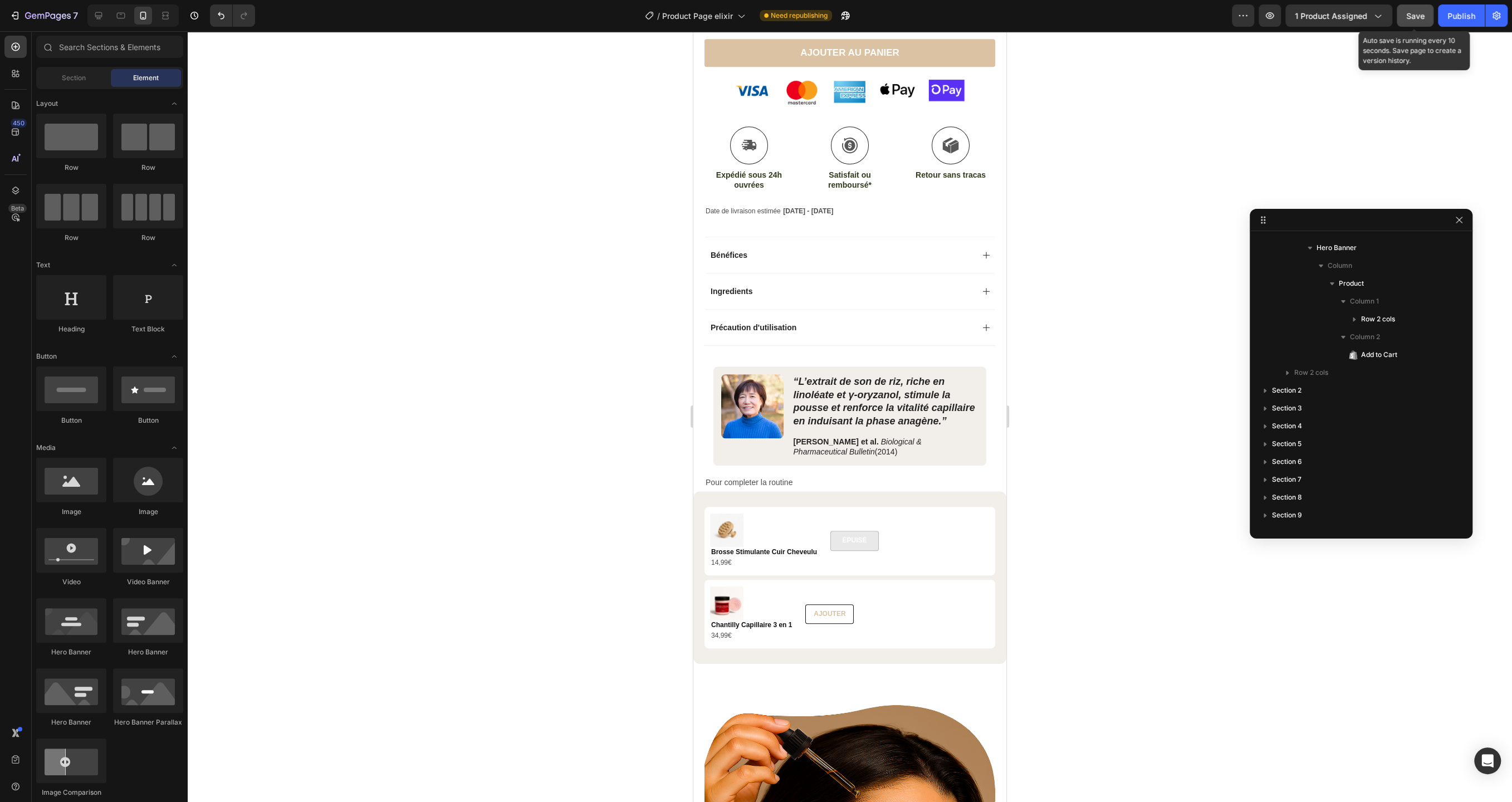
click at [1420, 14] on span "Save" at bounding box center [1415, 16] width 18 height 9
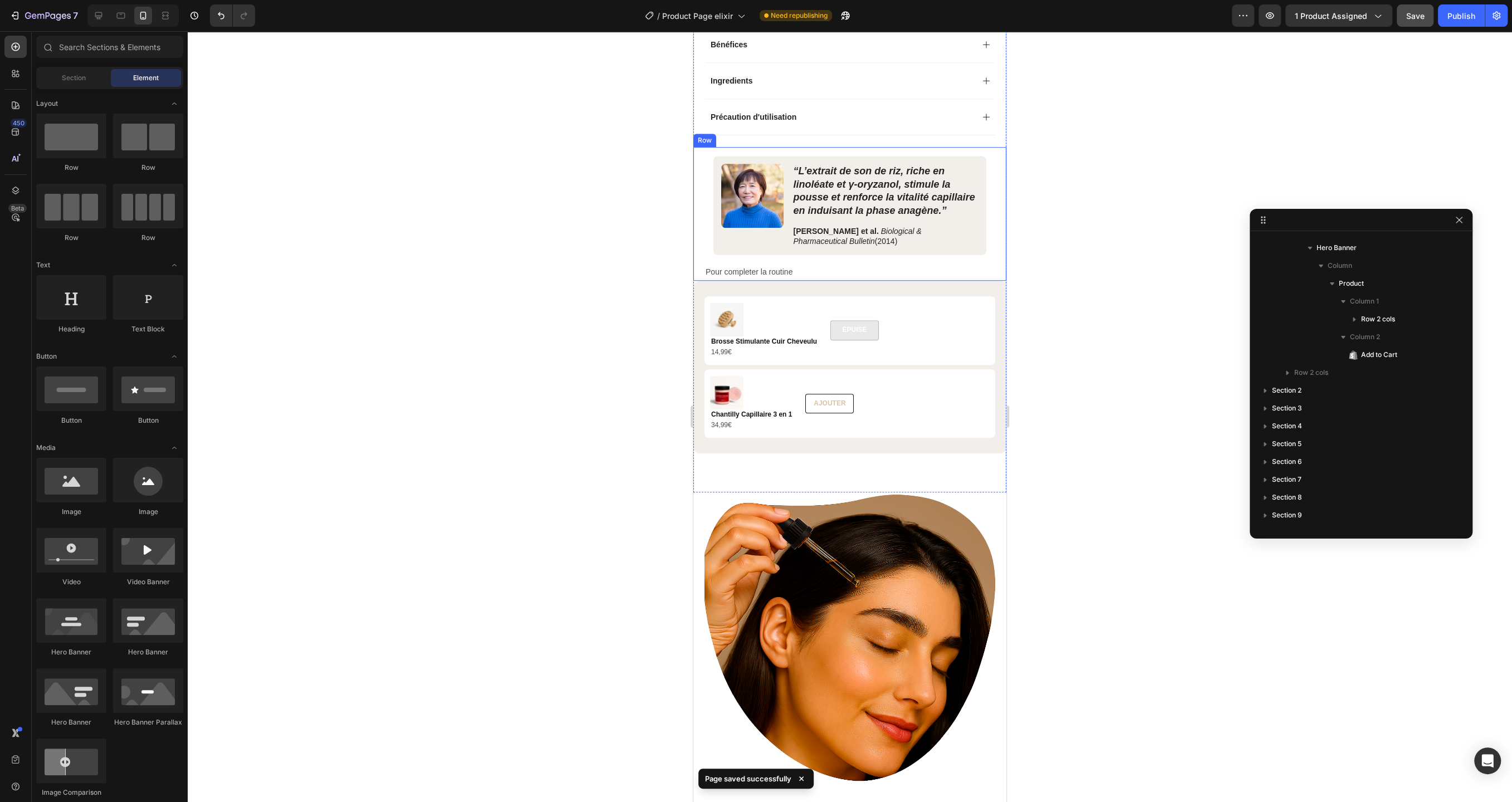
scroll to position [864, 0]
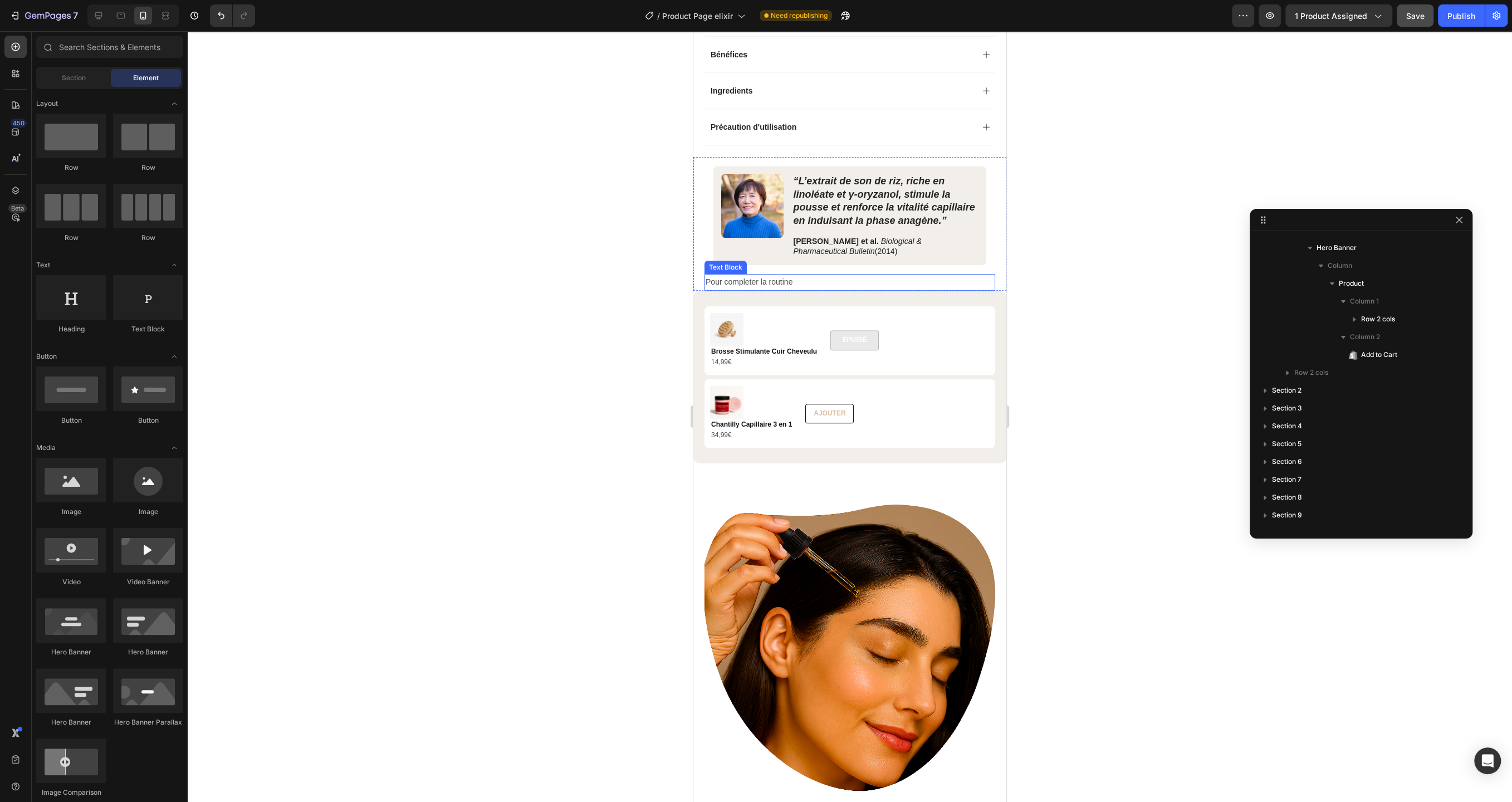
click at [784, 279] on p "Pour completer la routine" at bounding box center [849, 282] width 288 height 14
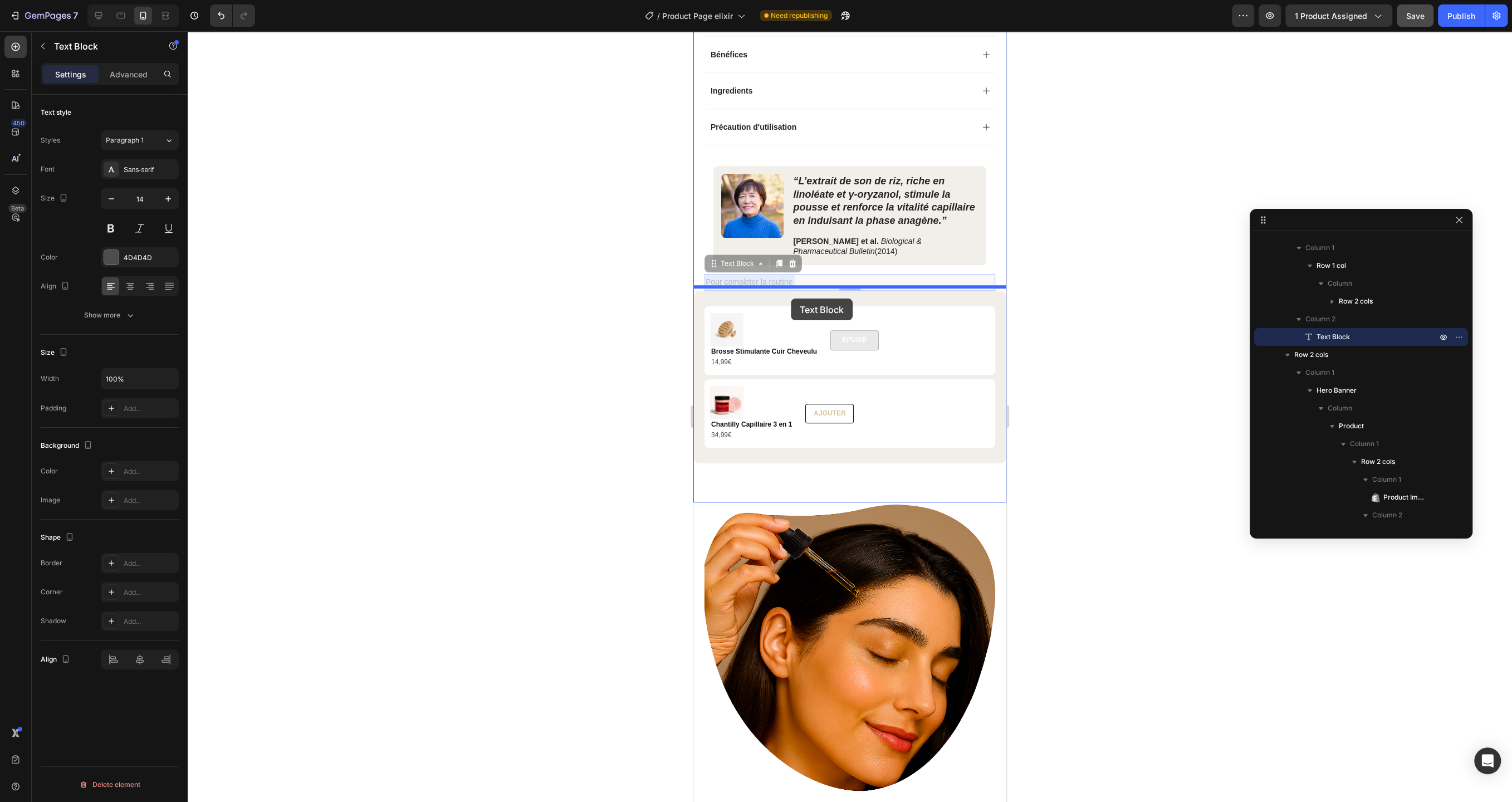
drag, startPoint x: 791, startPoint y: 278, endPoint x: 791, endPoint y: 299, distance: 21.0
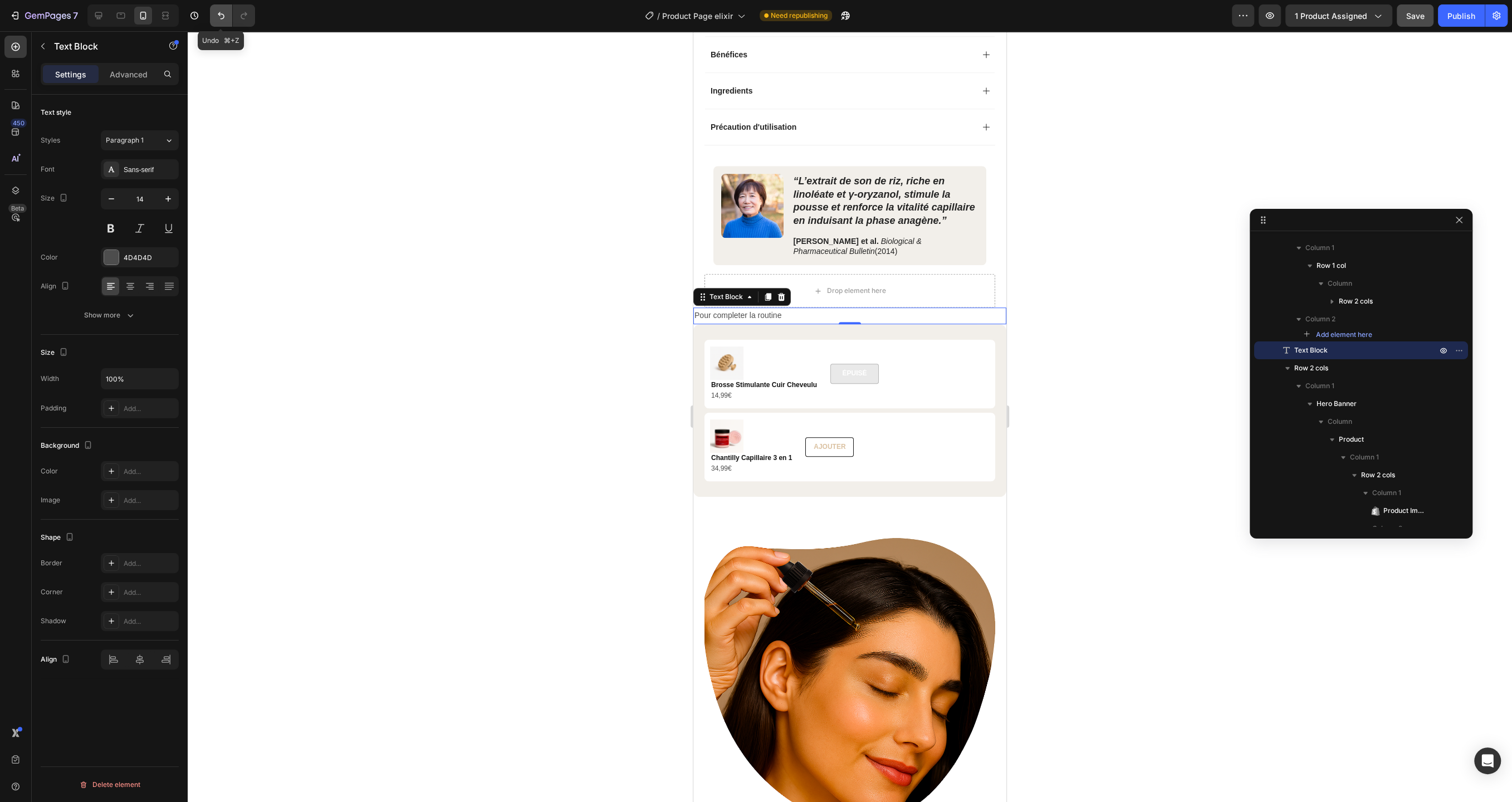
click at [216, 16] on icon "Undo/Redo" at bounding box center [221, 15] width 11 height 11
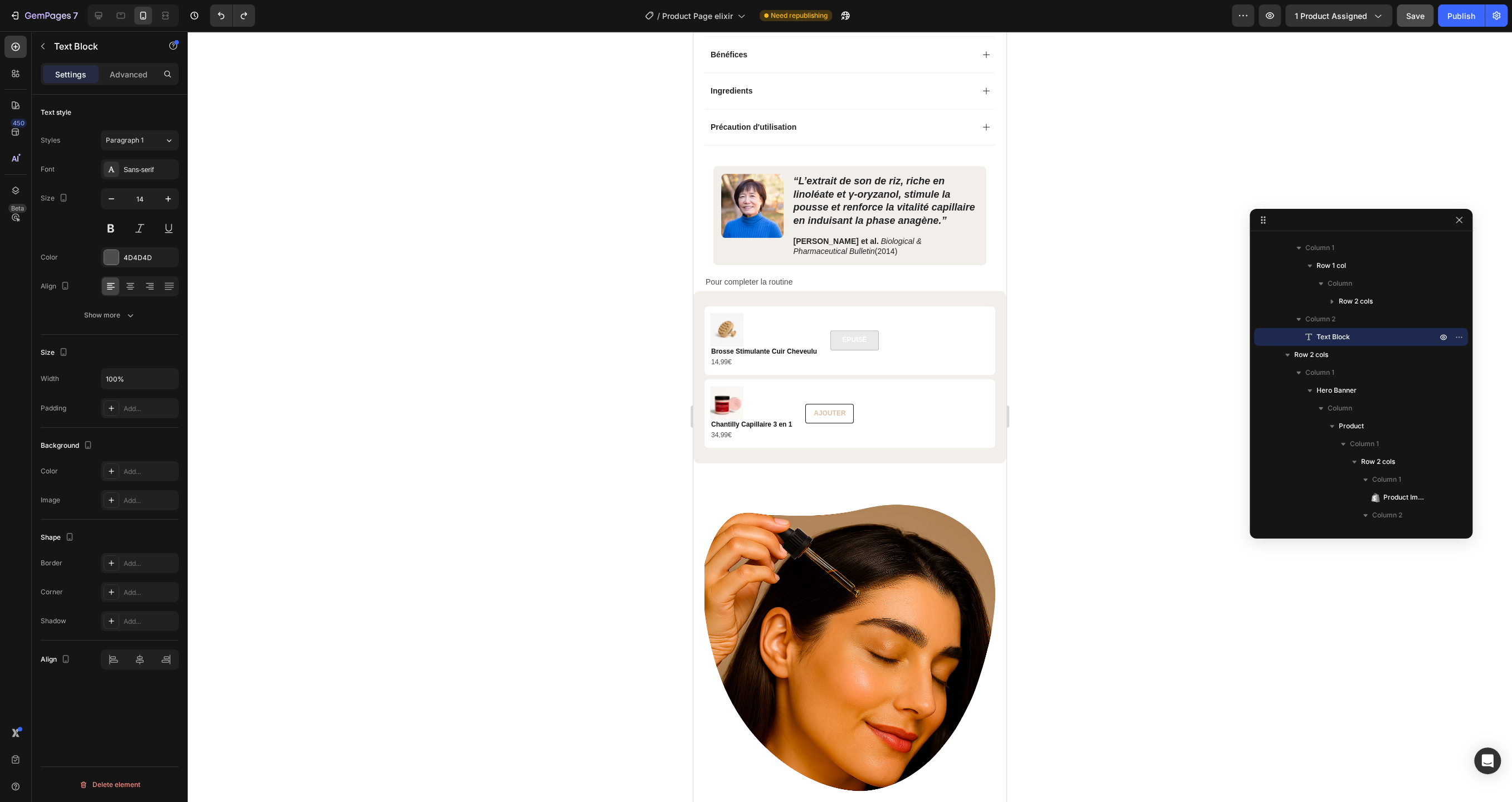
click at [805, 277] on p "Pour completer la routine" at bounding box center [849, 282] width 288 height 14
click at [706, 275] on p "Pour completer la routine" at bounding box center [849, 282] width 288 height 14
click at [944, 278] on p "Pour completer la routine" at bounding box center [849, 282] width 288 height 14
click at [578, 296] on div at bounding box center [850, 416] width 1324 height 771
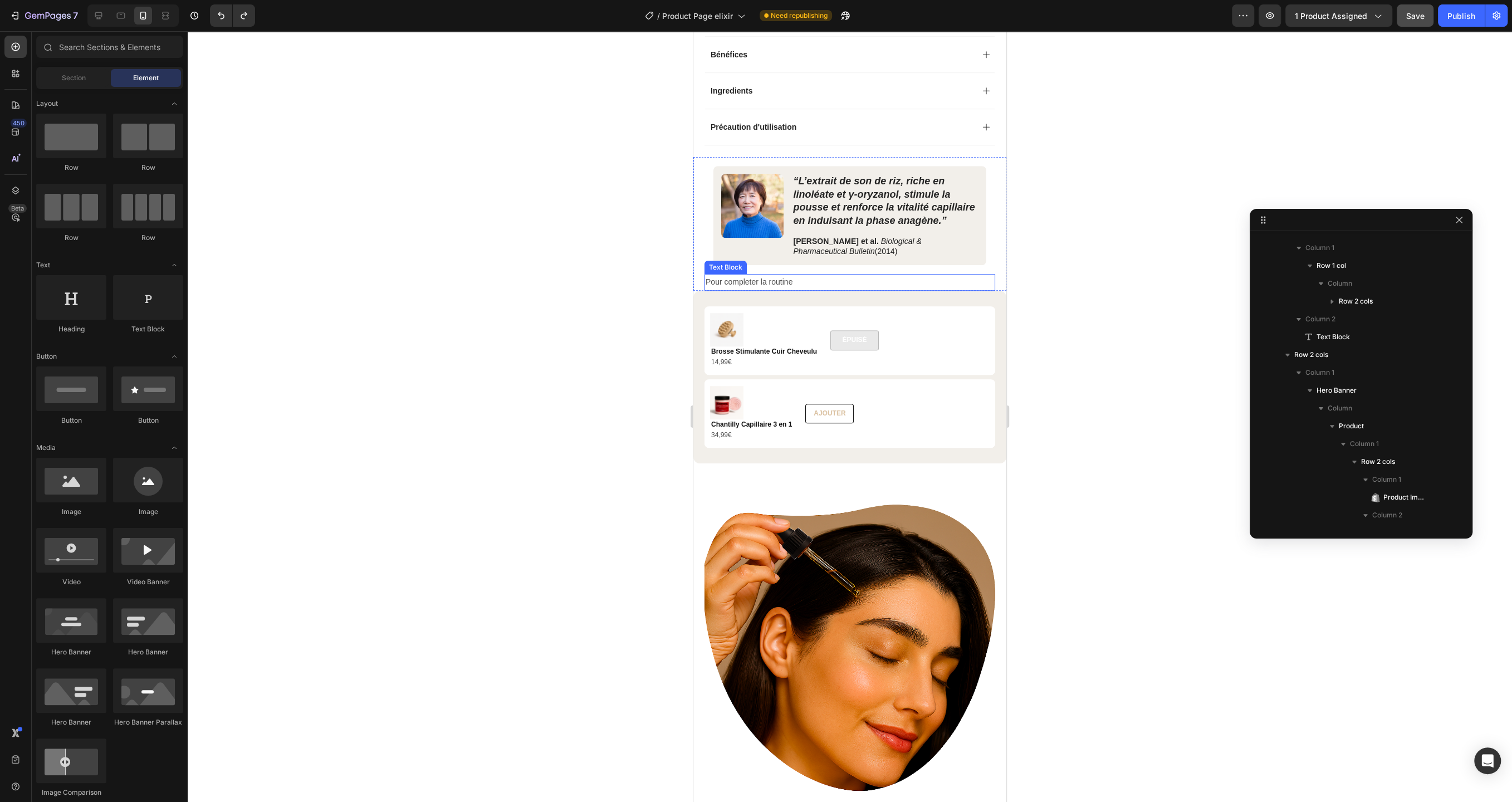
click at [788, 279] on p "Pour completer la routine" at bounding box center [849, 282] width 288 height 14
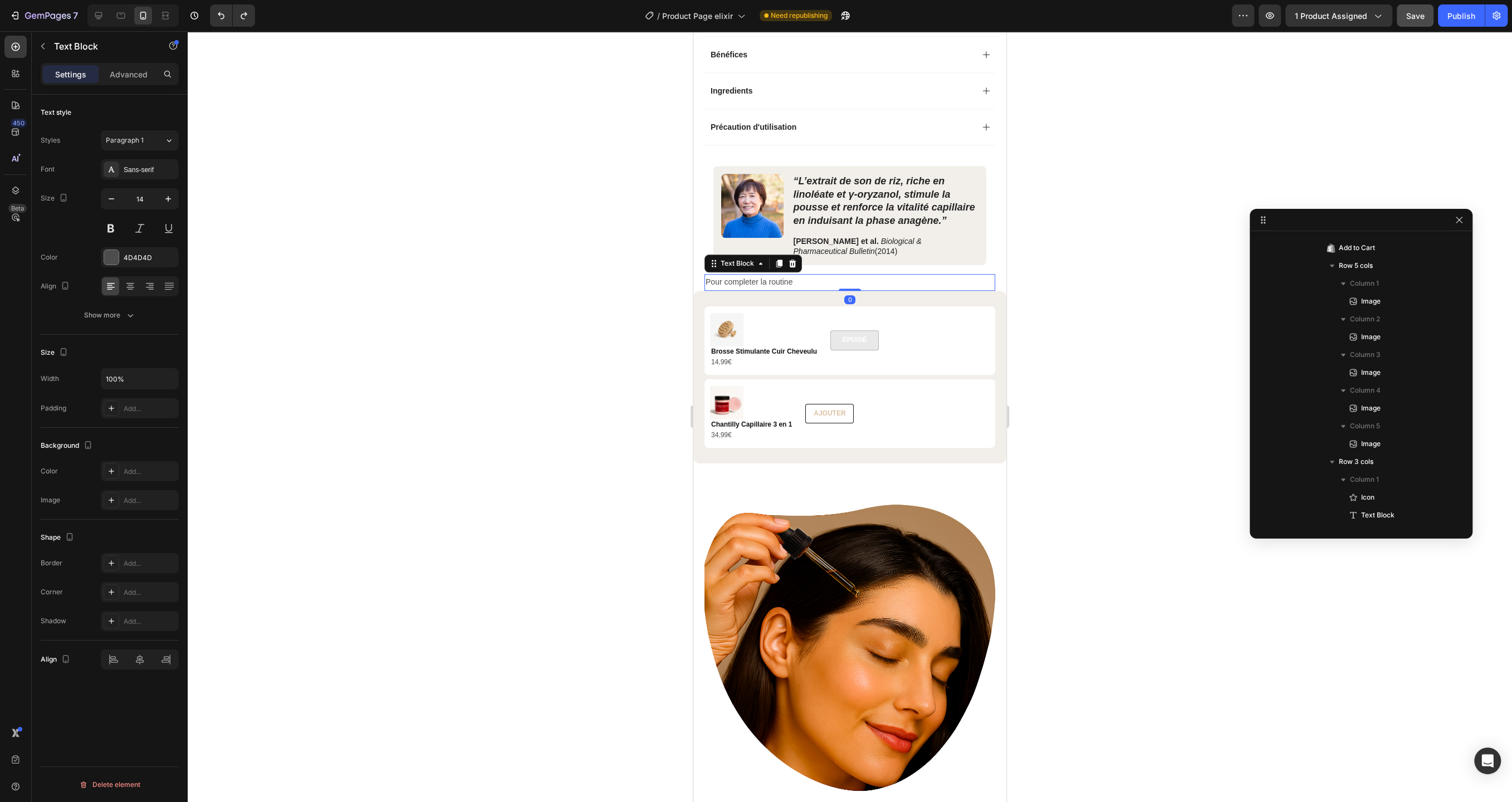
scroll to position [1084, 0]
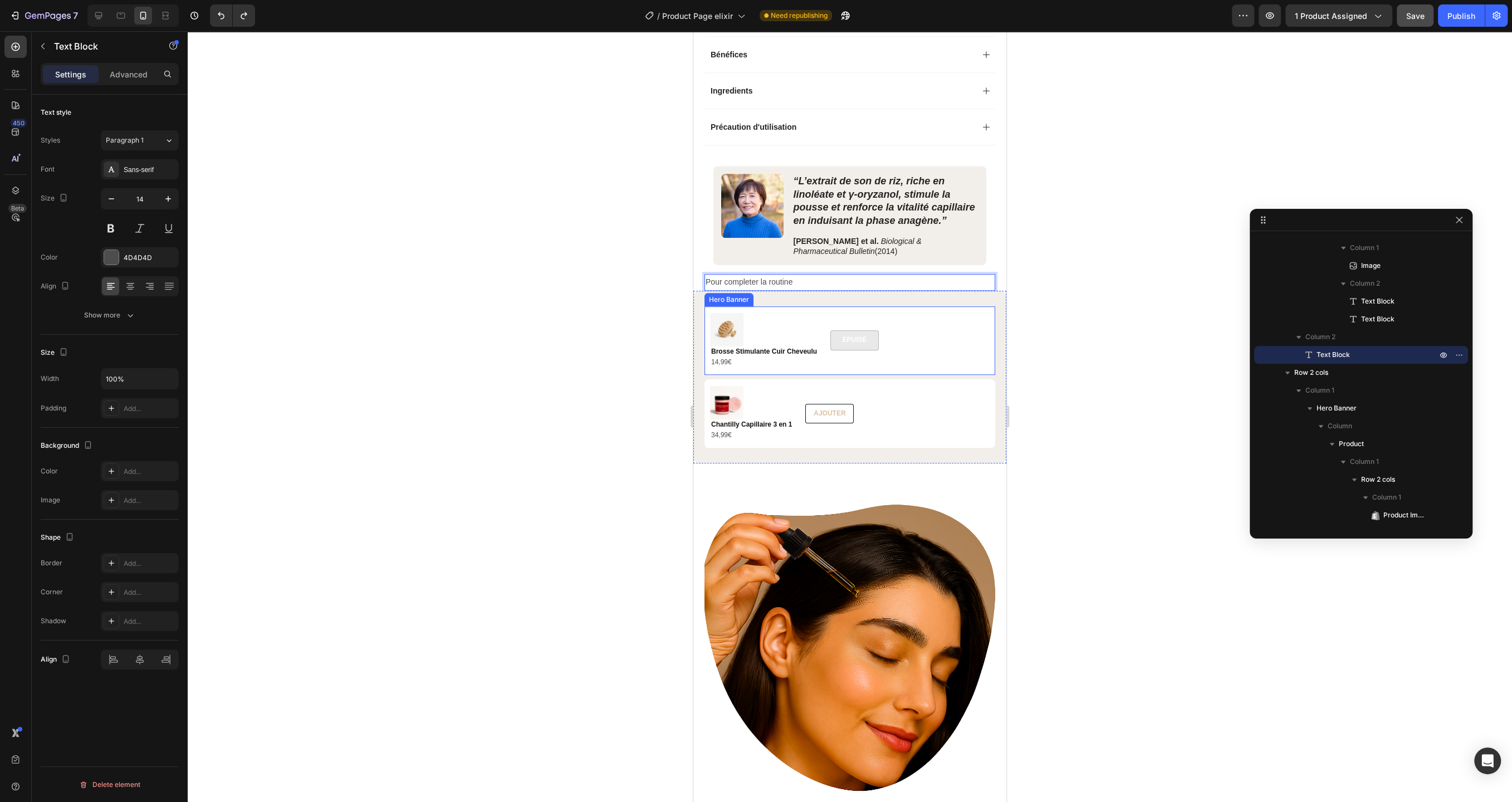
drag, startPoint x: 819, startPoint y: 278, endPoint x: 818, endPoint y: 302, distance: 24.0
click at [1120, 234] on div at bounding box center [850, 416] width 1324 height 771
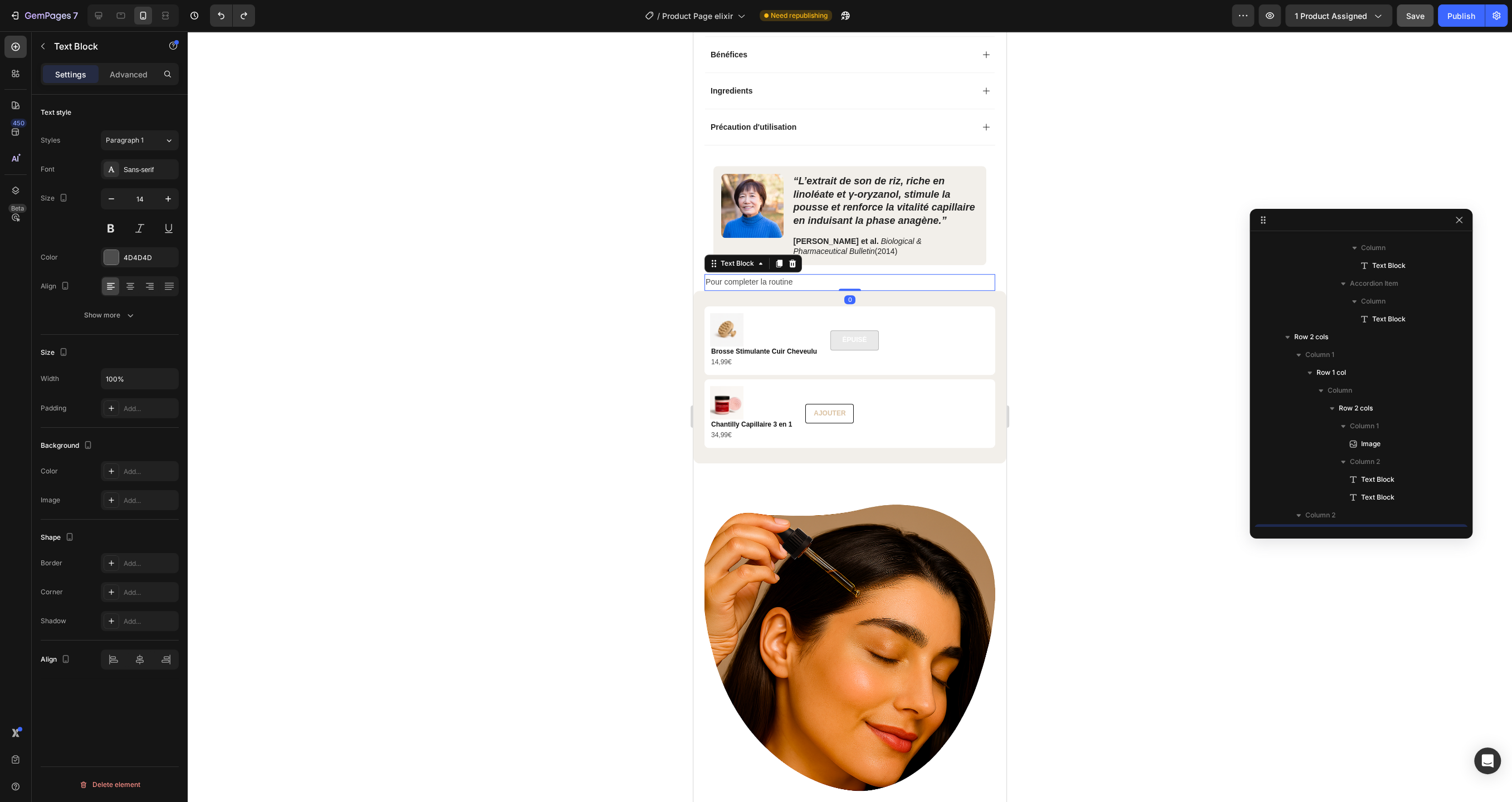
scroll to position [1262, 0]
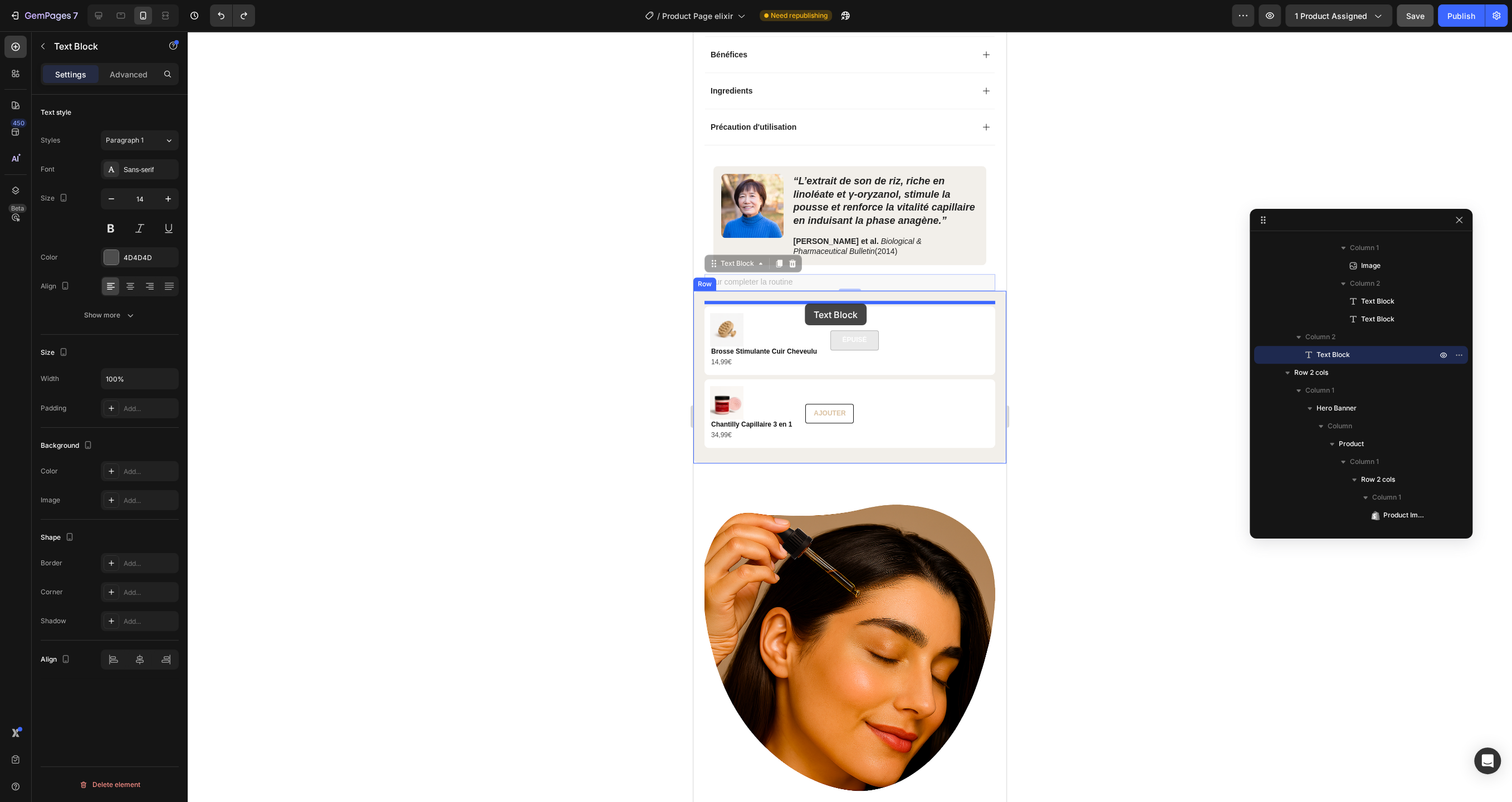
drag, startPoint x: 803, startPoint y: 275, endPoint x: 805, endPoint y: 304, distance: 29.1
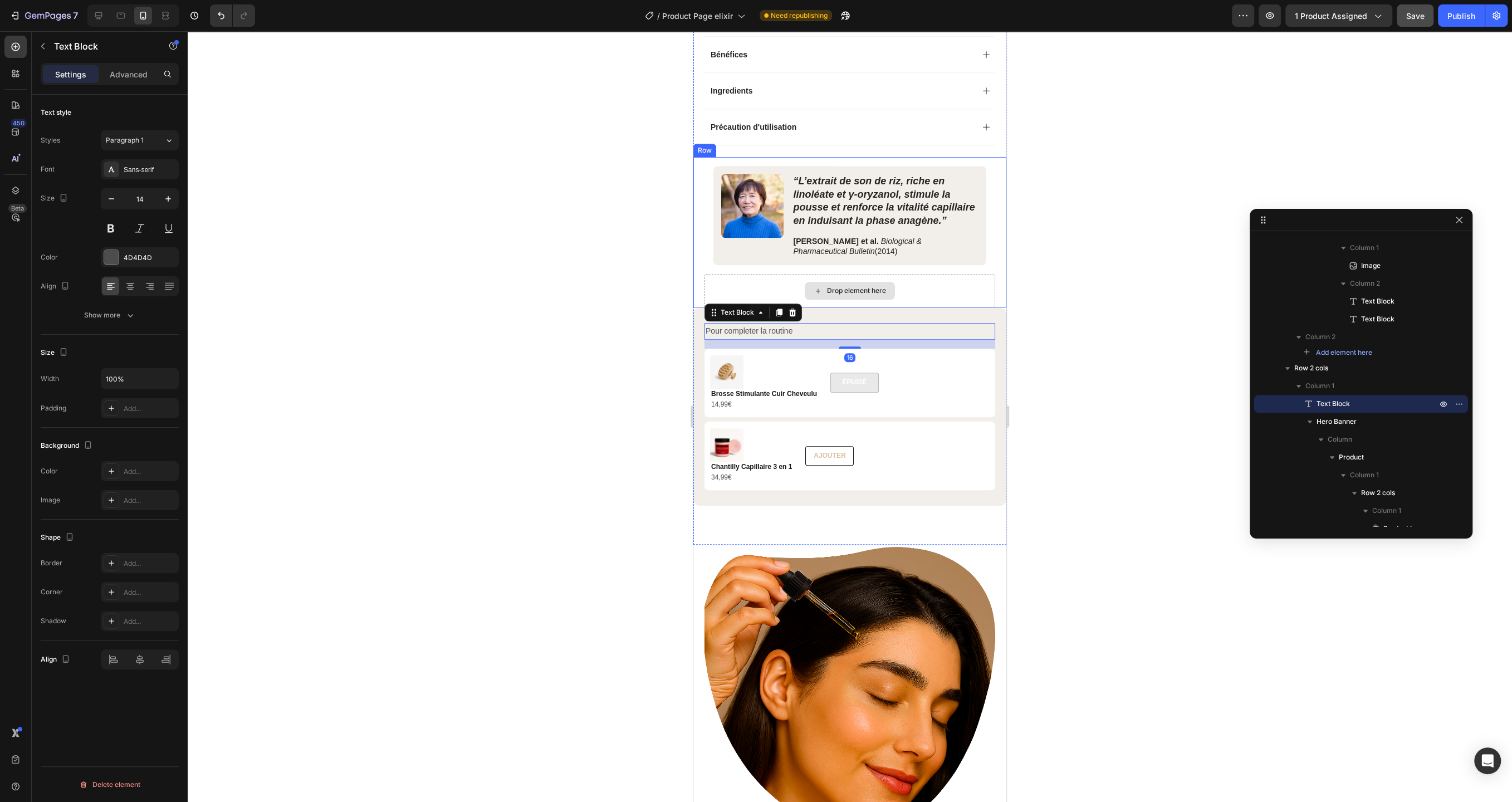
click at [769, 277] on div "Drop element here" at bounding box center [849, 291] width 291 height 33
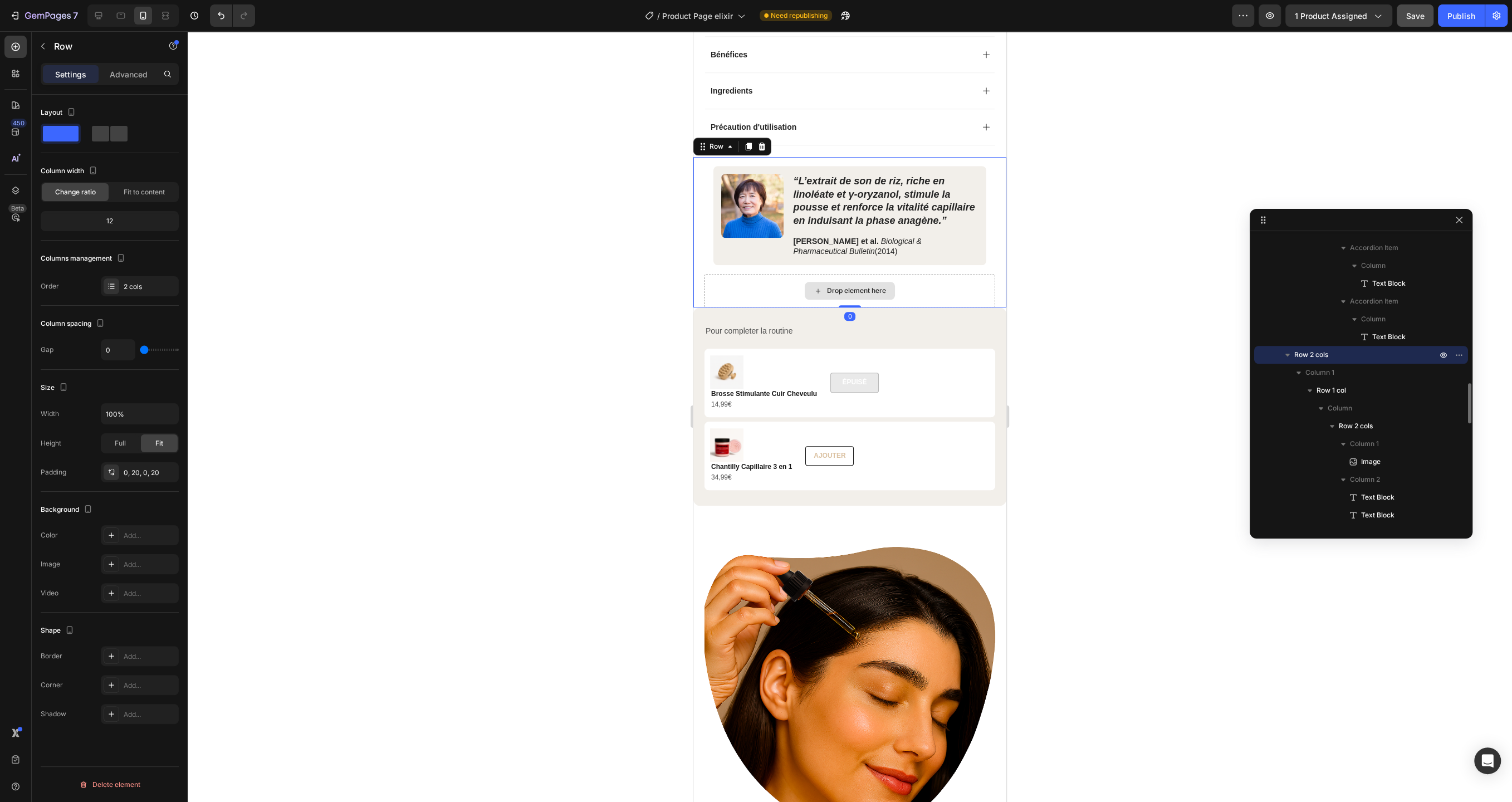
click at [764, 291] on div "Drop element here" at bounding box center [849, 291] width 291 height 33
click at [541, 295] on div at bounding box center [850, 416] width 1324 height 771
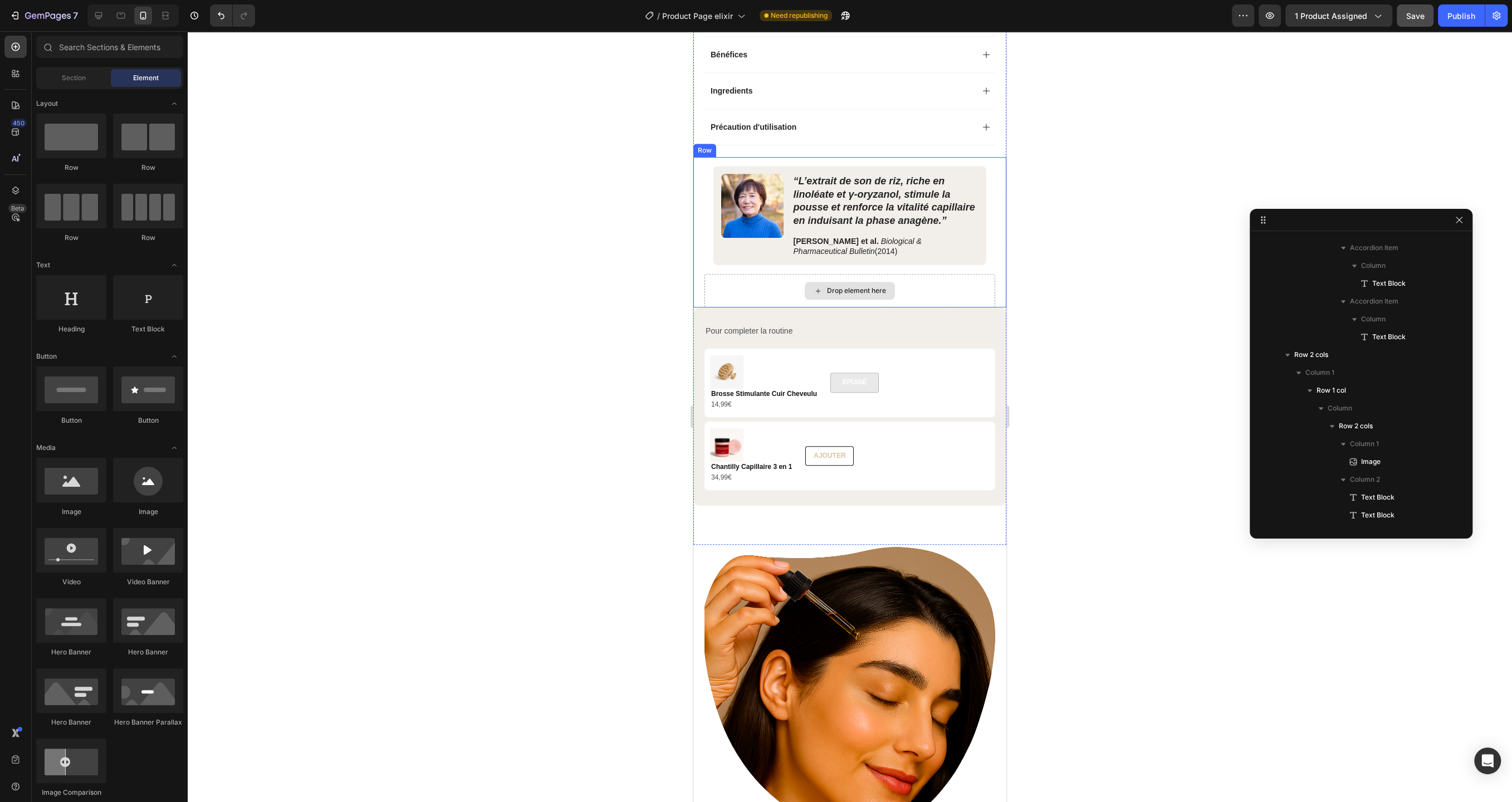
click at [778, 290] on div "Drop element here" at bounding box center [849, 291] width 291 height 33
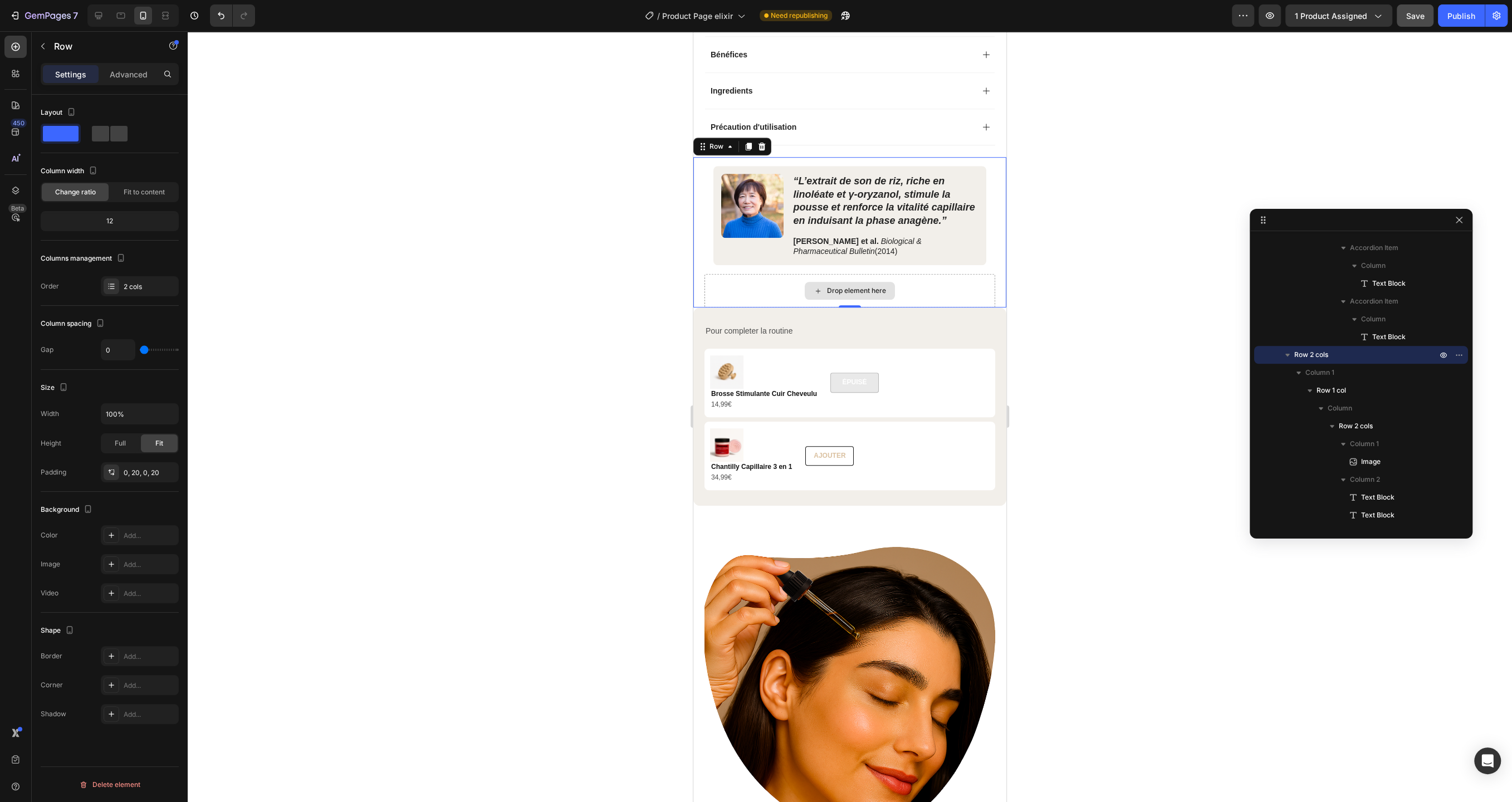
click at [745, 284] on div "Drop element here" at bounding box center [849, 291] width 291 height 33
click at [699, 176] on div "Image “L’extrait de son de riz, riche en linoléate et γ‑oryzanol, stimule la po…" at bounding box center [849, 232] width 313 height 150
click at [576, 207] on div at bounding box center [850, 416] width 1324 height 771
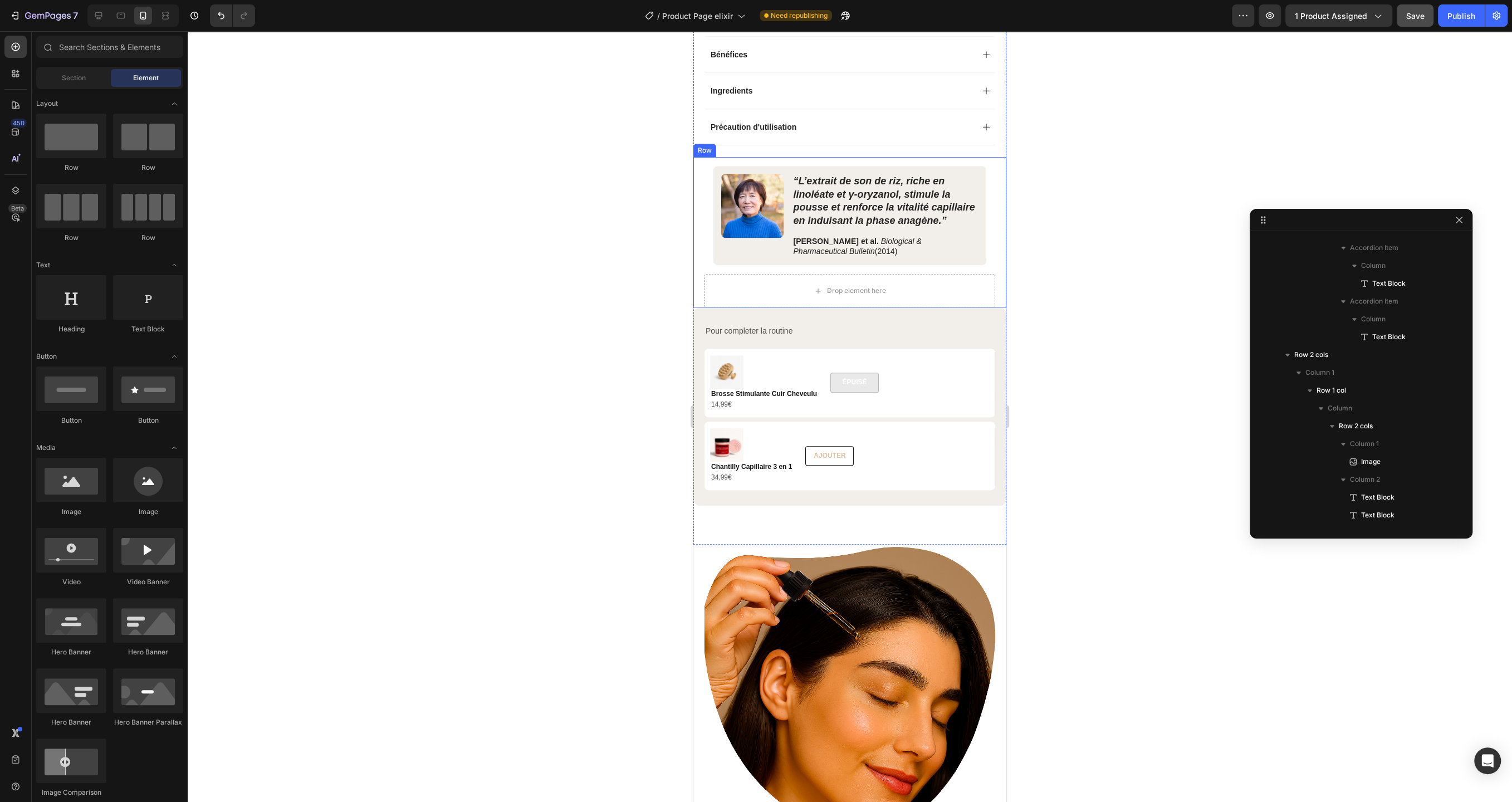
click at [698, 188] on div "Image “L’extrait de son de riz, riche en linoléate et γ‑oryzanol, stimule la po…" at bounding box center [849, 232] width 313 height 150
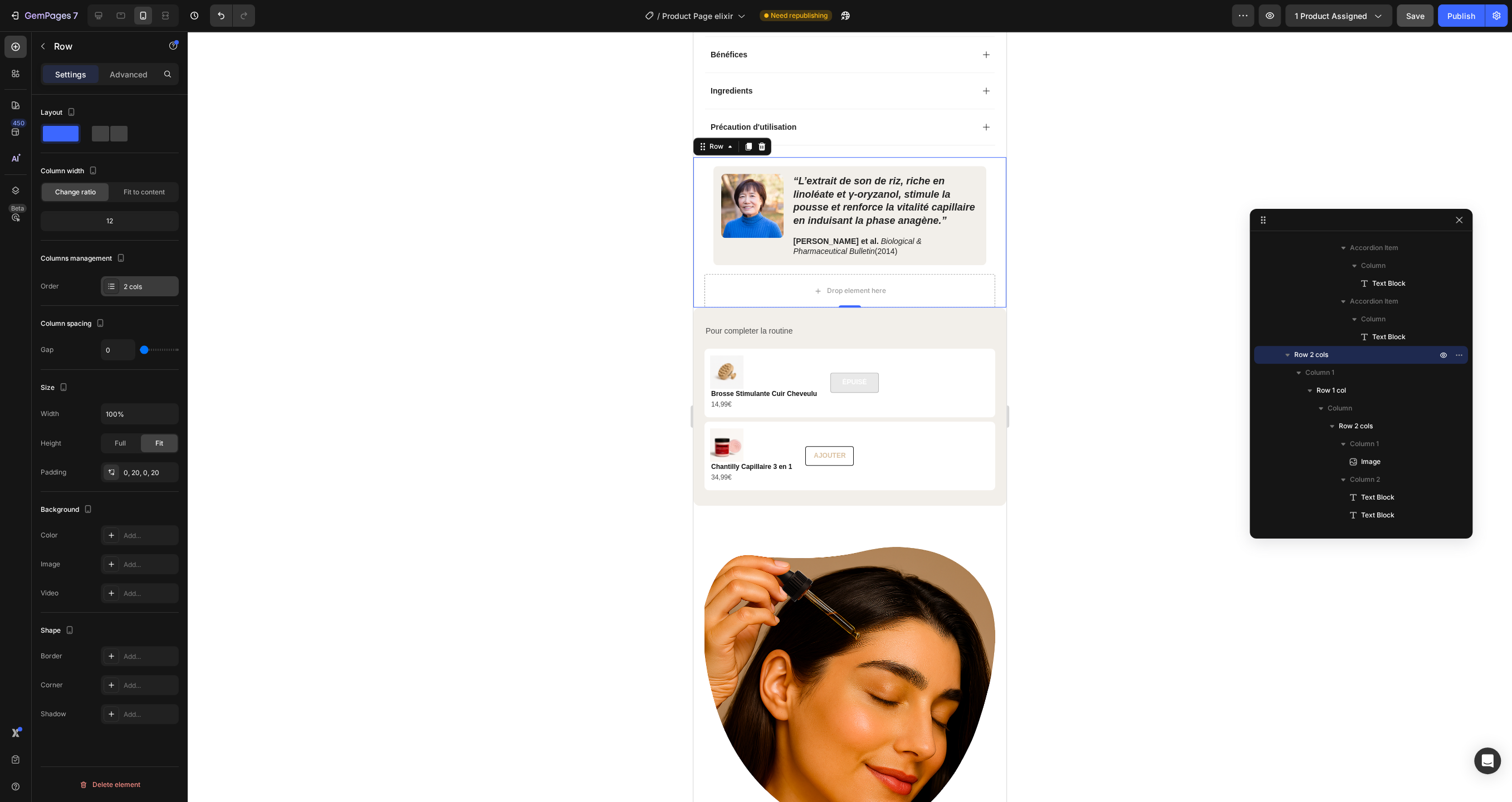
click at [142, 288] on div "2 cols" at bounding box center [150, 287] width 52 height 10
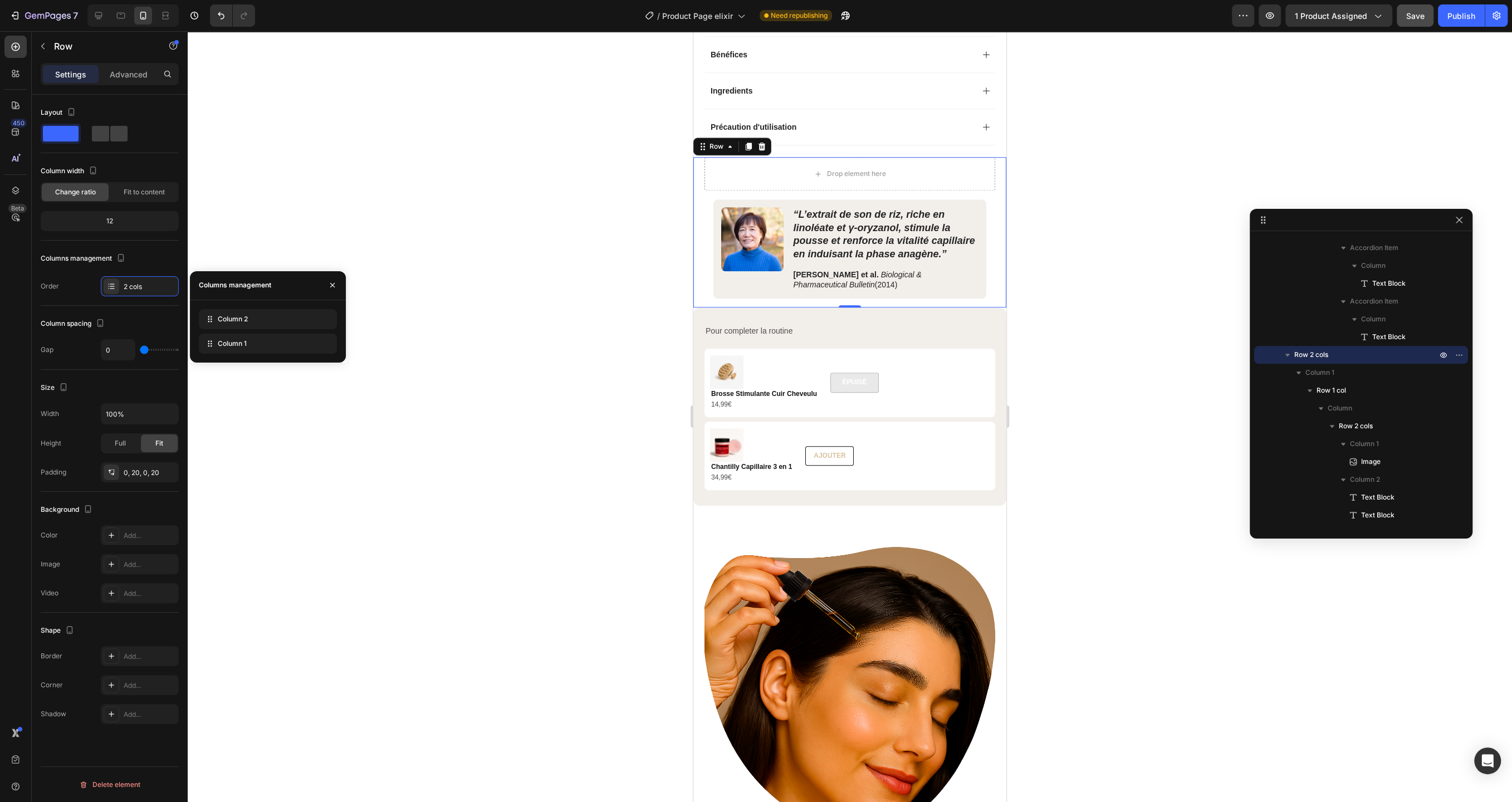
click at [56, 134] on span at bounding box center [60, 133] width 36 height 16
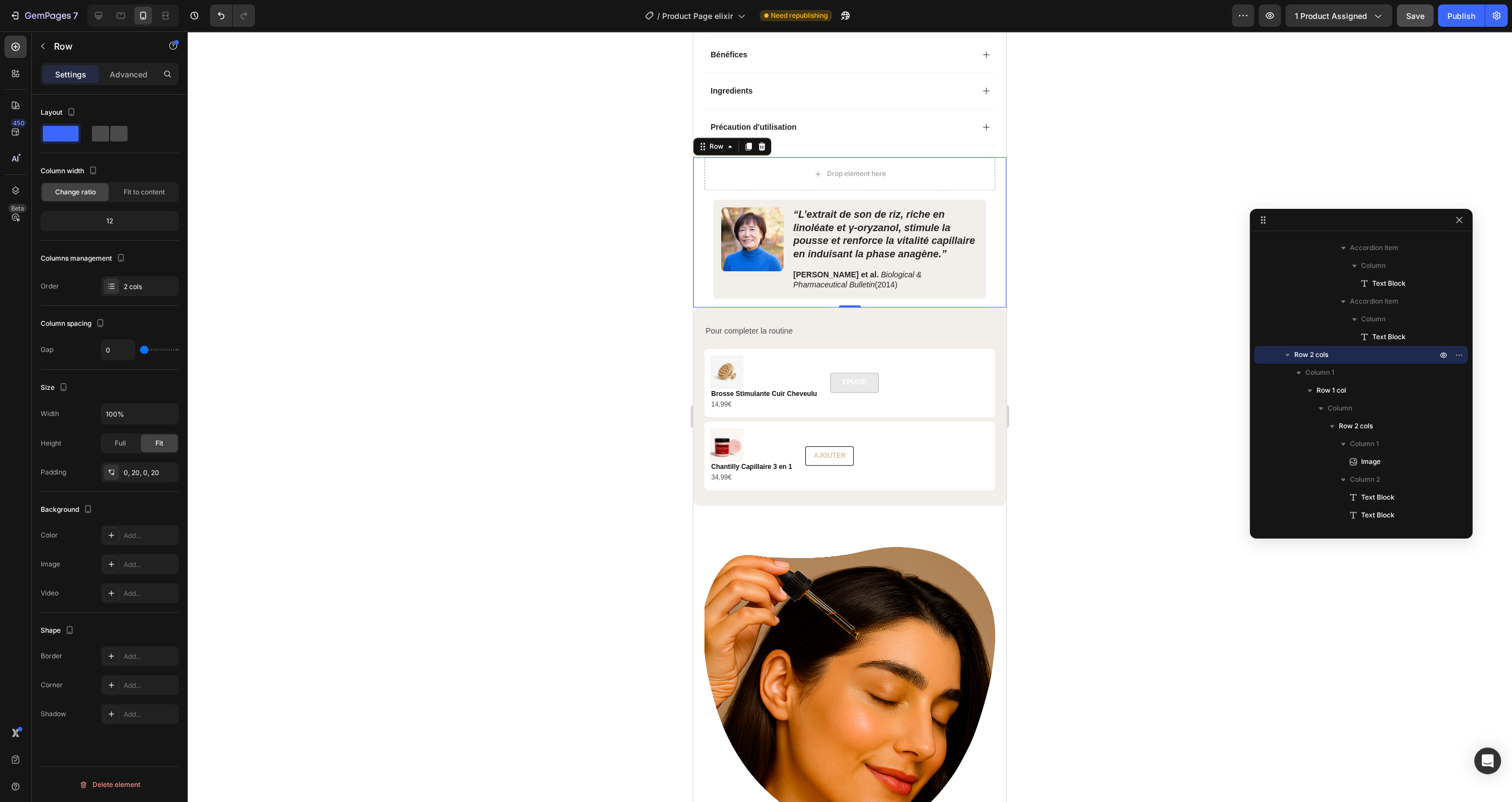
click at [111, 137] on span at bounding box center [119, 133] width 17 height 16
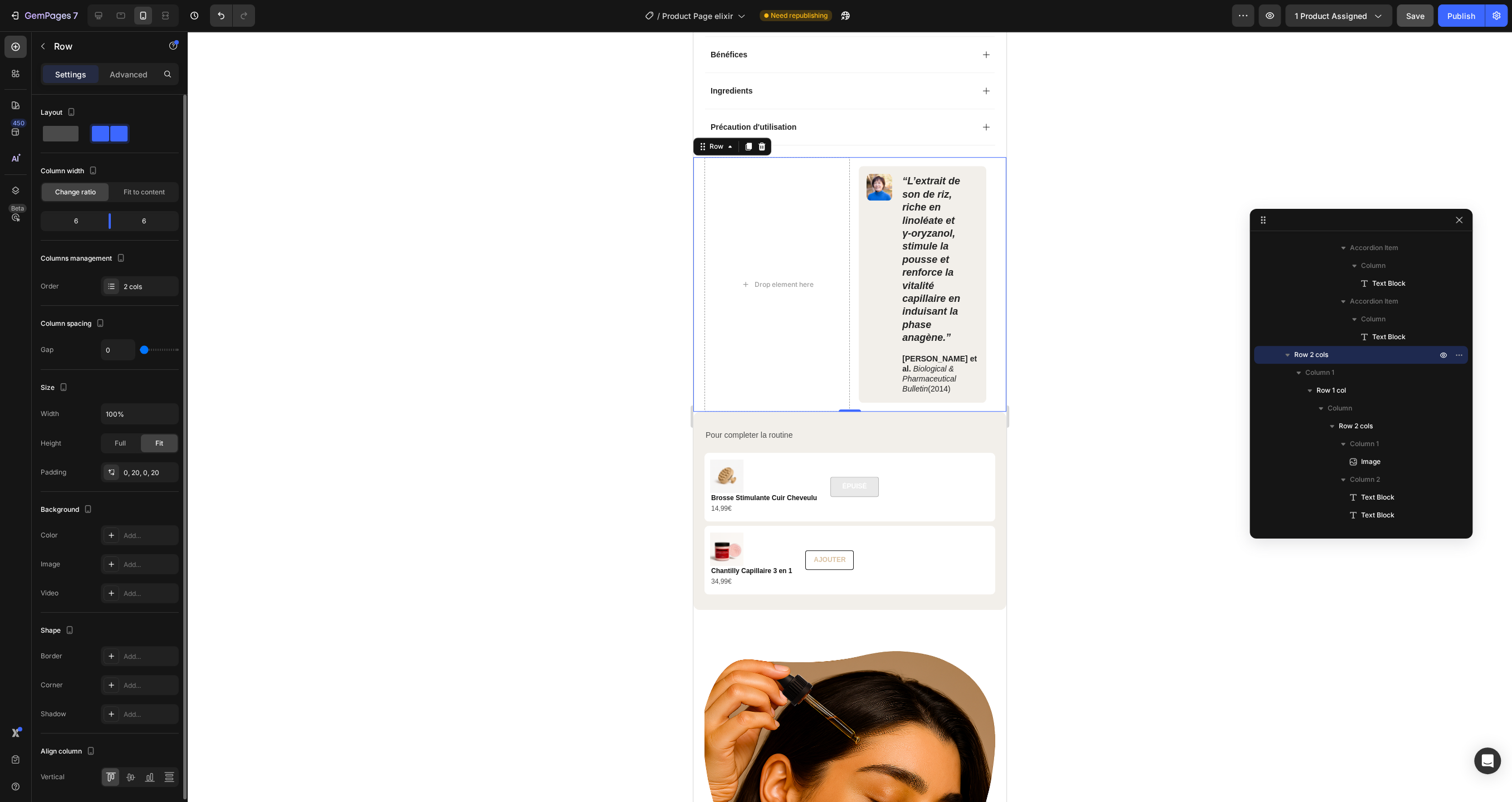
click at [46, 132] on span at bounding box center [60, 133] width 36 height 16
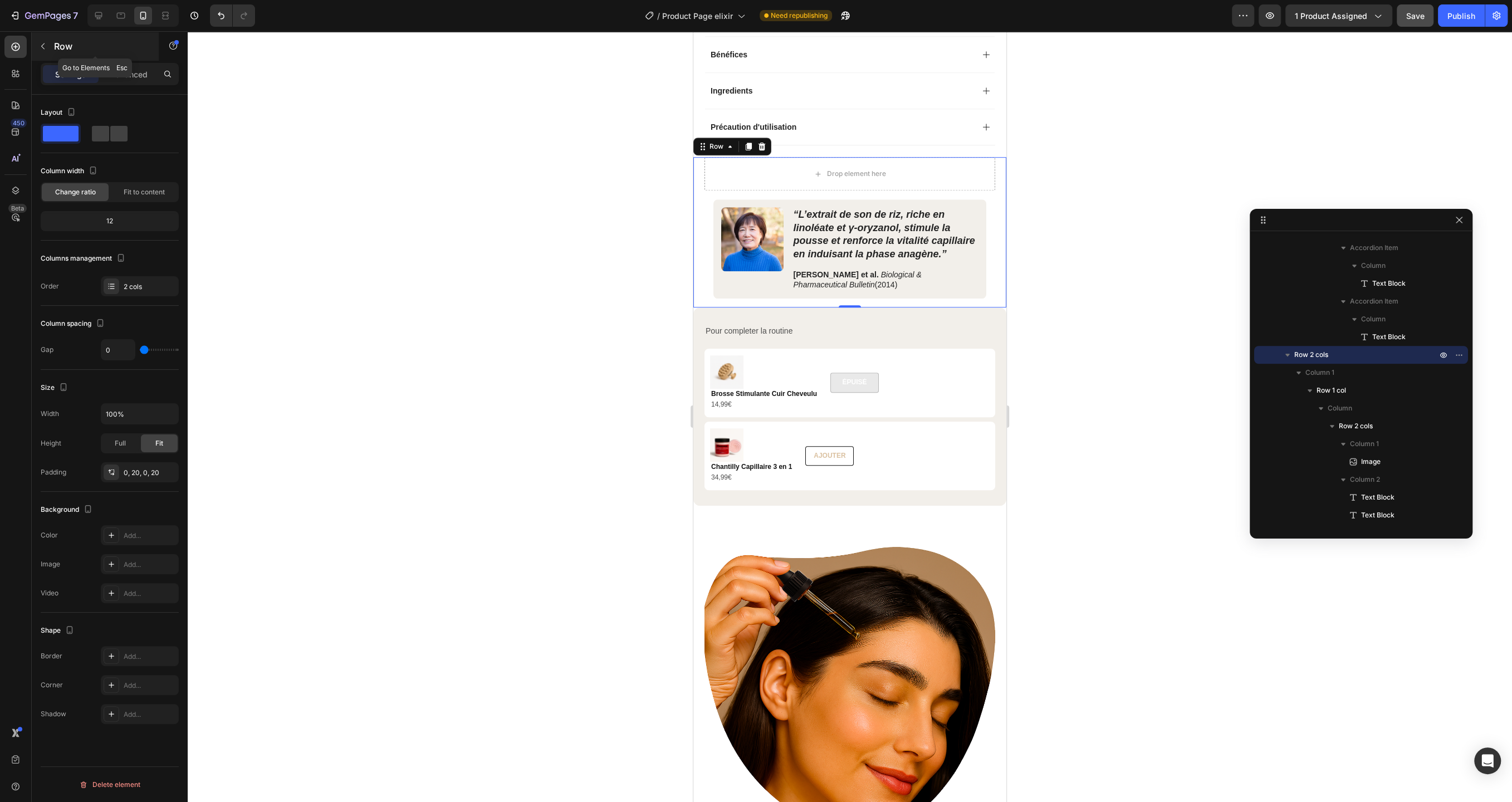
click at [42, 52] on button "button" at bounding box center [43, 46] width 18 height 18
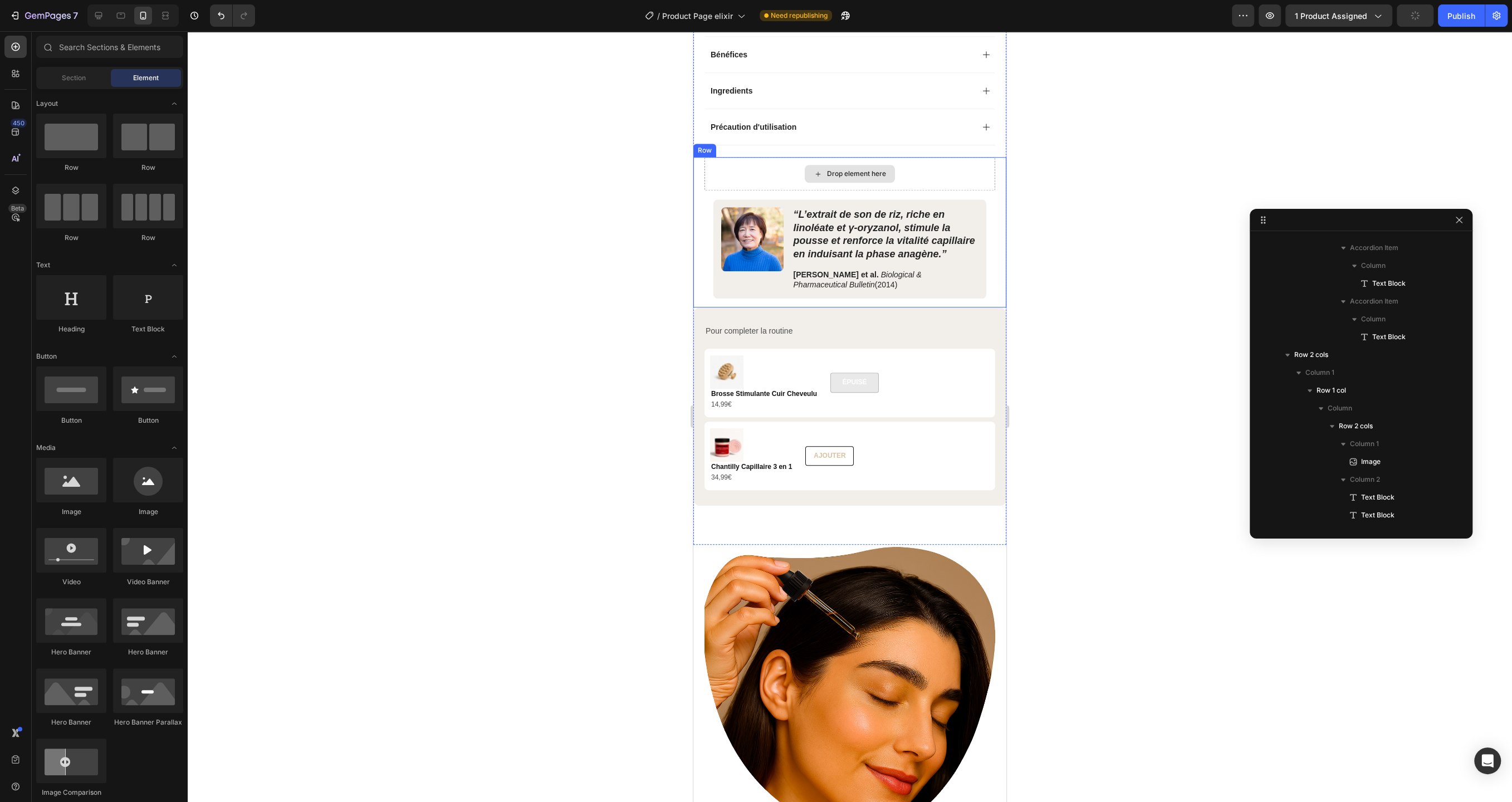
click at [963, 173] on div "Drop element here" at bounding box center [849, 174] width 291 height 33
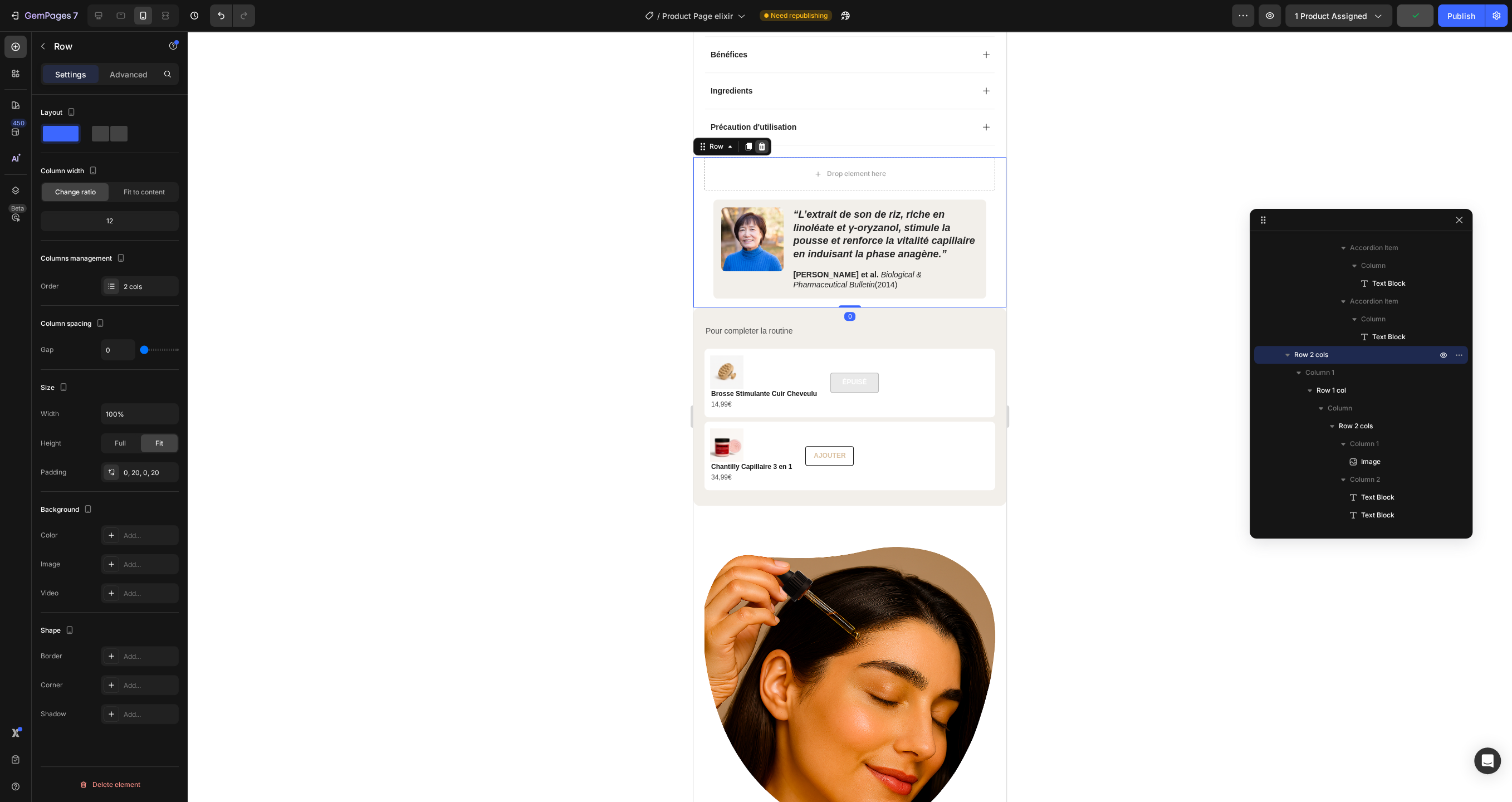
click at [765, 146] on icon at bounding box center [761, 146] width 9 height 9
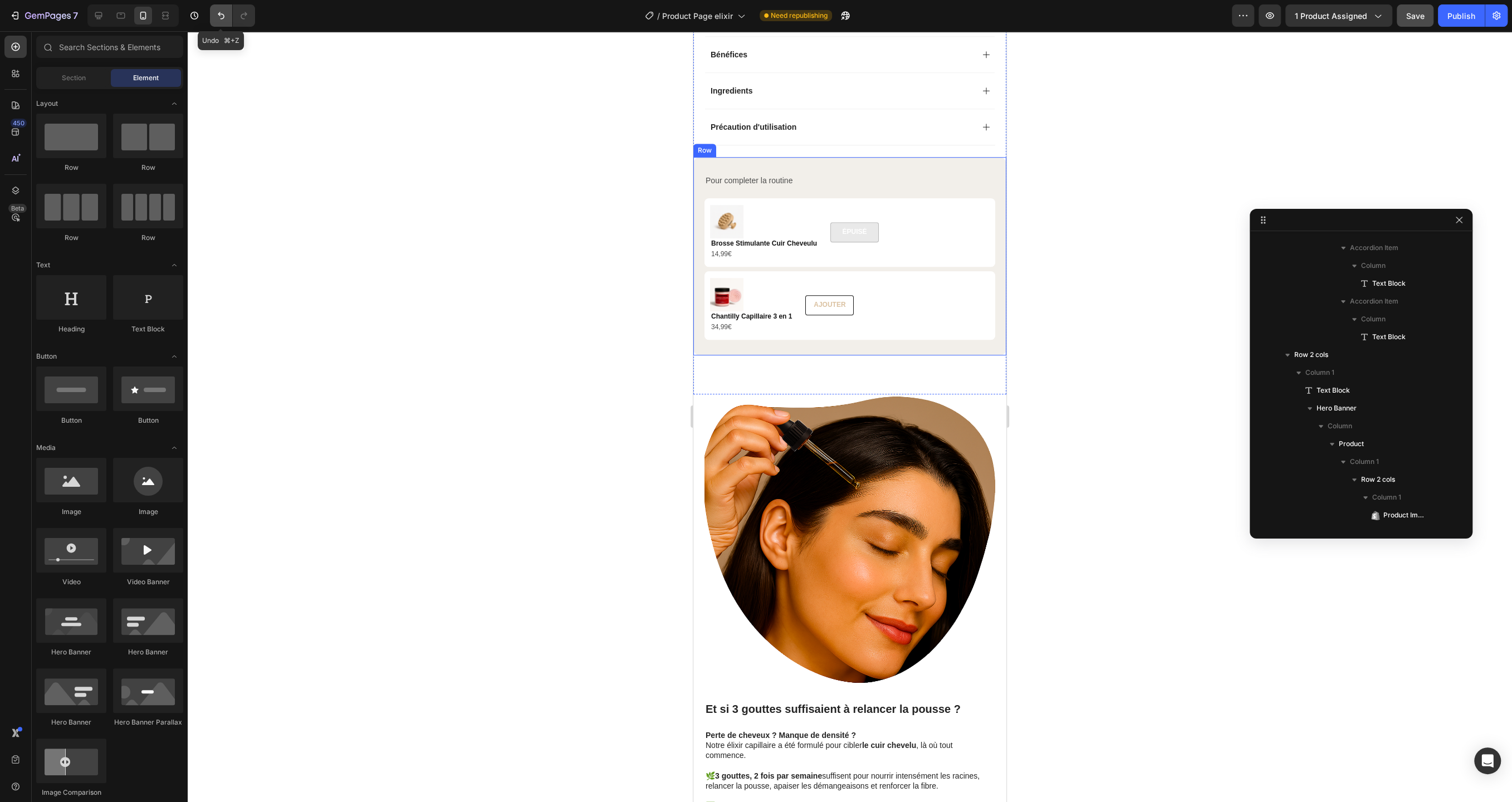
click at [210, 11] on button "Undo/Redo" at bounding box center [221, 16] width 22 height 22
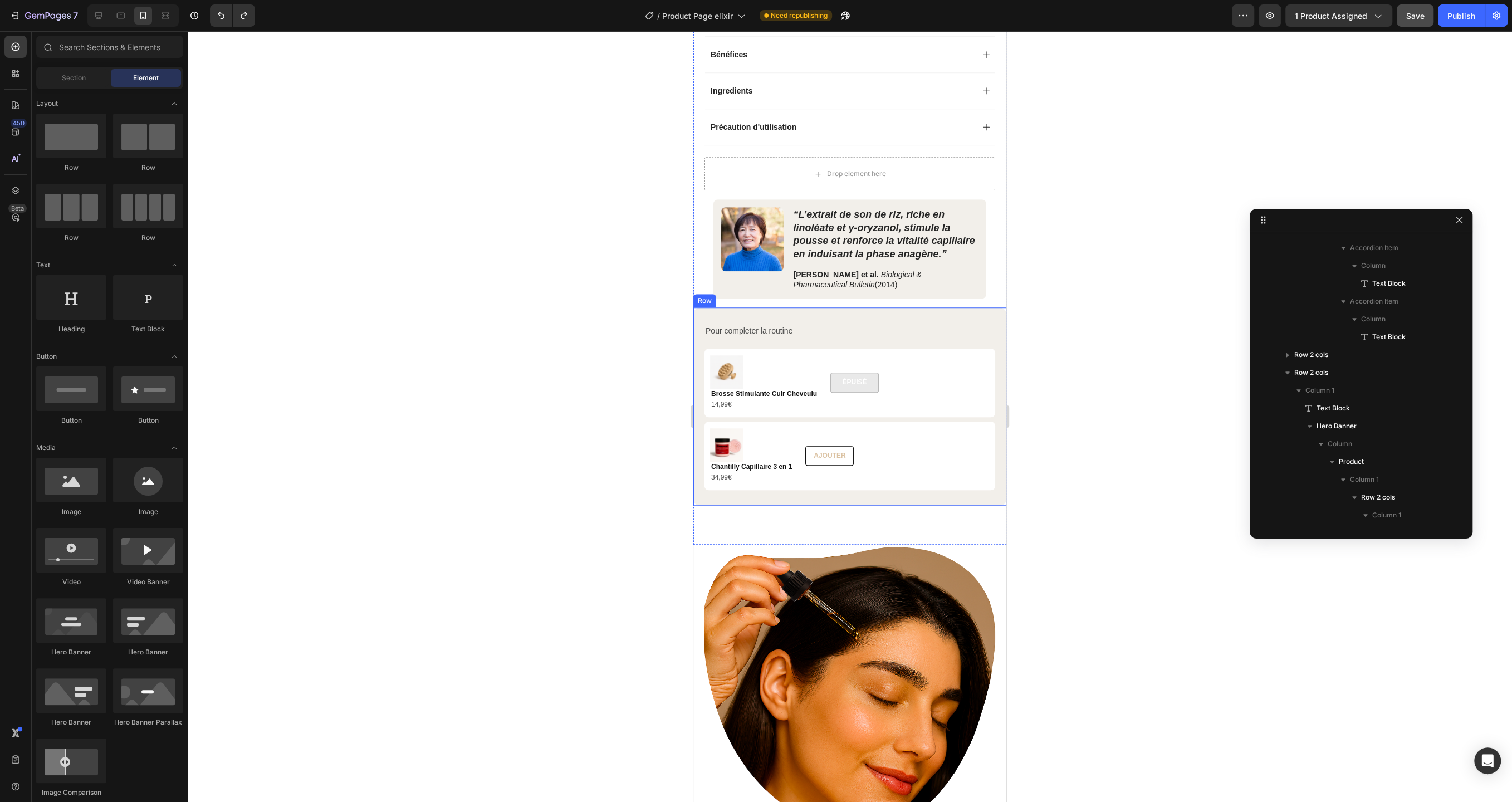
click at [504, 300] on div at bounding box center [850, 416] width 1324 height 771
click at [900, 170] on div "Drop element here" at bounding box center [849, 174] width 291 height 33
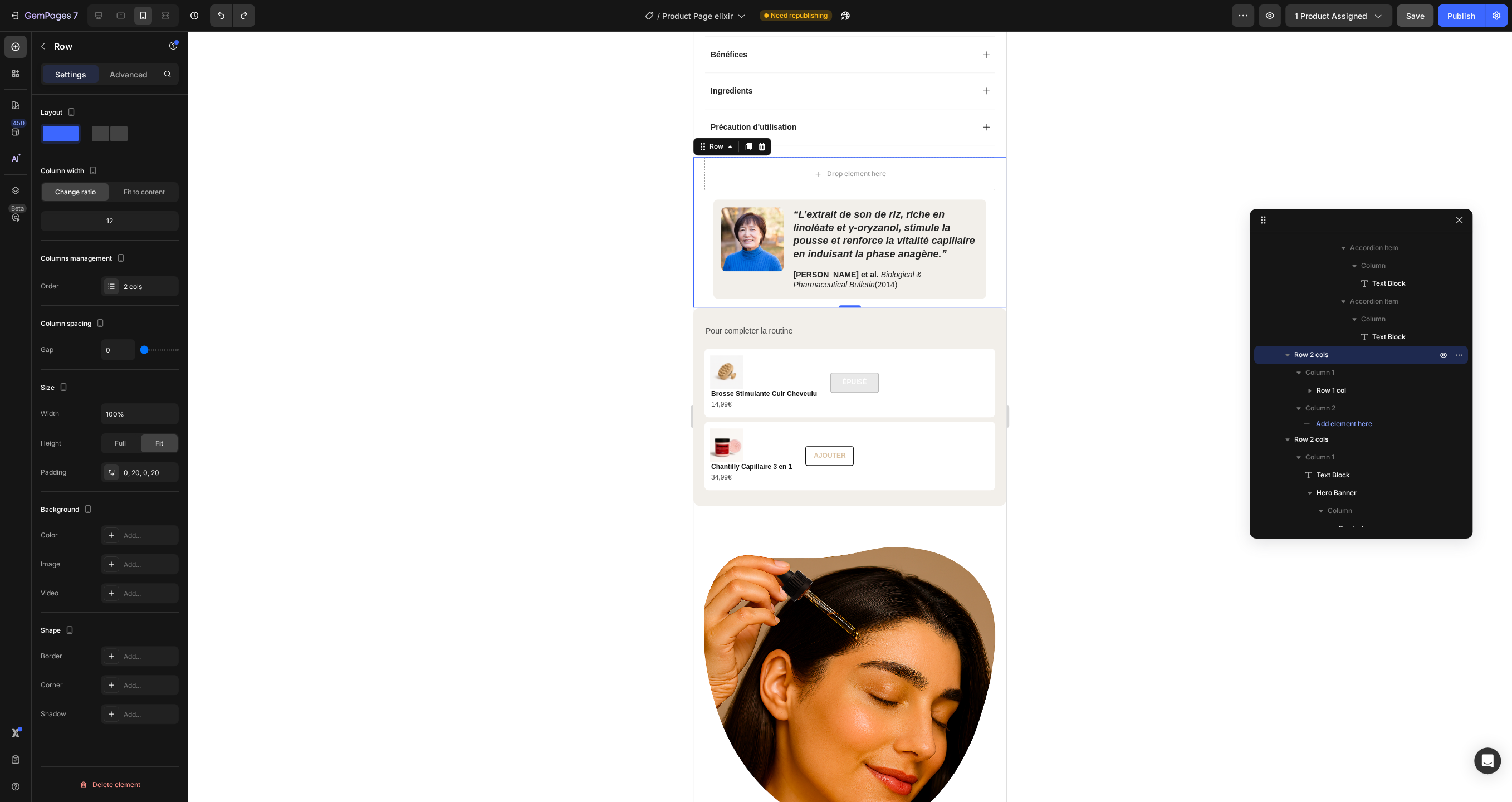
click at [516, 328] on div at bounding box center [850, 416] width 1324 height 771
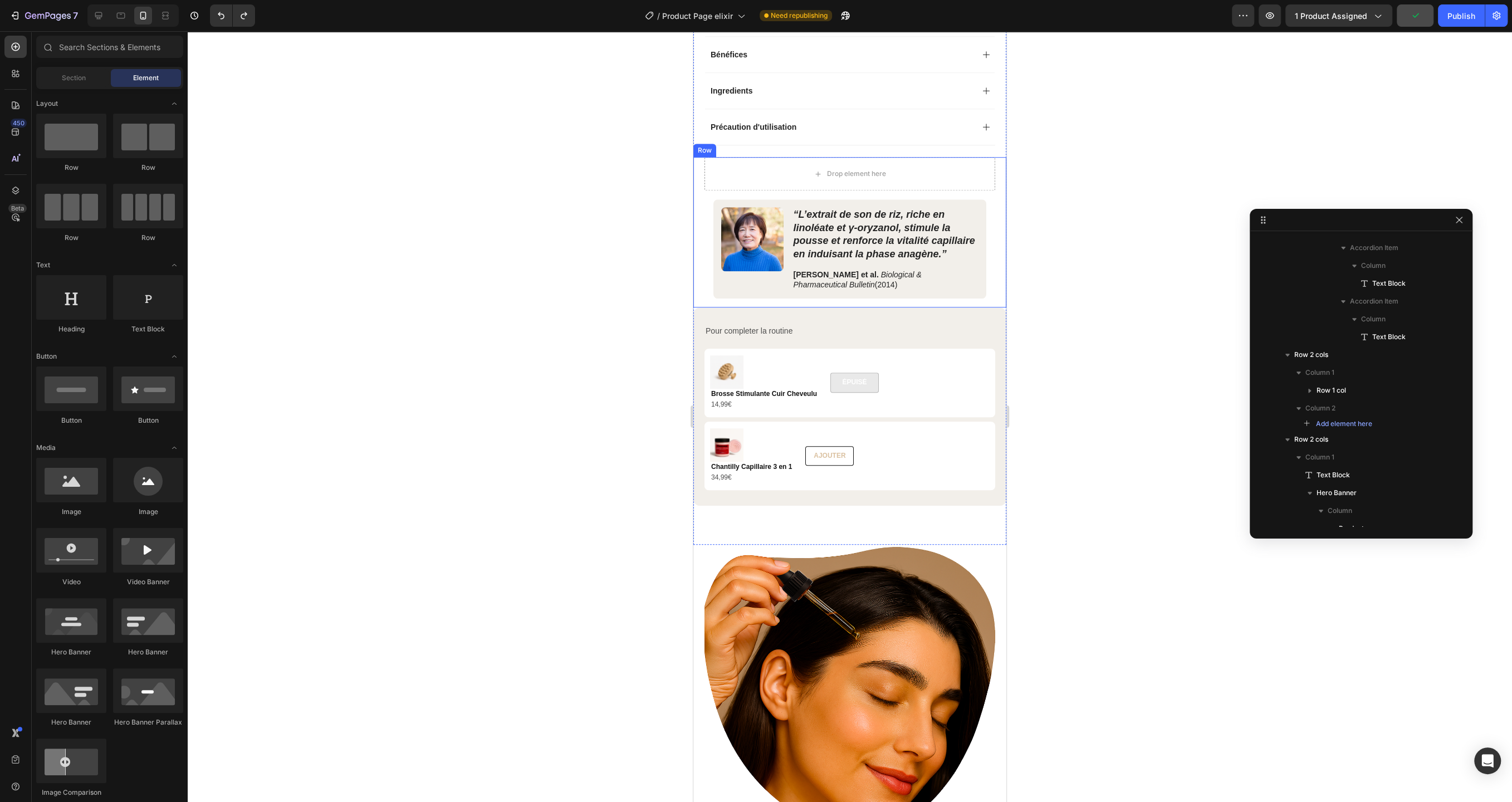
click at [996, 176] on div "Image “L’extrait de son de riz, riche en linoléate et γ‑oryzanol, stimule la po…" at bounding box center [849, 232] width 313 height 150
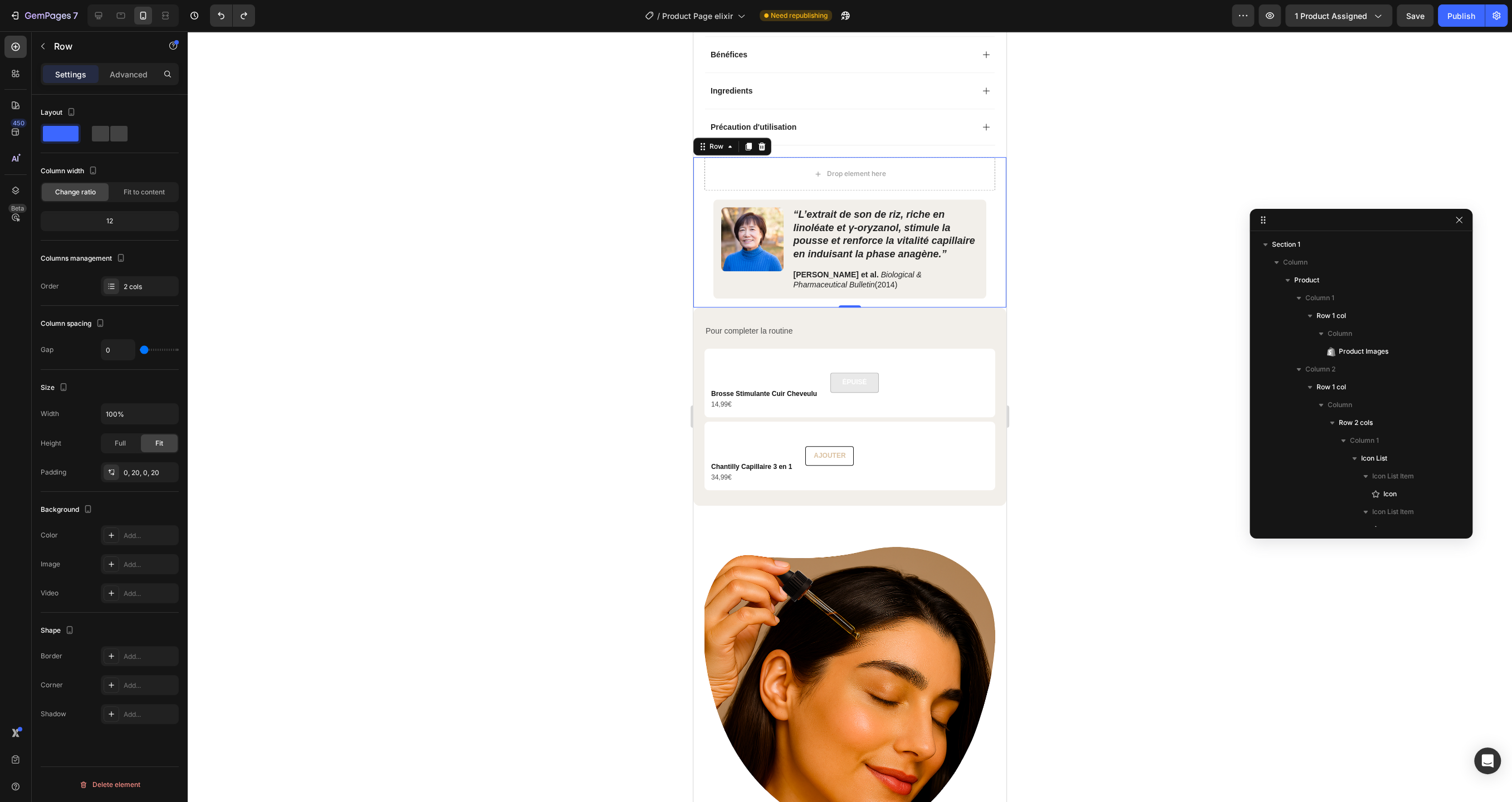
scroll to position [1066, 0]
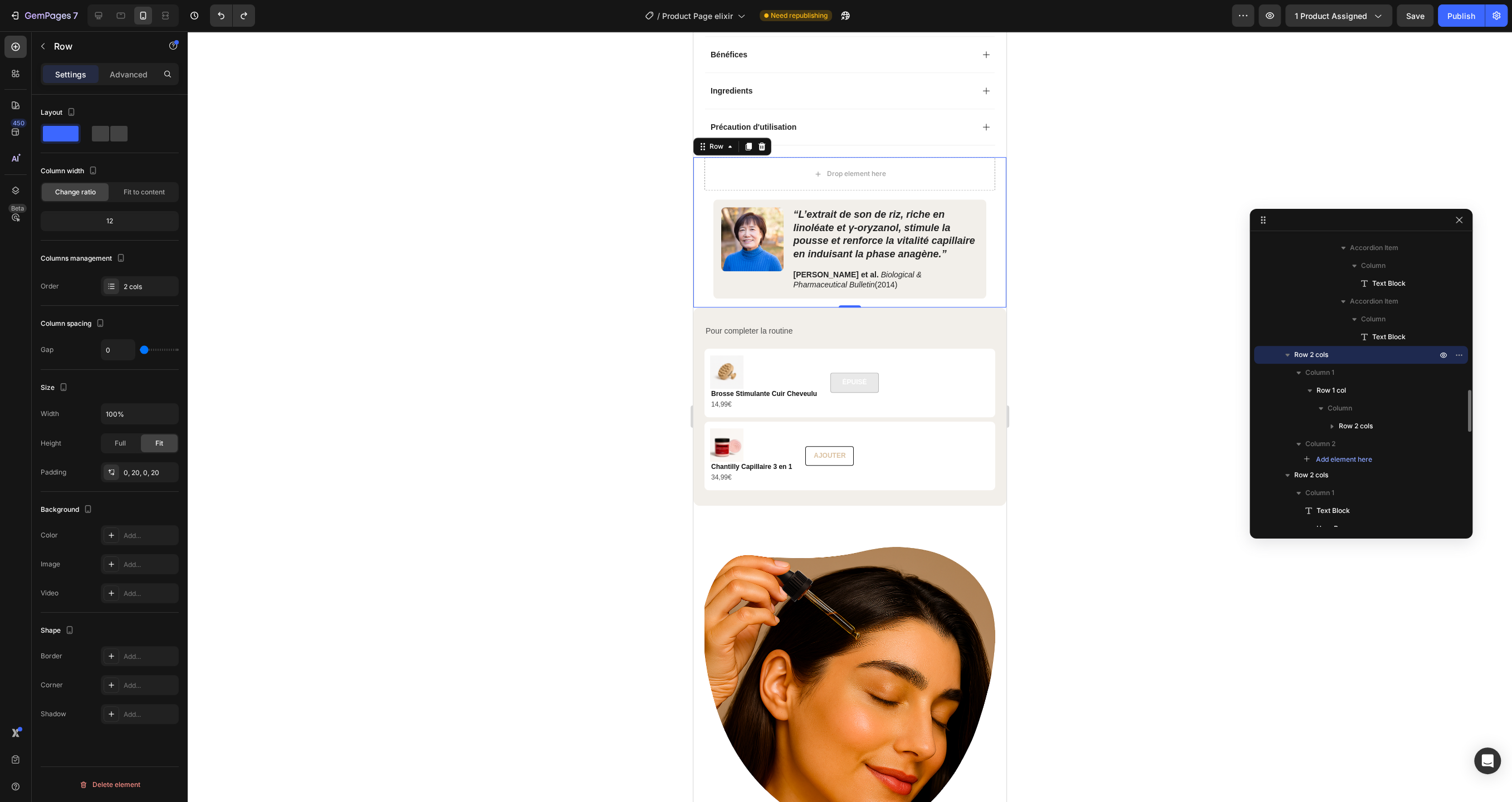
click at [1361, 352] on p "Row 2 cols" at bounding box center [1366, 355] width 145 height 11
click at [995, 163] on div "Image “L’extrait de son de riz, riche en linoléate et γ‑oryzanol, stimule la po…" at bounding box center [849, 232] width 313 height 150
click at [849, 261] on div "“L’extrait de son de riz, riche en linoléate et γ‑oryzanol, stimule la pousse e…" at bounding box center [886, 249] width 187 height 83
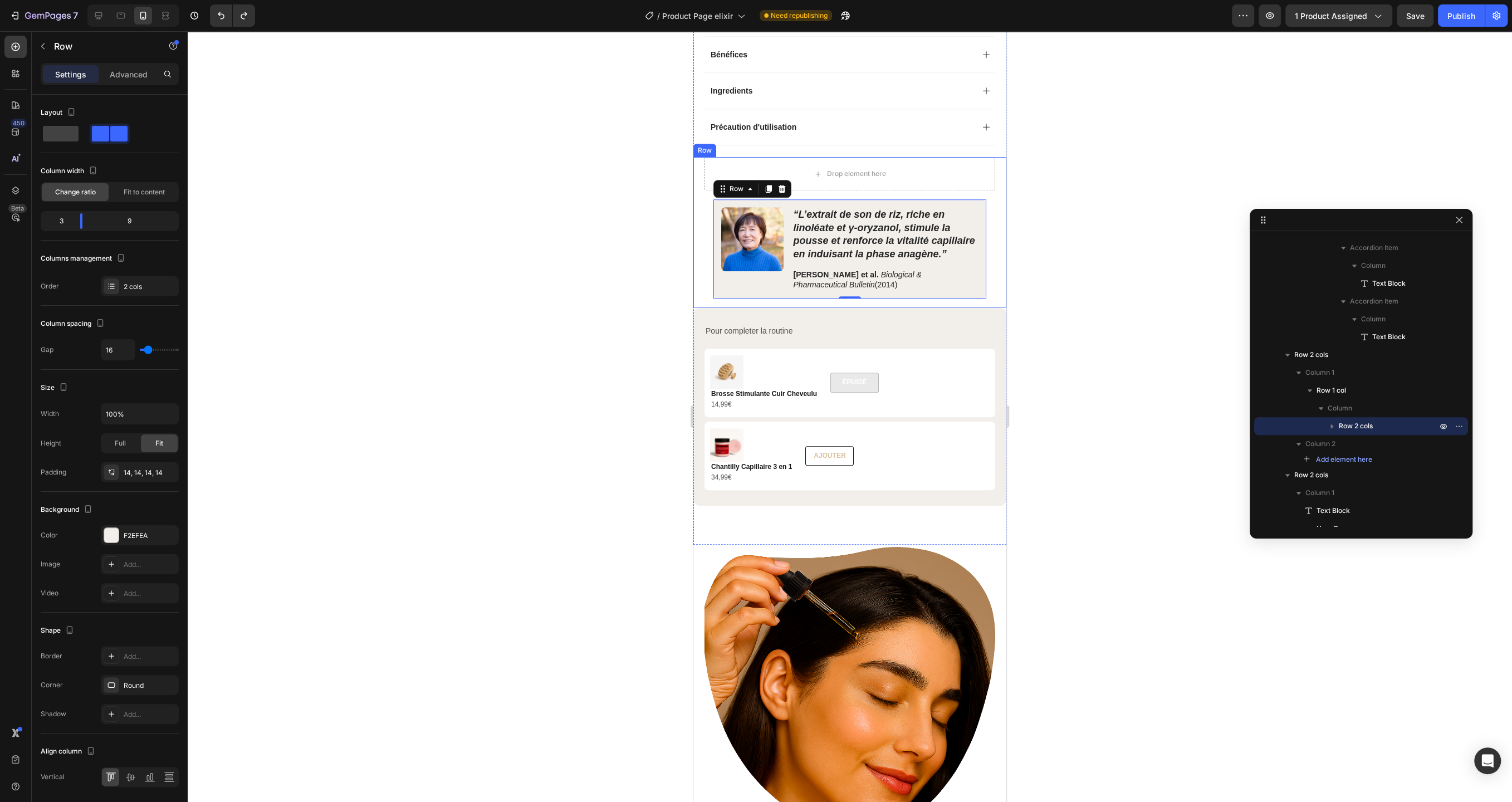
click at [997, 157] on div "Image “L’extrait de son de riz, riche en linoléate et γ‑oryzanol, stimule la po…" at bounding box center [849, 232] width 313 height 150
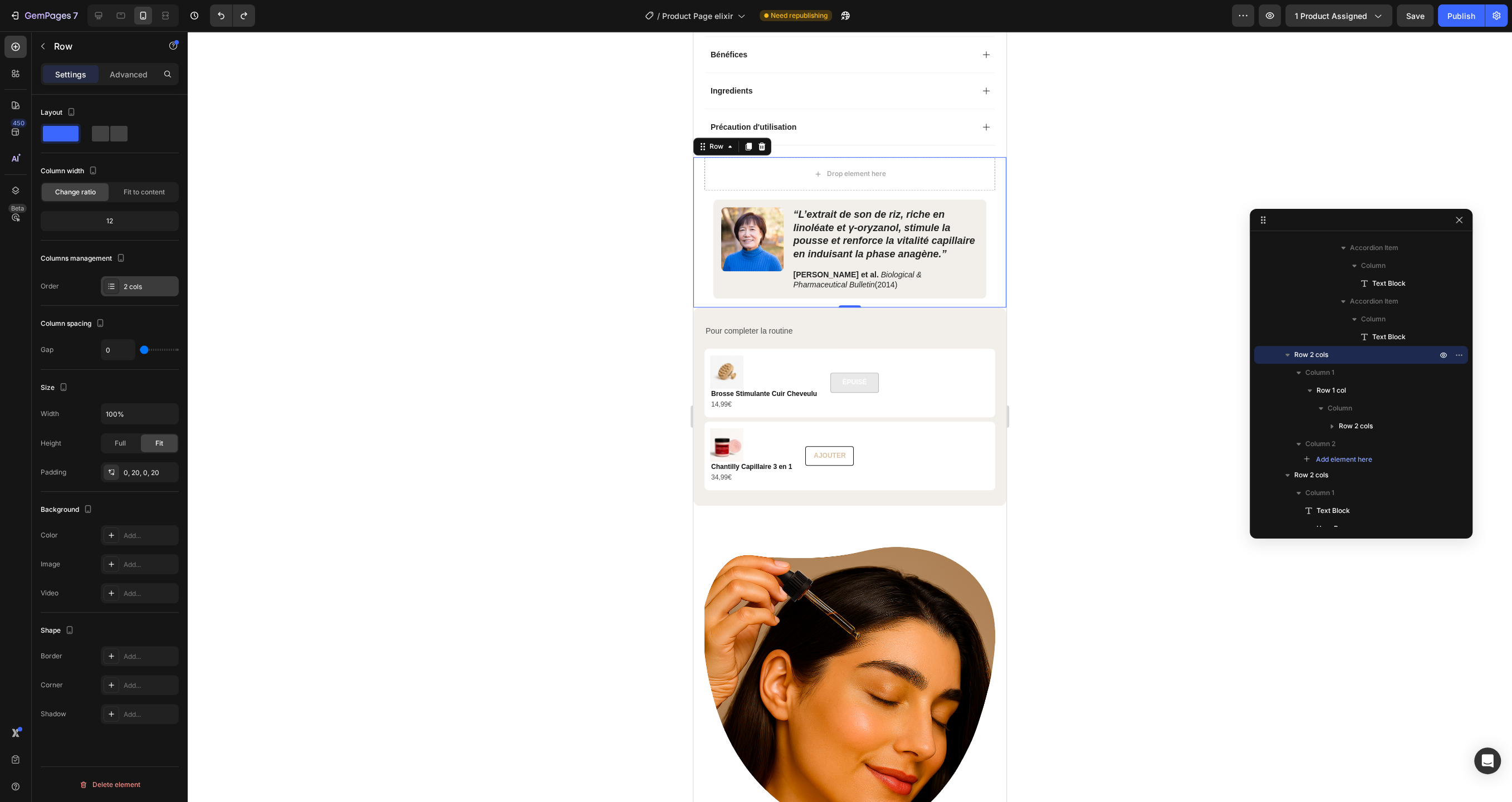
click at [131, 291] on div "2 cols" at bounding box center [140, 287] width 78 height 20
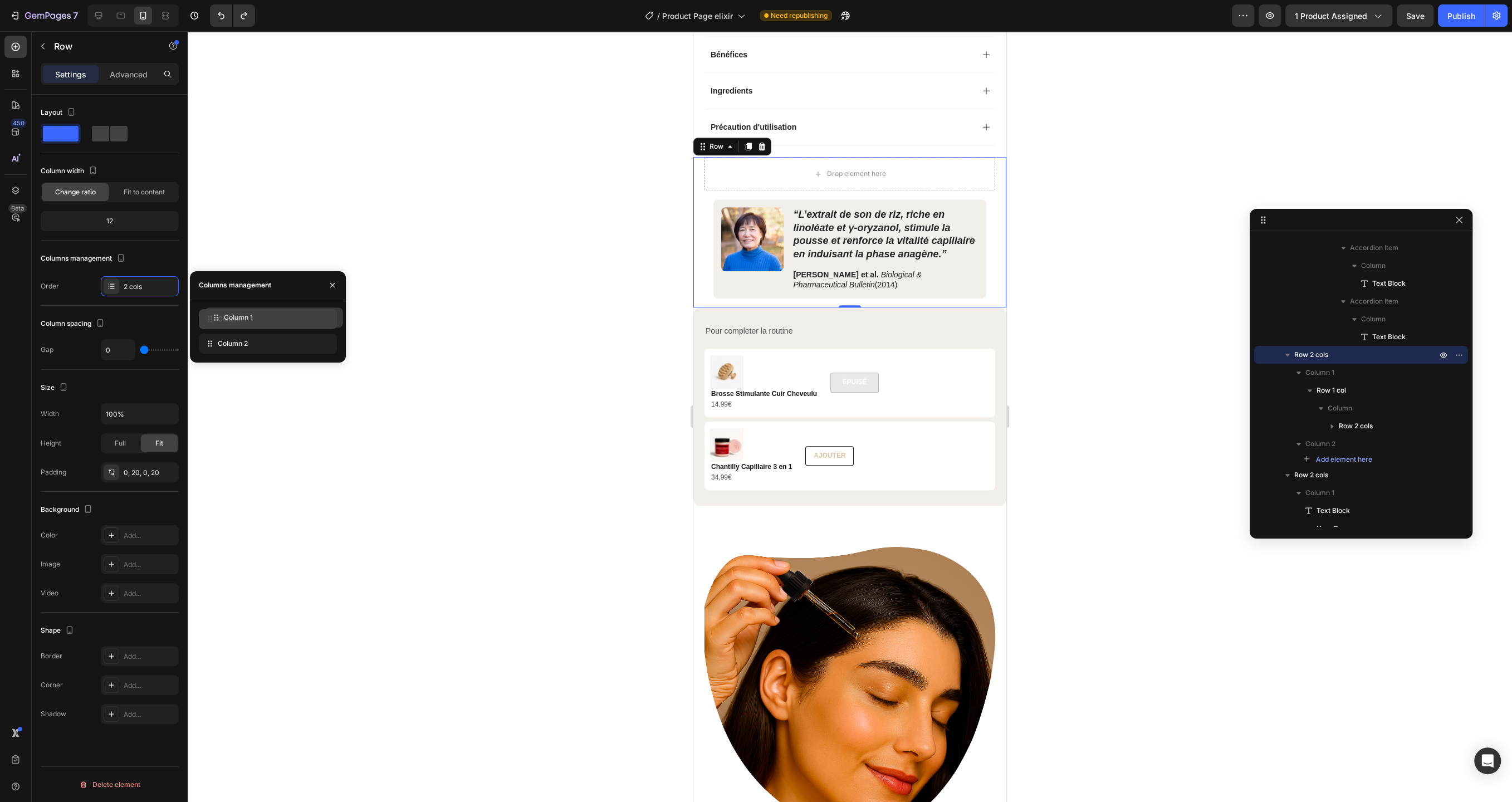
drag, startPoint x: 234, startPoint y: 348, endPoint x: 240, endPoint y: 321, distance: 27.7
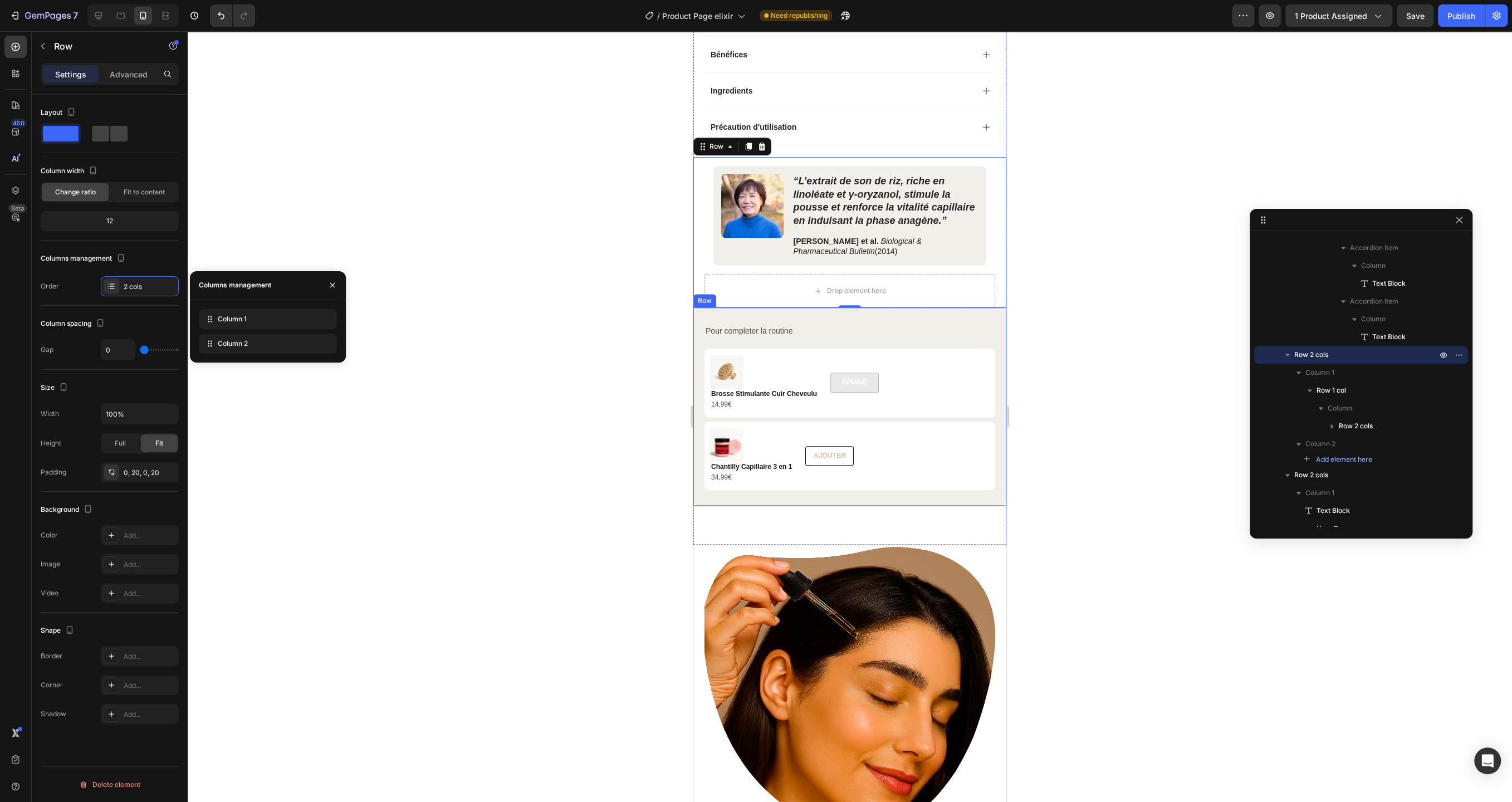
click at [924, 312] on div "Pour completer la routine Text Block Product Images Brosse Stimulante Cuir Chev…" at bounding box center [849, 407] width 313 height 198
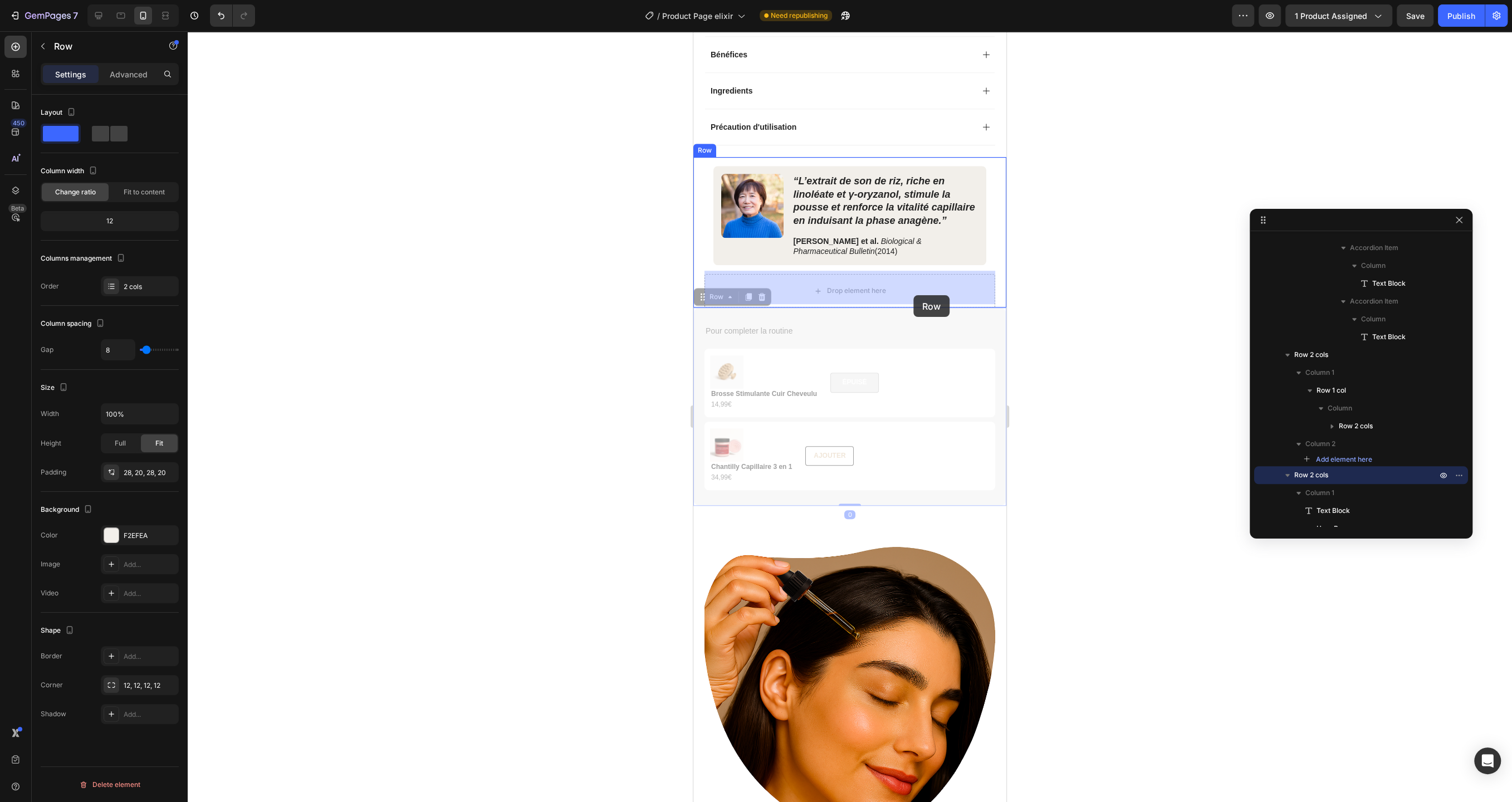
drag, startPoint x: 914, startPoint y: 314, endPoint x: 913, endPoint y: 295, distance: 19.0
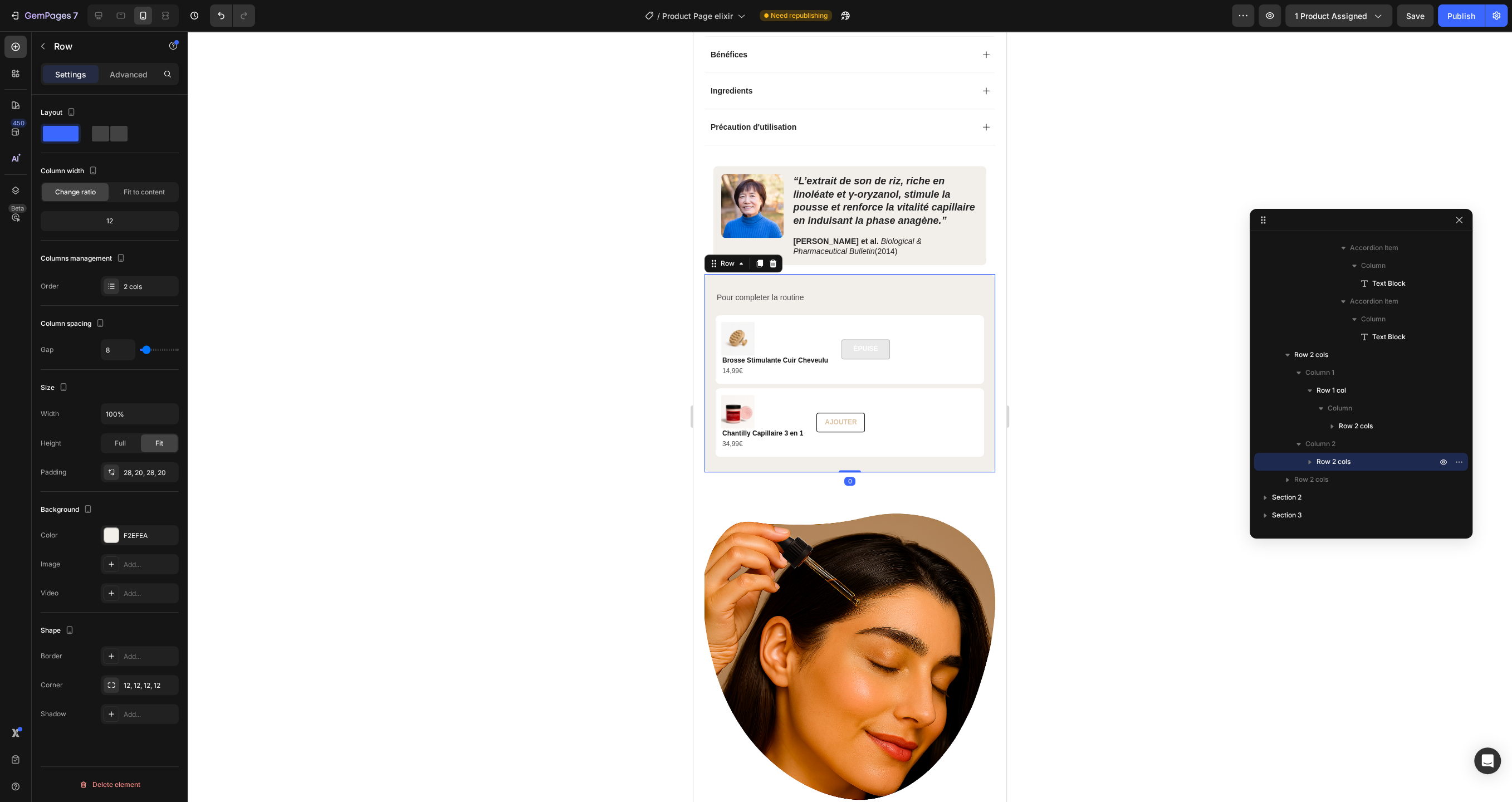
click at [627, 360] on div at bounding box center [850, 416] width 1324 height 771
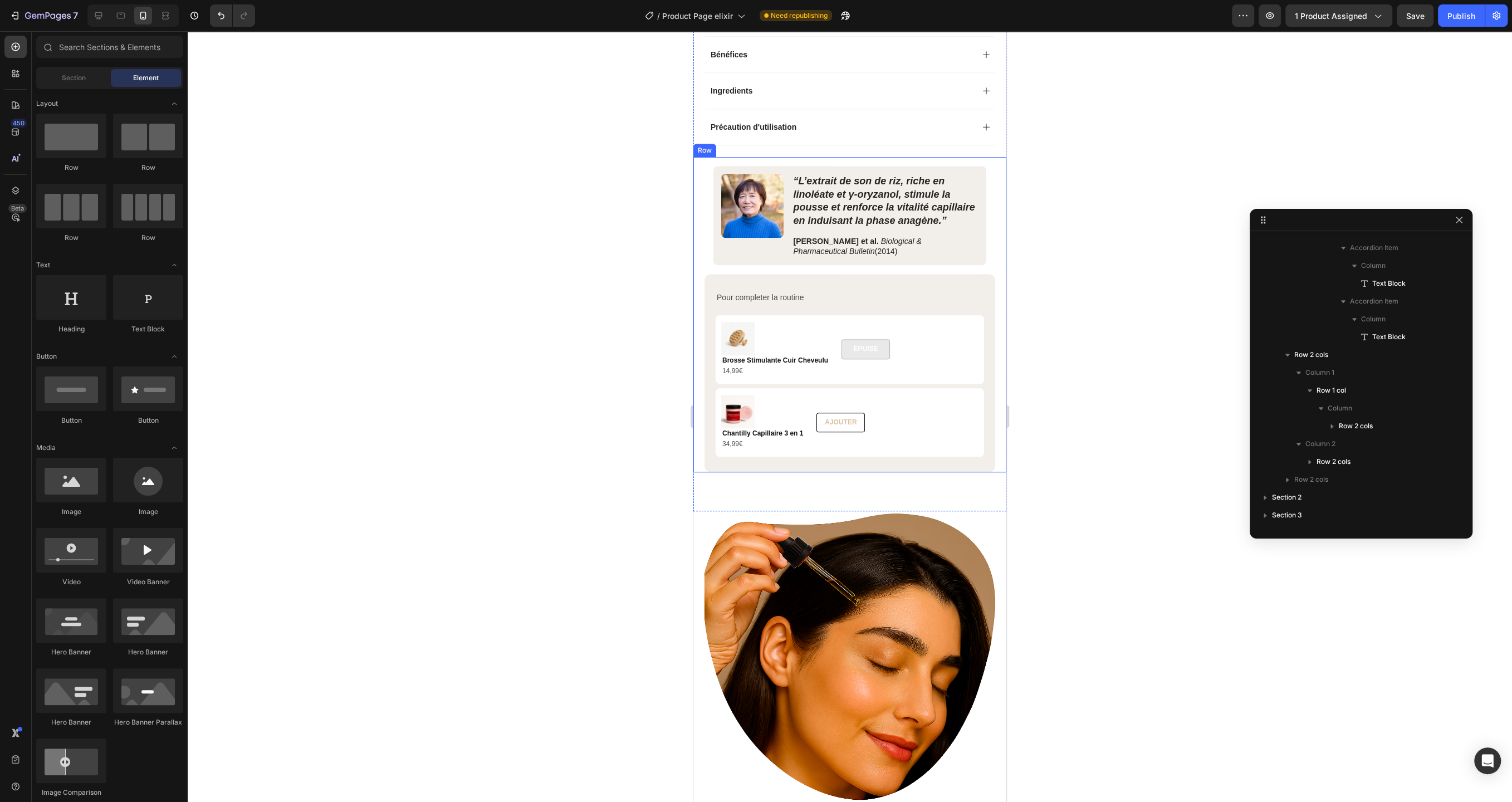
click at [697, 241] on div "Image “L’extrait de son de riz, riche en linoléate et γ‑oryzanol, stimule la po…" at bounding box center [849, 315] width 313 height 315
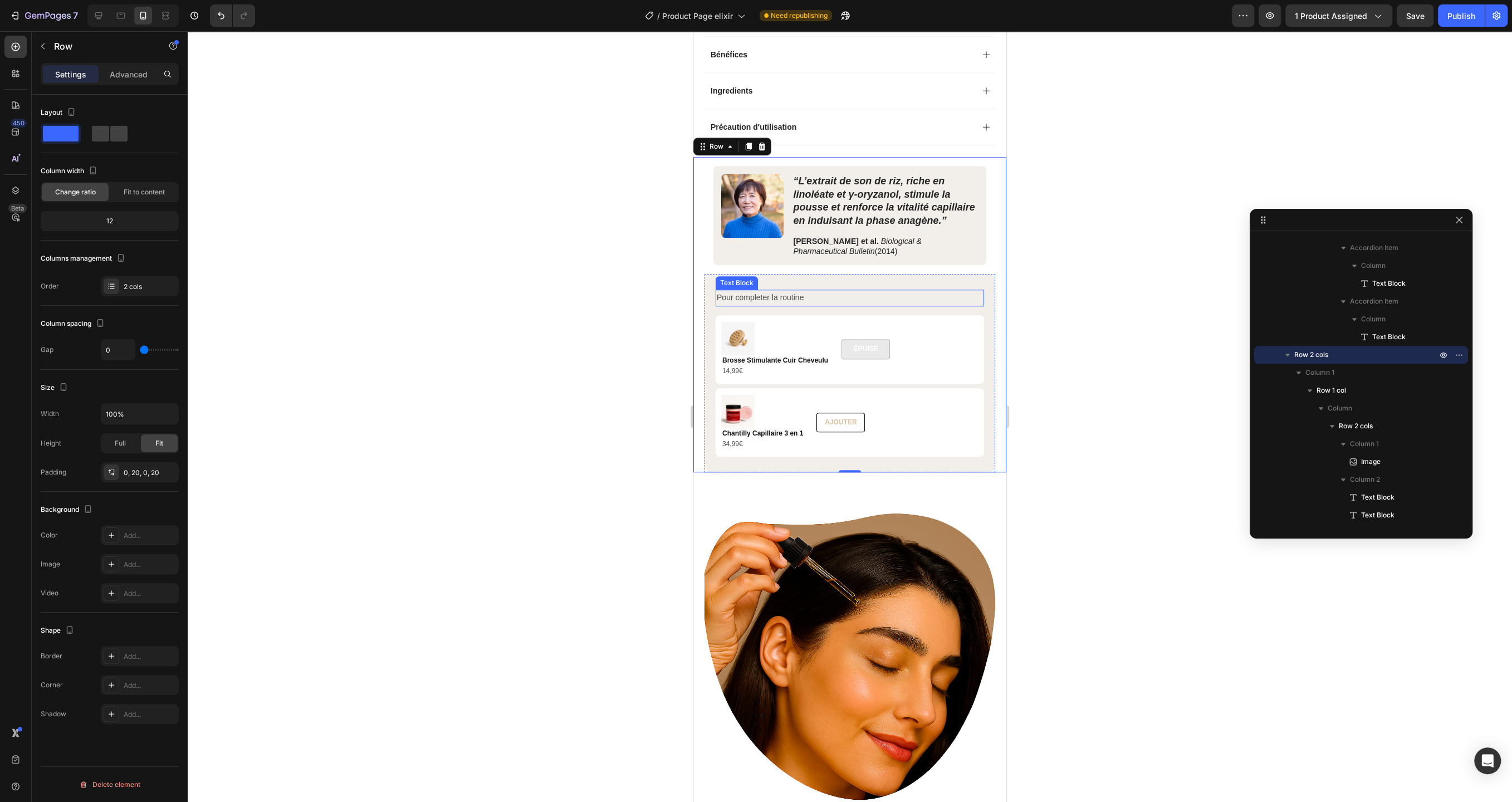
click at [785, 291] on p "Pour completer la routine" at bounding box center [850, 298] width 266 height 14
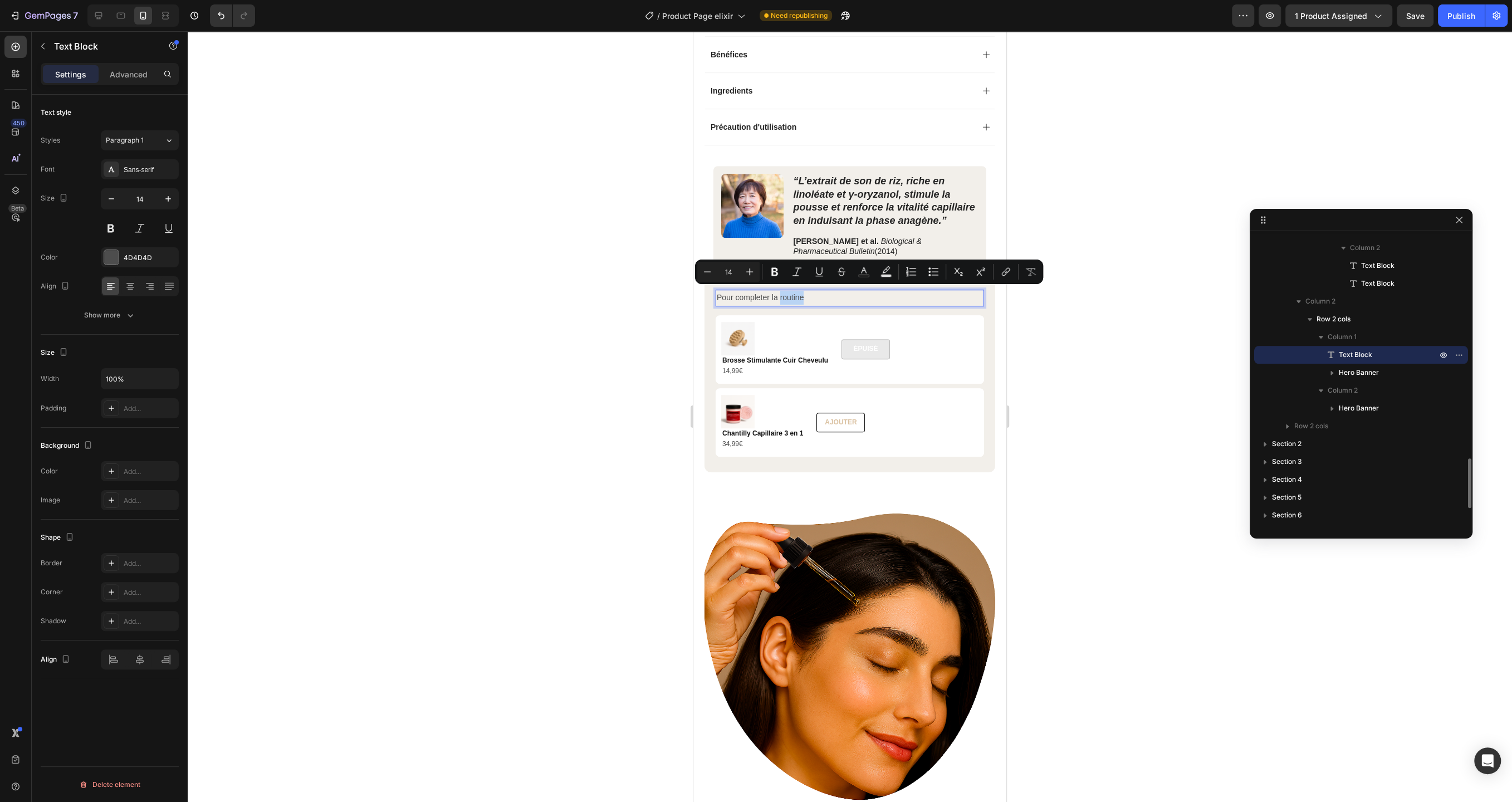
click at [821, 295] on p "Pour completer la routine" at bounding box center [850, 298] width 266 height 14
click at [111, 231] on button at bounding box center [111, 228] width 20 height 20
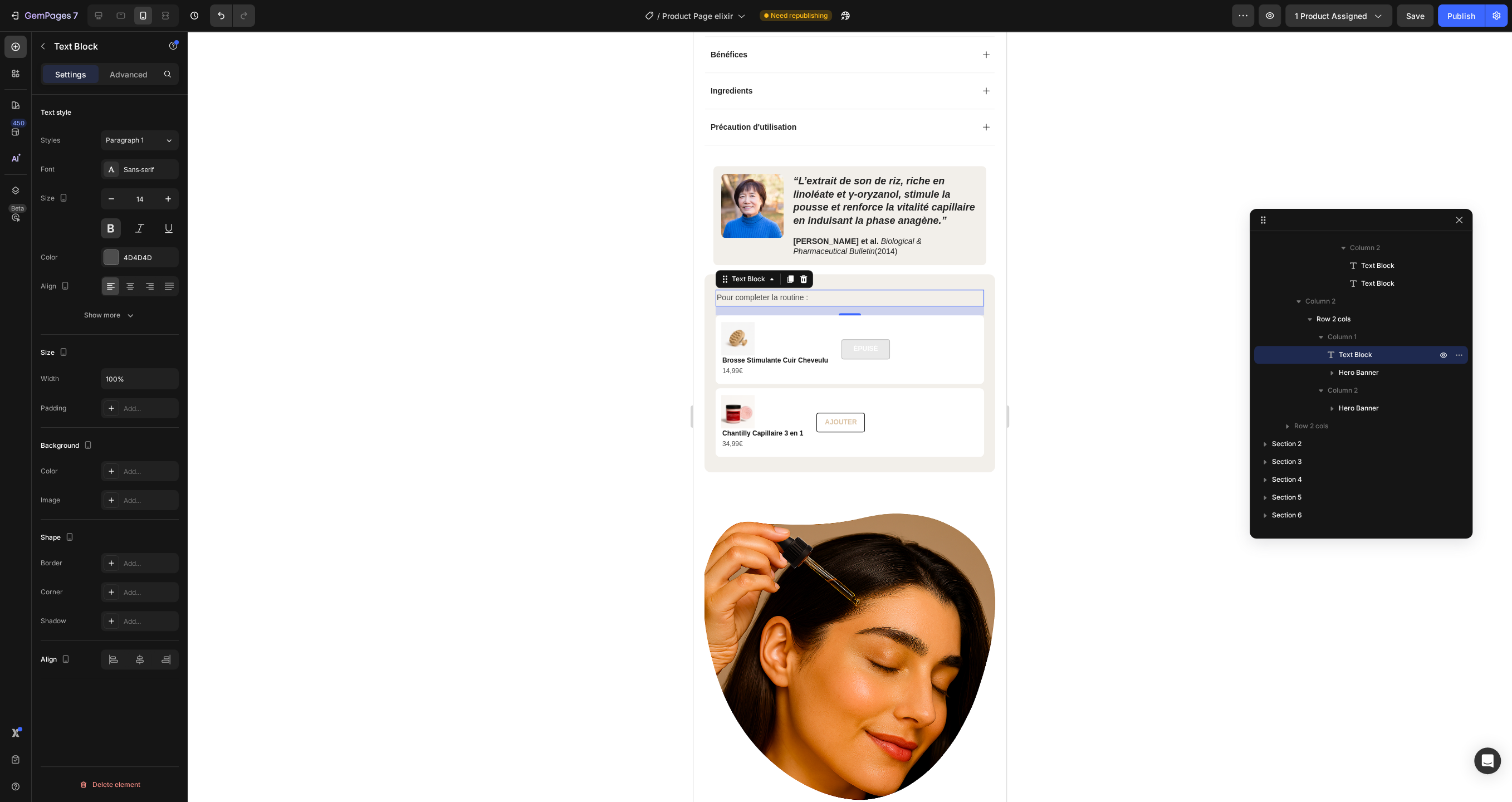
click at [509, 326] on div at bounding box center [850, 416] width 1324 height 771
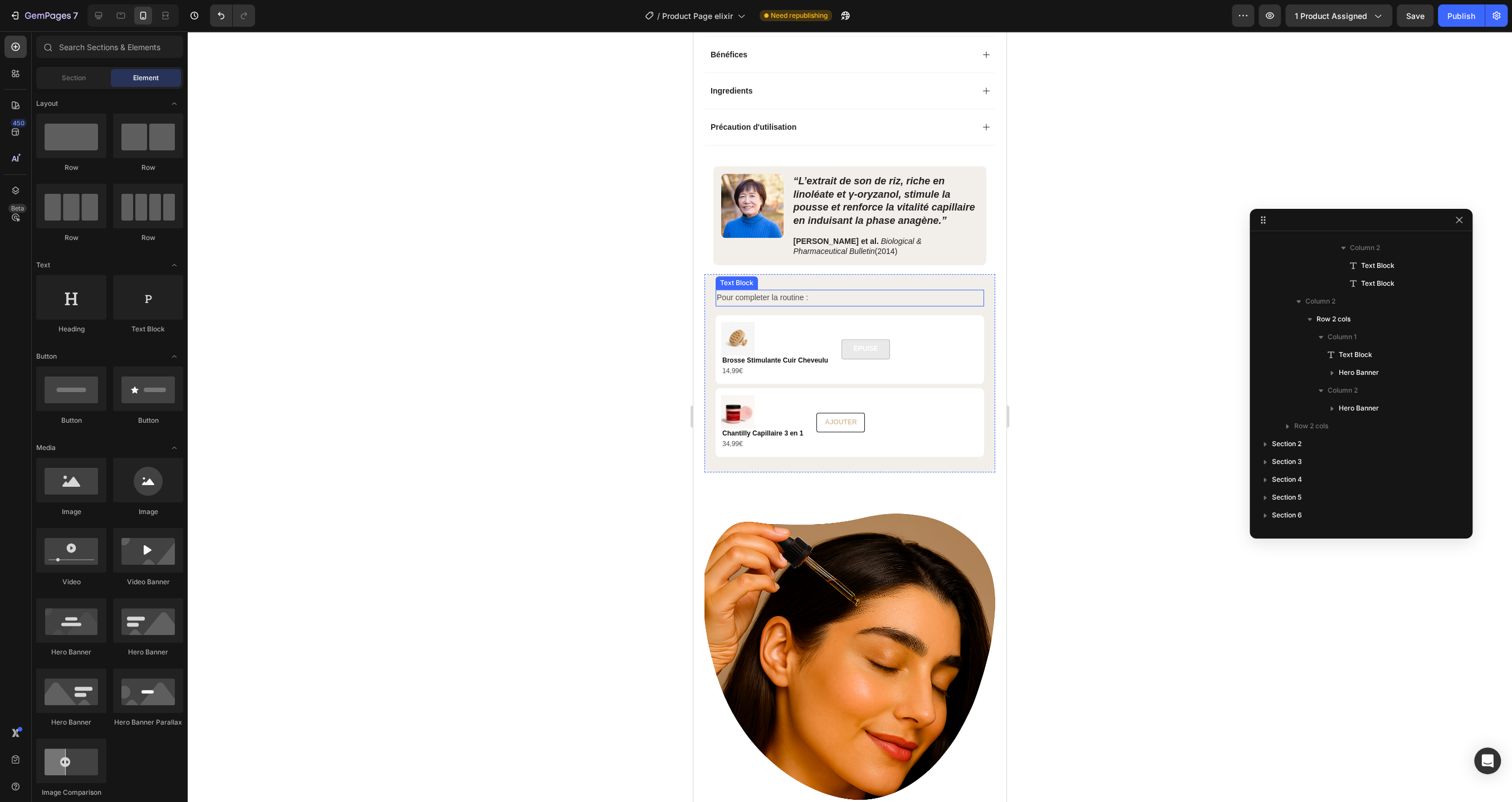
click at [809, 292] on p "Pour completer la routine :" at bounding box center [850, 298] width 266 height 14
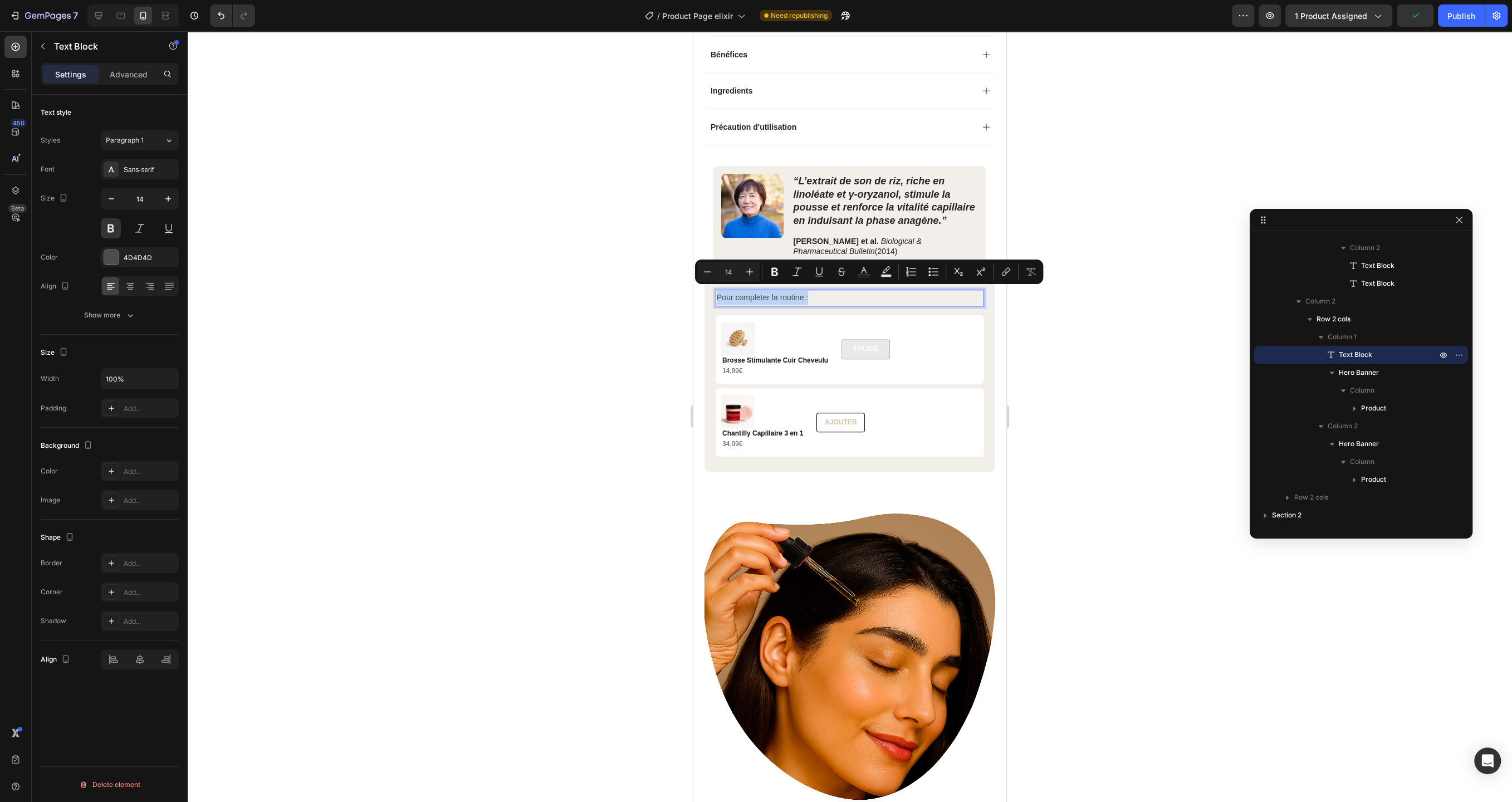
drag, startPoint x: 832, startPoint y: 292, endPoint x: 799, endPoint y: 288, distance: 33.2
click at [799, 291] on p "Pour completer la routine :" at bounding box center [850, 298] width 266 height 14
click at [778, 274] on icon "Editor contextual toolbar" at bounding box center [774, 272] width 11 height 11
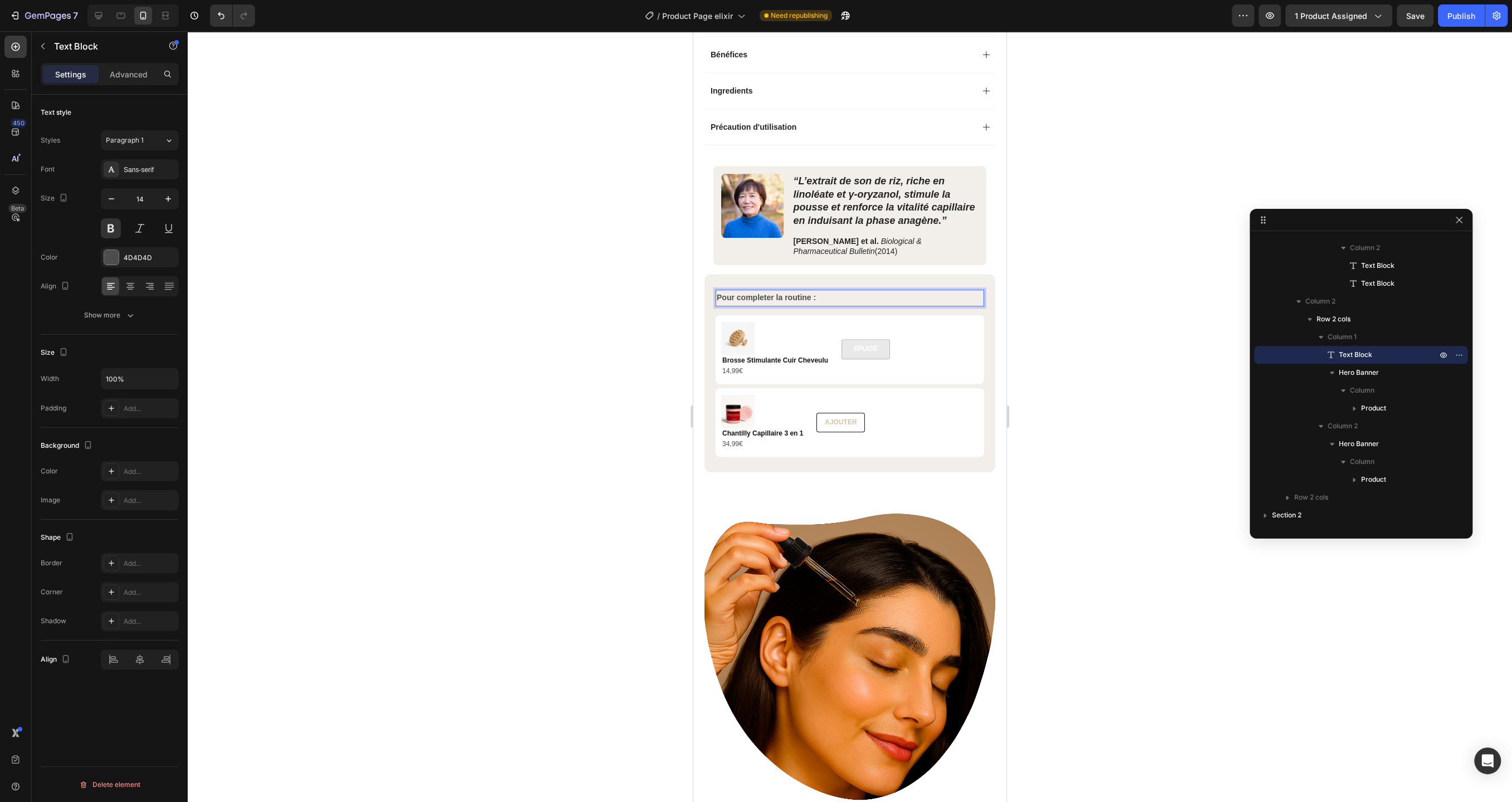
click at [519, 325] on div at bounding box center [850, 416] width 1324 height 771
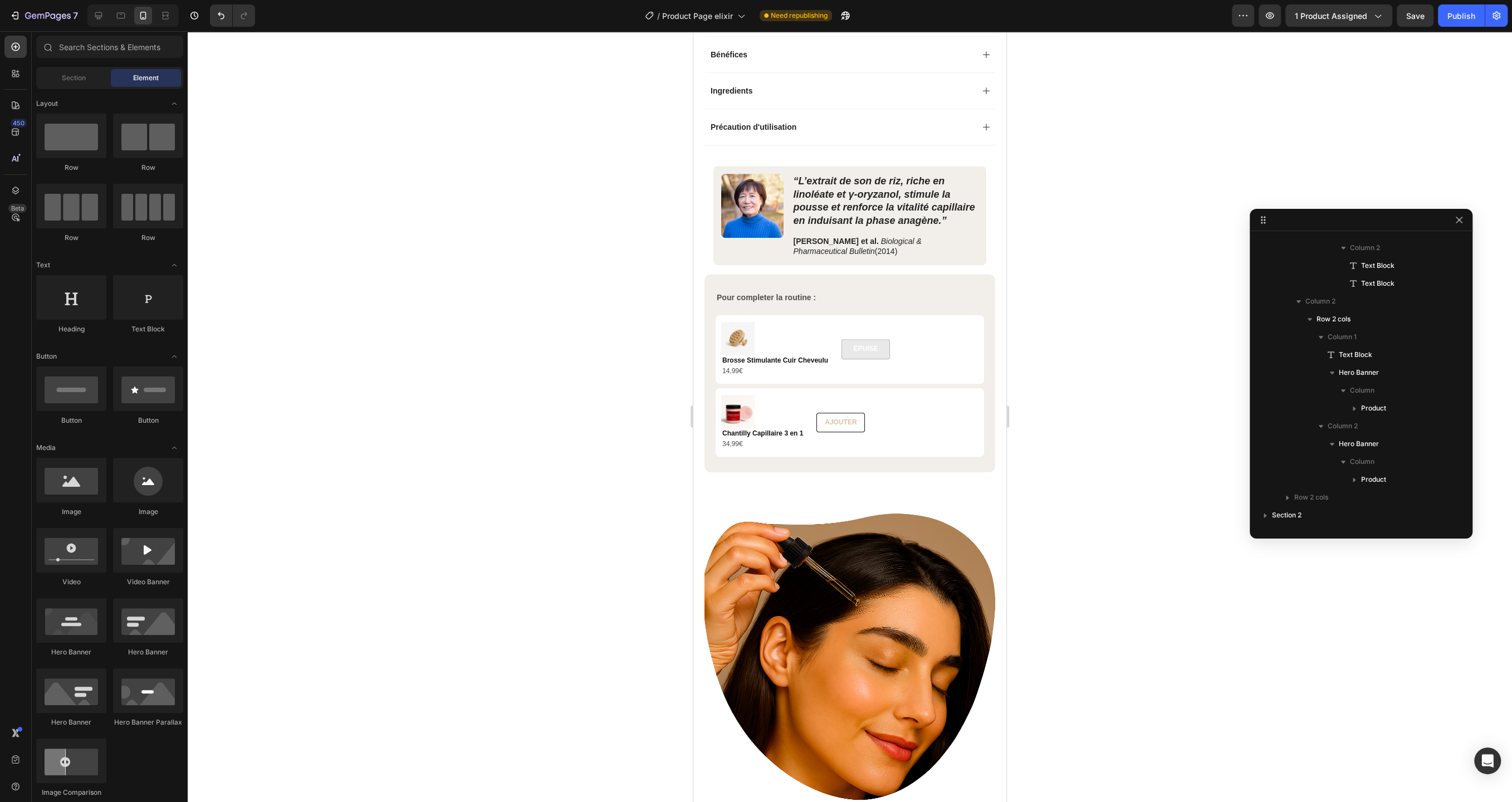
click at [481, 396] on div at bounding box center [850, 416] width 1324 height 771
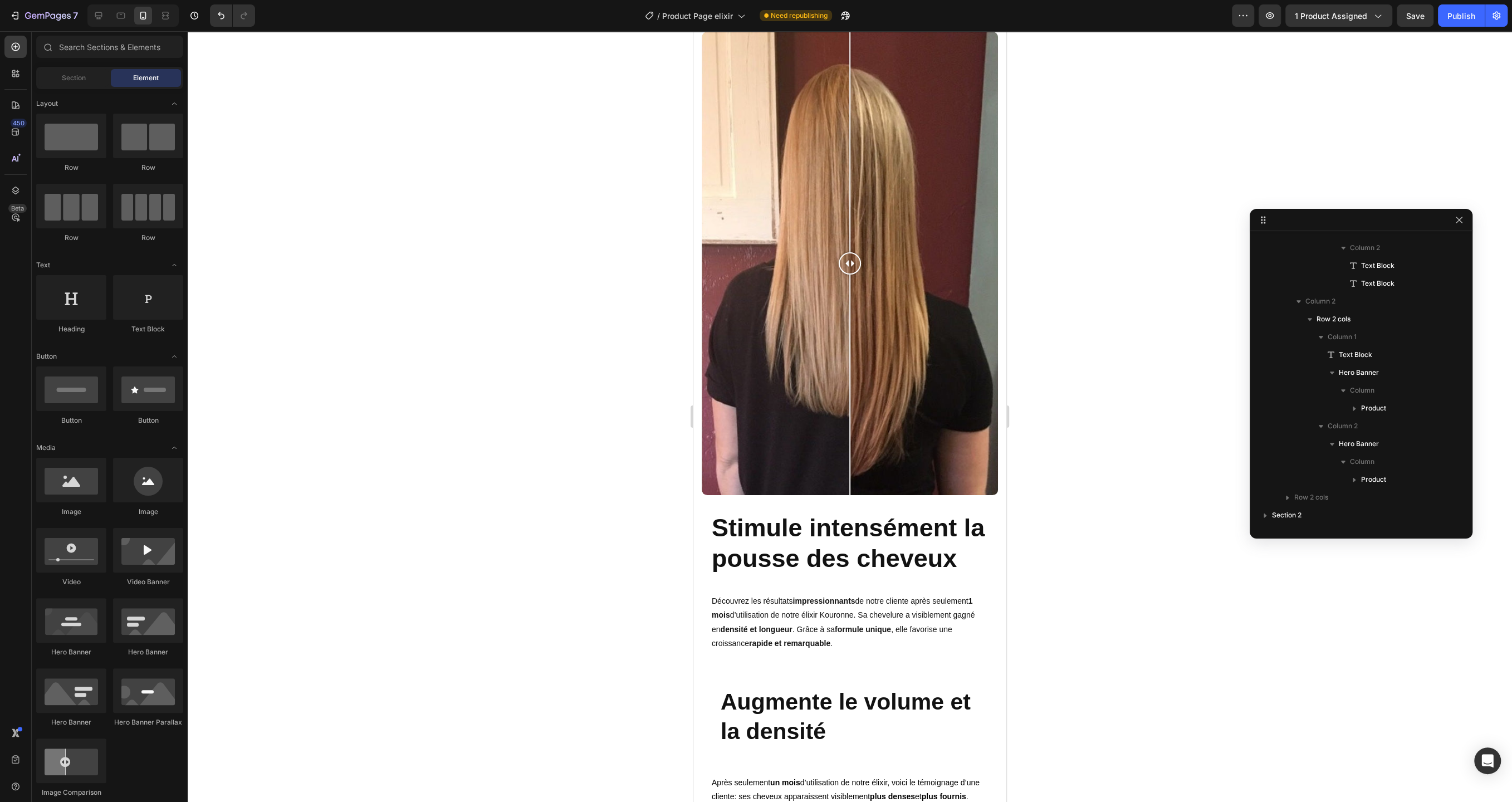
scroll to position [4347, 0]
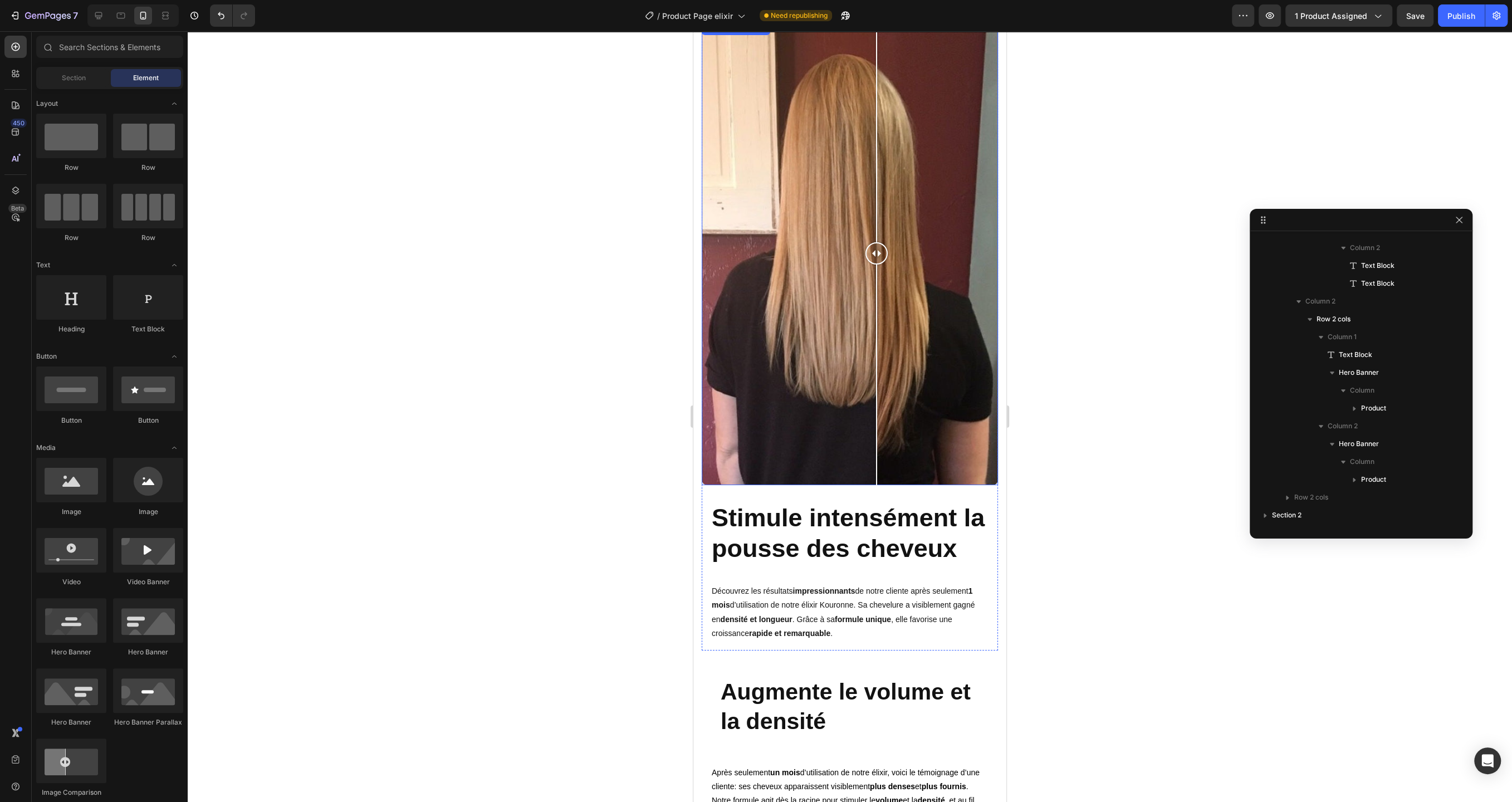
drag, startPoint x: 850, startPoint y: 254, endPoint x: 876, endPoint y: 311, distance: 62.6
click at [876, 311] on div at bounding box center [876, 253] width 22 height 463
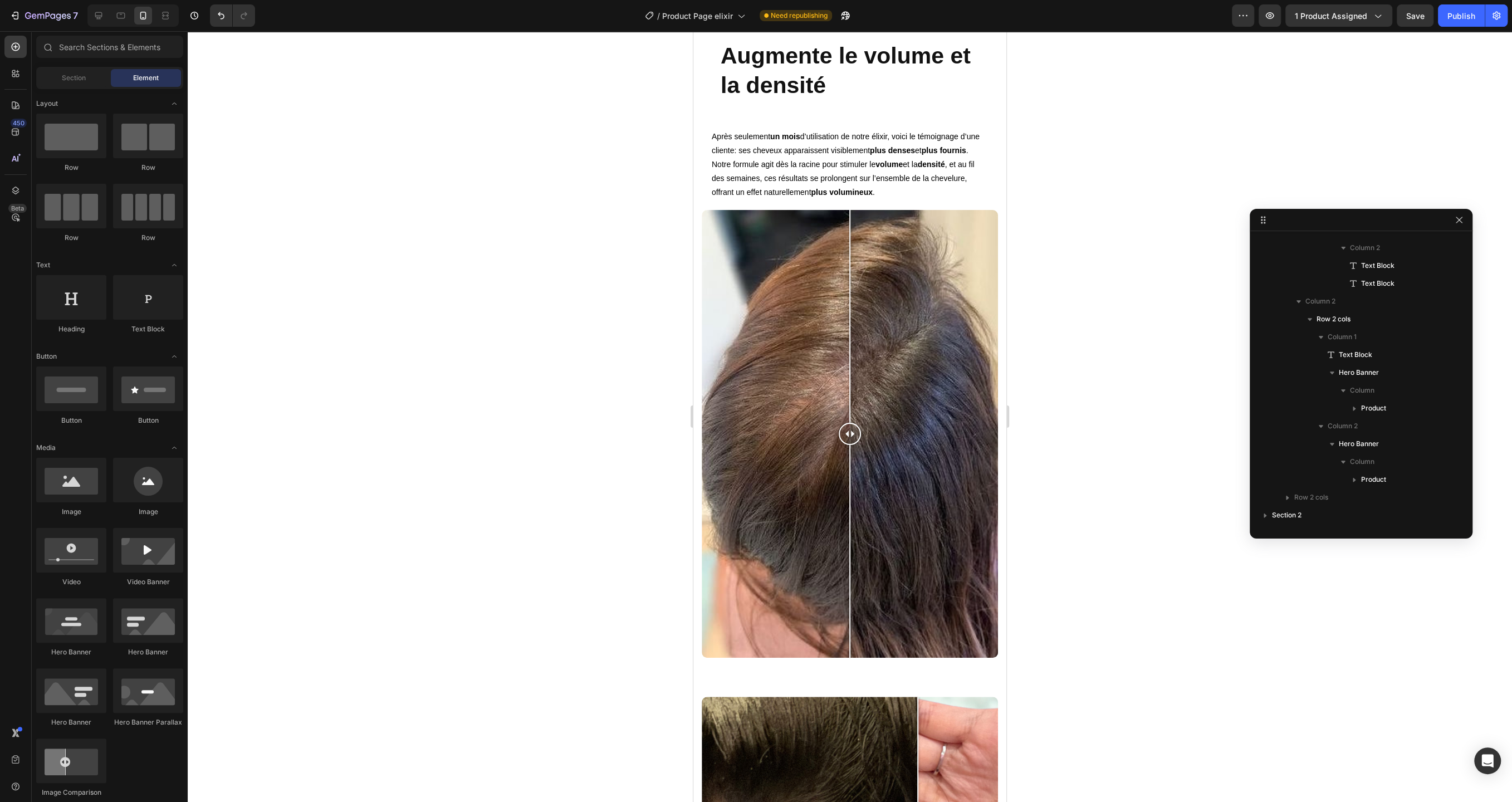
scroll to position [4999, 0]
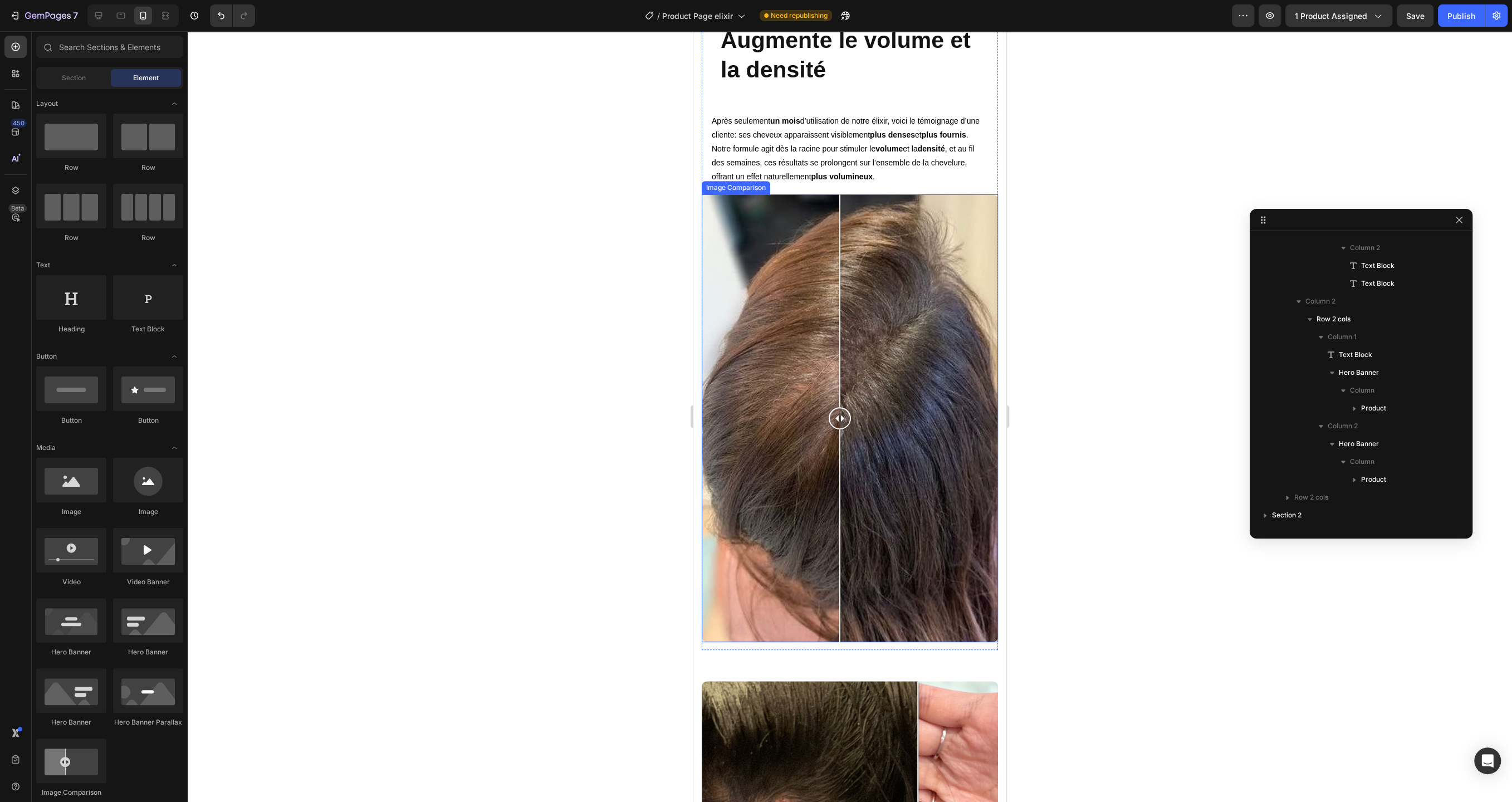
drag, startPoint x: 846, startPoint y: 419, endPoint x: 840, endPoint y: 427, distance: 10.0
click at [840, 427] on div at bounding box center [840, 419] width 22 height 22
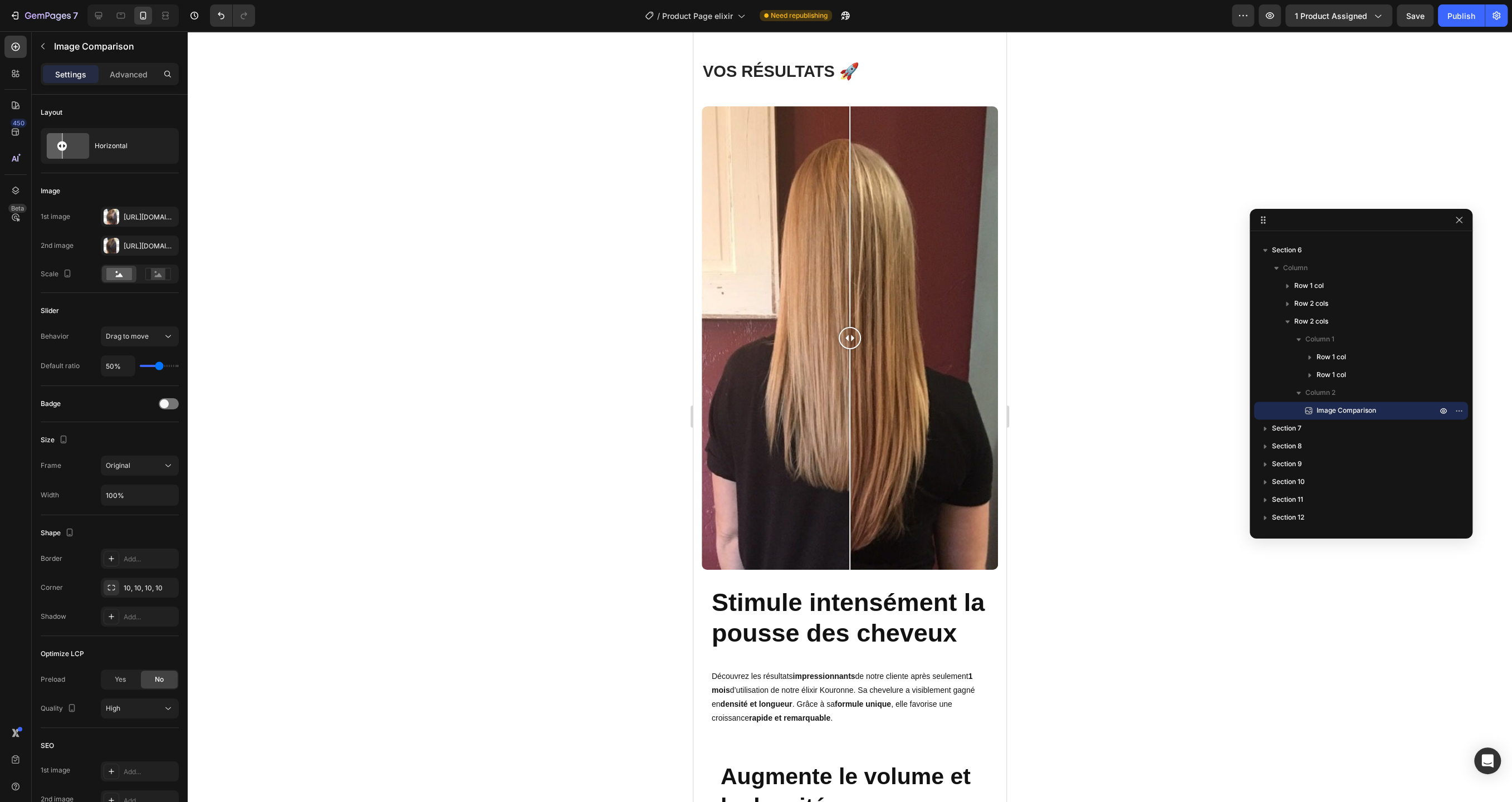
scroll to position [3962, 0]
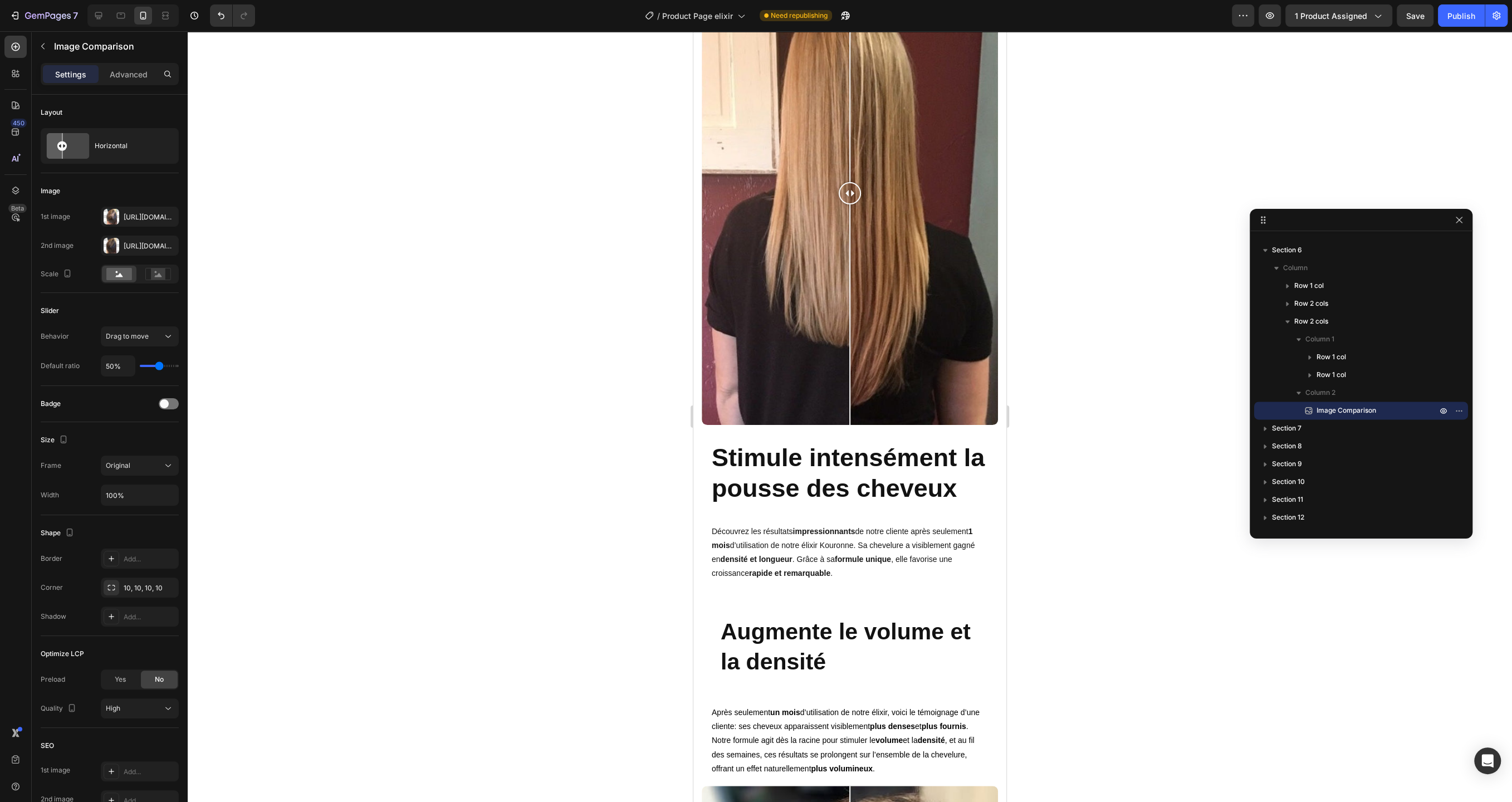
click at [97, 25] on div at bounding box center [133, 16] width 92 height 22
click at [97, 9] on div at bounding box center [99, 15] width 18 height 18
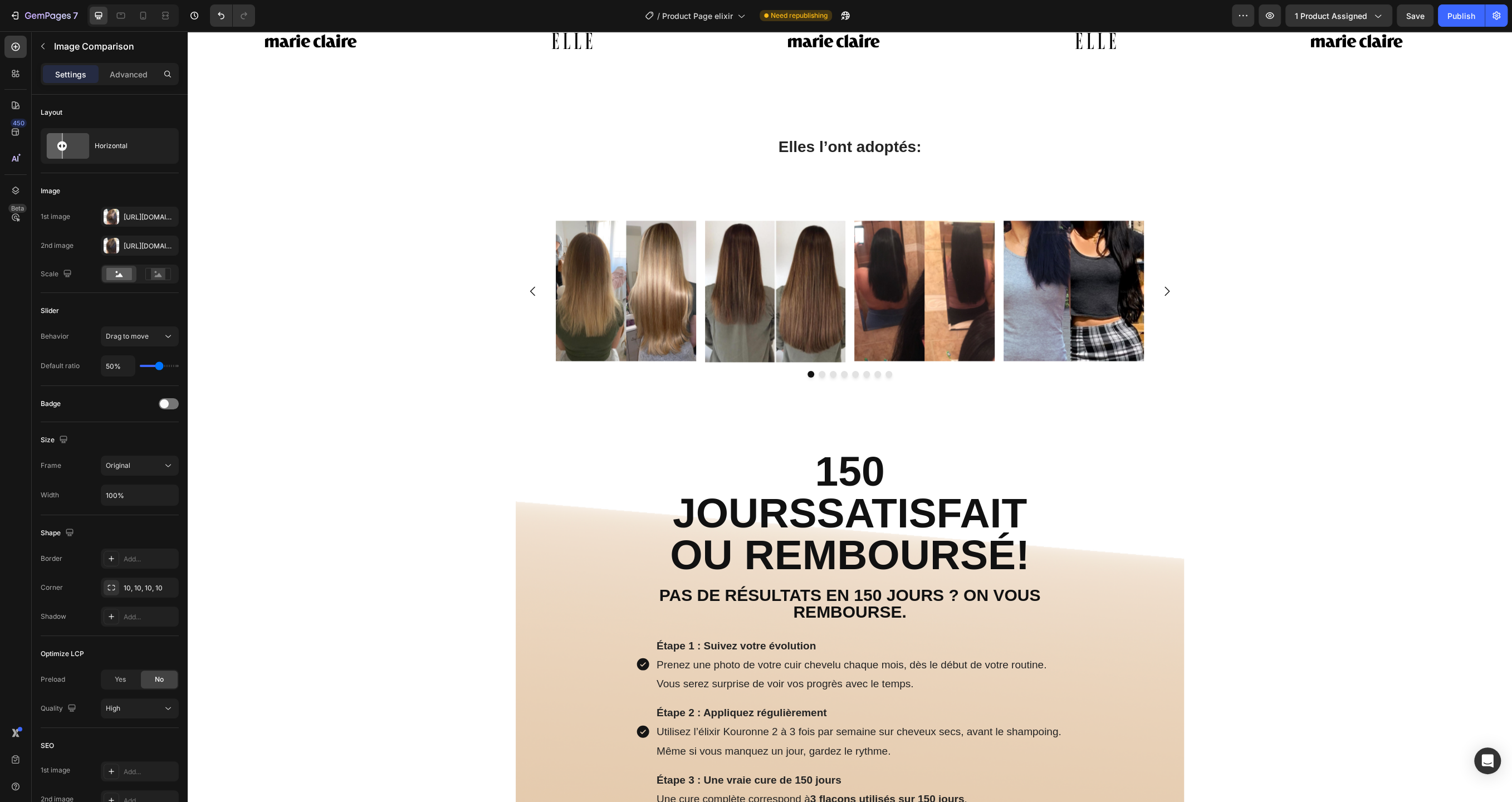
scroll to position [6390, 0]
click at [791, 310] on img at bounding box center [775, 291] width 140 height 141
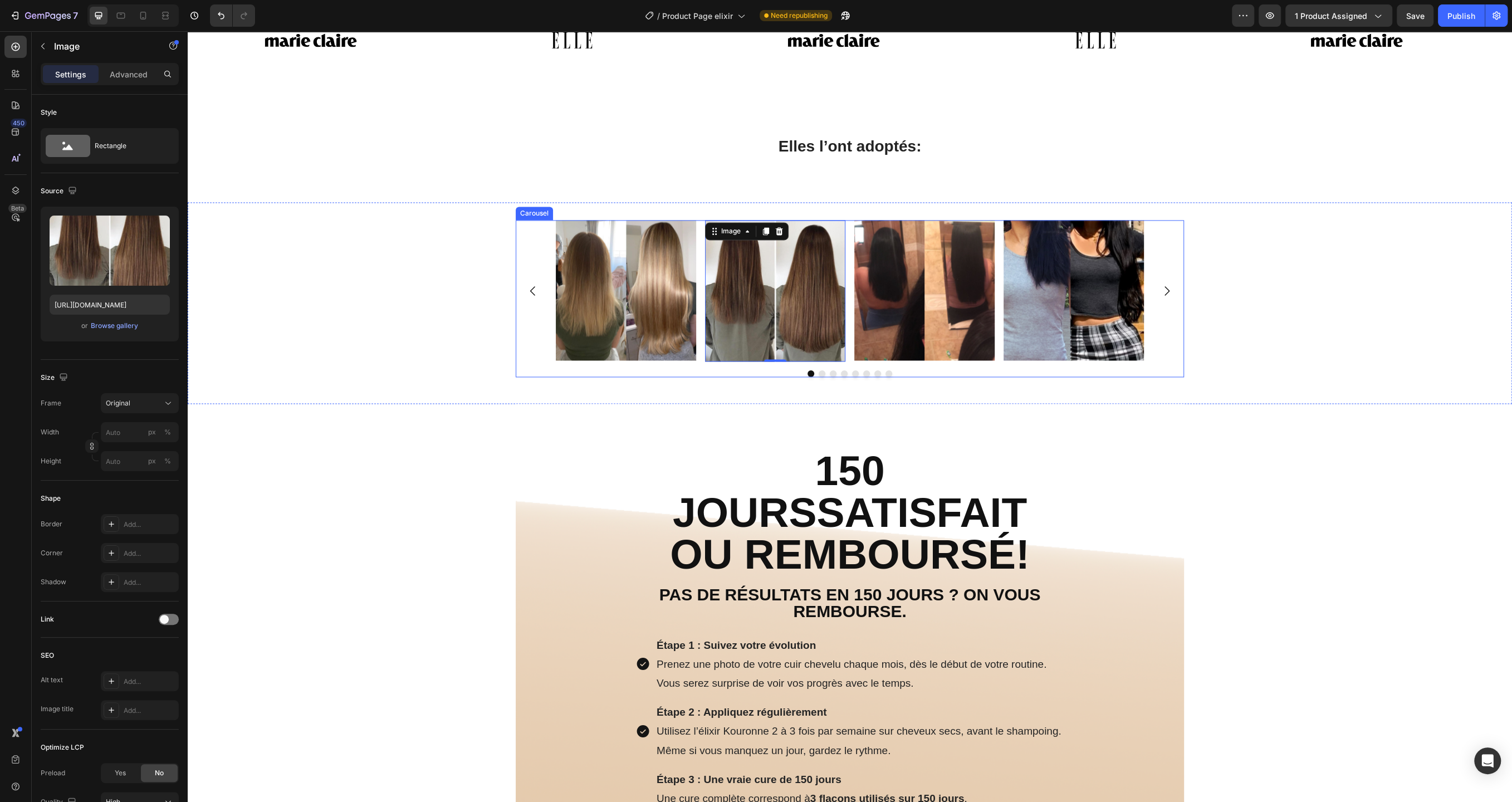
click at [537, 296] on icon "Carousel Back Arrow" at bounding box center [533, 291] width 14 height 14
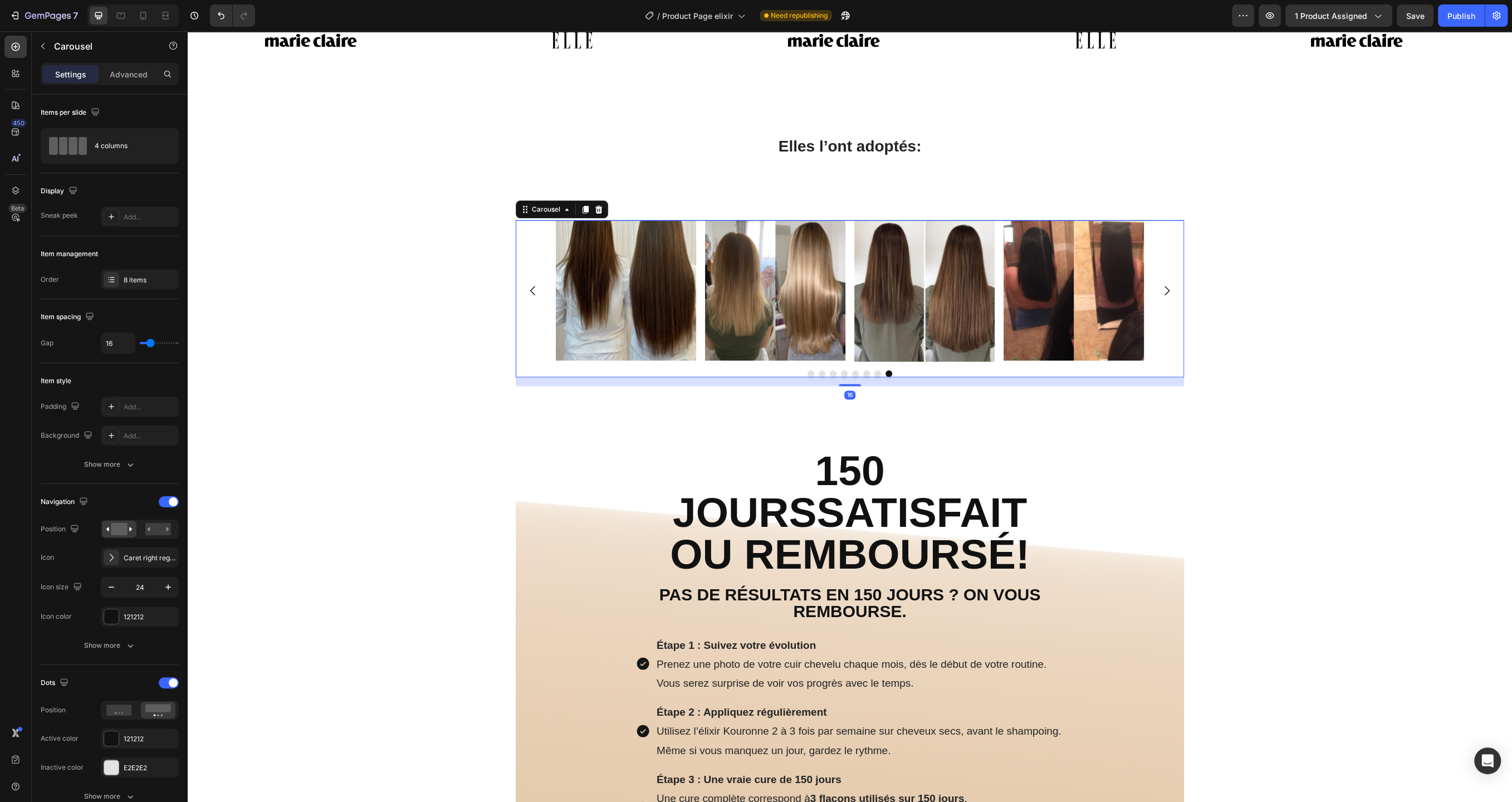
click at [537, 296] on icon "Carousel Back Arrow" at bounding box center [533, 291] width 14 height 14
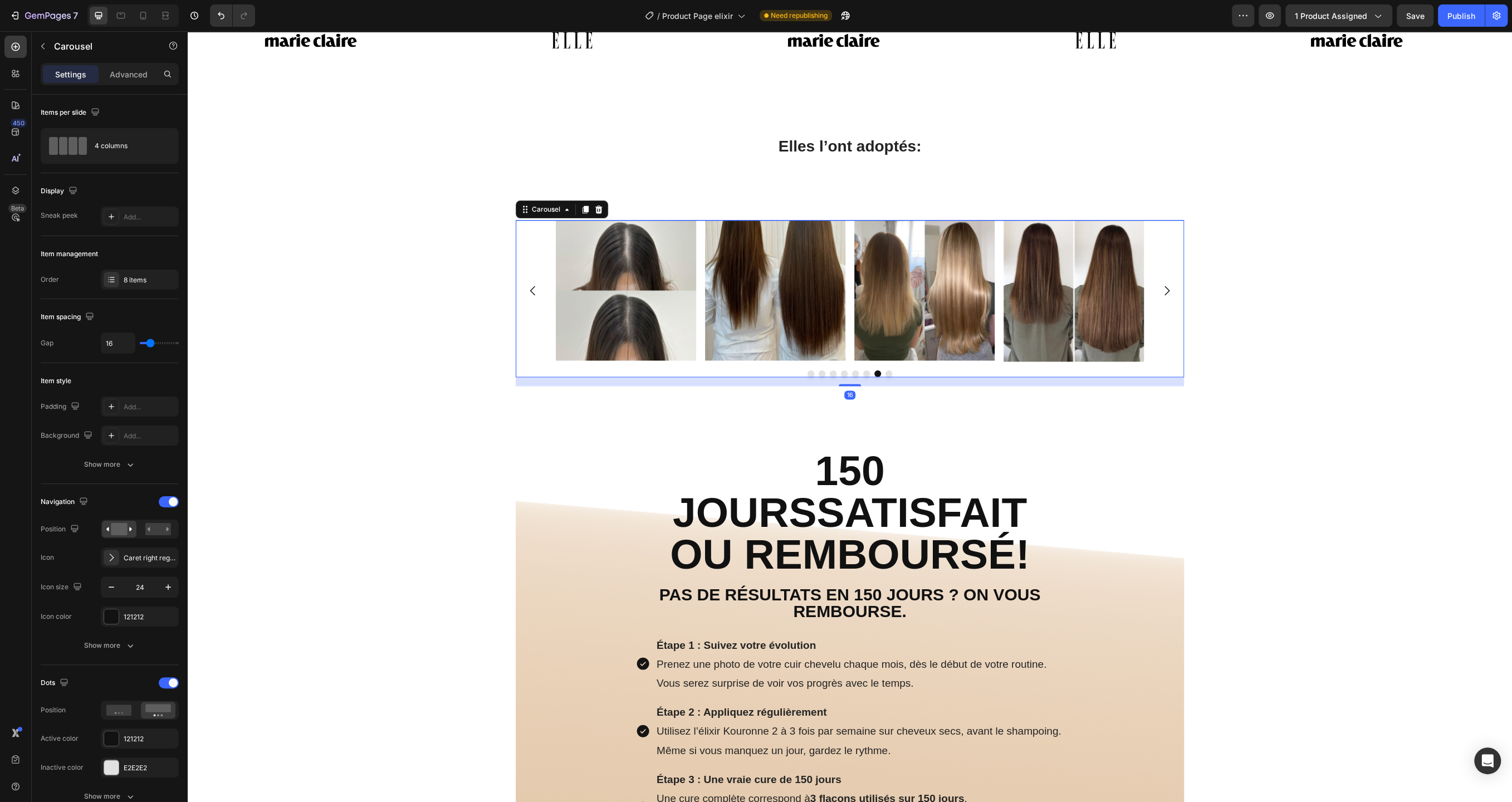
click at [537, 296] on icon "Carousel Back Arrow" at bounding box center [533, 291] width 14 height 14
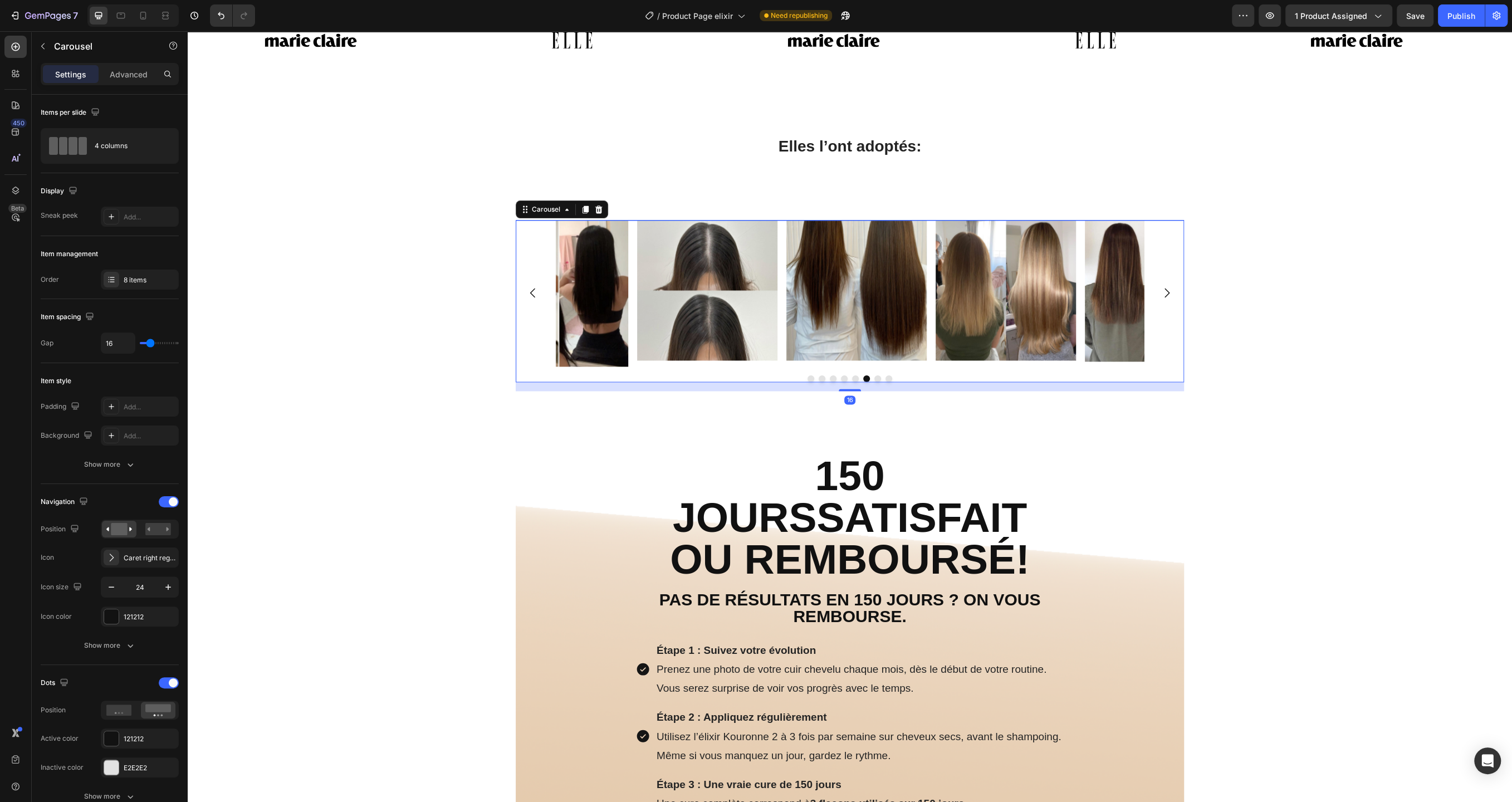
click at [537, 296] on icon "Carousel Back Arrow" at bounding box center [533, 293] width 14 height 14
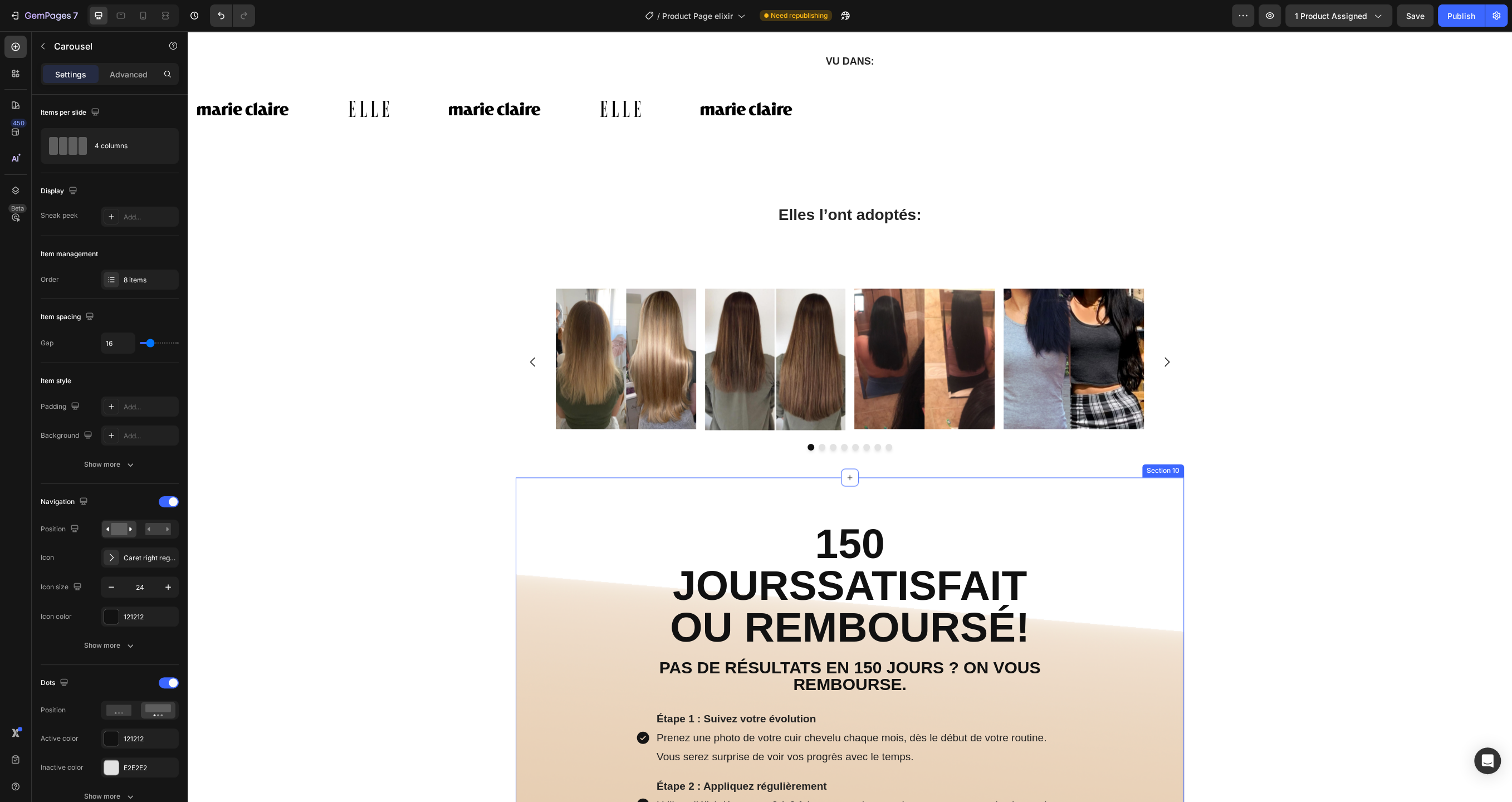
scroll to position [6118, 0]
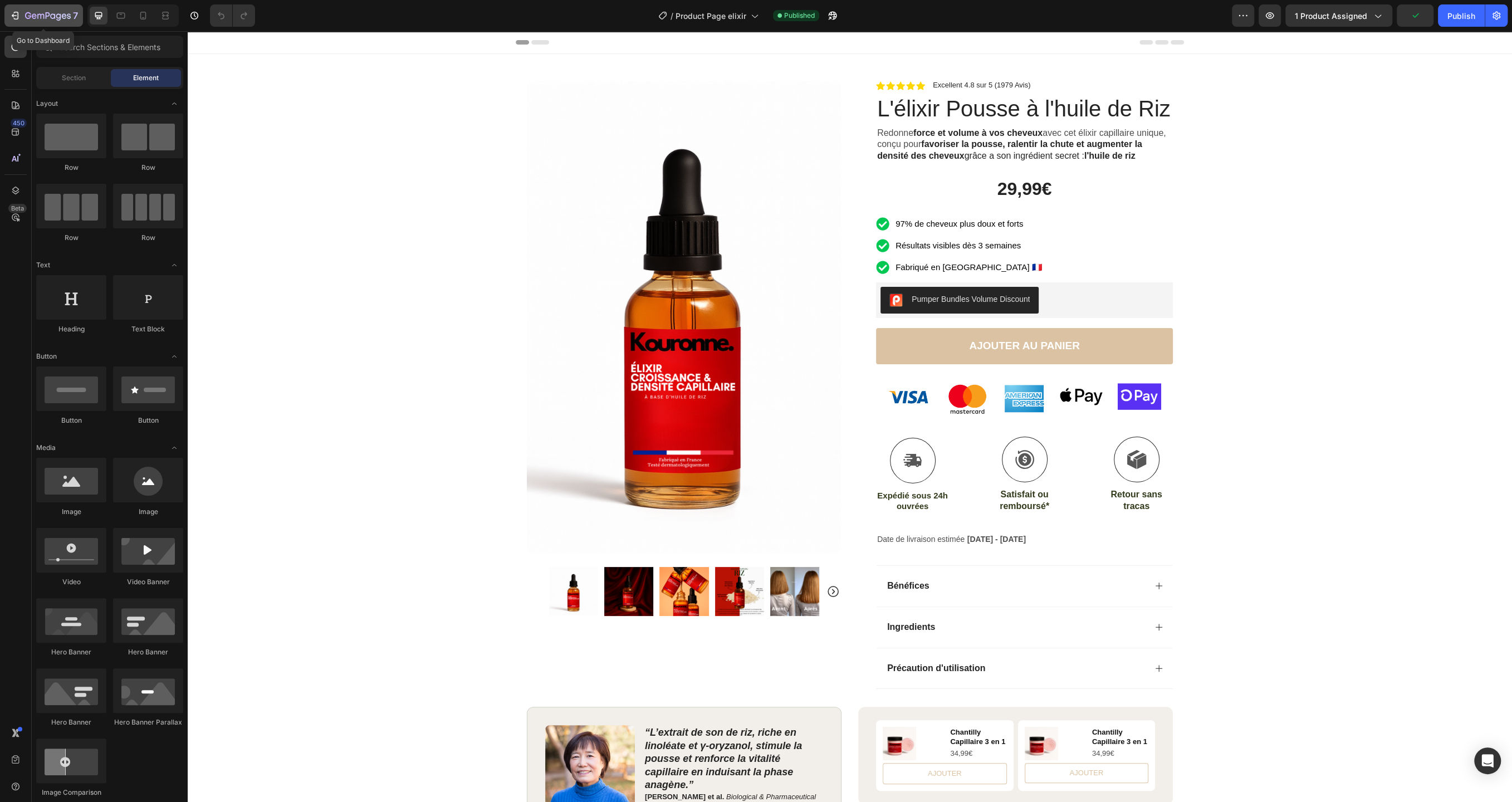
click at [43, 14] on icon "button" at bounding box center [48, 16] width 46 height 9
click at [123, 16] on icon at bounding box center [120, 15] width 11 height 11
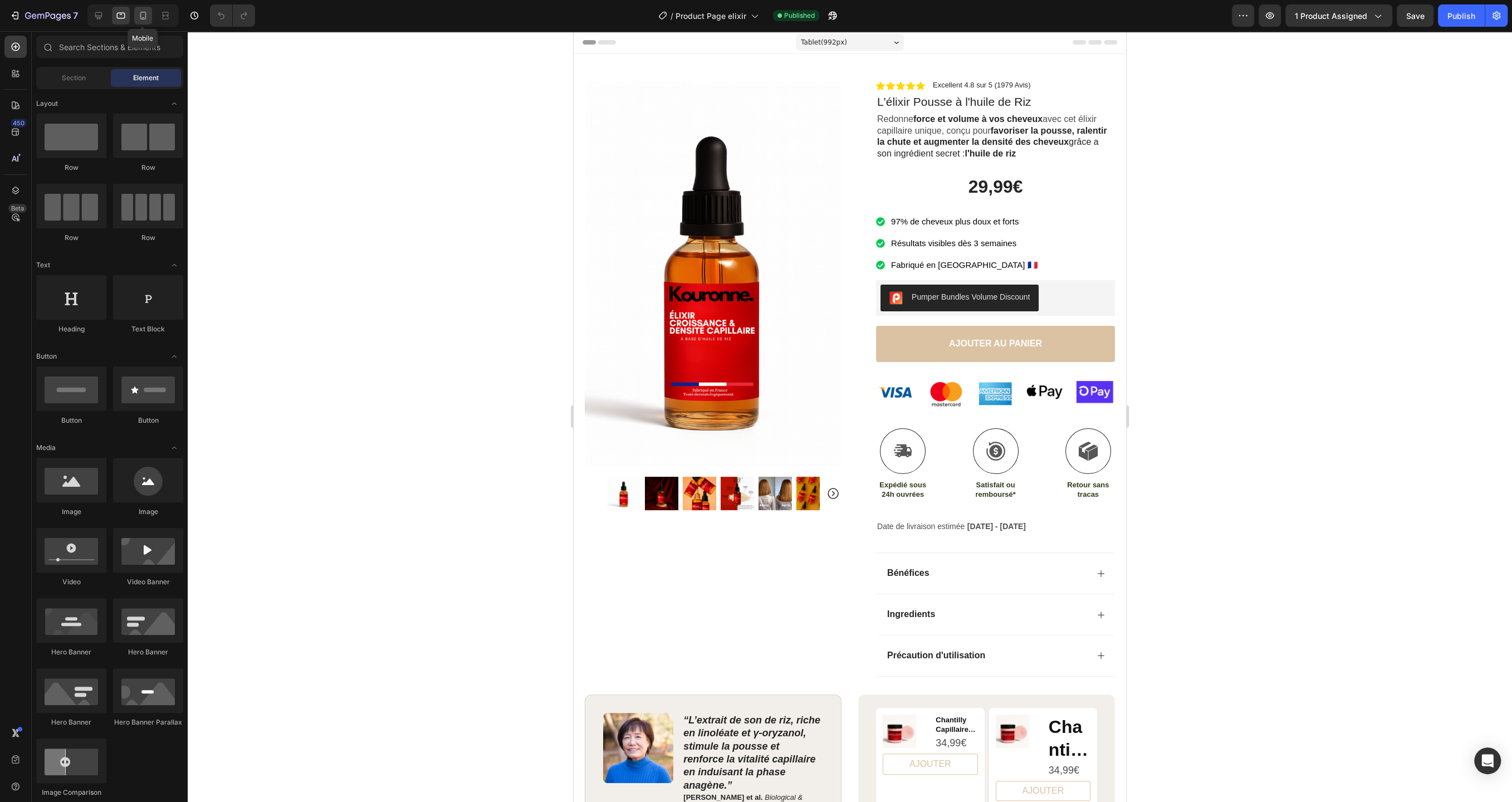
click at [147, 16] on icon at bounding box center [143, 15] width 11 height 11
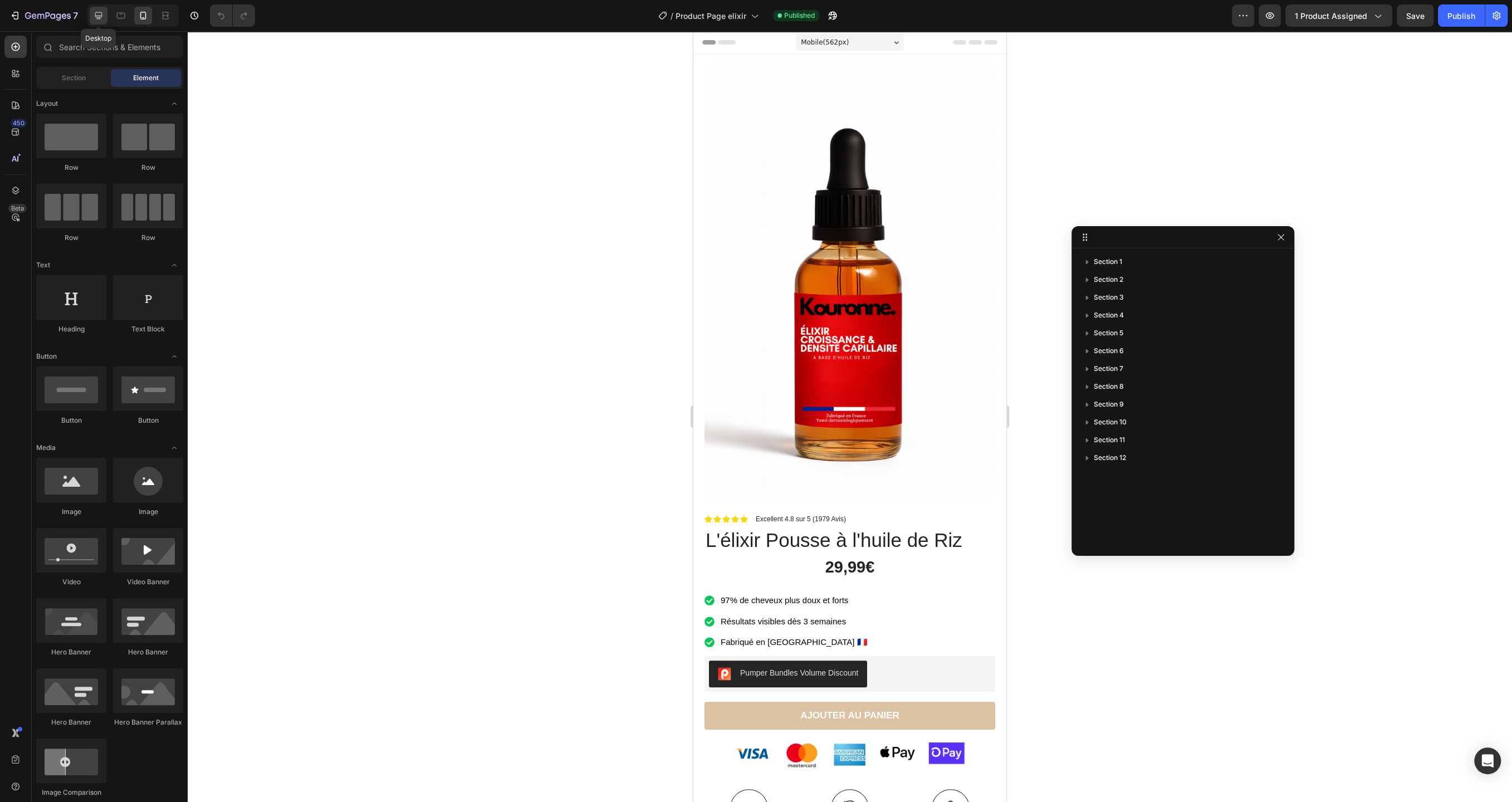
click at [99, 16] on icon at bounding box center [99, 16] width 7 height 7
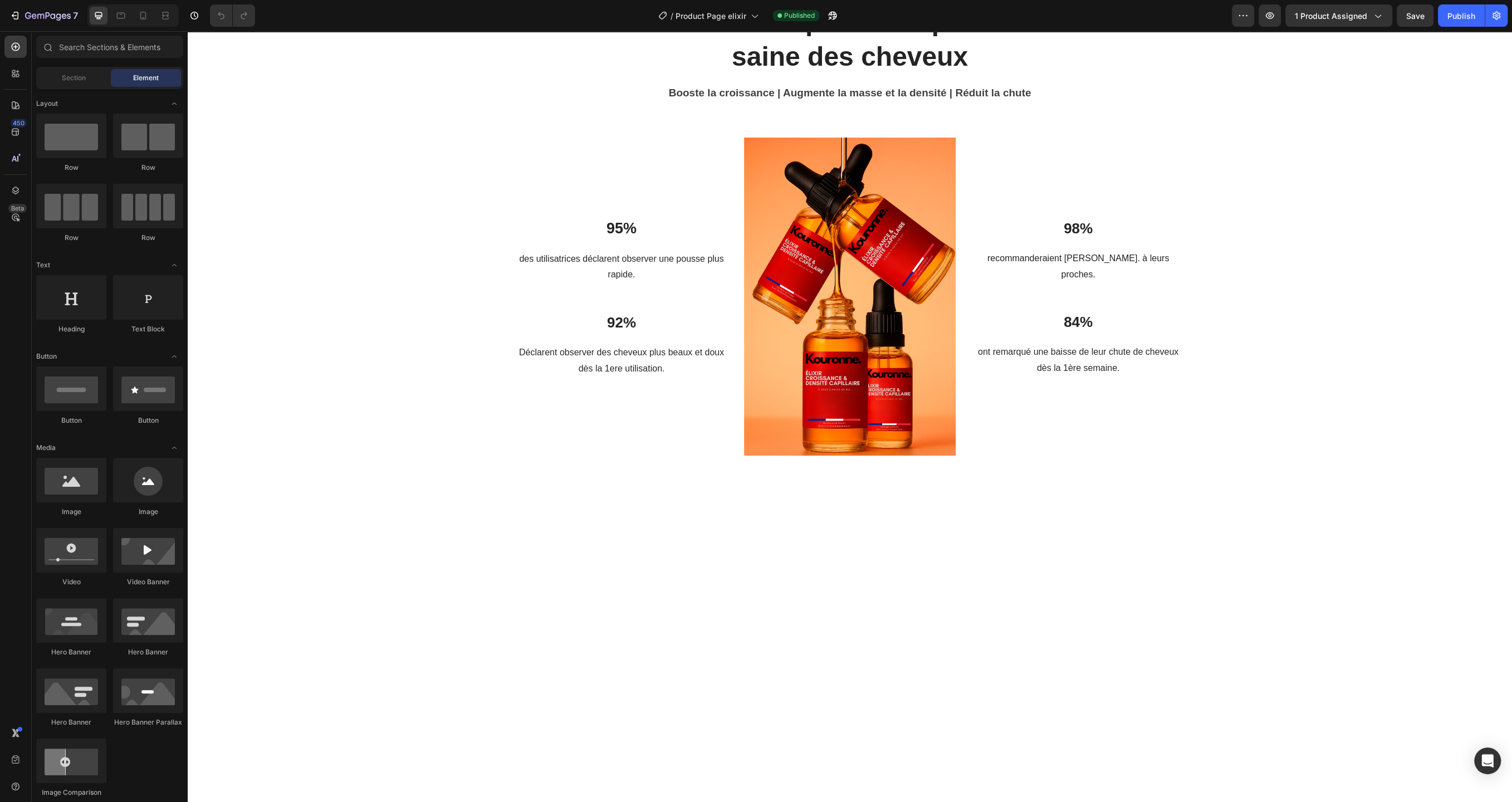
scroll to position [1277, 0]
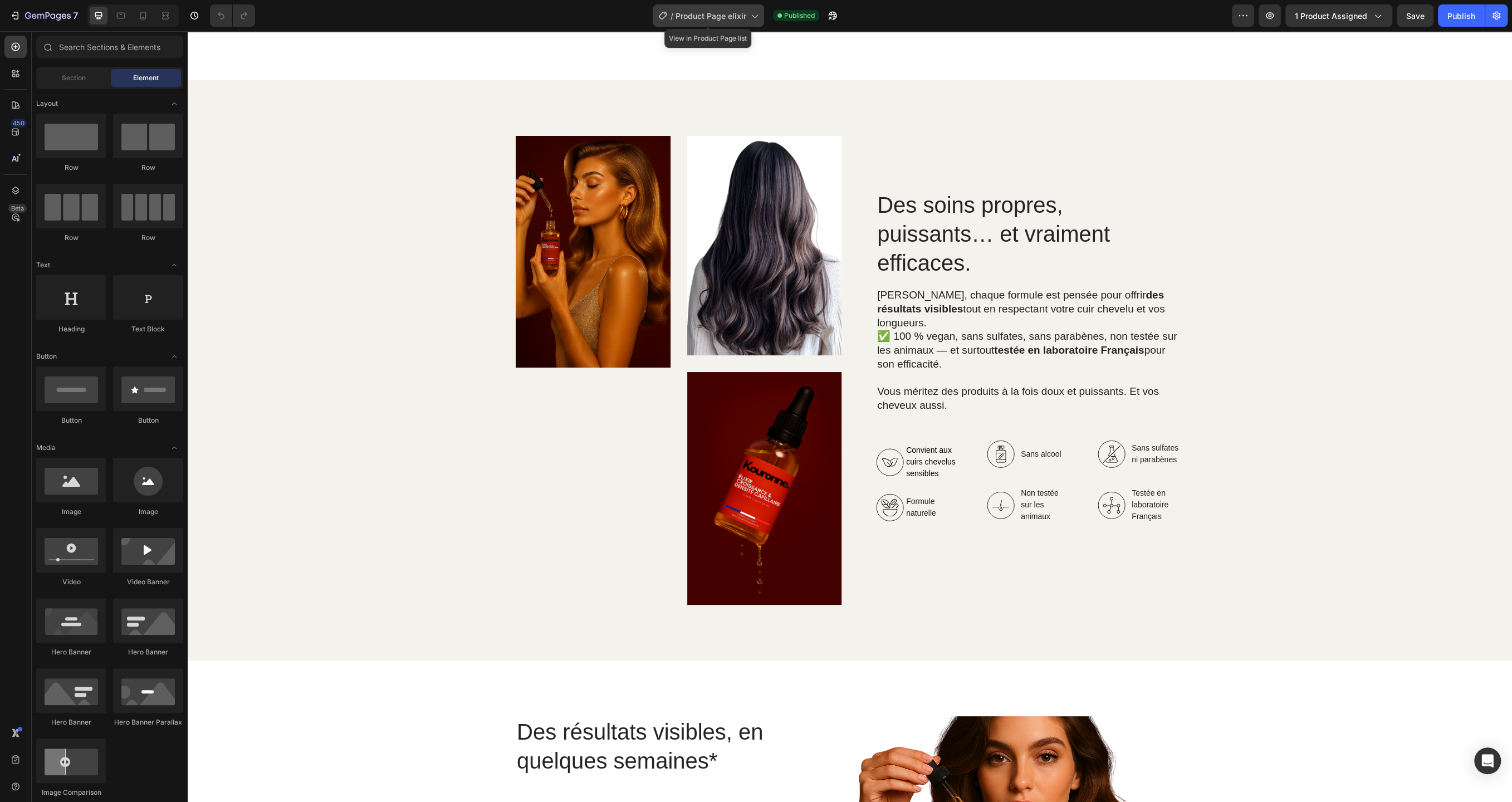
click at [745, 15] on span "Product Page elixir" at bounding box center [711, 16] width 70 height 12
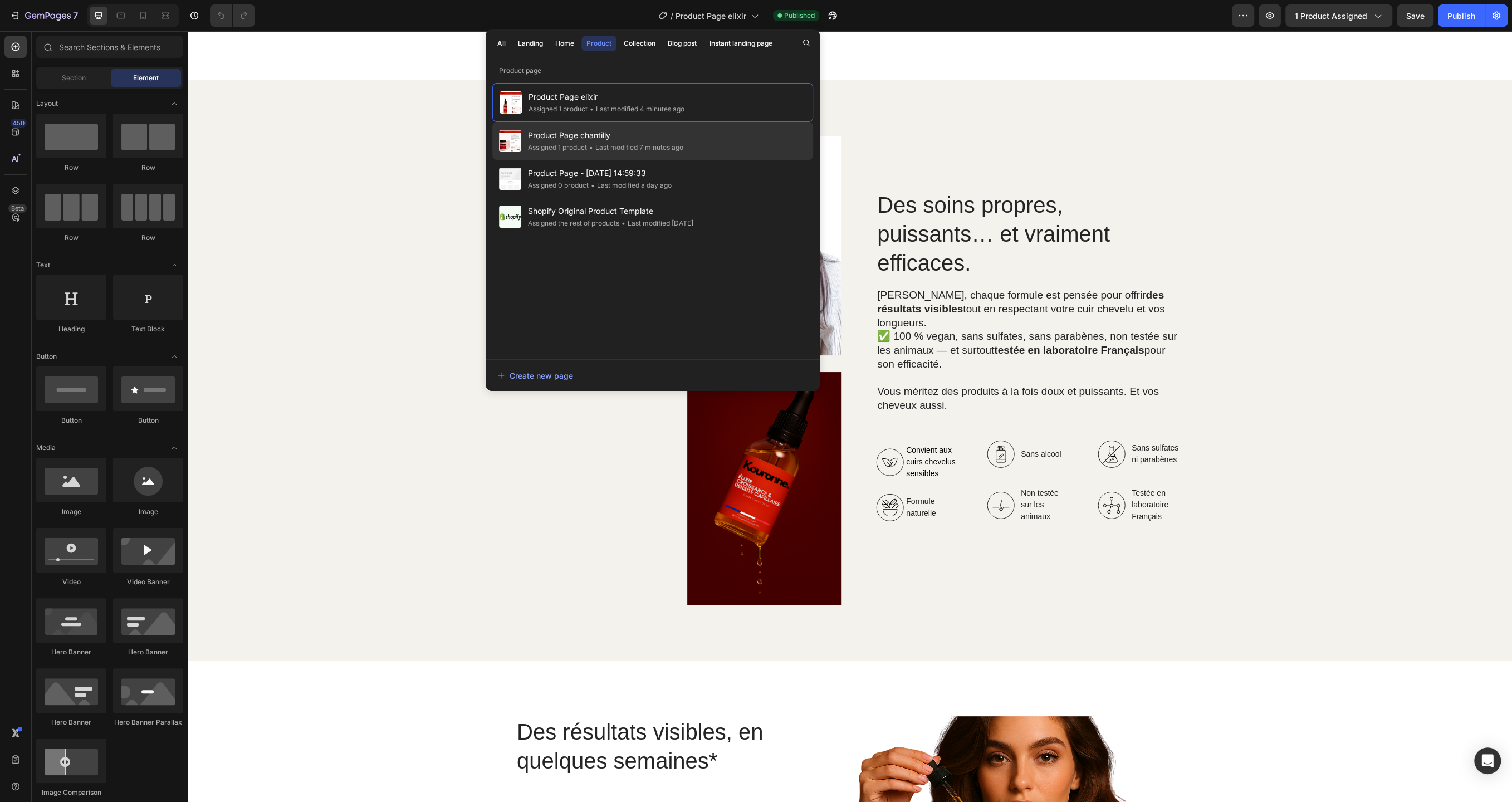
click at [647, 133] on span "Product Page chantilly" at bounding box center [605, 135] width 156 height 14
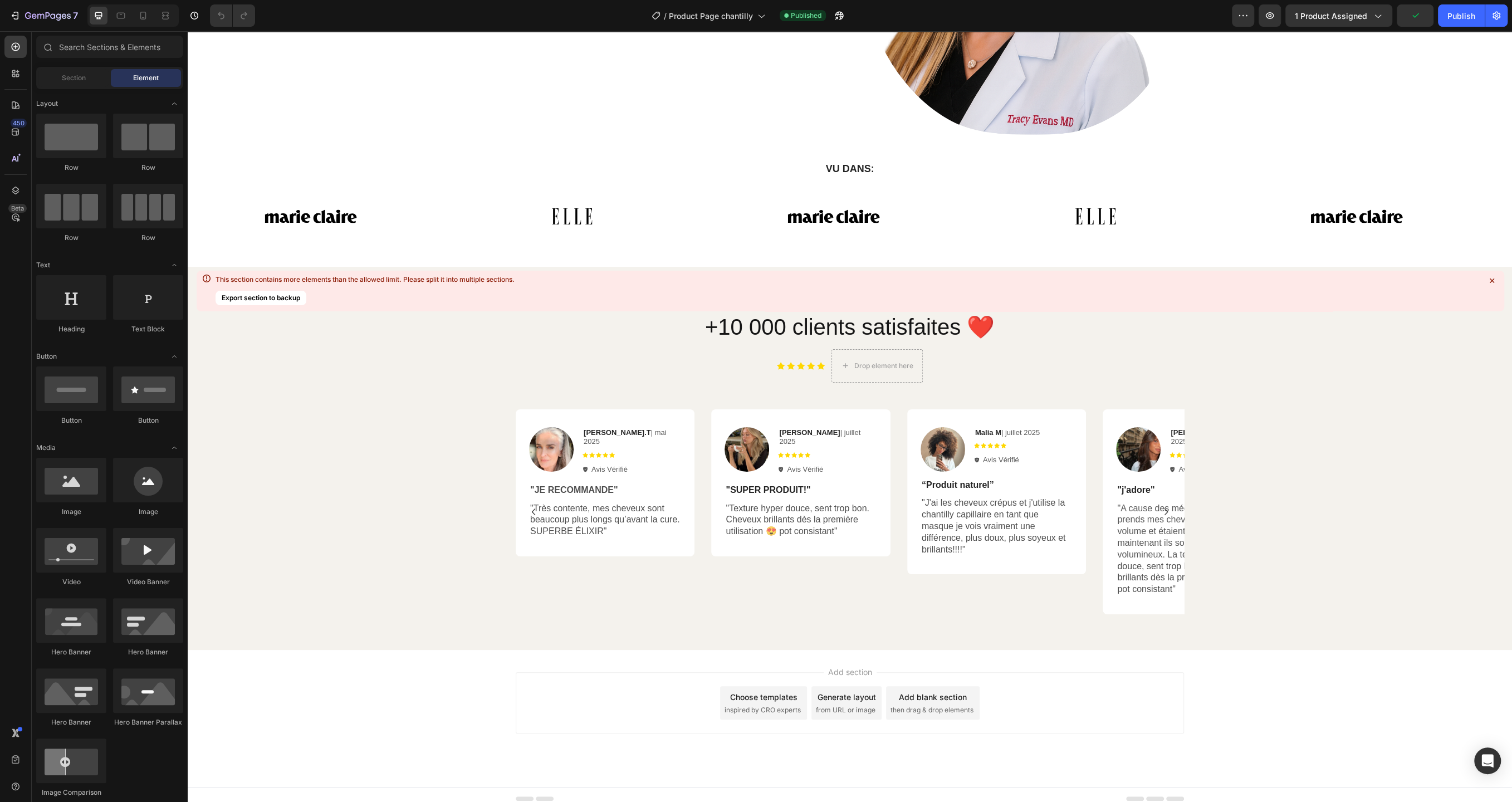
scroll to position [4238, 0]
click at [140, 16] on icon at bounding box center [143, 15] width 11 height 11
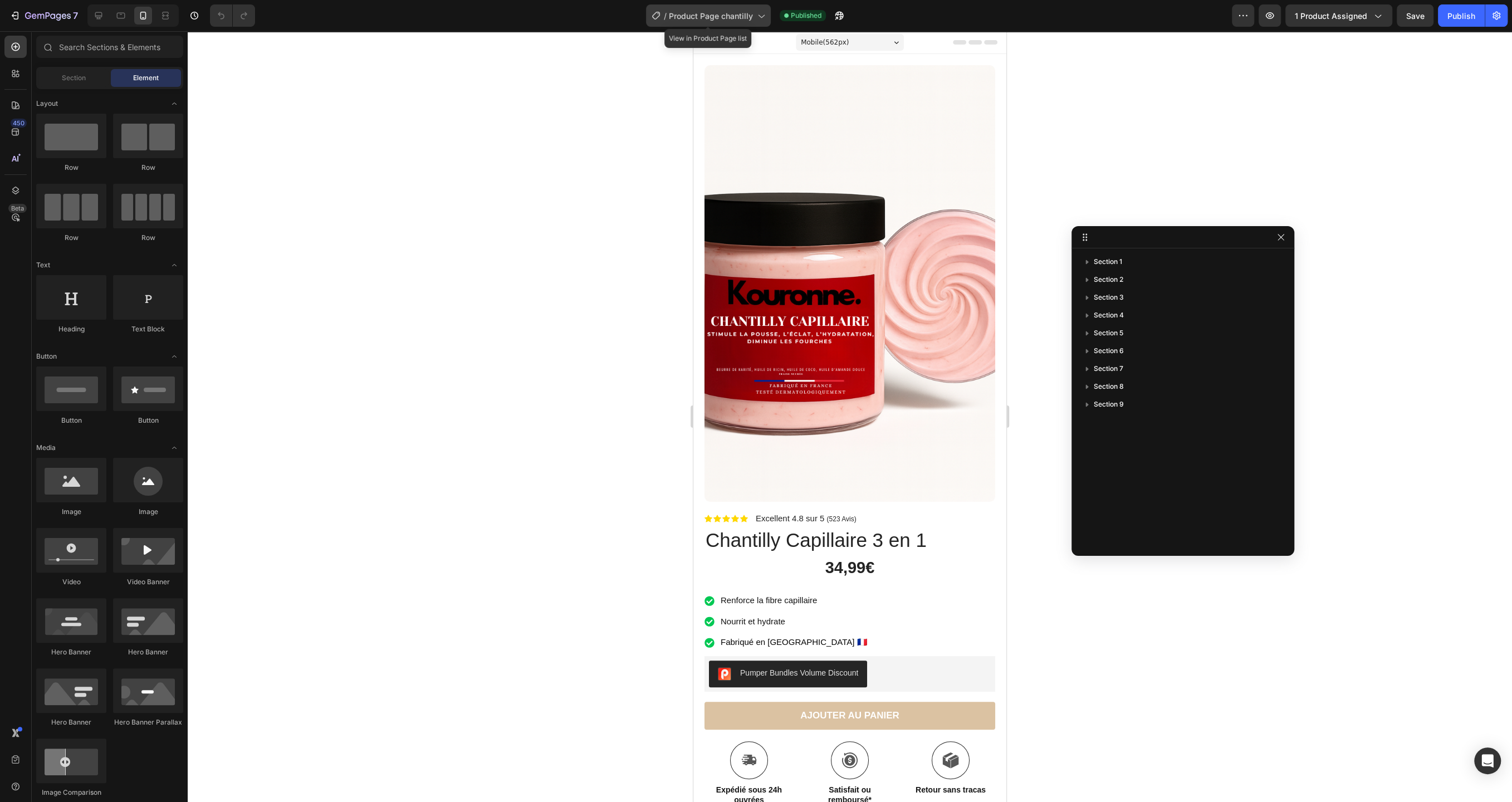
click at [749, 8] on div "/ Product Page chantilly" at bounding box center [708, 16] width 125 height 22
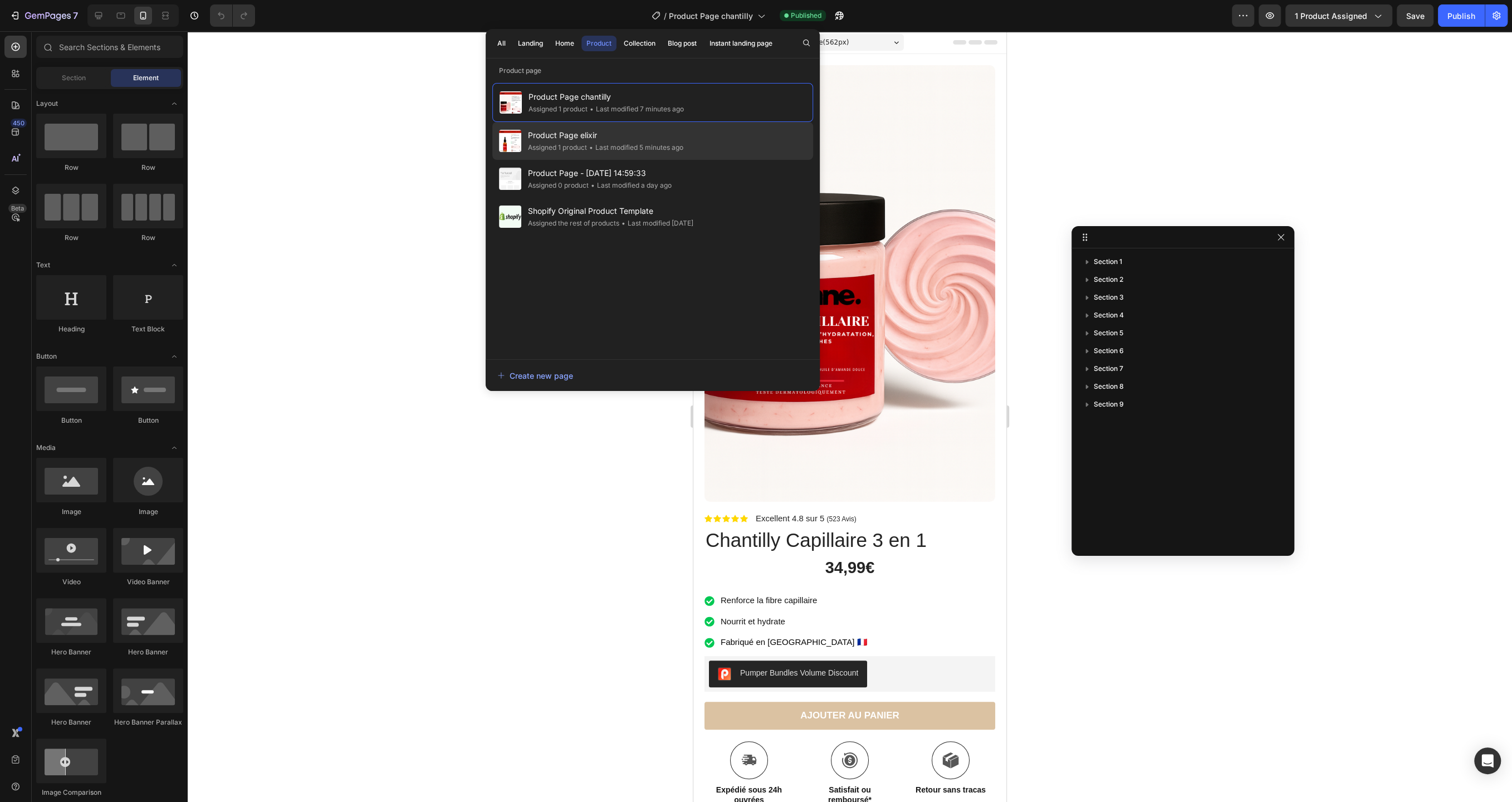
click at [626, 137] on span "Product Page elixir" at bounding box center [605, 135] width 156 height 14
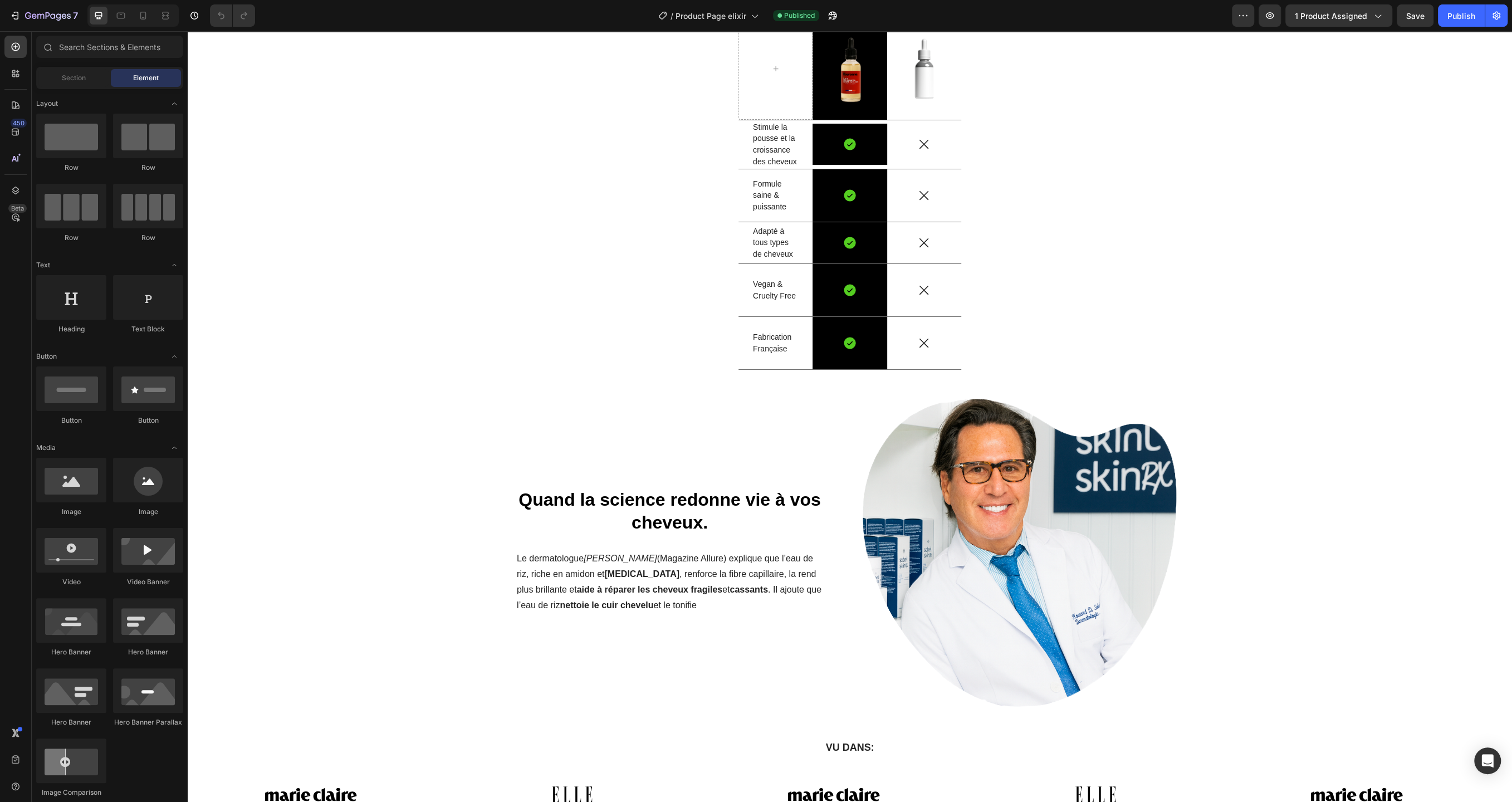
scroll to position [4538, 0]
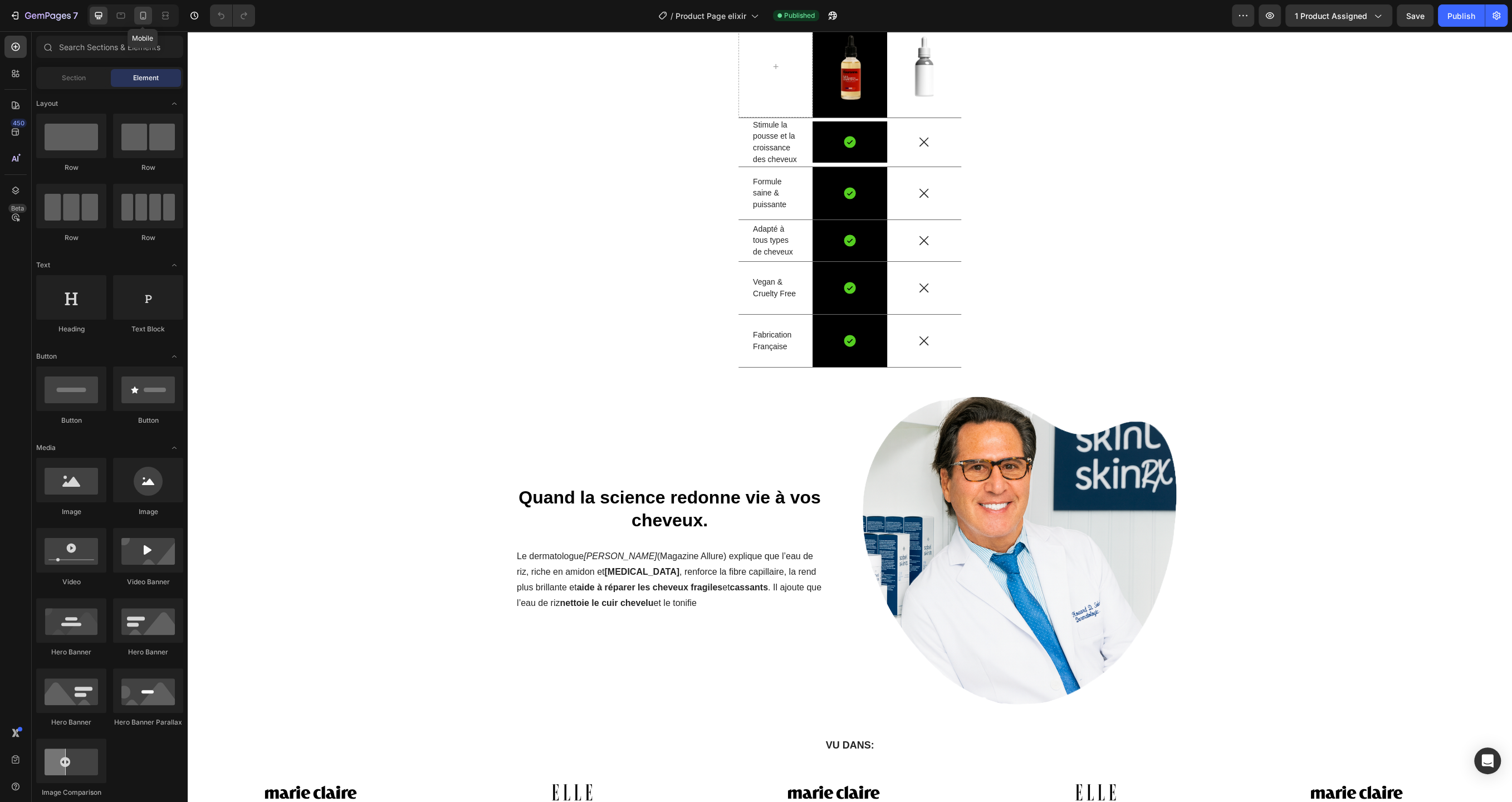
click at [144, 16] on icon at bounding box center [143, 15] width 11 height 11
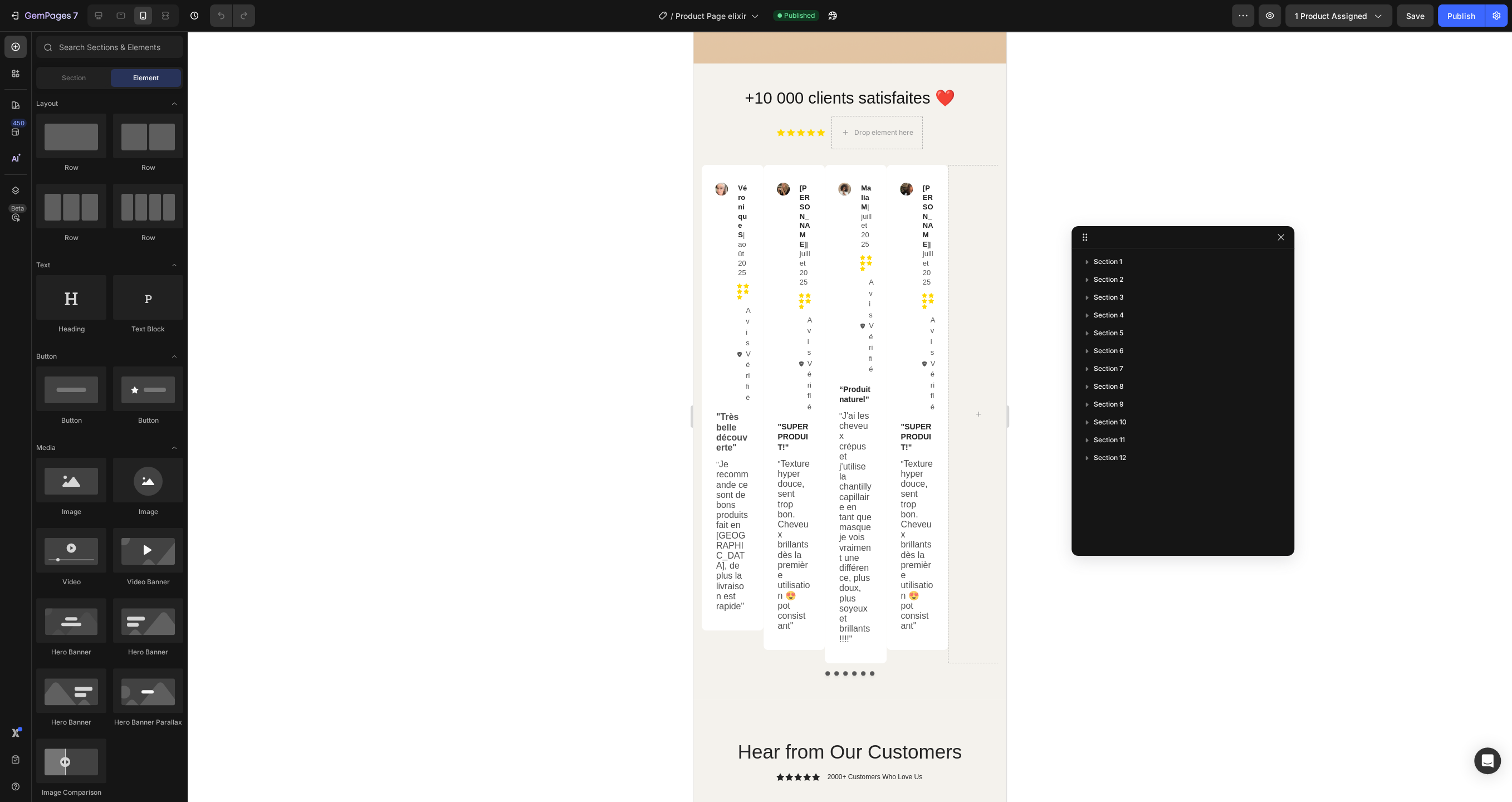
scroll to position [5794, 0]
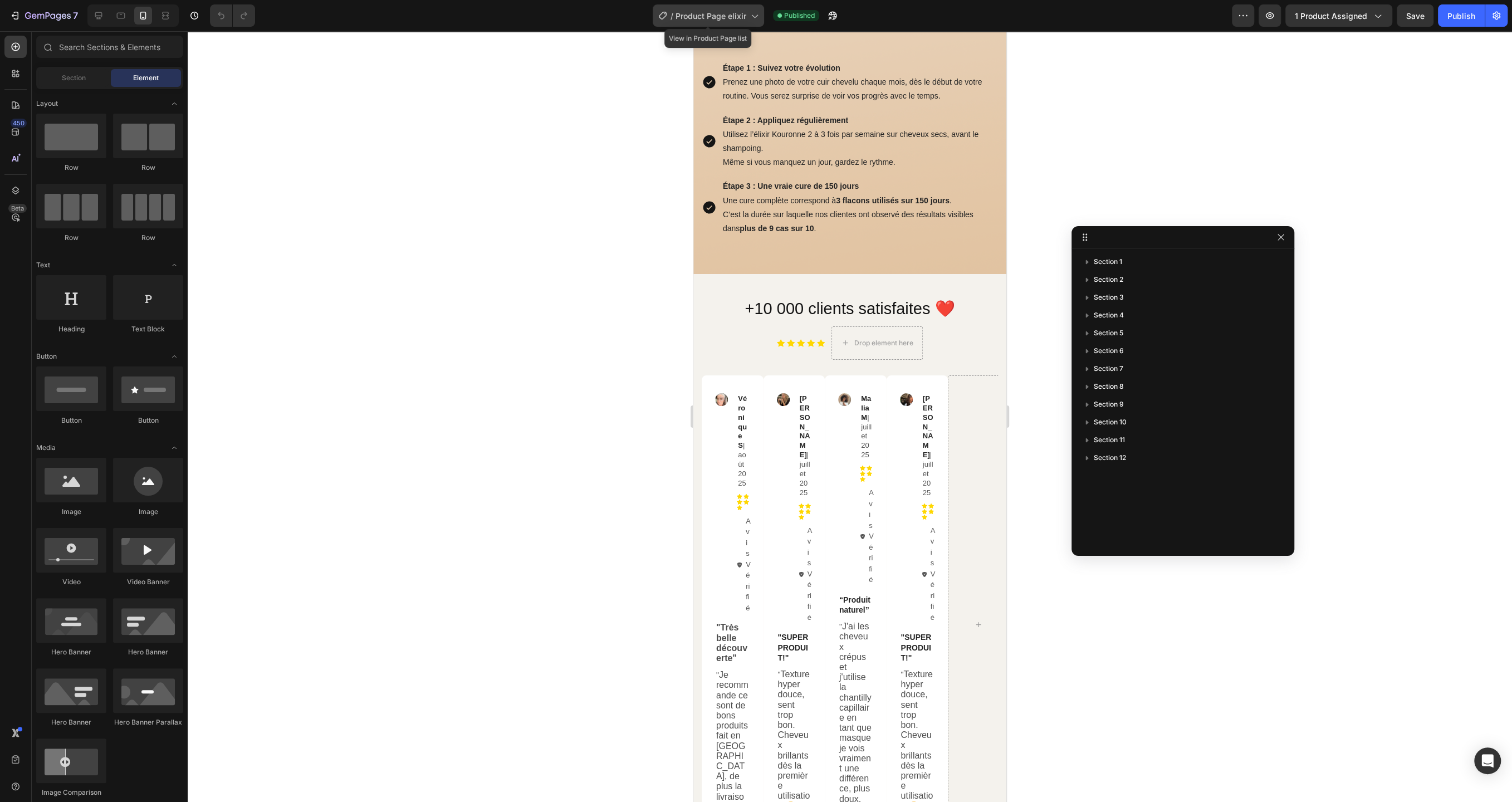
click at [737, 21] on span "Product Page elixir" at bounding box center [711, 16] width 70 height 12
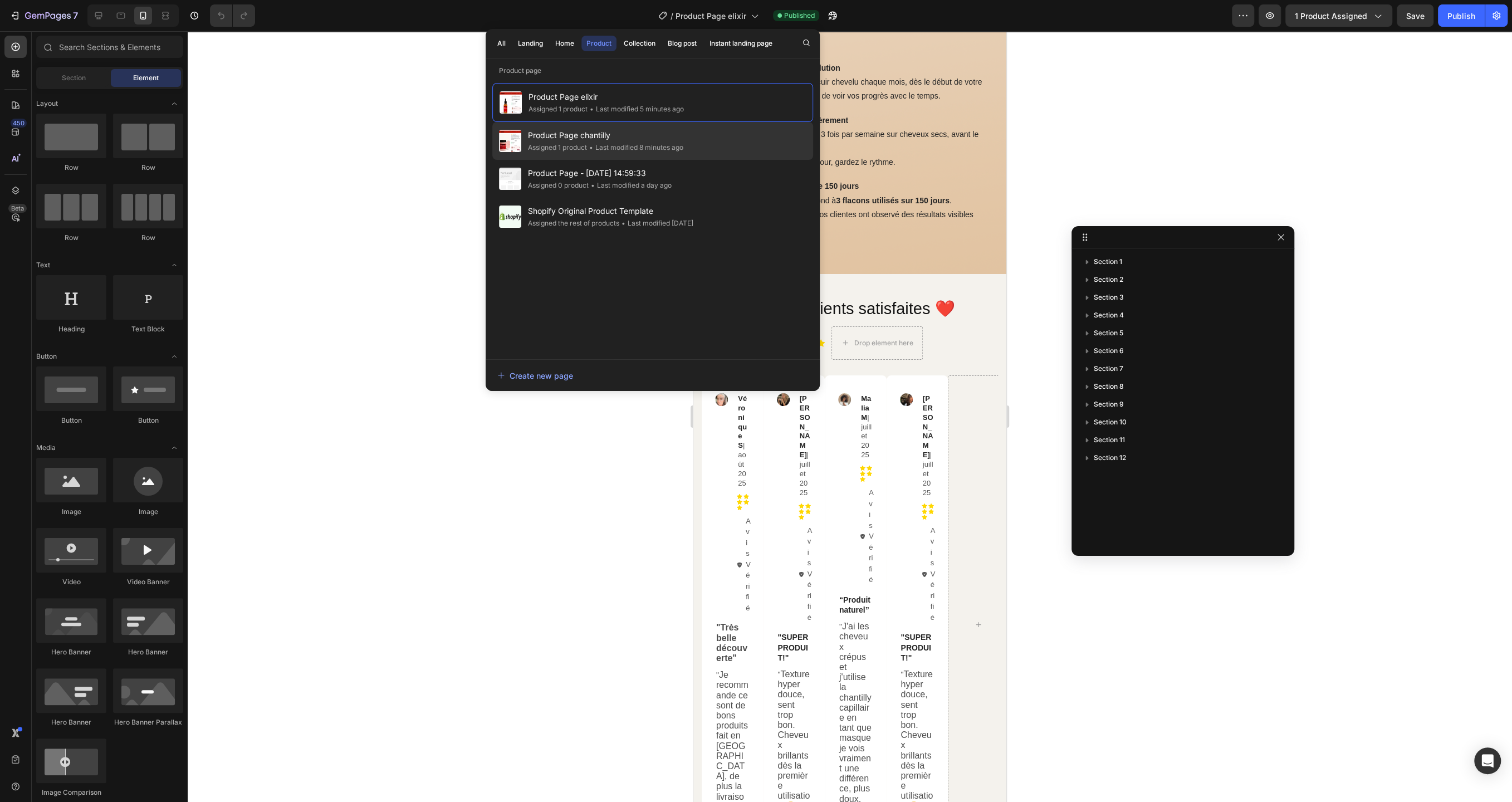
click at [662, 137] on span "Product Page chantilly" at bounding box center [605, 135] width 156 height 14
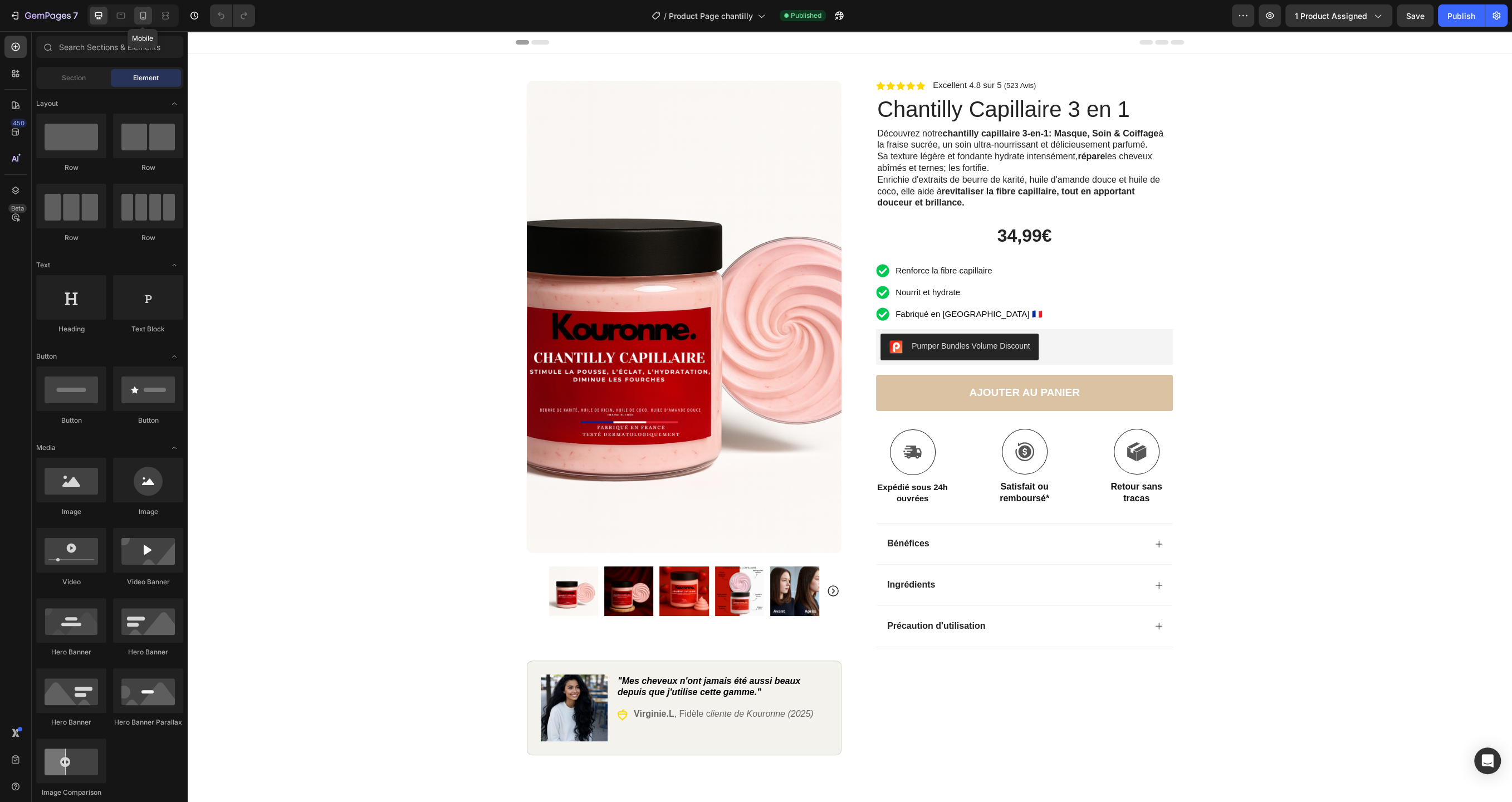
click at [136, 10] on div at bounding box center [143, 15] width 18 height 18
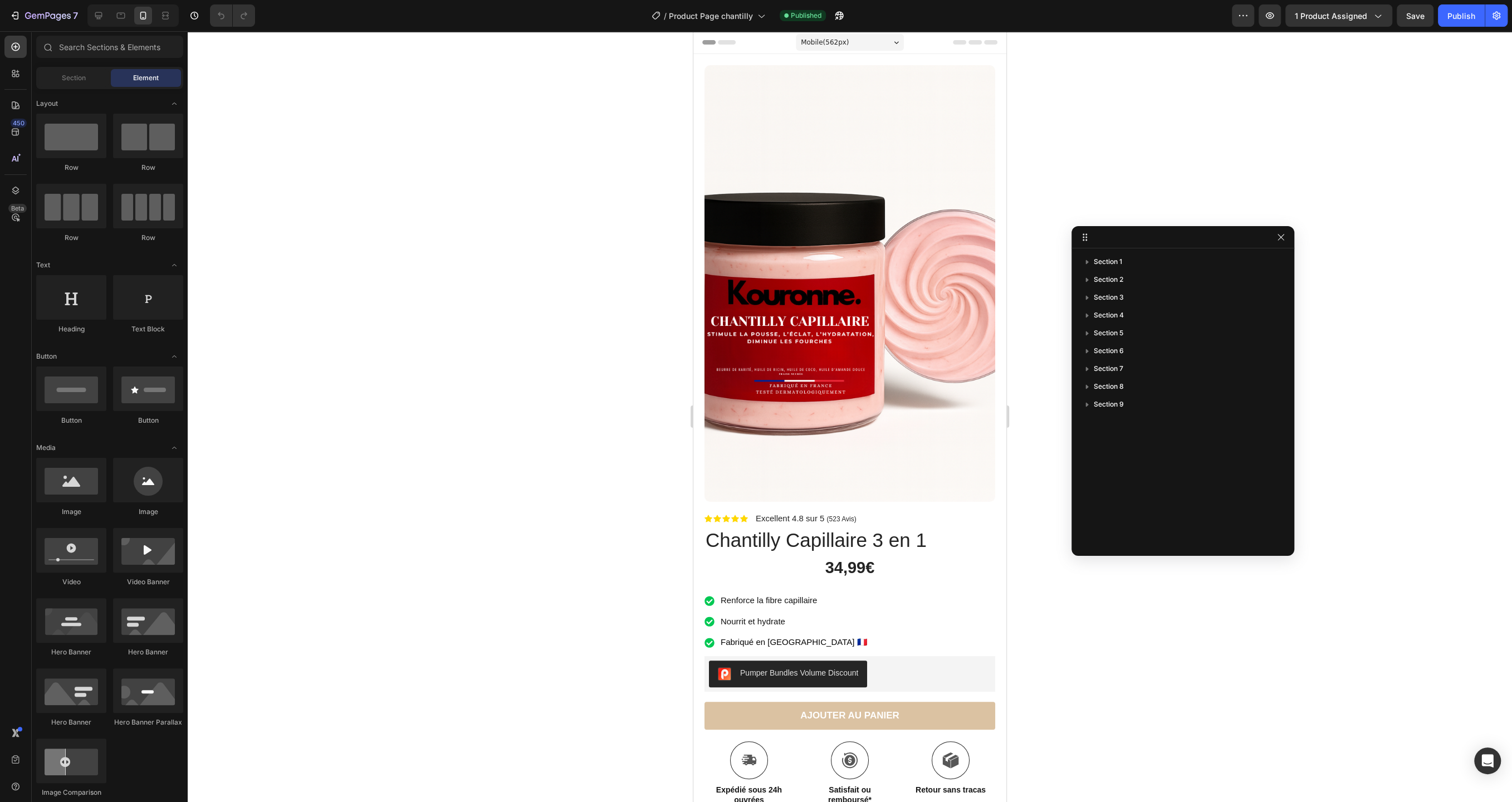
click at [89, 12] on div at bounding box center [133, 16] width 92 height 22
click at [103, 14] on icon at bounding box center [98, 15] width 11 height 11
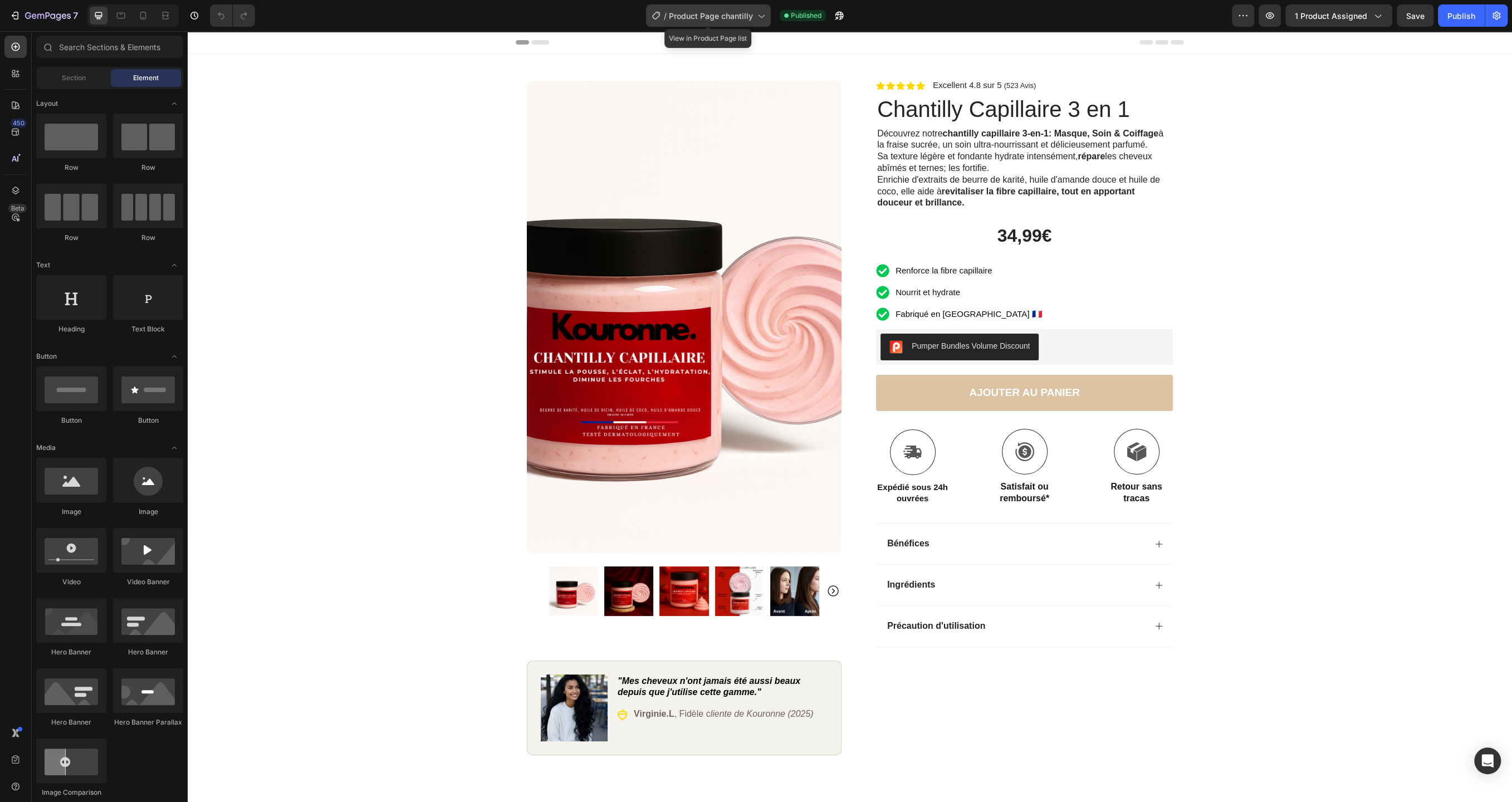
click at [744, 21] on span "Product Page chantilly" at bounding box center [711, 16] width 84 height 12
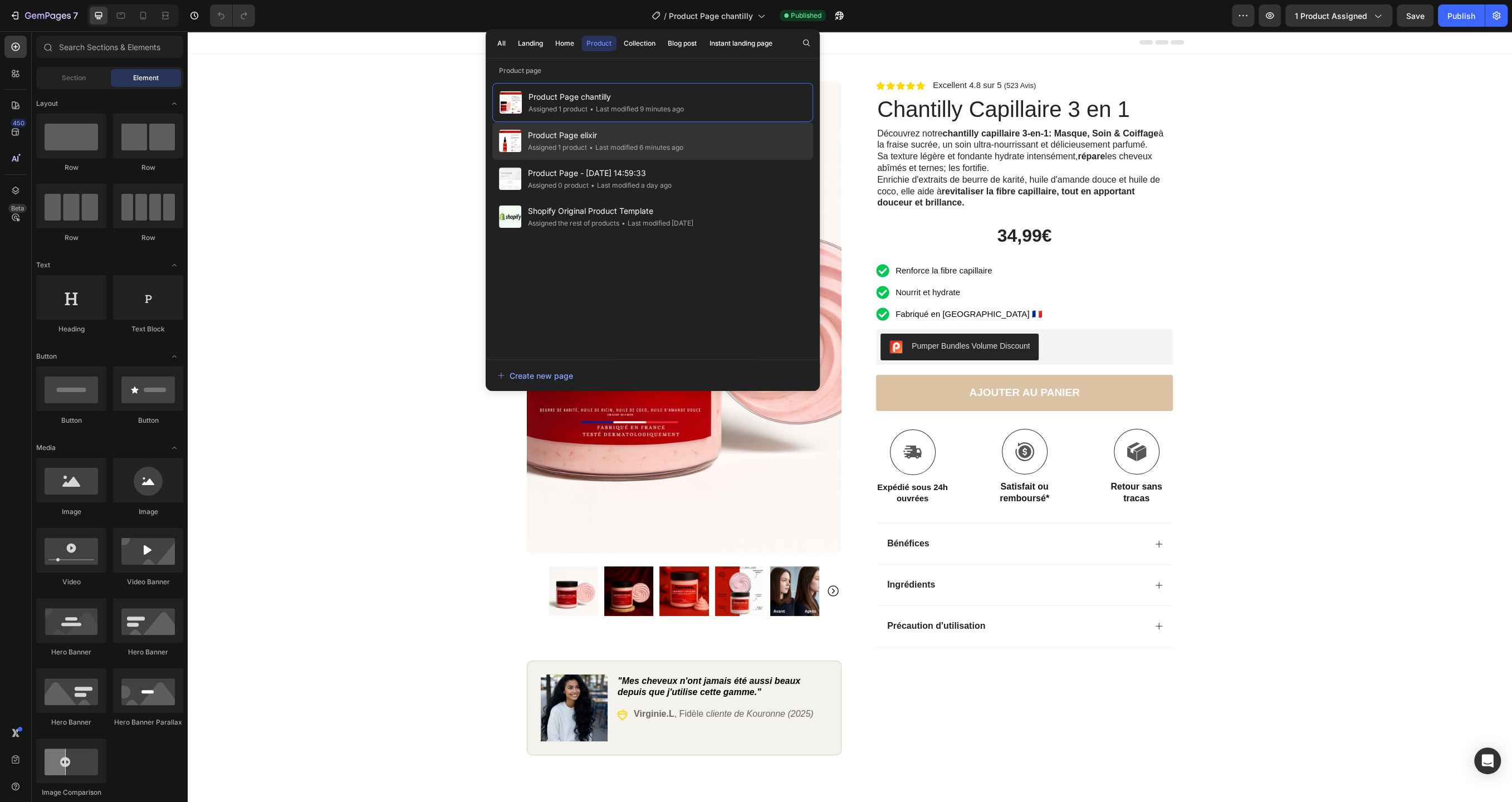
click at [658, 134] on span "Product Page elixir" at bounding box center [605, 135] width 156 height 14
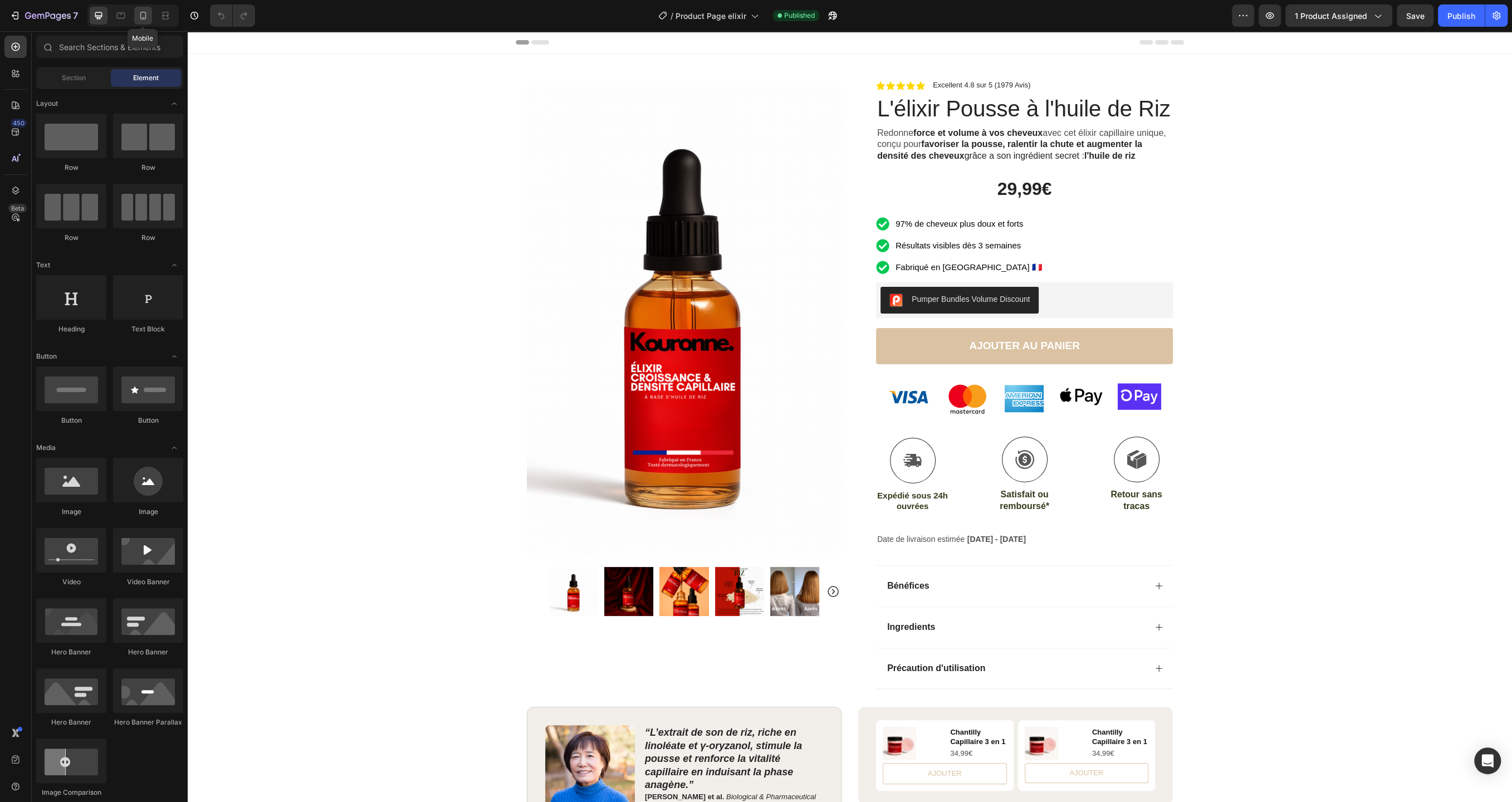
click at [145, 22] on div at bounding box center [143, 15] width 18 height 18
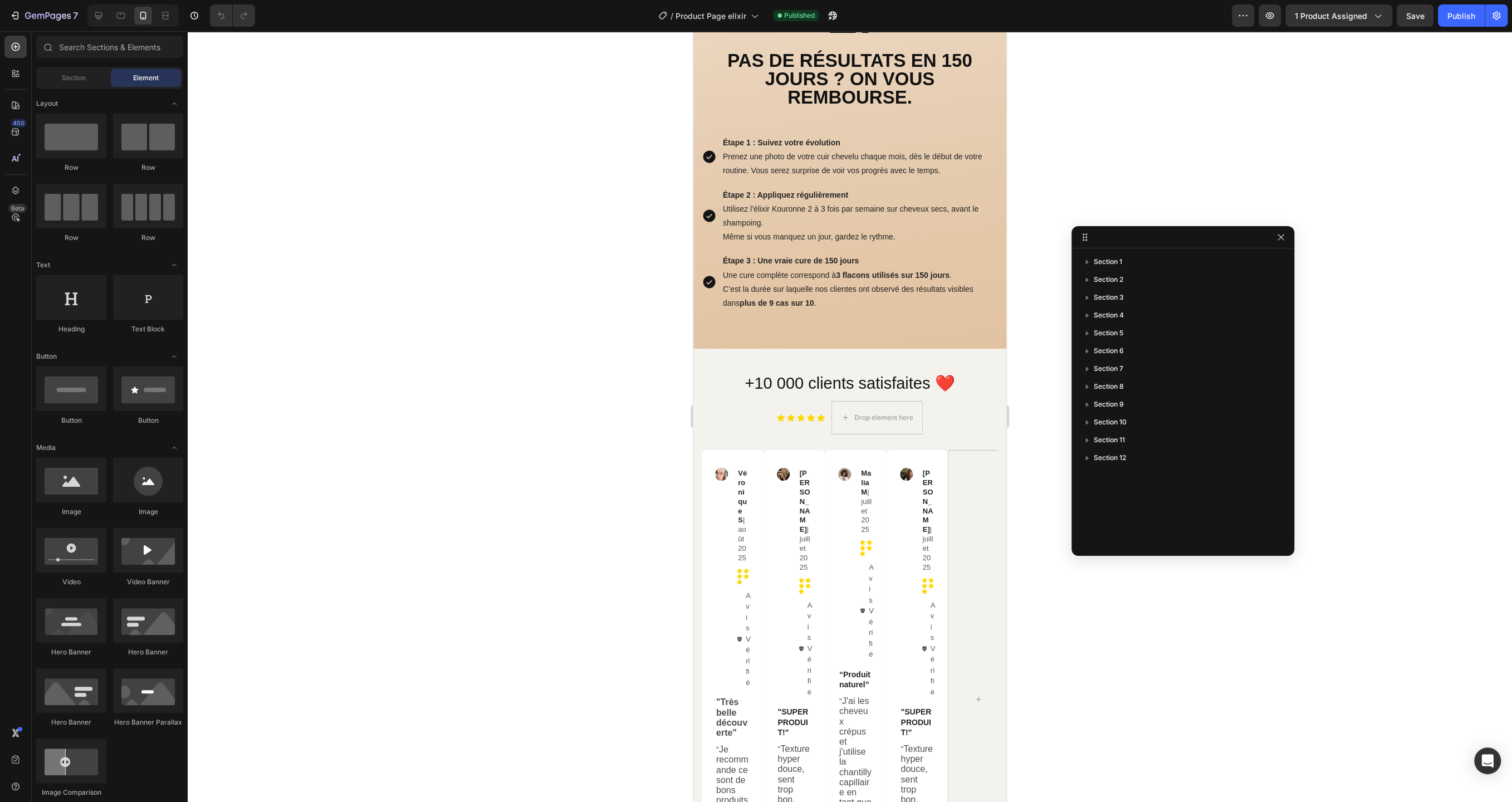
scroll to position [7650, 0]
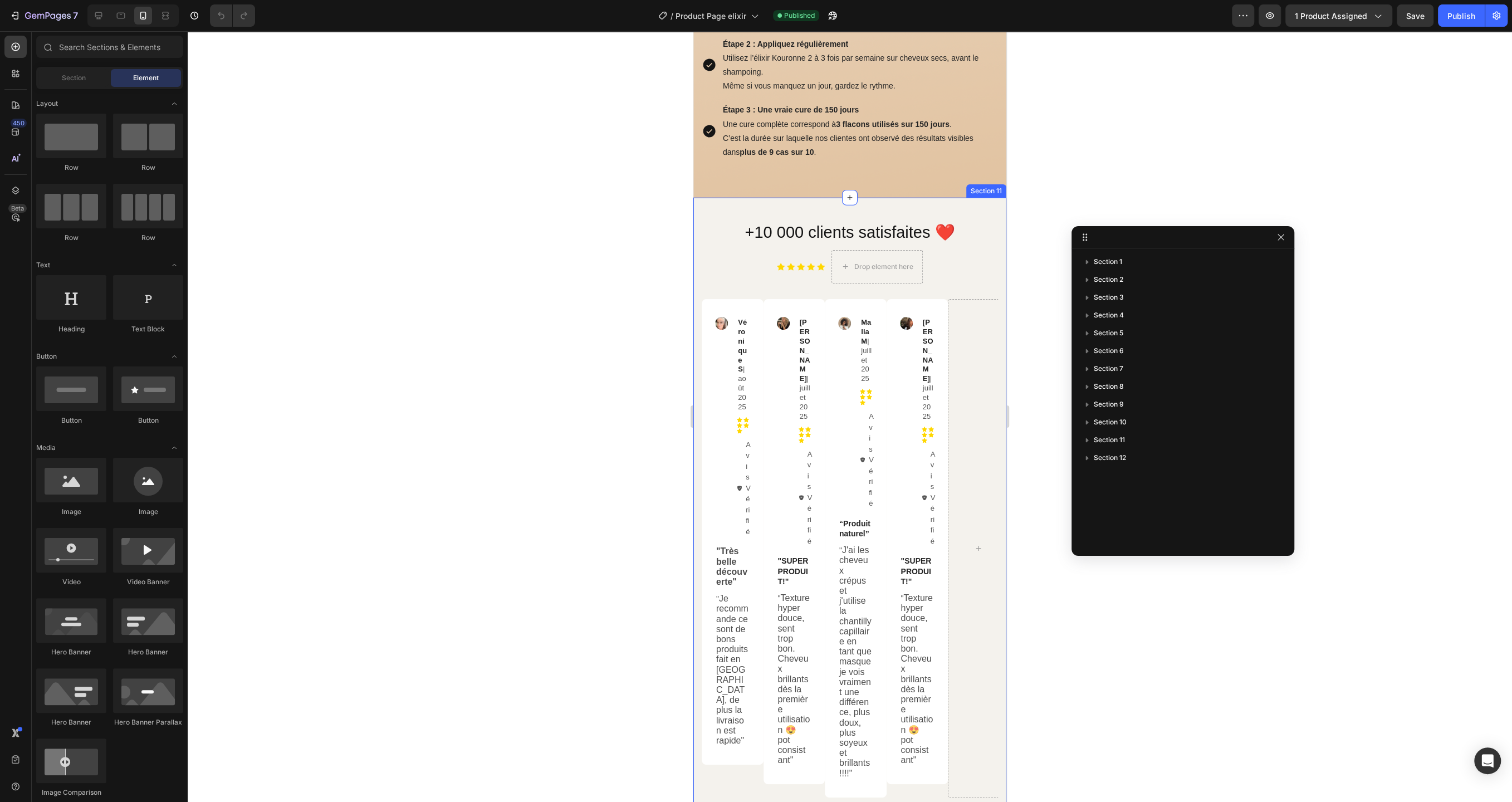
click at [795, 296] on div "+10 000 clients satisfaites ❤️ Heading Icon Icon Icon Icon Icon Icon List Drop …" at bounding box center [849, 520] width 296 height 597
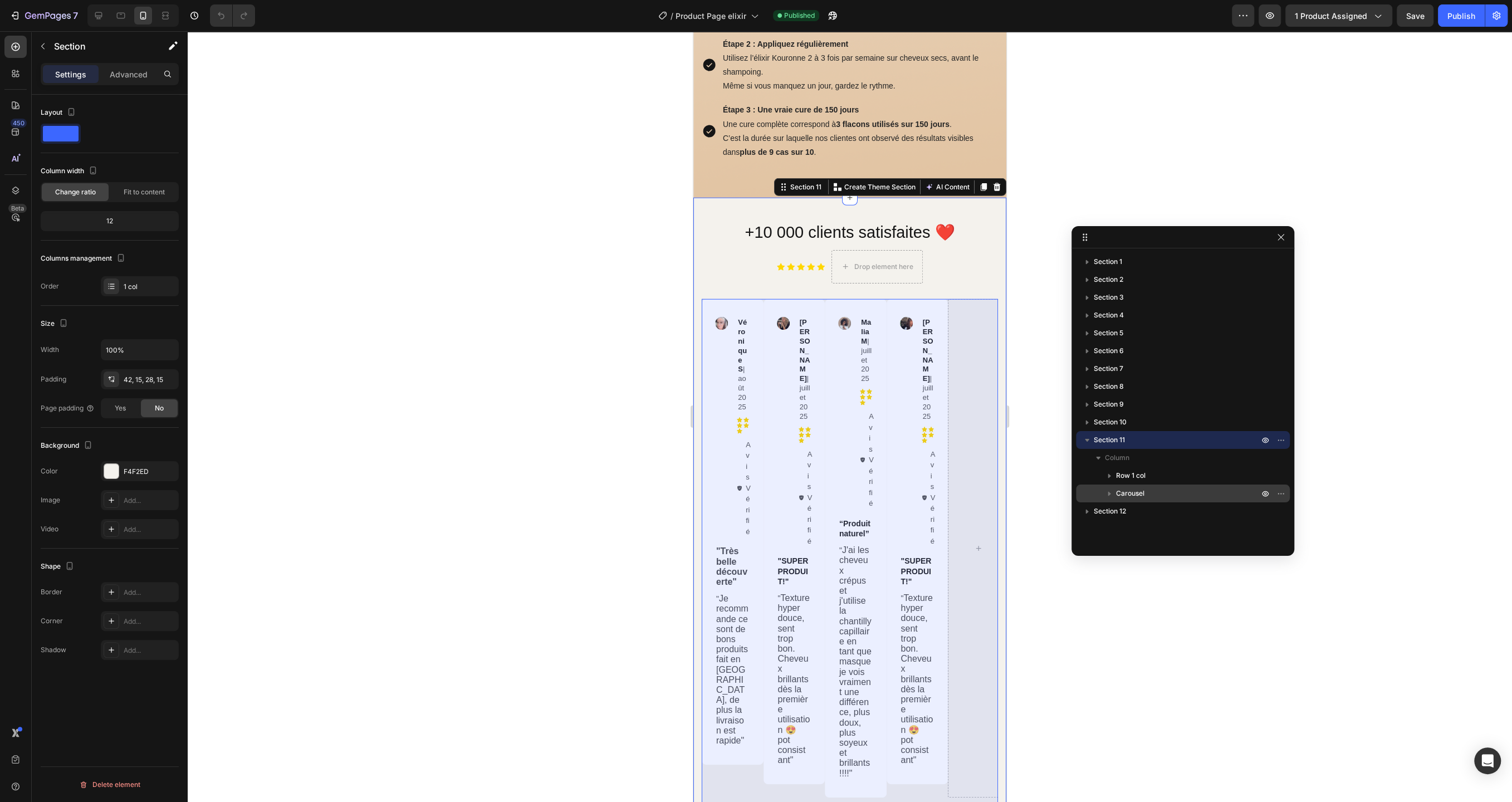
click at [1126, 493] on span "Carousel" at bounding box center [1130, 493] width 28 height 11
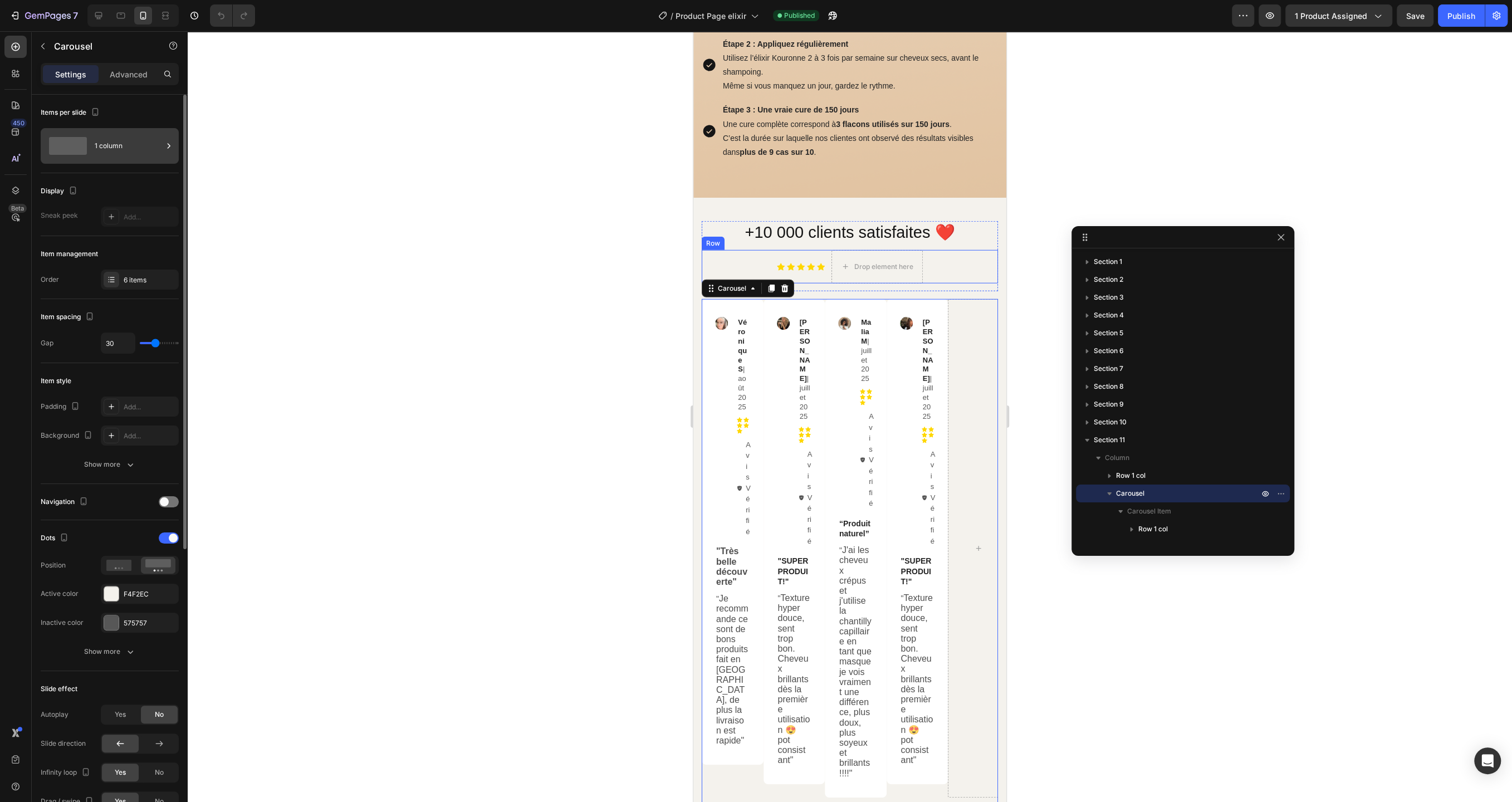
click at [121, 149] on div "1 column" at bounding box center [129, 146] width 68 height 26
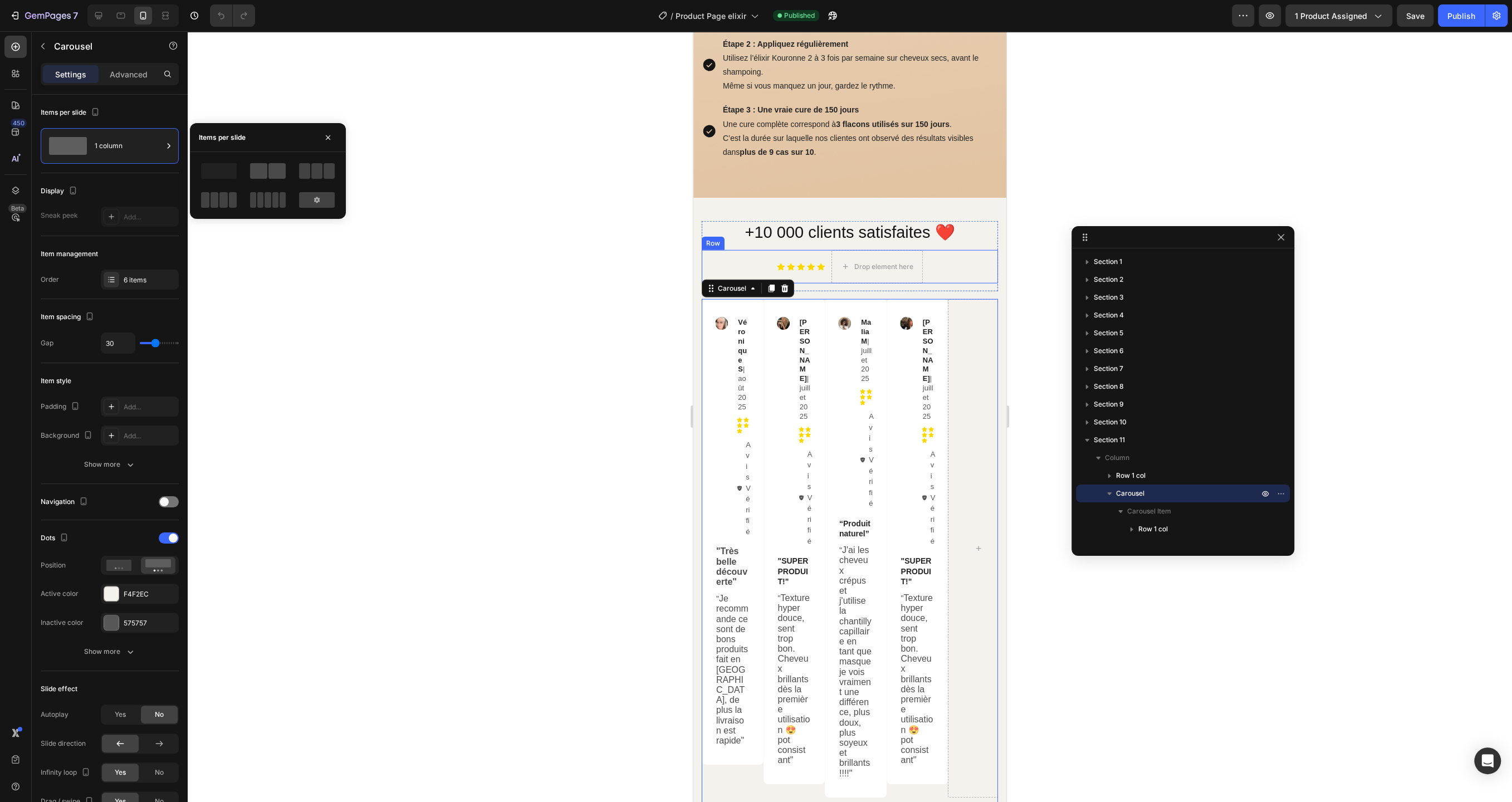
click at [274, 173] on span at bounding box center [276, 171] width 17 height 16
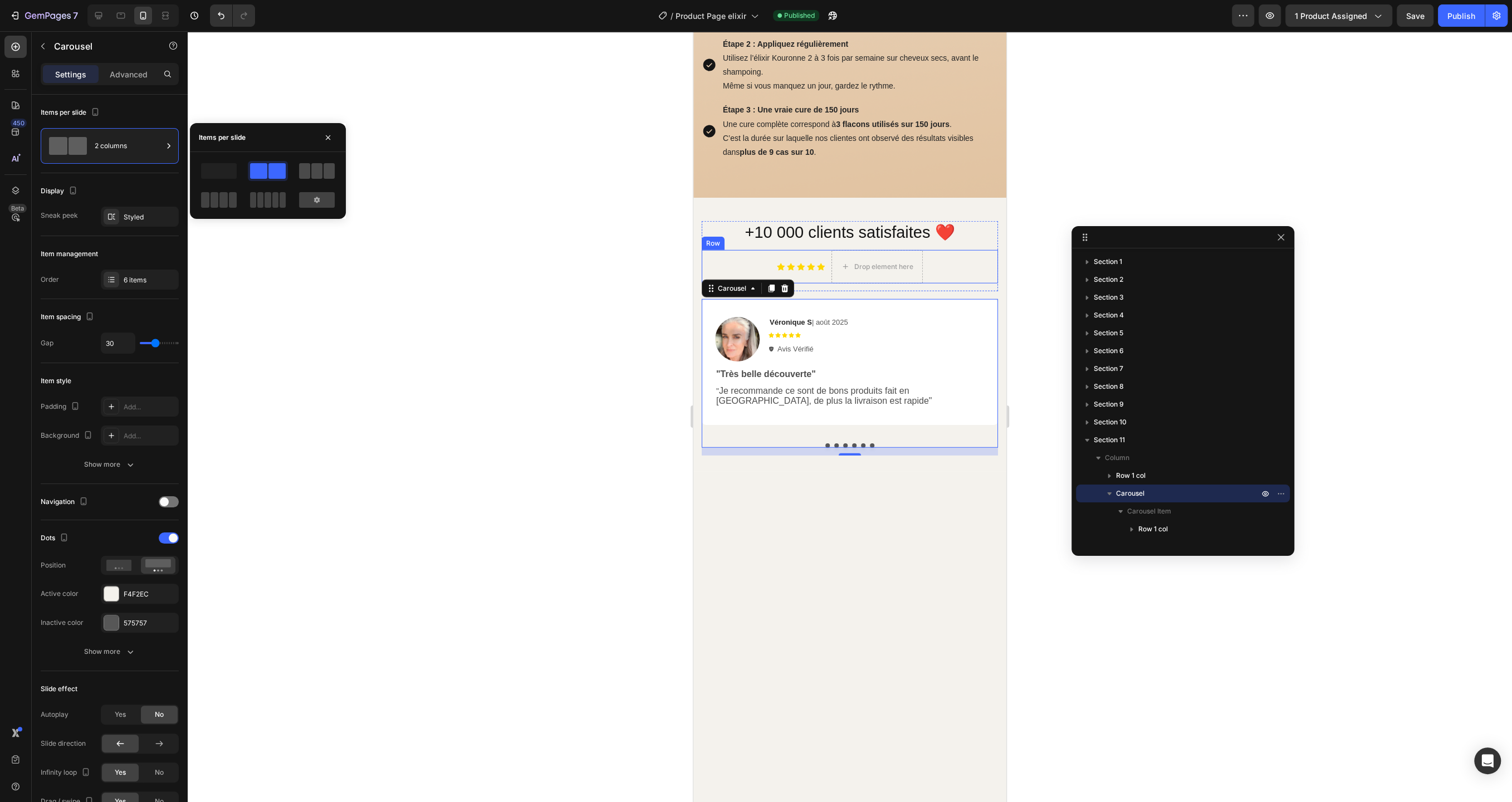
click at [319, 173] on span at bounding box center [316, 171] width 11 height 16
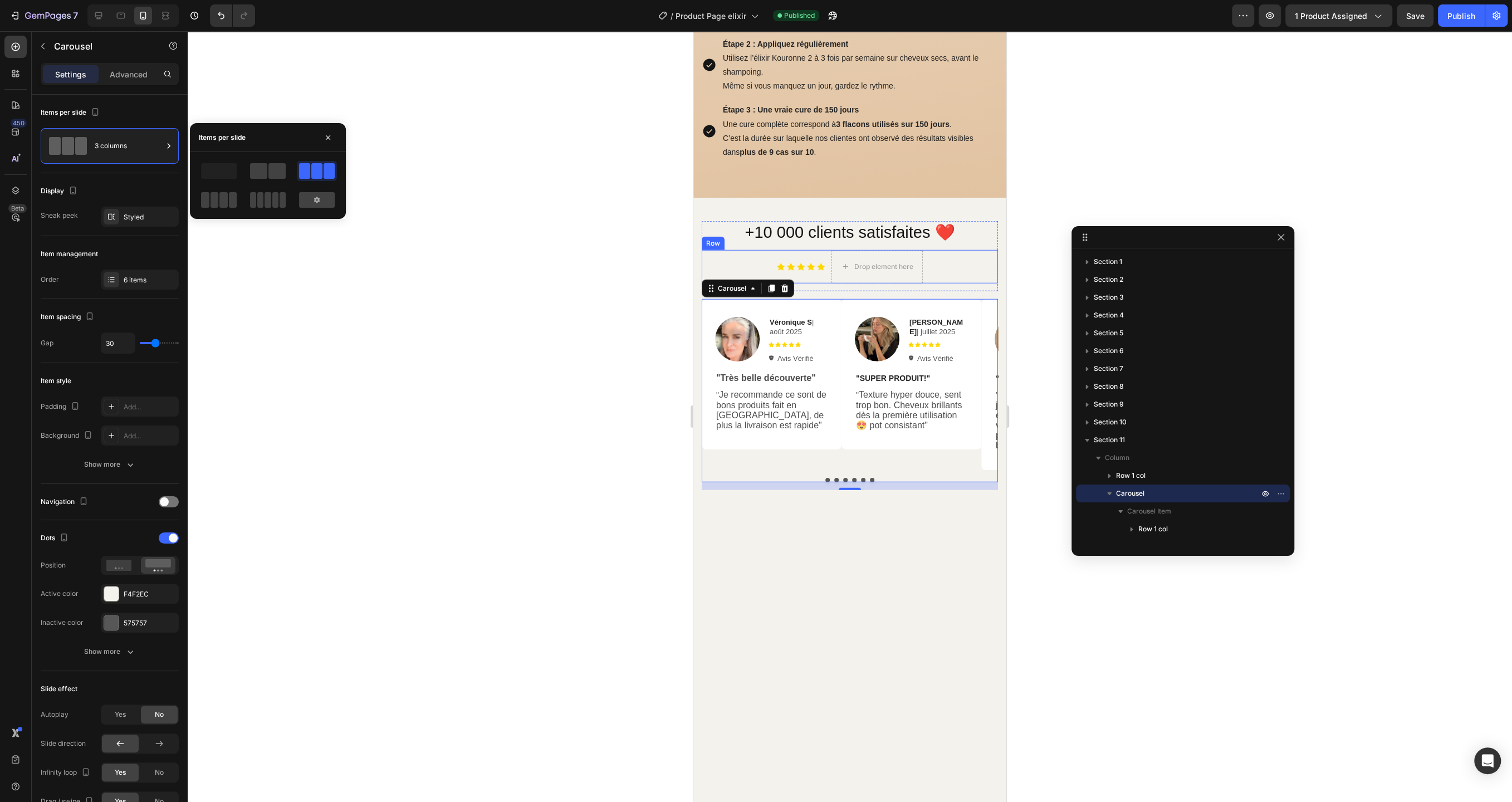
click at [352, 332] on div at bounding box center [850, 416] width 1324 height 771
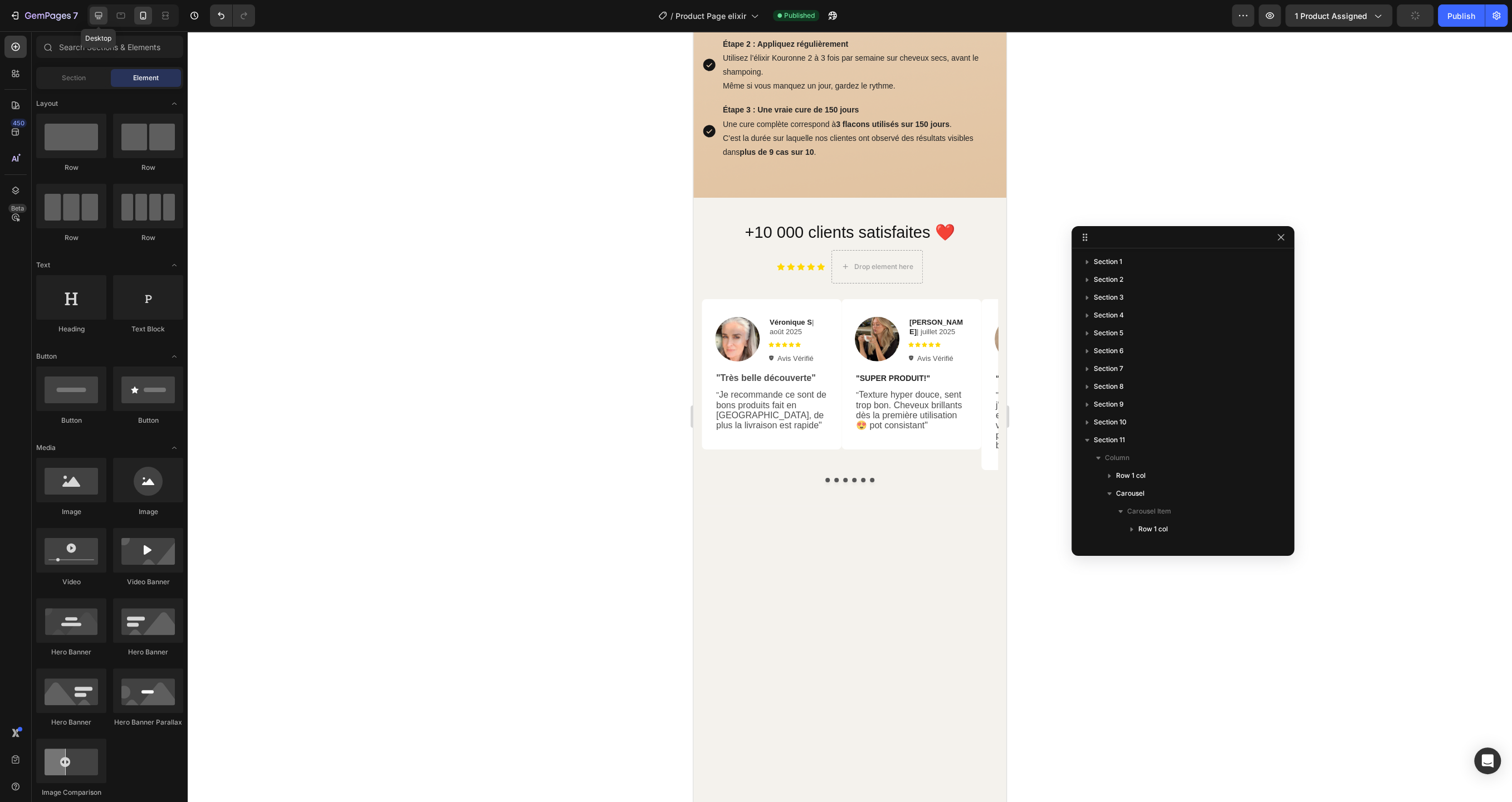
click at [100, 20] on icon at bounding box center [98, 15] width 11 height 11
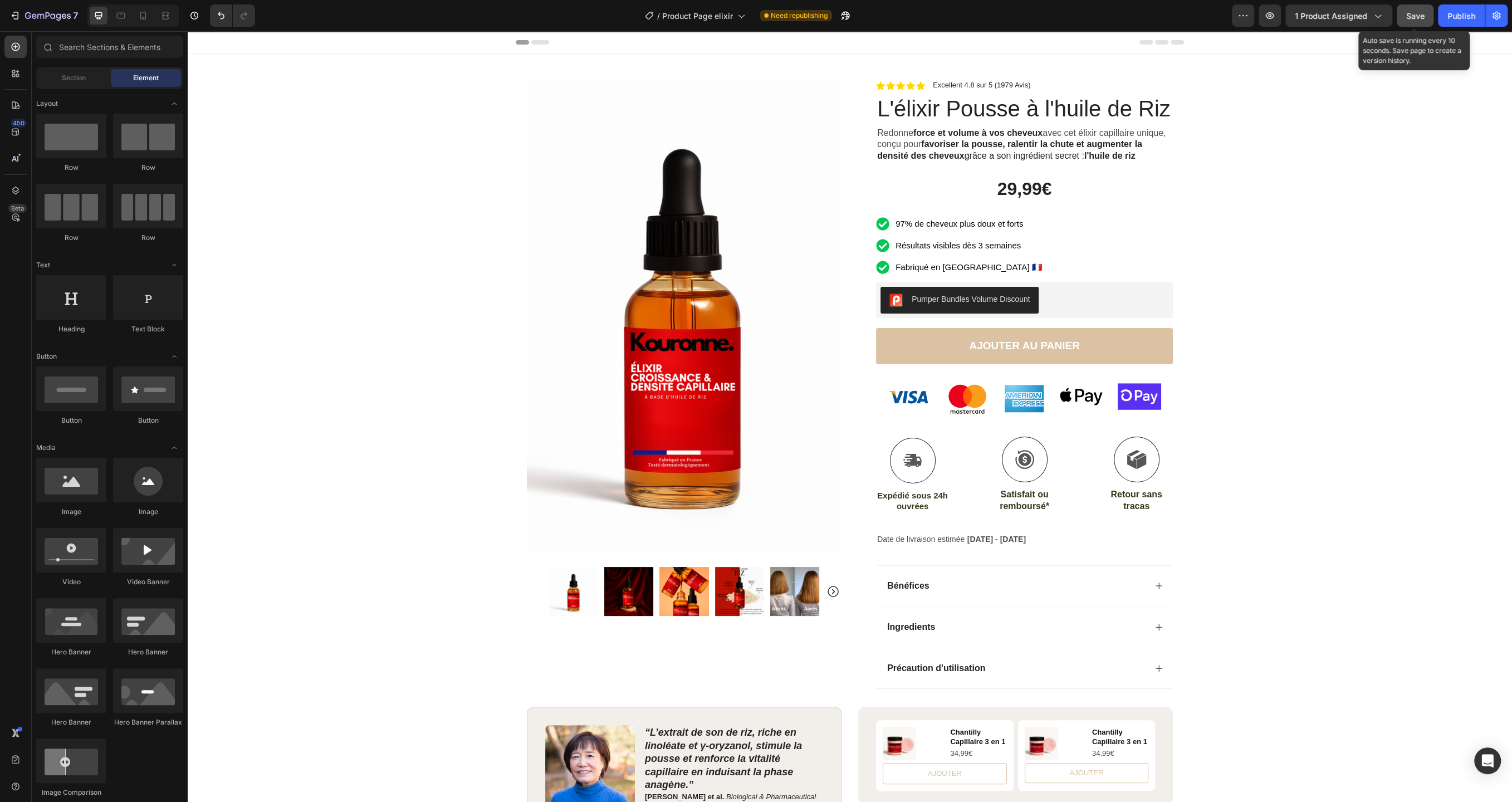
click at [1418, 15] on span "Save" at bounding box center [1415, 16] width 18 height 9
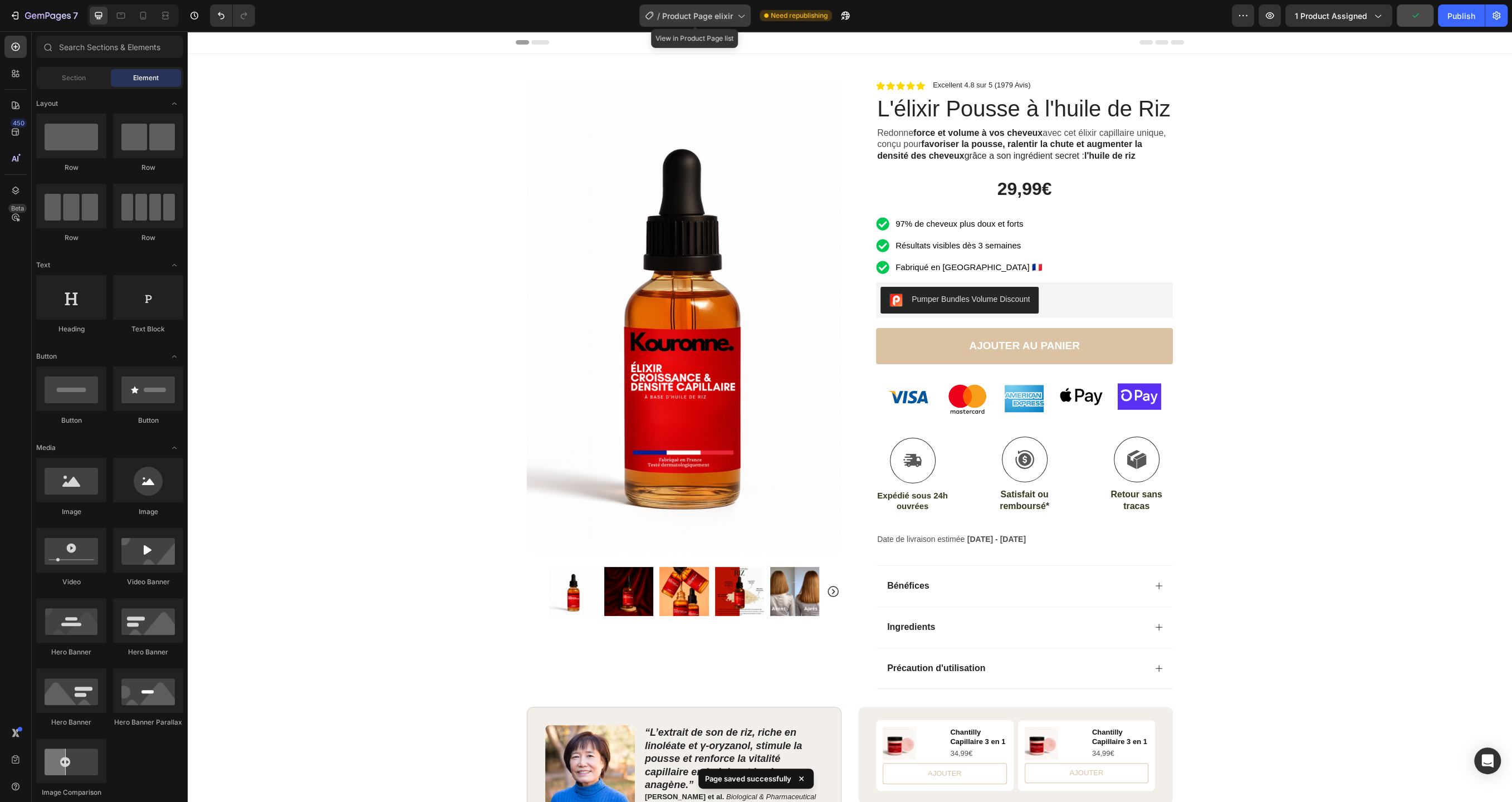
click at [741, 15] on icon at bounding box center [740, 15] width 11 height 11
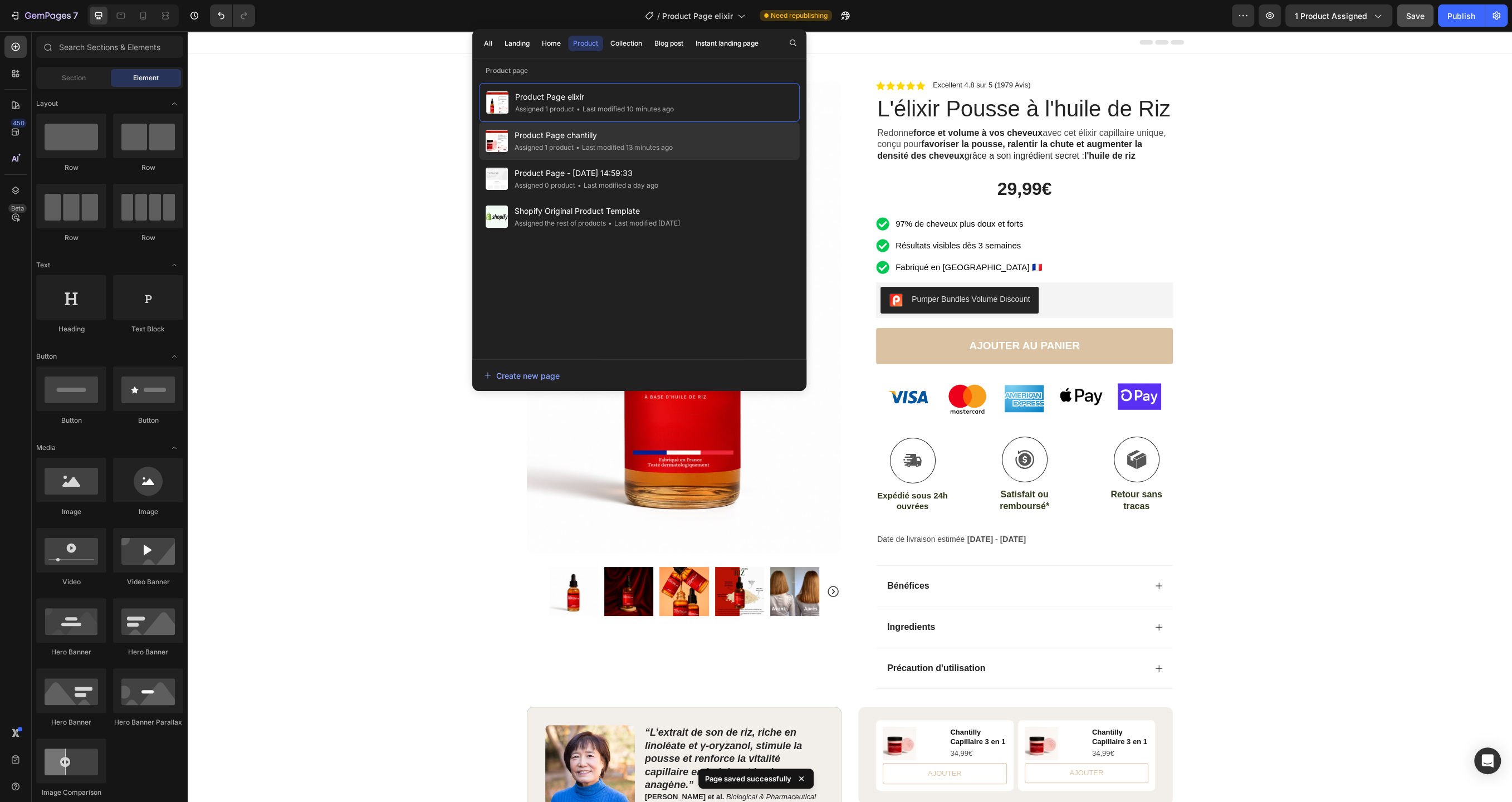
click at [662, 133] on span "Product Page chantilly" at bounding box center [593, 135] width 158 height 14
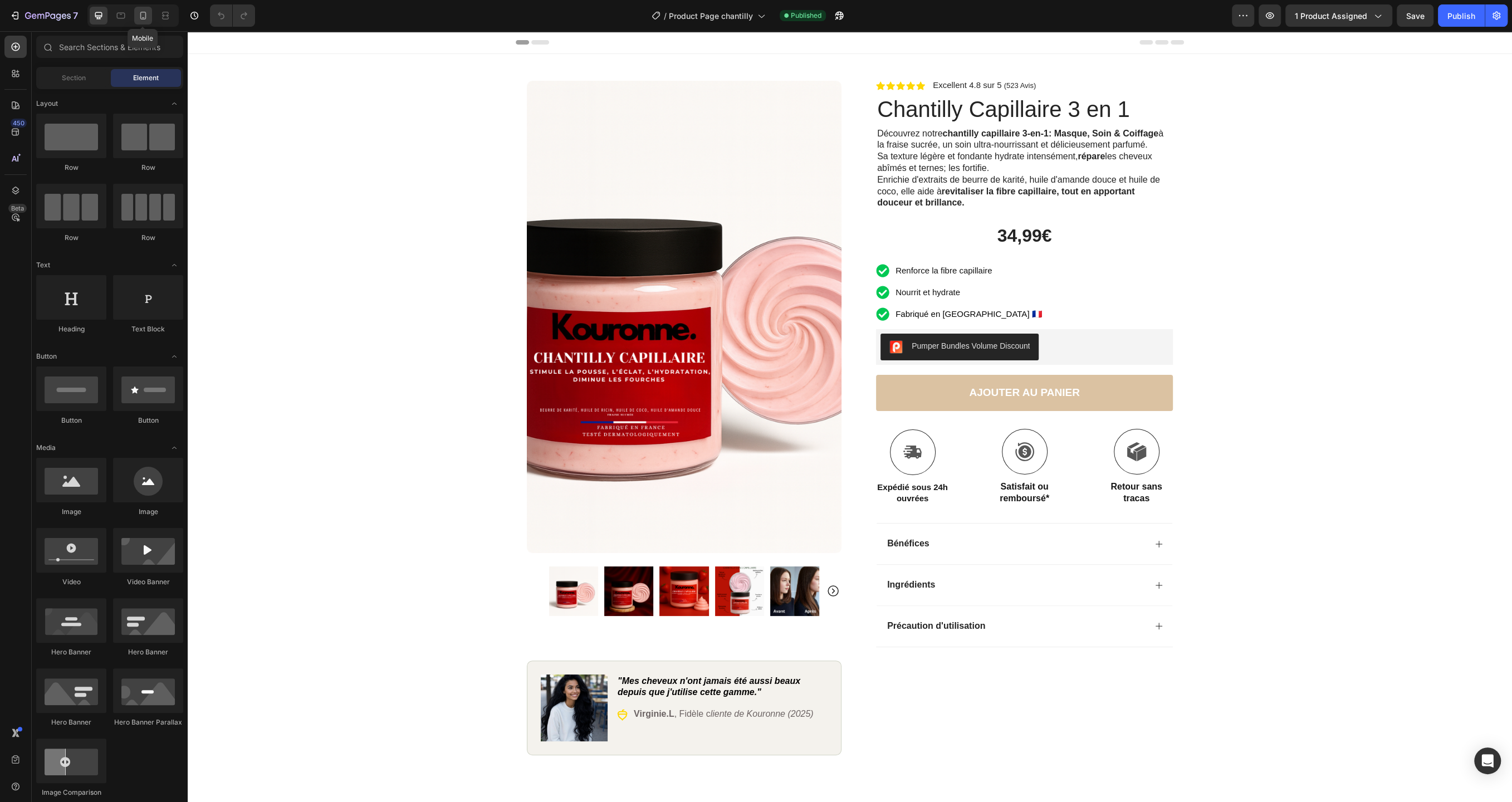
click at [143, 22] on div at bounding box center [143, 15] width 18 height 18
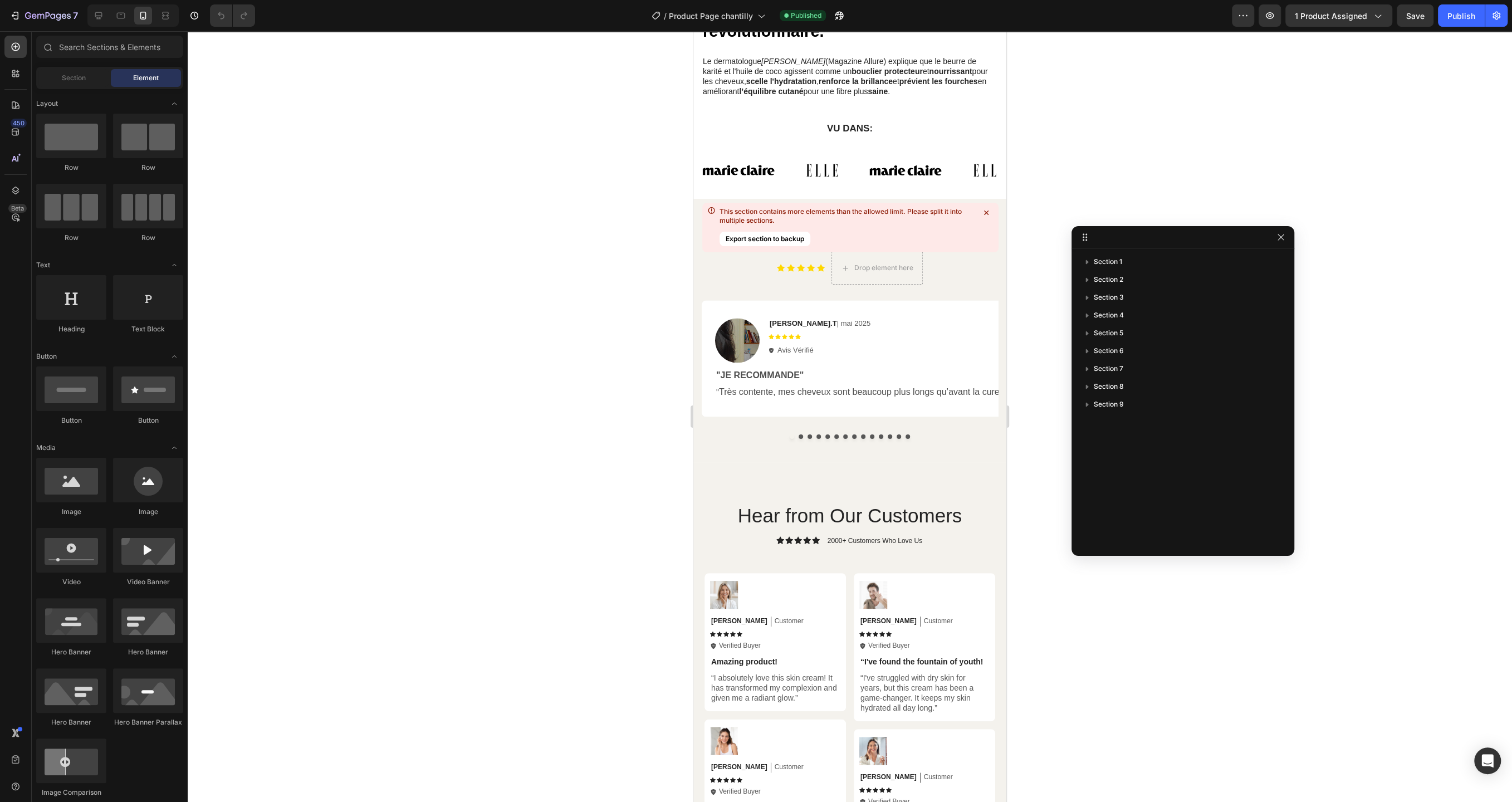
scroll to position [6346, 0]
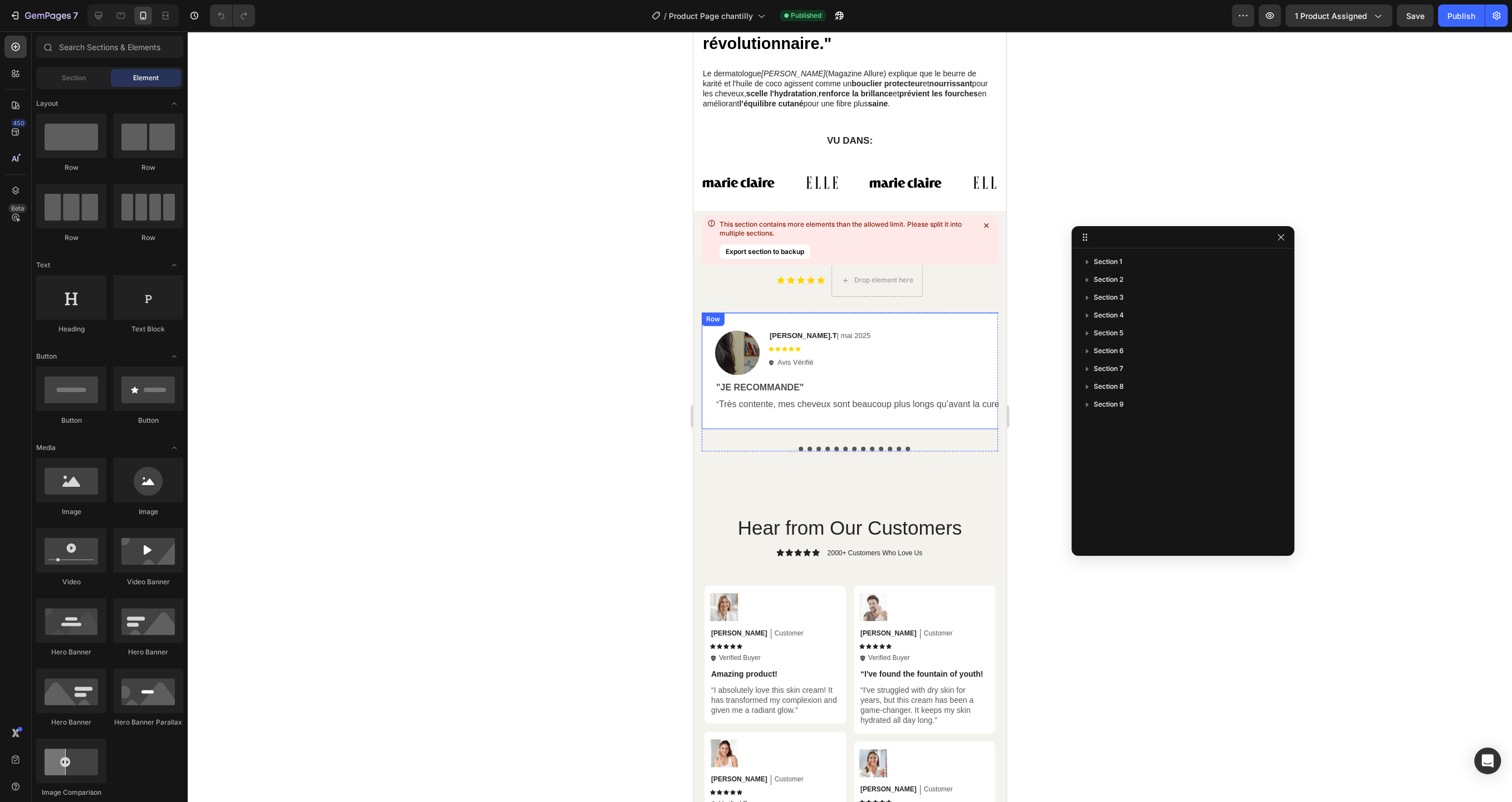
click at [891, 378] on div "Image [PERSON_NAME].T | [DATE] Text Block Icon Icon Icon Icon Icon Icon List Av…" at bounding box center [1006, 370] width 582 height 80
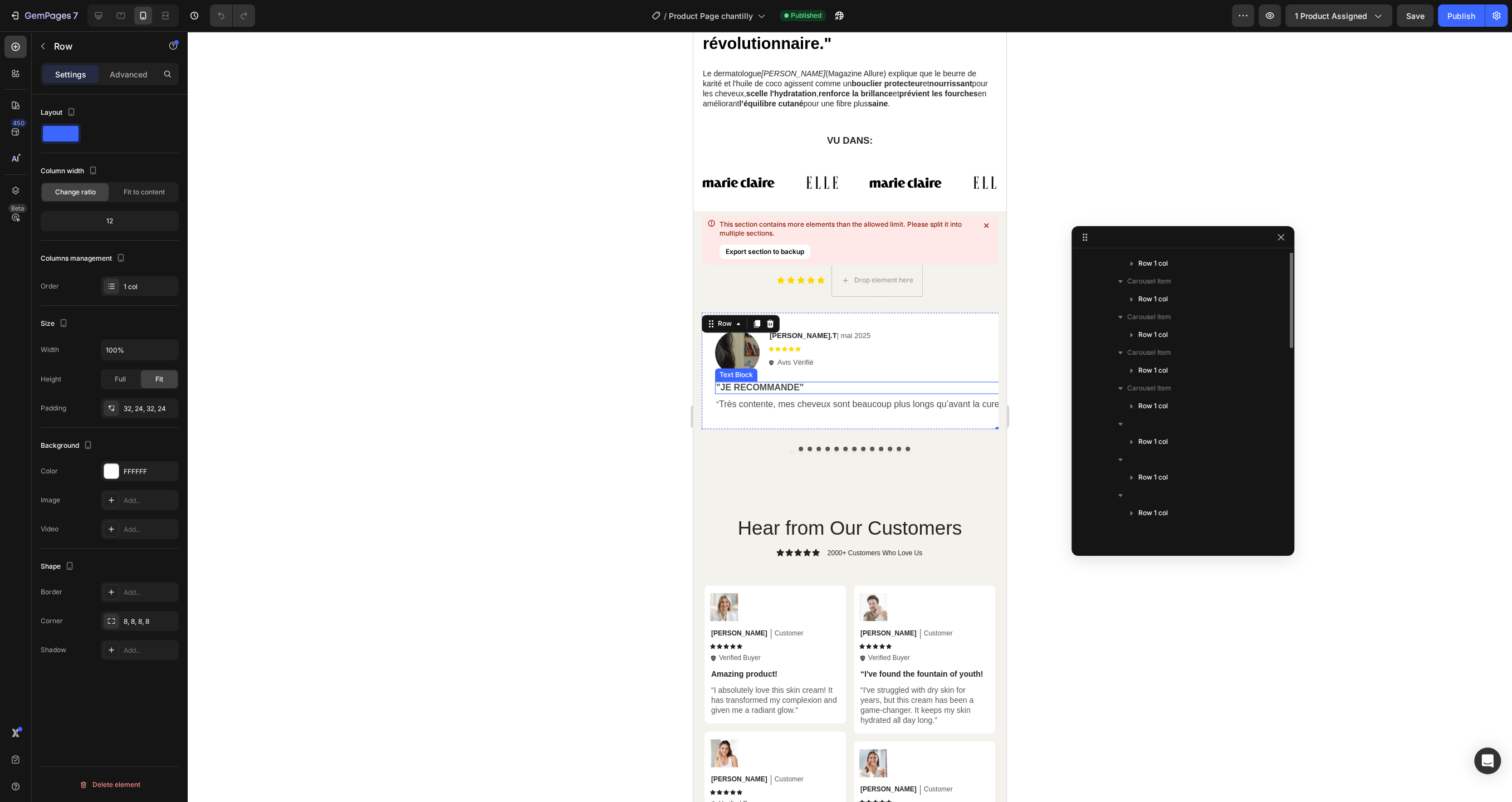
scroll to position [405, 0]
click at [1132, 498] on icon "button" at bounding box center [1131, 499] width 11 height 11
click at [1162, 464] on span "Row 2 cols" at bounding box center [1177, 463] width 34 height 11
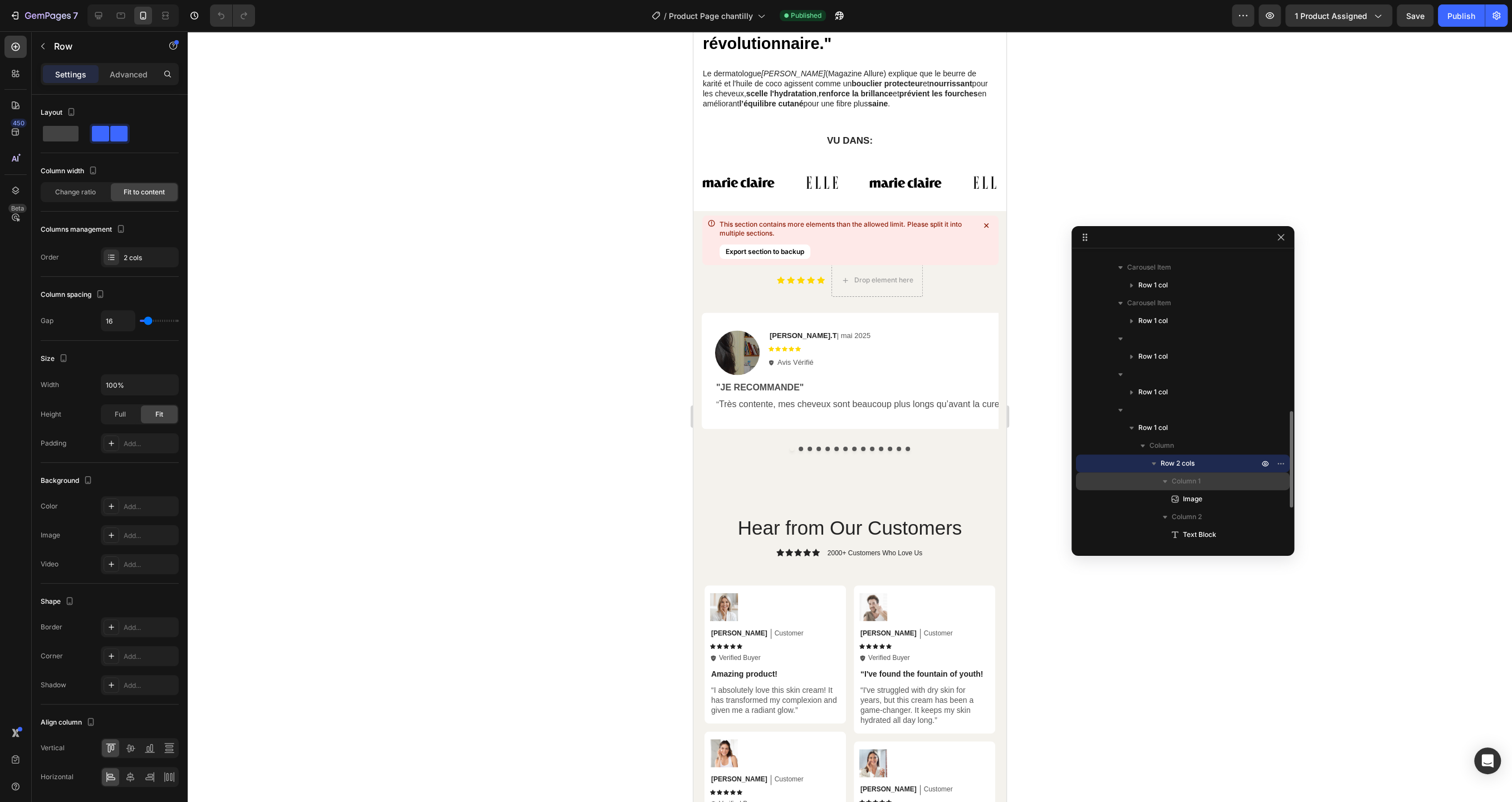
click at [1174, 481] on span "Column 1" at bounding box center [1186, 481] width 29 height 11
click at [745, 18] on span "Product Page chantilly" at bounding box center [711, 16] width 84 height 12
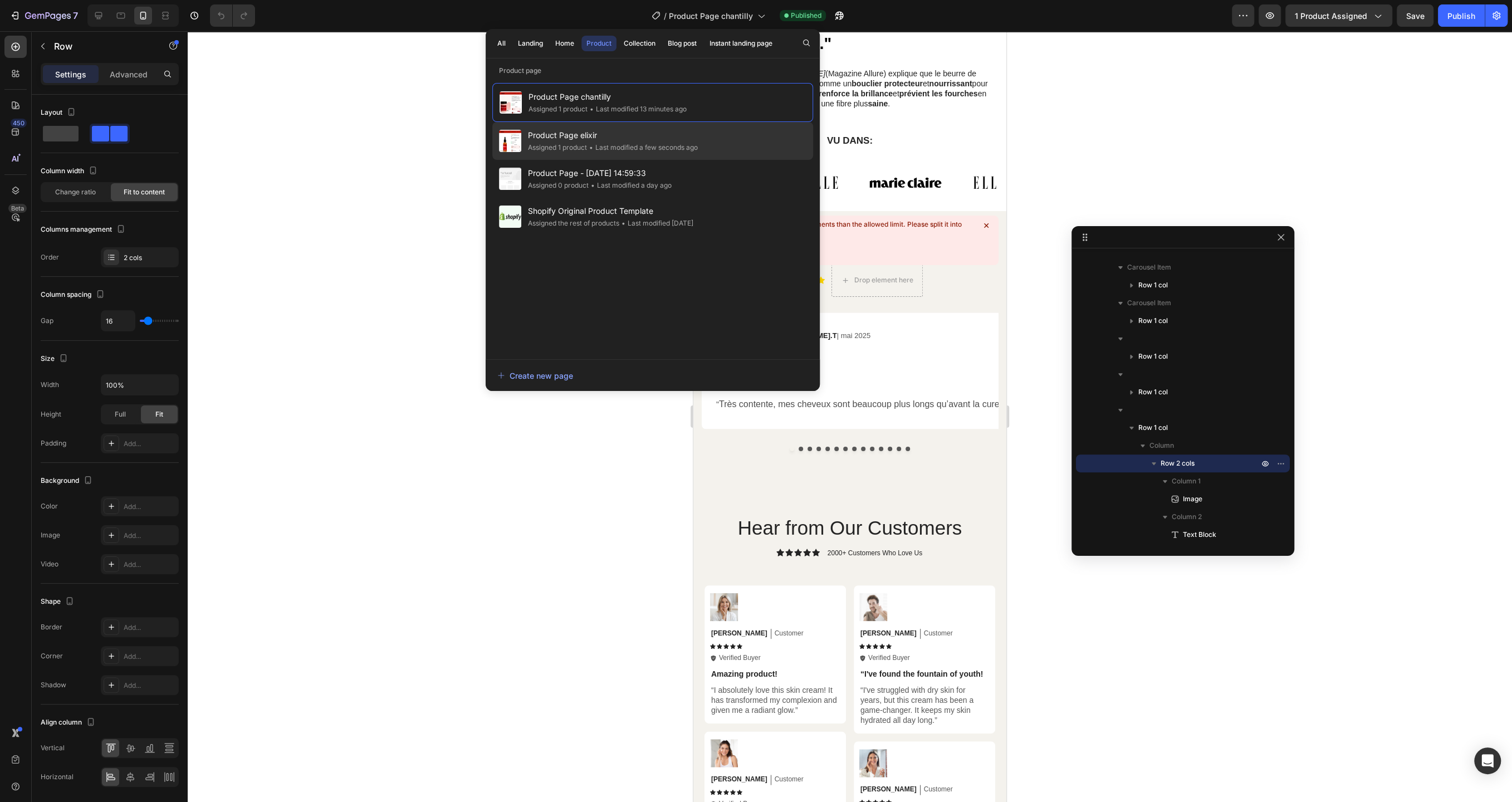
click at [672, 134] on span "Product Page elixir" at bounding box center [612, 135] width 170 height 14
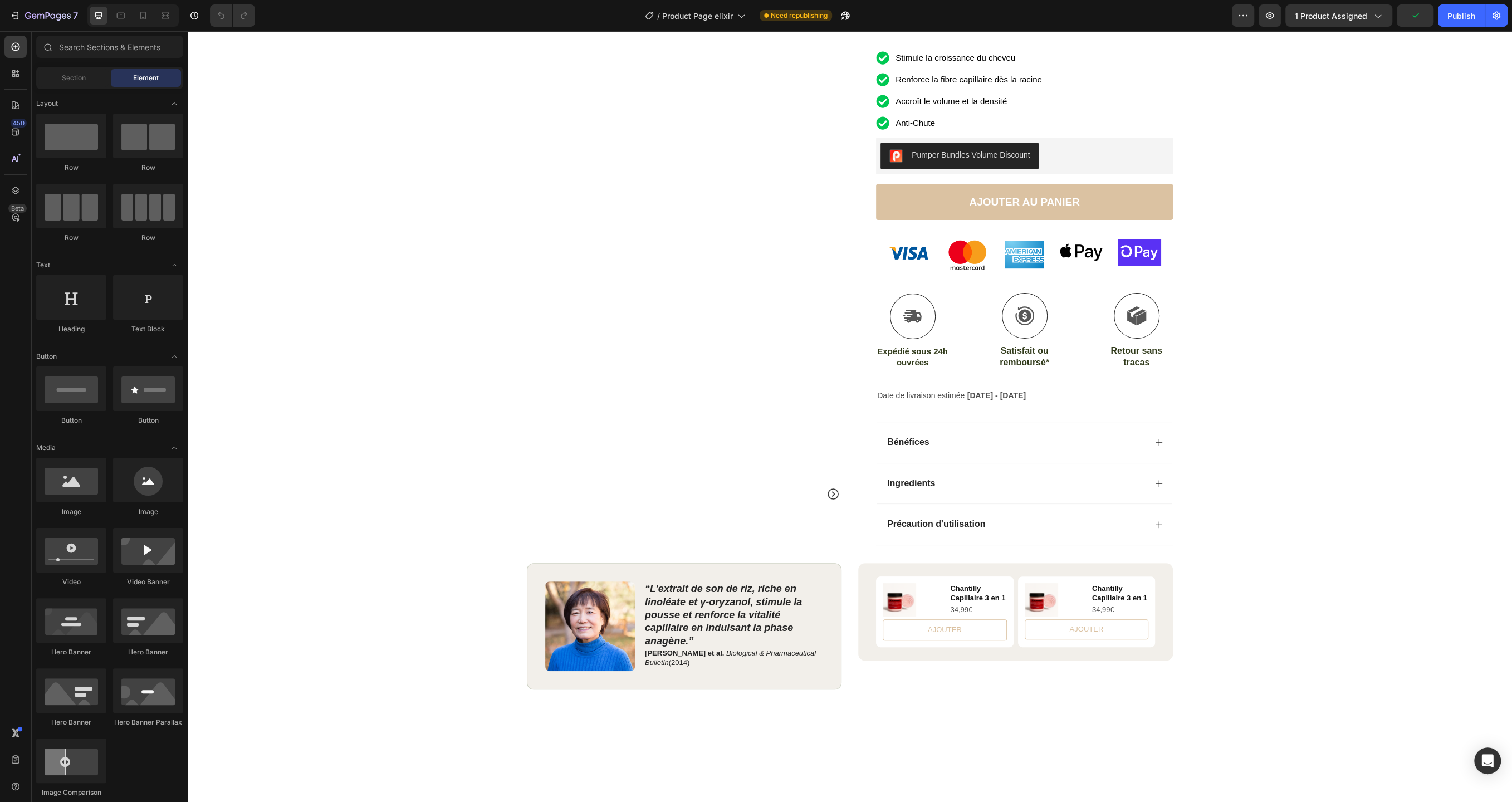
scroll to position [161, 0]
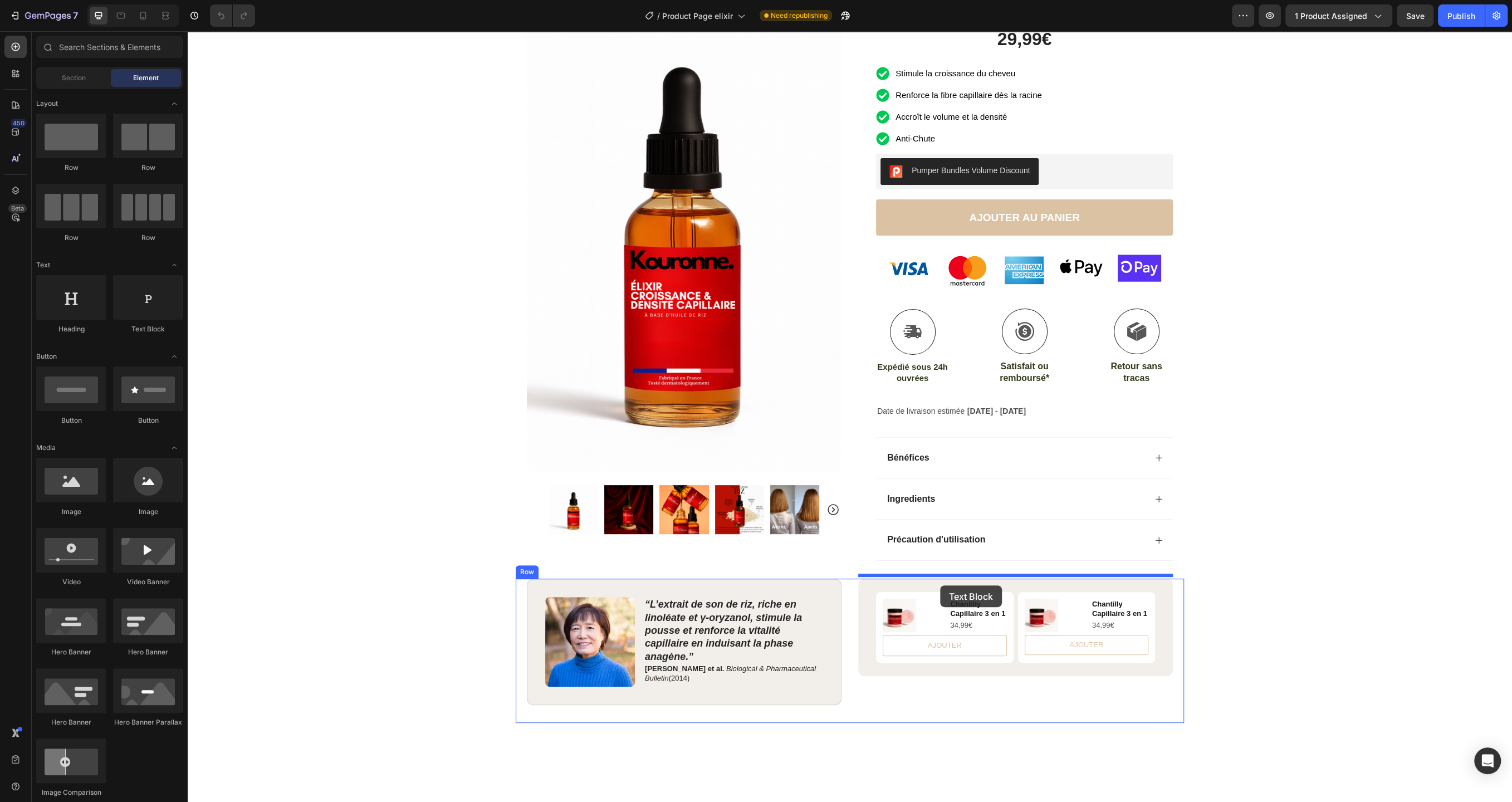
drag, startPoint x: 340, startPoint y: 343, endPoint x: 940, endPoint y: 585, distance: 647.0
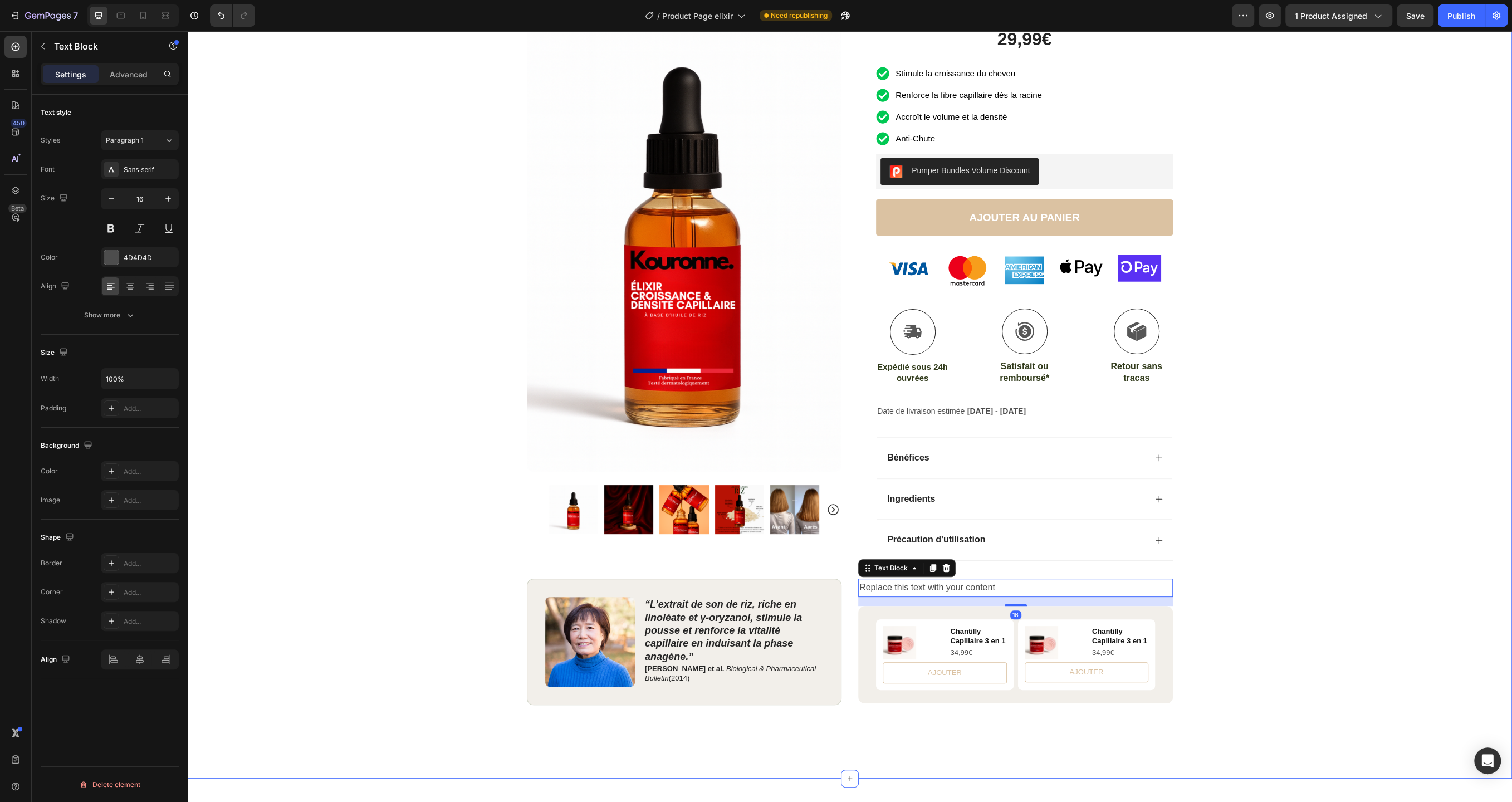
click at [1256, 565] on div "Product Images Row Icon Icon Icon Icon Icon Icon List Excellent 4.8 sur 5 (1979…" at bounding box center [850, 308] width 1324 height 831
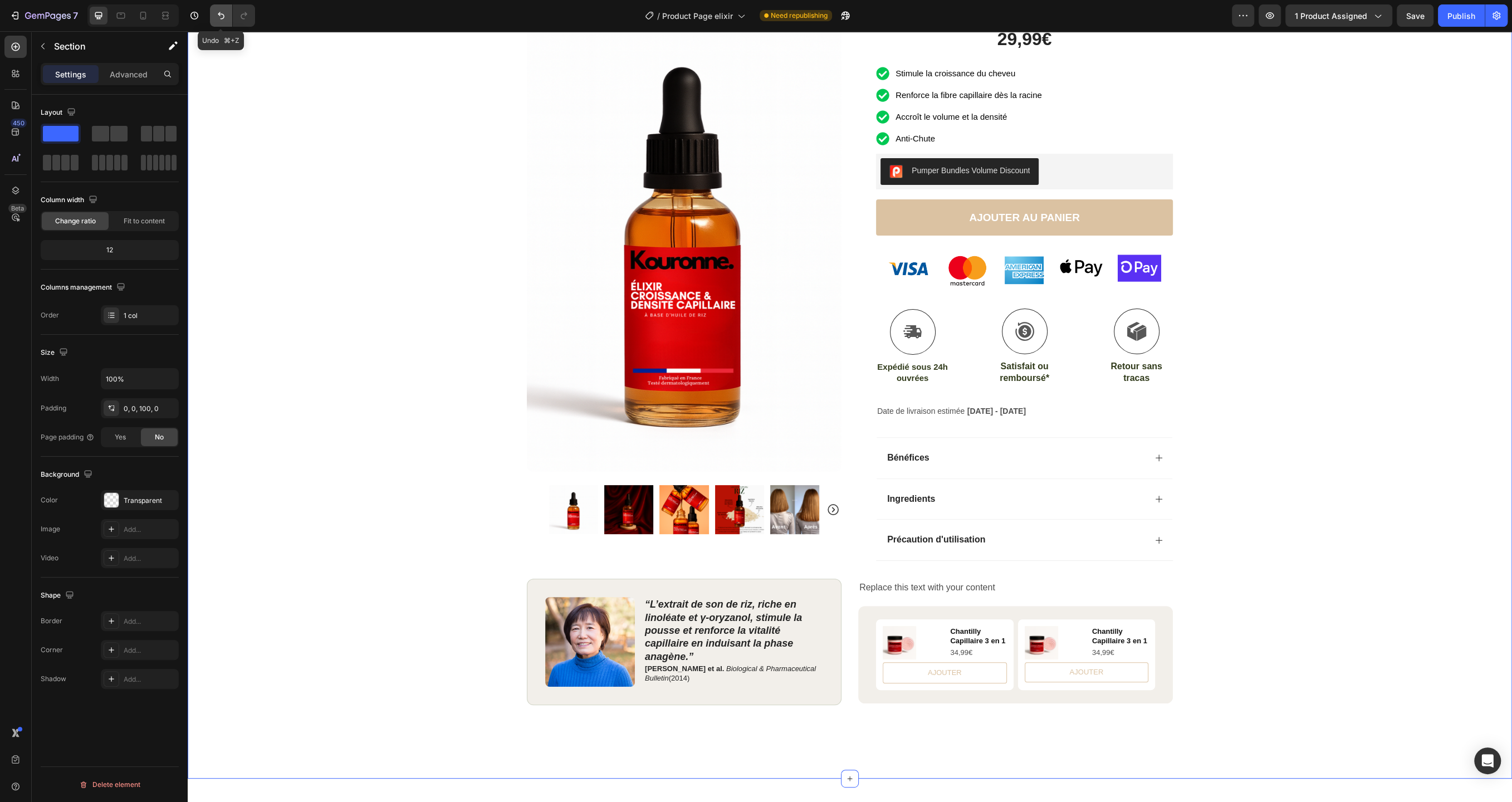
click at [222, 16] on icon "Undo/Redo" at bounding box center [221, 15] width 11 height 11
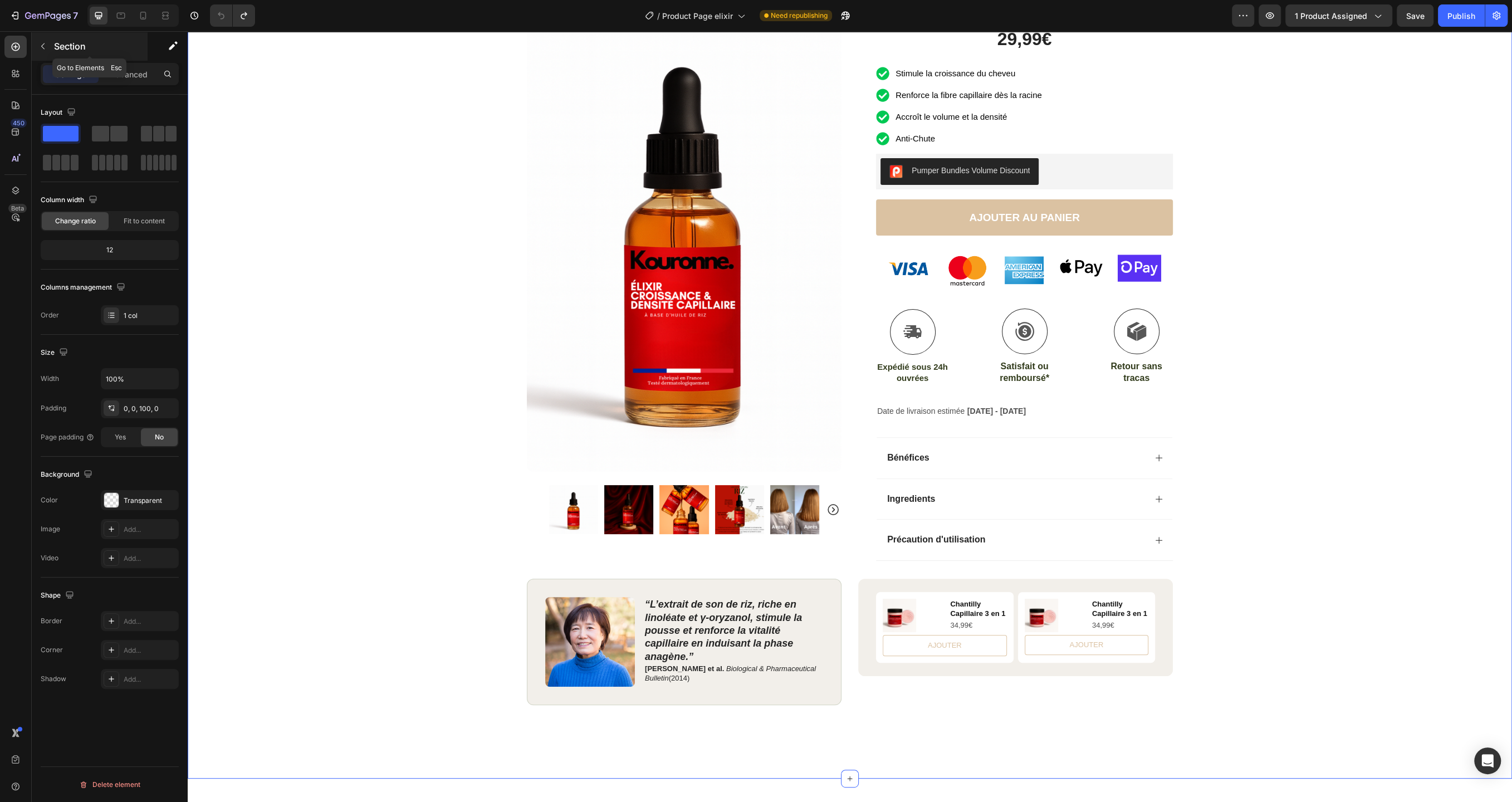
click at [42, 48] on icon "button" at bounding box center [42, 46] width 9 height 9
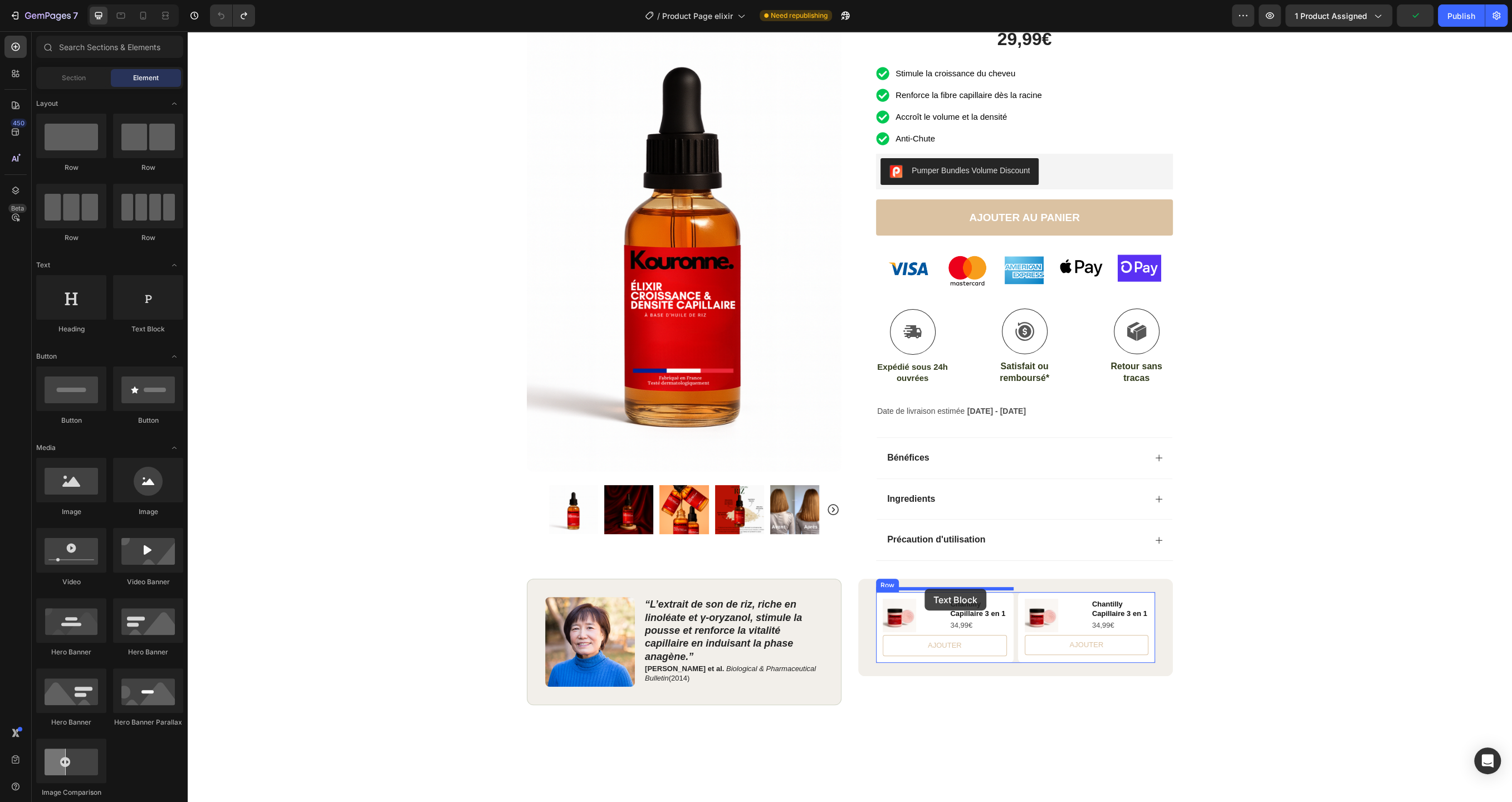
drag, startPoint x: 331, startPoint y: 339, endPoint x: 924, endPoint y: 589, distance: 643.5
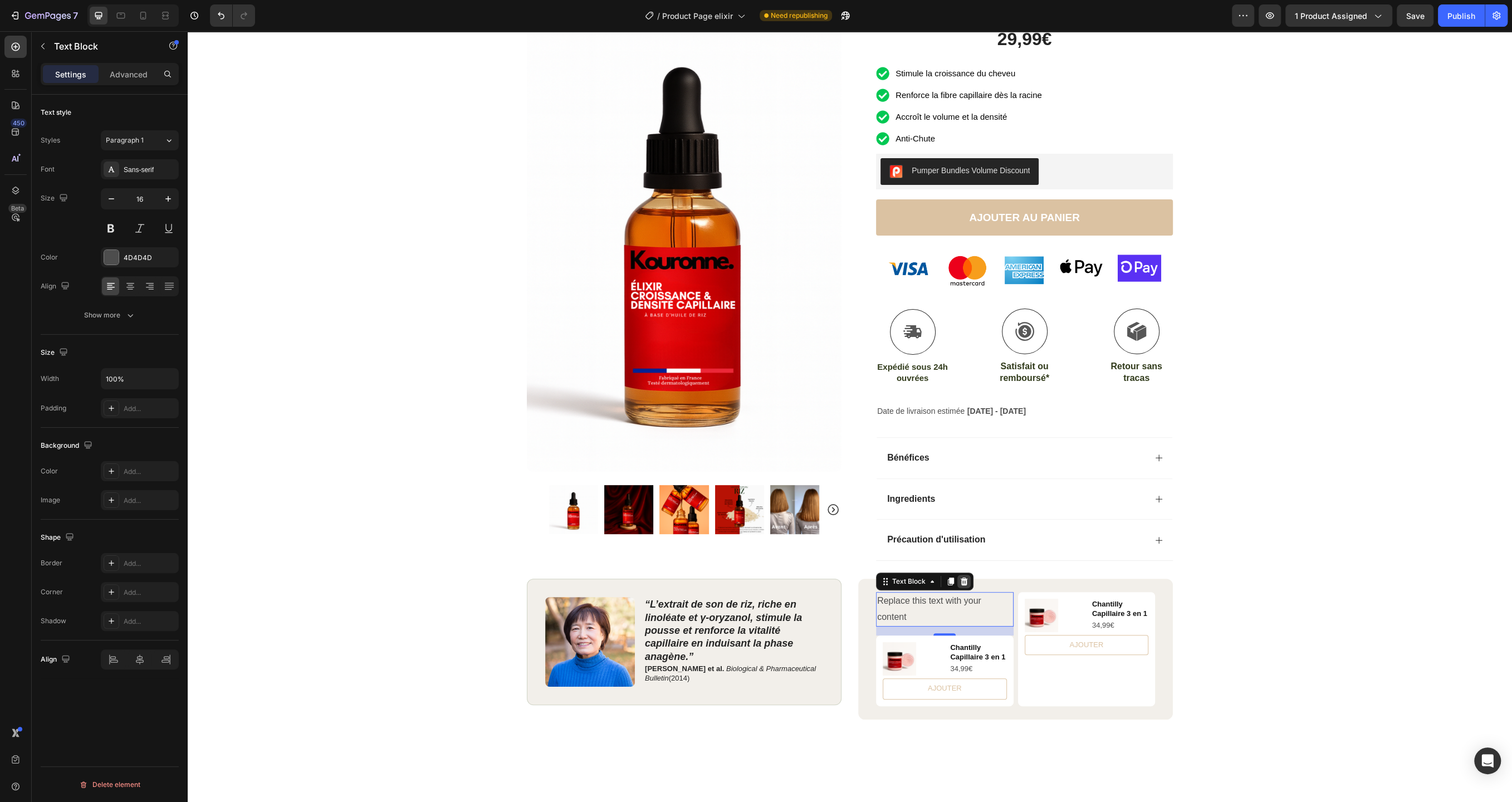
click at [963, 579] on icon at bounding box center [964, 581] width 7 height 8
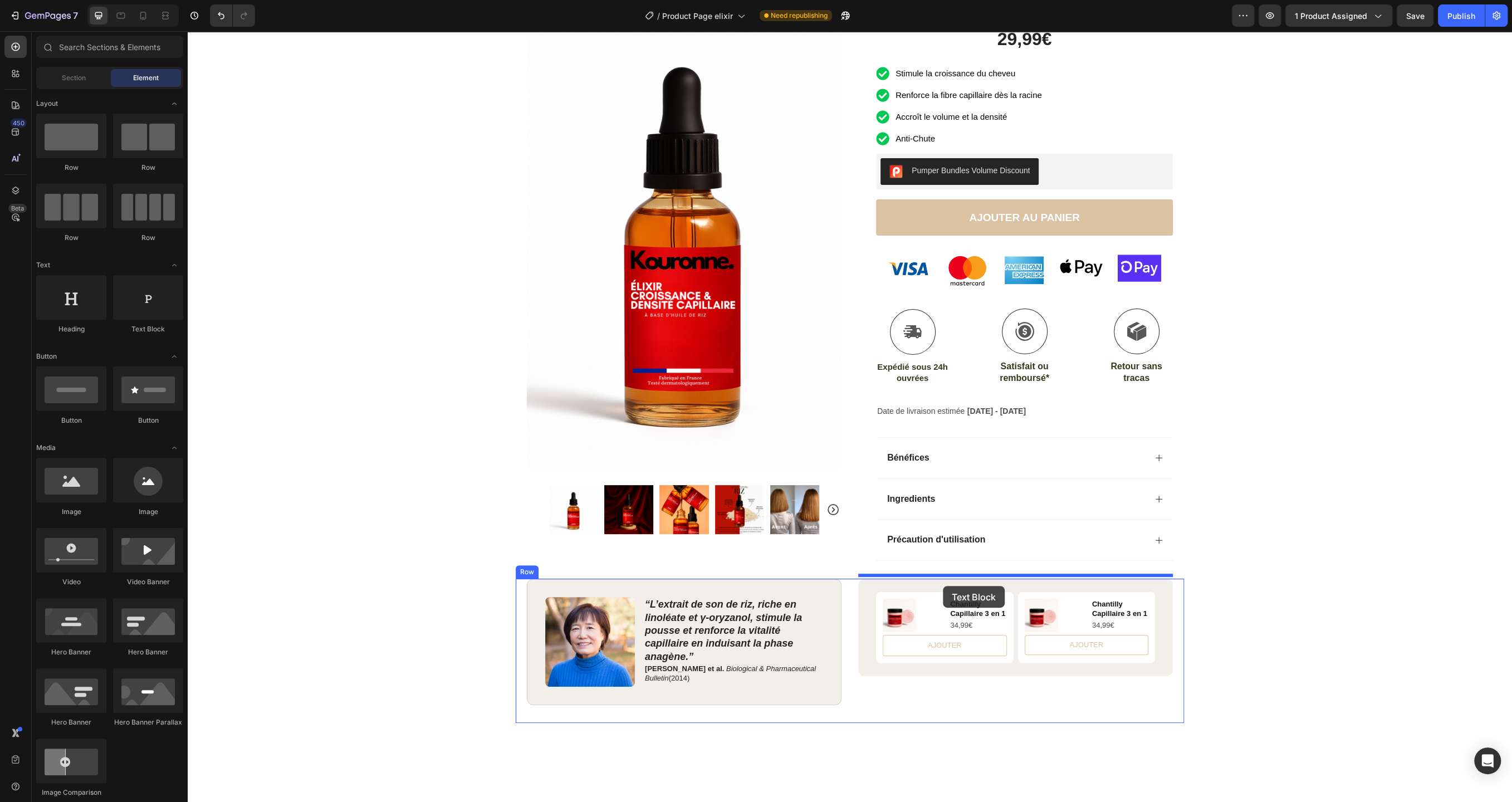
drag, startPoint x: 318, startPoint y: 329, endPoint x: 943, endPoint y: 586, distance: 675.8
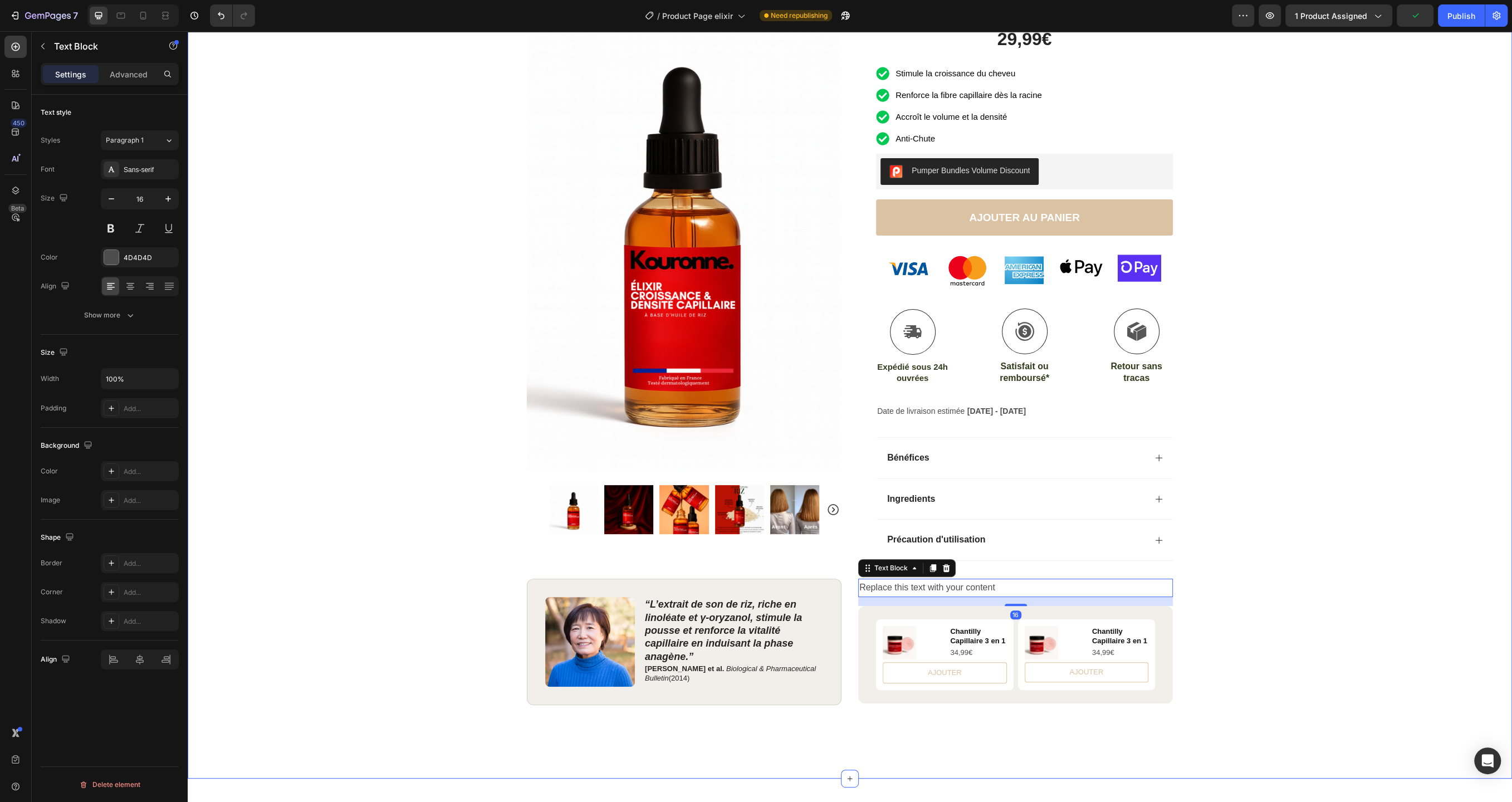
click at [1447, 530] on div "Product Images Row Icon Icon Icon Icon Icon Icon List Excellent 4.8 sur 5 (1979…" at bounding box center [850, 308] width 1324 height 831
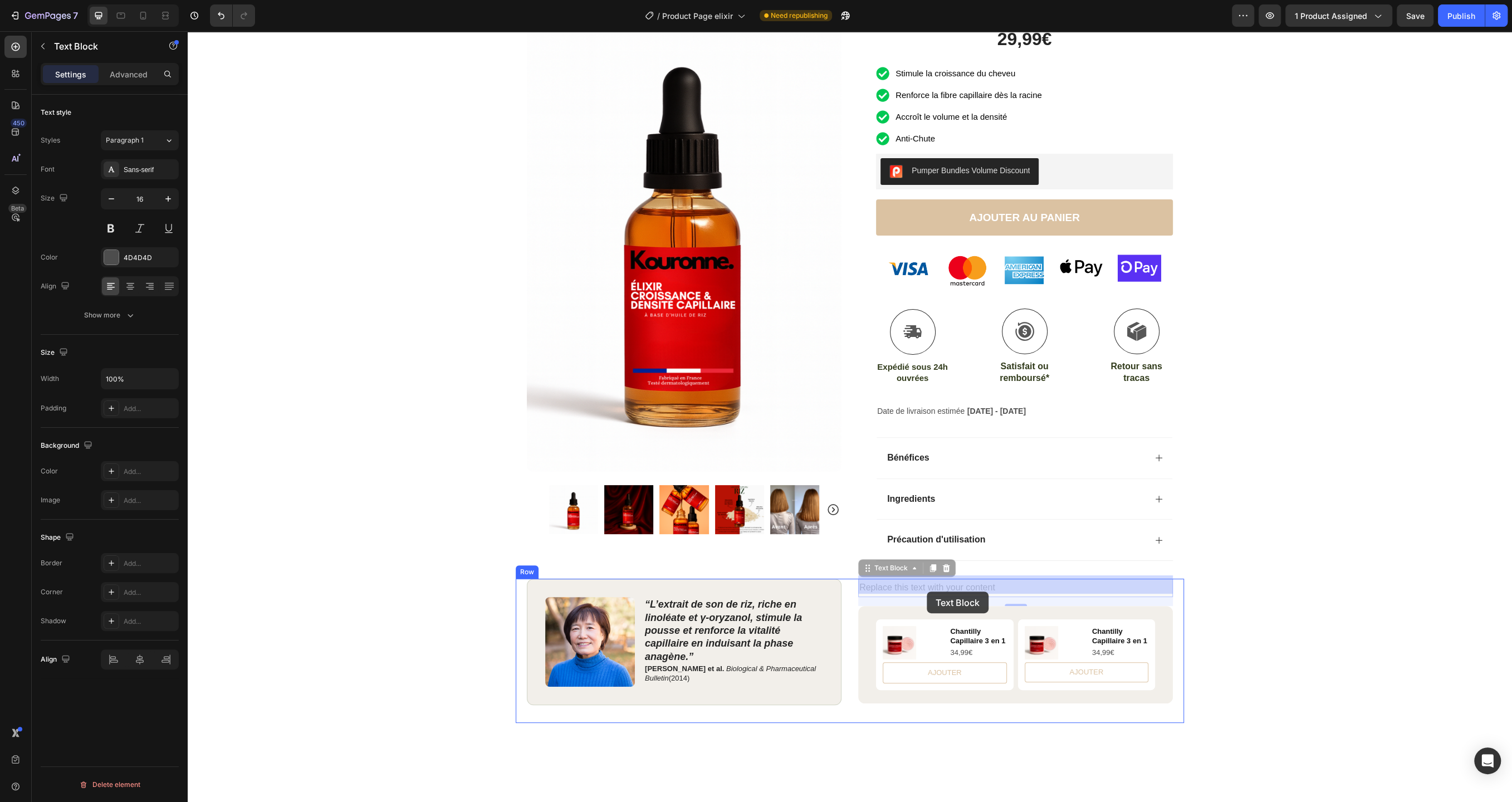
drag, startPoint x: 953, startPoint y: 587, endPoint x: 927, endPoint y: 592, distance: 26.5
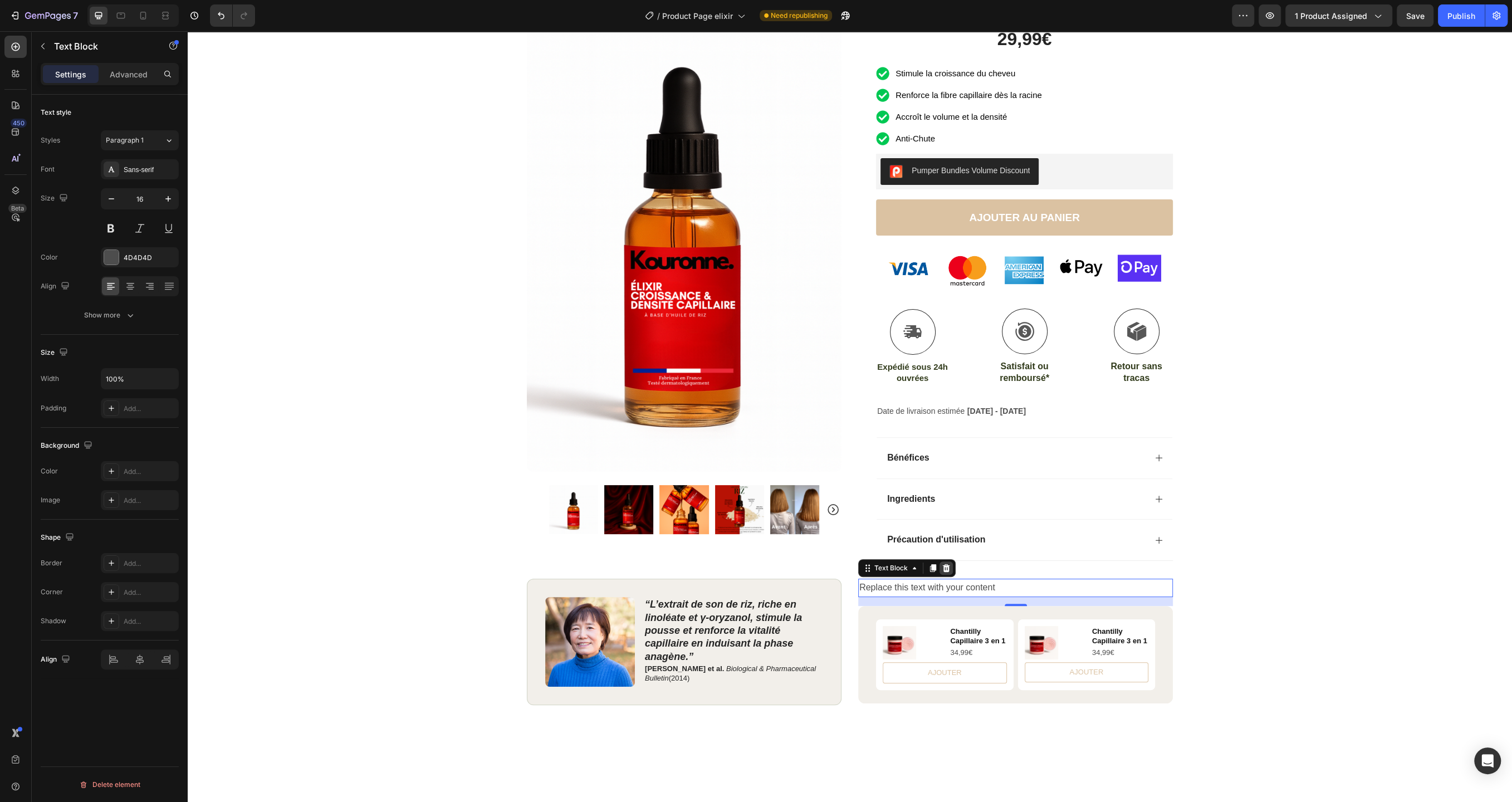
click at [944, 565] on icon at bounding box center [946, 568] width 9 height 9
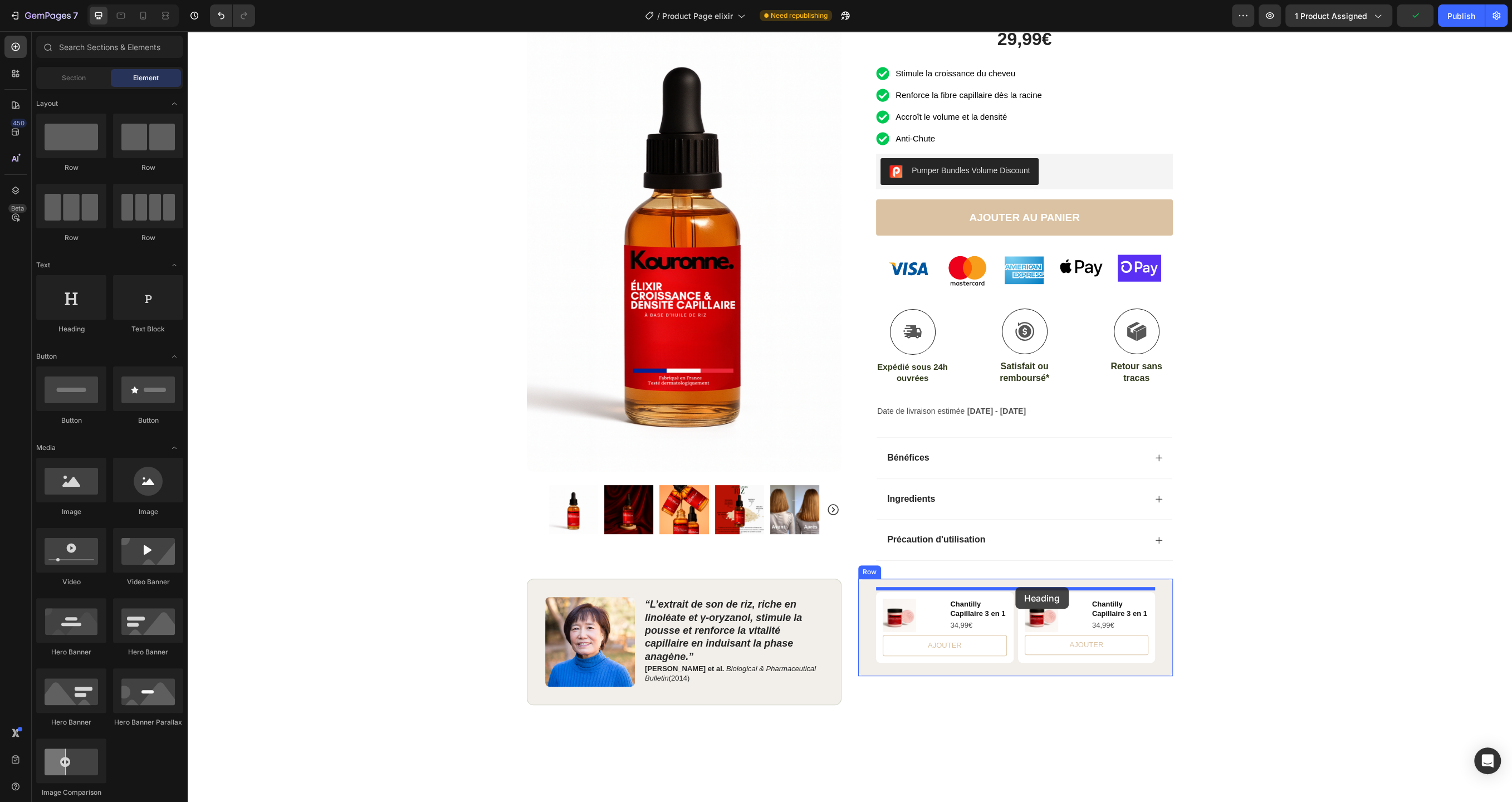
drag, startPoint x: 261, startPoint y: 343, endPoint x: 1015, endPoint y: 587, distance: 792.5
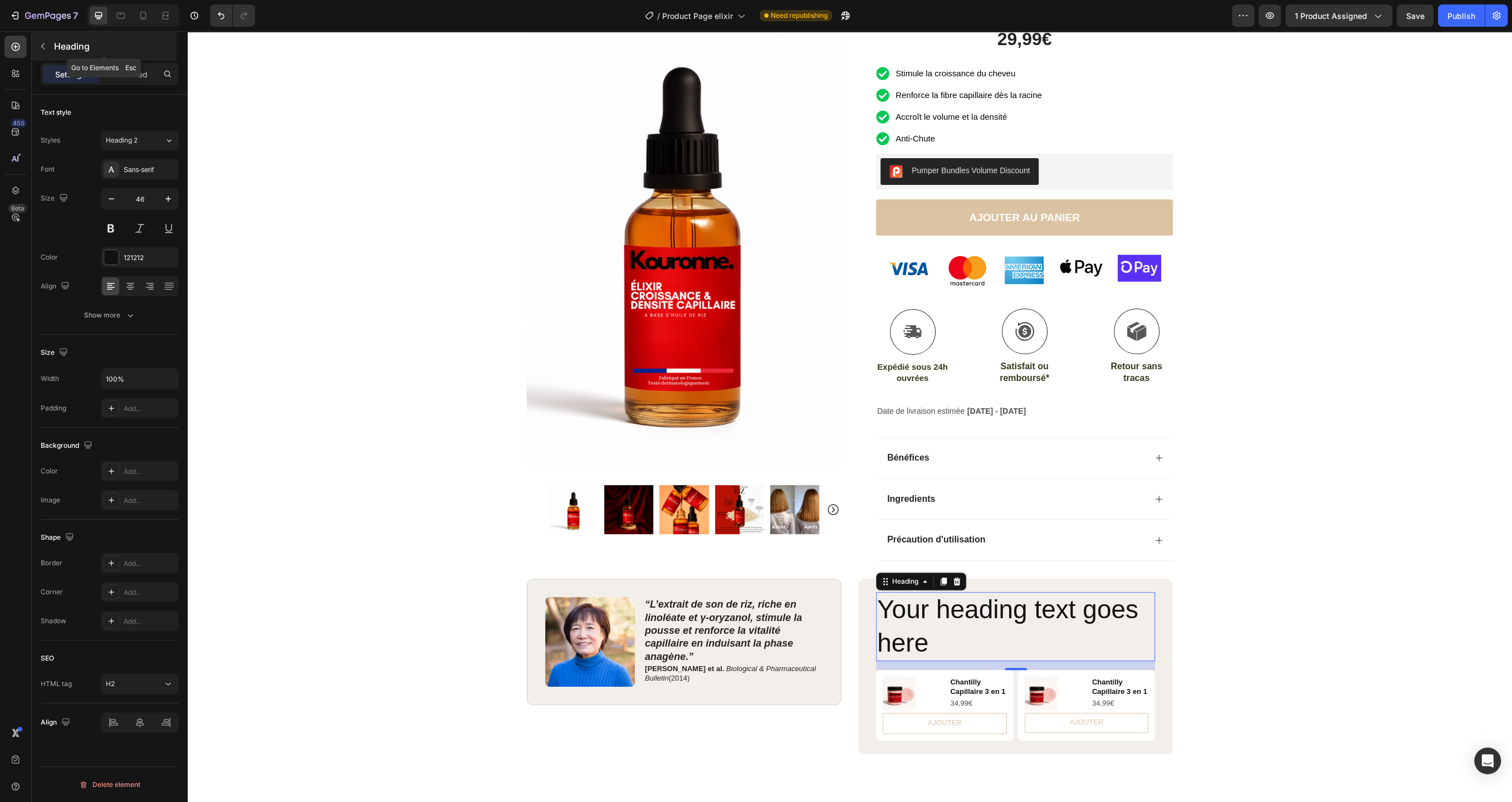
click at [46, 54] on button "button" at bounding box center [43, 46] width 18 height 18
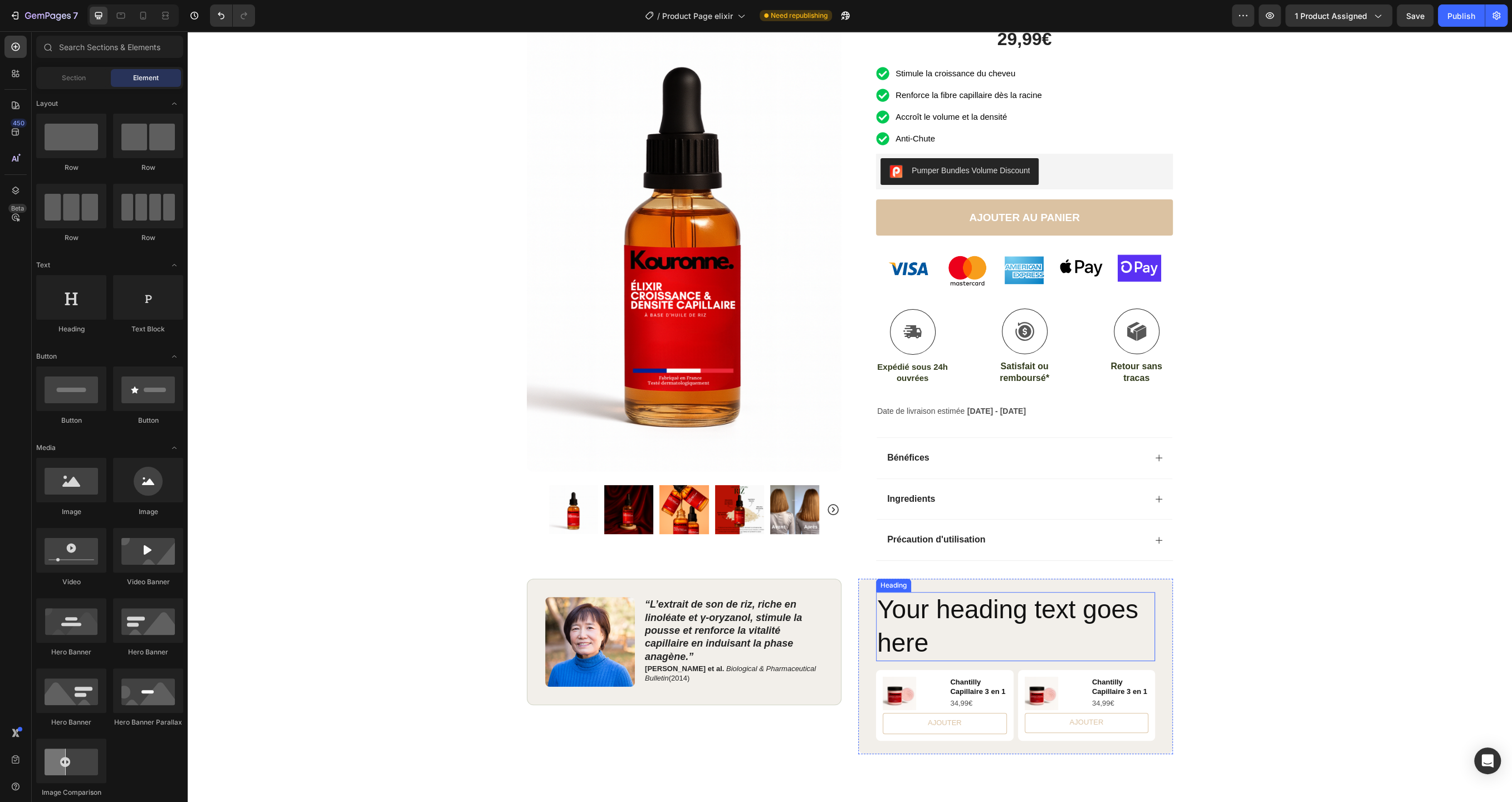
click at [962, 643] on h2 "Your heading text goes here" at bounding box center [1015, 627] width 279 height 69
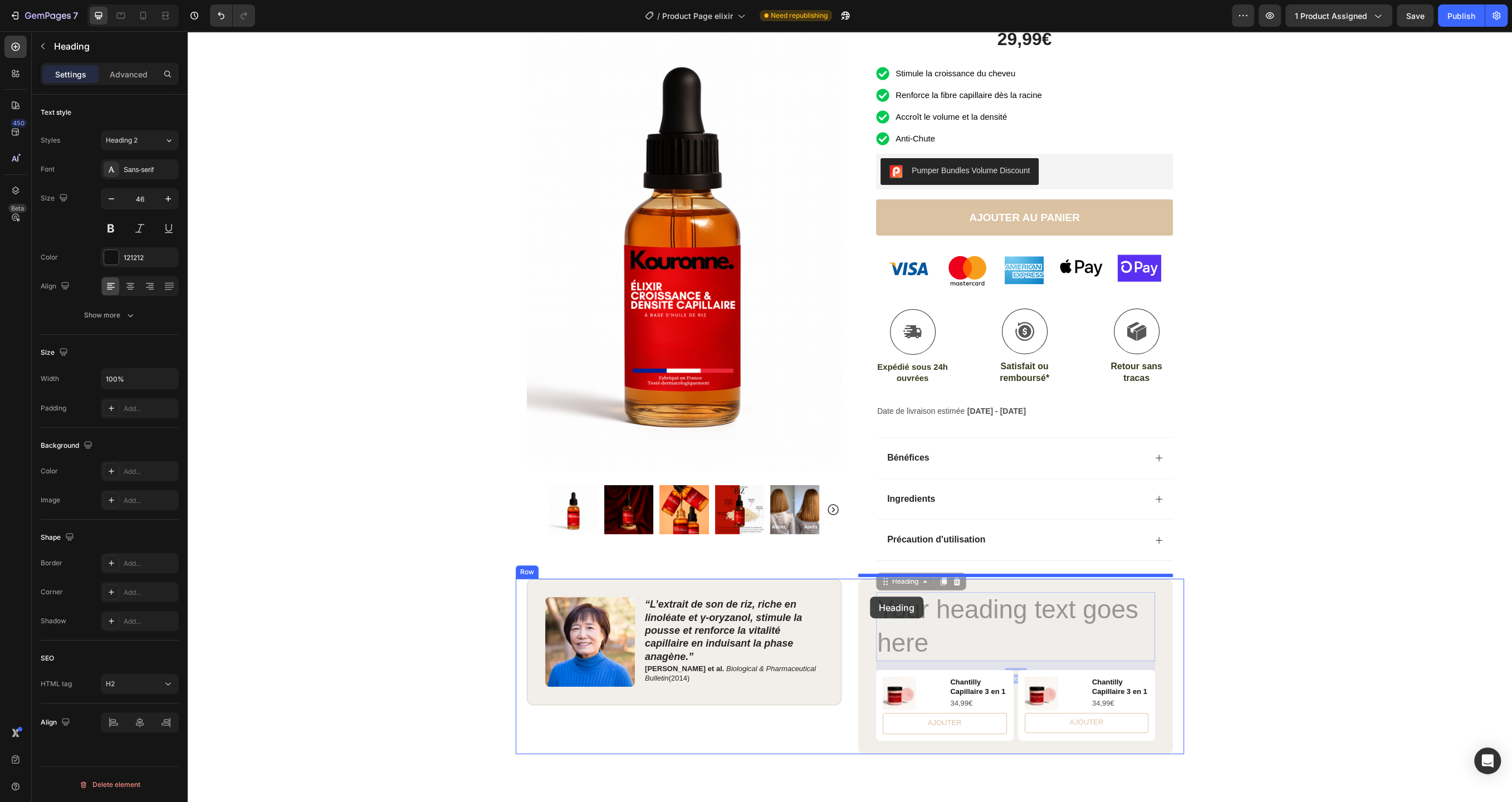
drag, startPoint x: 962, startPoint y: 643, endPoint x: 870, endPoint y: 597, distance: 102.9
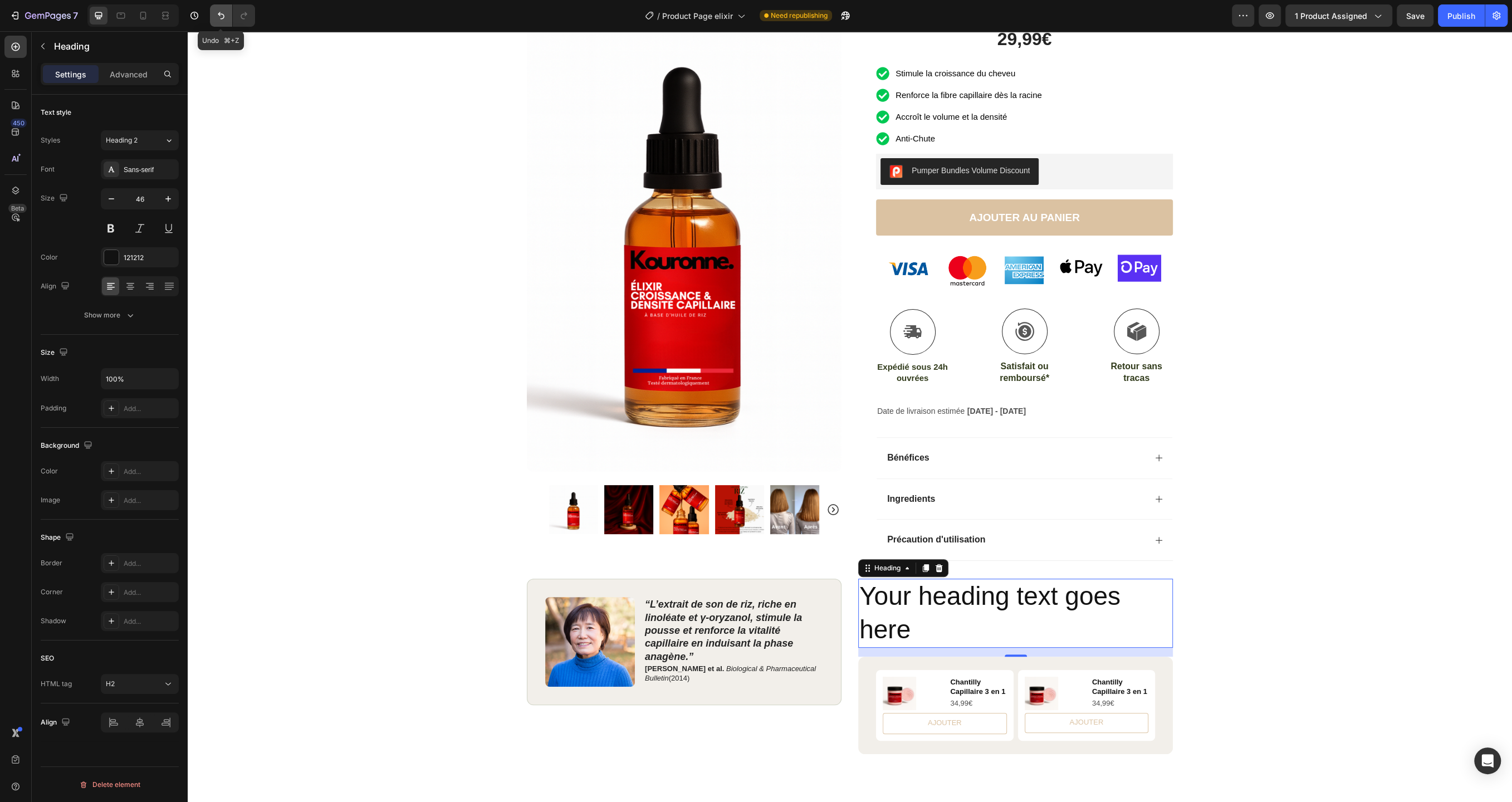
click at [215, 6] on button "Undo/Redo" at bounding box center [221, 16] width 22 height 22
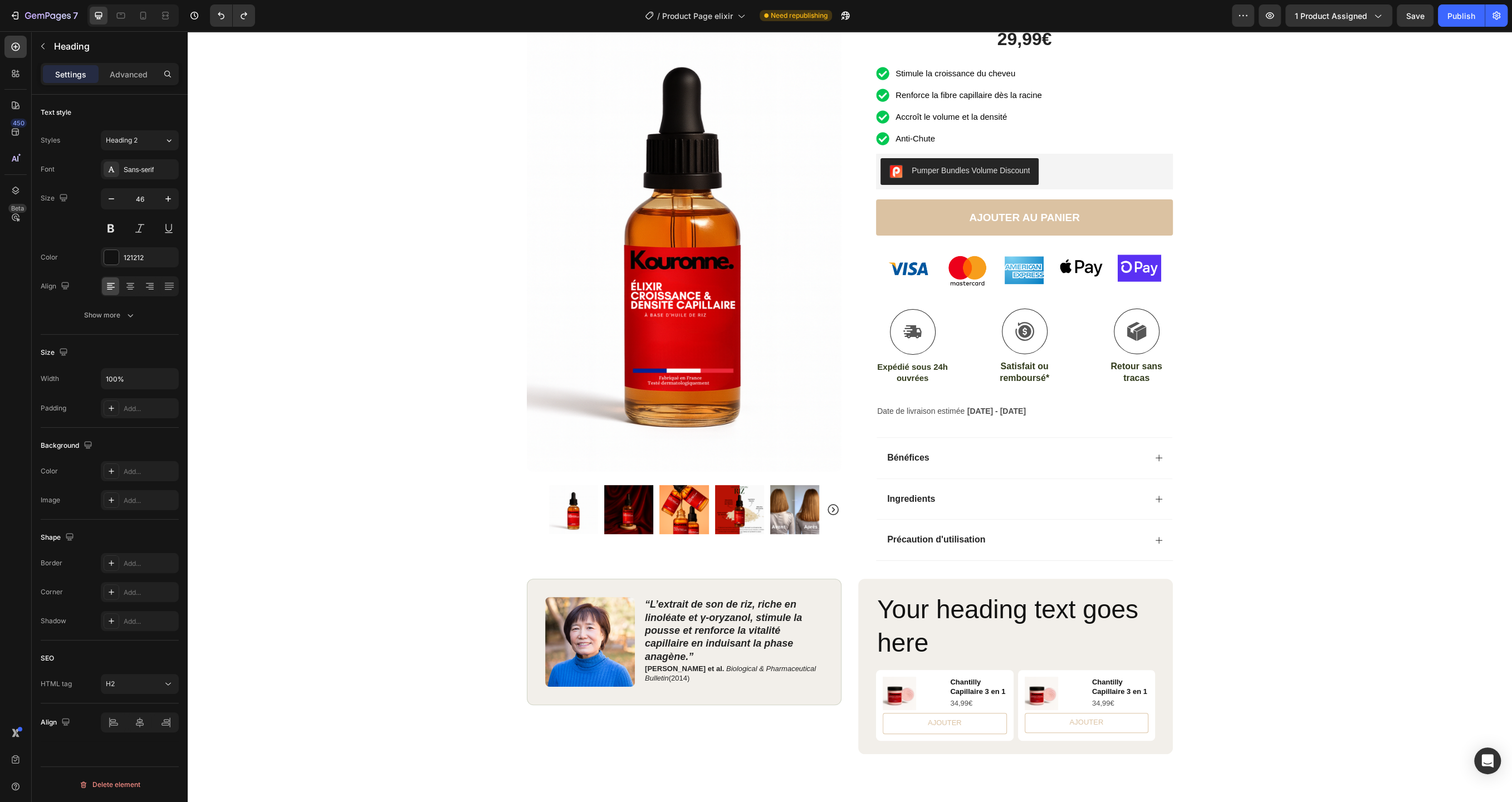
click at [939, 644] on h2 "Your heading text goes here" at bounding box center [1015, 627] width 279 height 69
click at [939, 644] on p "Your heading text goes here" at bounding box center [1015, 626] width 277 height 67
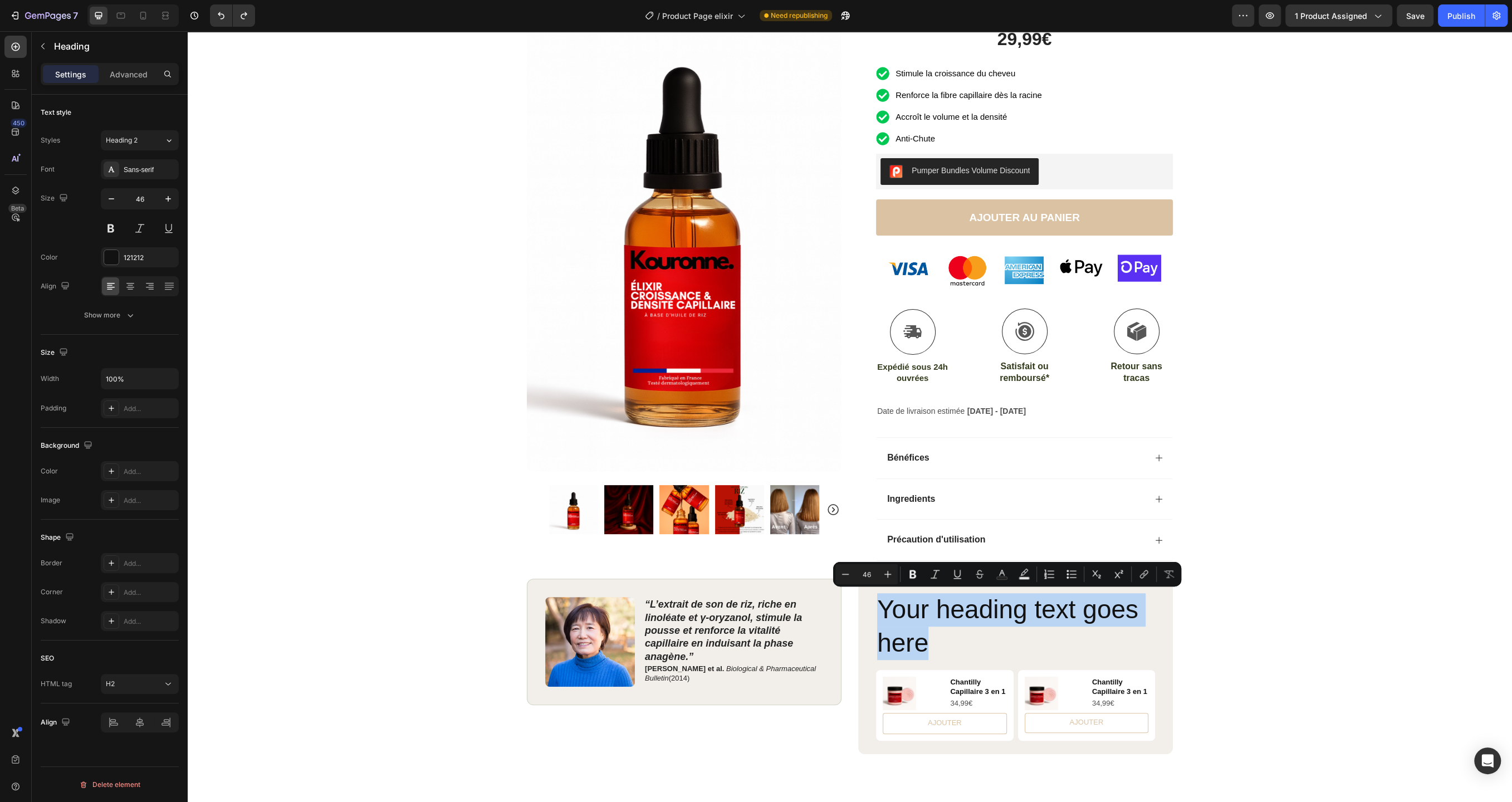
drag, startPoint x: 926, startPoint y: 637, endPoint x: 880, endPoint y: 611, distance: 52.8
click at [880, 611] on p "Your heading text goes here" at bounding box center [1015, 626] width 277 height 67
click at [142, 203] on input "46" at bounding box center [140, 199] width 37 height 20
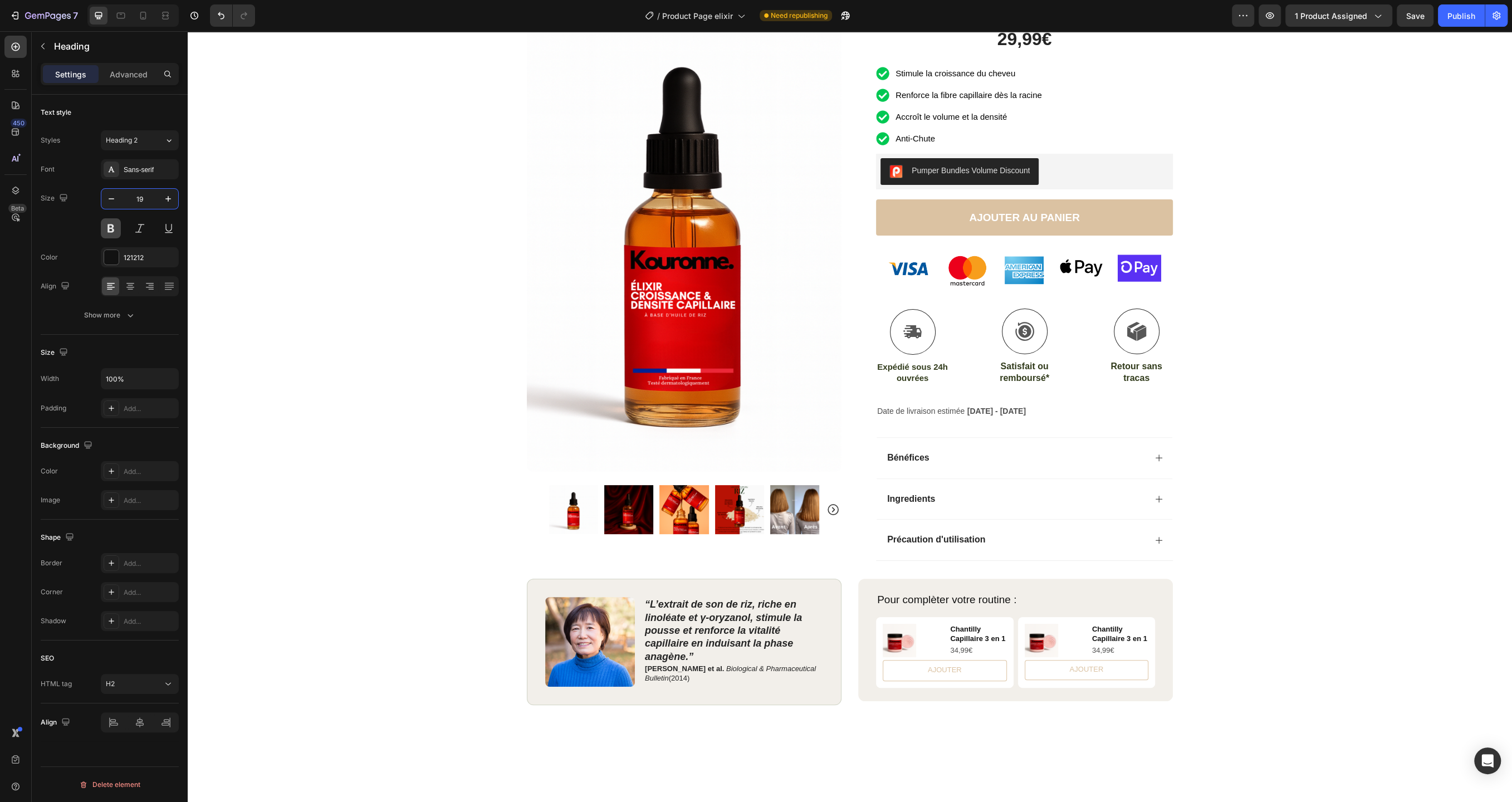
type input "19"
click at [114, 230] on button at bounding box center [111, 228] width 20 height 20
click at [1028, 595] on p "Pour complèter votre routine :" at bounding box center [1015, 600] width 277 height 14
click at [1330, 491] on div "Product Images Row Icon Icon Icon Icon Icon Icon List Excellent 4.8 sur 5 (1979…" at bounding box center [850, 308] width 1324 height 831
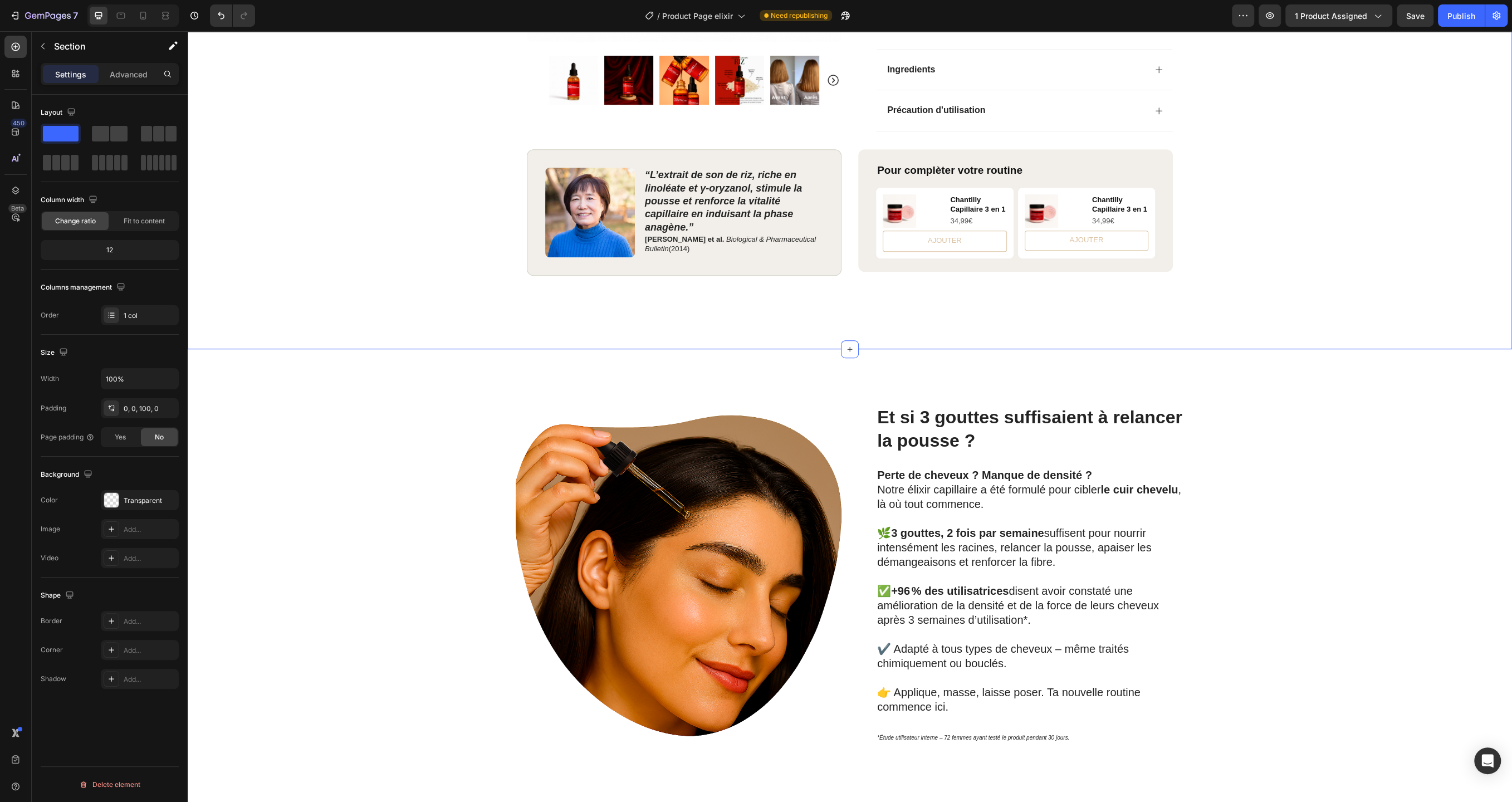
scroll to position [0, 0]
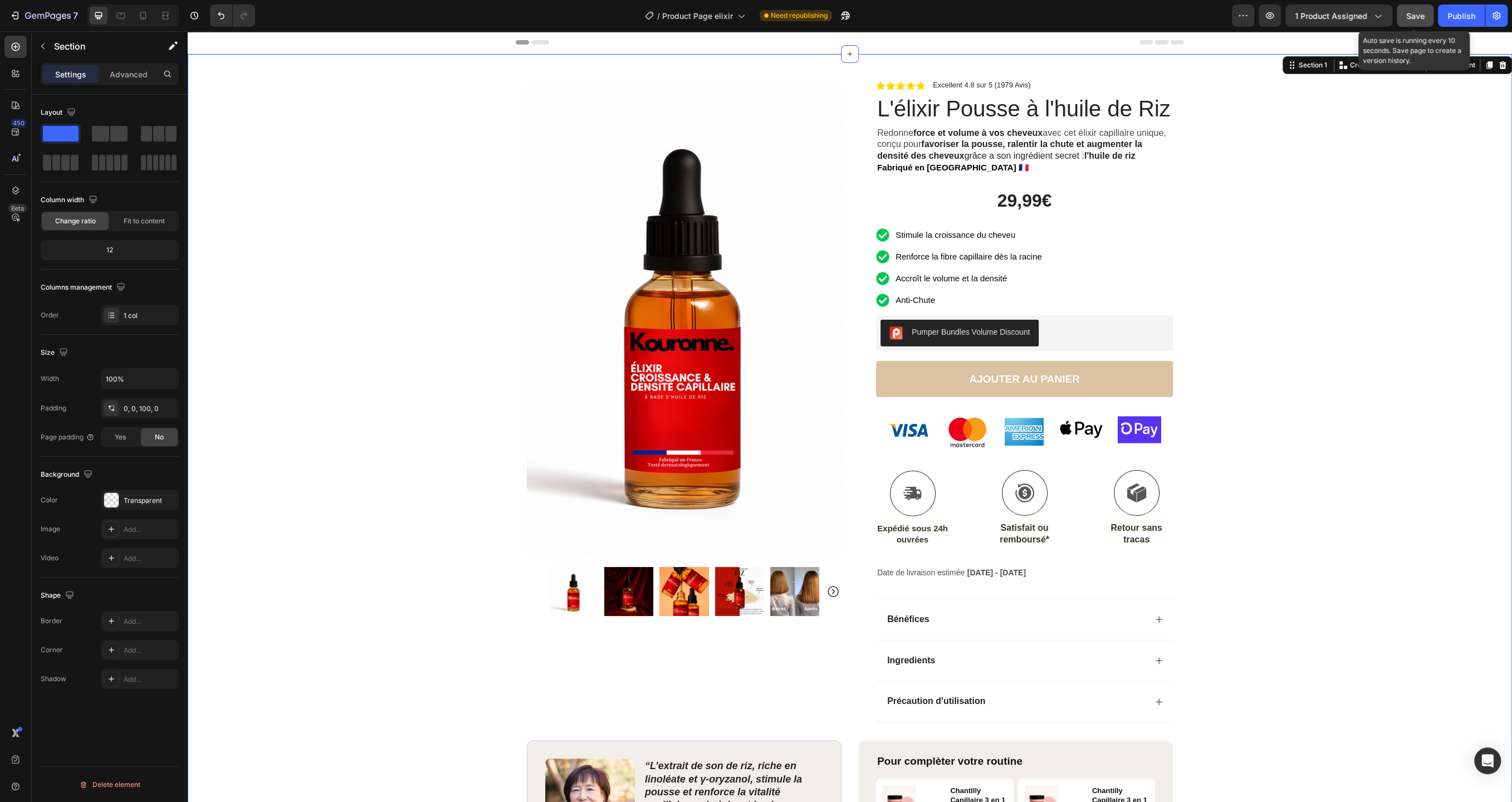
click at [1416, 20] on div "Save" at bounding box center [1415, 16] width 18 height 12
click at [122, 18] on icon at bounding box center [121, 16] width 8 height 6
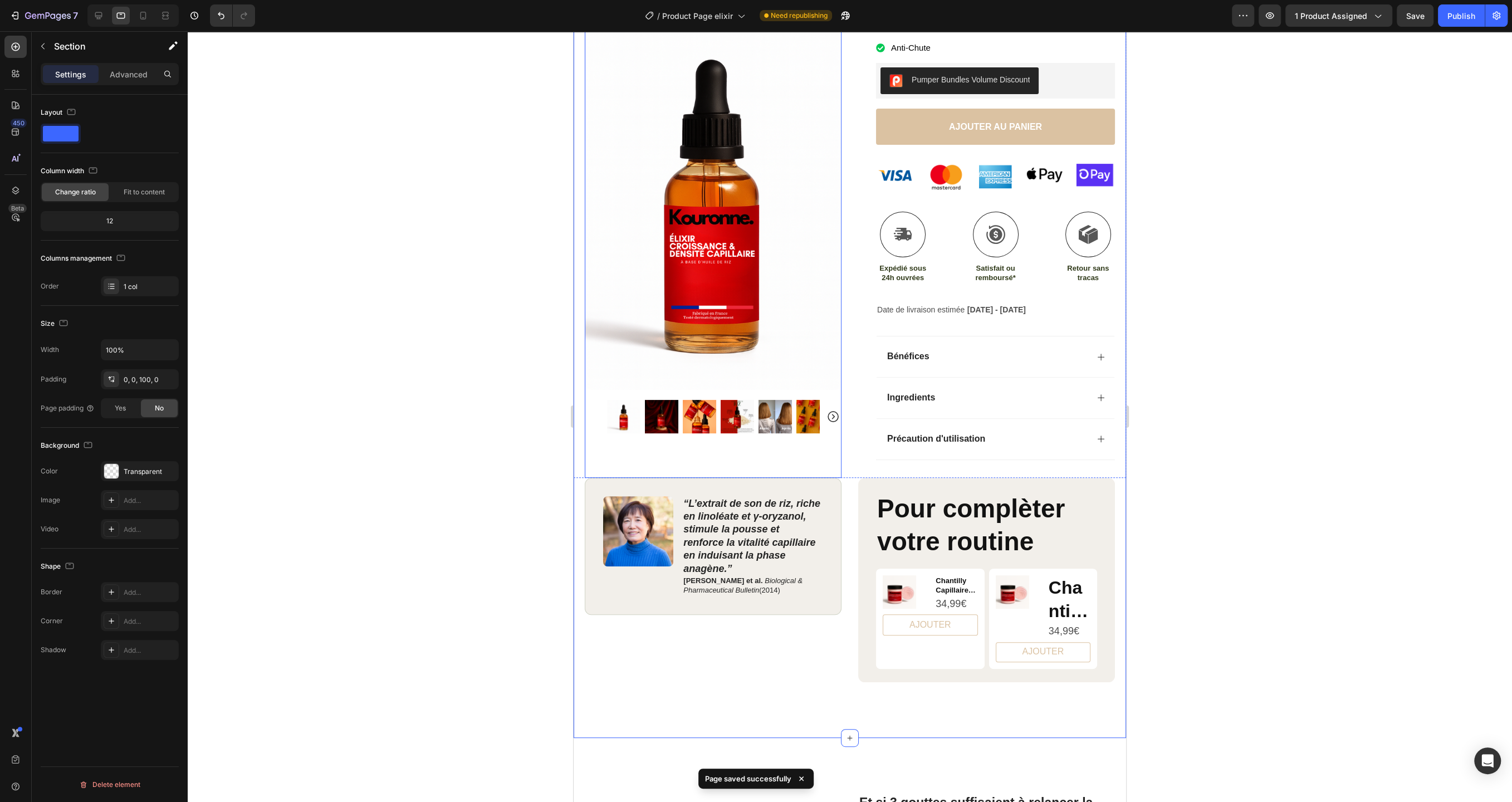
scroll to position [262, 0]
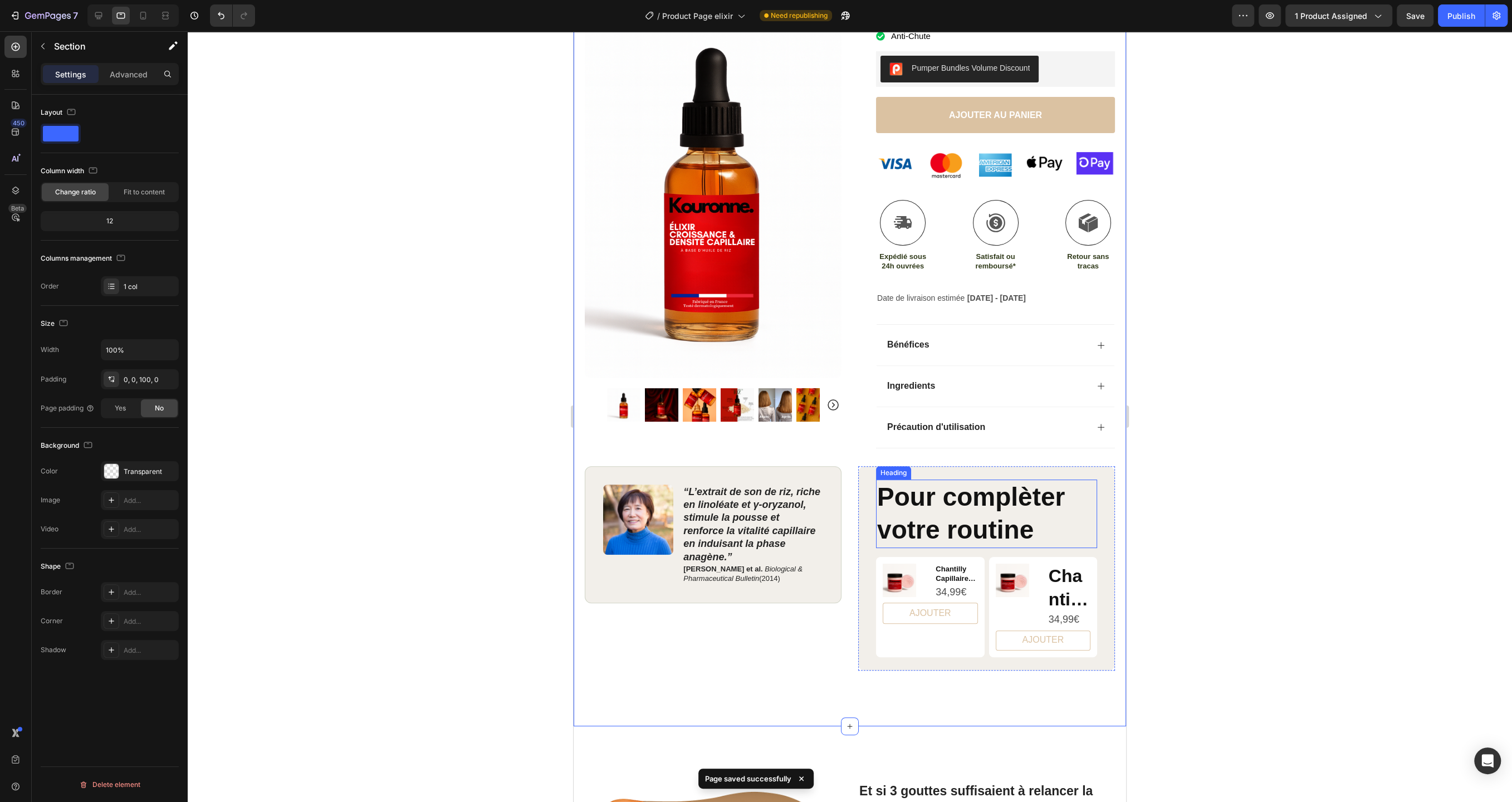
click at [991, 518] on p "Pour complèter votre routine" at bounding box center [986, 514] width 219 height 67
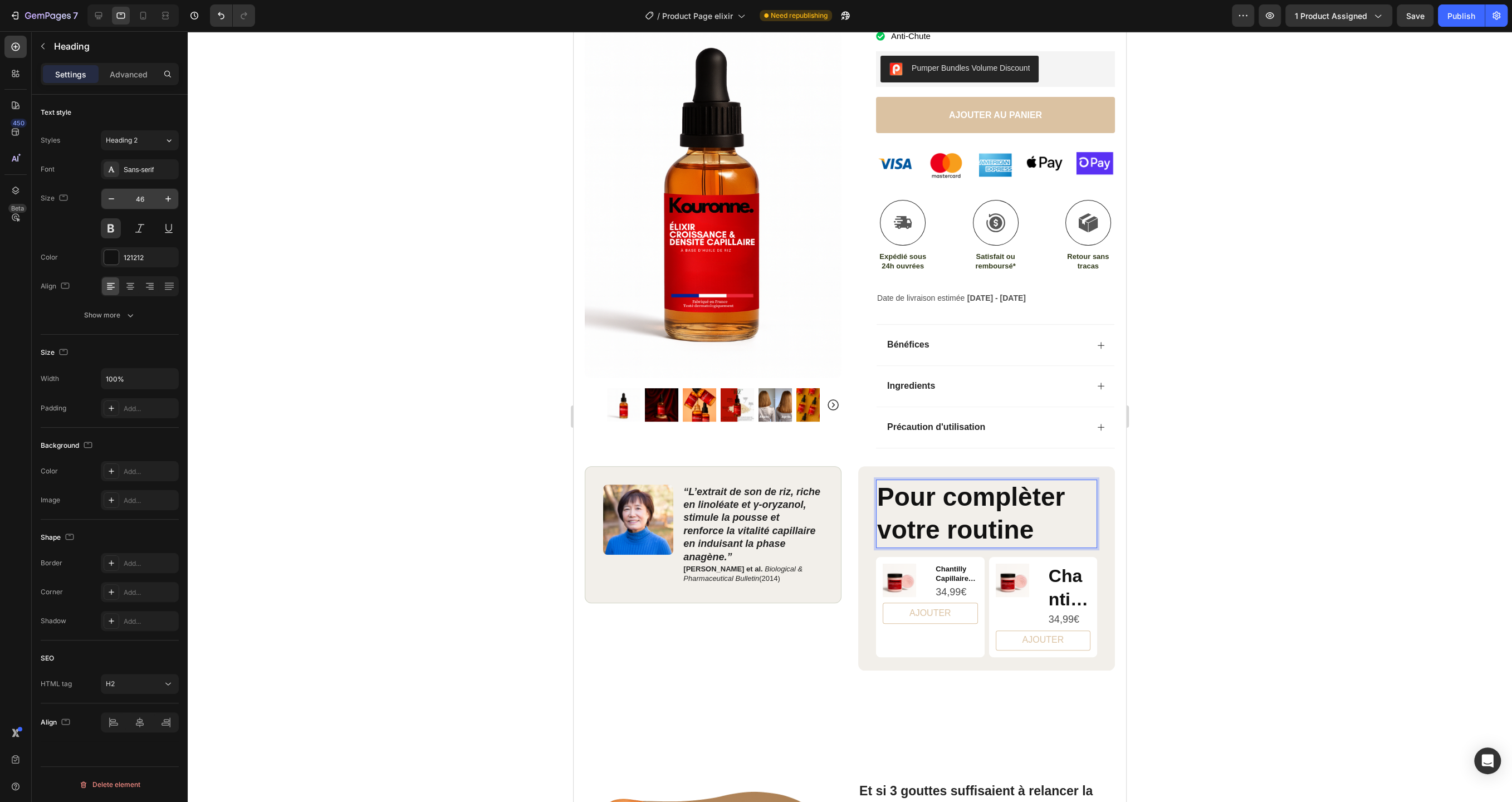
click at [140, 196] on input "46" at bounding box center [140, 199] width 37 height 20
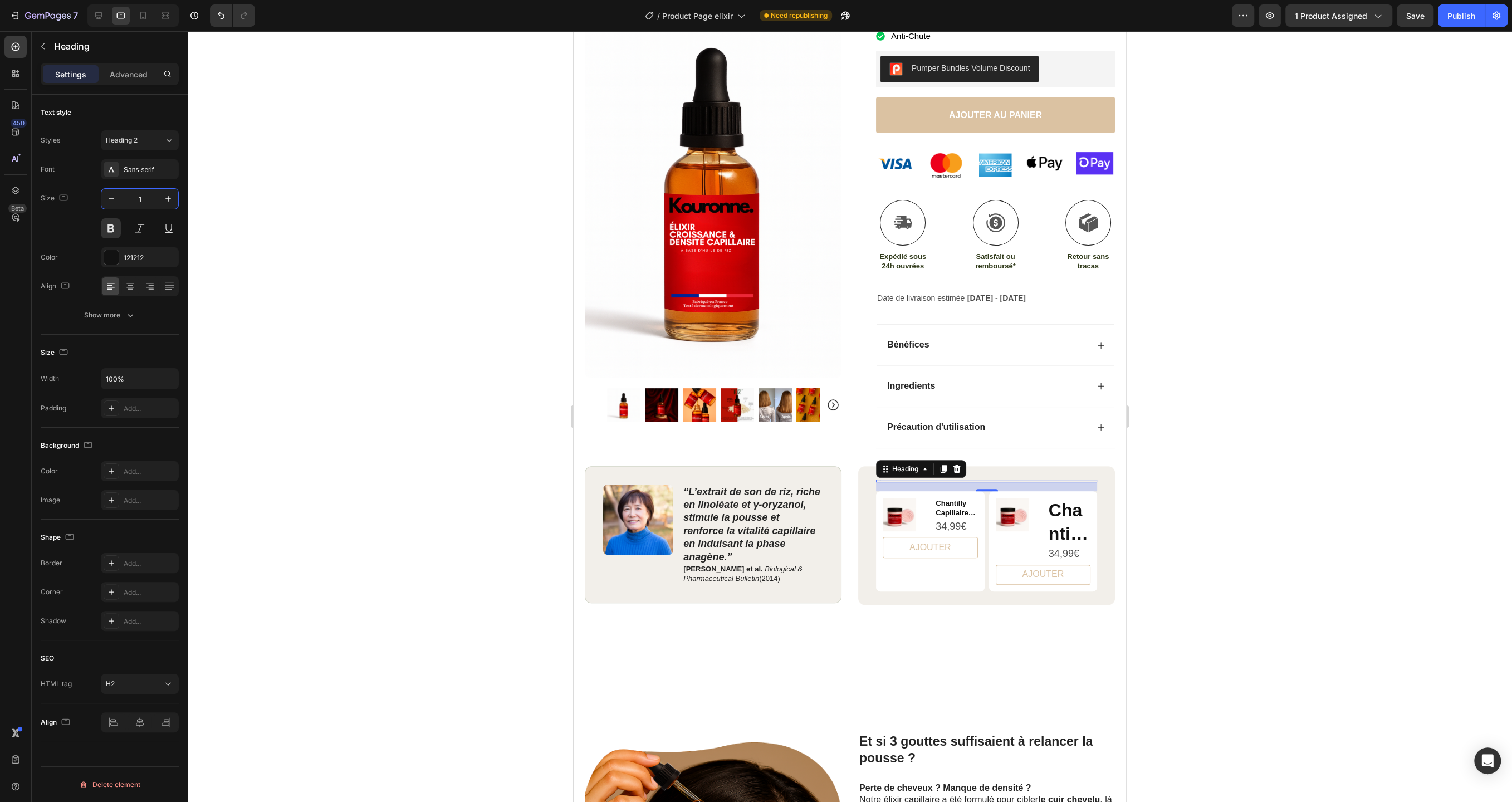
type input "19"
click at [266, 358] on div at bounding box center [850, 416] width 1324 height 771
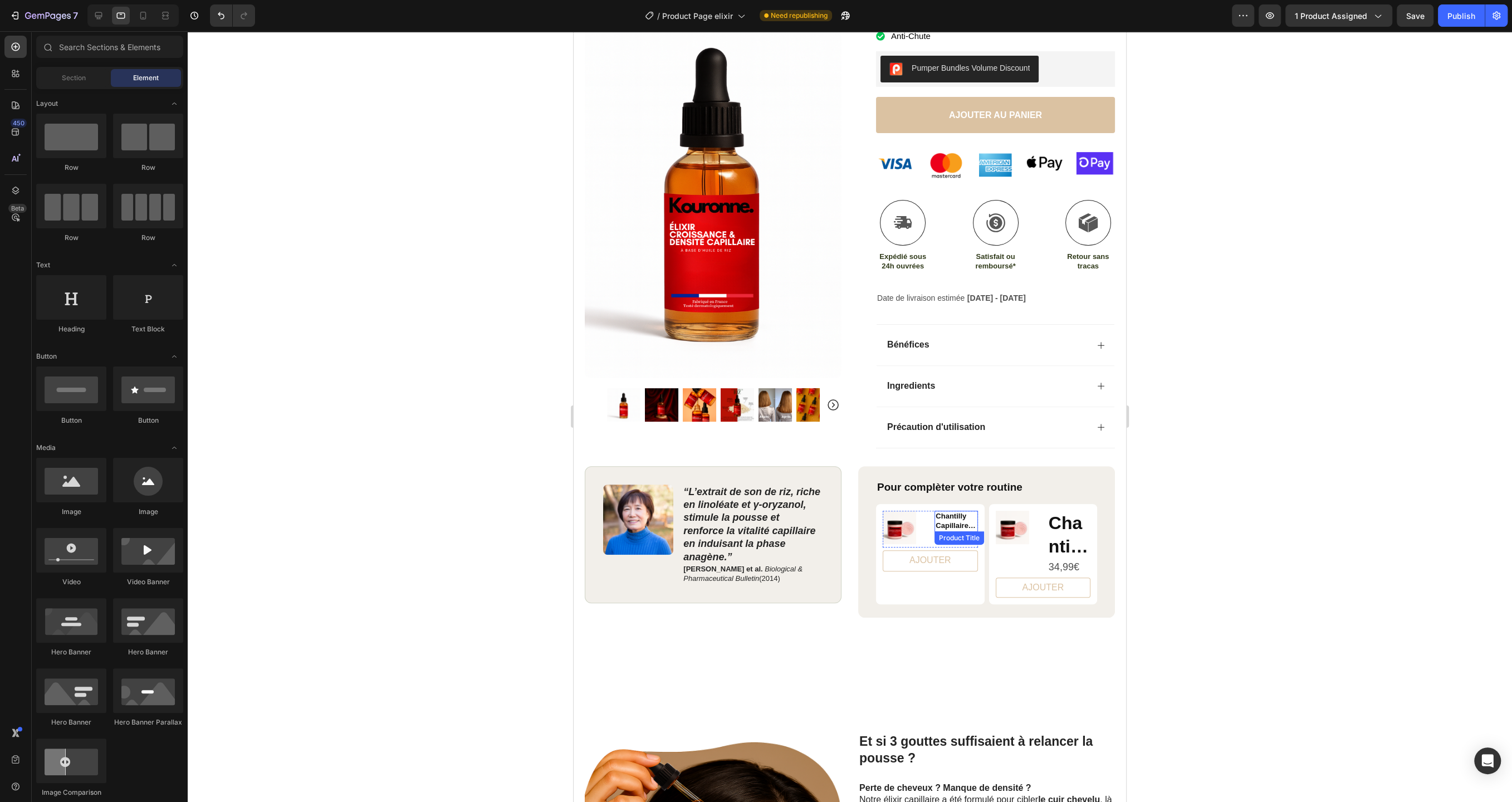
click at [951, 517] on h2 "Chantilly Capillaire 3 en 1" at bounding box center [956, 521] width 43 height 21
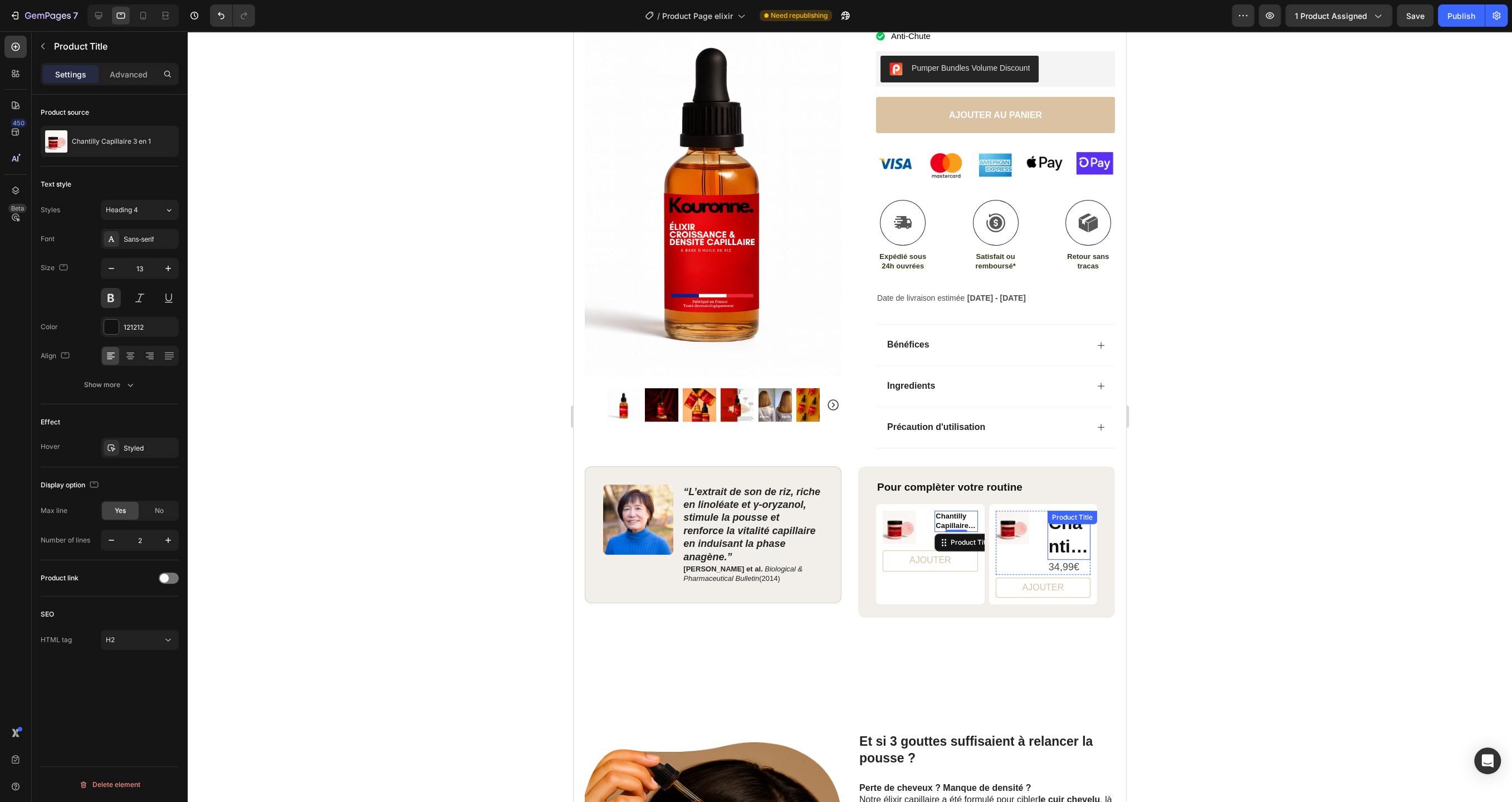
click at [1068, 528] on h2 "Chantilly Capillaire 3 en 1" at bounding box center [1069, 535] width 43 height 49
click at [144, 258] on input "32" at bounding box center [140, 268] width 37 height 20
type input "13"
click at [386, 464] on div at bounding box center [850, 416] width 1324 height 771
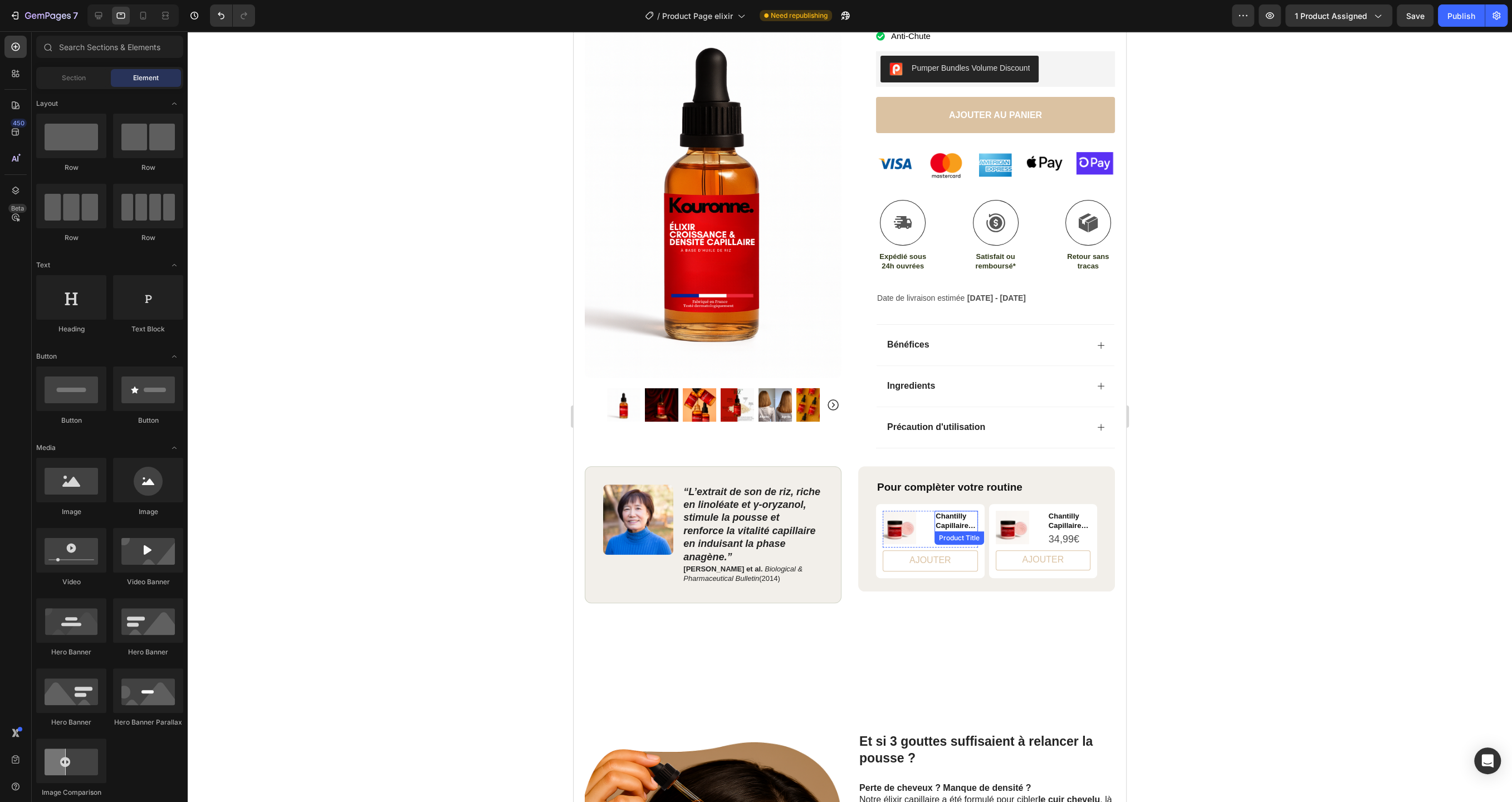
click at [946, 517] on h2 "Chantilly Capillaire 3 en 1" at bounding box center [956, 521] width 43 height 21
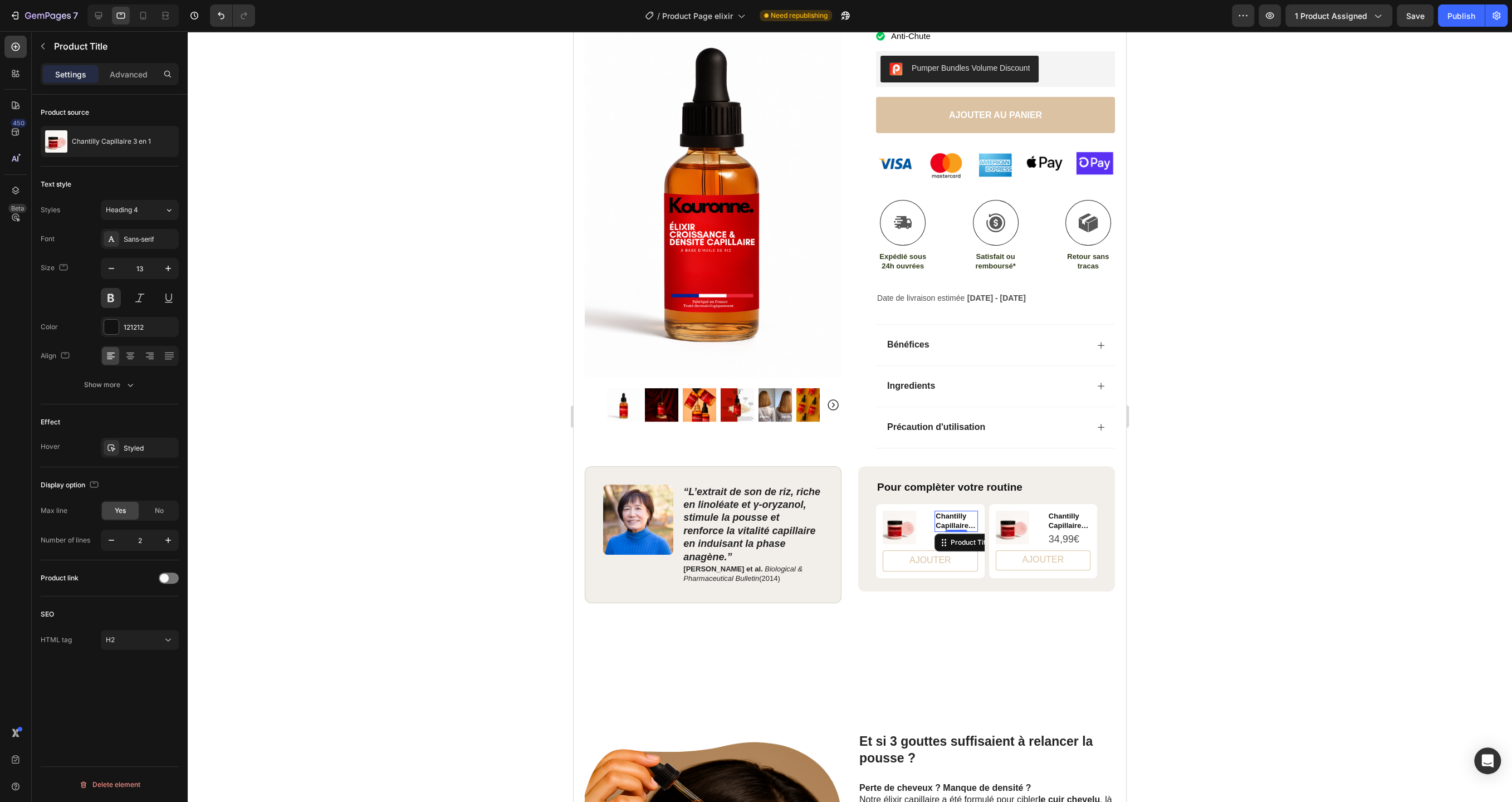
click at [529, 557] on div at bounding box center [850, 416] width 1324 height 771
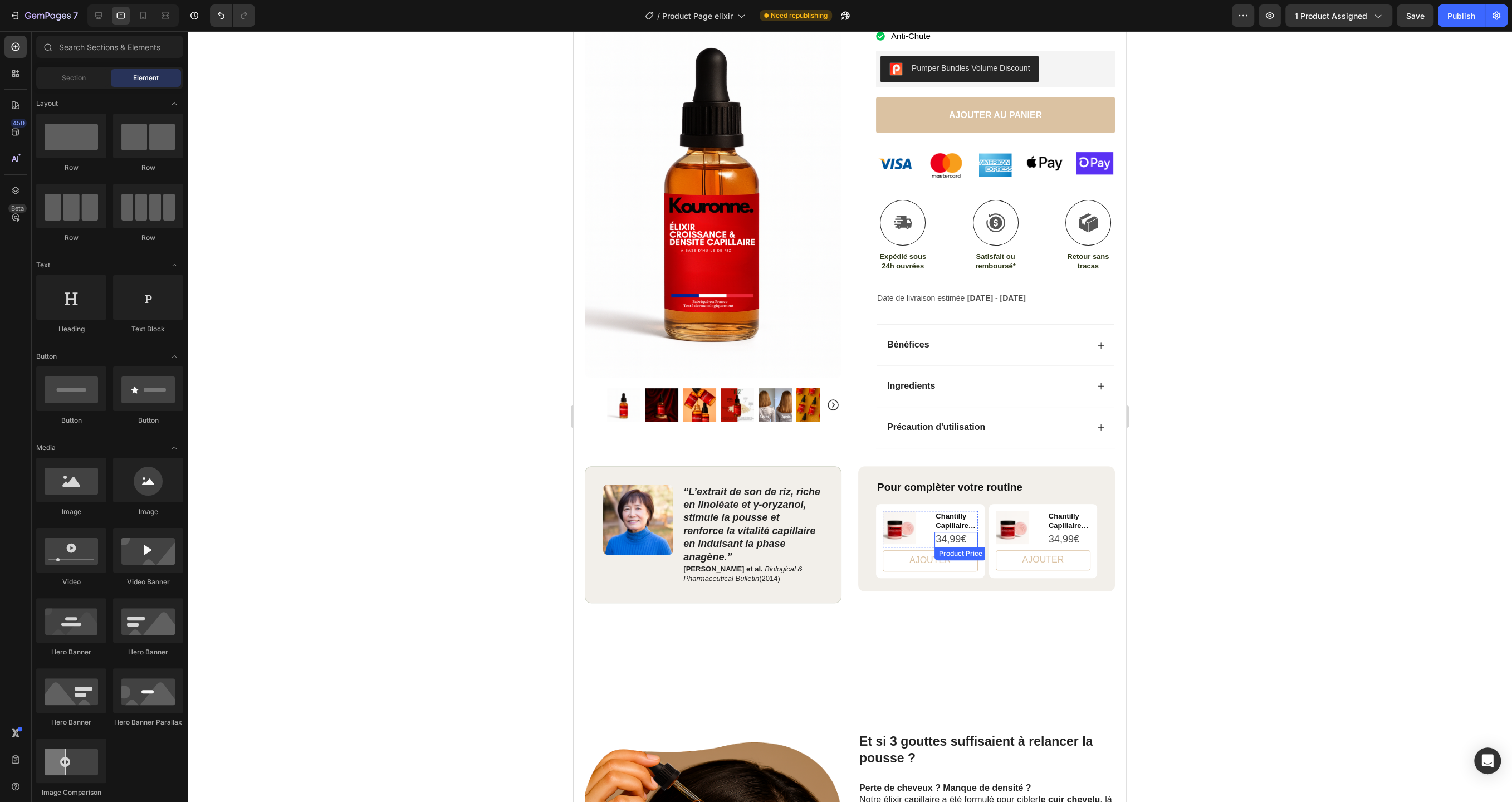
click at [953, 539] on div "34,99€" at bounding box center [956, 540] width 43 height 15
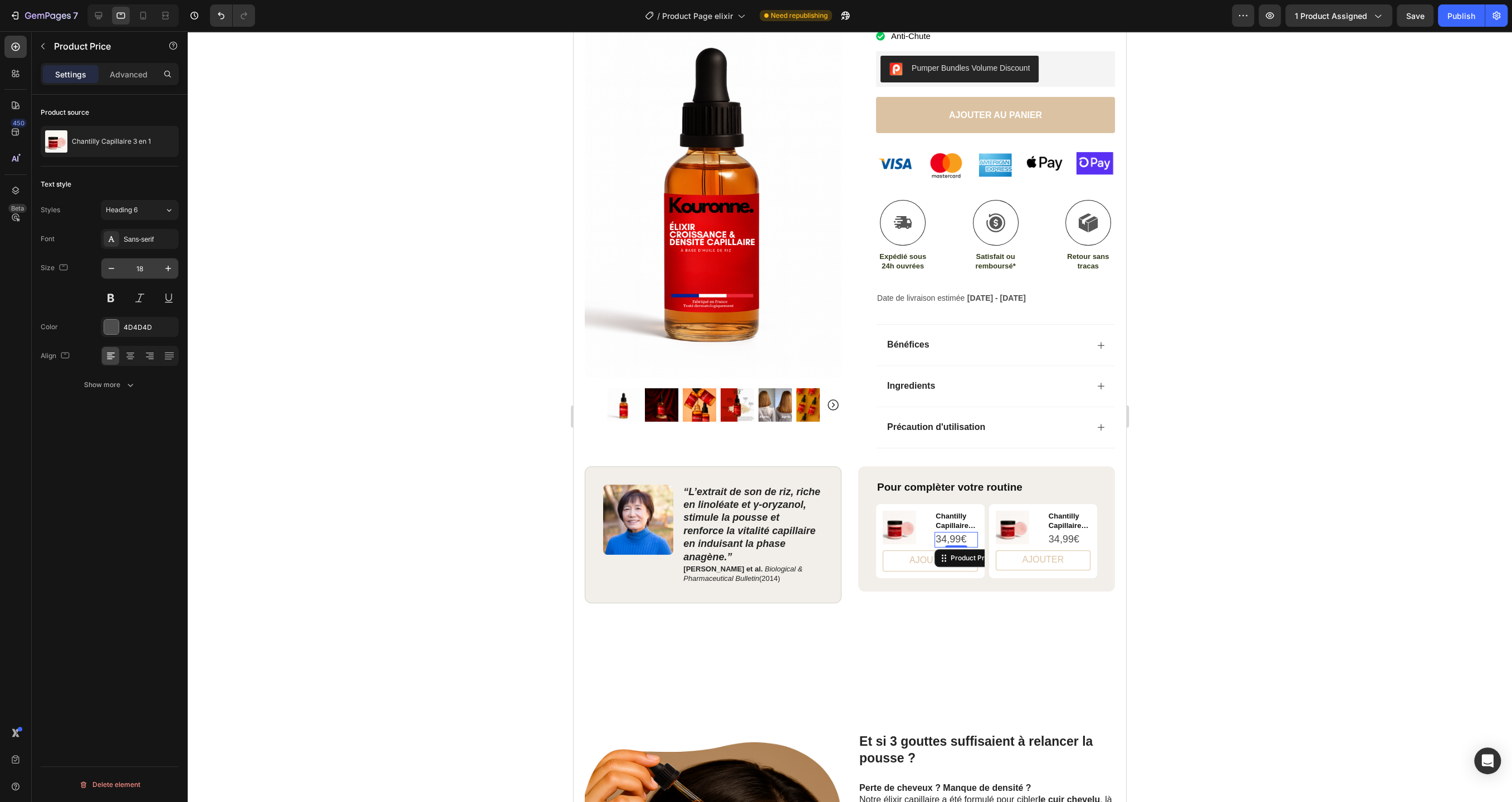
click at [150, 270] on input "18" at bounding box center [140, 268] width 37 height 20
type input "15"
click at [301, 523] on div at bounding box center [850, 416] width 1324 height 771
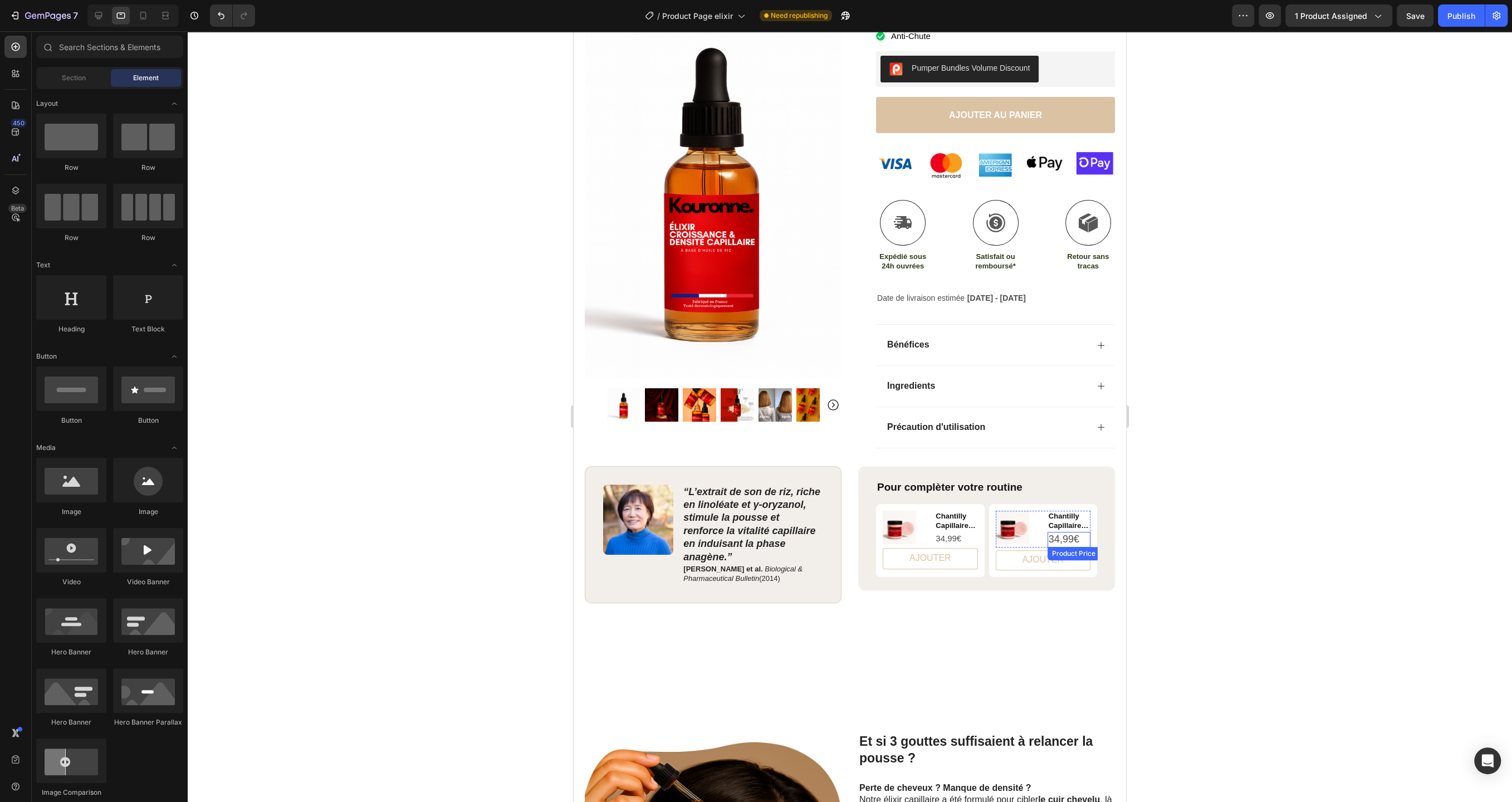
click at [1058, 537] on div "34,99€" at bounding box center [1069, 540] width 43 height 15
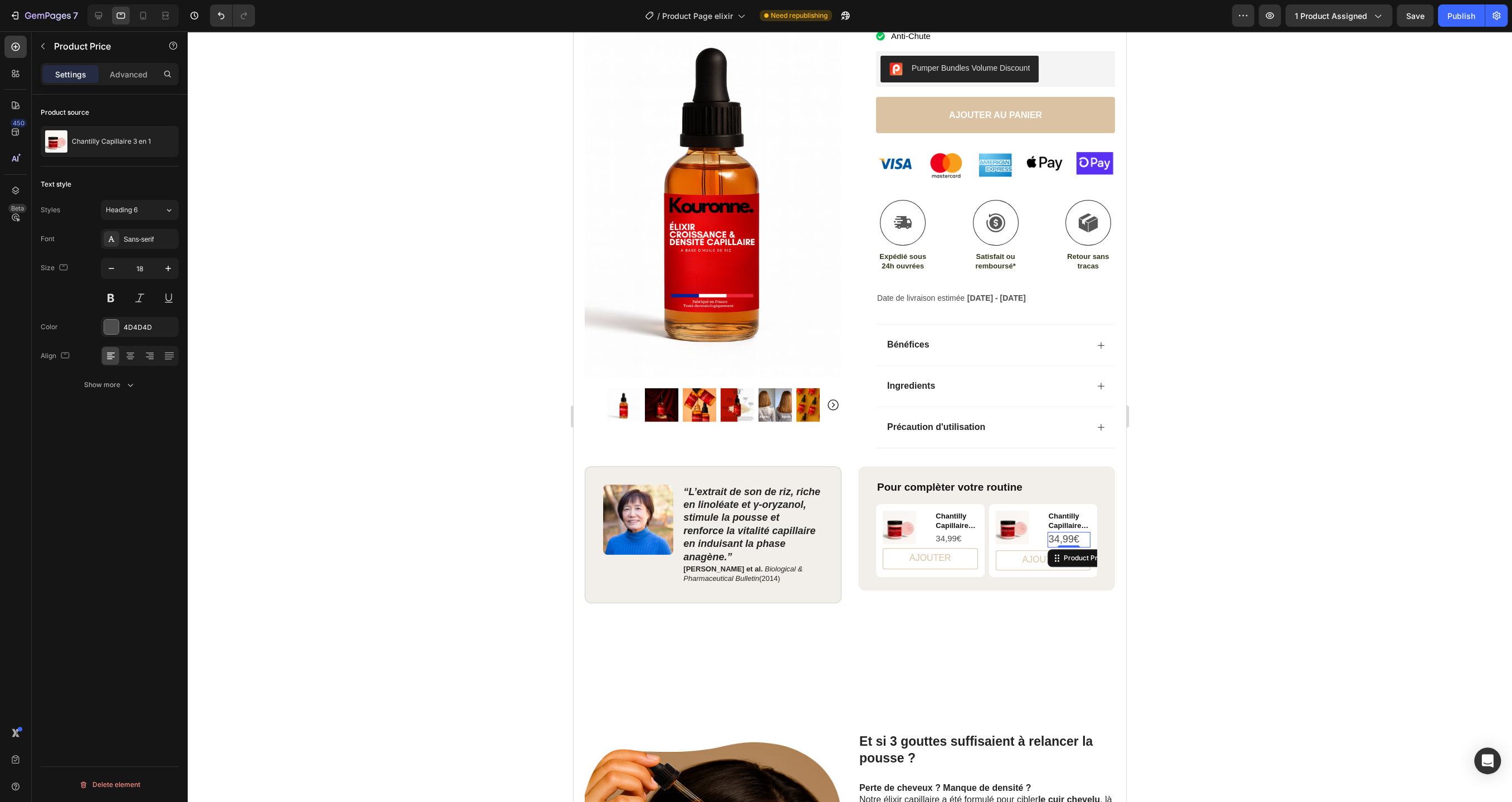
click at [1058, 537] on div "34,99€" at bounding box center [1069, 540] width 43 height 15
click at [139, 268] on input "18" at bounding box center [140, 268] width 37 height 20
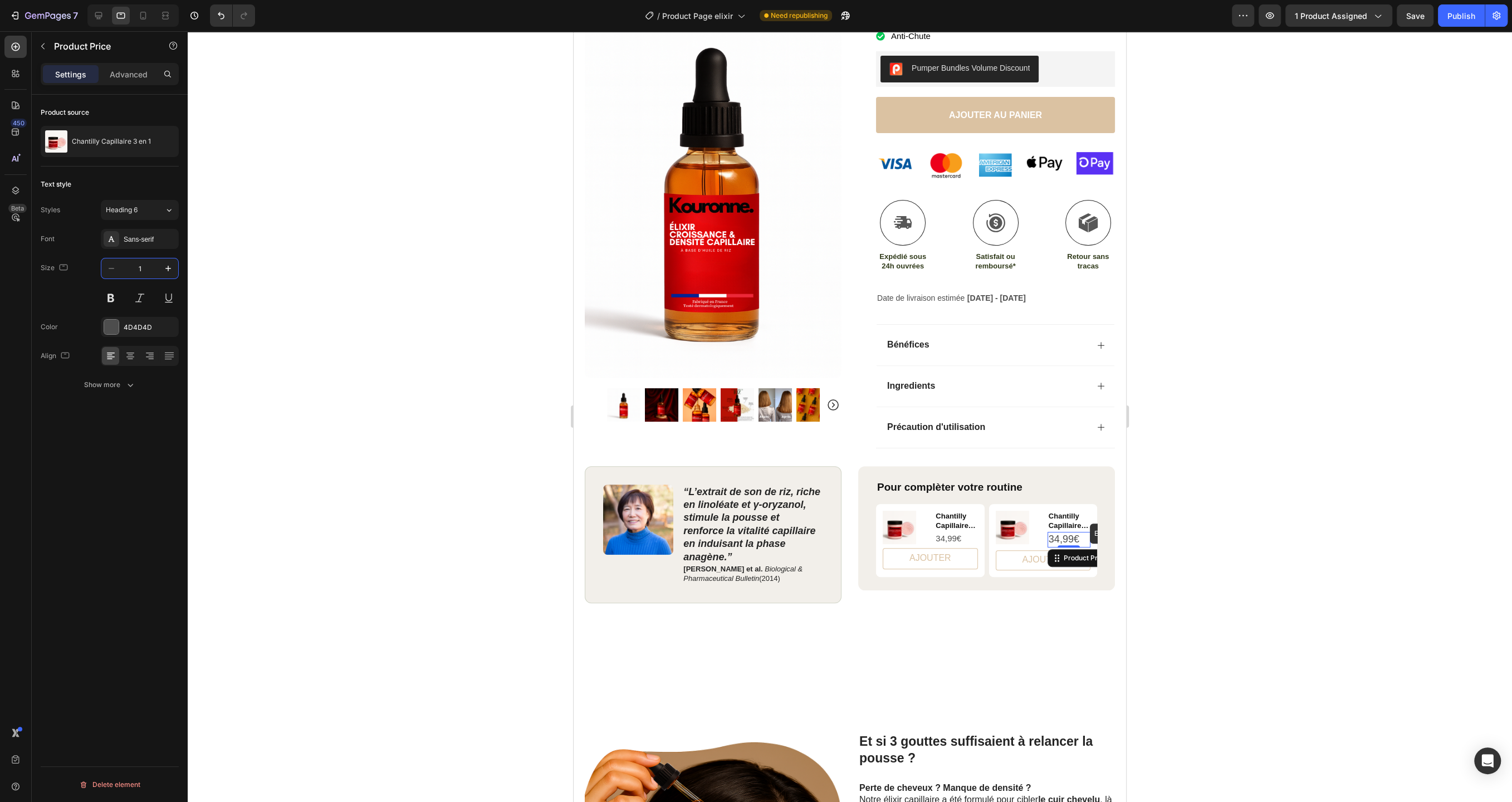
type input "15"
click at [363, 448] on div at bounding box center [850, 416] width 1324 height 771
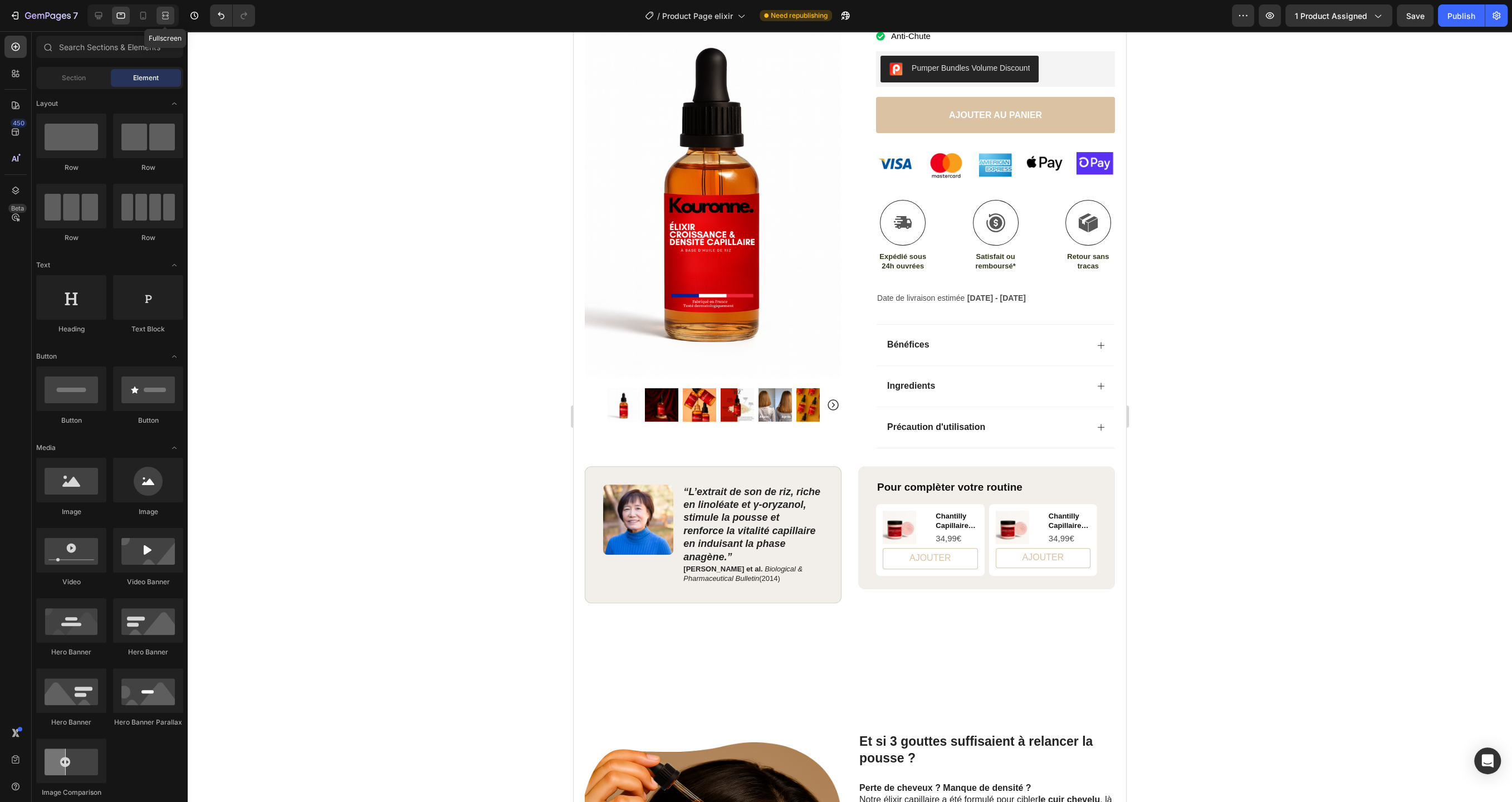
click at [160, 15] on icon at bounding box center [165, 15] width 11 height 11
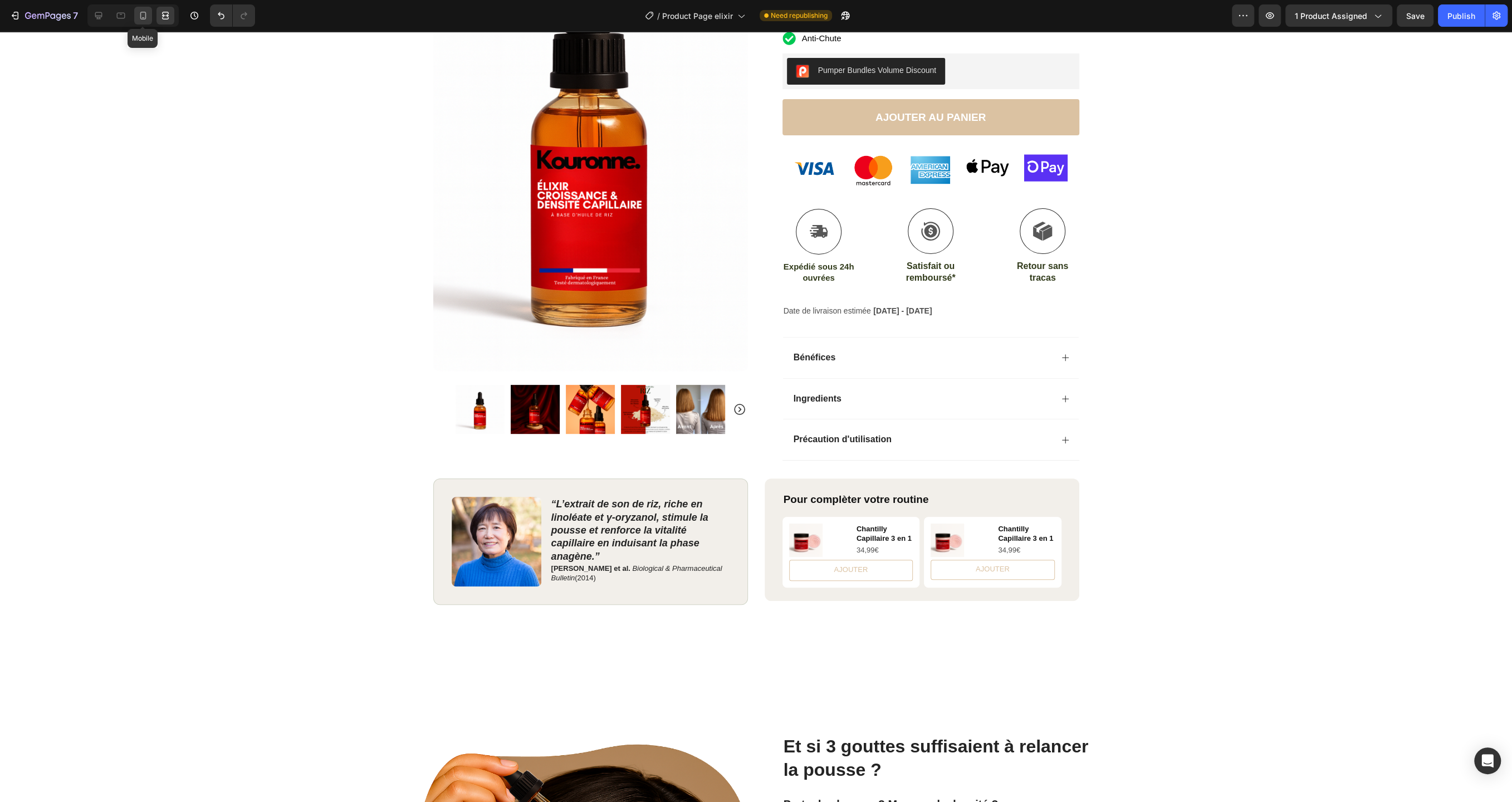
click at [134, 16] on div at bounding box center [143, 15] width 18 height 18
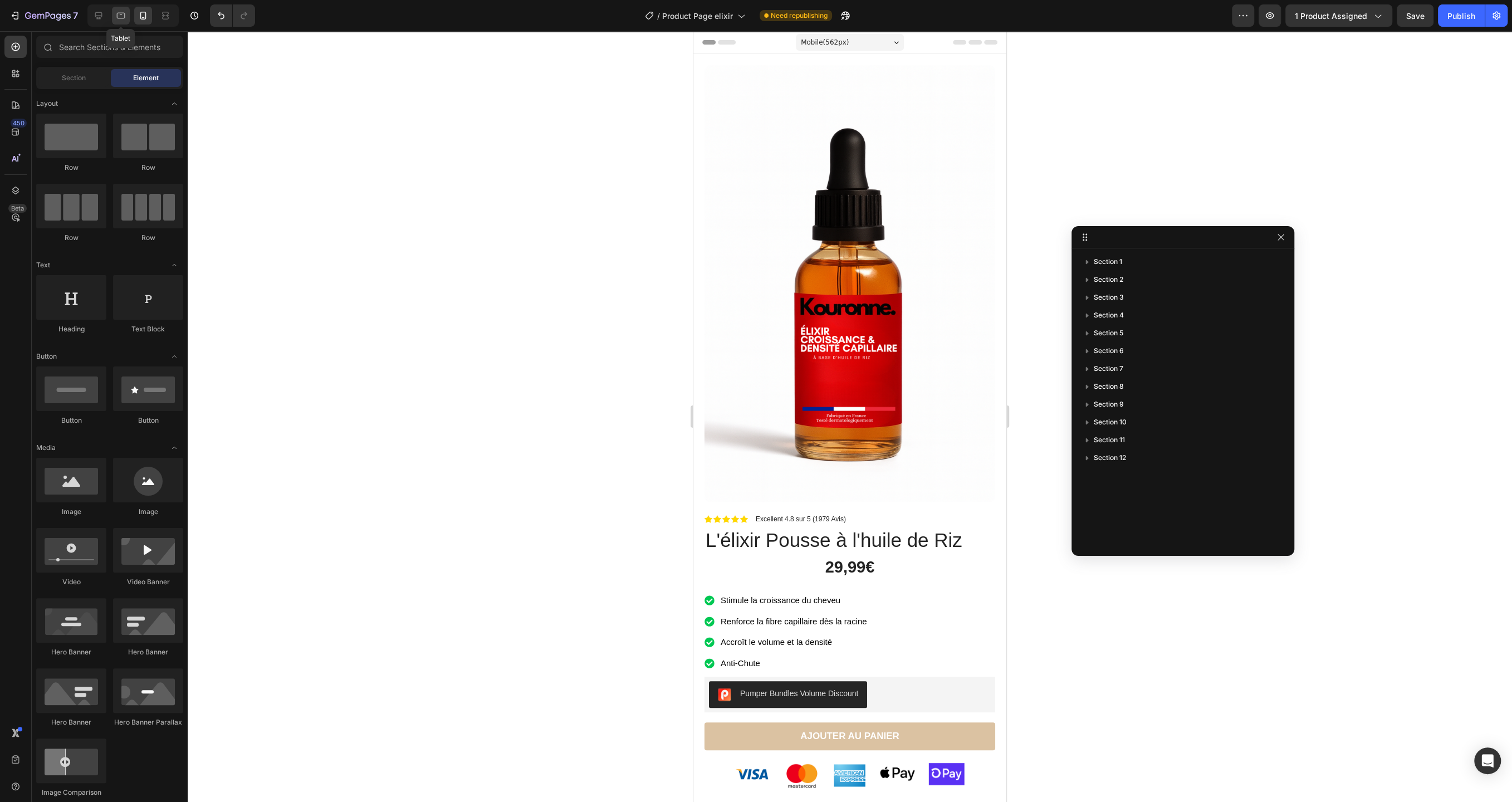
click at [121, 12] on icon at bounding box center [120, 15] width 11 height 11
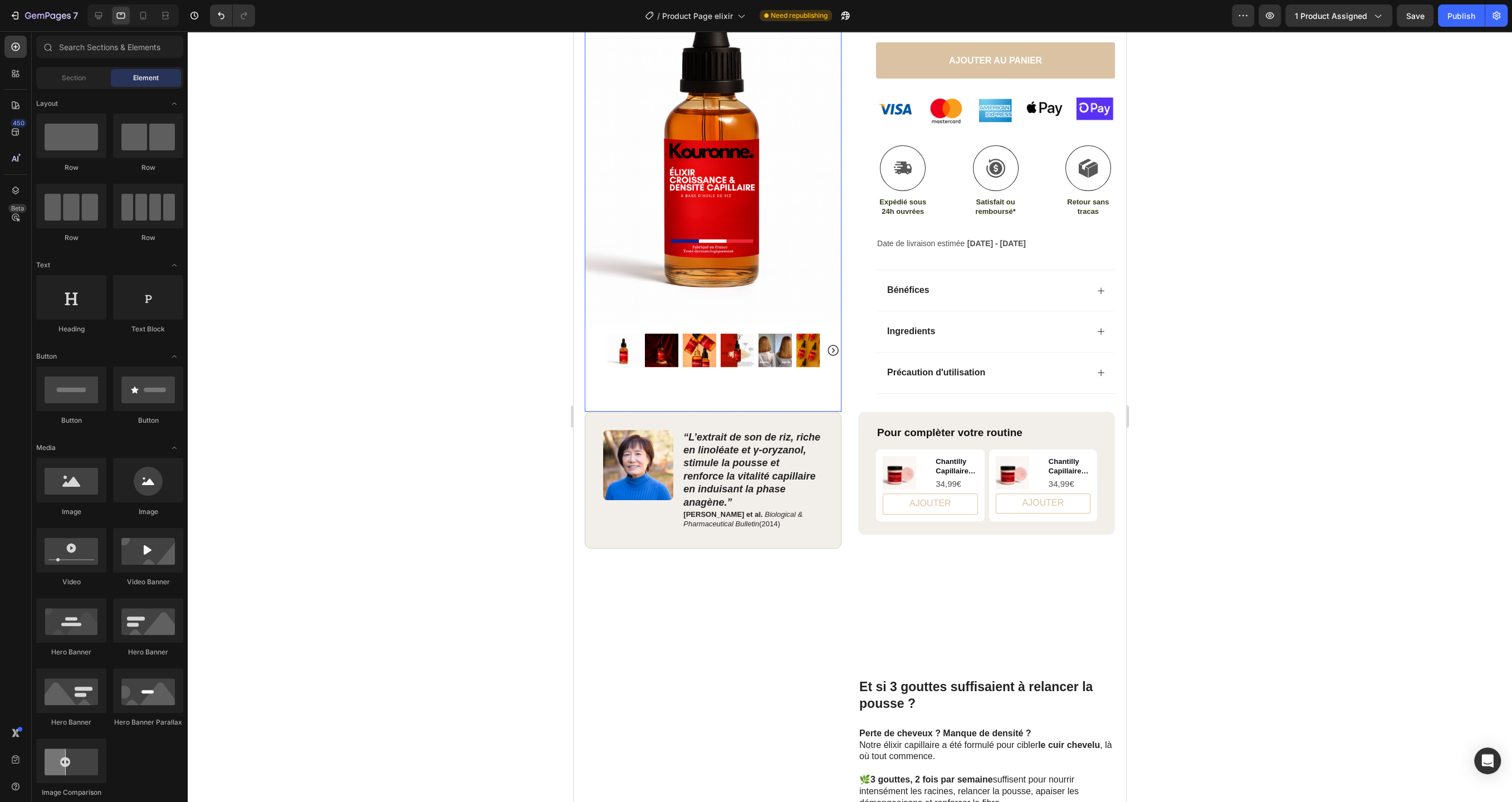
scroll to position [317, 0]
click at [103, 18] on icon at bounding box center [98, 15] width 11 height 11
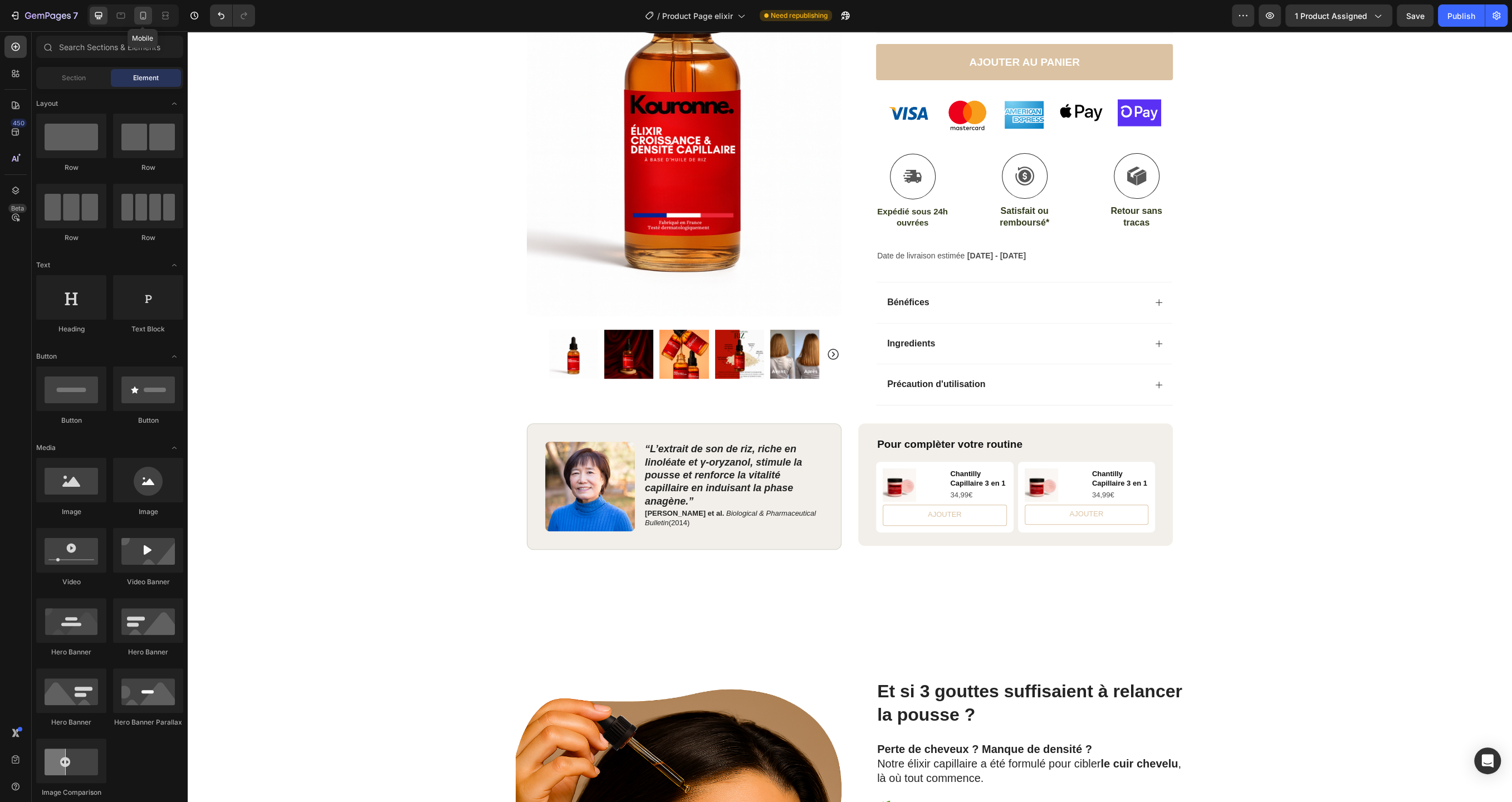
click at [142, 19] on icon at bounding box center [143, 15] width 6 height 8
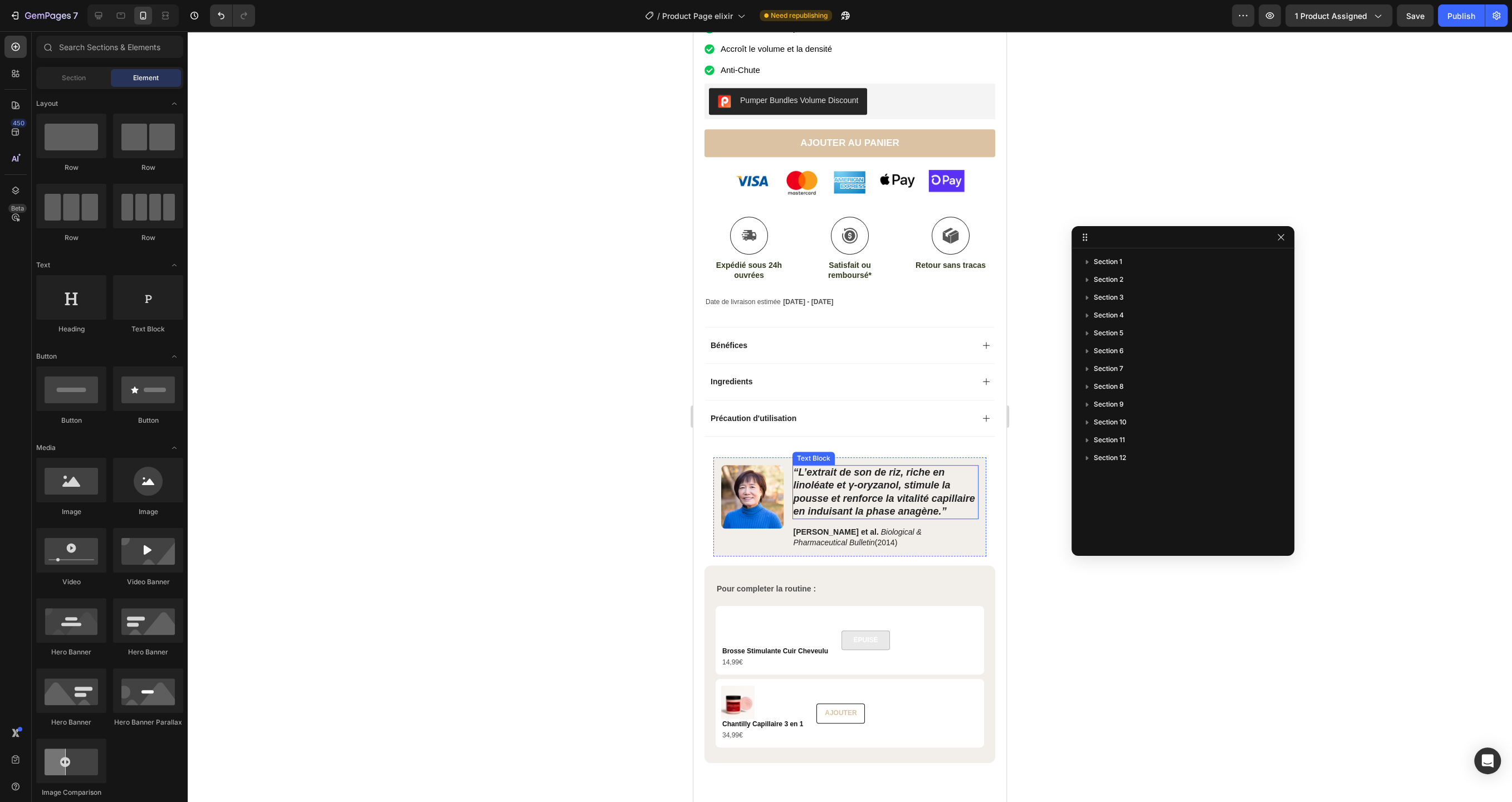
scroll to position [606, 0]
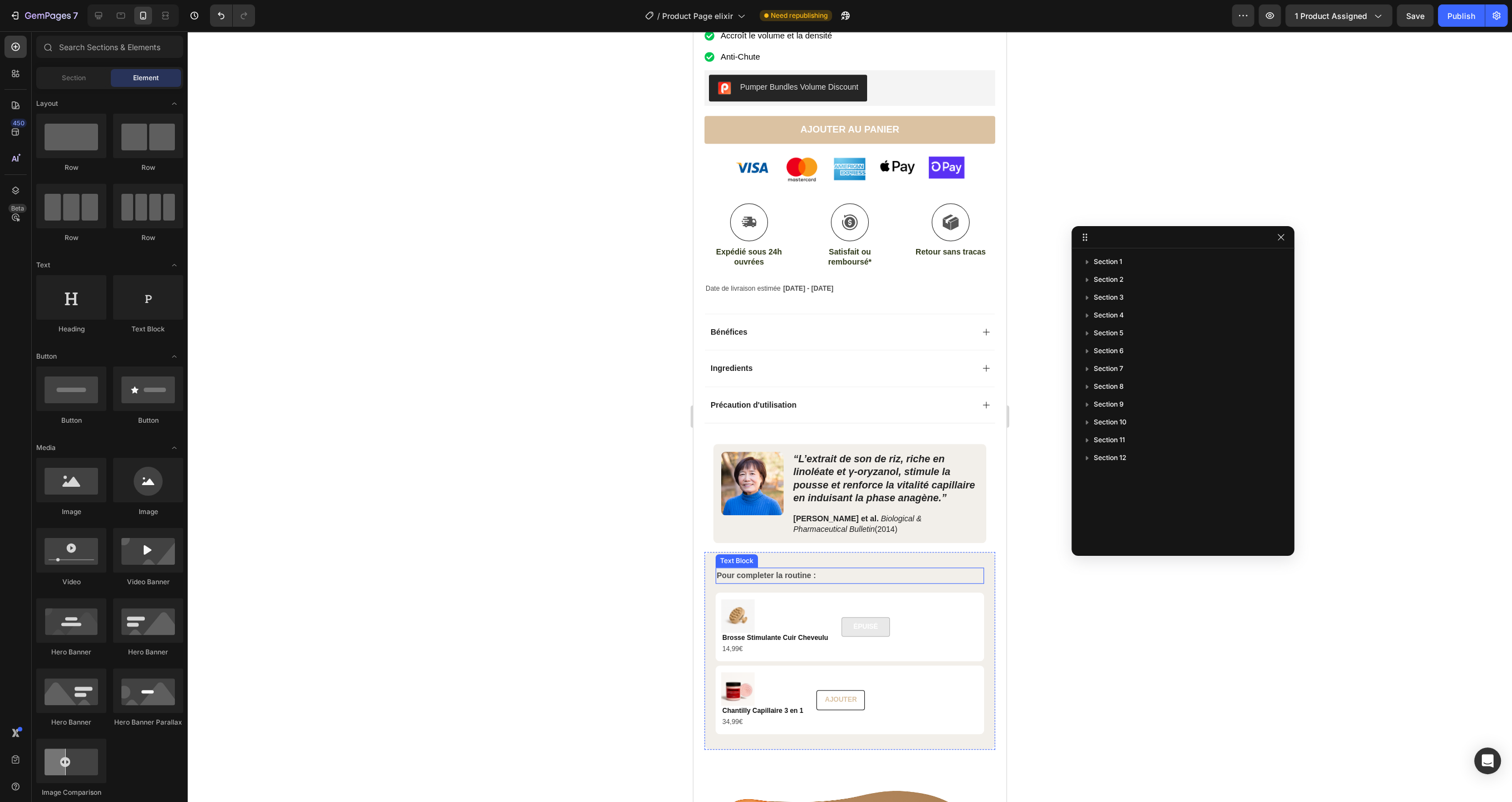
click at [781, 573] on strong "Pour completer la routine :" at bounding box center [766, 575] width 99 height 9
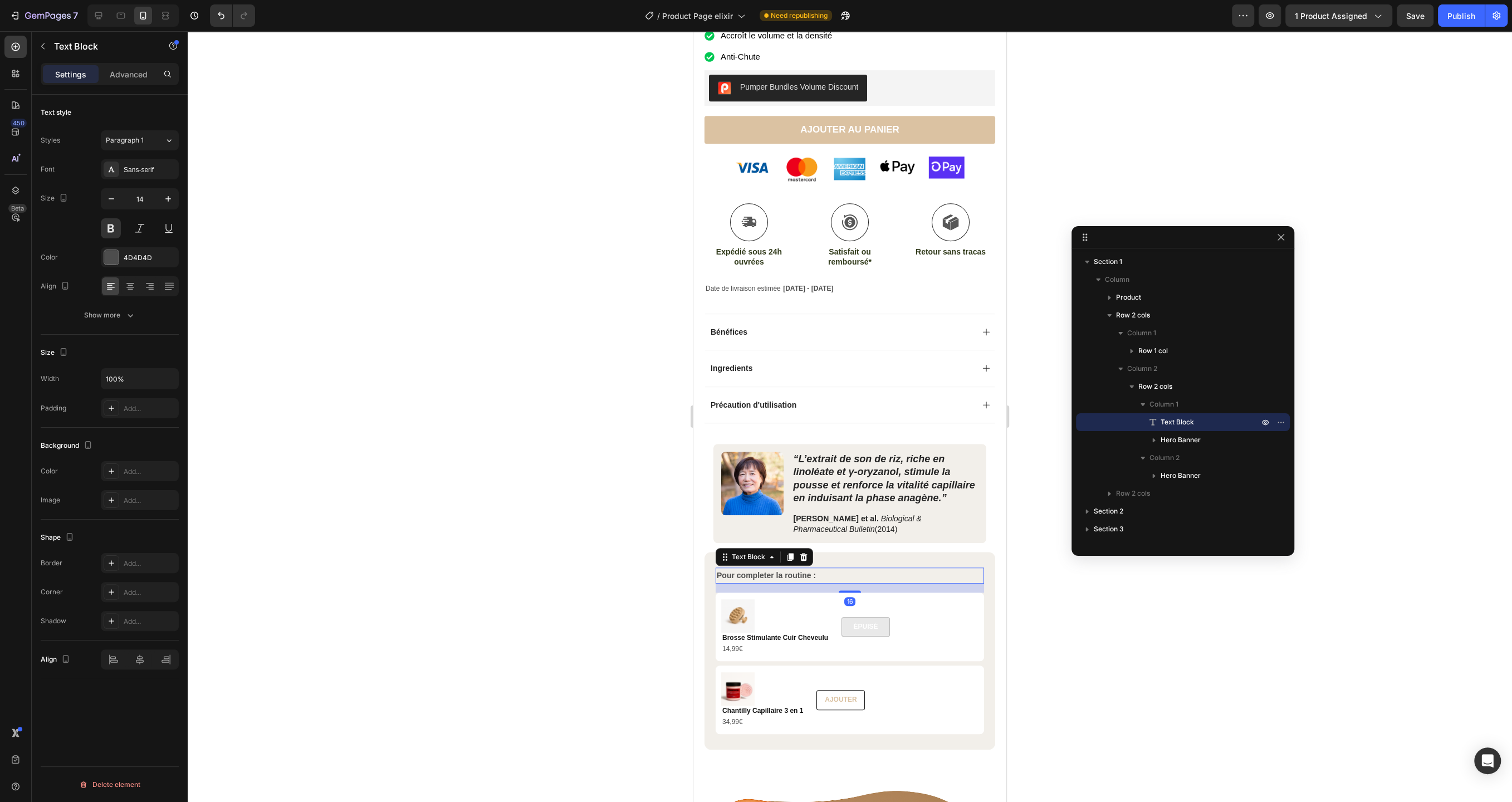
click at [781, 573] on strong "Pour completer la routine :" at bounding box center [766, 575] width 99 height 9
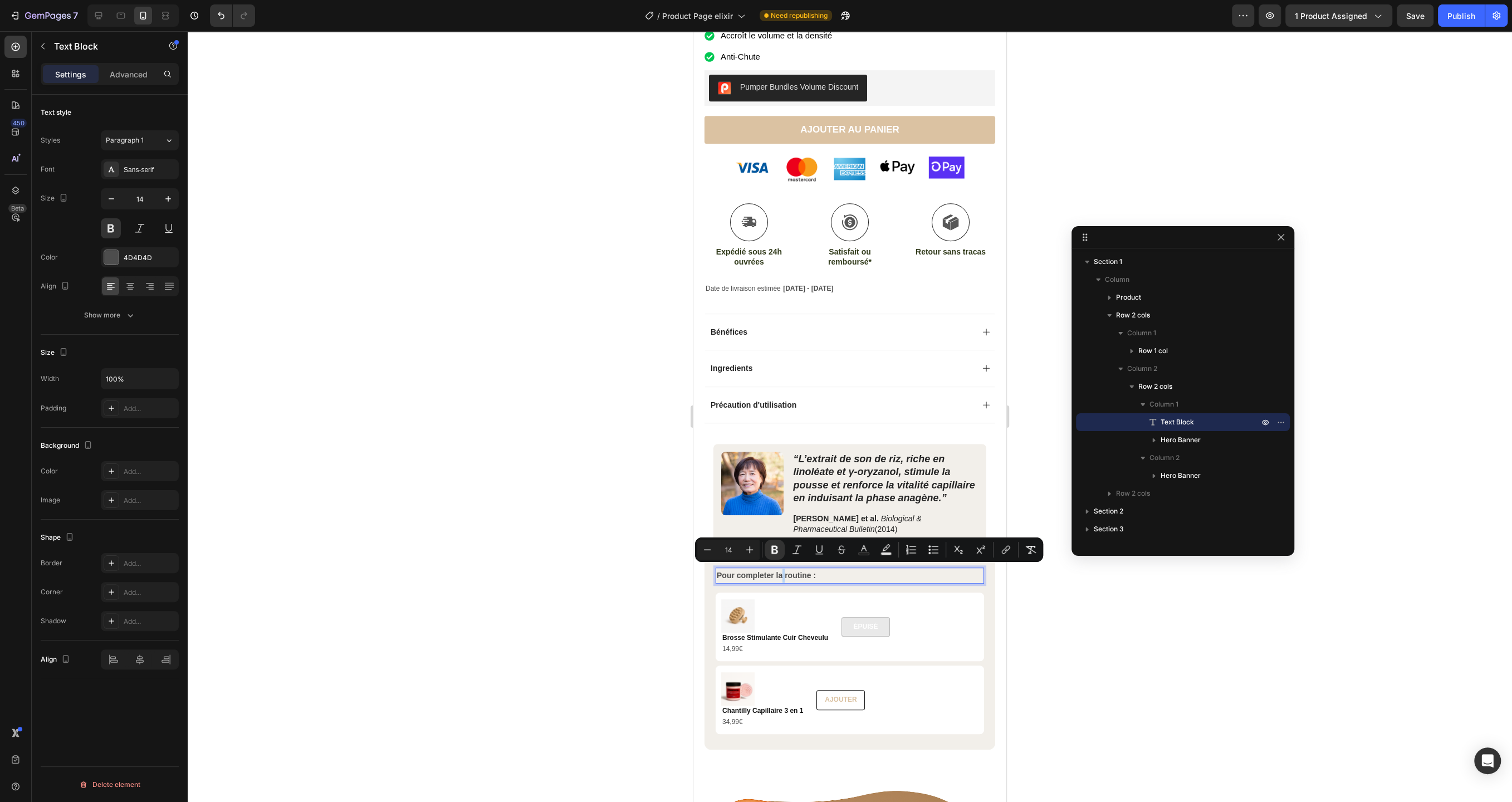
click at [778, 572] on strong "Pour completer la routine :" at bounding box center [766, 575] width 99 height 9
click at [606, 534] on div at bounding box center [850, 416] width 1324 height 771
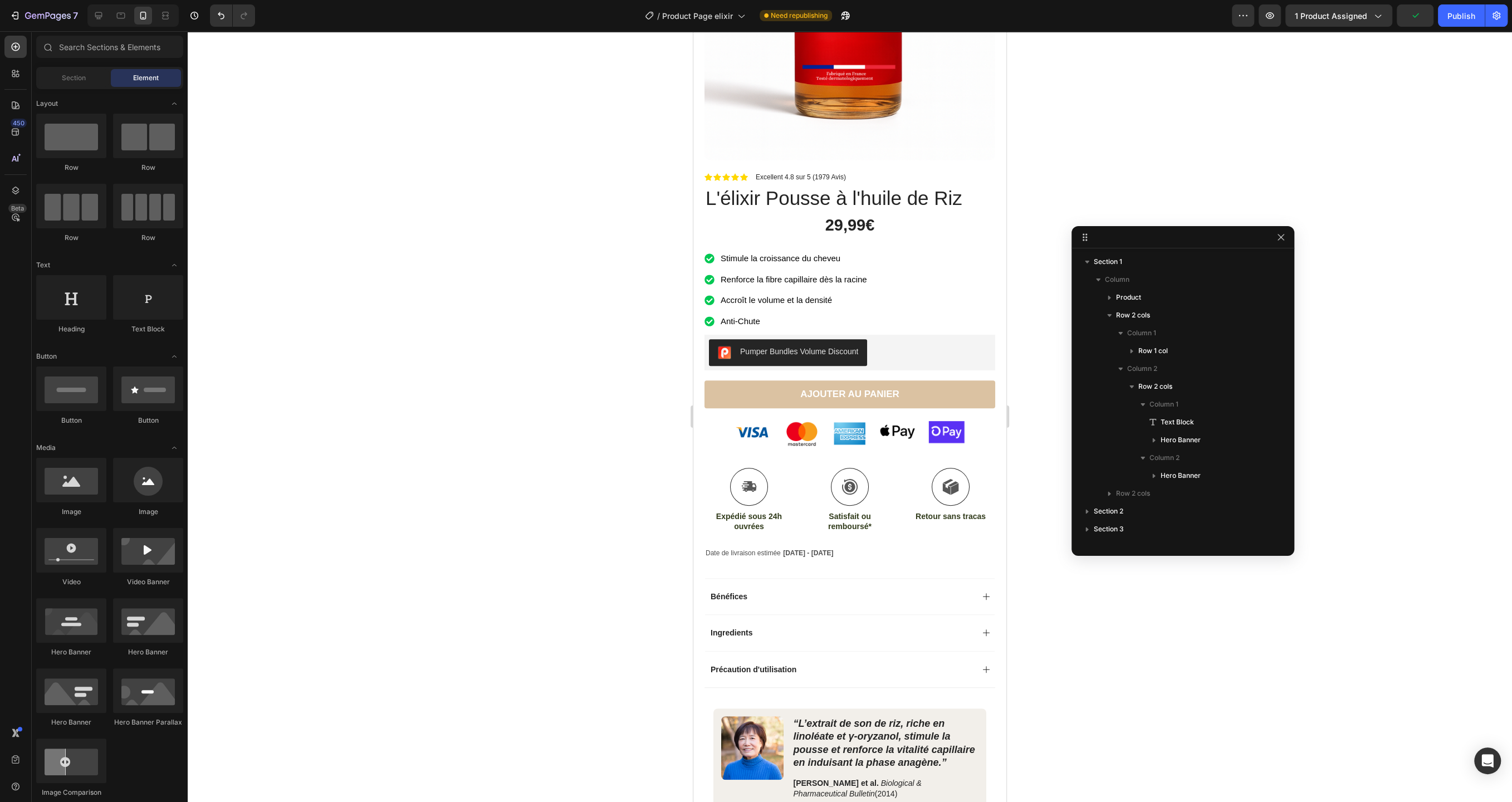
scroll to position [0, 0]
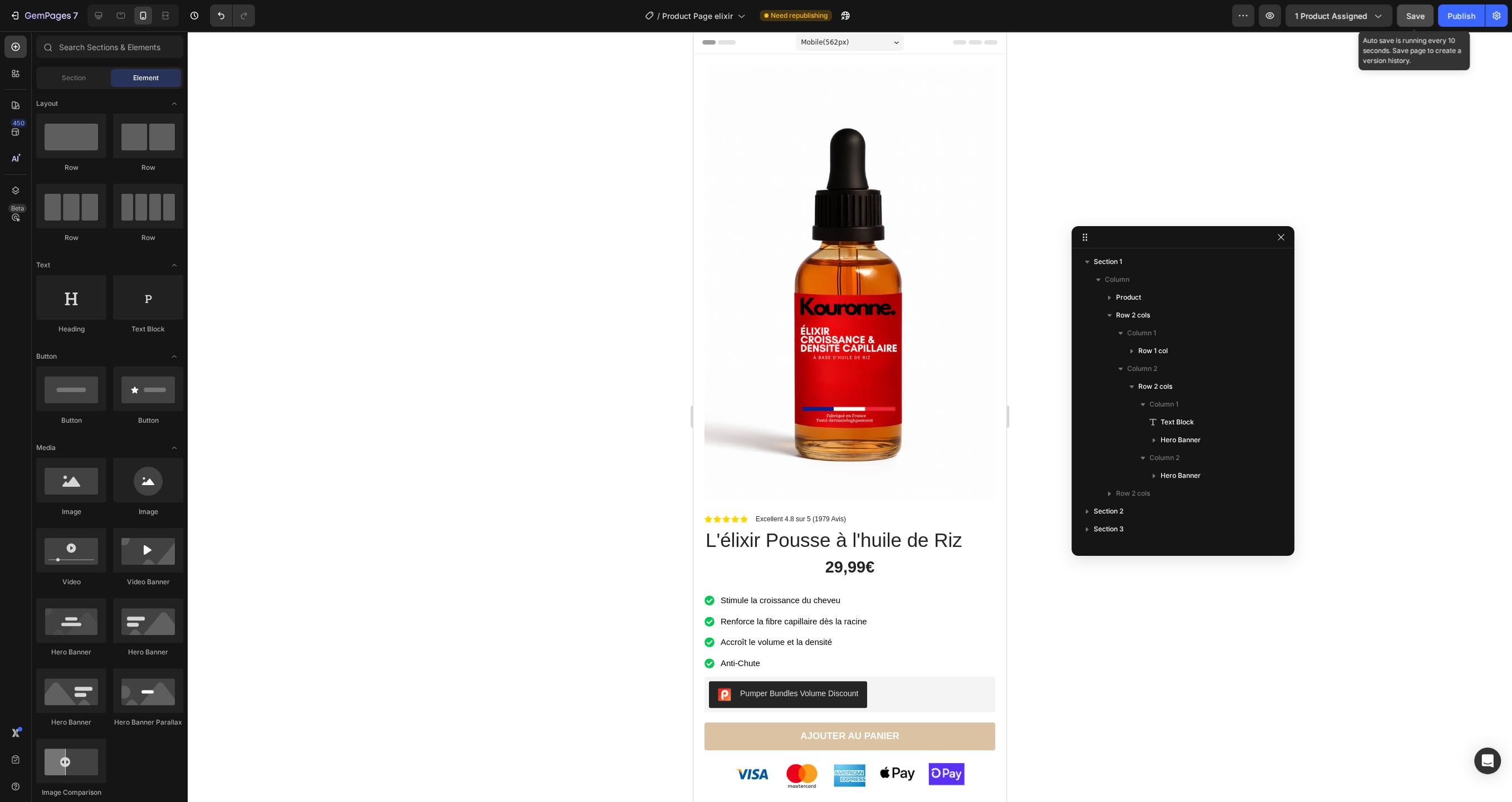
click at [1415, 26] on button "Save" at bounding box center [1415, 16] width 37 height 22
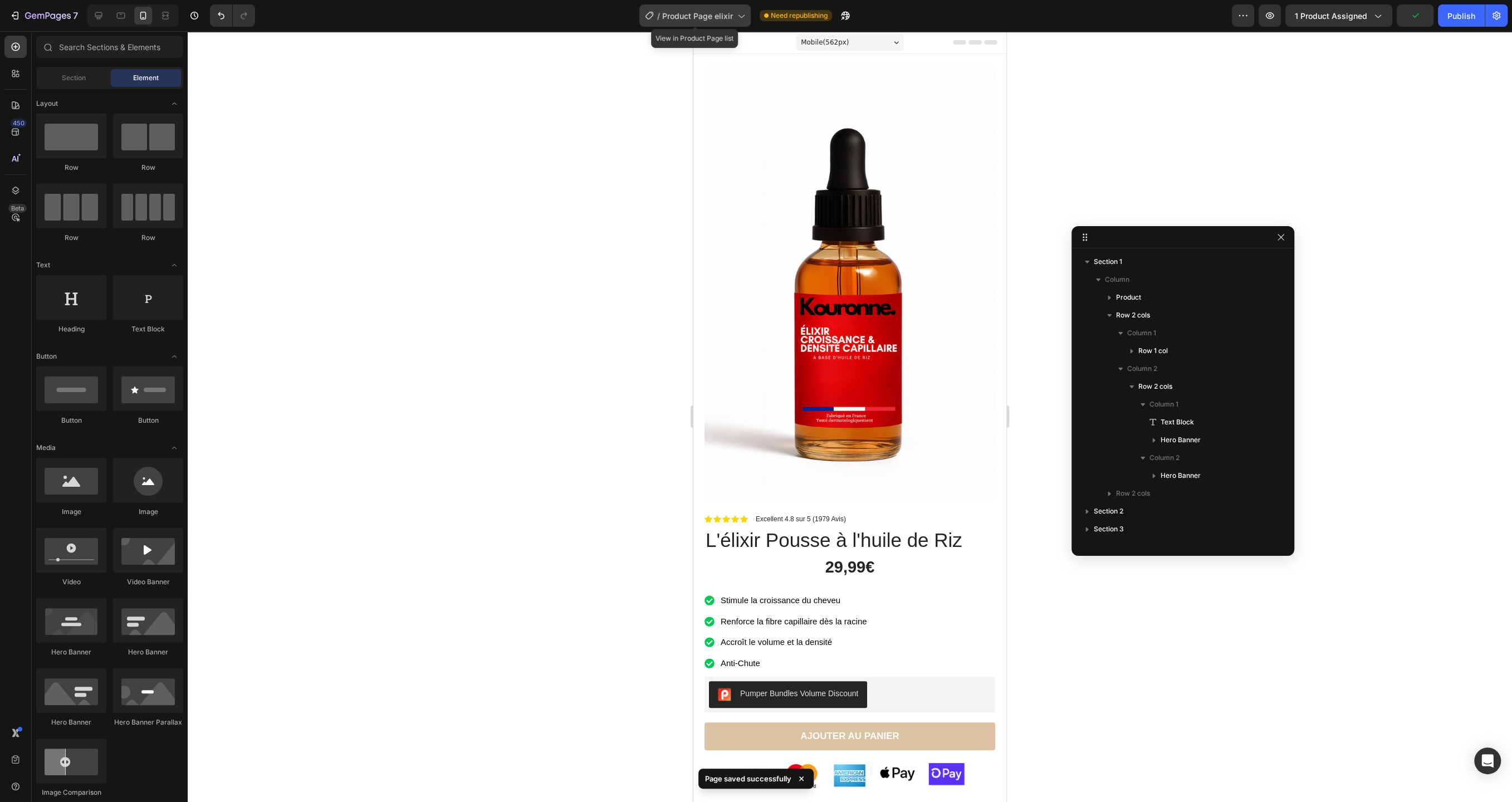
click at [709, 15] on span "Product Page elixir" at bounding box center [697, 16] width 70 height 12
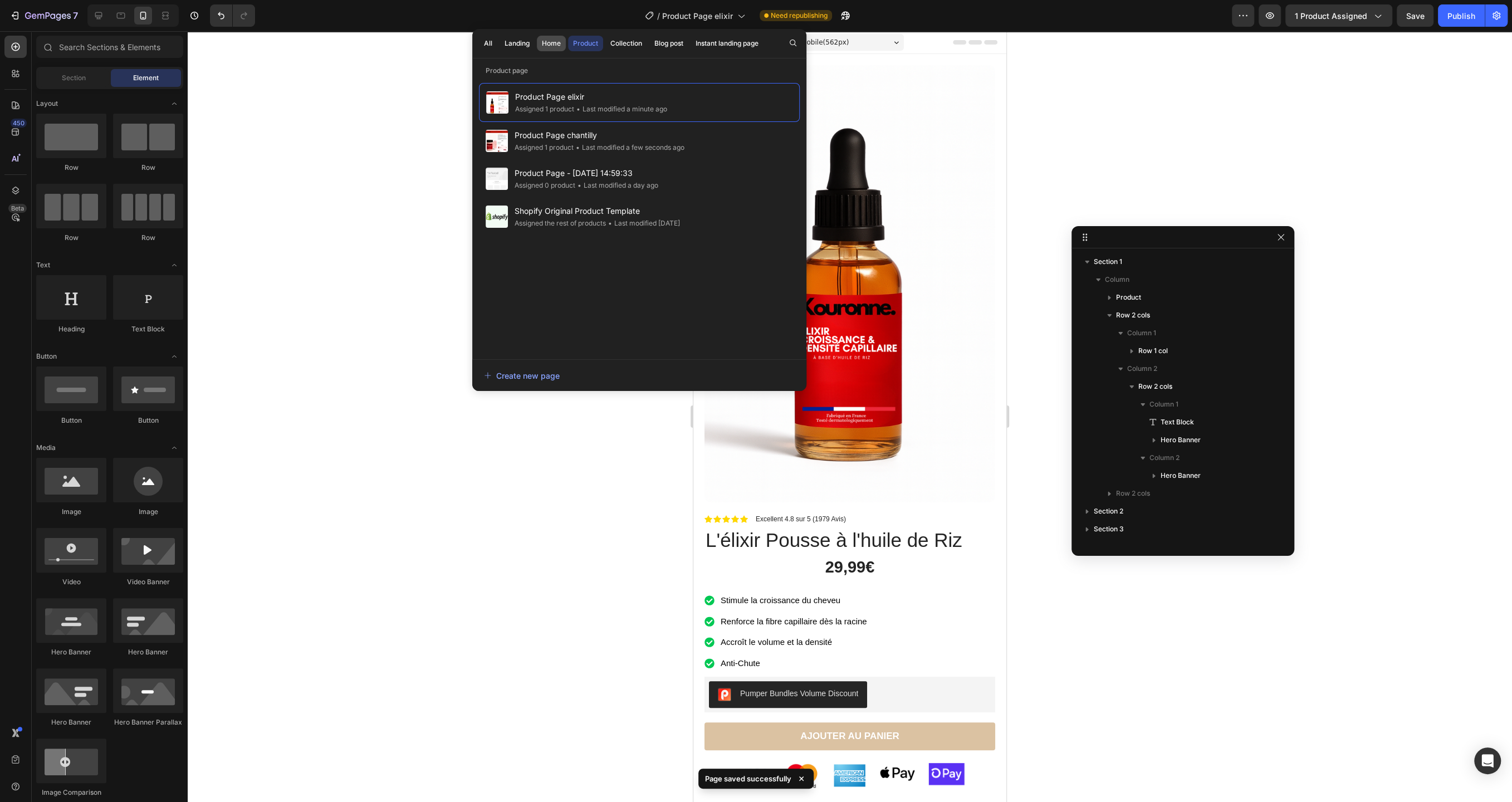
click at [541, 49] on button "Home" at bounding box center [551, 43] width 29 height 16
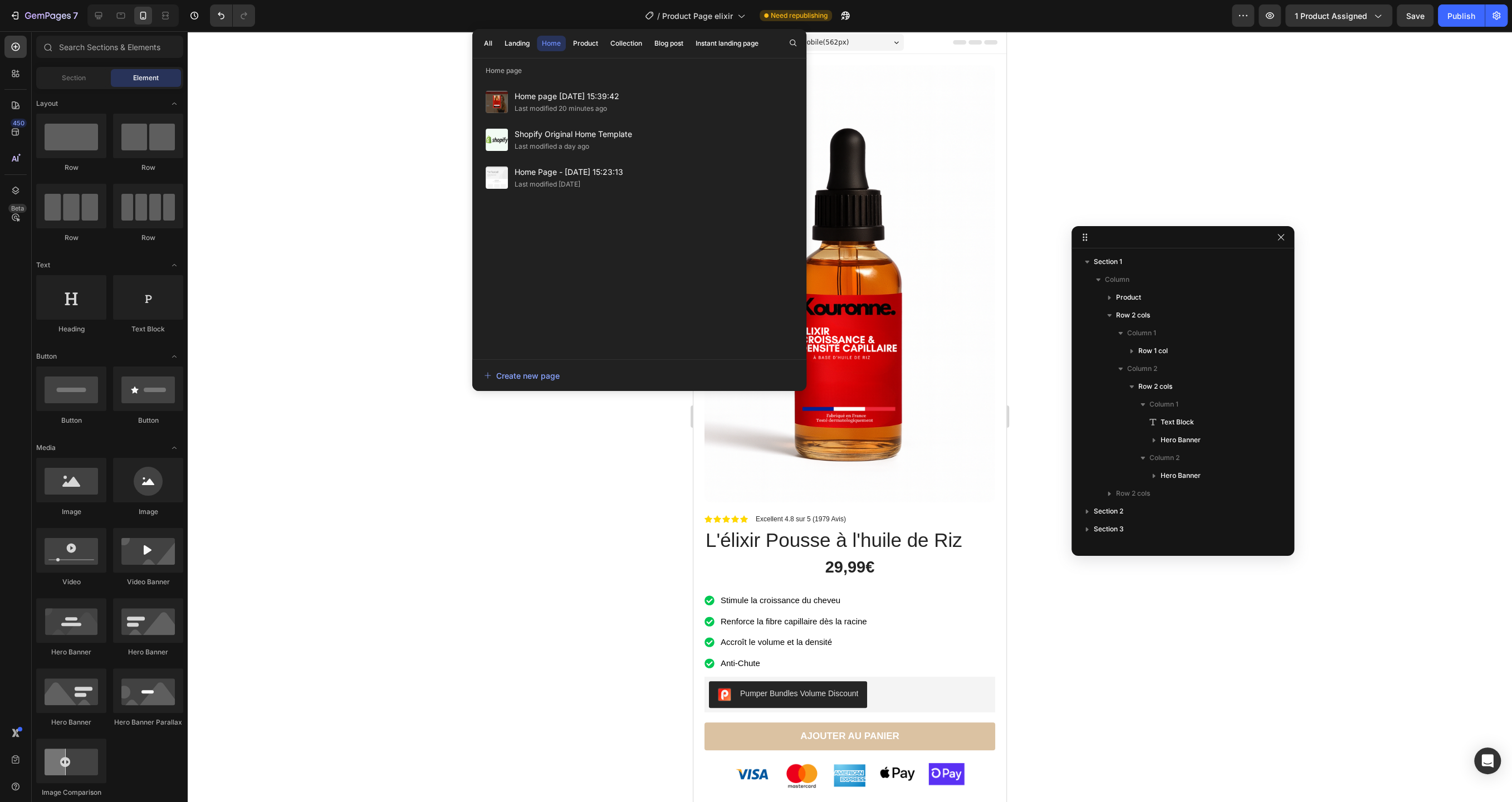
click at [625, 53] on div "All Landing Home Product Collection Blog post Instant landing page" at bounding box center [622, 43] width 298 height 29
click at [716, 49] on button "Instant landing page" at bounding box center [727, 43] width 73 height 16
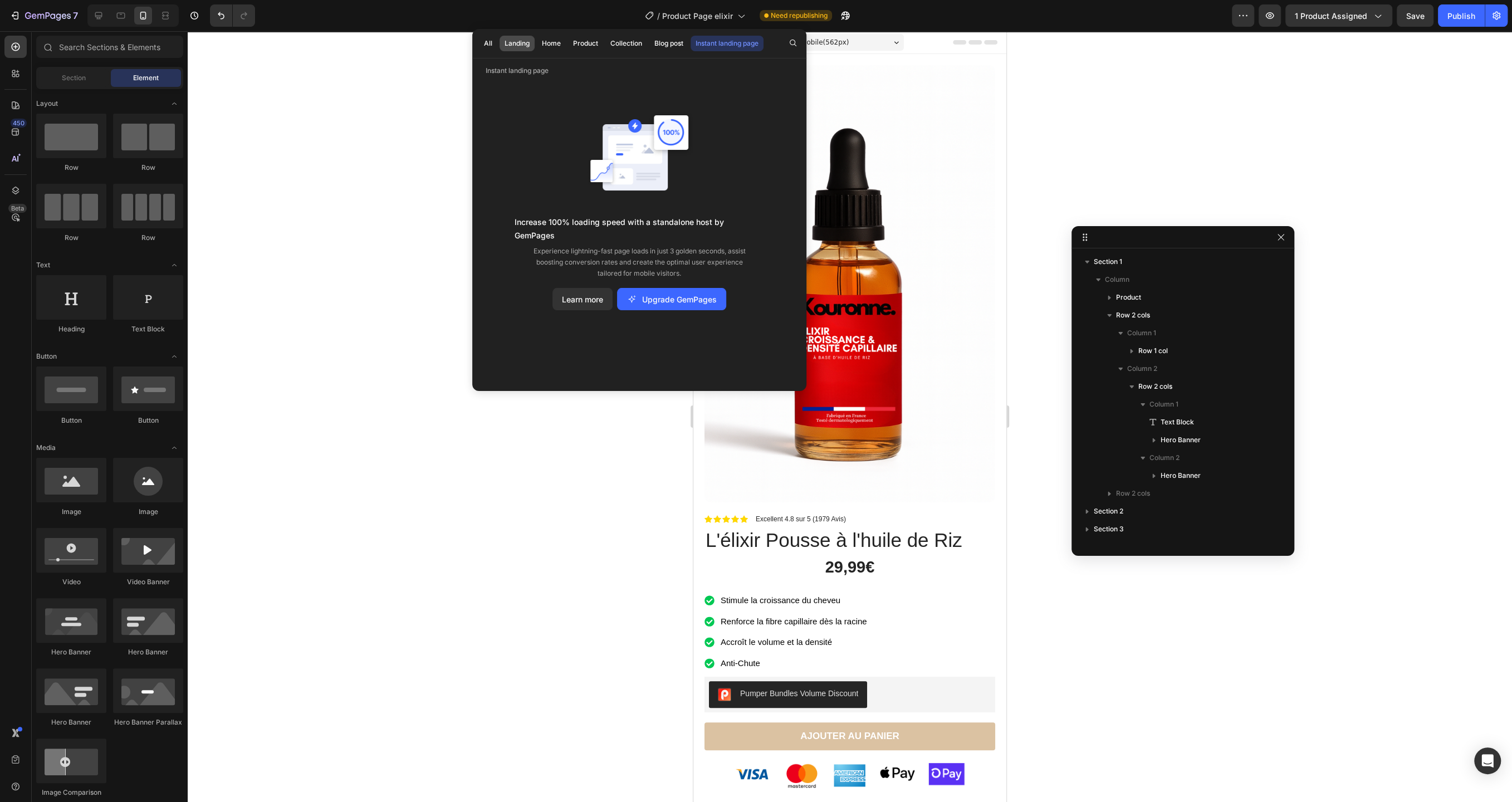
click at [514, 44] on div "Landing" at bounding box center [517, 43] width 25 height 10
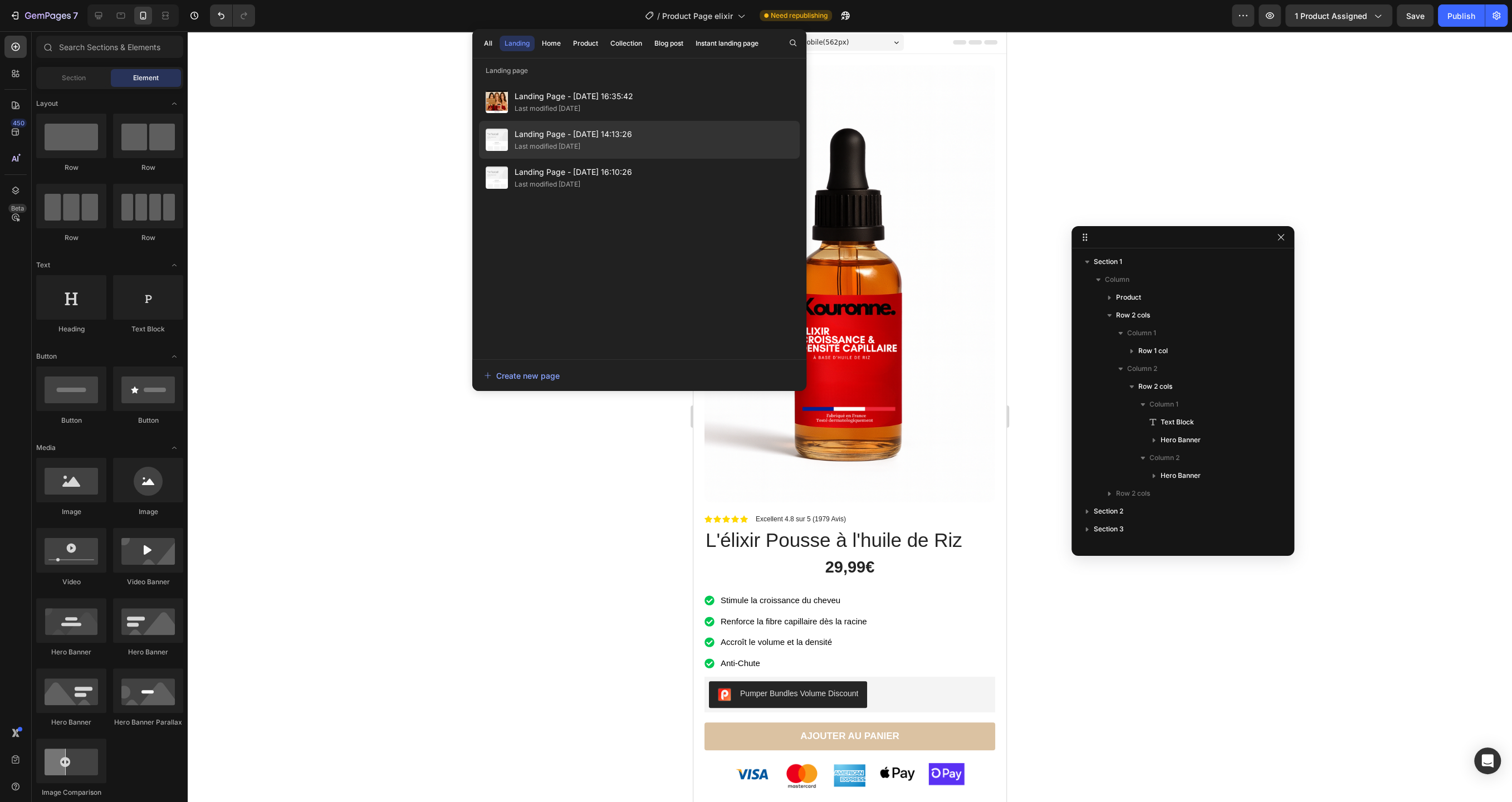
click at [560, 143] on div "Last modified 7 days ago" at bounding box center [548, 146] width 66 height 11
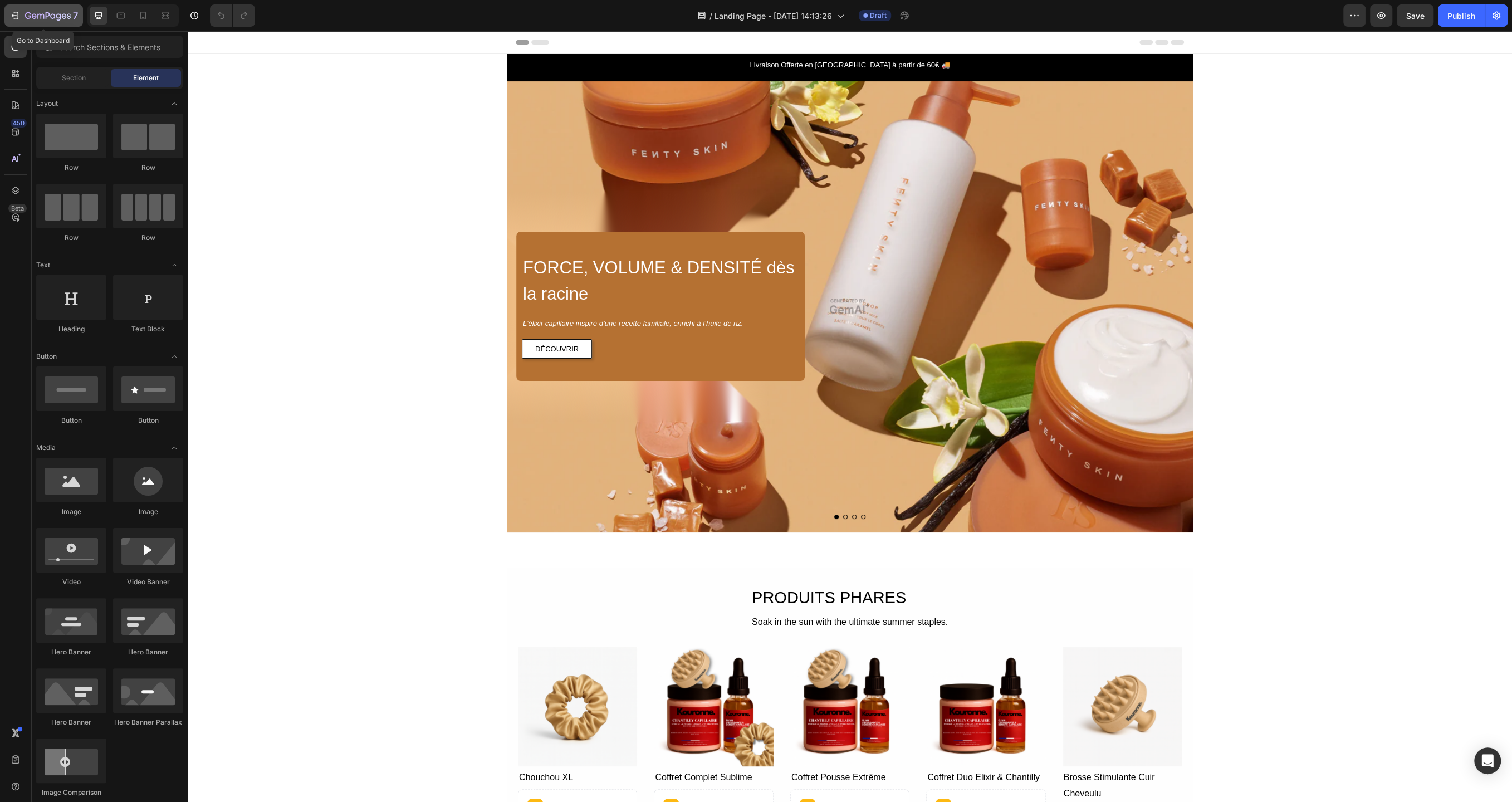
click at [29, 20] on icon "button" at bounding box center [48, 16] width 46 height 9
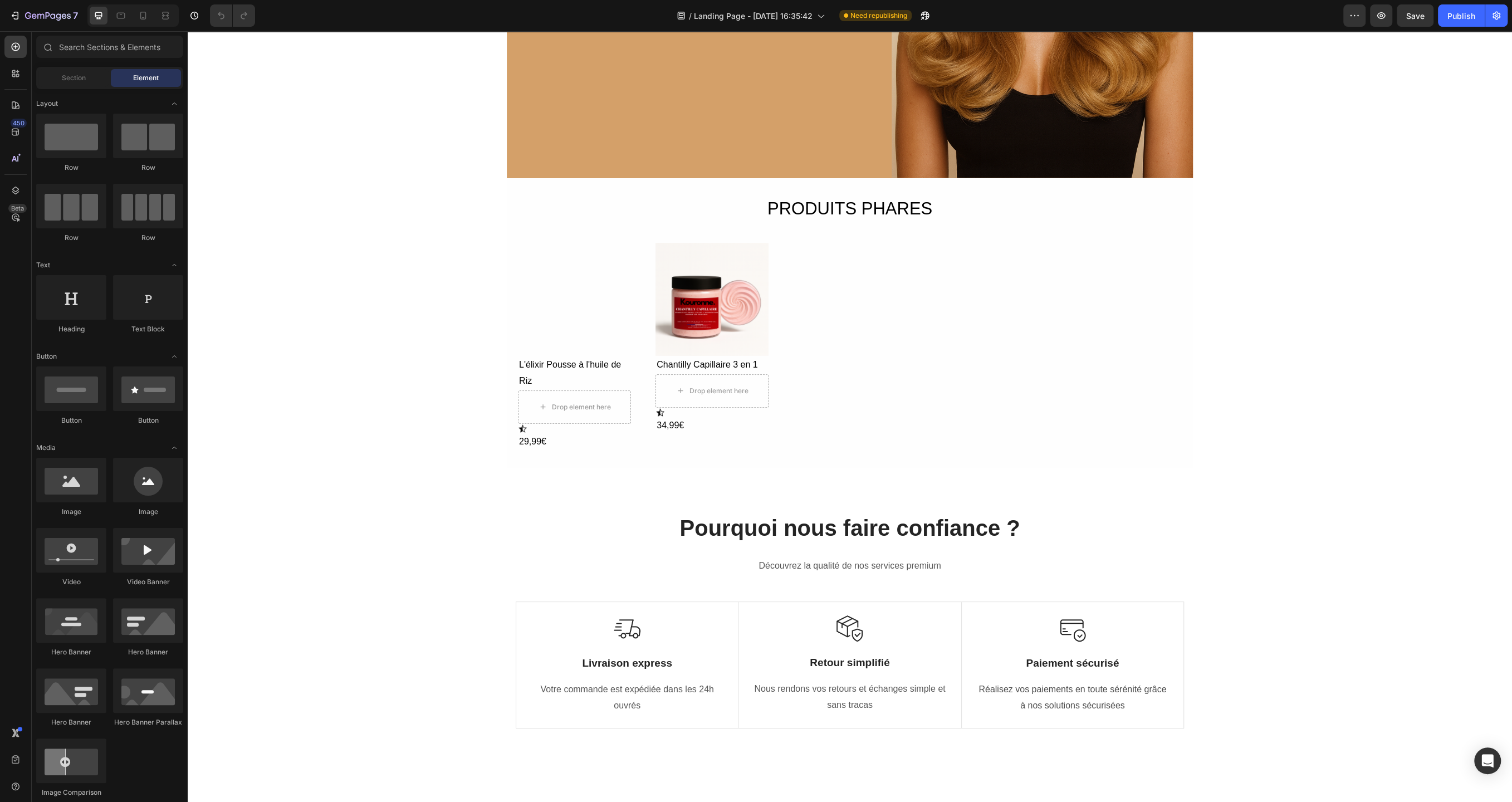
scroll to position [338, 0]
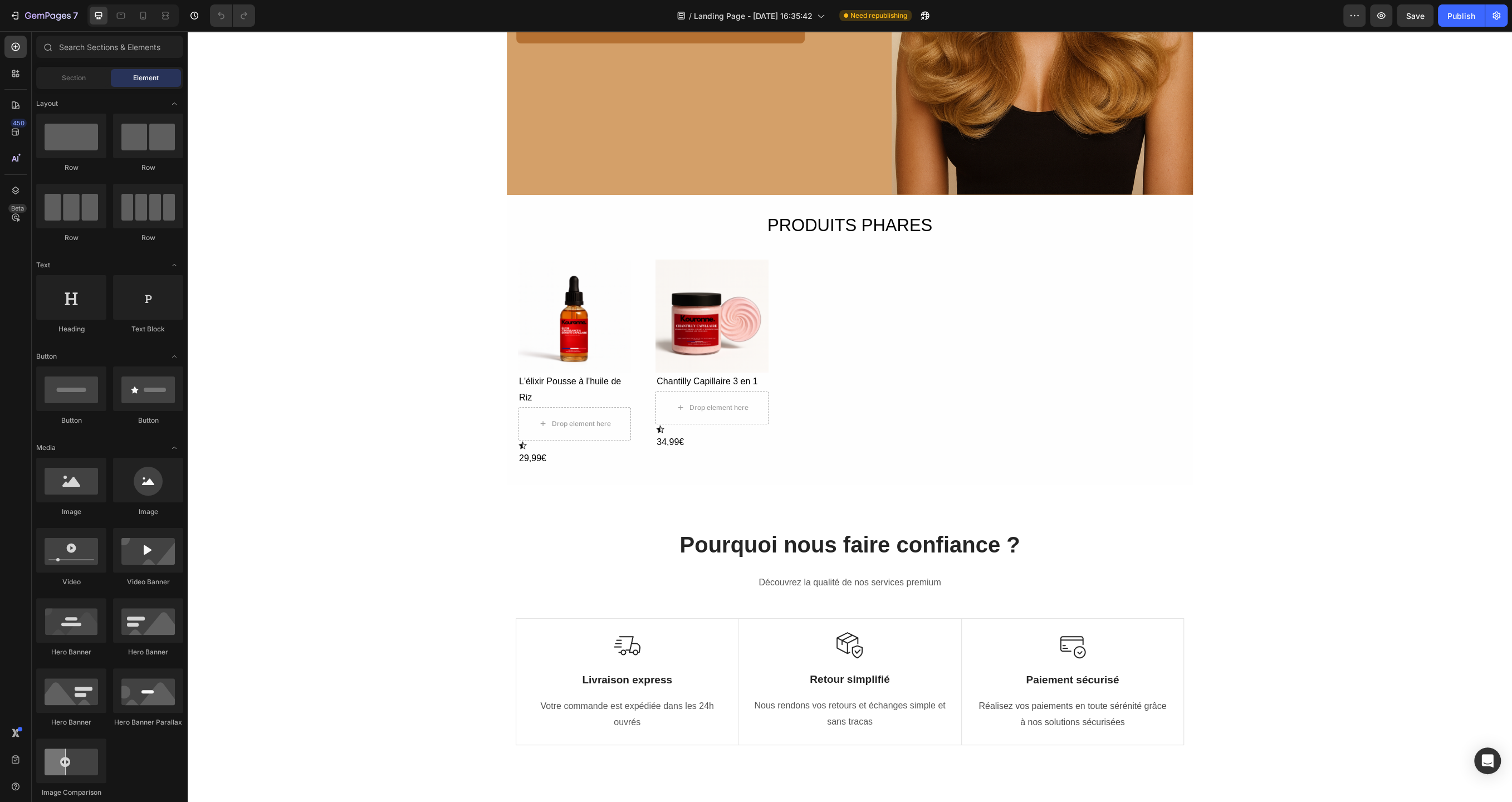
click at [854, 395] on div "Product Images L'élixir Pousse à l'huile de Riz Product Title Drop element here…" at bounding box center [849, 363] width 664 height 208
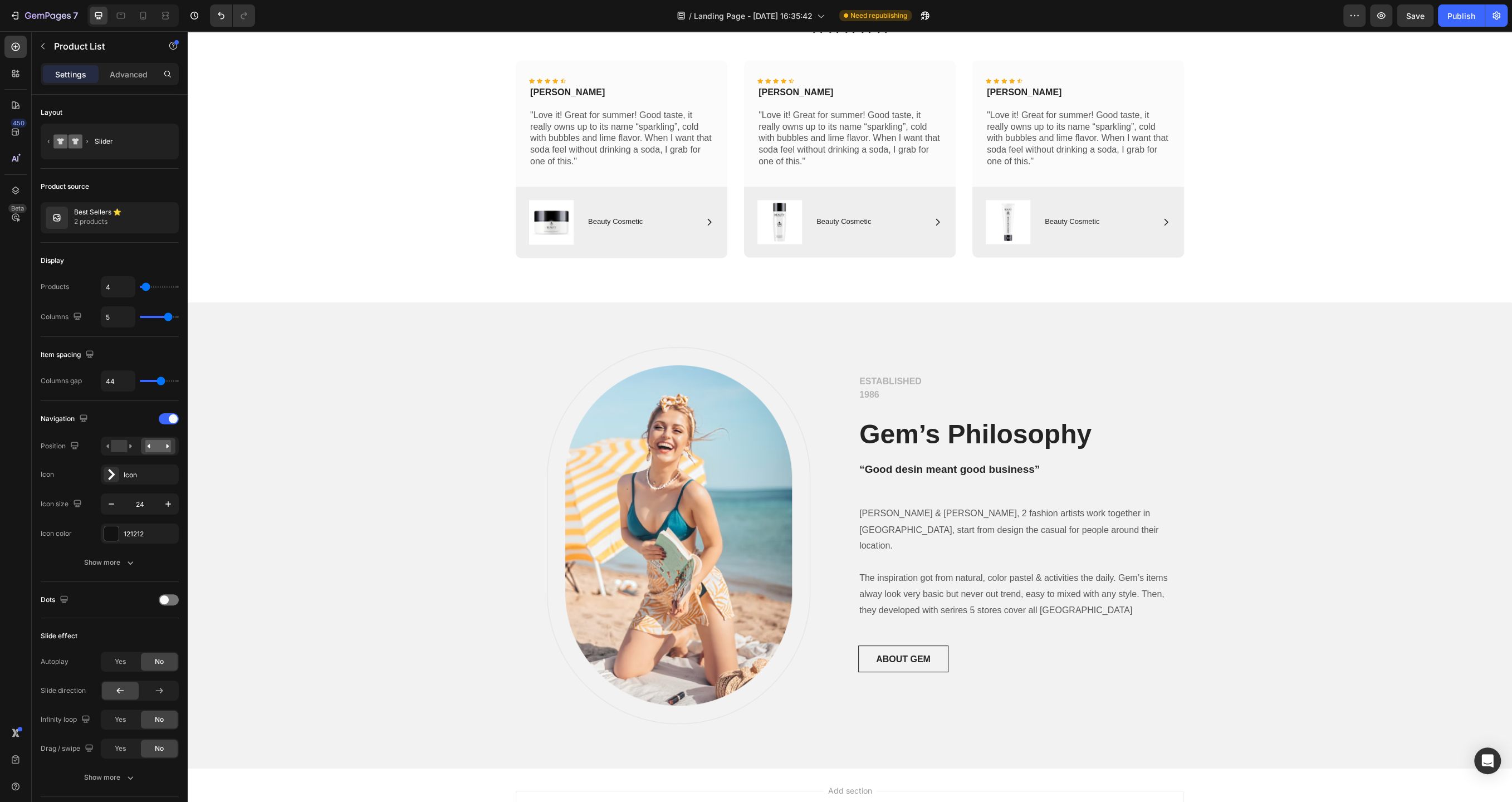
scroll to position [1908, 0]
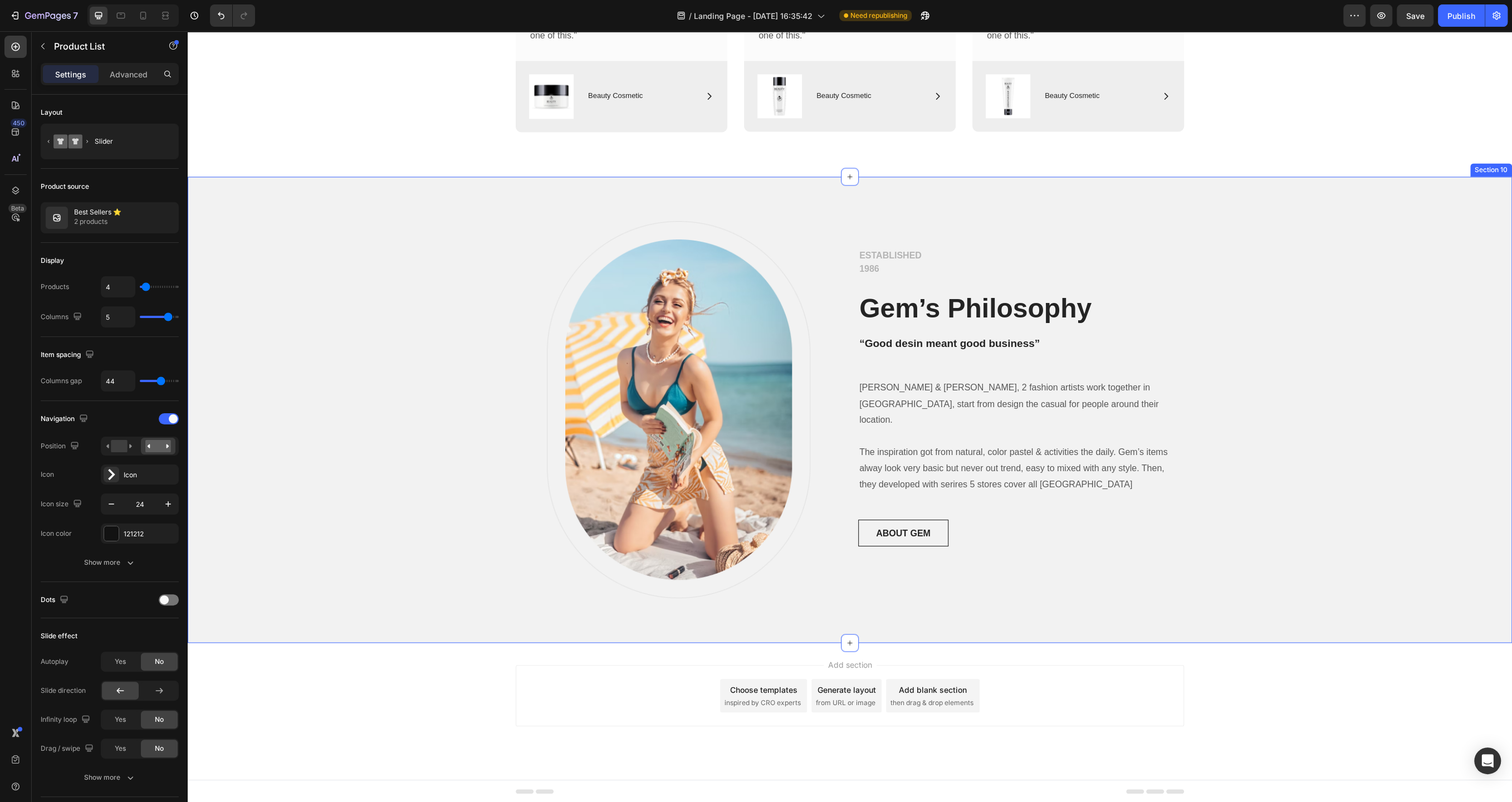
click at [866, 615] on div "Image Row ESTABLISHED 1986 Text block Gem’s Philosophy Heading “Good desin mean…" at bounding box center [850, 410] width 1324 height 467
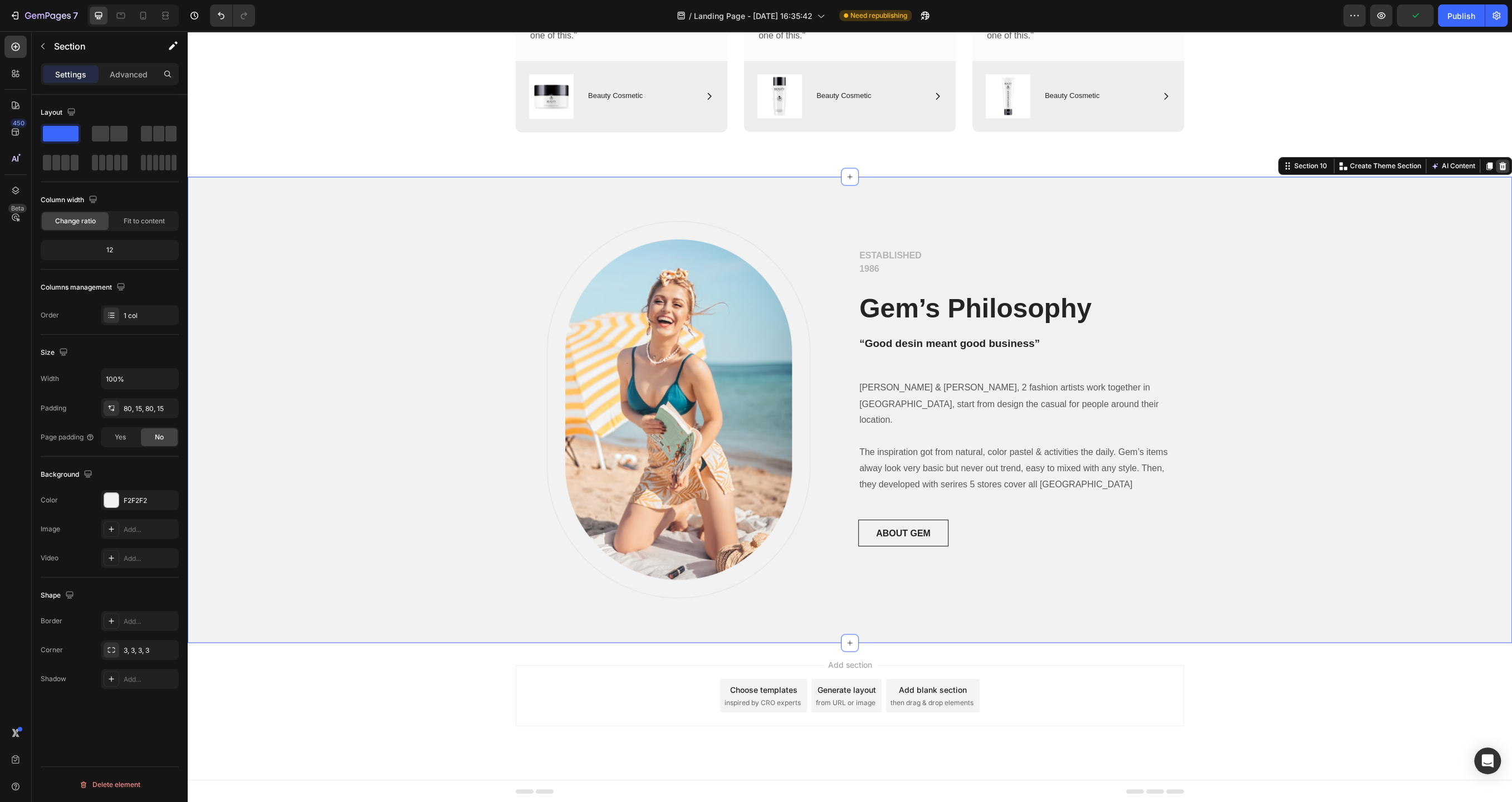
click at [1502, 166] on icon at bounding box center [1503, 166] width 7 height 8
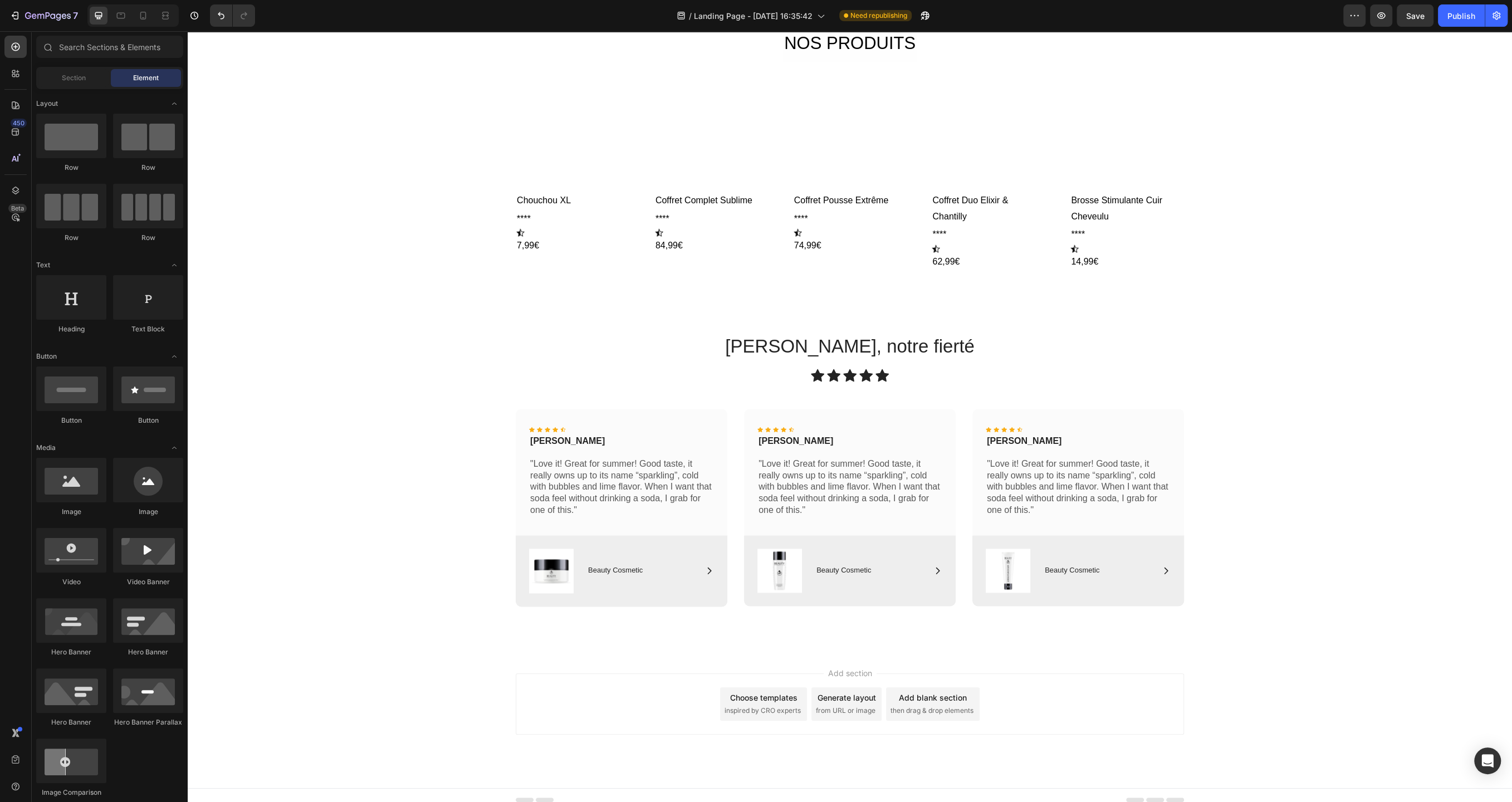
scroll to position [1441, 0]
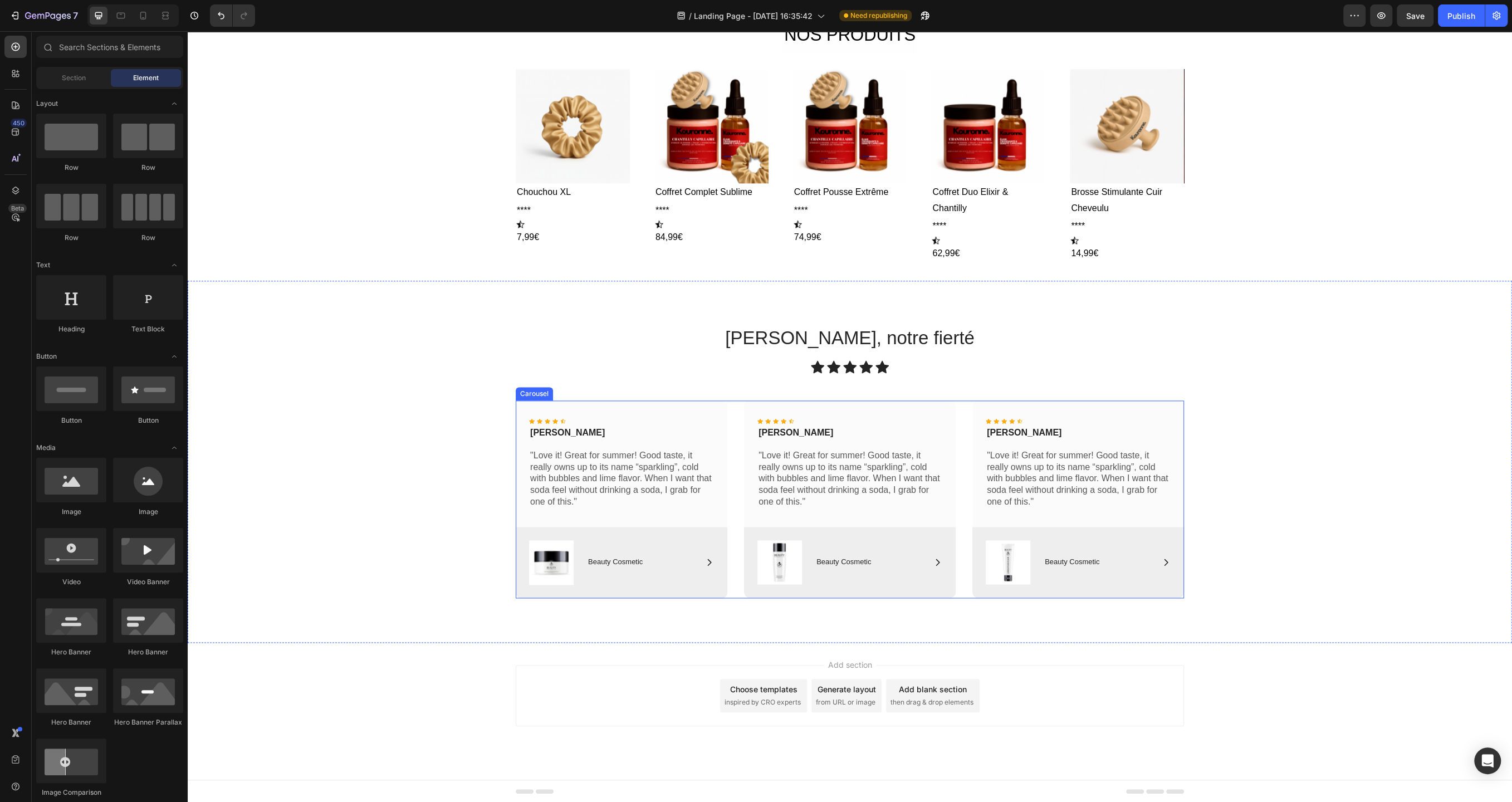
click at [734, 417] on div "Icon Icon Icon Icon Icon Icon List [PERSON_NAME] Text Block "Love it! Great for…" at bounding box center [850, 499] width 669 height 198
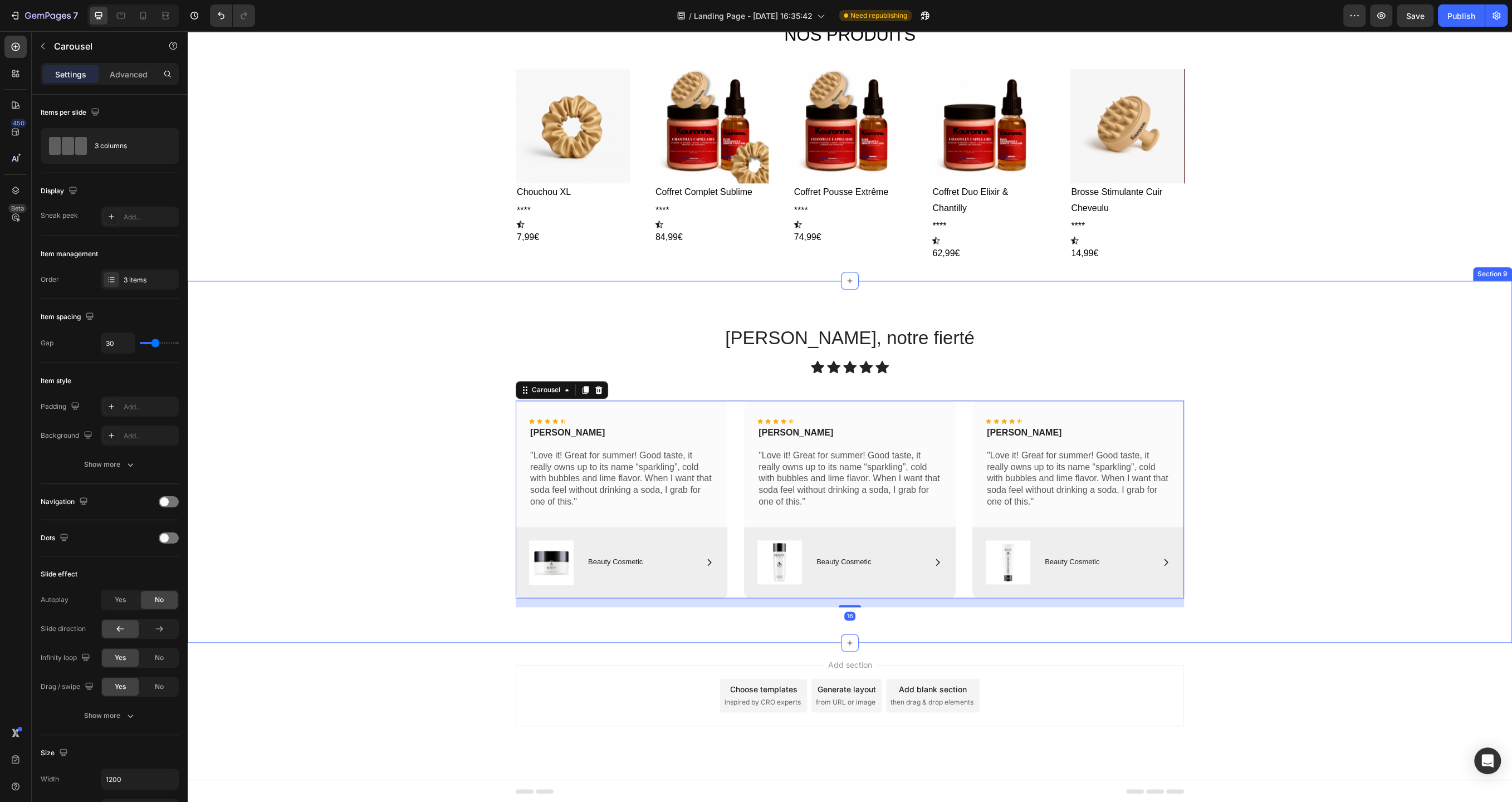
click at [745, 323] on div "[PERSON_NAME], notre fierté Heading Icon Icon Icon Icon Icon Icon List Row Icon…" at bounding box center [850, 461] width 1324 height 362
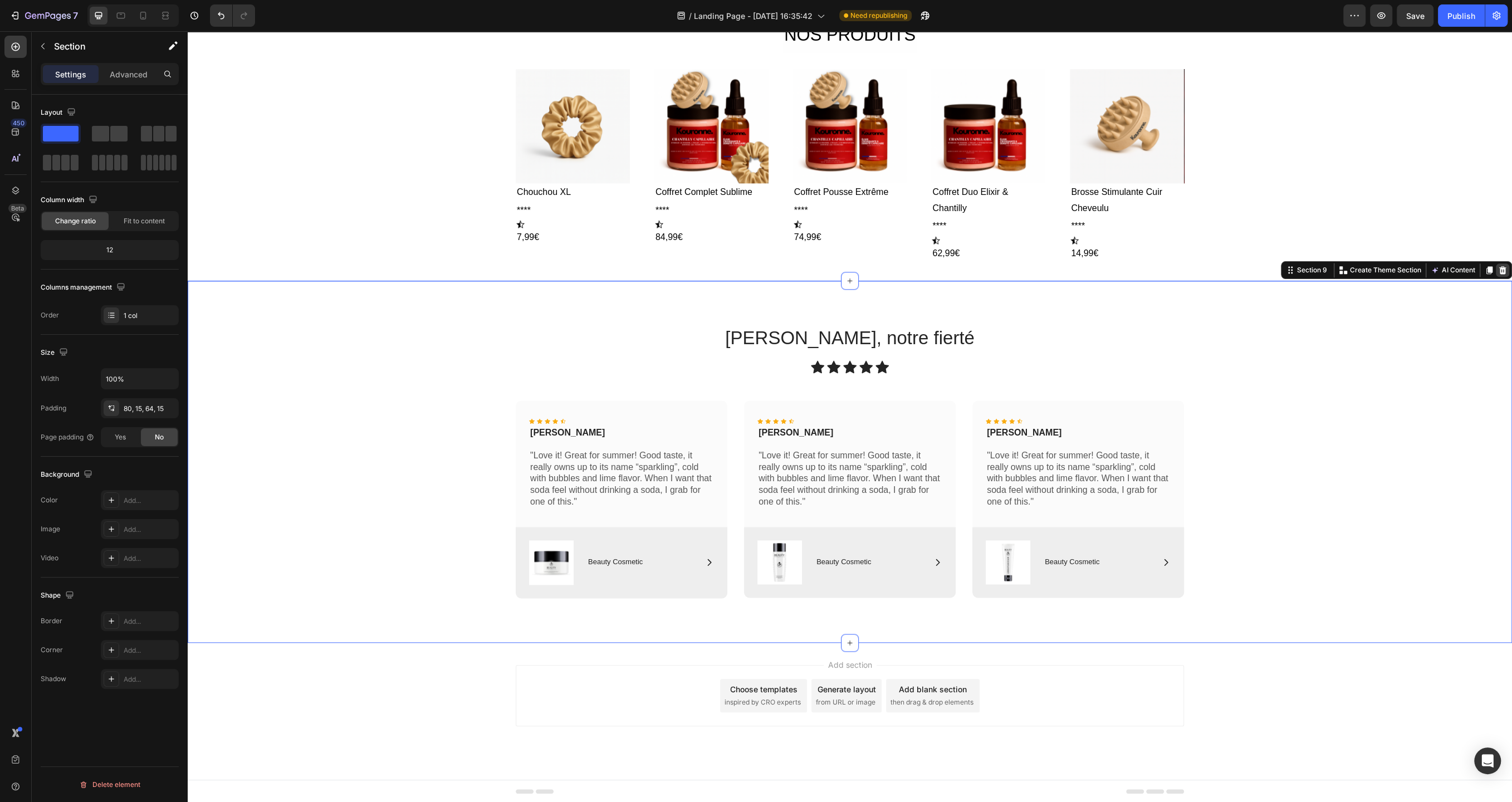
click at [1504, 269] on icon at bounding box center [1503, 270] width 7 height 8
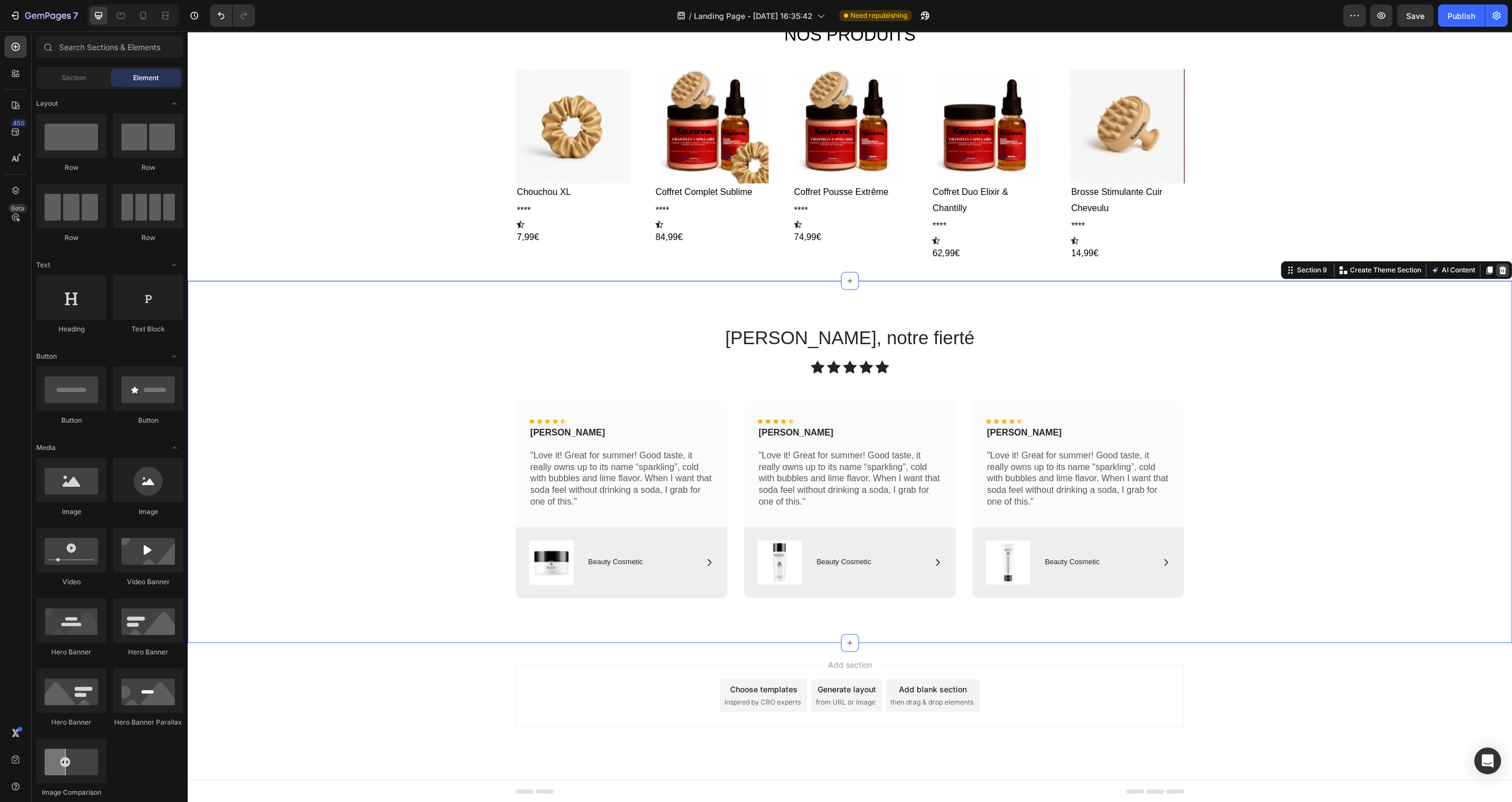
scroll to position [1079, 0]
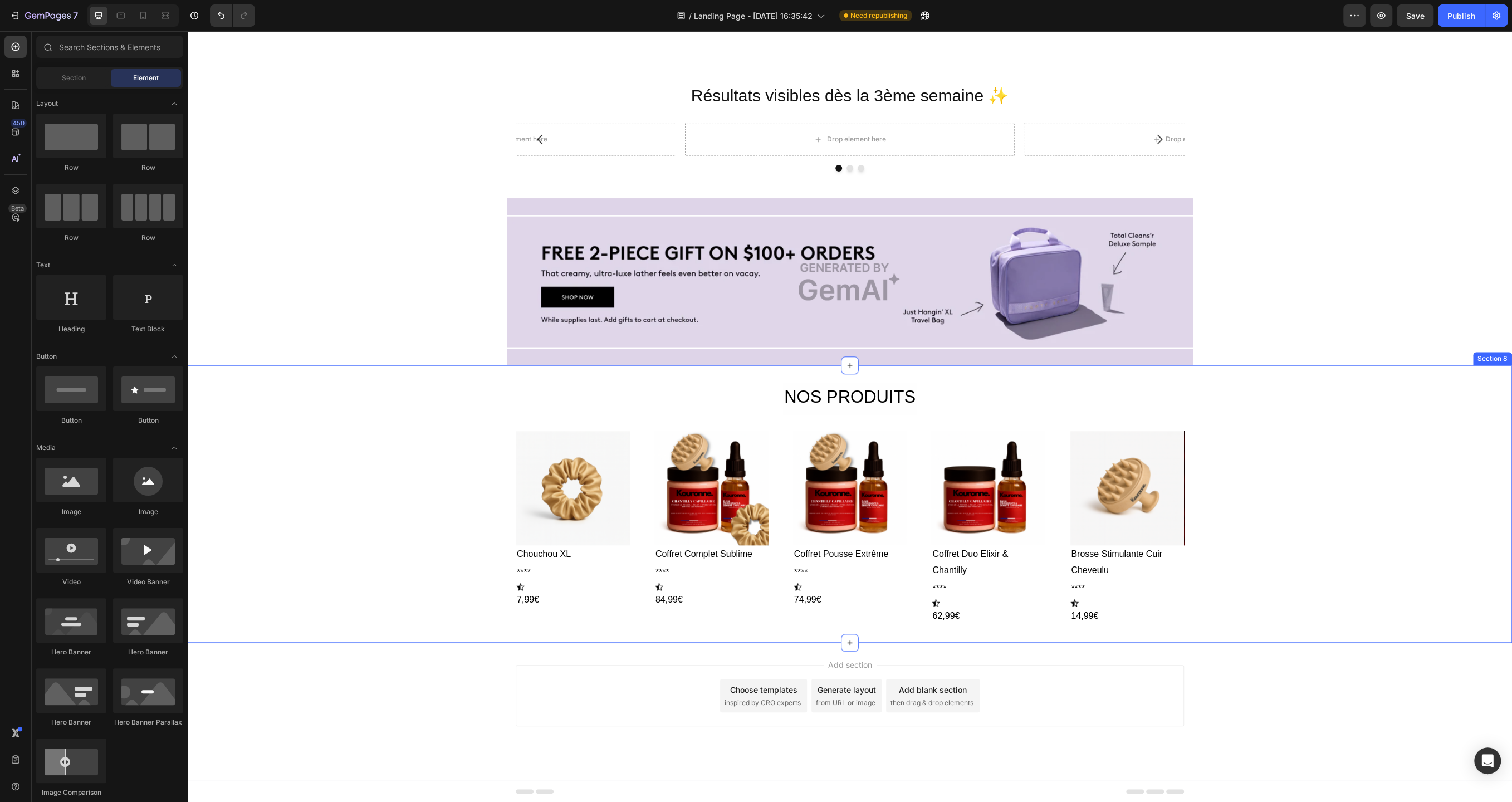
click at [1463, 395] on div "NOS PRODUITS Heading Row Product Images Chouchou XL Product Title **** Text Blo…" at bounding box center [850, 504] width 1324 height 242
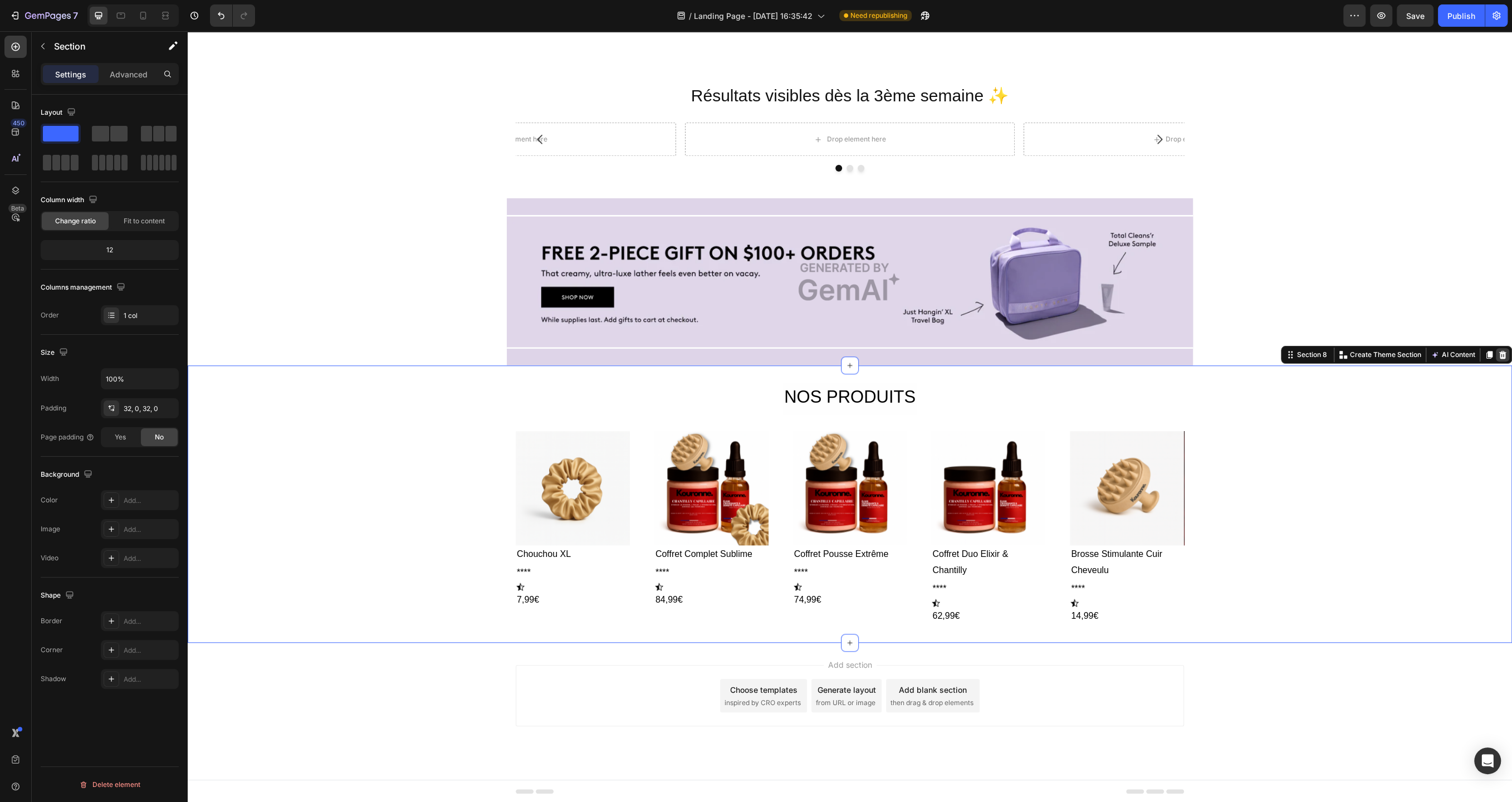
click at [1507, 353] on icon at bounding box center [1502, 355] width 9 height 9
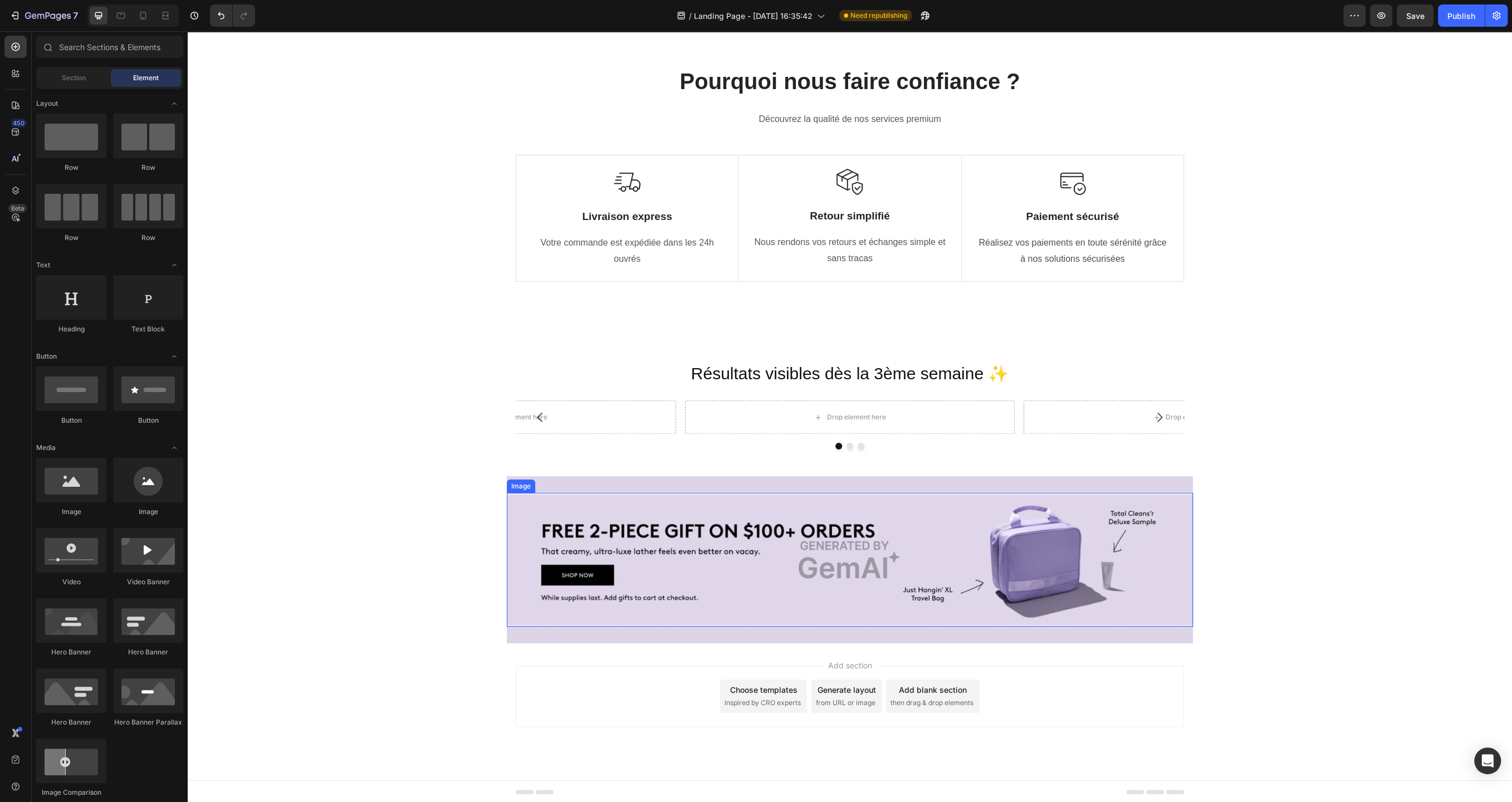
click at [1188, 525] on img at bounding box center [849, 560] width 686 height 134
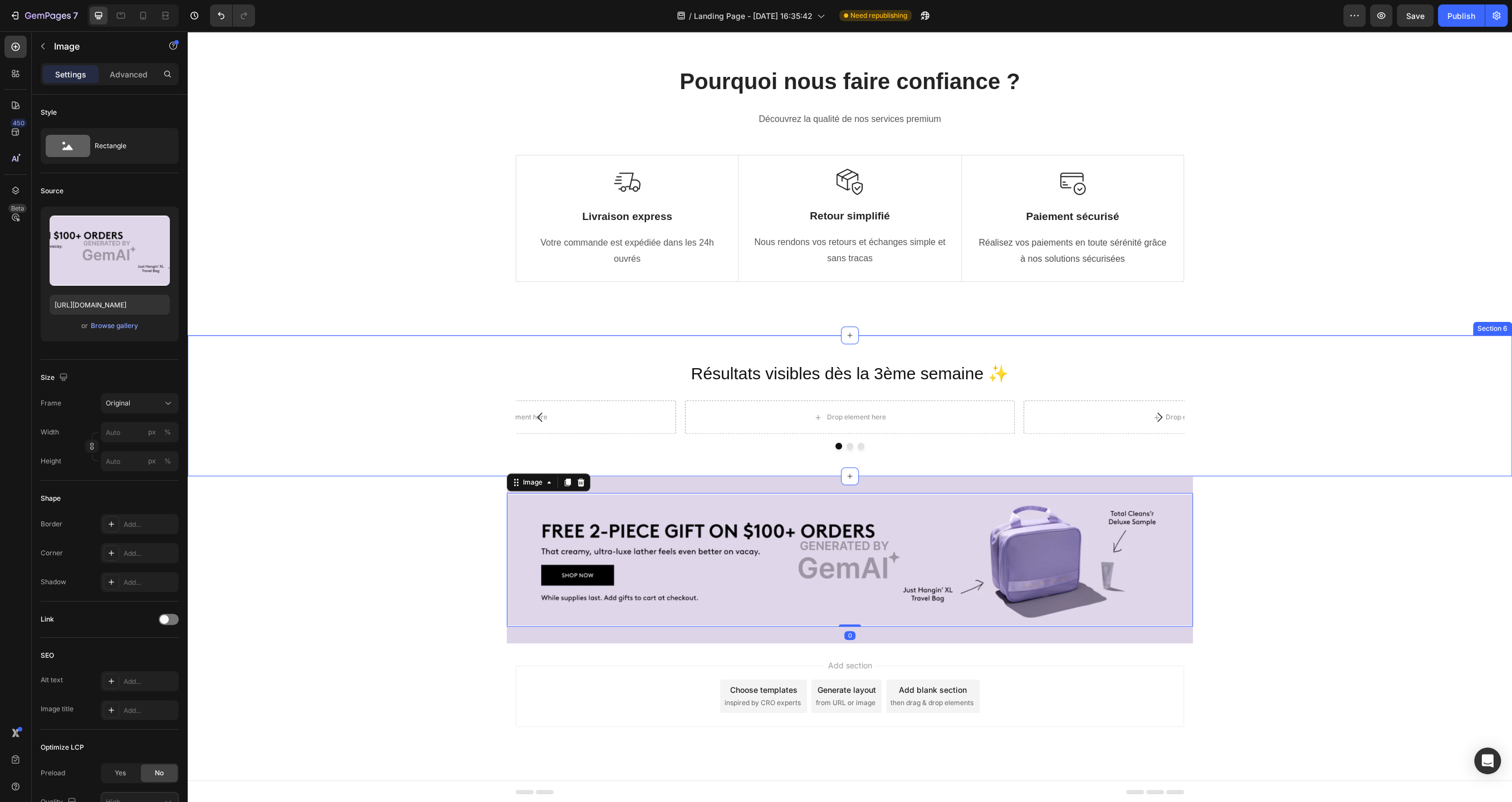
click at [1330, 433] on div "Drop element here Drop element here Drop element here [GEOGRAPHIC_DATA]" at bounding box center [850, 429] width 1324 height 58
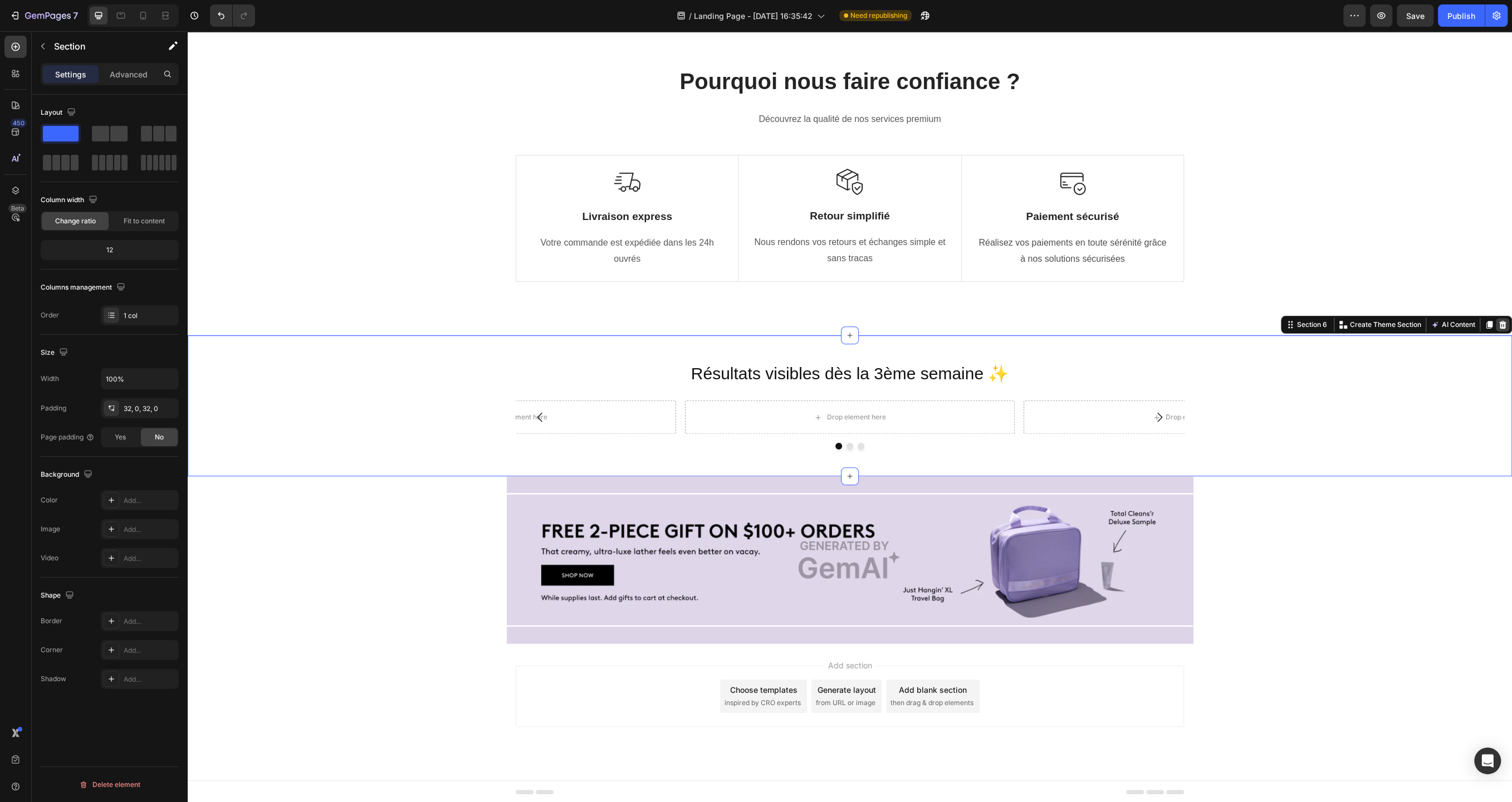
click at [1505, 321] on icon at bounding box center [1503, 325] width 7 height 8
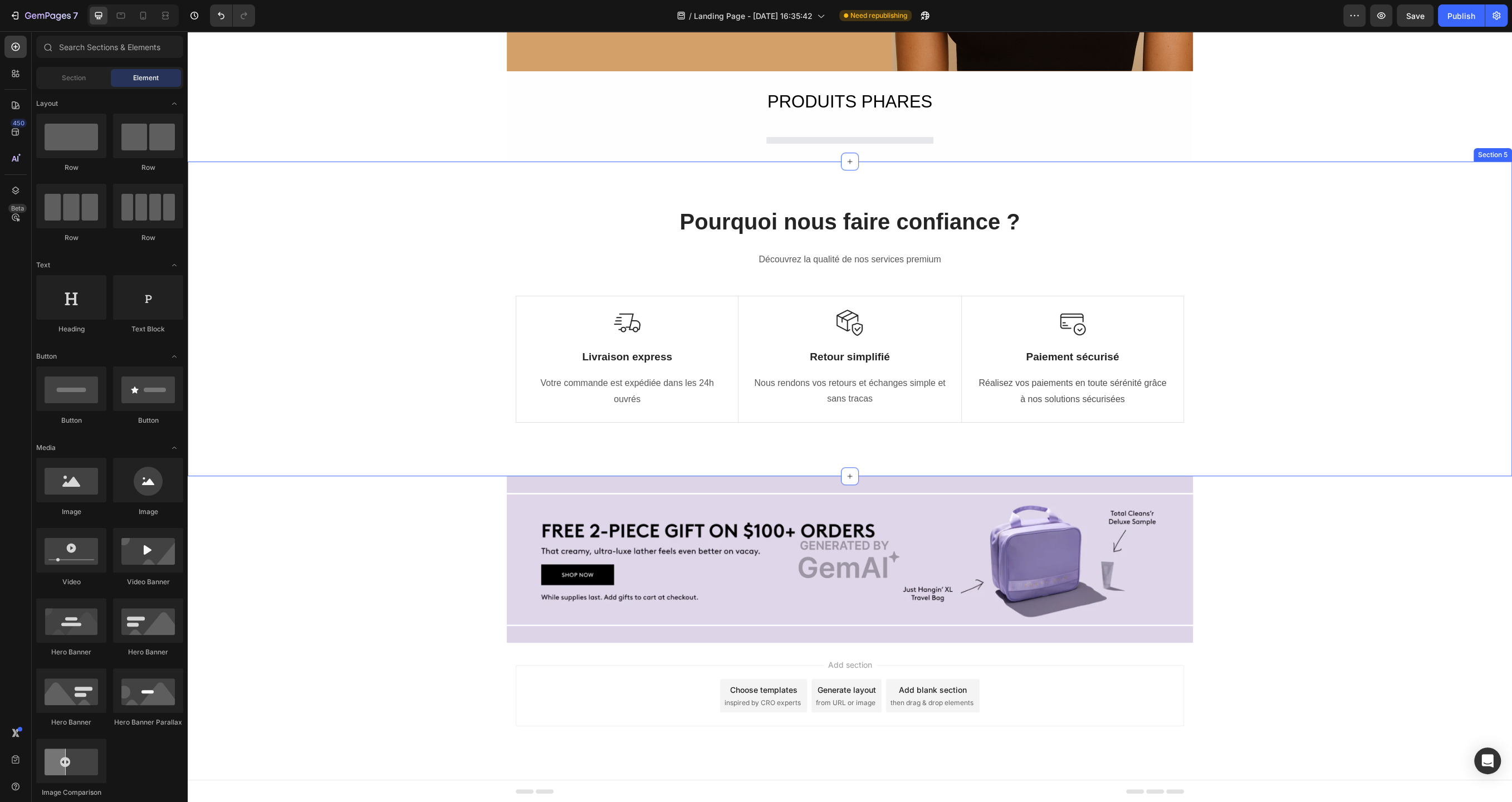
click at [1452, 440] on div "Pourquoi nous faire confiance ? Heading Découvrez la qualité de nos services pr…" at bounding box center [850, 319] width 1324 height 315
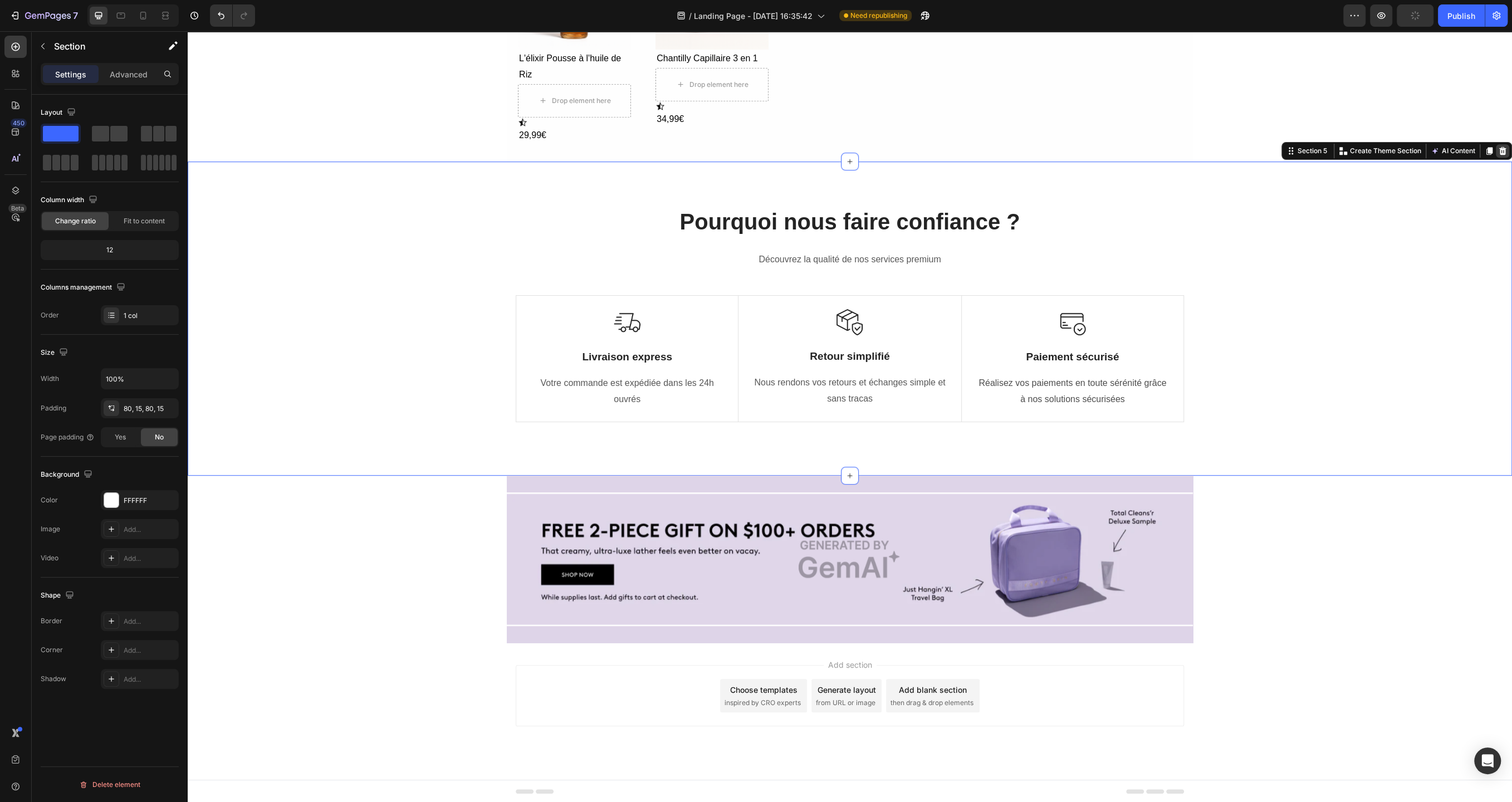
click at [1503, 151] on icon at bounding box center [1503, 150] width 7 height 8
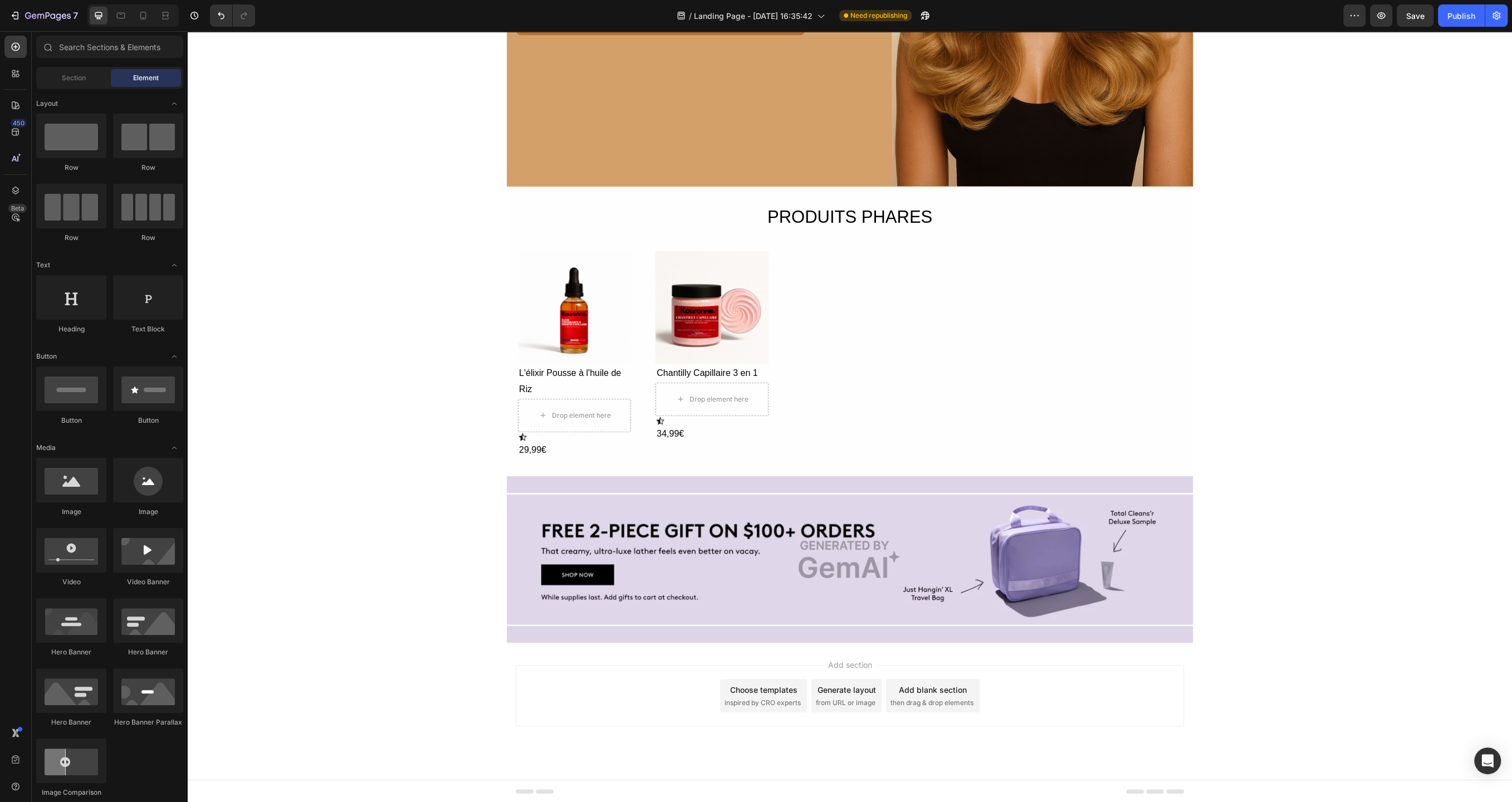
click at [1452, 542] on div "FORCE, VOLUME & DENSITÉ dès [PERSON_NAME] Heading L’élixir capillaire inspiré d…" at bounding box center [850, 176] width 1324 height 935
click at [1319, 571] on div "FORCE, VOLUME & DENSITÉ dès [PERSON_NAME] Heading L’élixir capillaire inspiré d…" at bounding box center [850, 176] width 1324 height 935
click at [1246, 578] on div "FORCE, VOLUME & DENSITÉ dès [PERSON_NAME] Heading L’élixir capillaire inspiré d…" at bounding box center [850, 176] width 1324 height 935
click at [1192, 577] on img at bounding box center [849, 560] width 686 height 134
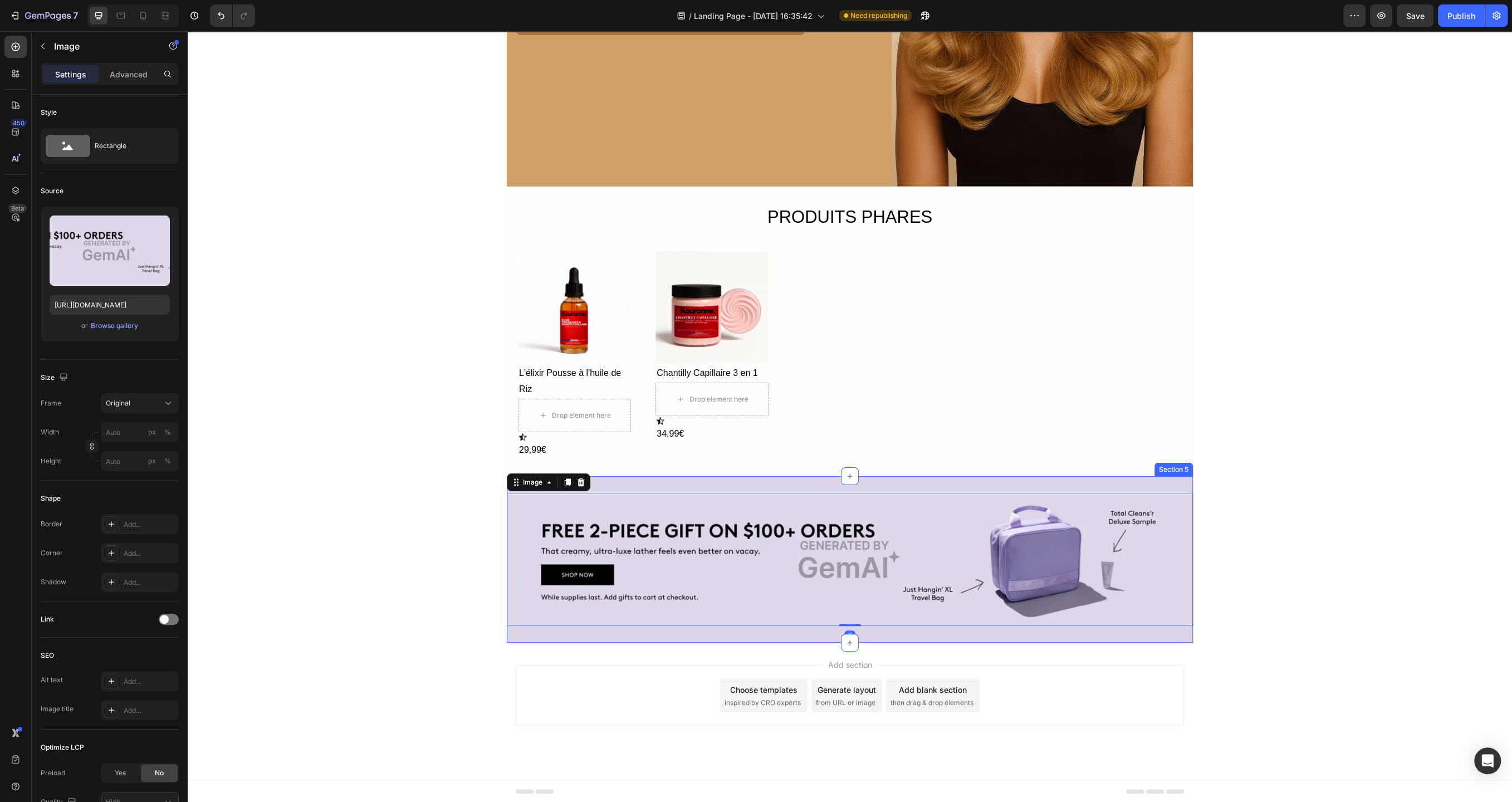
click at [1184, 483] on div "Image 0 Row Section 5" at bounding box center [849, 560] width 686 height 167
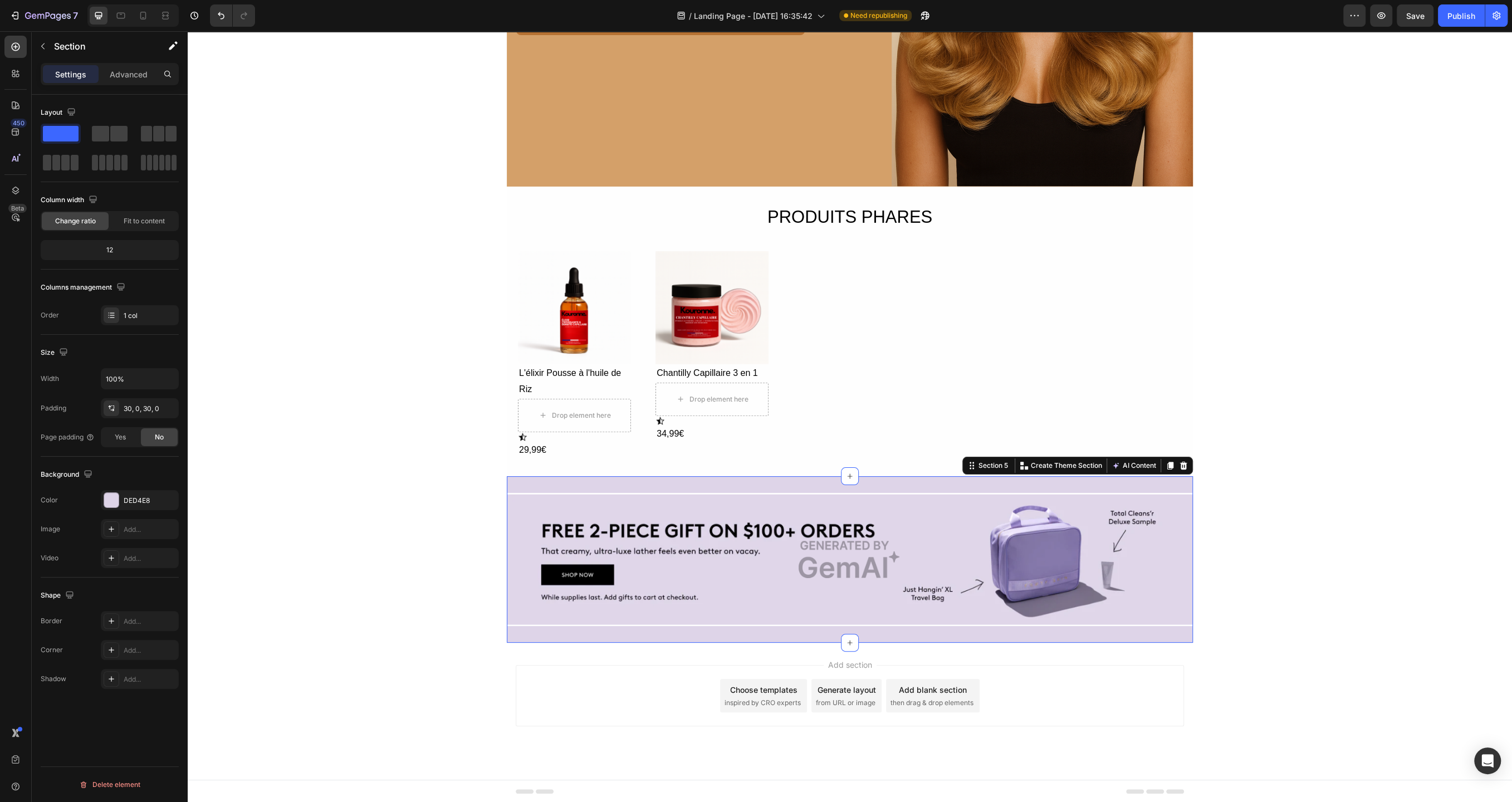
click at [1184, 457] on div "Section 5 You can create reusable sections Create Theme Section AI Content Writ…" at bounding box center [1078, 466] width 231 height 18
click at [1185, 462] on icon at bounding box center [1183, 466] width 9 height 9
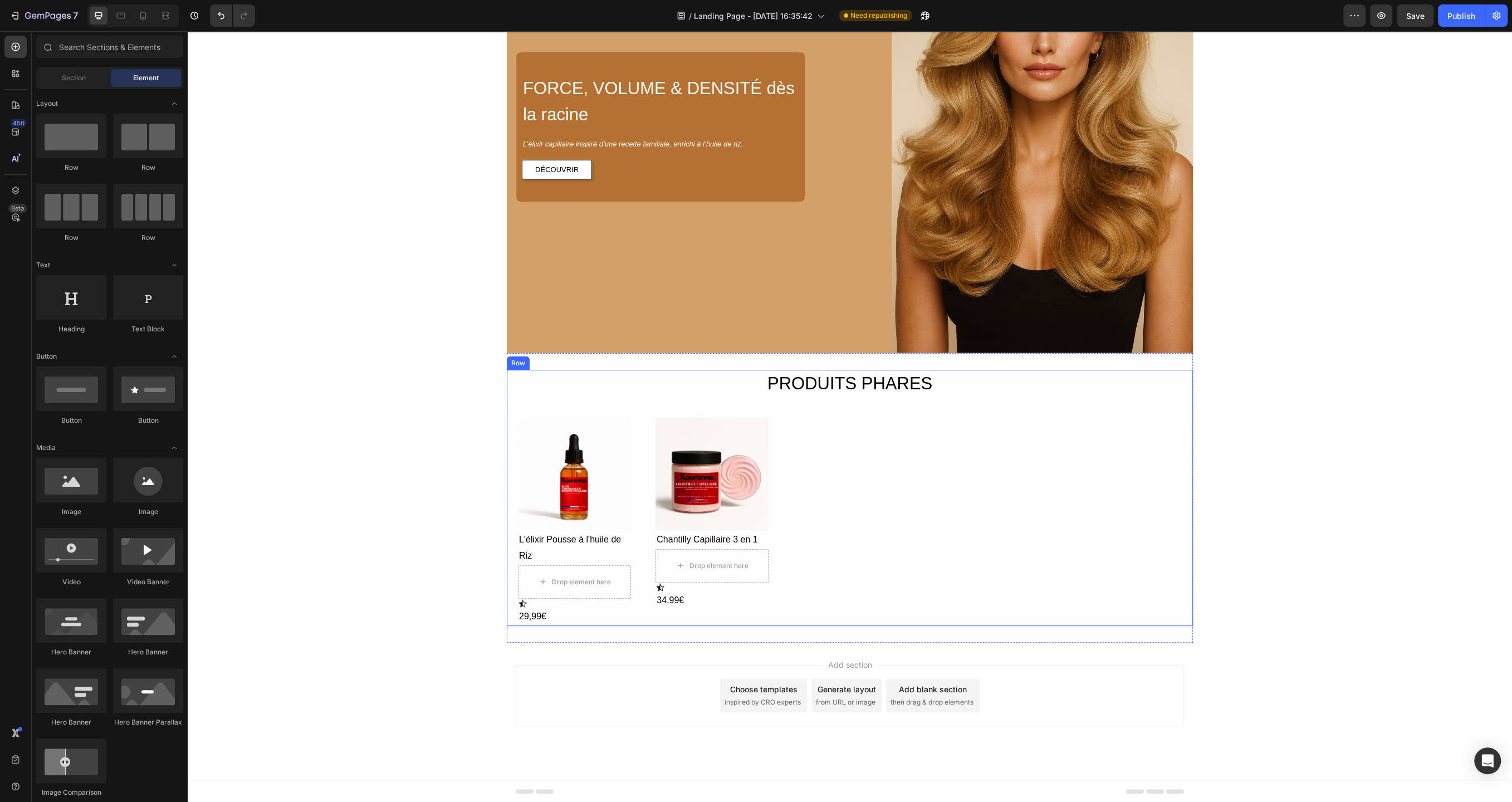
click at [1174, 384] on div "PRODUITS [PERSON_NAME] Heading Row Product Images L'élixir Pousse à l'huile de …" at bounding box center [849, 498] width 664 height 256
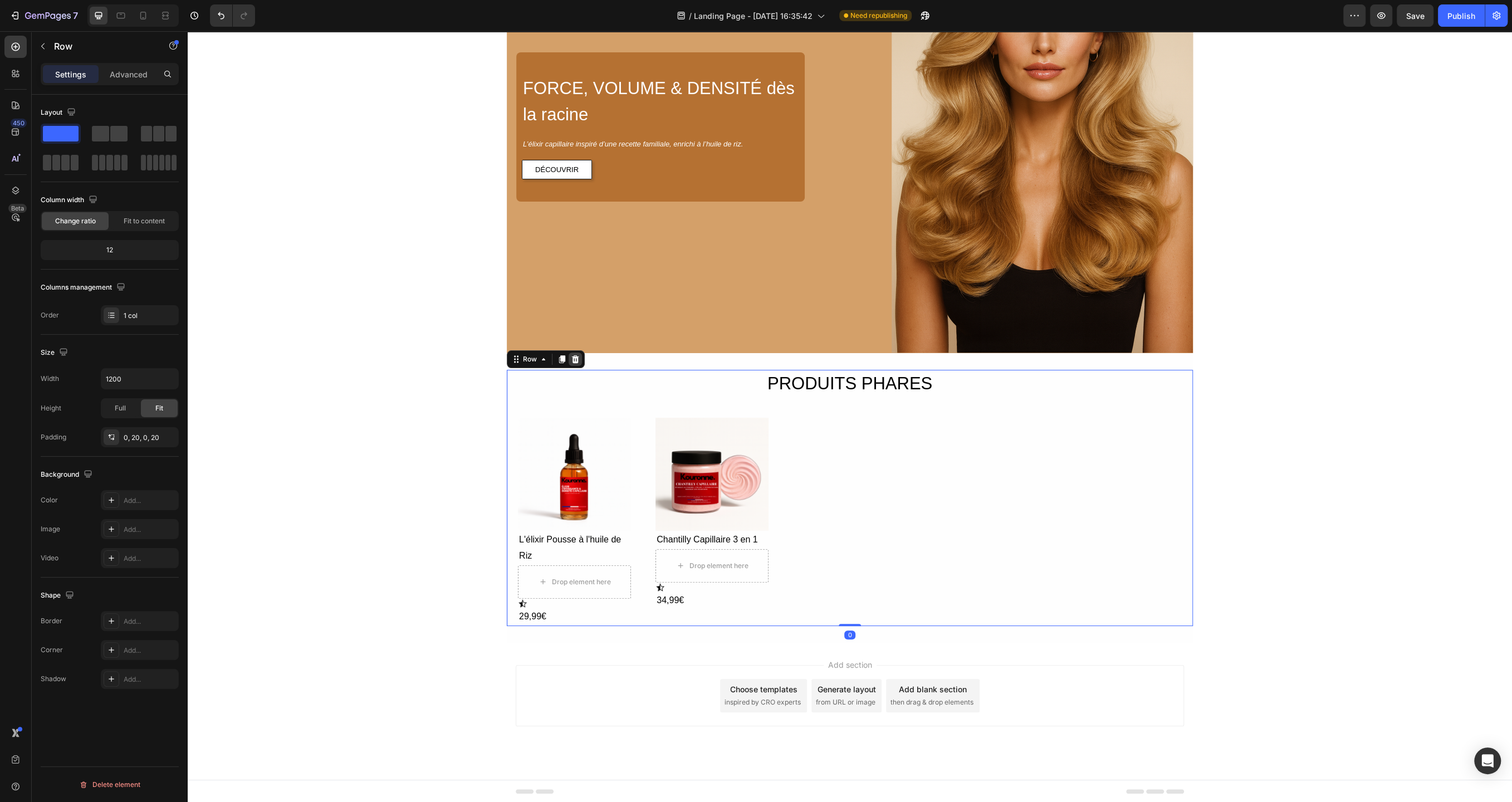
click at [576, 358] on icon at bounding box center [575, 358] width 7 height 8
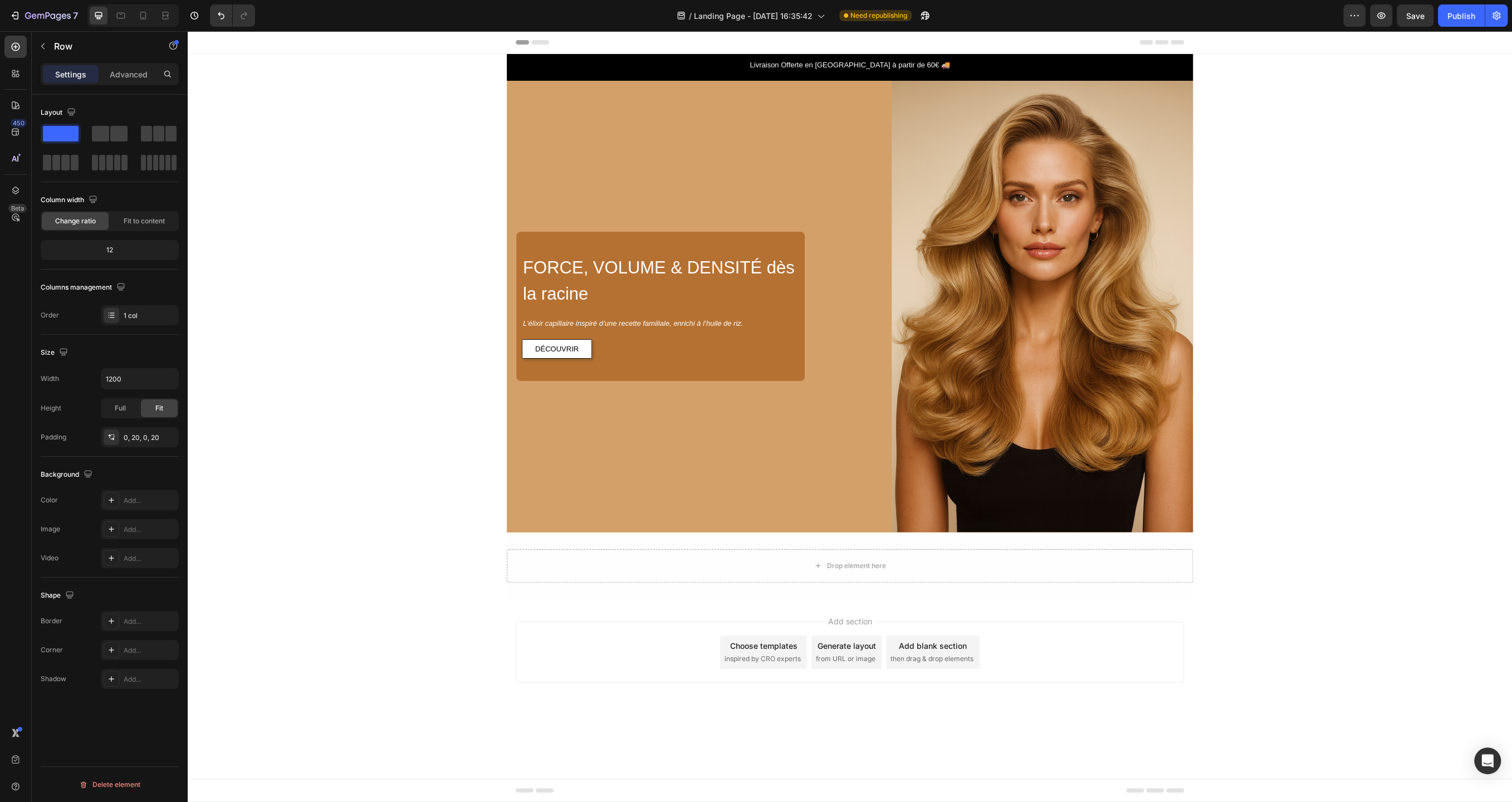
scroll to position [0, 0]
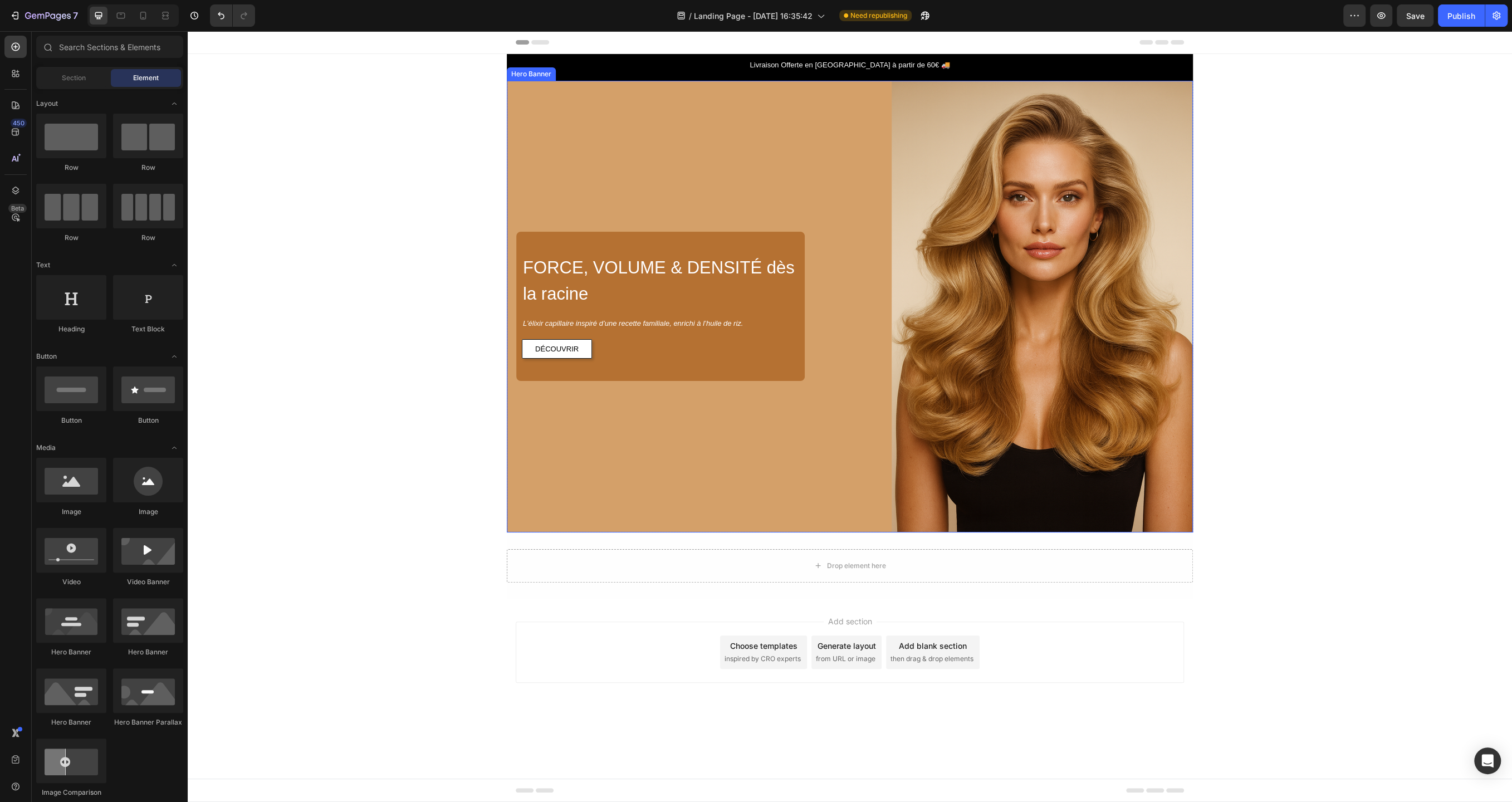
click at [1180, 391] on div "Overlay" at bounding box center [849, 306] width 686 height 451
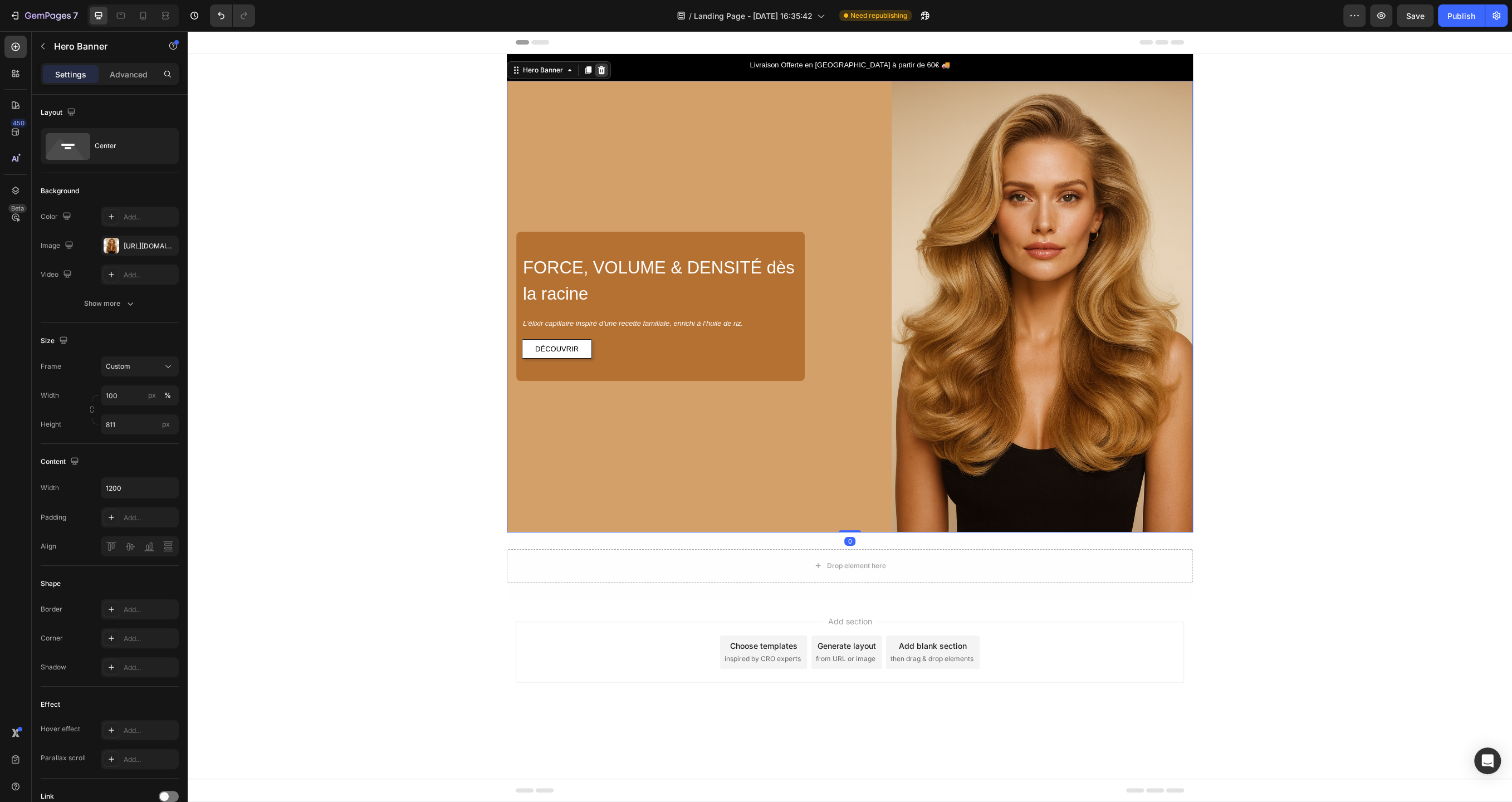
click at [597, 69] on icon at bounding box center [601, 70] width 9 height 9
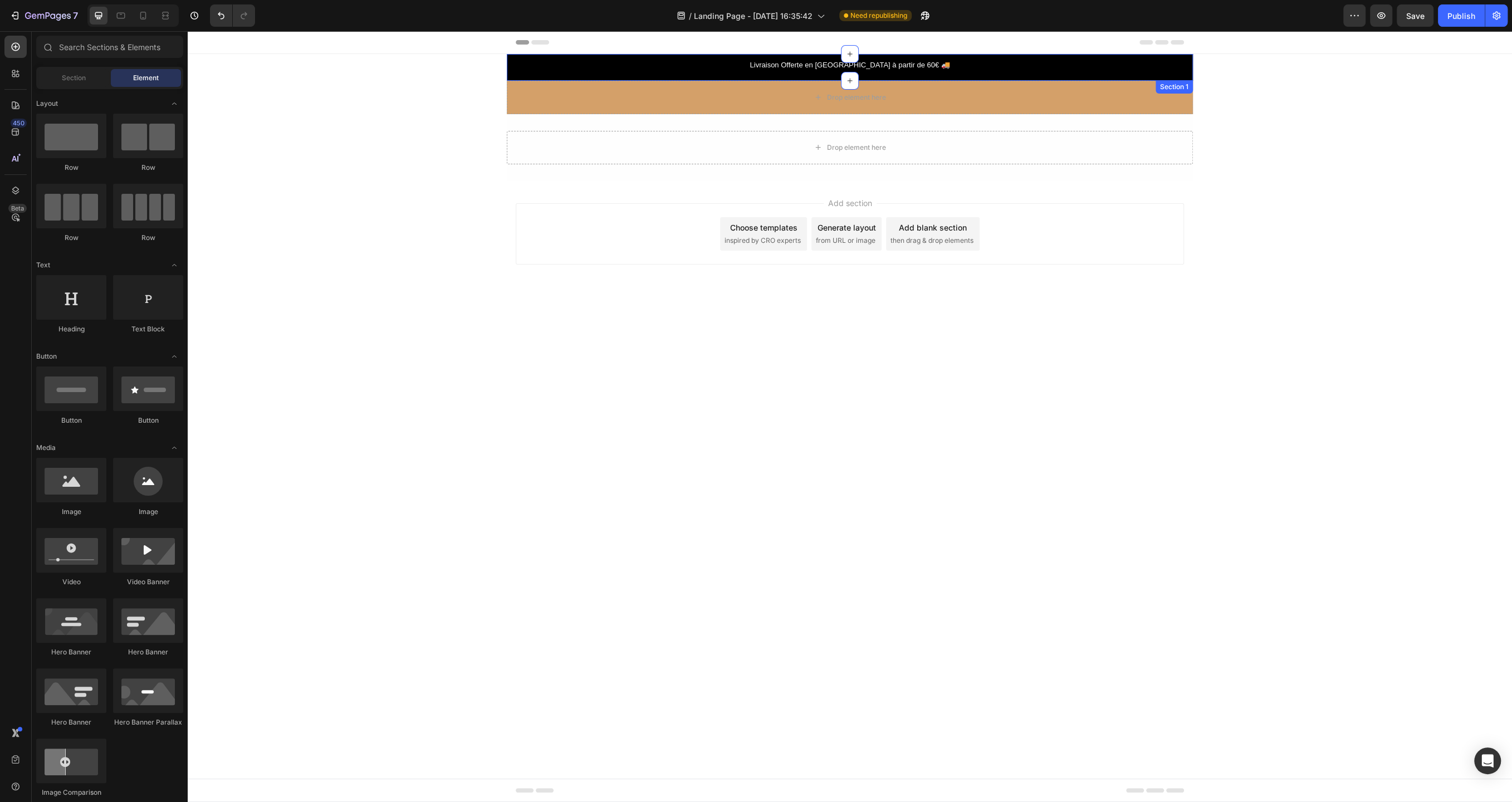
click at [721, 60] on p "Livraison Offerte en [GEOGRAPHIC_DATA] à partir de 60€ 🚚" at bounding box center [851, 65] width 298 height 11
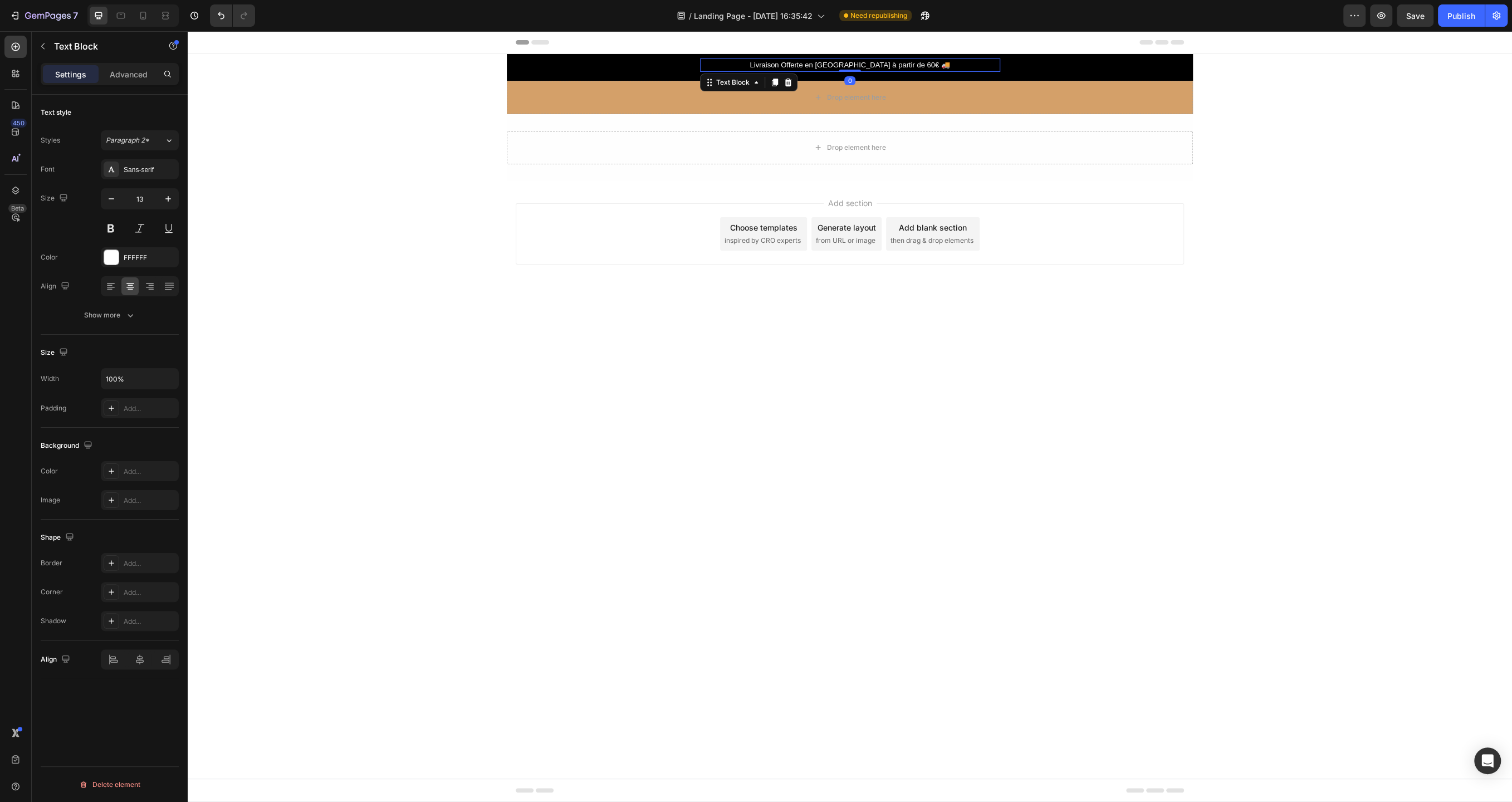
click at [792, 88] on div "Text Block" at bounding box center [749, 82] width 97 height 18
click at [575, 68] on div "Livraison Offerte en [GEOGRAPHIC_DATA] à partir de 60€ 🚚 Text Block 0 Row" at bounding box center [849, 65] width 686 height 14
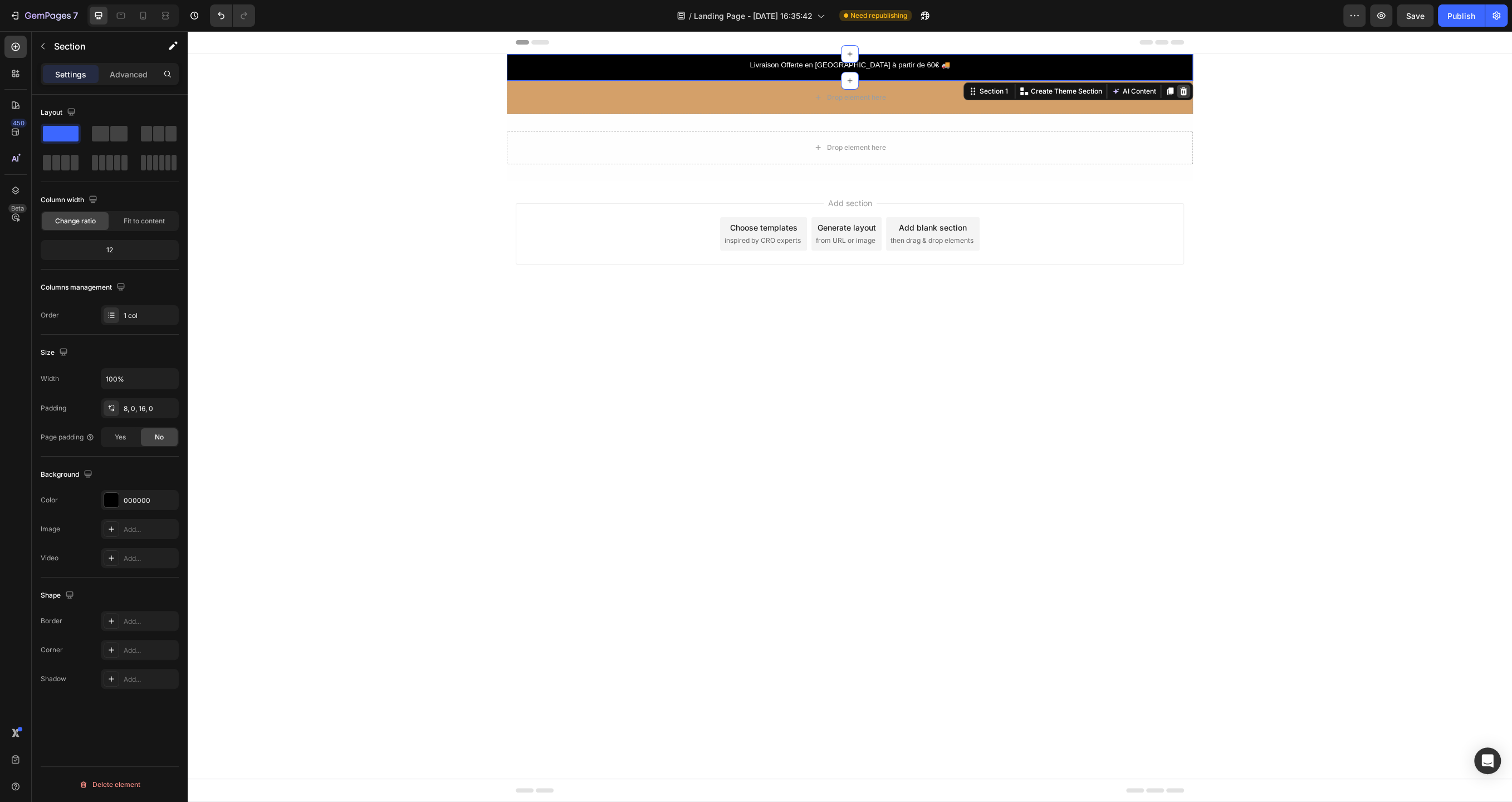
click at [1183, 90] on icon at bounding box center [1183, 91] width 9 height 9
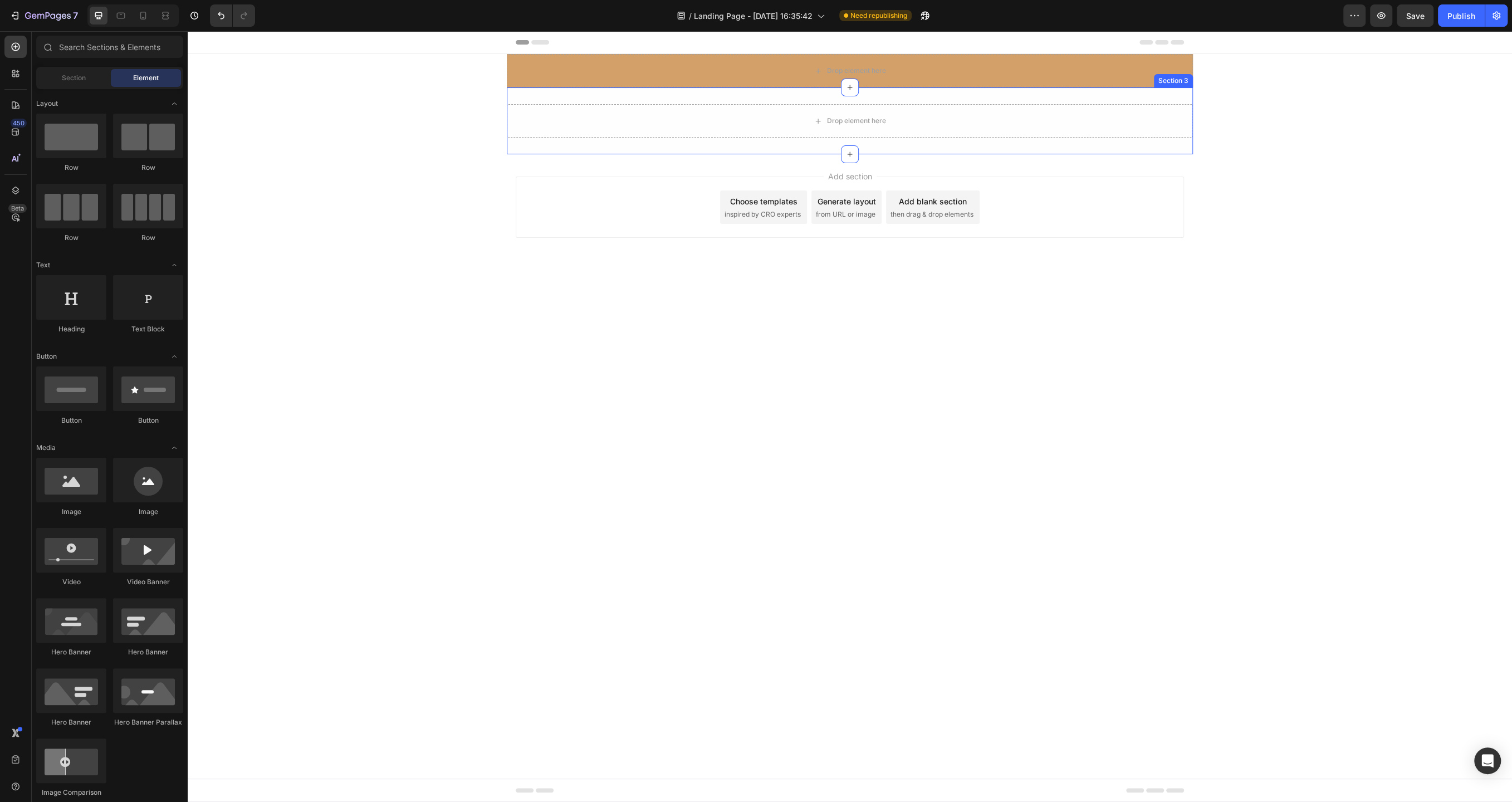
click at [1182, 74] on div "Section 3" at bounding box center [1173, 80] width 39 height 14
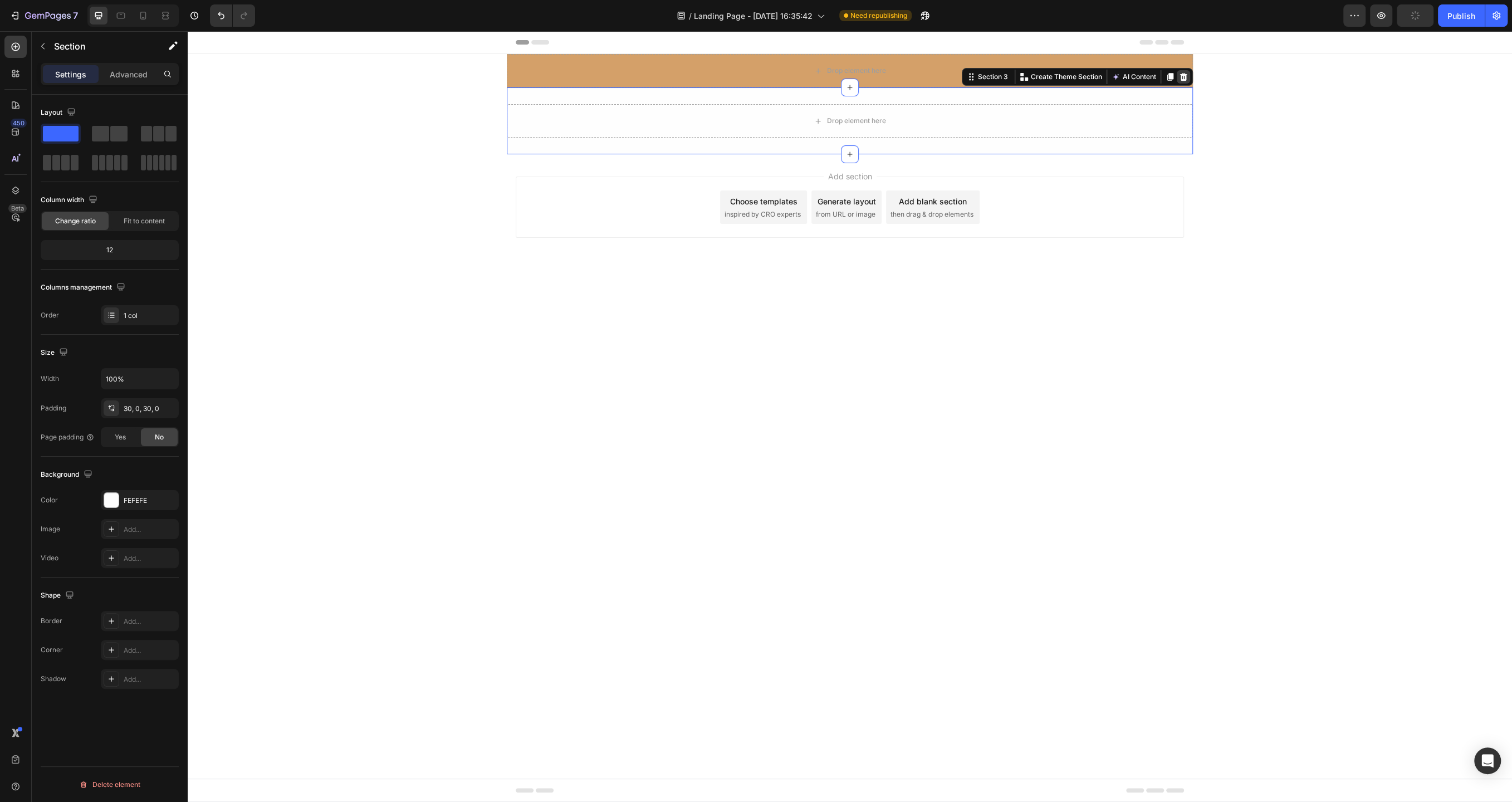
click at [1184, 75] on icon at bounding box center [1184, 76] width 7 height 8
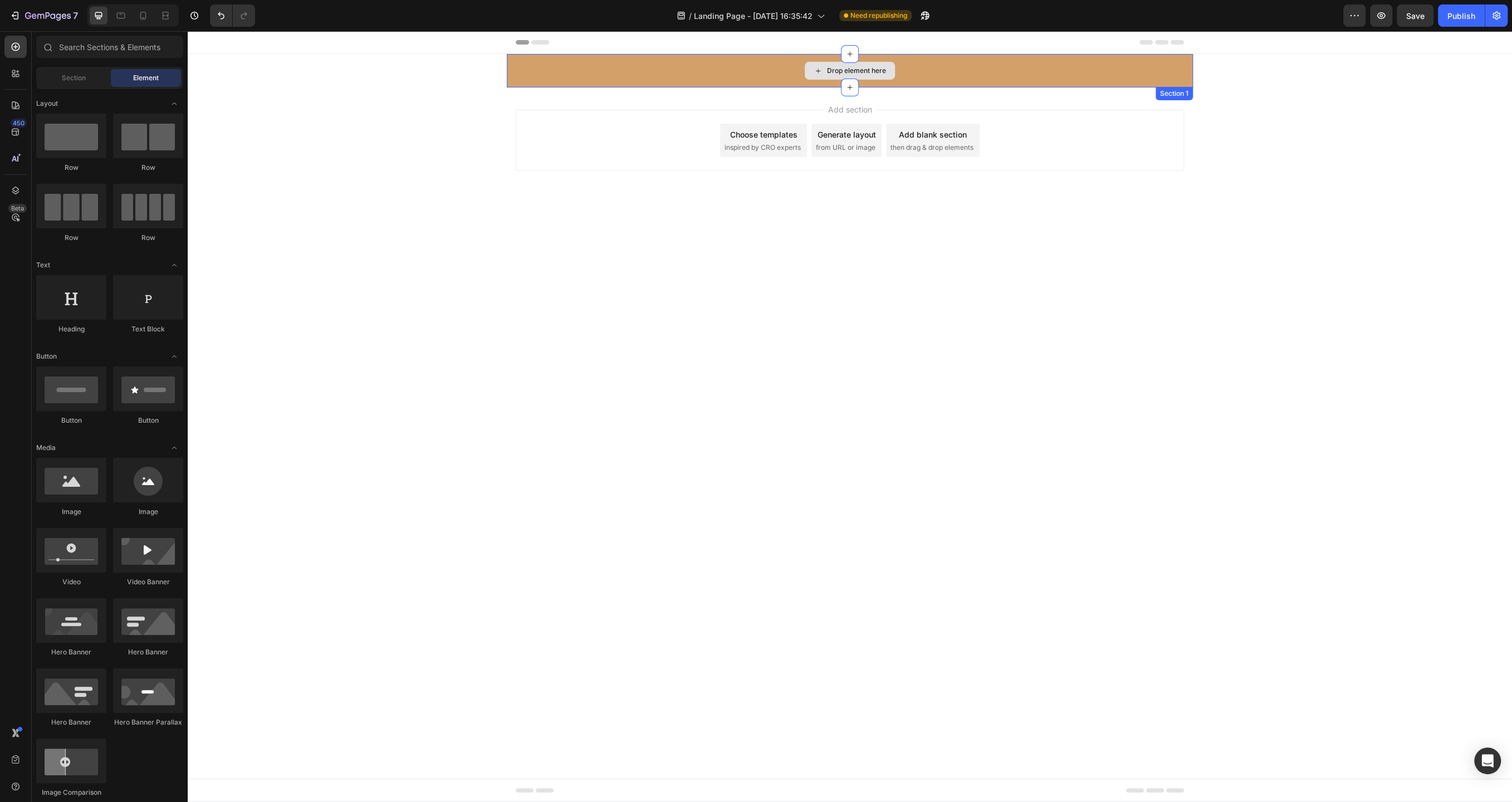
click at [1179, 62] on div "Drop element here" at bounding box center [849, 70] width 686 height 33
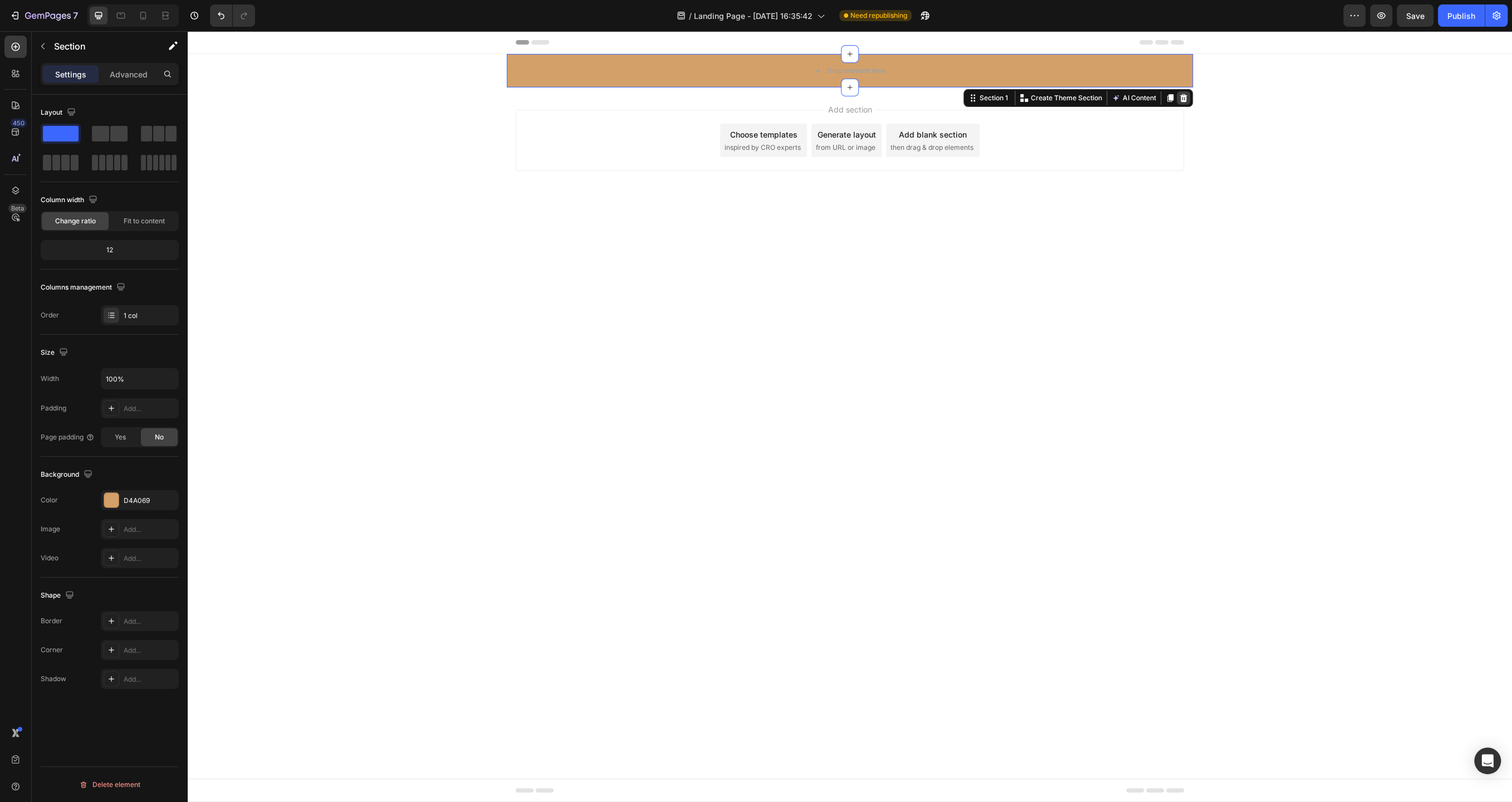
click at [1182, 96] on icon at bounding box center [1184, 97] width 7 height 8
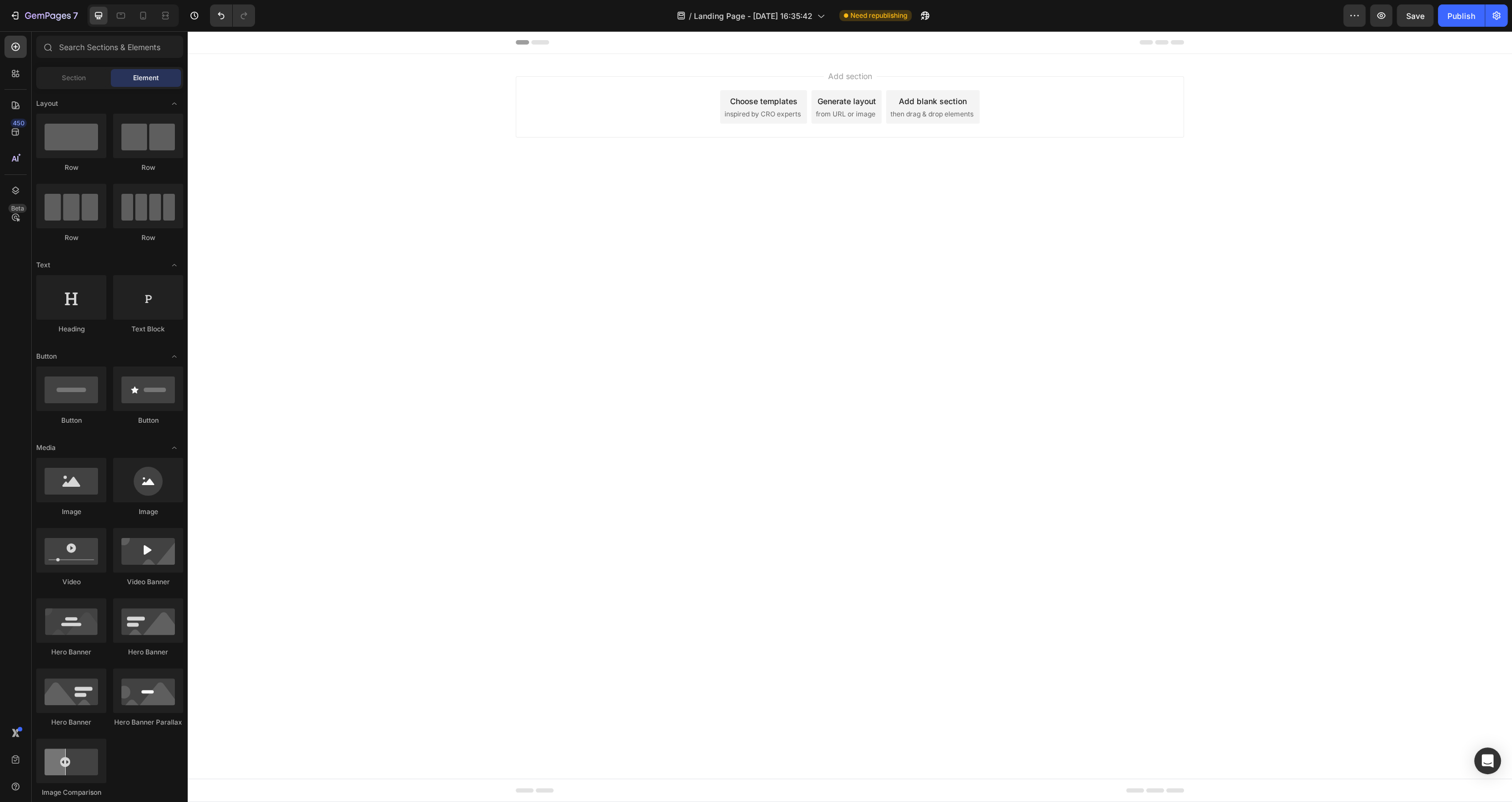
click at [1129, 99] on div "Add section Choose templates inspired by CRO experts Generate layout from URL o…" at bounding box center [850, 107] width 669 height 61
click at [15, 97] on div at bounding box center [16, 105] width 22 height 22
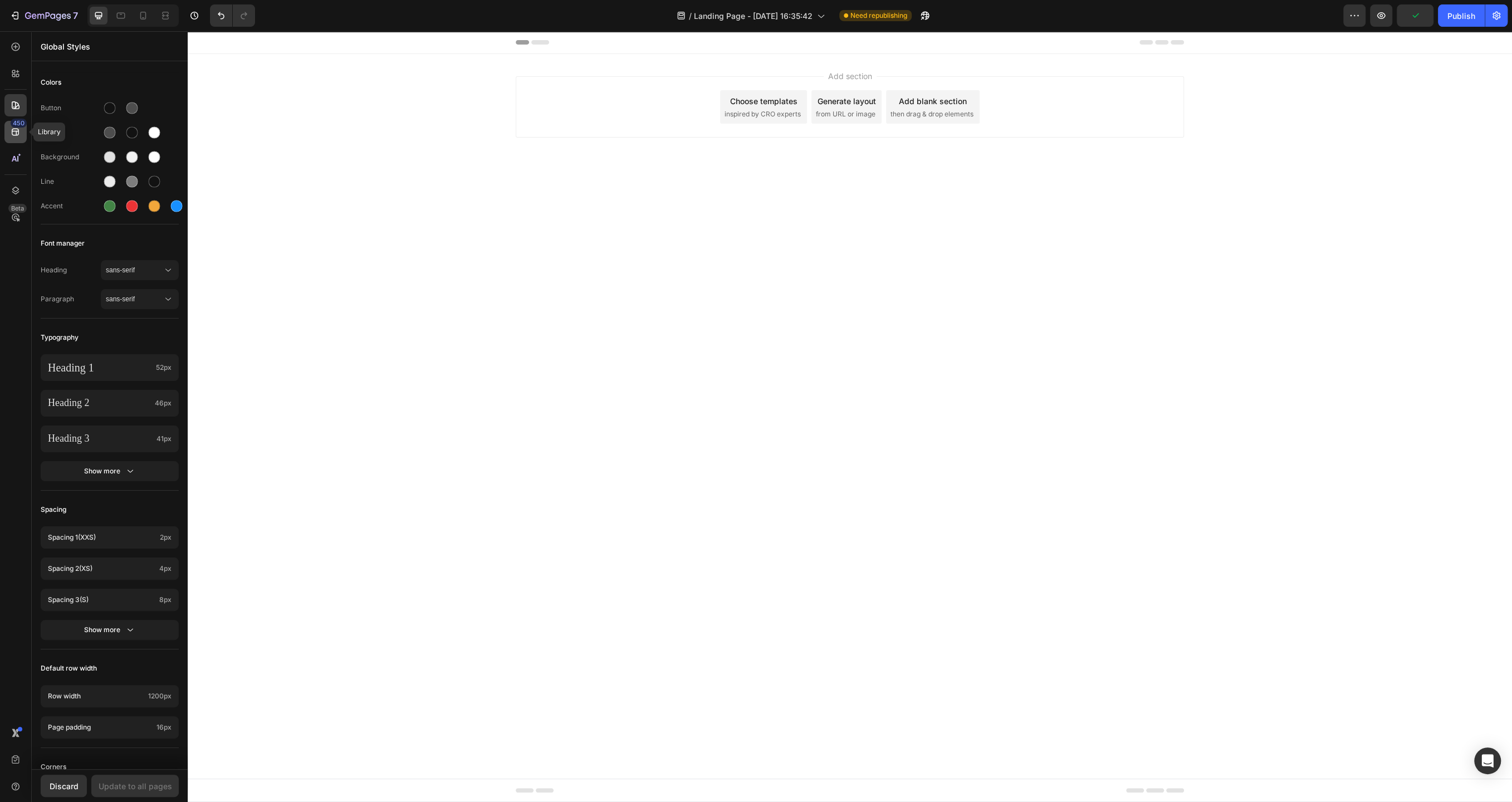
click at [16, 131] on icon at bounding box center [15, 132] width 7 height 7
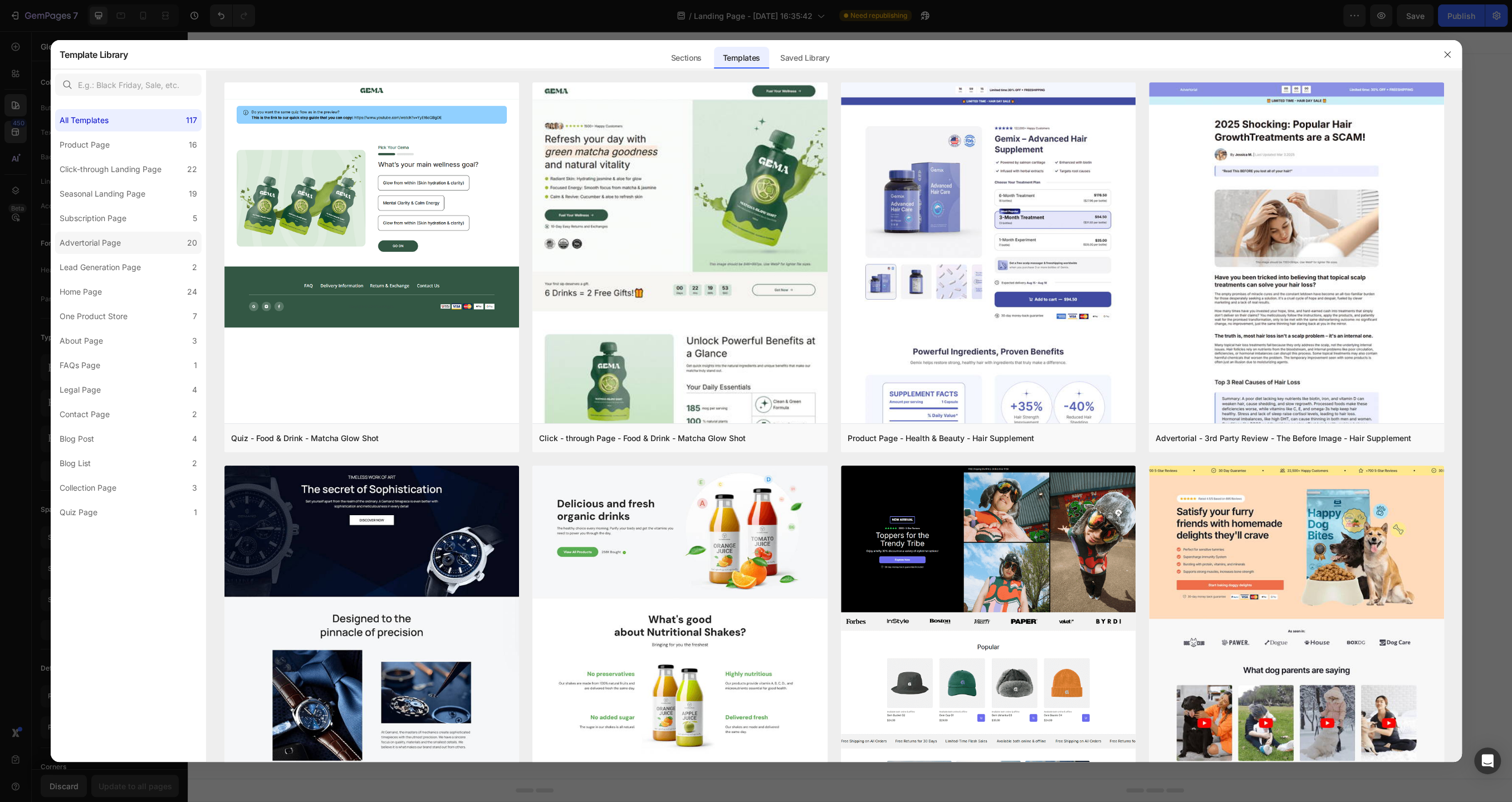
click at [127, 241] on label "Advertorial Page 20" at bounding box center [129, 243] width 147 height 22
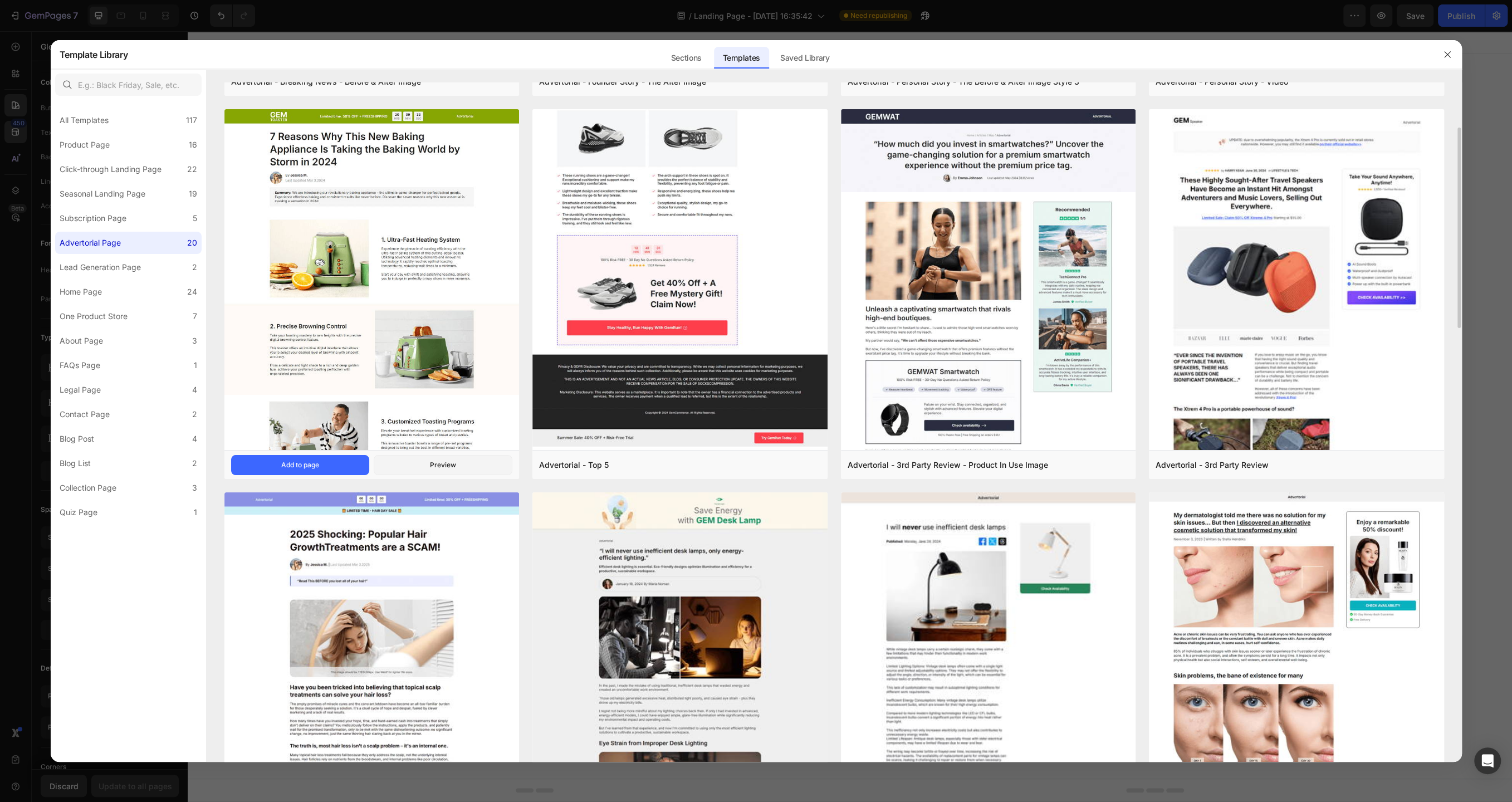
scroll to position [310, 0]
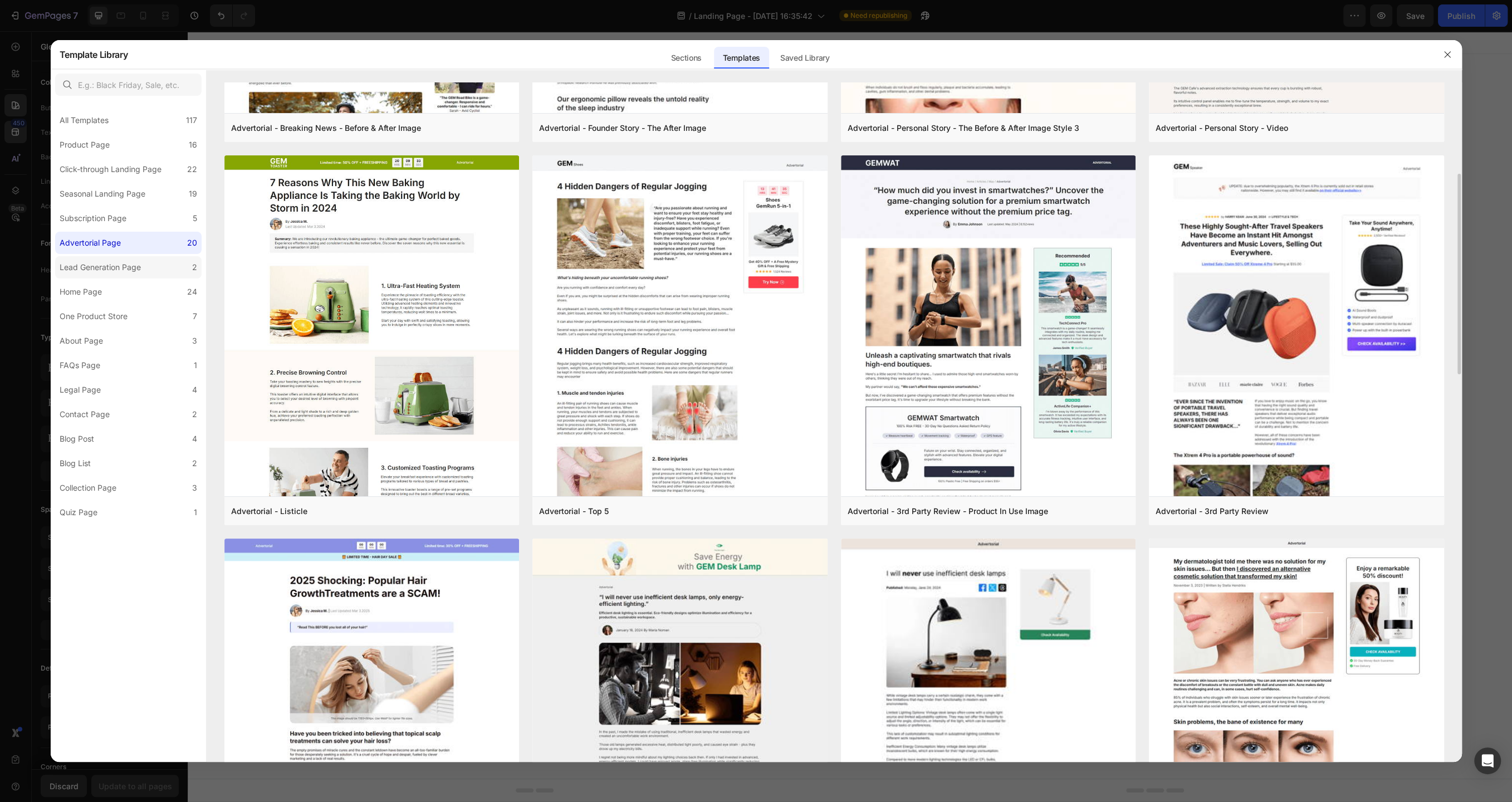
click at [136, 271] on div "Lead Generation Page" at bounding box center [100, 267] width 82 height 14
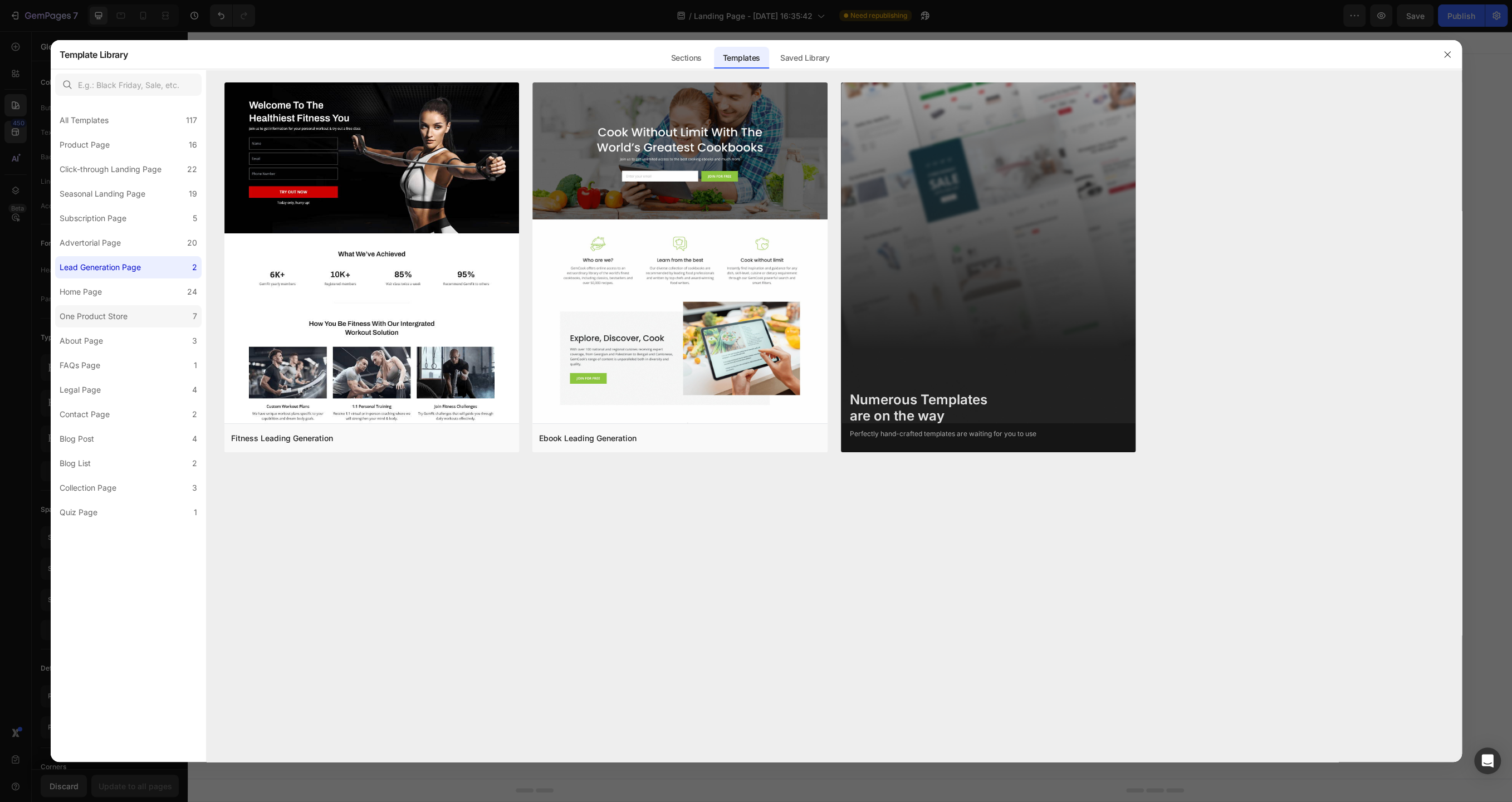
click at [130, 316] on div "One Product Store" at bounding box center [96, 316] width 72 height 14
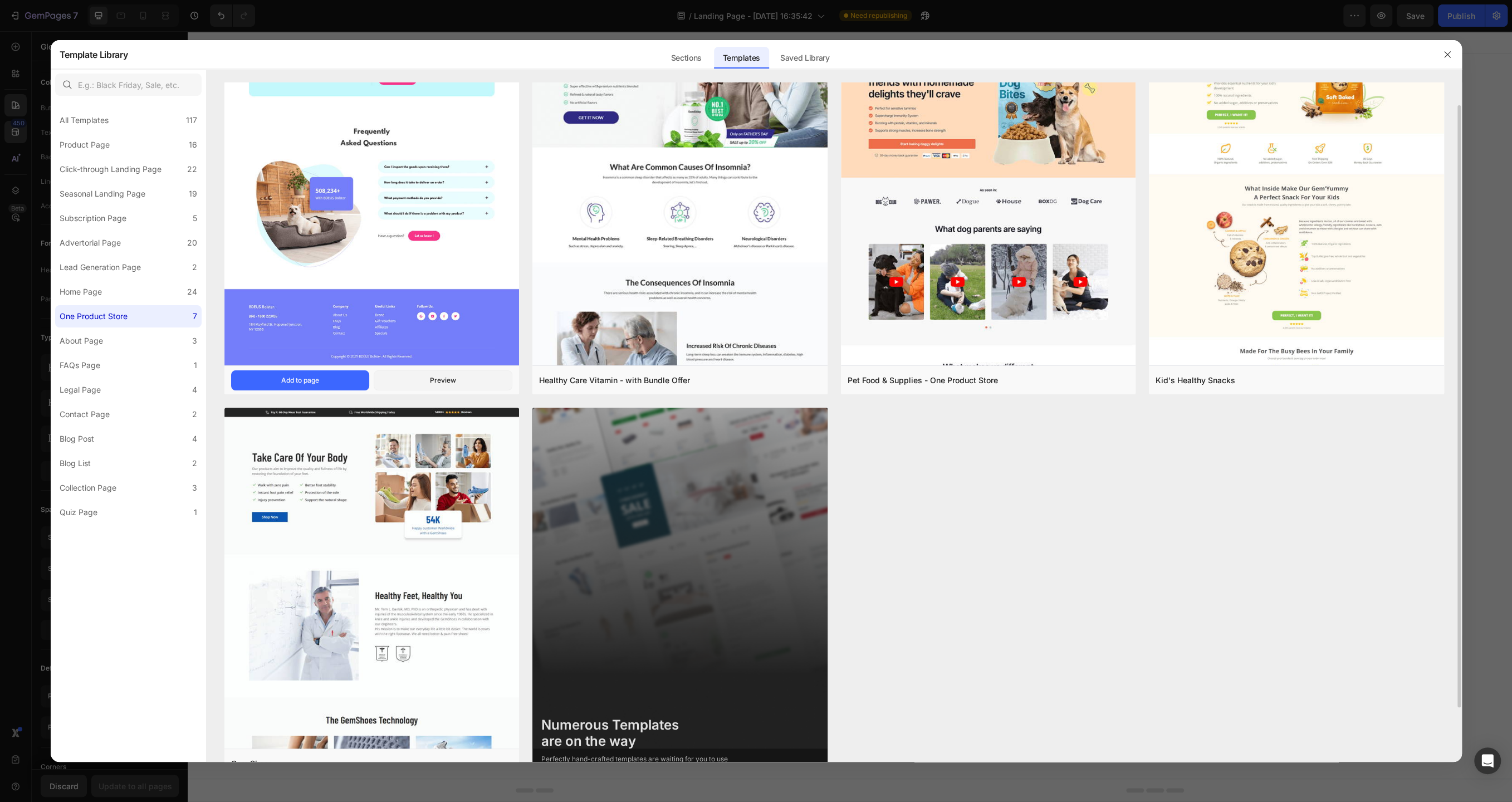
scroll to position [87, 0]
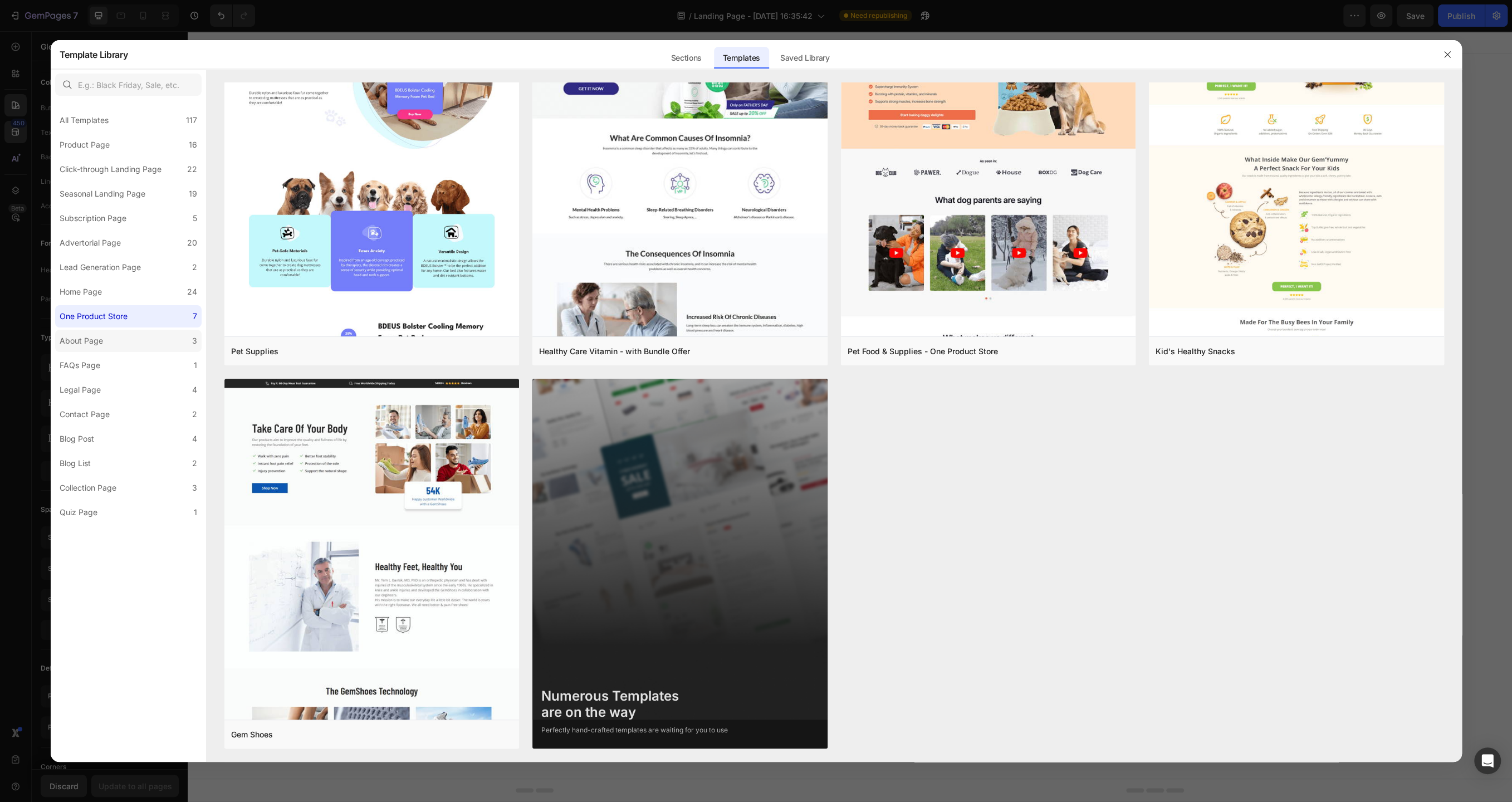
click at [136, 346] on label "About Page 3" at bounding box center [129, 341] width 147 height 22
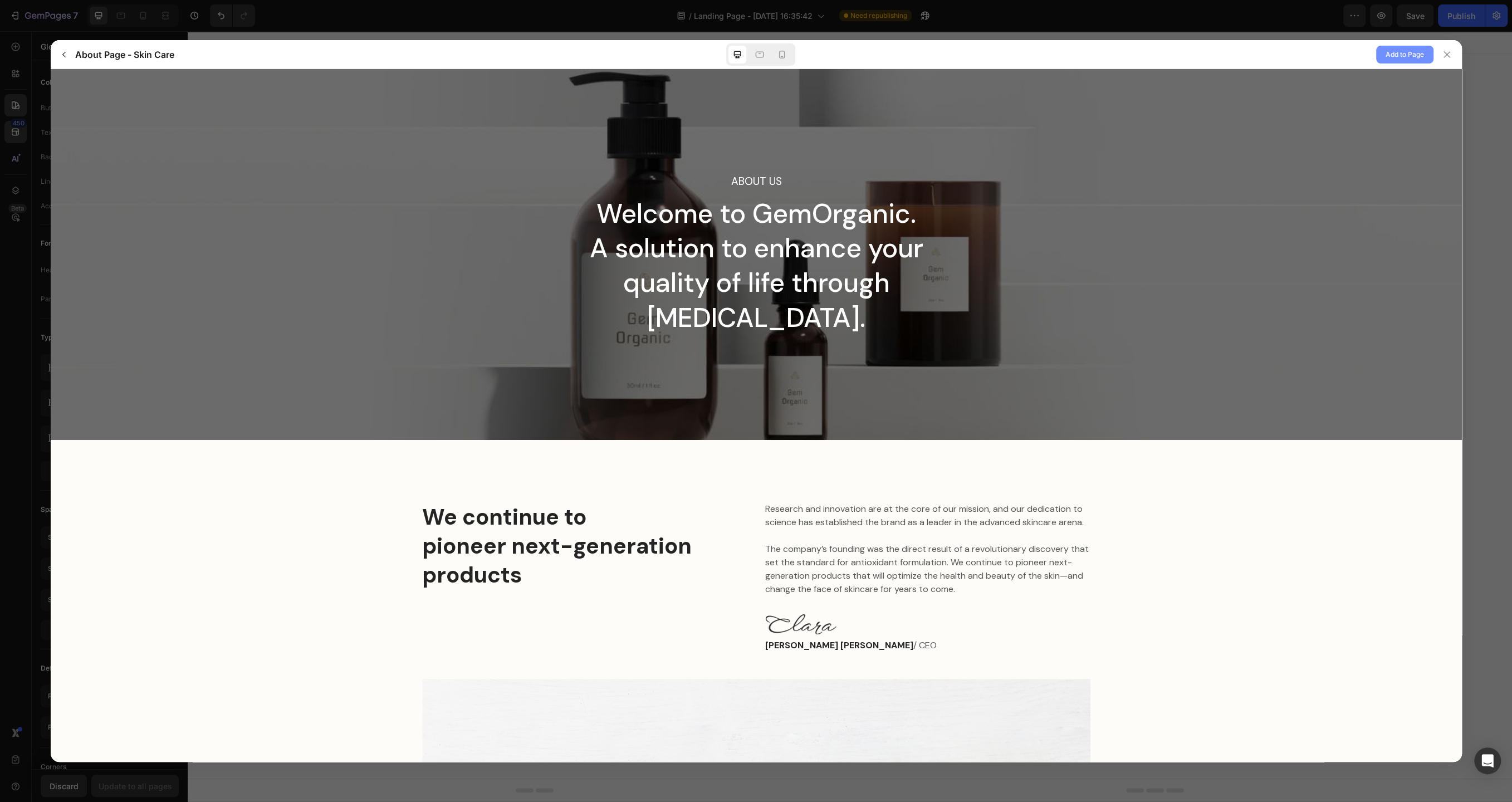
click at [1396, 53] on span "Add to Page" at bounding box center [1405, 55] width 38 height 14
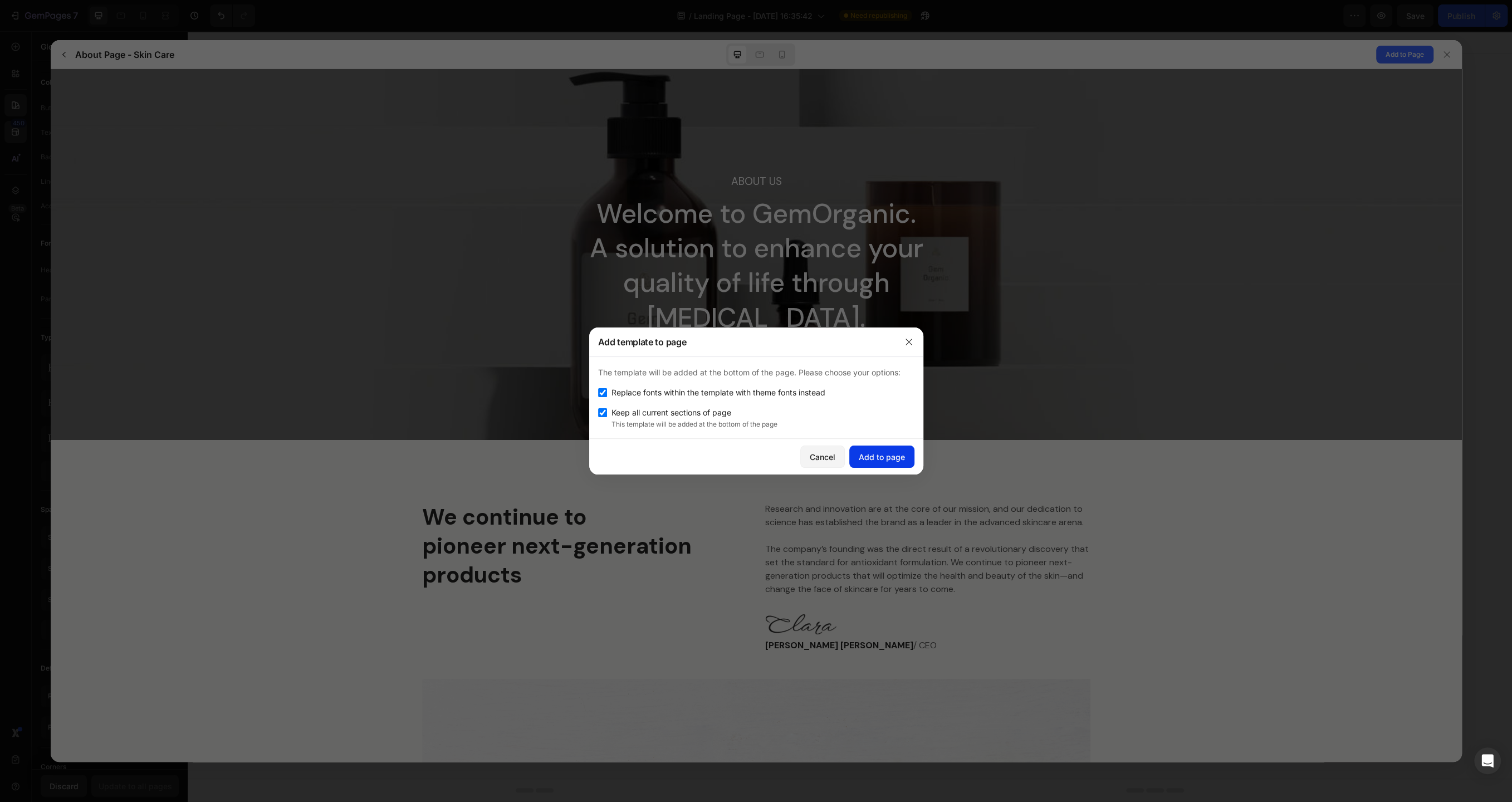
click at [870, 454] on div "Add to page" at bounding box center [882, 457] width 46 height 12
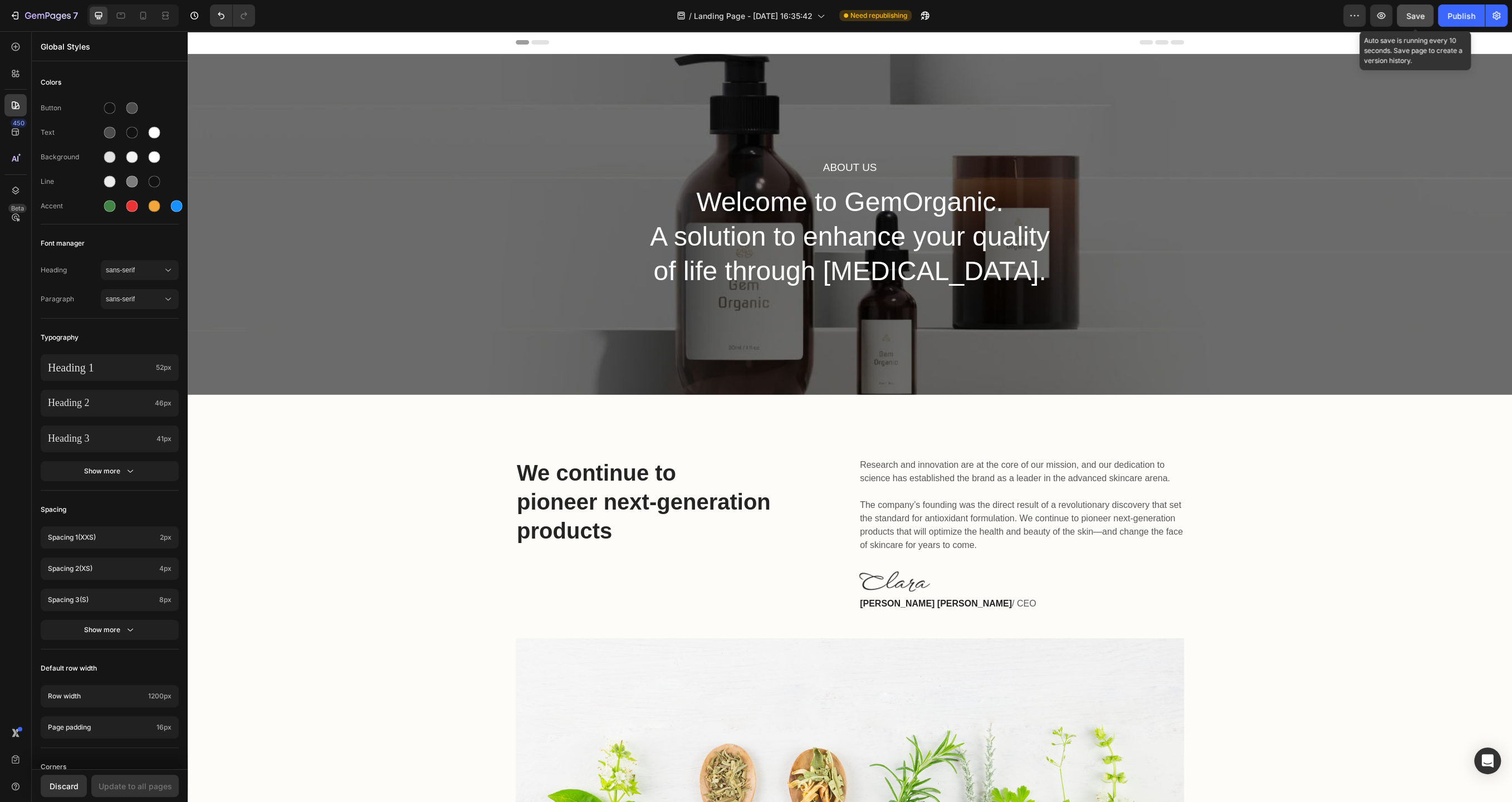
click at [1420, 18] on span "Save" at bounding box center [1415, 16] width 18 height 9
click at [54, 15] on icon "button" at bounding box center [52, 16] width 5 height 5
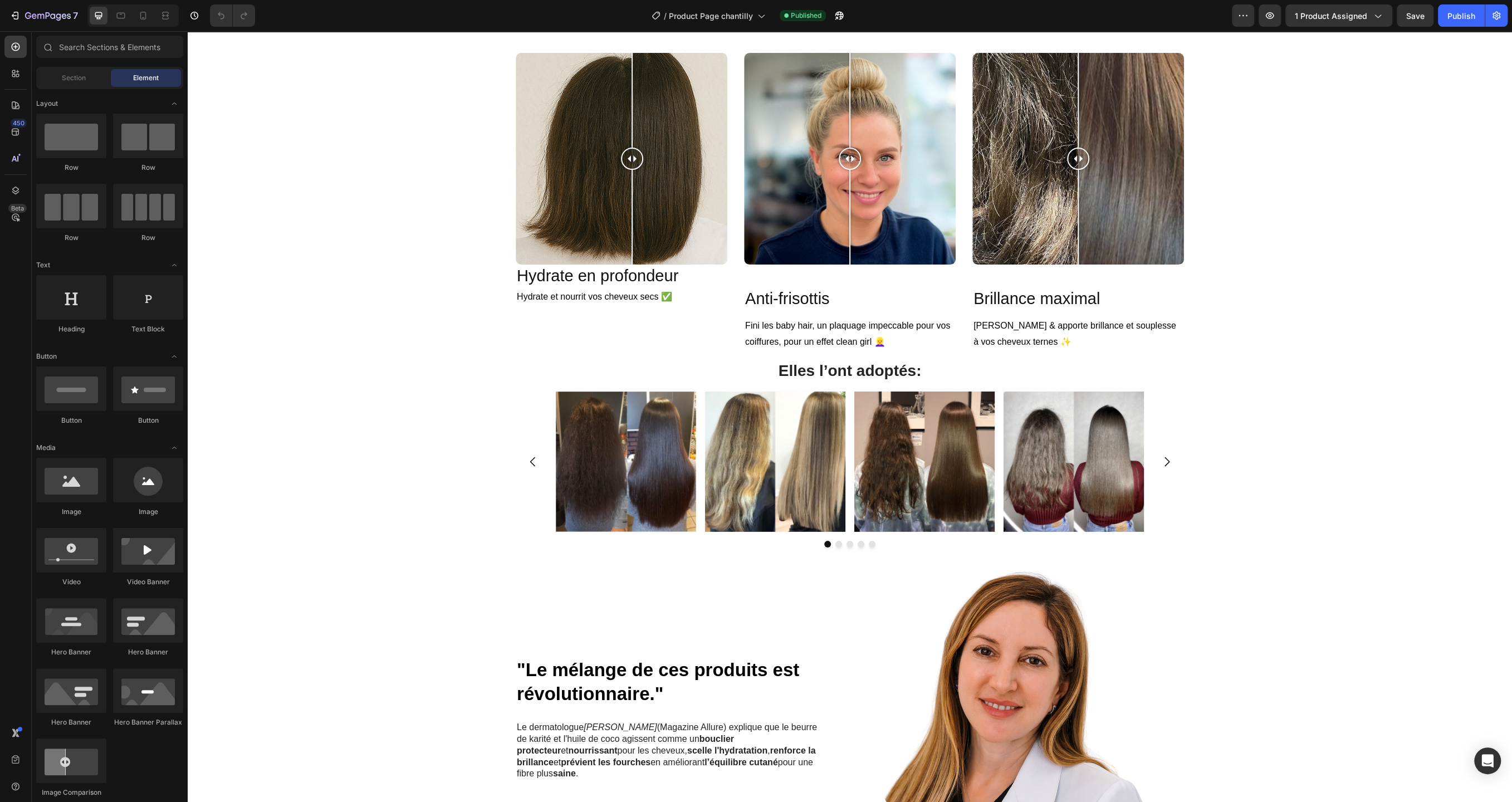
scroll to position [3443, 0]
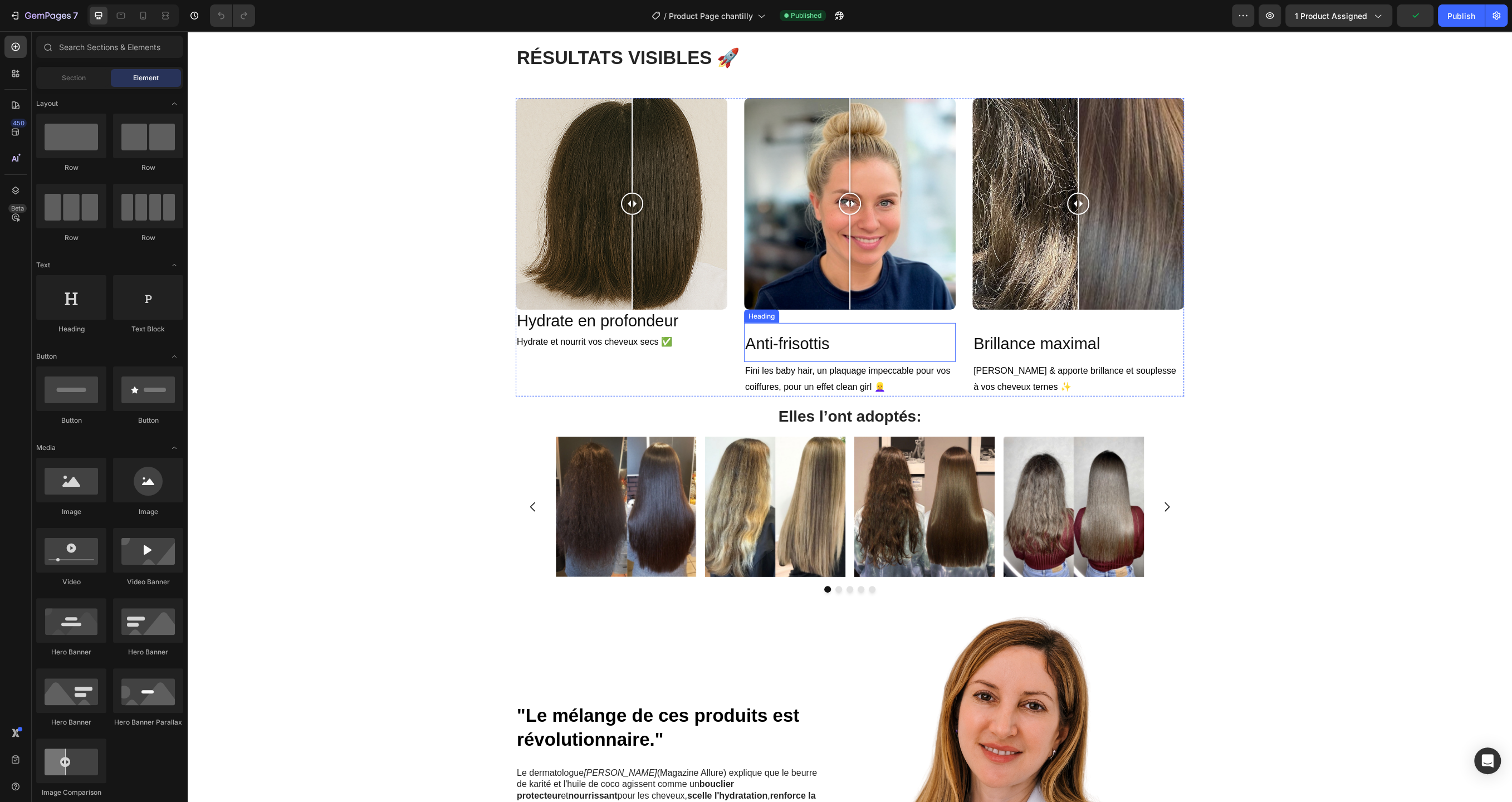
click at [782, 331] on h2 "Anti-frisottis" at bounding box center [850, 342] width 212 height 39
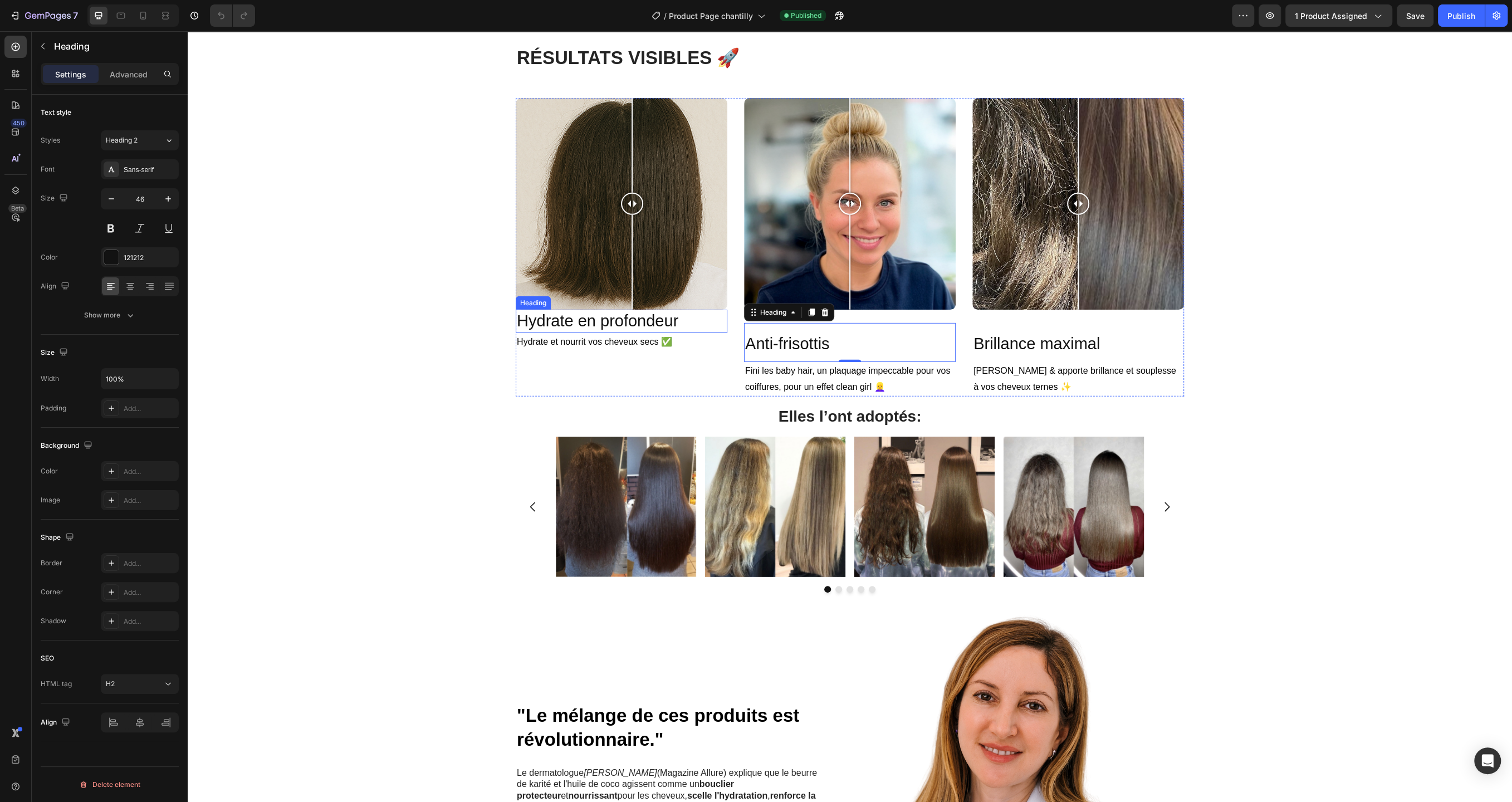
click at [696, 328] on h2 "Hydrate en profondeur" at bounding box center [622, 322] width 212 height 23
click at [770, 333] on h2 "Anti-frisottis" at bounding box center [850, 342] width 212 height 39
click at [700, 323] on h2 "Hydrate en profondeur" at bounding box center [622, 322] width 212 height 23
click at [775, 332] on h2 "Anti-frisottis" at bounding box center [850, 342] width 212 height 39
click at [695, 321] on h2 "Hydrate en profondeur" at bounding box center [622, 322] width 212 height 23
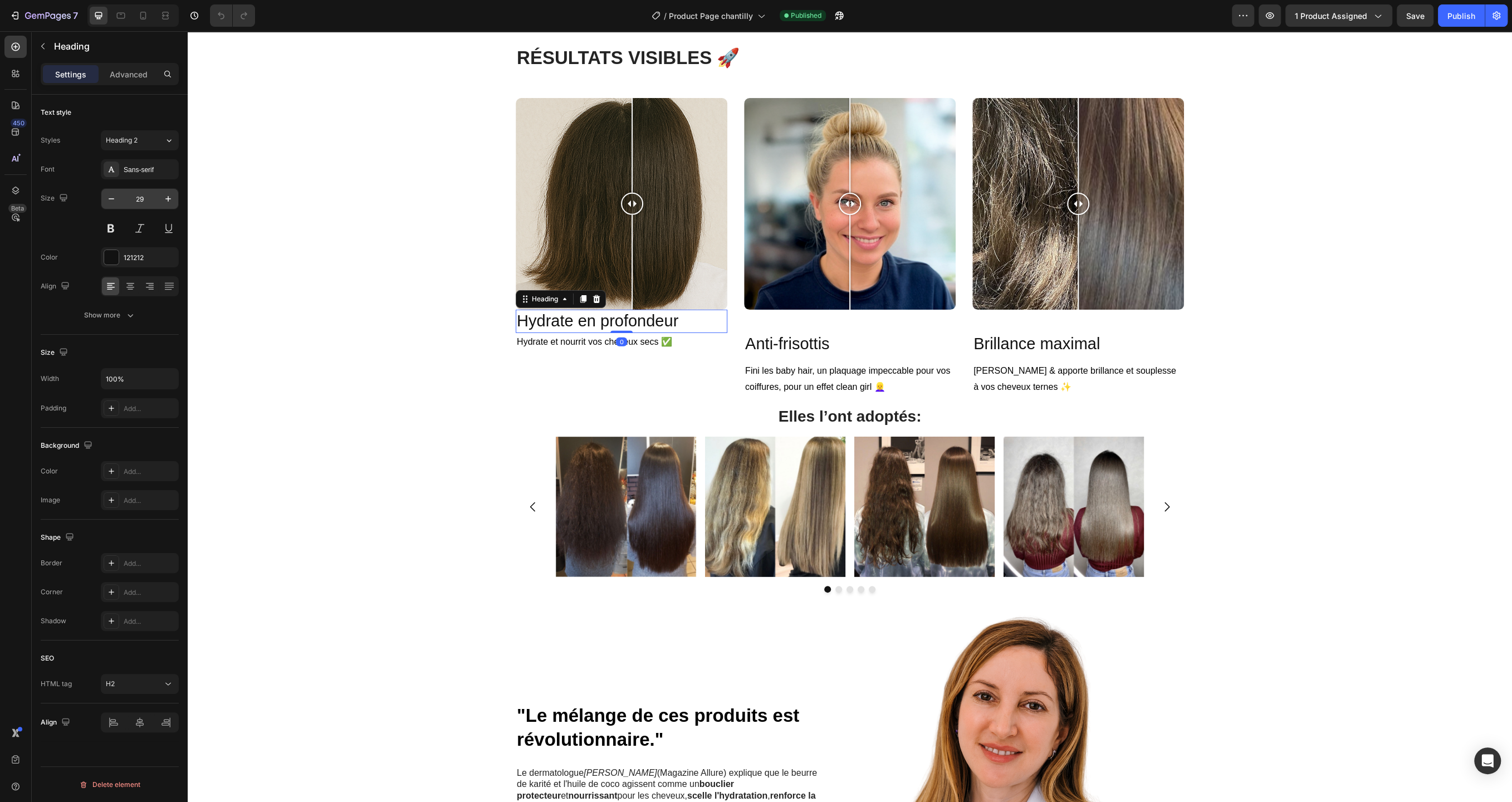
click at [147, 198] on input "29" at bounding box center [140, 199] width 37 height 20
type input "46"
click at [261, 242] on div "R ÉSULTATS VISIBLES 🚀 Heading Row Image Comparison Hydrate en profondeur Headin…" at bounding box center [850, 543] width 1308 height 996
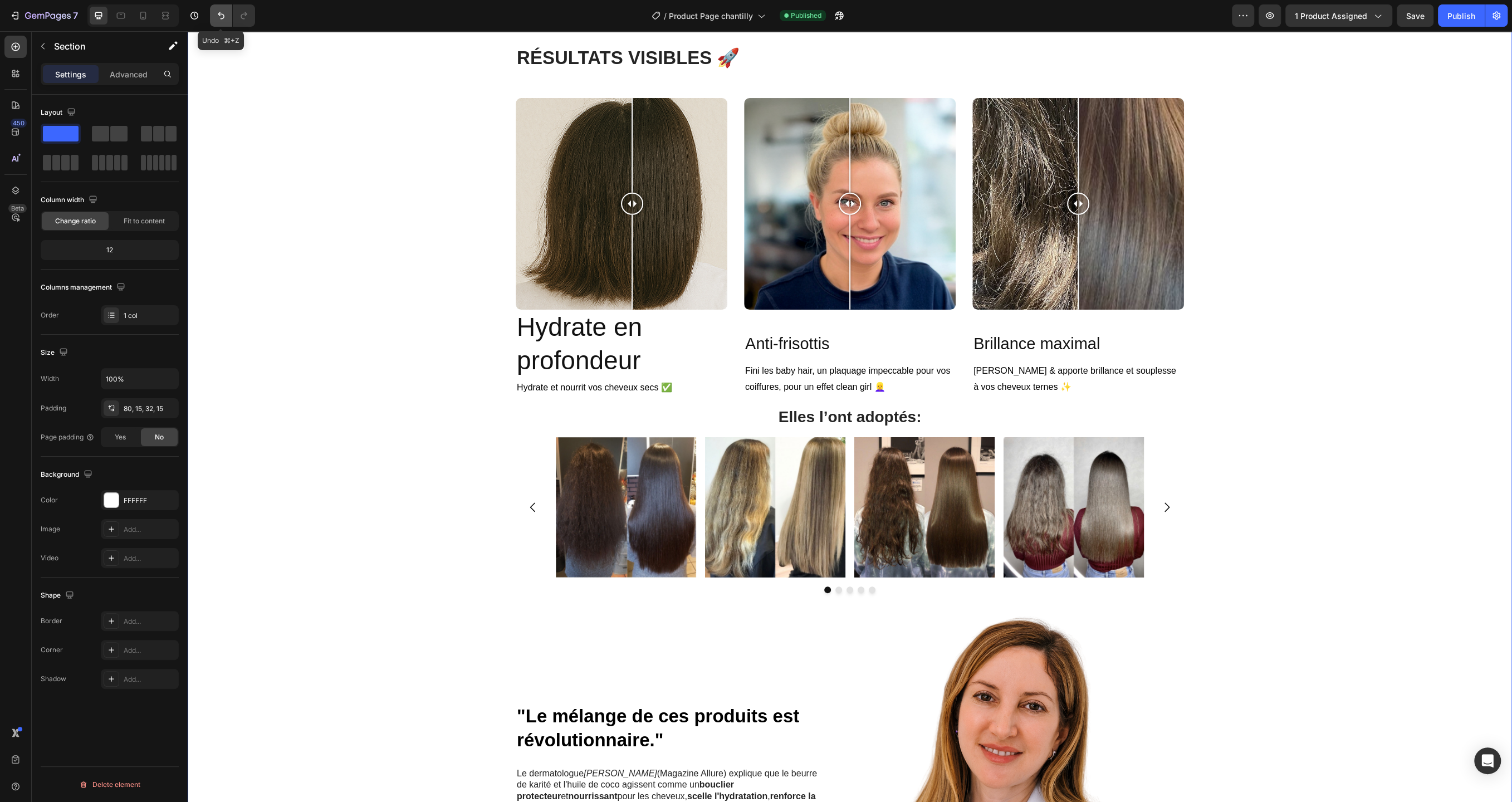
click at [218, 21] on button "Undo/Redo" at bounding box center [221, 16] width 22 height 22
click at [241, 17] on icon "Undo/Redo" at bounding box center [244, 16] width 6 height 7
click at [217, 16] on icon "Undo/Redo" at bounding box center [221, 15] width 11 height 11
click at [220, 22] on button "Undo/Redo" at bounding box center [221, 16] width 22 height 22
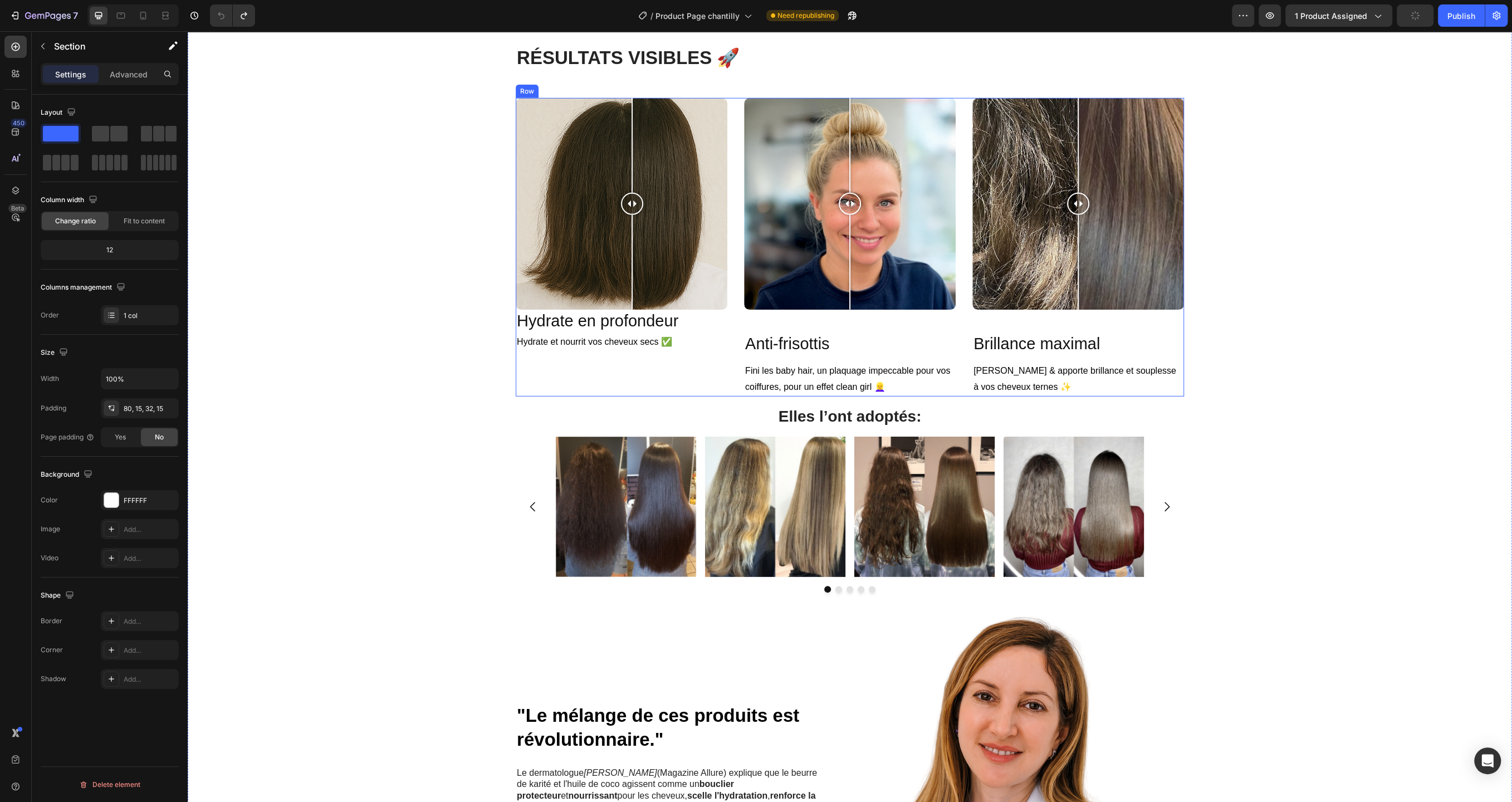
click at [717, 373] on div "Image Comparison Hydrate en profondeur Heading Hydrate et nourrit vos cheveux s…" at bounding box center [622, 247] width 212 height 298
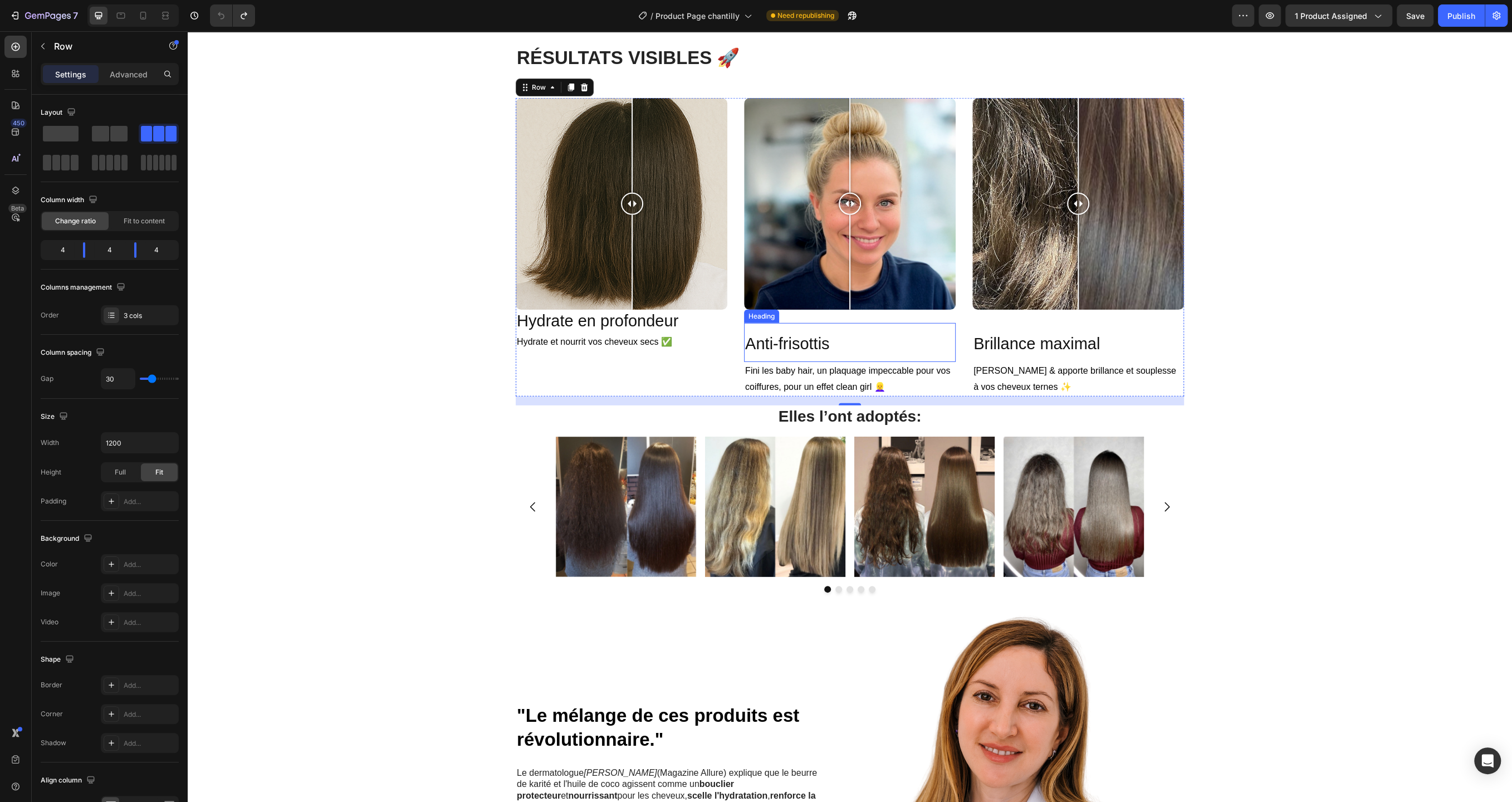
click at [767, 335] on span "Anti-frisottis" at bounding box center [787, 343] width 84 height 18
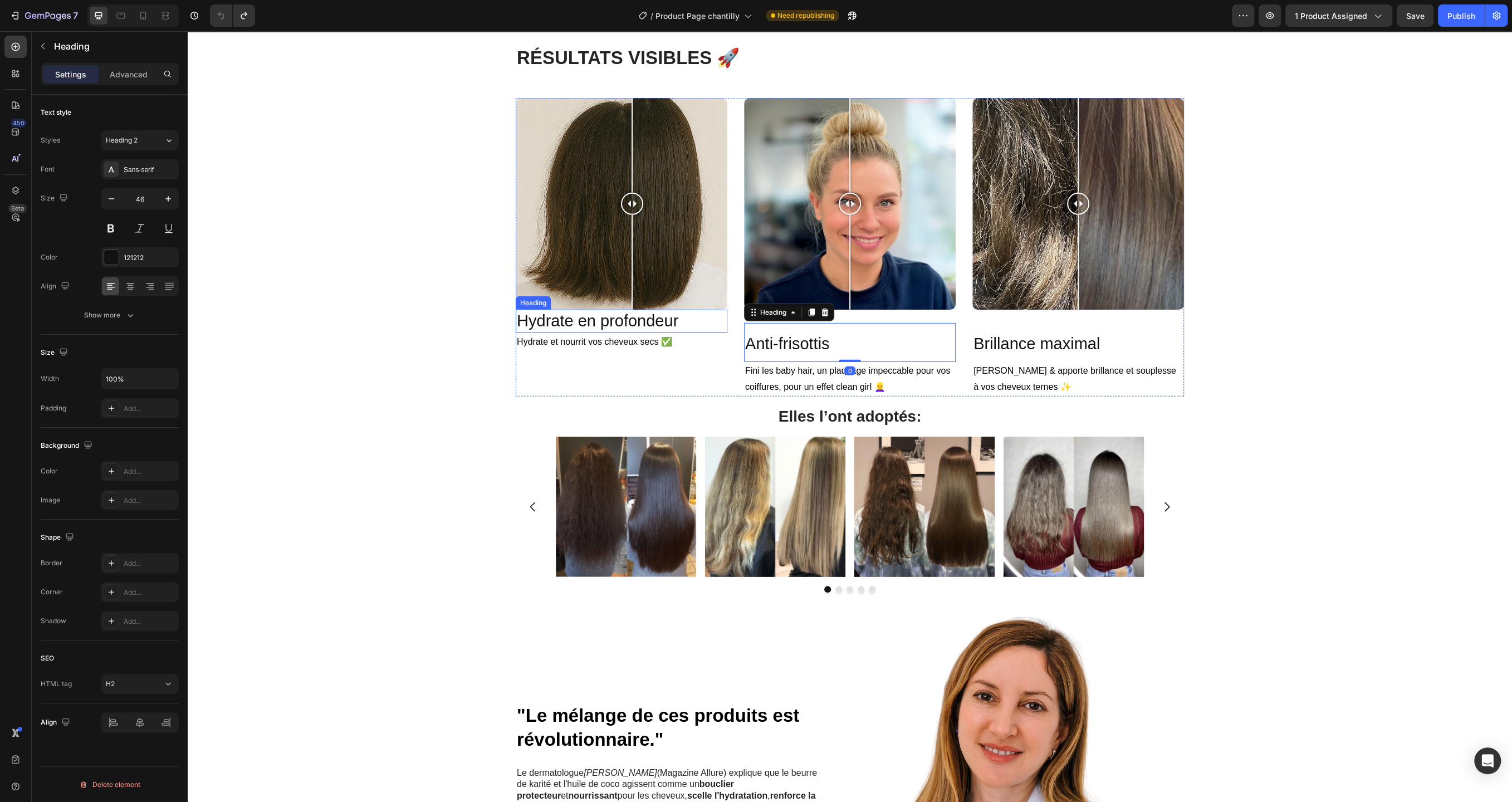
click at [680, 326] on h2 "Hydrate en profondeur" at bounding box center [622, 322] width 212 height 23
click at [760, 343] on span "Anti-frisottis" at bounding box center [787, 343] width 84 height 18
click at [113, 201] on icon "button" at bounding box center [111, 198] width 11 height 11
type input "45"
click at [217, 21] on icon "Undo/Redo" at bounding box center [221, 15] width 11 height 11
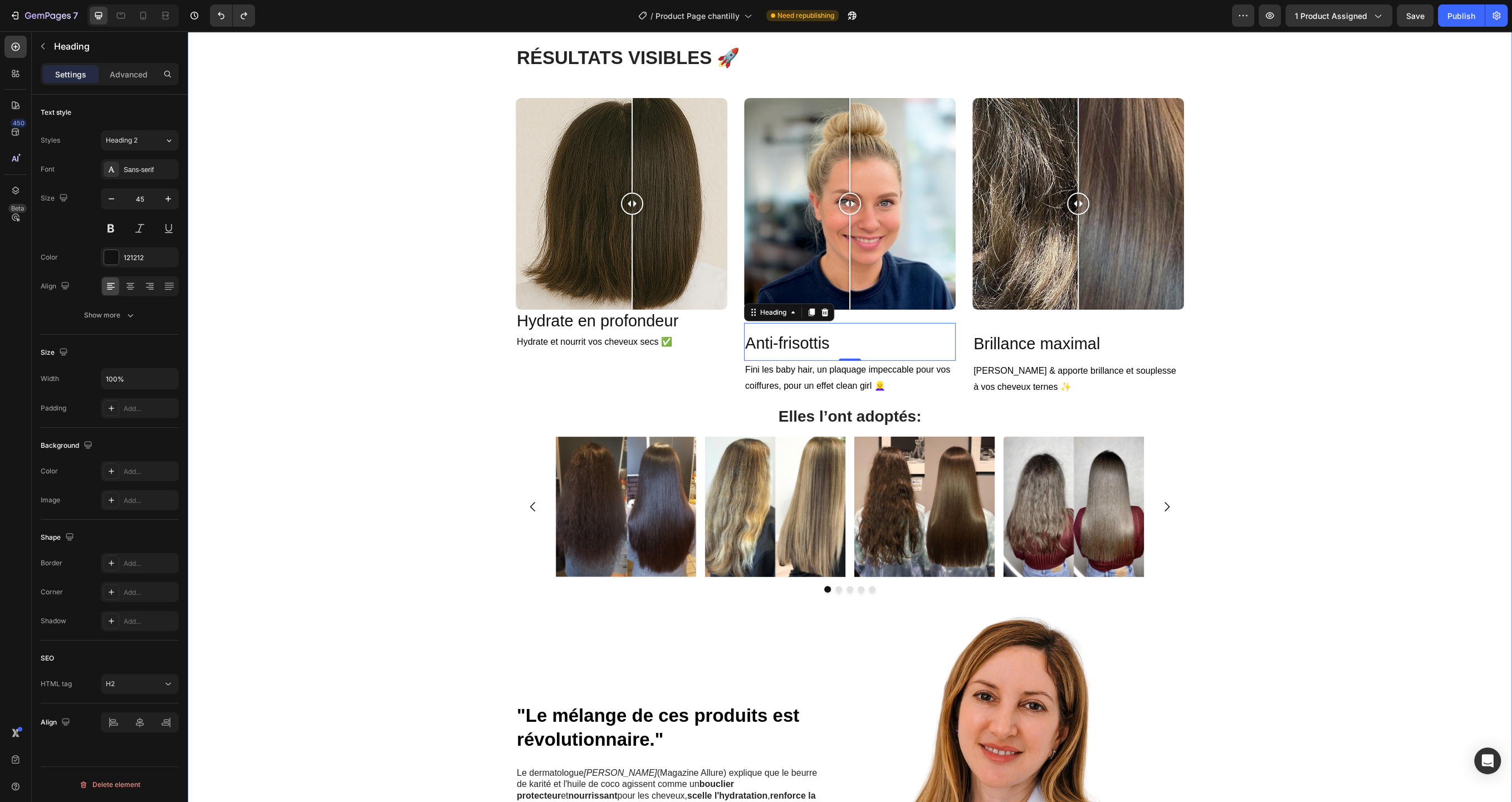
click at [288, 347] on div "R ÉSULTATS VISIBLES 🚀 Heading Row Image Comparison Hydrate en profondeur Headin…" at bounding box center [850, 543] width 1308 height 996
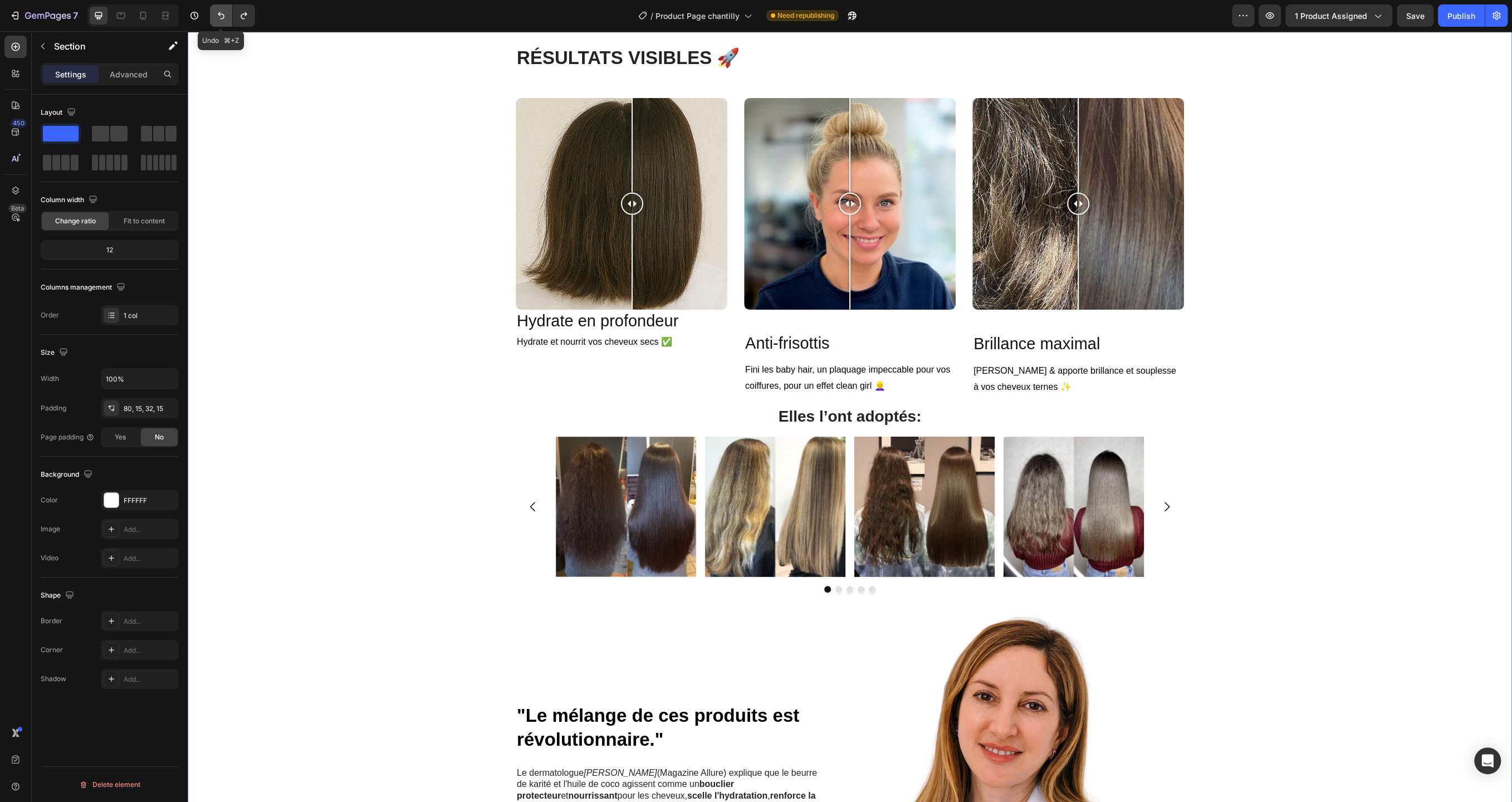
click at [219, 16] on icon "Undo/Redo" at bounding box center [221, 15] width 11 height 11
click at [857, 348] on h2 "Anti-frisottis" at bounding box center [850, 342] width 212 height 39
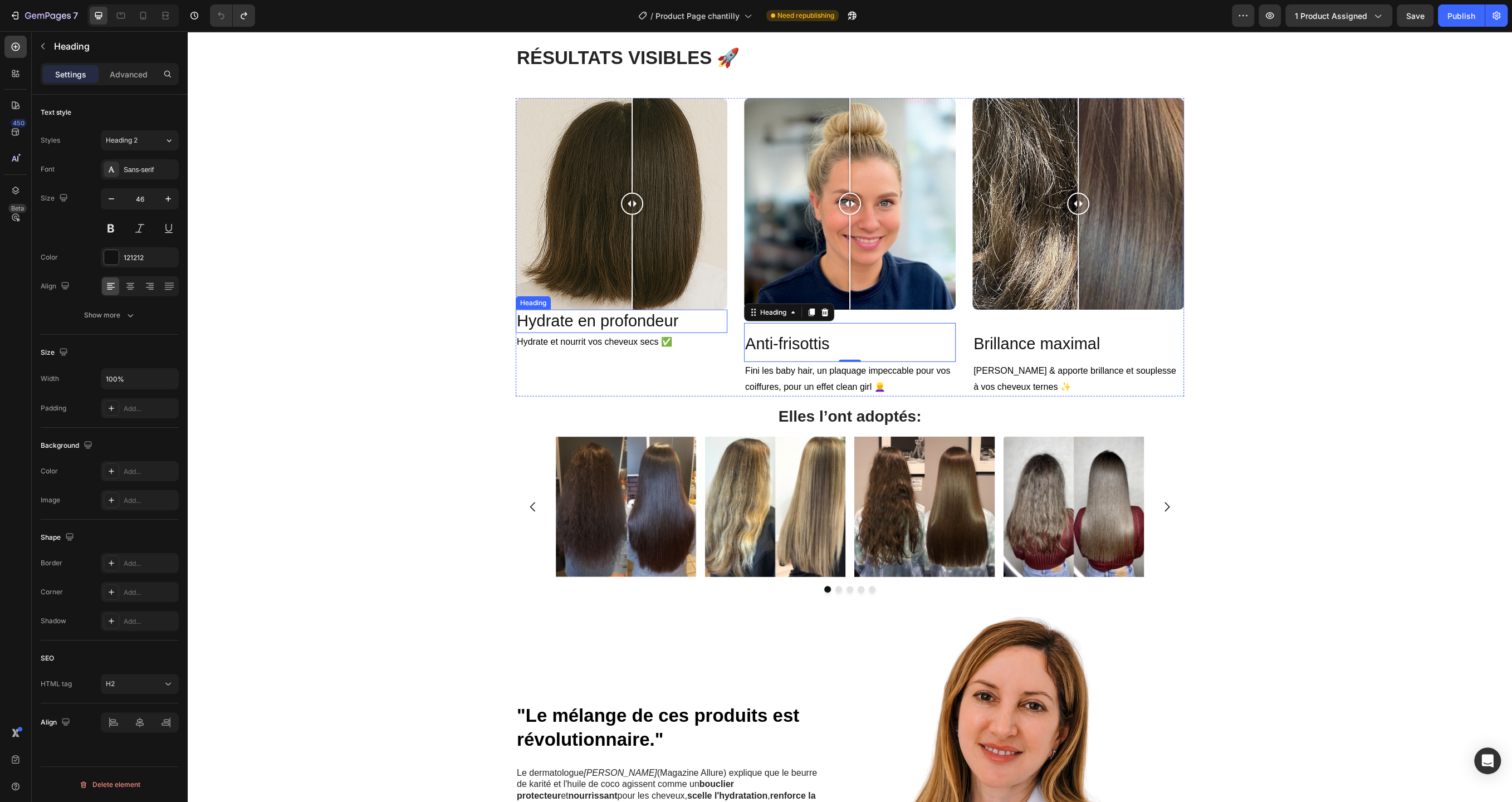
click at [697, 319] on h2 "Hydrate en profondeur" at bounding box center [622, 322] width 212 height 23
click at [116, 313] on div "Show more" at bounding box center [110, 315] width 52 height 11
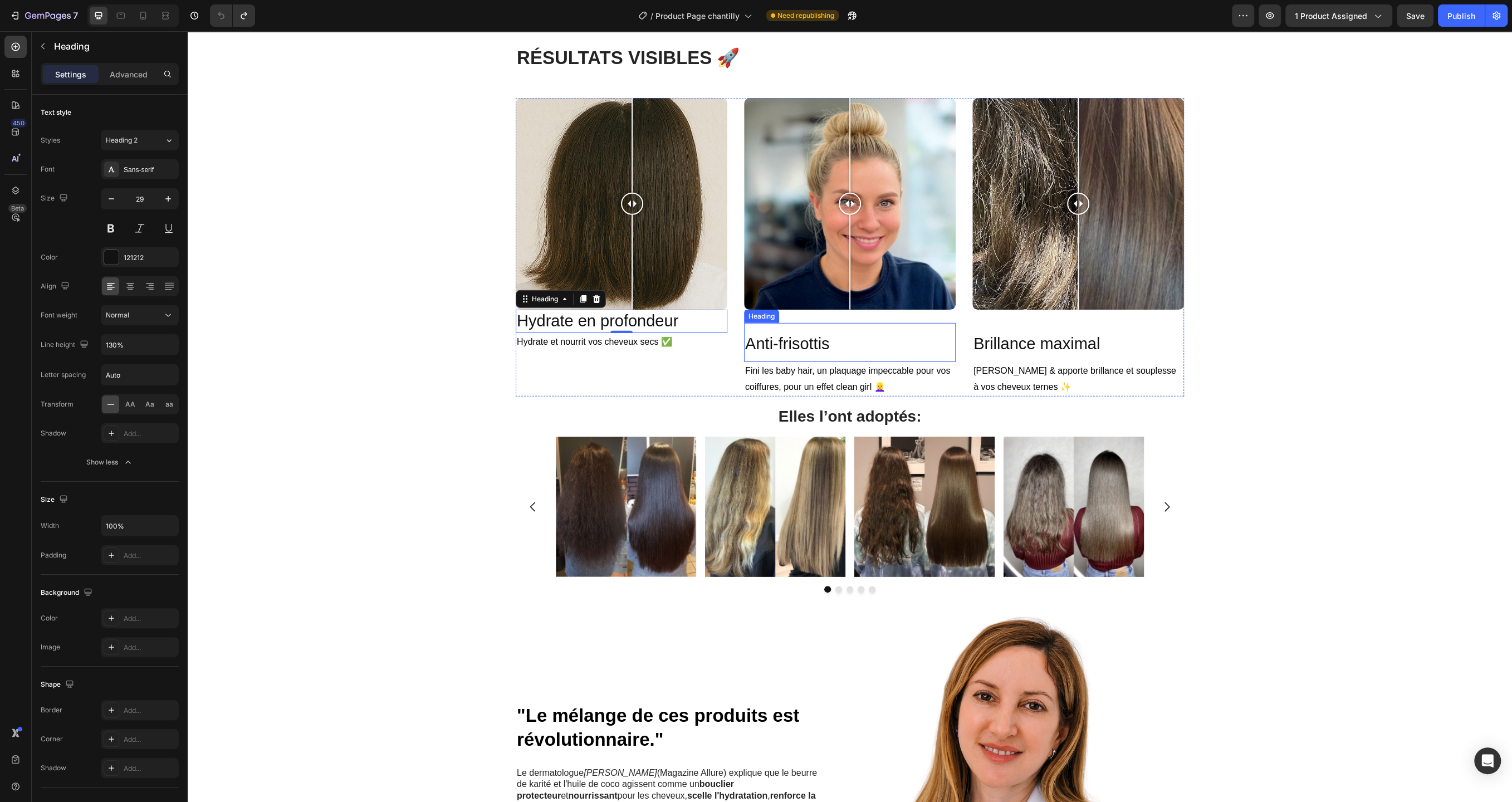
click at [789, 343] on span "Anti-frisottis" at bounding box center [787, 343] width 84 height 18
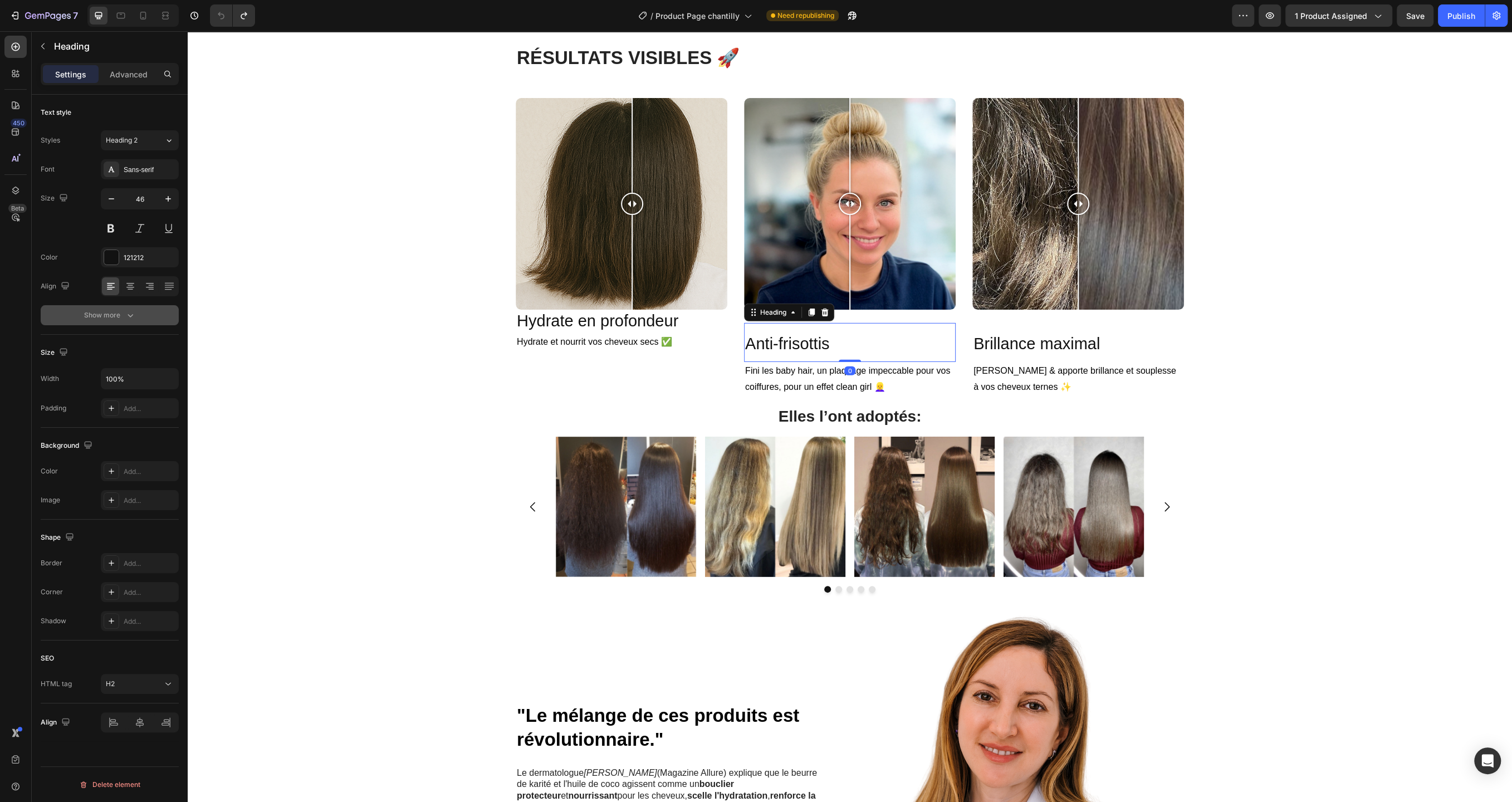
click at [134, 319] on icon "button" at bounding box center [130, 315] width 11 height 11
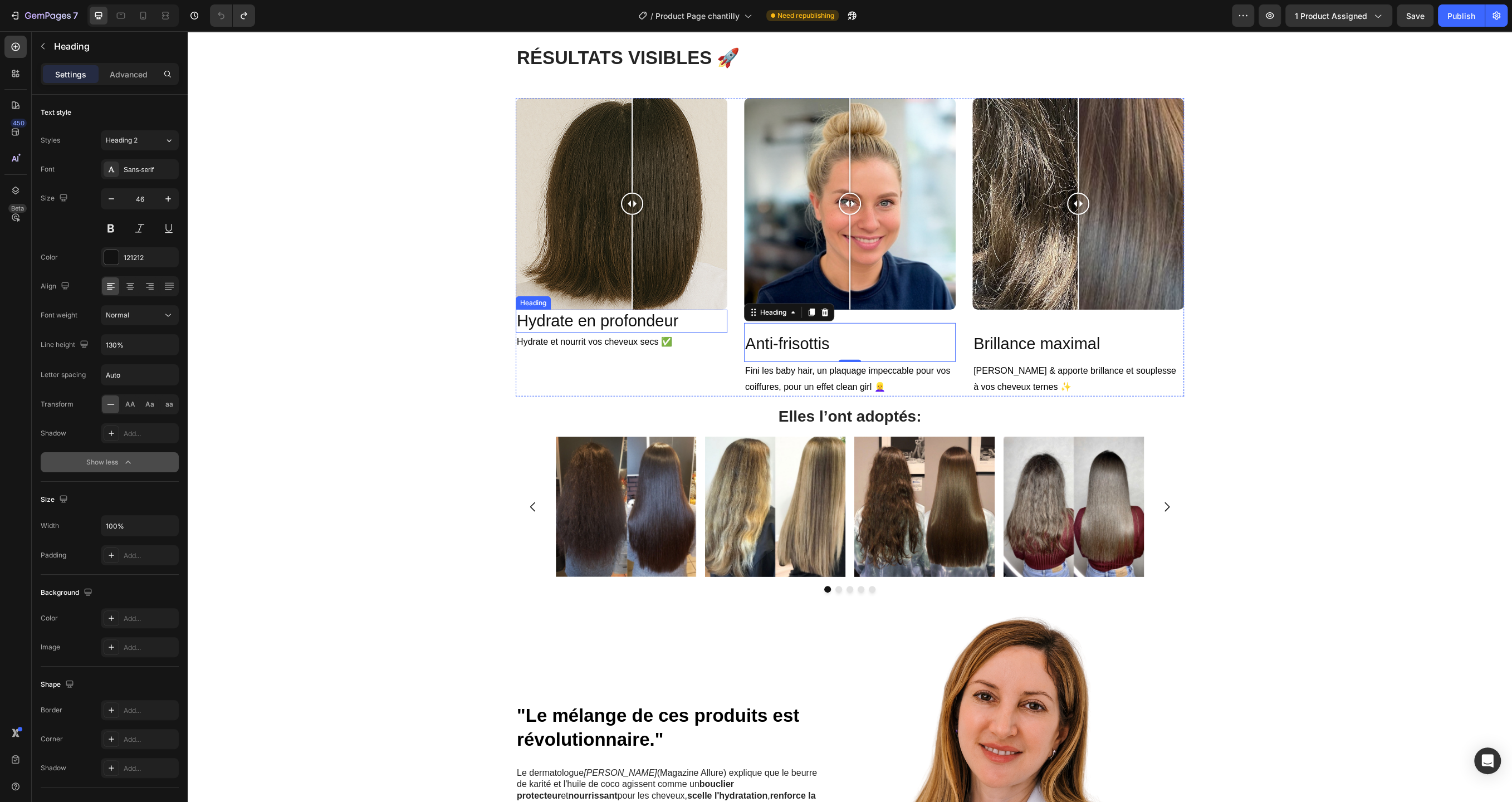
click at [649, 321] on h2 "Hydrate en profondeur" at bounding box center [622, 322] width 212 height 23
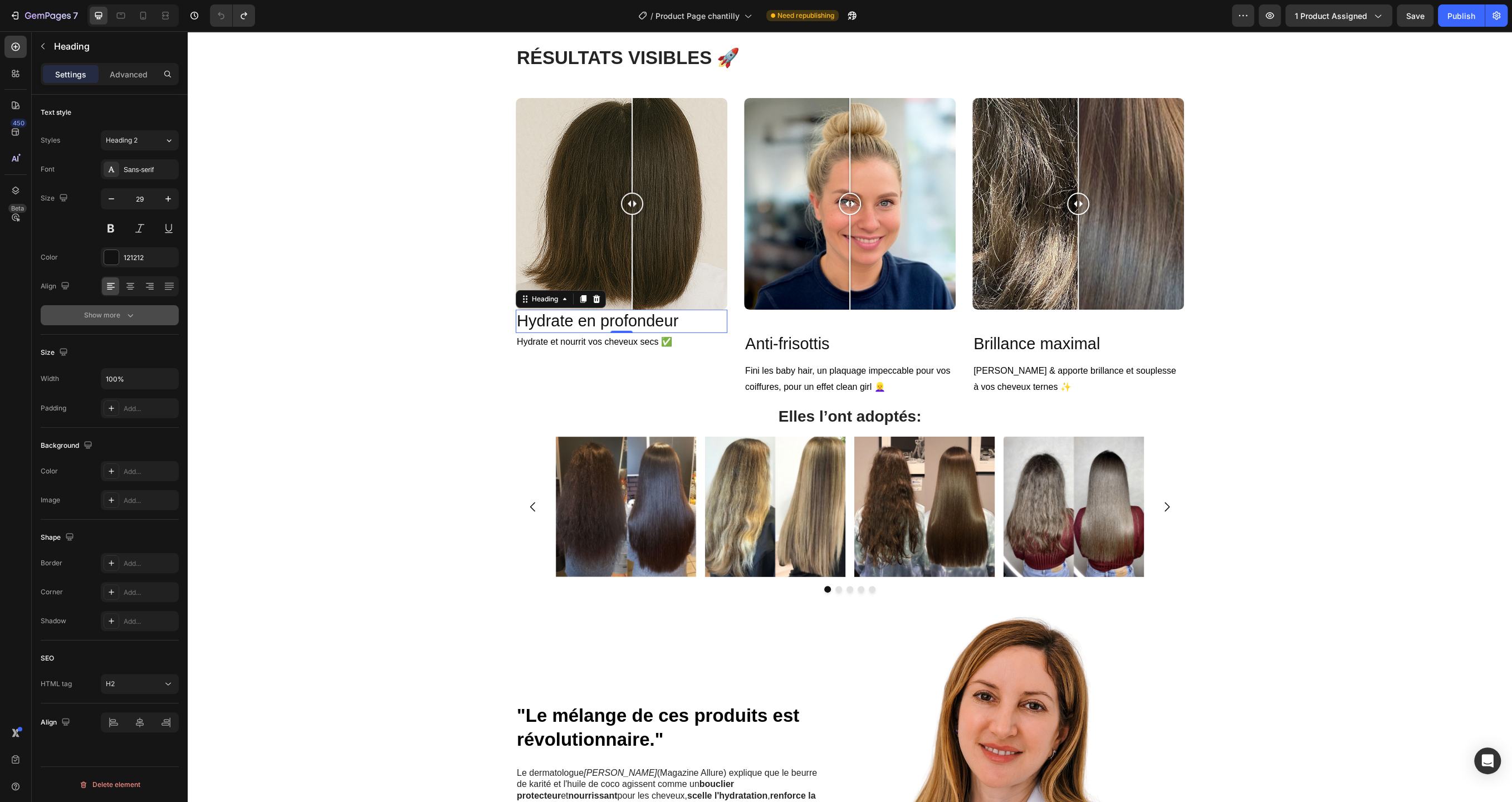
click at [129, 314] on icon "button" at bounding box center [130, 315] width 11 height 11
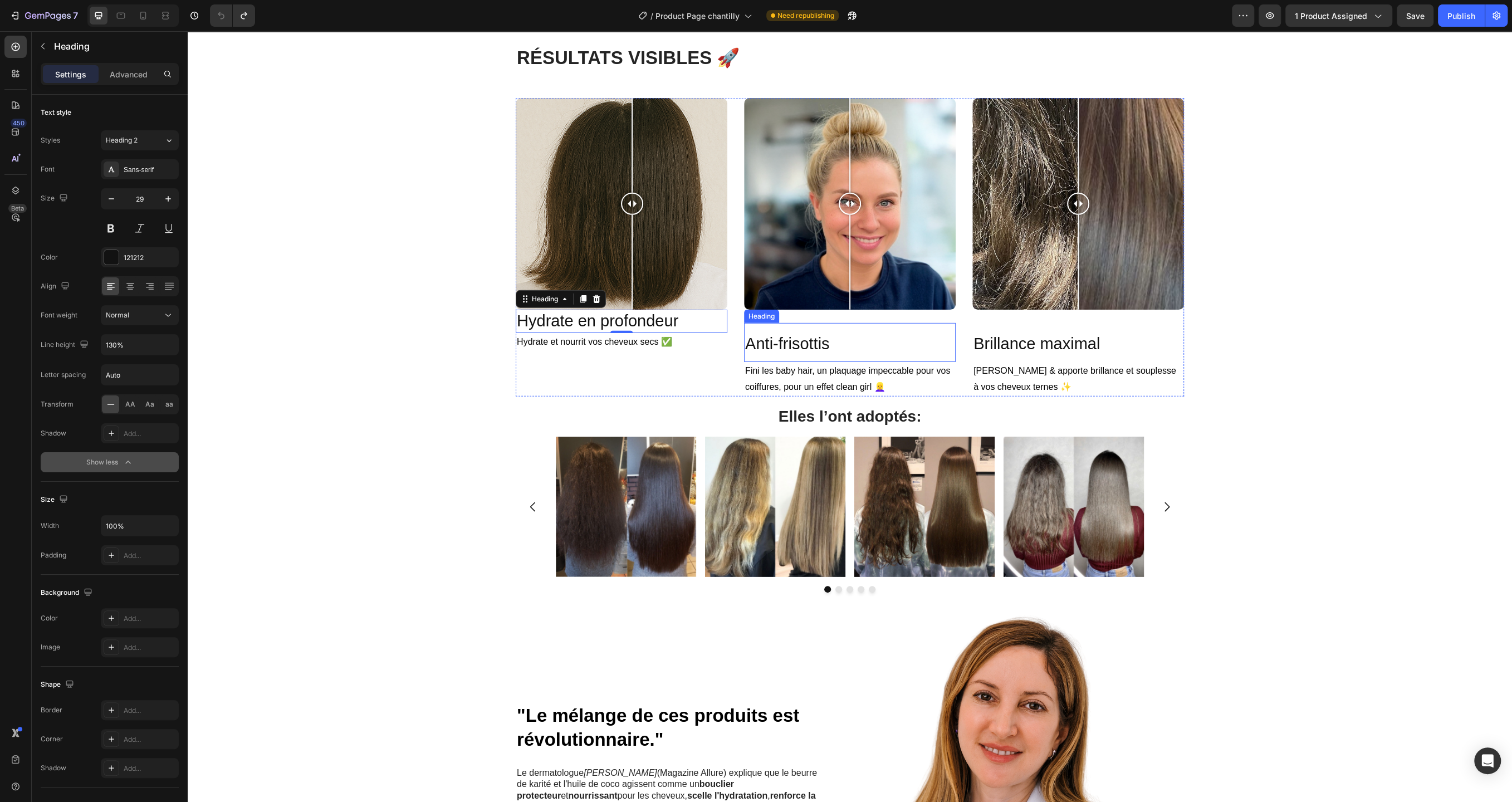
click at [802, 346] on span "Anti-frisottis" at bounding box center [787, 343] width 84 height 18
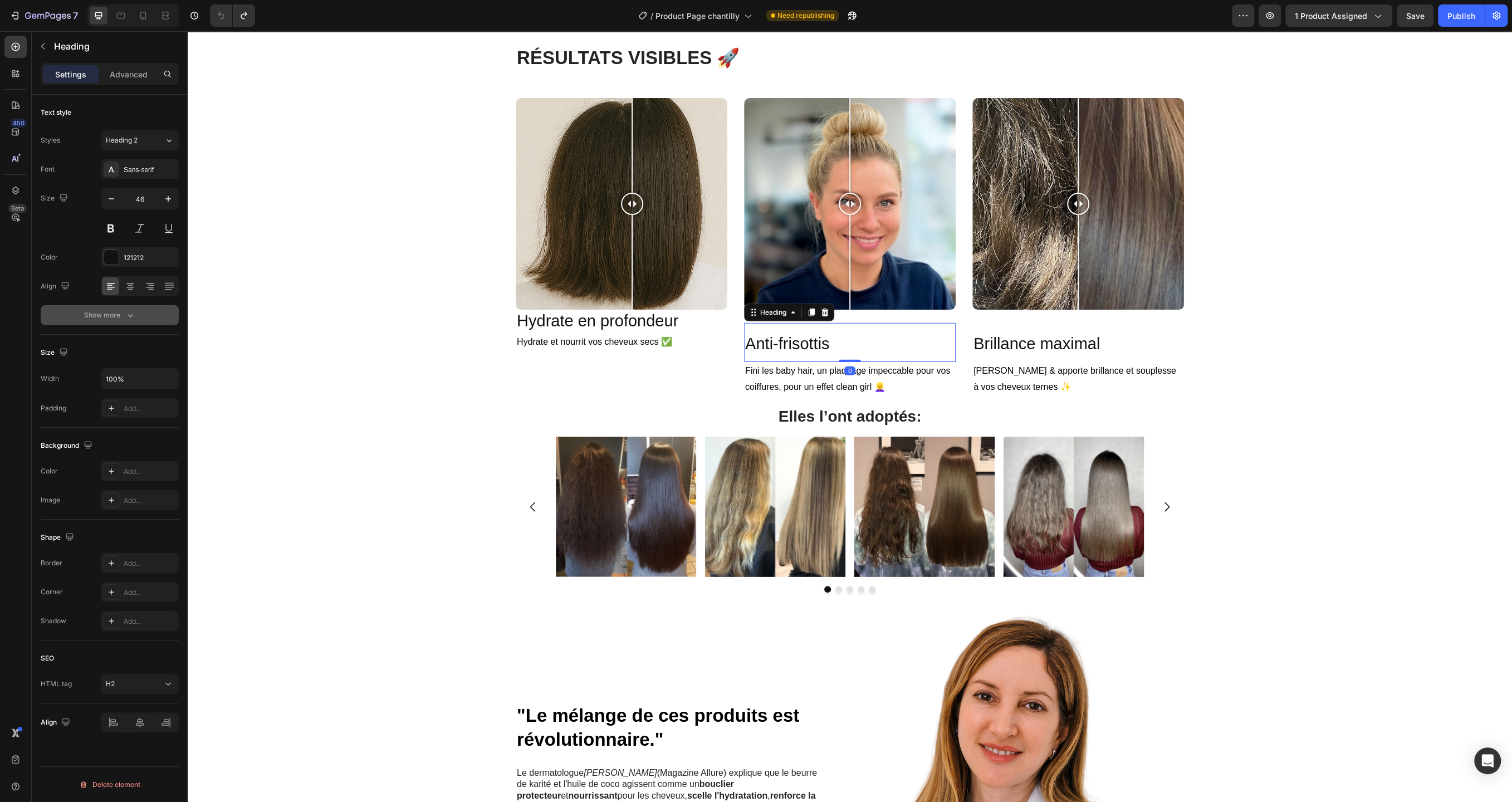
click at [130, 310] on icon "button" at bounding box center [130, 315] width 11 height 11
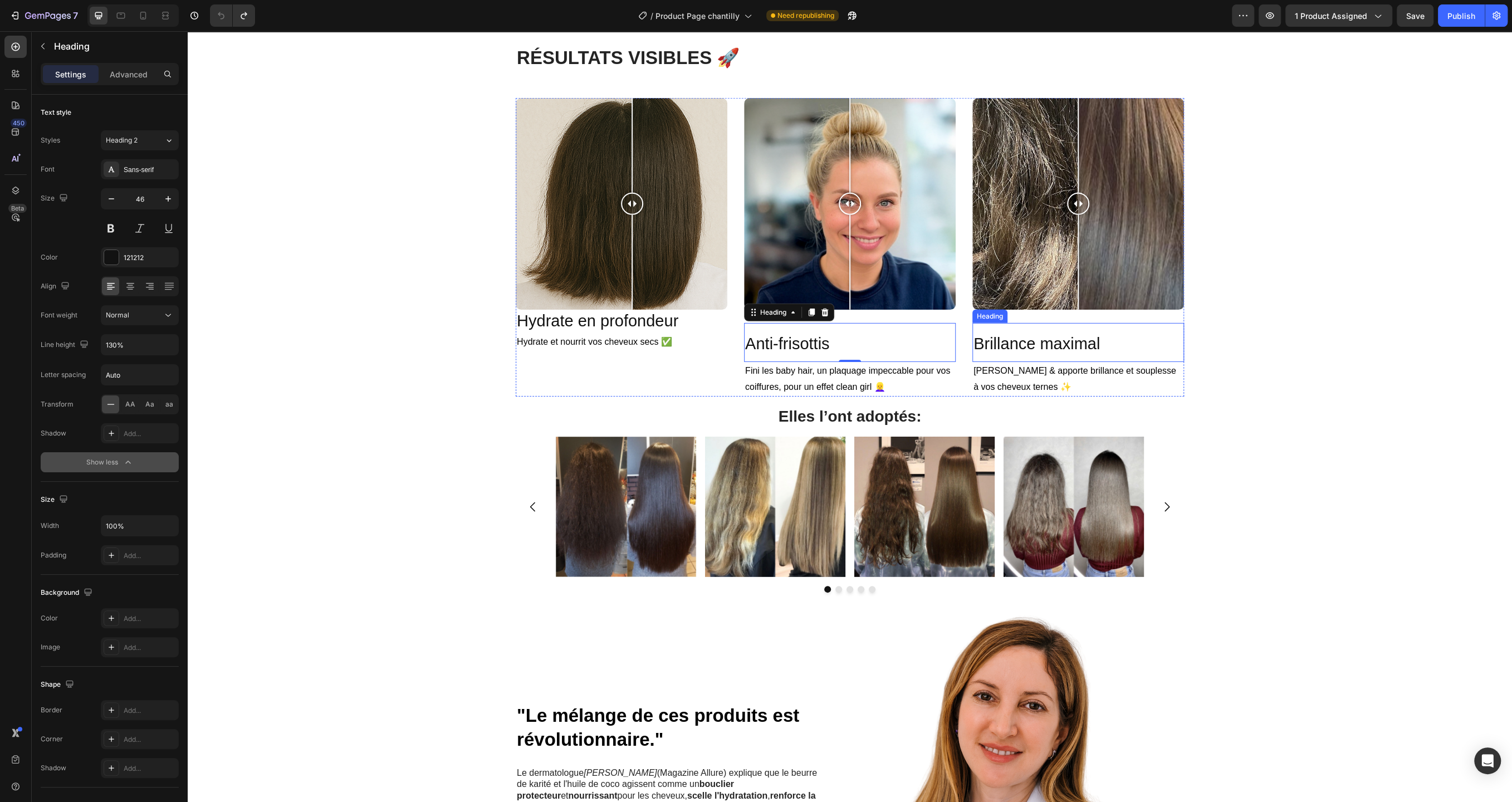
click at [1023, 349] on span "Brillance maximal" at bounding box center [1037, 343] width 126 height 18
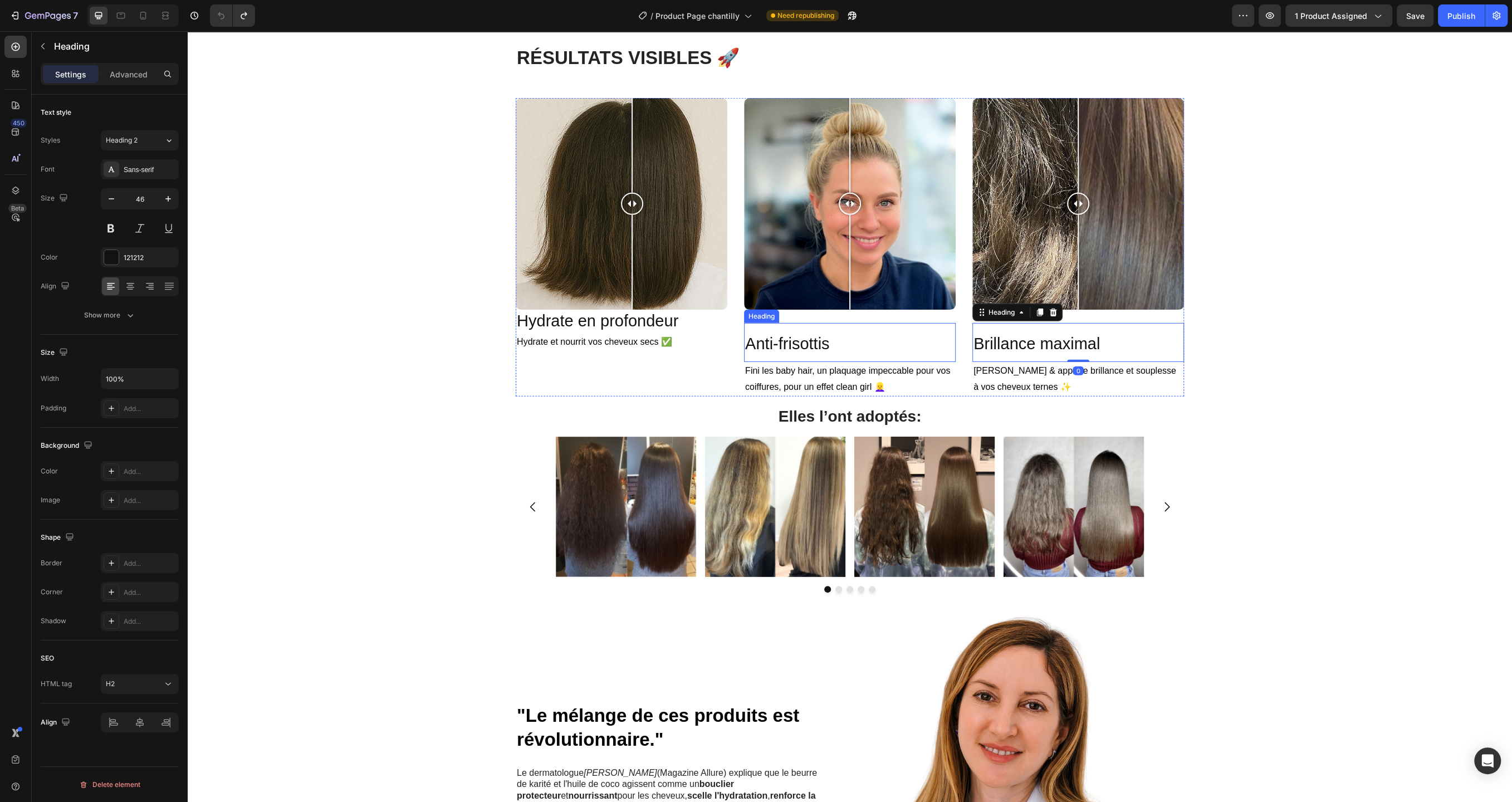
click at [855, 349] on h2 "Anti-frisottis" at bounding box center [850, 342] width 212 height 39
click at [653, 324] on h2 "Hydrate en profondeur" at bounding box center [622, 322] width 212 height 23
click at [799, 344] on span "Anti-frisottis" at bounding box center [787, 343] width 84 height 18
click at [653, 323] on h2 "Hydrate en profondeur" at bounding box center [622, 322] width 212 height 23
click at [734, 204] on div "Image Comparison Hydrate en profondeur Heading 0 Hydrate et nourrit vos cheveux…" at bounding box center [850, 247] width 669 height 298
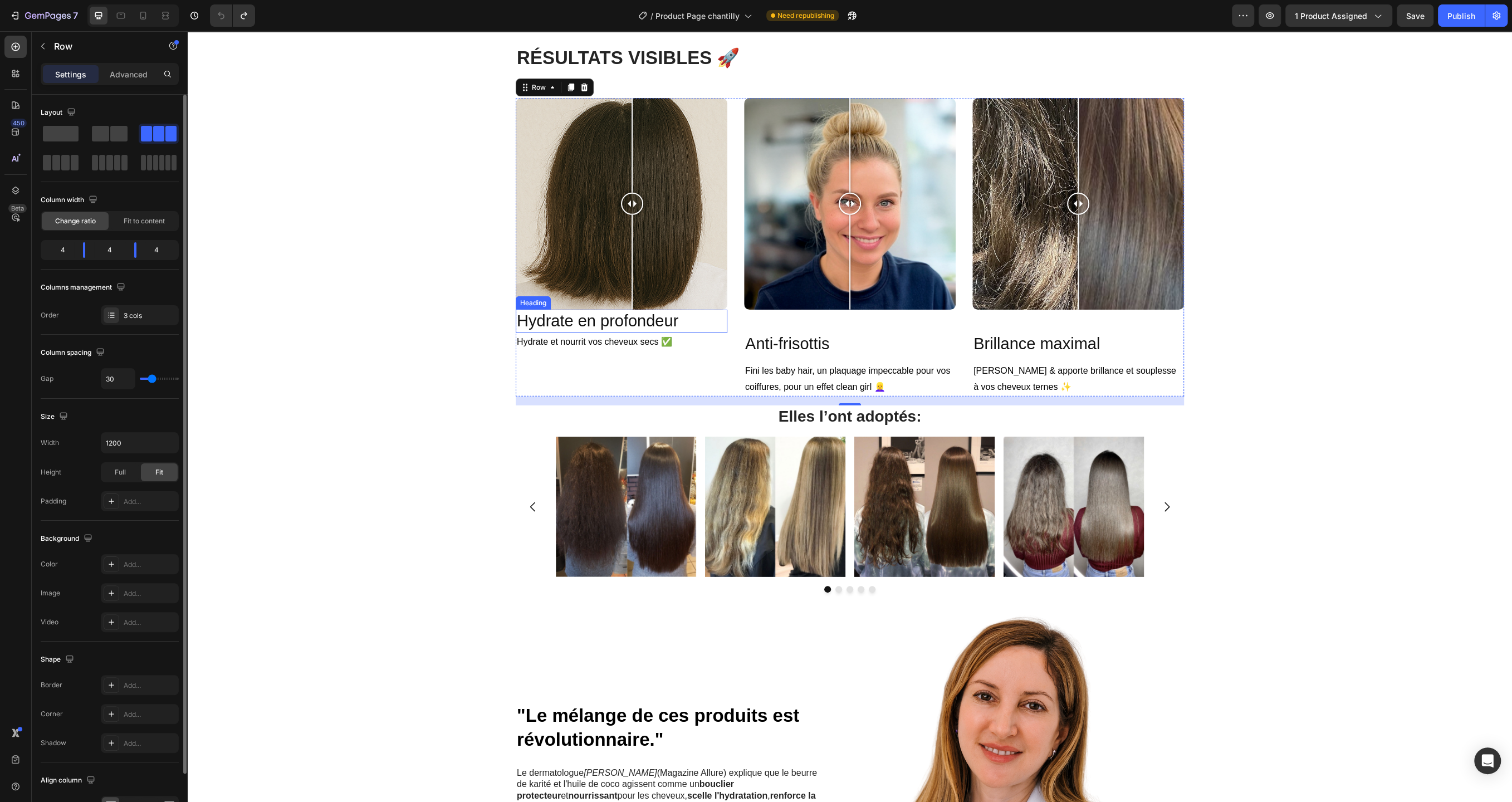
click at [701, 332] on h2 "Hydrate en profondeur" at bounding box center [622, 322] width 212 height 23
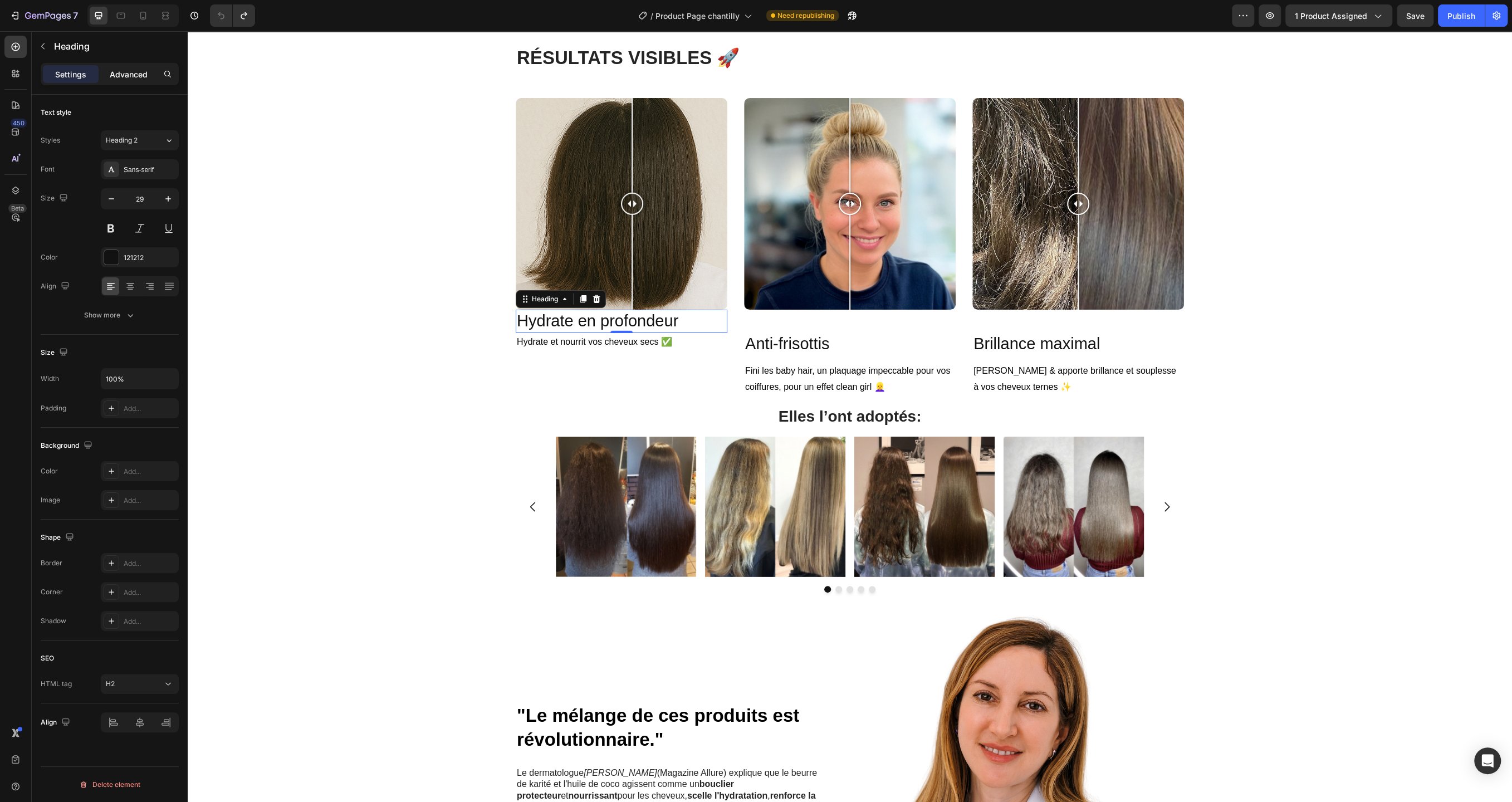
click at [125, 72] on p "Advanced" at bounding box center [129, 75] width 38 height 12
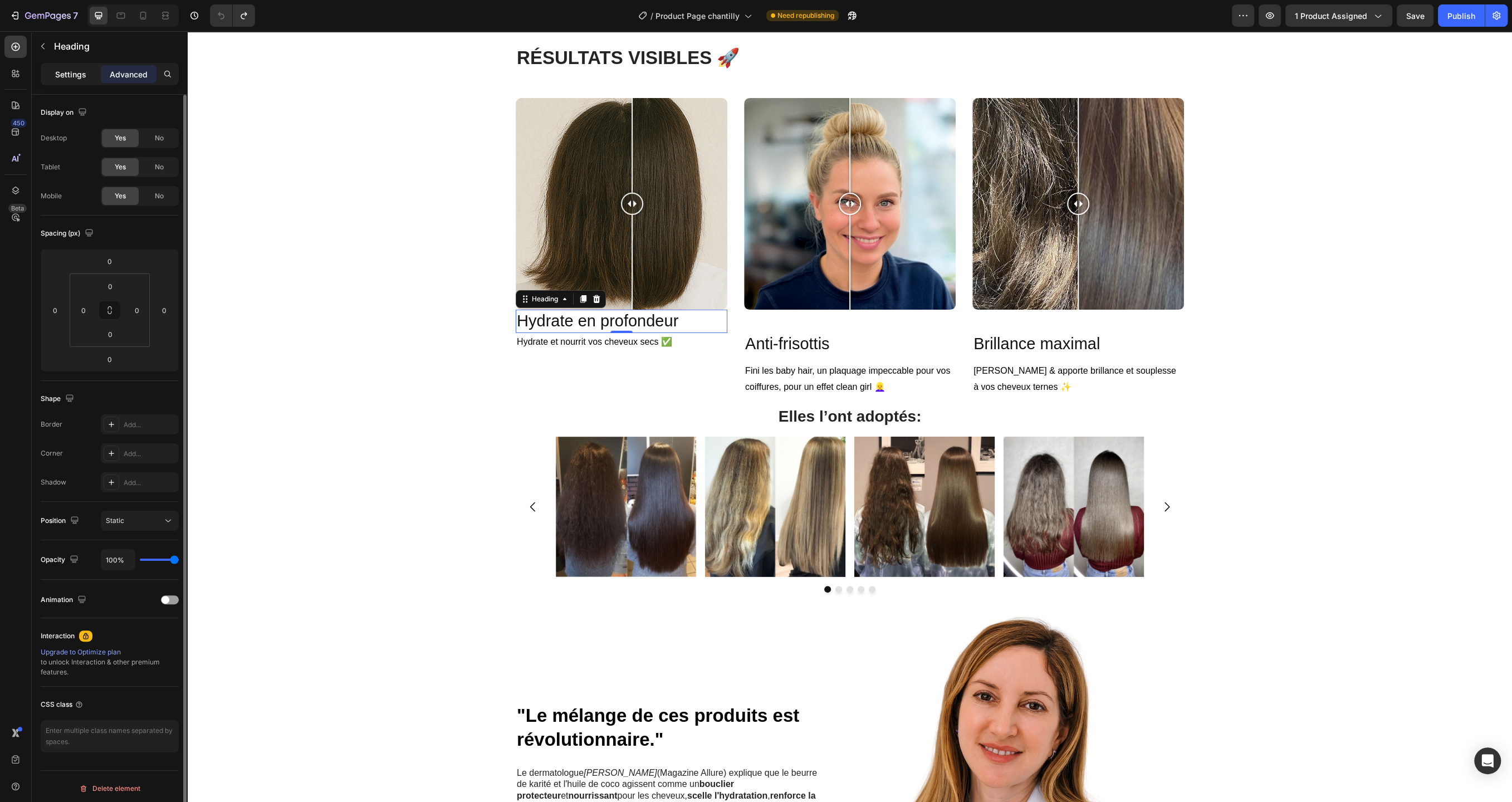
click at [71, 75] on p "Settings" at bounding box center [70, 75] width 31 height 12
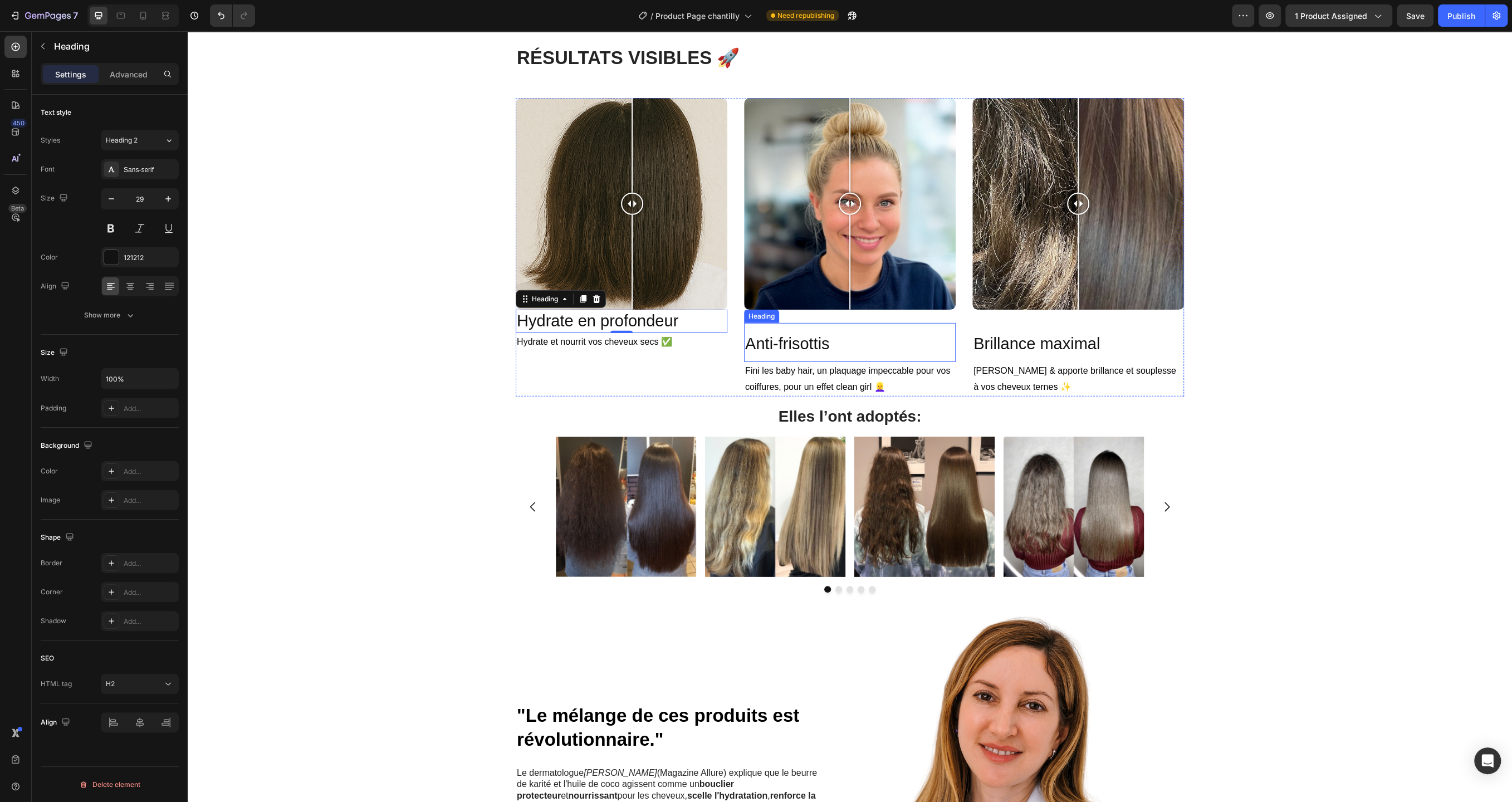
click at [826, 344] on span "Anti-frisottis" at bounding box center [787, 343] width 84 height 18
click at [683, 327] on h2 "Hydrate en profondeur" at bounding box center [622, 322] width 212 height 23
click at [814, 340] on span "Anti-frisottis" at bounding box center [787, 343] width 84 height 18
click at [653, 331] on h2 "Hydrate en profondeur" at bounding box center [622, 322] width 212 height 23
click at [672, 349] on p "Hydrate et nourrit vos cheveux secs ✅" at bounding box center [621, 342] width 210 height 16
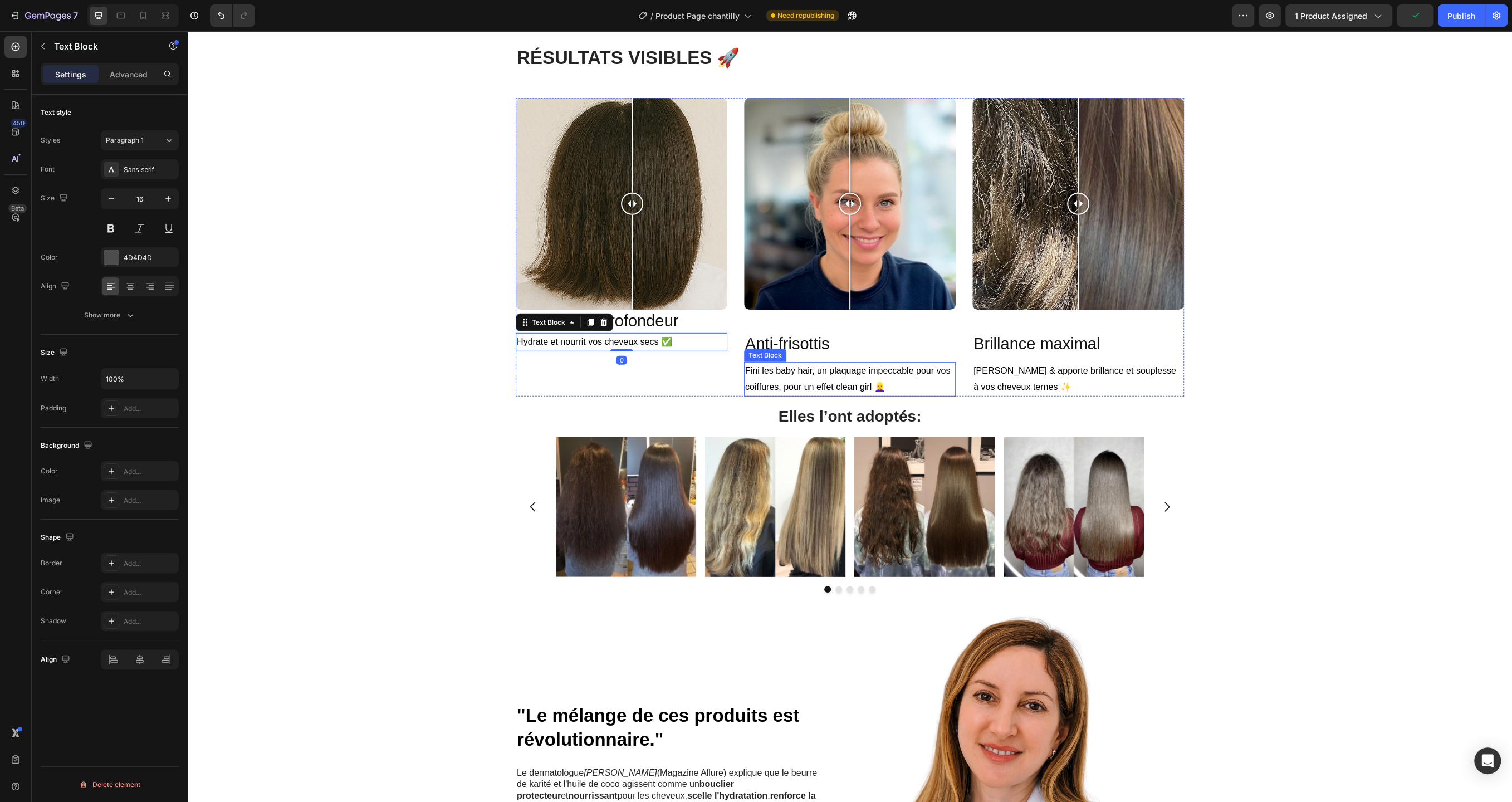
click at [814, 387] on span "Fini les baby hair, un plaquage impeccable pour vos coiffures, pour un effet cl…" at bounding box center [847, 379] width 205 height 26
click at [1006, 350] on span "Brillance maximal" at bounding box center [1037, 343] width 126 height 18
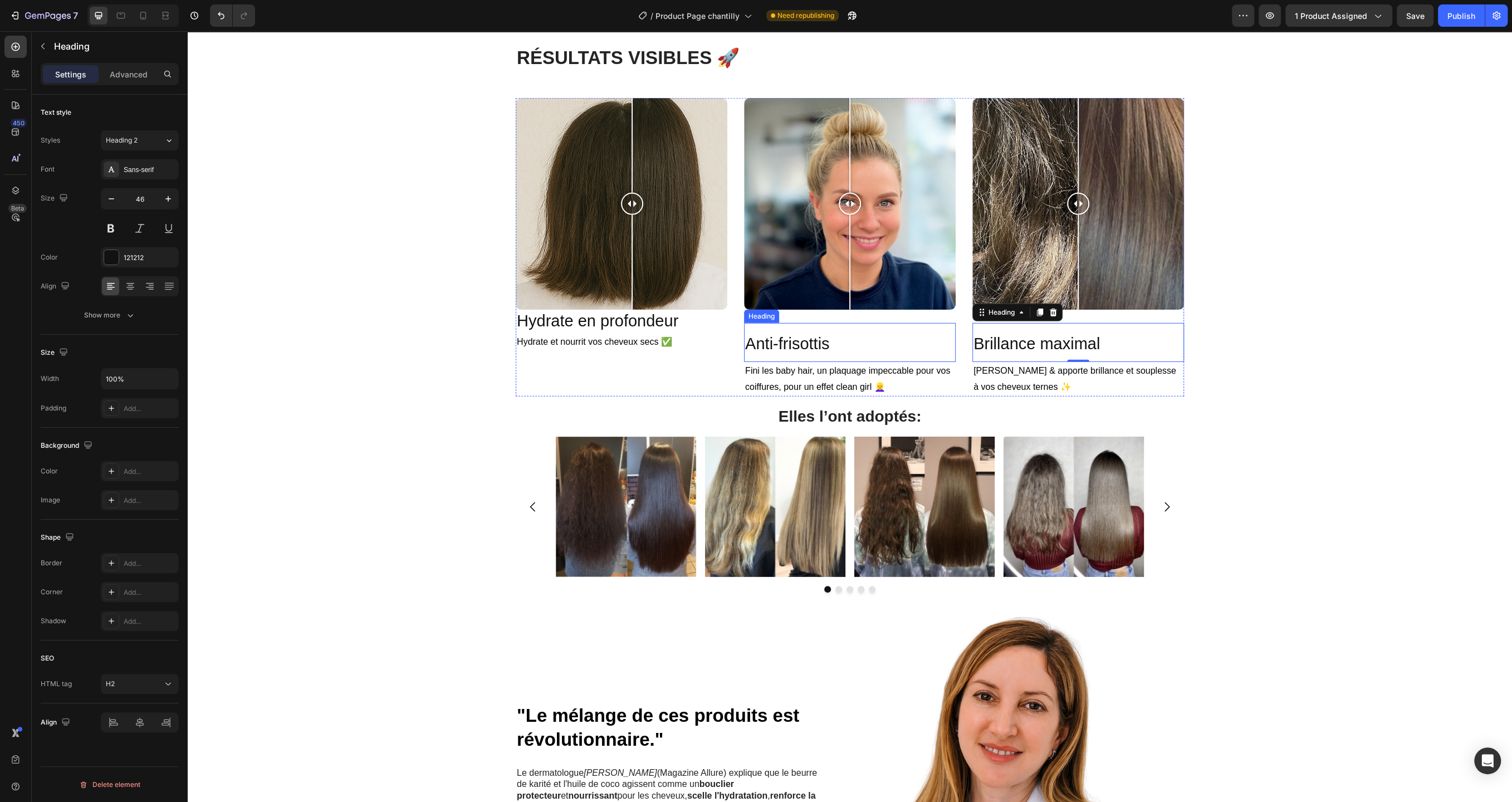
click at [862, 351] on h2 "Anti-frisottis" at bounding box center [850, 342] width 212 height 39
click at [683, 326] on h2 "Hydrate en profondeur" at bounding box center [622, 322] width 212 height 23
click at [814, 343] on span "Anti-frisottis" at bounding box center [787, 343] width 84 height 18
click at [669, 325] on h2 "Hydrate en profondeur" at bounding box center [622, 322] width 212 height 23
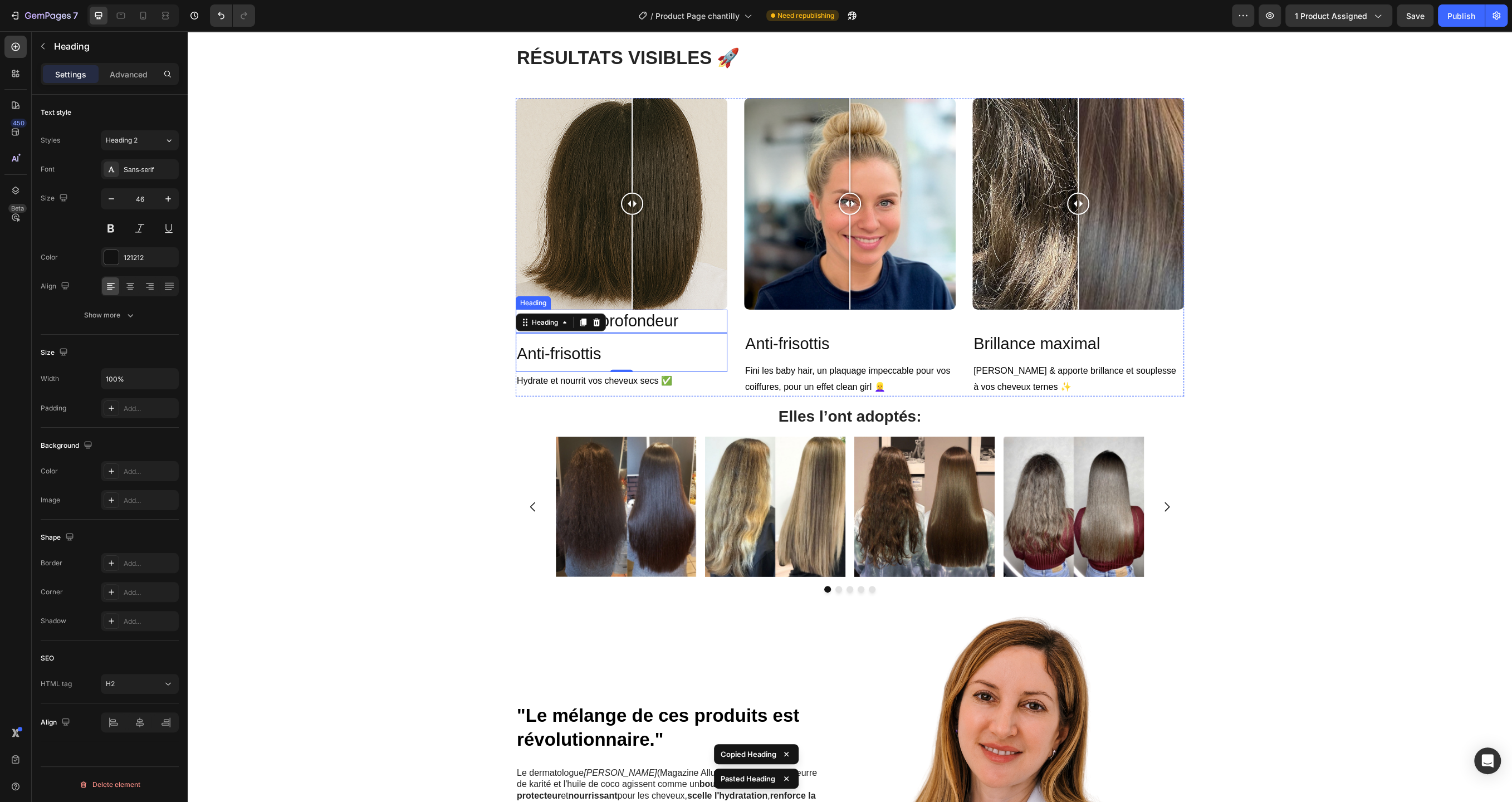
click at [697, 322] on h2 "Hydrate en profondeur" at bounding box center [622, 322] width 212 height 23
click at [598, 300] on icon at bounding box center [596, 299] width 9 height 9
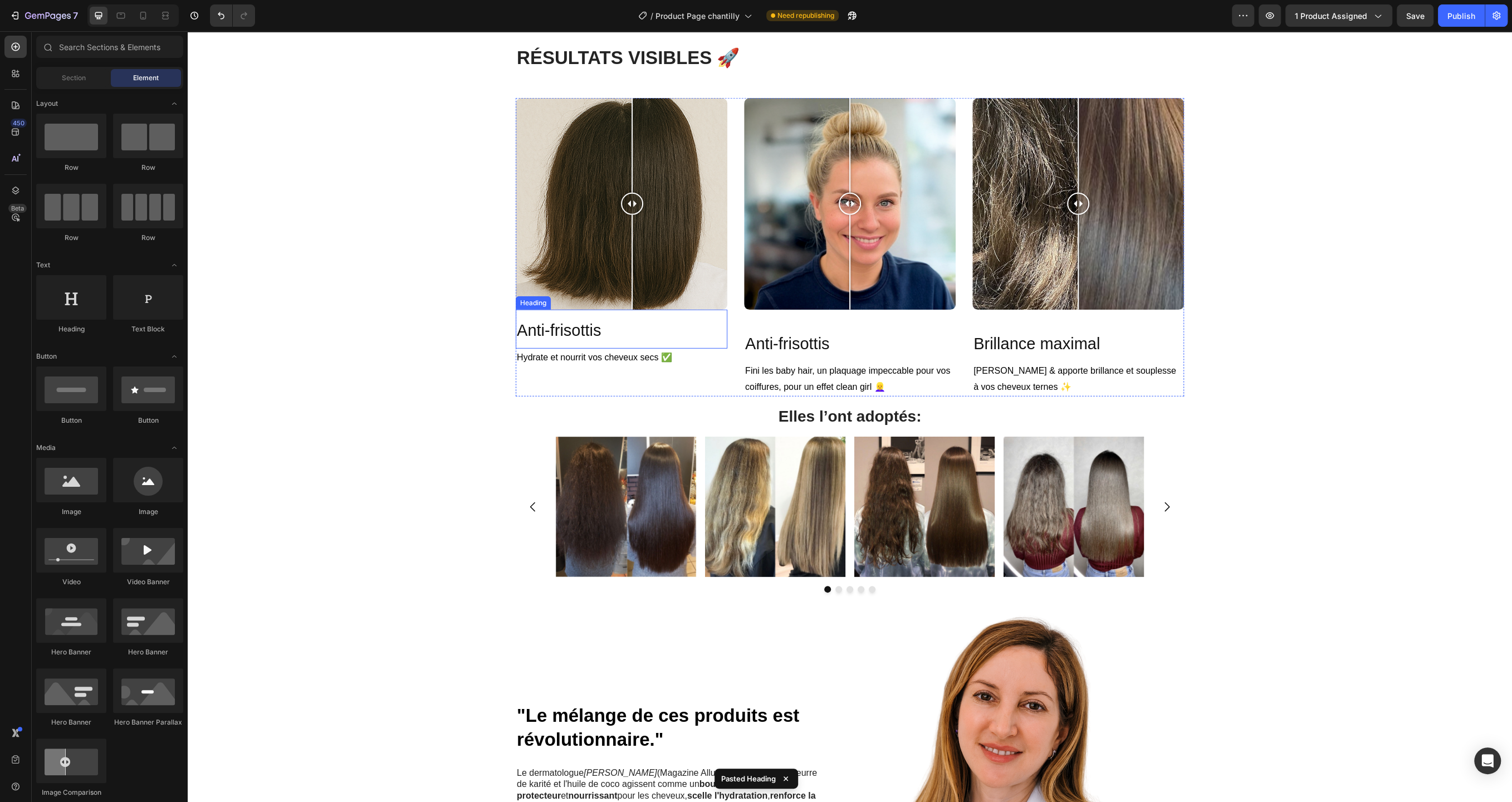
click at [645, 332] on h2 "Anti-frisottis" at bounding box center [622, 329] width 212 height 39
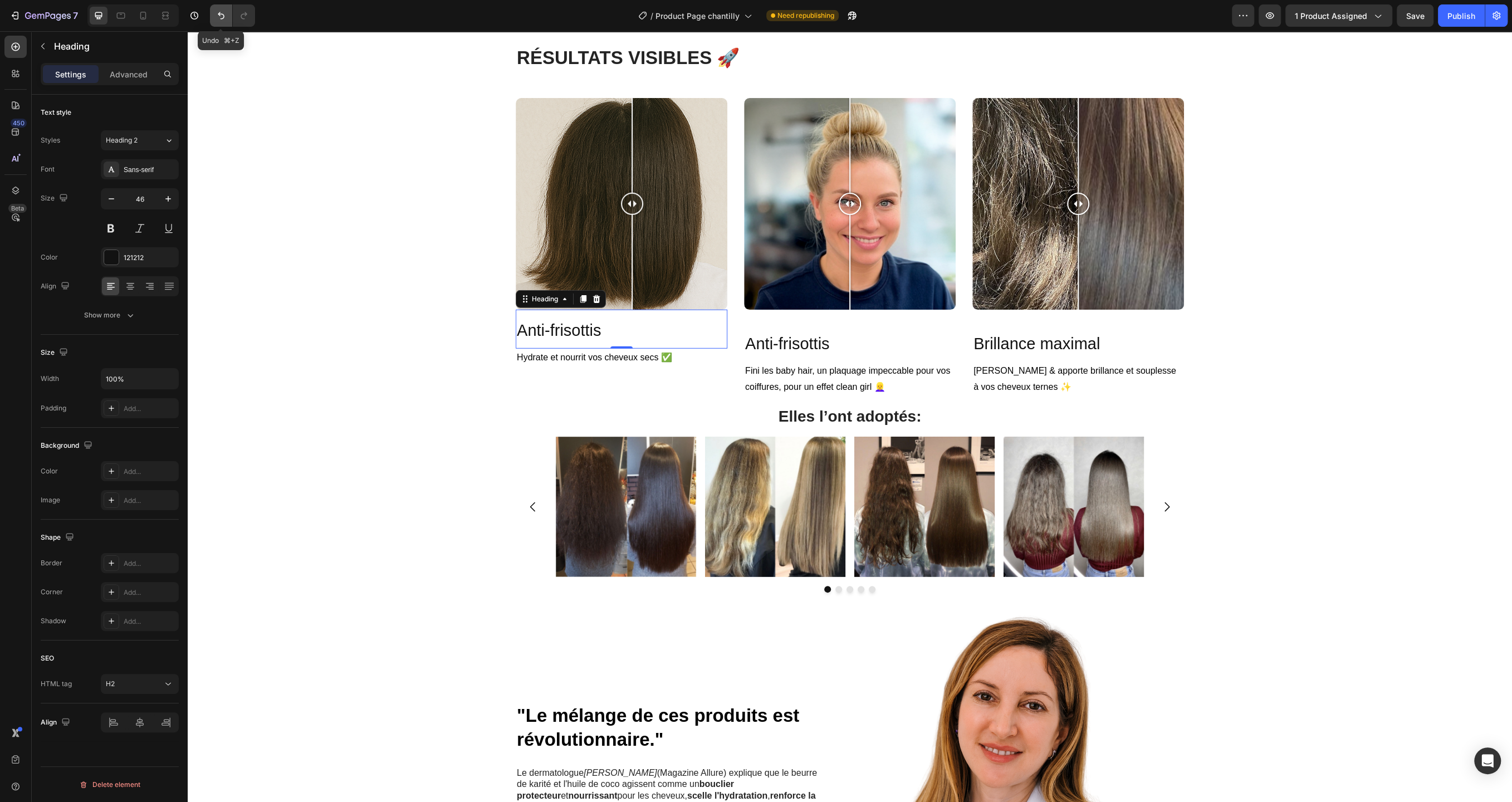
click at [220, 15] on icon "Undo/Redo" at bounding box center [221, 15] width 11 height 11
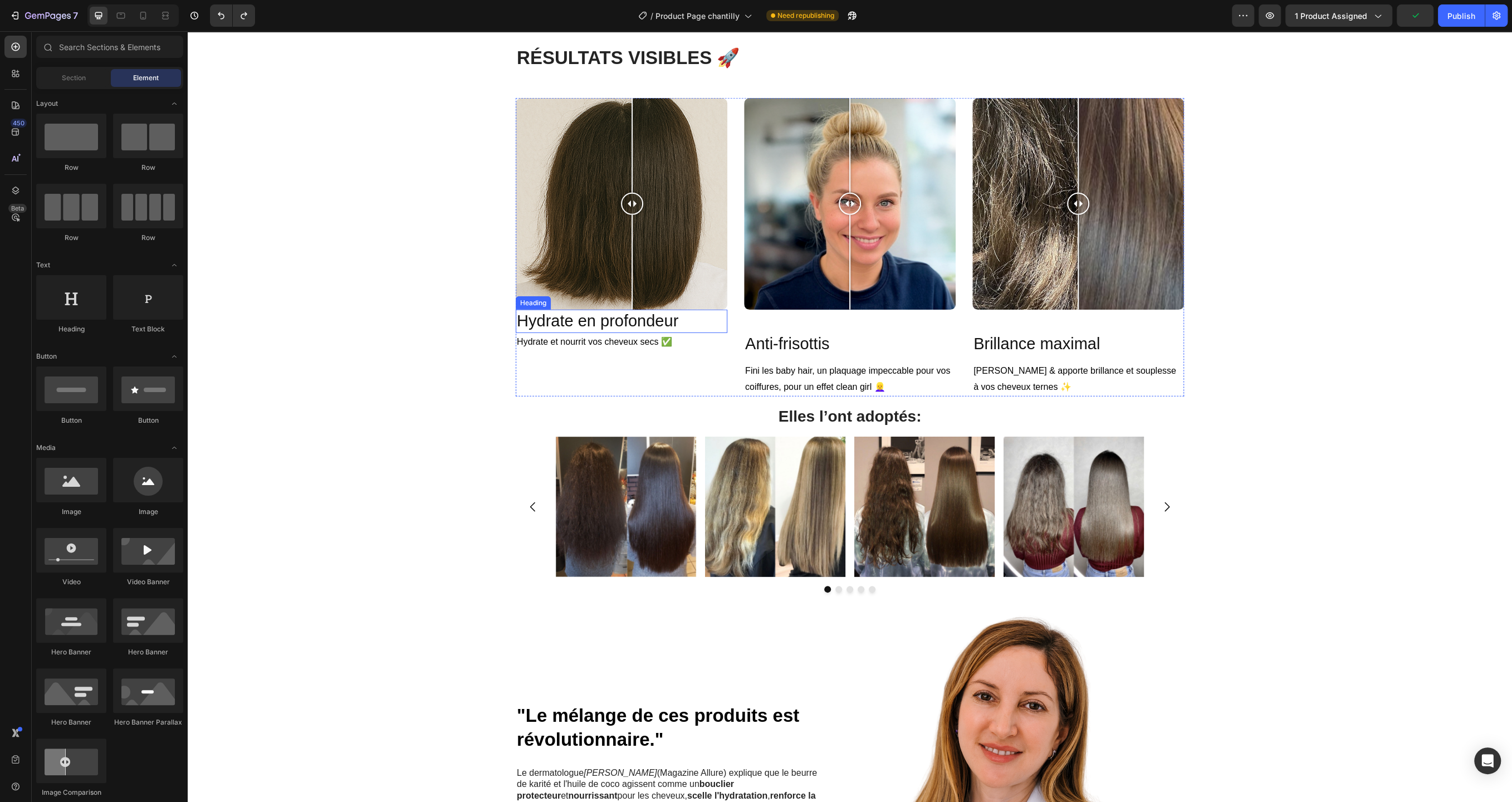
click at [700, 328] on h2 "Hydrate en profondeur" at bounding box center [622, 322] width 212 height 23
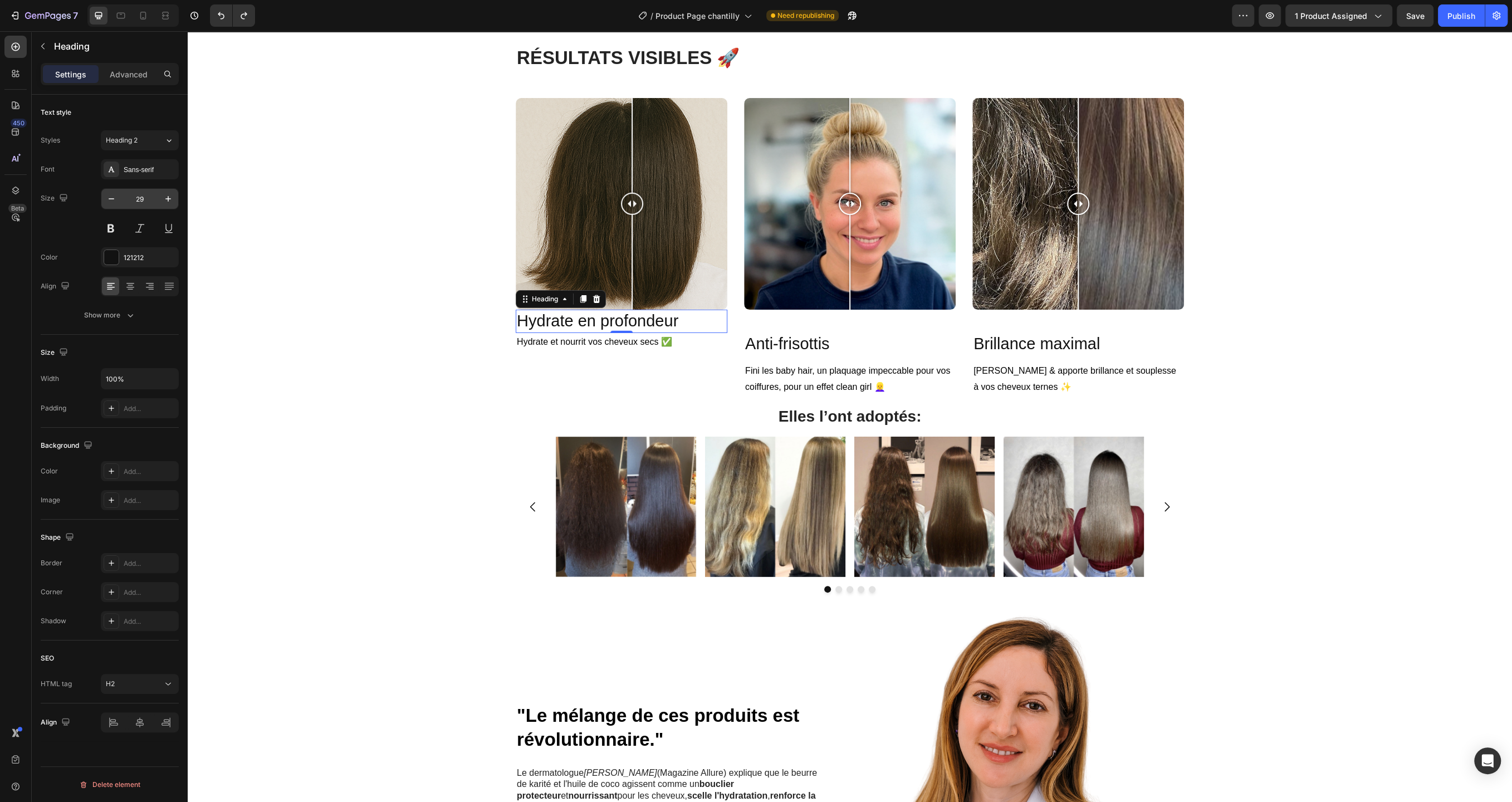
click at [144, 198] on input "29" at bounding box center [140, 199] width 37 height 20
click at [809, 352] on span "Anti-frisottis" at bounding box center [787, 343] width 84 height 18
click at [124, 18] on icon at bounding box center [121, 16] width 8 height 6
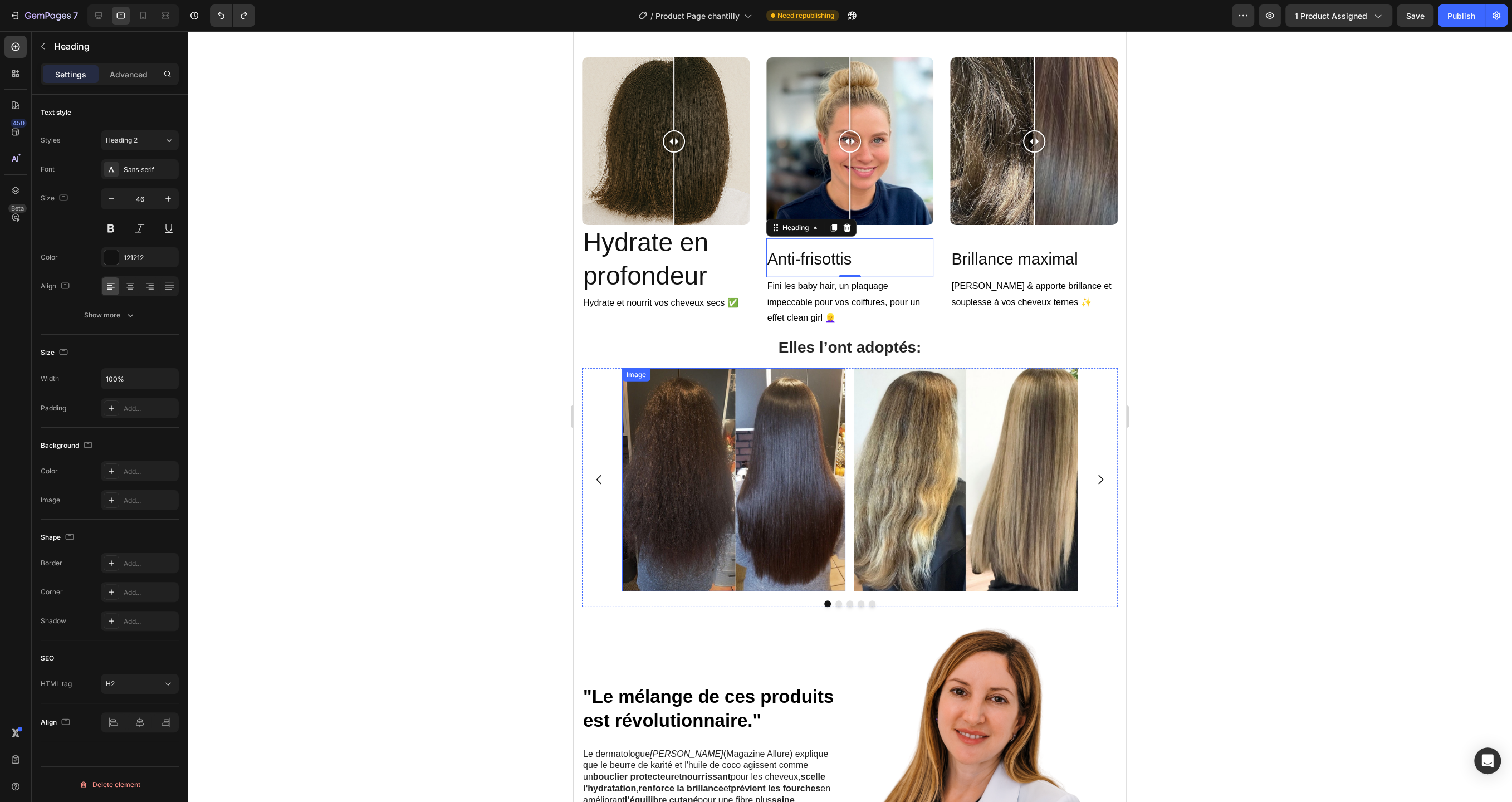
scroll to position [3462, 0]
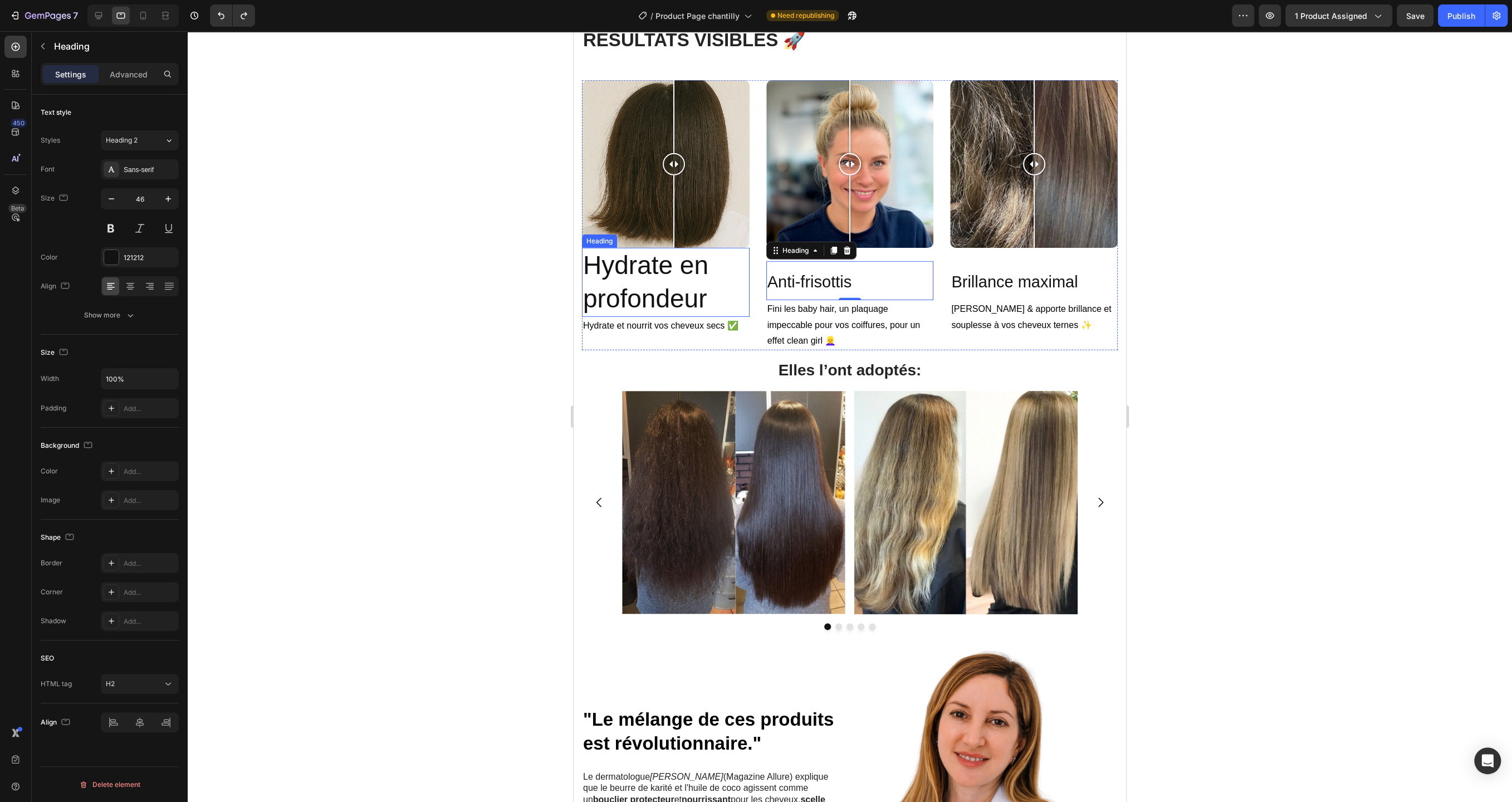
click at [684, 292] on h2 "Hydrate en profondeur" at bounding box center [666, 282] width 168 height 69
click at [827, 281] on span "Anti-frisottis" at bounding box center [809, 282] width 84 height 18
click at [1005, 281] on span "Brillance maximal" at bounding box center [1014, 282] width 126 height 18
click at [168, 12] on icon at bounding box center [165, 15] width 11 height 11
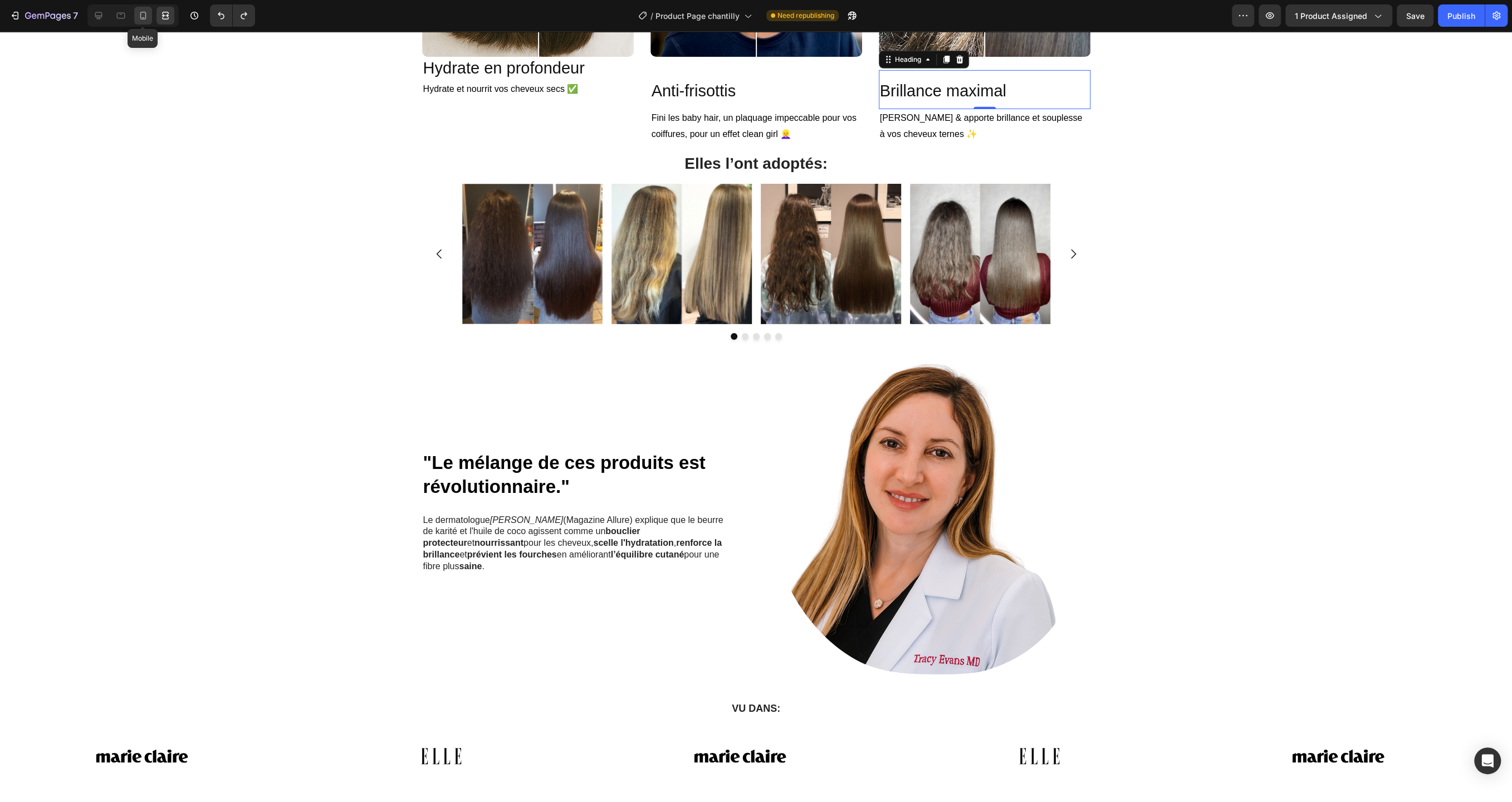
click at [140, 15] on icon at bounding box center [143, 15] width 6 height 8
type input "41"
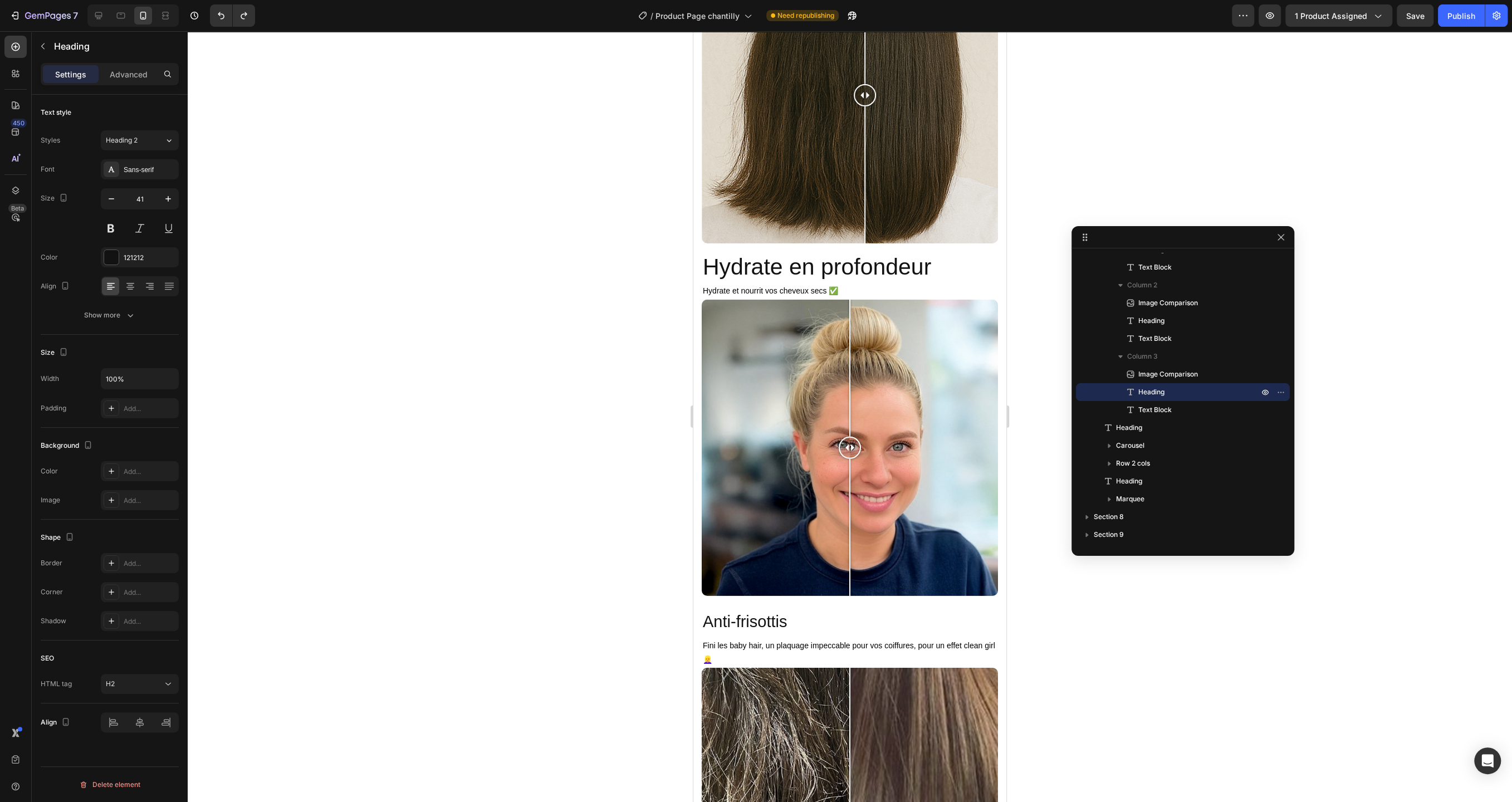
scroll to position [3474, 0]
click at [863, 269] on h2 "Hydrate en profondeur" at bounding box center [849, 268] width 296 height 32
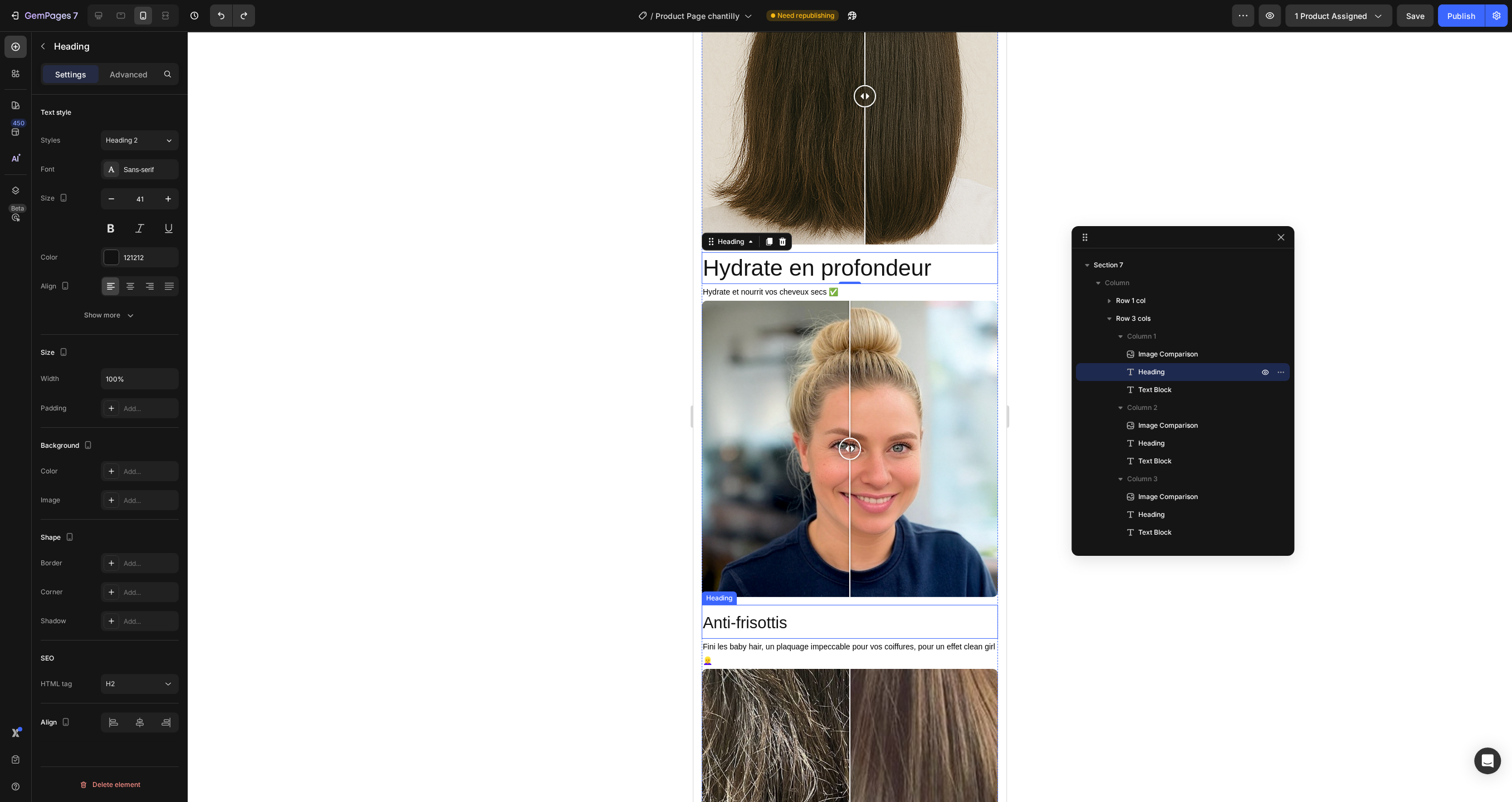
click at [788, 626] on h2 "Anti-frisottis" at bounding box center [849, 622] width 296 height 34
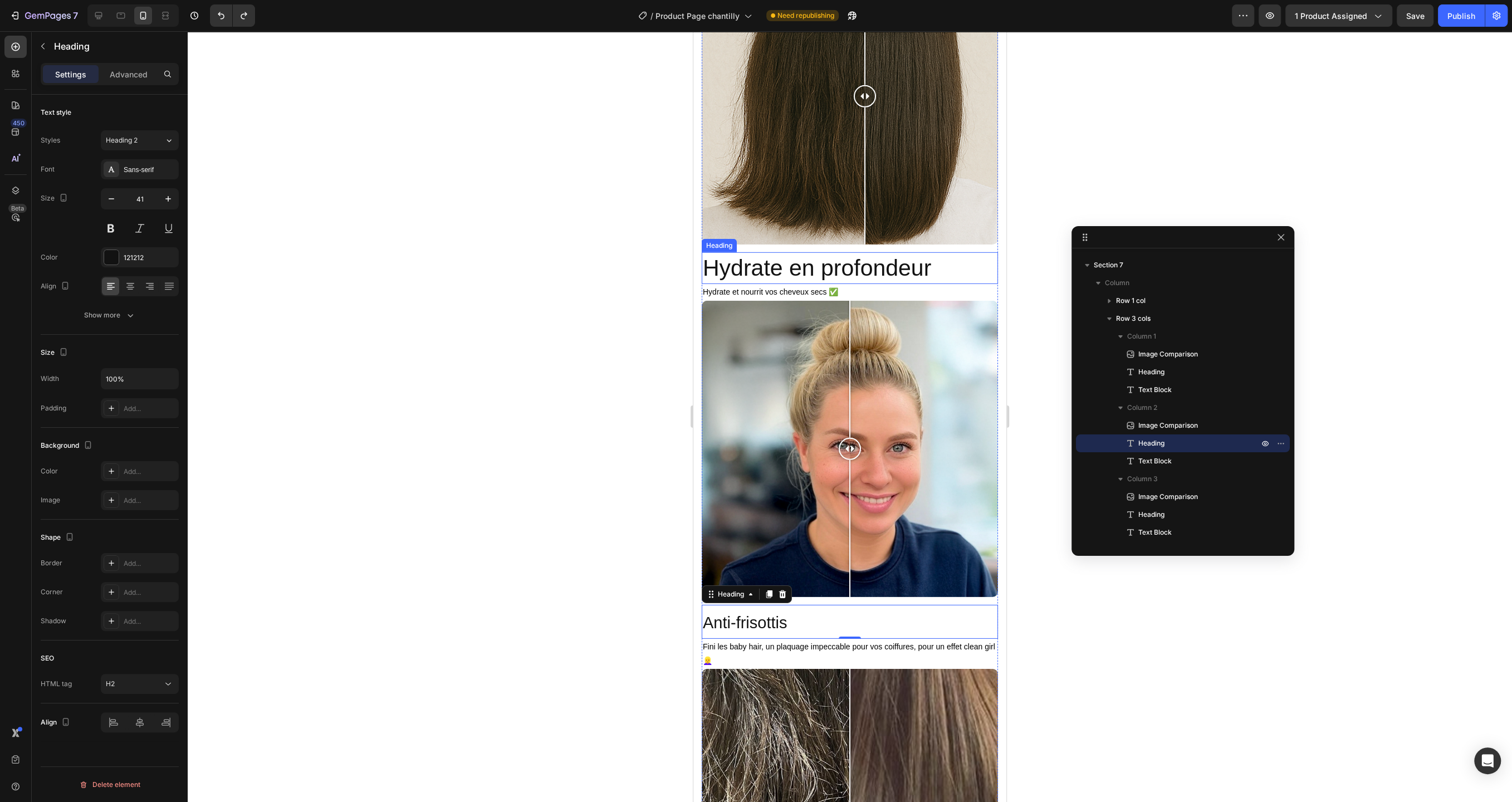
click at [808, 269] on h2 "Hydrate en profondeur" at bounding box center [849, 268] width 296 height 32
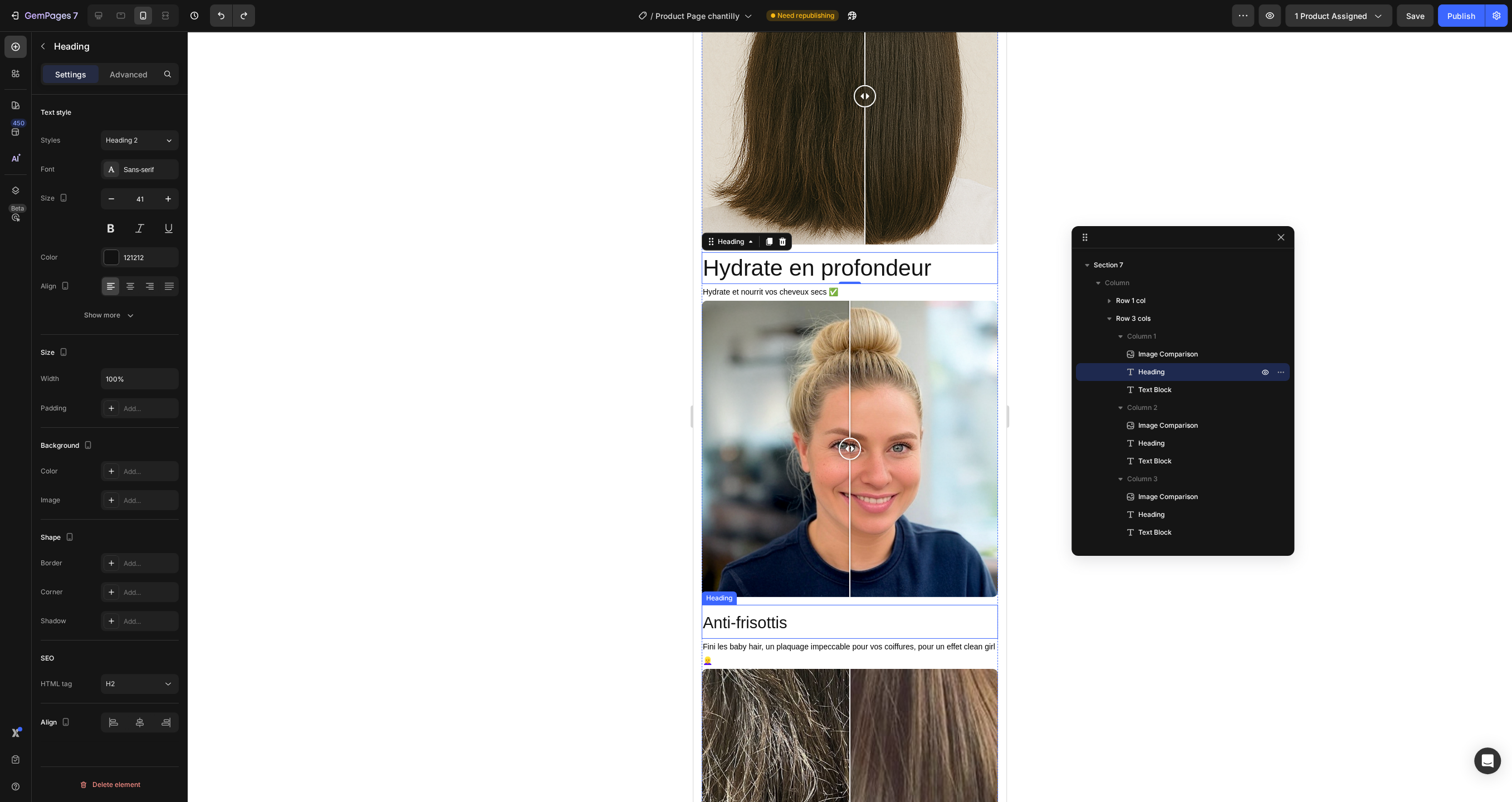
click at [785, 625] on span "Anti-frisottis" at bounding box center [744, 623] width 84 height 18
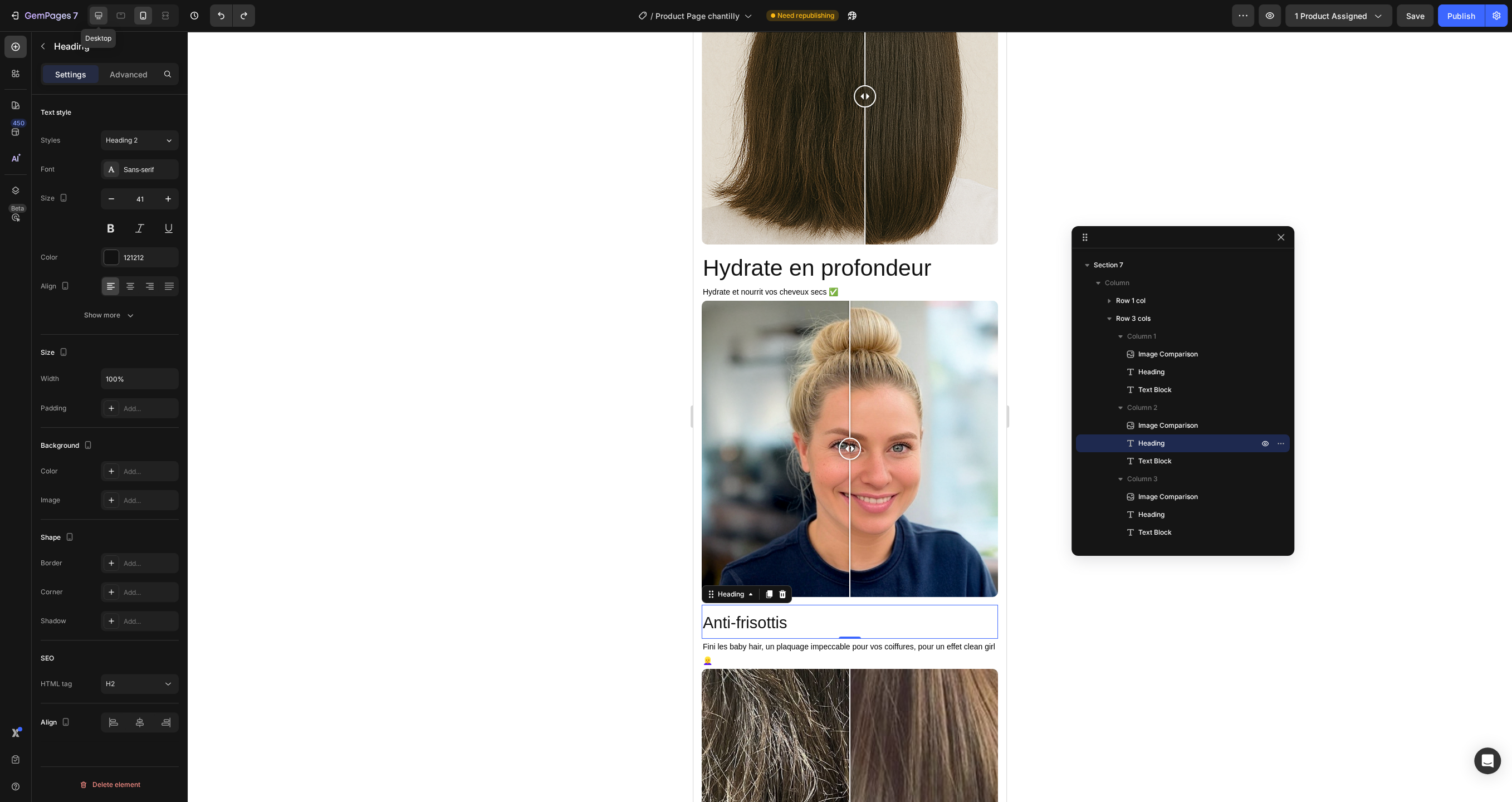
click at [99, 15] on icon at bounding box center [98, 15] width 11 height 11
type input "46"
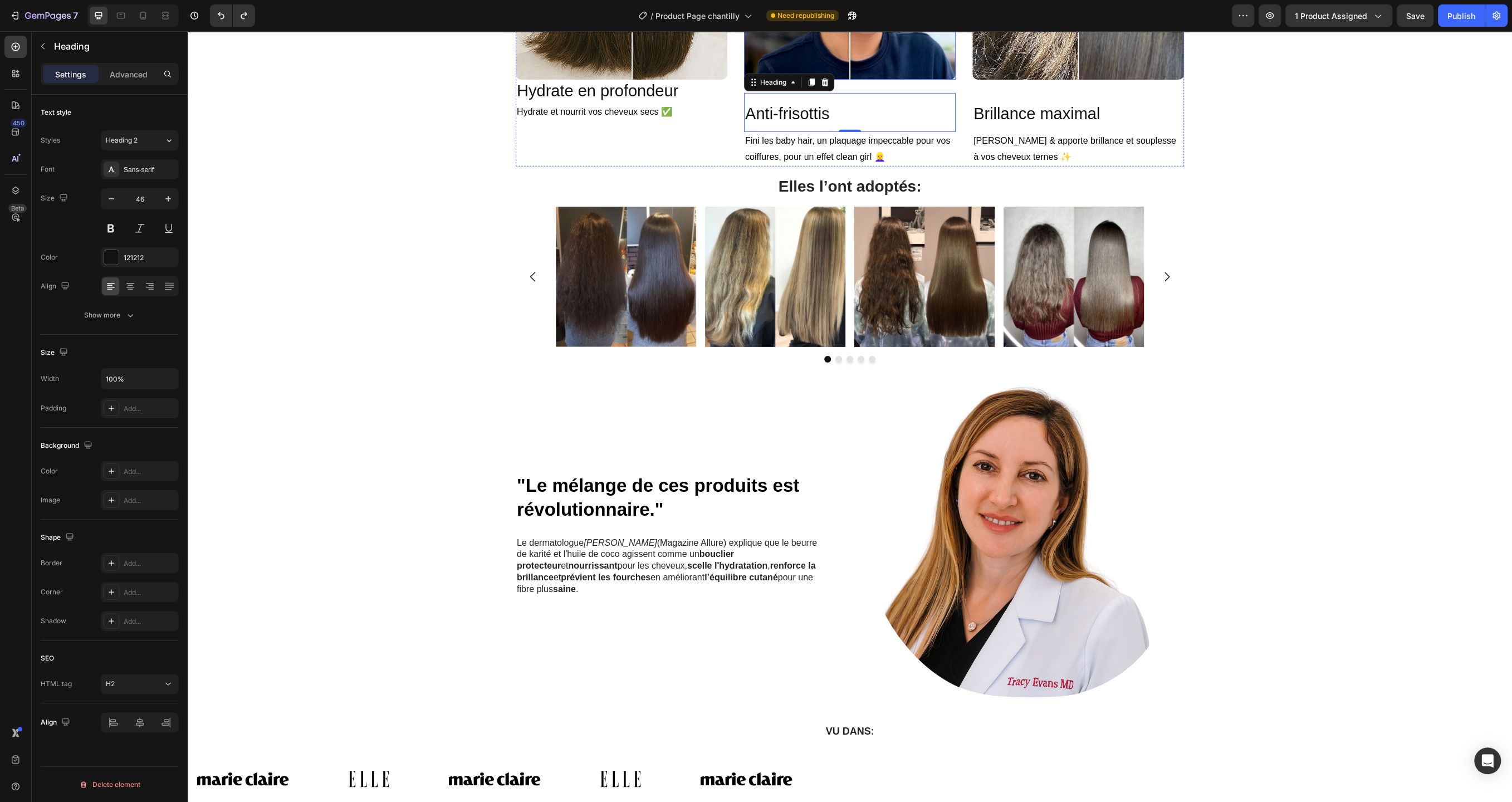
scroll to position [3696, 0]
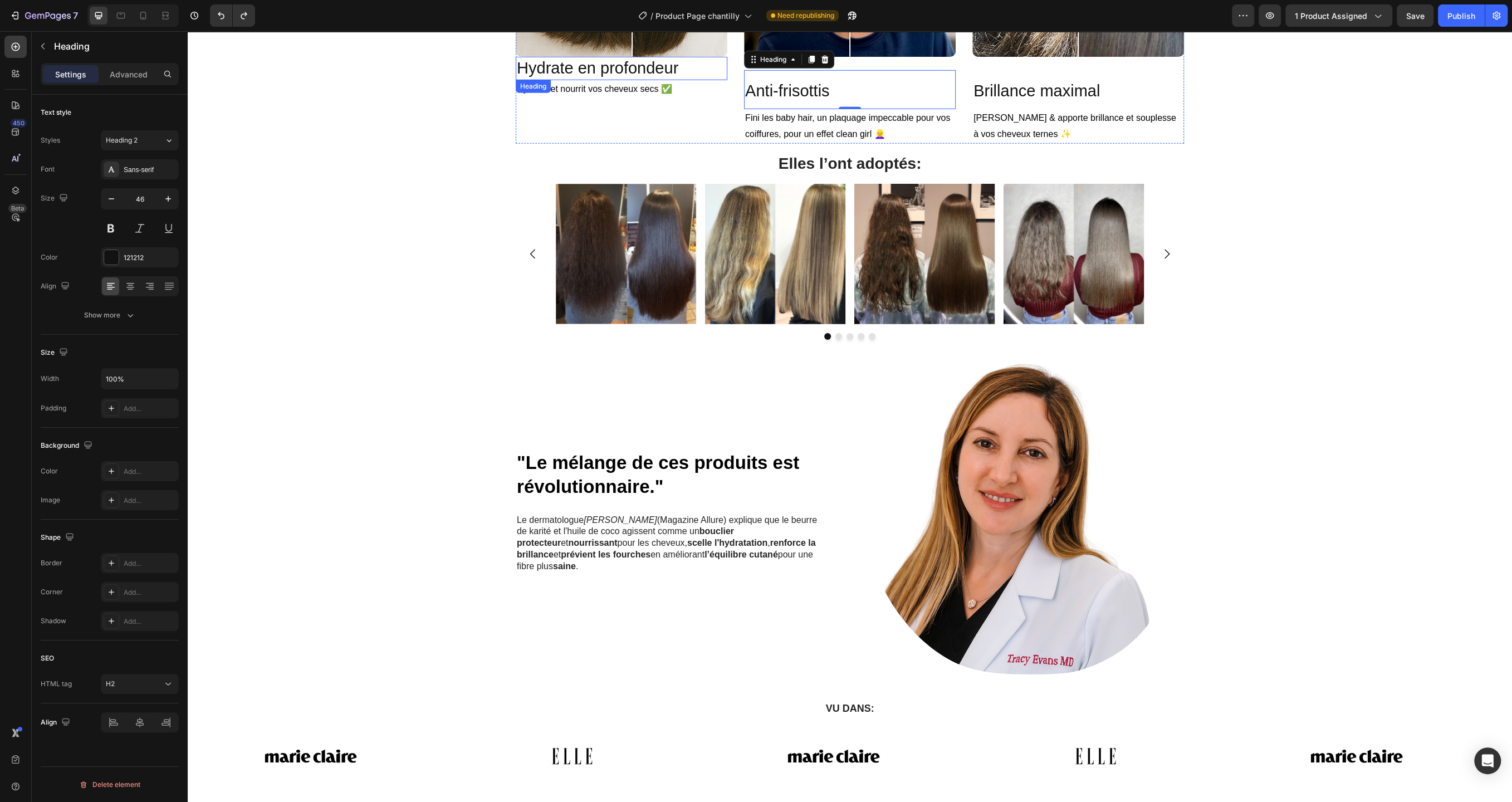
click at [705, 72] on h2 "Hydrate en profondeur" at bounding box center [622, 69] width 212 height 23
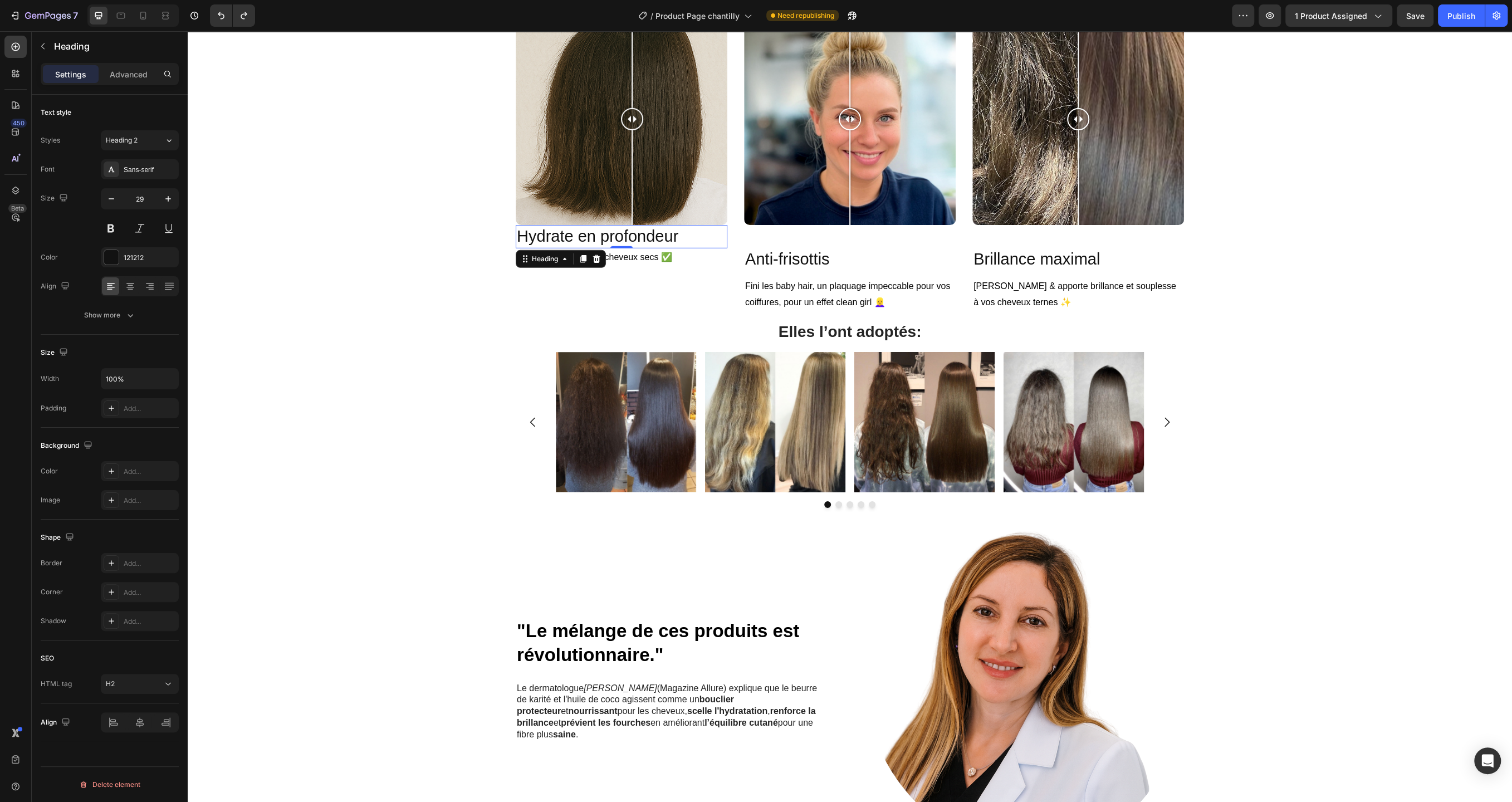
scroll to position [3517, 0]
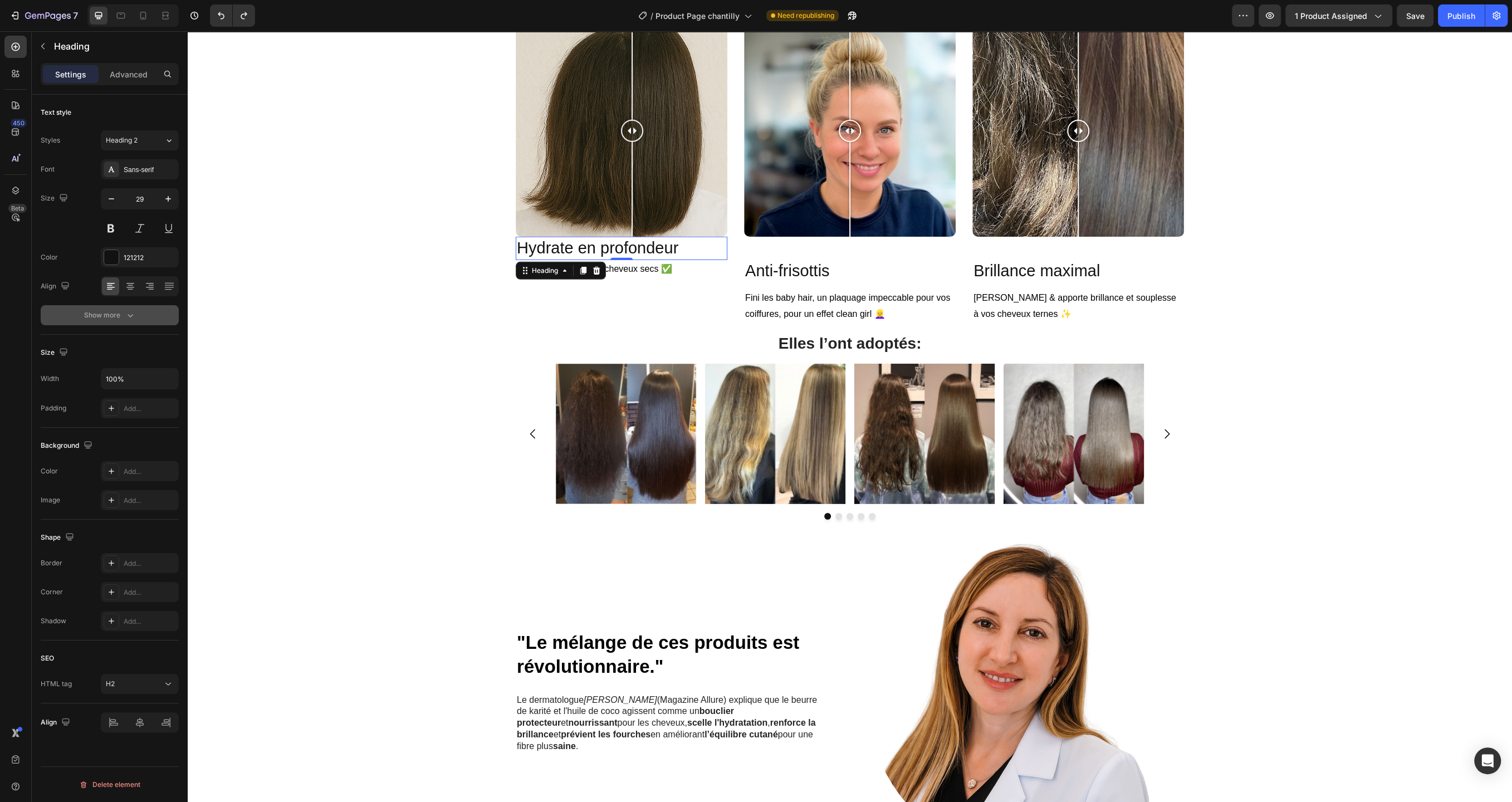
click at [115, 307] on button "Show more" at bounding box center [109, 315] width 138 height 20
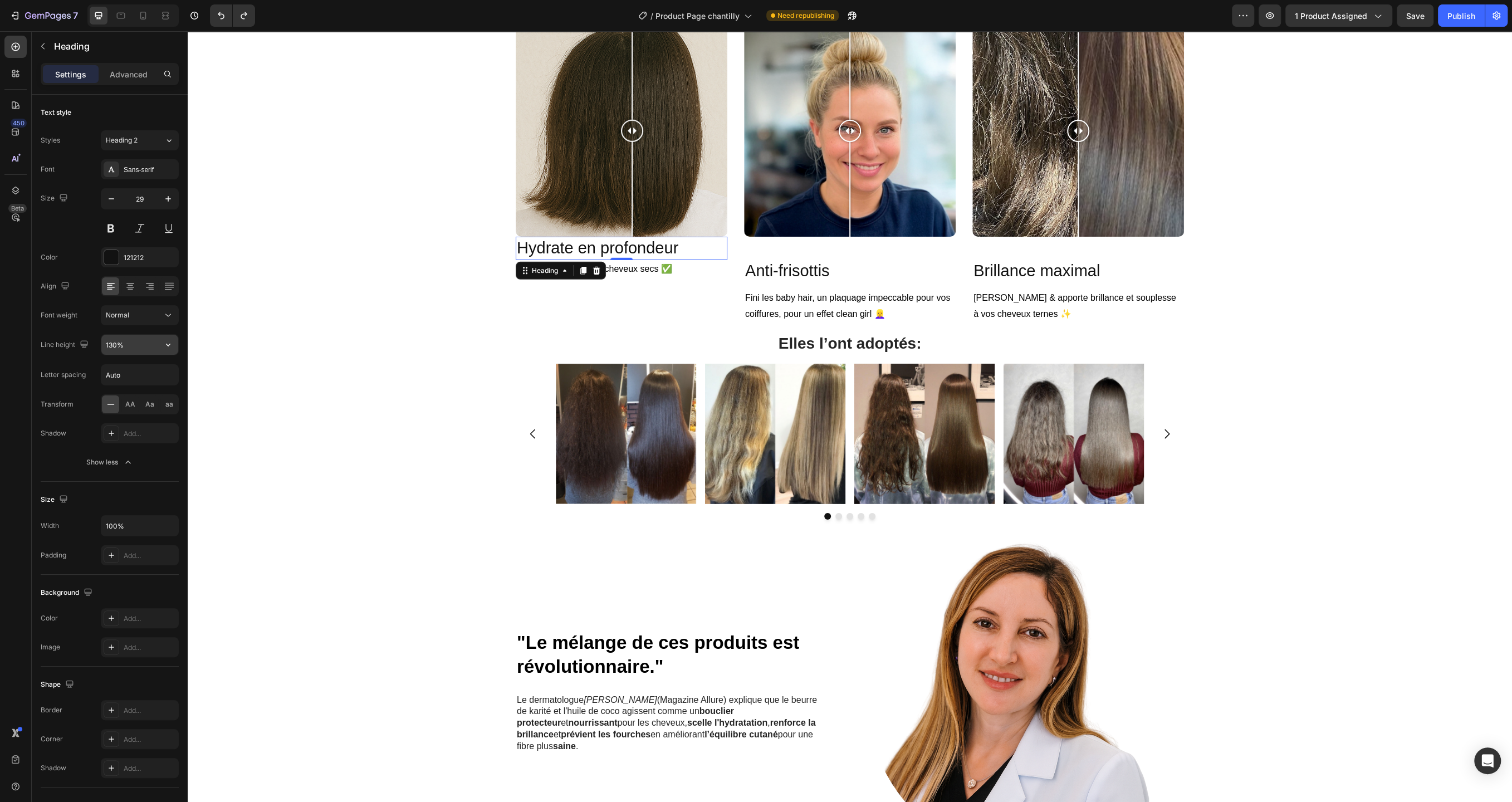
click at [130, 343] on input "130%" at bounding box center [140, 345] width 77 height 20
click at [165, 340] on icon "button" at bounding box center [168, 345] width 11 height 11
click at [148, 390] on p "120%" at bounding box center [137, 393] width 63 height 10
click at [174, 304] on div "Font Sans-serif Size 29 Color 121212 Align Font weight Normal Line height 120% …" at bounding box center [109, 315] width 138 height 313
click at [166, 339] on icon "button" at bounding box center [168, 345] width 11 height 11
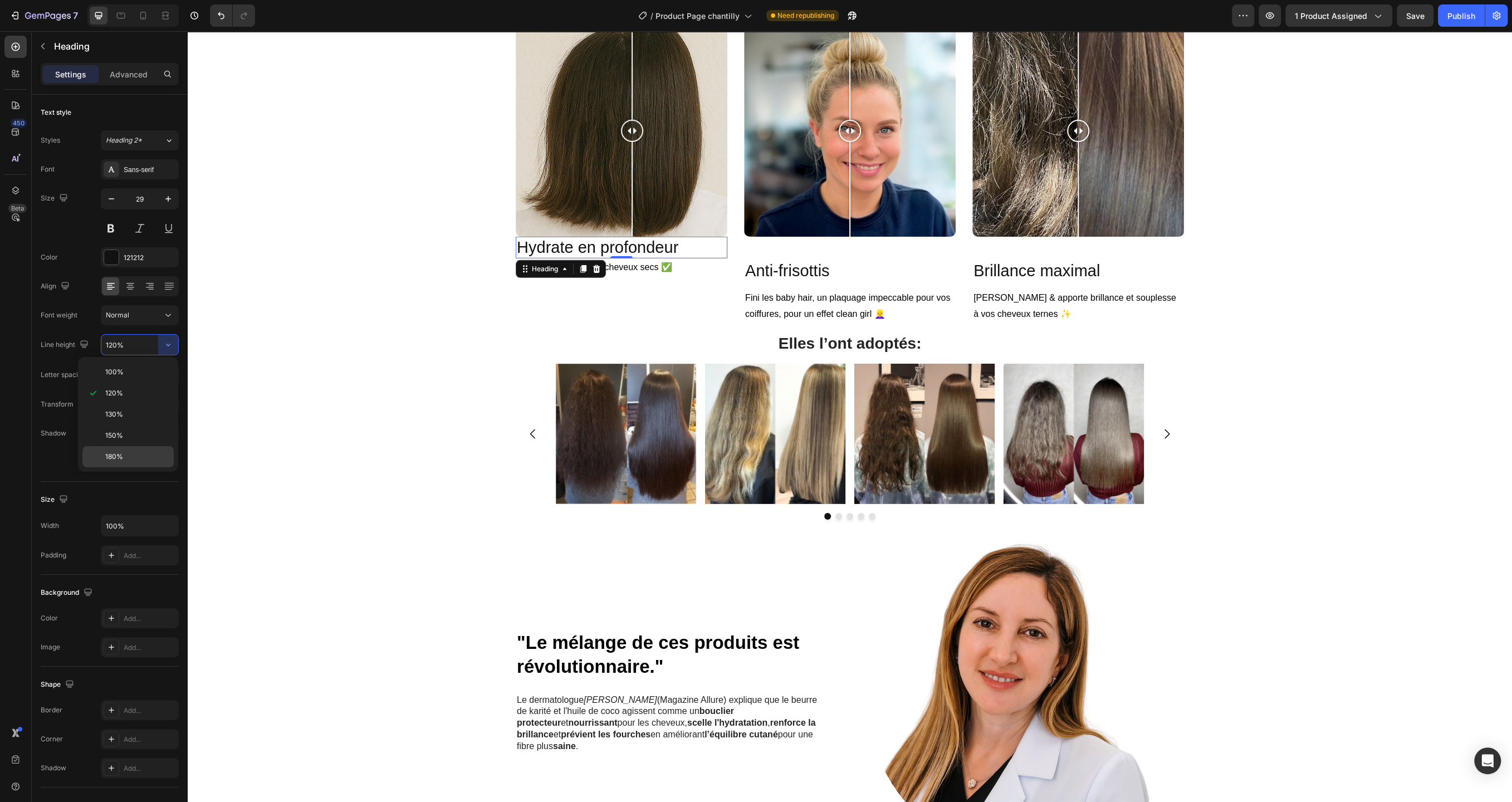
click at [139, 453] on p "180%" at bounding box center [137, 456] width 63 height 10
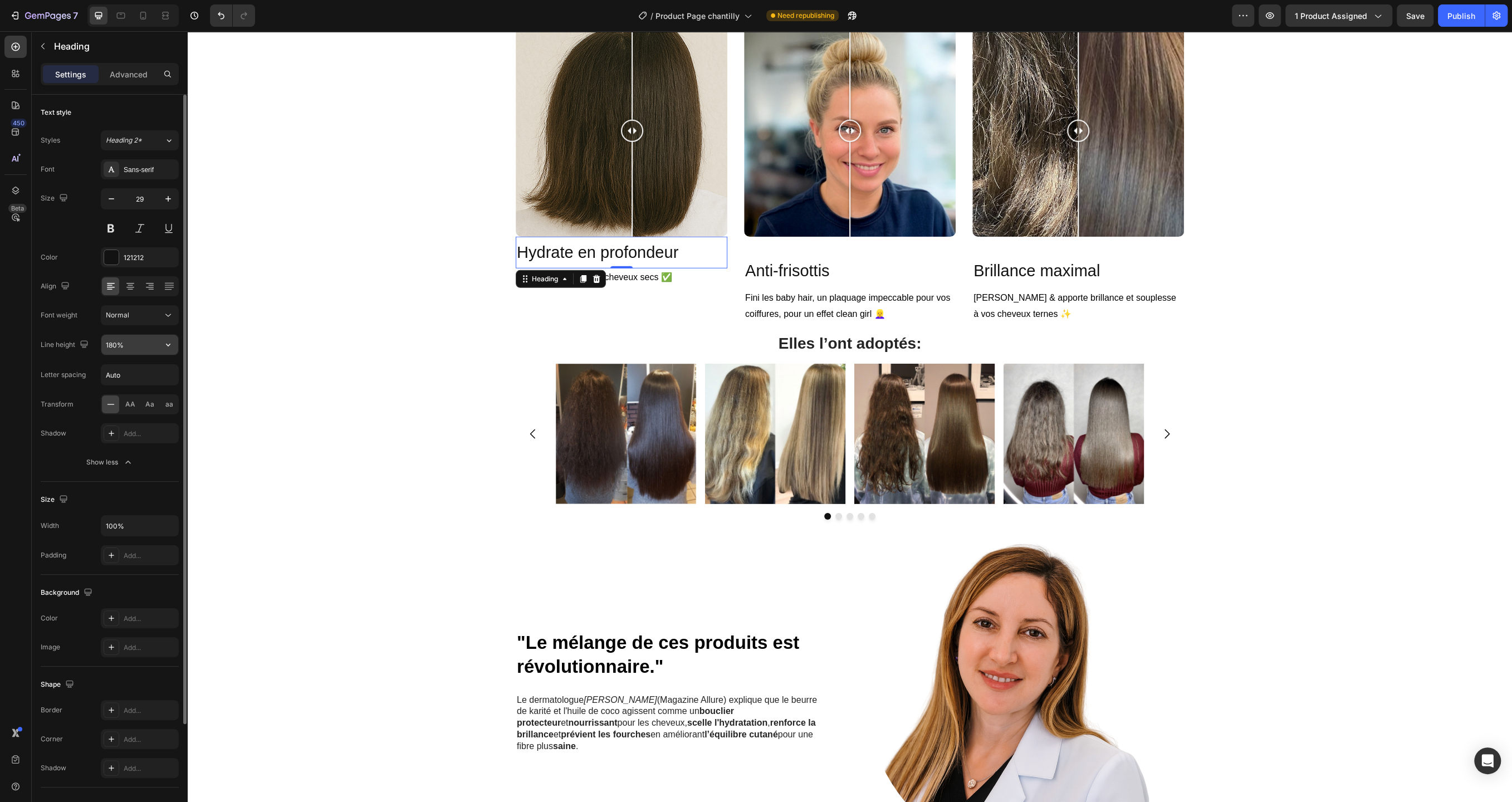
click at [166, 342] on icon "button" at bounding box center [168, 345] width 11 height 11
click at [144, 413] on p "130%" at bounding box center [137, 414] width 63 height 10
type input "130%"
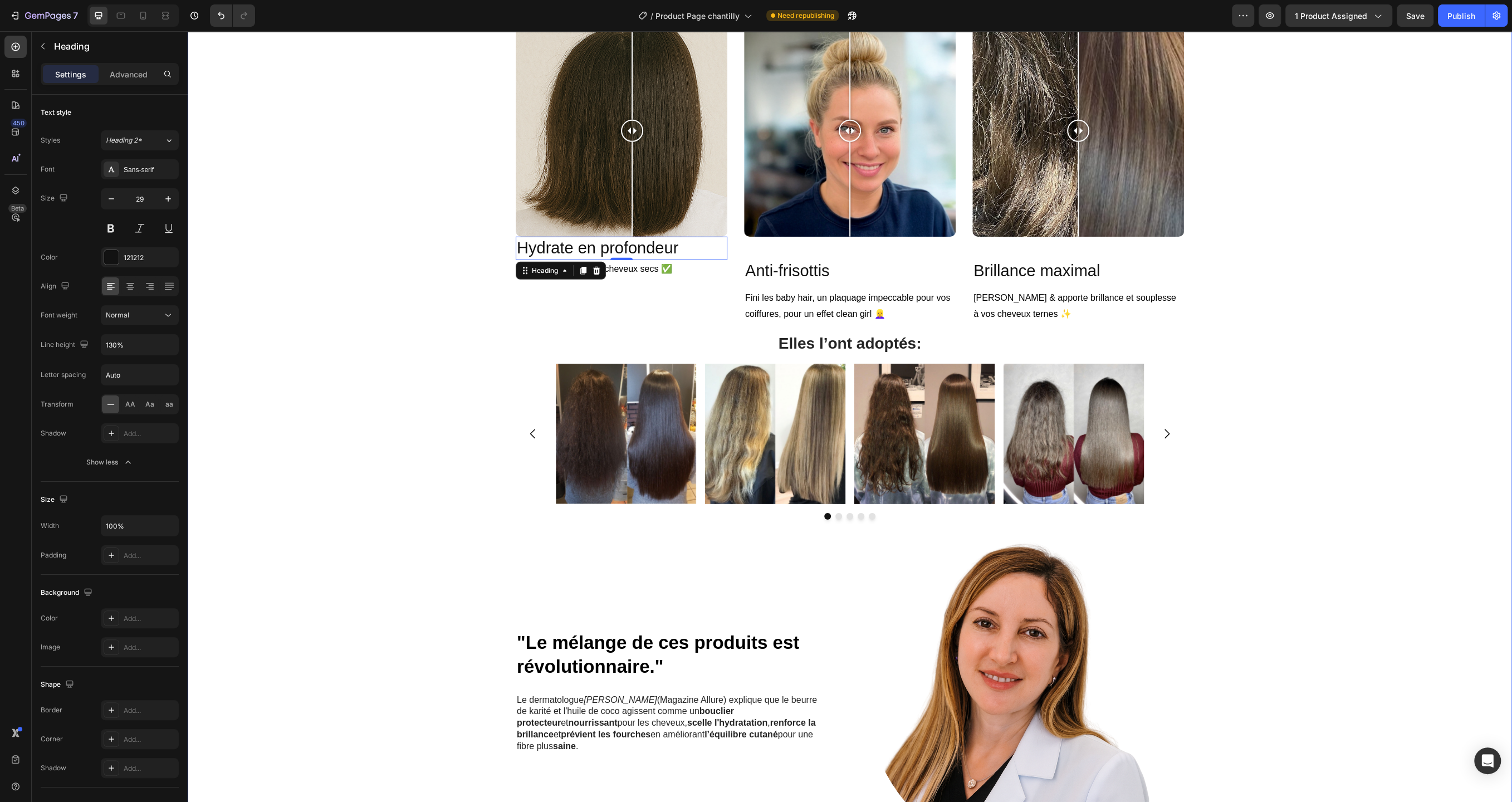
click at [372, 309] on div "R ÉSULTATS VISIBLES 🚀 Heading Row Image Comparison Hydrate en profondeur Headin…" at bounding box center [850, 470] width 1308 height 996
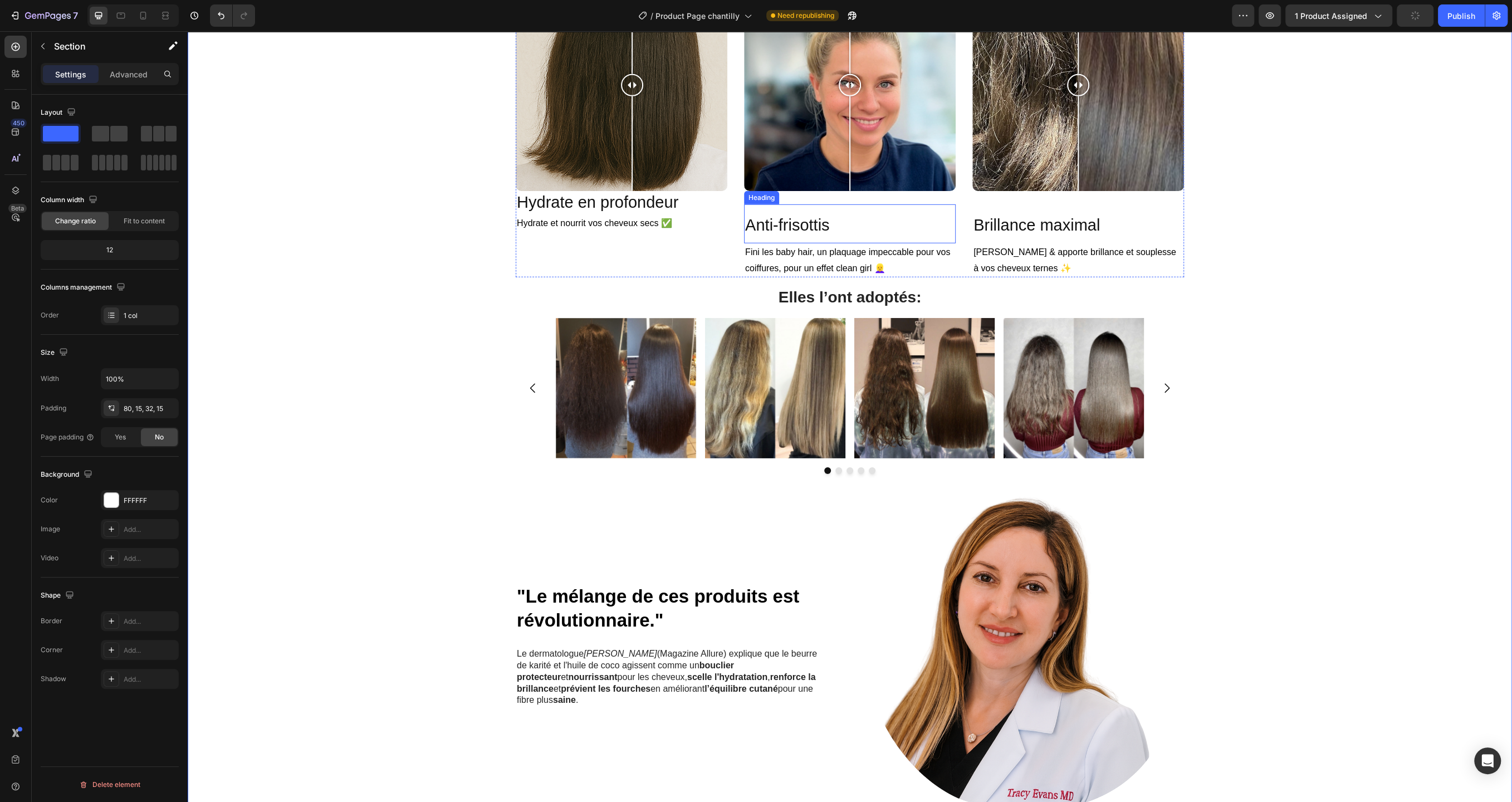
scroll to position [3312, 0]
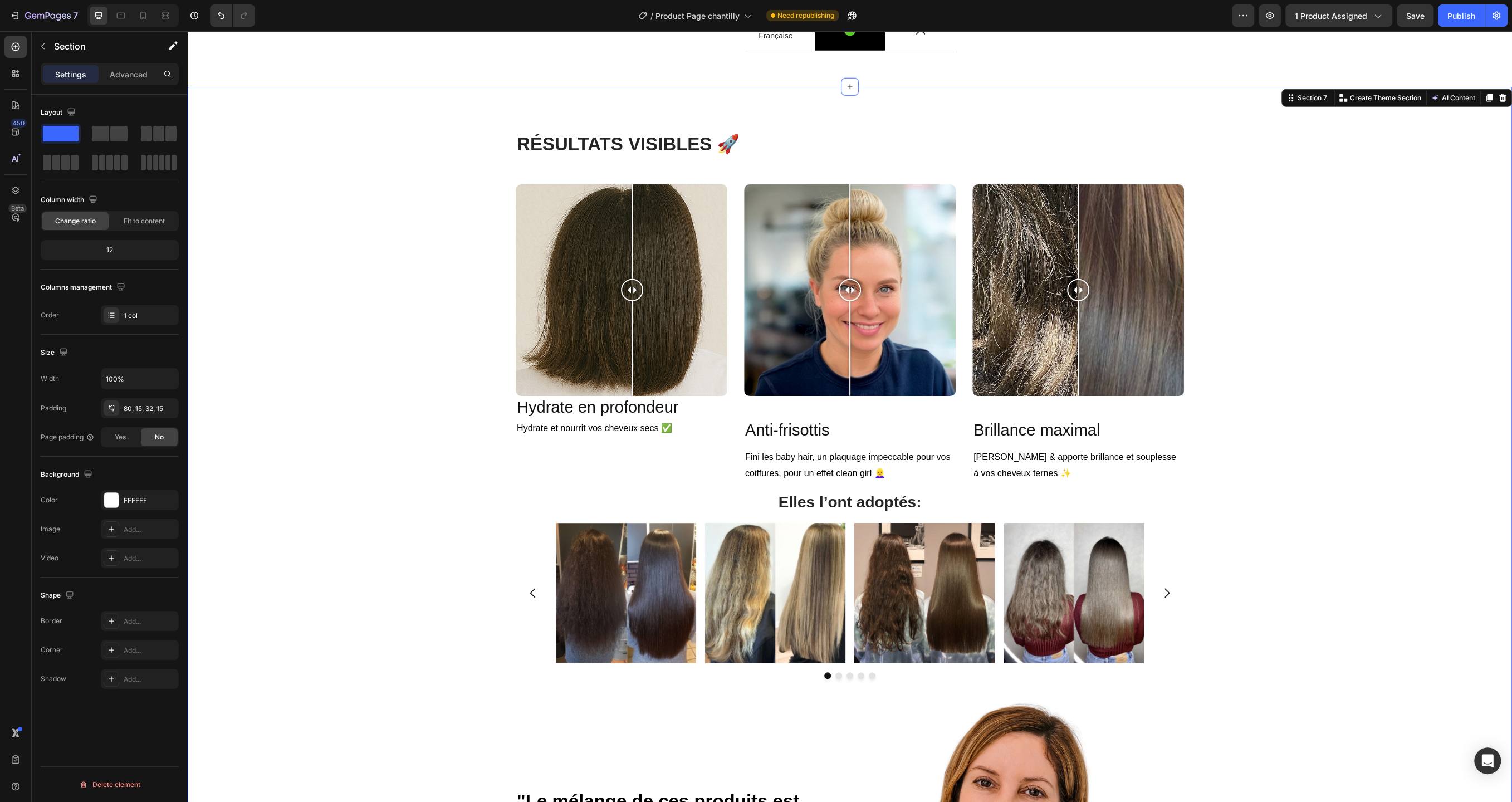
click at [666, 217] on div "R ÉSULTATS VISIBLES 🚀 Heading Row Image Comparison Hydrate en profondeur Headin…" at bounding box center [850, 629] width 1308 height 996
click at [734, 255] on div "Image Comparison Hydrate en profondeur Heading Hydrate et nourrit vos cheveux s…" at bounding box center [850, 333] width 669 height 298
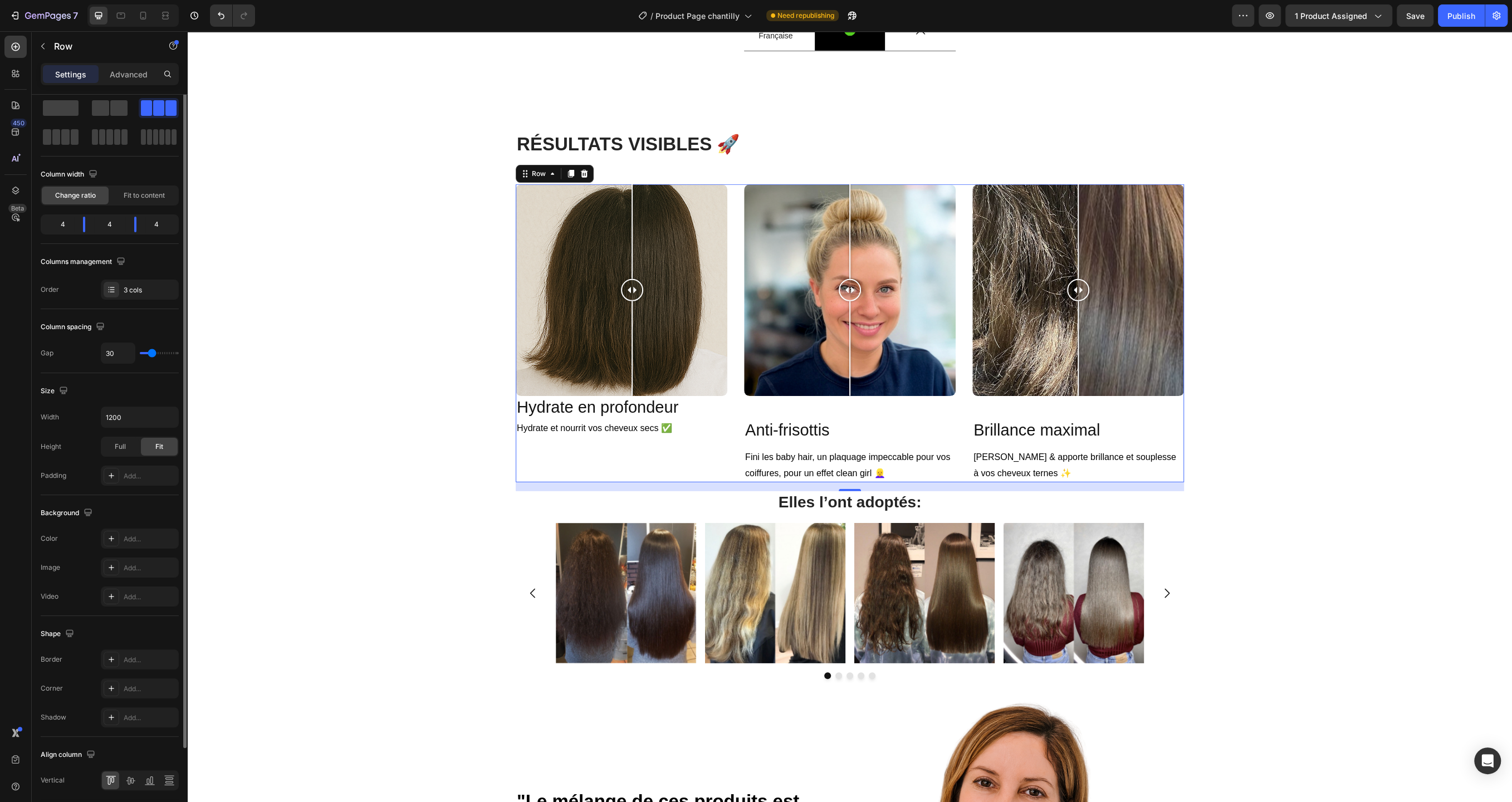
scroll to position [0, 0]
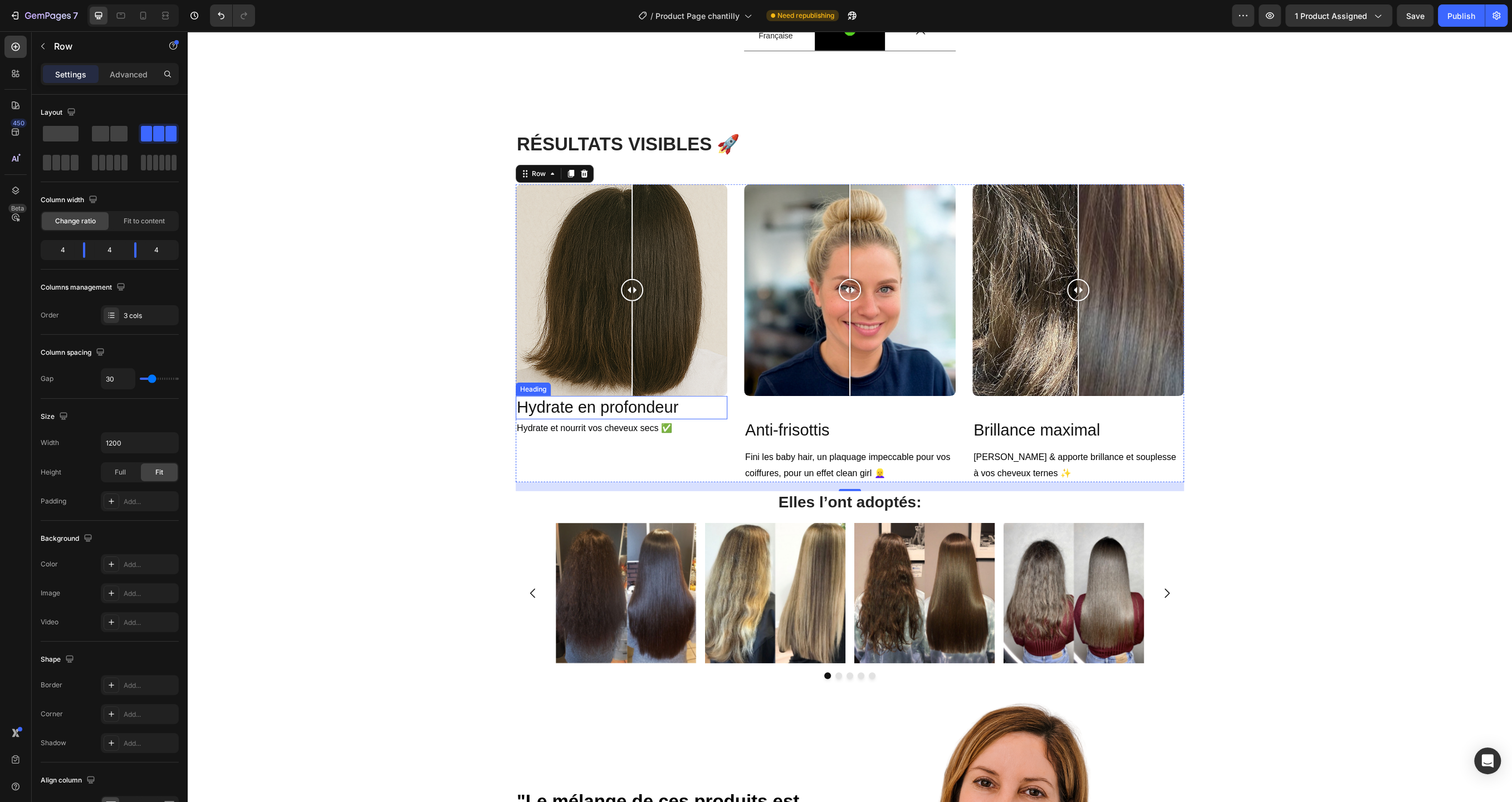
click at [678, 419] on h2 "Hydrate en profondeur" at bounding box center [622, 408] width 212 height 23
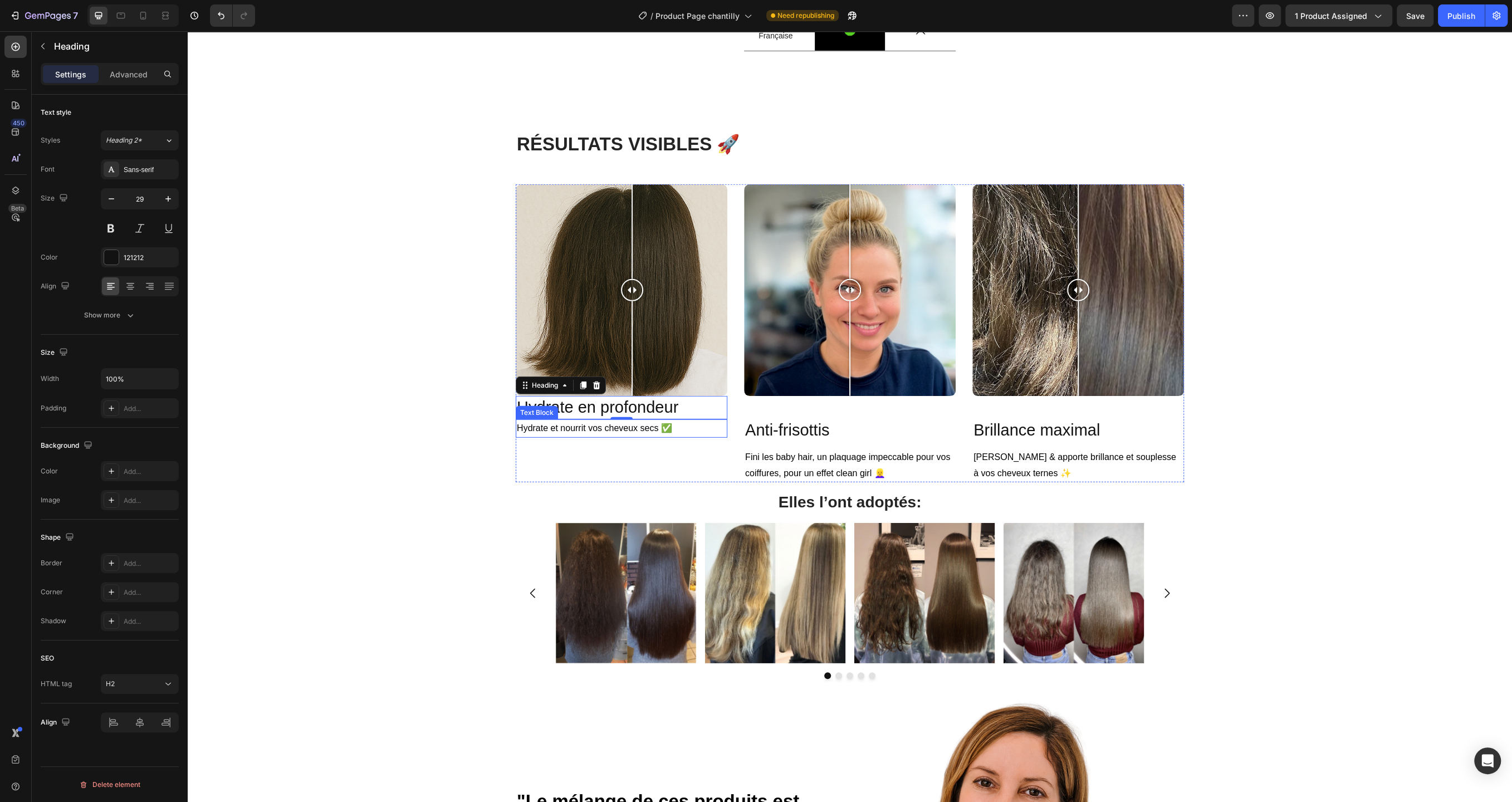
click at [670, 437] on p "Hydrate et nourrit vos cheveux secs ✅" at bounding box center [621, 429] width 210 height 16
click at [681, 419] on h2 "Hydrate en profondeur" at bounding box center [622, 408] width 212 height 23
click at [676, 419] on h2 "Hydrate en profondeur" at bounding box center [622, 408] width 212 height 23
click at [676, 419] on p "Hydrate en profondeur" at bounding box center [621, 407] width 210 height 21
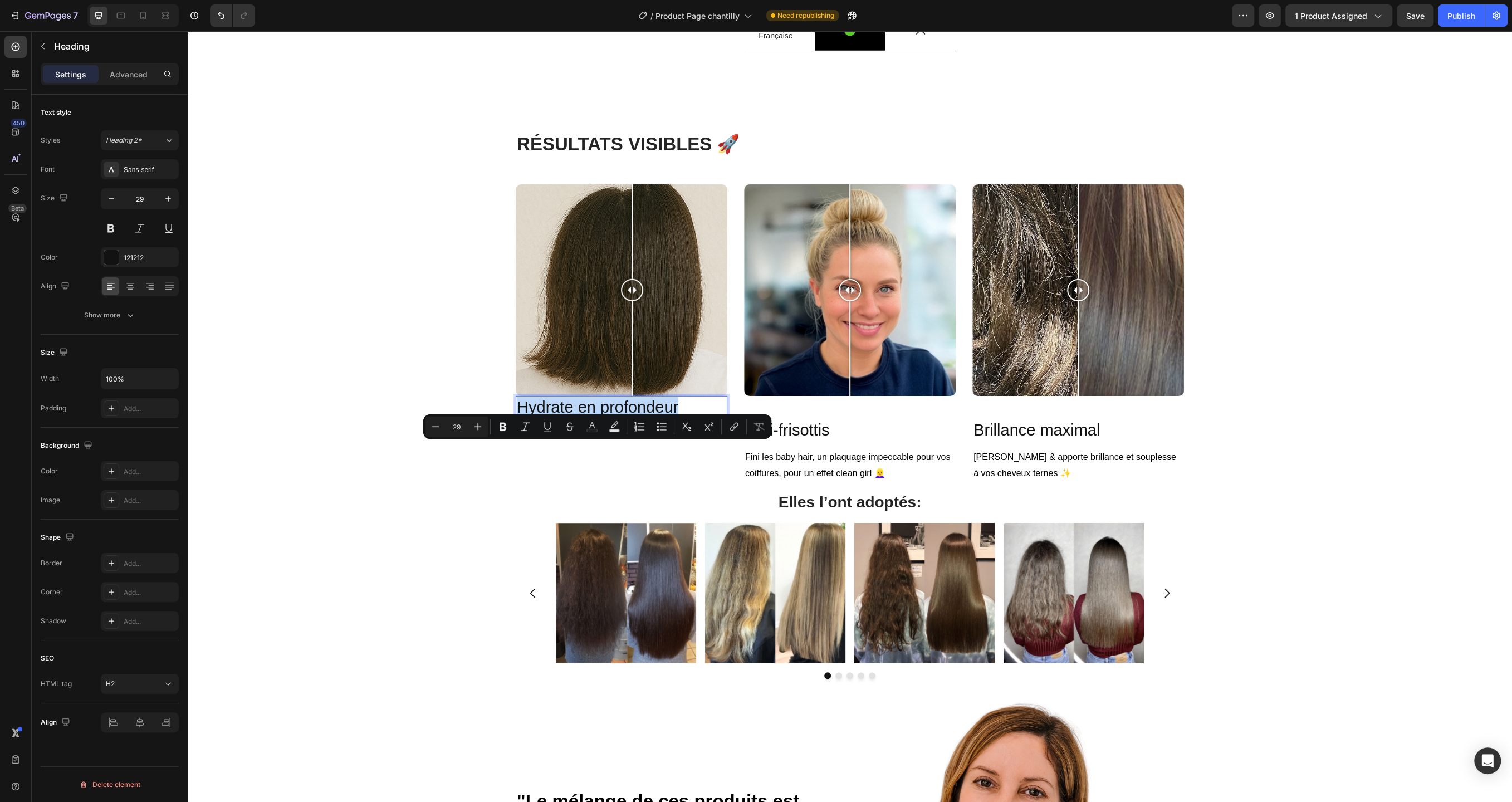
copy p "Hydrate en profondeur"
click at [446, 473] on div "R ÉSULTATS VISIBLES 🚀 Heading Row Image Comparison Hydrate en profondeur Headin…" at bounding box center [850, 629] width 1308 height 996
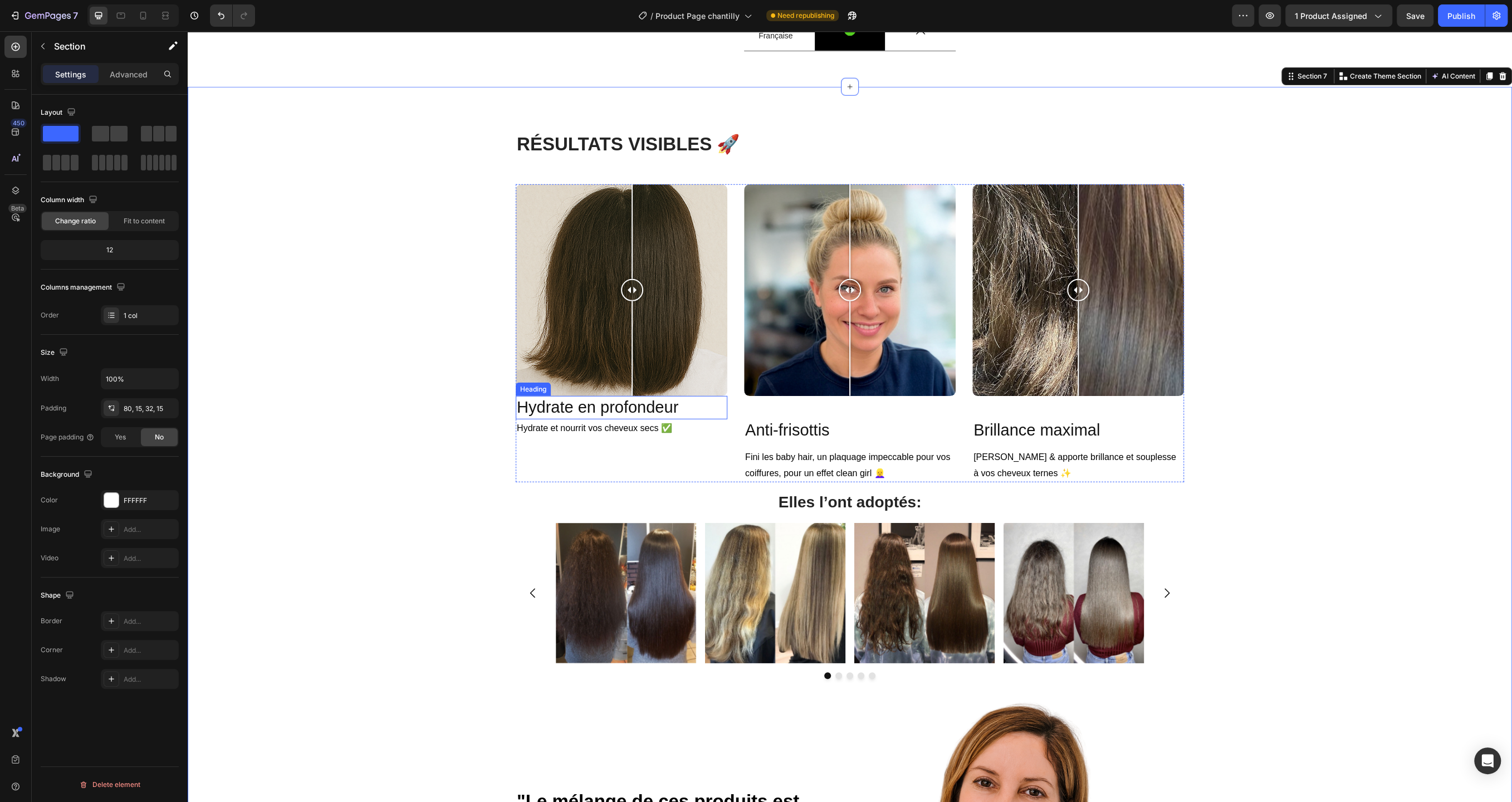
click at [686, 419] on p "Hydrate en profondeur" at bounding box center [621, 407] width 210 height 21
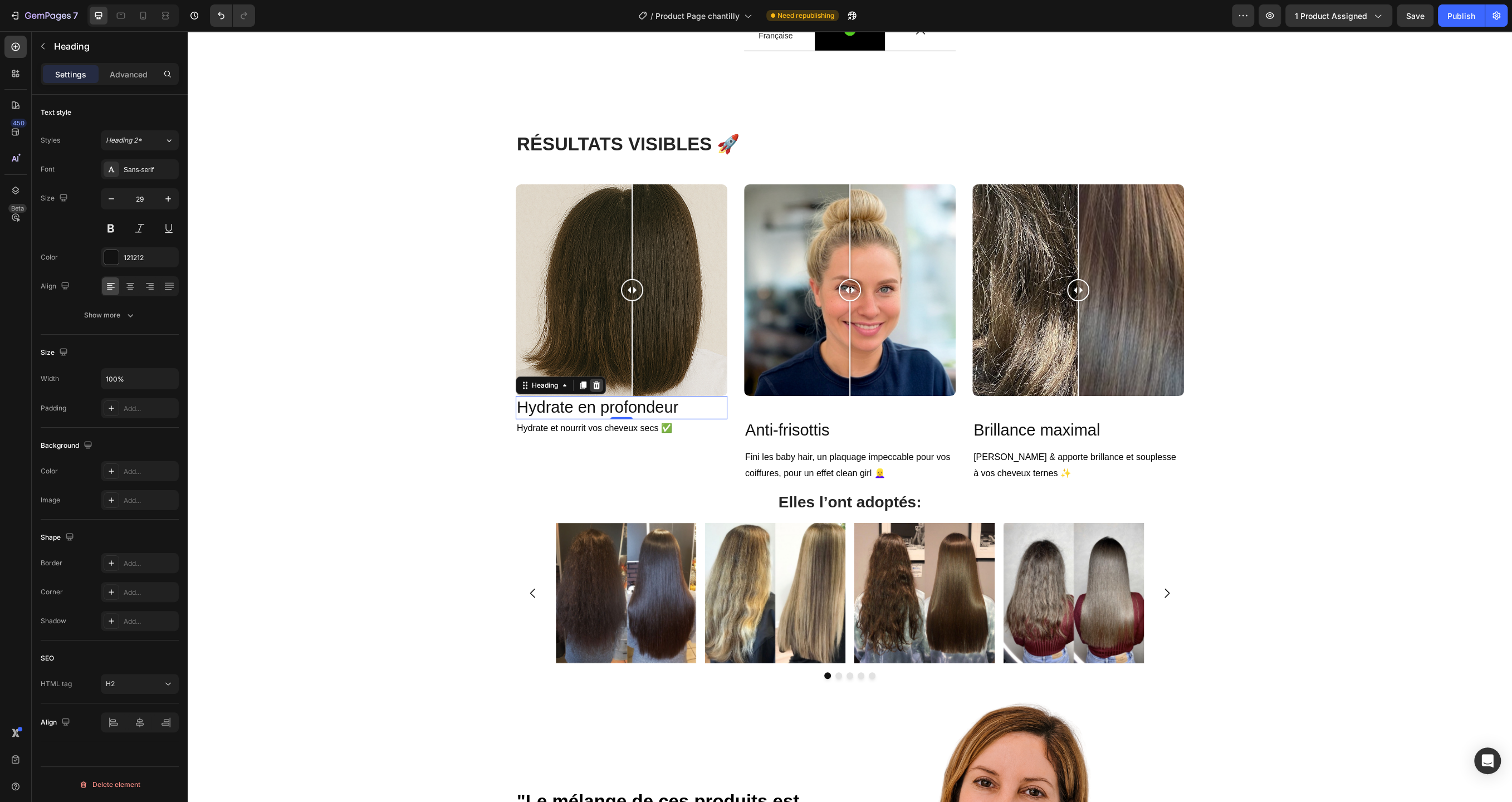
click at [598, 389] on icon at bounding box center [596, 385] width 7 height 8
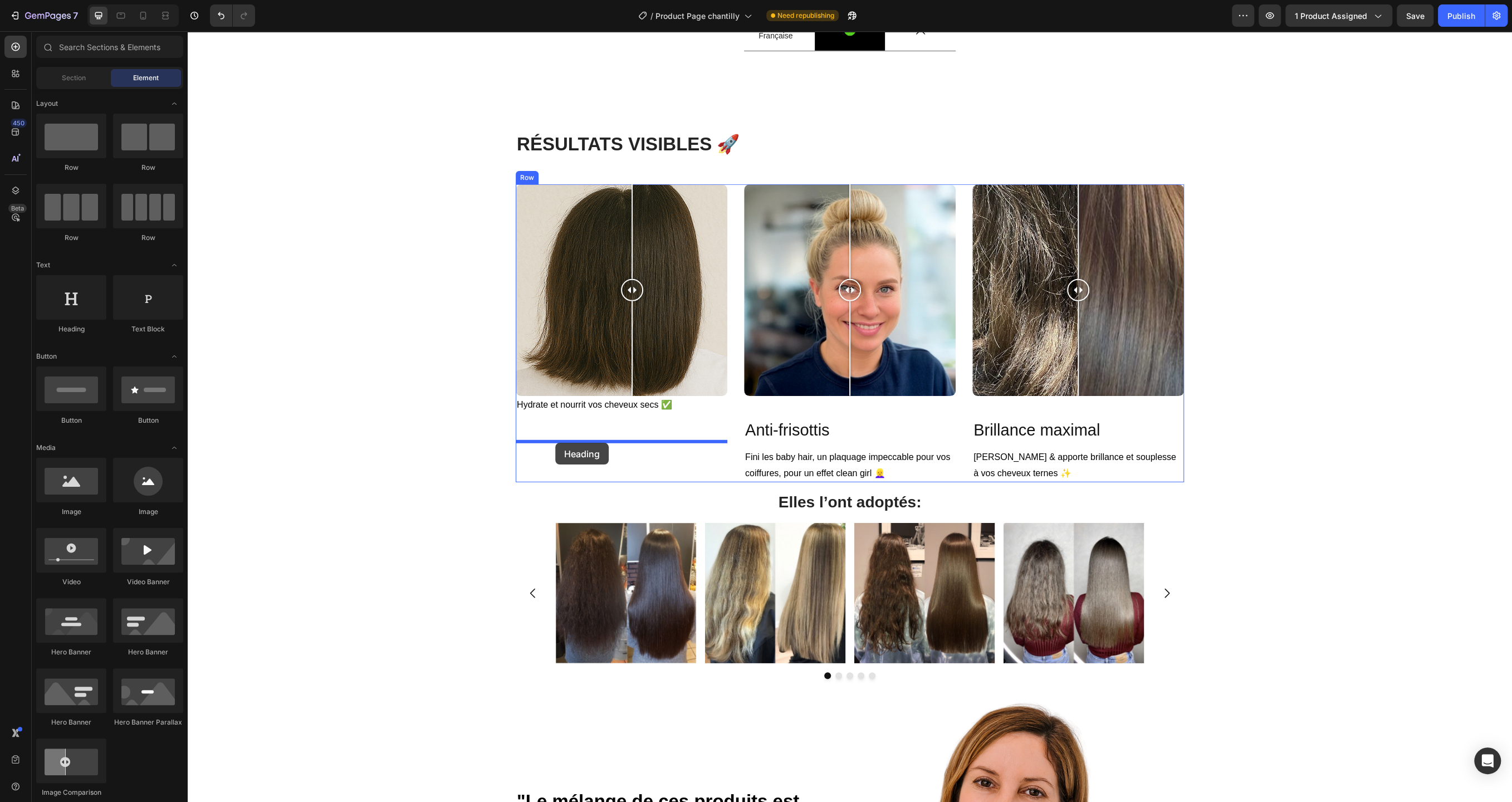
drag, startPoint x: 317, startPoint y: 365, endPoint x: 555, endPoint y: 443, distance: 250.5
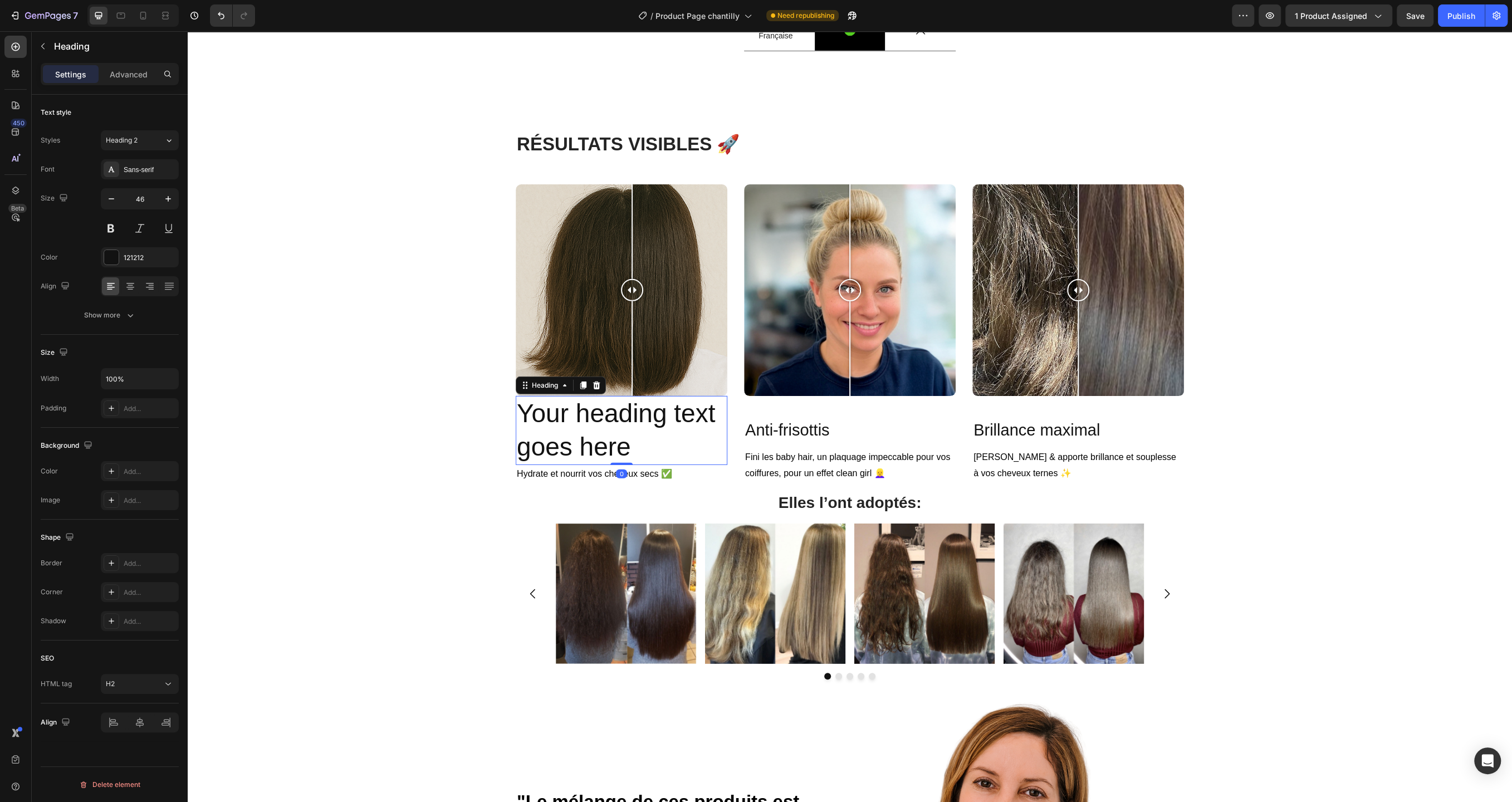
click at [656, 465] on h2 "Your heading text goes here" at bounding box center [622, 431] width 212 height 69
click at [838, 449] on h2 "Anti-frisottis" at bounding box center [850, 429] width 212 height 39
click at [166, 197] on icon "button" at bounding box center [168, 198] width 11 height 11
click at [164, 196] on icon "button" at bounding box center [168, 198] width 11 height 11
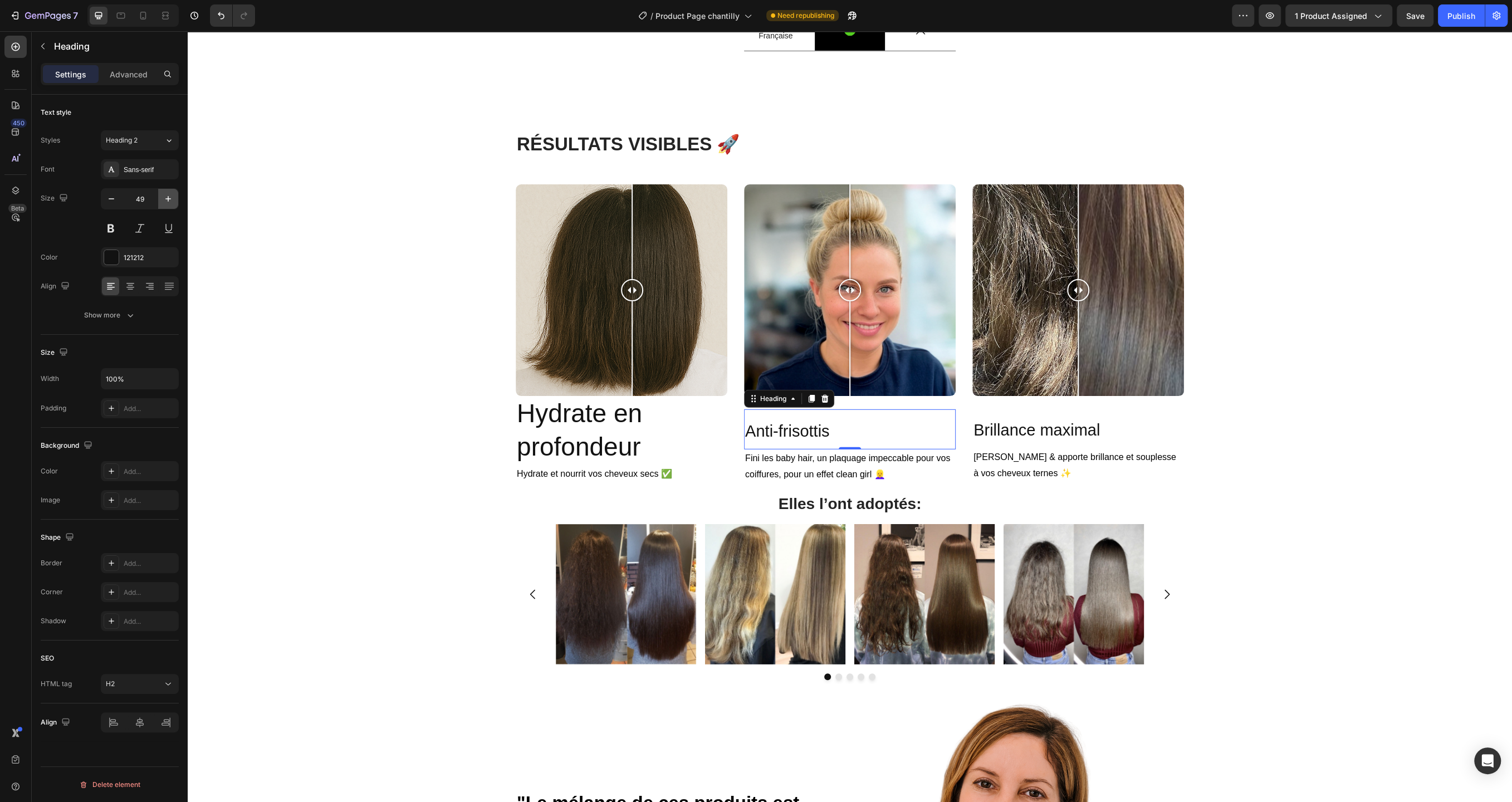
click at [164, 196] on icon "button" at bounding box center [168, 198] width 11 height 11
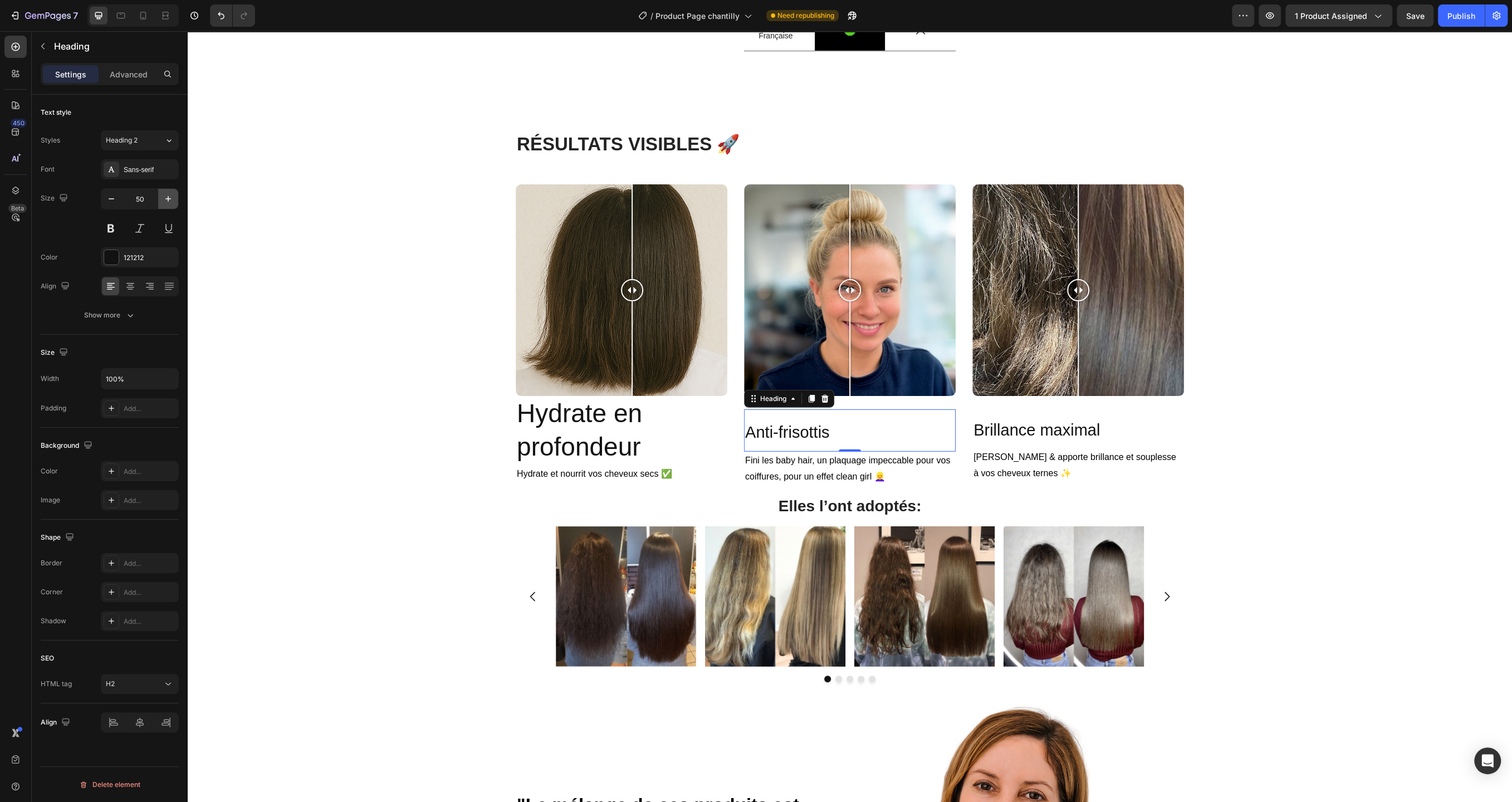
click at [164, 196] on icon "button" at bounding box center [168, 198] width 11 height 11
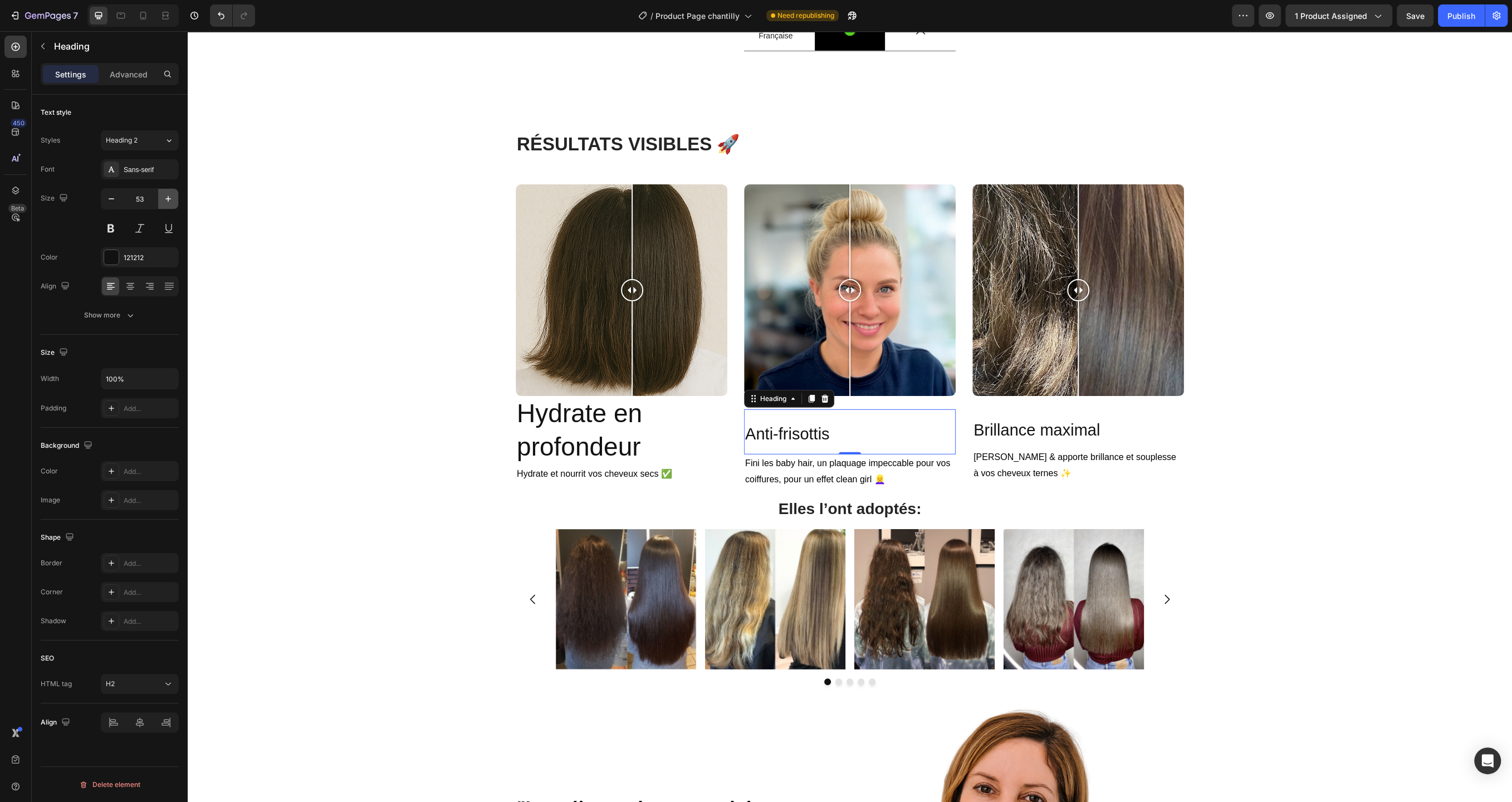
click at [164, 196] on icon "button" at bounding box center [168, 198] width 11 height 11
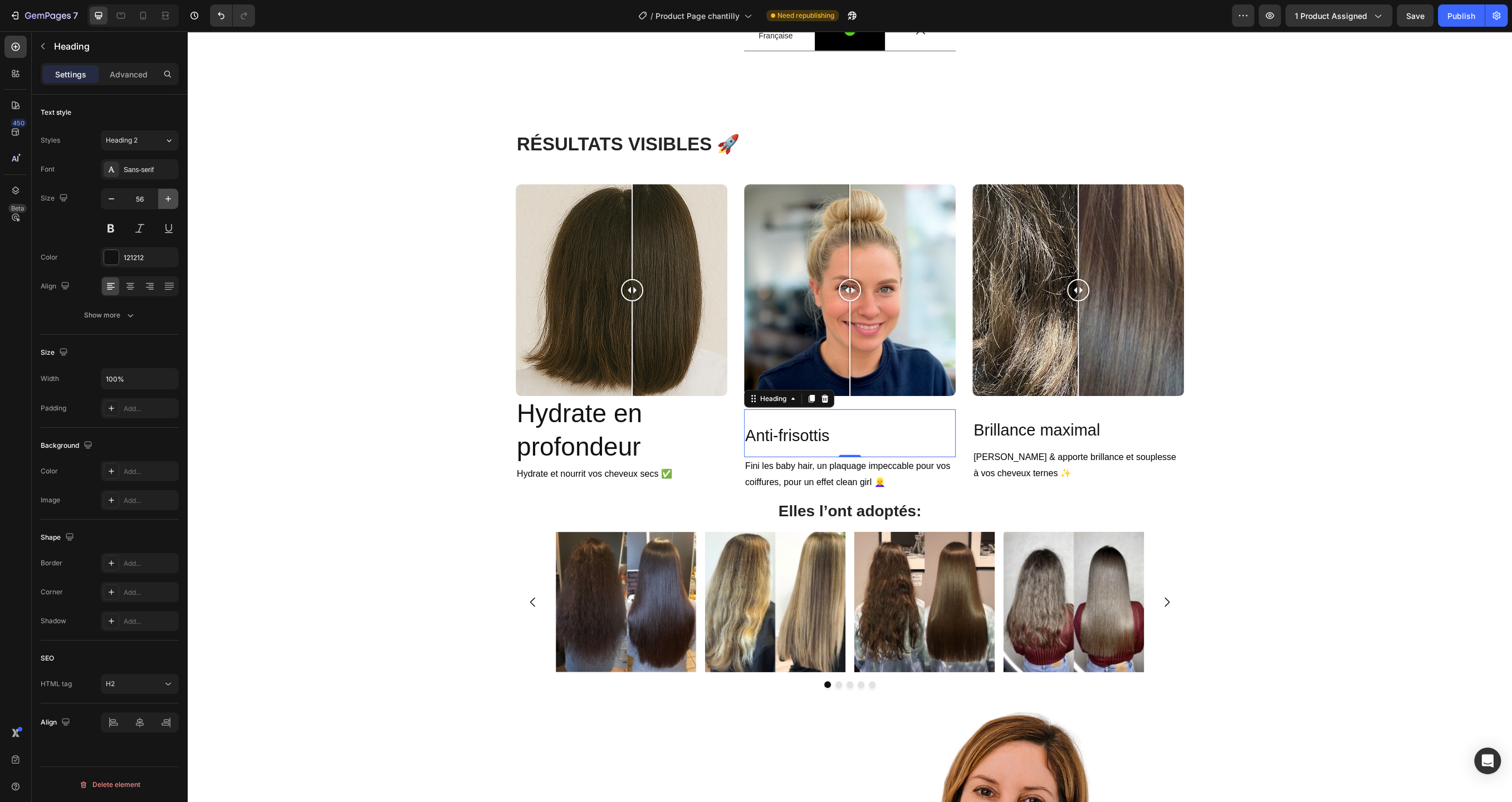
click at [164, 196] on icon "button" at bounding box center [168, 198] width 11 height 11
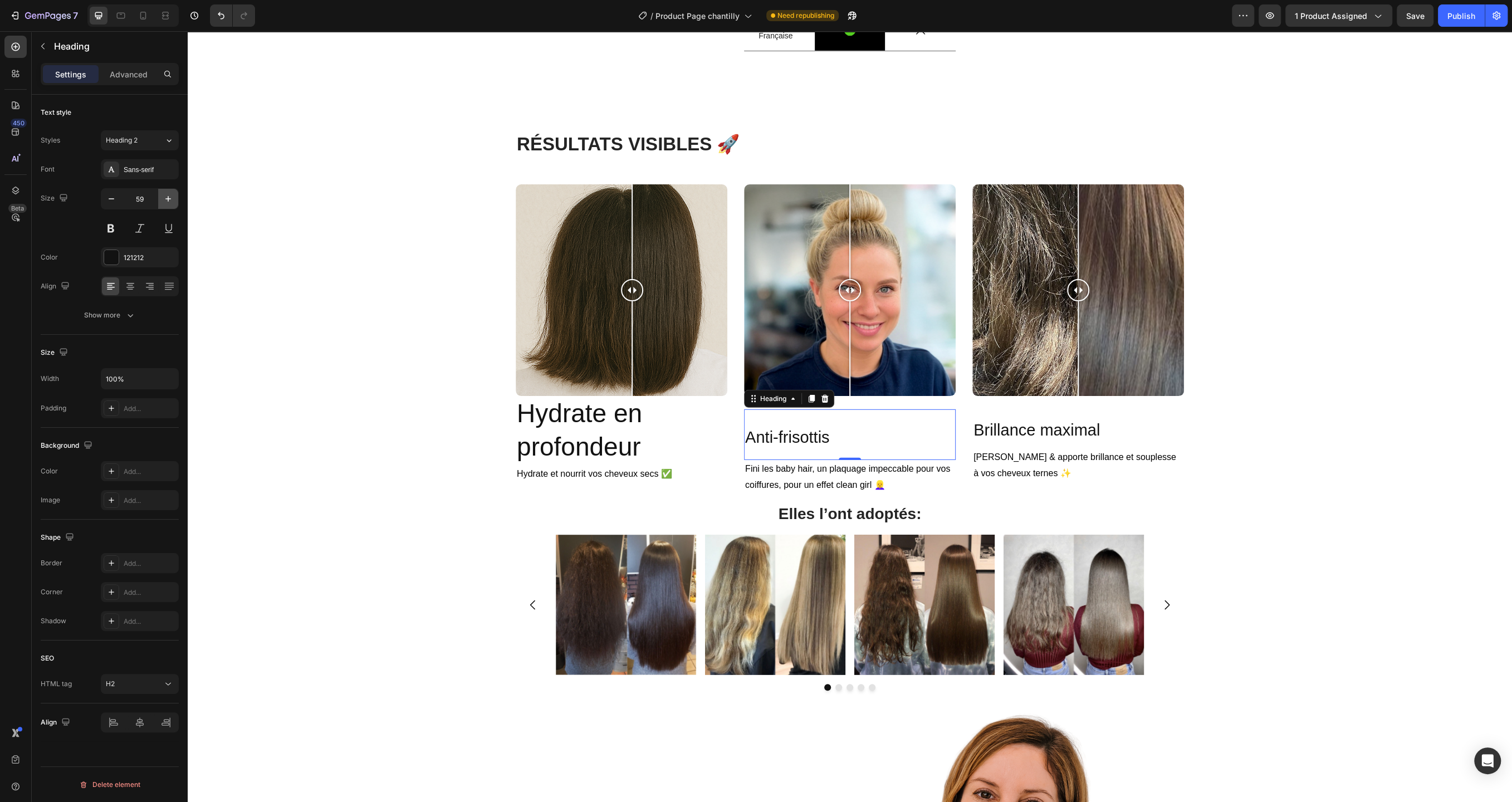
click at [164, 196] on icon "button" at bounding box center [168, 198] width 11 height 11
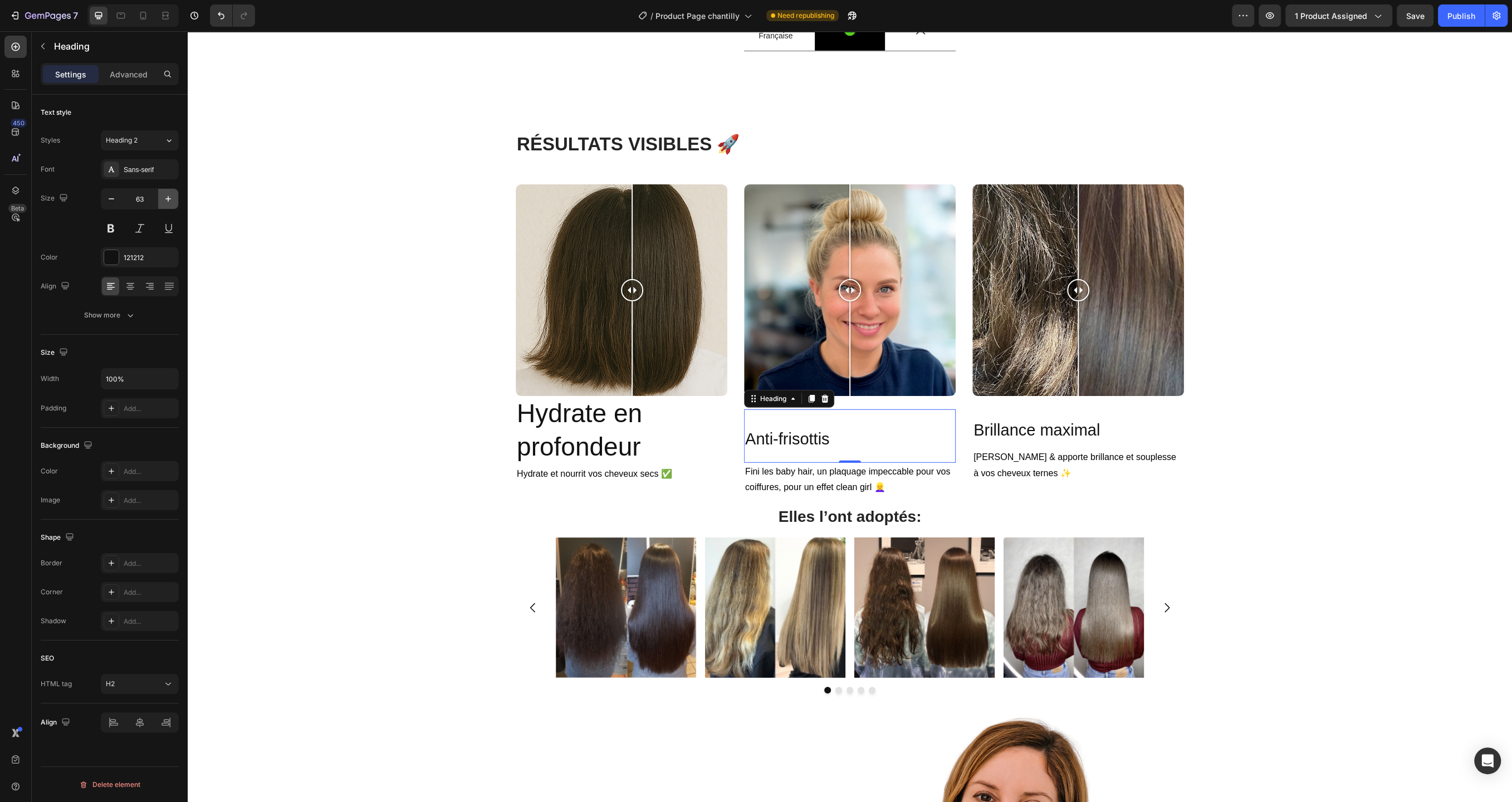
click at [164, 196] on icon "button" at bounding box center [168, 198] width 11 height 11
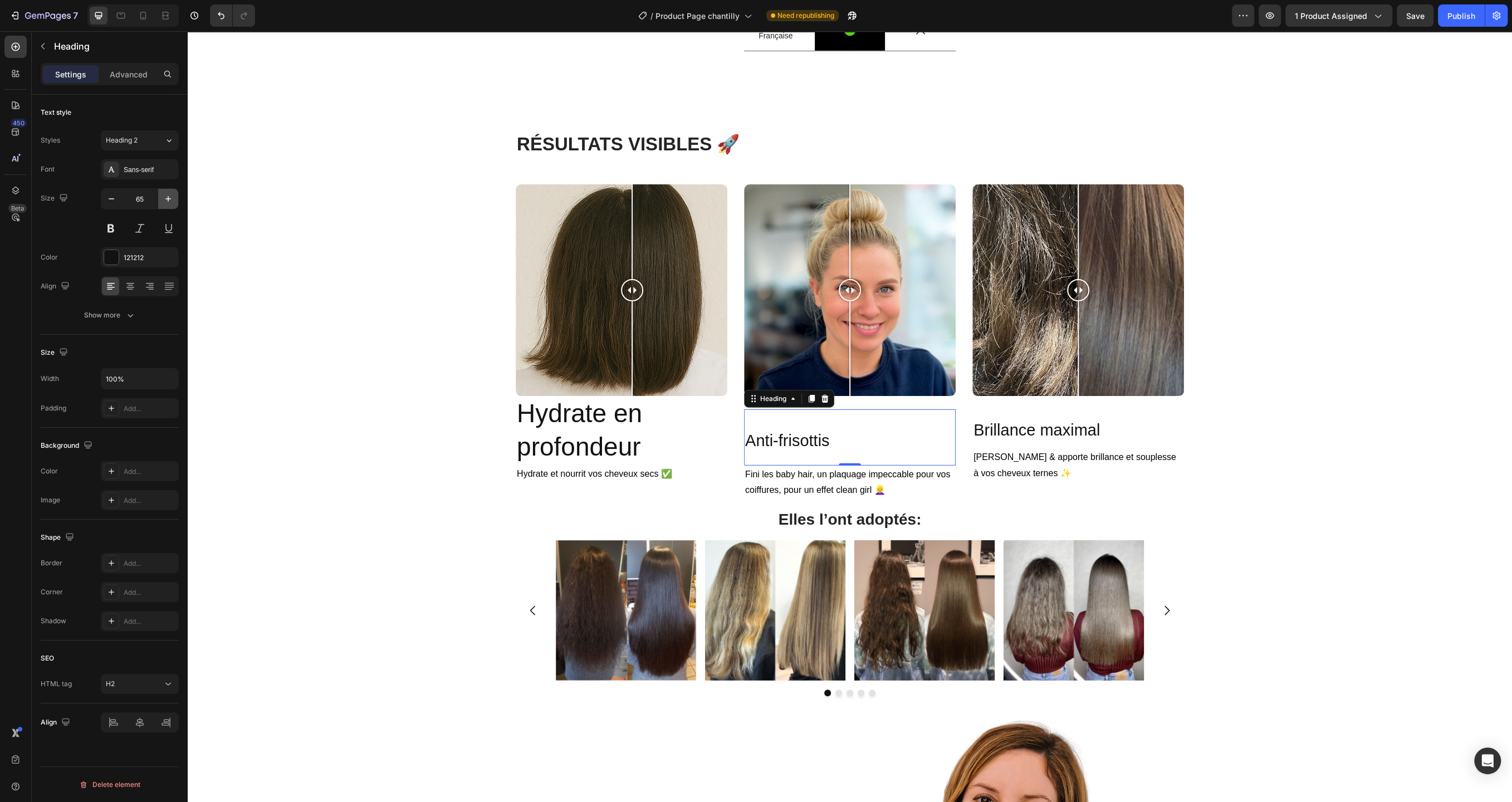
click at [164, 196] on icon "button" at bounding box center [168, 198] width 11 height 11
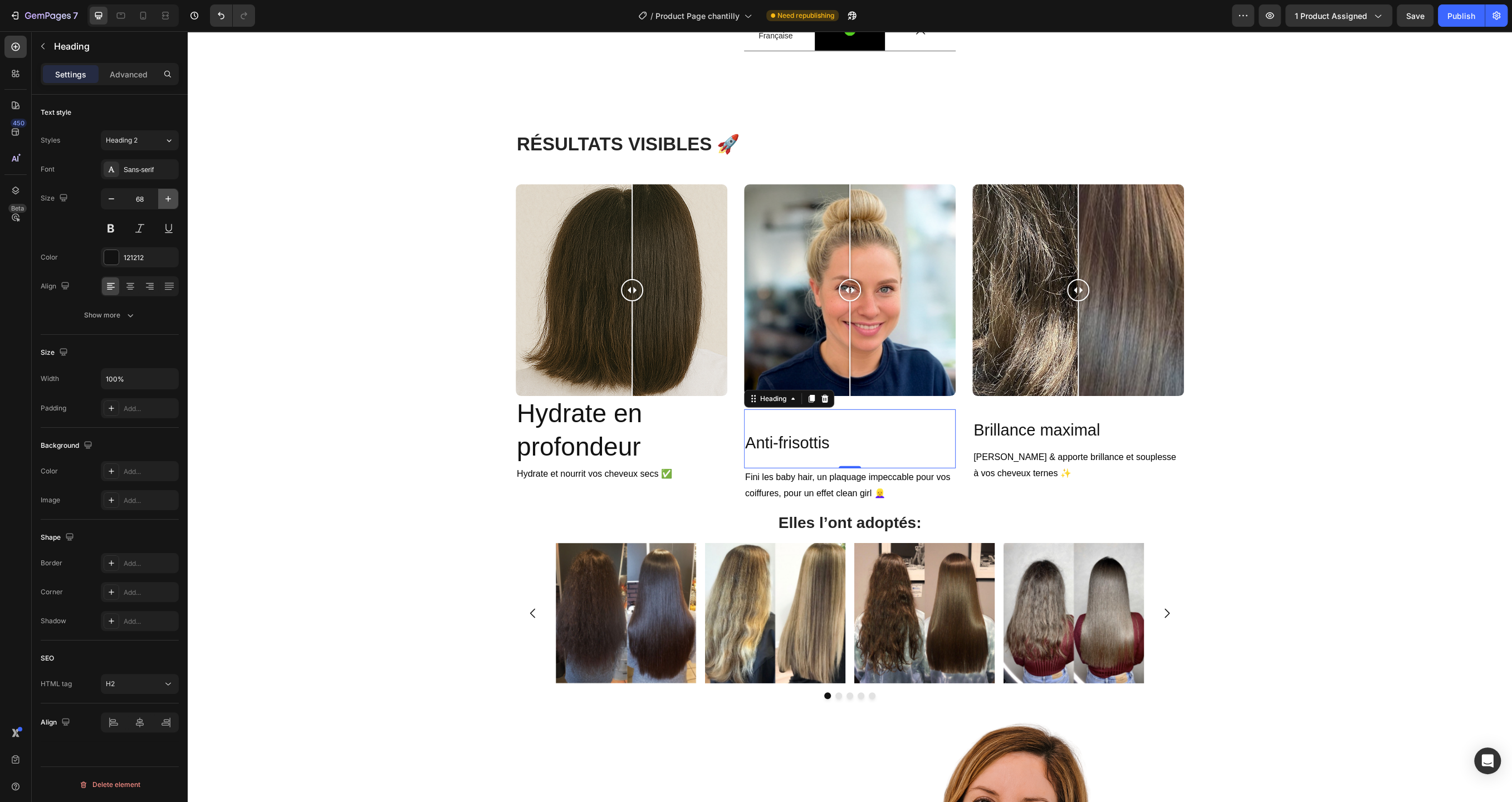
click at [164, 196] on icon "button" at bounding box center [168, 198] width 11 height 11
click at [113, 197] on icon "button" at bounding box center [111, 198] width 11 height 11
click at [140, 201] on input "67" at bounding box center [140, 199] width 37 height 20
type input "46"
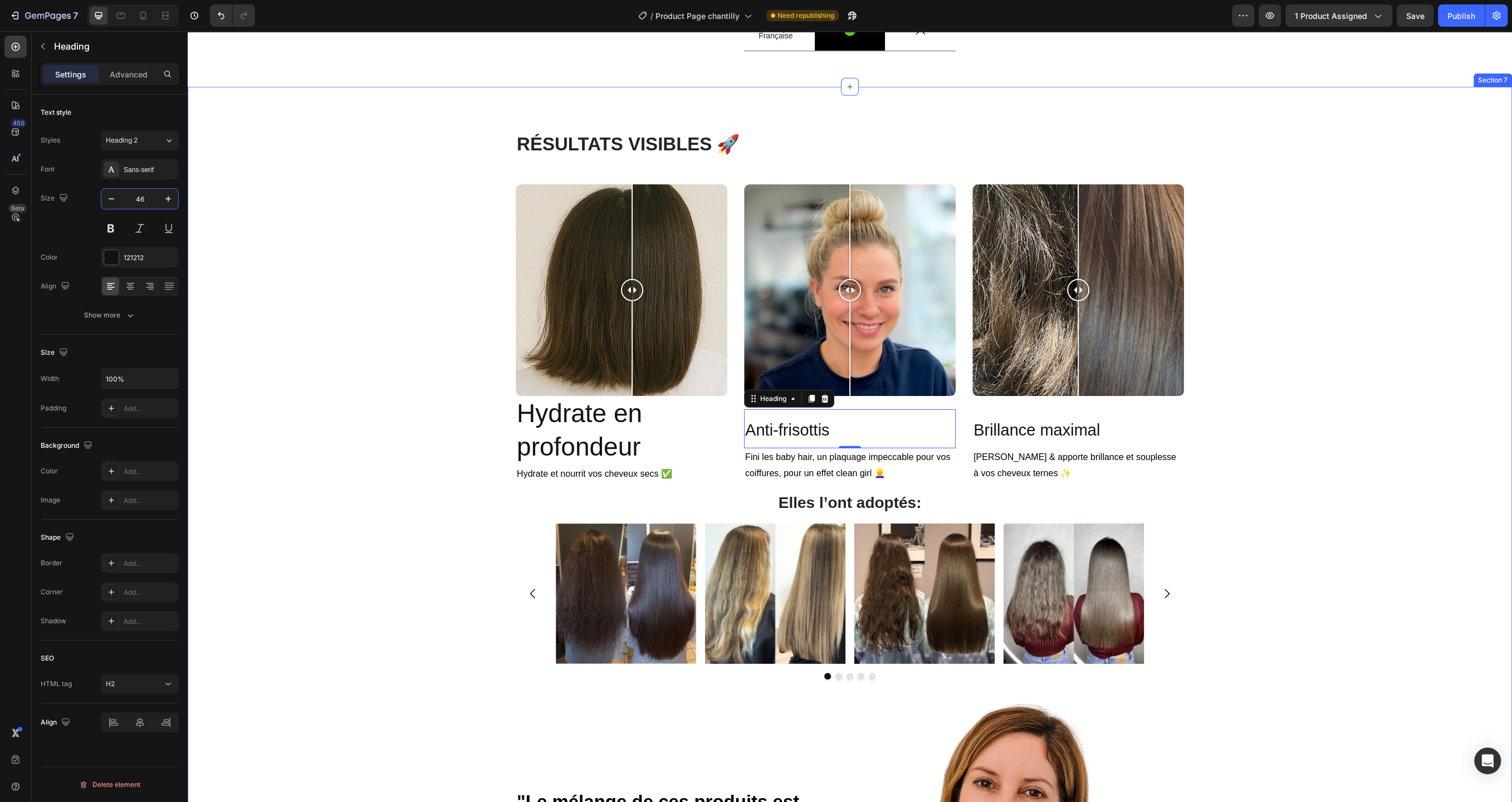
click at [356, 353] on div "R ÉSULTATS VISIBLES 🚀 Heading Row Image Comparison Hydrate en profondeur Headin…" at bounding box center [850, 629] width 1308 height 996
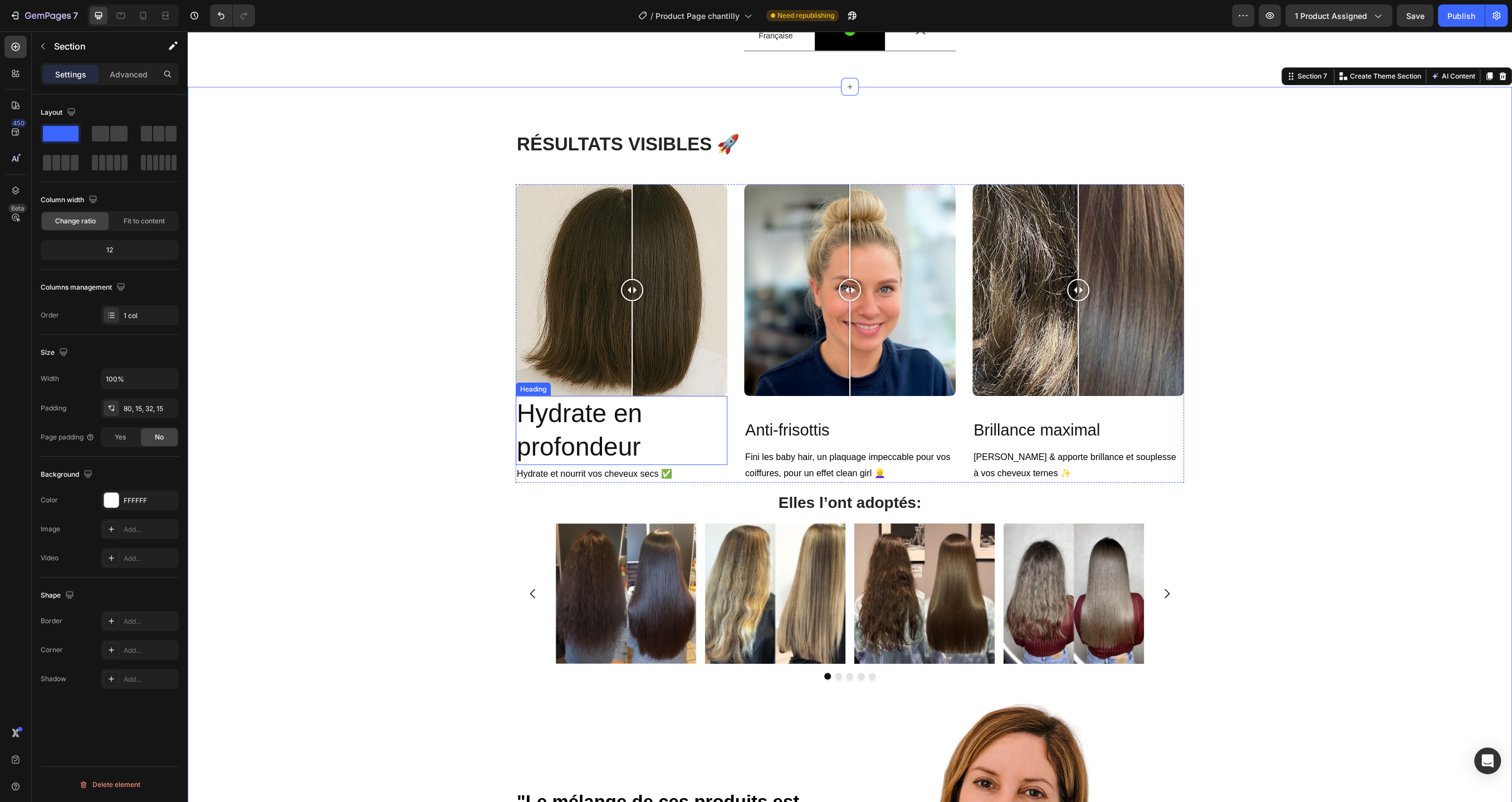
click at [600, 464] on p "Hydrate en profondeur" at bounding box center [621, 430] width 210 height 67
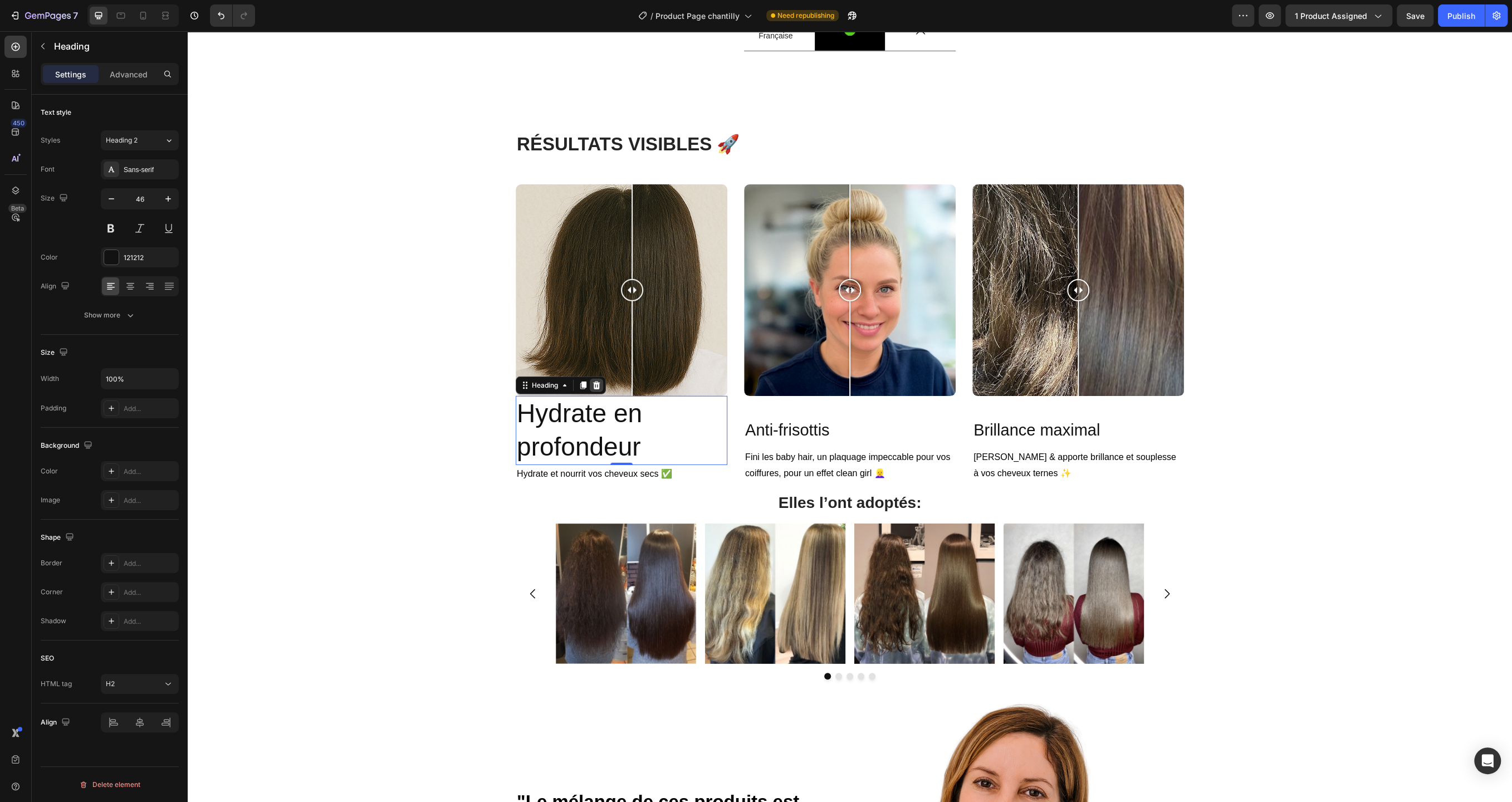
click at [598, 389] on icon at bounding box center [596, 385] width 7 height 8
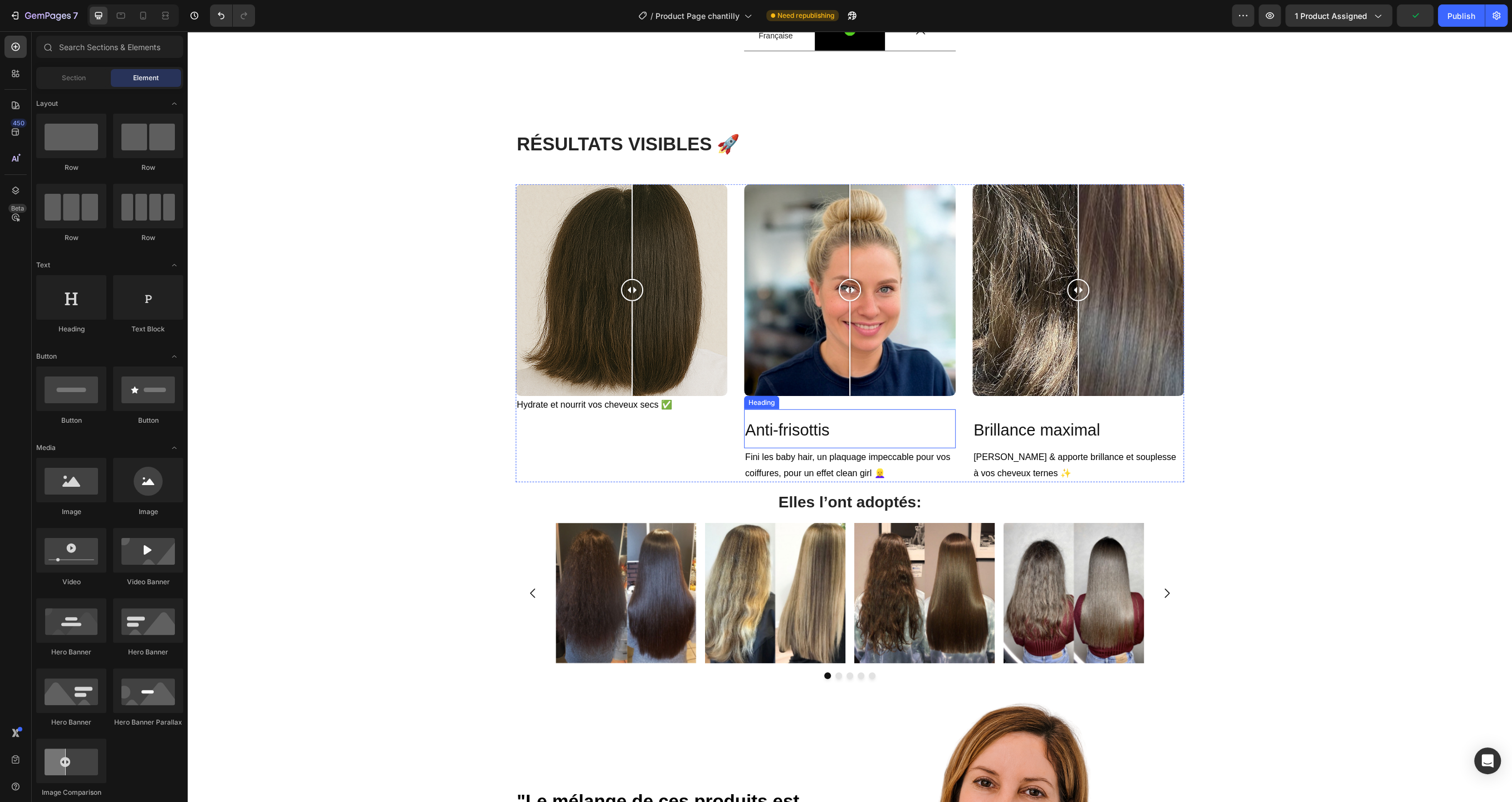
click at [840, 449] on h2 "Anti-frisottis" at bounding box center [850, 429] width 212 height 39
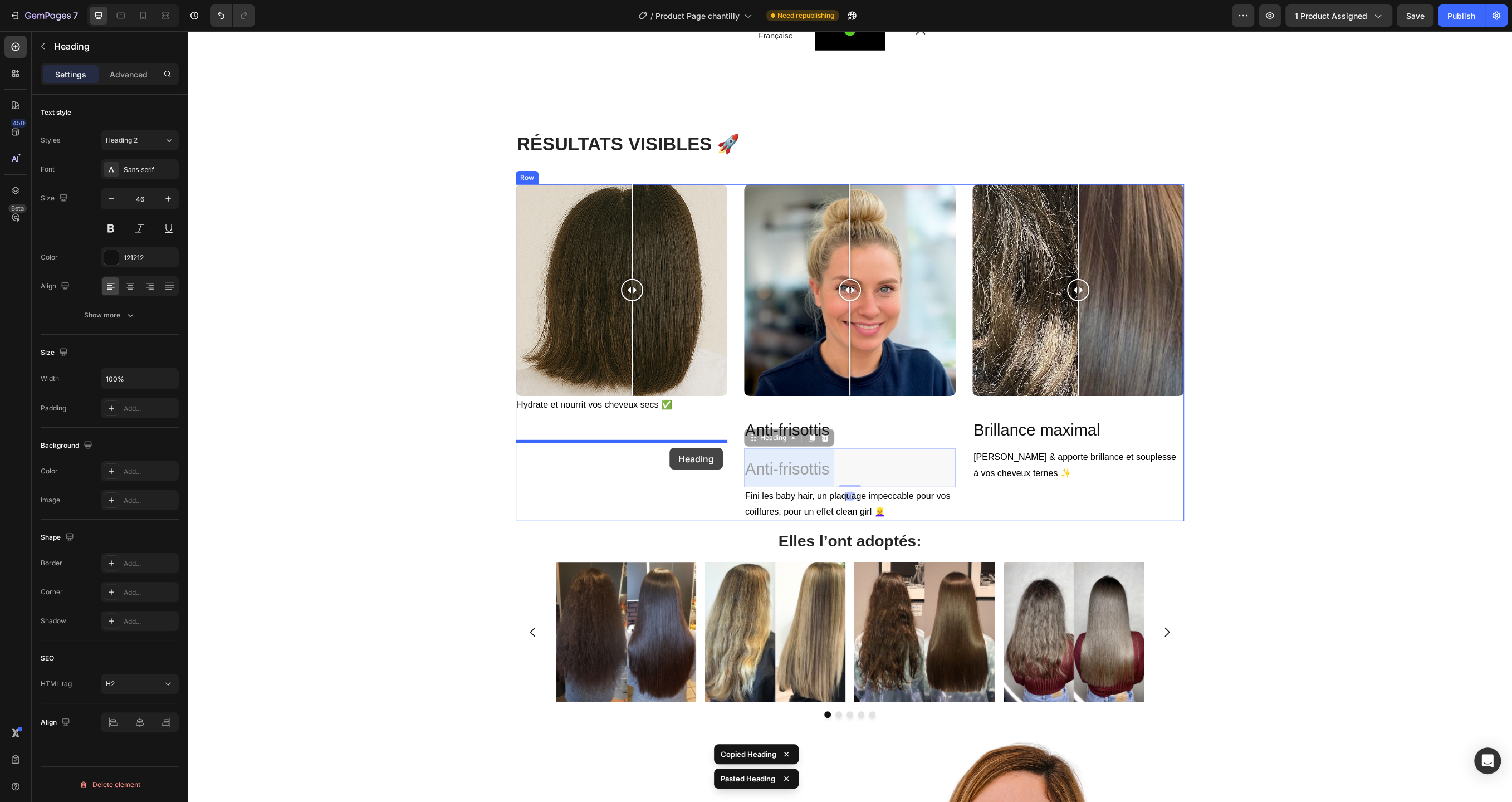
drag, startPoint x: 862, startPoint y: 513, endPoint x: 669, endPoint y: 448, distance: 203.7
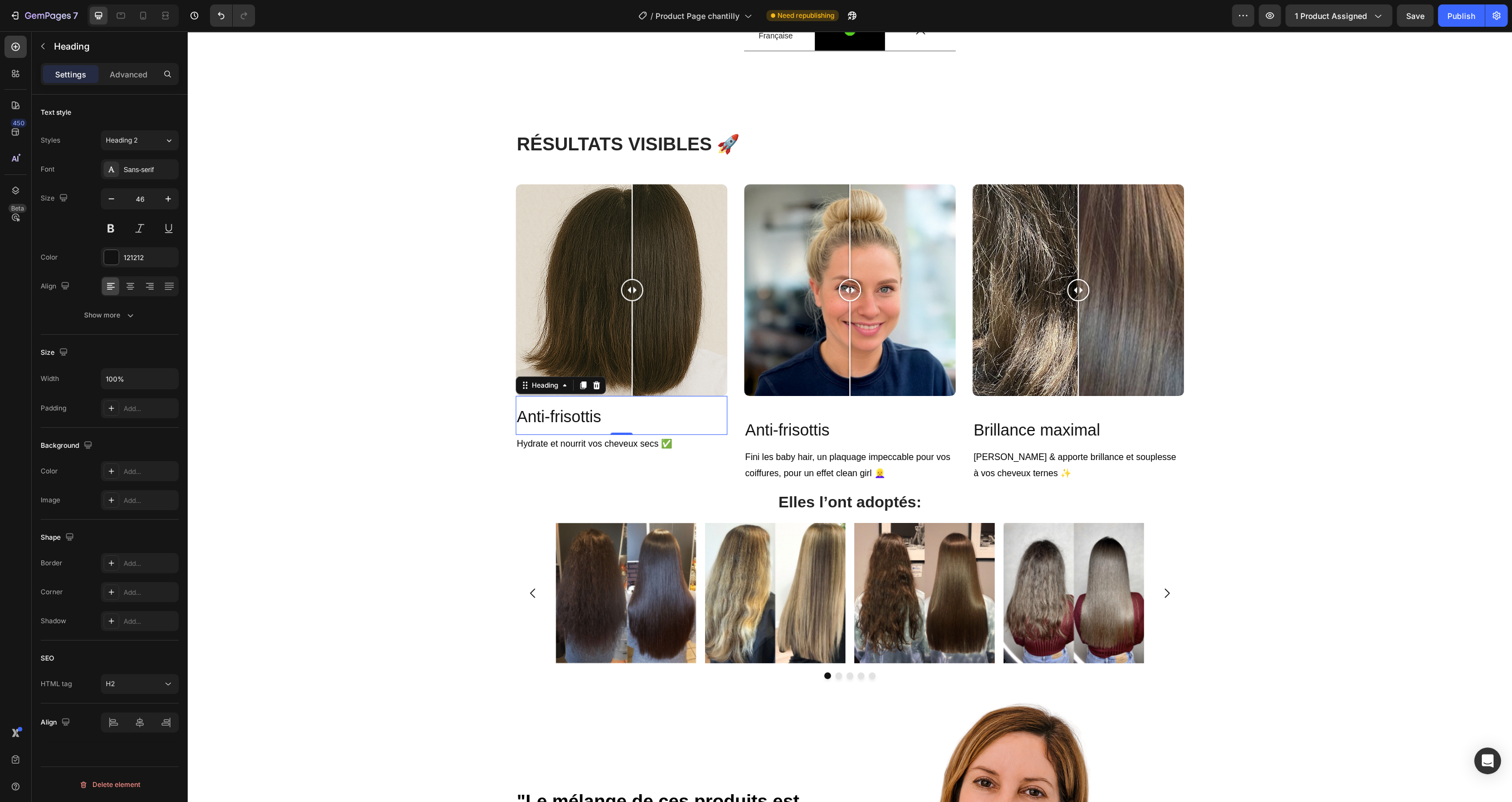
click at [684, 435] on h2 "Anti-frisottis" at bounding box center [622, 416] width 212 height 39
click at [383, 471] on div "R ÉSULTATS VISIBLES 🚀 Heading Row Image Comparison Anti-frisottis Heading 0 Hyd…" at bounding box center [850, 629] width 1308 height 996
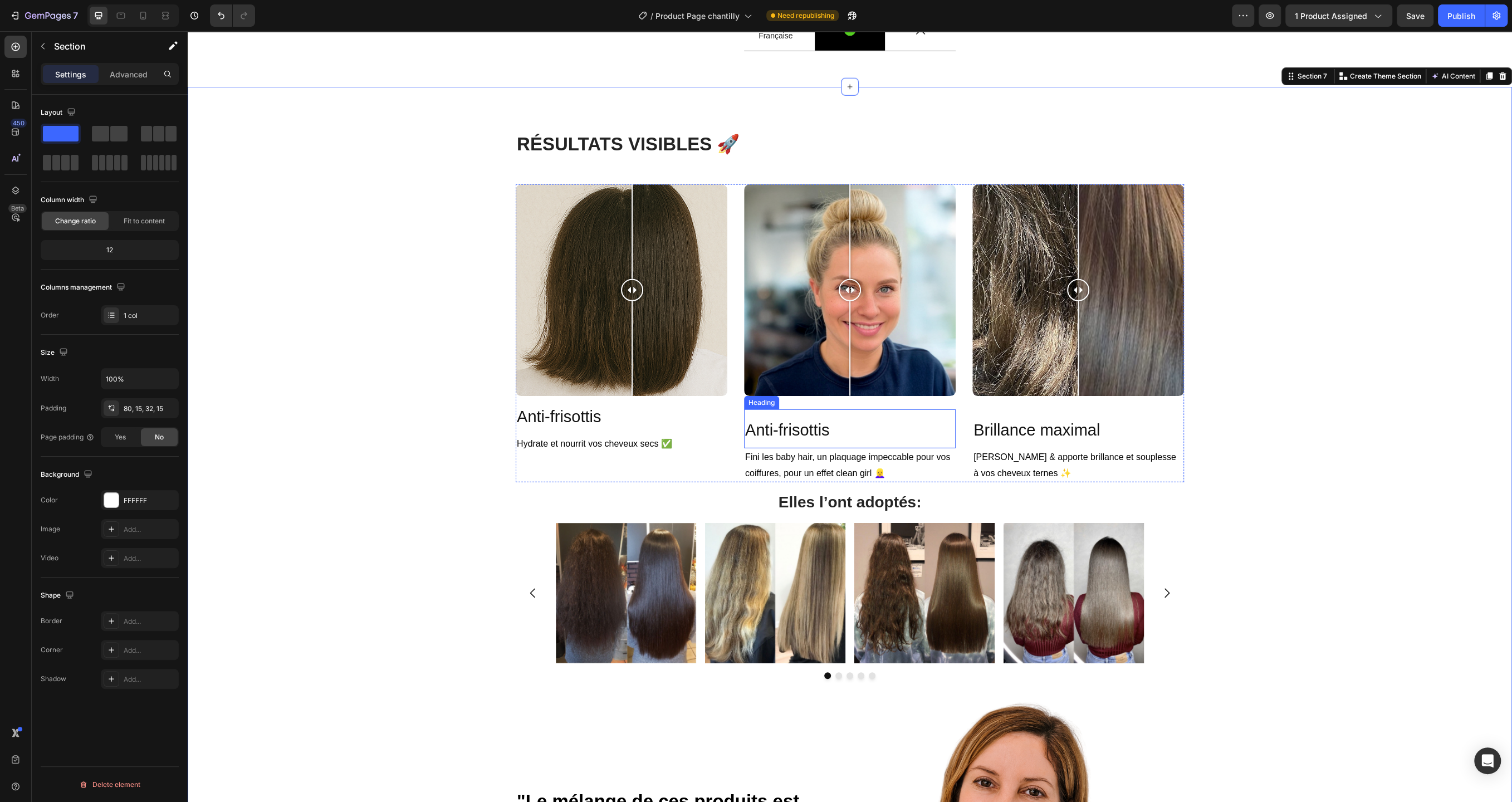
click at [840, 449] on h2 "Anti-frisottis" at bounding box center [850, 429] width 212 height 39
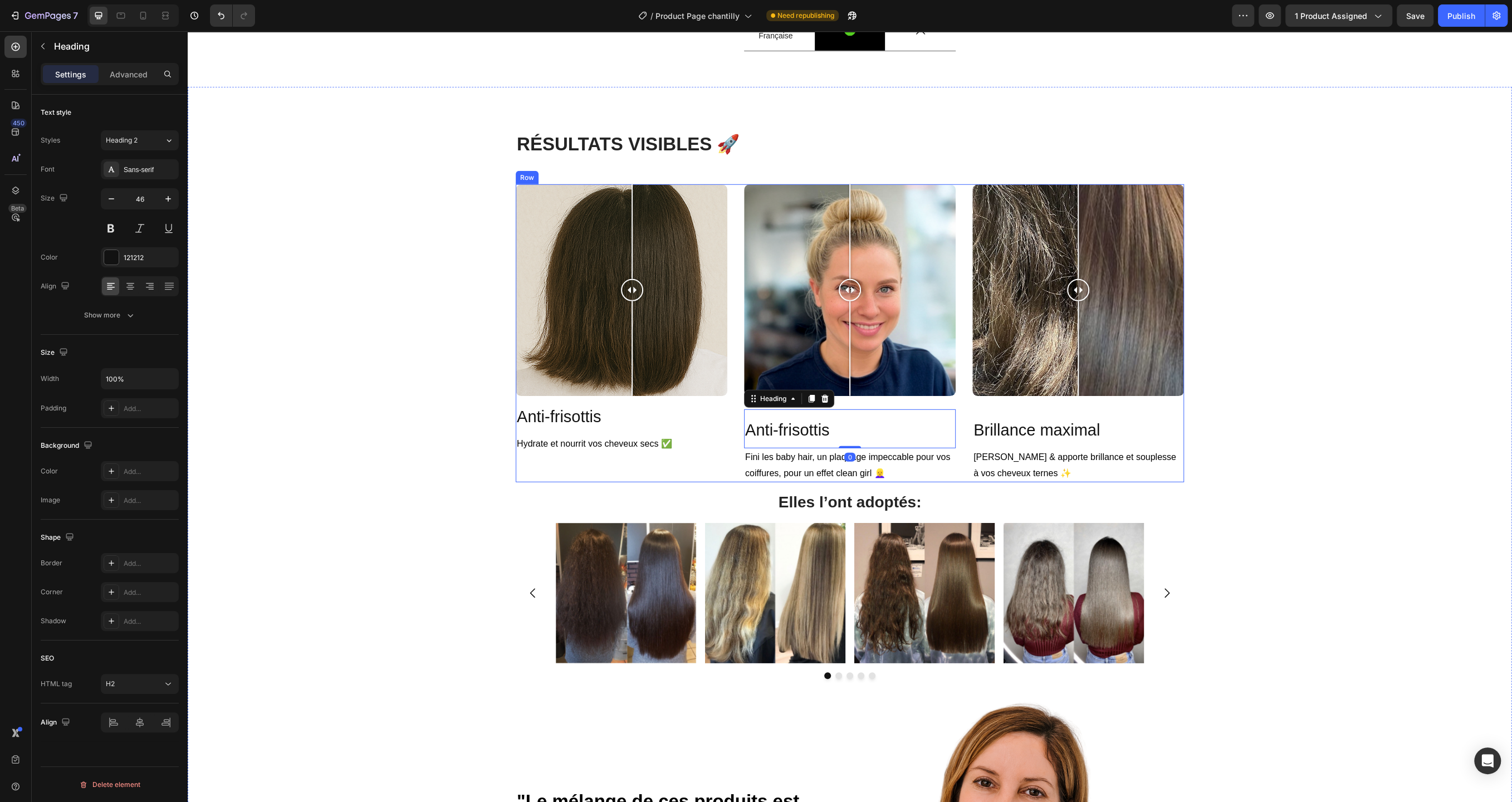
click at [848, 448] on div "Image Comparison Anti-frisottis Heading 0 Fini les baby hair, un plaquage impec…" at bounding box center [850, 333] width 212 height 298
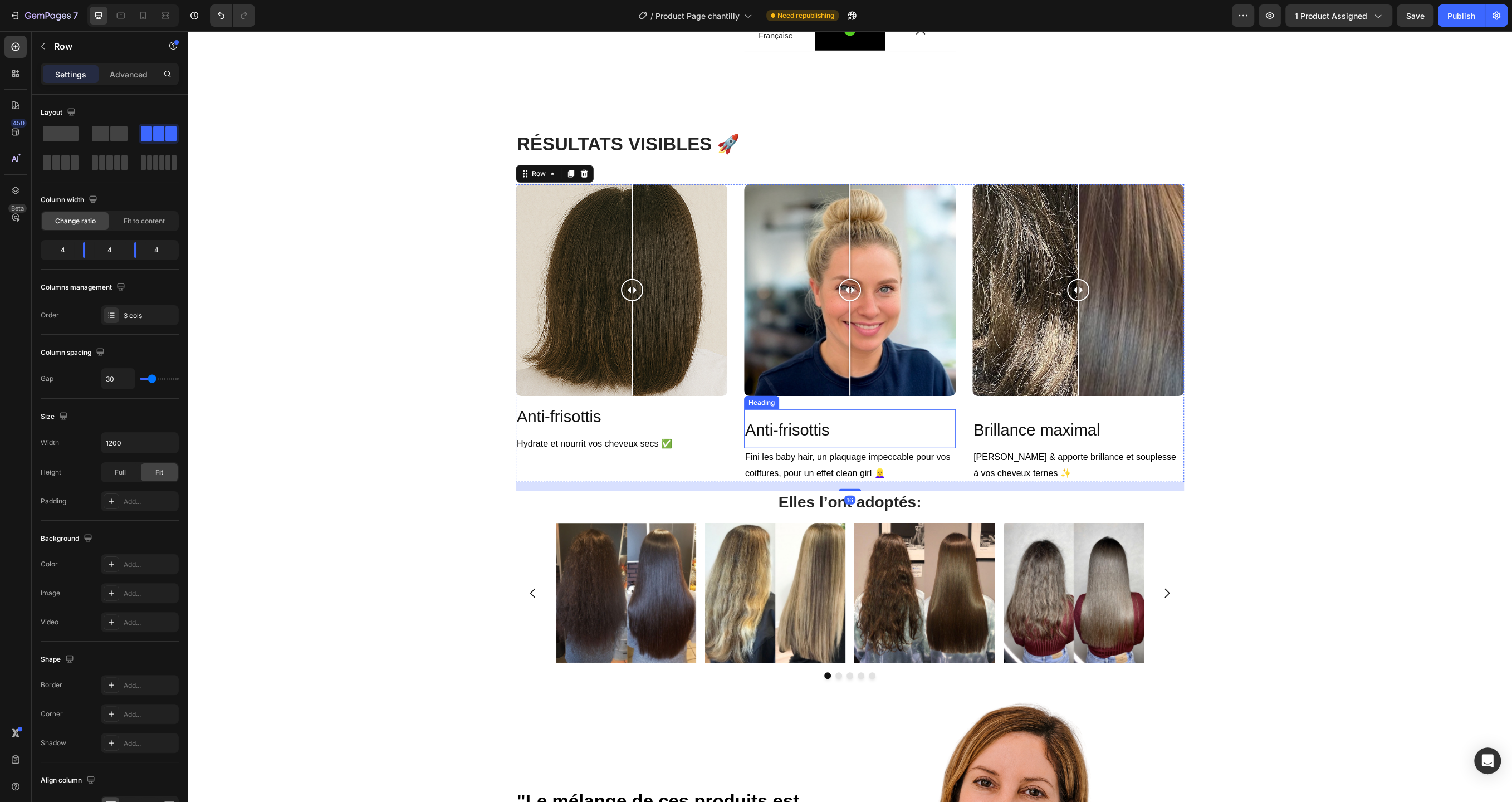
click at [846, 449] on h2 "Anti-frisottis" at bounding box center [850, 429] width 212 height 39
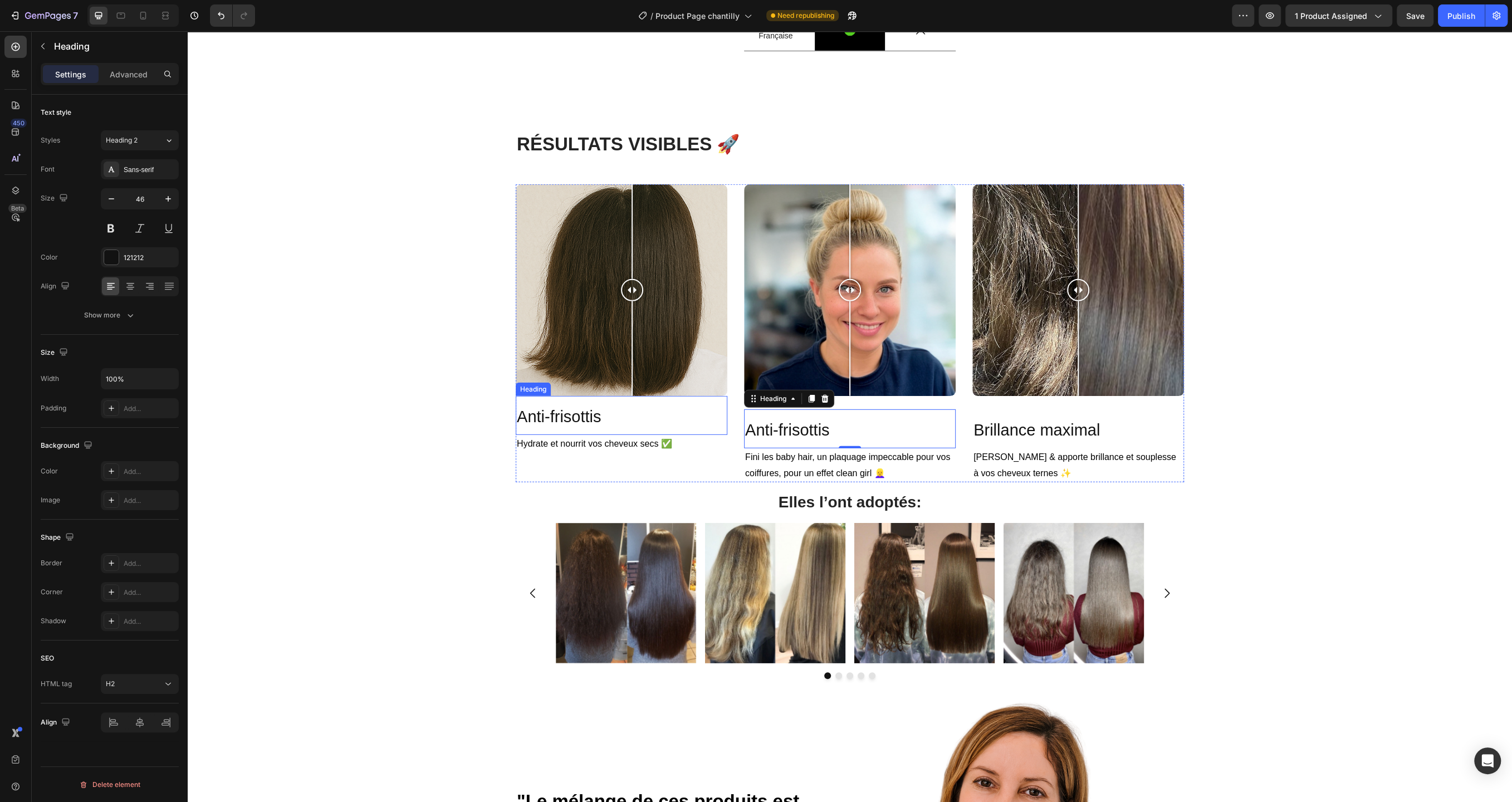
click at [636, 434] on p "⁠⁠⁠⁠⁠⁠⁠ Anti-frisottis" at bounding box center [621, 415] width 210 height 37
click at [214, 13] on button "Undo/Redo" at bounding box center [221, 16] width 22 height 22
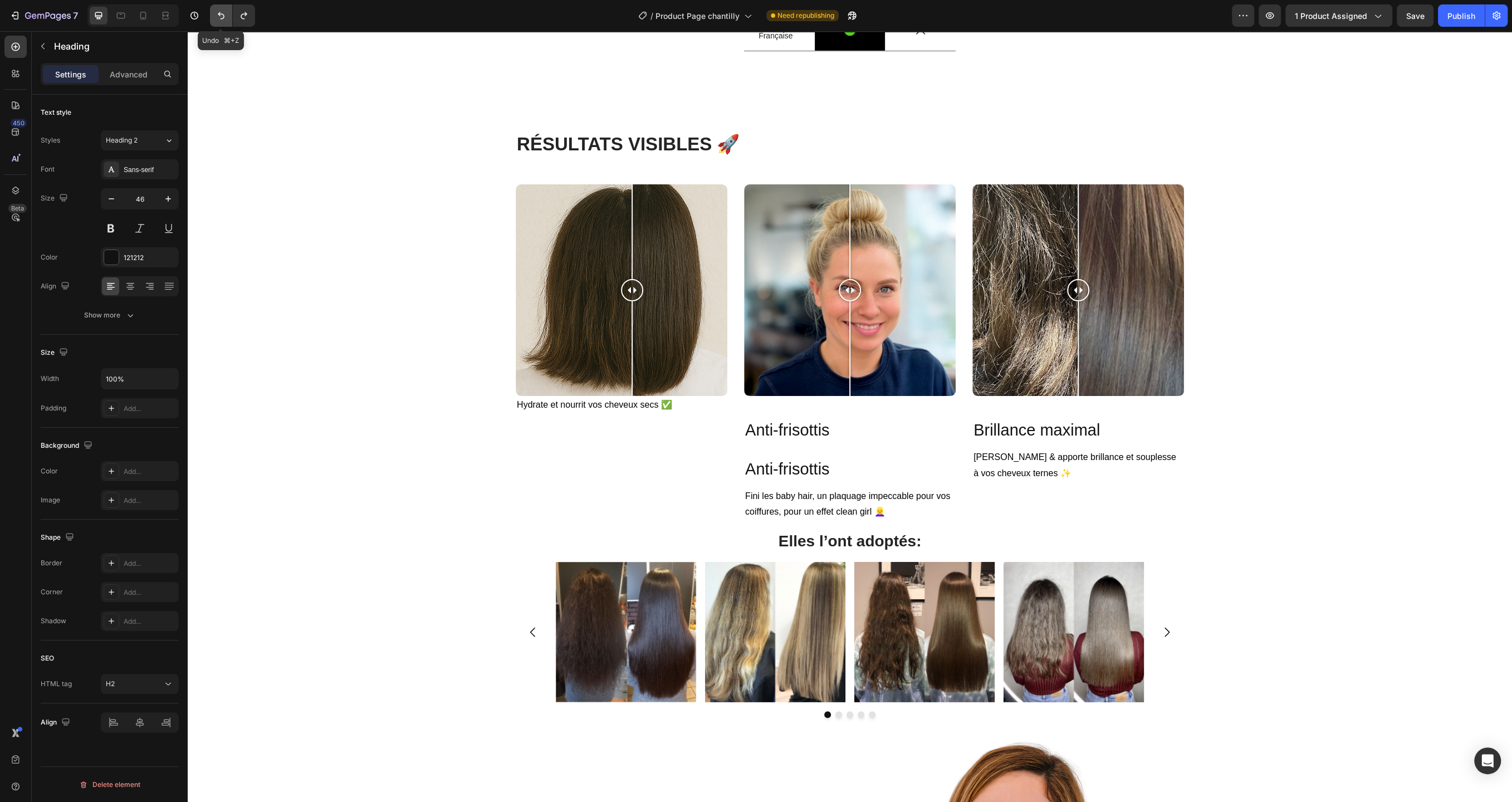
click at [214, 13] on button "Undo/Redo" at bounding box center [221, 16] width 22 height 22
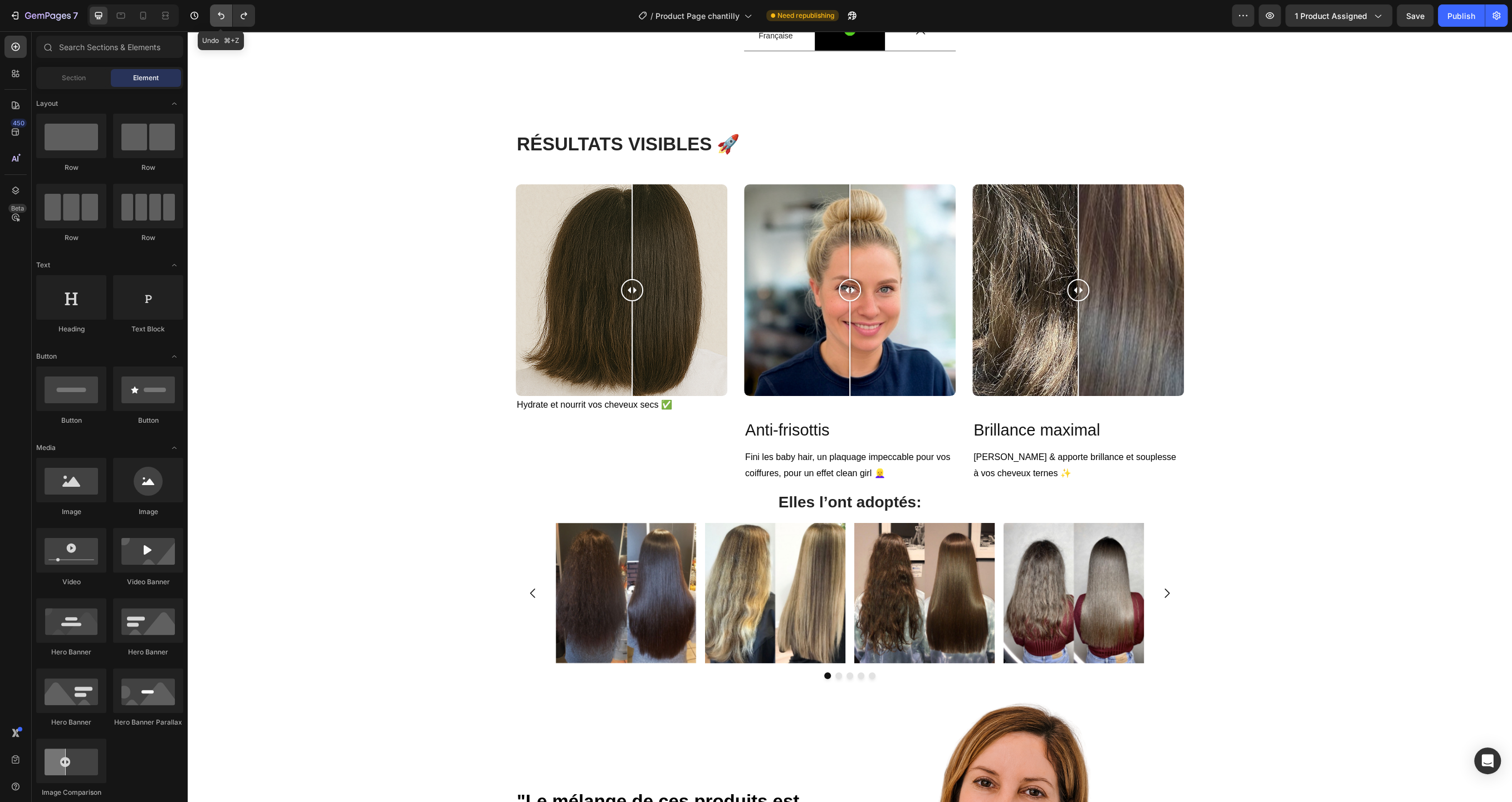
click at [214, 13] on button "Undo/Redo" at bounding box center [221, 16] width 22 height 22
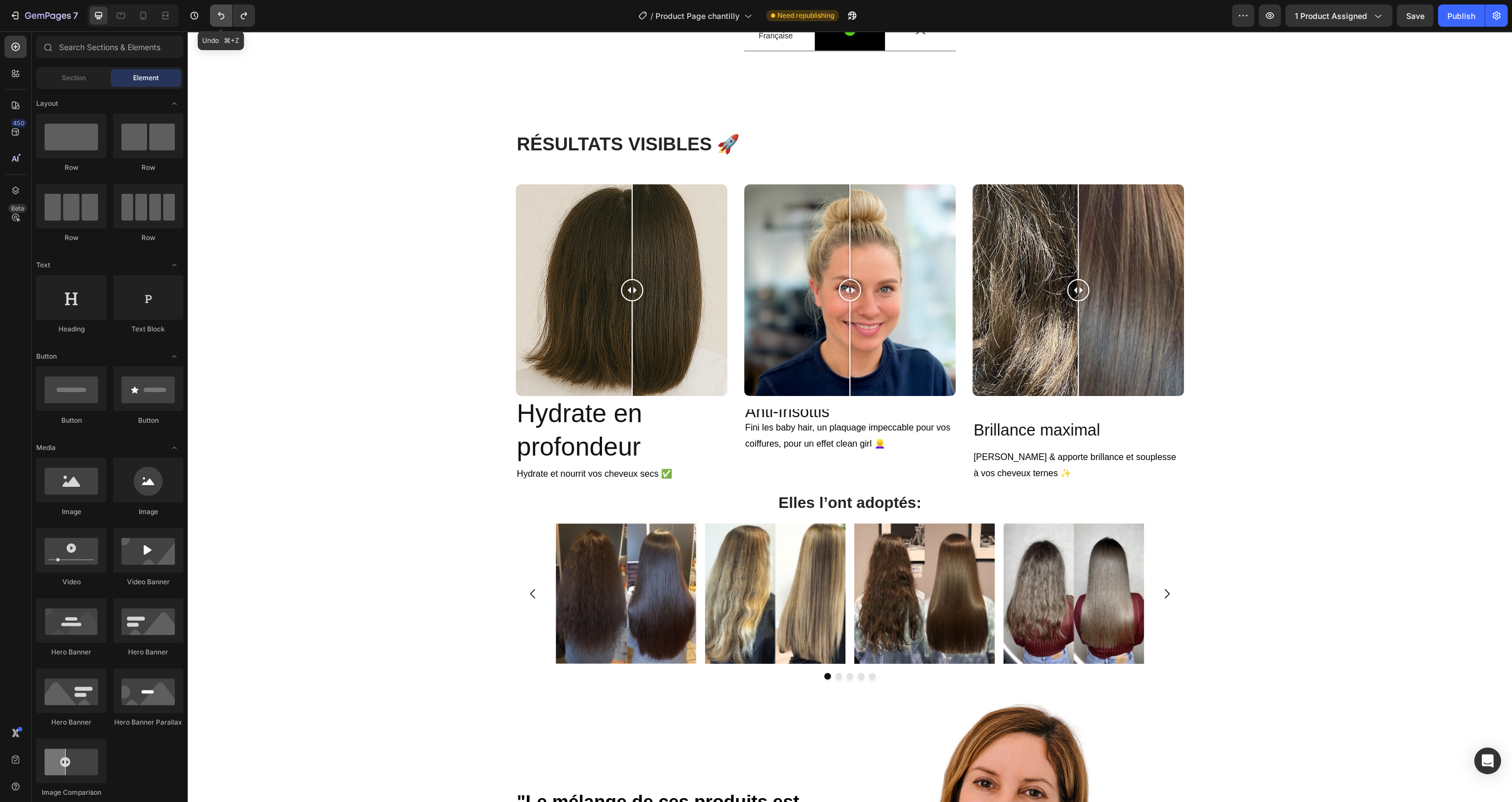
click at [214, 13] on button "Undo/Redo" at bounding box center [221, 16] width 22 height 22
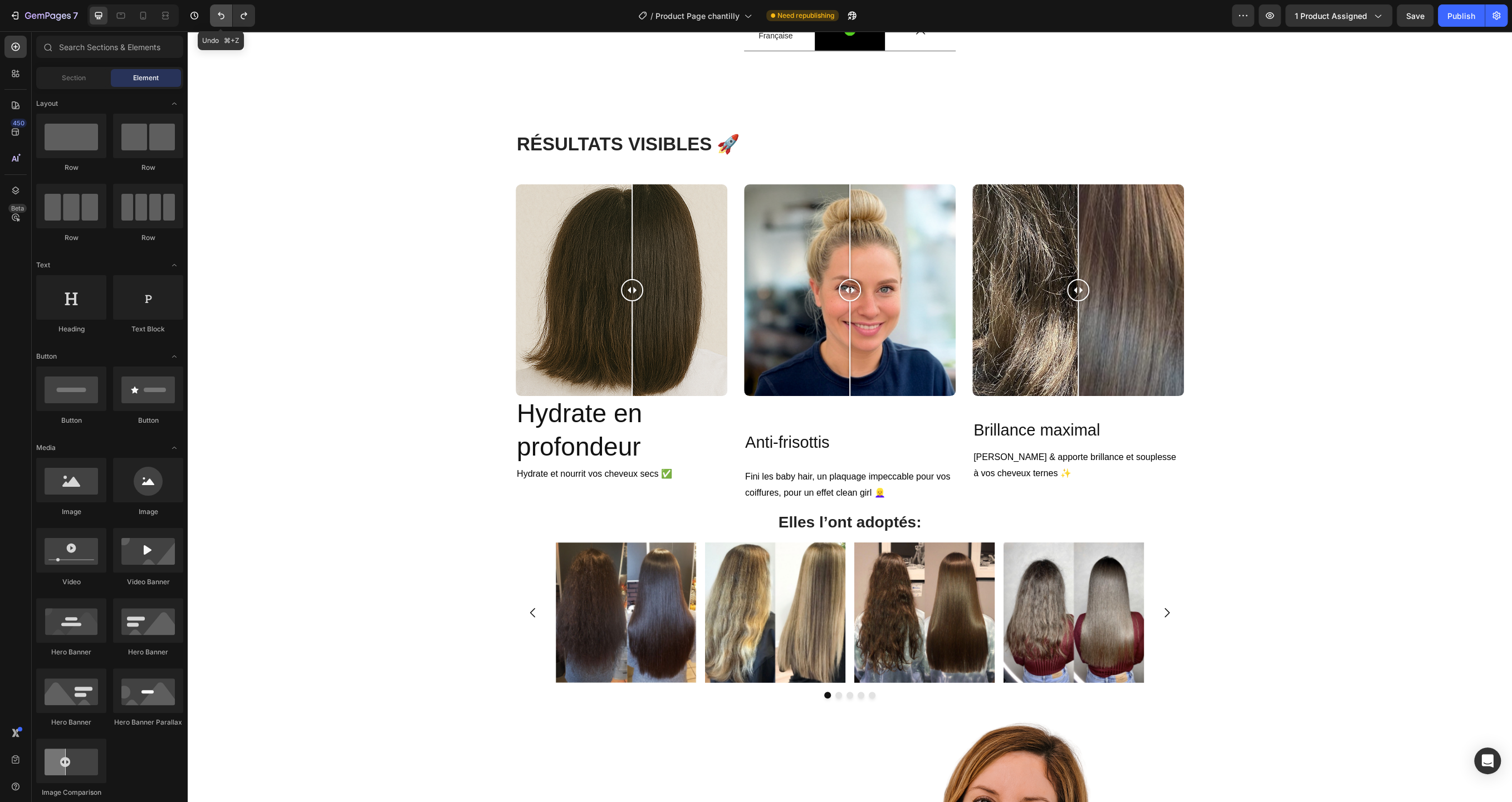
click at [214, 13] on button "Undo/Redo" at bounding box center [221, 16] width 22 height 22
click at [218, 16] on icon "Undo/Redo" at bounding box center [221, 15] width 11 height 11
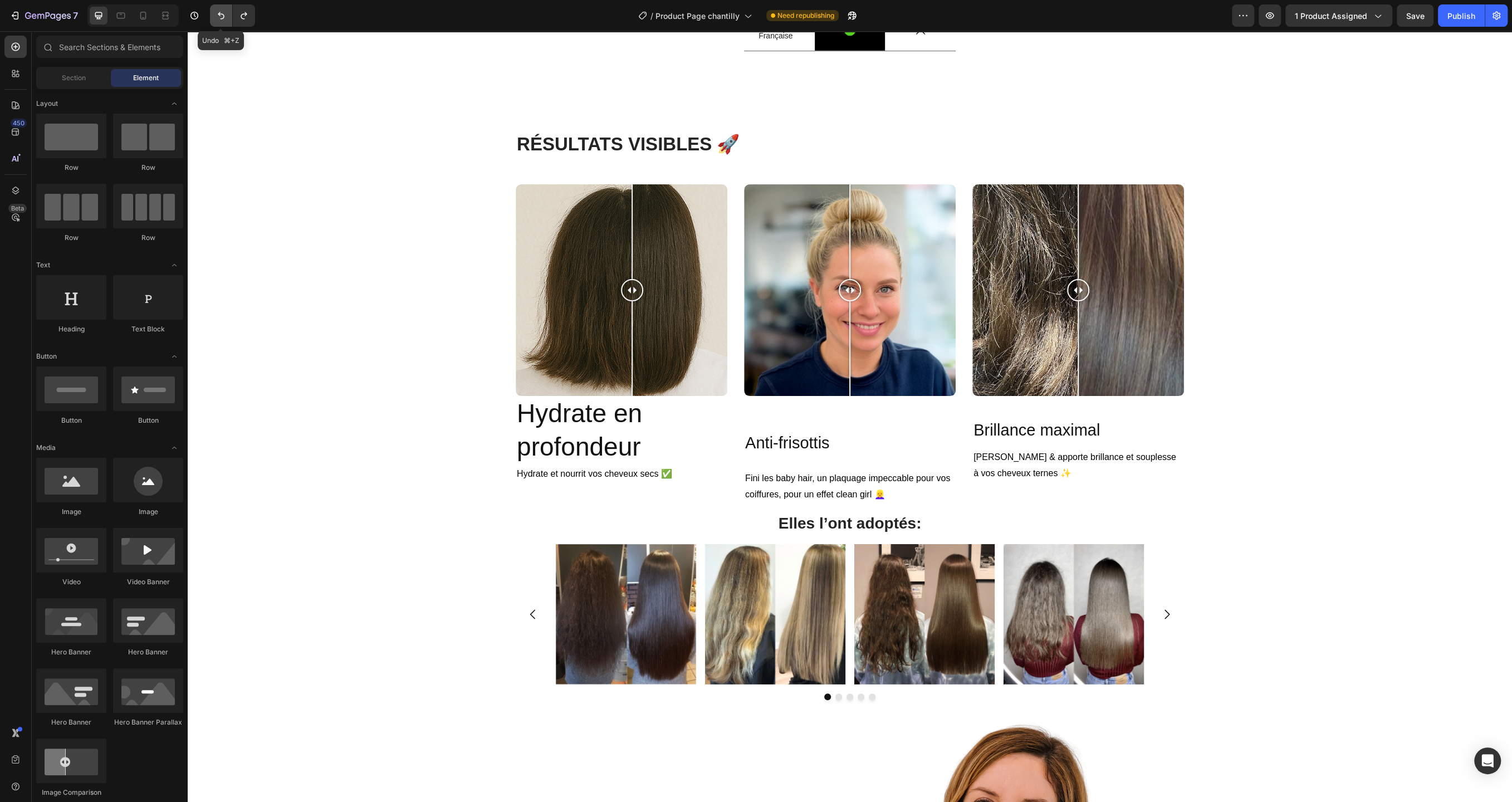
click at [218, 16] on icon "Undo/Redo" at bounding box center [221, 15] width 11 height 11
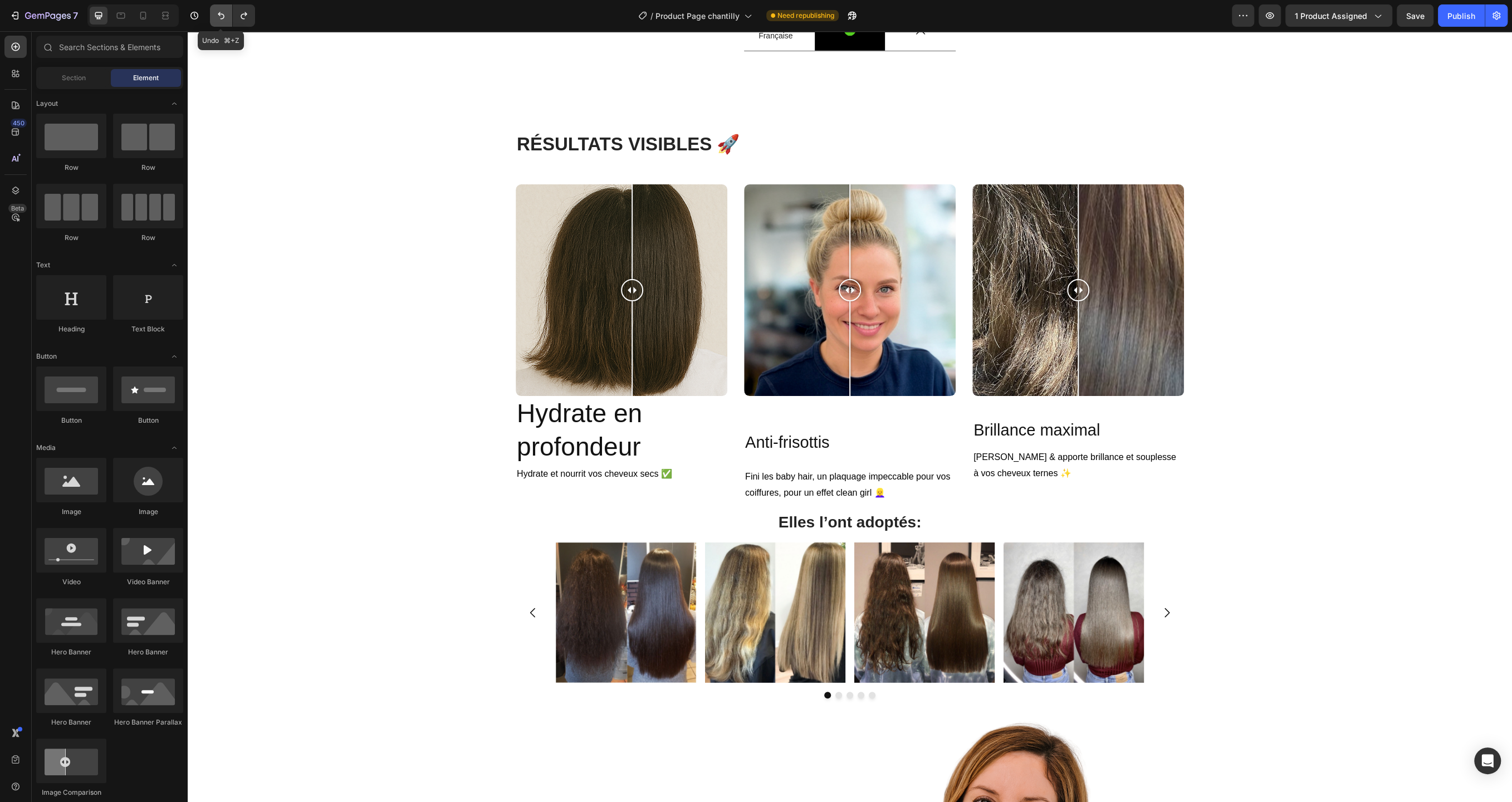
click at [218, 16] on icon "Undo/Redo" at bounding box center [221, 15] width 11 height 11
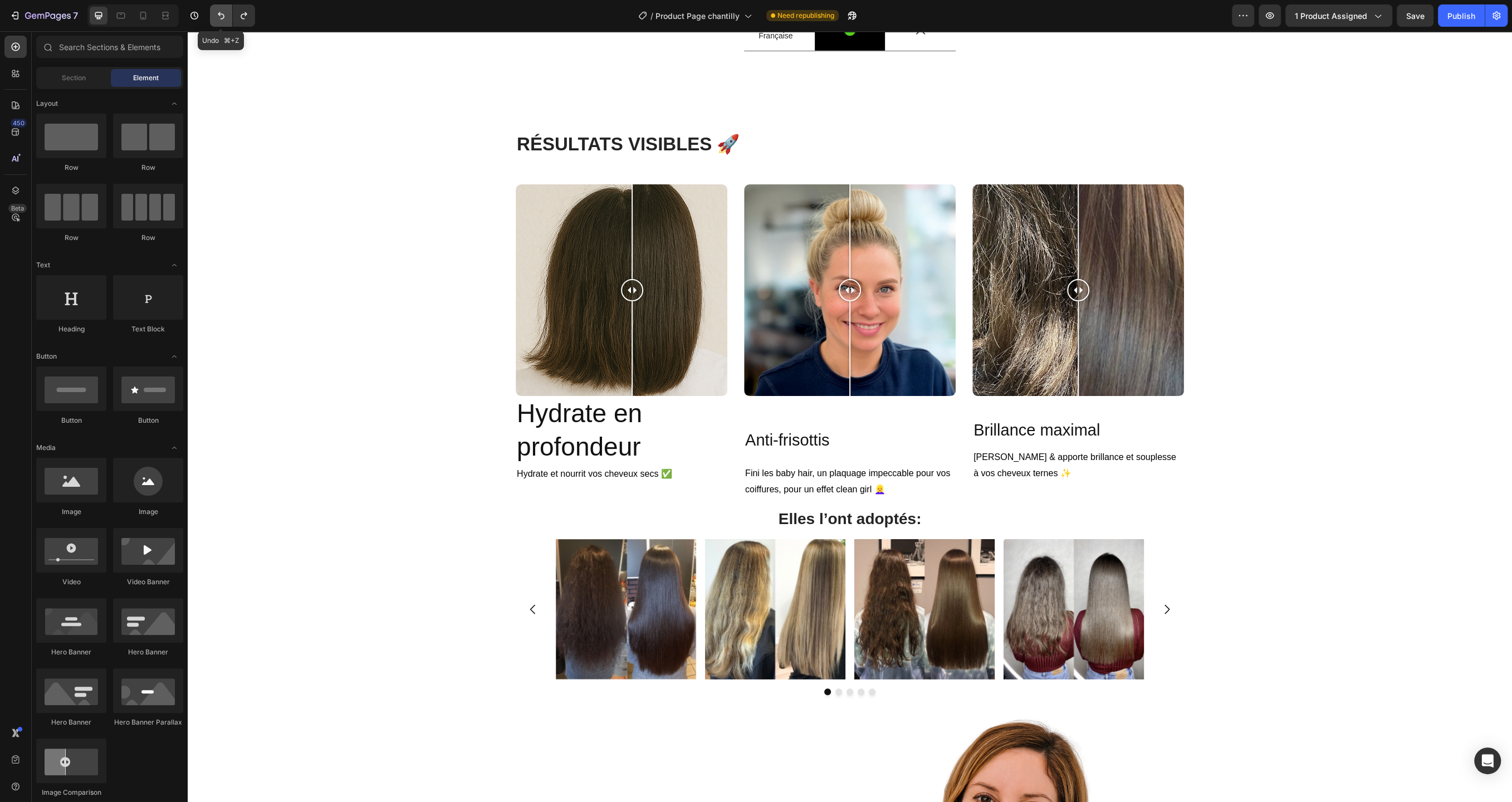
click at [218, 16] on icon "Undo/Redo" at bounding box center [221, 15] width 11 height 11
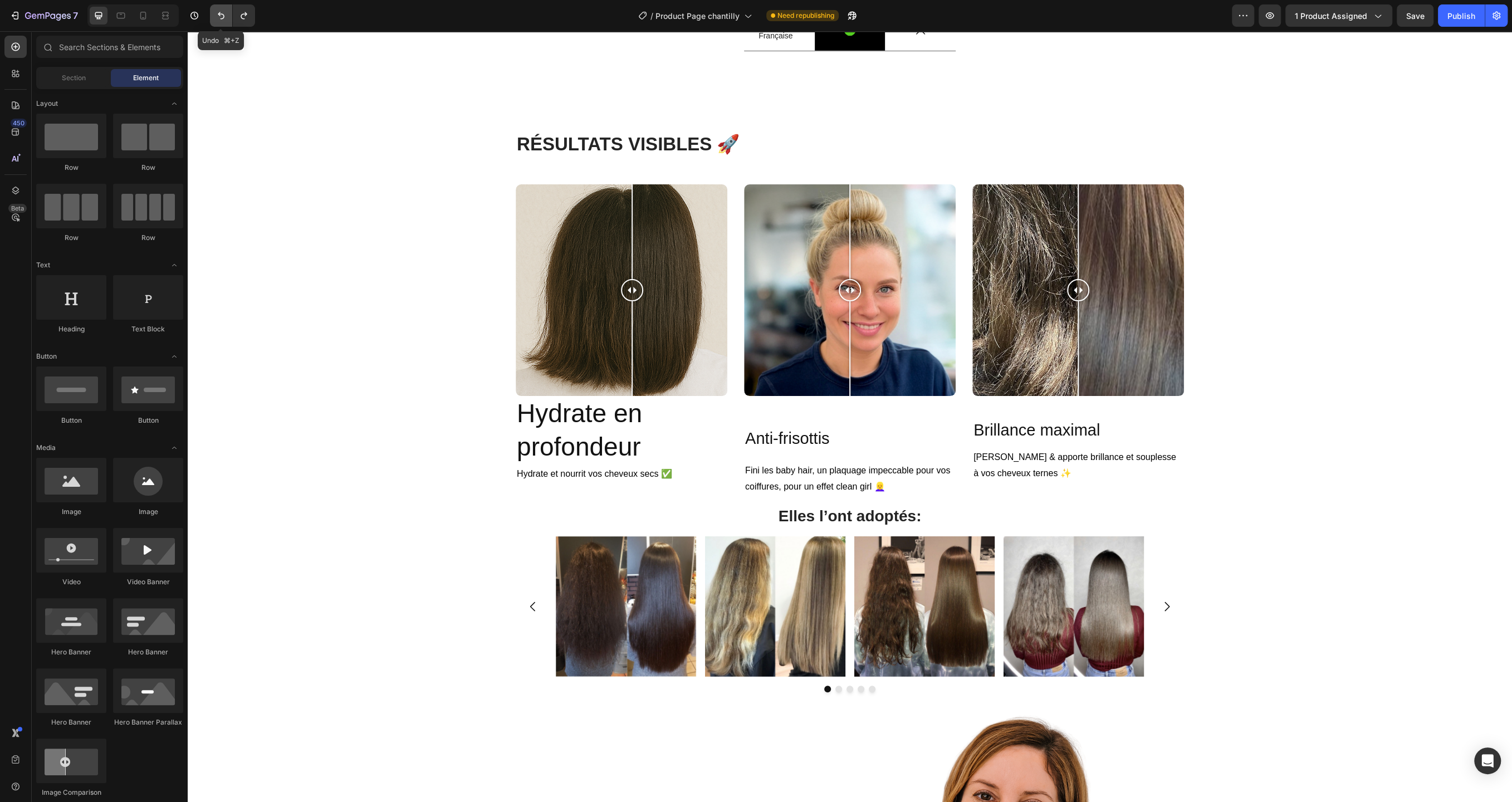
click at [218, 16] on icon "Undo/Redo" at bounding box center [221, 15] width 11 height 11
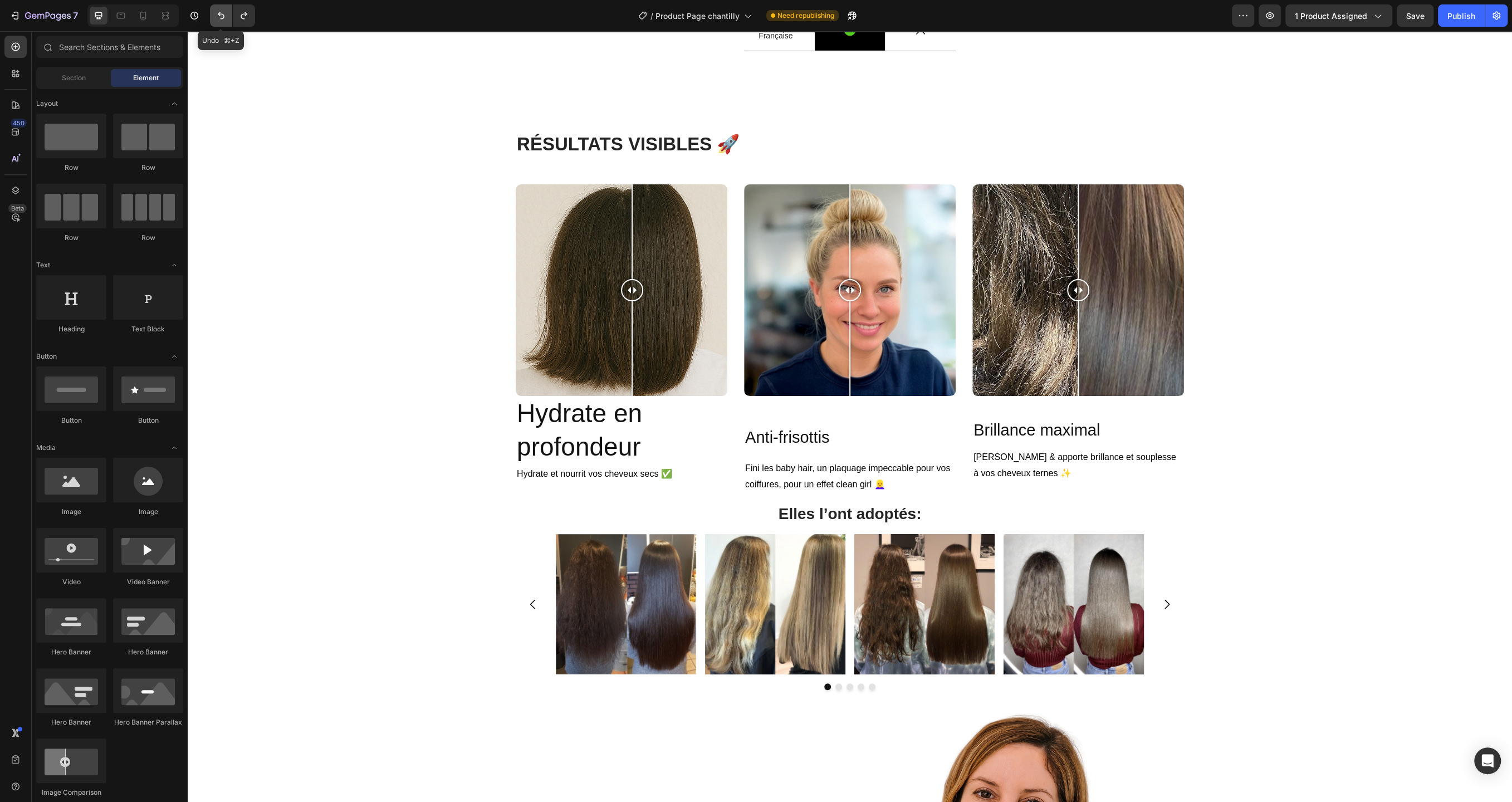
click at [218, 16] on icon "Undo/Redo" at bounding box center [221, 15] width 11 height 11
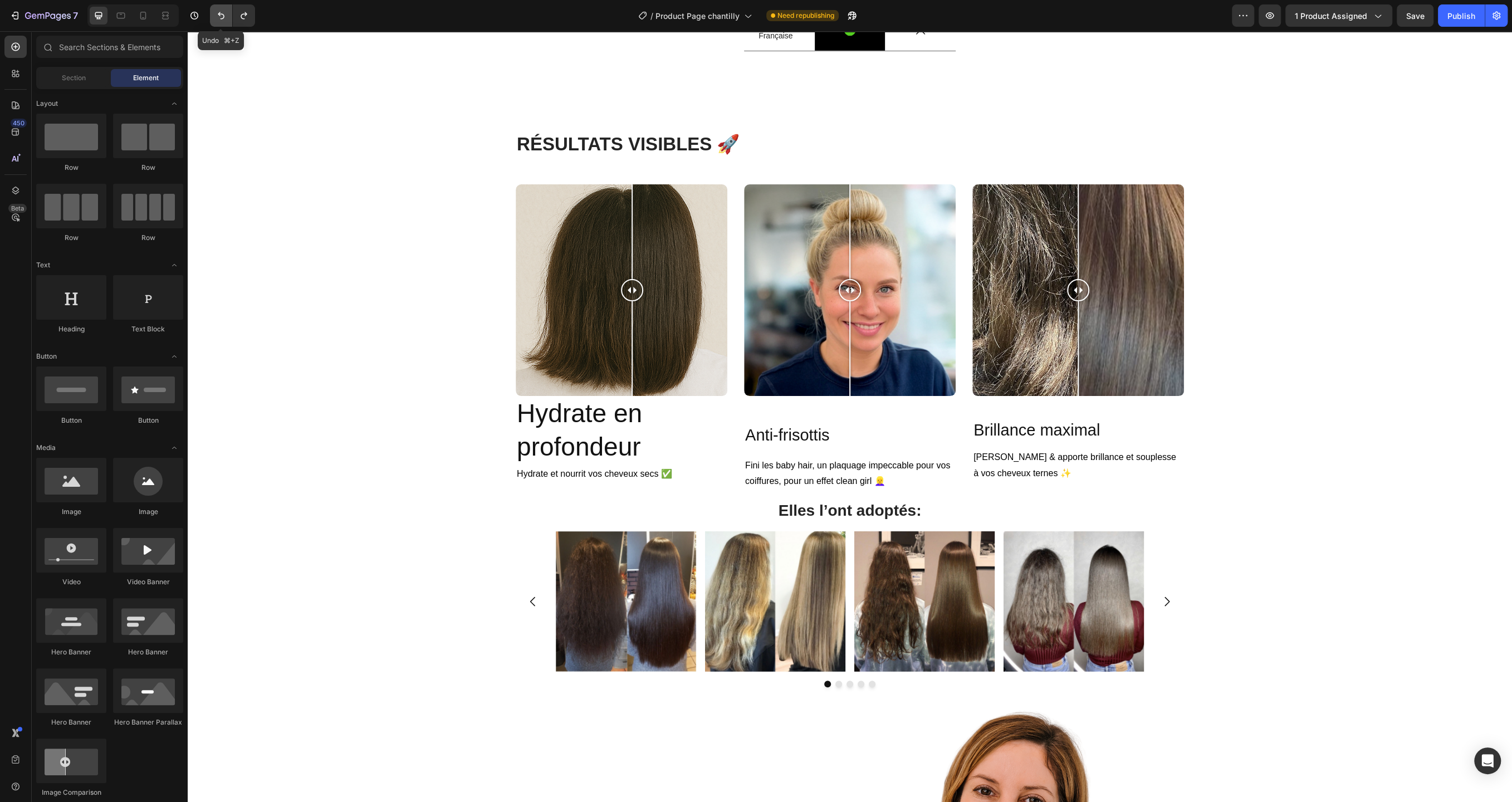
click at [218, 16] on icon "Undo/Redo" at bounding box center [221, 15] width 11 height 11
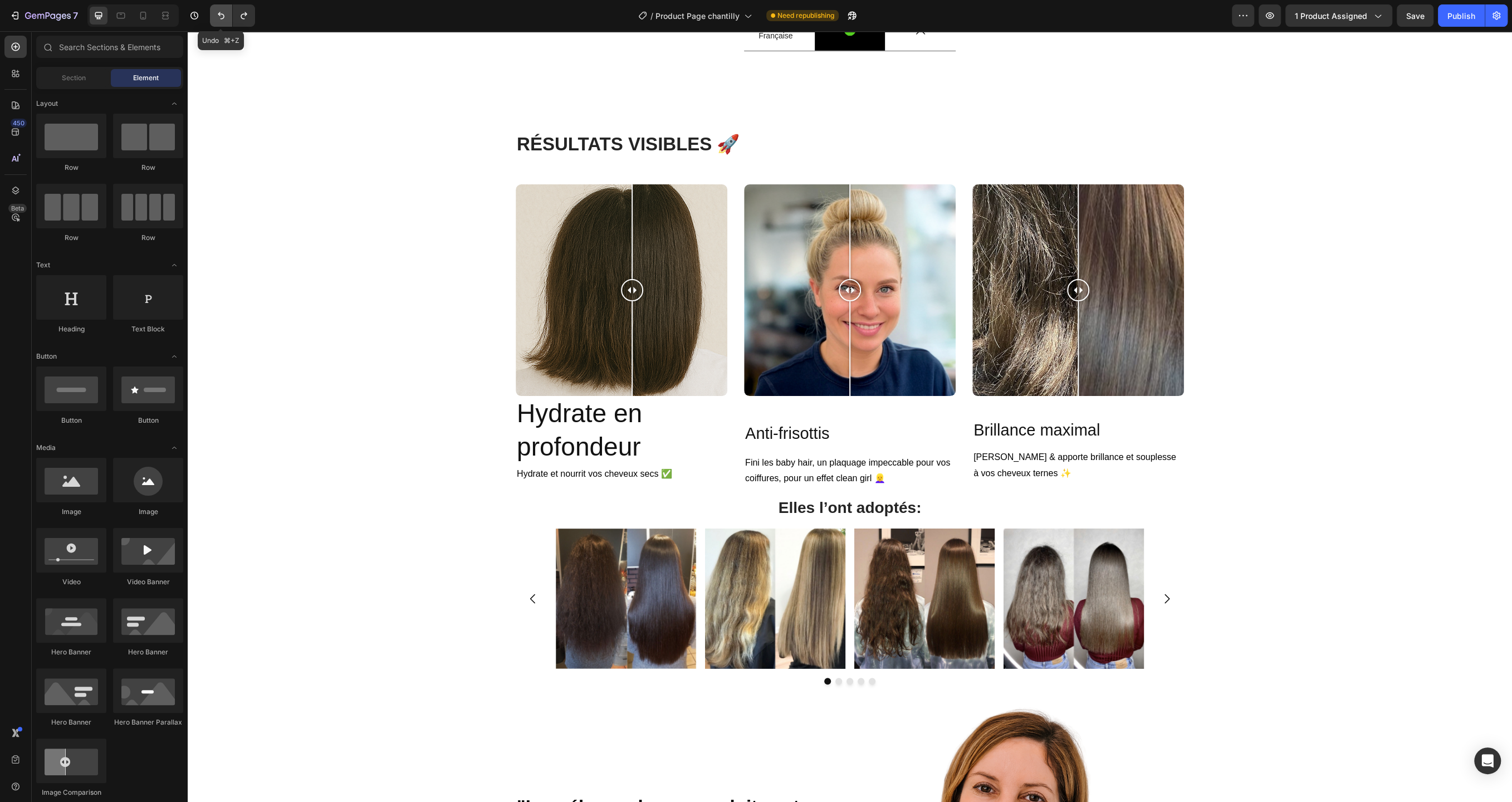
click at [218, 16] on icon "Undo/Redo" at bounding box center [221, 15] width 11 height 11
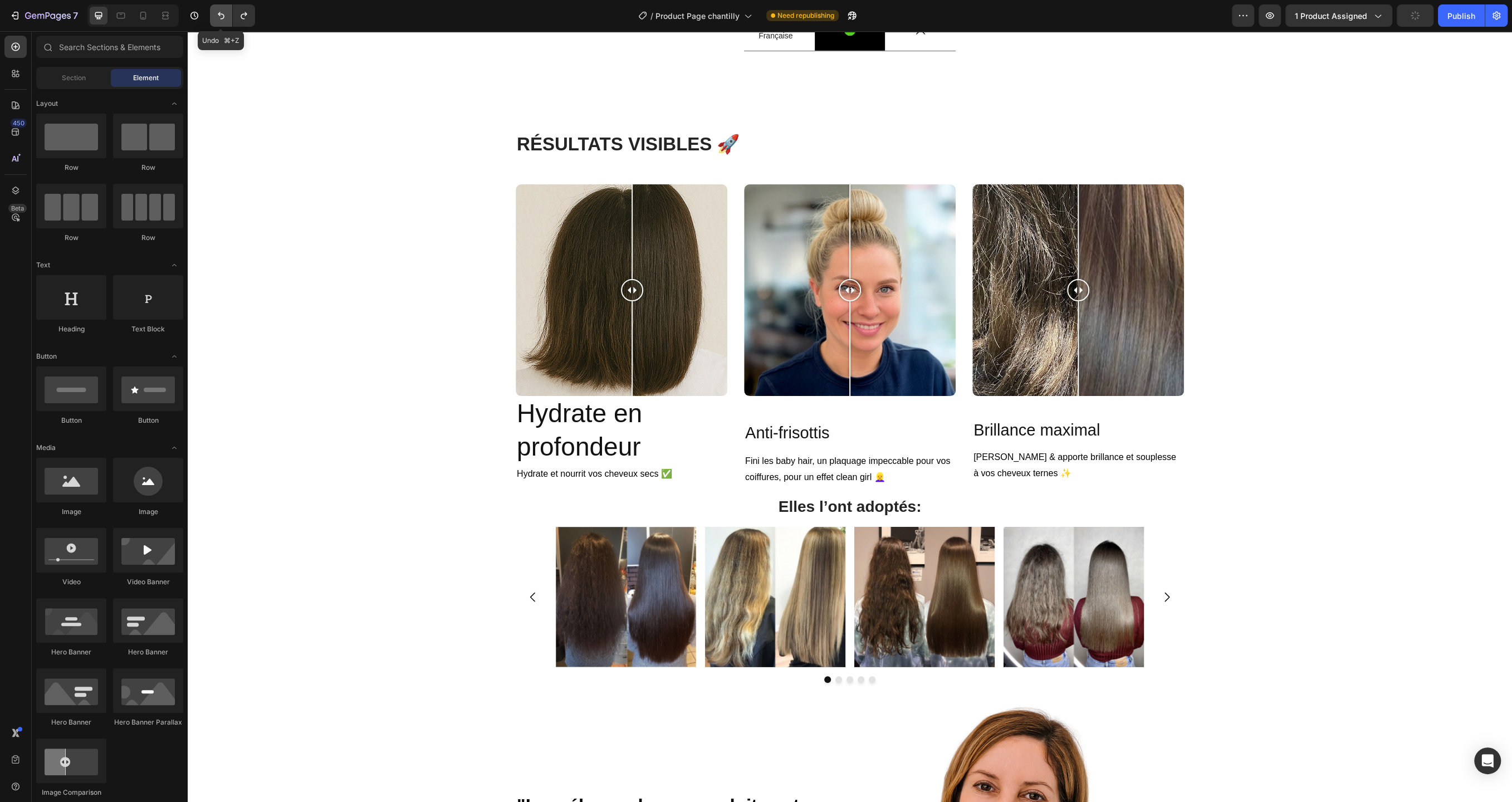
click at [218, 16] on icon "Undo/Redo" at bounding box center [221, 15] width 11 height 11
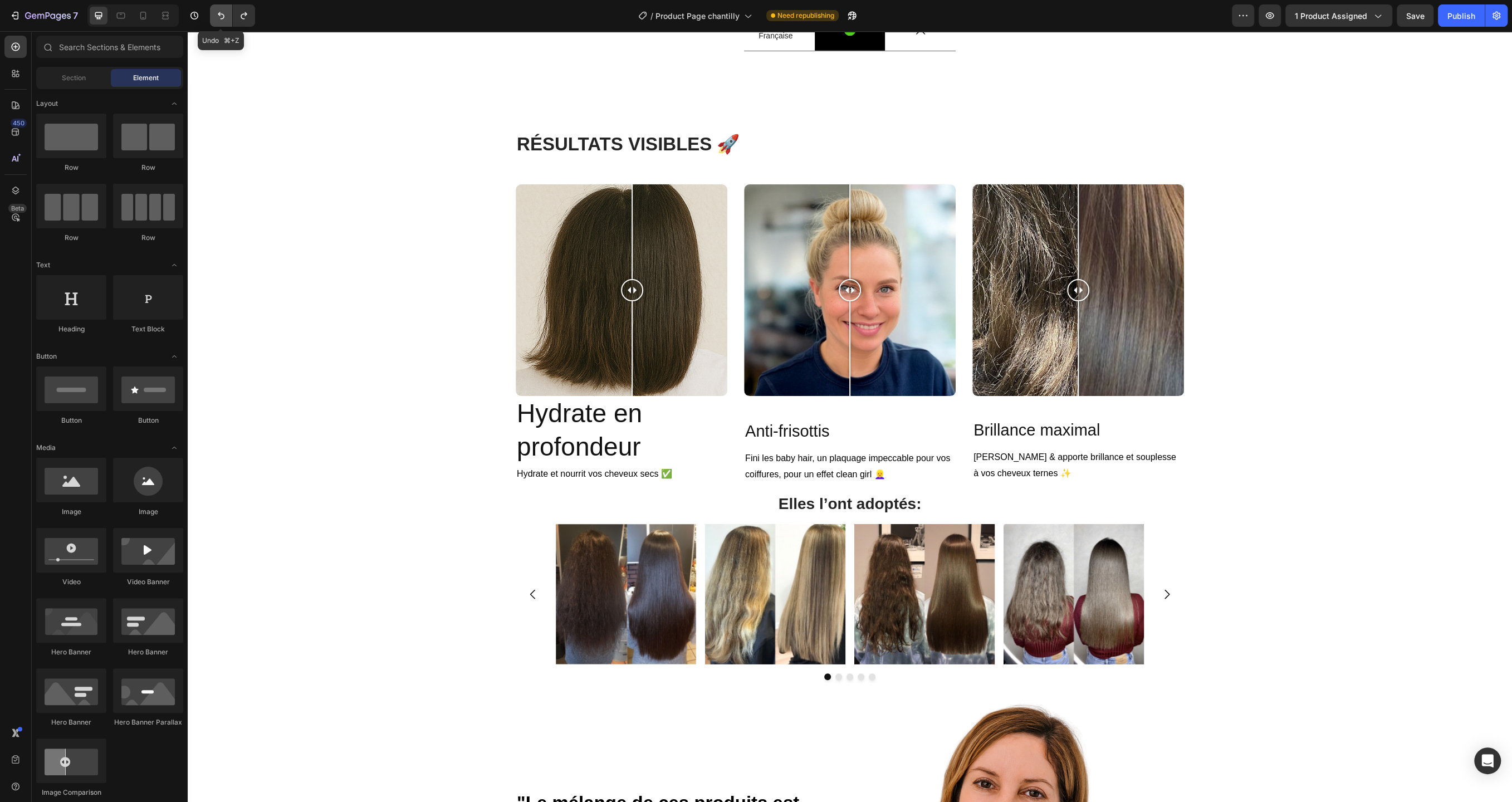
click at [218, 16] on icon "Undo/Redo" at bounding box center [221, 15] width 11 height 11
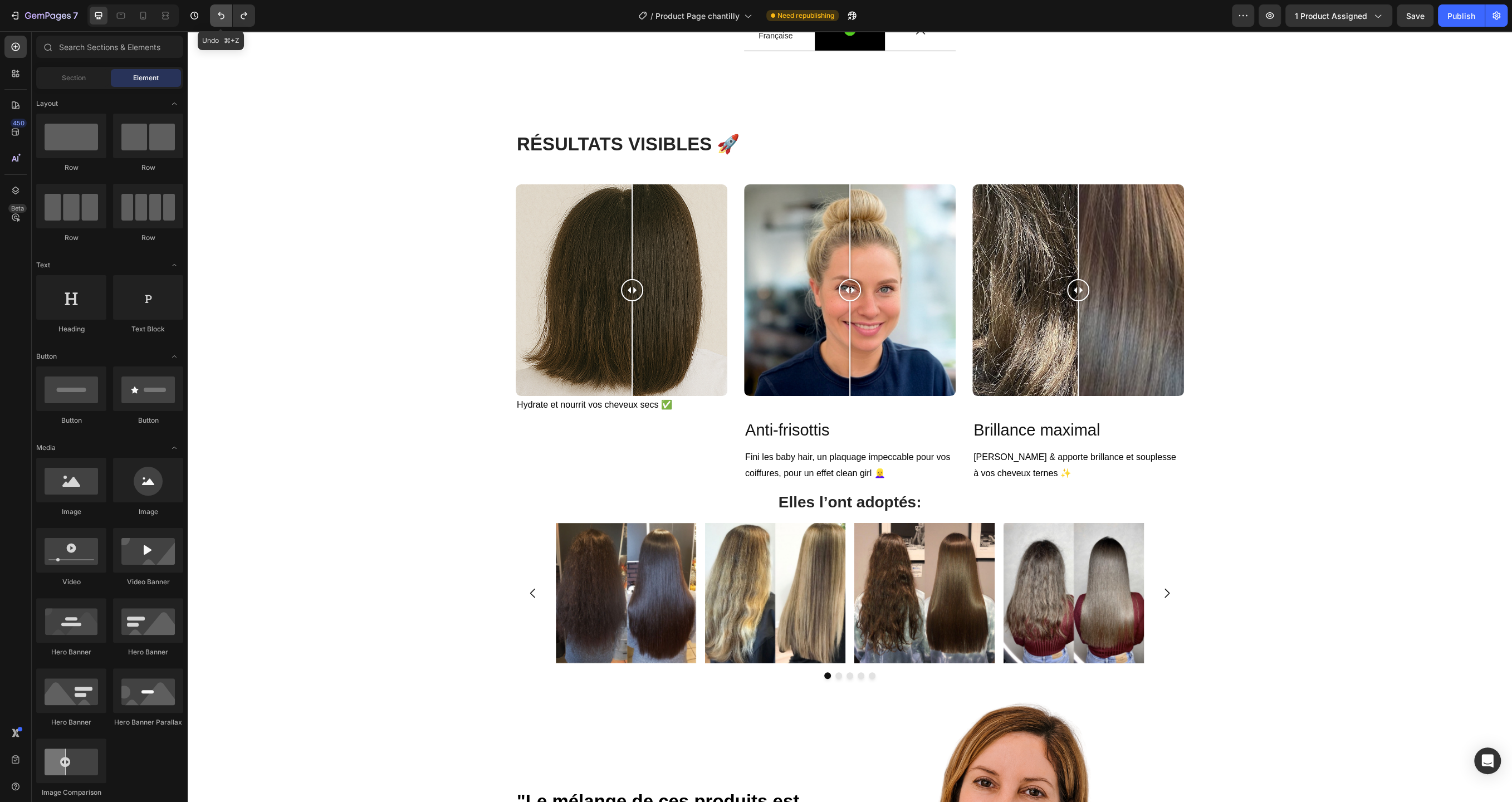
click at [218, 16] on icon "Undo/Redo" at bounding box center [221, 15] width 11 height 11
click at [559, 419] on h2 "Hydrate en profondeur" at bounding box center [622, 408] width 212 height 23
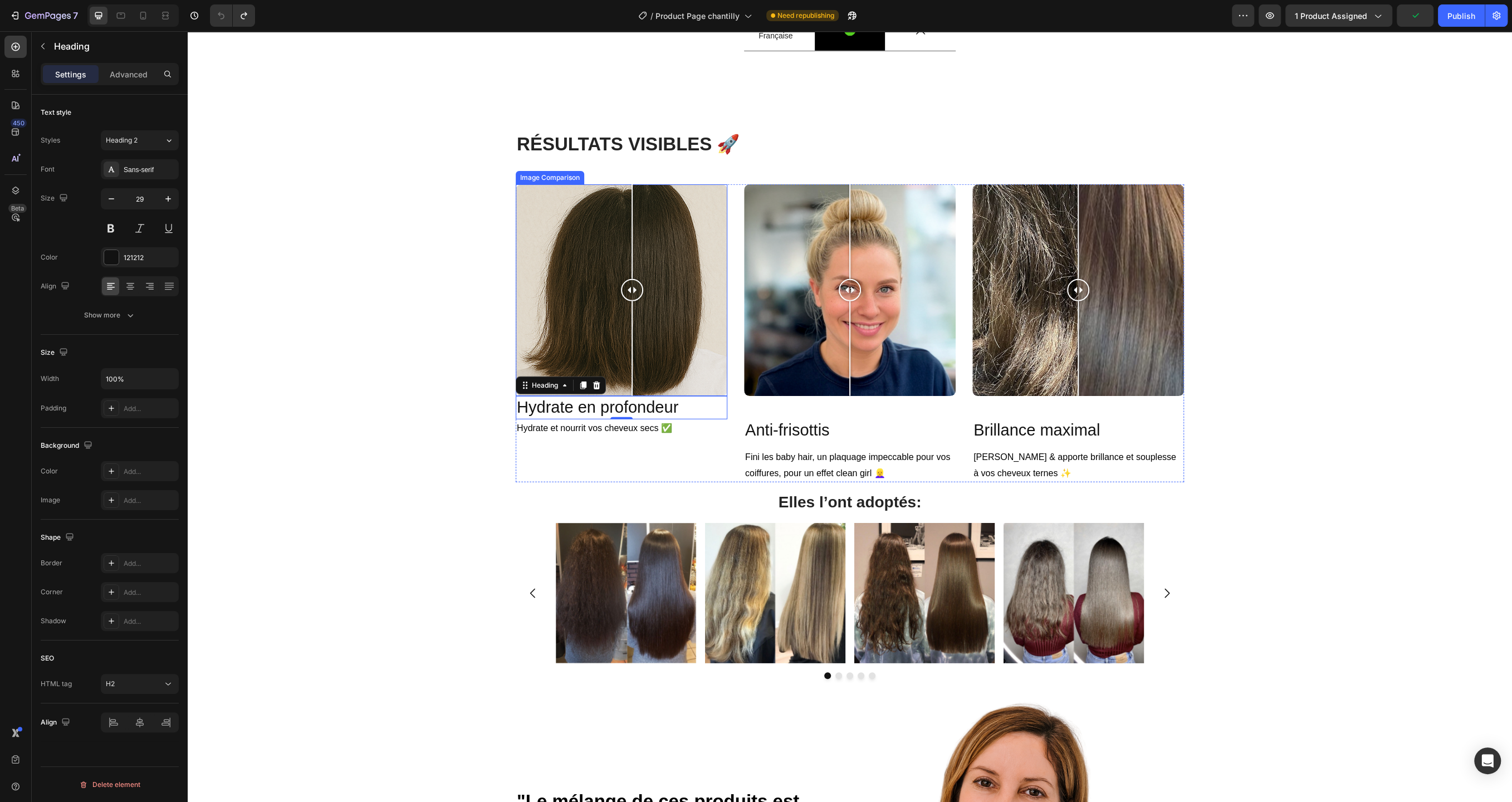
click at [658, 396] on div at bounding box center [622, 290] width 212 height 212
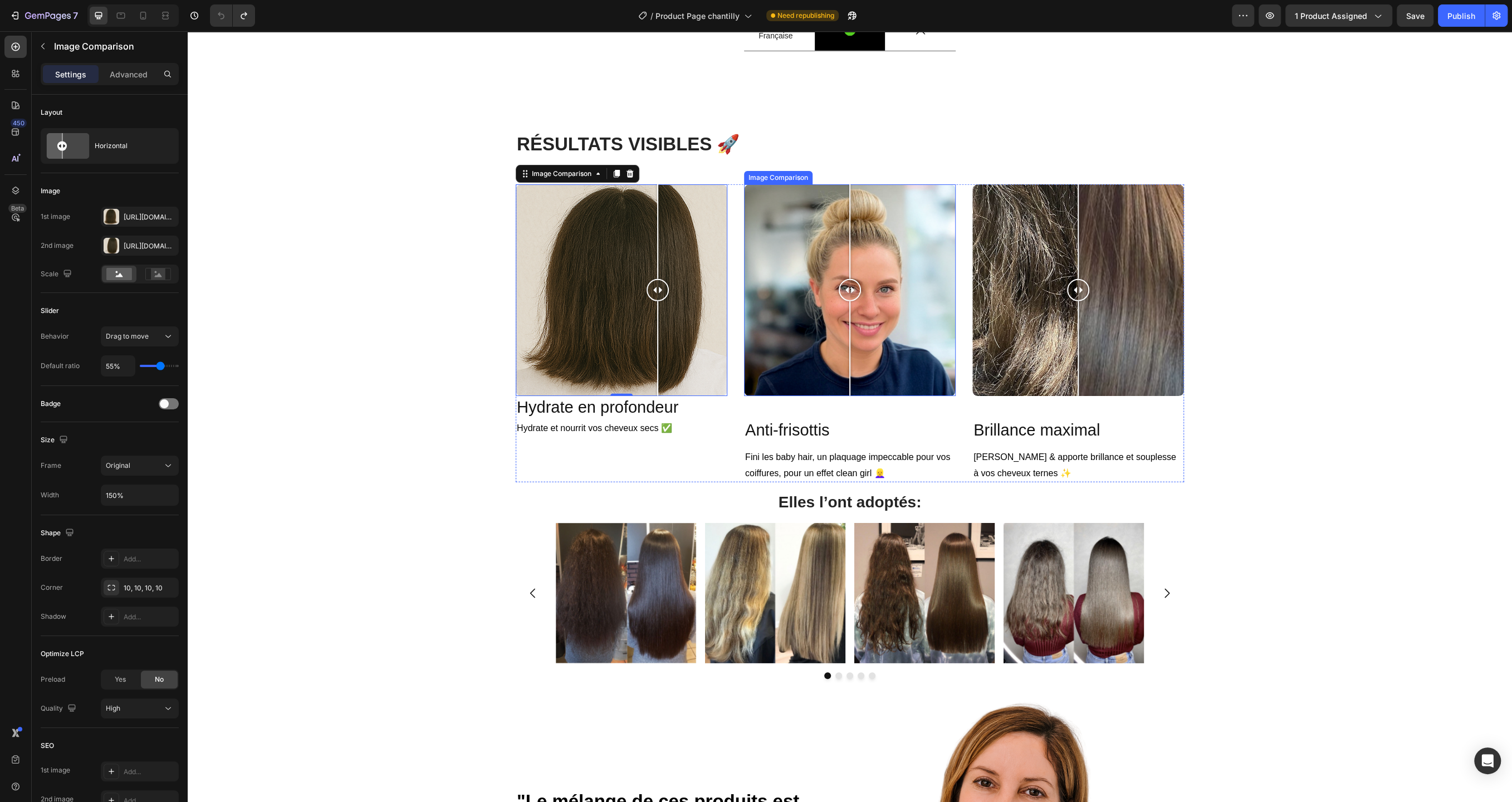
click at [810, 336] on div at bounding box center [850, 290] width 212 height 212
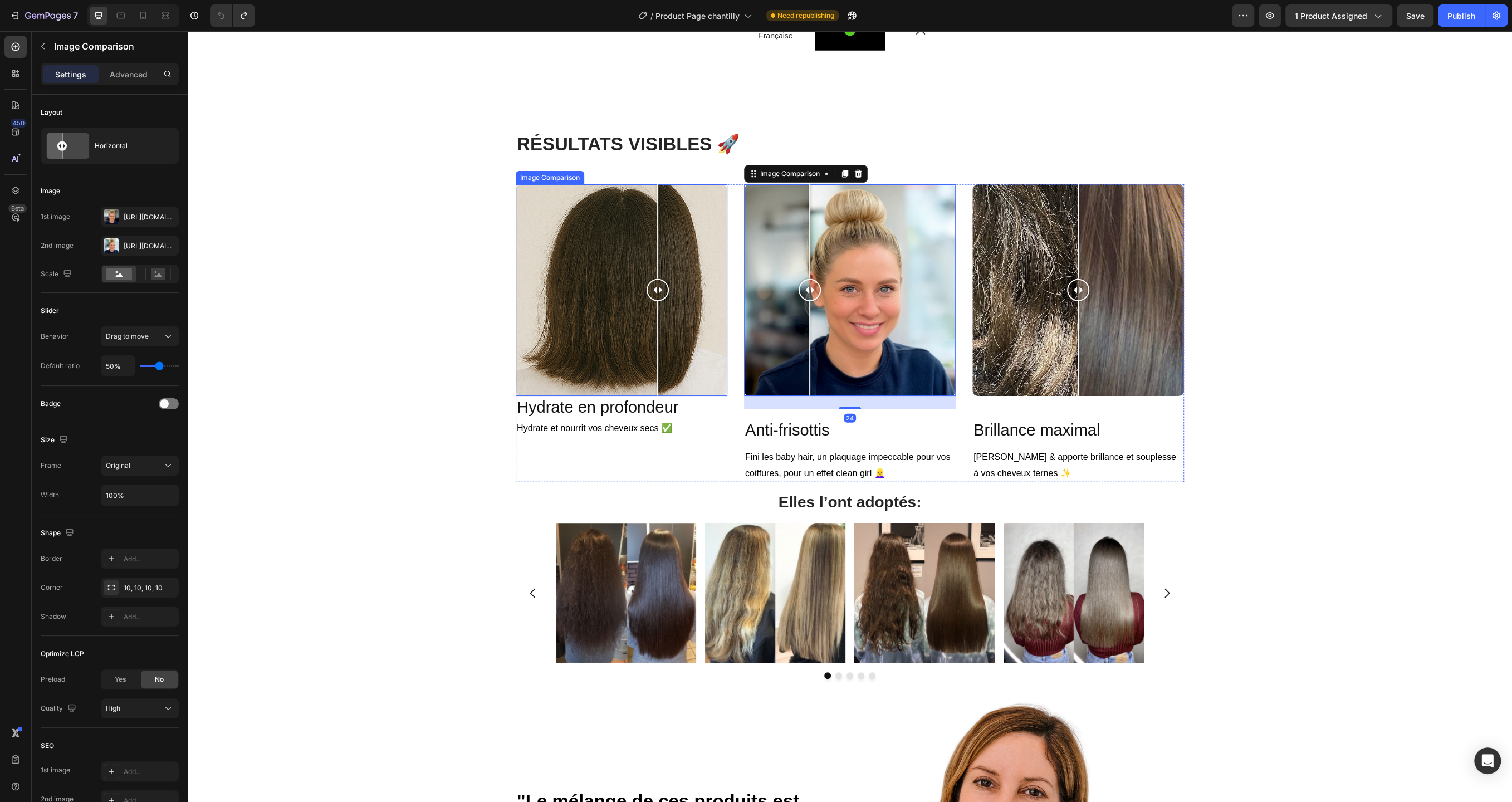
click at [621, 395] on div at bounding box center [622, 290] width 212 height 212
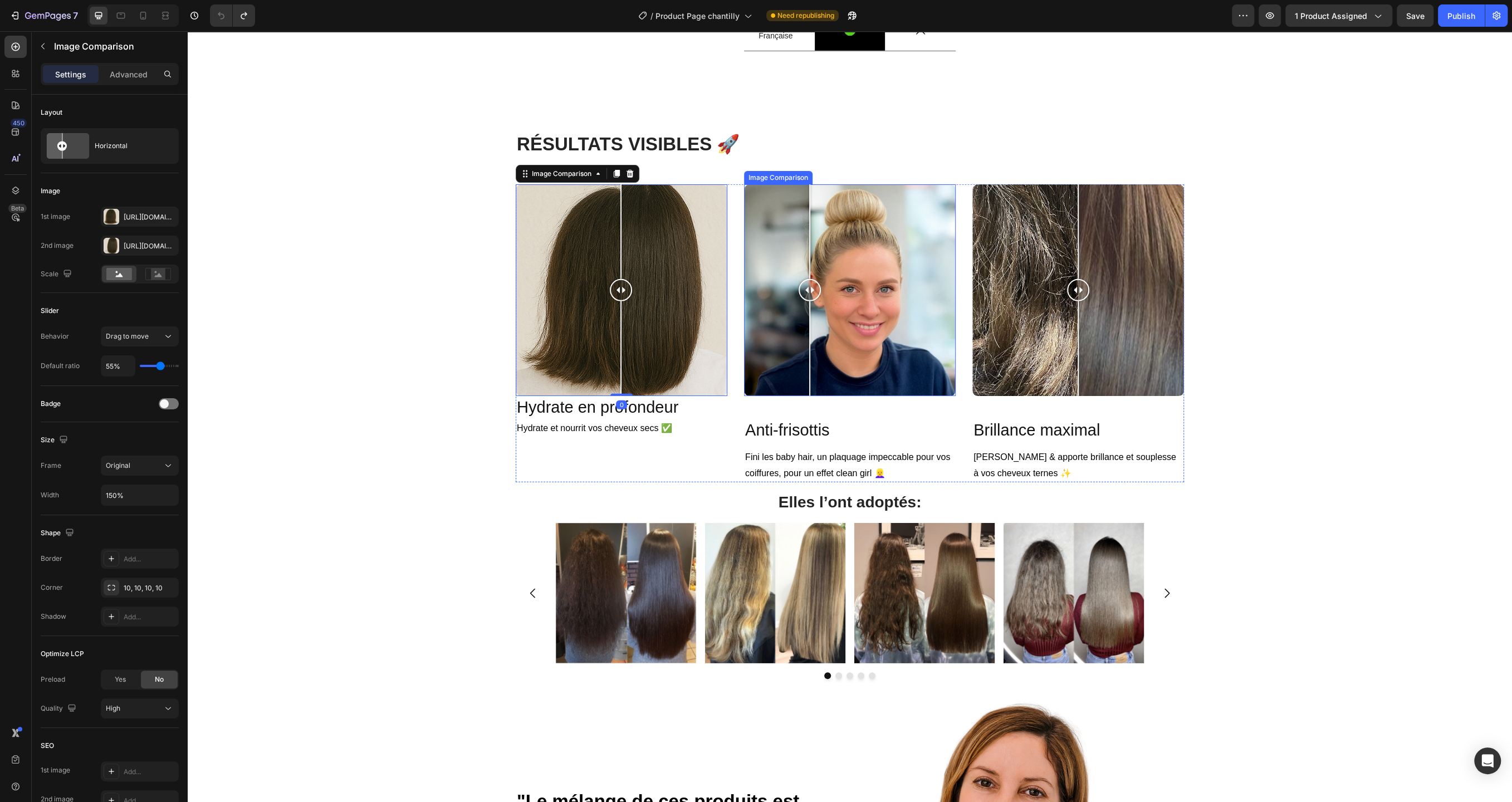
click at [826, 385] on div at bounding box center [850, 290] width 212 height 212
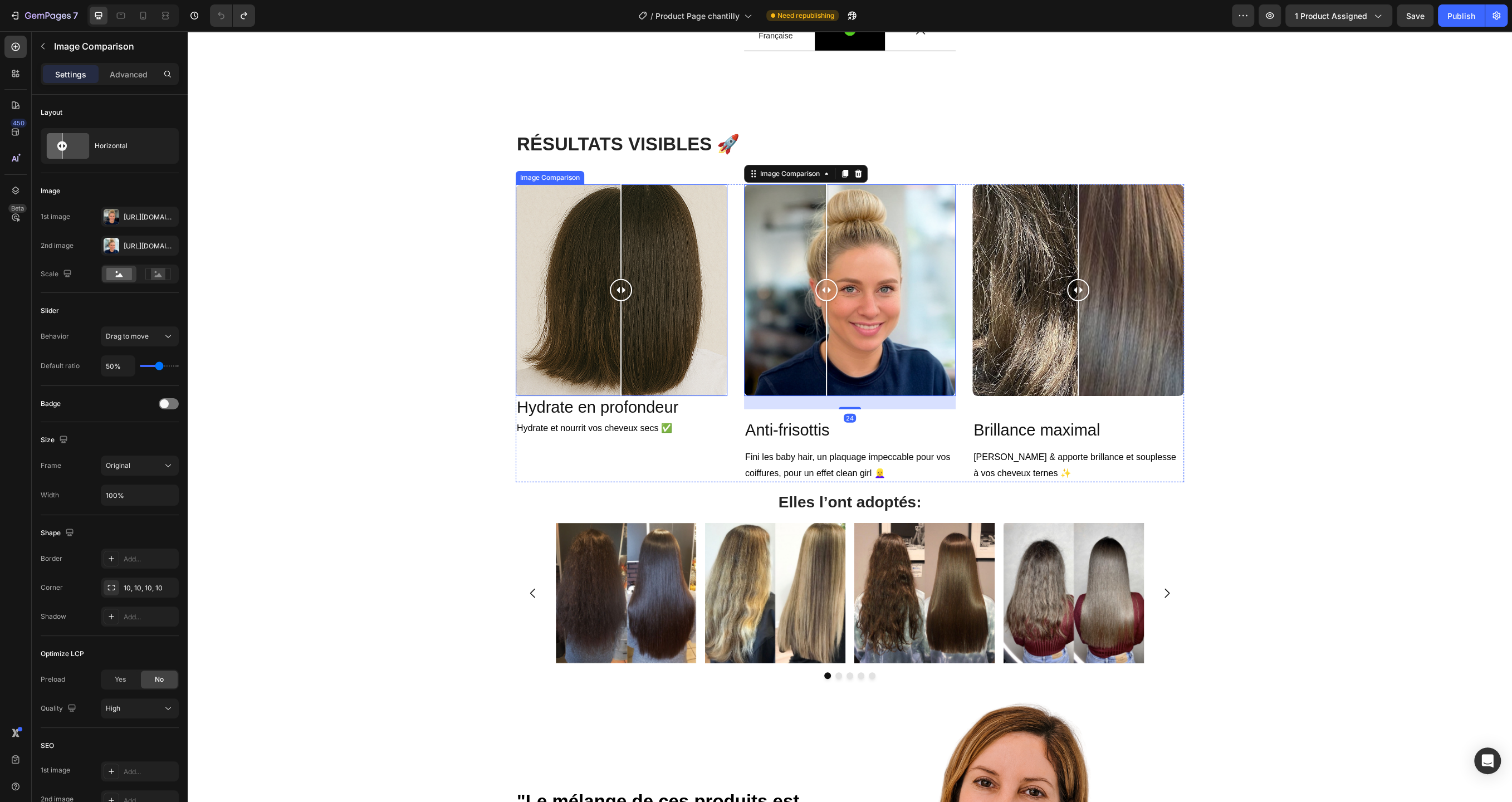
click at [626, 381] on div at bounding box center [621, 290] width 22 height 212
click at [596, 419] on h2 "Hydrate en profondeur" at bounding box center [622, 408] width 212 height 23
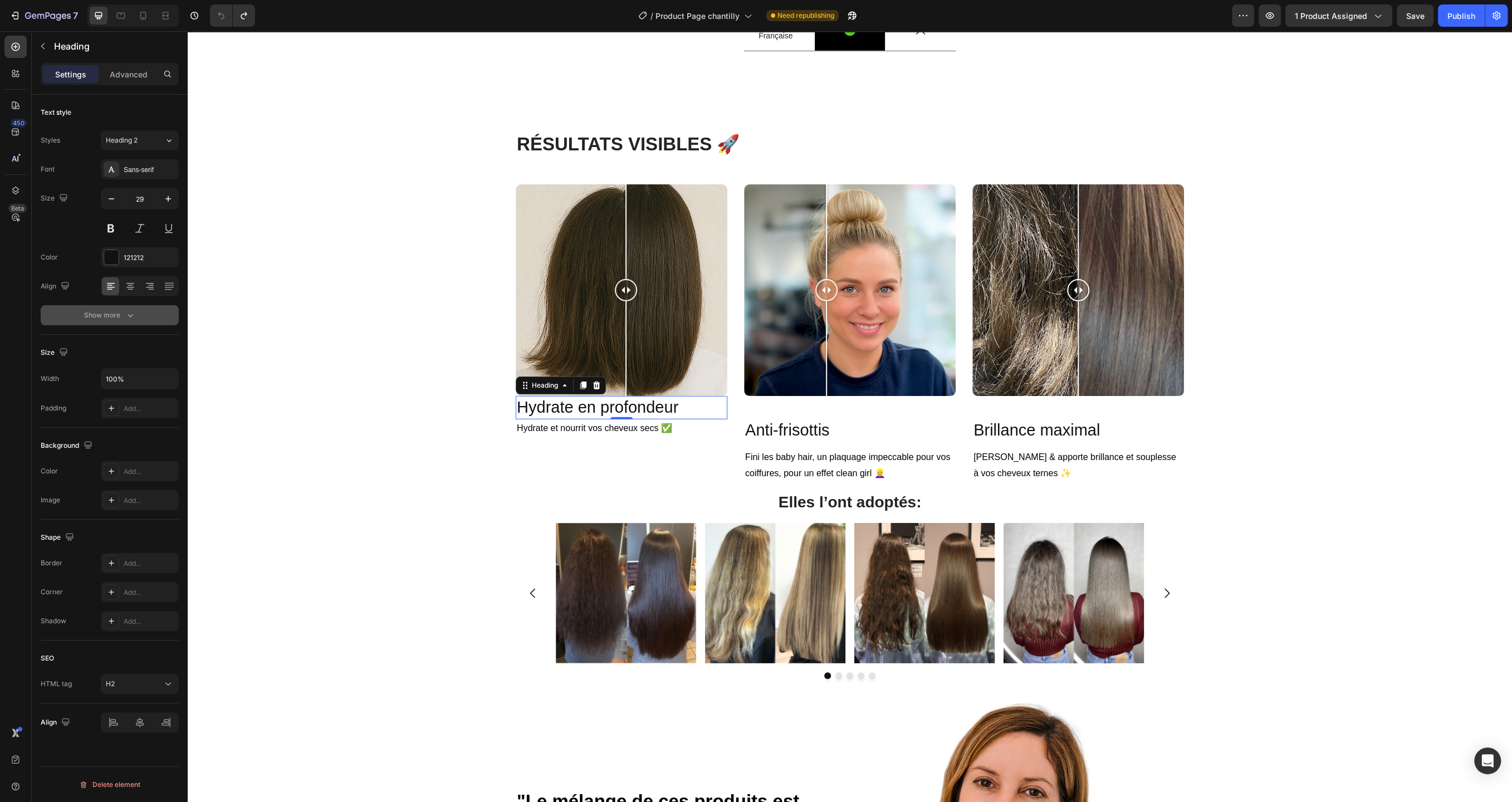
click at [130, 315] on icon "button" at bounding box center [130, 316] width 5 height 4
click at [165, 316] on icon at bounding box center [168, 315] width 11 height 11
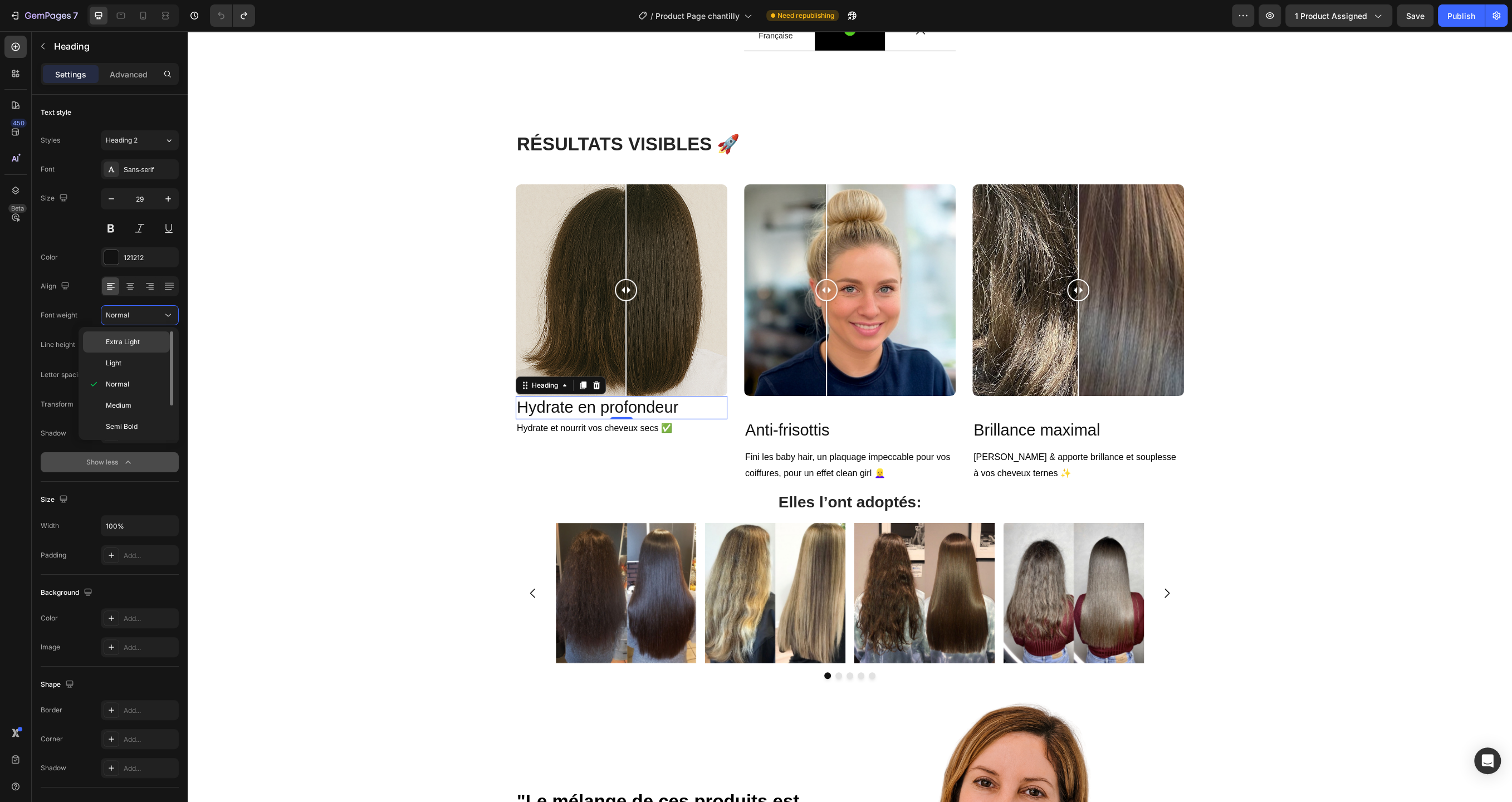
click at [158, 341] on p "Extra Light" at bounding box center [135, 342] width 59 height 10
click at [164, 308] on button "Extra Light" at bounding box center [140, 315] width 78 height 20
click at [141, 381] on p "Normal" at bounding box center [135, 384] width 59 height 10
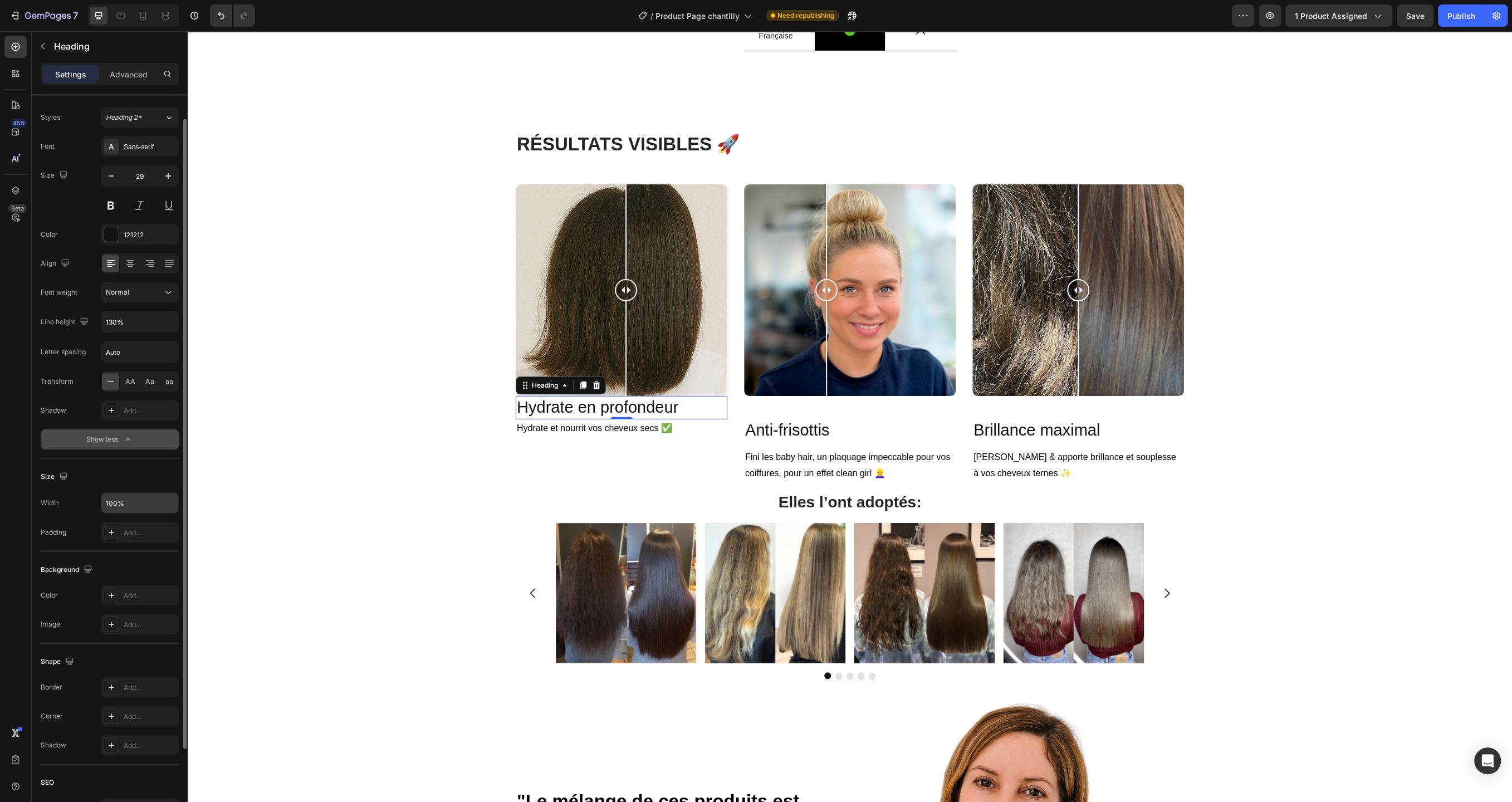
scroll to position [26, 0]
click at [166, 501] on icon "button" at bounding box center [168, 500] width 11 height 11
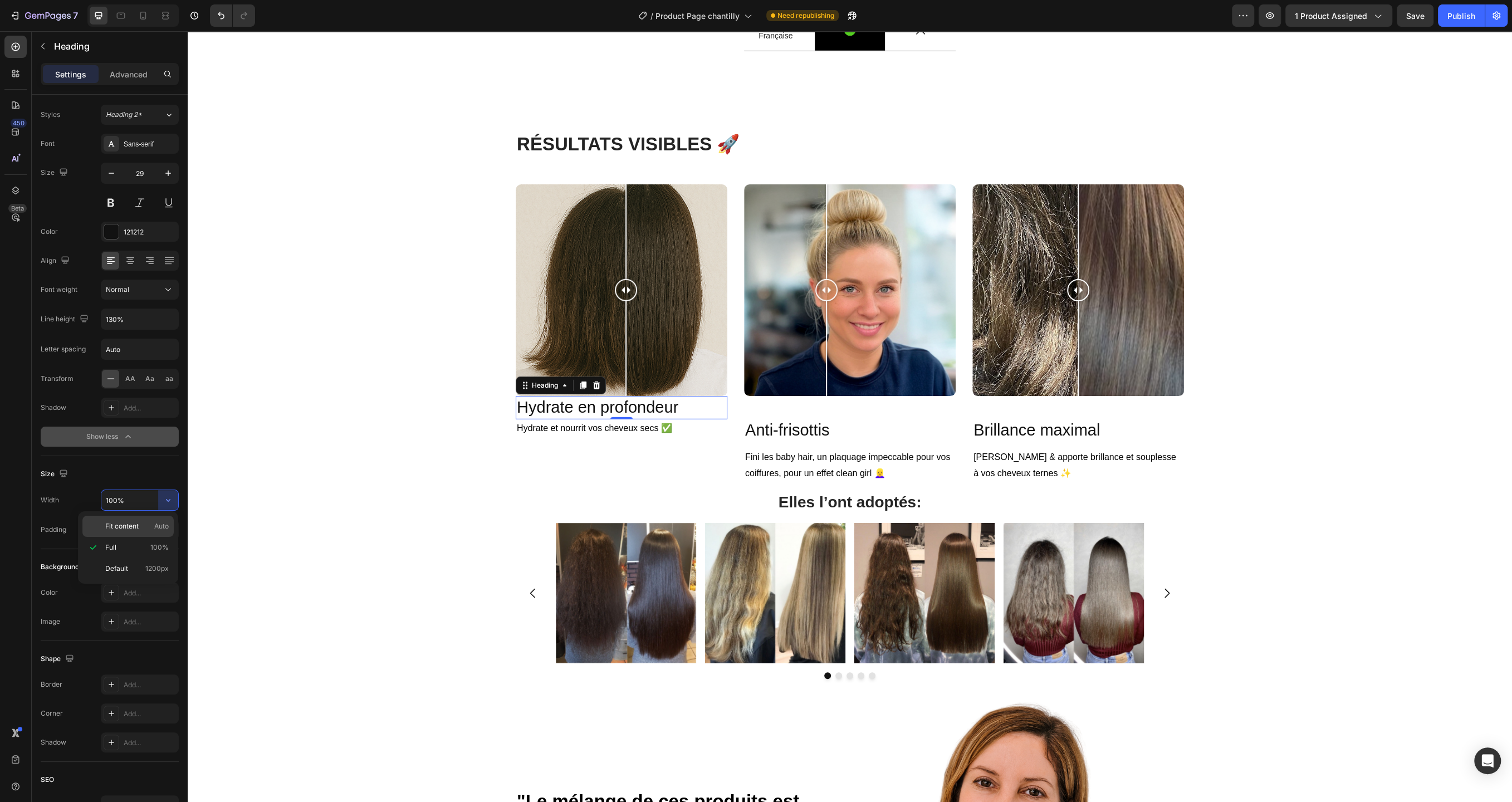
click at [150, 524] on p "Fit content Auto" at bounding box center [137, 526] width 63 height 10
click at [157, 499] on input "Auto" at bounding box center [140, 500] width 77 height 20
click at [164, 499] on icon "button" at bounding box center [168, 500] width 11 height 11
click at [143, 564] on p "Default 1200px" at bounding box center [137, 568] width 63 height 10
click at [165, 500] on icon "button" at bounding box center [168, 500] width 11 height 11
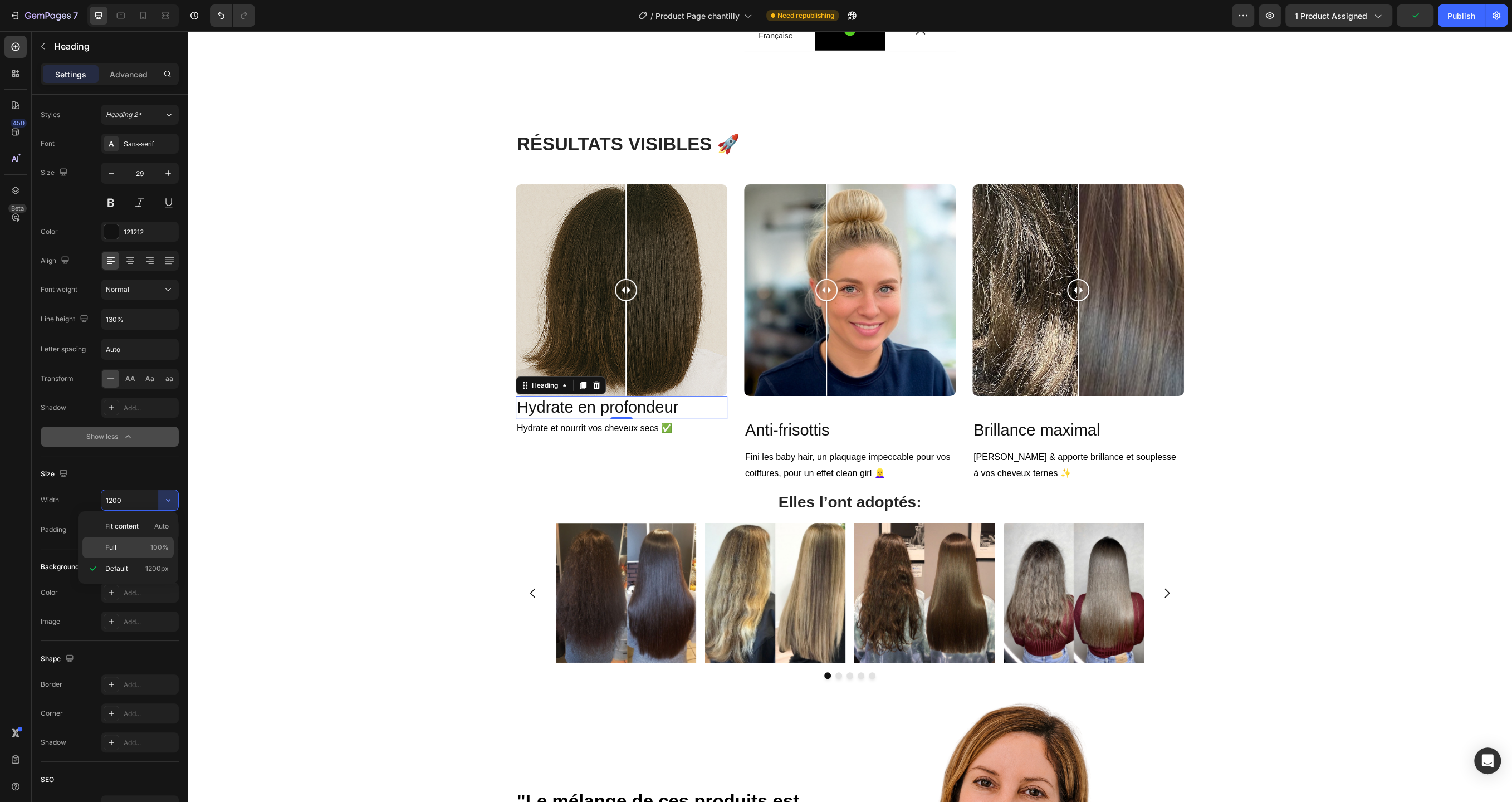
click at [146, 550] on p "Full 100%" at bounding box center [137, 547] width 63 height 10
type input "100%"
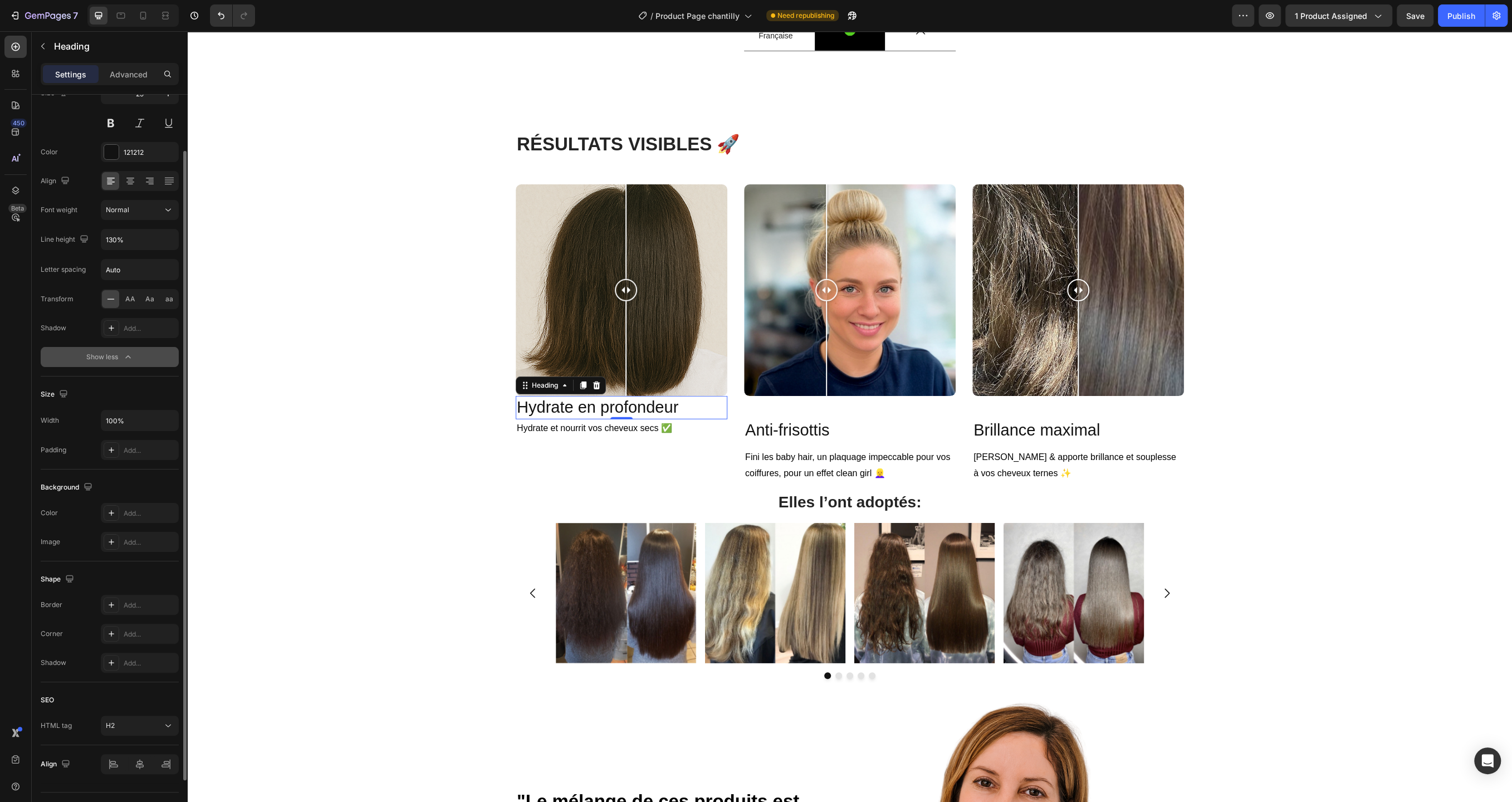
scroll to position [128, 0]
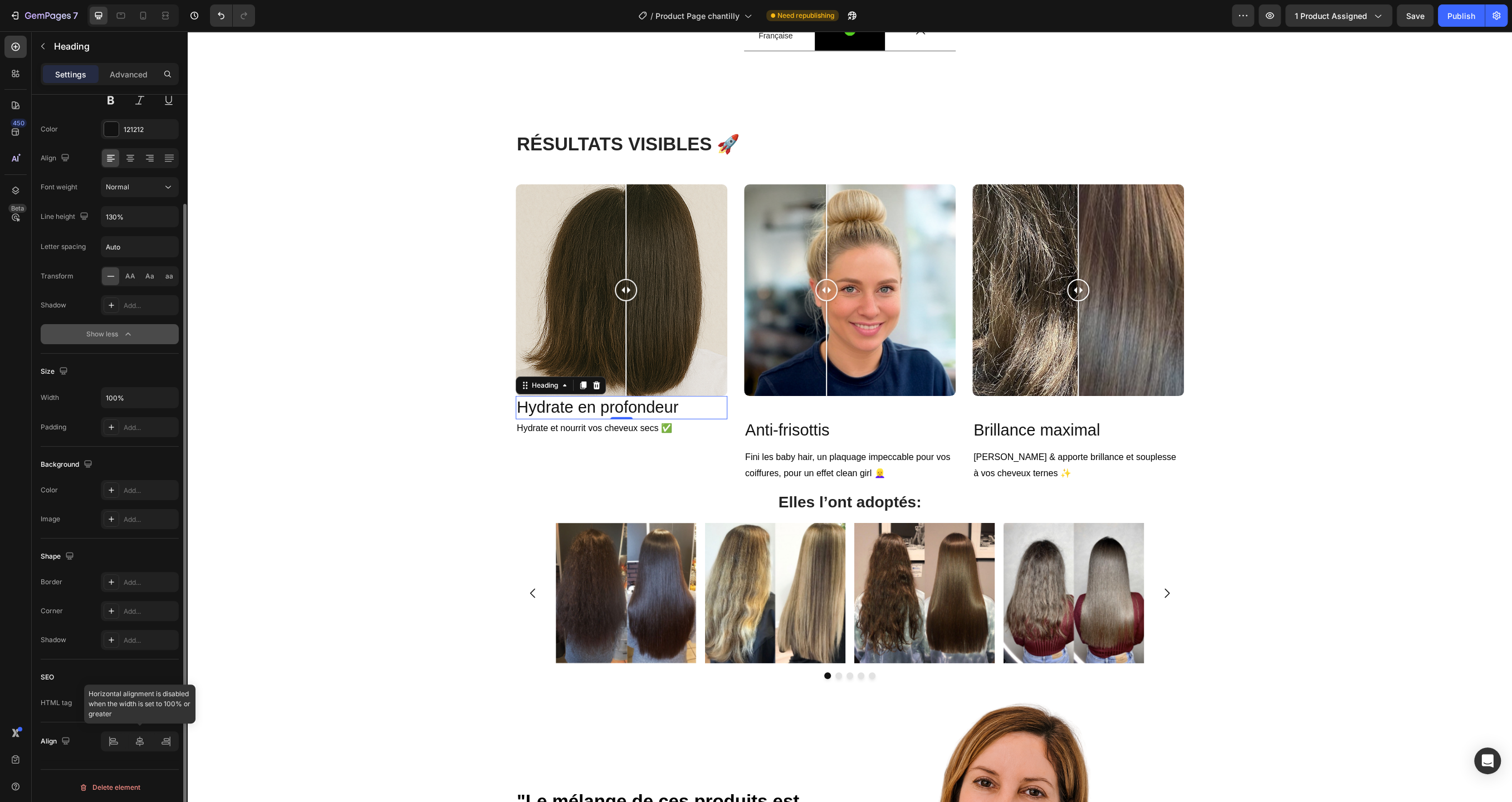
click at [115, 737] on div at bounding box center [140, 742] width 78 height 20
click at [136, 738] on div at bounding box center [140, 742] width 78 height 20
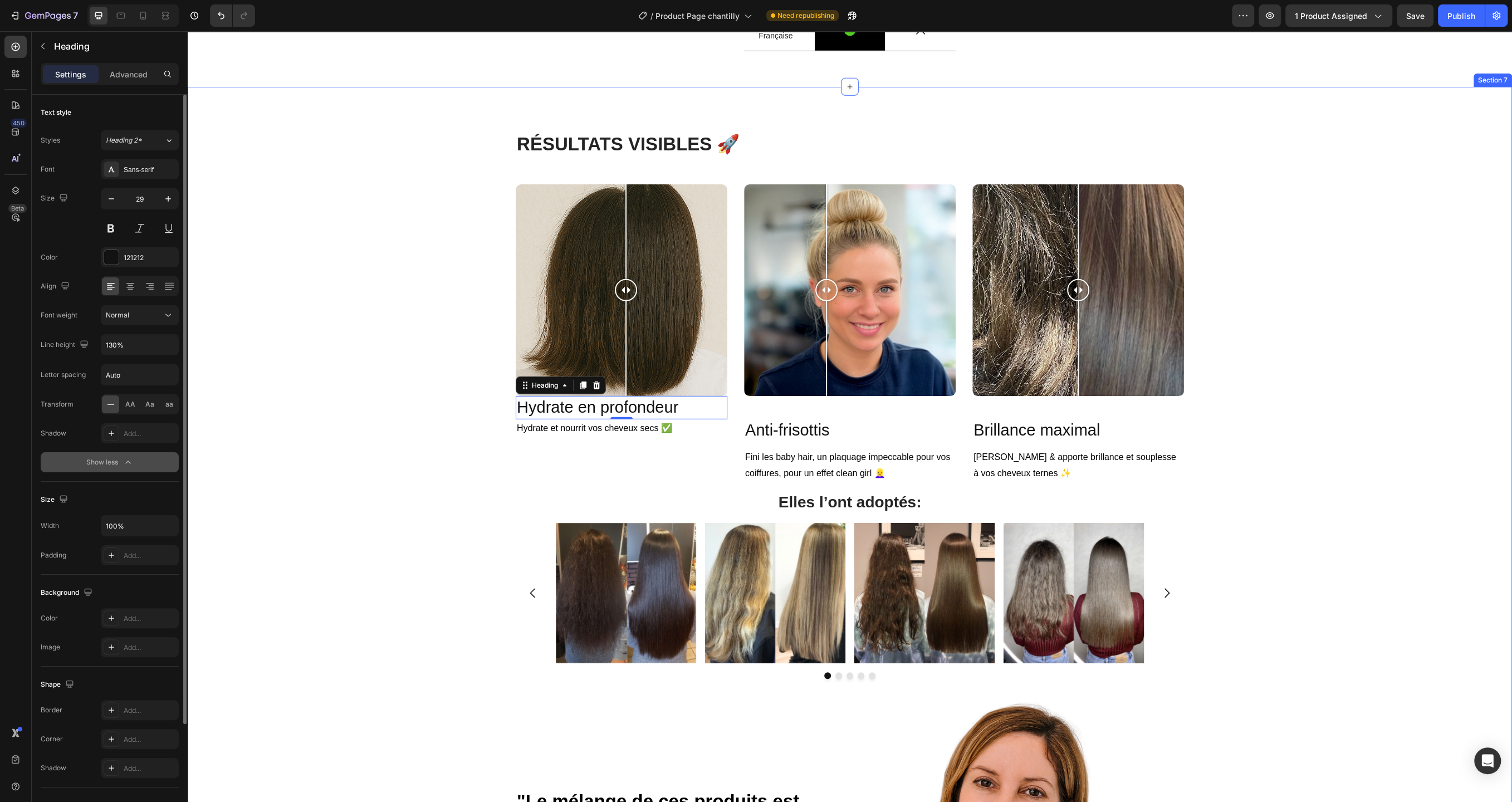
click at [337, 452] on div "R ÉSULTATS VISIBLES 🚀 Heading Row Image Comparison Hydrate en profondeur Headin…" at bounding box center [850, 629] width 1308 height 996
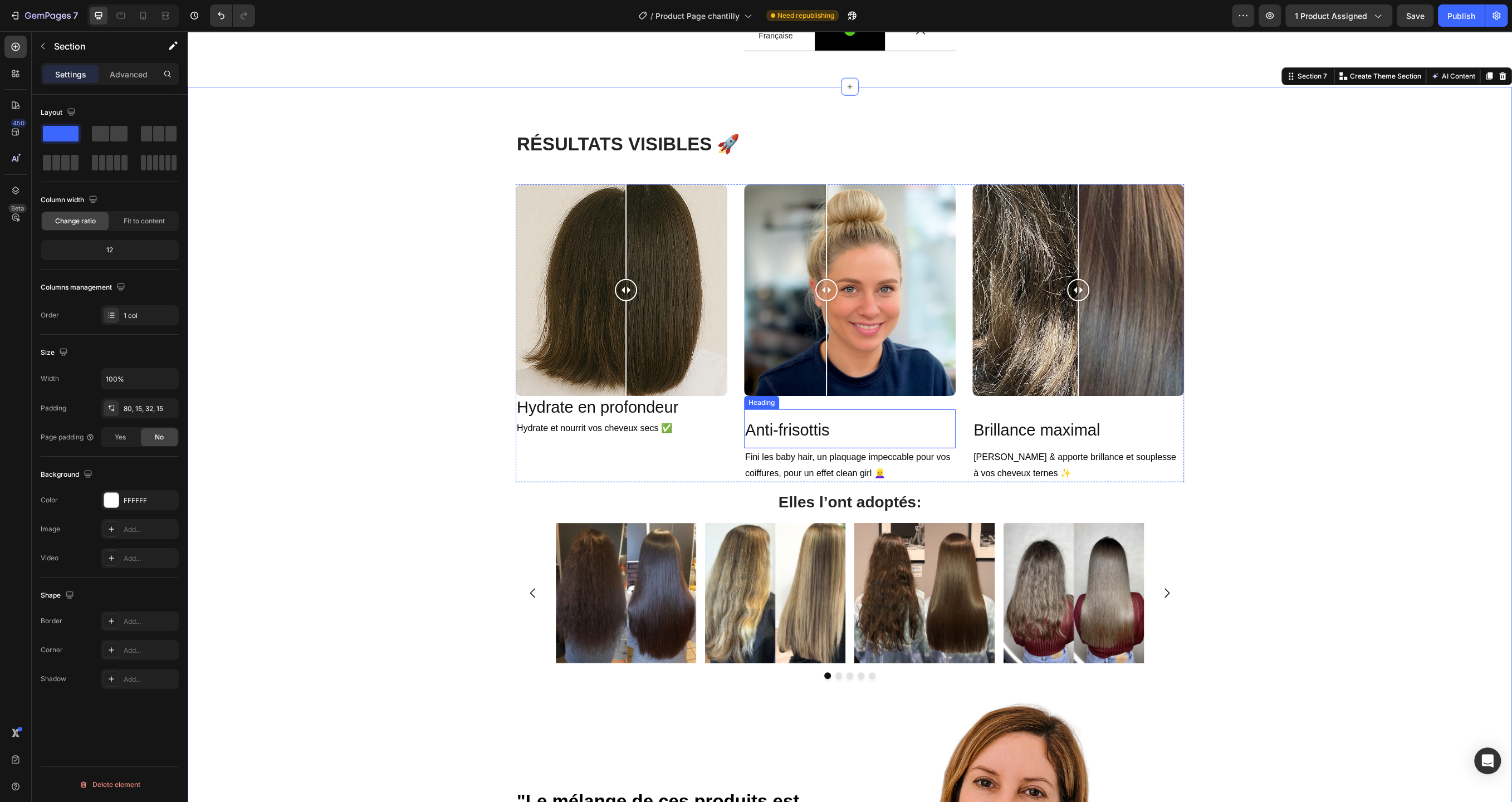
click at [839, 449] on h2 "Anti-frisottis" at bounding box center [850, 429] width 212 height 39
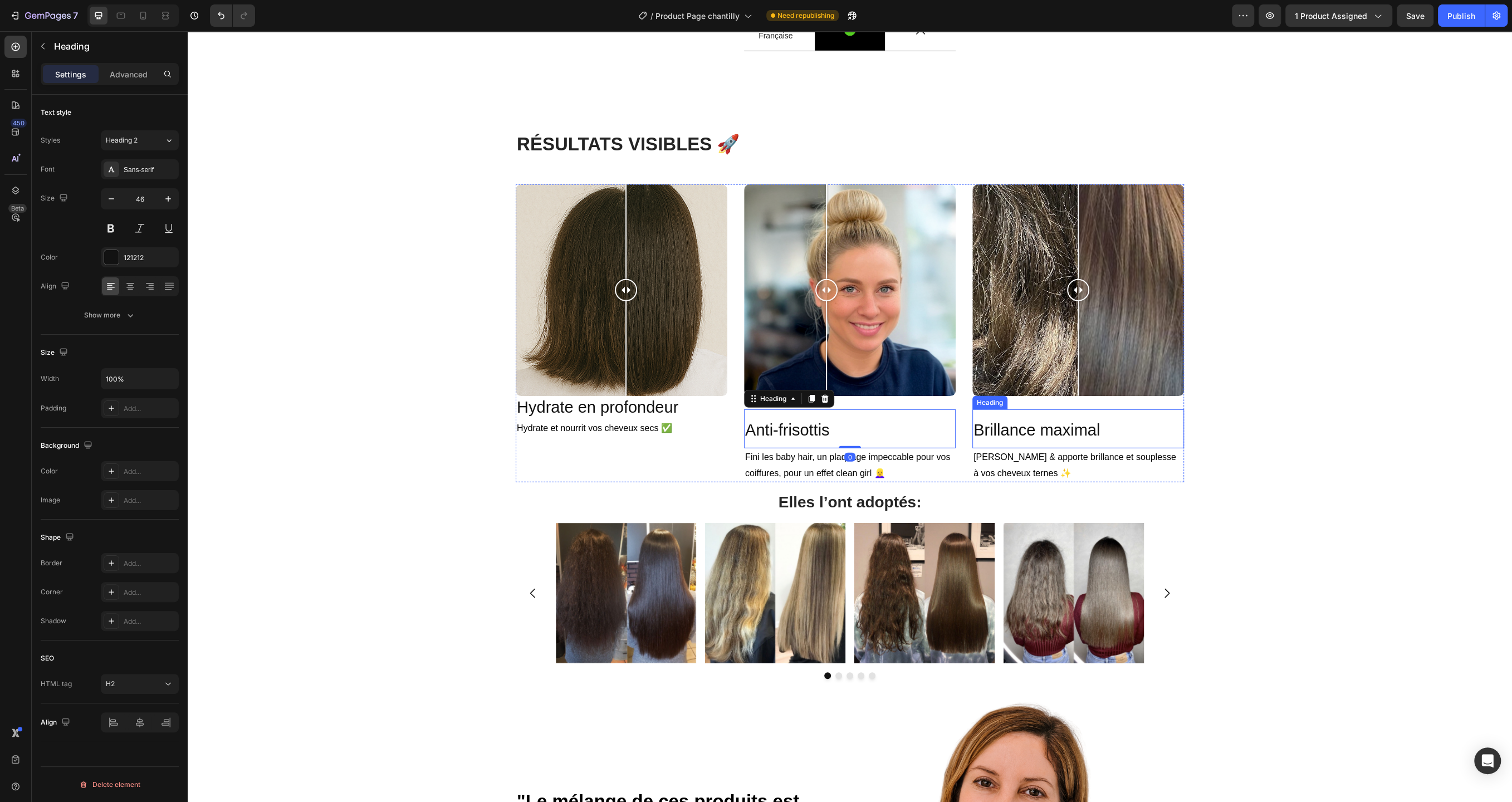
click at [1010, 439] on span "Brillance maximal" at bounding box center [1037, 430] width 126 height 18
click at [673, 419] on h2 "Hydrate en profondeur" at bounding box center [622, 408] width 212 height 23
click at [171, 141] on icon at bounding box center [169, 140] width 9 height 11
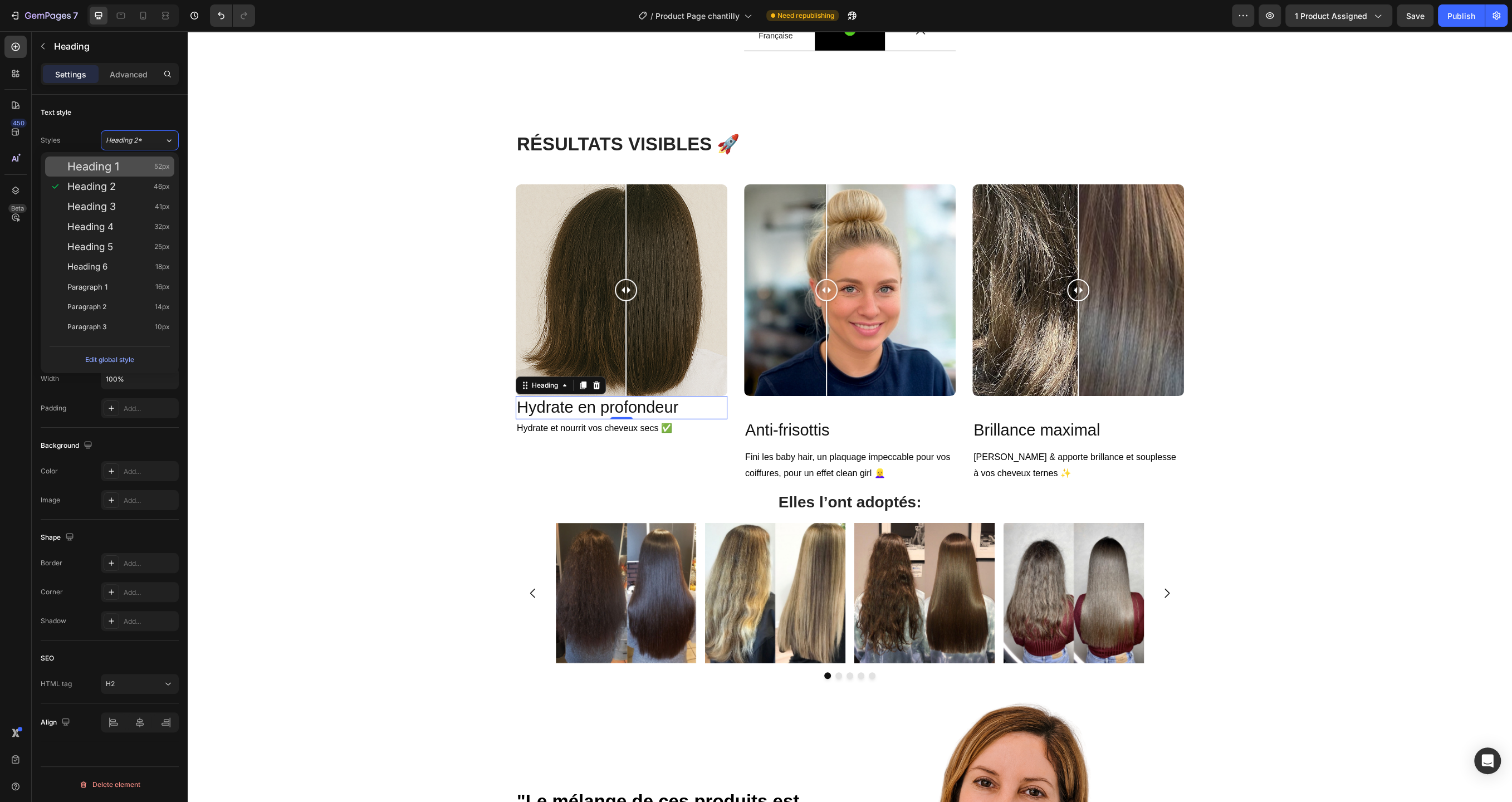
click at [158, 161] on span "52px" at bounding box center [162, 166] width 16 height 11
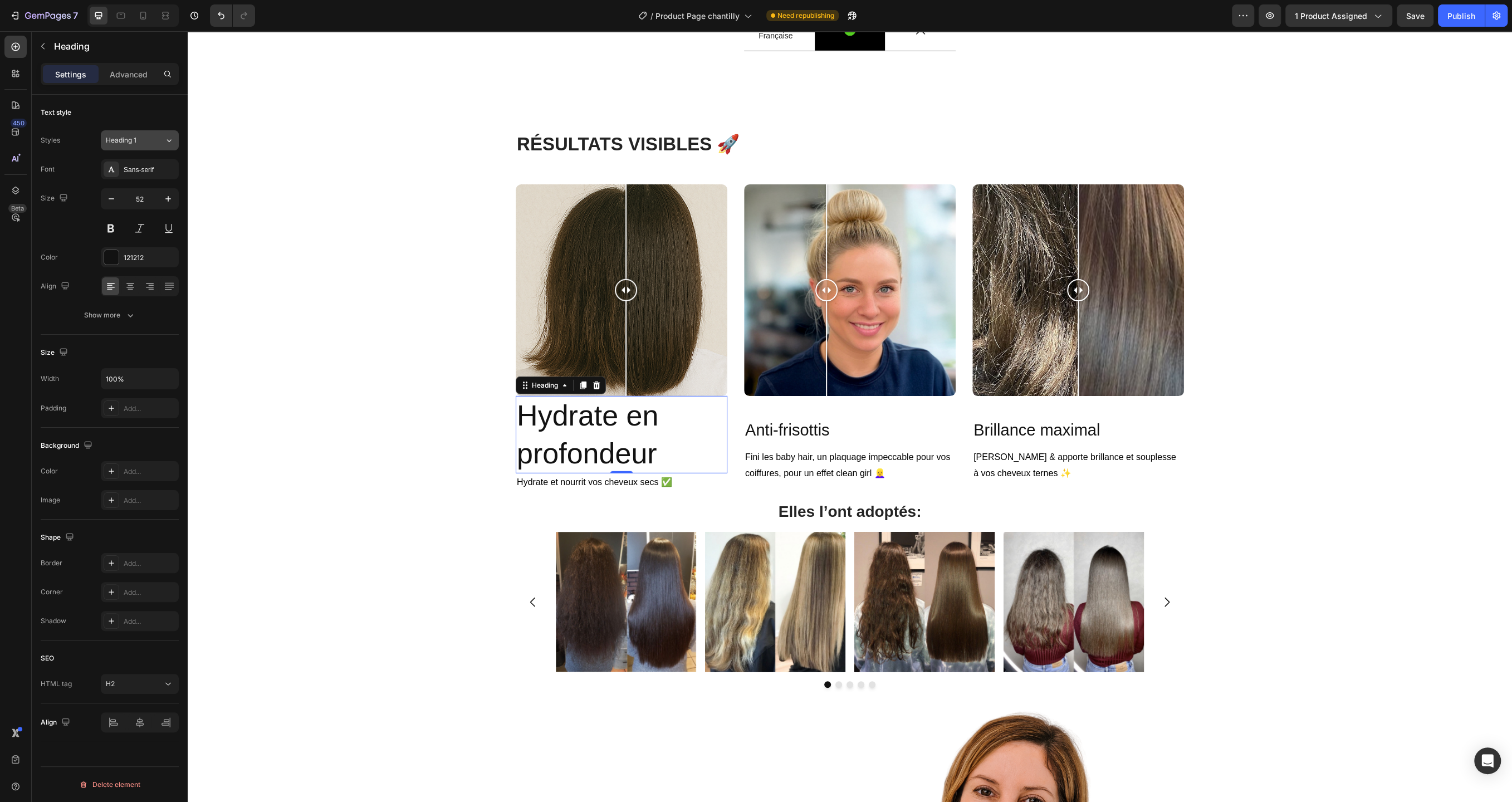
click at [166, 145] on icon at bounding box center [169, 140] width 9 height 11
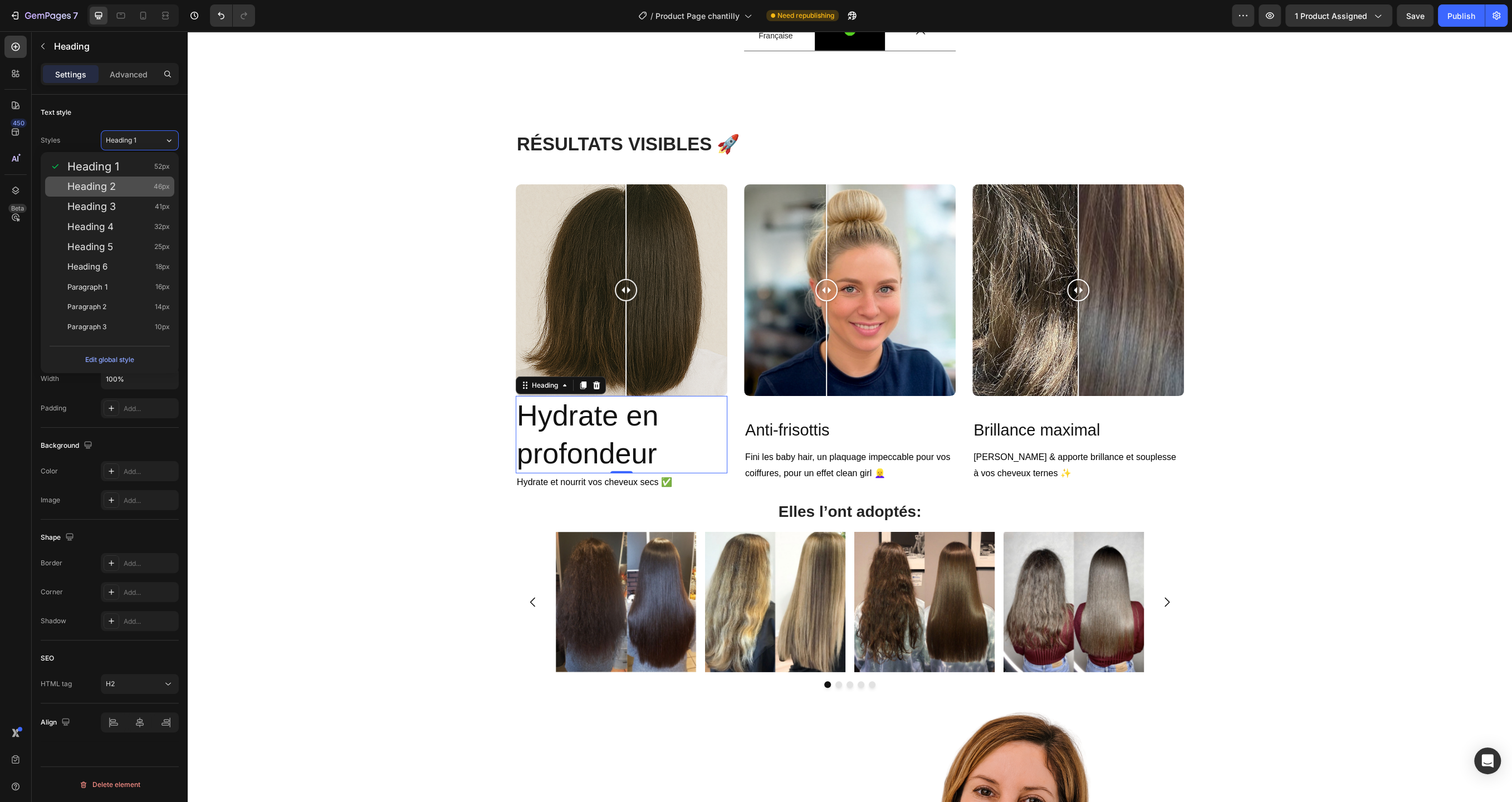
click at [149, 187] on div "Heading 2 46px" at bounding box center [119, 186] width 103 height 11
type input "46"
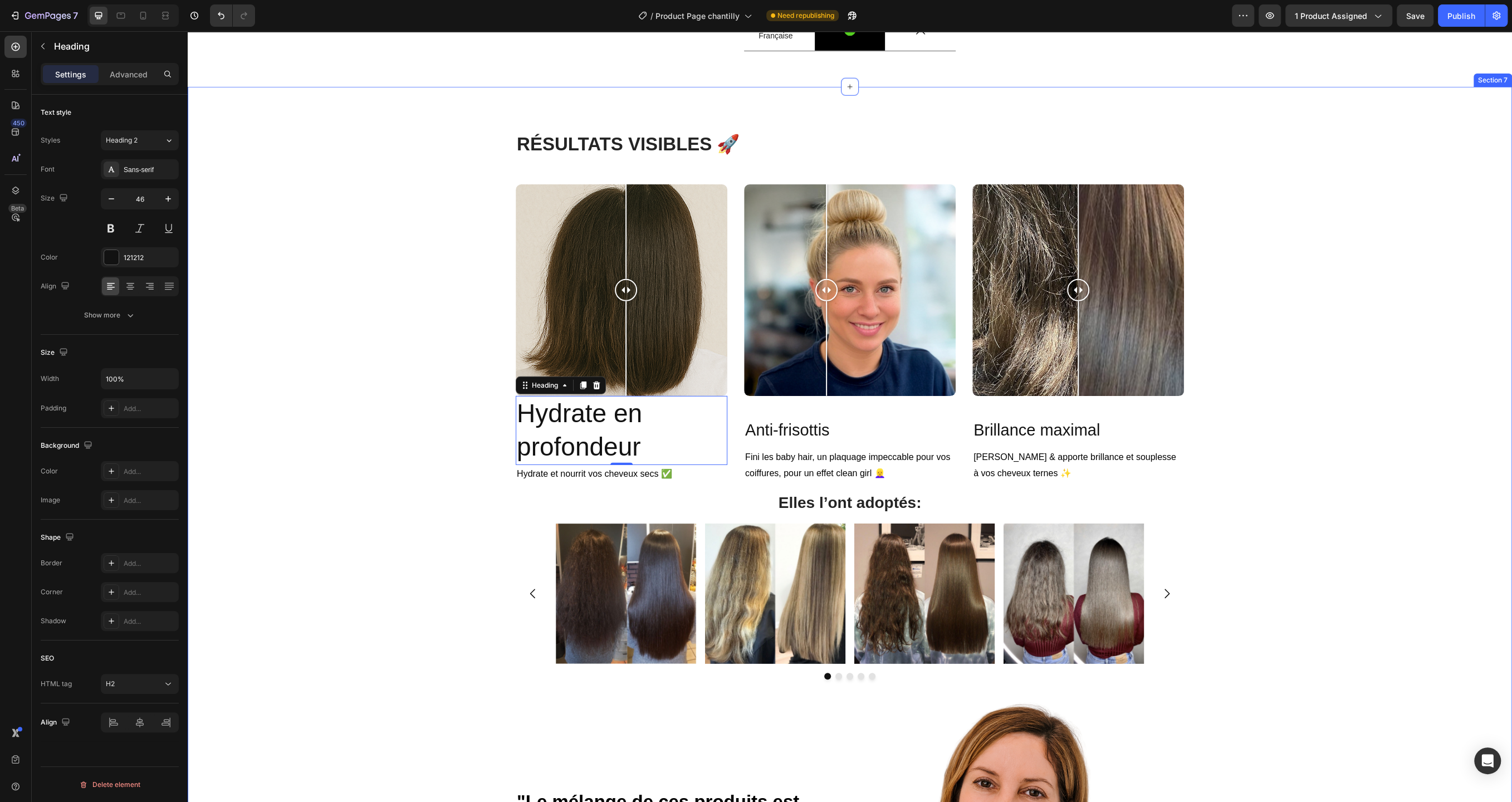
click at [285, 477] on div "R ÉSULTATS VISIBLES 🚀 Heading Row Image Comparison Hydrate en profondeur Headin…" at bounding box center [850, 629] width 1308 height 996
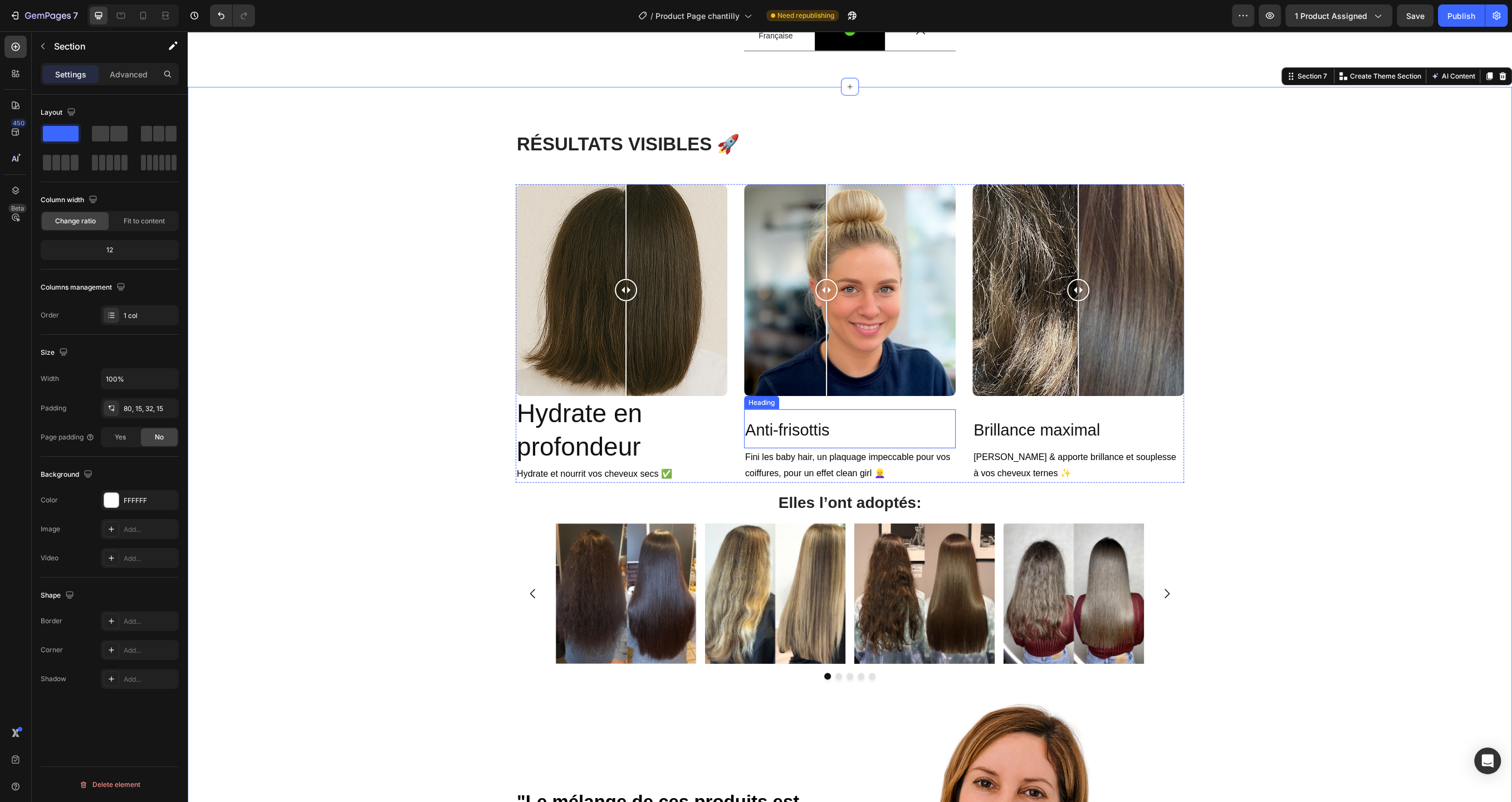
click at [819, 439] on span "Anti-frisottis" at bounding box center [787, 430] width 84 height 18
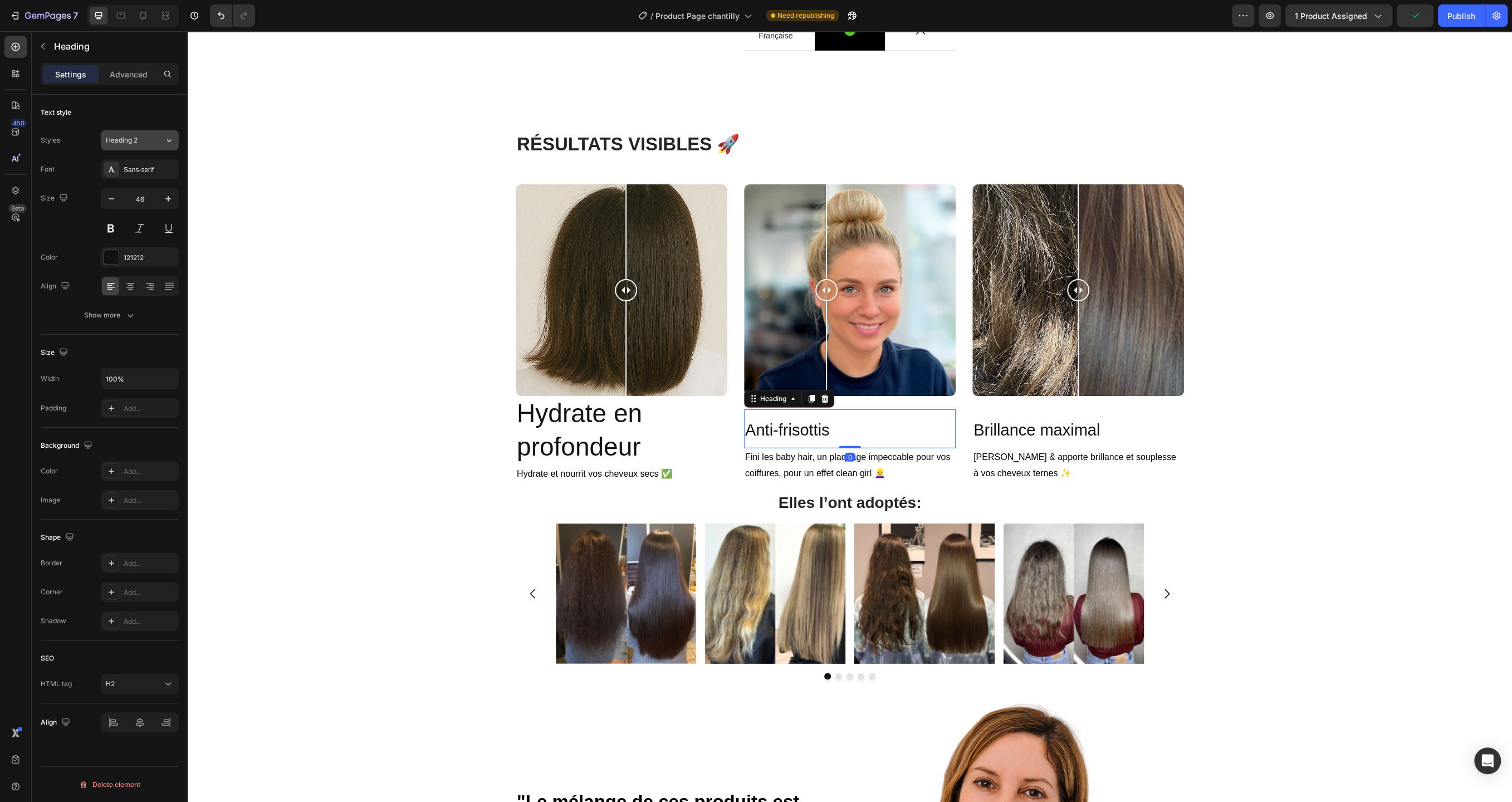
click at [164, 143] on icon at bounding box center [169, 140] width 9 height 11
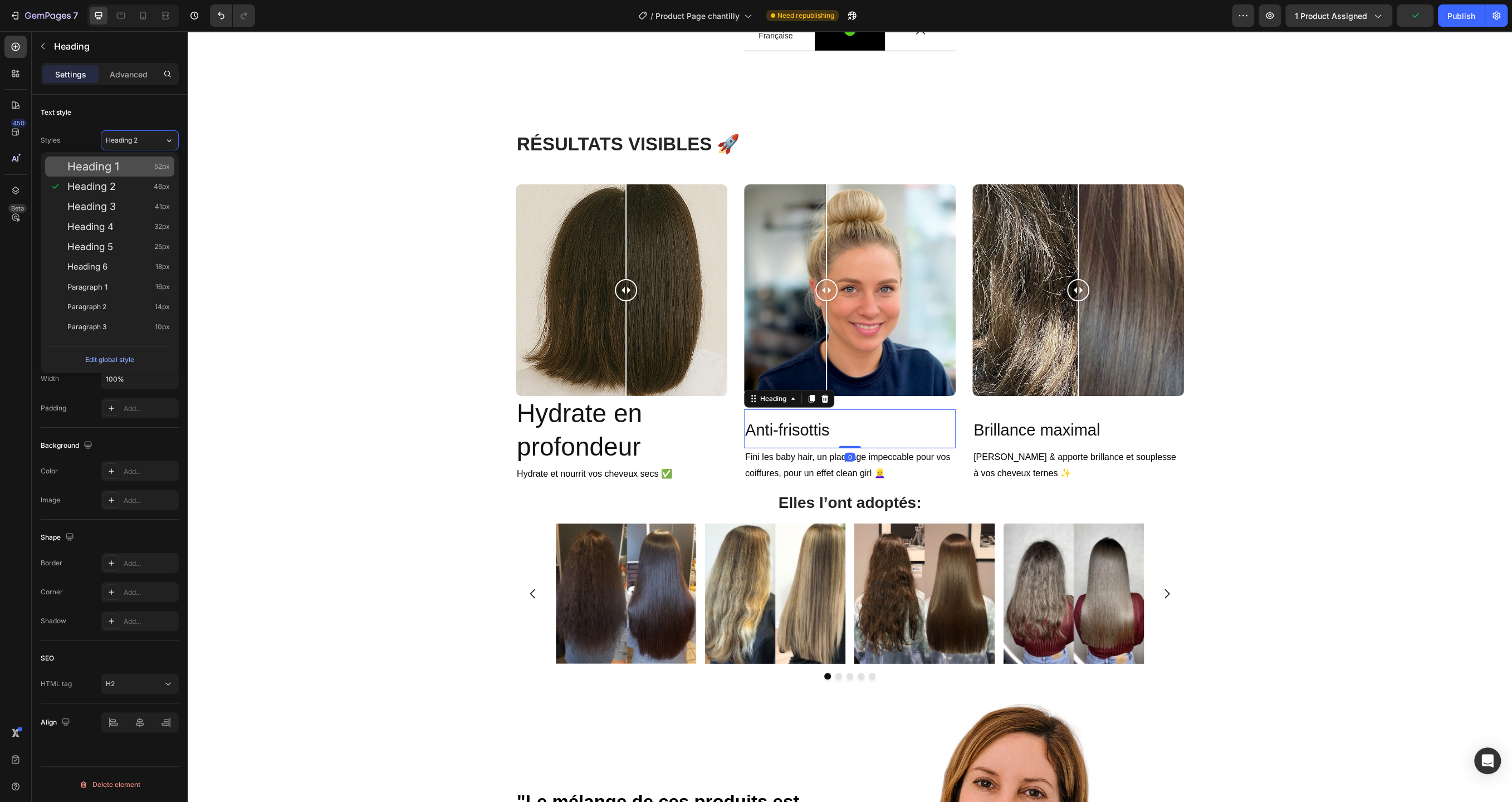
click at [152, 159] on div "Heading 1 52px" at bounding box center [110, 167] width 129 height 20
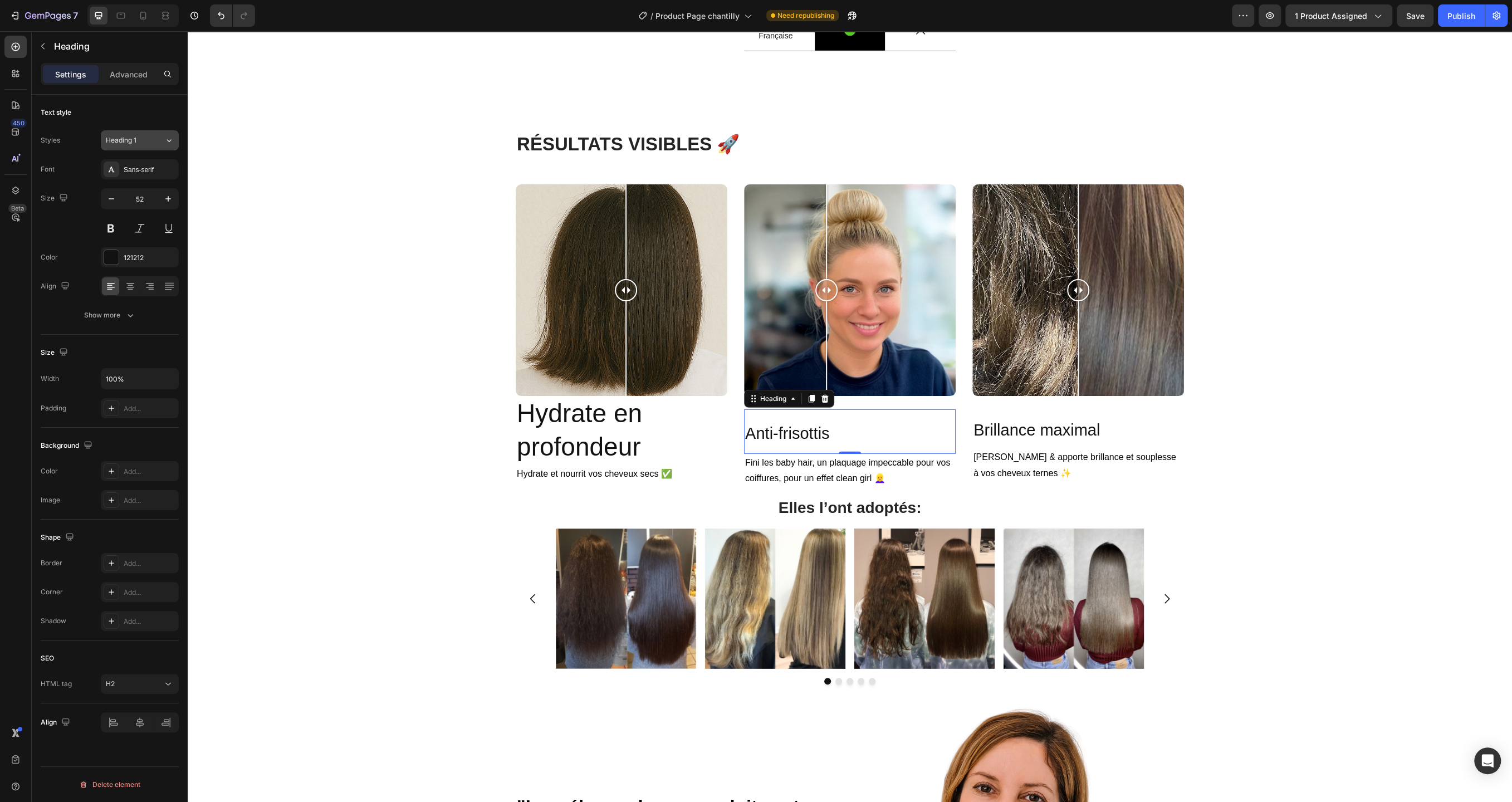
click at [166, 144] on icon at bounding box center [169, 140] width 9 height 11
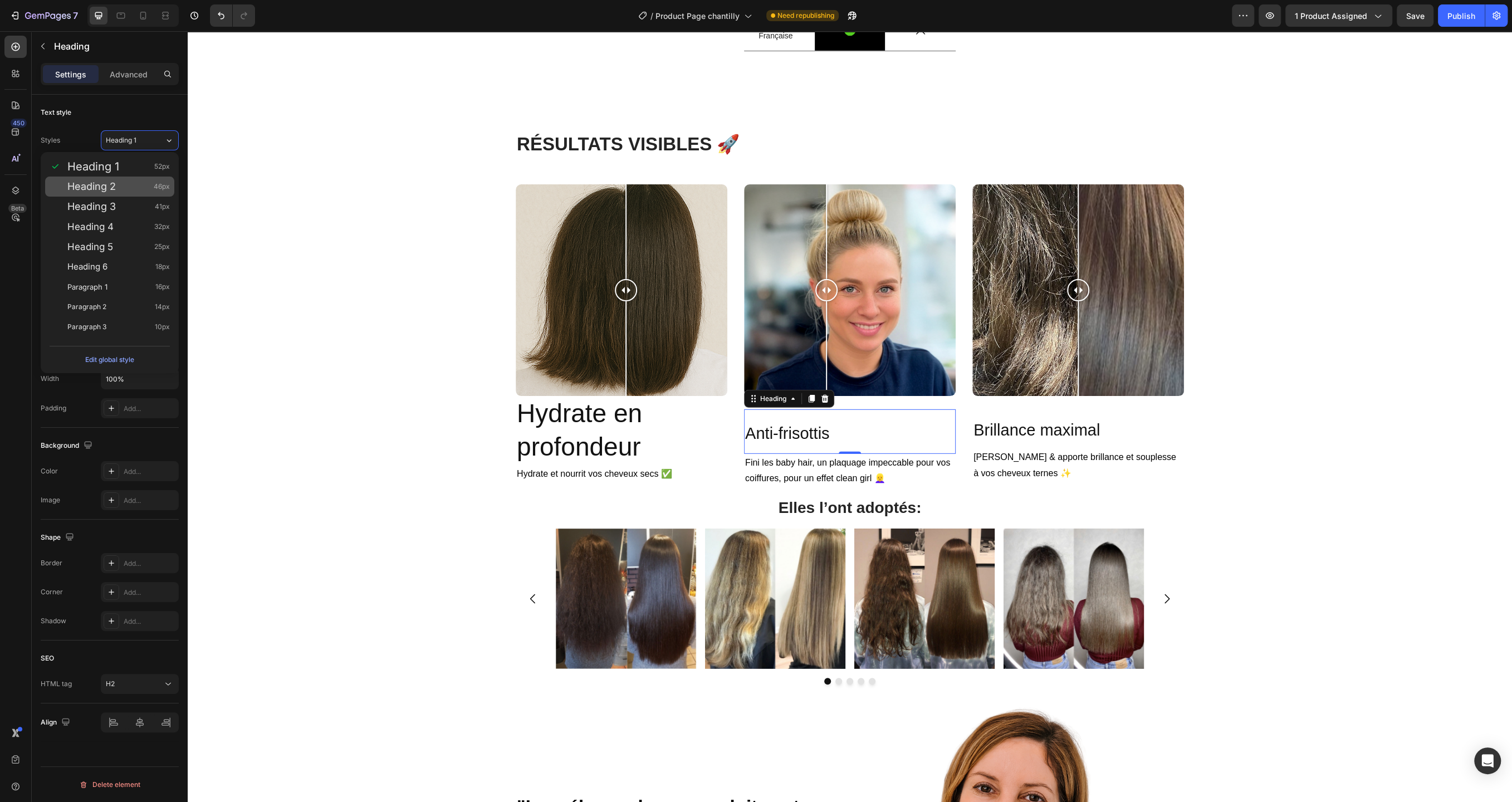
click at [151, 181] on div "Heading 2 46px" at bounding box center [119, 186] width 103 height 11
type input "46"
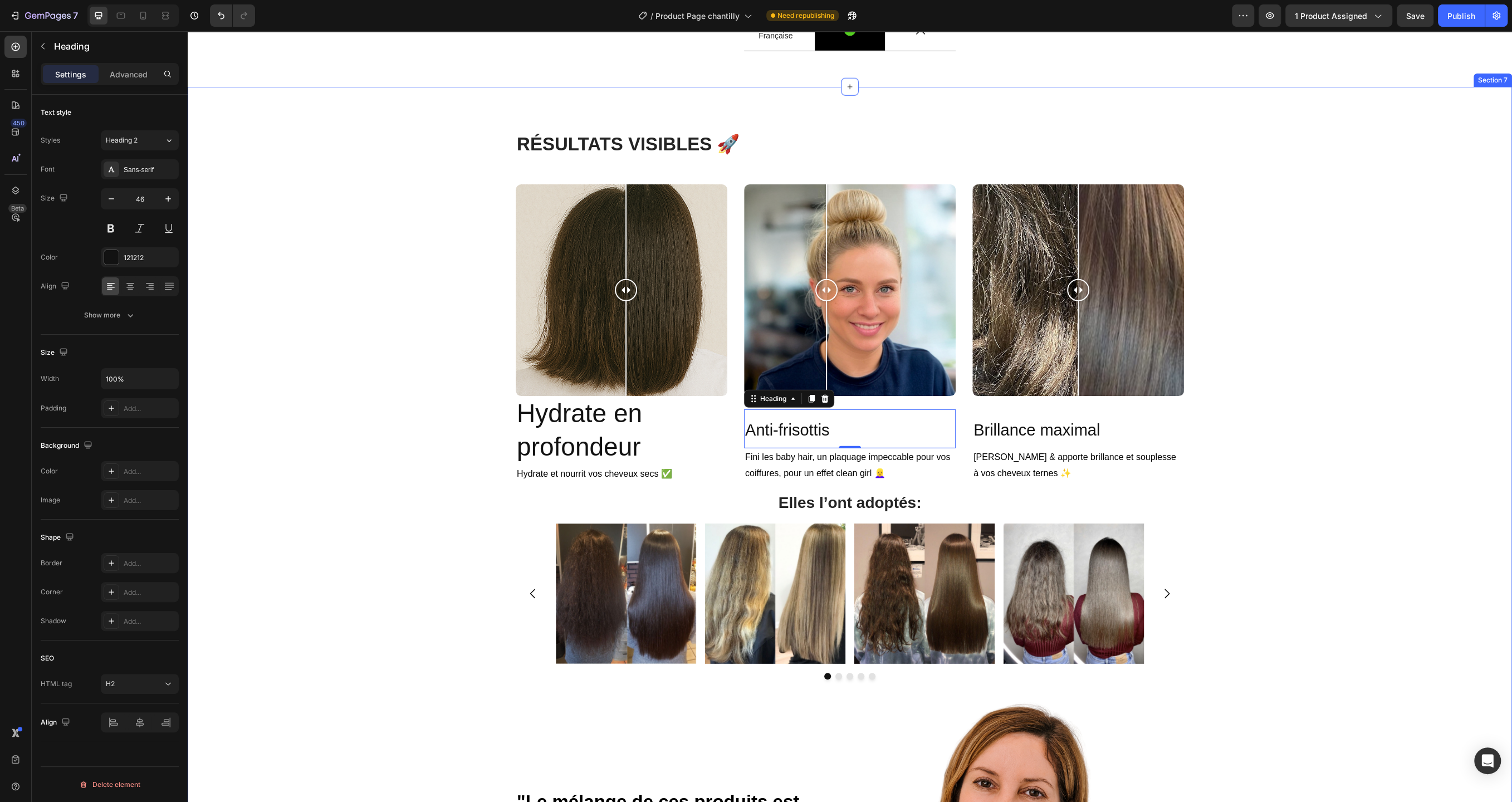
click at [355, 273] on div "R ÉSULTATS VISIBLES 🚀 Heading Row Image Comparison Hydrate en profondeur Headin…" at bounding box center [850, 629] width 1308 height 996
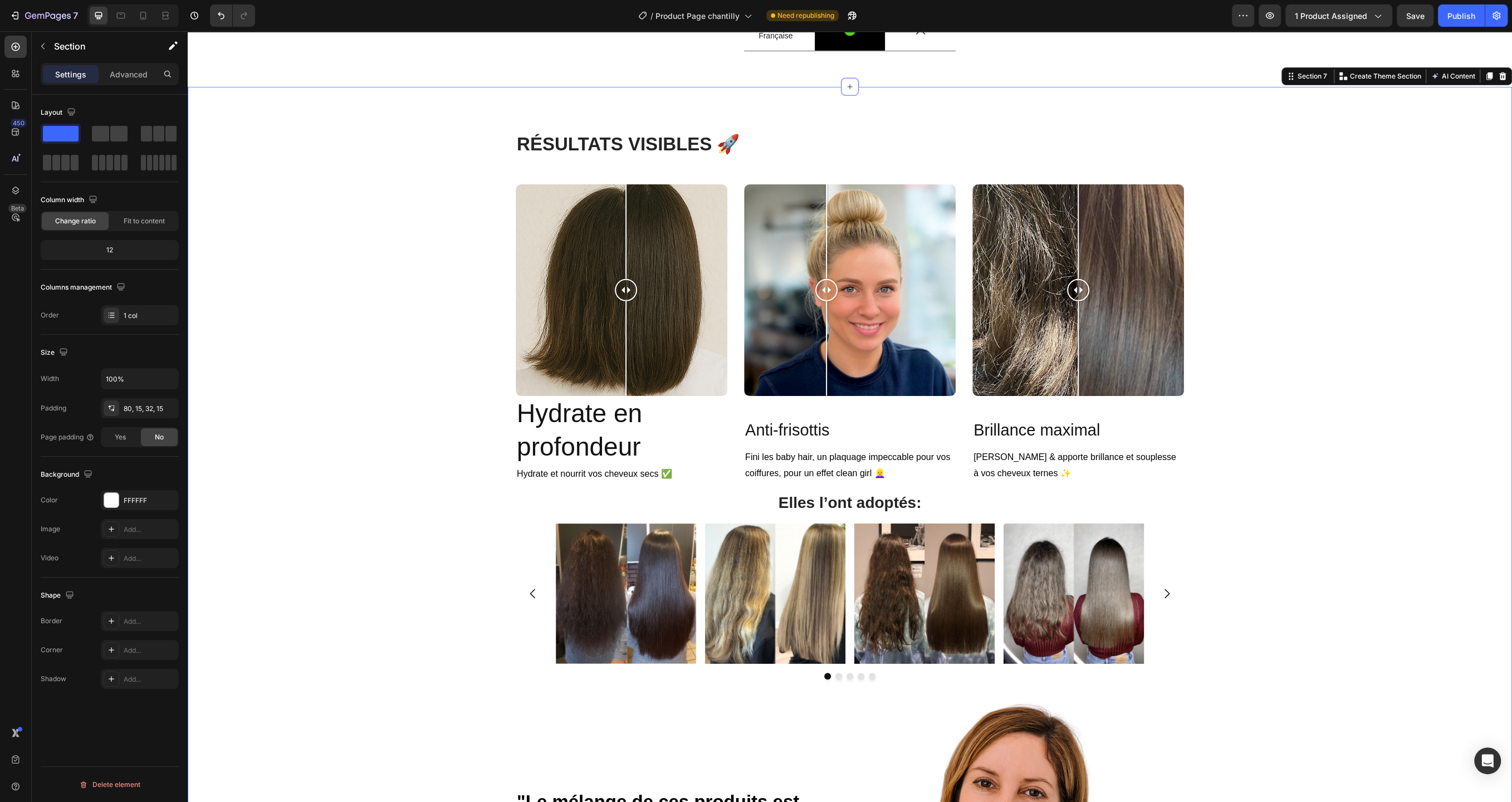
click at [766, 155] on div "R ÉSULTATS VISIBLES 🚀 Heading Row Image Comparison Hydrate en profondeur Headin…" at bounding box center [850, 616] width 1324 height 1059
click at [15, 185] on icon at bounding box center [15, 190] width 11 height 11
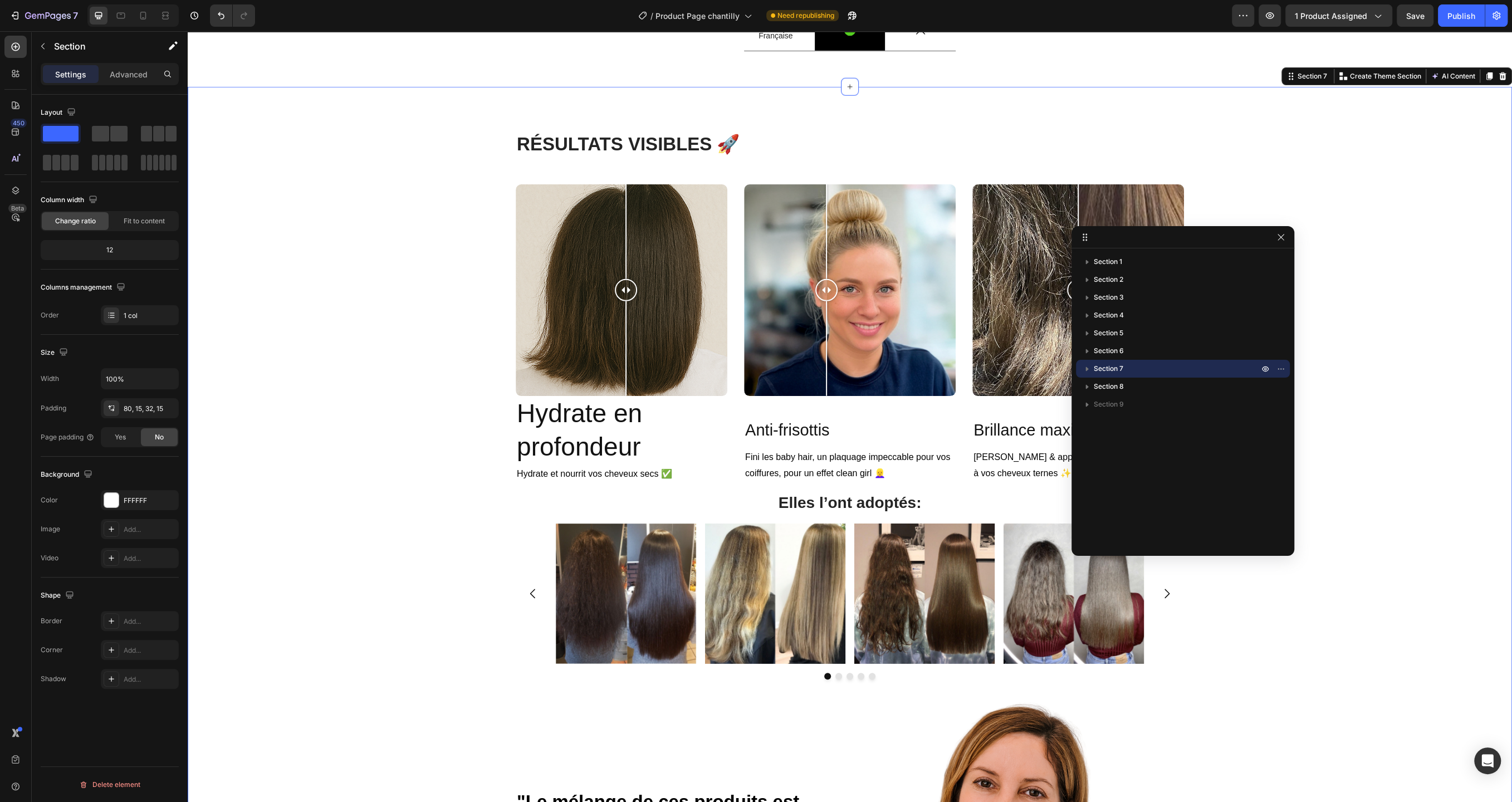
click at [1089, 370] on icon "button" at bounding box center [1087, 369] width 11 height 11
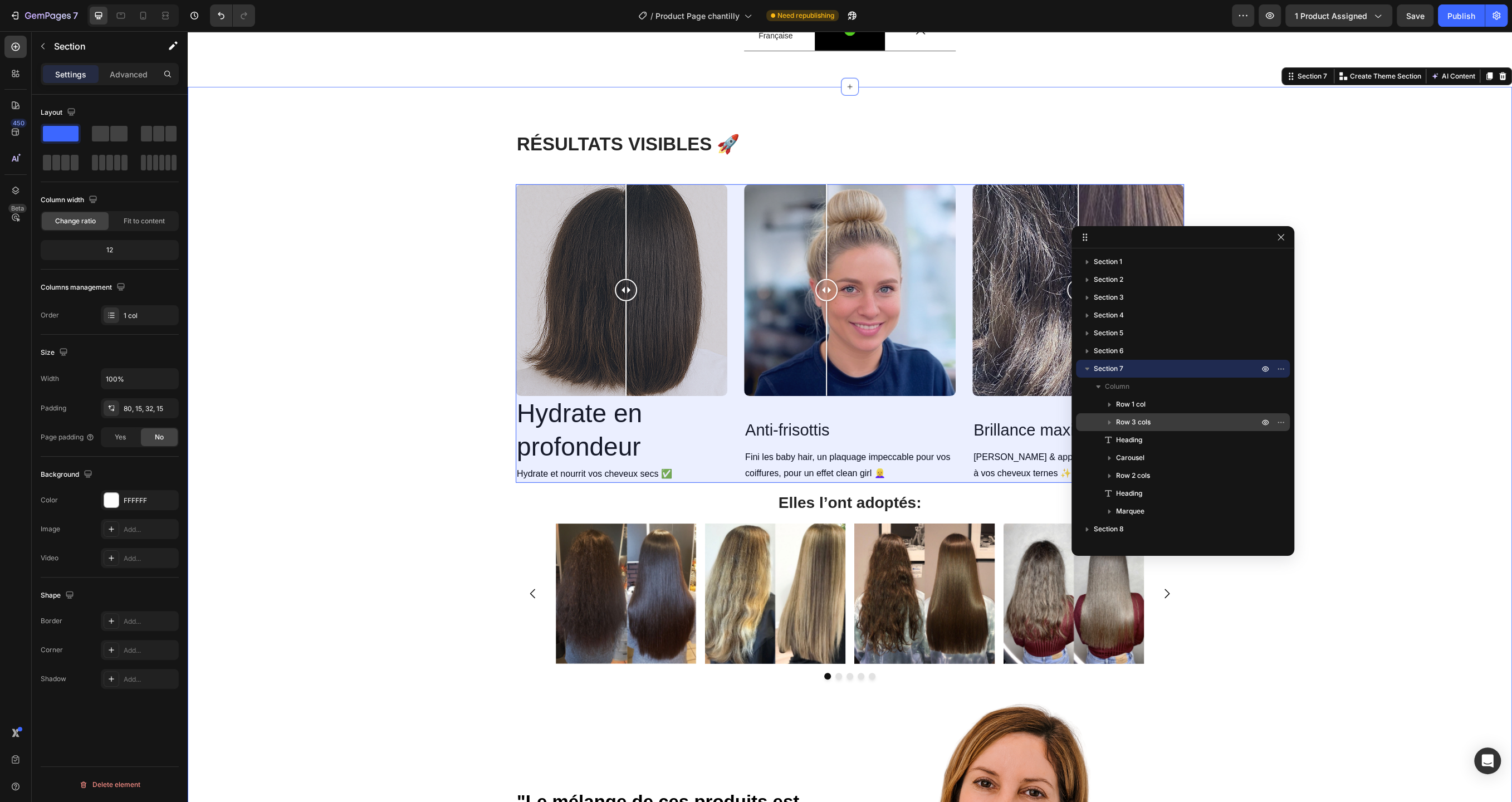
click at [1132, 427] on span "Row 3 cols" at bounding box center [1133, 422] width 35 height 11
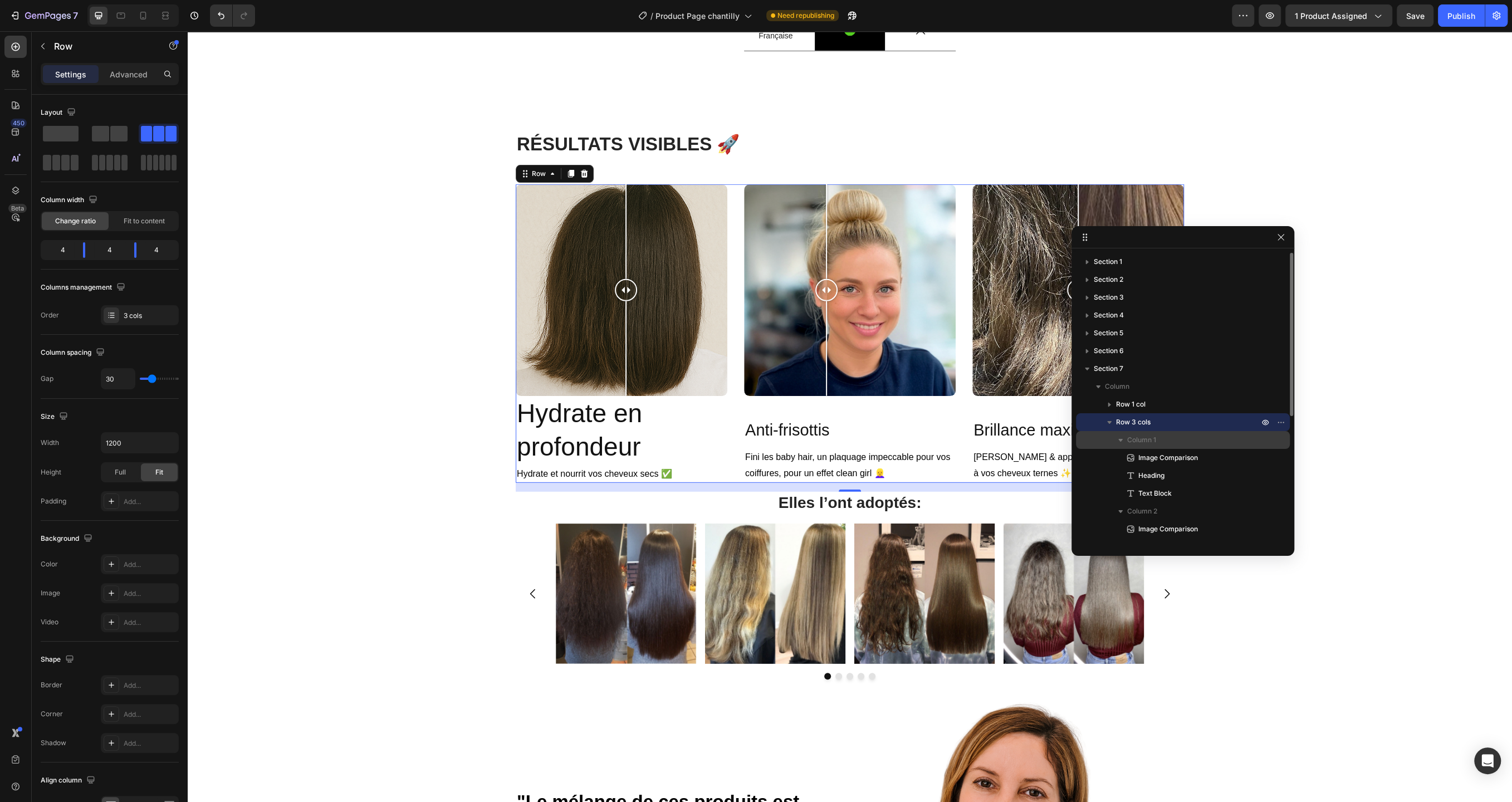
click at [1149, 440] on span "Column 1" at bounding box center [1141, 440] width 29 height 11
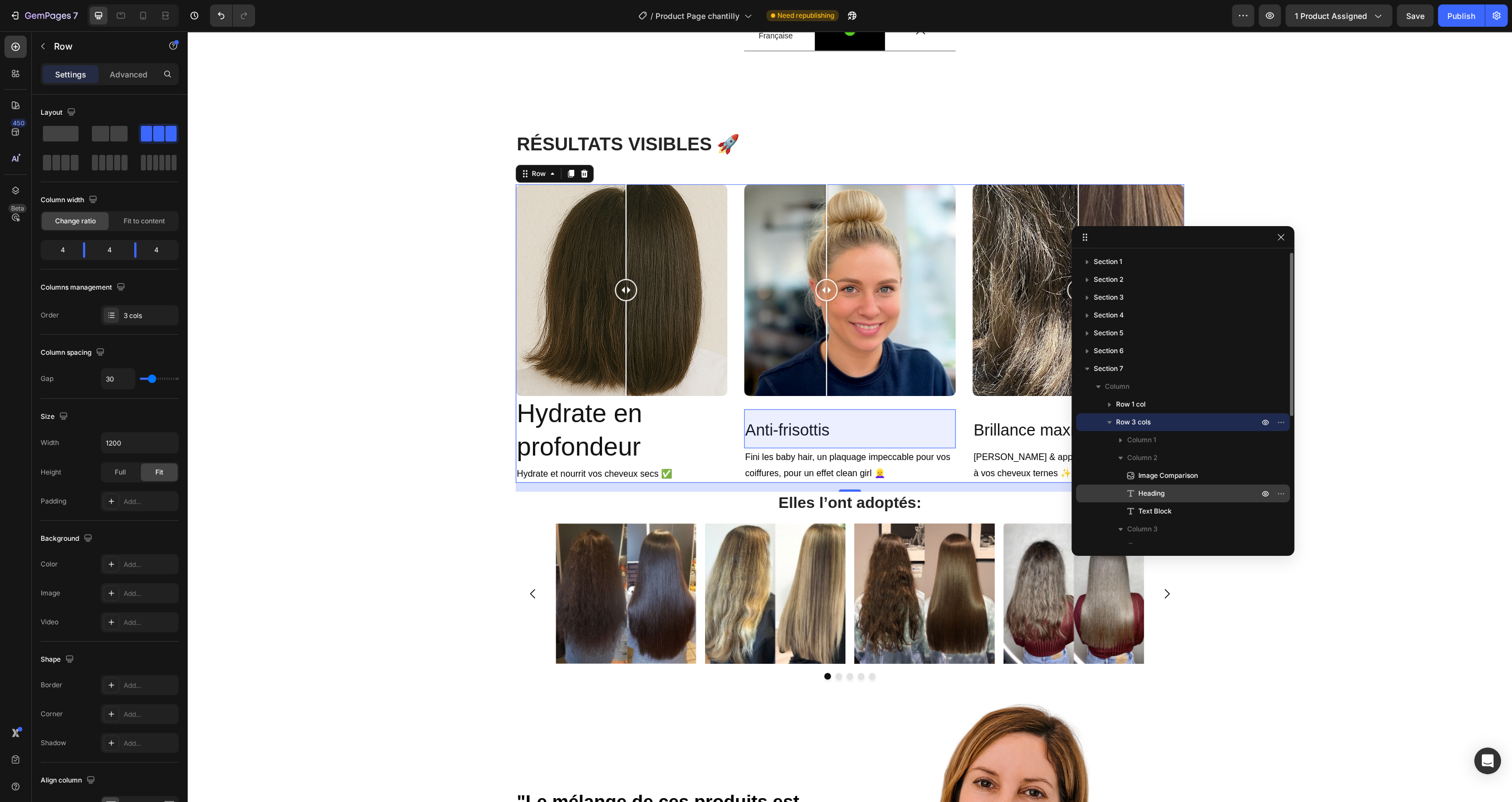
click at [1152, 494] on span "Heading" at bounding box center [1151, 493] width 26 height 11
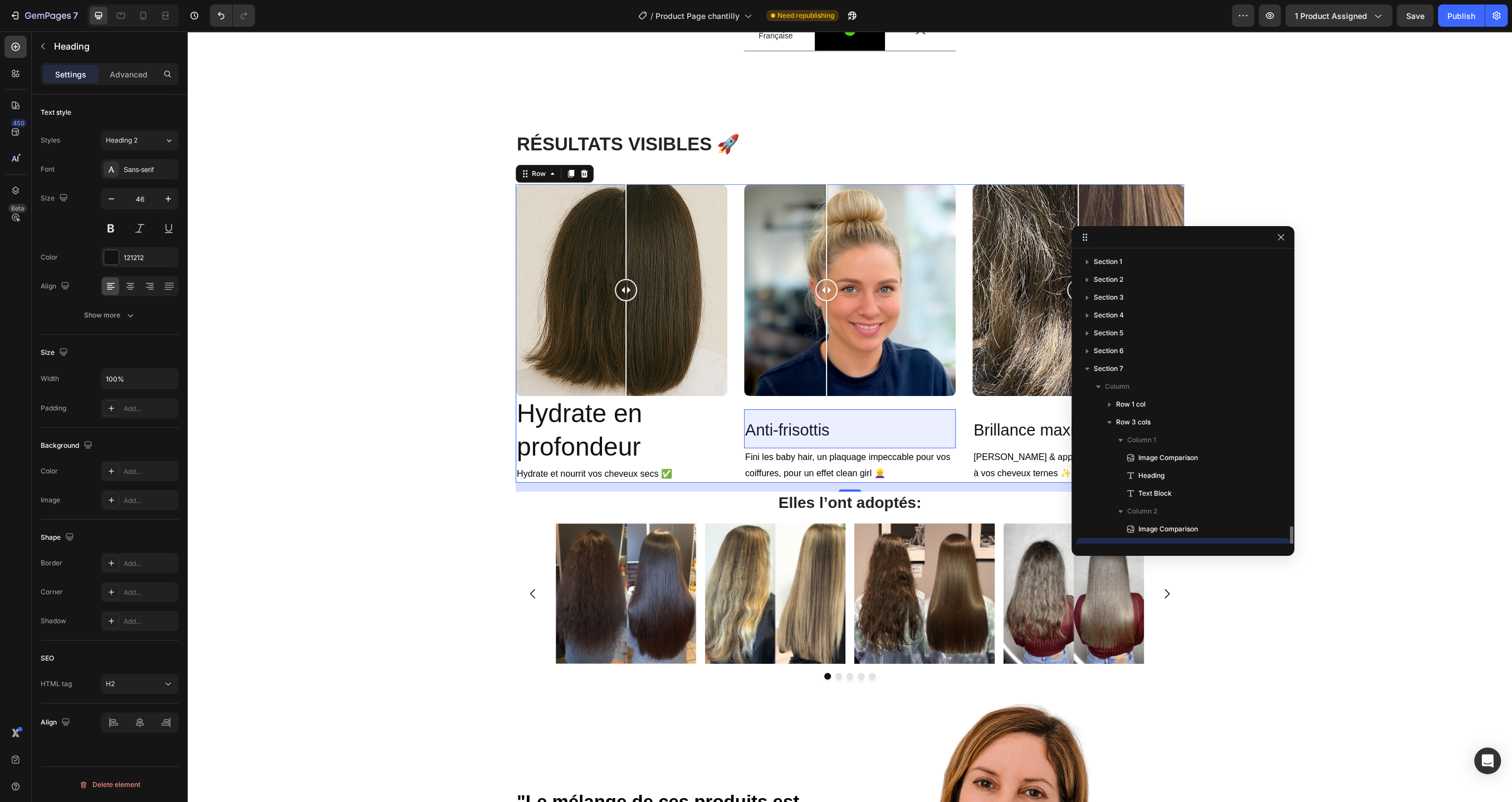
scroll to position [175, 0]
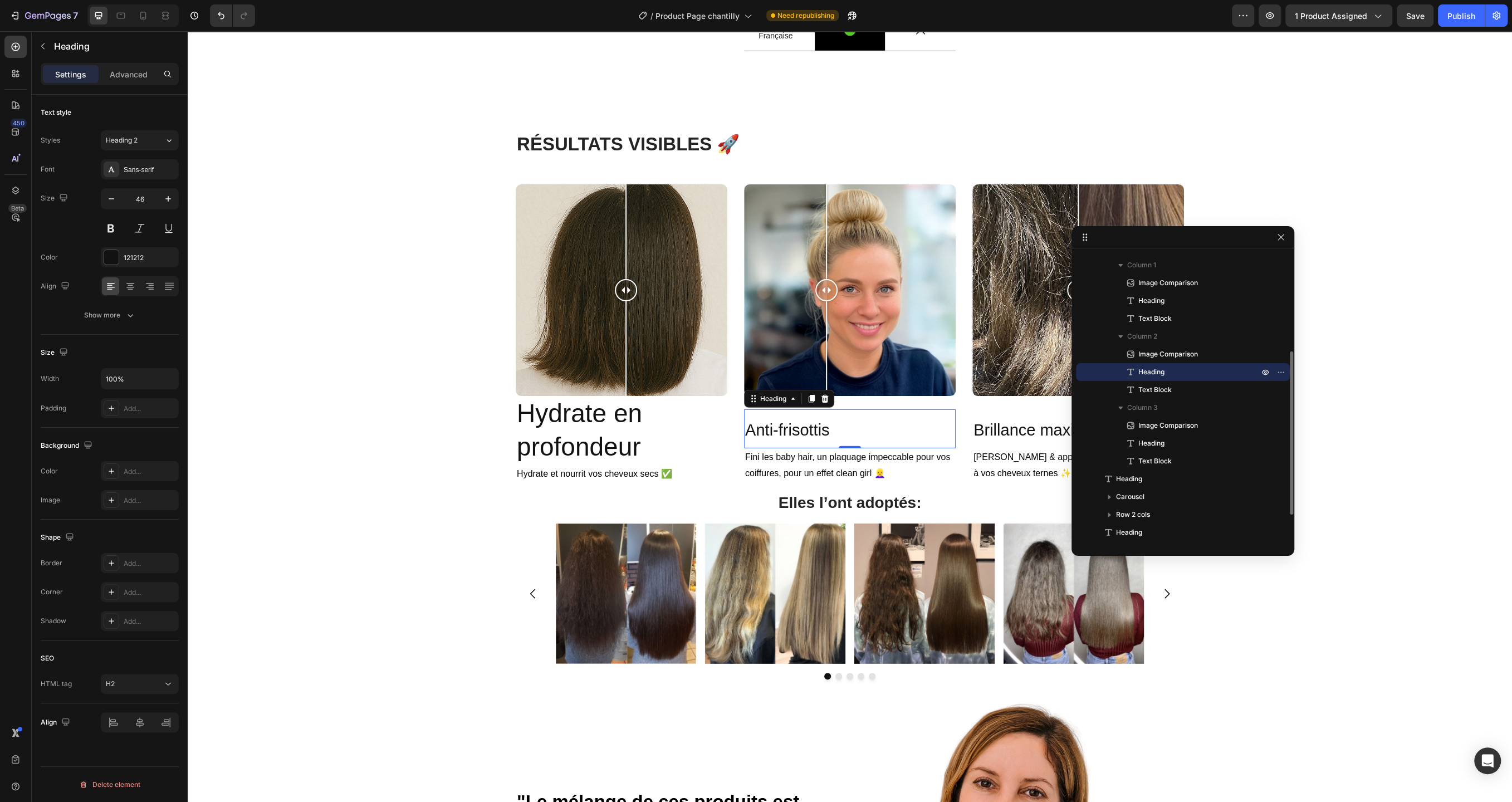
click at [1151, 373] on span "Heading" at bounding box center [1151, 372] width 26 height 11
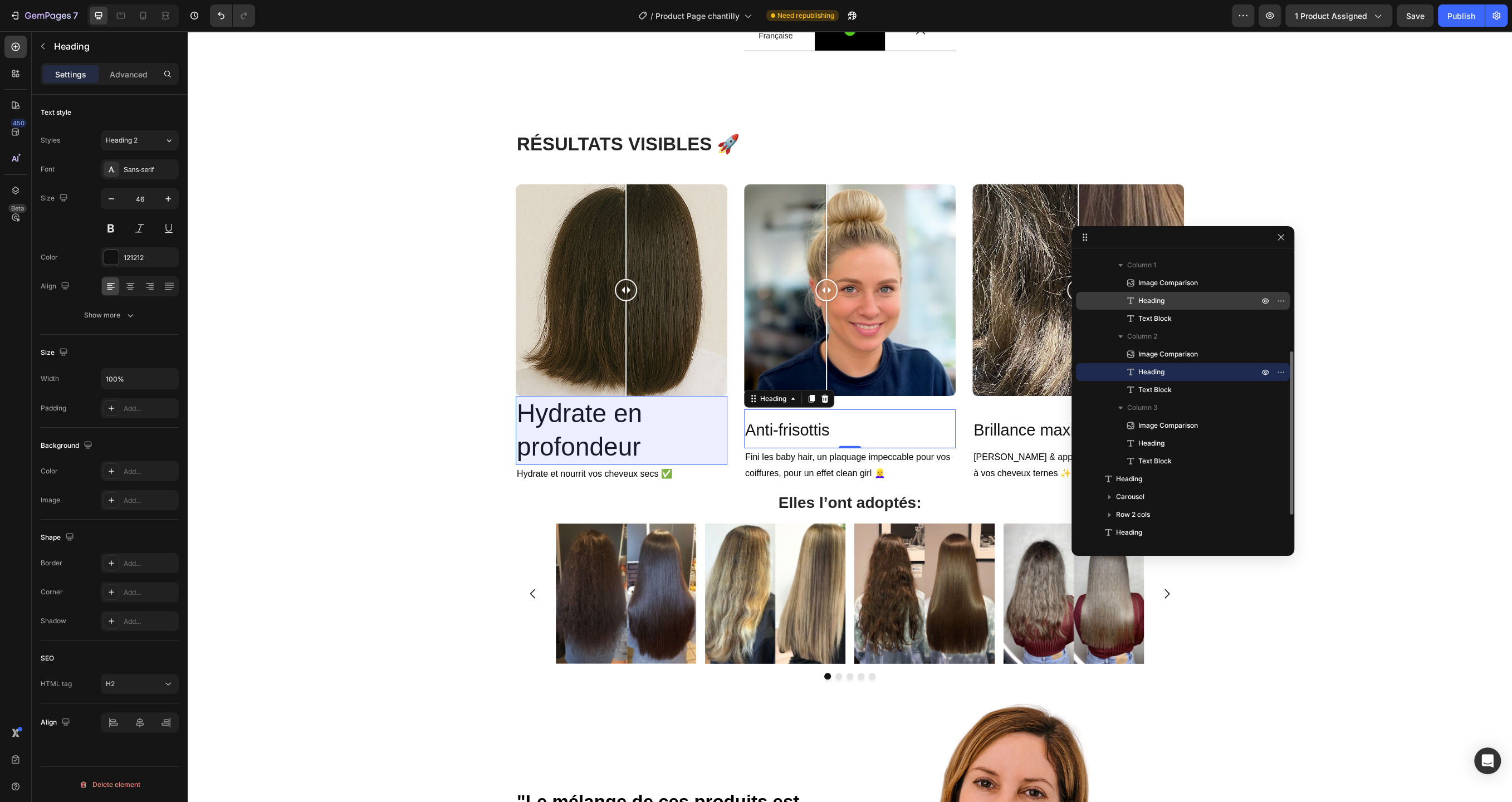
click at [1153, 299] on span "Heading" at bounding box center [1151, 301] width 26 height 11
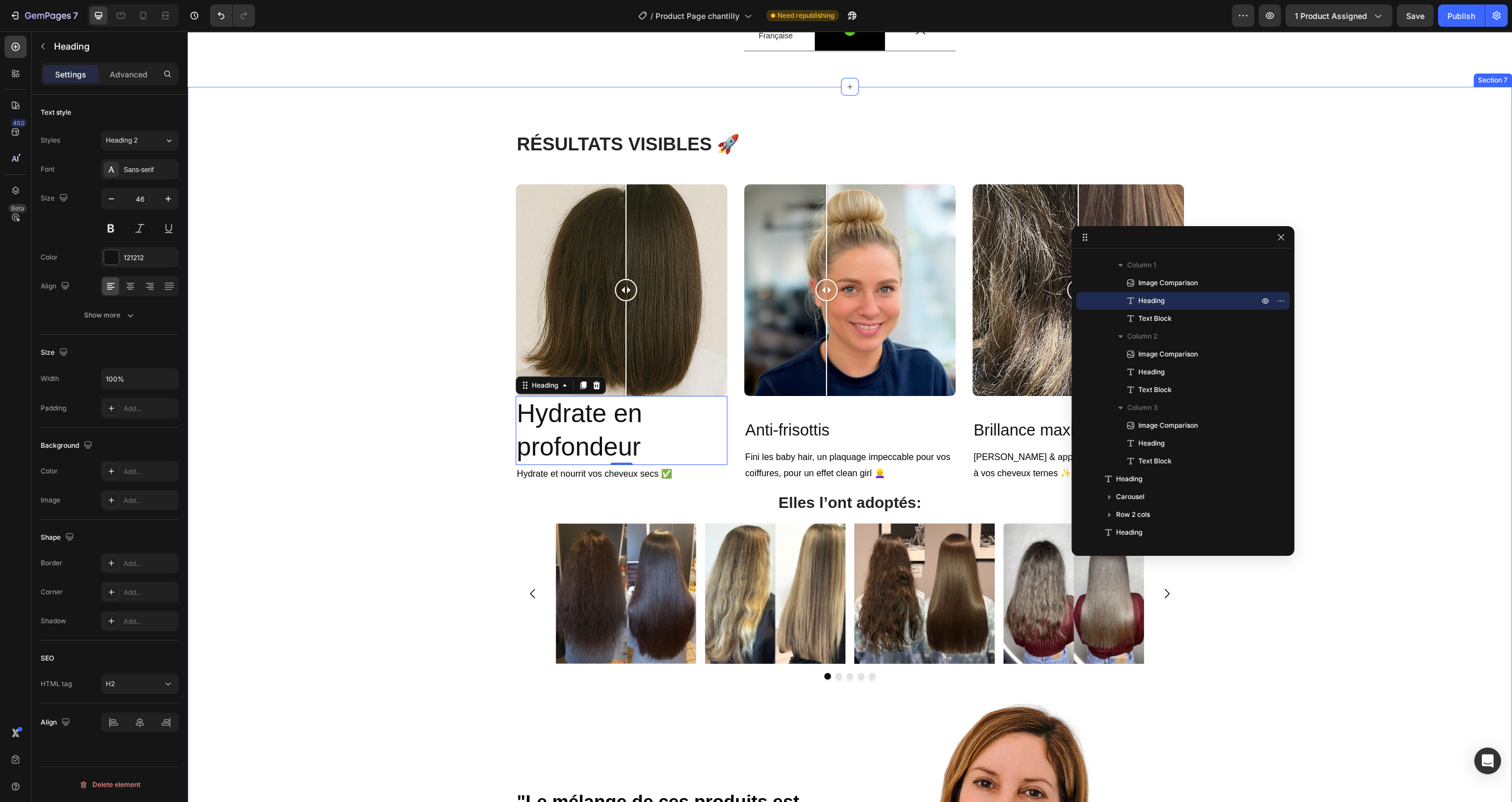
click at [423, 415] on div "R ÉSULTATS VISIBLES 🚀 Heading Row Image Comparison Hydrate en profondeur Headin…" at bounding box center [850, 629] width 1308 height 996
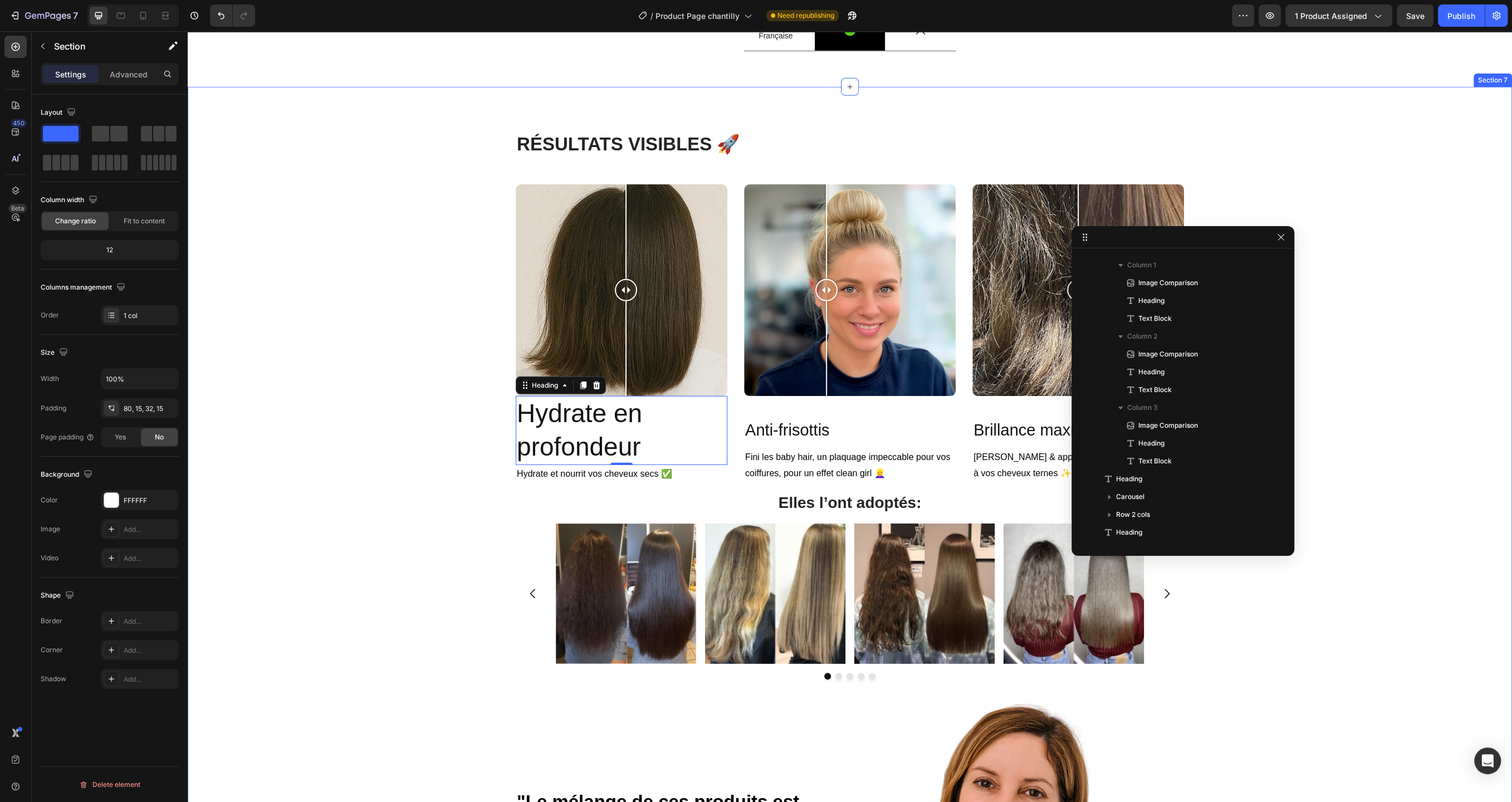
scroll to position [0, 0]
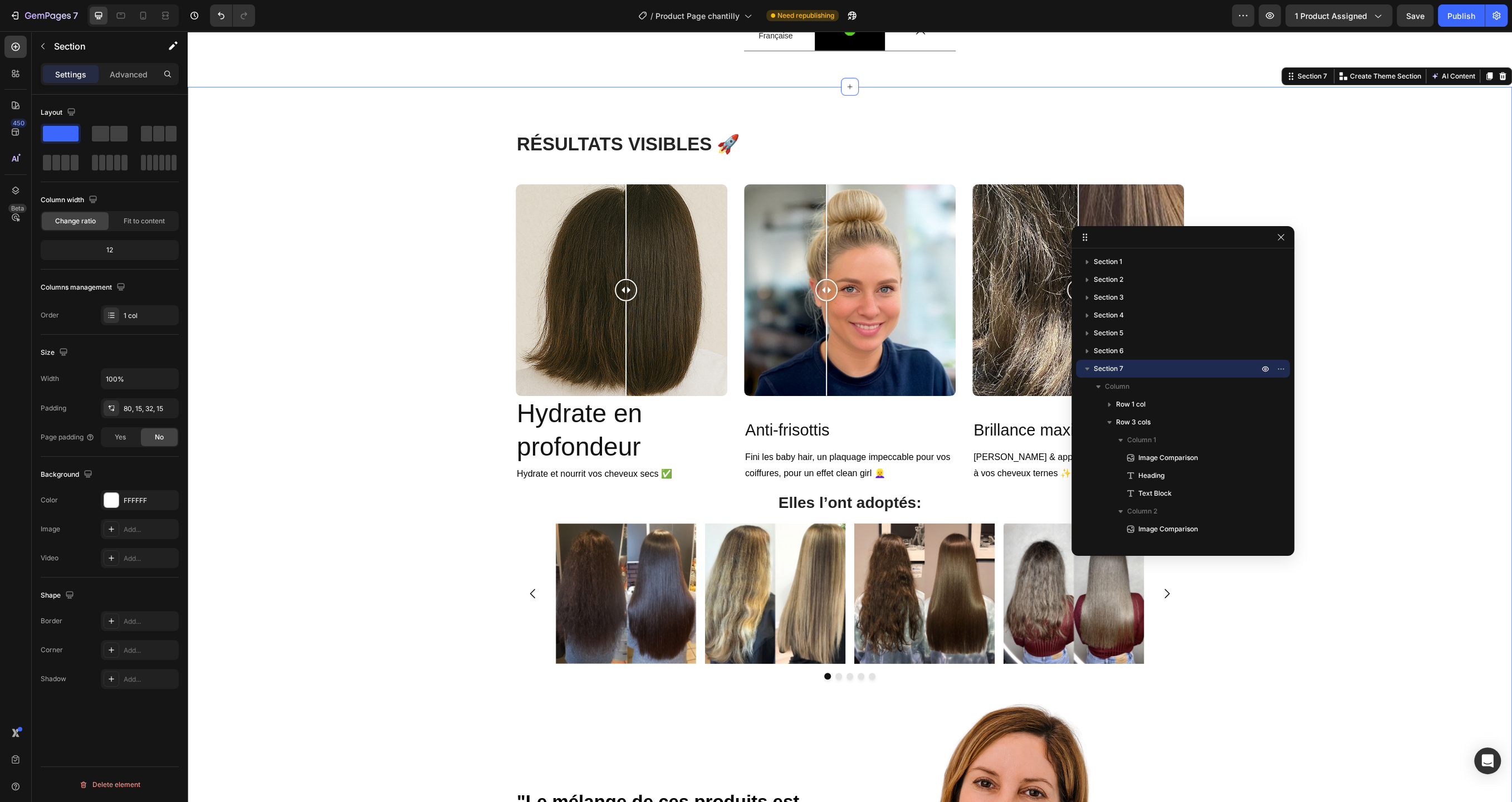
click at [400, 171] on div "R ÉSULTATS VISIBLES 🚀 Heading Row Image Comparison Hydrate en profondeur Headin…" at bounding box center [850, 616] width 1324 height 1059
click at [118, 18] on icon at bounding box center [121, 16] width 8 height 6
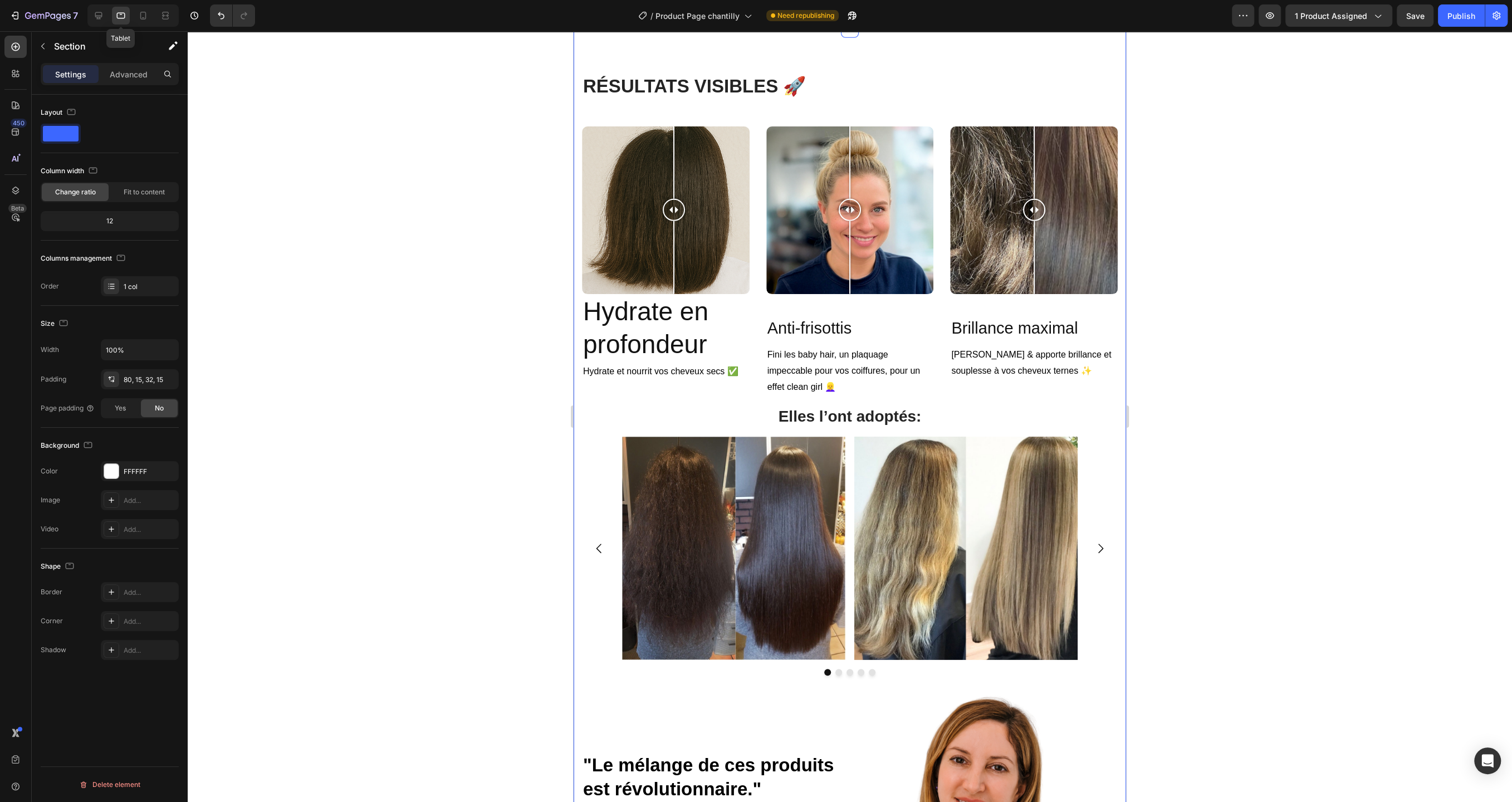
scroll to position [3316, 0]
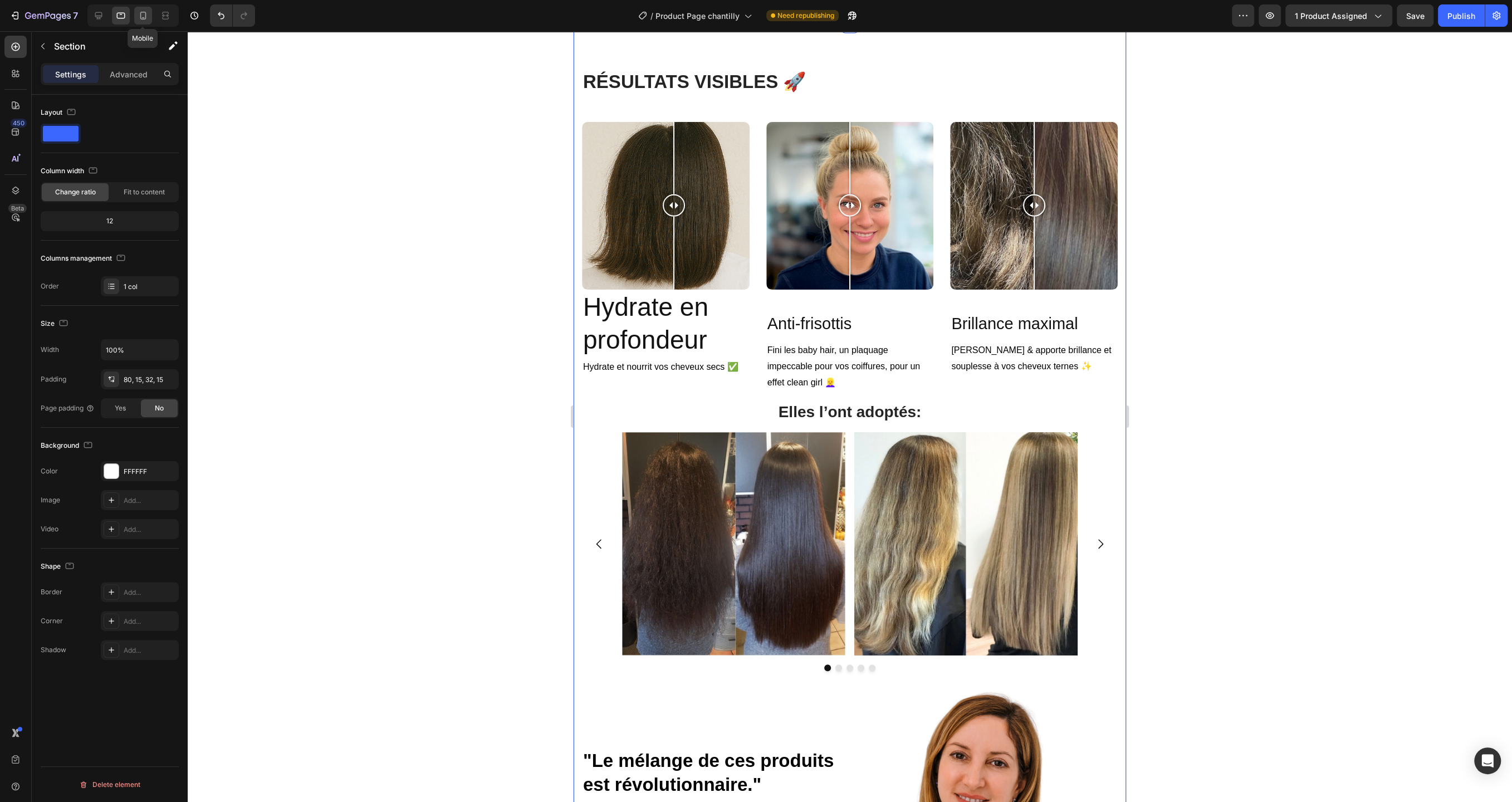
click at [145, 18] on icon at bounding box center [143, 15] width 6 height 8
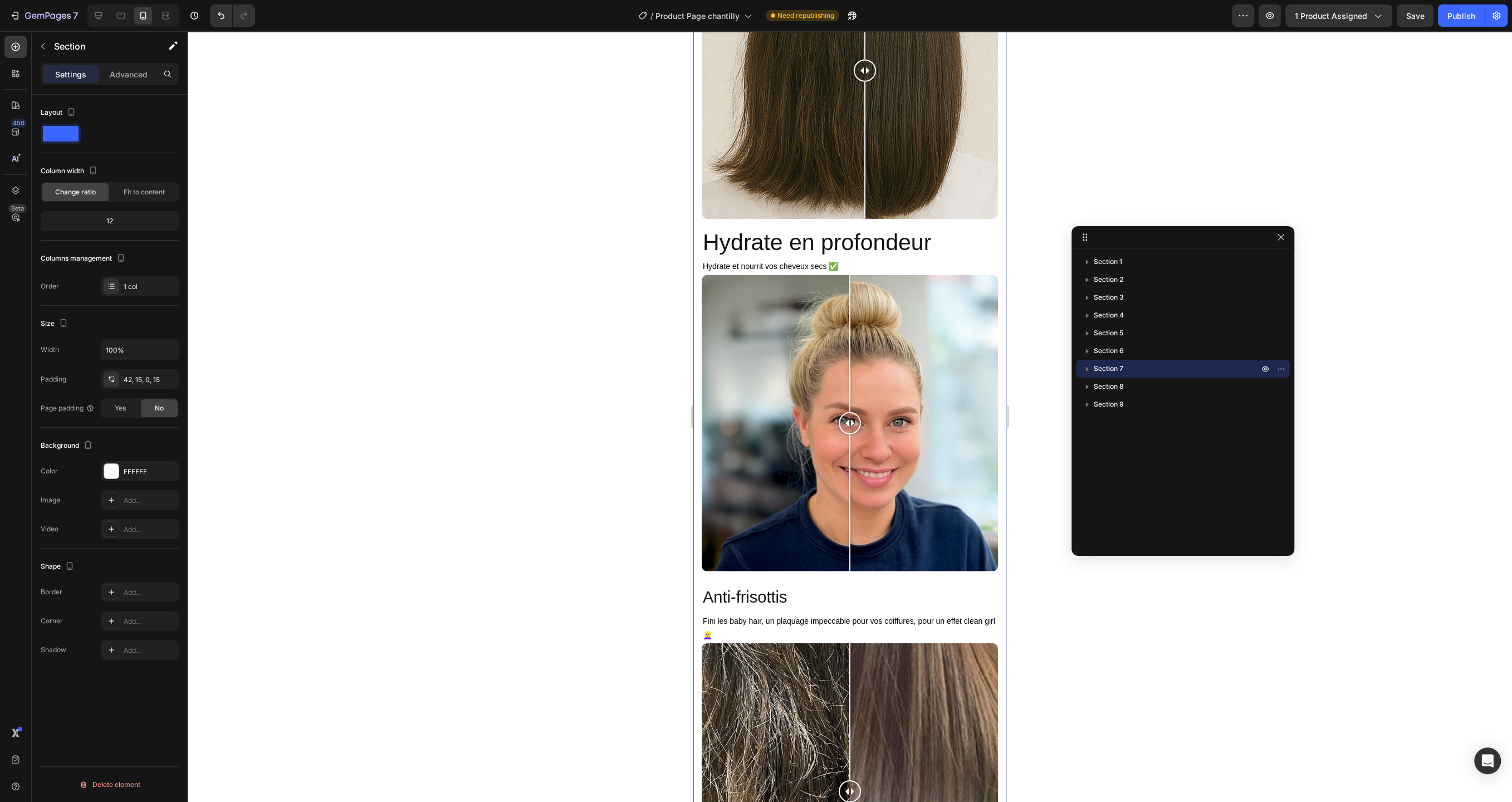
scroll to position [3456, 0]
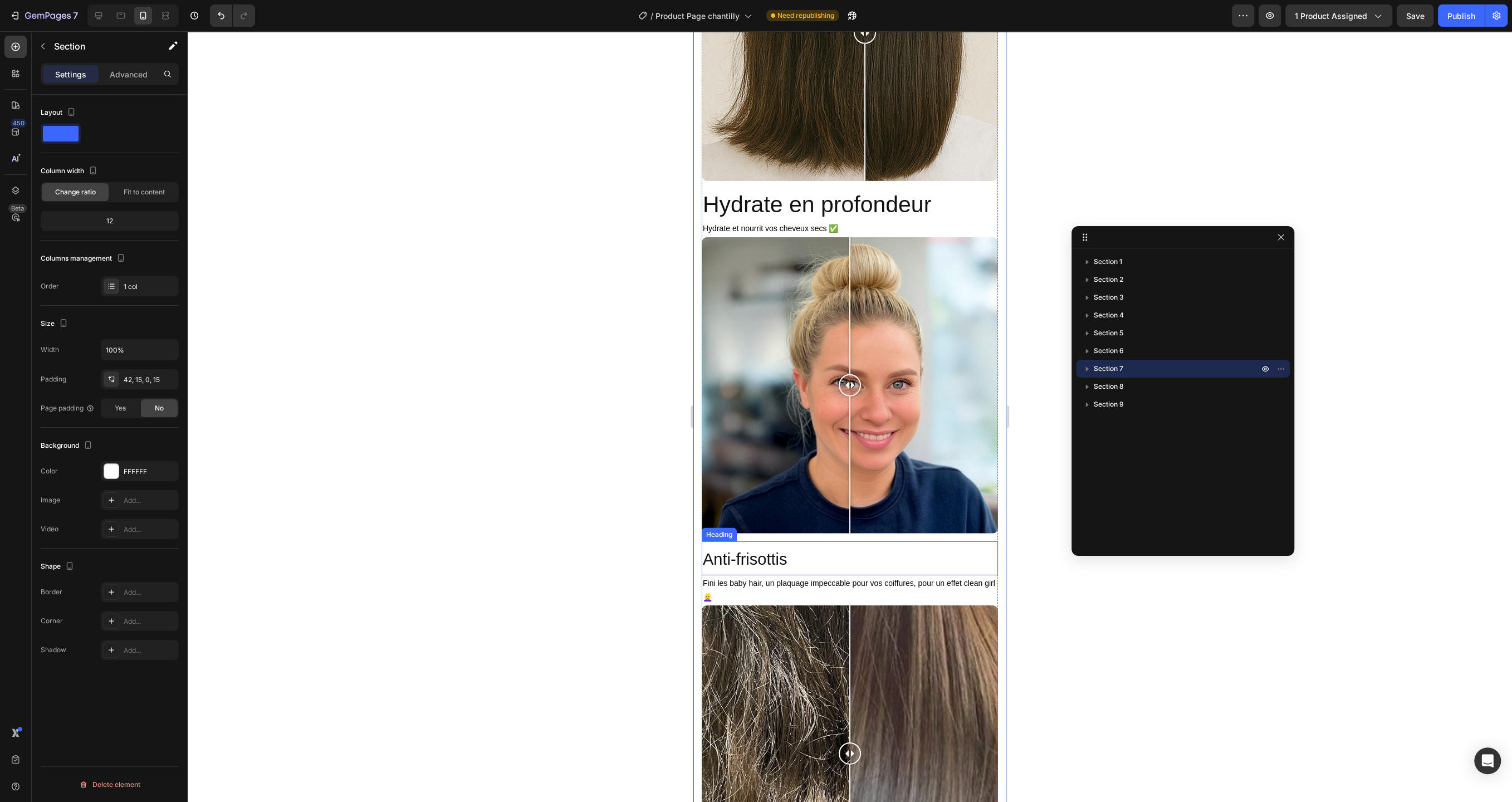
click at [788, 567] on h2 "Anti-frisottis" at bounding box center [849, 558] width 296 height 34
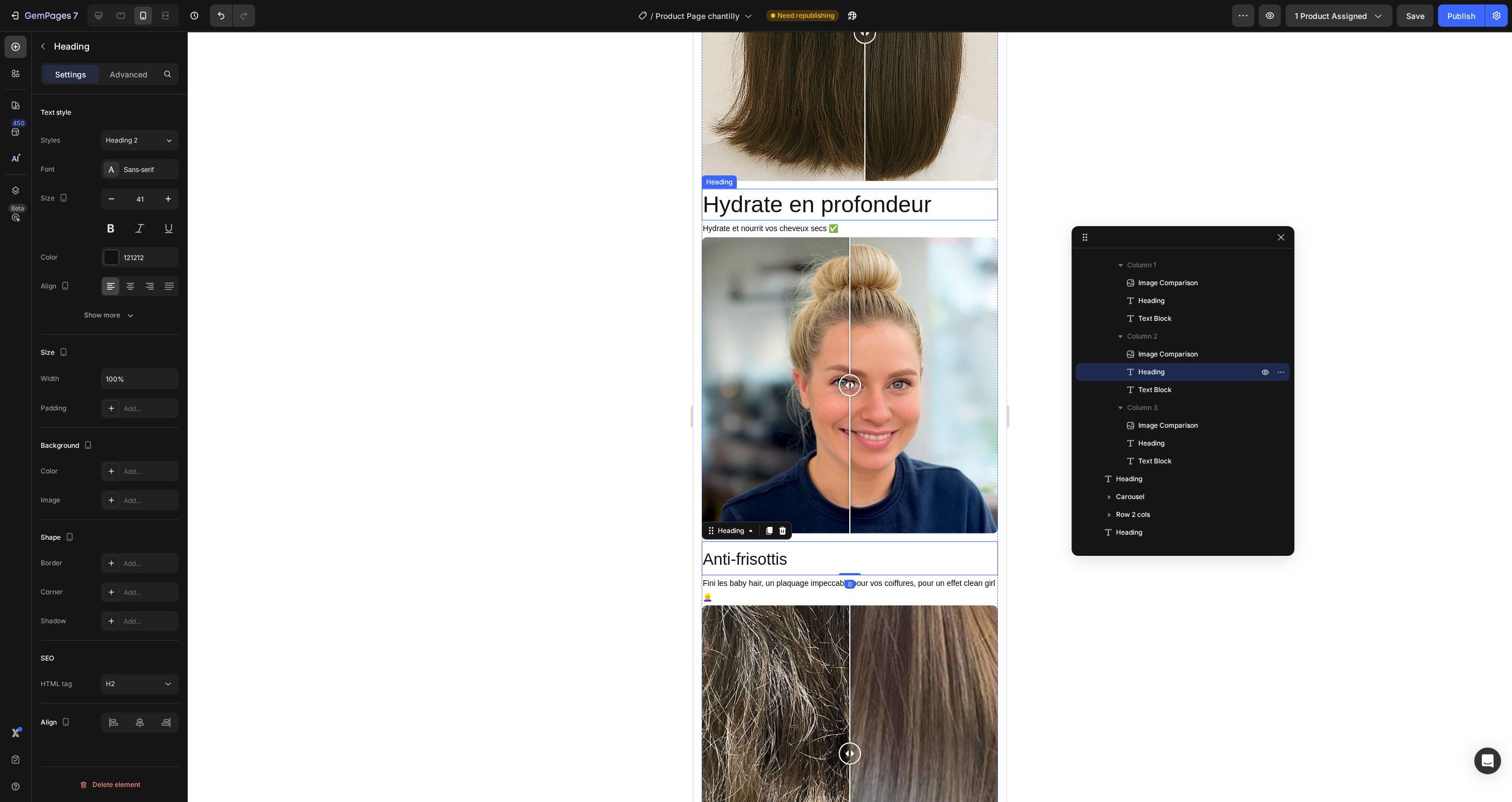
click at [860, 207] on h2 "Hydrate en profondeur" at bounding box center [849, 205] width 296 height 32
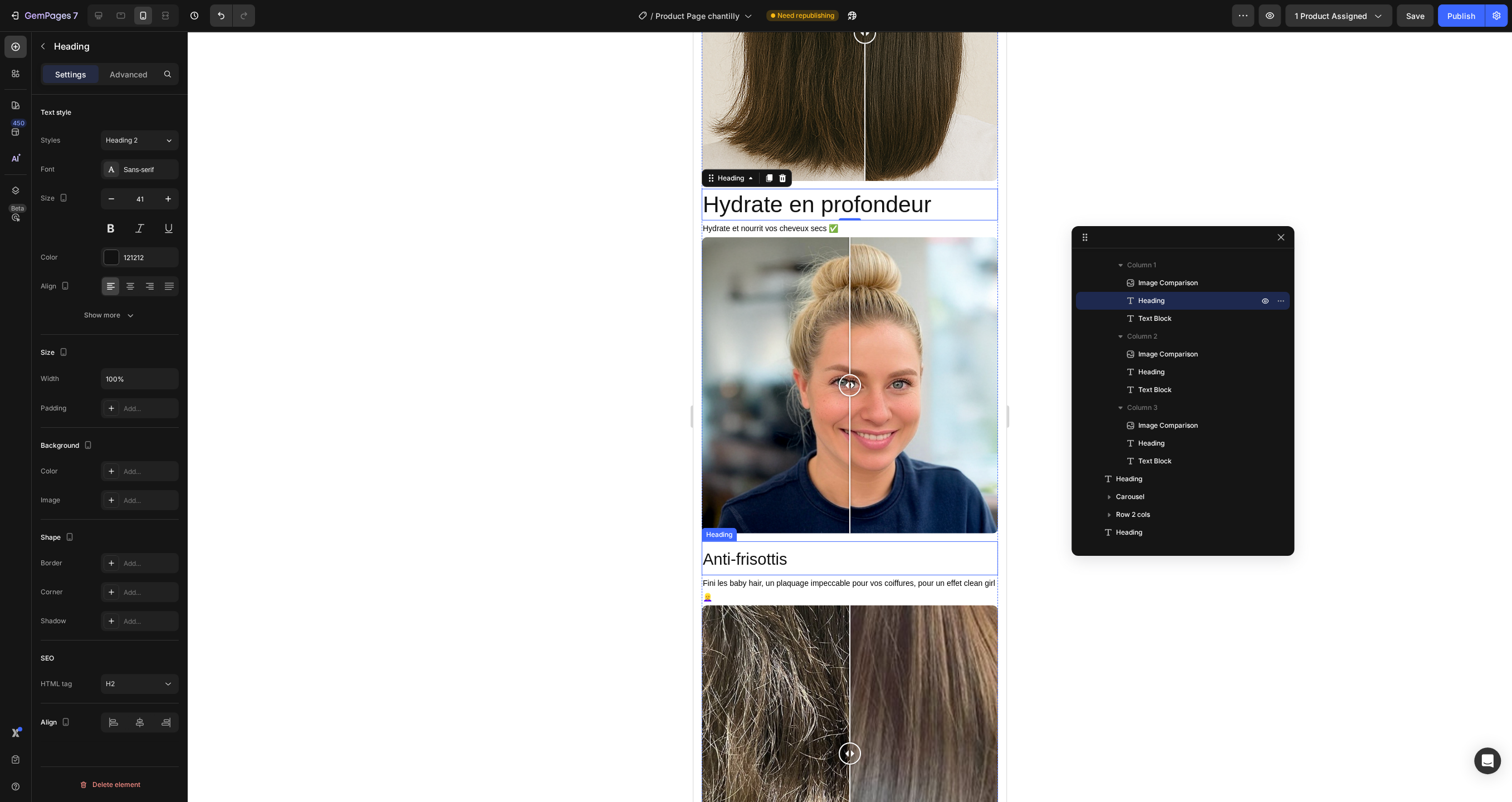
click at [765, 566] on span "Anti-frisottis" at bounding box center [744, 559] width 84 height 18
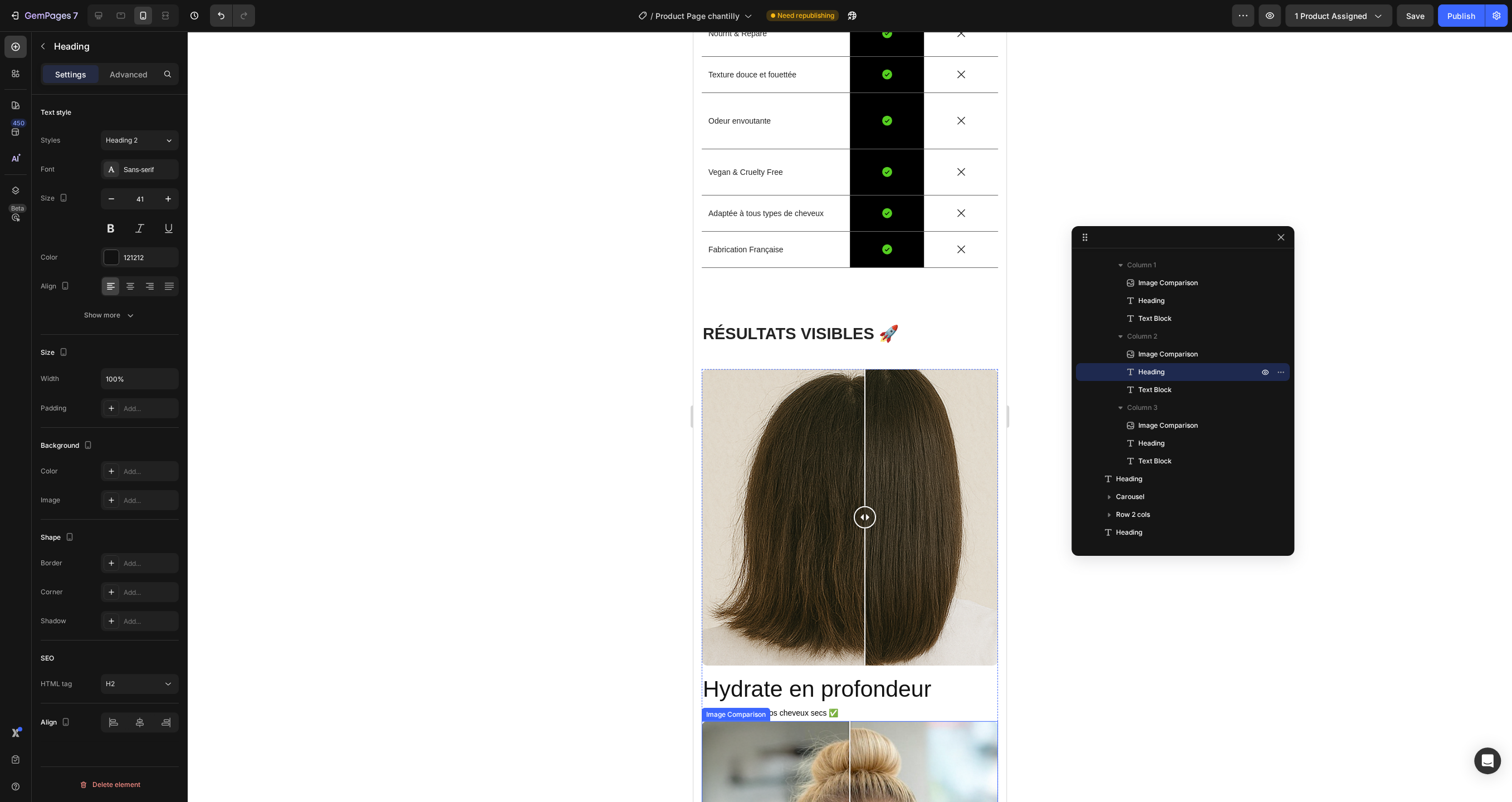
scroll to position [2971, 0]
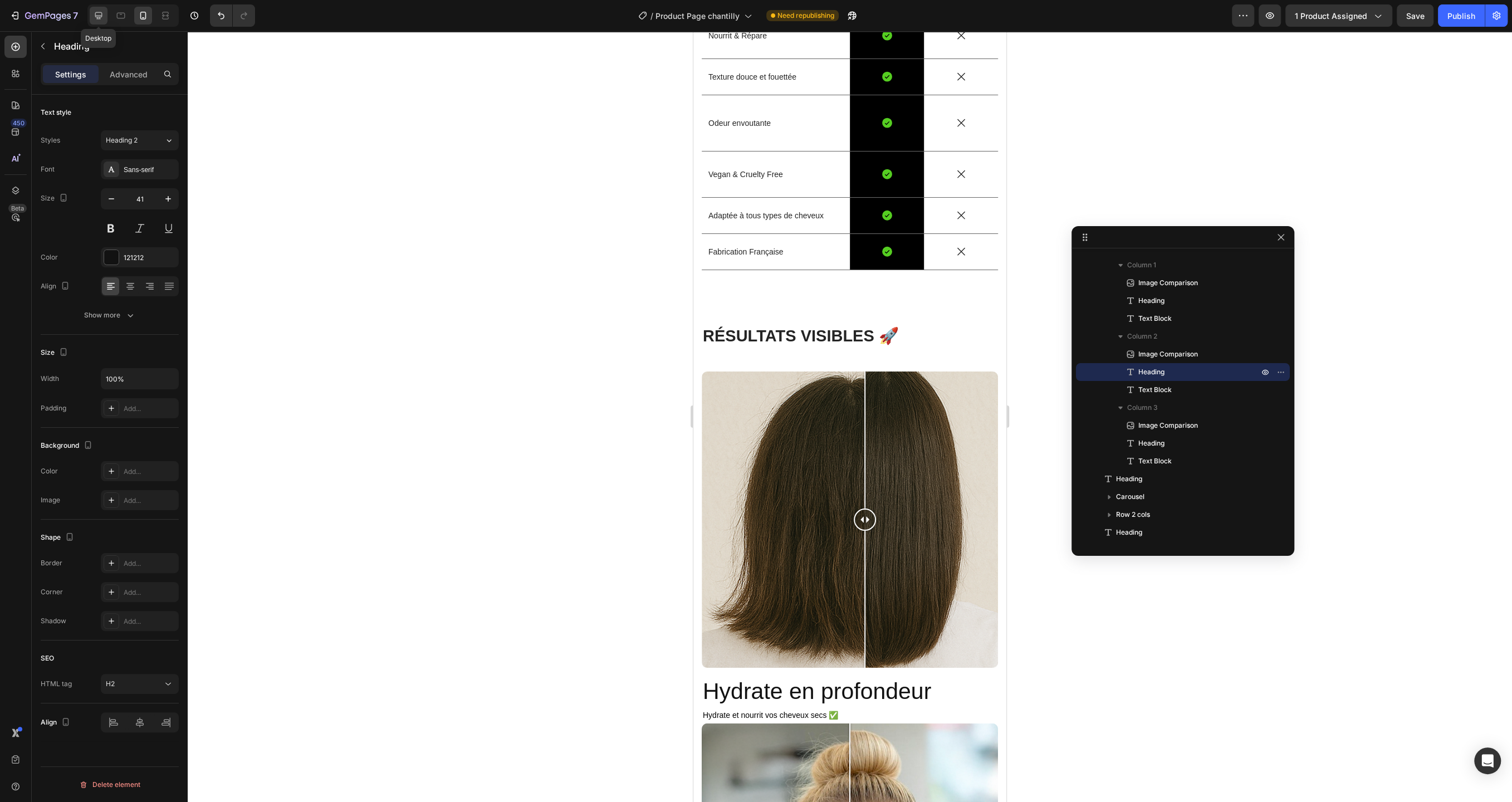
click at [100, 21] on div at bounding box center [99, 15] width 18 height 18
type input "46"
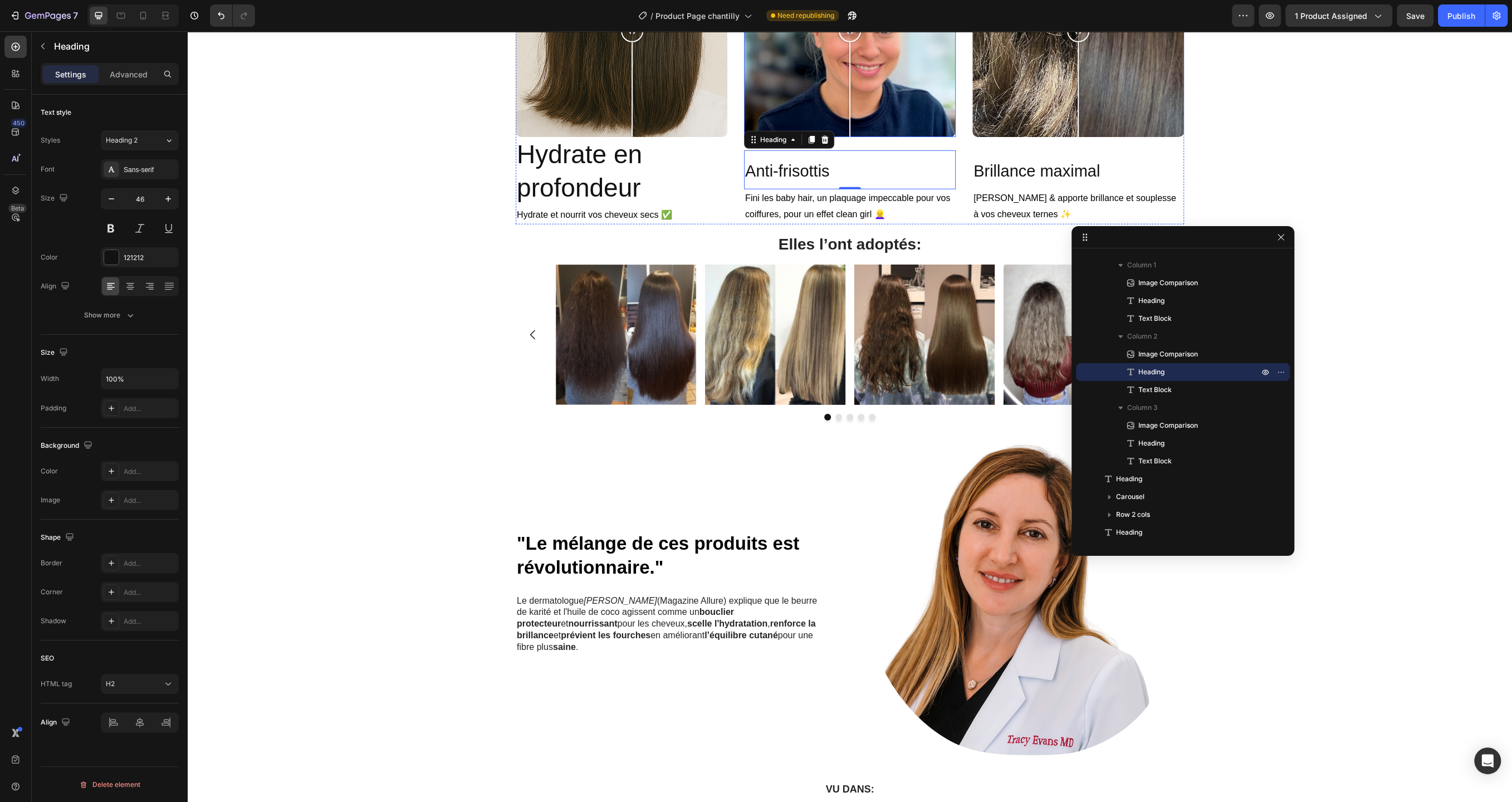
scroll to position [3584, 0]
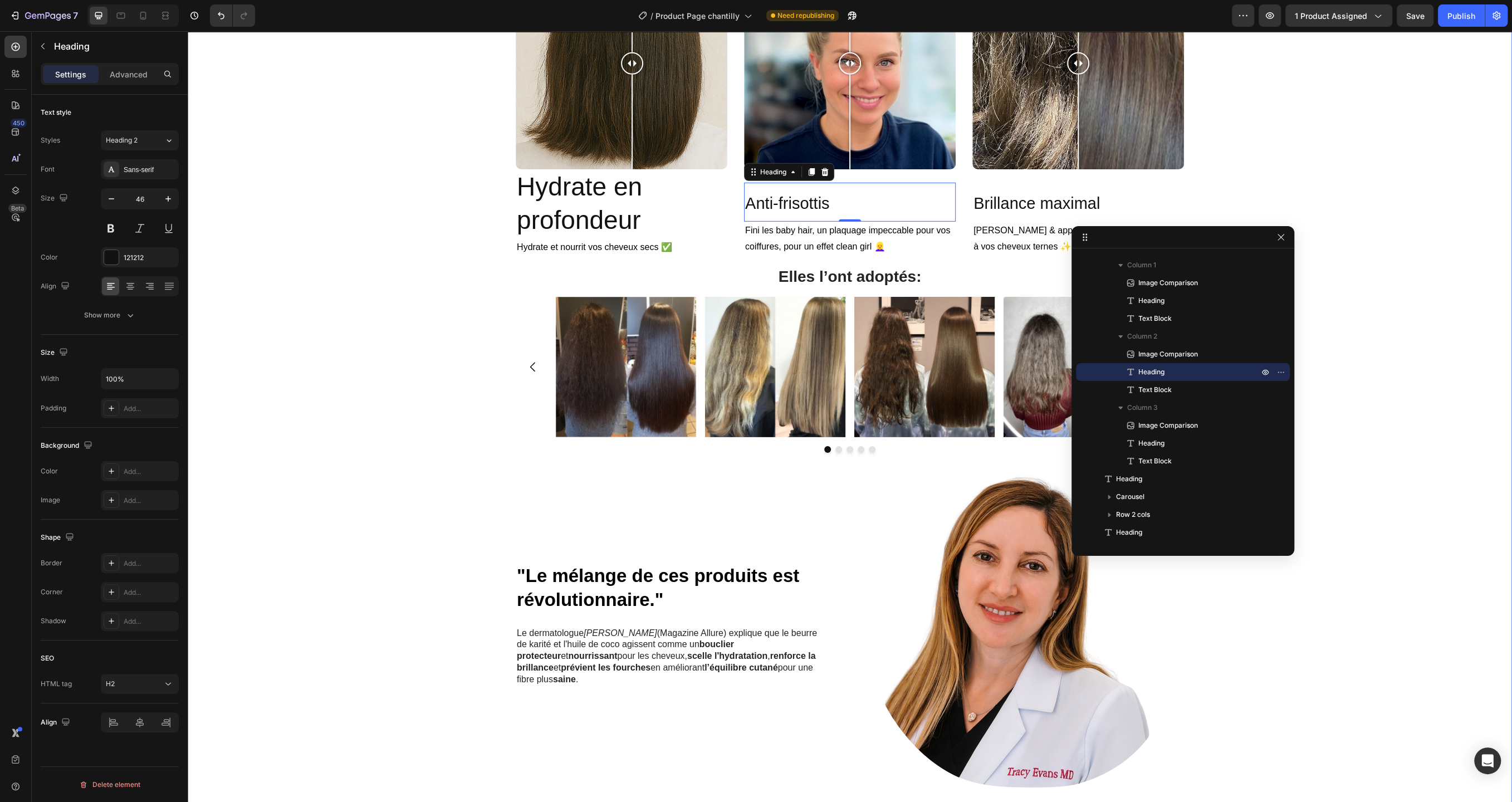
click at [376, 511] on div "R ÉSULTATS VISIBLES 🚀 Heading Row Image Comparison Hydrate en profondeur Headin…" at bounding box center [850, 403] width 1308 height 996
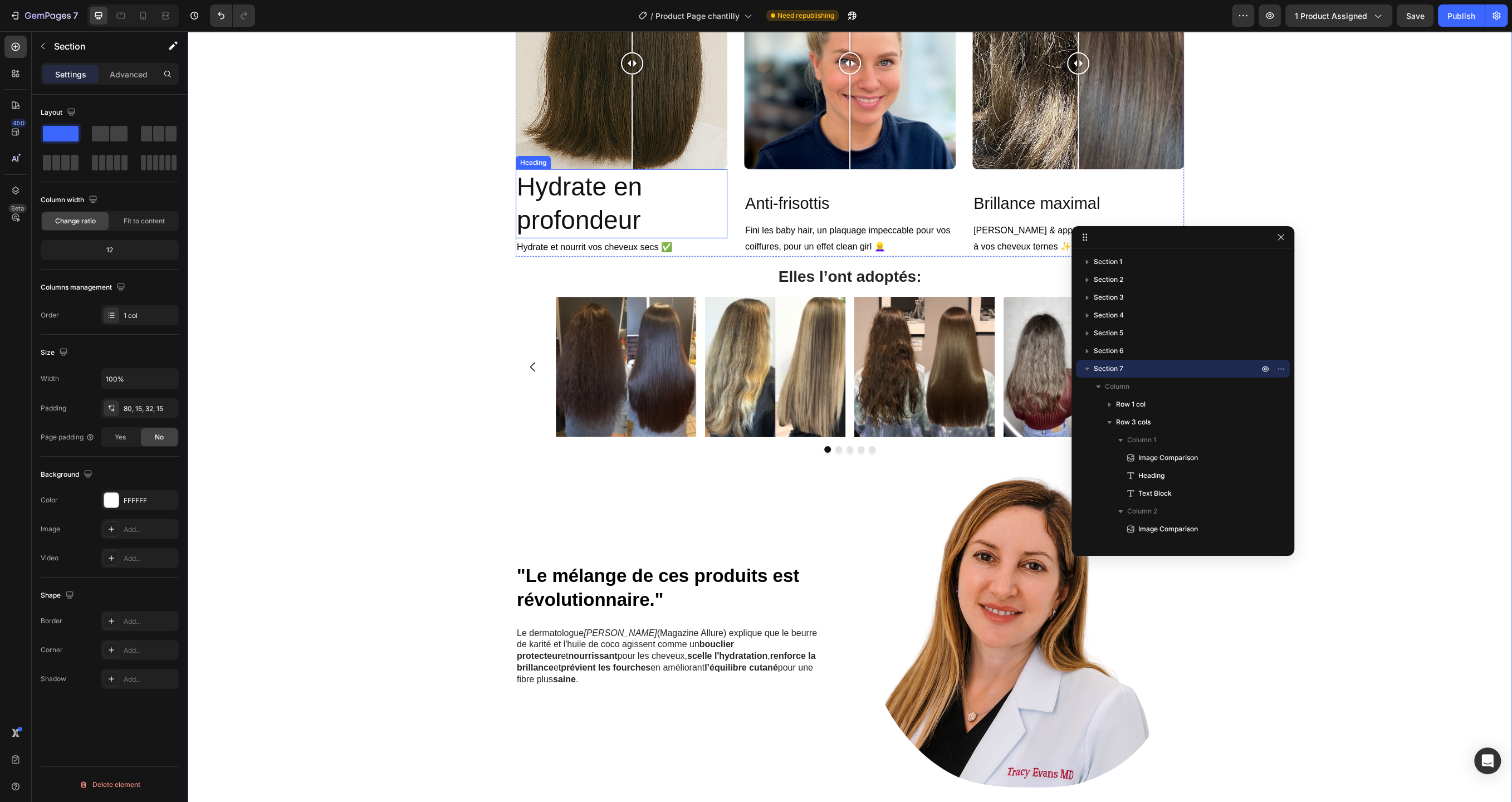
click at [662, 221] on h2 "Hydrate en profondeur" at bounding box center [622, 204] width 212 height 69
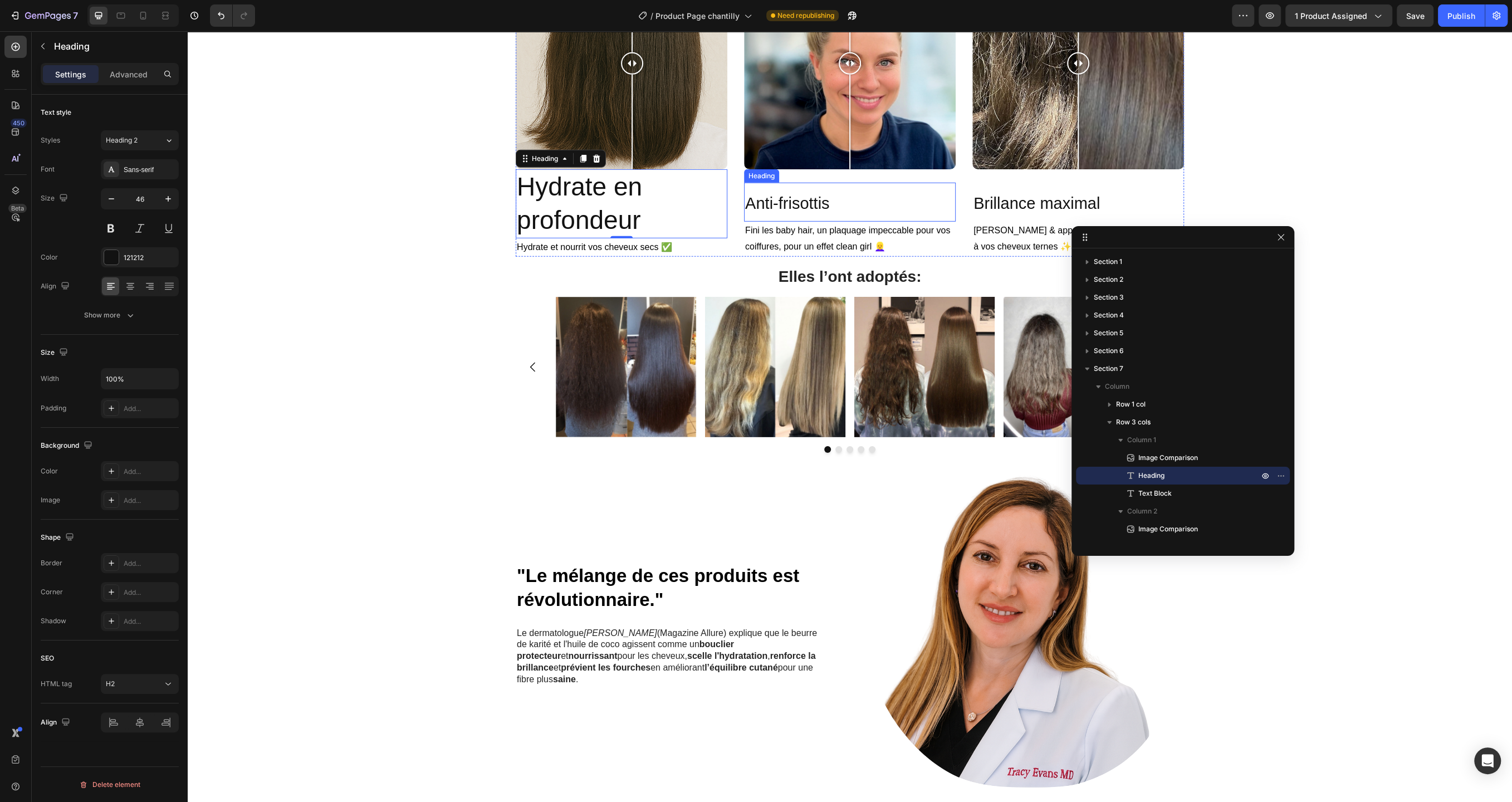
click at [788, 218] on h2 "Anti-frisottis" at bounding box center [850, 202] width 212 height 39
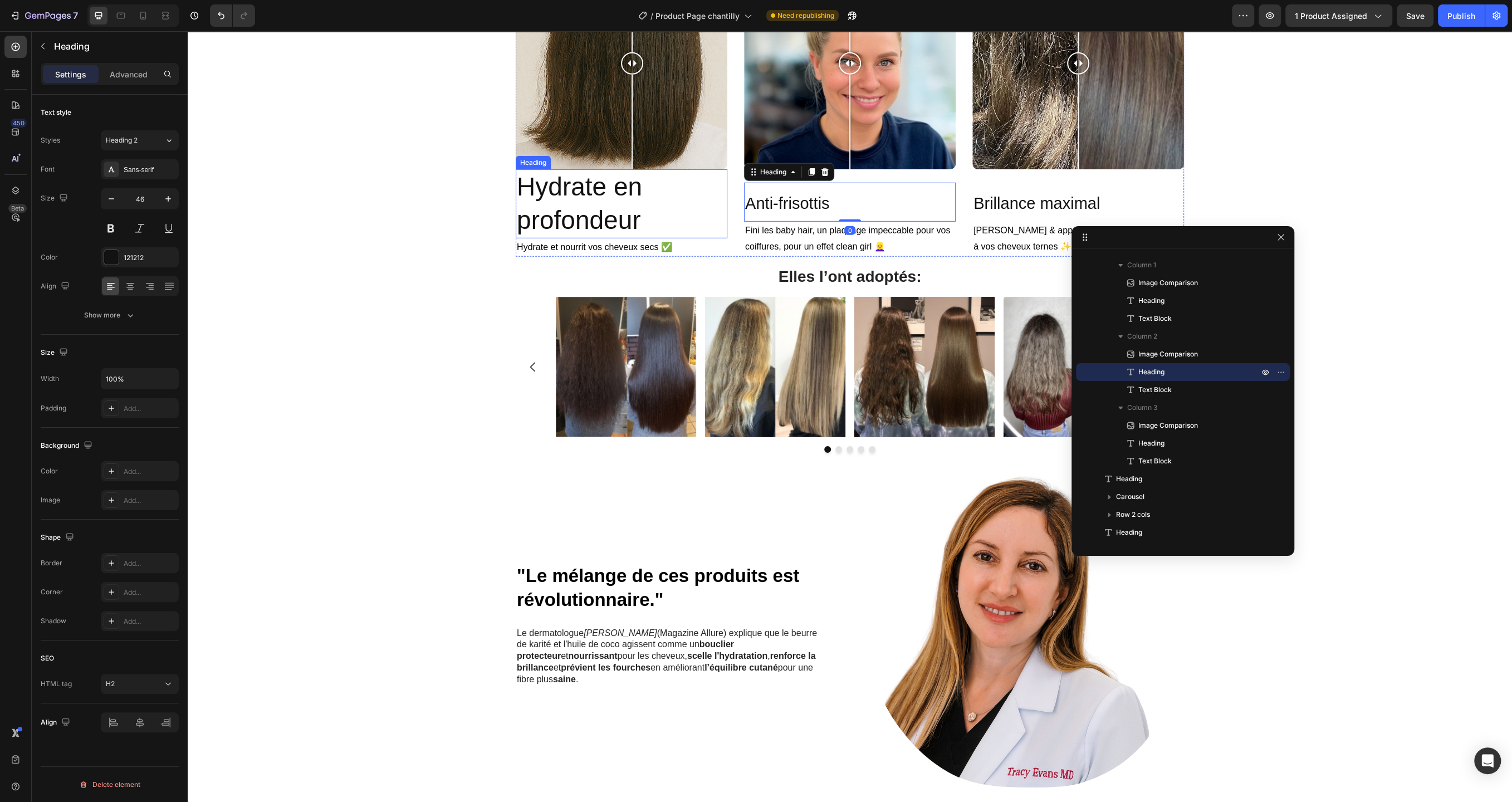
click at [663, 211] on h2 "Hydrate en profondeur" at bounding box center [622, 204] width 212 height 69
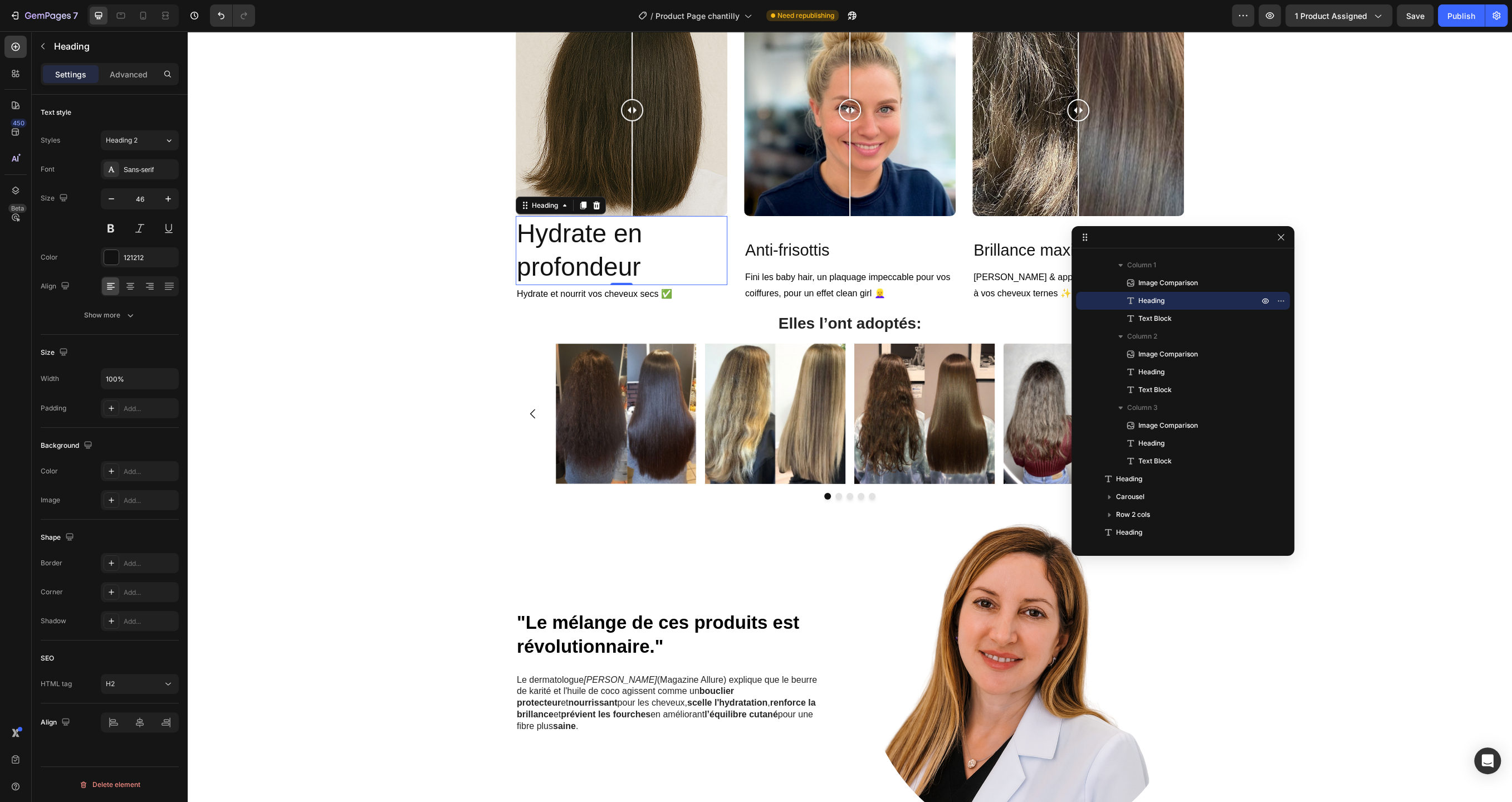
scroll to position [3535, 0]
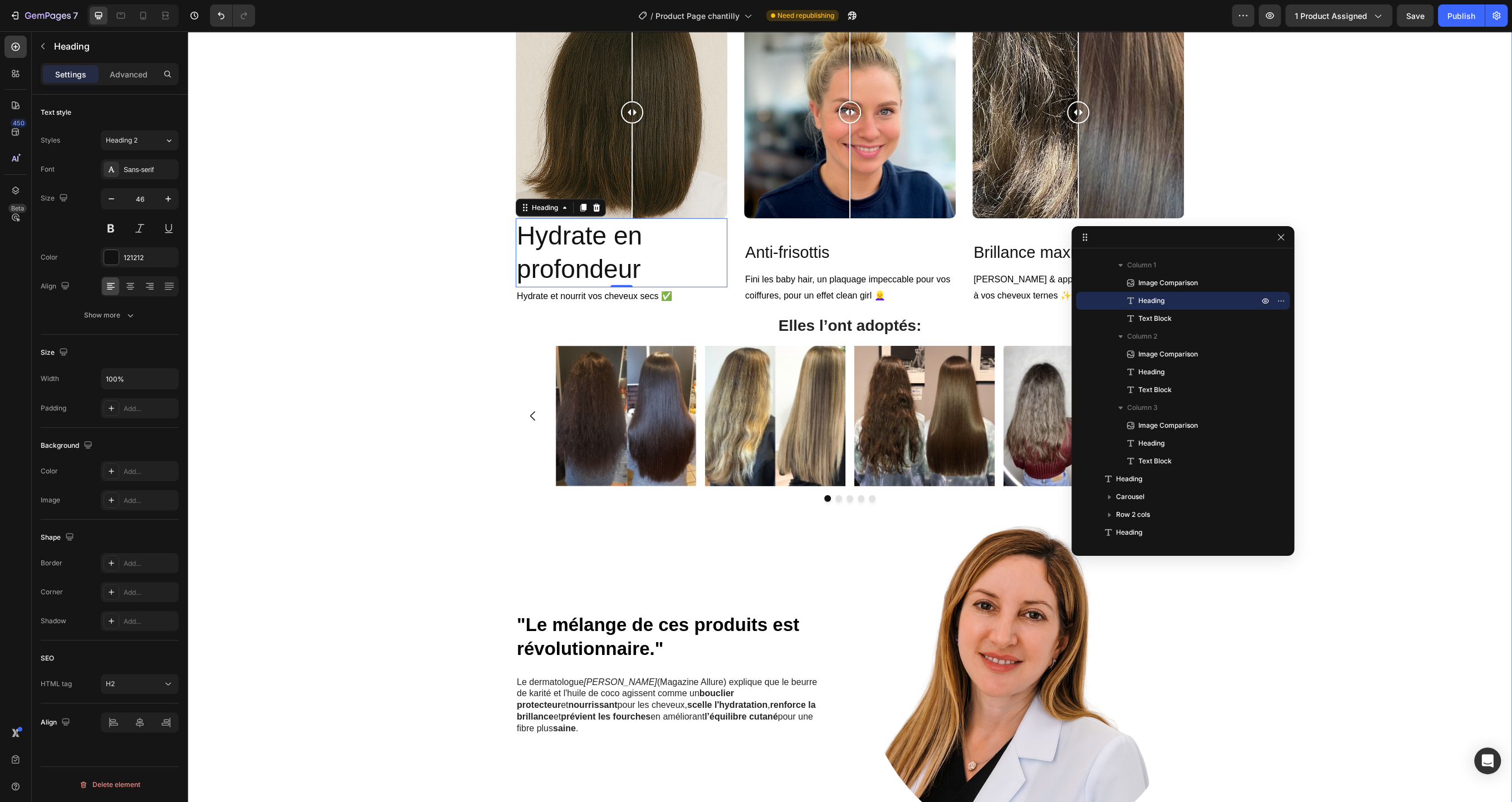
click at [416, 270] on div "R ÉSULTATS VISIBLES 🚀 Heading Row Image Comparison Hydrate en profondeur Headin…" at bounding box center [850, 451] width 1308 height 996
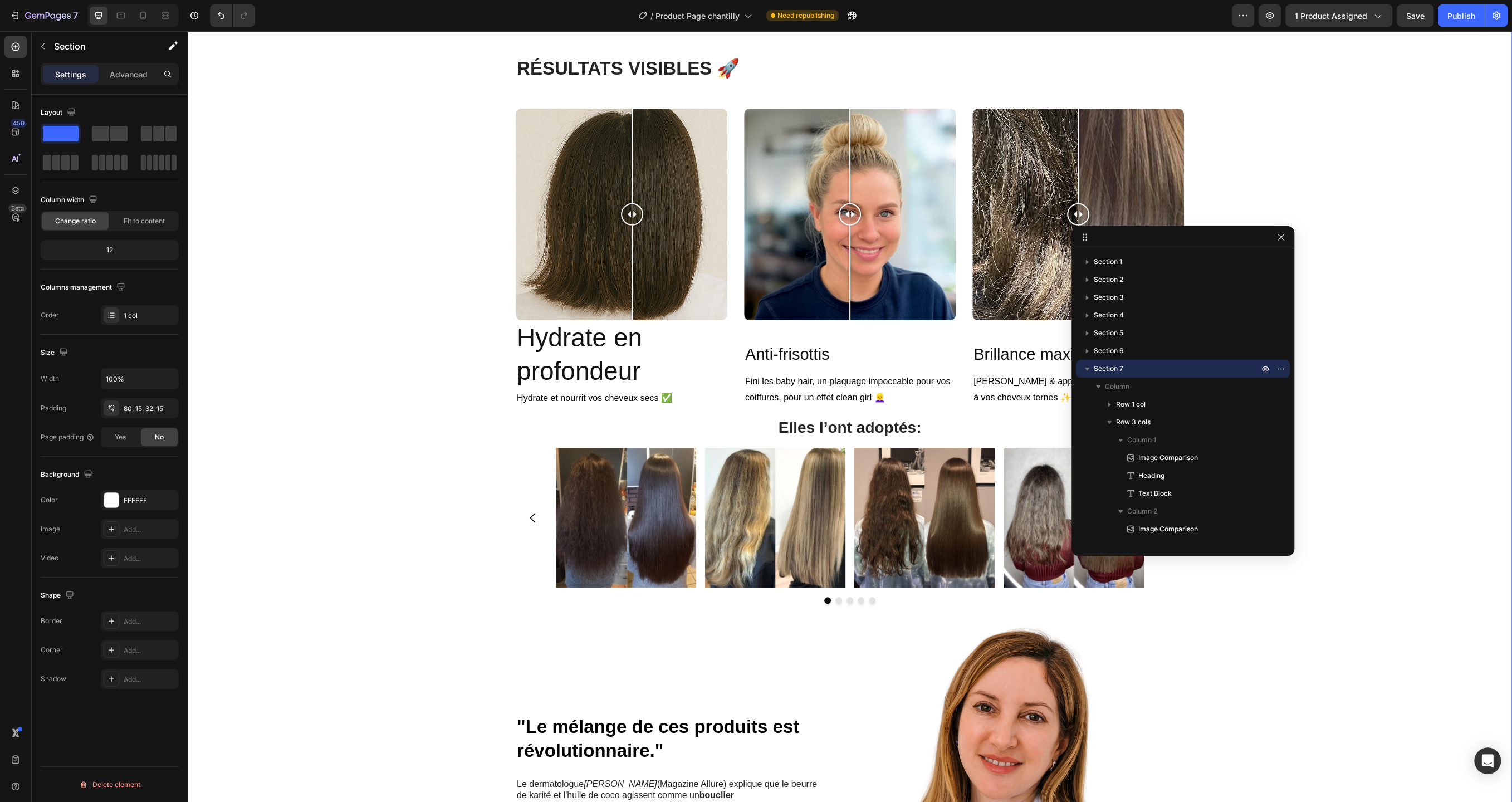
scroll to position [3390, 0]
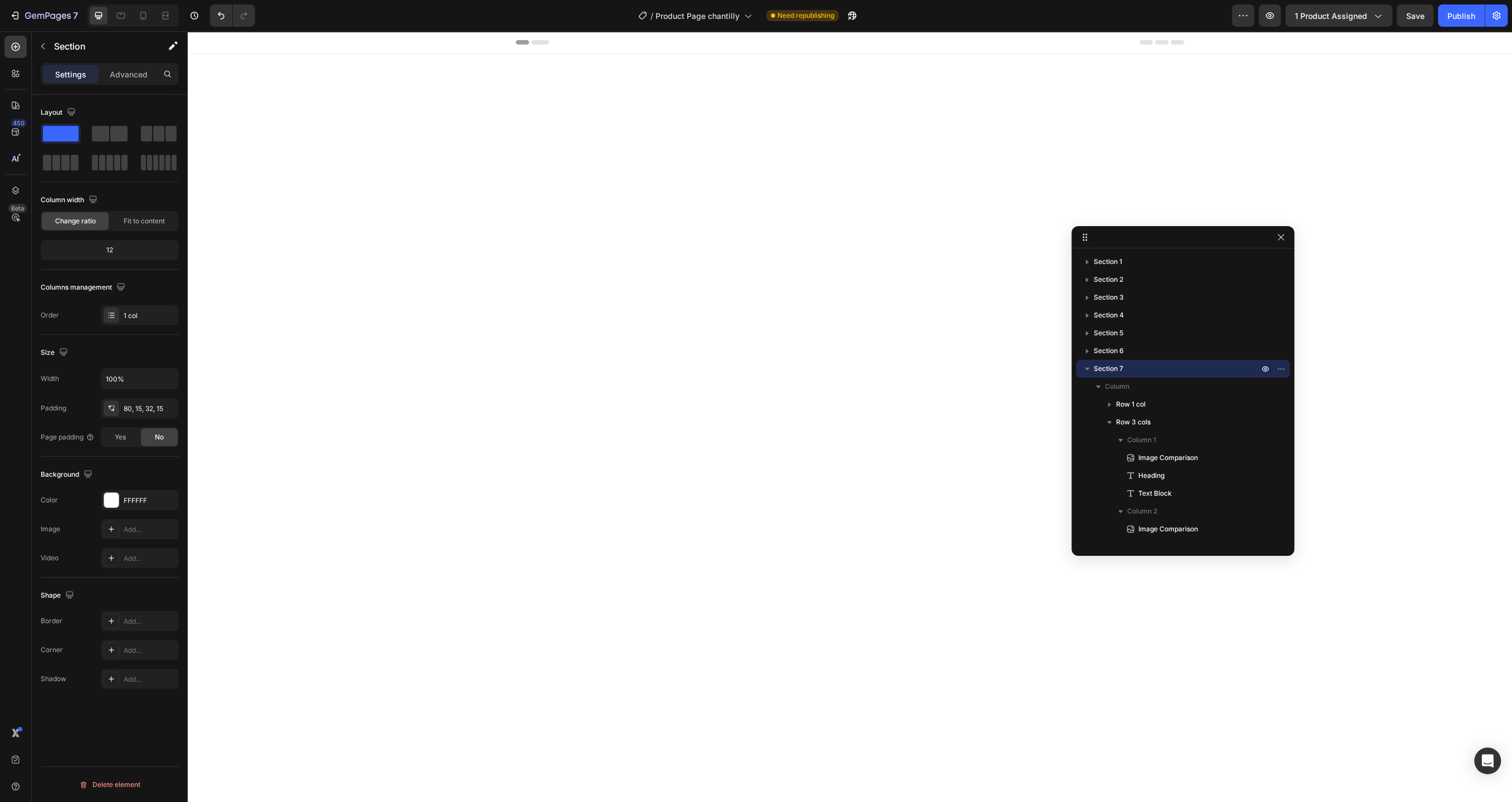
scroll to position [3390, 0]
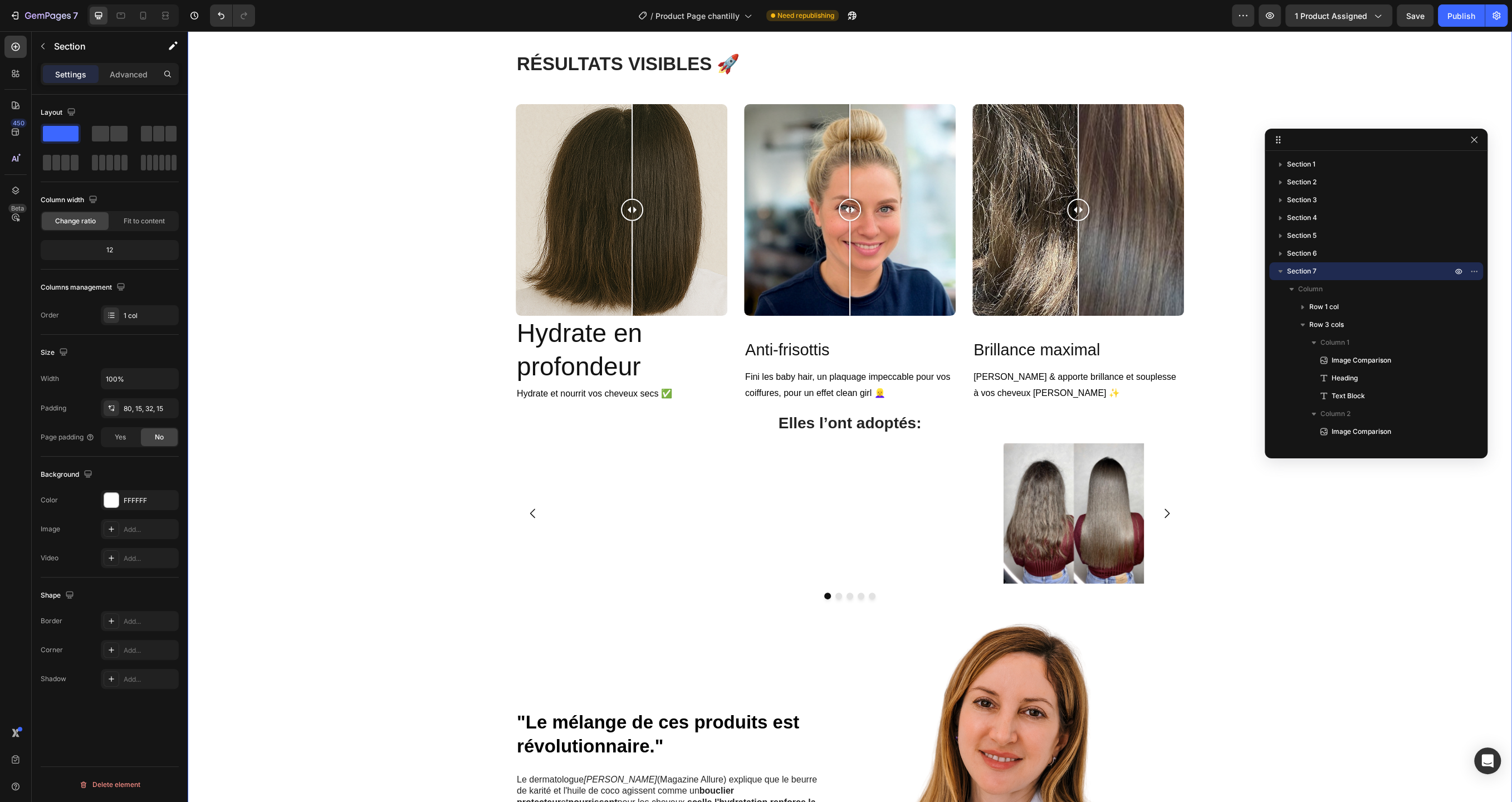
drag, startPoint x: 1187, startPoint y: 240, endPoint x: 1380, endPoint y: 143, distance: 216.0
click at [701, 345] on h2 "Hydrate en profondeur" at bounding box center [622, 351] width 212 height 69
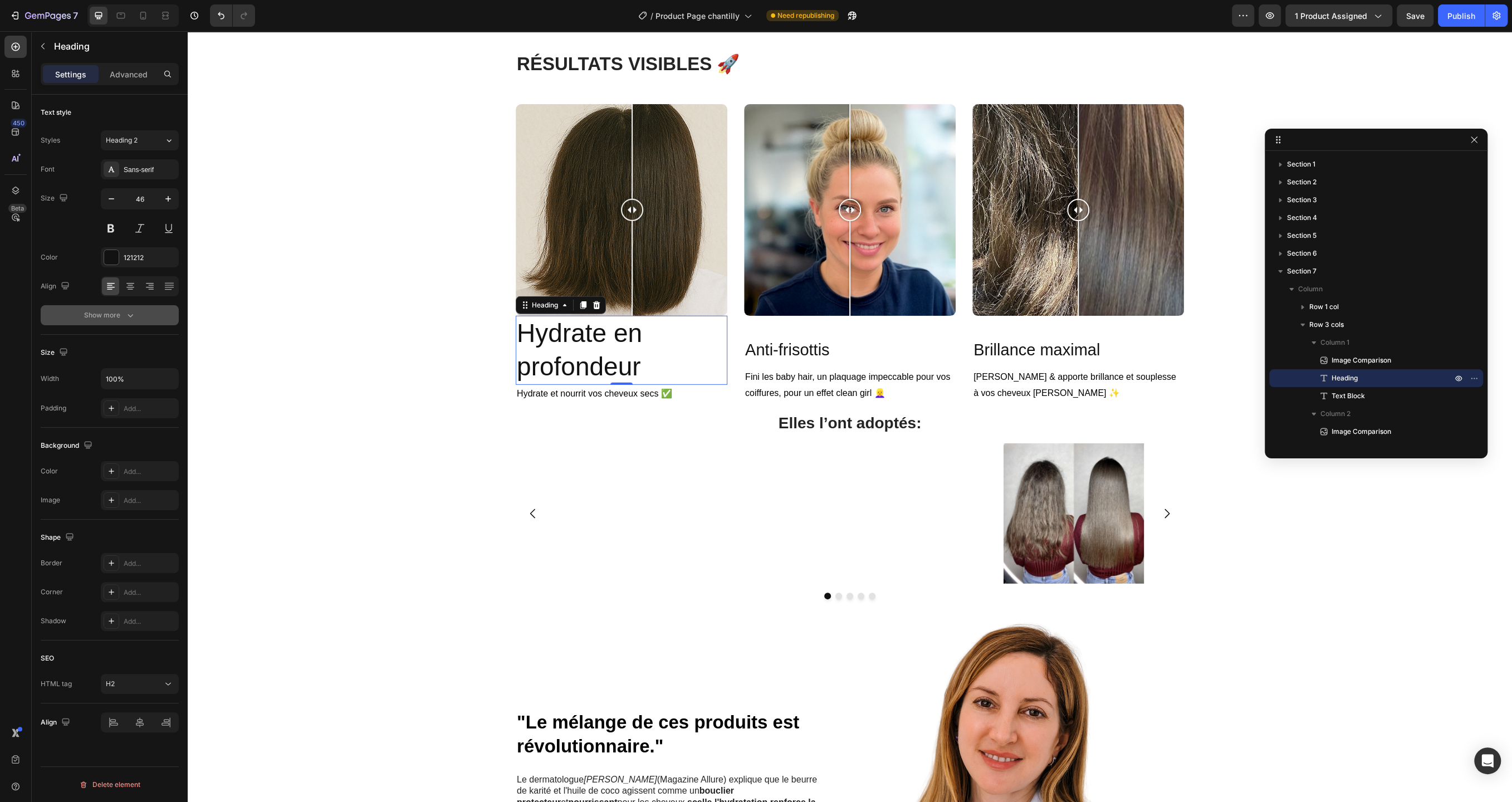
click at [134, 311] on icon "button" at bounding box center [130, 315] width 11 height 11
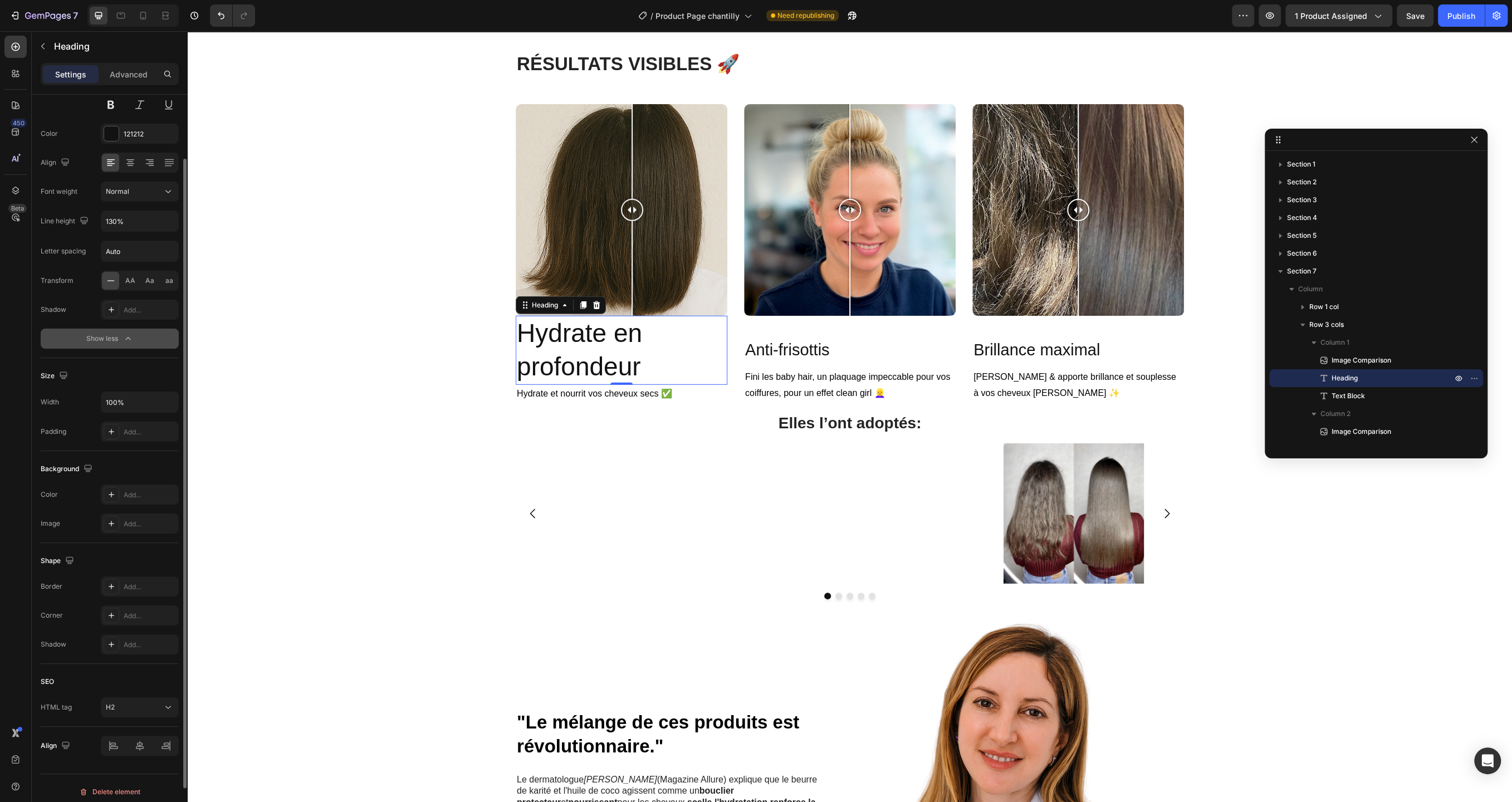
scroll to position [128, 0]
click at [154, 417] on div "Add..." at bounding box center [140, 427] width 78 height 20
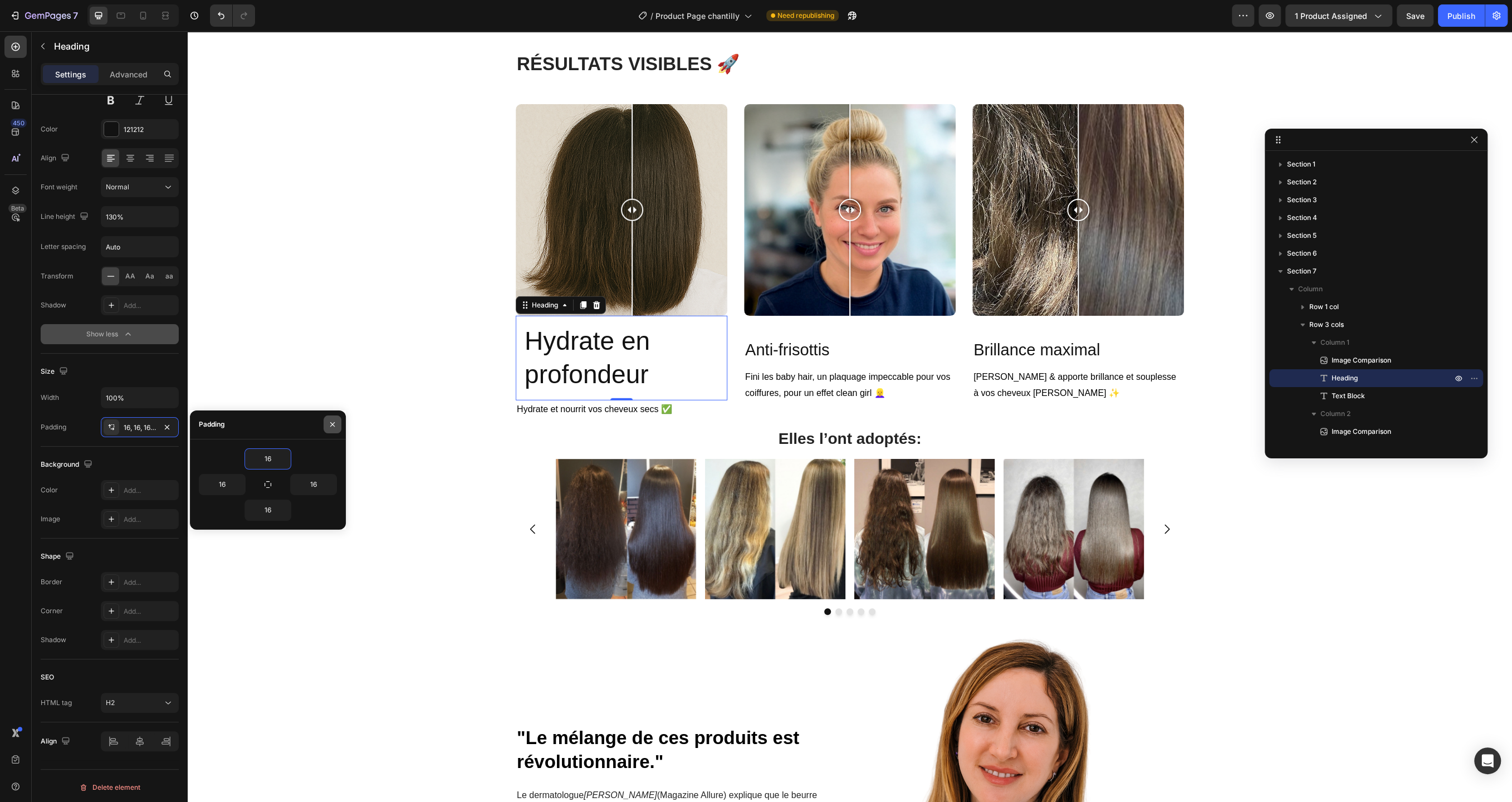
click at [328, 431] on button "button" at bounding box center [332, 424] width 18 height 18
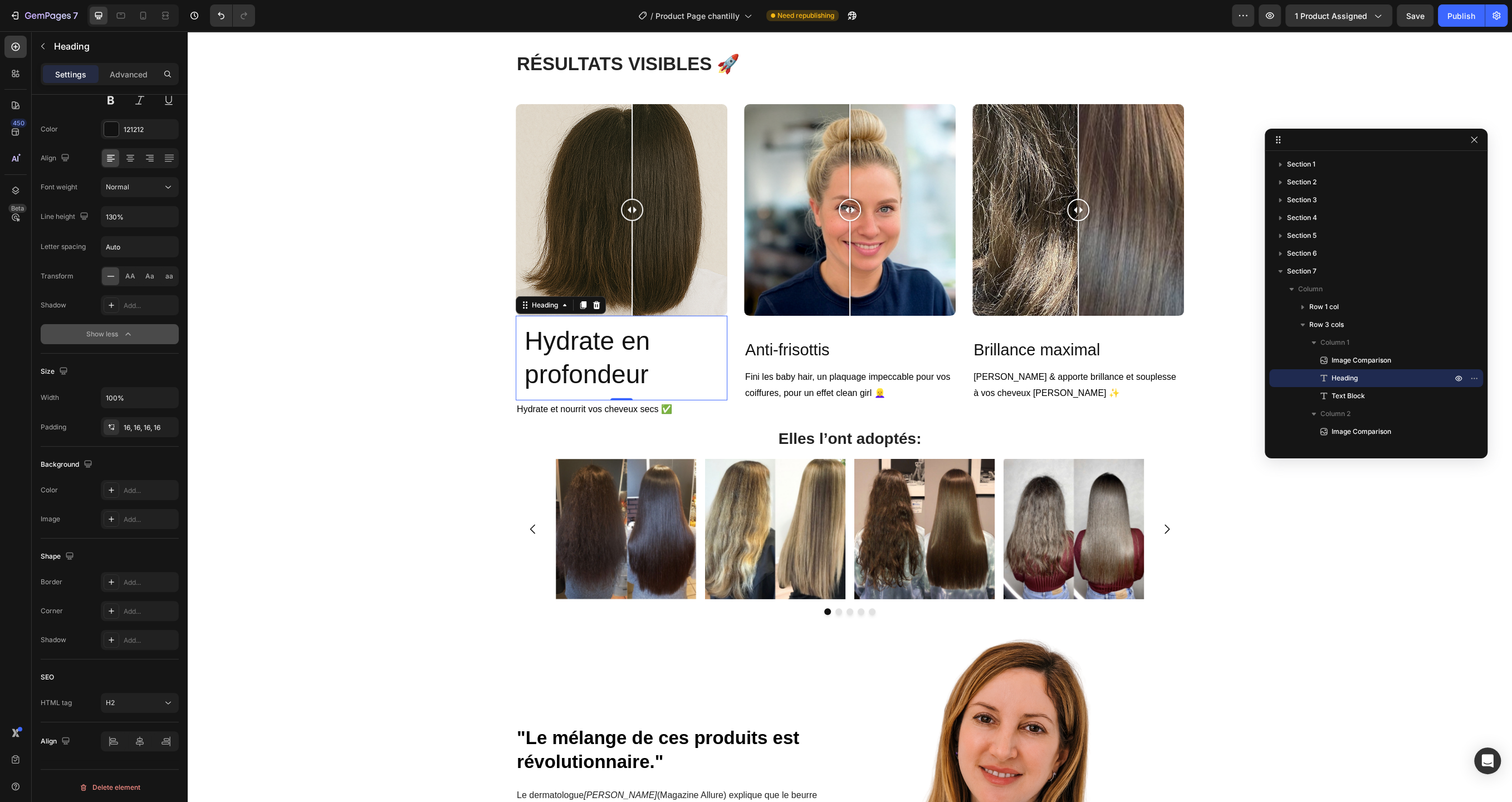
click at [658, 351] on h2 "Hydrate en profondeur" at bounding box center [622, 358] width 212 height 85
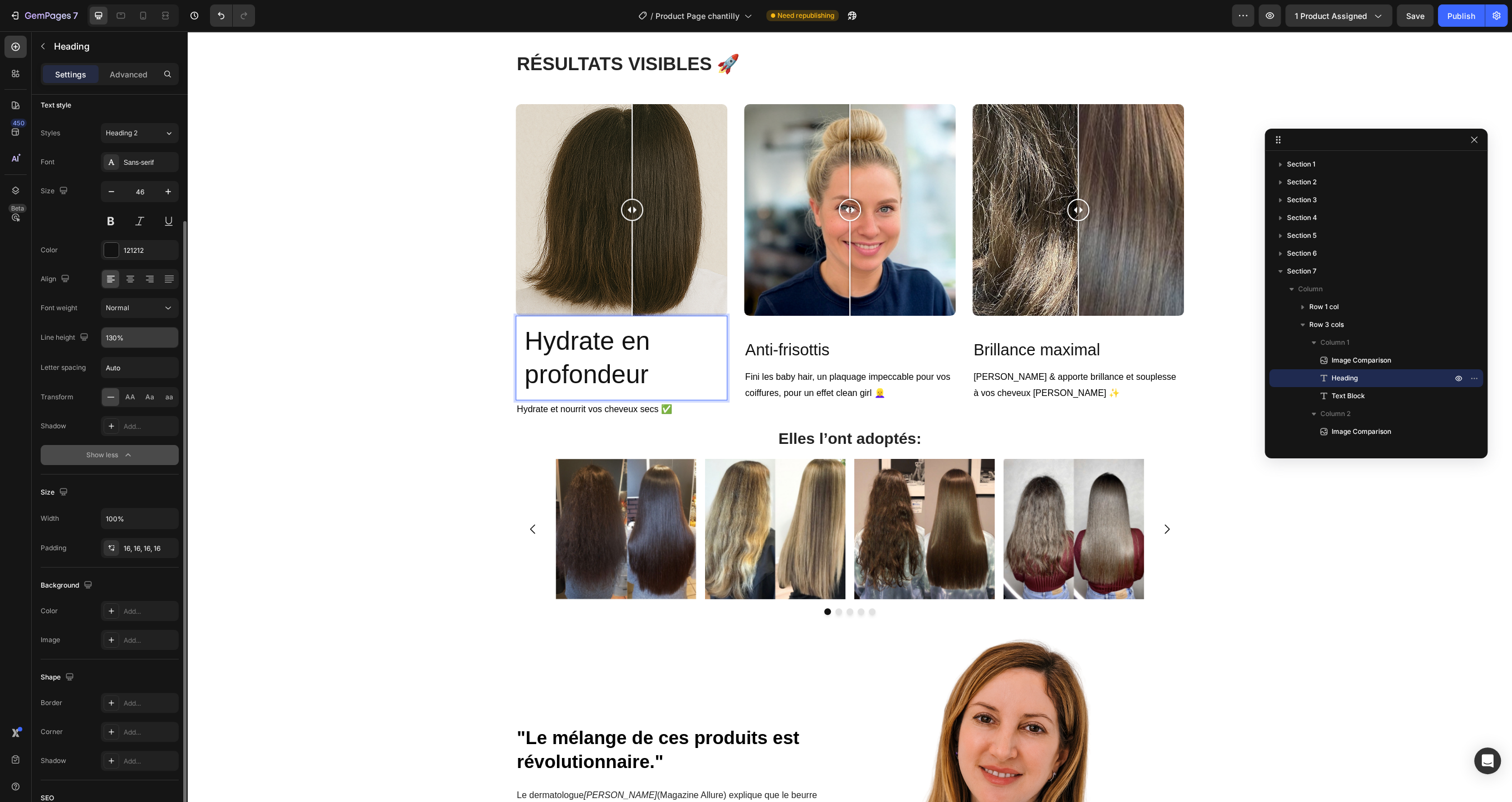
scroll to position [0, 0]
click at [114, 201] on icon "button" at bounding box center [111, 198] width 11 height 11
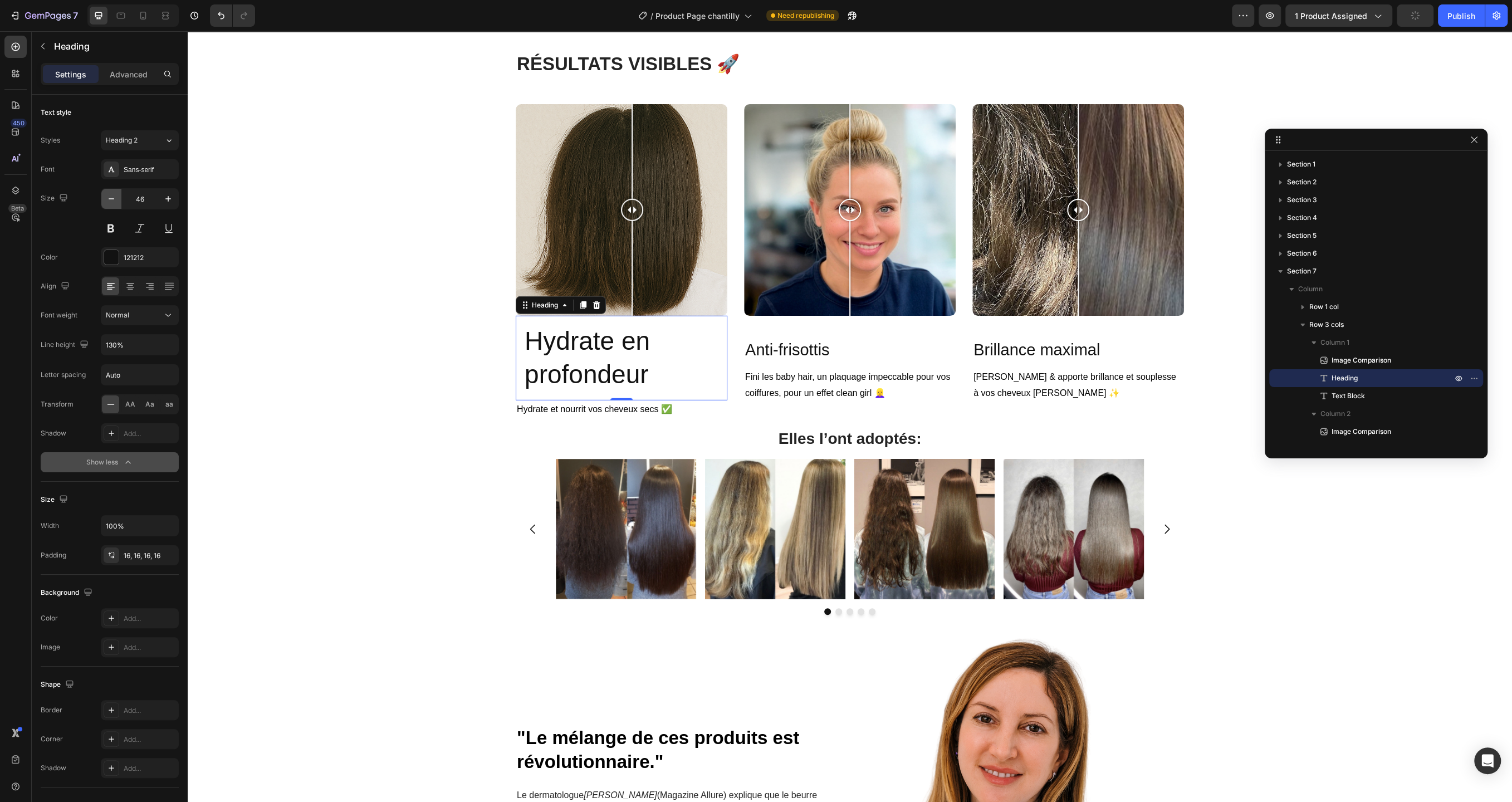
click at [114, 201] on icon "button" at bounding box center [111, 198] width 11 height 11
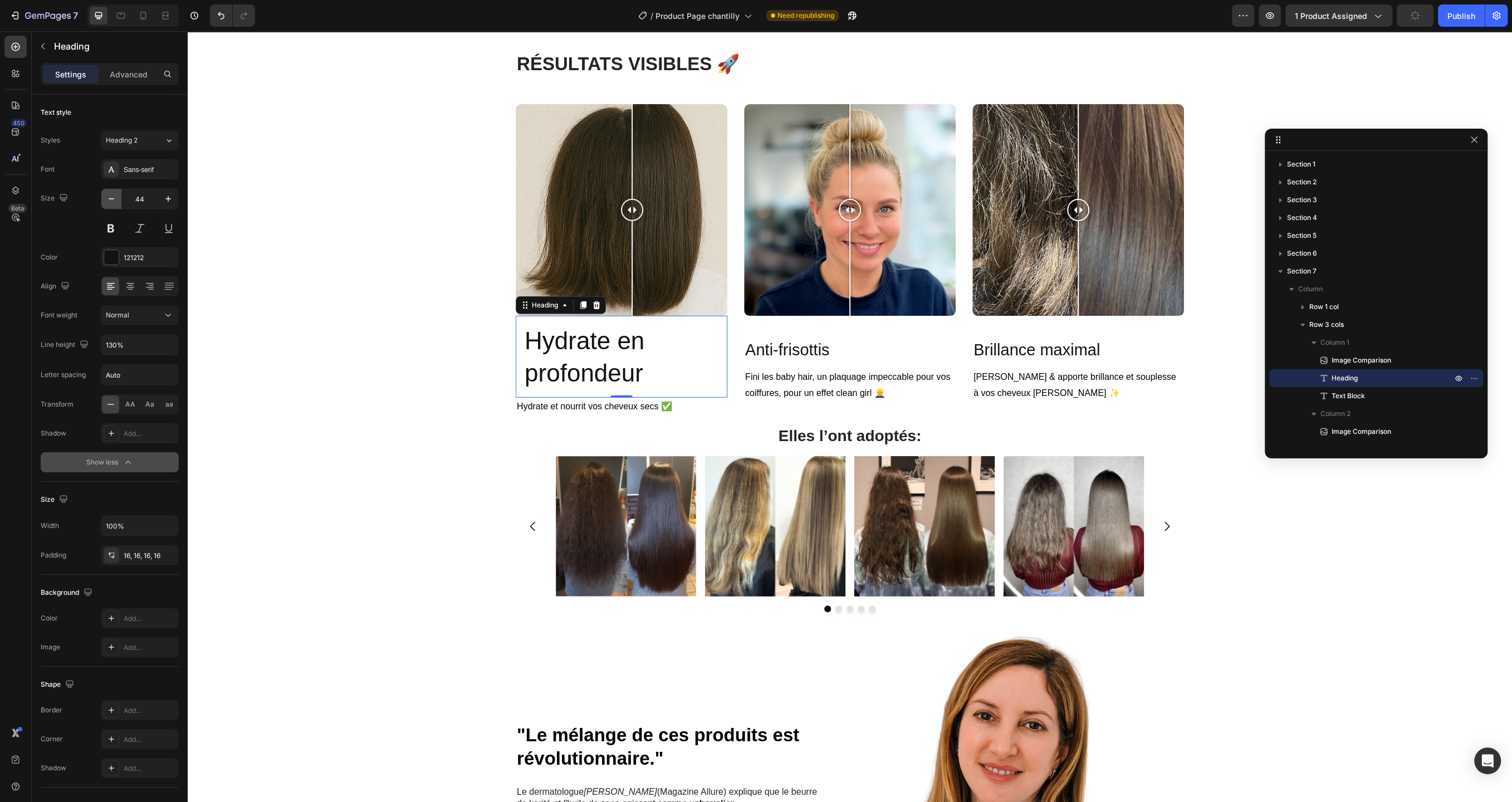
click at [114, 201] on icon "button" at bounding box center [111, 198] width 11 height 11
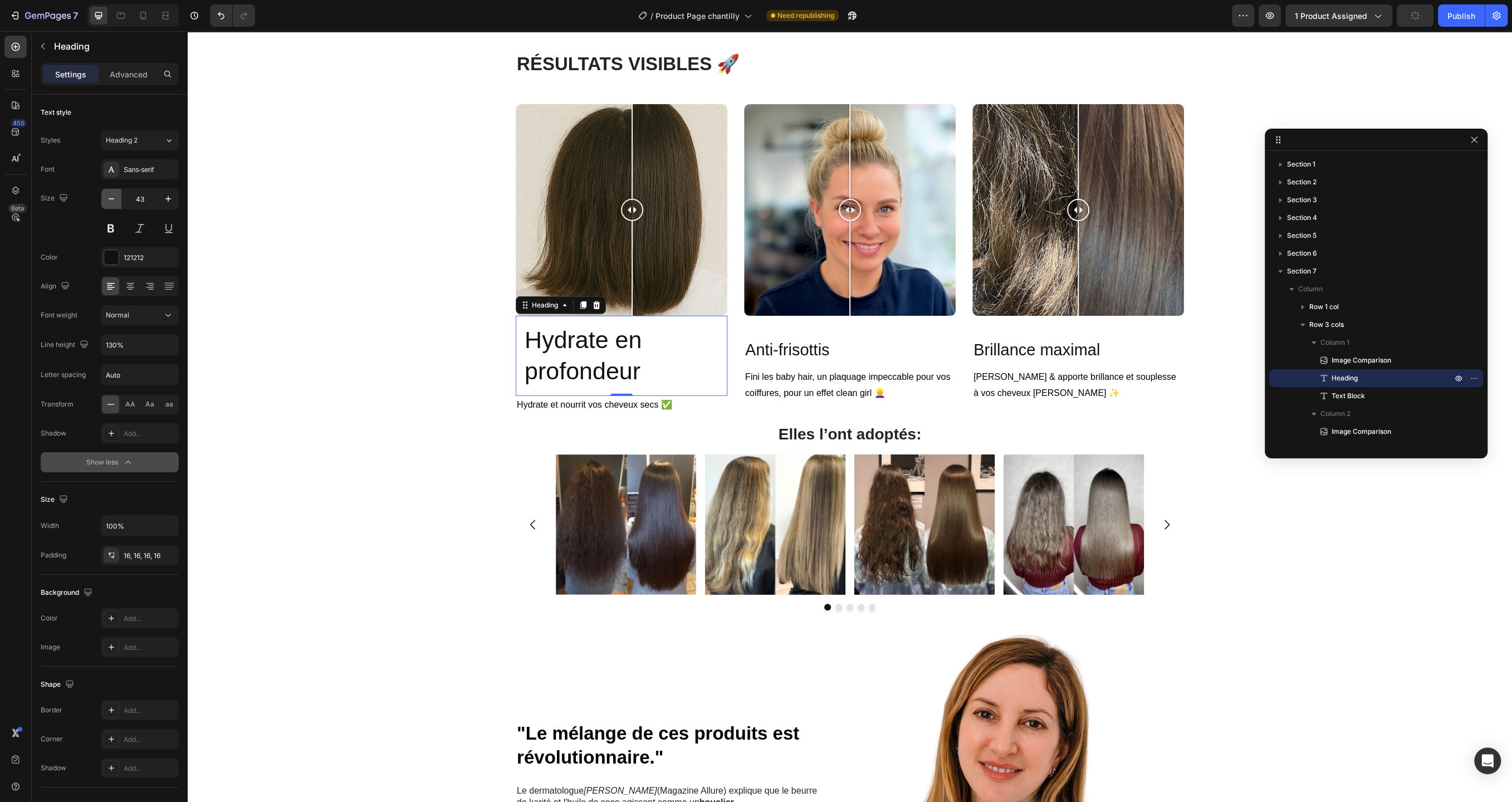
click at [114, 201] on icon "button" at bounding box center [111, 198] width 11 height 11
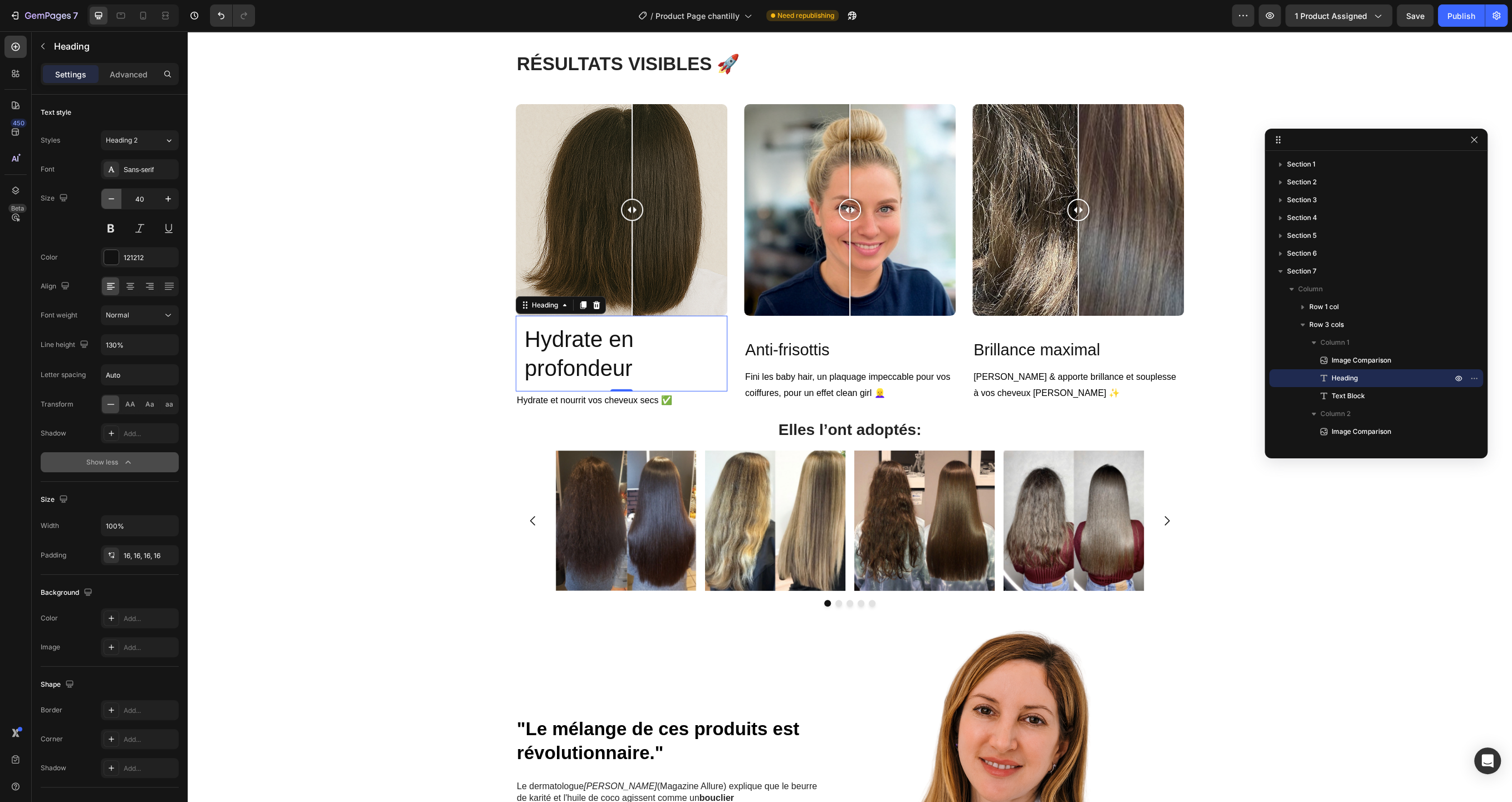
click at [114, 201] on icon "button" at bounding box center [111, 198] width 11 height 11
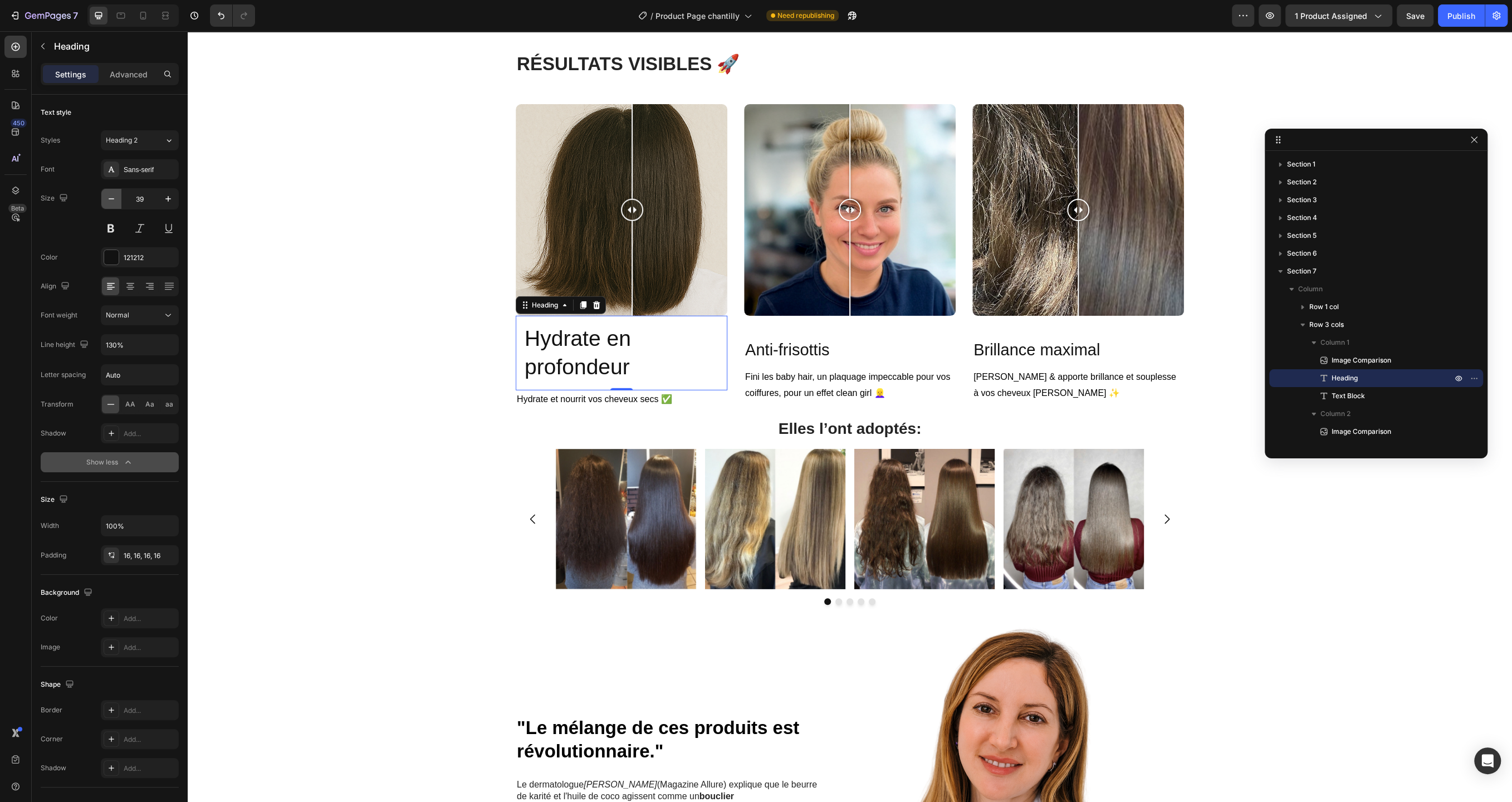
click at [114, 201] on icon "button" at bounding box center [111, 198] width 11 height 11
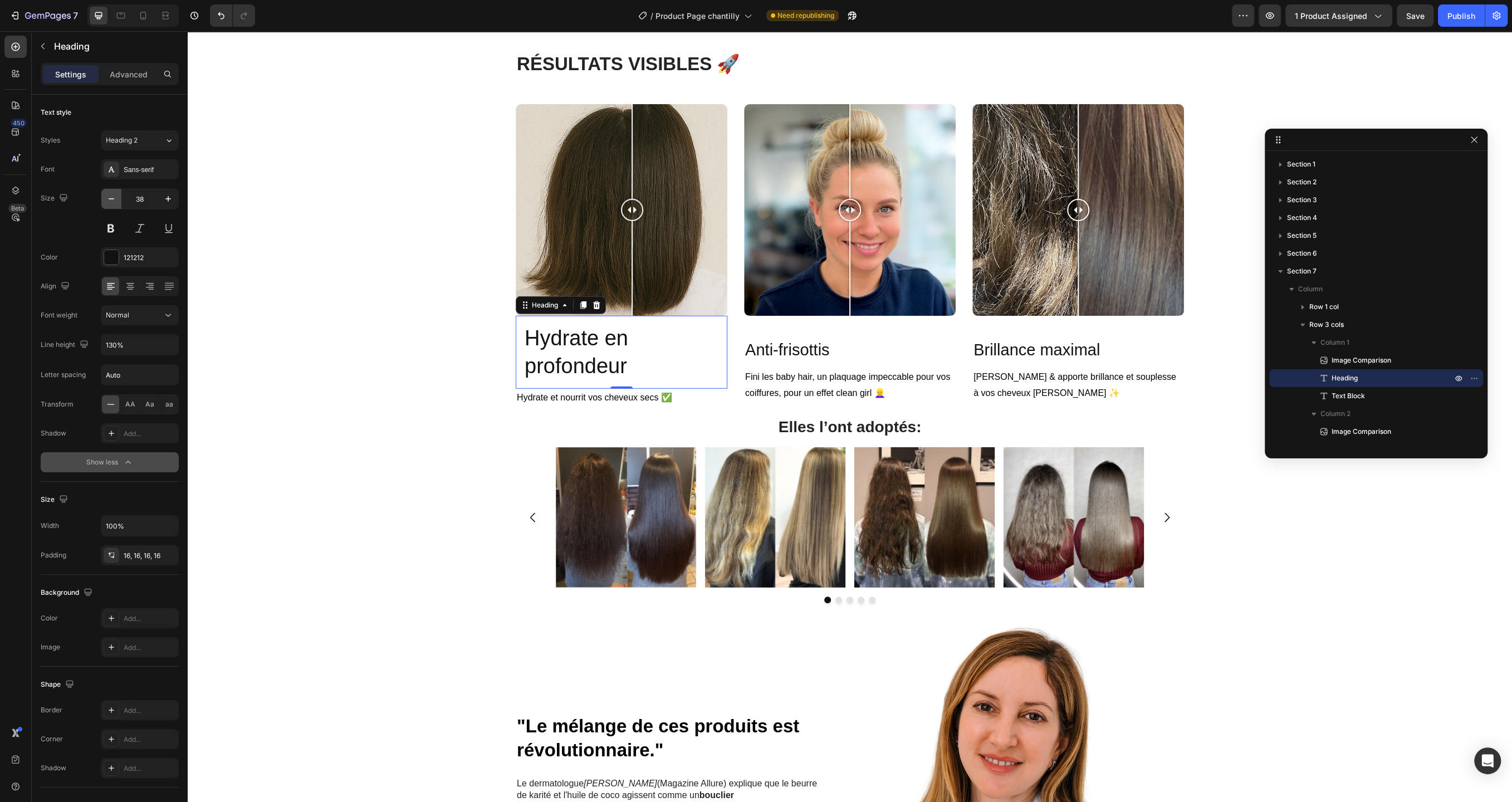
click at [114, 201] on icon "button" at bounding box center [111, 198] width 11 height 11
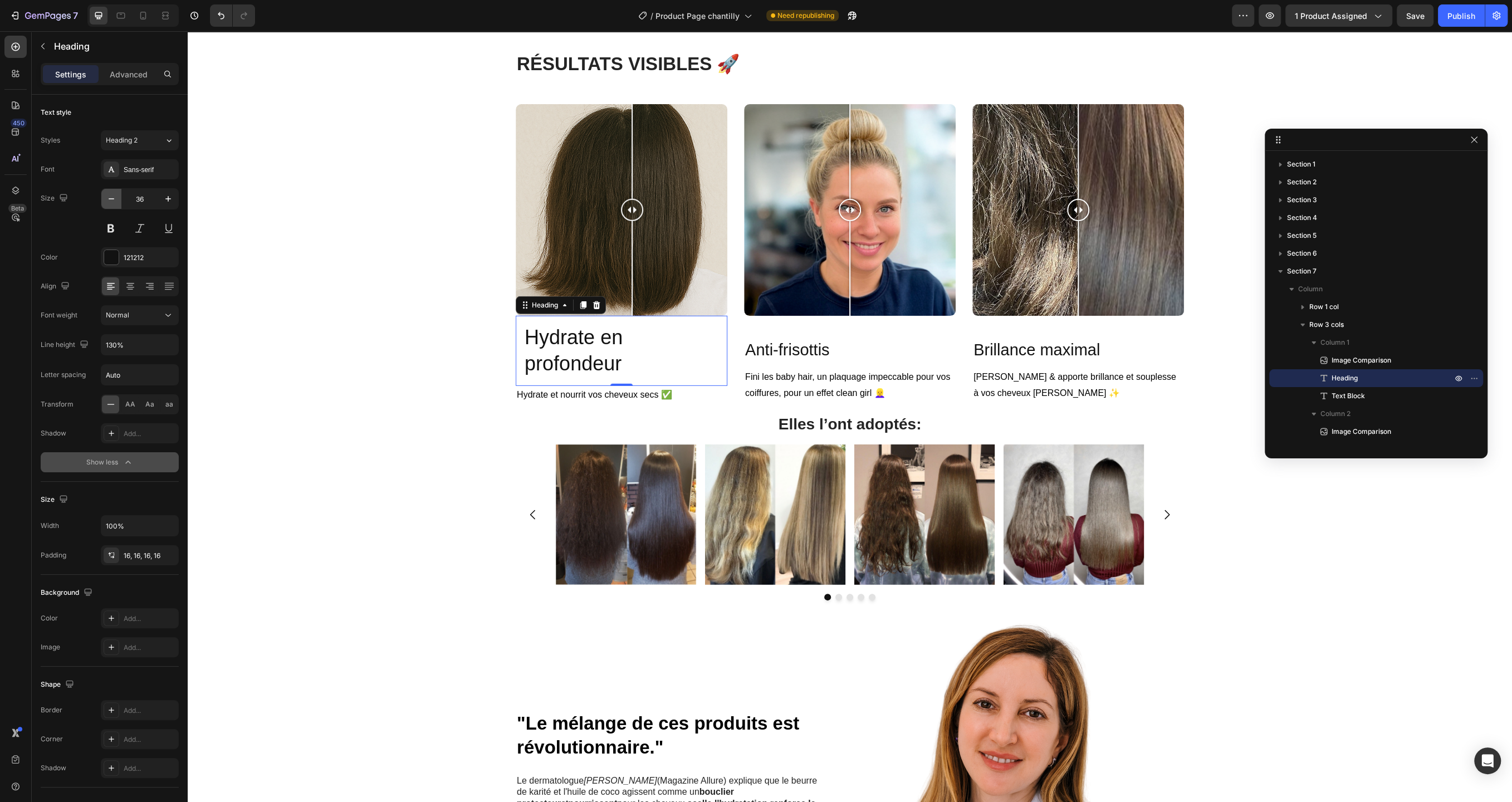
click at [114, 201] on icon "button" at bounding box center [111, 198] width 11 height 11
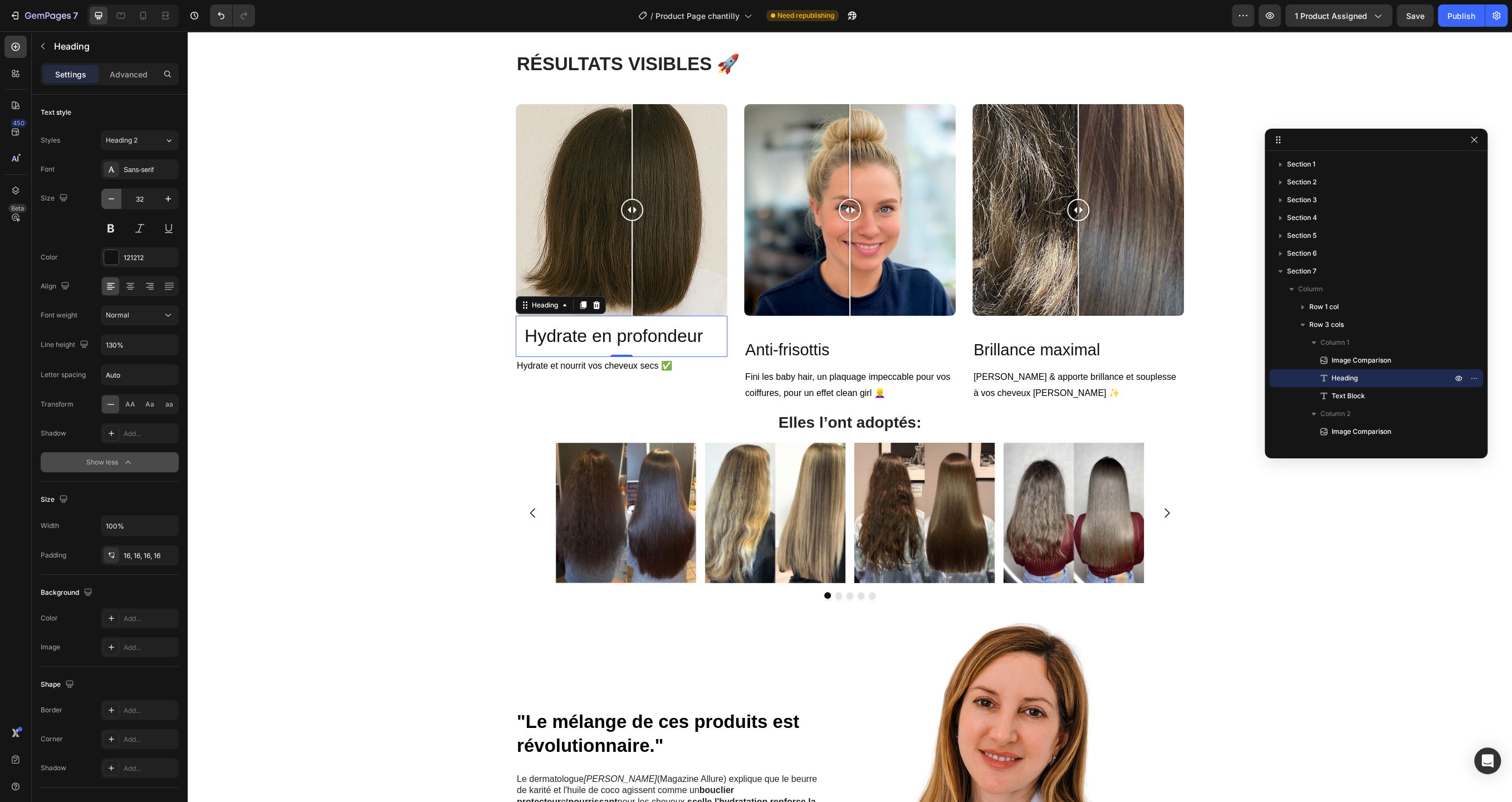
click at [114, 201] on icon "button" at bounding box center [111, 198] width 11 height 11
type input "29"
click at [130, 290] on icon at bounding box center [130, 286] width 11 height 11
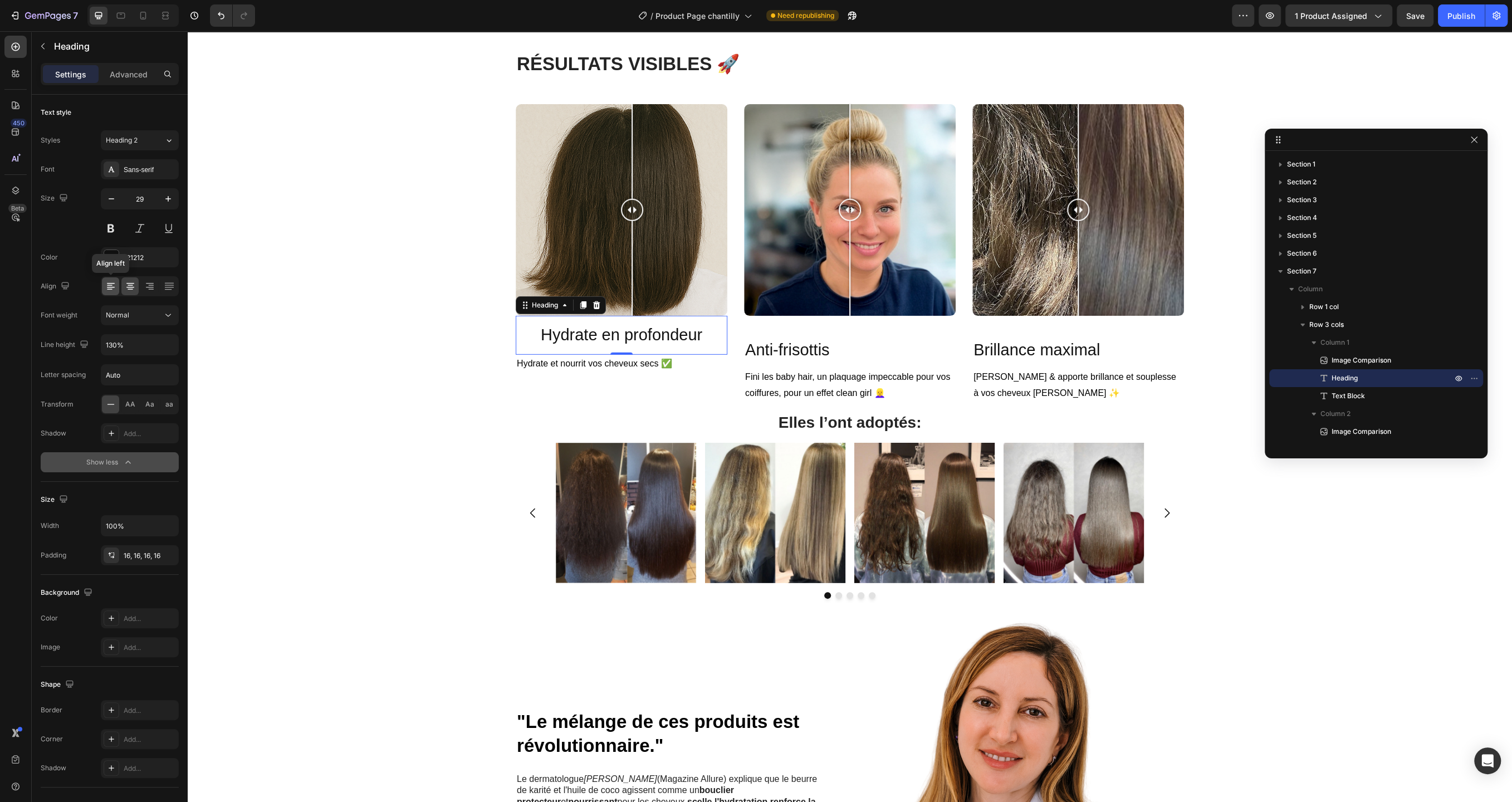
click at [105, 285] on icon at bounding box center [110, 286] width 11 height 11
click at [140, 560] on div "16, 16, 16, 16" at bounding box center [140, 555] width 78 height 20
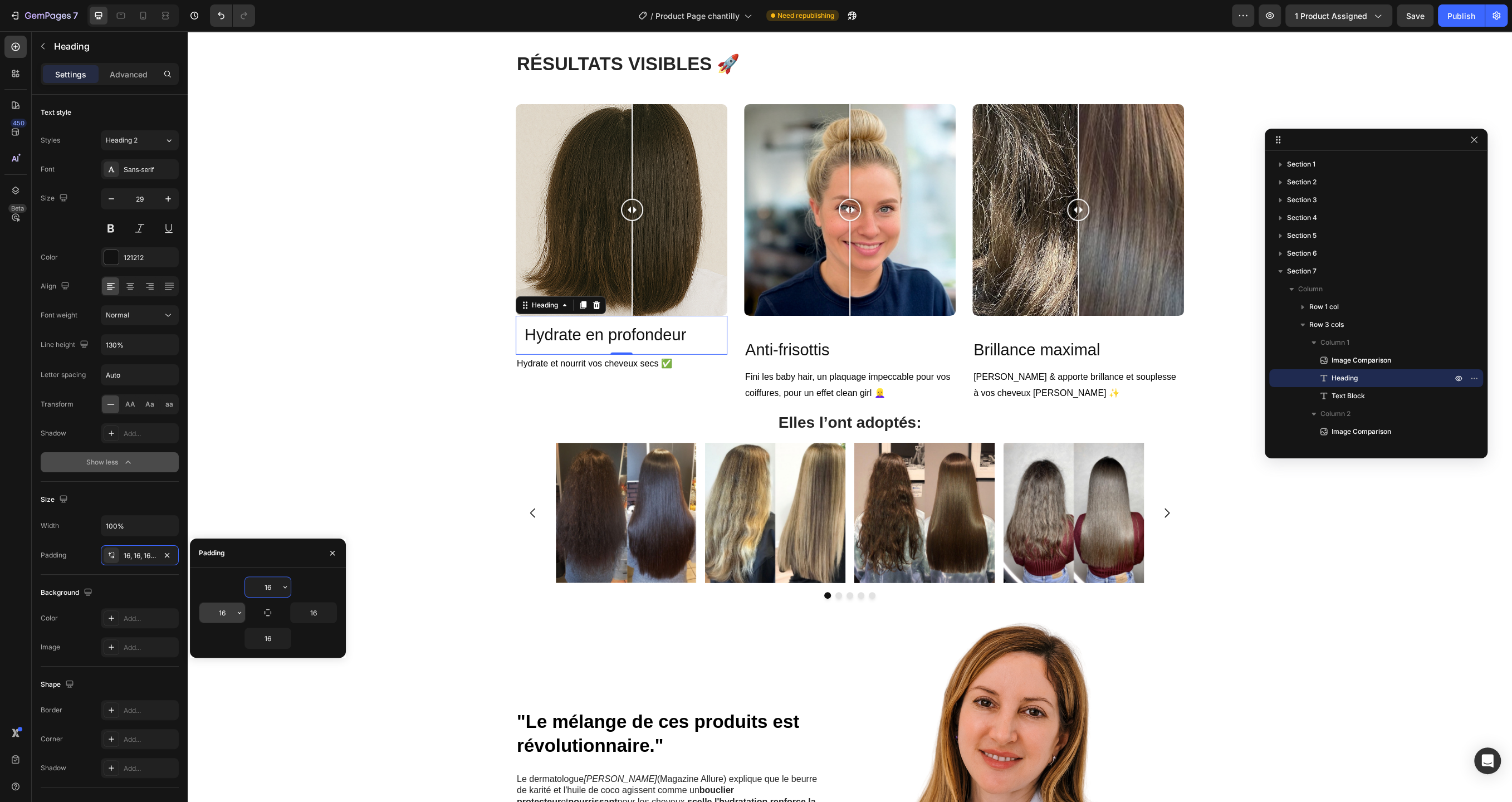
click at [235, 612] on icon "button" at bounding box center [239, 612] width 9 height 9
click at [223, 612] on input "16" at bounding box center [222, 613] width 46 height 20
type input "0"
click at [274, 589] on input "16" at bounding box center [268, 587] width 46 height 20
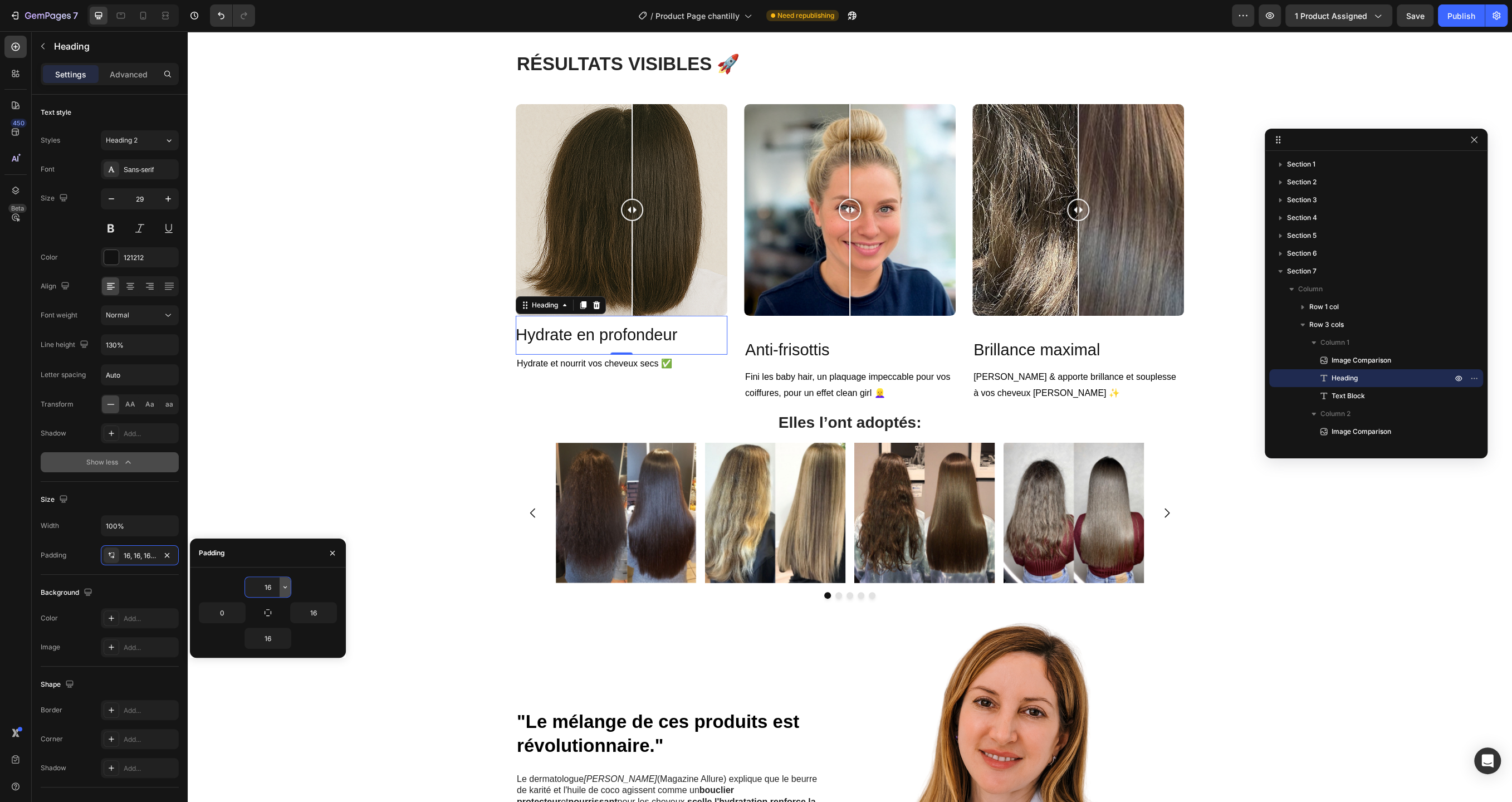
click at [280, 588] on button "button" at bounding box center [285, 587] width 11 height 20
click at [267, 588] on input "16" at bounding box center [268, 587] width 46 height 20
type input "3"
type input "40"
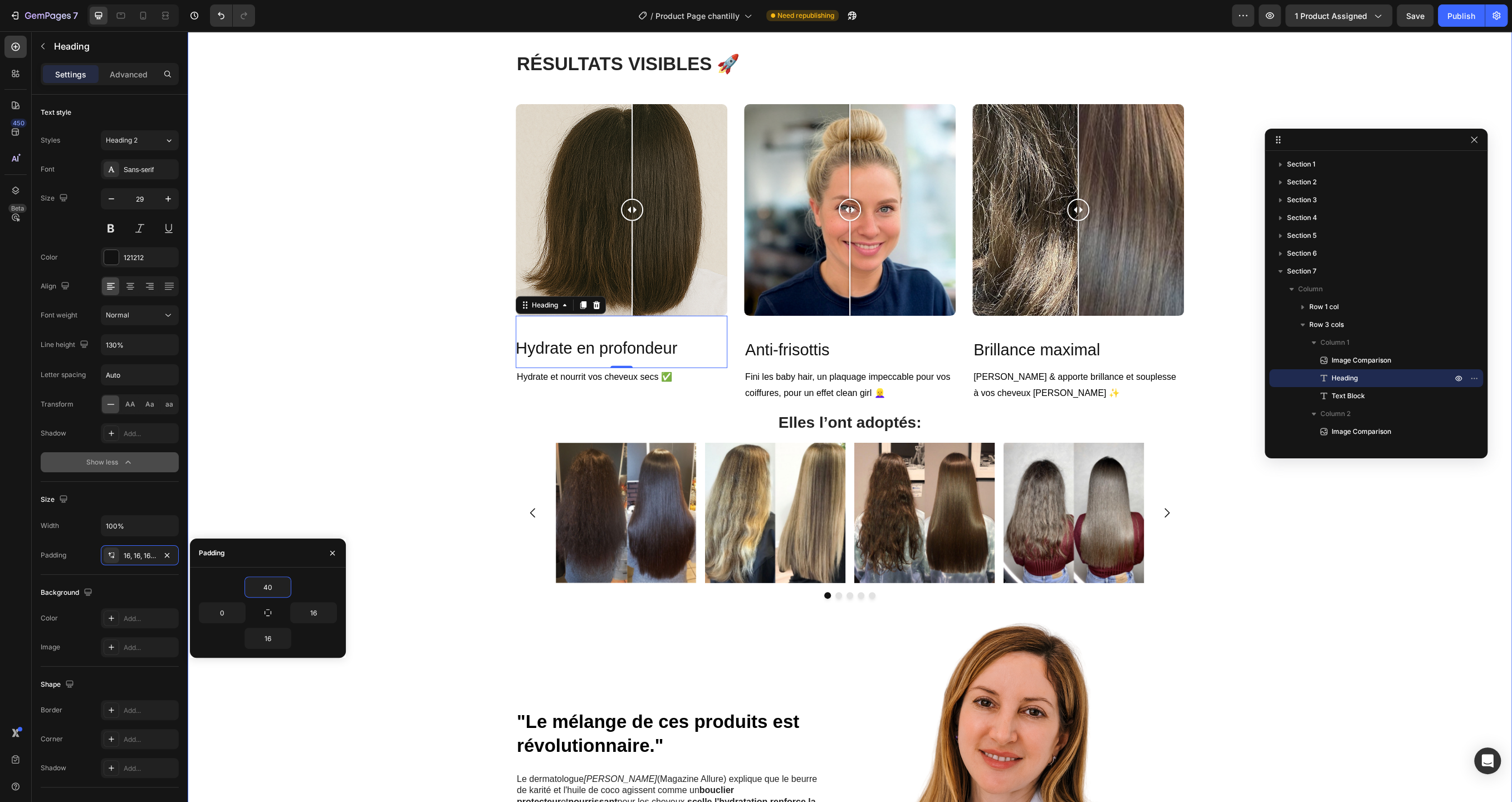
click at [414, 443] on div "Image Image Image Image Image [GEOGRAPHIC_DATA]" at bounding box center [850, 525] width 1308 height 165
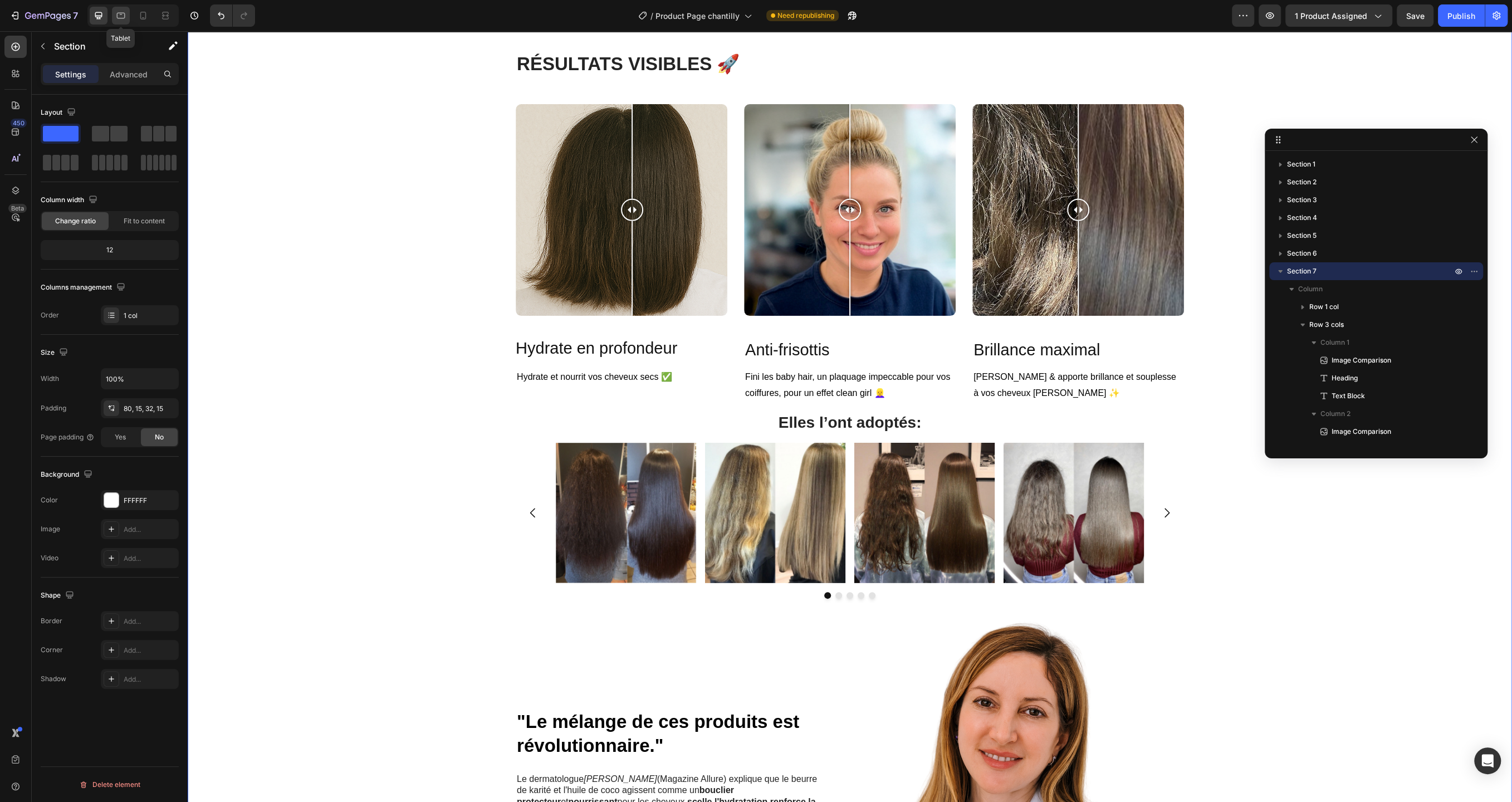
click at [114, 18] on div at bounding box center [121, 15] width 18 height 18
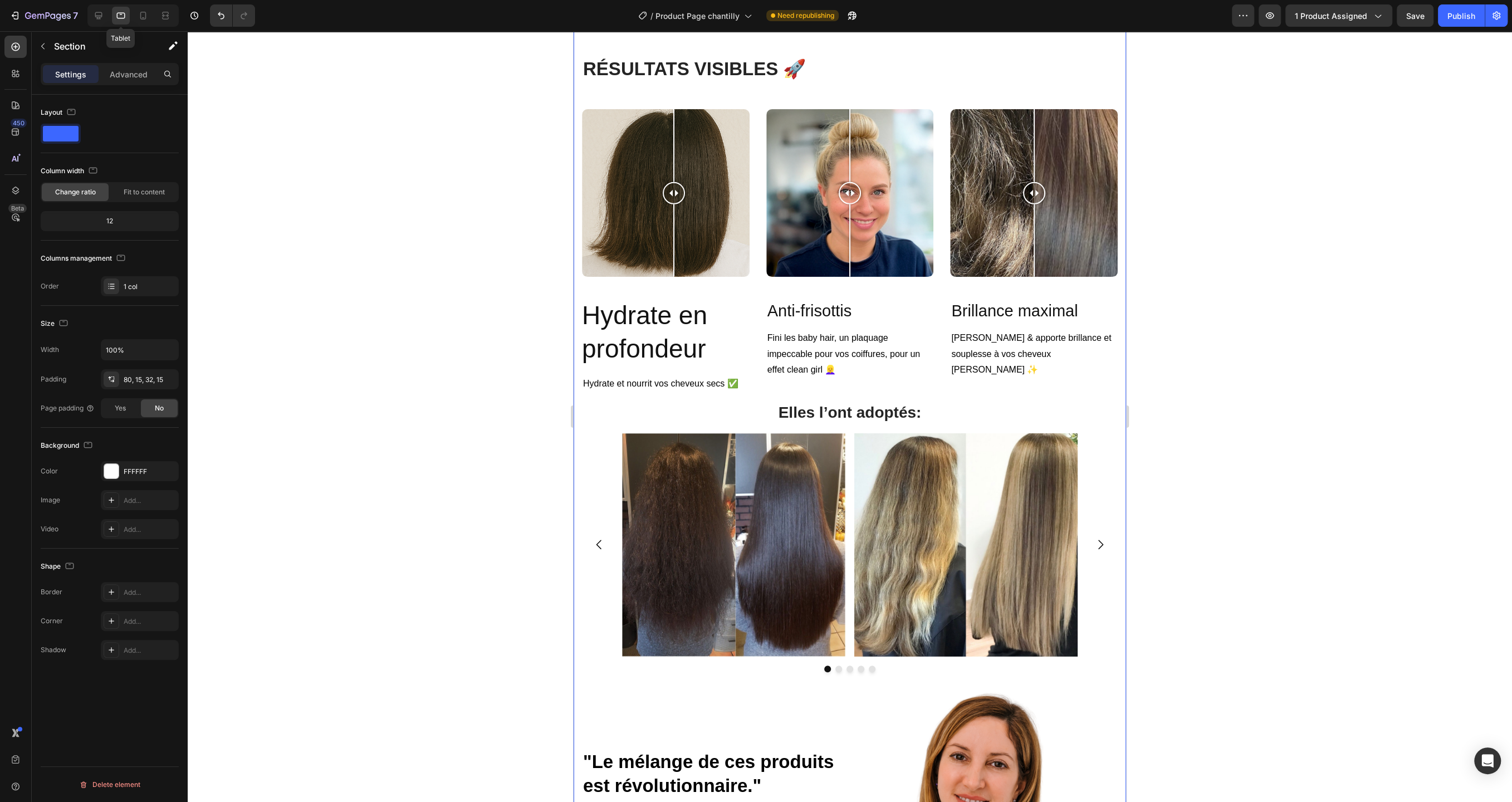
scroll to position [3327, 0]
click at [680, 331] on p "Hydrate en profondeur" at bounding box center [661, 333] width 158 height 67
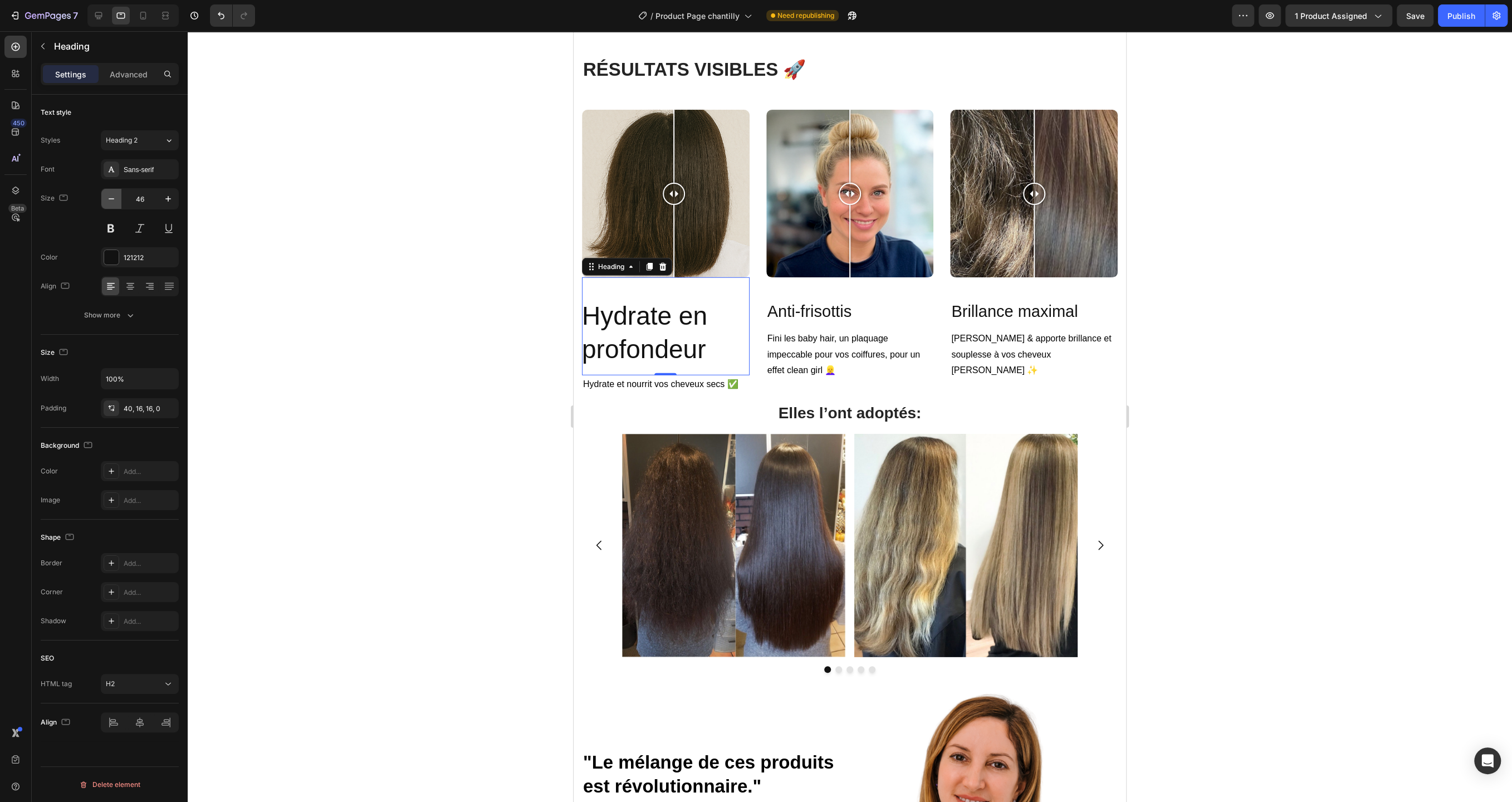
click at [109, 201] on icon "button" at bounding box center [111, 198] width 11 height 11
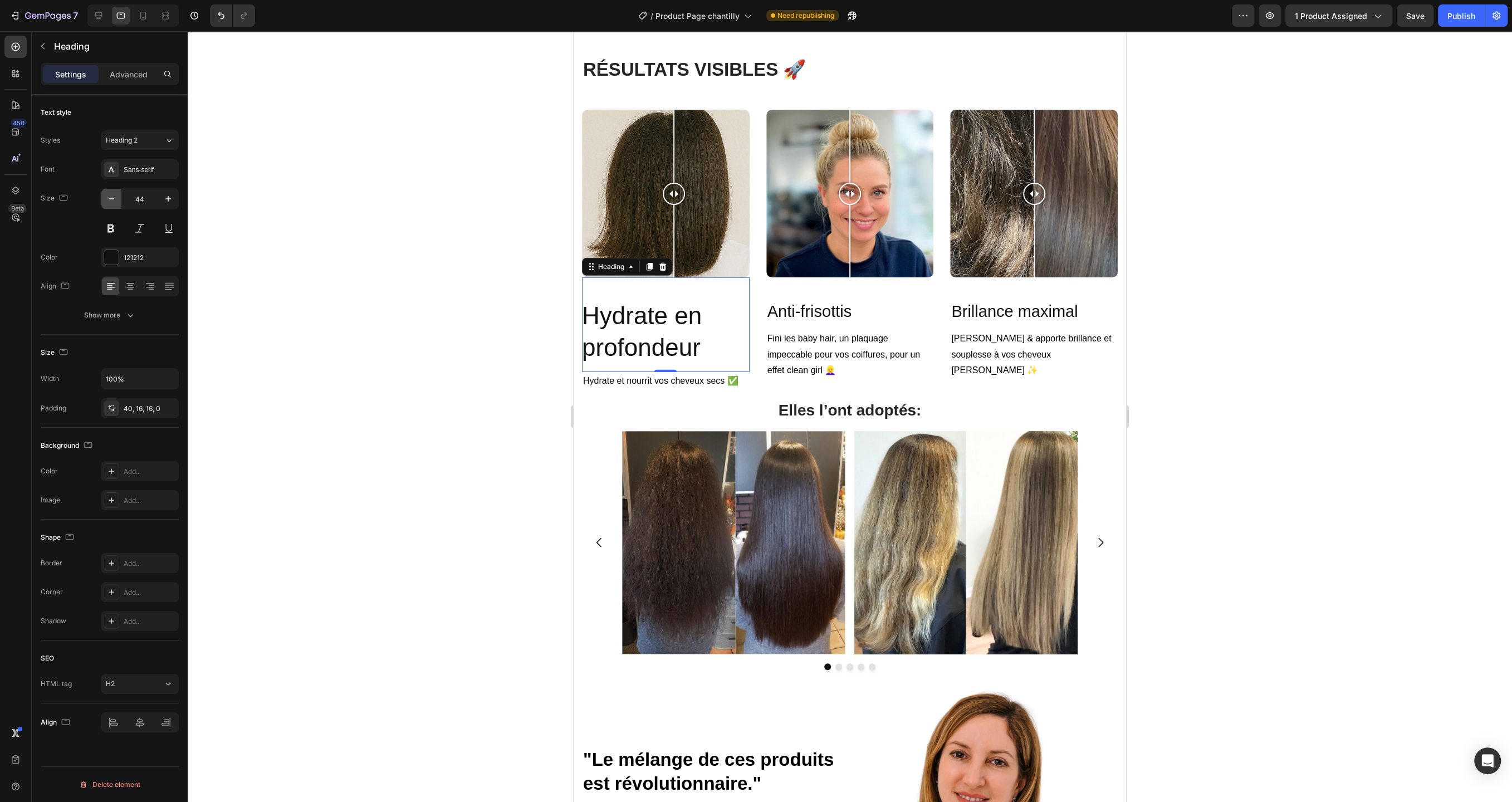
click at [109, 201] on icon "button" at bounding box center [111, 198] width 11 height 11
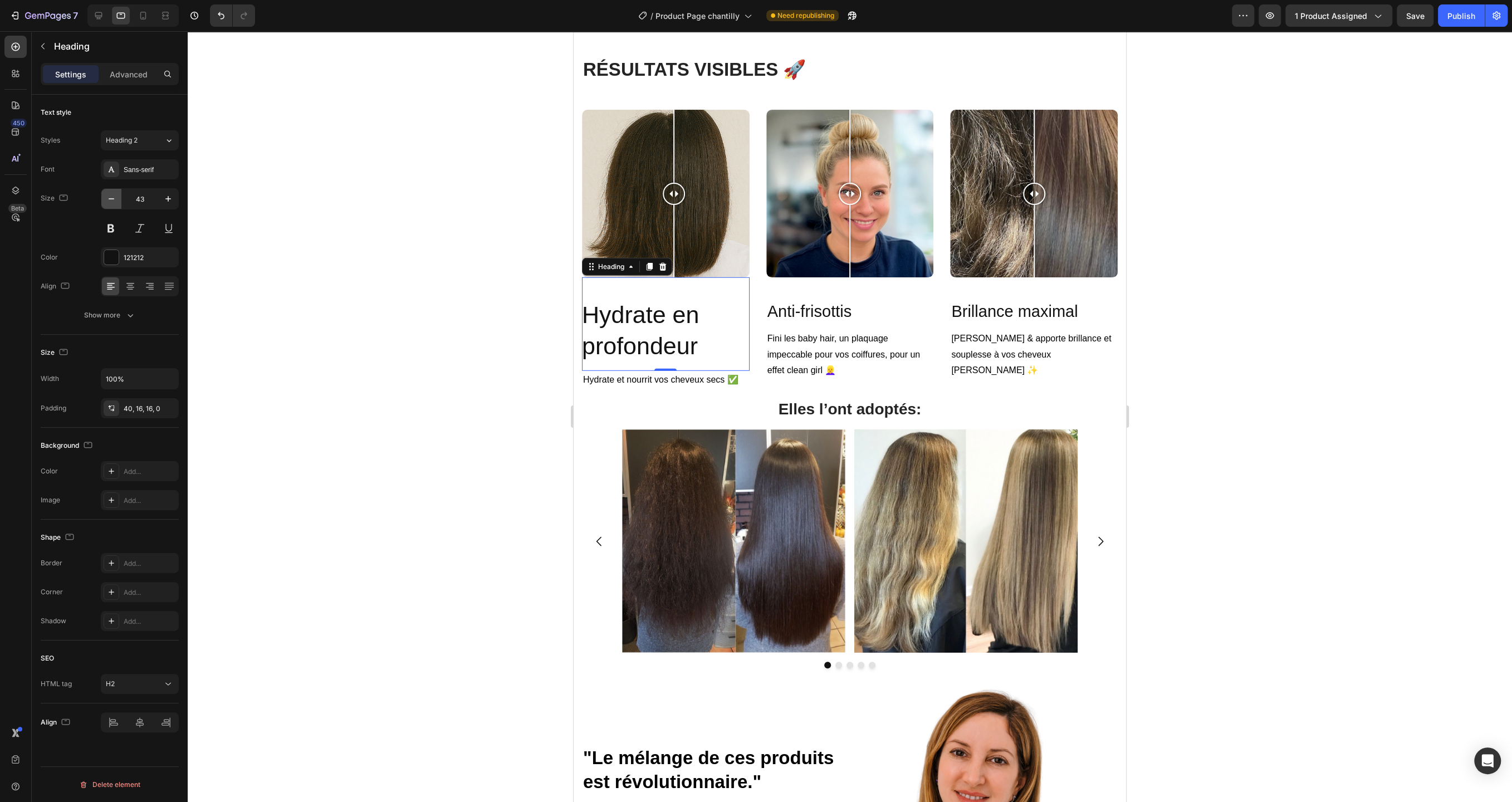
click at [109, 201] on icon "button" at bounding box center [111, 198] width 11 height 11
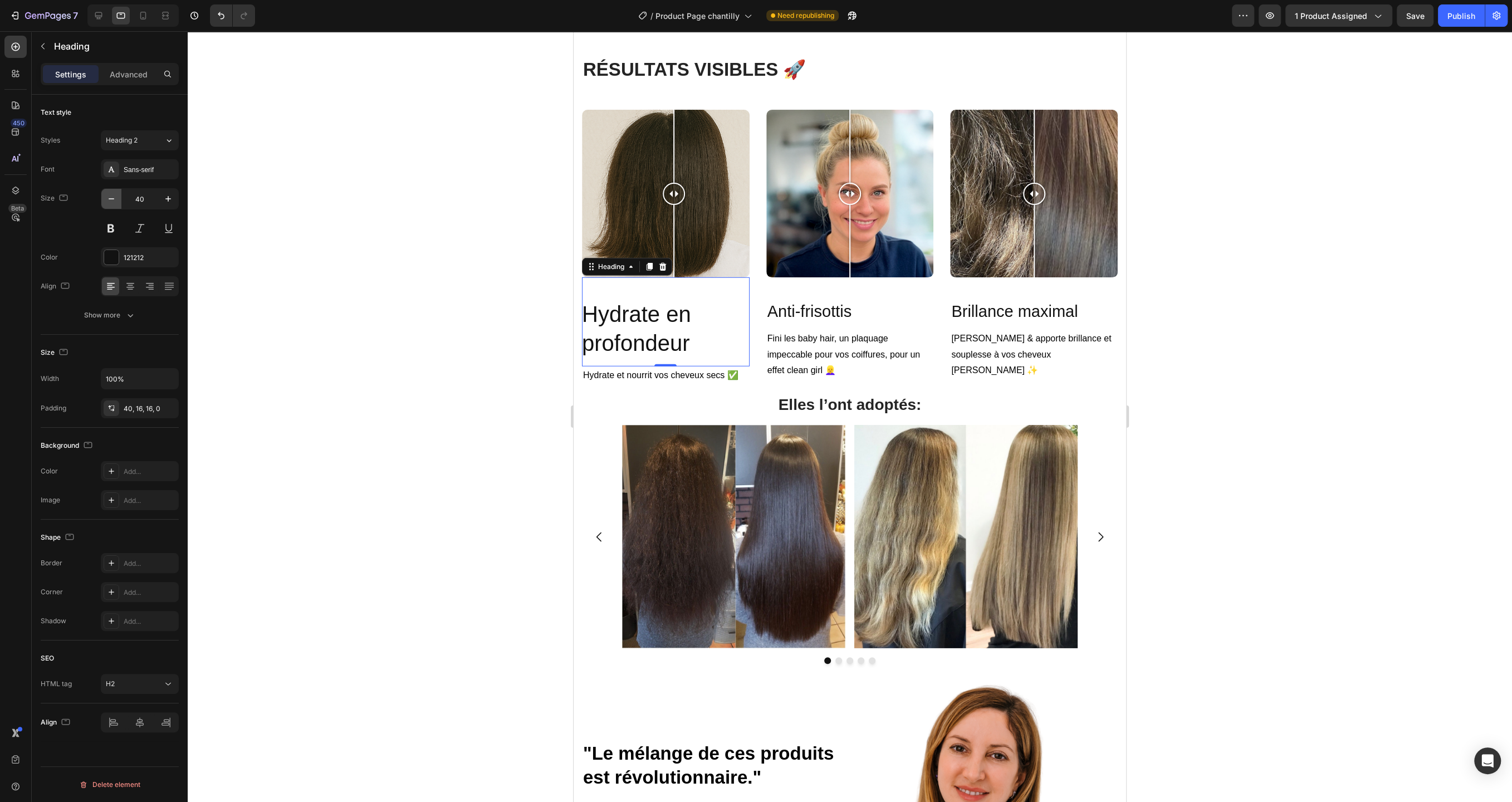
click at [109, 201] on icon "button" at bounding box center [111, 198] width 11 height 11
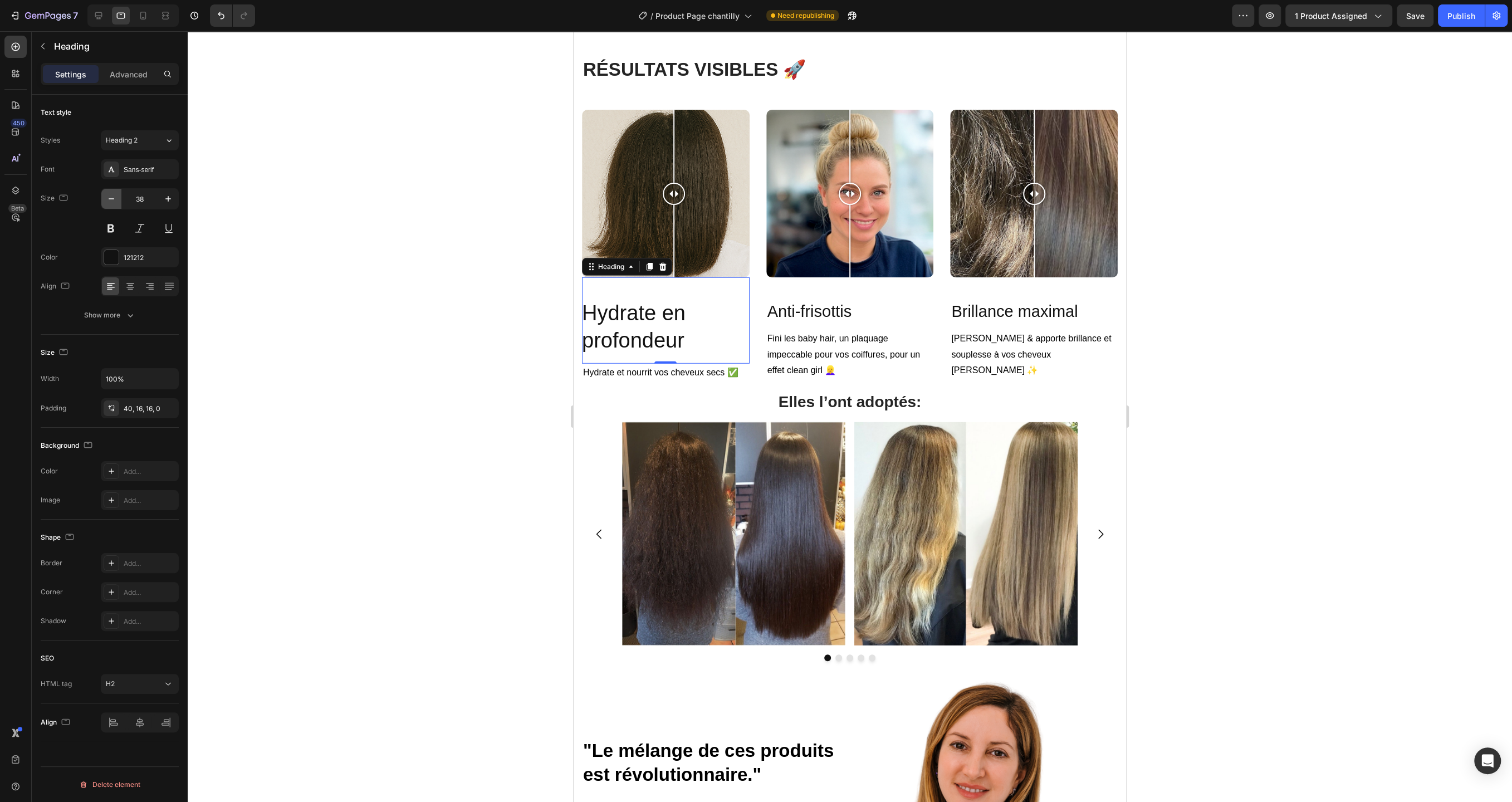
click at [109, 201] on icon "button" at bounding box center [111, 198] width 11 height 11
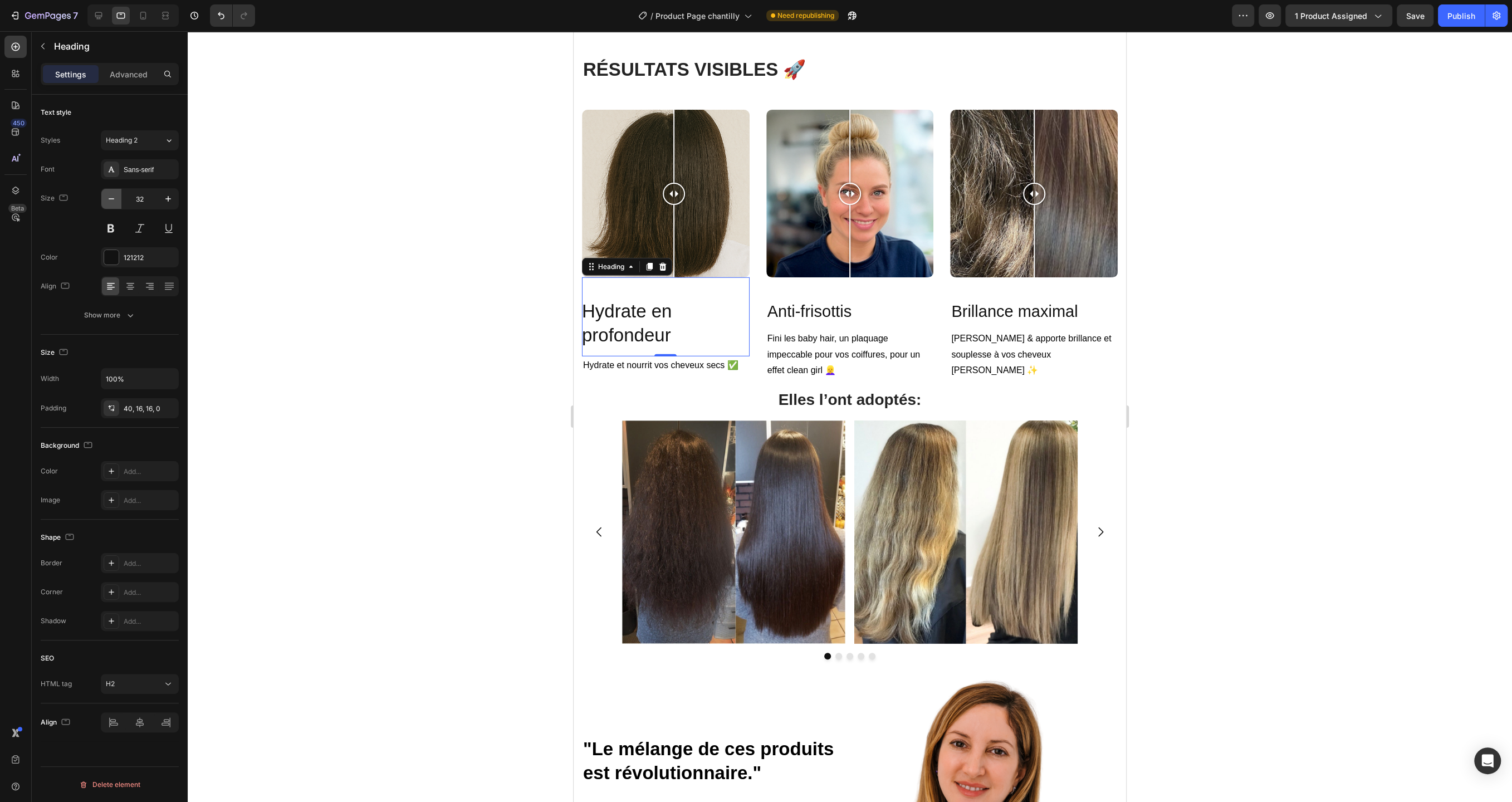
click at [109, 201] on icon "button" at bounding box center [111, 198] width 11 height 11
type input "28"
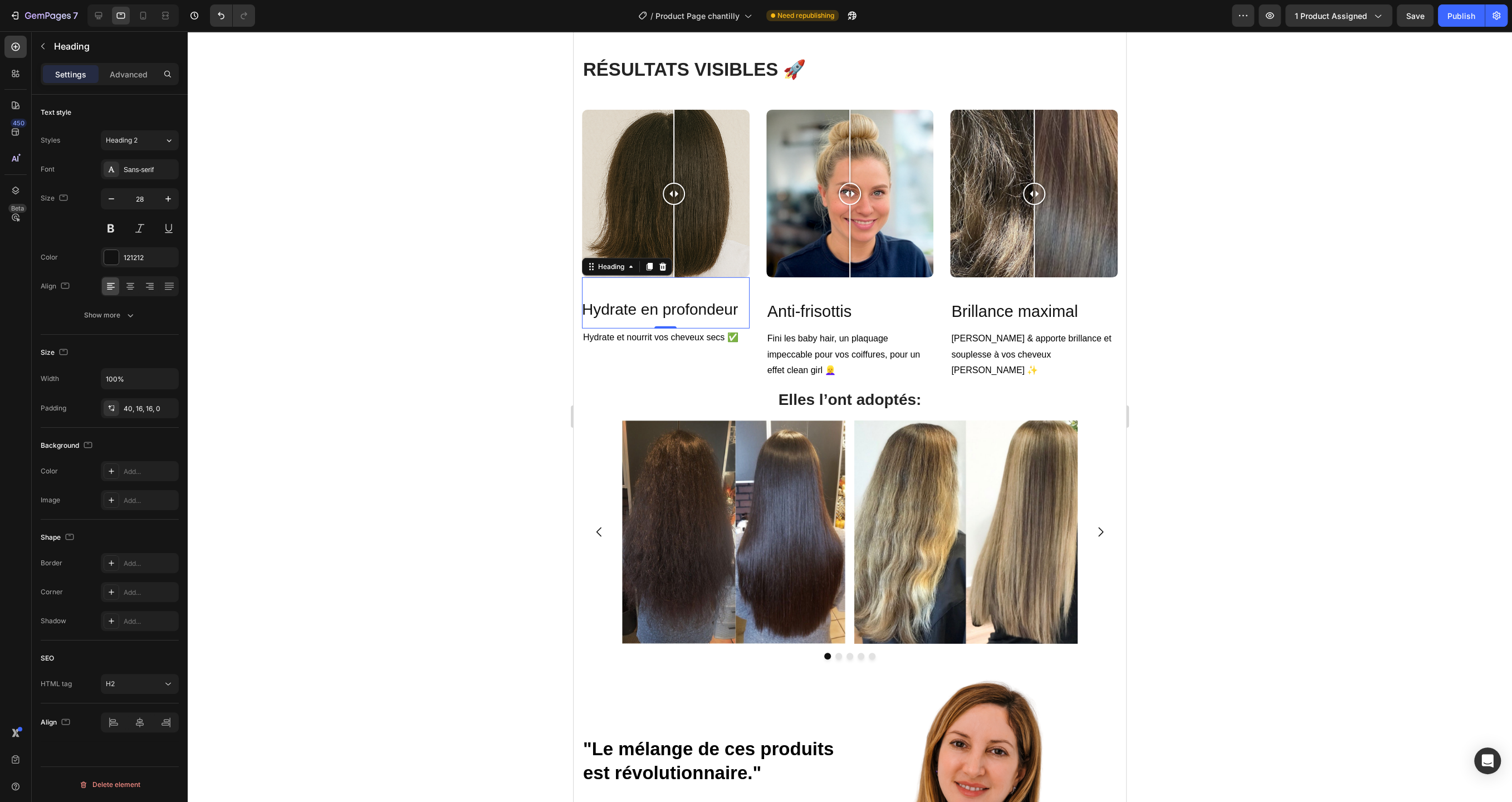
click at [466, 338] on div at bounding box center [850, 416] width 1324 height 771
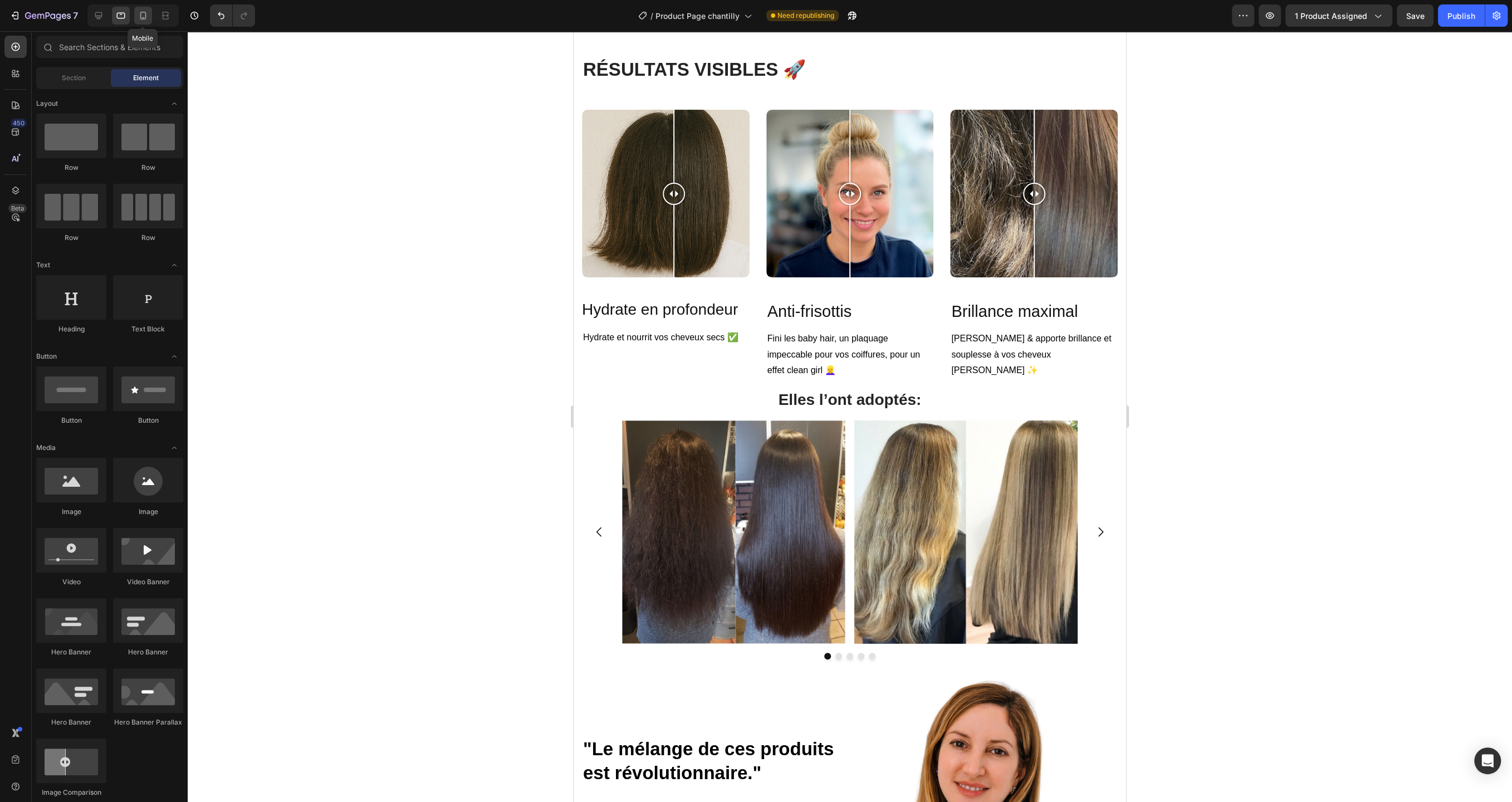
click at [143, 16] on icon at bounding box center [143, 15] width 11 height 11
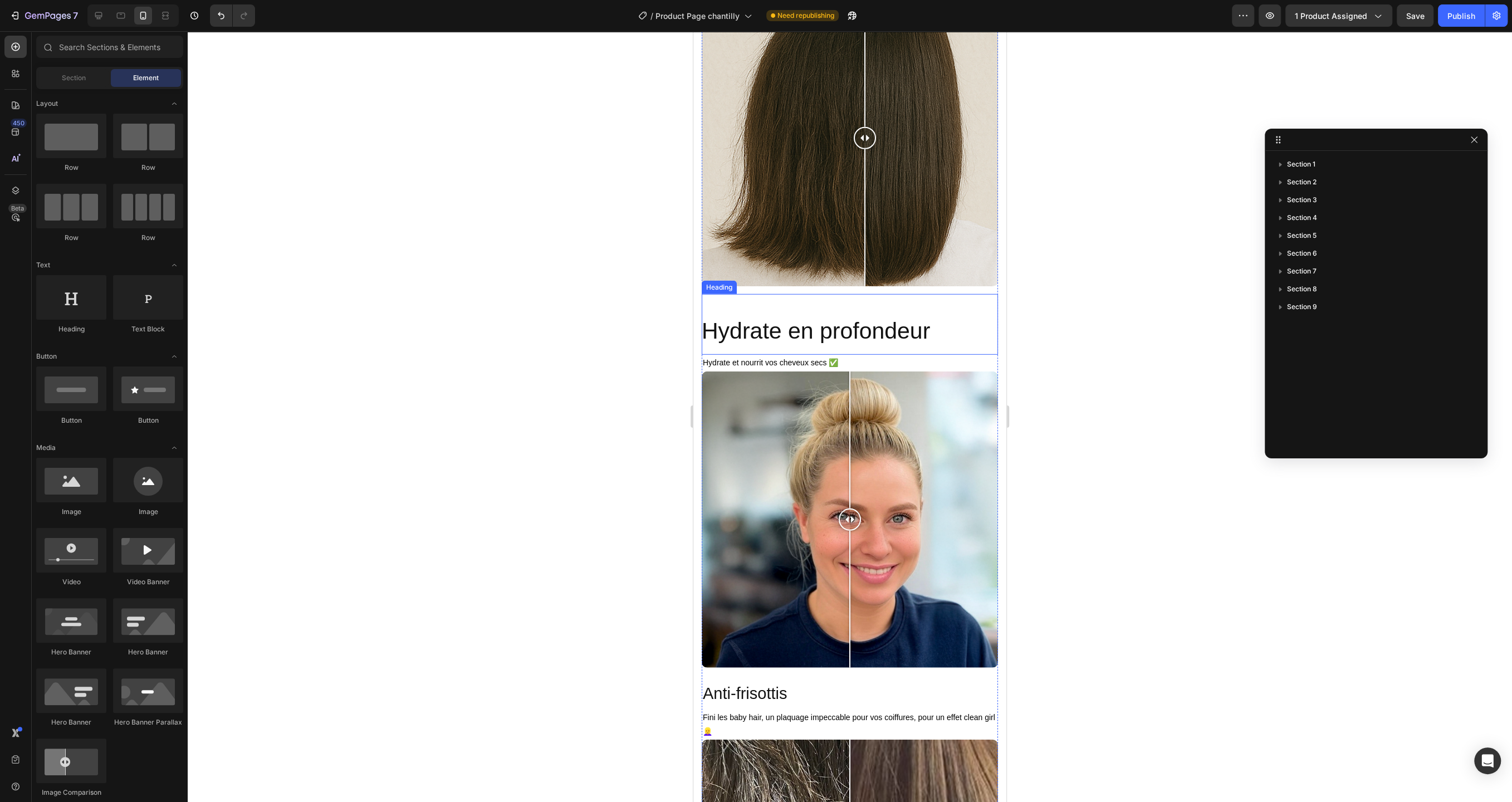
click at [839, 337] on p "Hydrate en profondeur" at bounding box center [845, 331] width 288 height 29
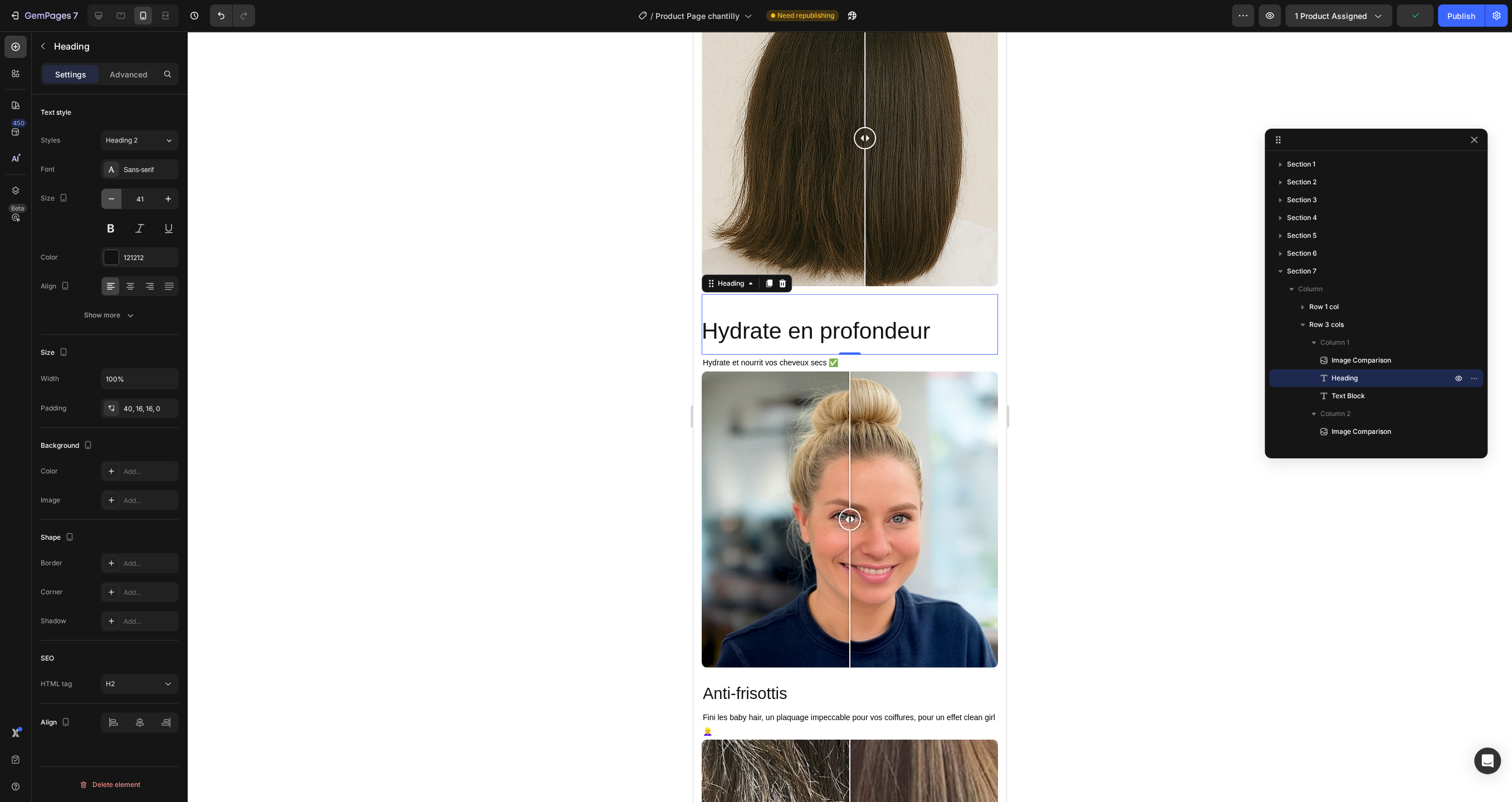
click at [111, 201] on icon "button" at bounding box center [111, 198] width 11 height 11
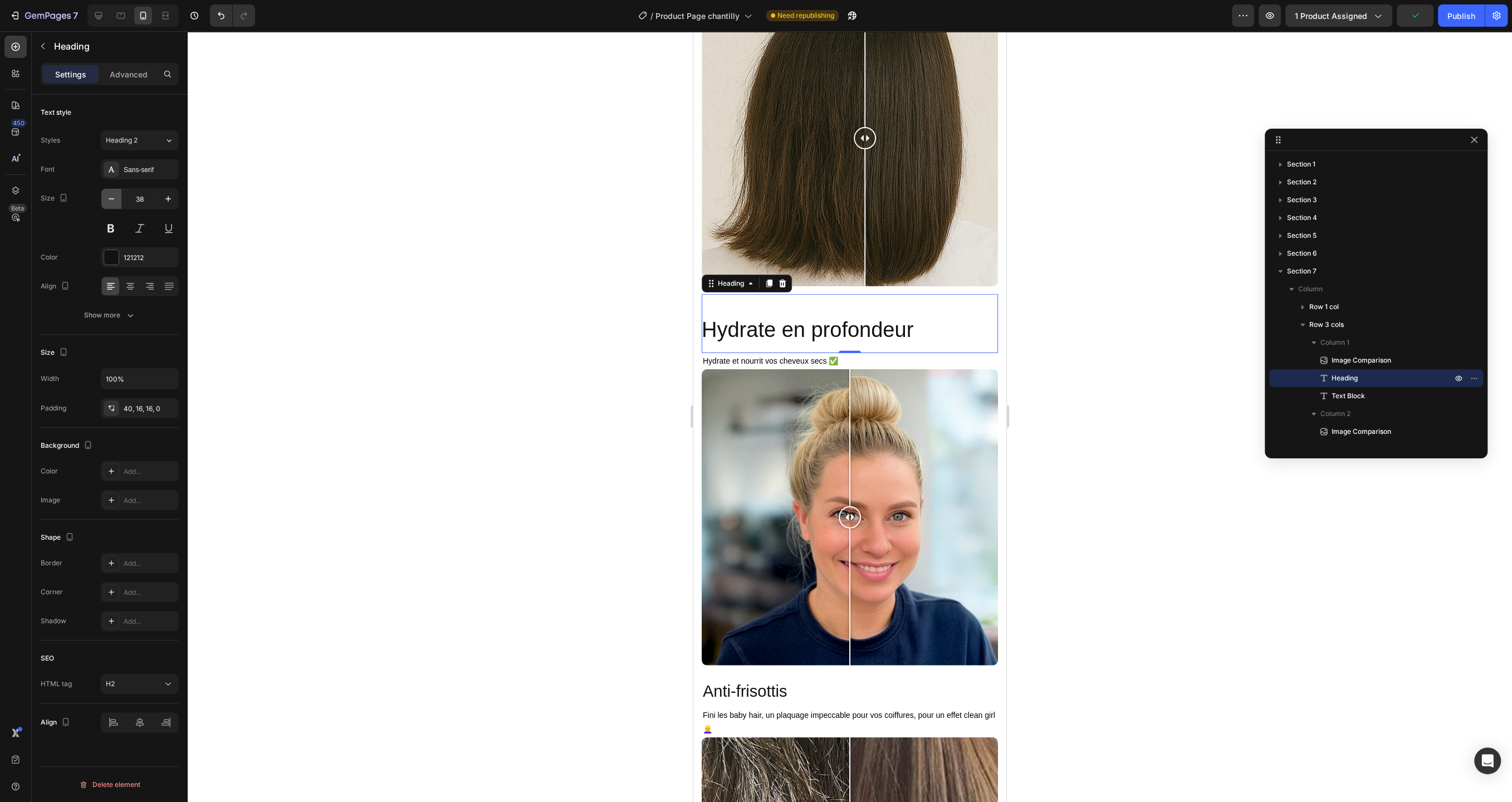
click at [111, 201] on icon "button" at bounding box center [111, 198] width 11 height 11
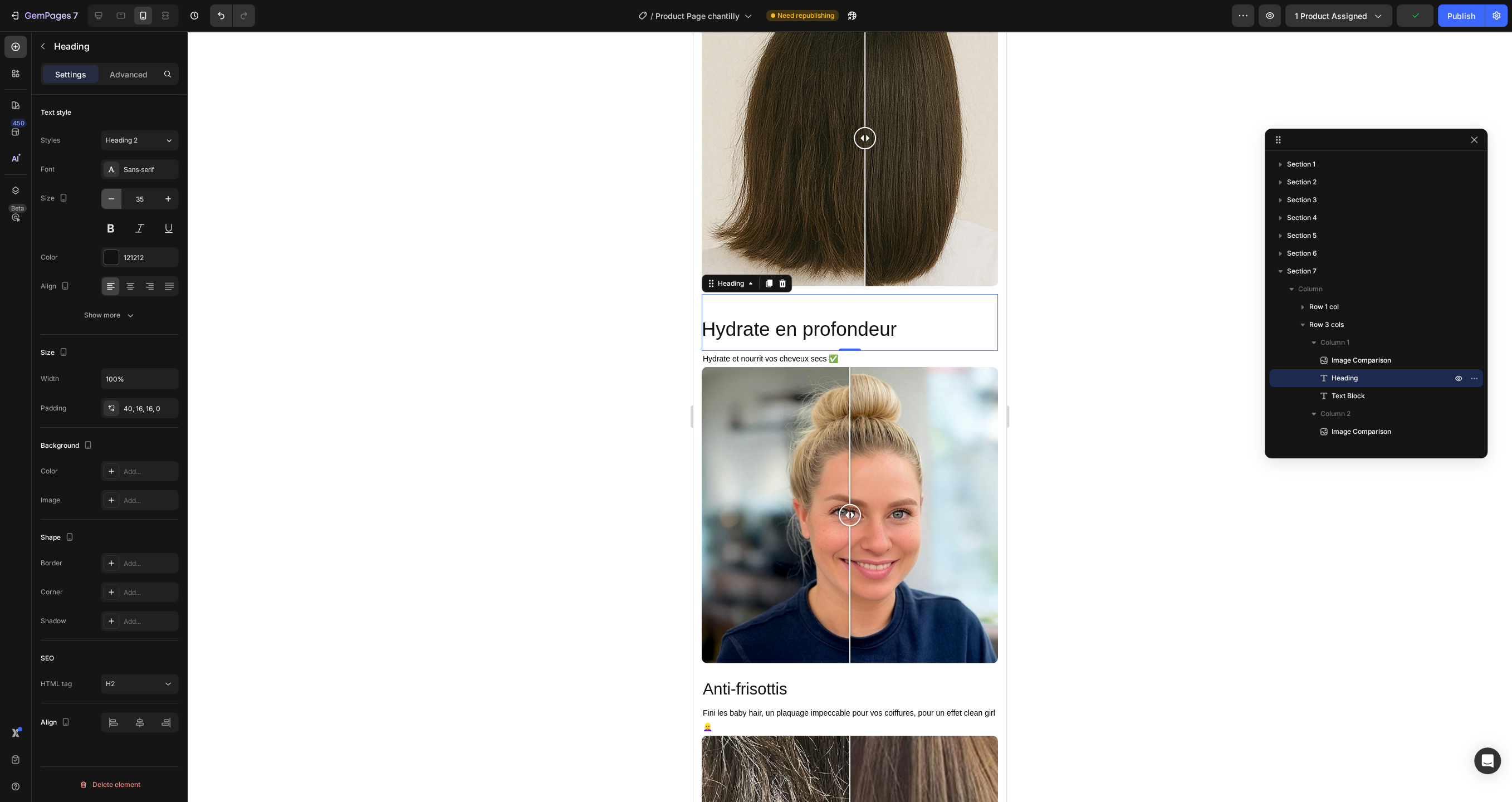
type input "34"
click at [440, 288] on div at bounding box center [850, 416] width 1324 height 771
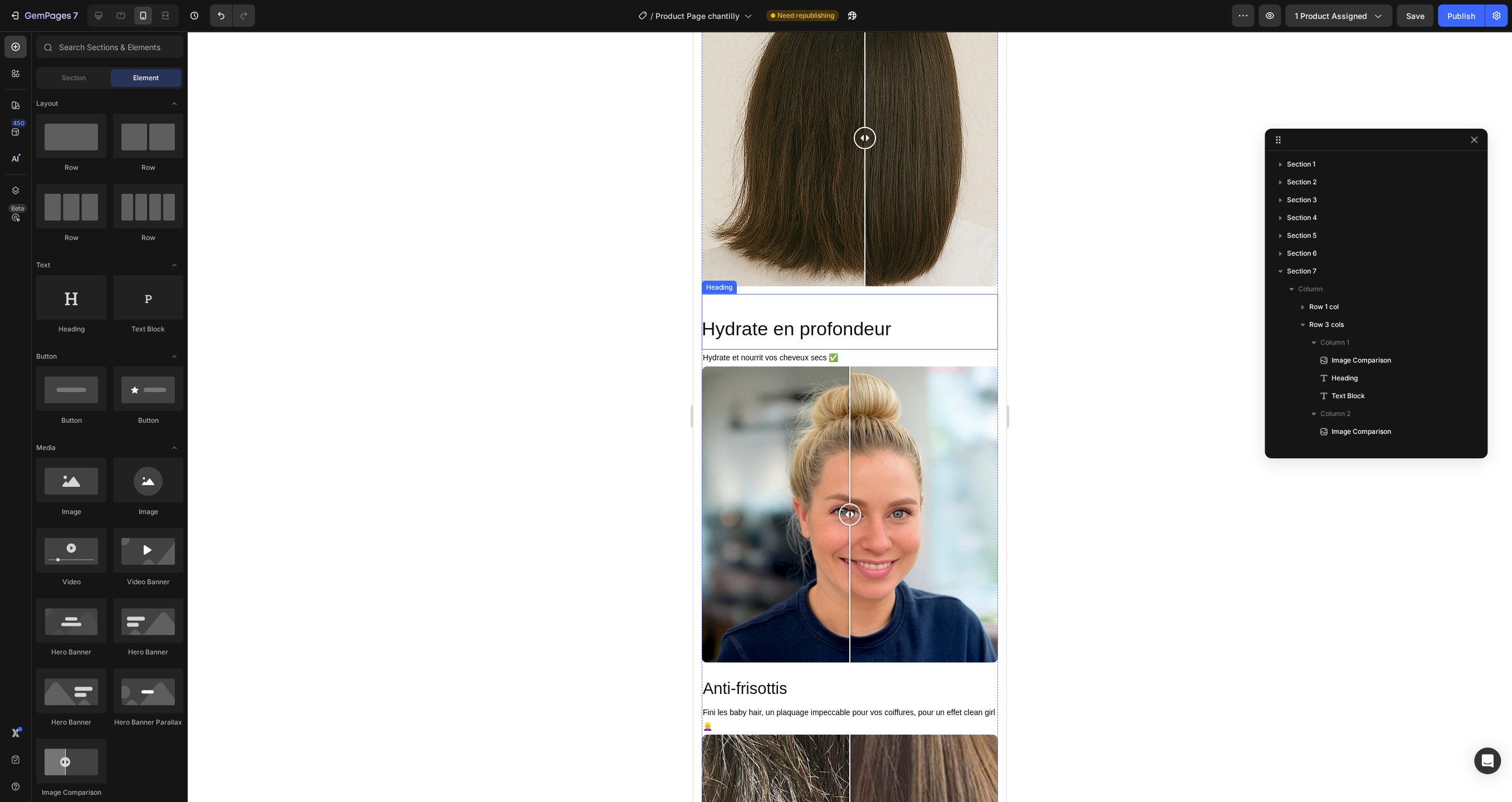
click at [805, 326] on p "Hydrate en profondeur" at bounding box center [845, 329] width 288 height 25
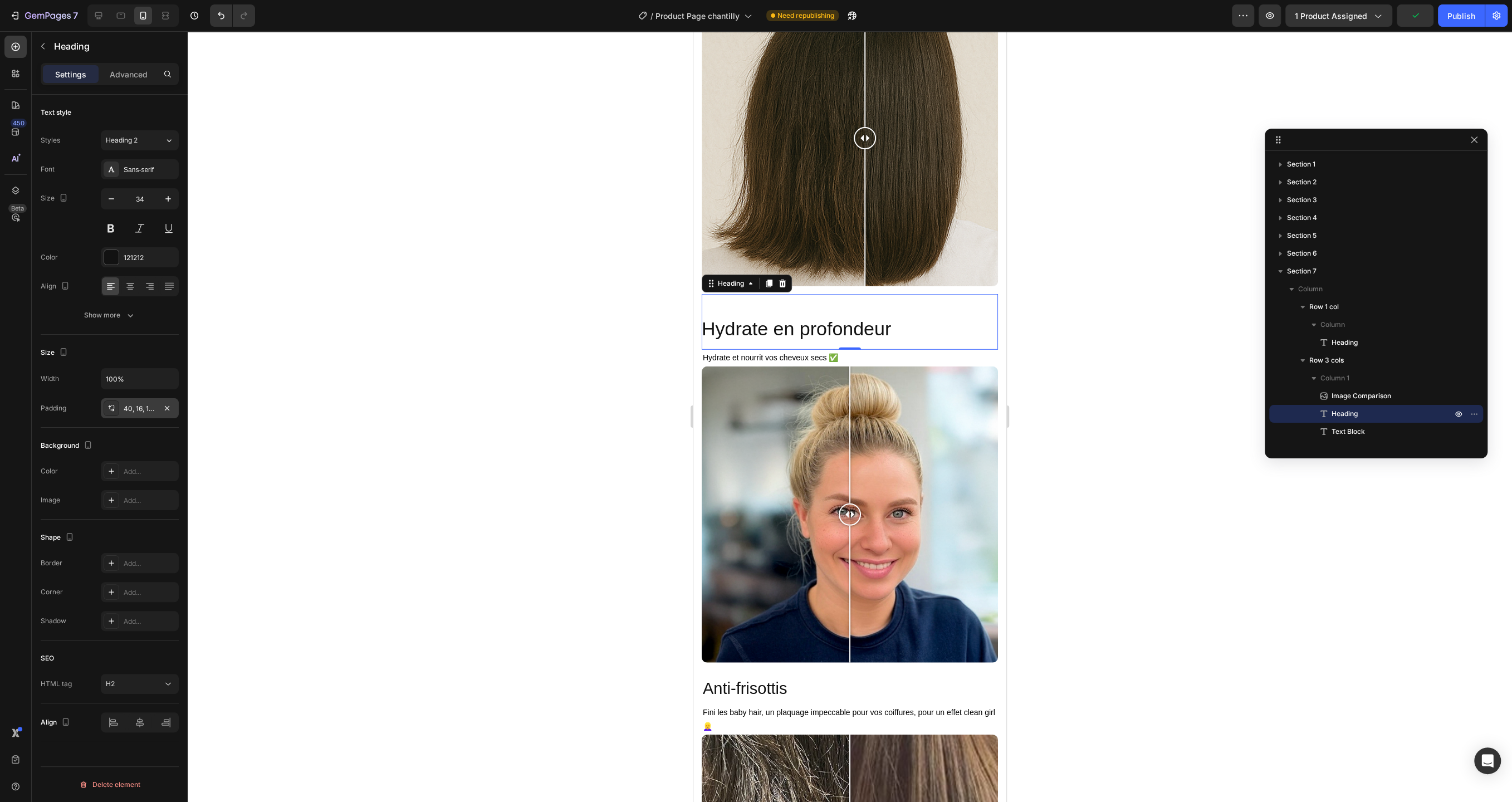
click at [140, 410] on div "40, 16, 16, 0" at bounding box center [140, 409] width 32 height 10
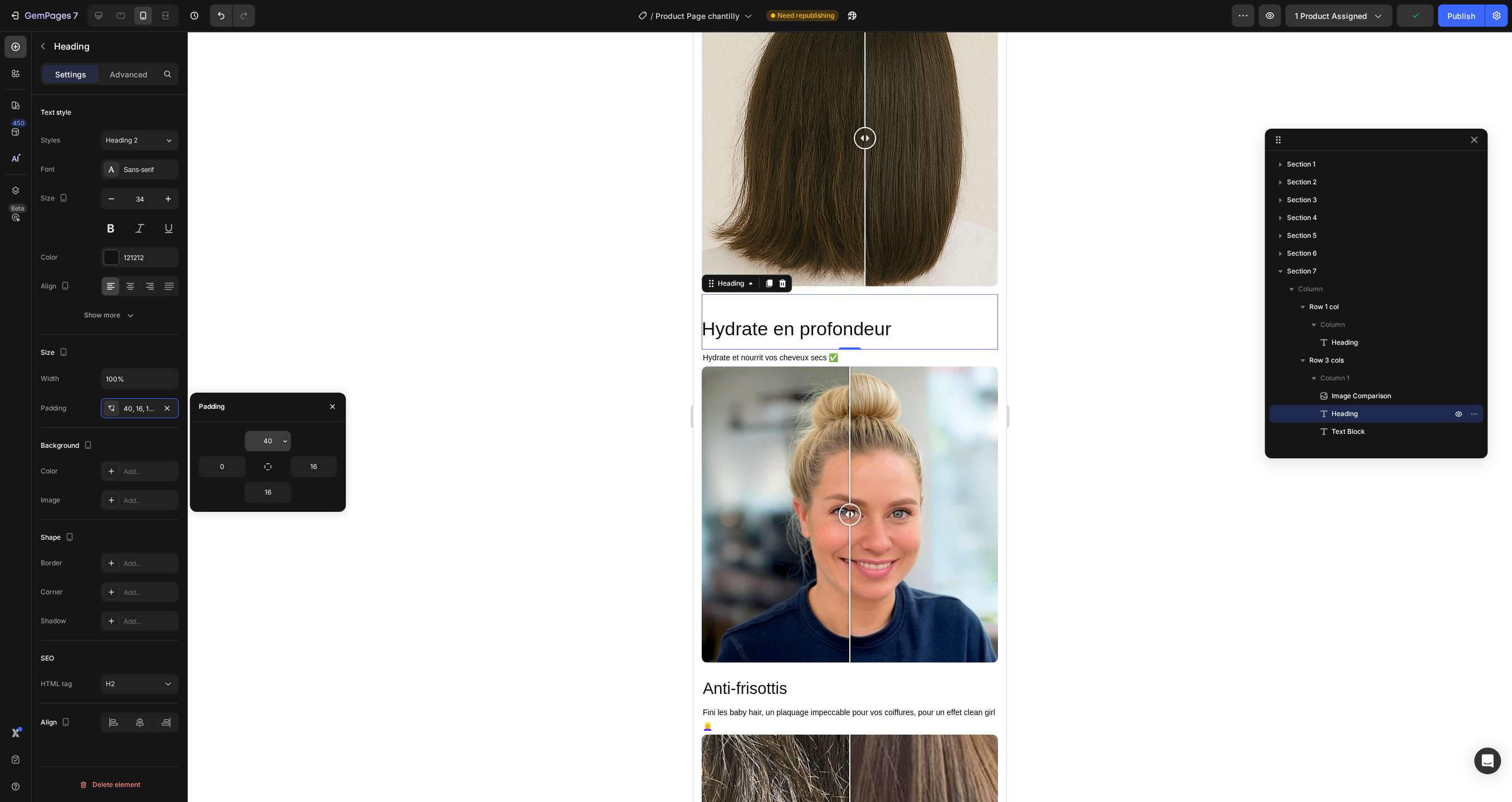
click at [278, 444] on input "40" at bounding box center [268, 441] width 46 height 20
type input "0"
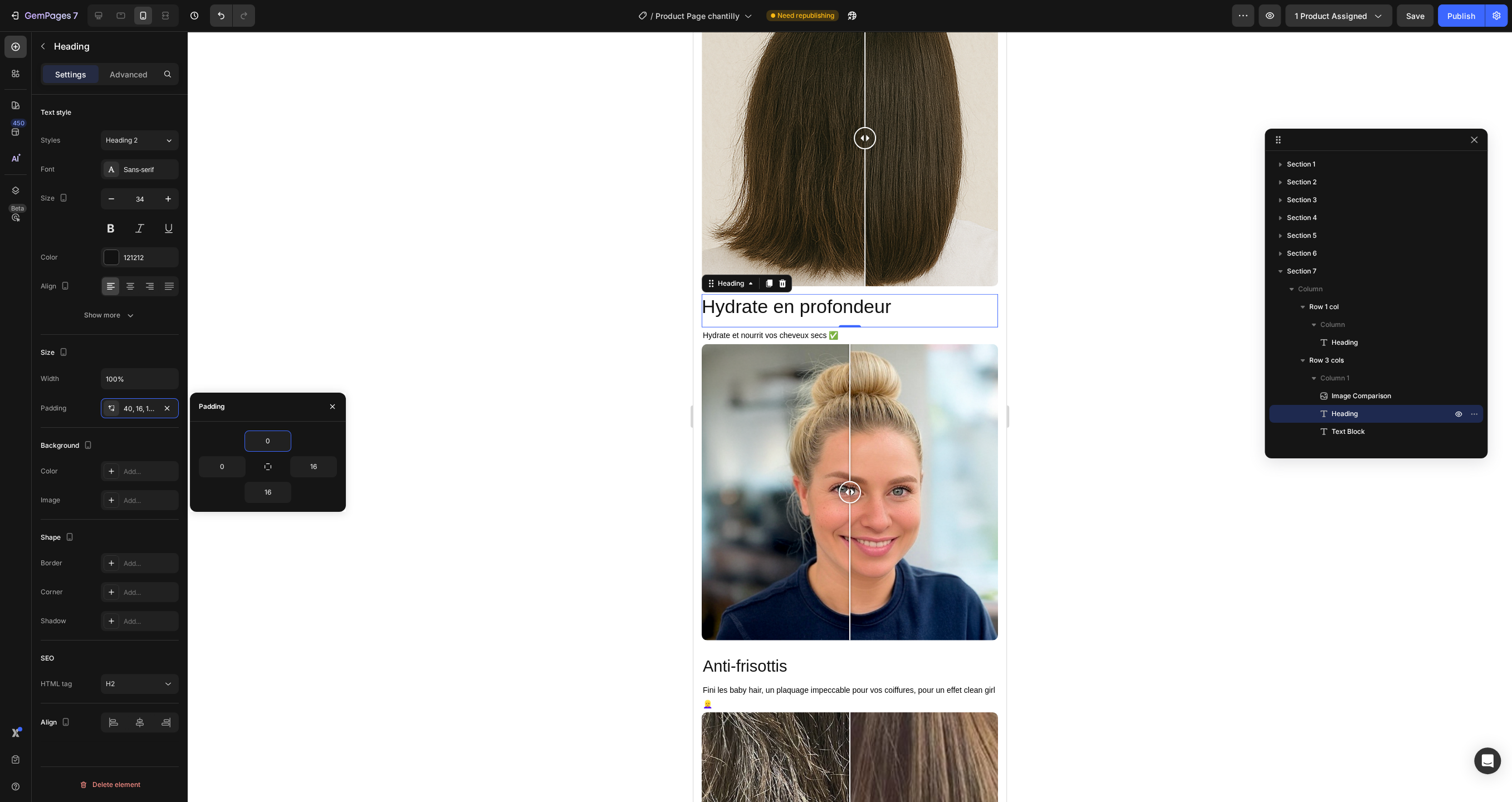
click at [510, 406] on div at bounding box center [850, 416] width 1324 height 771
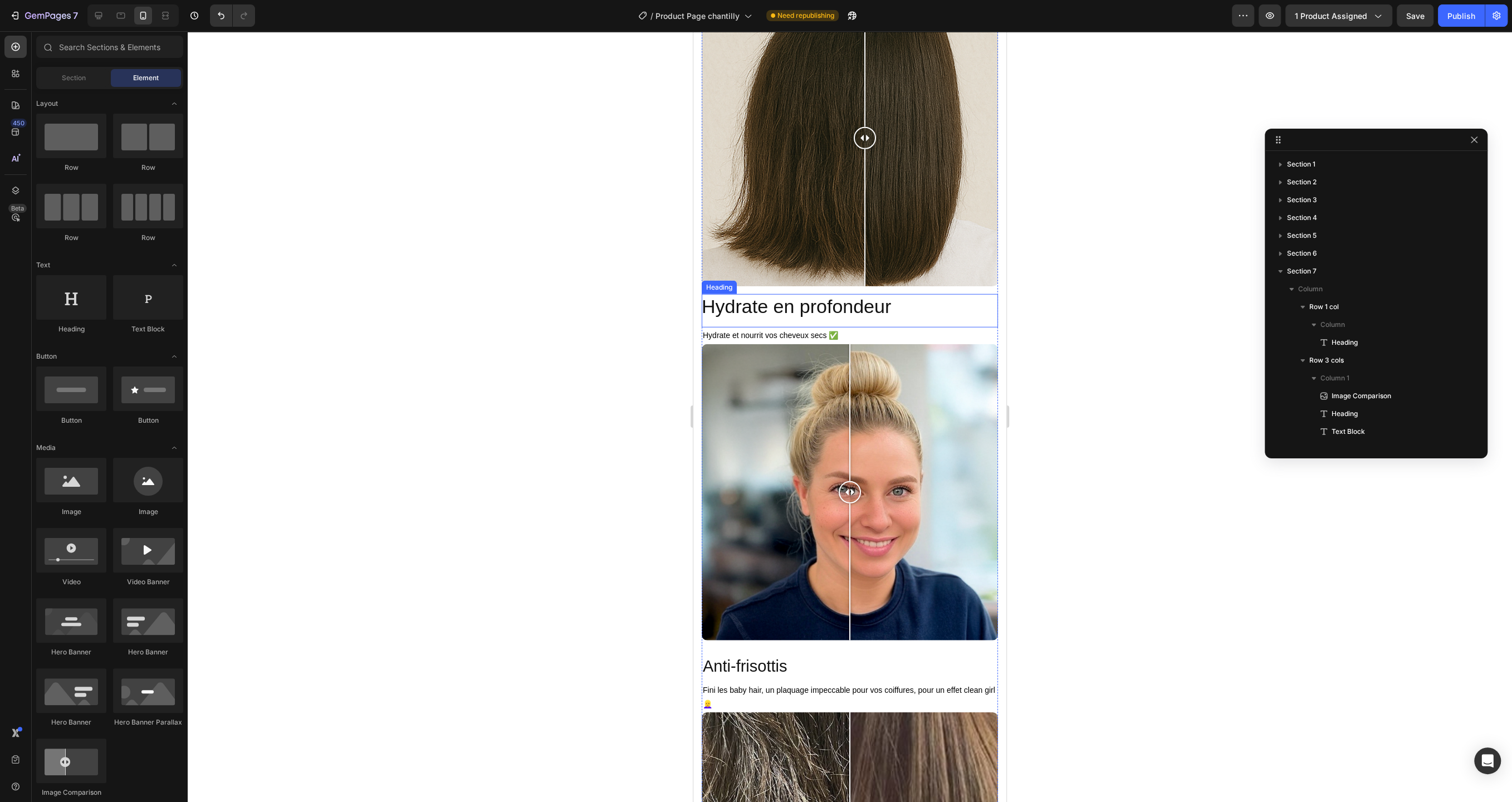
click at [794, 307] on p "Hydrate en profondeur" at bounding box center [845, 306] width 288 height 25
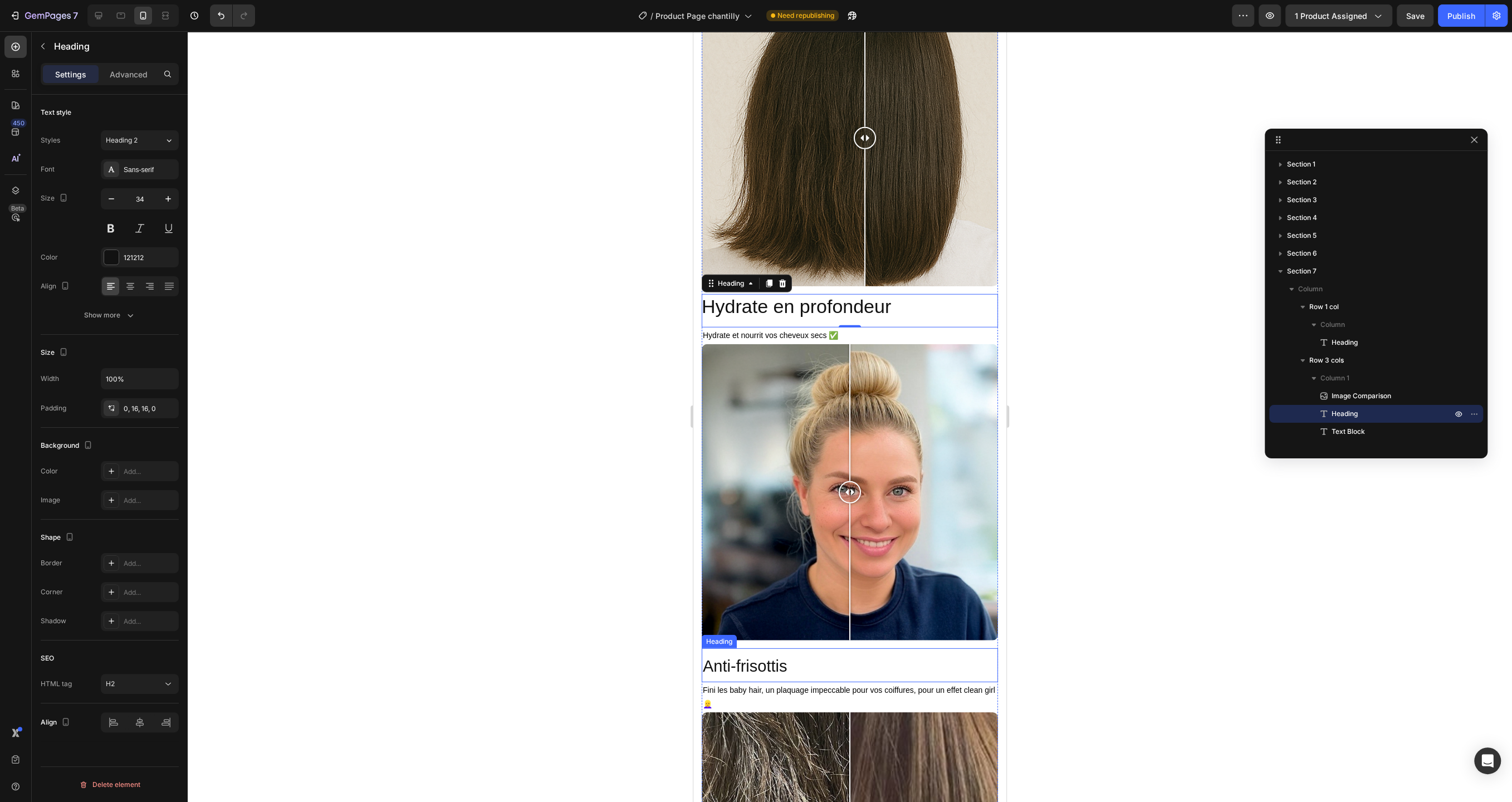
click at [756, 666] on span "Anti-frisottis" at bounding box center [744, 666] width 84 height 18
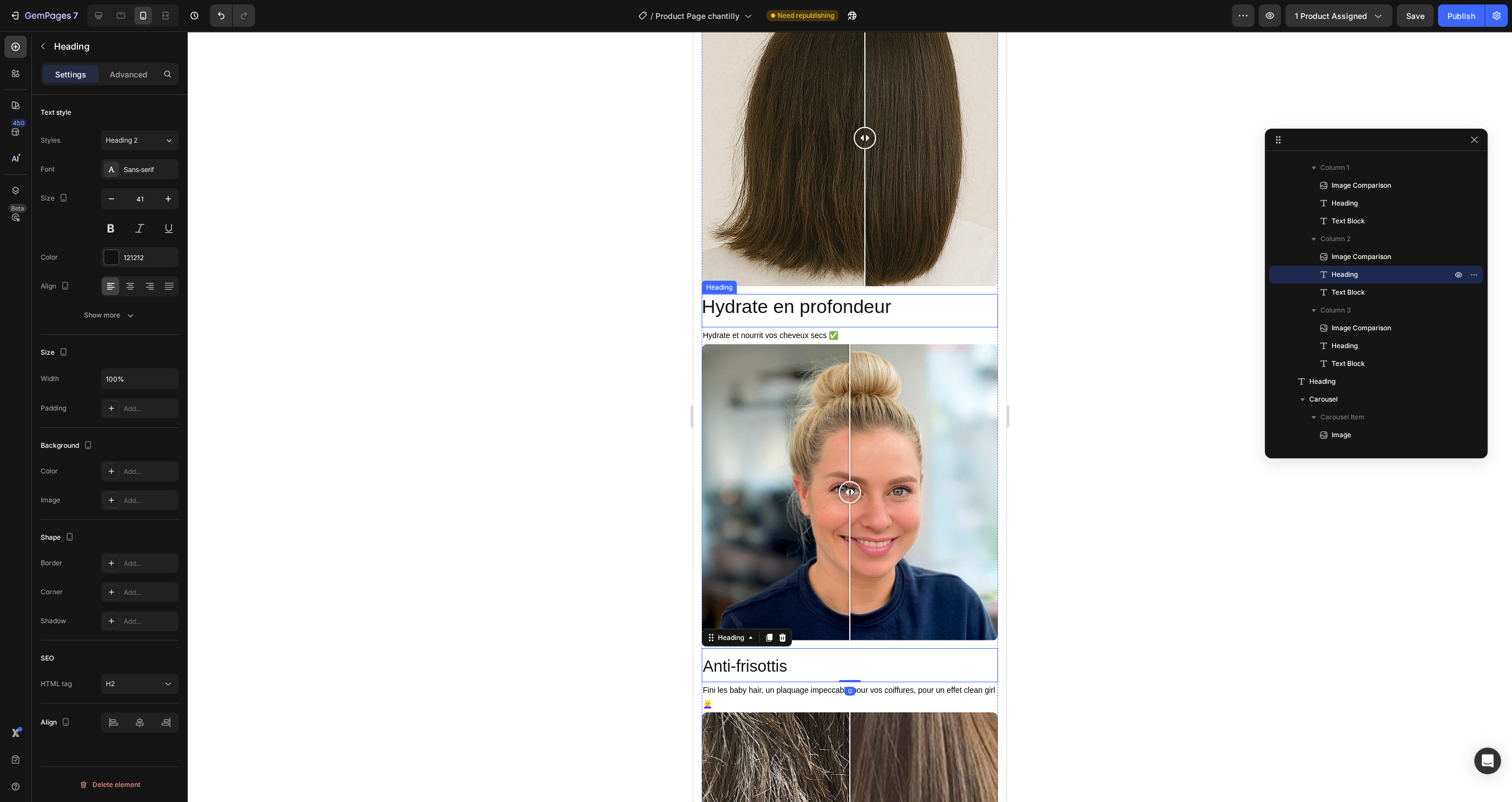
click at [796, 307] on p "Hydrate en profondeur" at bounding box center [845, 306] width 288 height 25
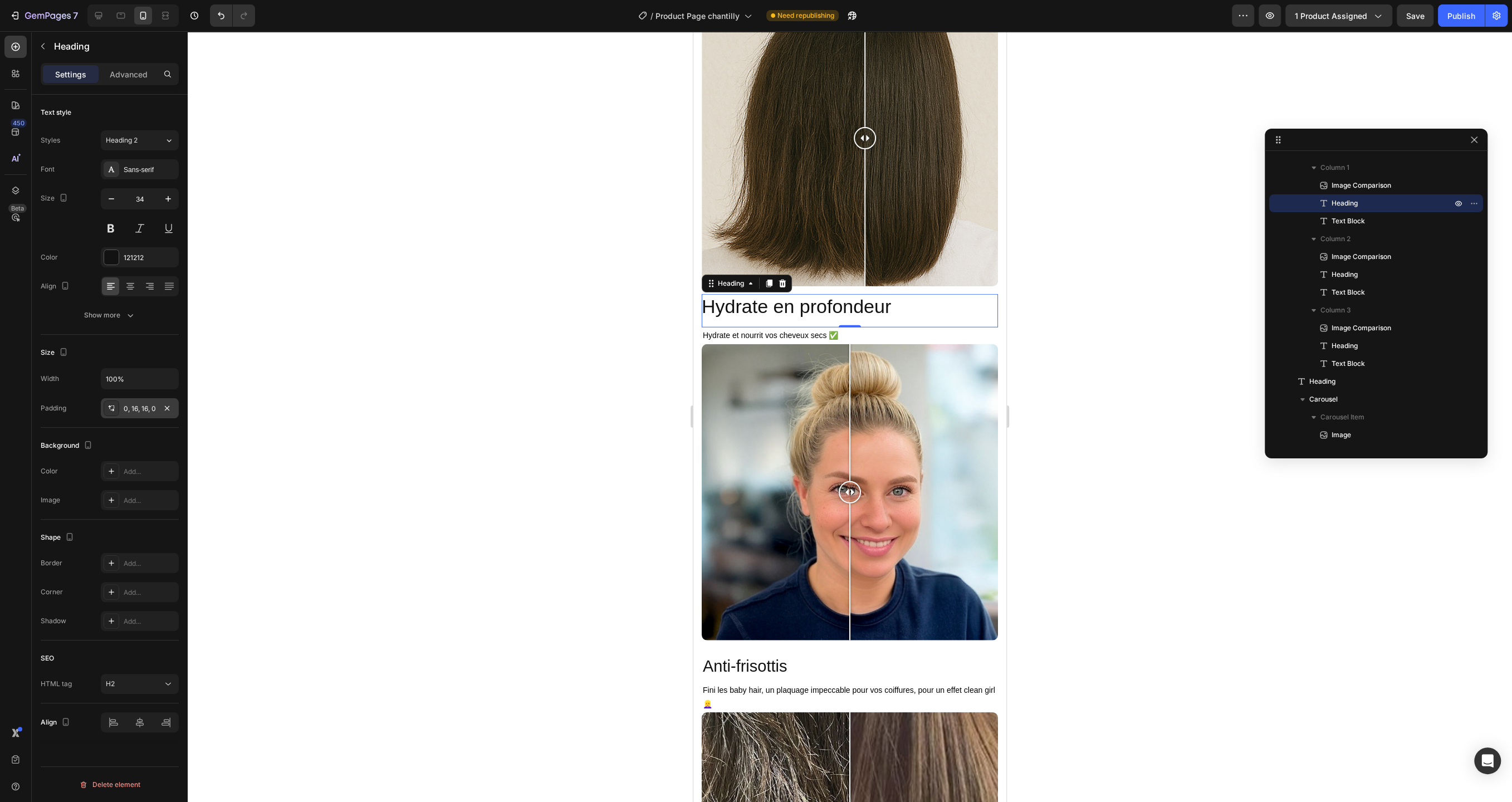
click at [133, 406] on div "0, 16, 16, 0" at bounding box center [140, 409] width 32 height 10
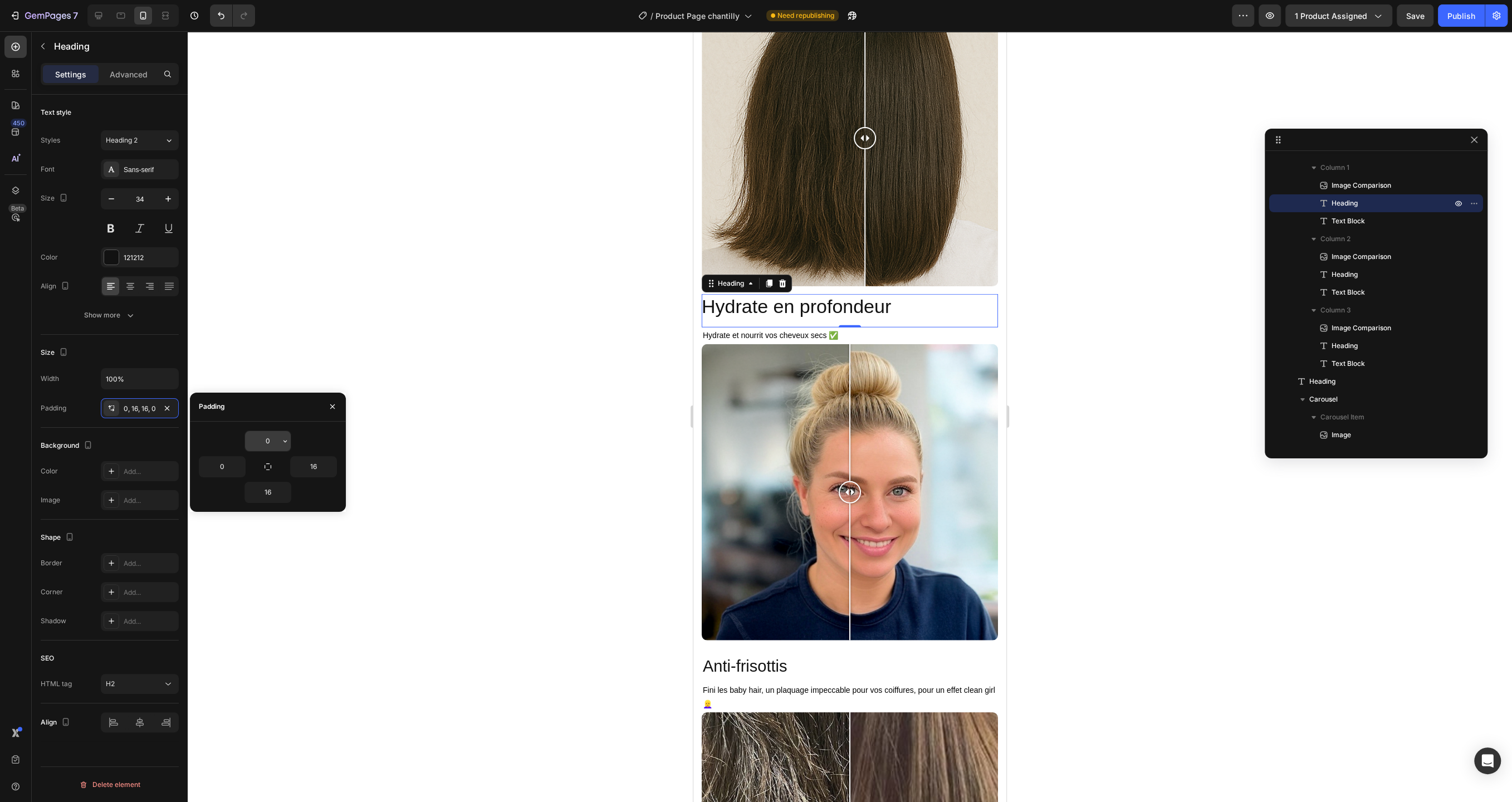
click at [276, 444] on input "0" at bounding box center [268, 441] width 46 height 20
type input "10"
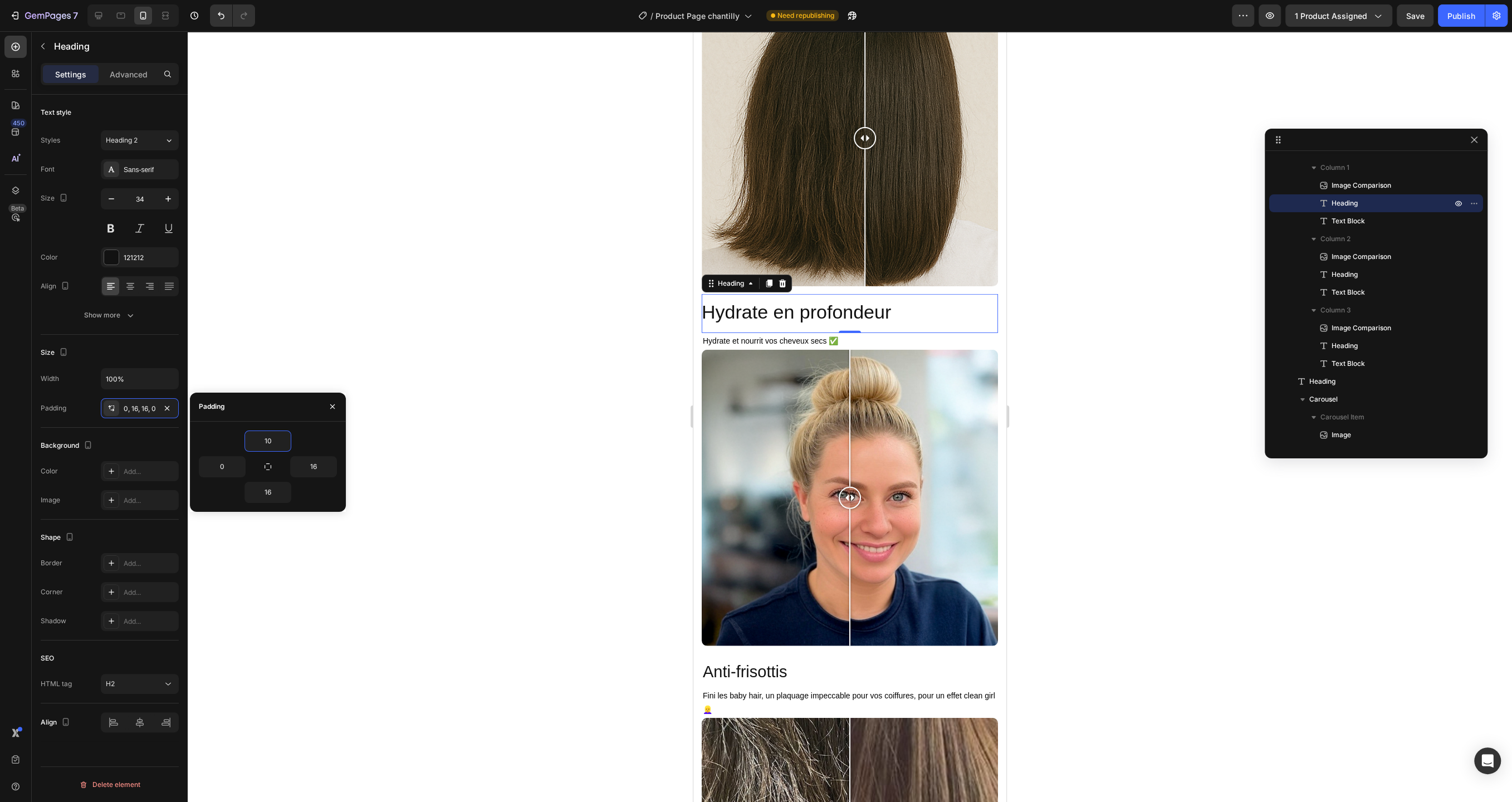
click at [484, 260] on div at bounding box center [850, 416] width 1324 height 771
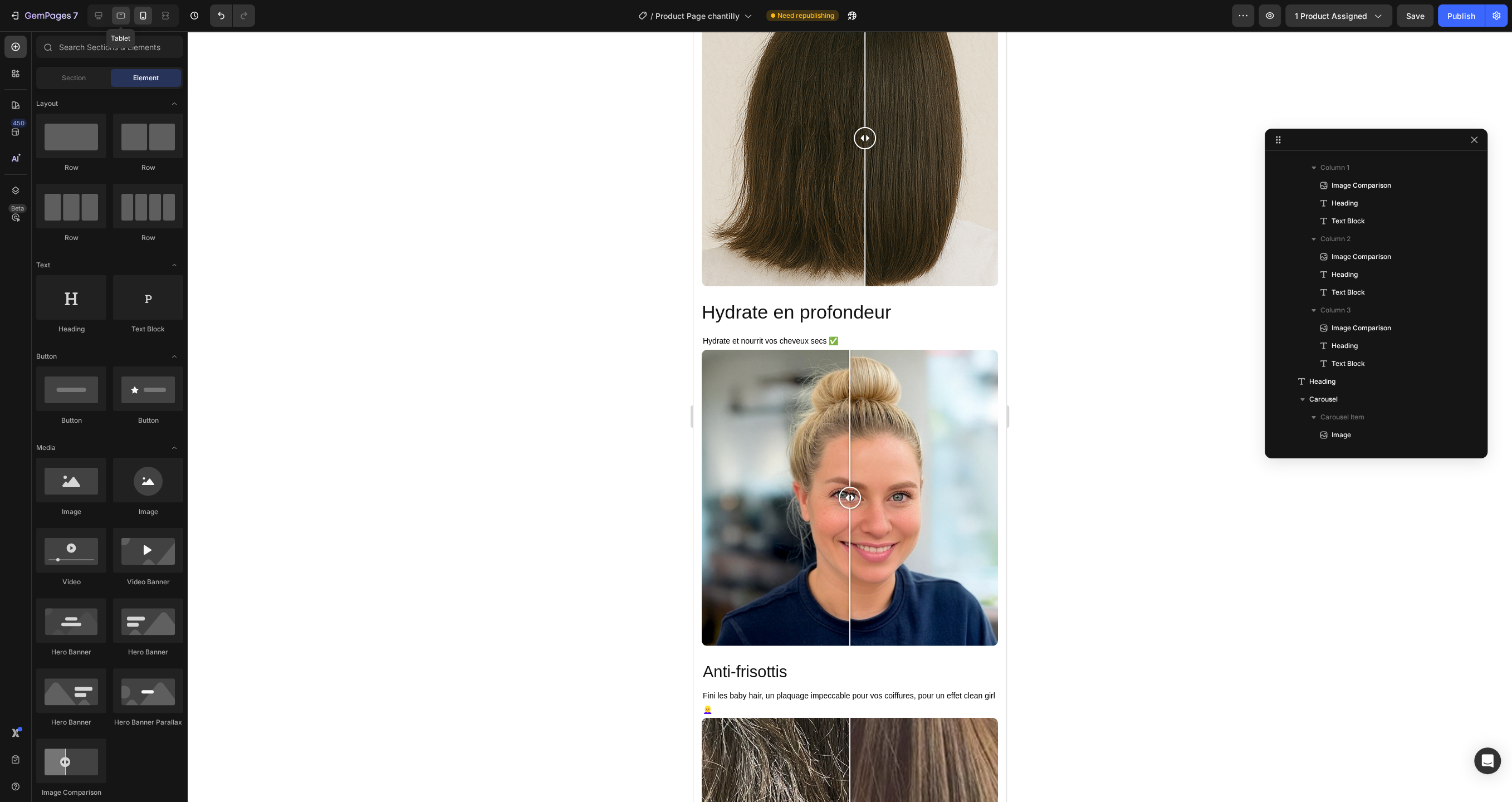
click at [126, 11] on div at bounding box center [121, 15] width 18 height 18
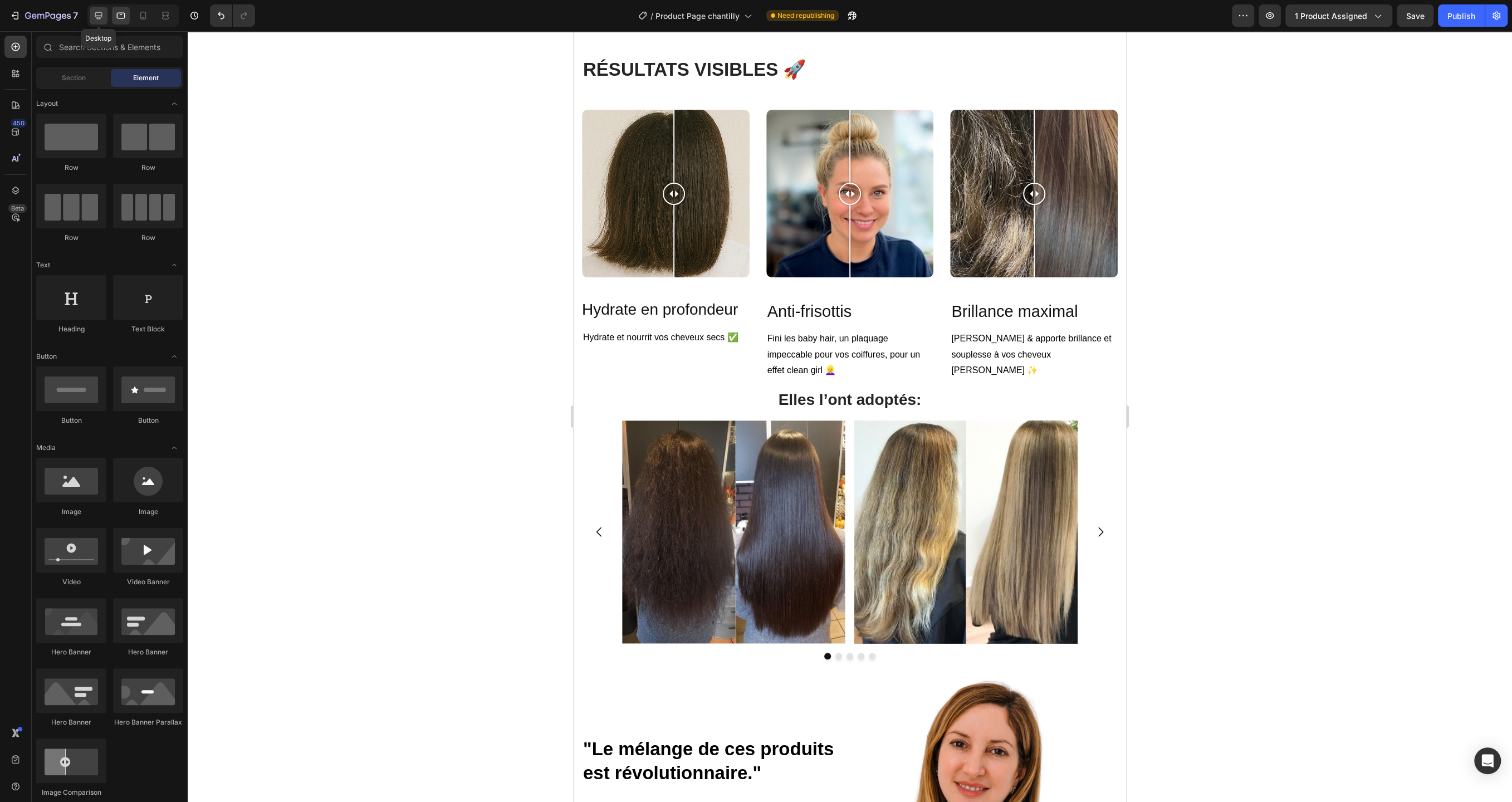
click at [96, 12] on icon at bounding box center [98, 15] width 11 height 11
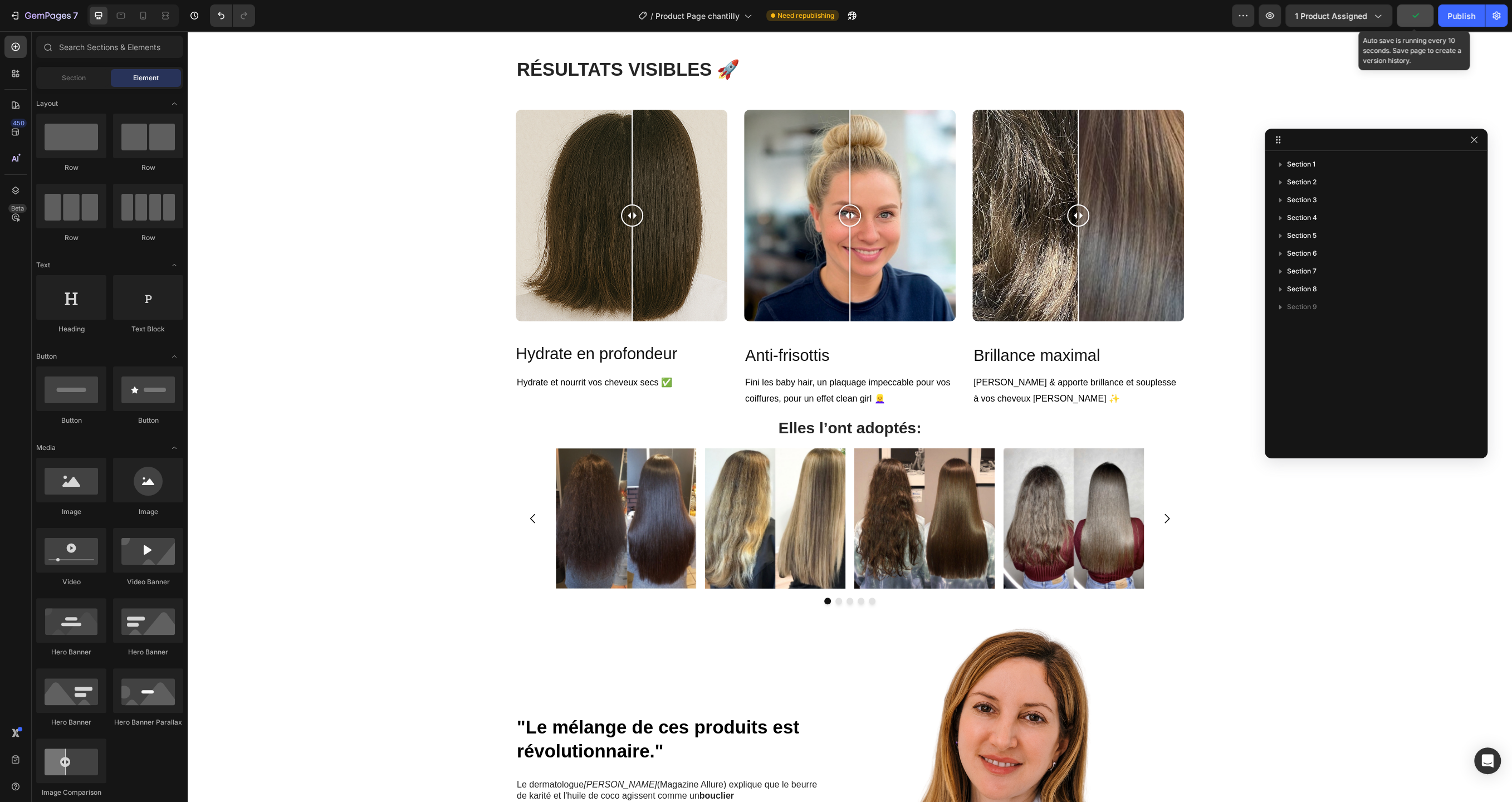
click at [1419, 19] on icon "button" at bounding box center [1415, 15] width 11 height 11
click at [1476, 137] on icon "button" at bounding box center [1474, 140] width 9 height 9
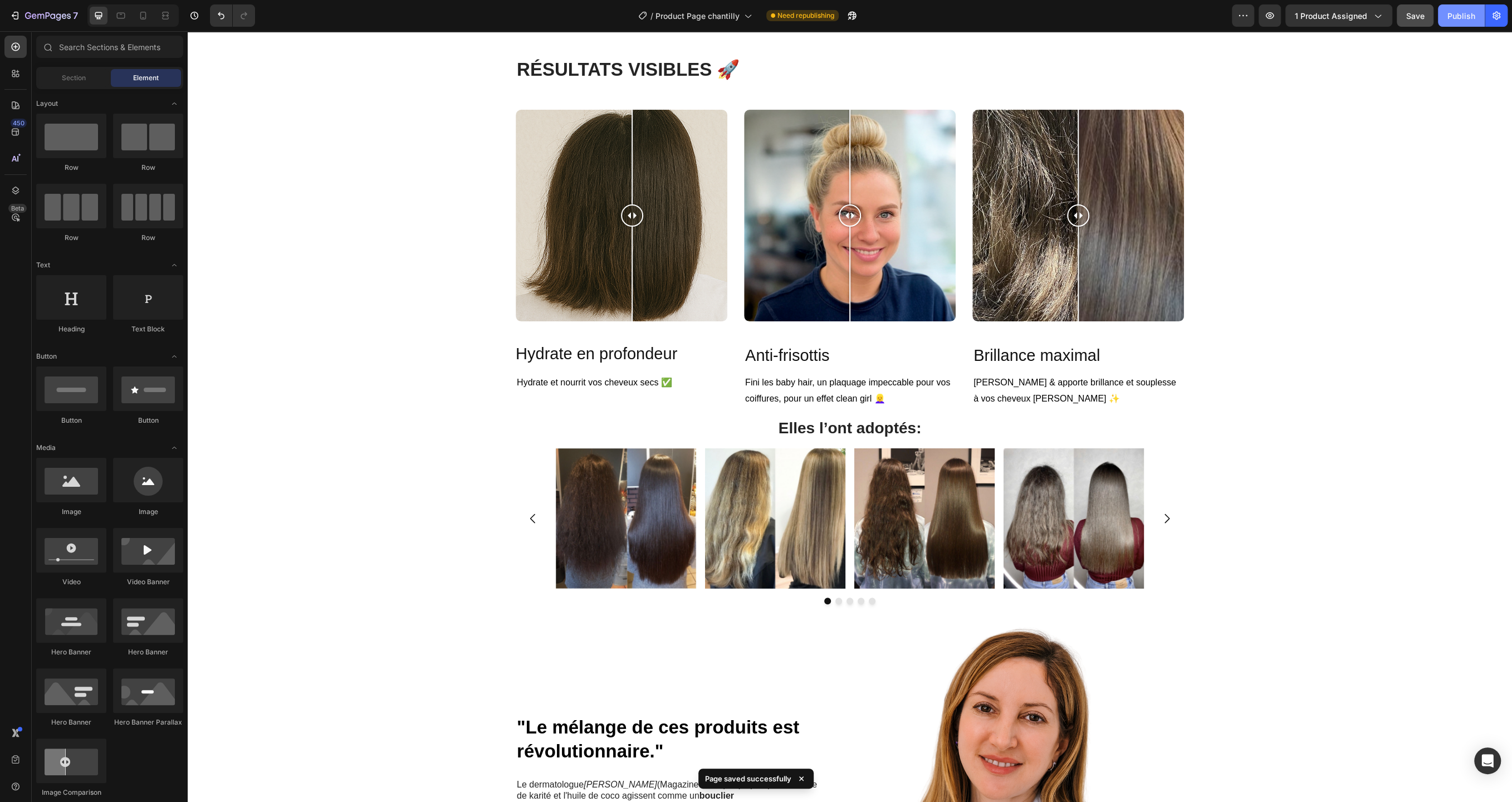
click at [1455, 12] on div "Publish" at bounding box center [1461, 16] width 28 height 12
